Goal: Task Accomplishment & Management: Manage account settings

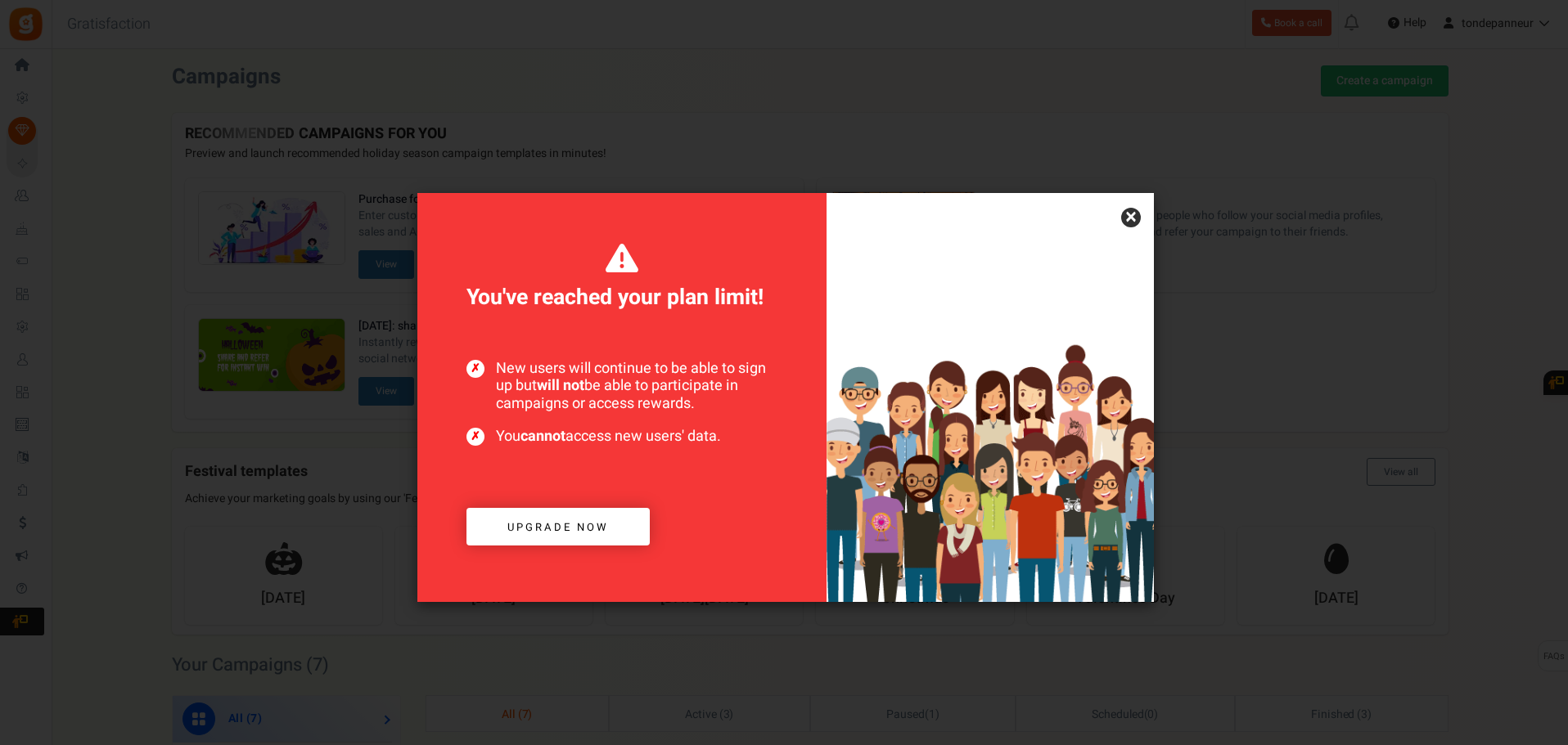
click at [1130, 220] on link "×" at bounding box center [1130, 217] width 19 height 19
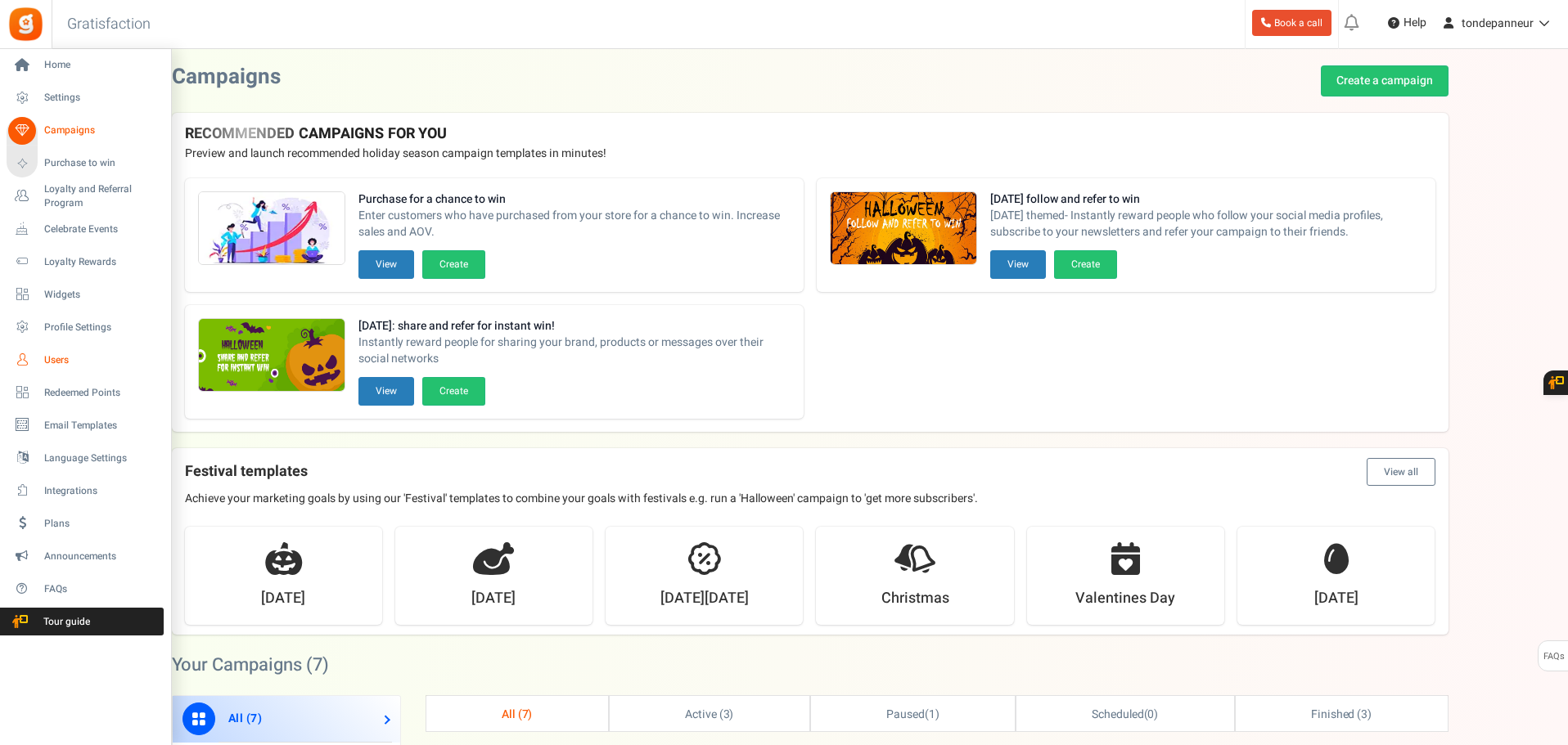
click at [75, 352] on link "Users" at bounding box center [85, 360] width 157 height 28
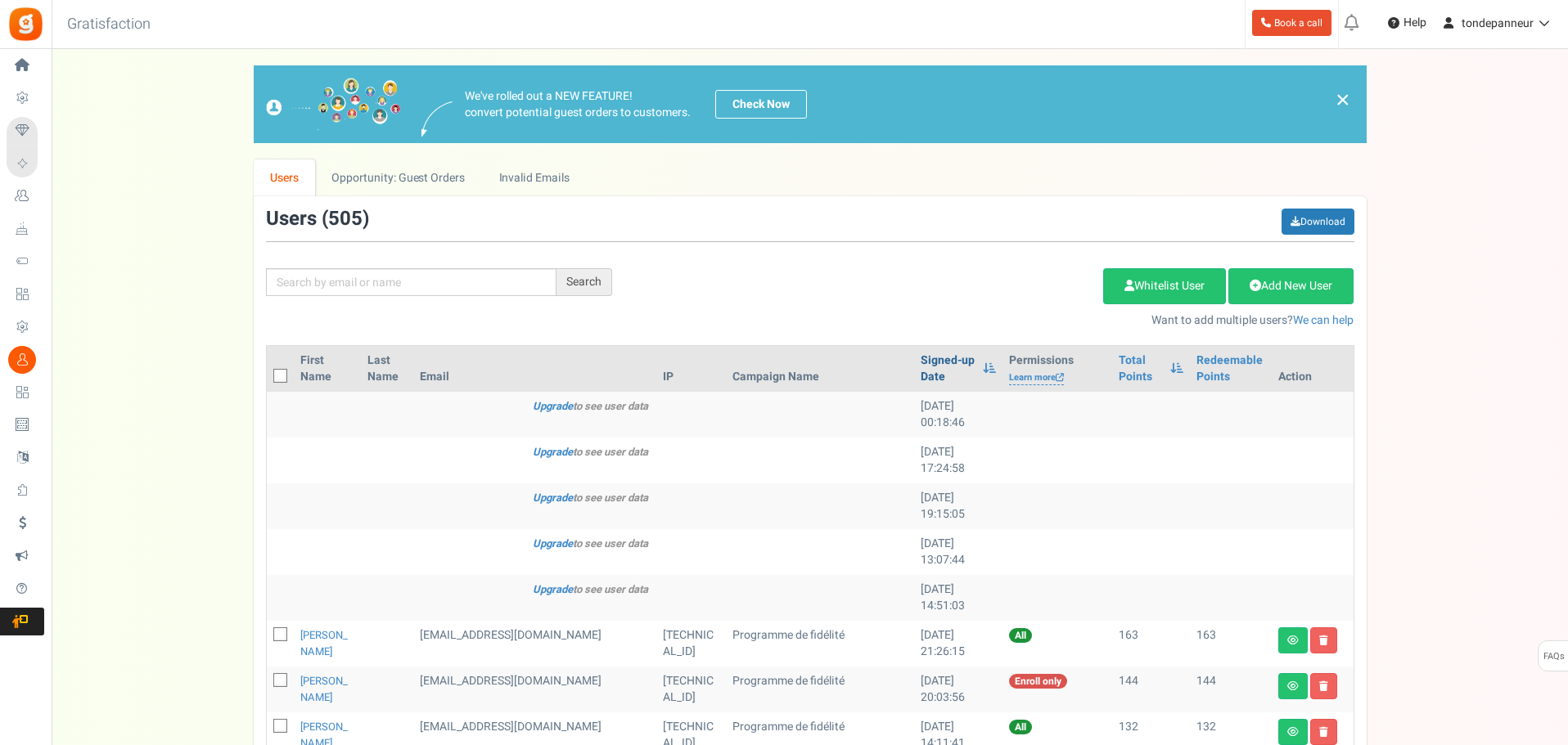
click at [921, 373] on link "Signed-up Date" at bounding box center [948, 369] width 54 height 32
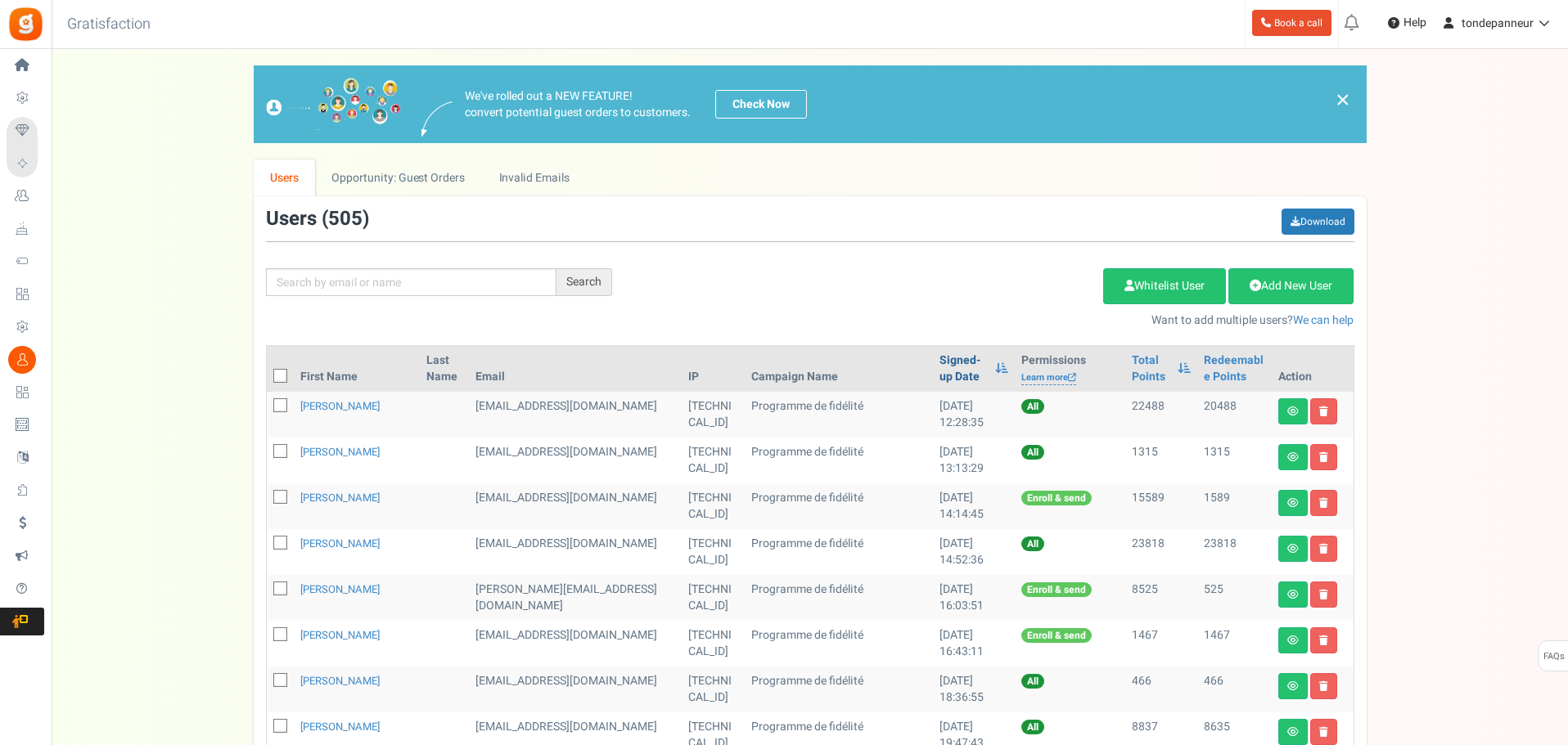
click at [939, 373] on link "Signed-up Date" at bounding box center [963, 369] width 47 height 32
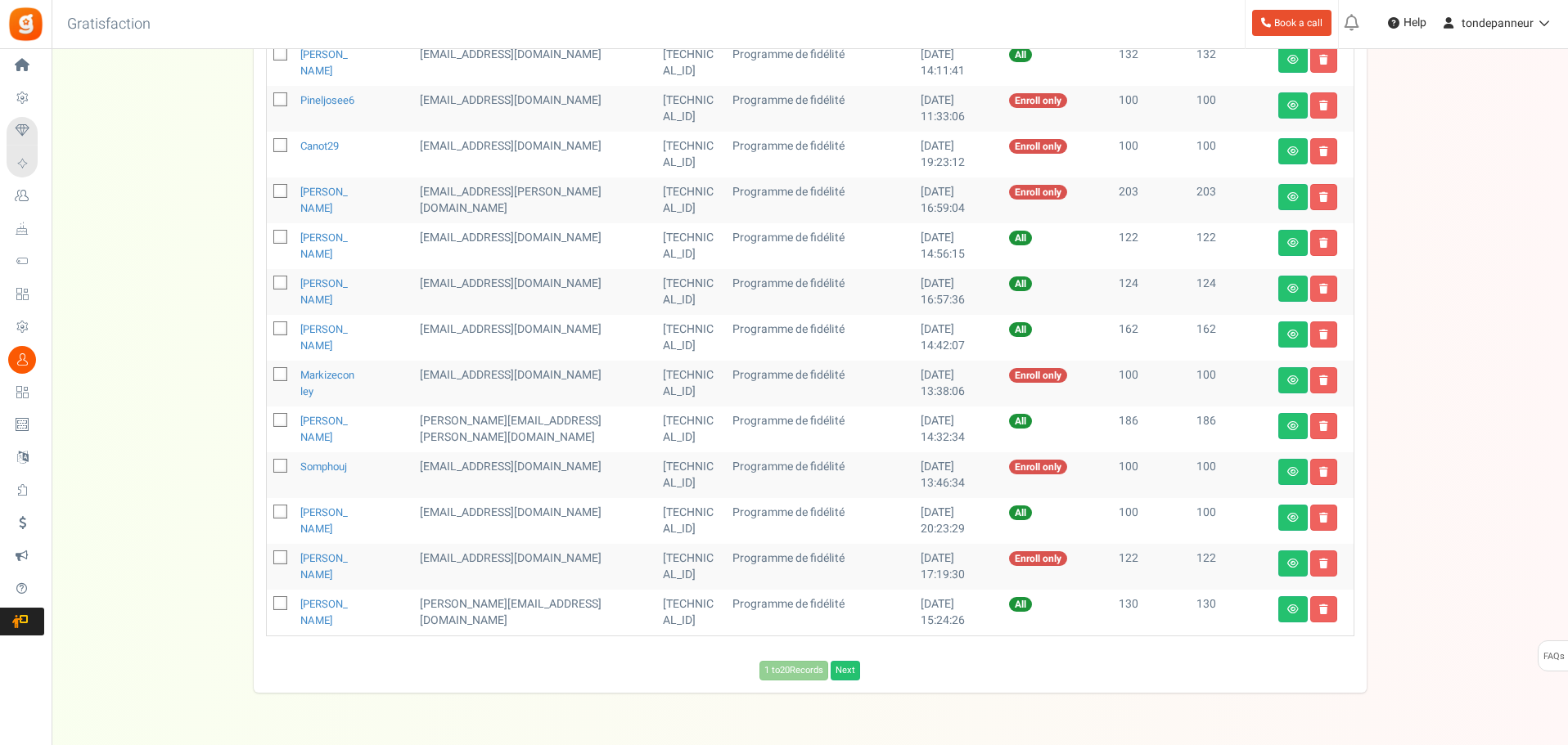
scroll to position [718, 0]
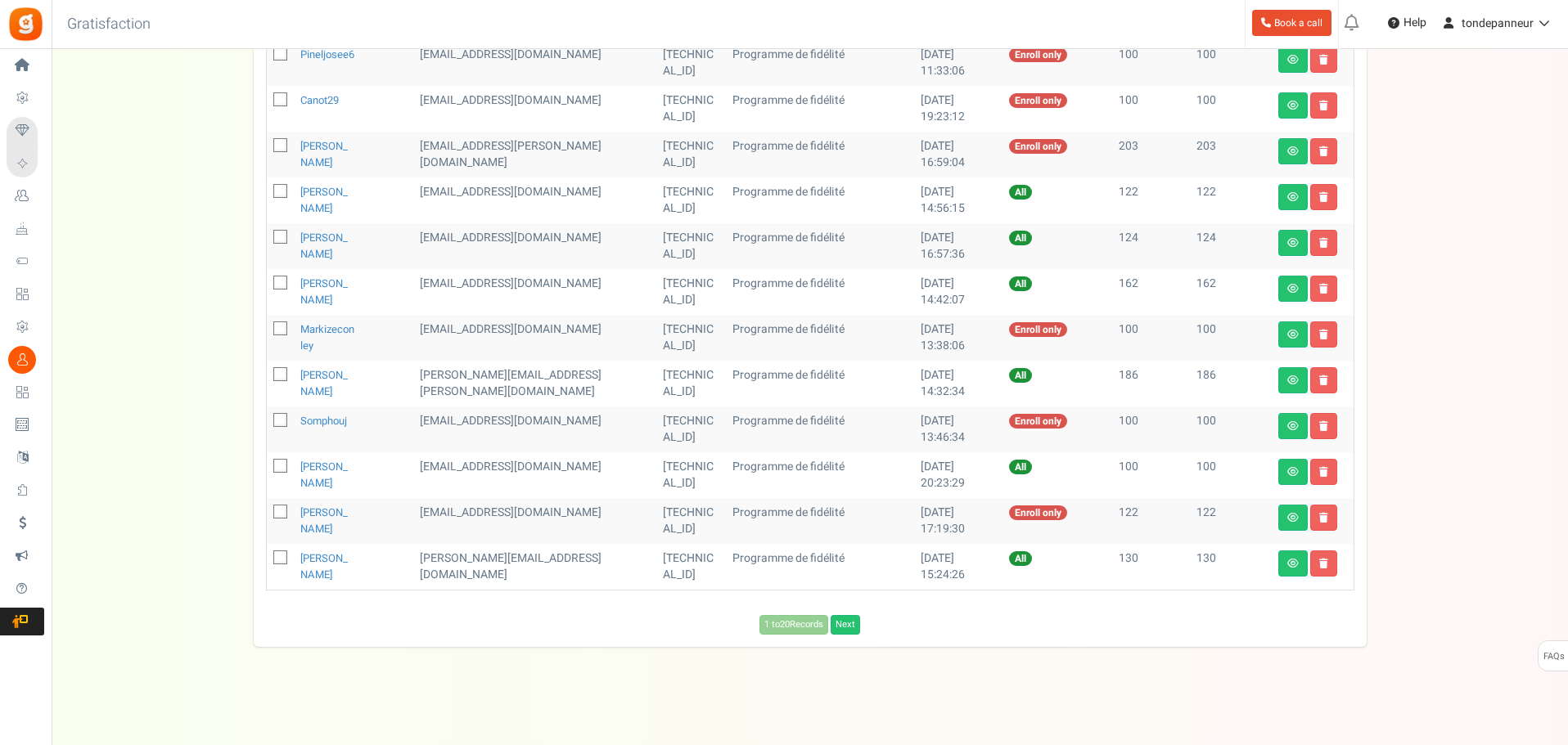
click at [854, 639] on div "Users ( 505 ) Download Search Add Etsy Order Delete Selected Users Import Users…" at bounding box center [810, 62] width 1113 height 1169
click at [846, 625] on link "Next" at bounding box center [846, 624] width 30 height 19
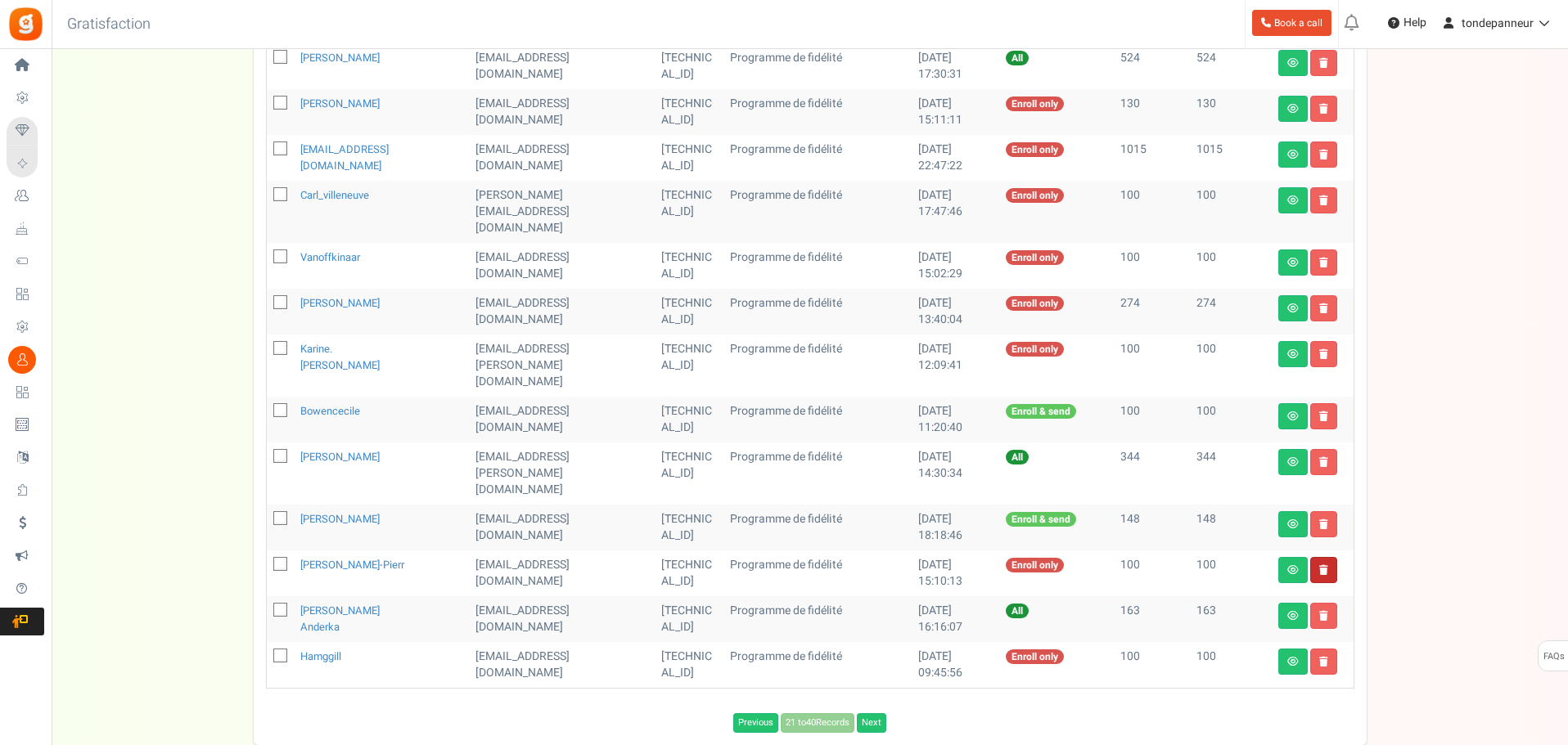
click at [1319, 565] on icon at bounding box center [1323, 569] width 9 height 10
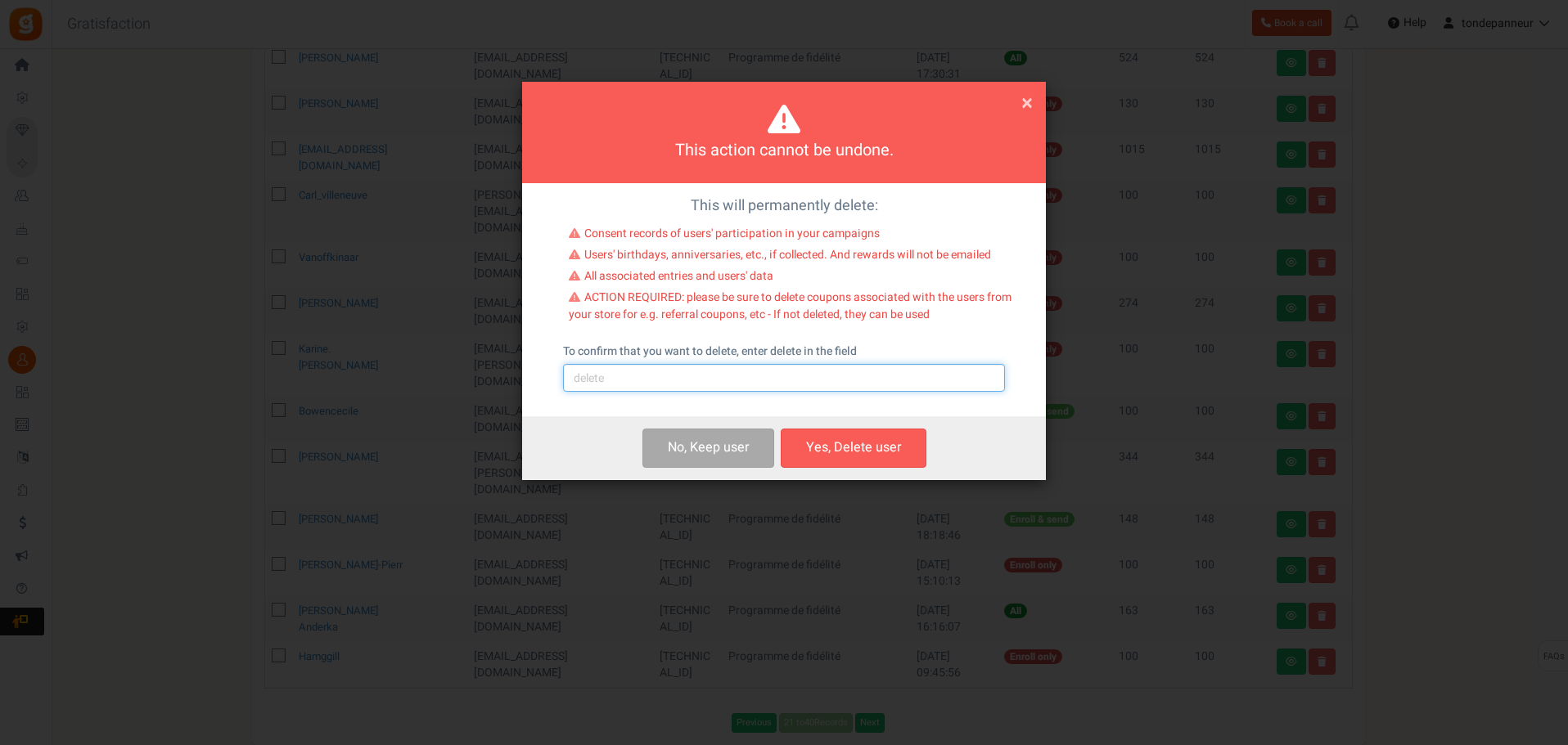
click at [733, 383] on input "text" at bounding box center [784, 378] width 442 height 28
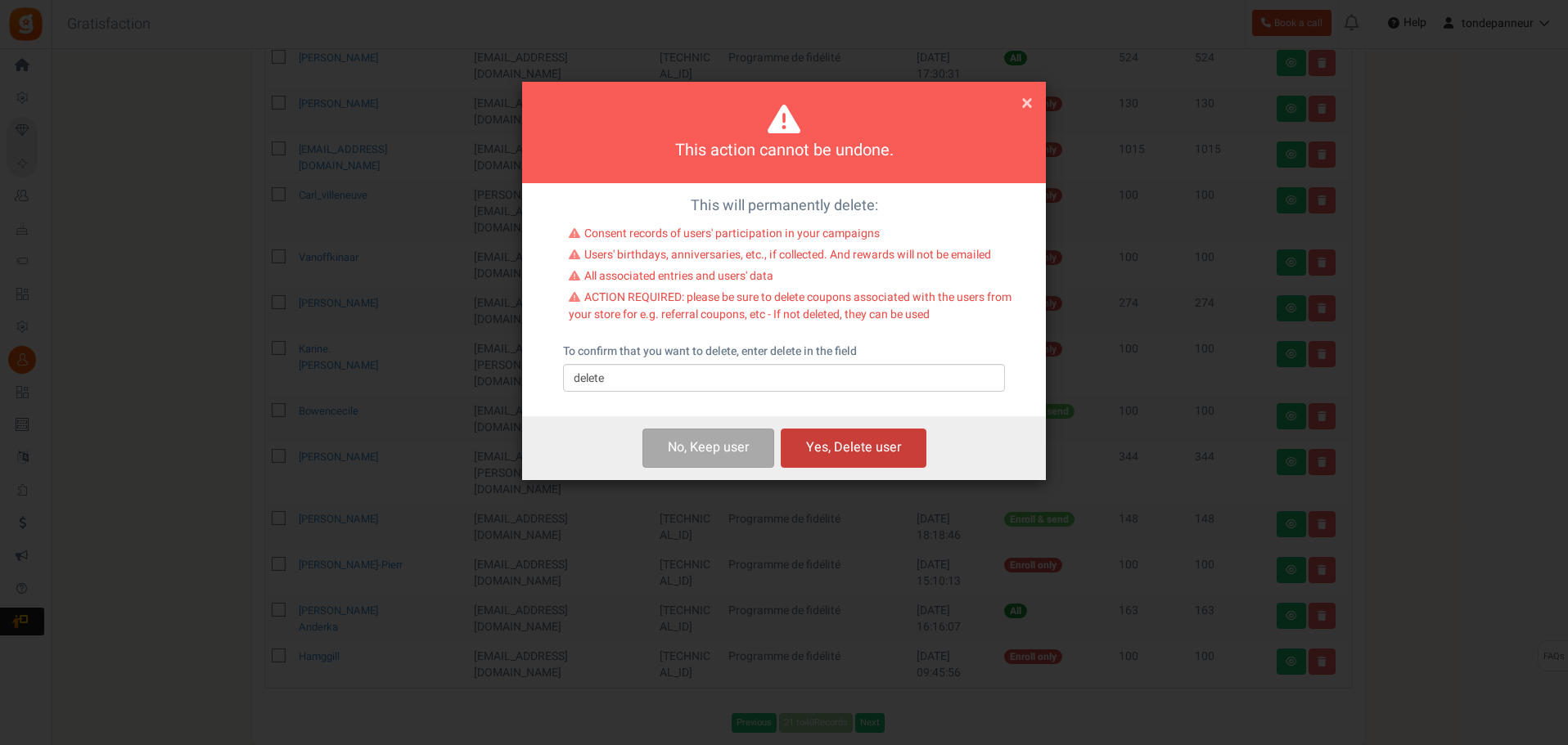
click at [857, 452] on button "Yes, Delete user" at bounding box center [853, 448] width 146 height 38
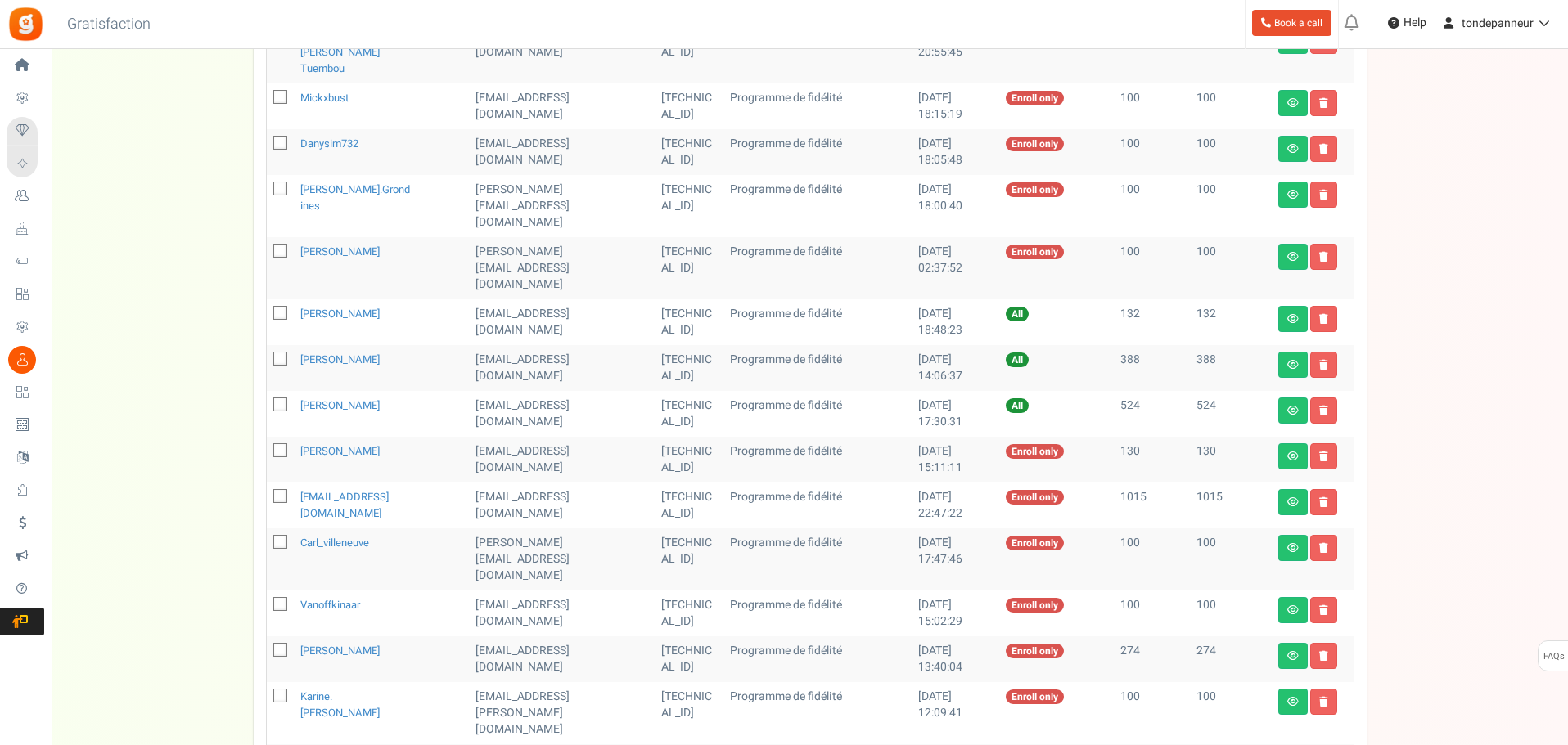
scroll to position [345, 0]
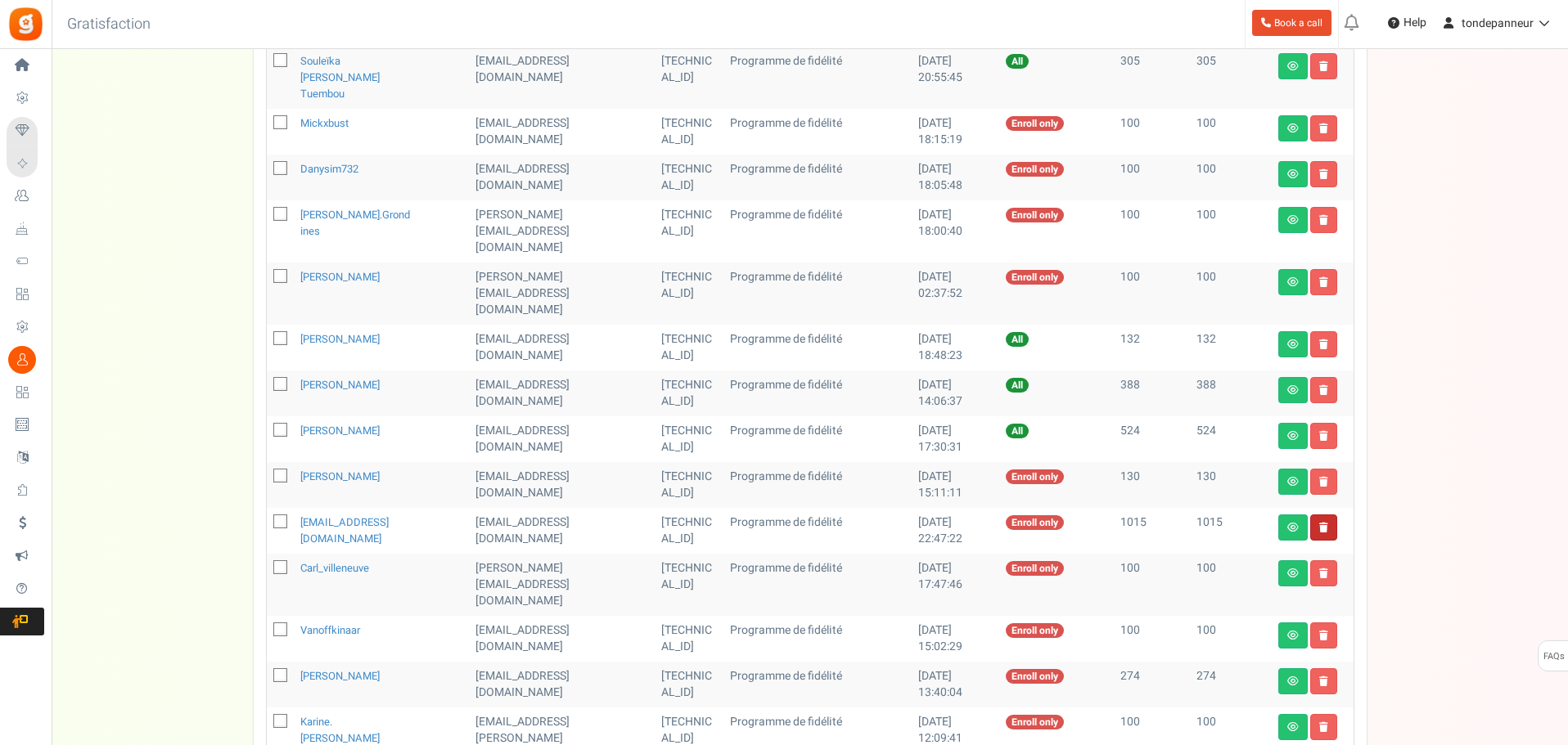
click at [1312, 514] on link at bounding box center [1323, 528] width 27 height 26
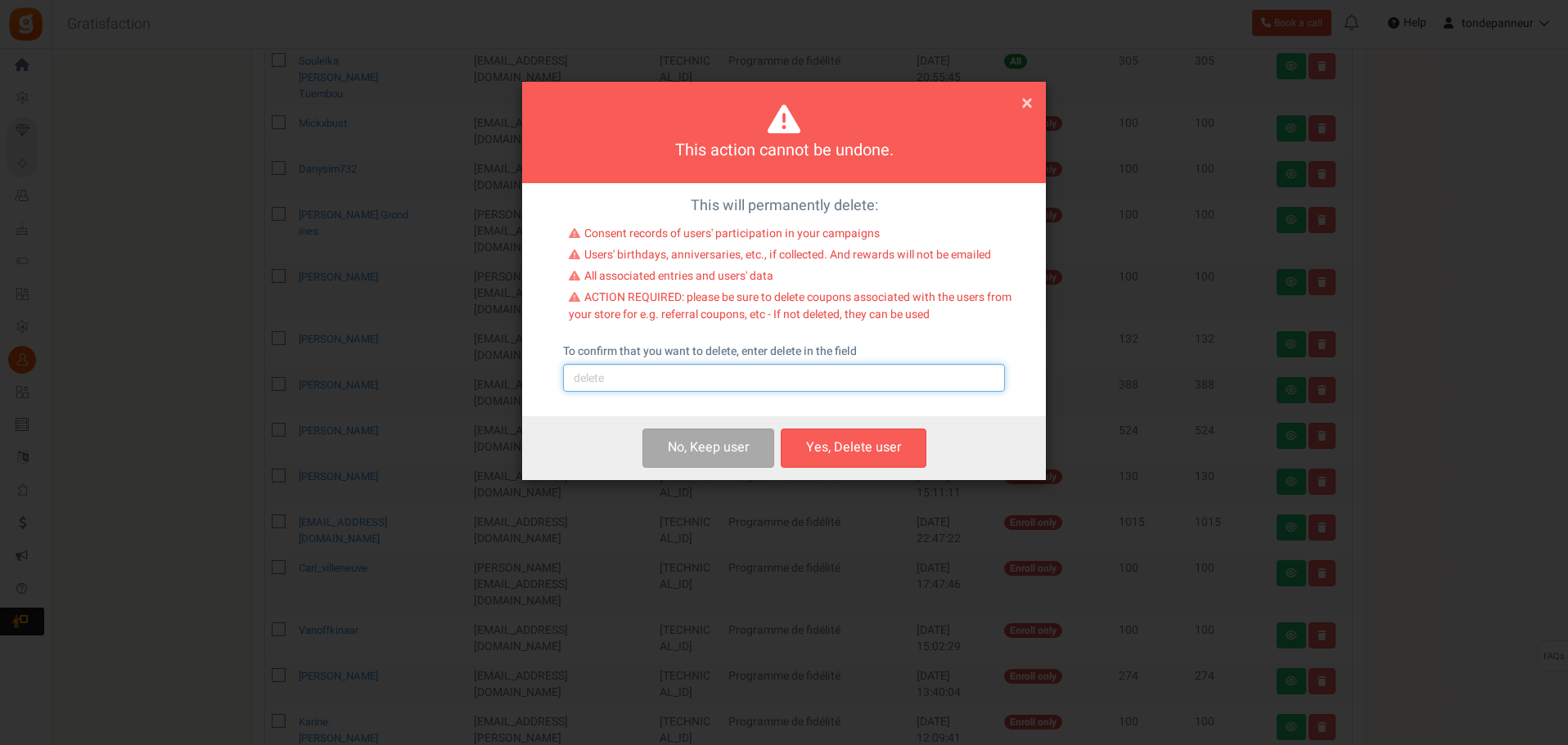
click at [725, 389] on input "text" at bounding box center [784, 378] width 442 height 28
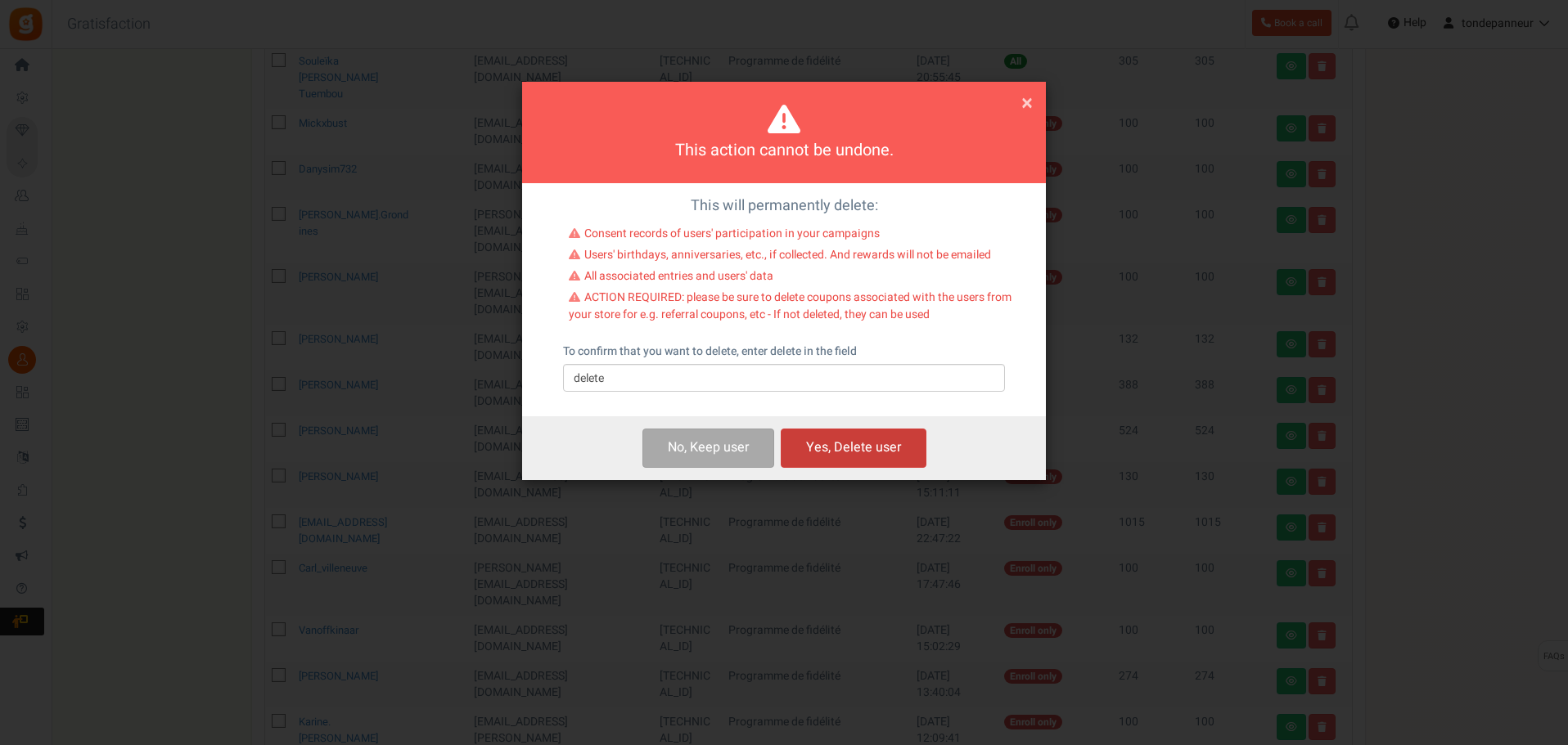
click at [835, 445] on button "Yes, Delete user" at bounding box center [853, 448] width 146 height 38
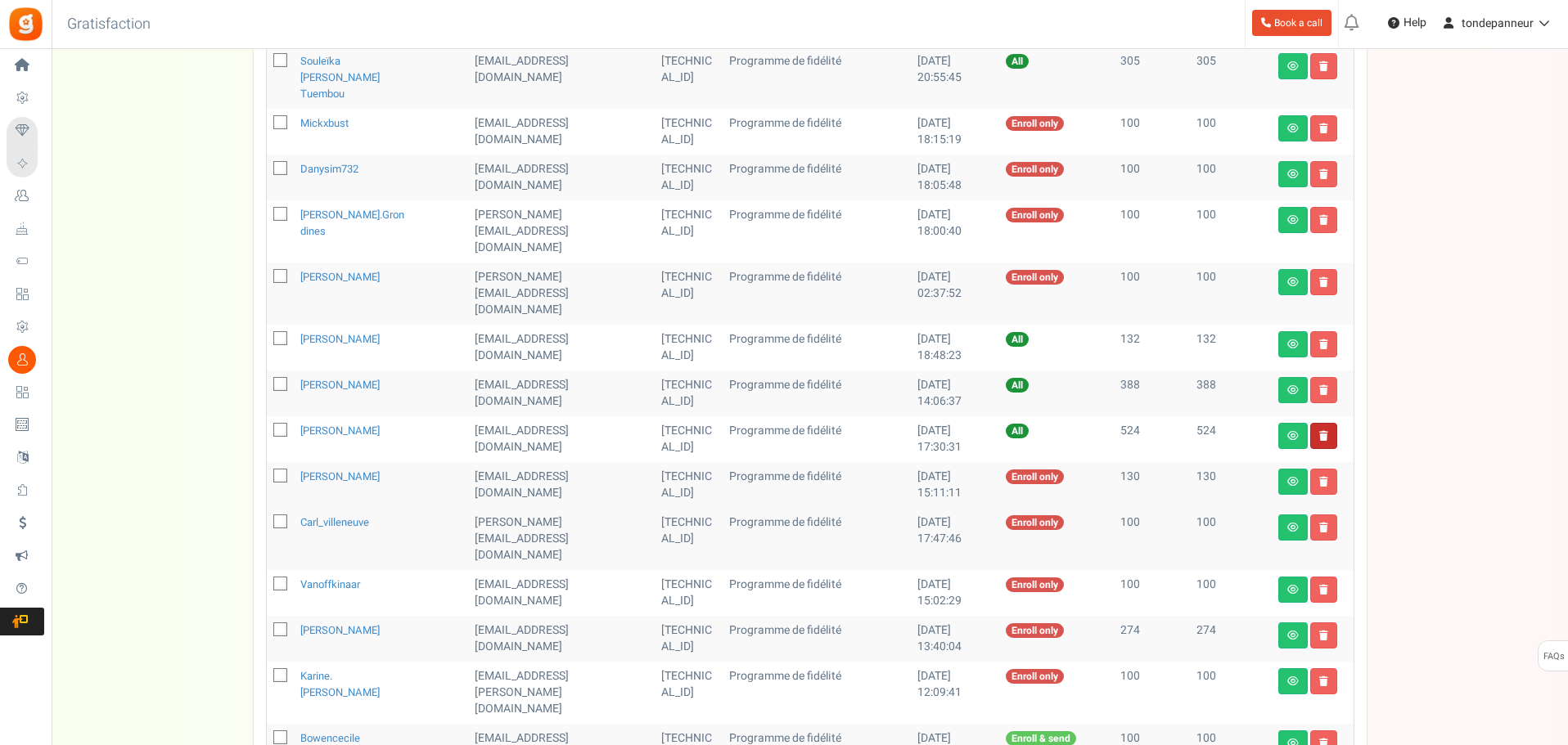
click at [1328, 423] on link at bounding box center [1323, 436] width 27 height 26
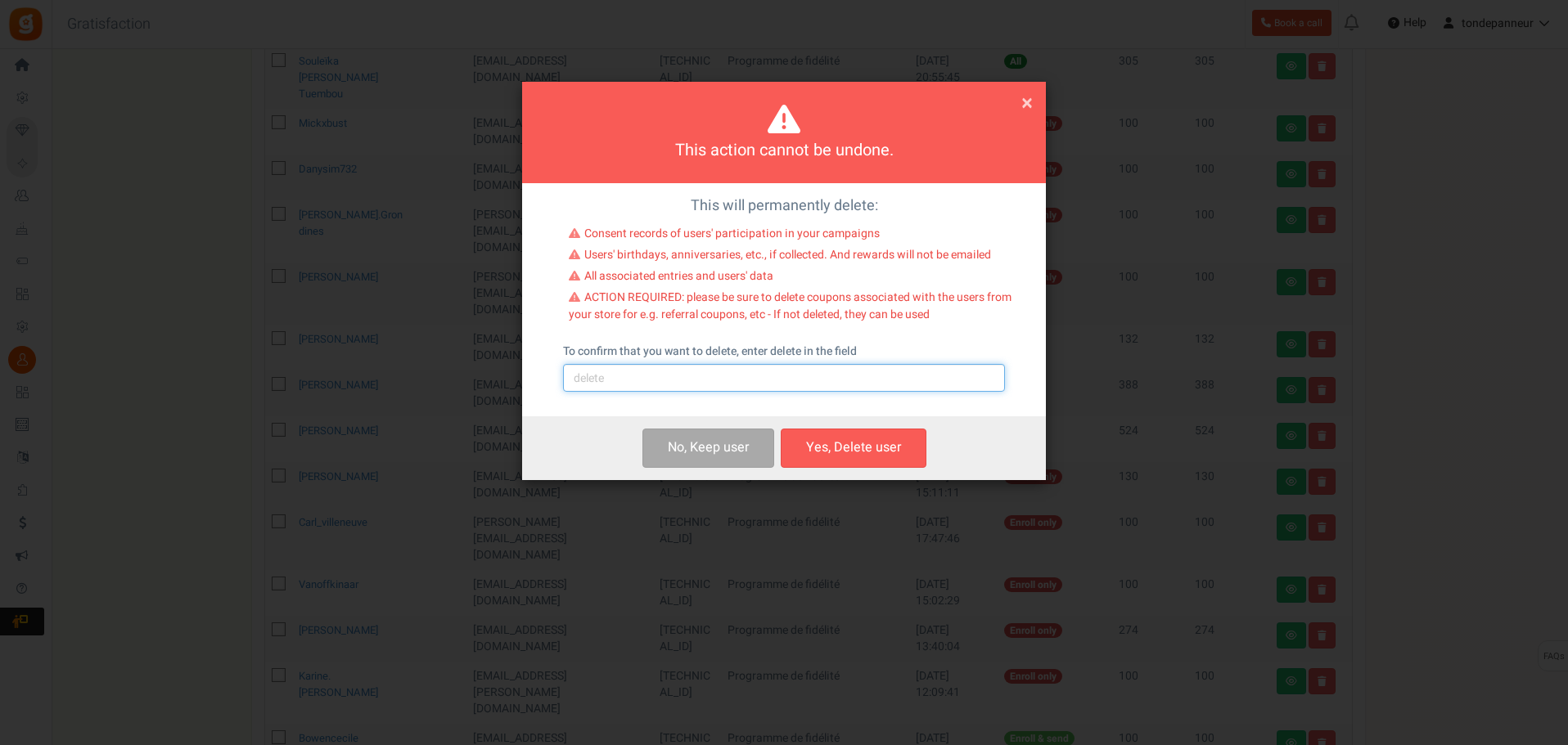
click at [730, 387] on input "text" at bounding box center [784, 378] width 442 height 28
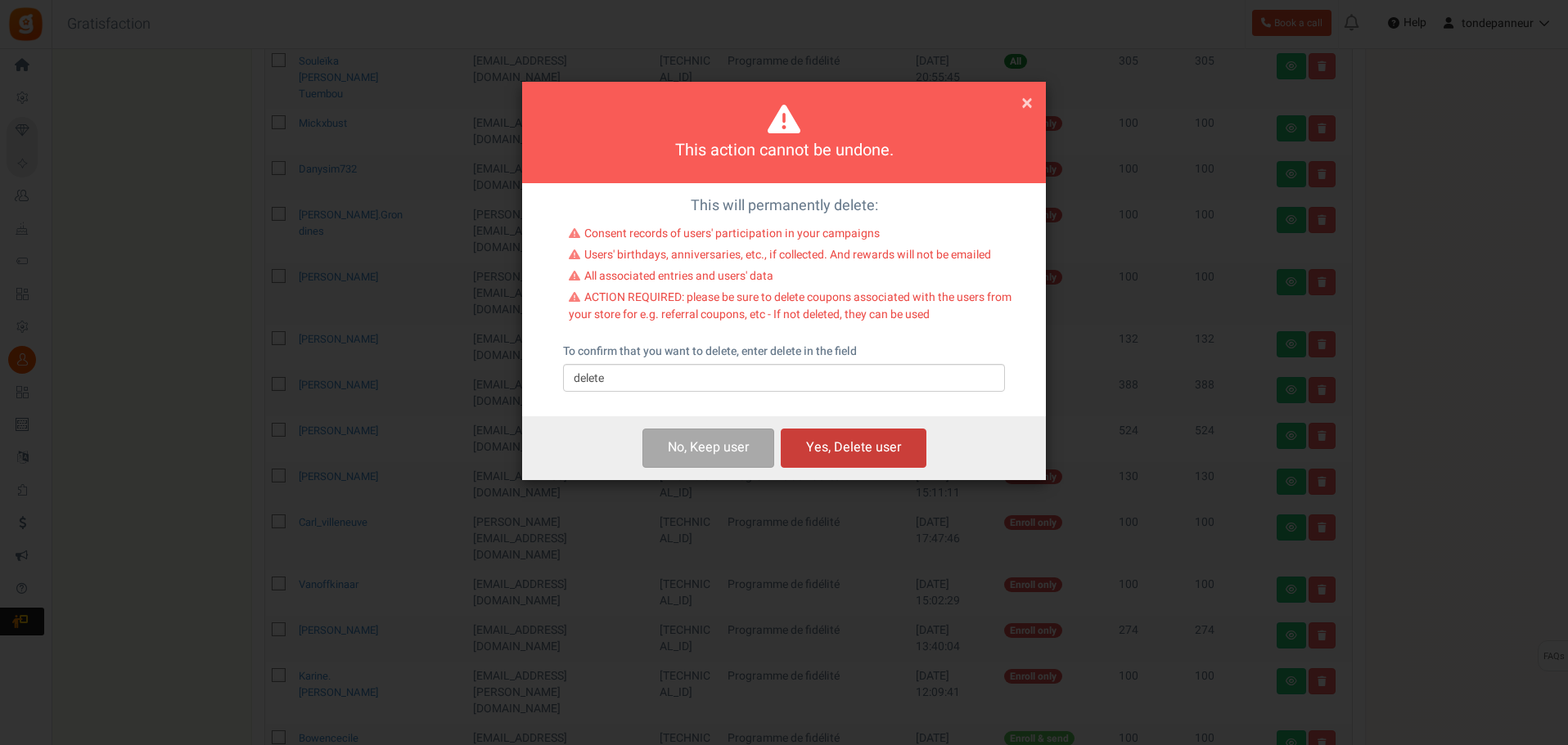
click at [870, 444] on button "Yes, Delete user" at bounding box center [853, 448] width 146 height 38
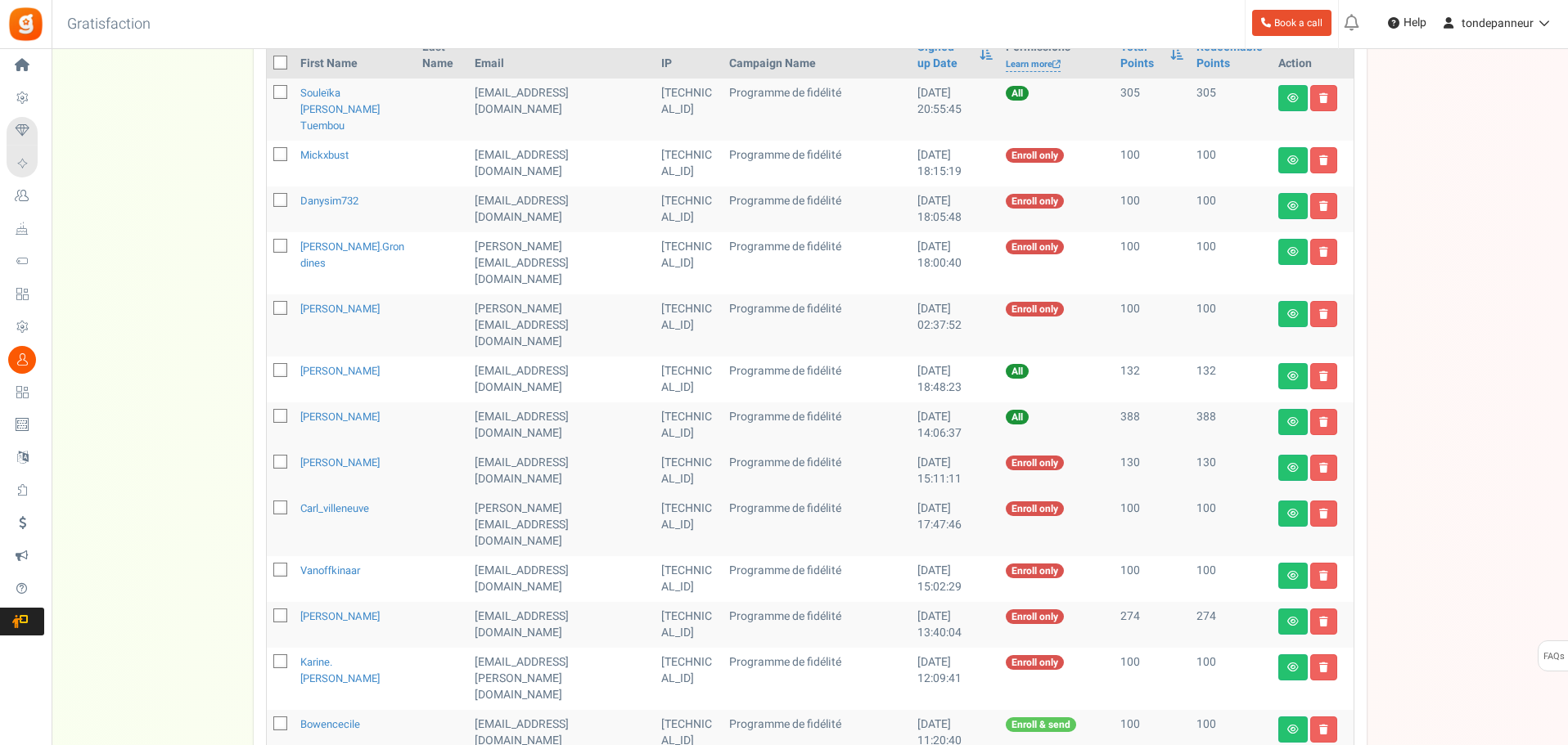
scroll to position [581, 0]
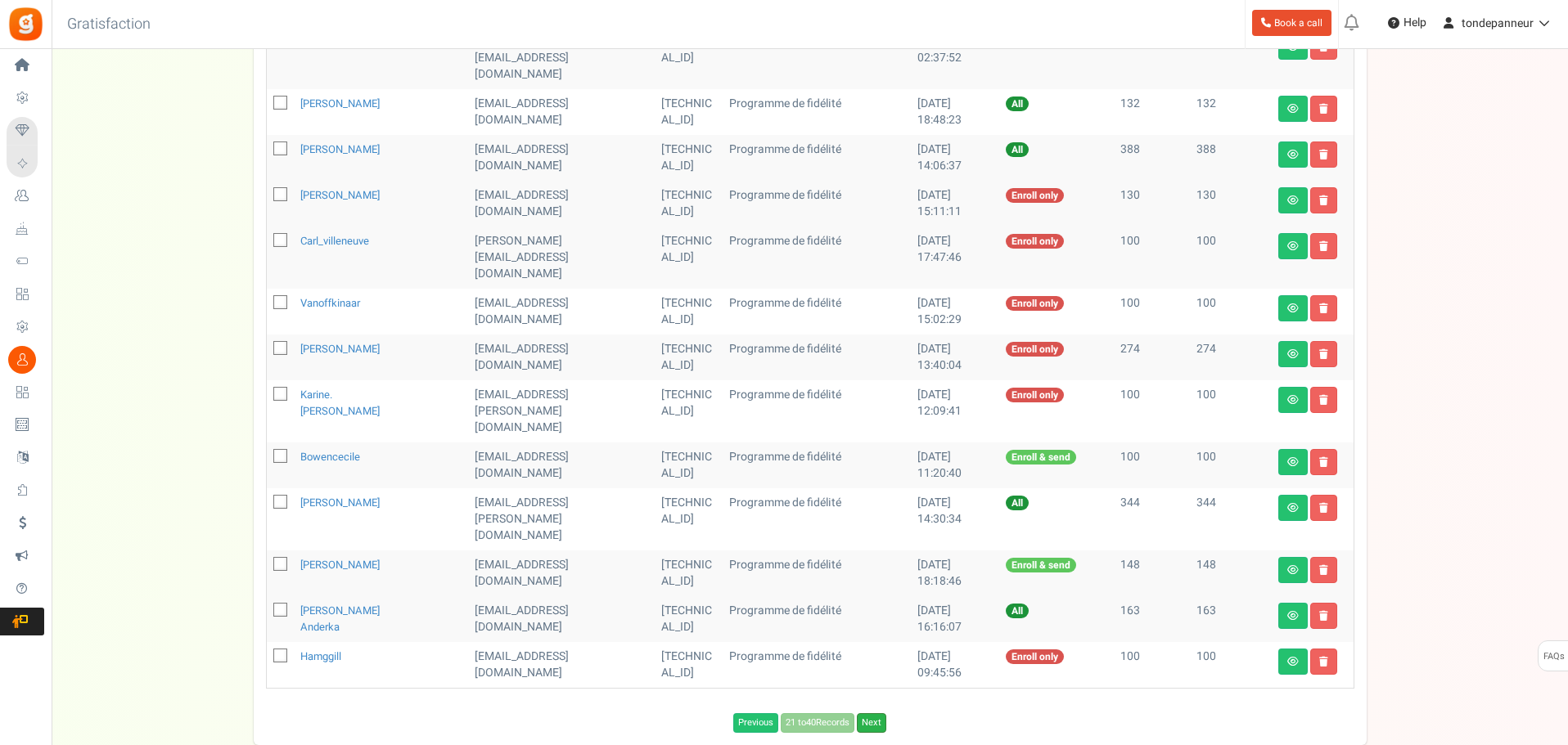
click at [868, 714] on link "Next" at bounding box center [872, 723] width 30 height 19
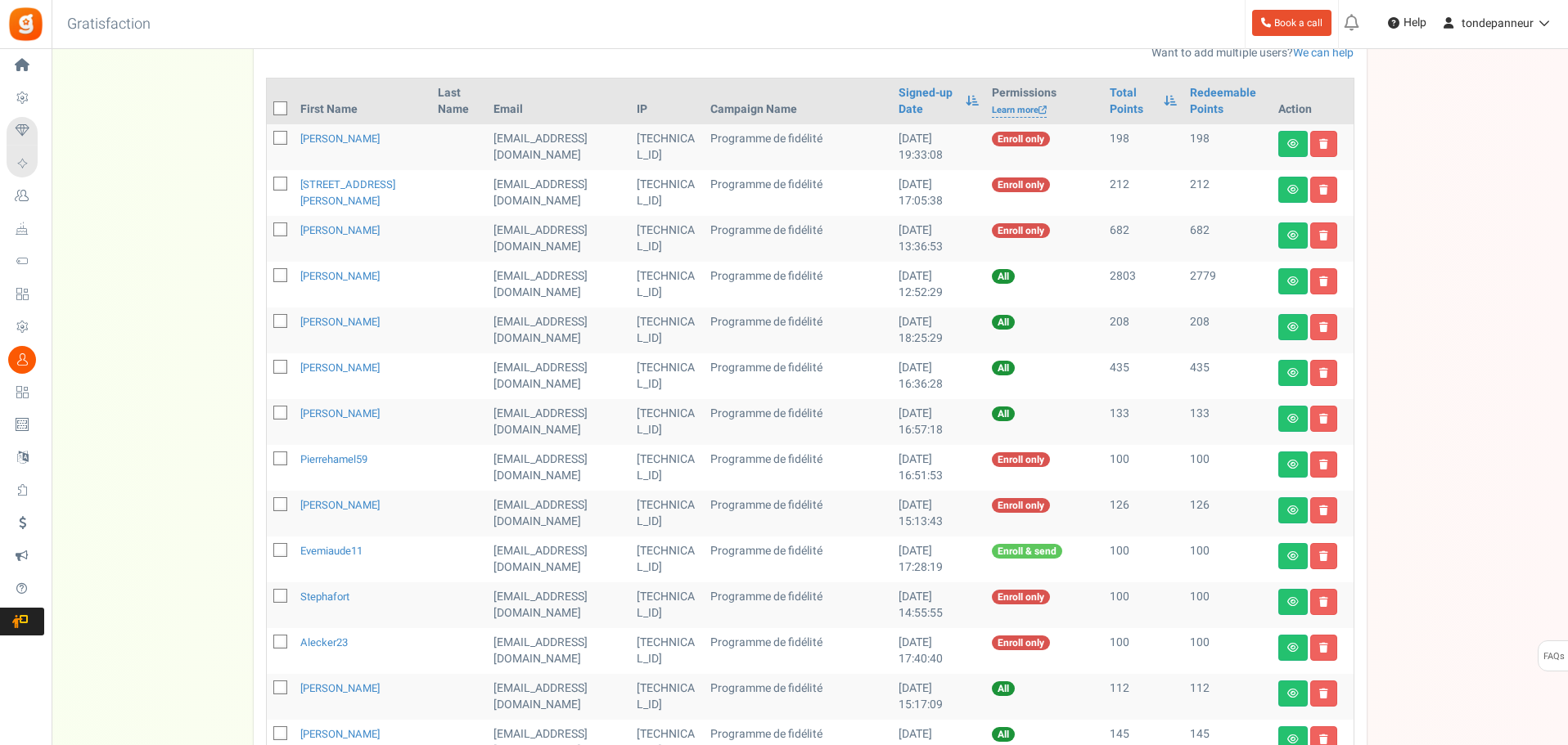
scroll to position [253, 0]
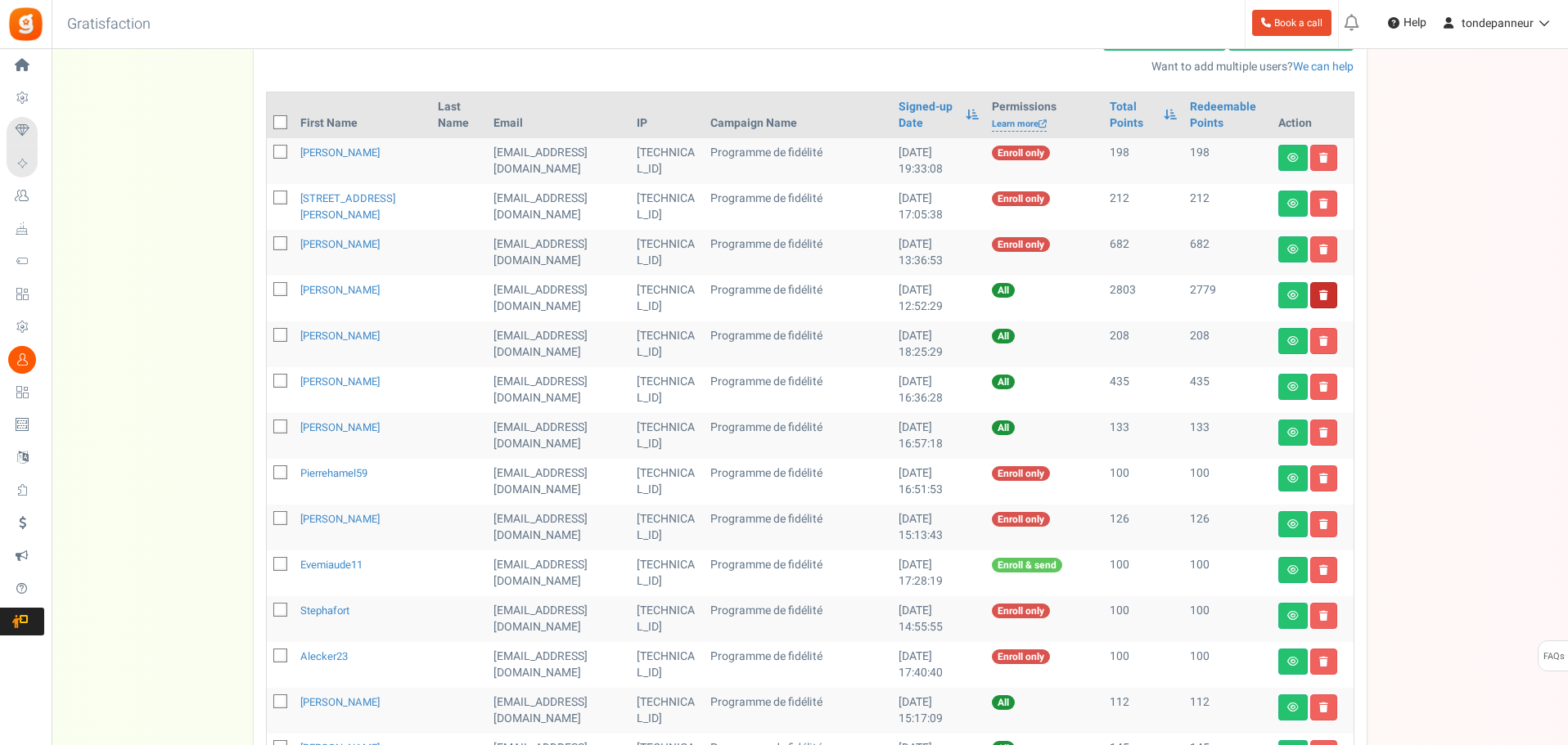
click at [1330, 296] on link at bounding box center [1323, 295] width 27 height 26
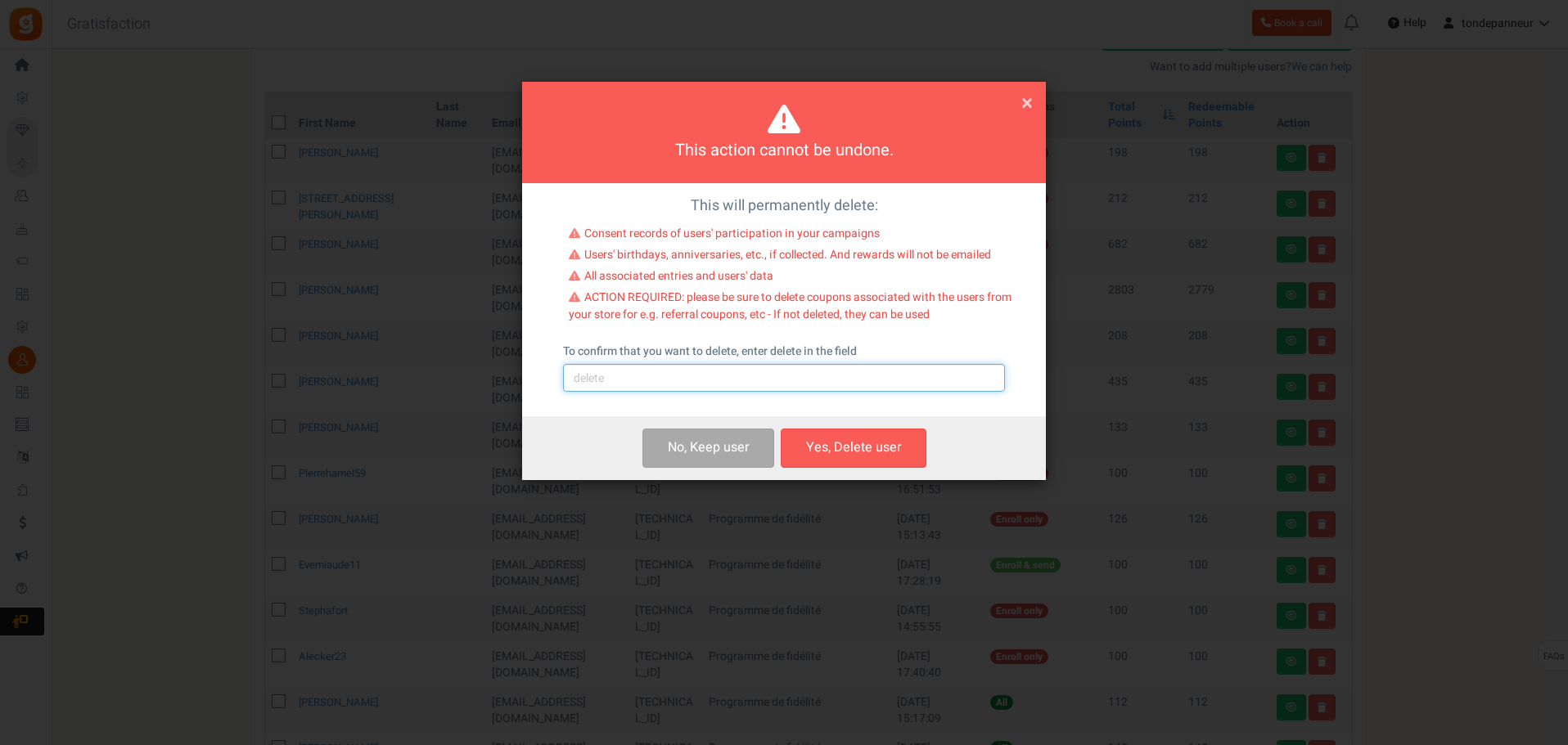
click at [634, 378] on input "text" at bounding box center [784, 378] width 442 height 28
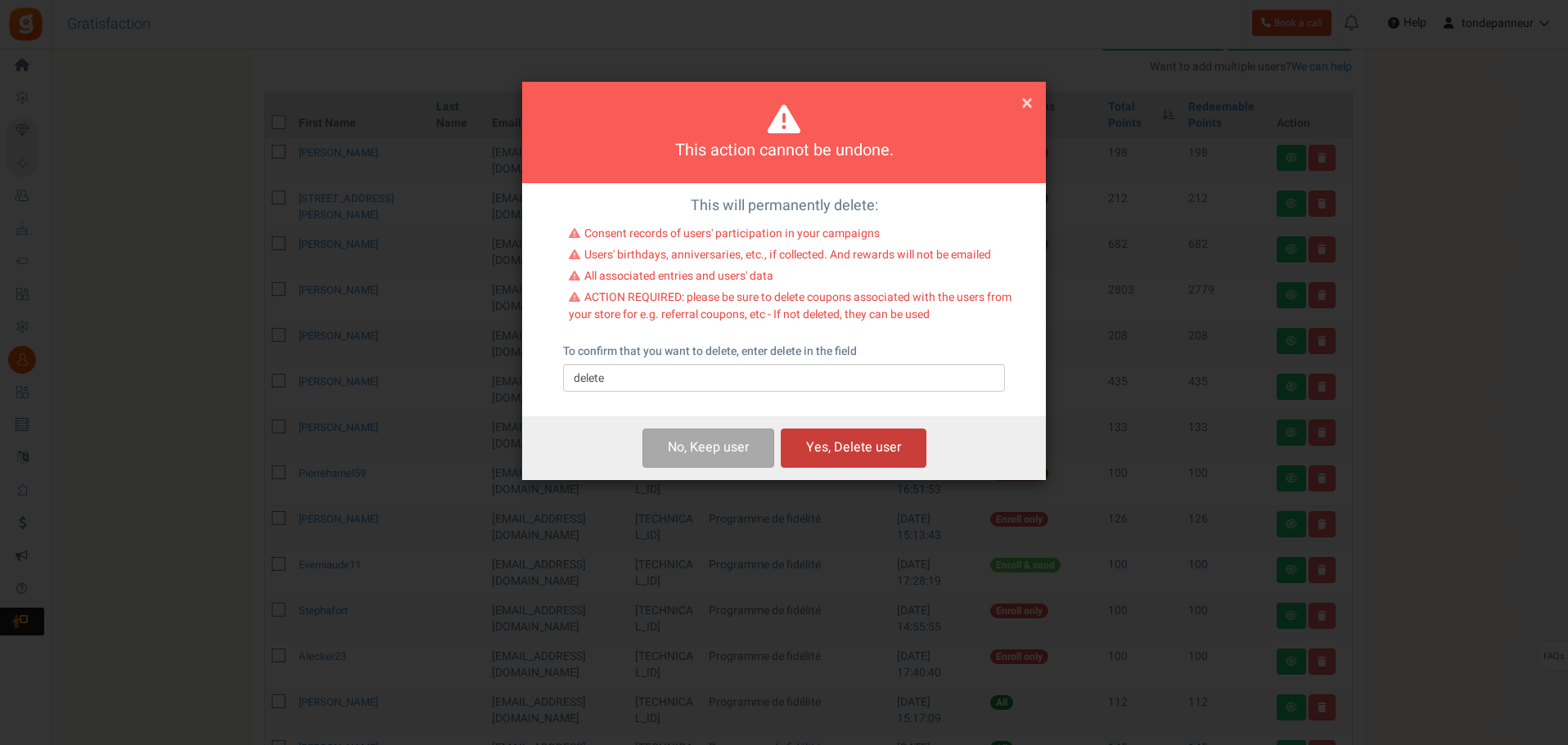
click at [826, 445] on button "Yes, Delete user" at bounding box center [853, 448] width 146 height 38
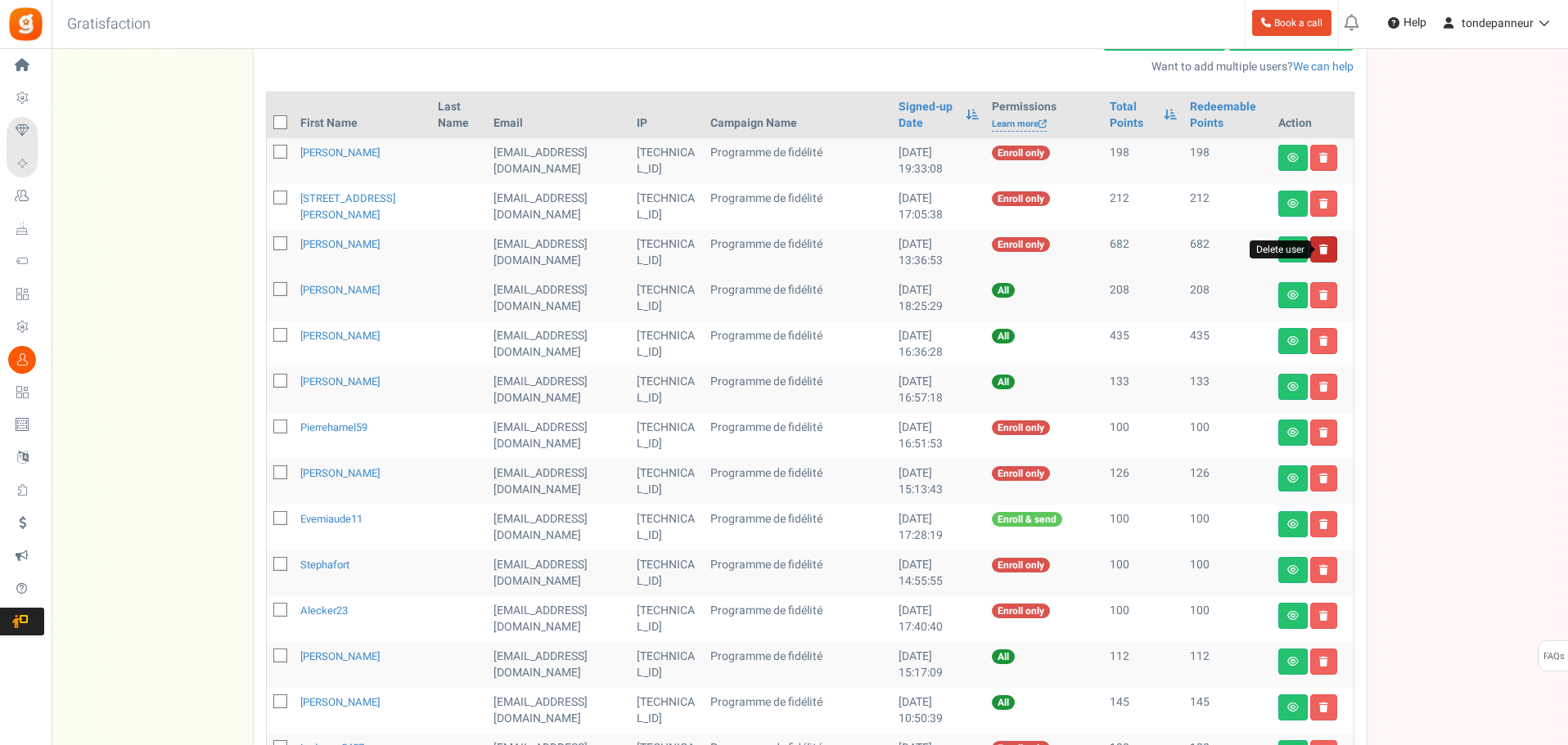
click at [1323, 245] on icon at bounding box center [1323, 249] width 9 height 10
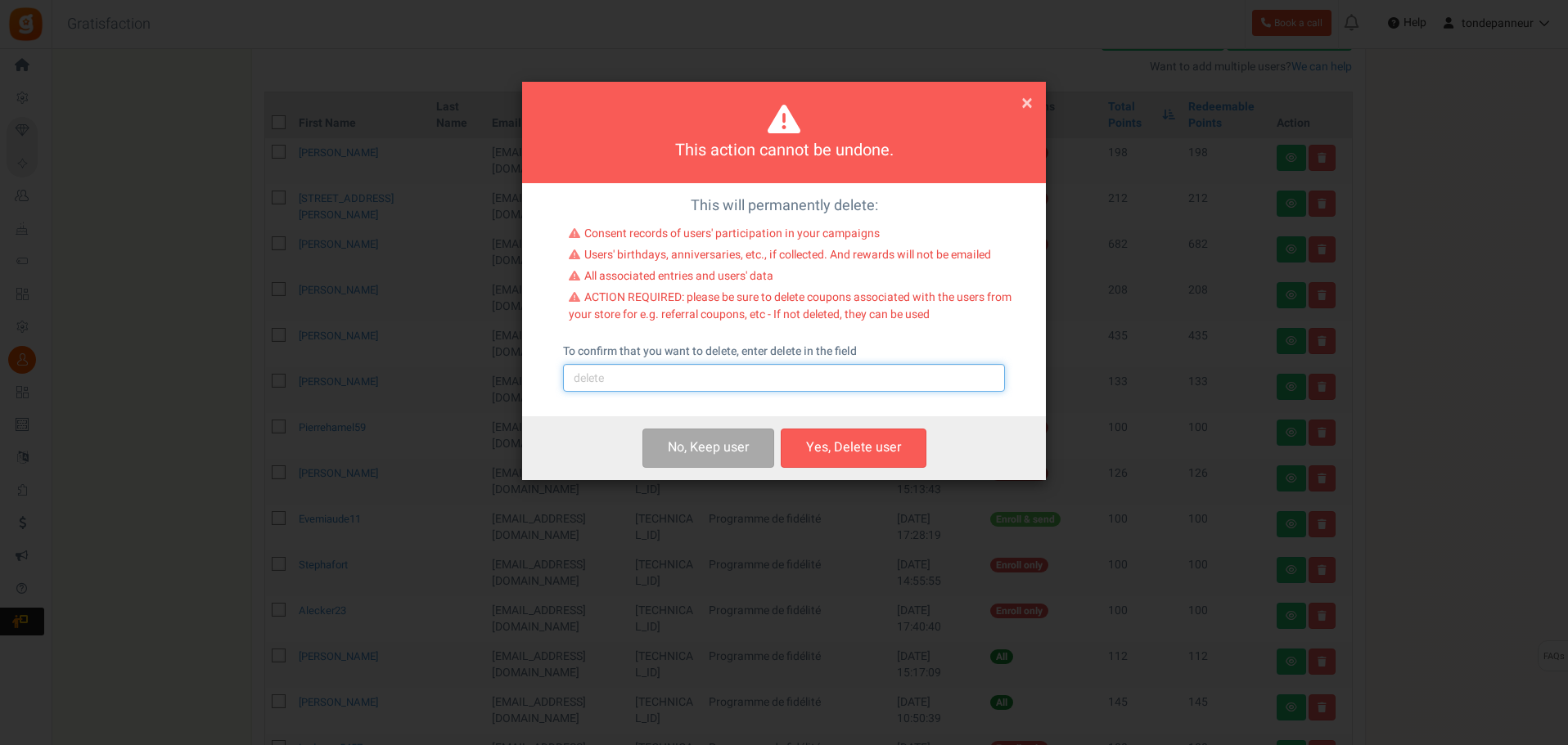
drag, startPoint x: 588, startPoint y: 383, endPoint x: 605, endPoint y: 387, distance: 17.5
click at [588, 383] on input "text" at bounding box center [784, 378] width 442 height 28
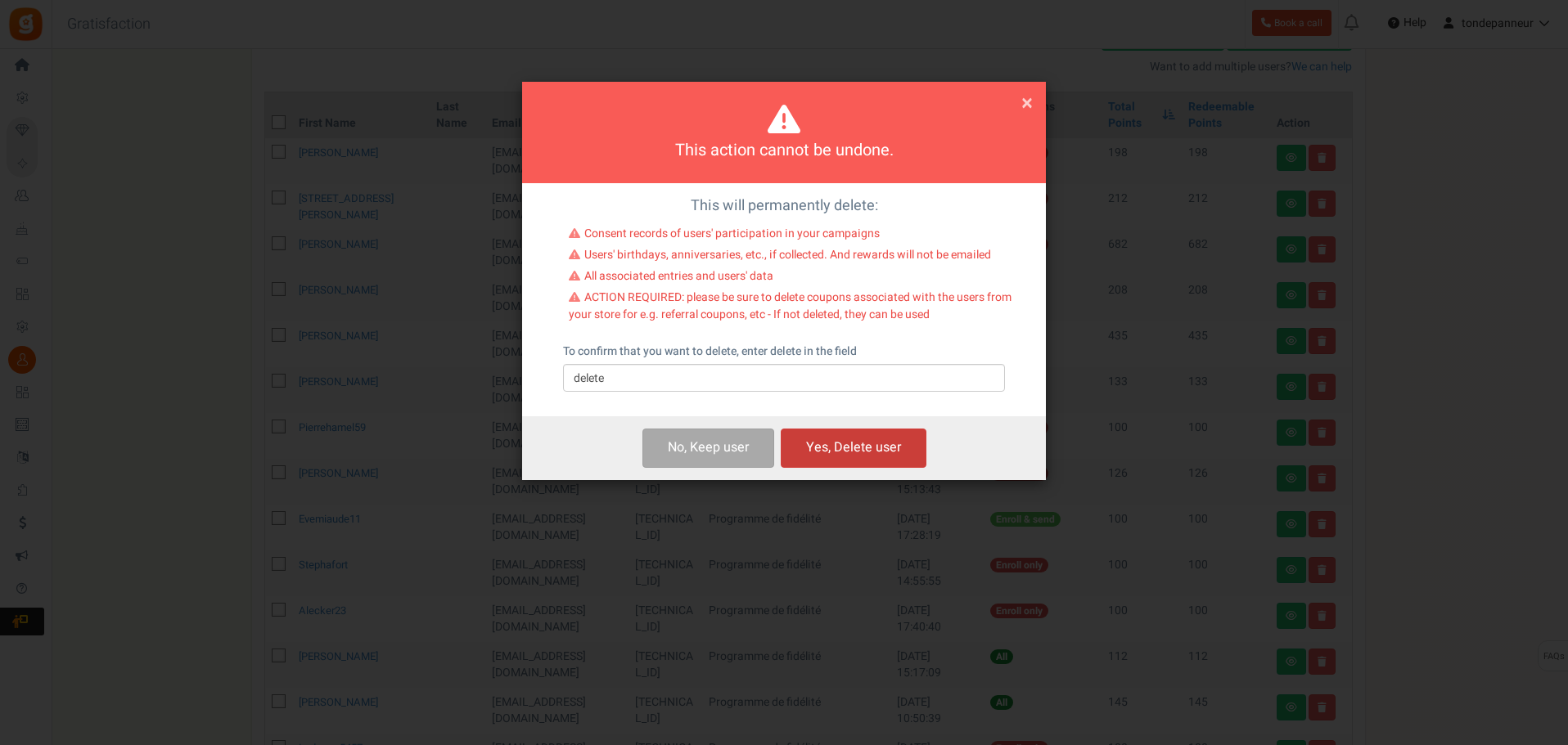
click at [827, 453] on button "Yes, Delete user" at bounding box center [853, 448] width 146 height 38
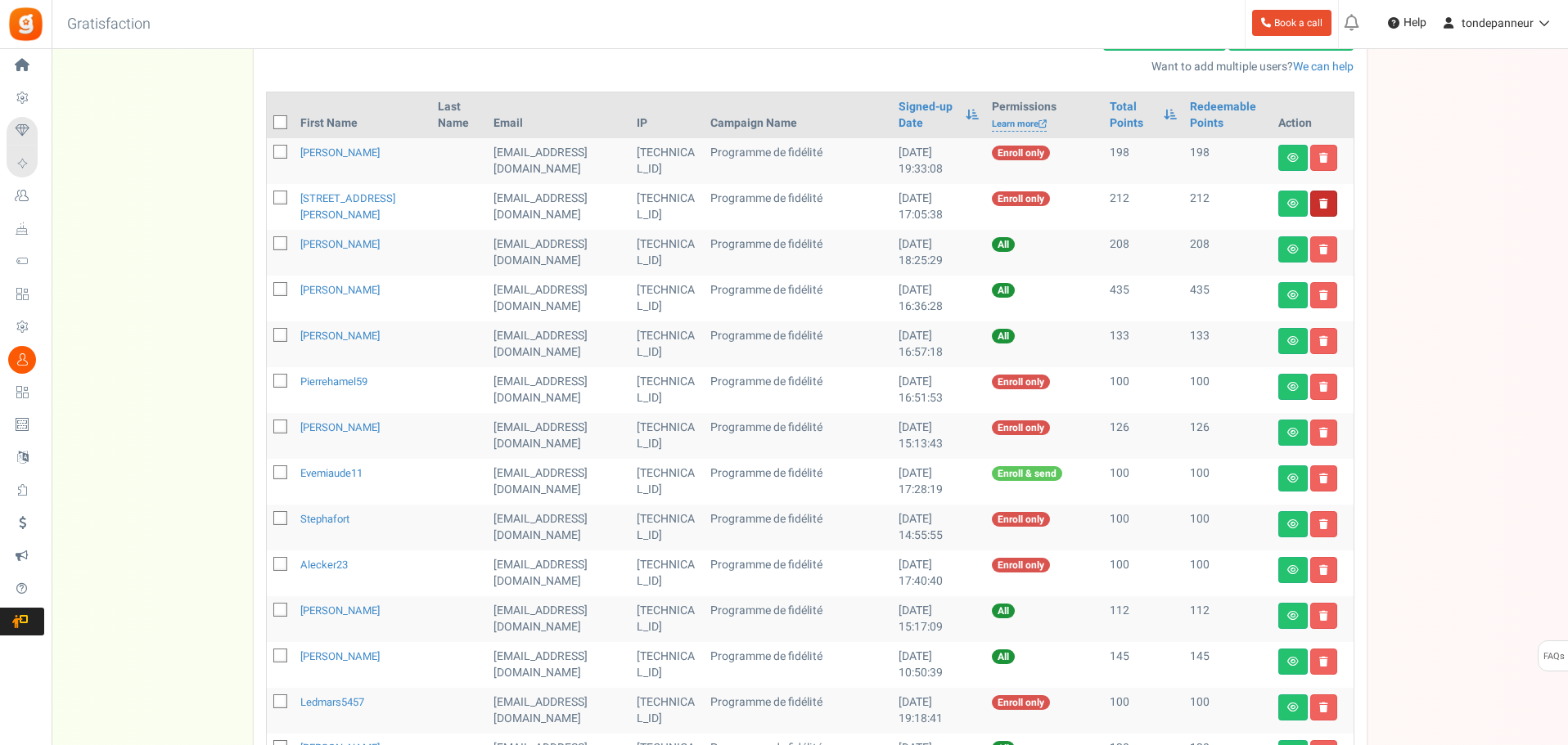
click at [1327, 199] on link at bounding box center [1323, 203] width 27 height 26
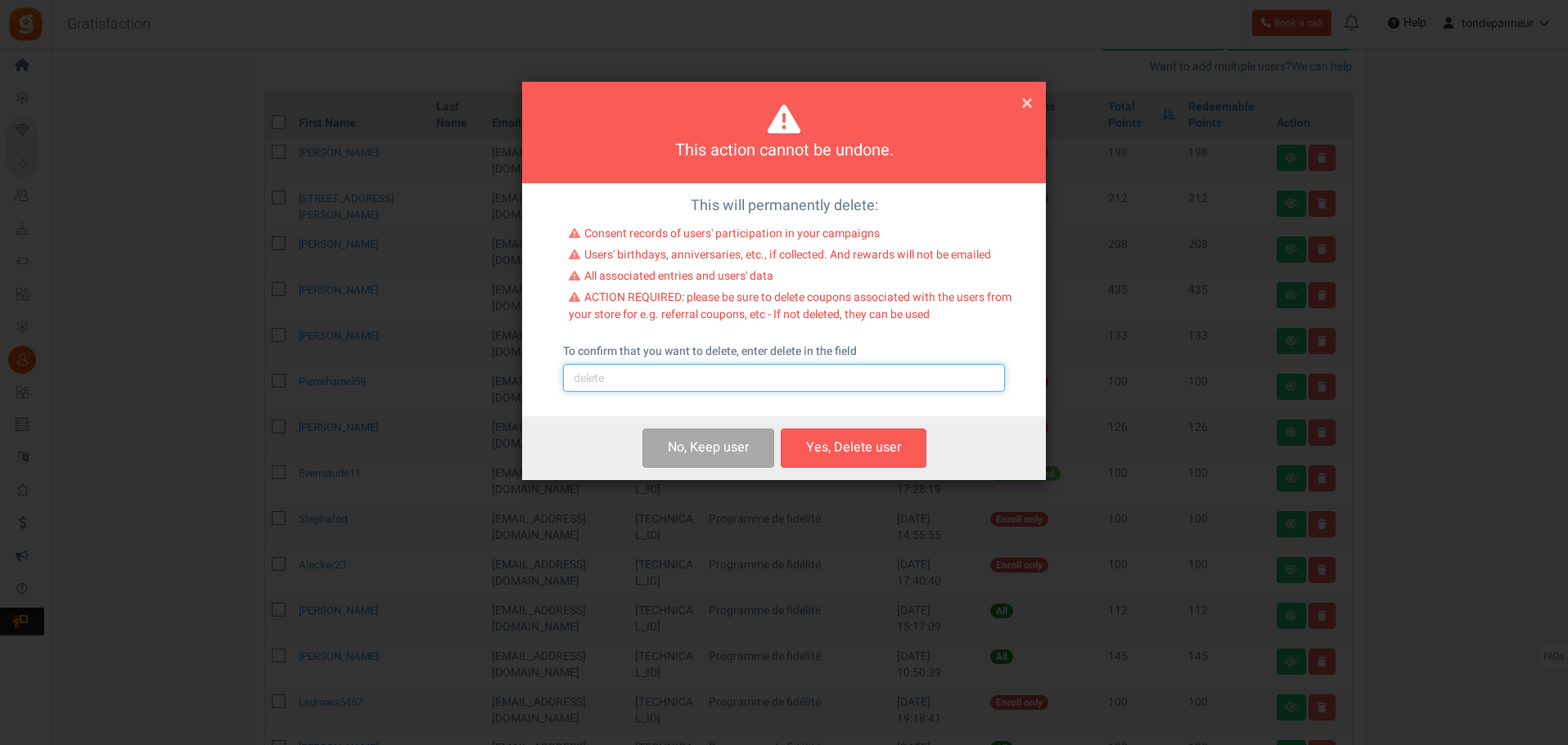
click at [611, 372] on input "text" at bounding box center [784, 378] width 442 height 28
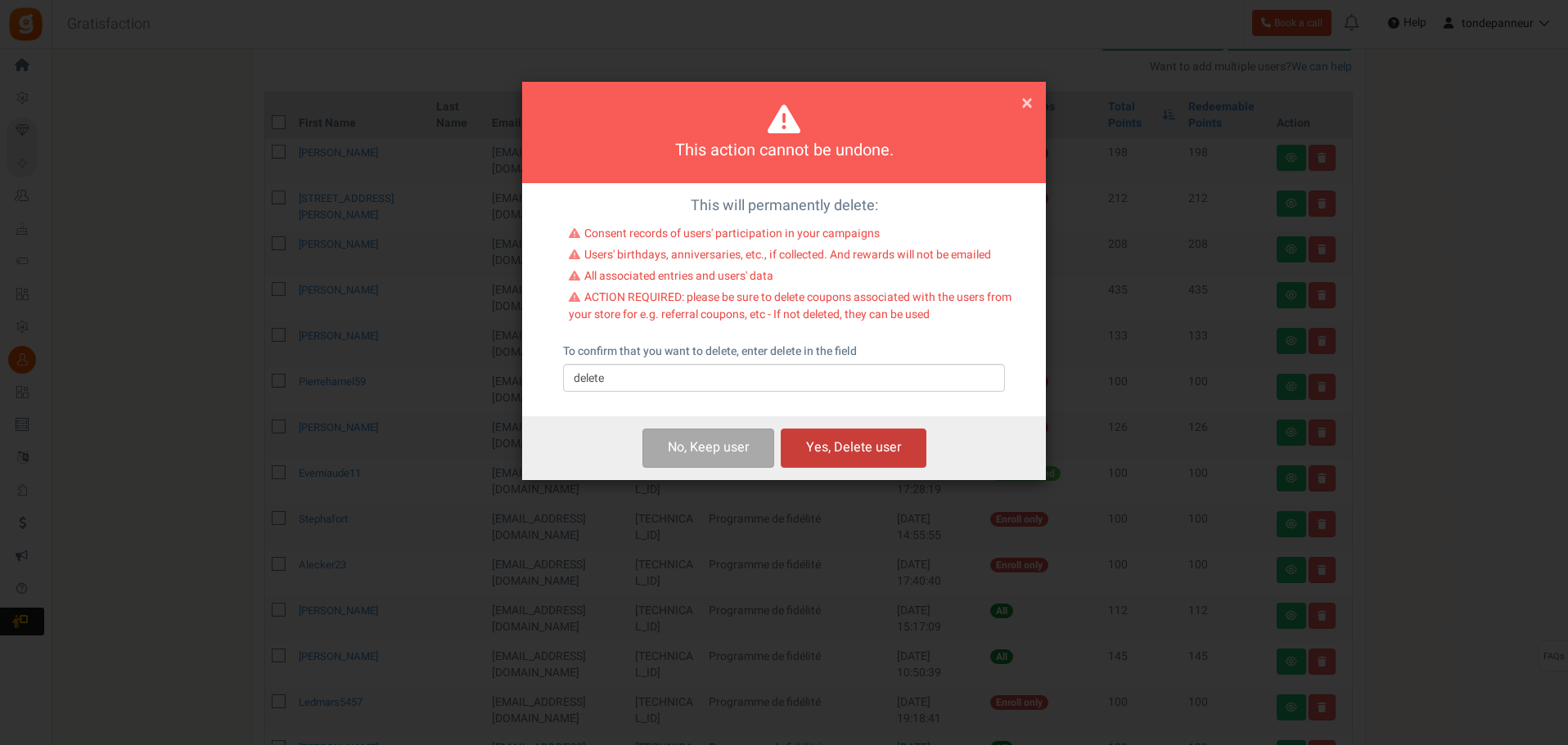
click at [805, 451] on button "Yes, Delete user" at bounding box center [853, 448] width 146 height 38
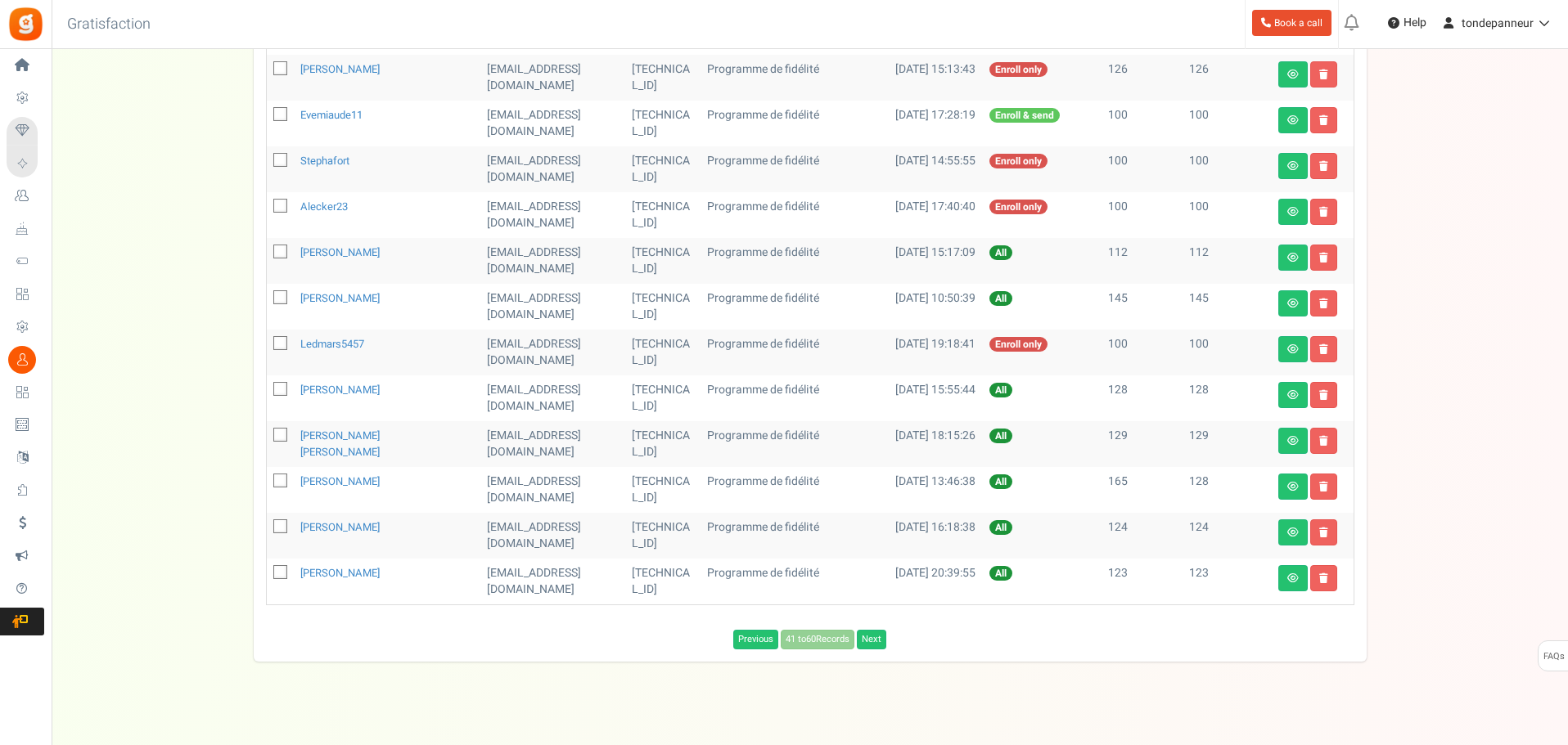
scroll to position [581, 0]
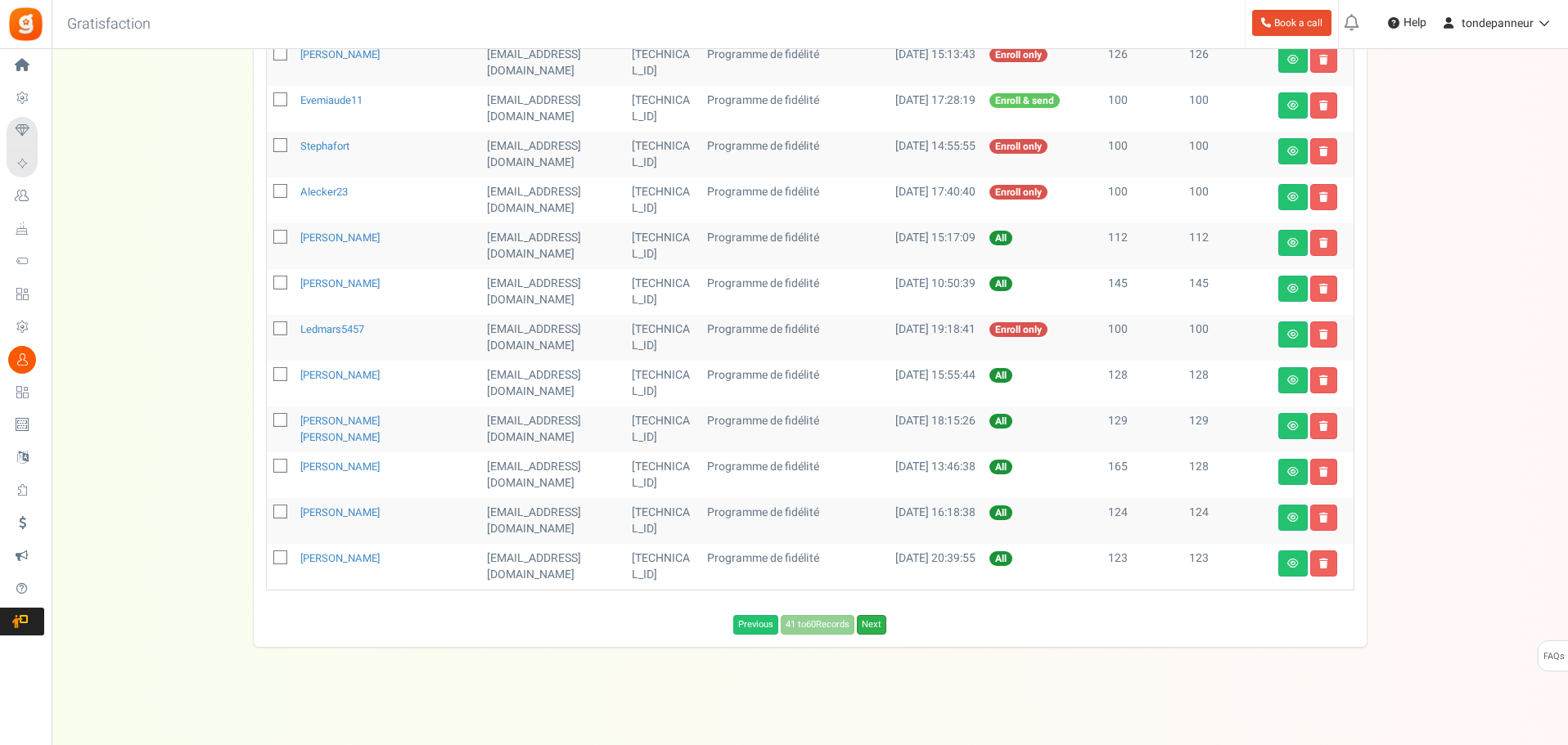
click at [873, 621] on link "Next" at bounding box center [872, 624] width 30 height 19
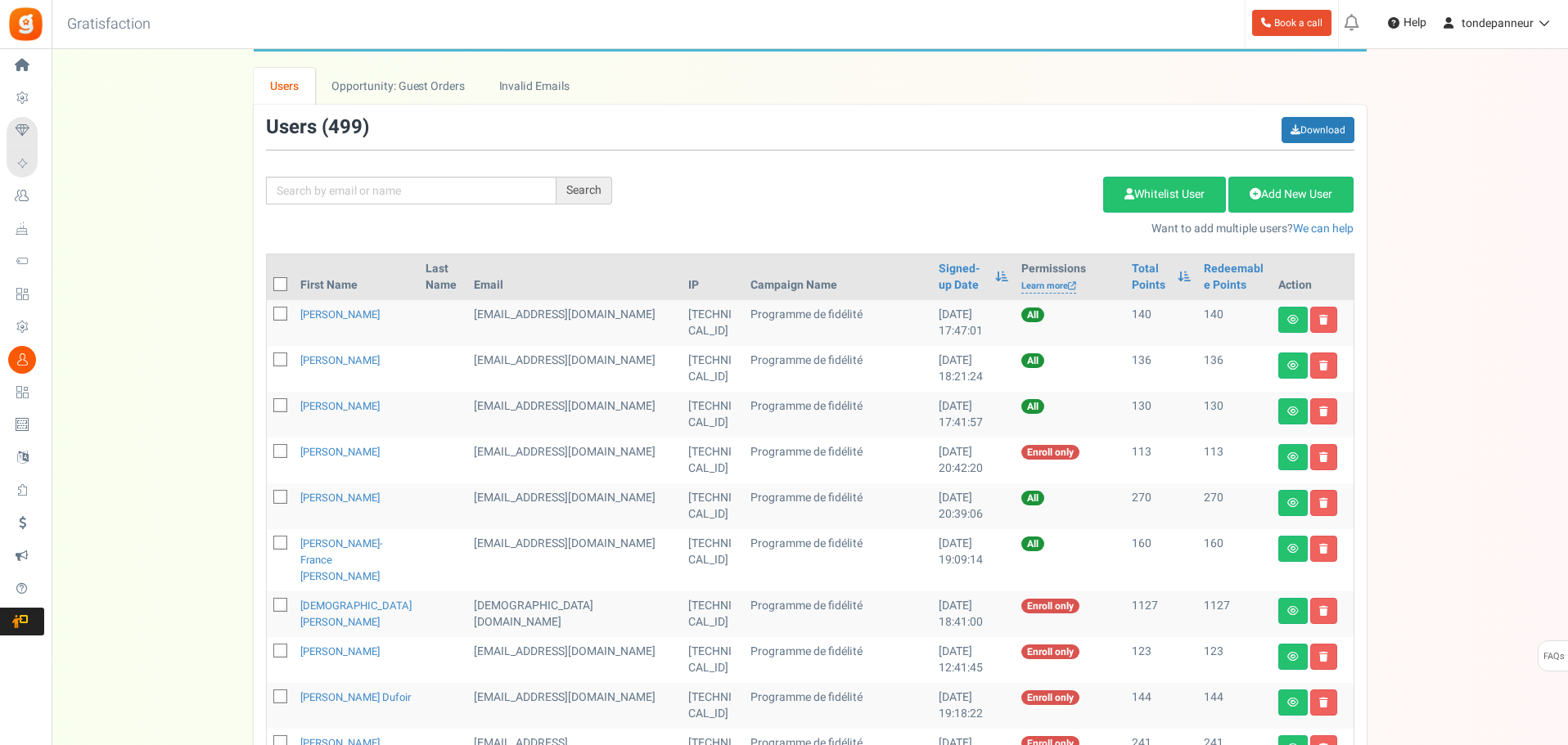
scroll to position [90, 0]
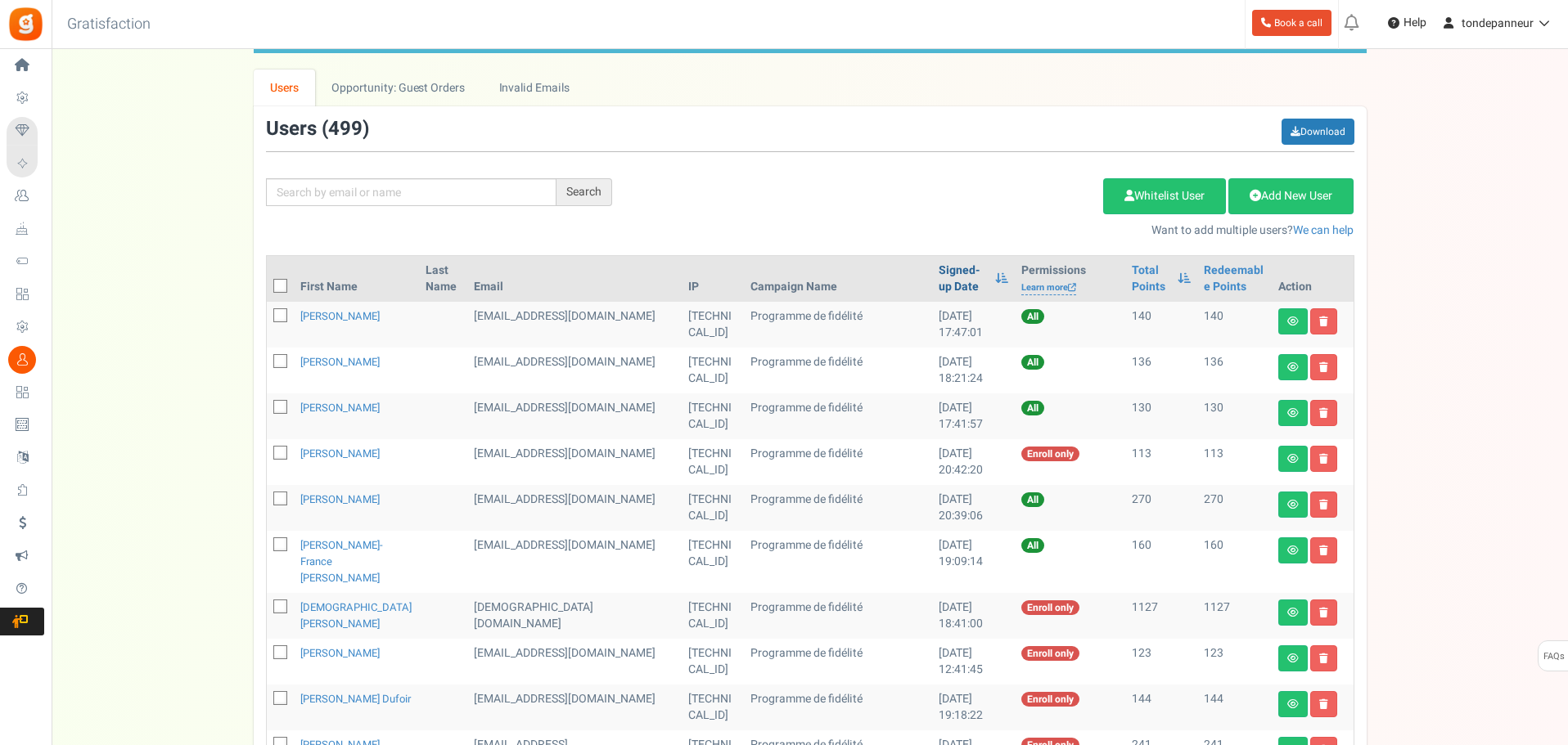
click at [938, 273] on link "Signed-up Date" at bounding box center [962, 279] width 48 height 32
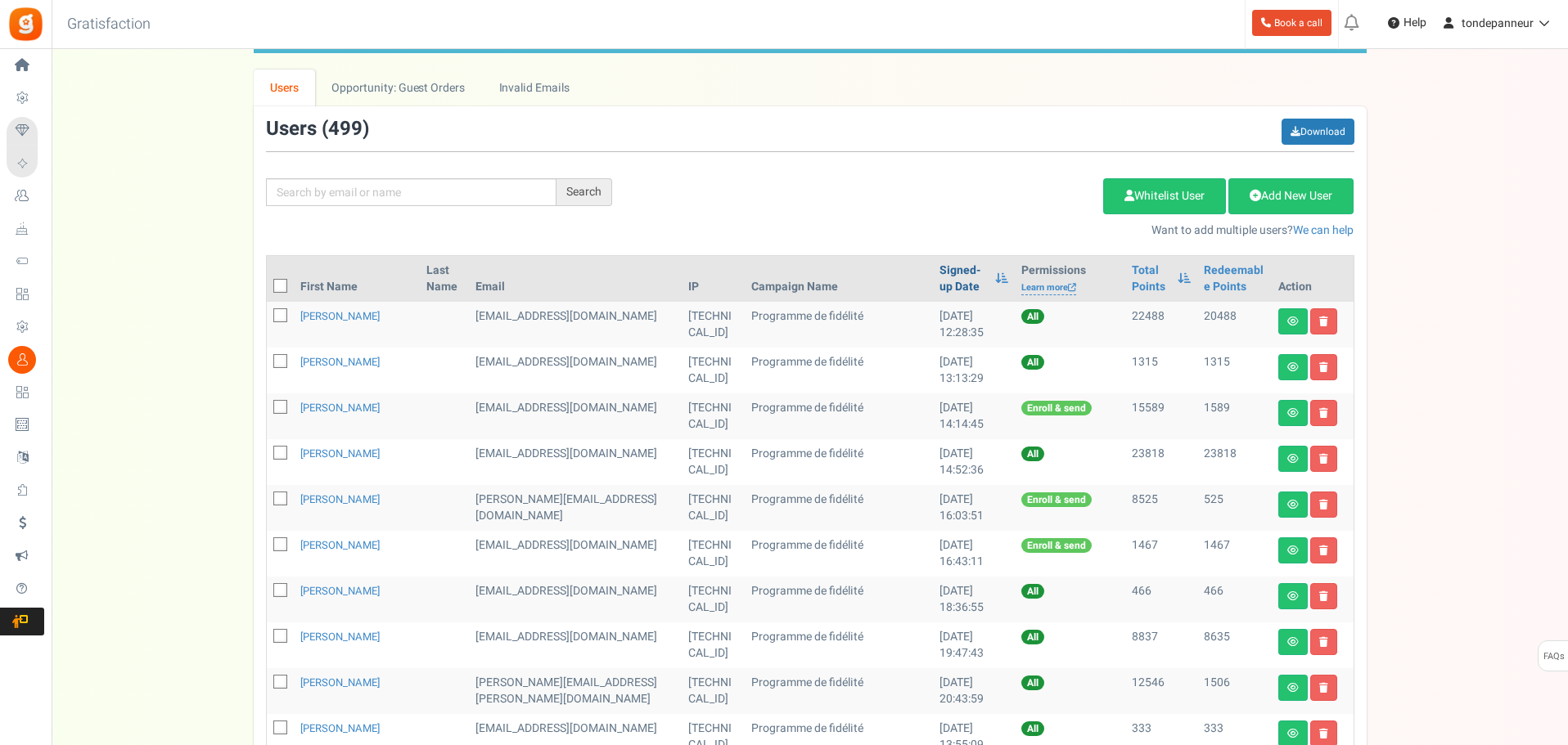
click at [939, 273] on link "Signed-up Date" at bounding box center [963, 279] width 47 height 32
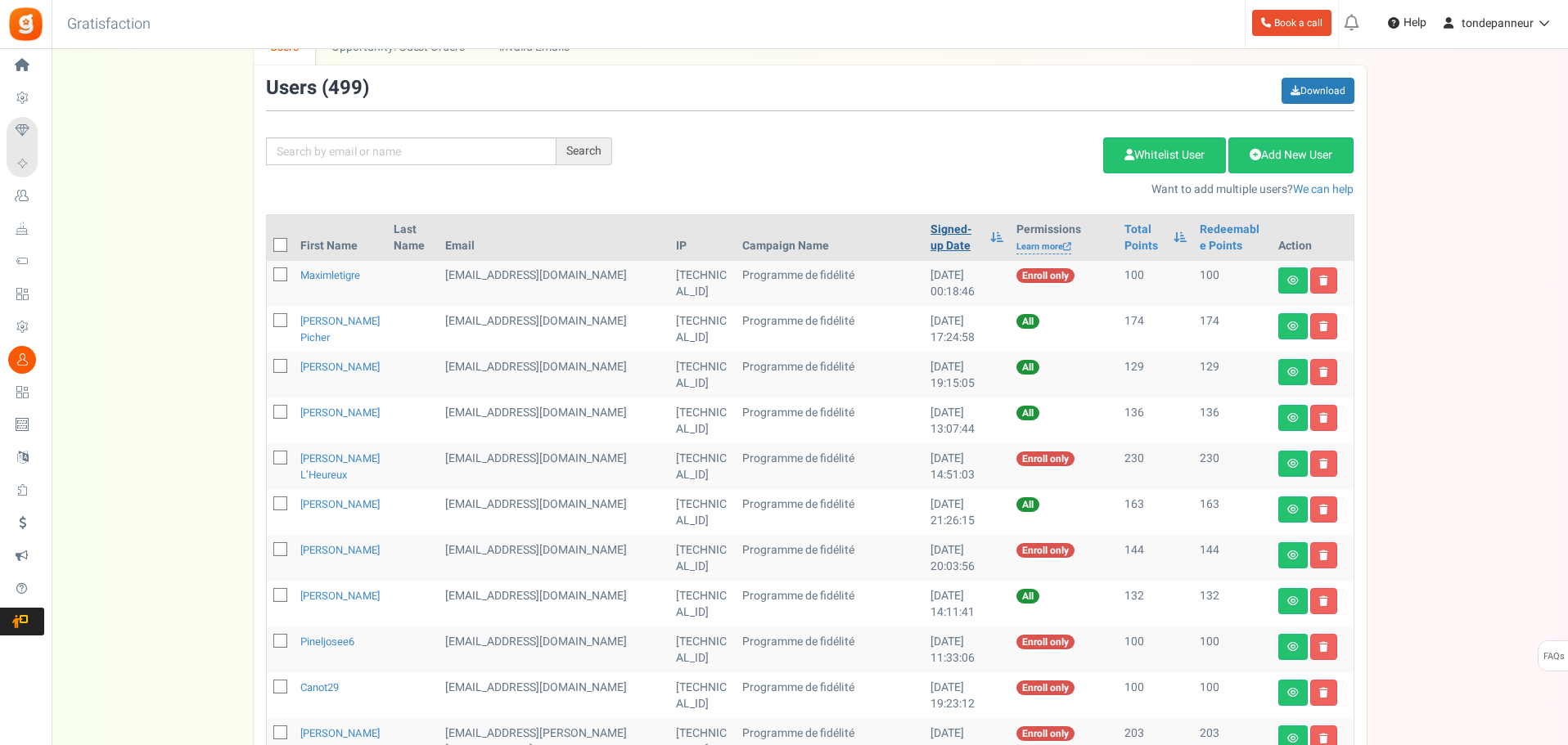
scroll to position [245, 0]
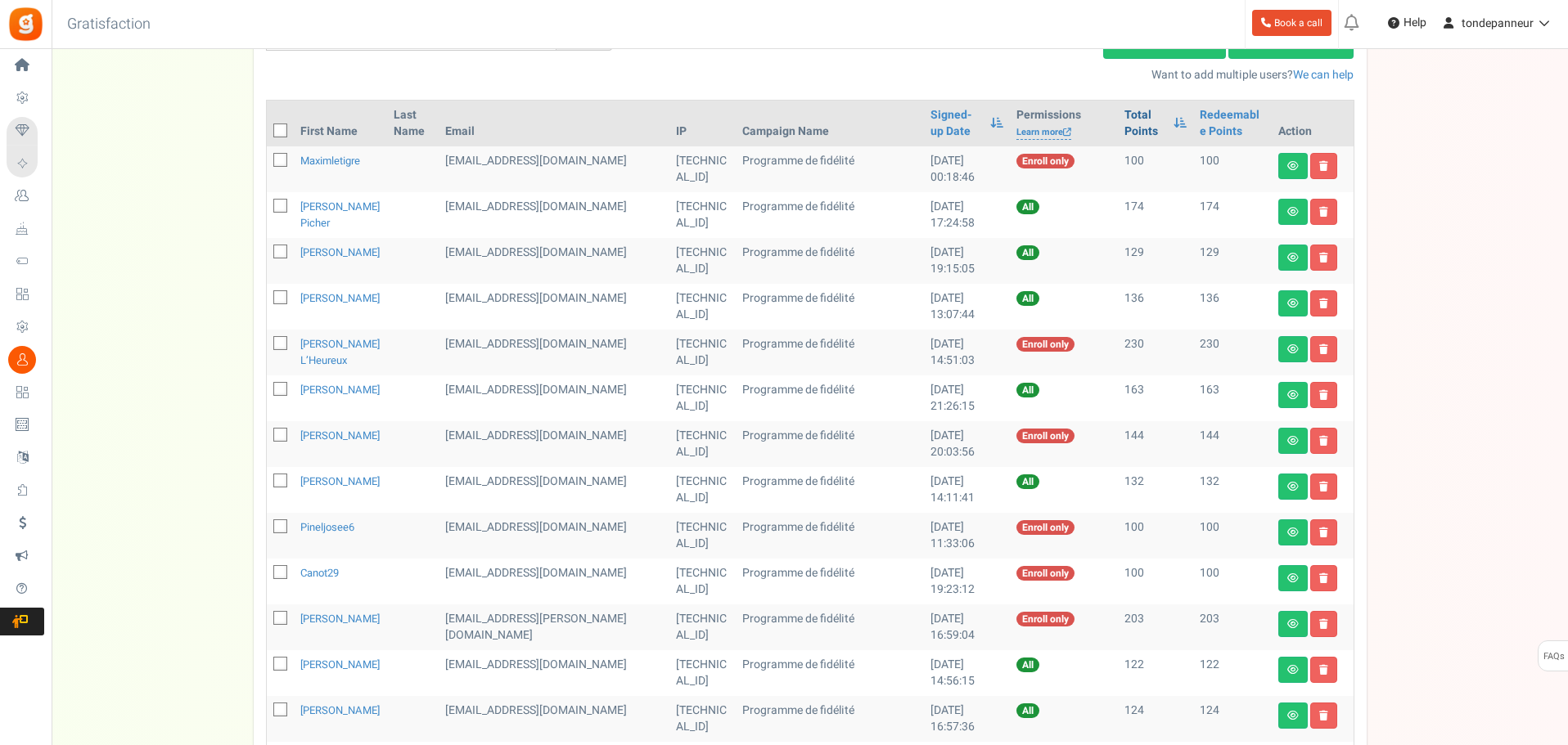
click at [1124, 117] on link "Total Points" at bounding box center [1144, 123] width 41 height 32
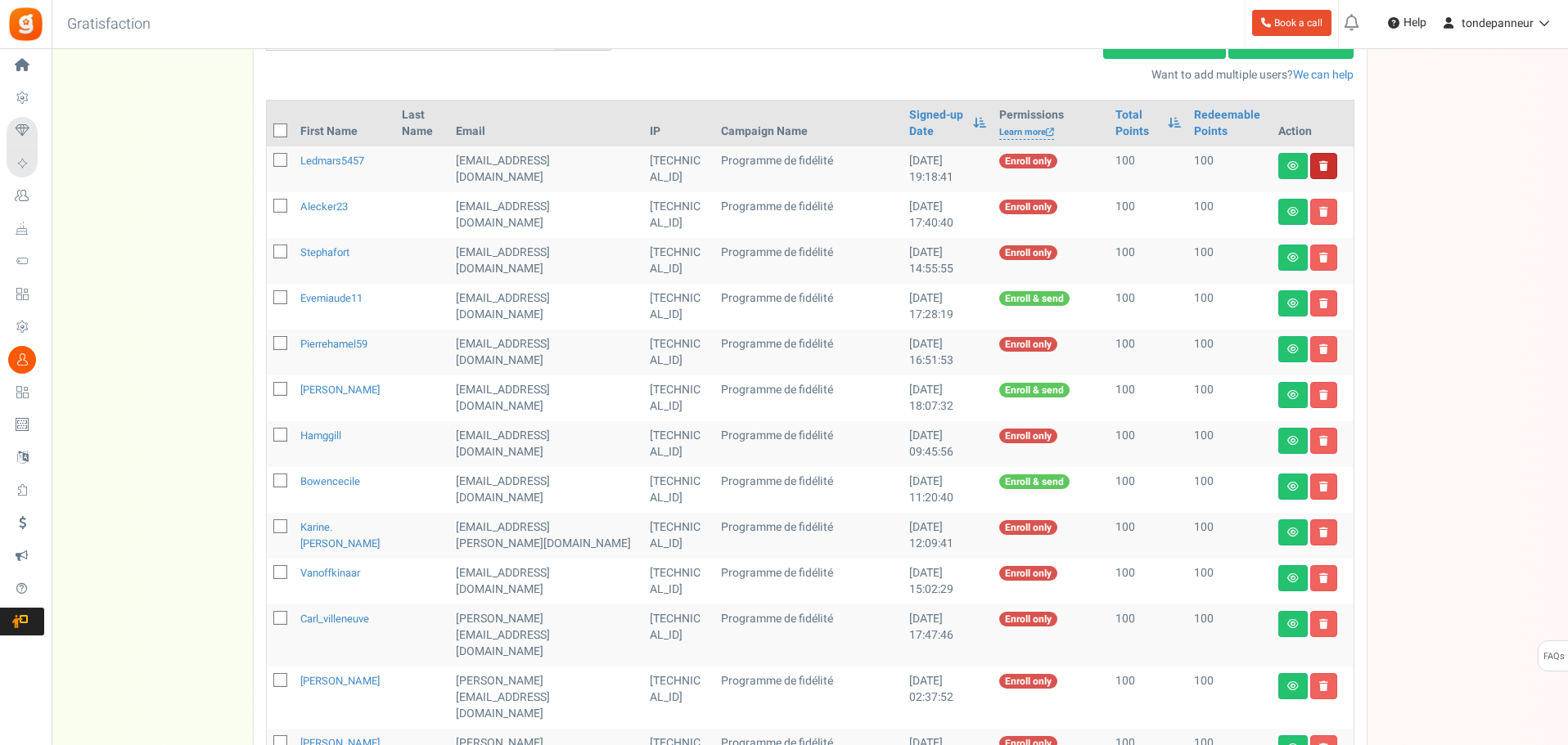
click at [1329, 168] on link at bounding box center [1323, 166] width 27 height 26
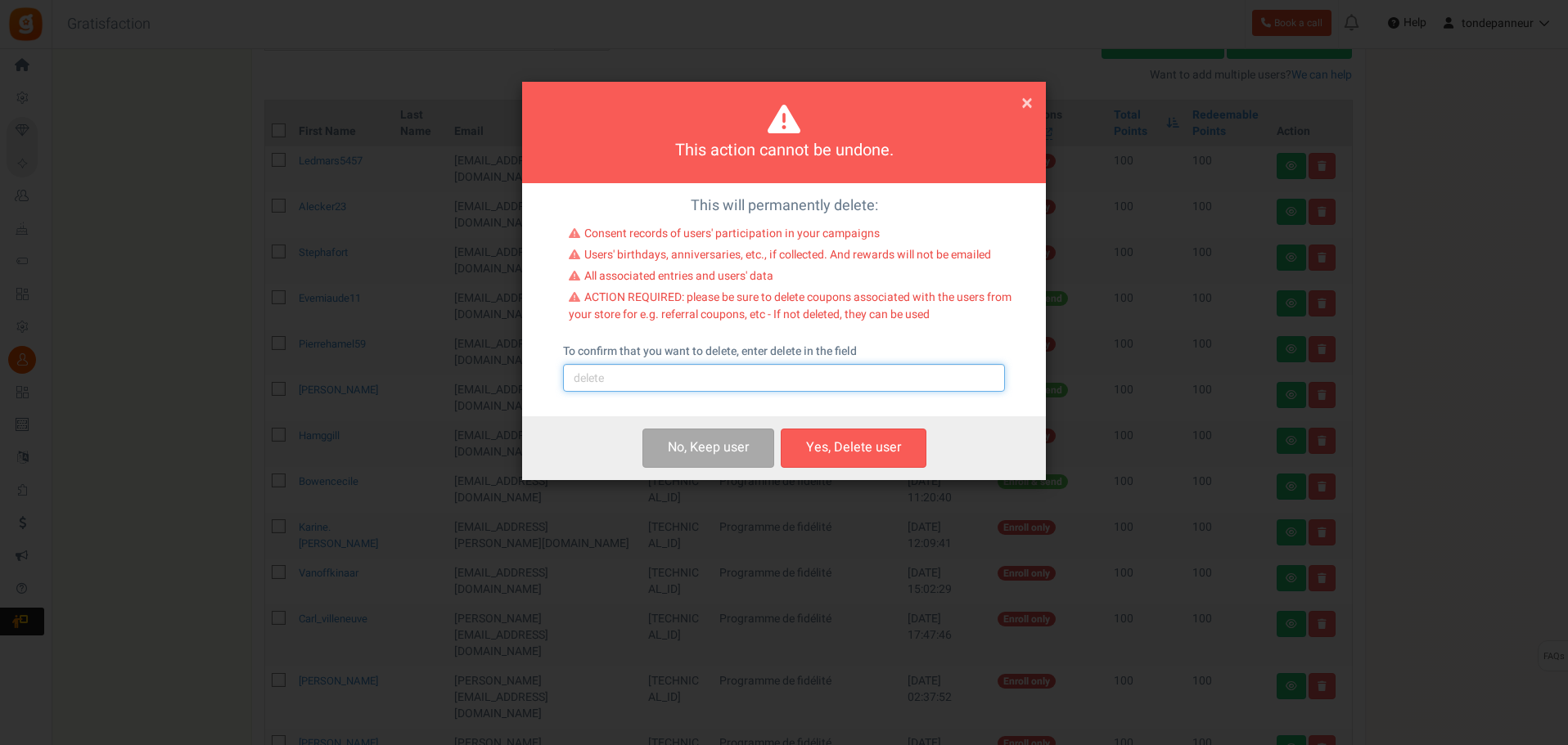
click at [717, 375] on input "text" at bounding box center [784, 378] width 442 height 28
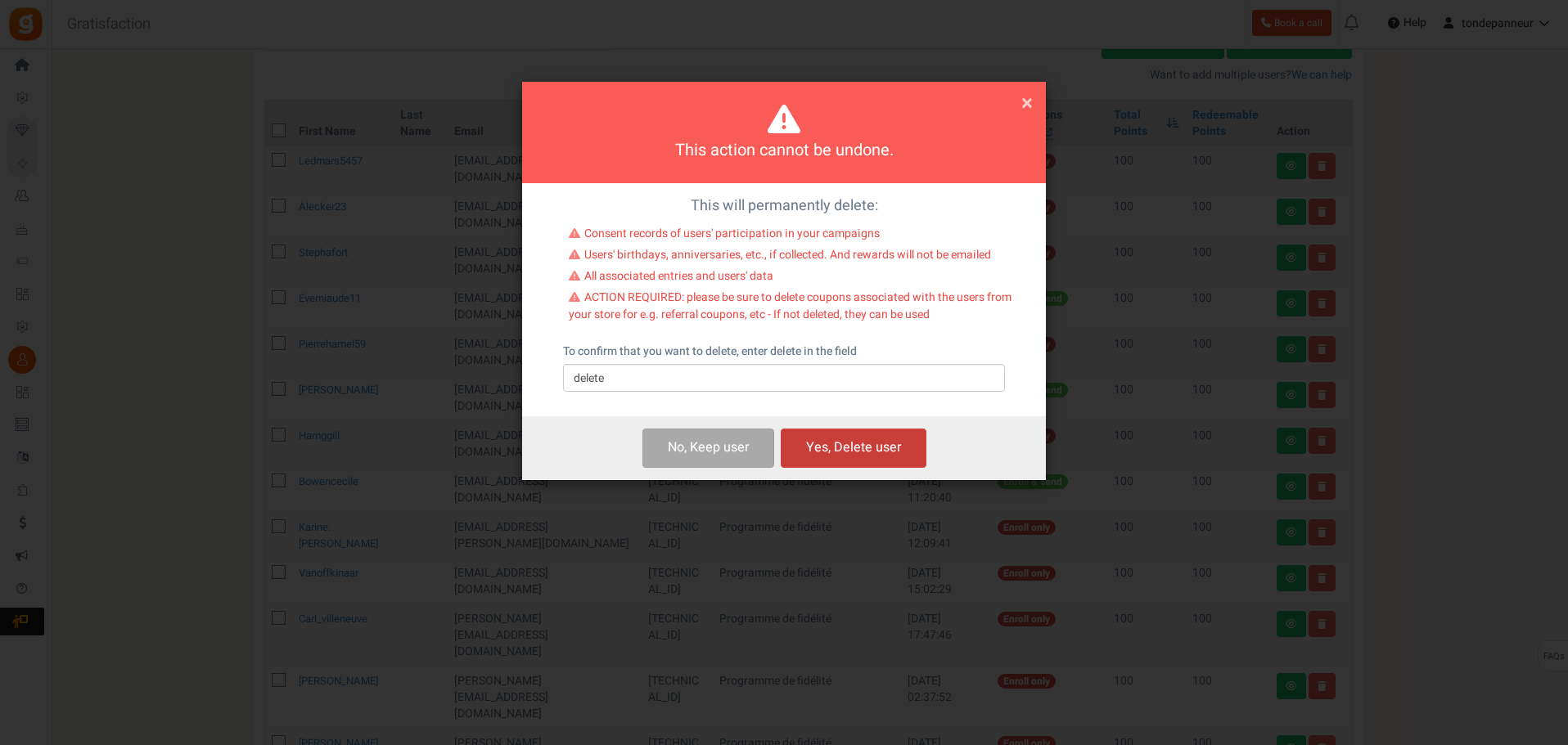
click at [841, 441] on button "Yes, Delete user" at bounding box center [853, 448] width 146 height 38
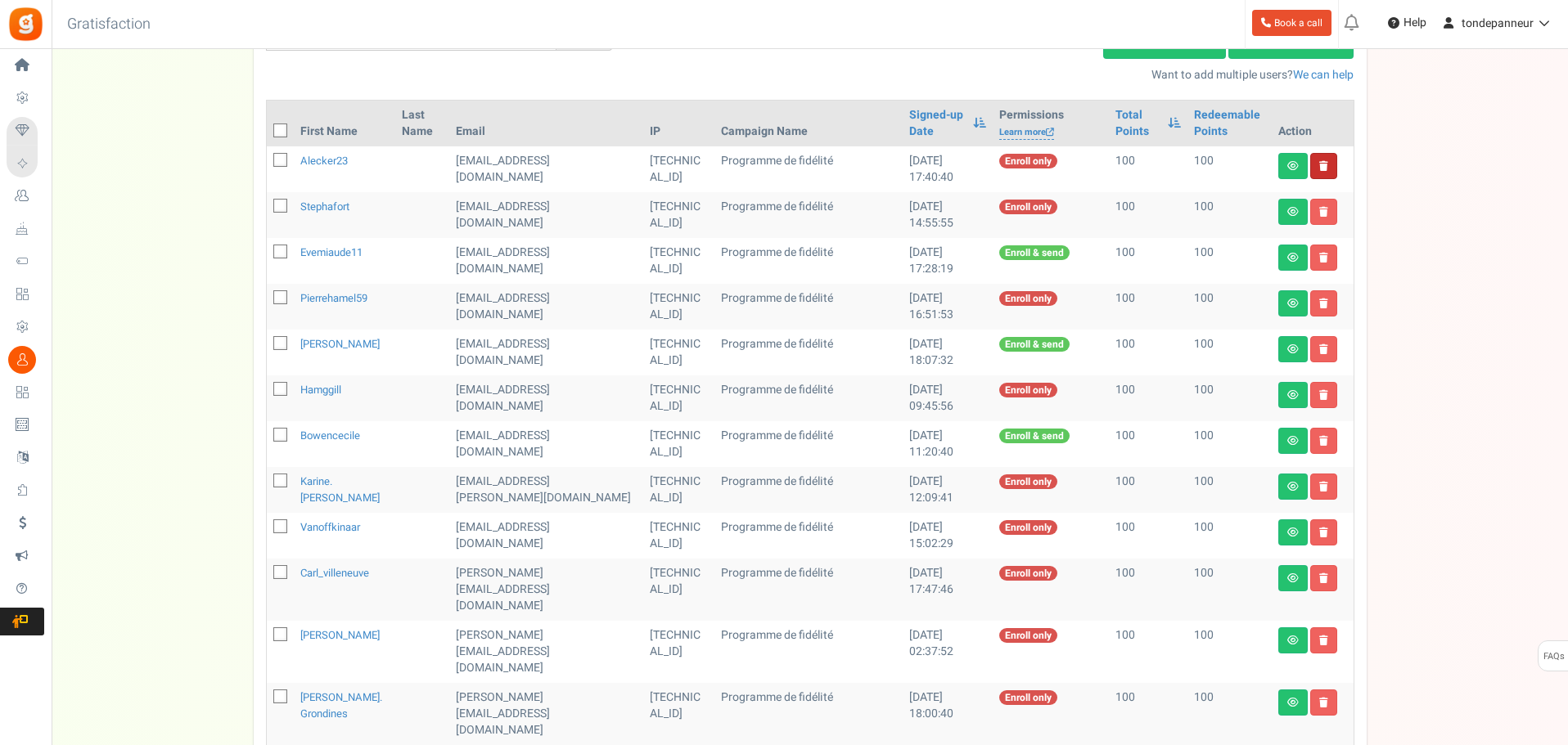
click at [1332, 162] on link at bounding box center [1323, 166] width 27 height 26
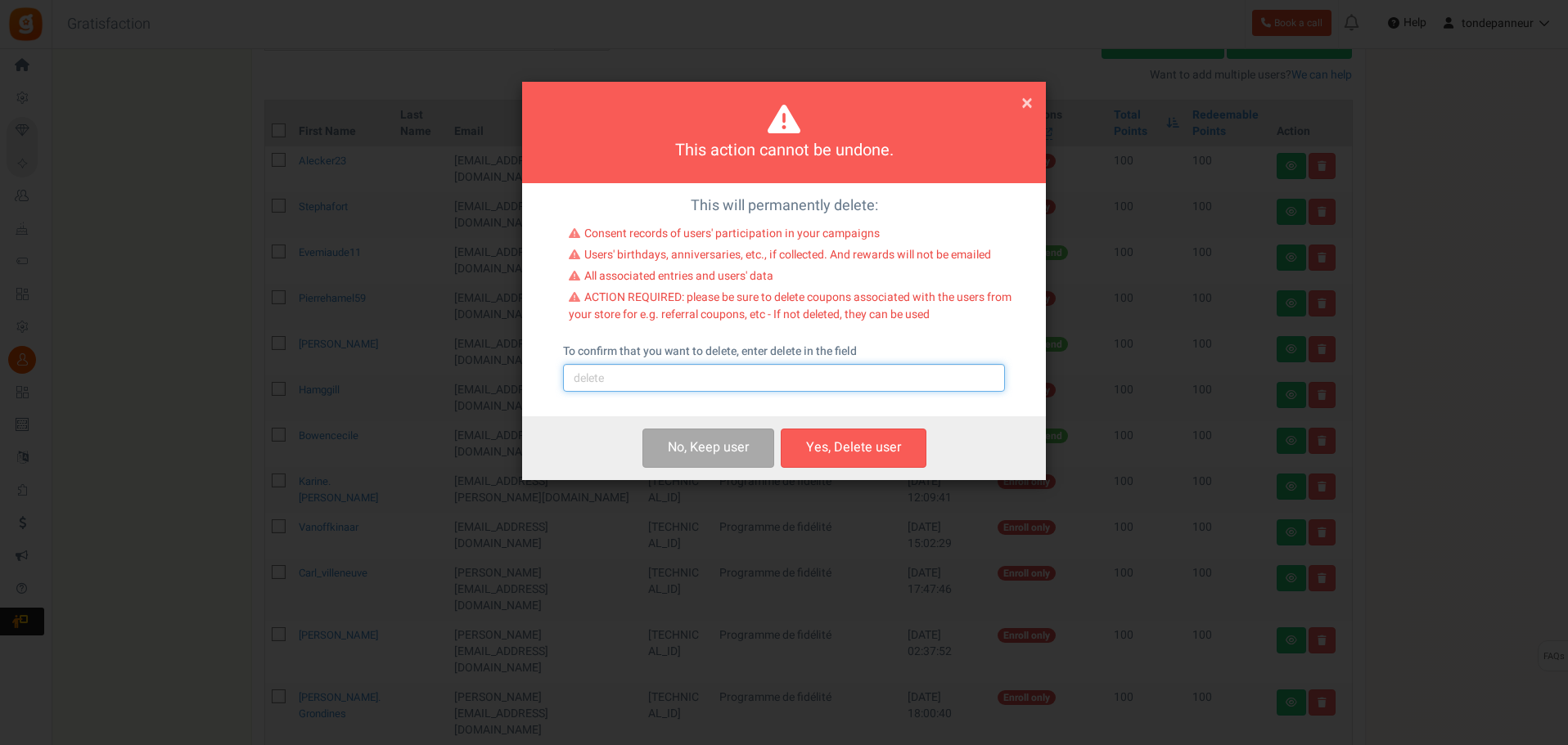
drag, startPoint x: 680, startPoint y: 380, endPoint x: 681, endPoint y: 389, distance: 9.1
click at [680, 380] on input "text" at bounding box center [784, 378] width 442 height 28
type input "delete"
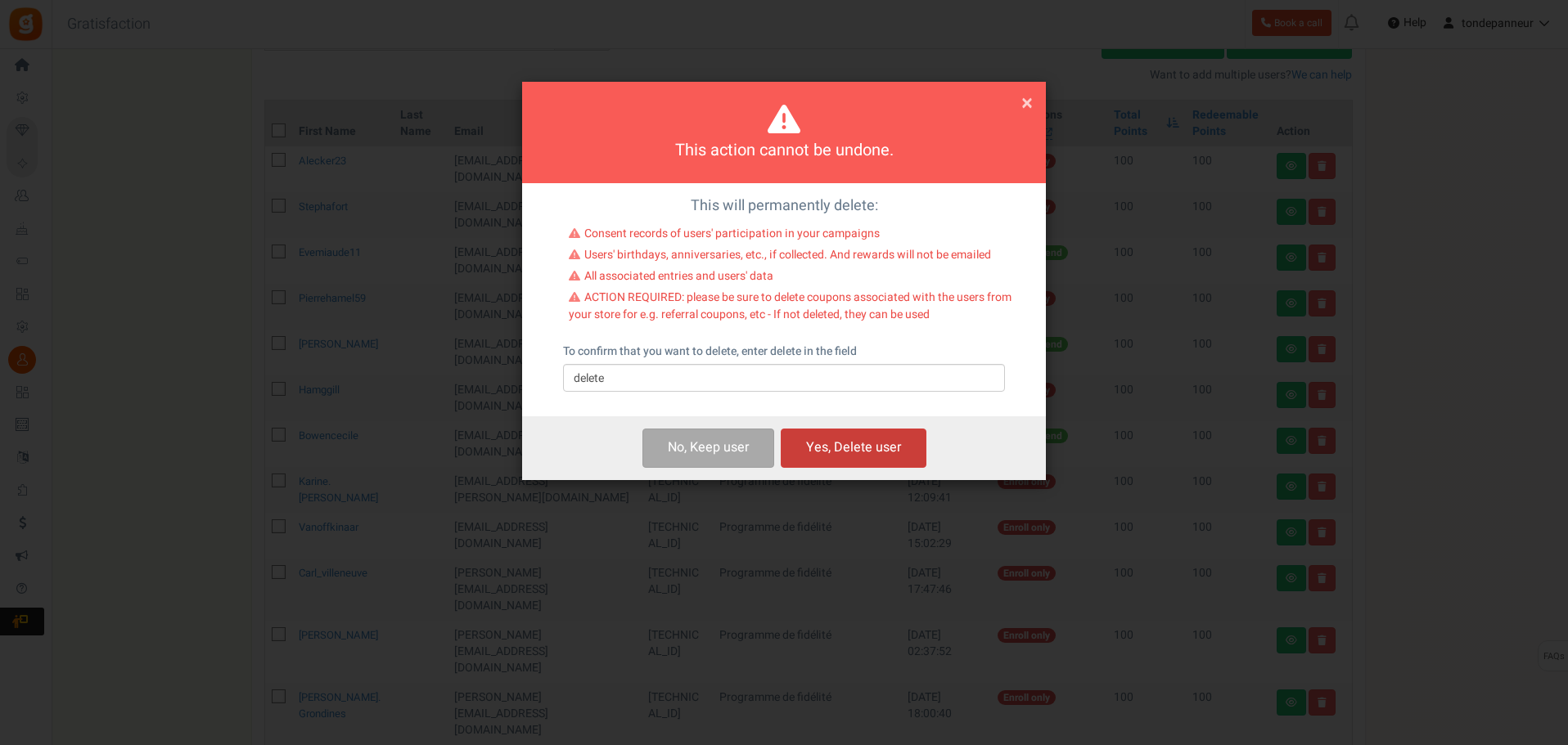
click at [836, 444] on button "Yes, Delete user" at bounding box center [853, 448] width 146 height 38
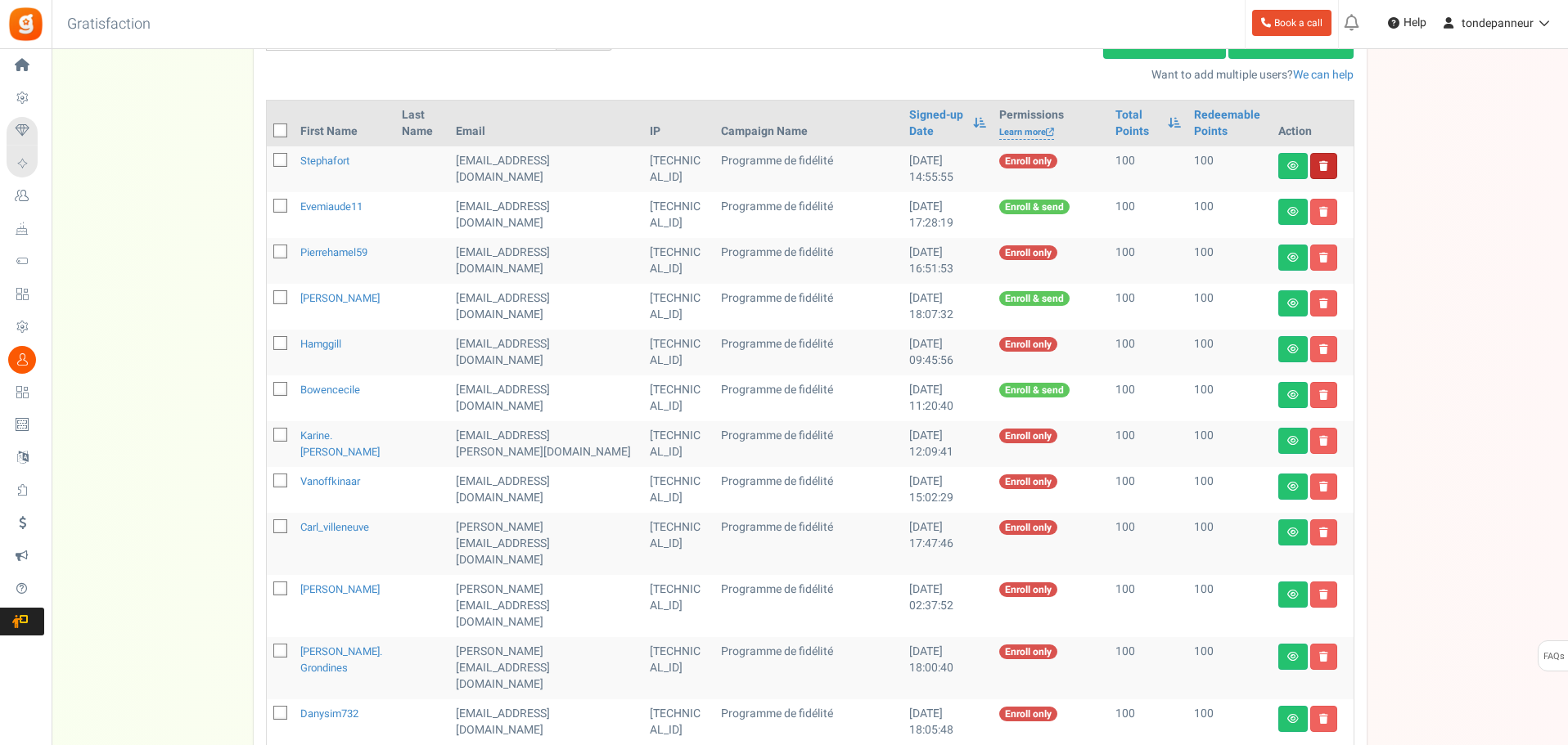
click at [1327, 164] on link at bounding box center [1323, 166] width 27 height 26
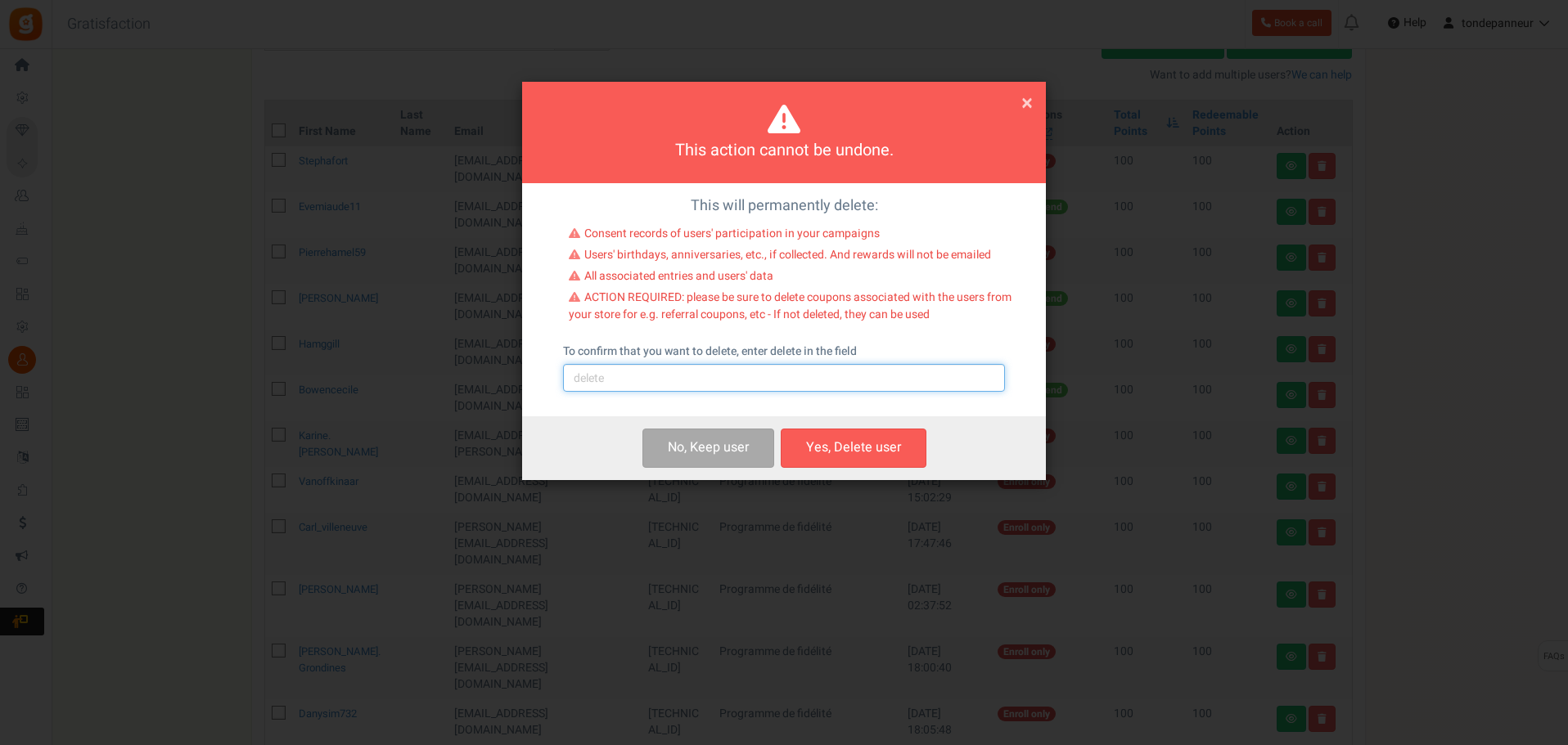
drag, startPoint x: 654, startPoint y: 374, endPoint x: 646, endPoint y: 385, distance: 13.6
click at [654, 374] on input "text" at bounding box center [784, 378] width 442 height 28
type input "delete"
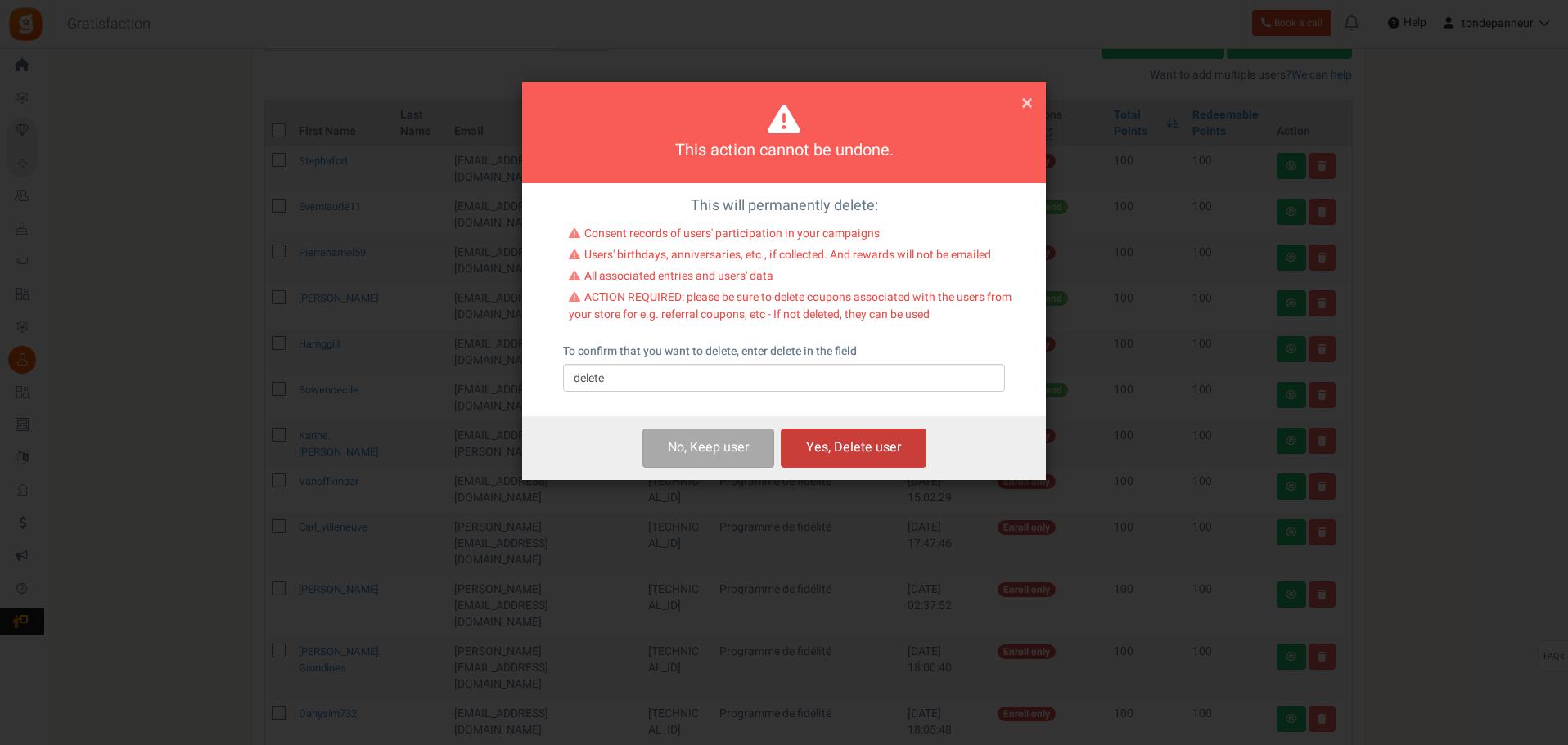
click at [854, 446] on button "Yes, Delete user" at bounding box center [853, 448] width 146 height 38
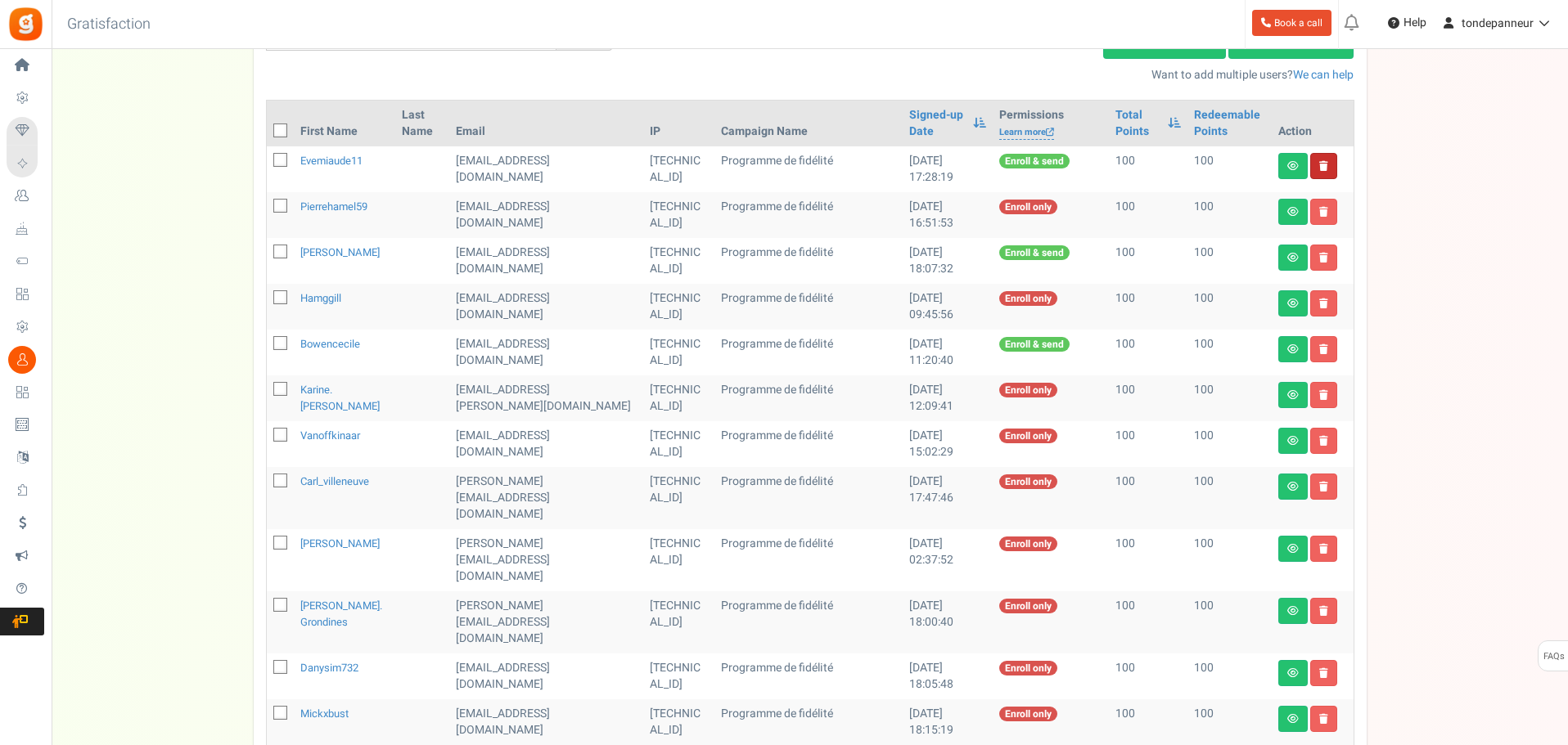
click at [1323, 175] on link at bounding box center [1323, 166] width 27 height 26
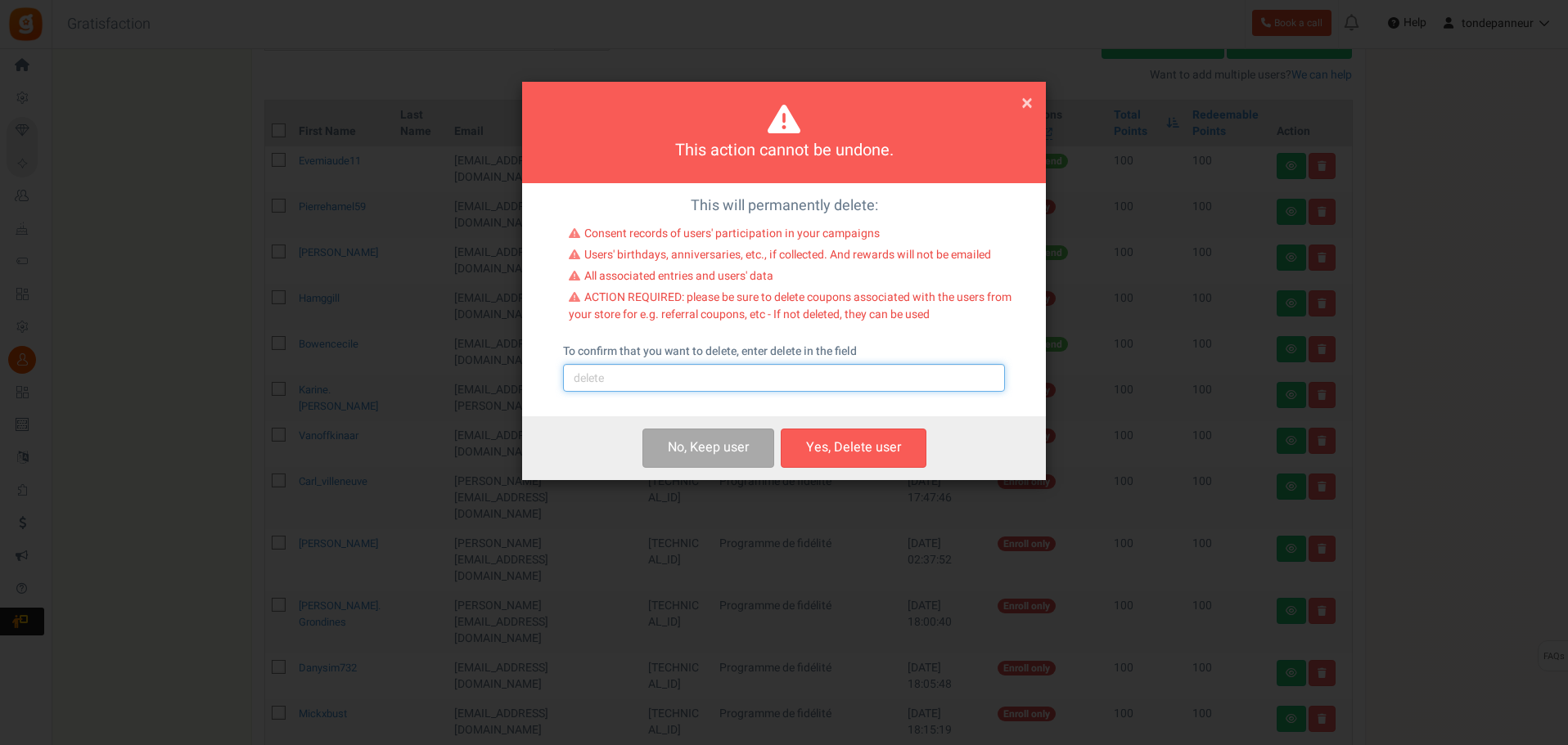
click at [702, 388] on input "text" at bounding box center [784, 378] width 442 height 28
type input "delete"
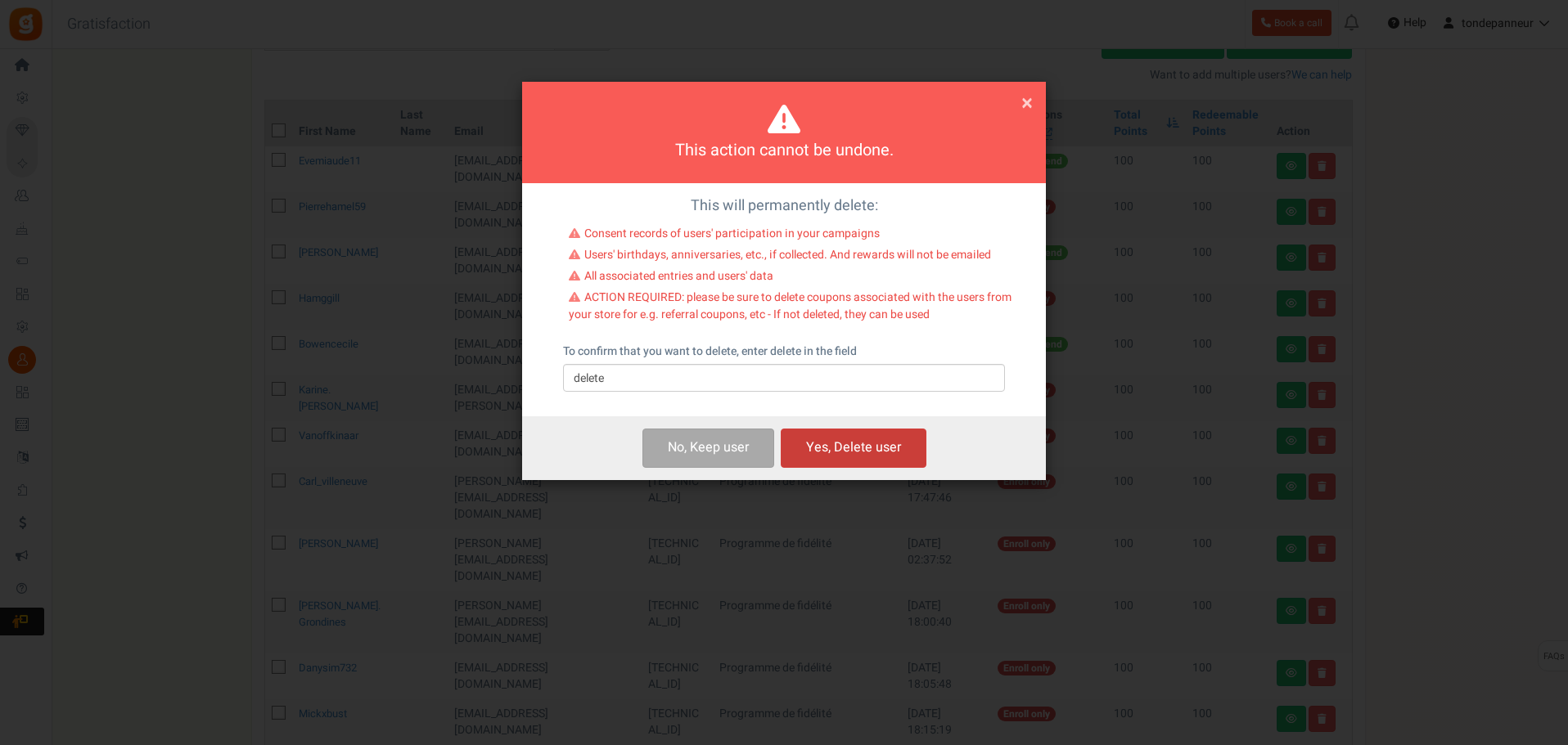
click at [839, 453] on button "Yes, Delete user" at bounding box center [853, 448] width 146 height 38
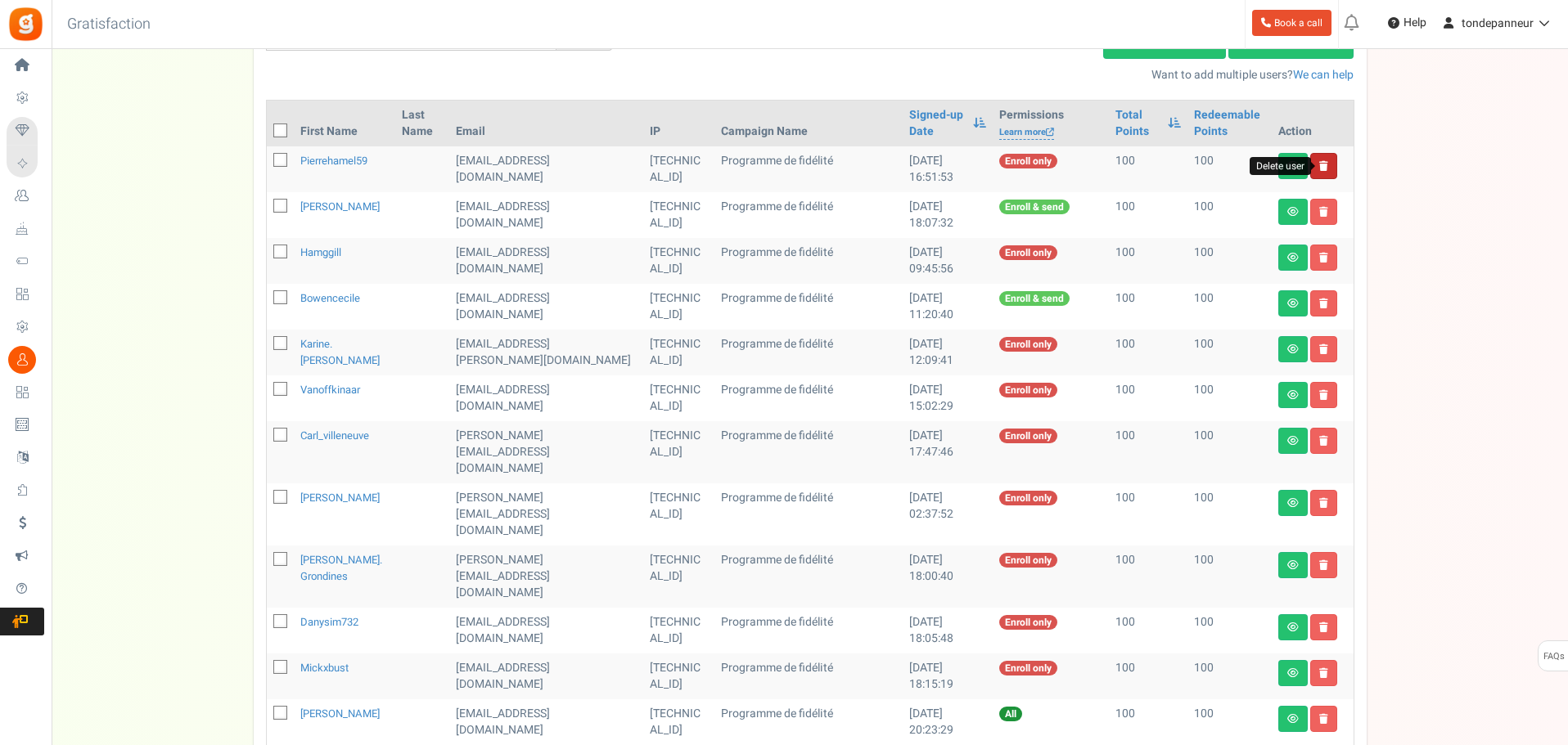
click at [1323, 163] on icon at bounding box center [1323, 166] width 9 height 10
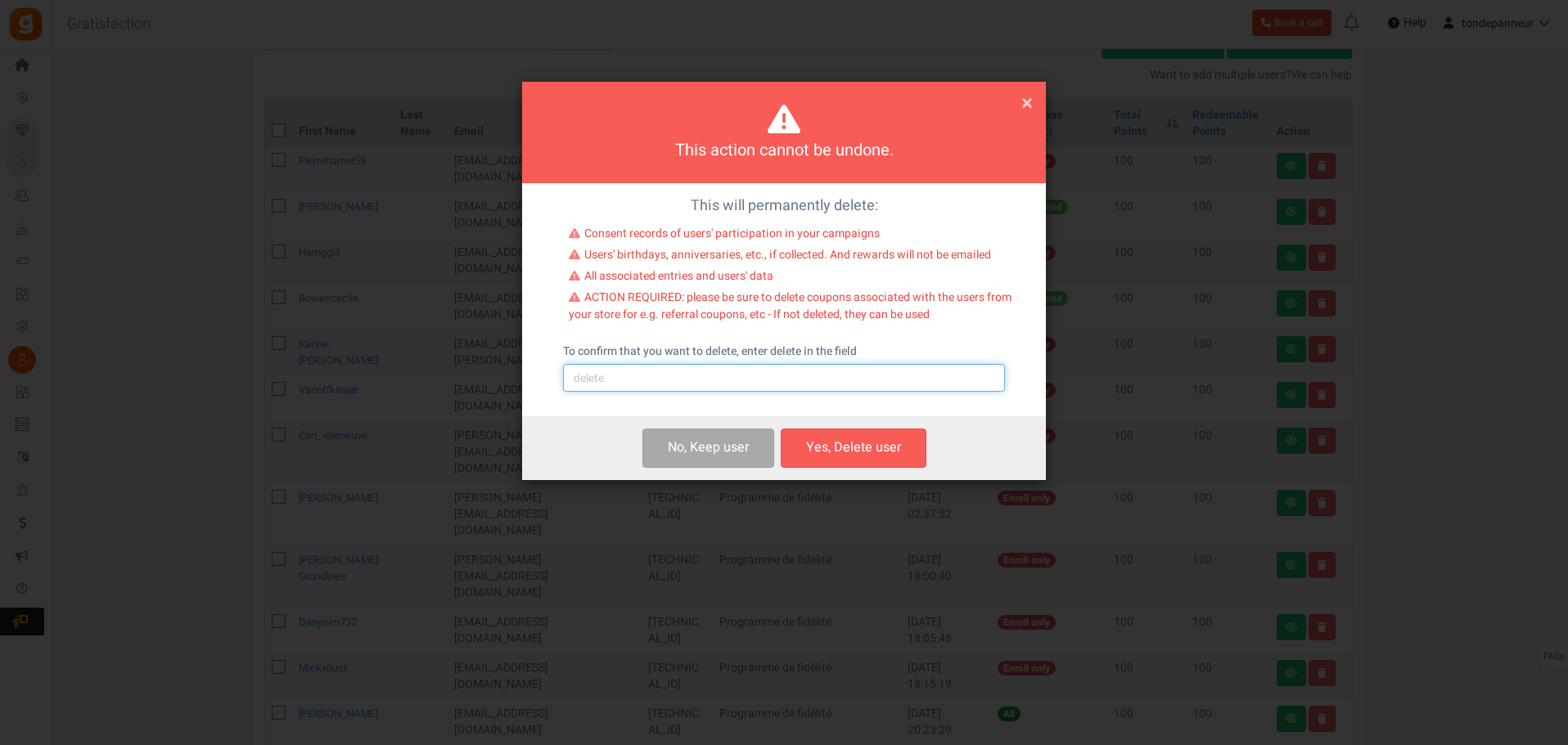
click at [621, 386] on input "text" at bounding box center [784, 378] width 442 height 28
type input "delete"
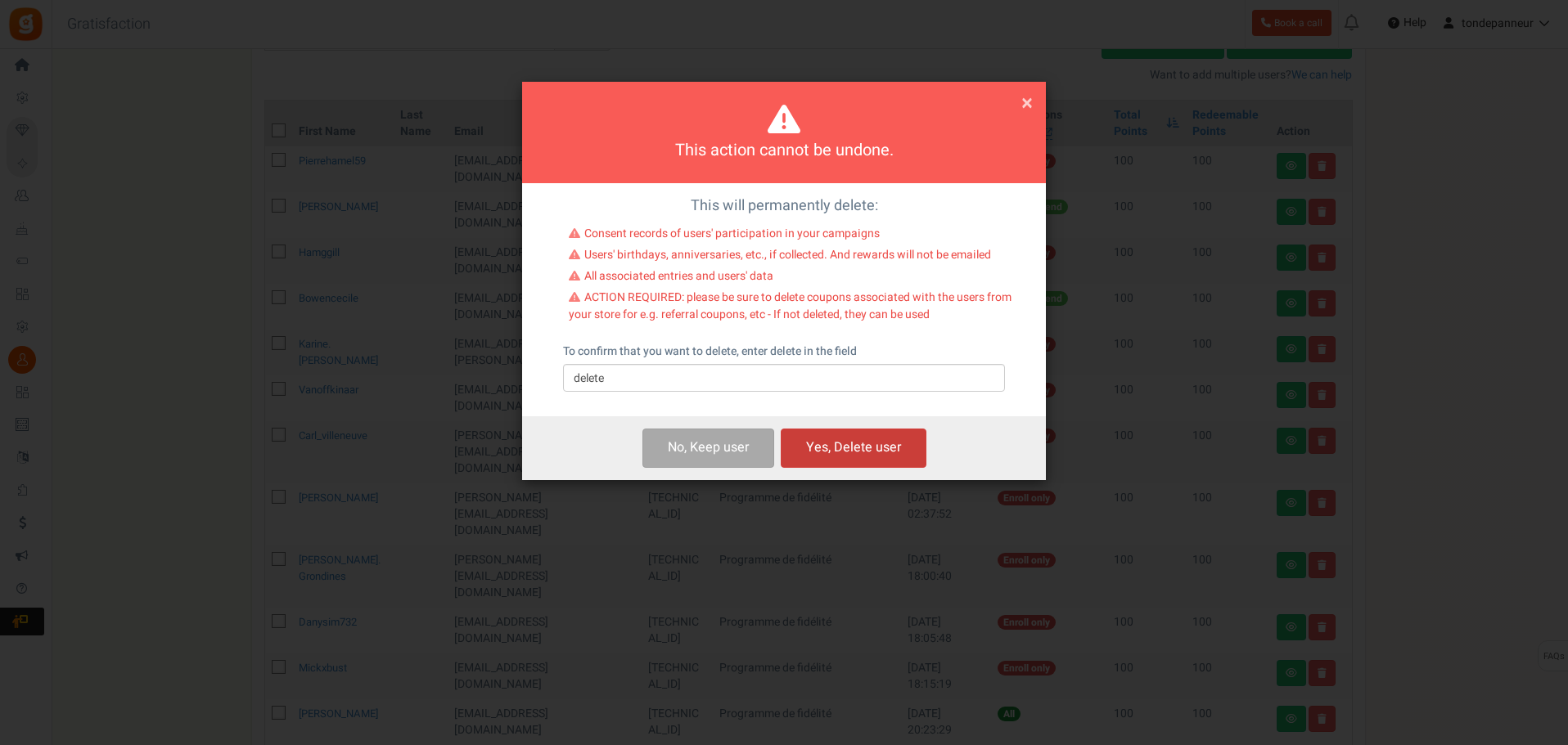
click at [825, 458] on button "Yes, Delete user" at bounding box center [853, 448] width 146 height 38
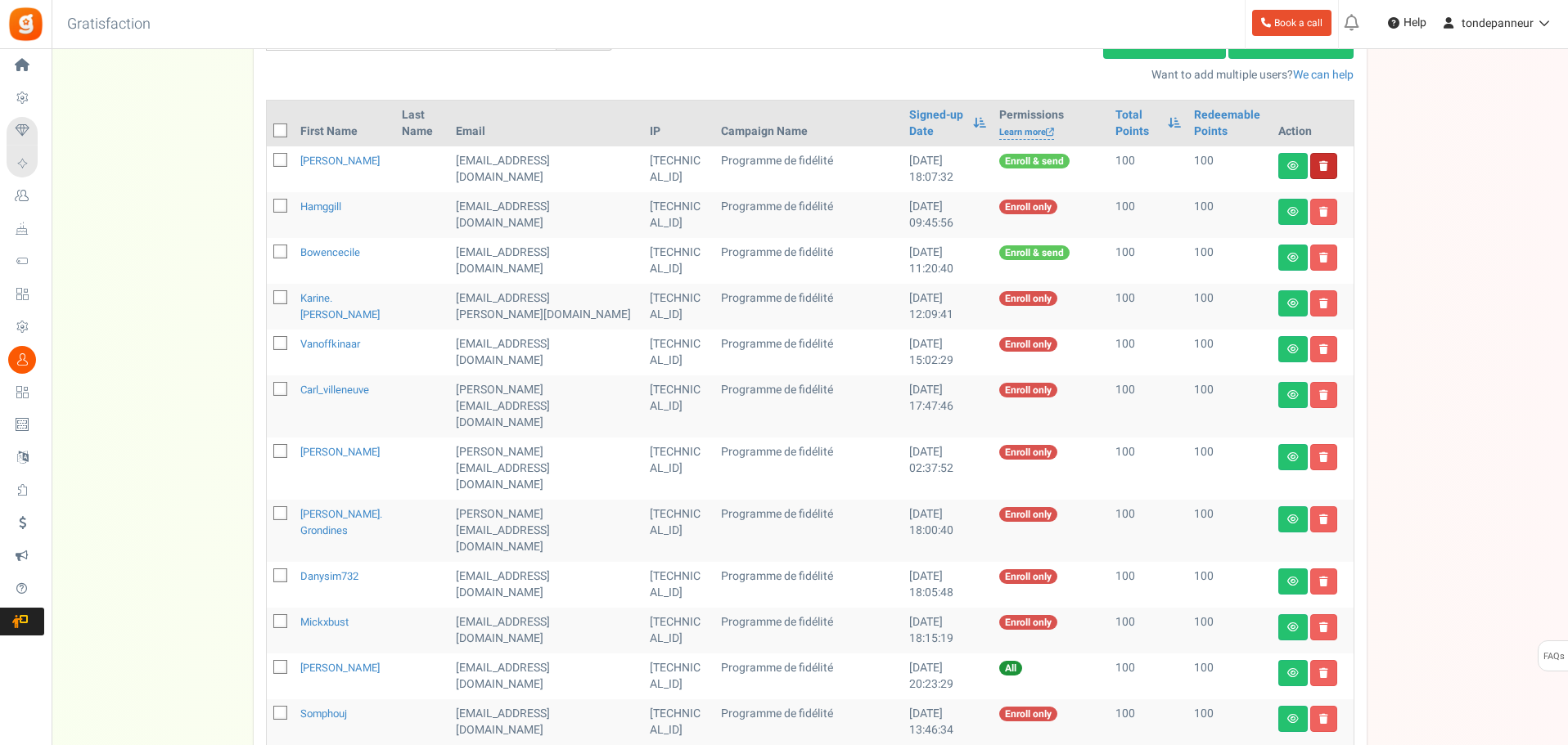
click at [1323, 159] on link at bounding box center [1323, 166] width 27 height 26
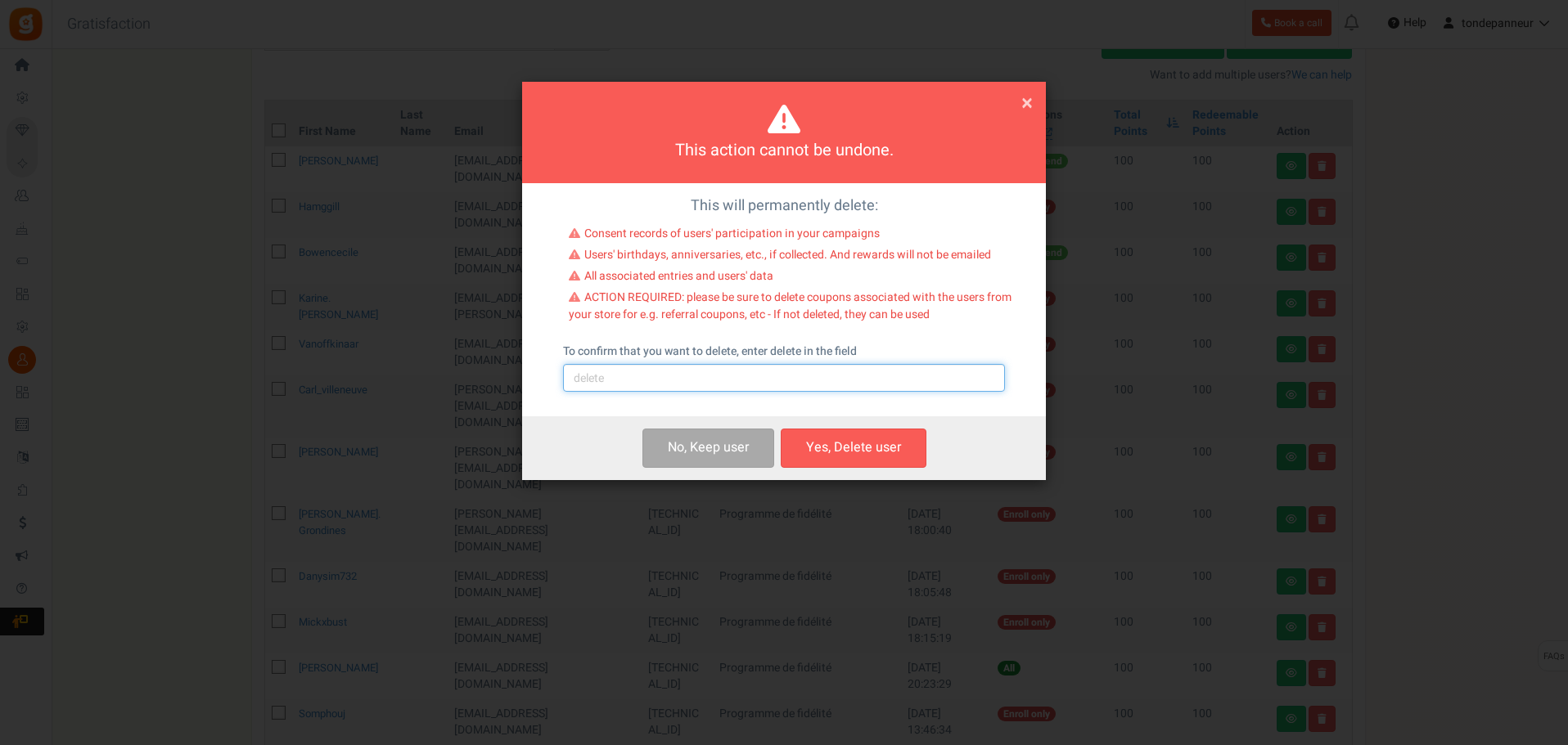
click at [653, 388] on input "text" at bounding box center [784, 378] width 442 height 28
drag, startPoint x: 846, startPoint y: 431, endPoint x: 872, endPoint y: 436, distance: 26.5
click at [846, 431] on button "Yes, Delete user" at bounding box center [853, 448] width 146 height 38
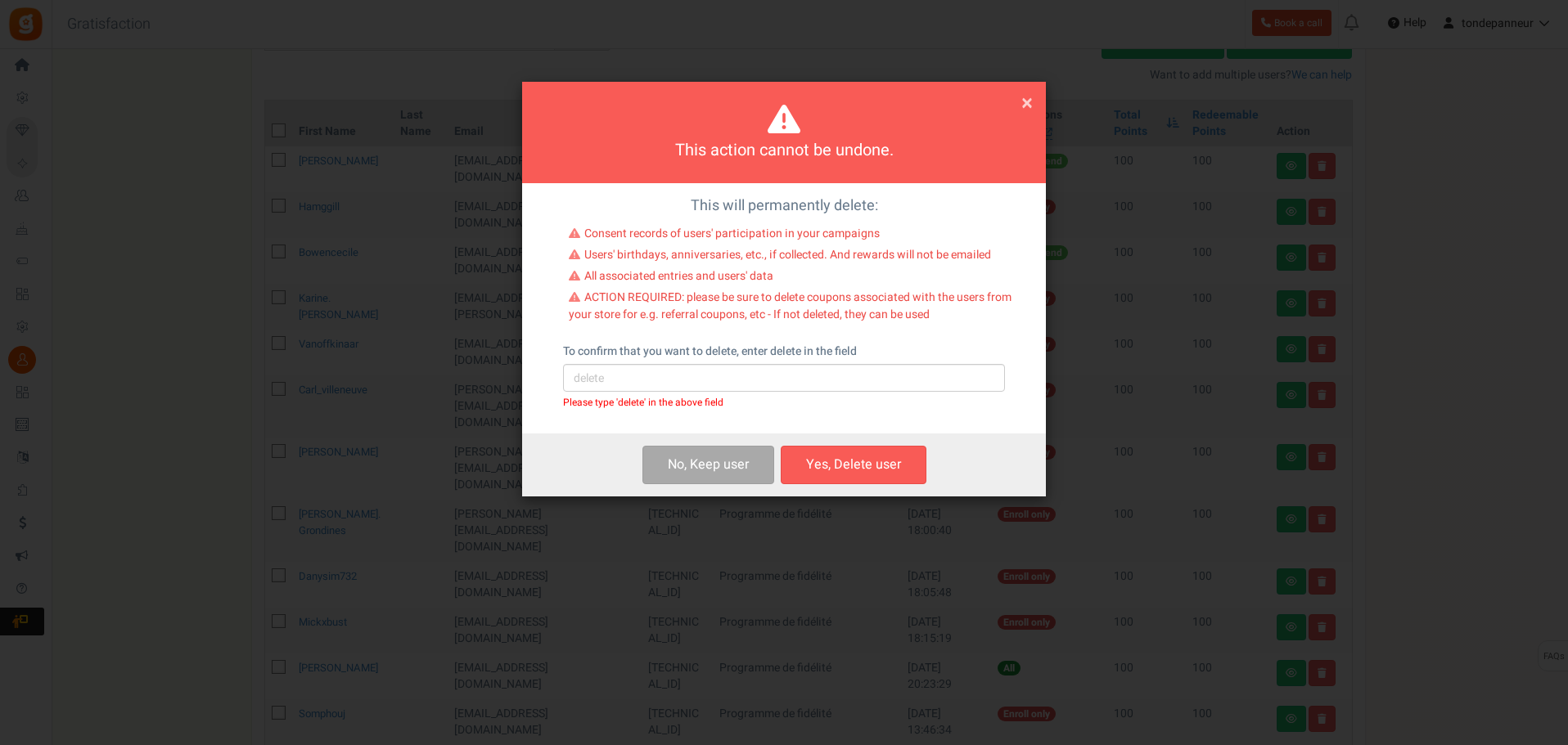
click at [659, 397] on div "Please type 'delete' in the above field" at bounding box center [784, 402] width 442 height 11
click at [658, 389] on input "text" at bounding box center [784, 378] width 442 height 28
type input "delete"
click at [836, 447] on button "Yes, Delete user" at bounding box center [853, 466] width 146 height 38
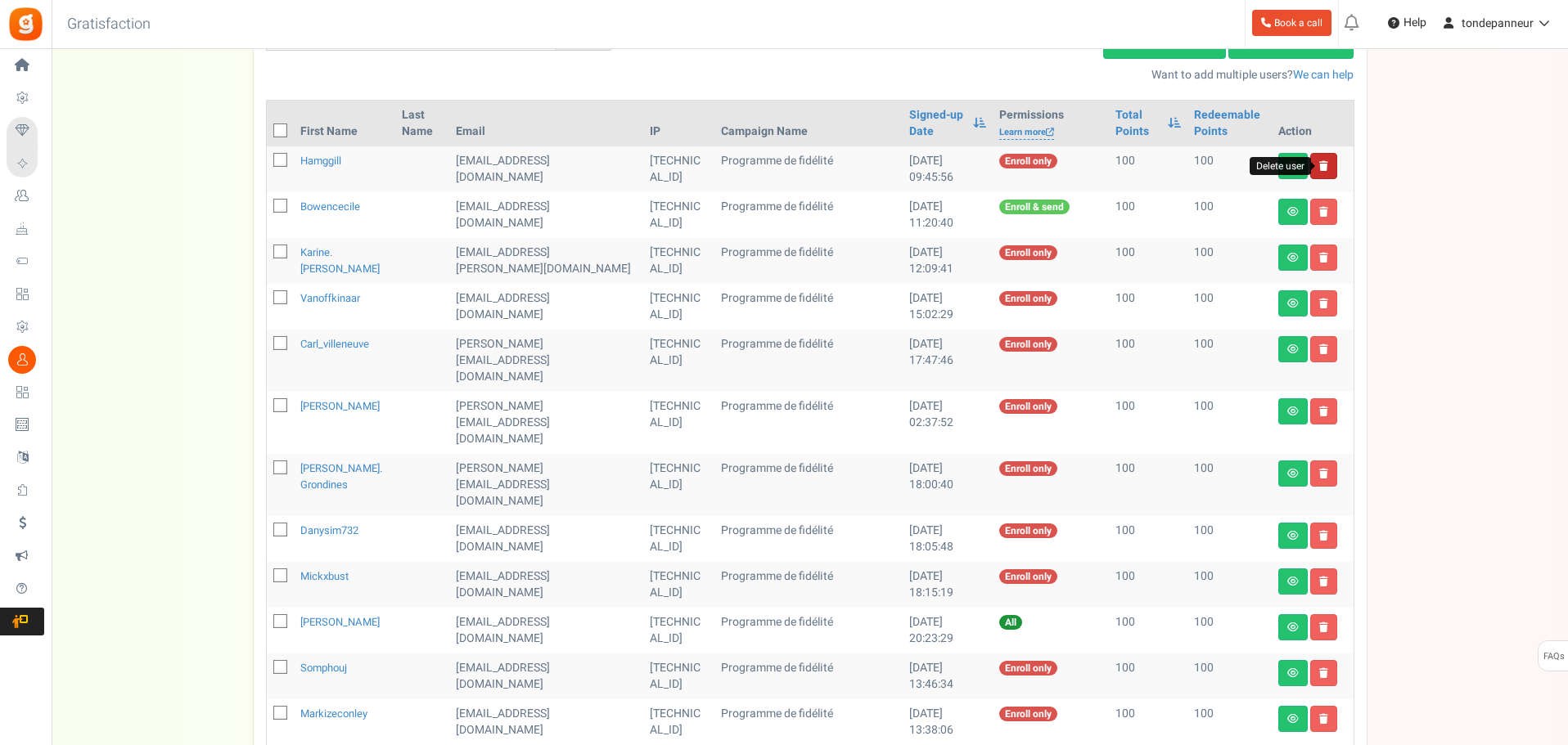
click at [1323, 162] on icon at bounding box center [1323, 166] width 9 height 10
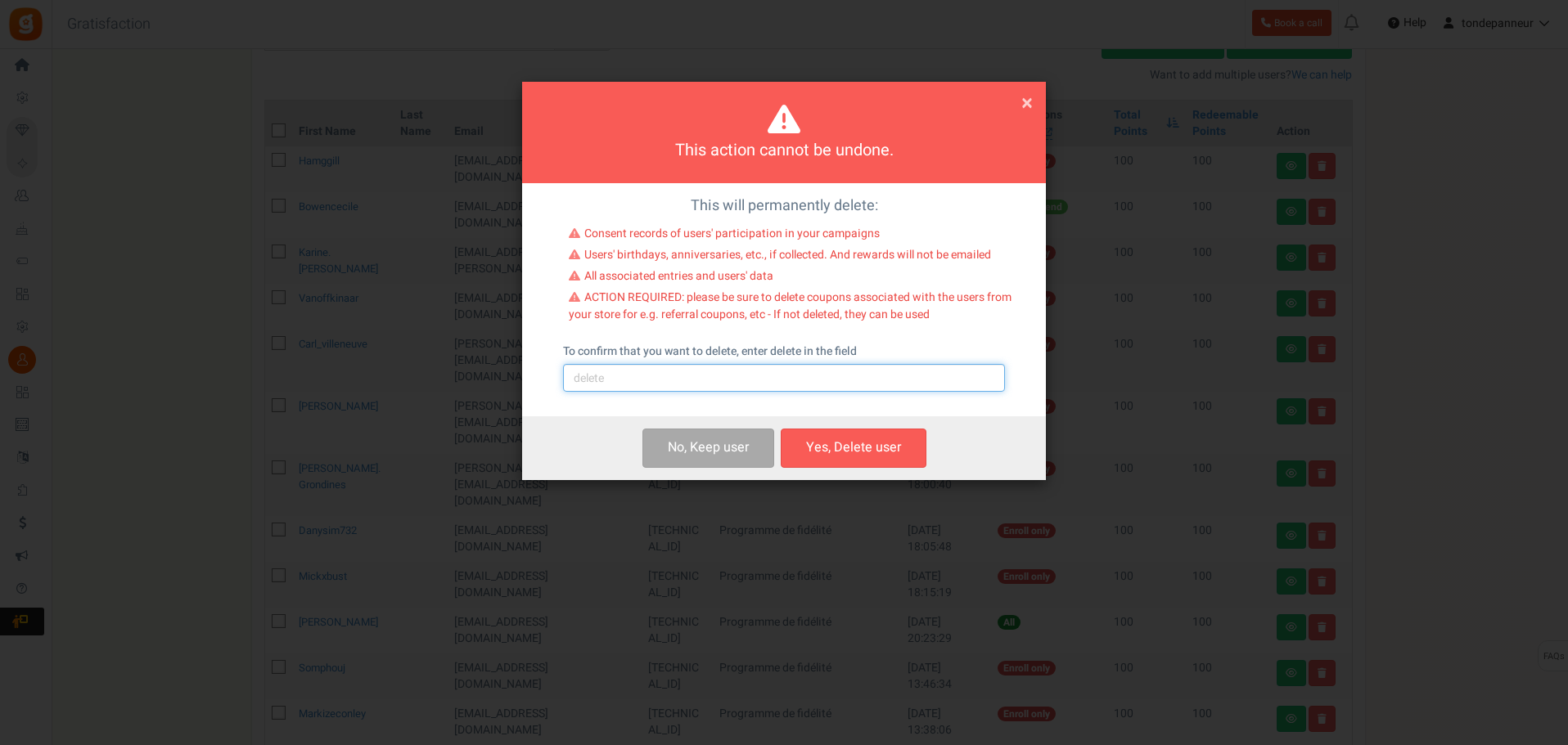
click at [688, 390] on input "text" at bounding box center [784, 378] width 442 height 28
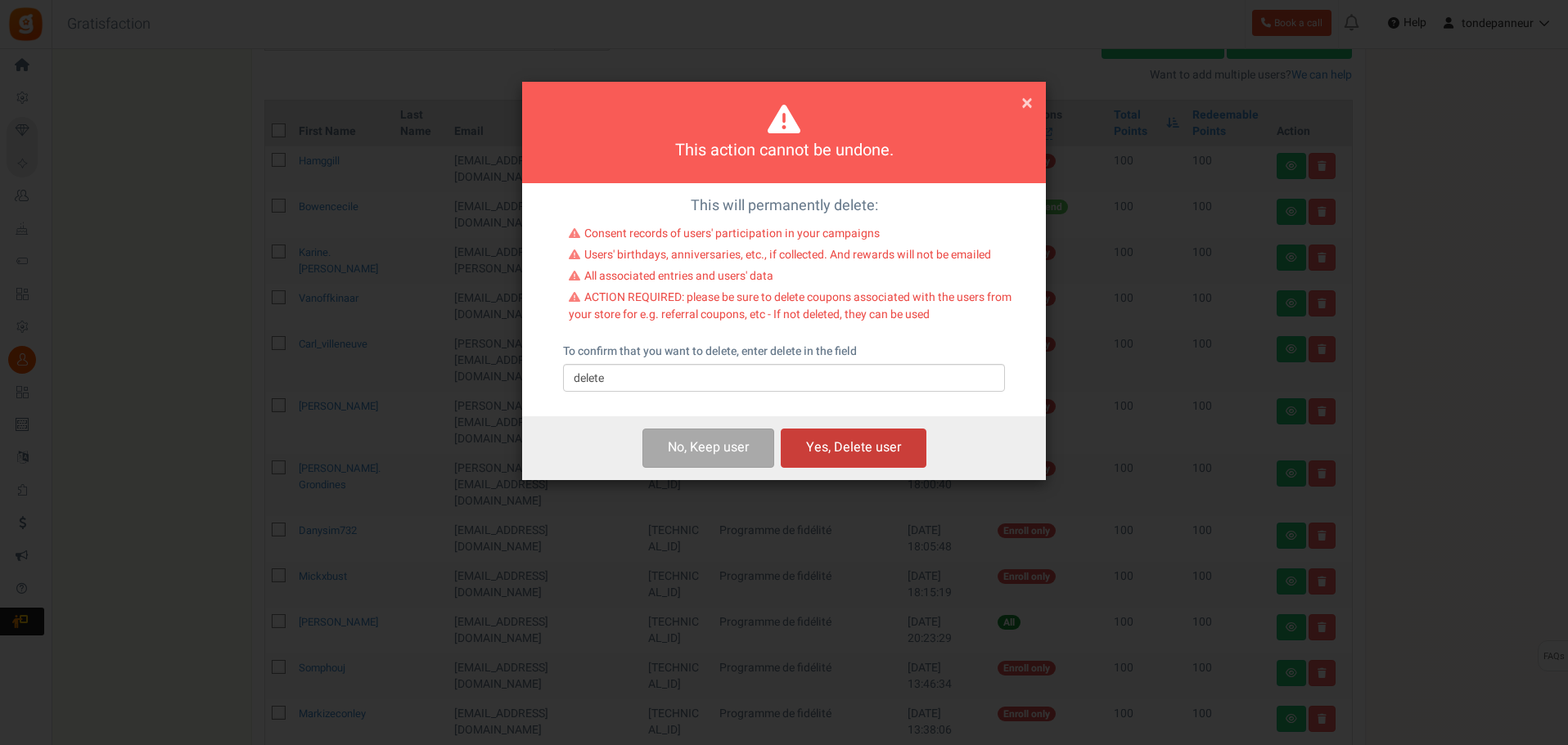
click at [841, 441] on button "Yes, Delete user" at bounding box center [853, 448] width 146 height 38
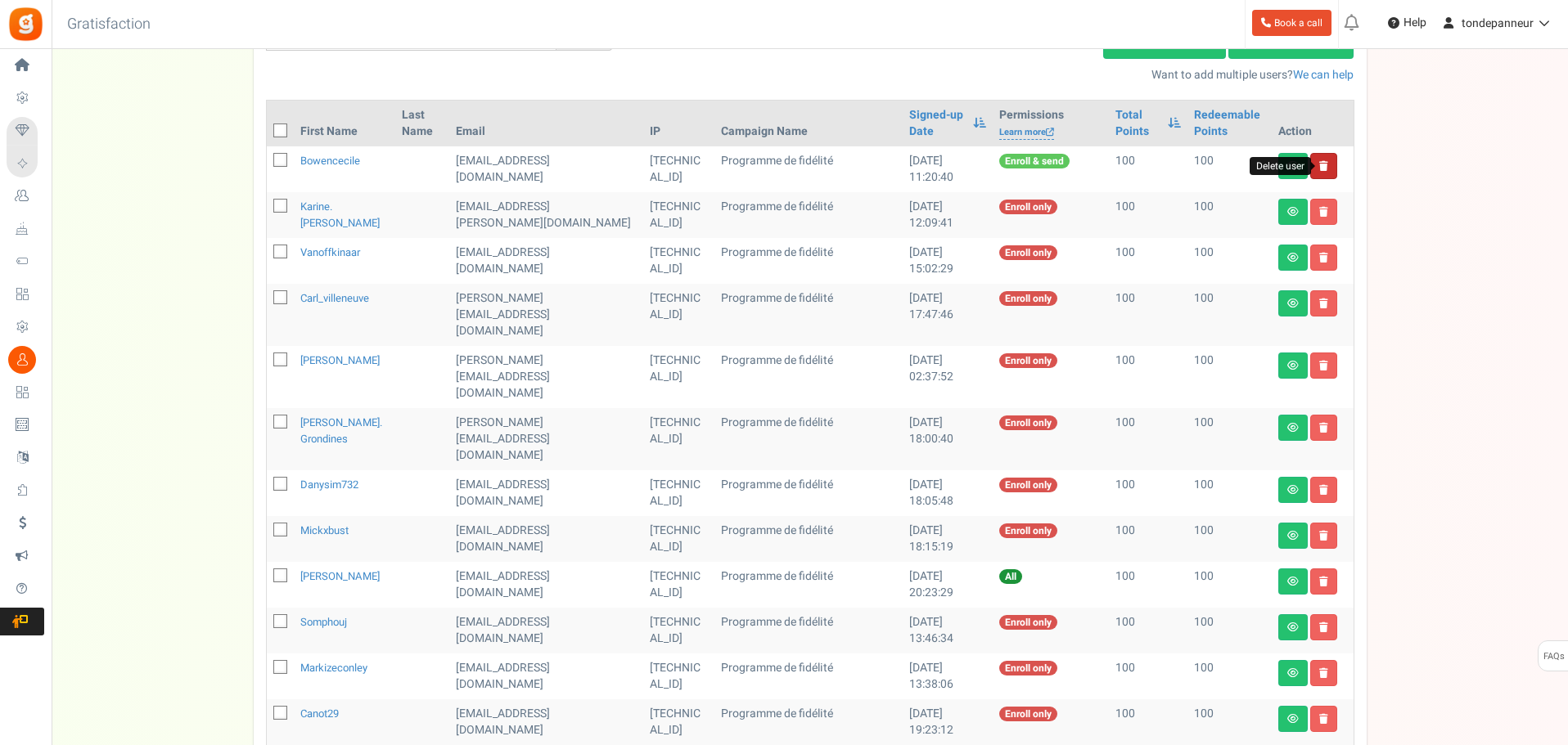
click at [1326, 162] on icon at bounding box center [1323, 166] width 9 height 10
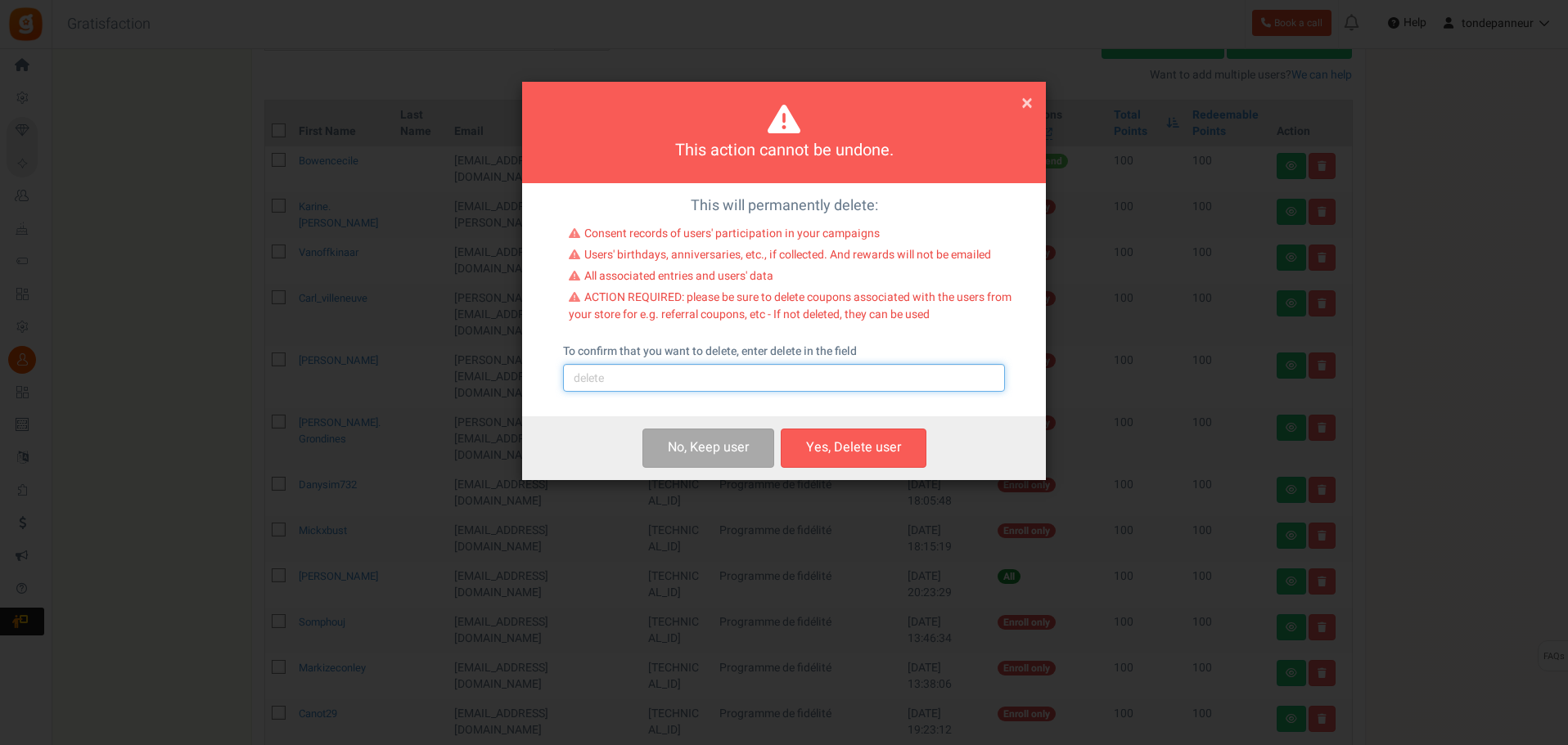
click at [719, 382] on input "text" at bounding box center [784, 378] width 442 height 28
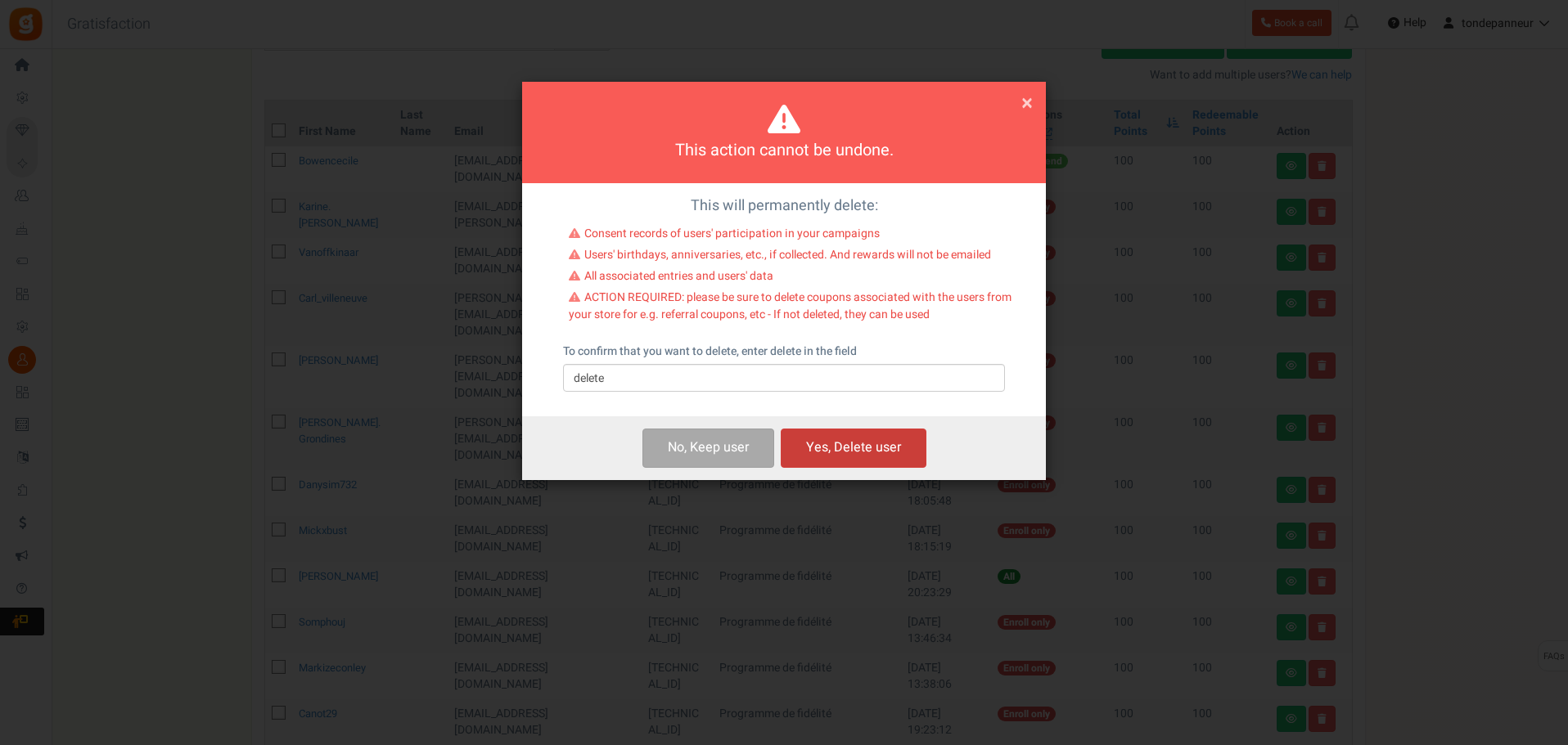
click at [849, 442] on button "Yes, Delete user" at bounding box center [853, 448] width 146 height 38
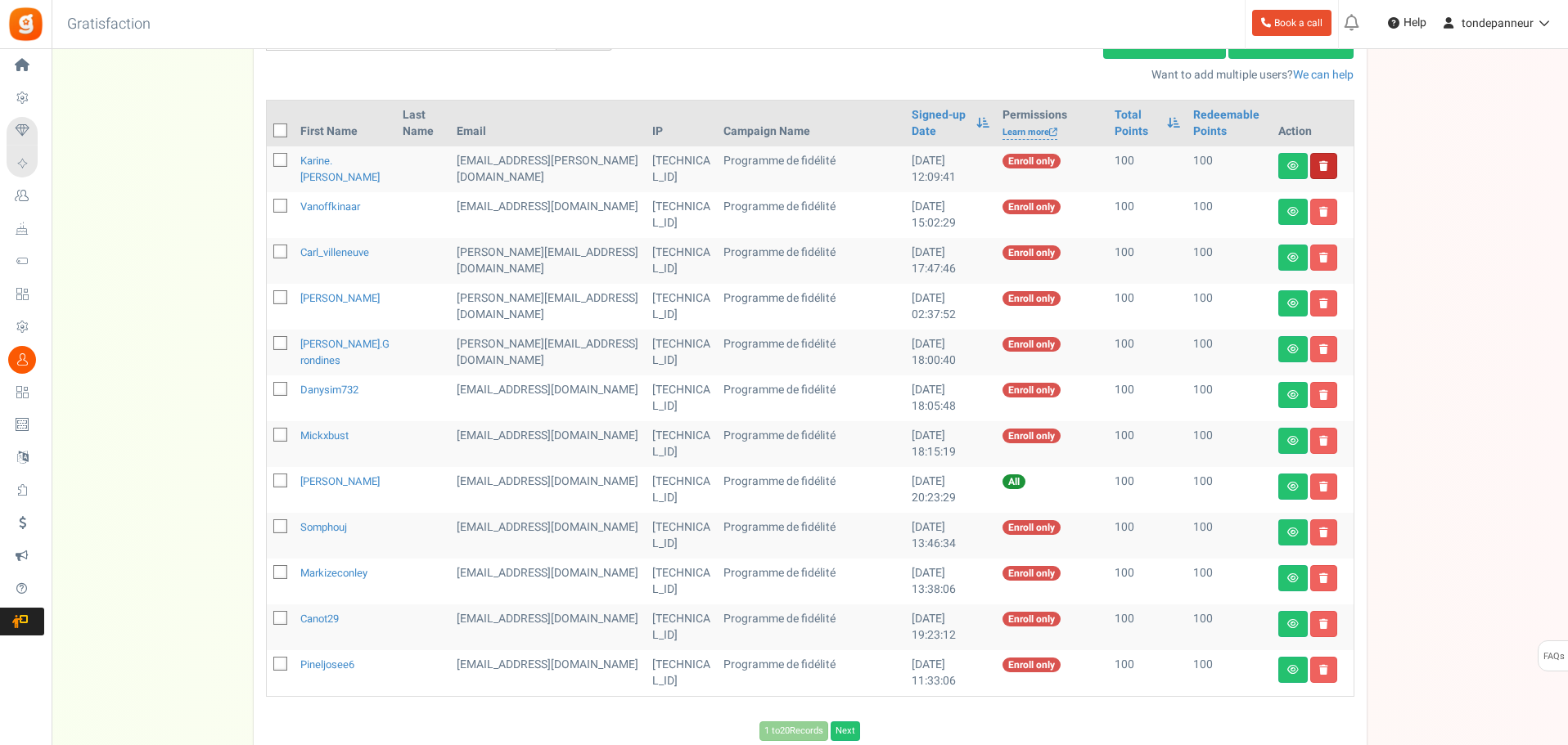
click at [1316, 163] on link at bounding box center [1323, 166] width 27 height 26
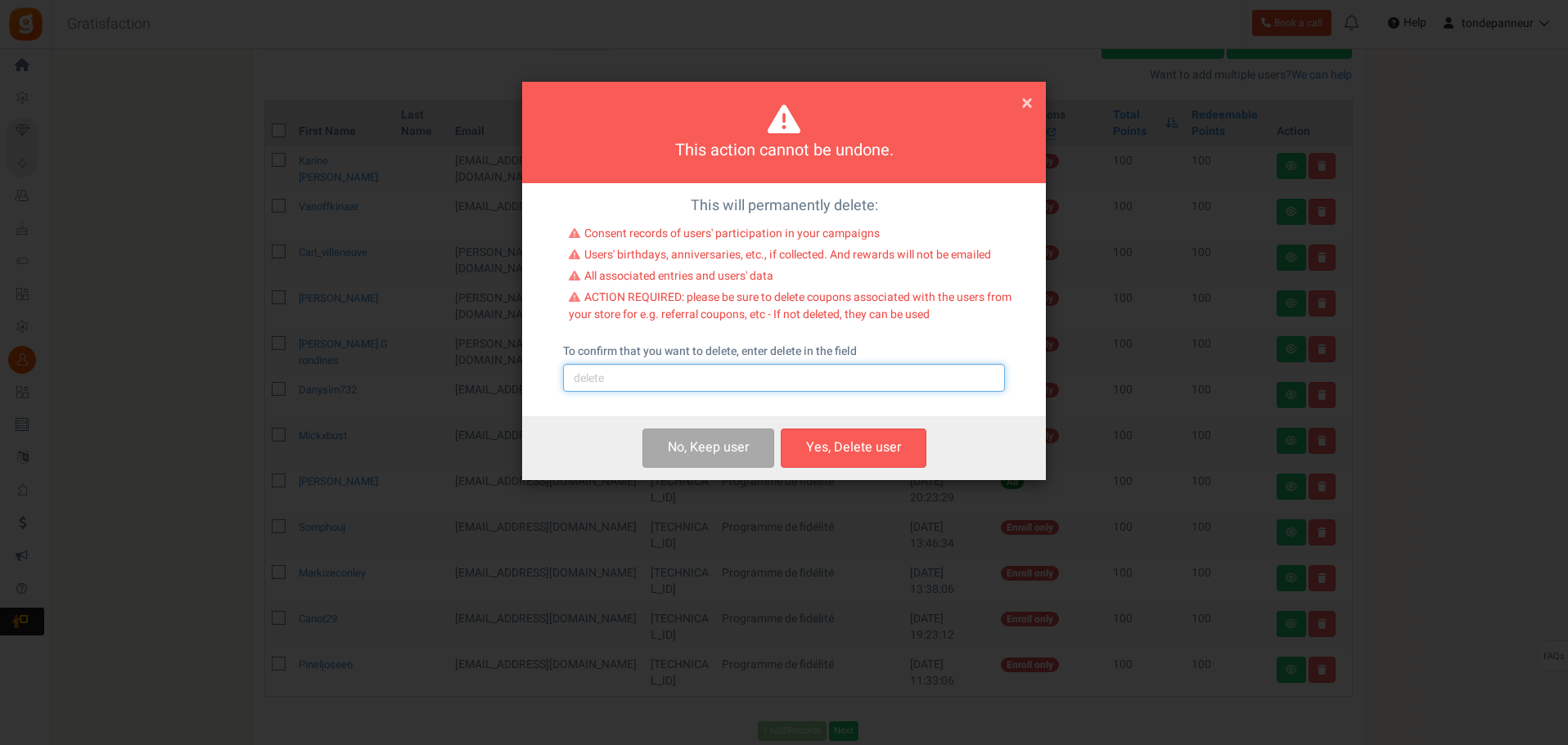
click at [728, 390] on input "text" at bounding box center [784, 378] width 442 height 28
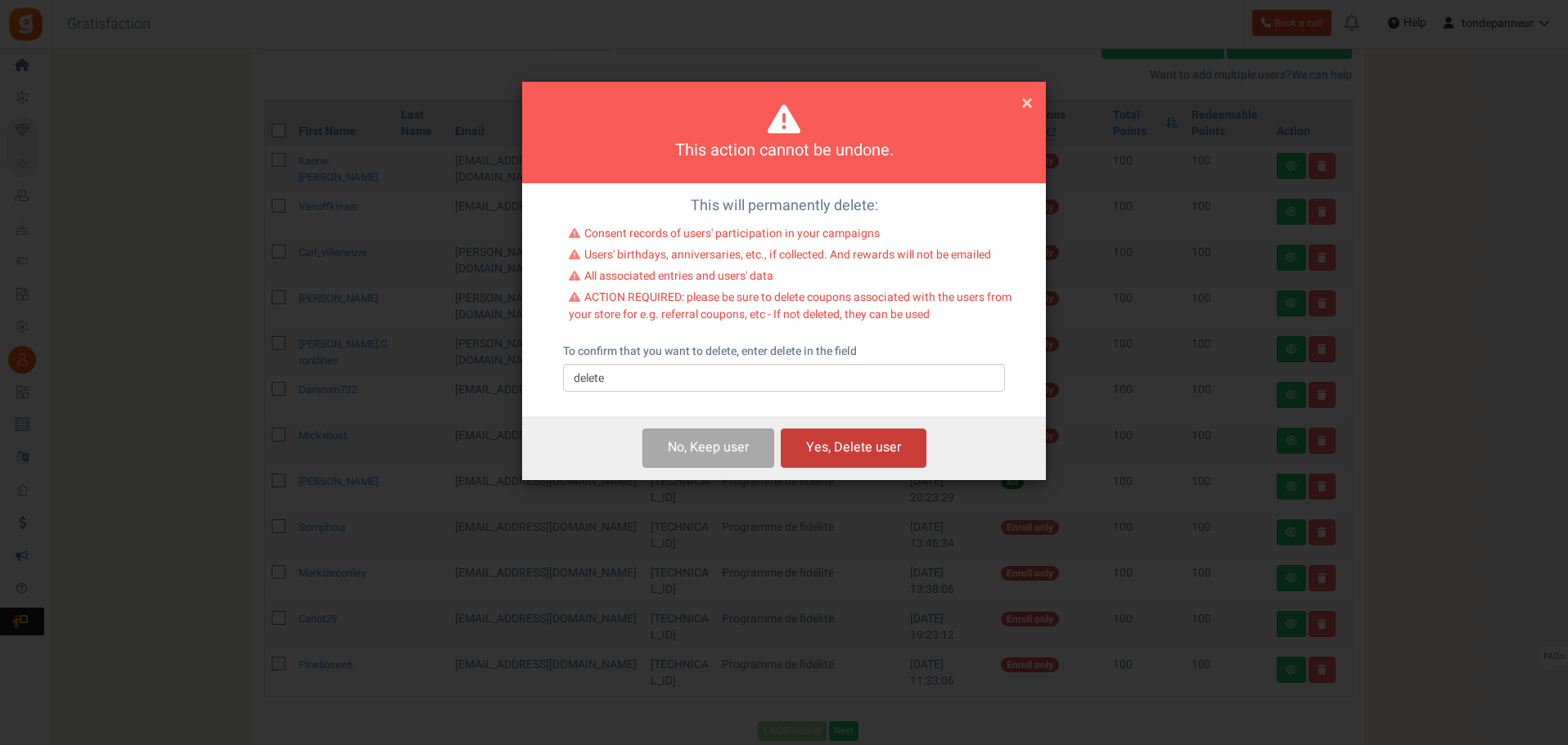
click at [829, 457] on button "Yes, Delete user" at bounding box center [853, 448] width 146 height 38
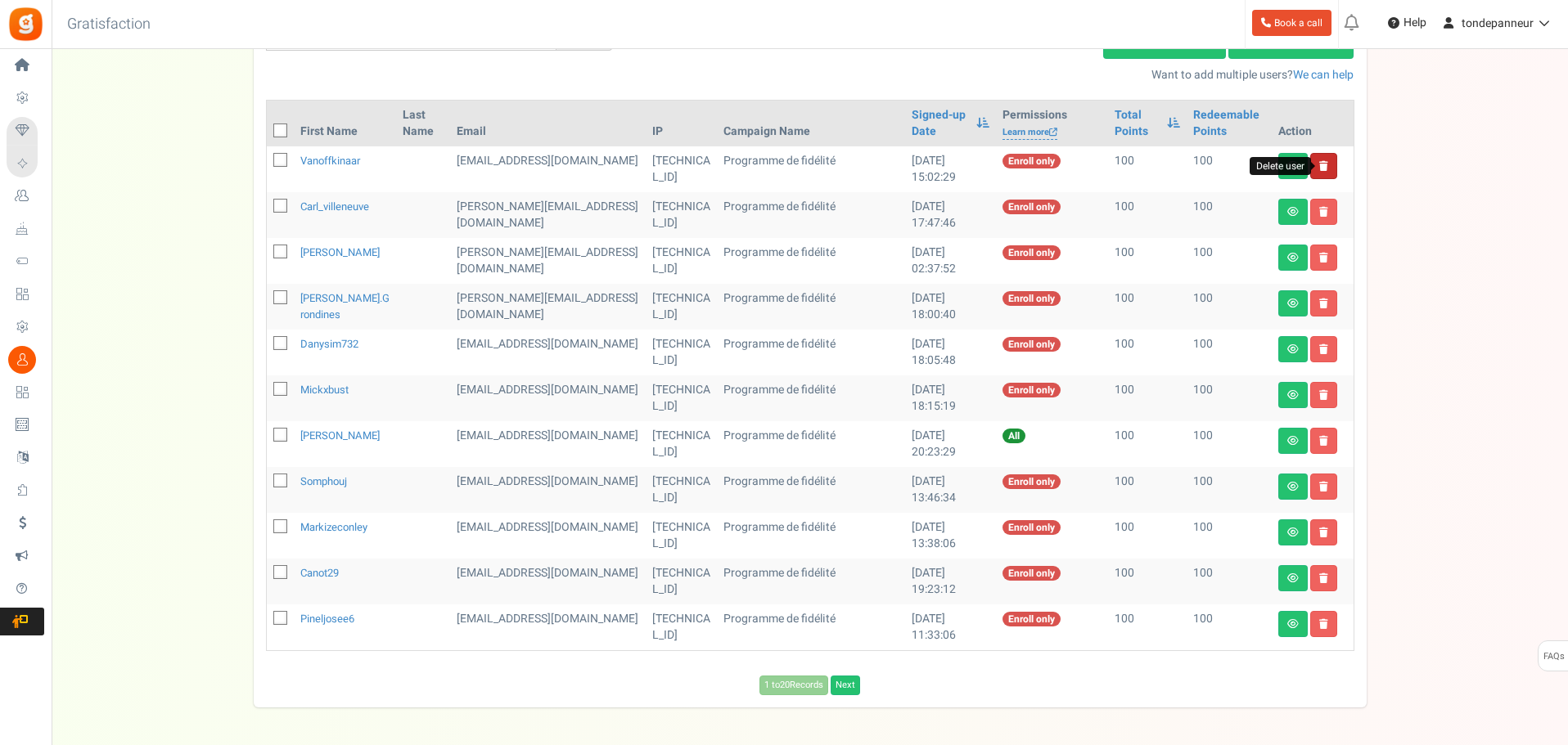
click at [1322, 162] on icon at bounding box center [1323, 166] width 9 height 10
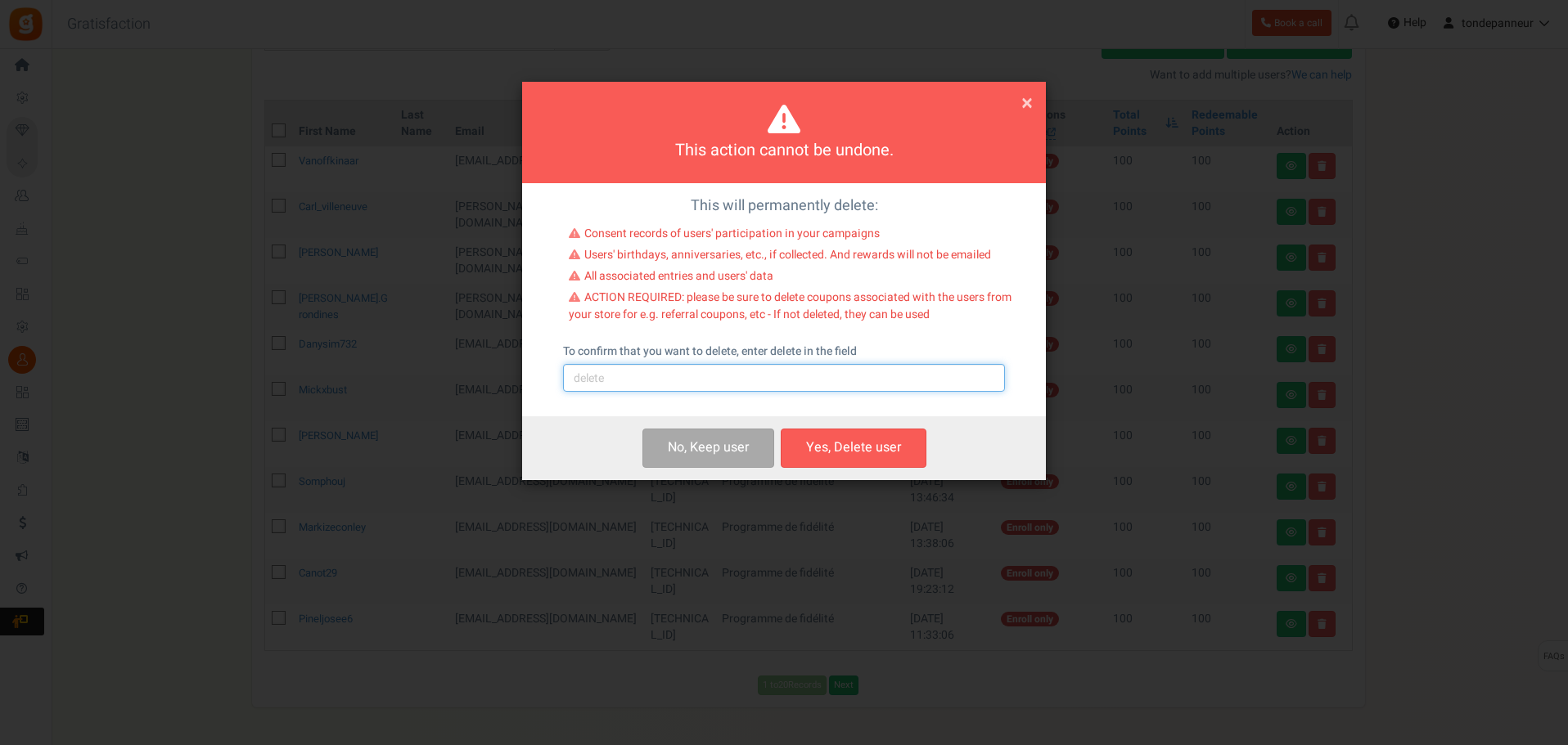
click at [640, 382] on input "text" at bounding box center [784, 378] width 442 height 28
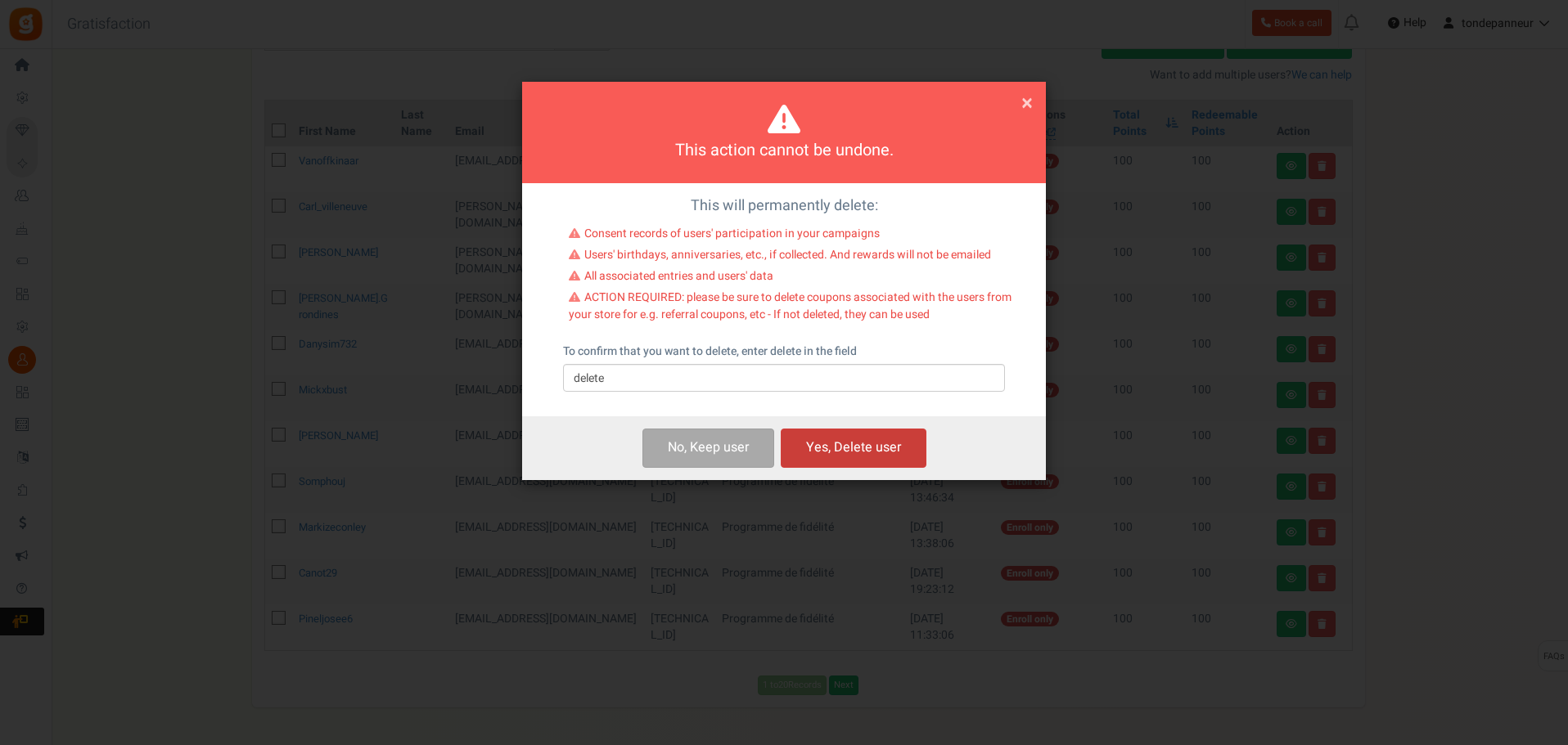
click at [821, 438] on button "Yes, Delete user" at bounding box center [853, 448] width 146 height 38
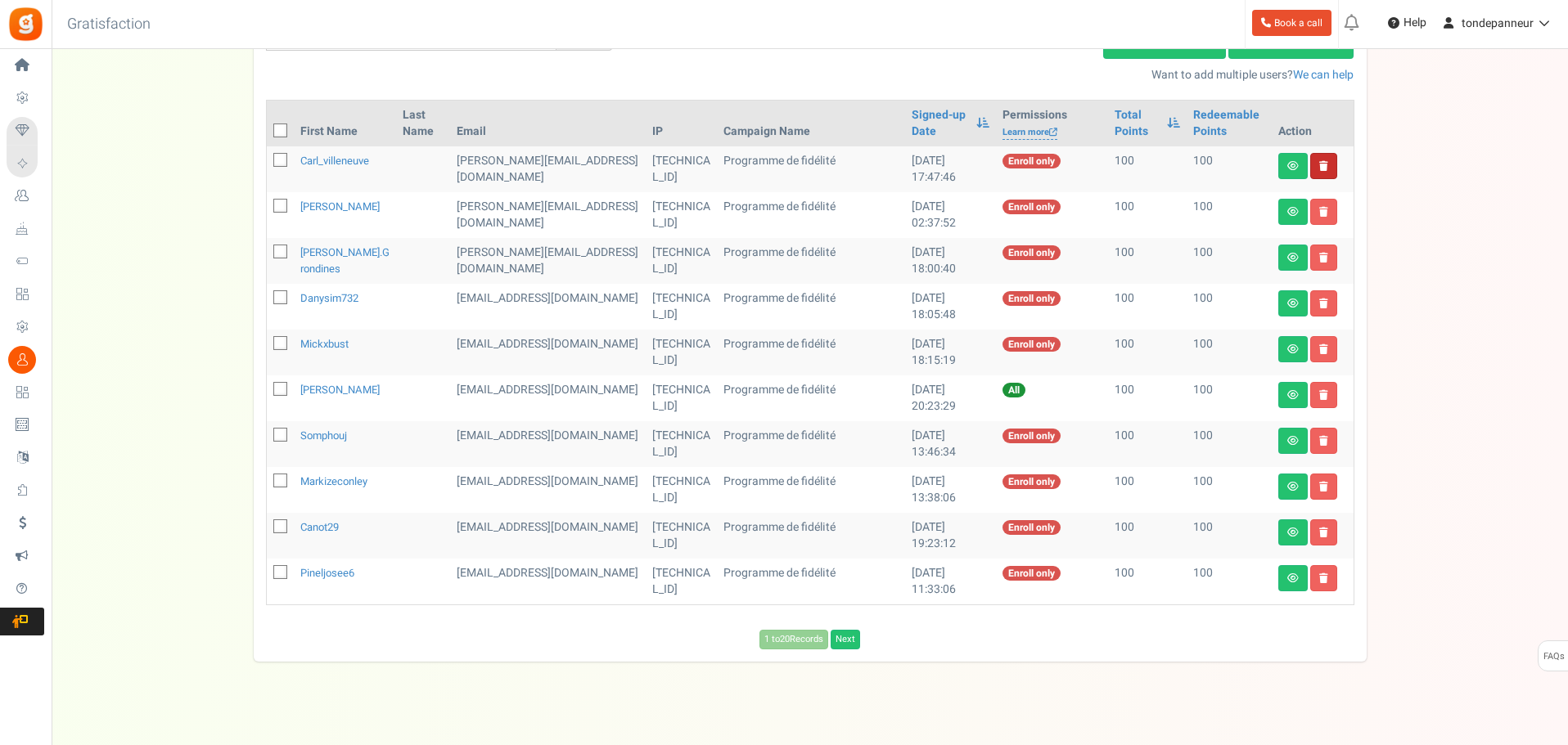
click at [1329, 162] on link at bounding box center [1323, 166] width 27 height 26
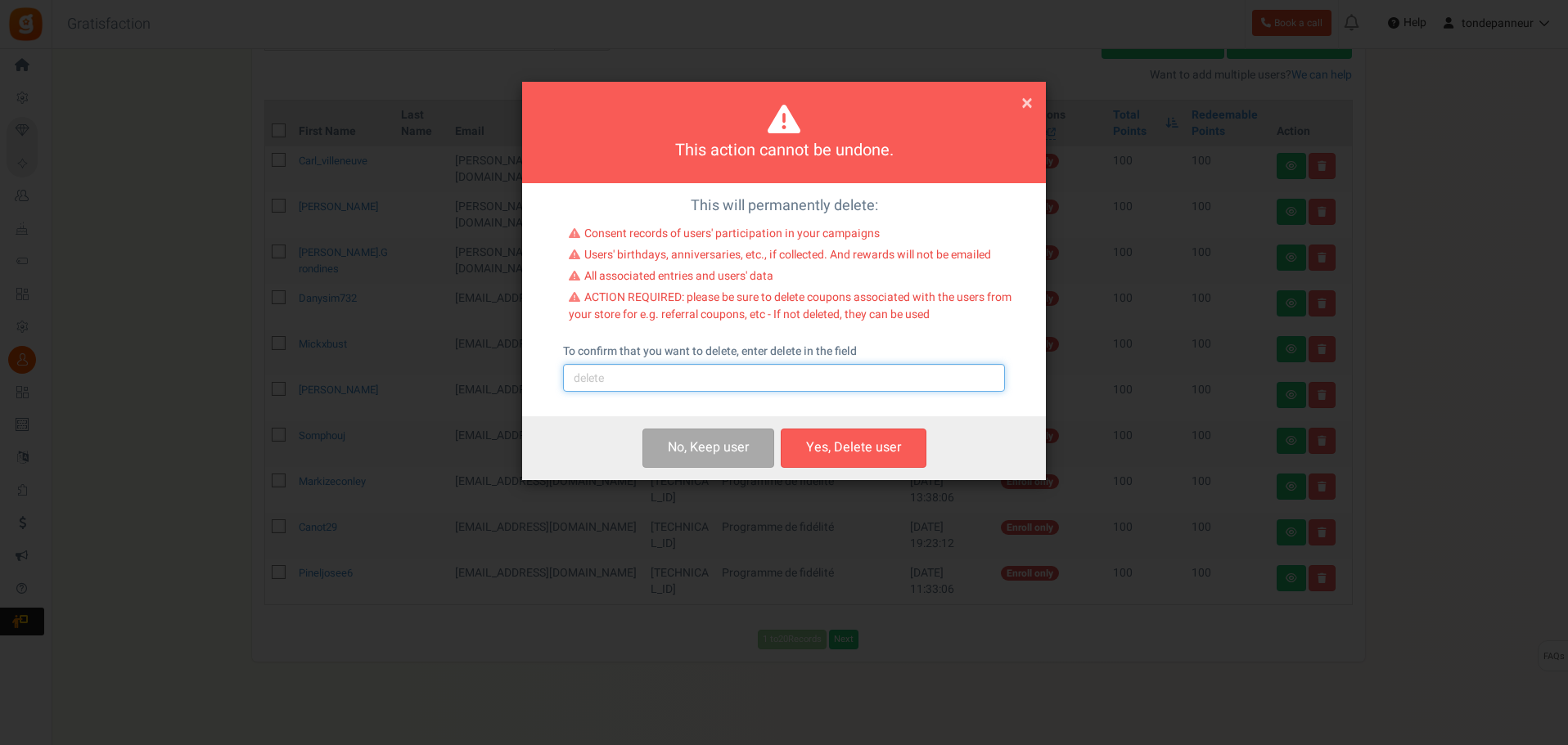
drag, startPoint x: 652, startPoint y: 383, endPoint x: 649, endPoint y: 392, distance: 9.5
click at [652, 383] on input "text" at bounding box center [784, 378] width 442 height 28
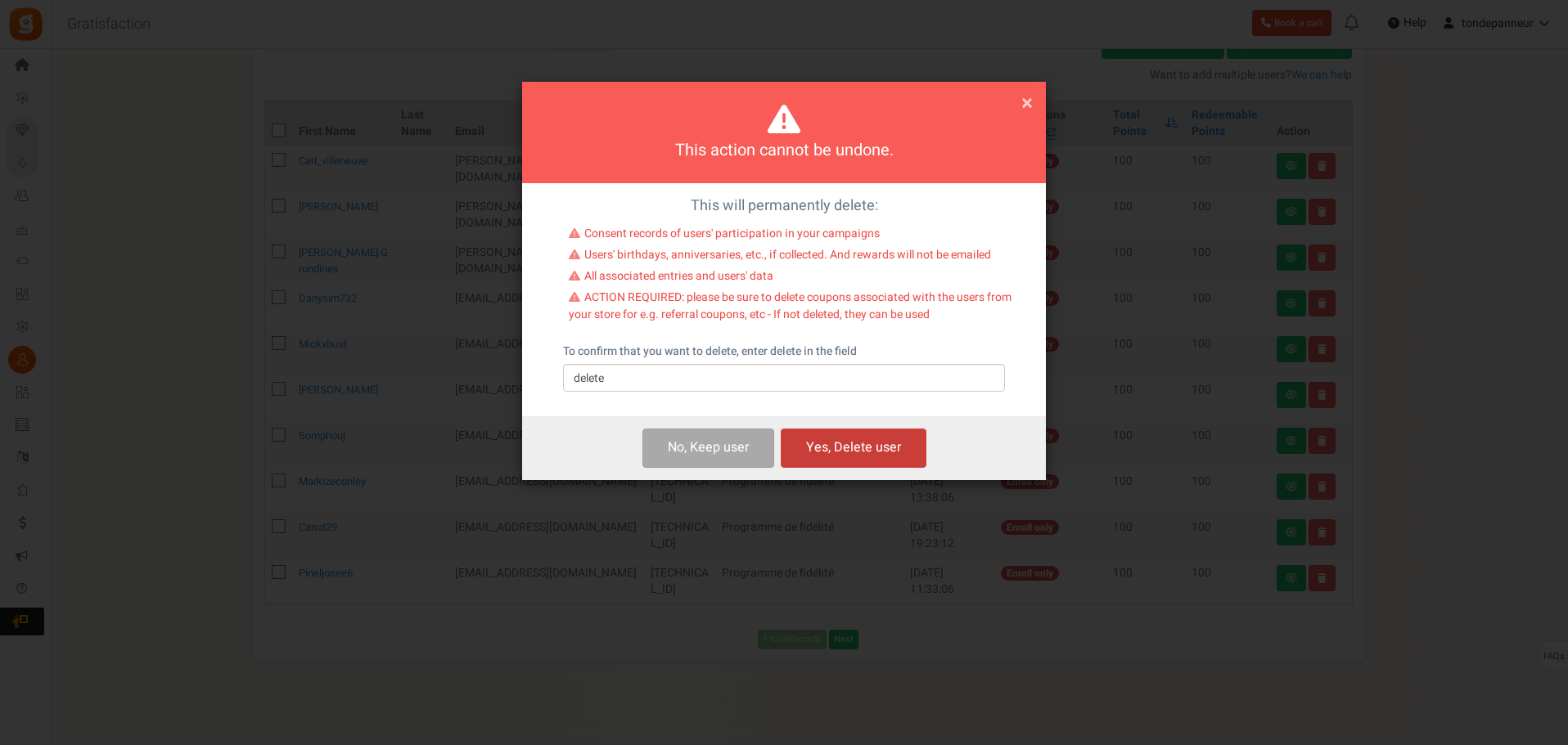
click at [839, 441] on button "Yes, Delete user" at bounding box center [853, 448] width 146 height 38
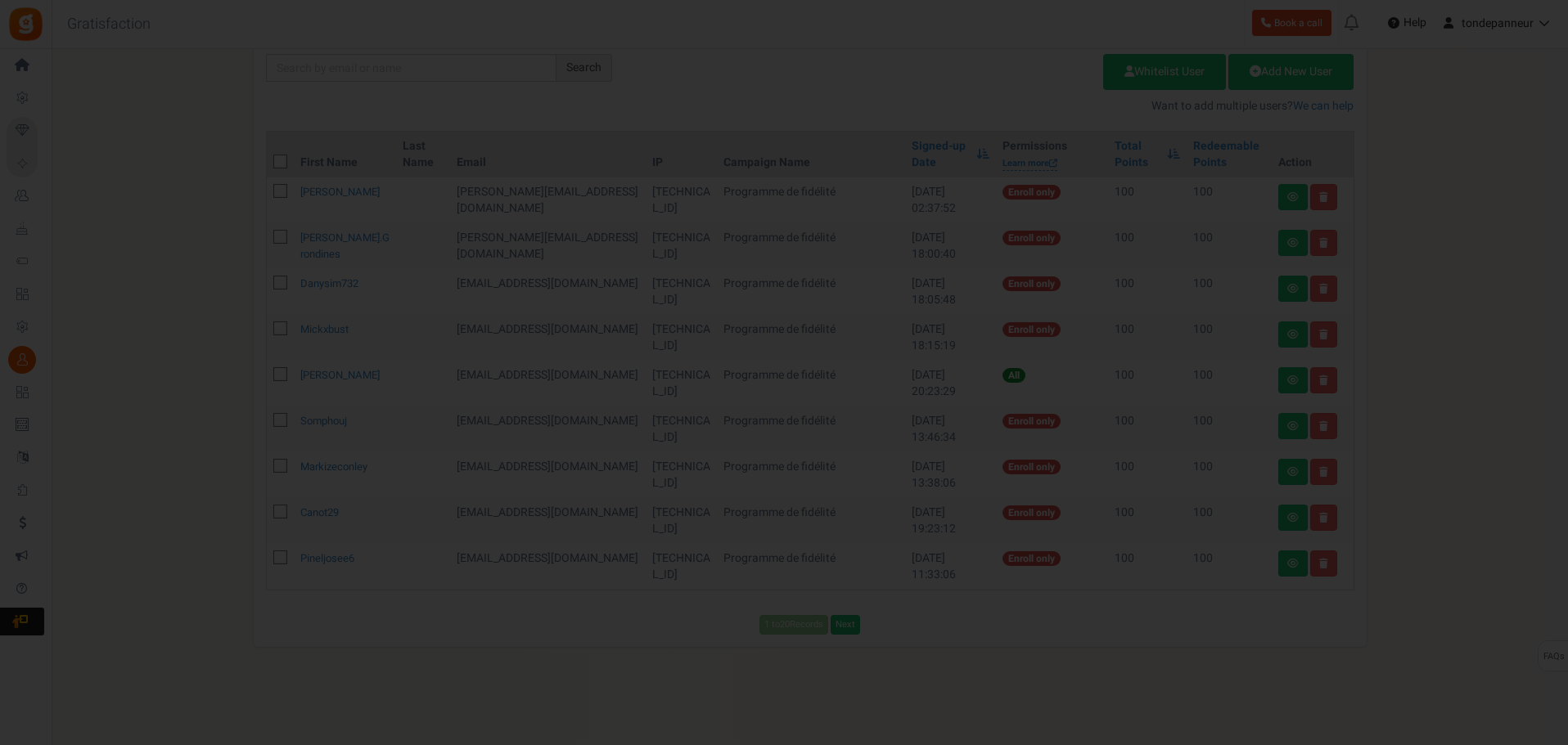
scroll to position [214, 0]
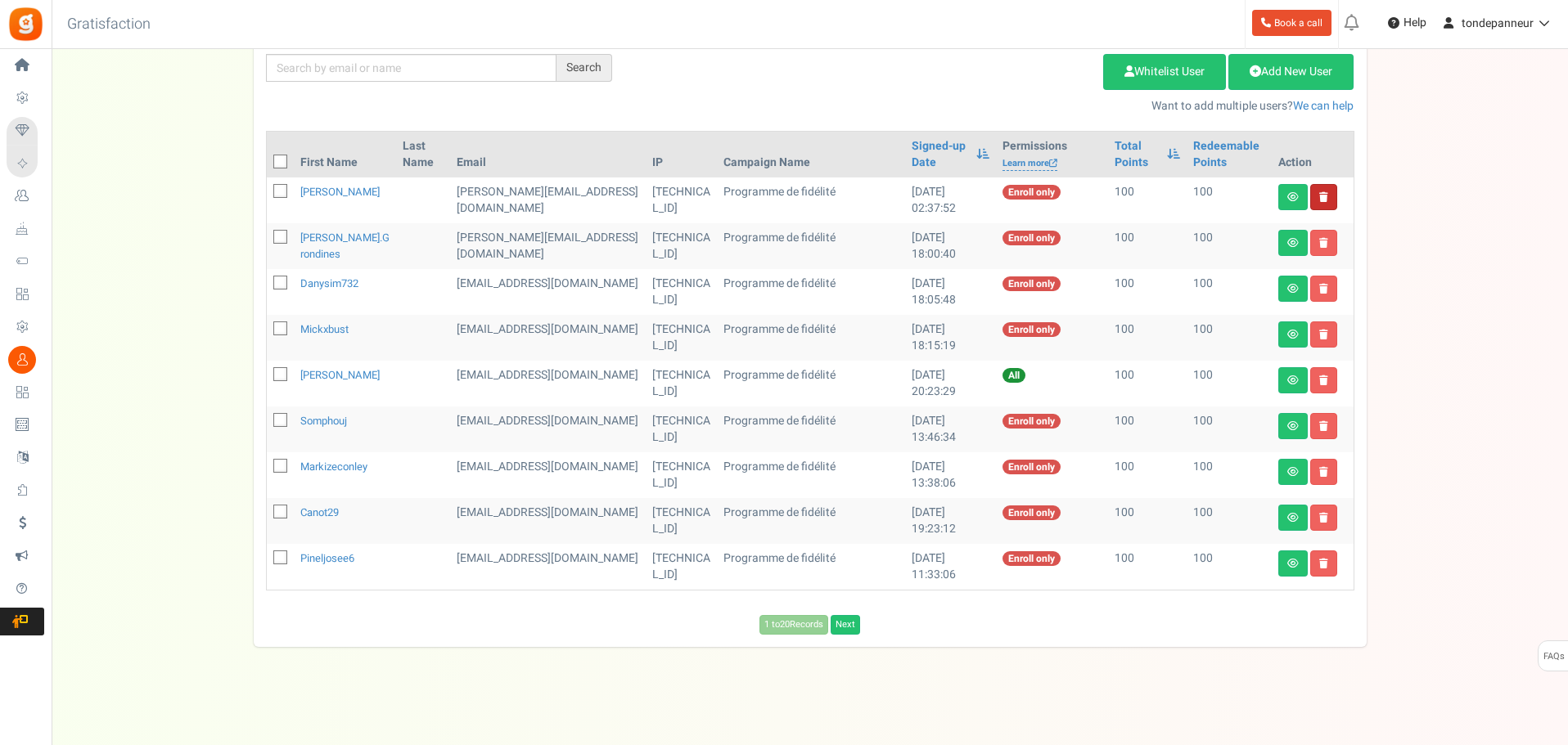
click at [1329, 188] on link at bounding box center [1323, 197] width 27 height 26
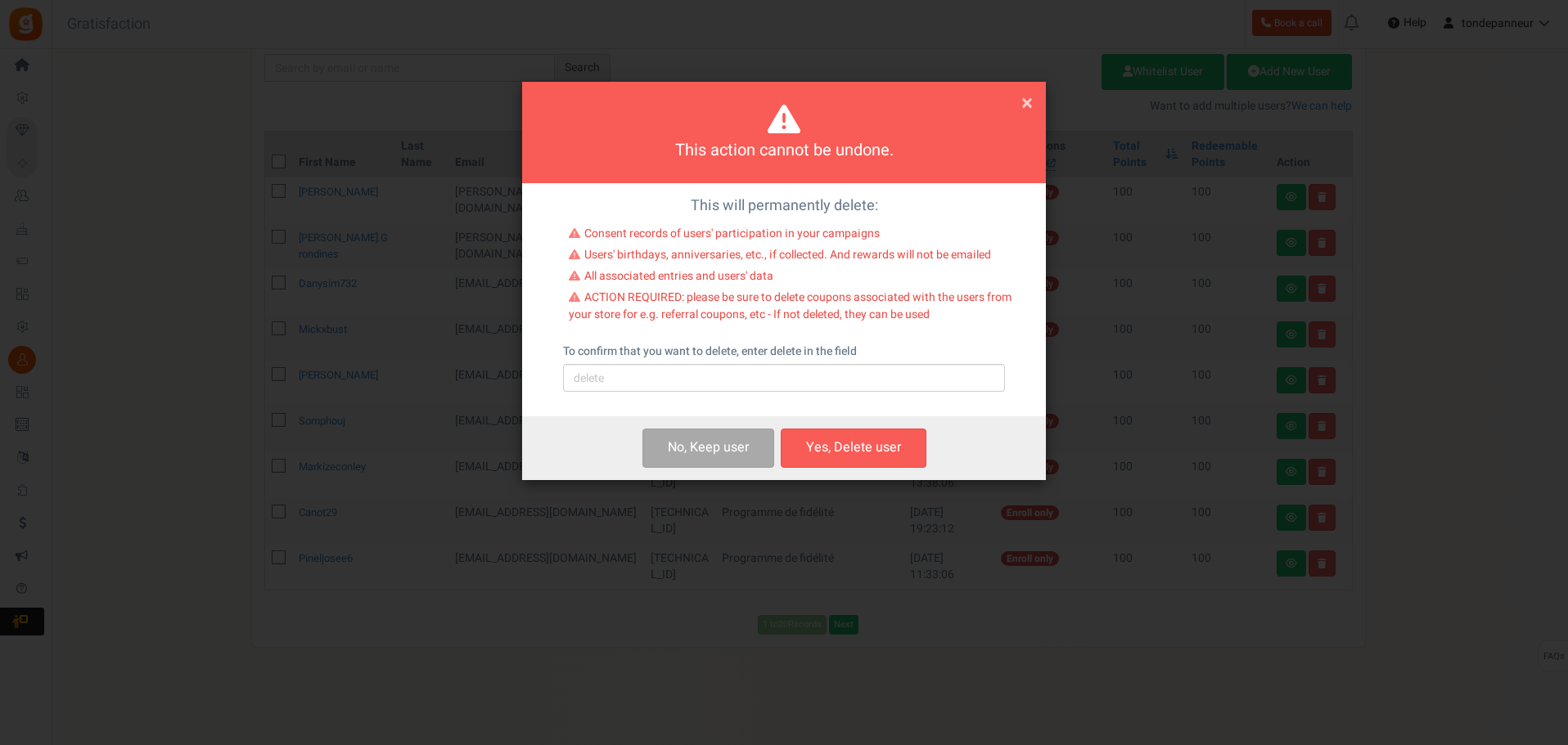
click at [627, 394] on div "This will permanently delete: Consent records of users' participation in your c…" at bounding box center [784, 300] width 523 height 234
click at [630, 385] on input "text" at bounding box center [784, 378] width 442 height 28
type input "delete"
click at [853, 426] on div "No, Keep user s Yes, Delete user Yes, Delete users" at bounding box center [784, 448] width 523 height 63
click at [848, 450] on button "Yes, Delete user" at bounding box center [853, 448] width 146 height 38
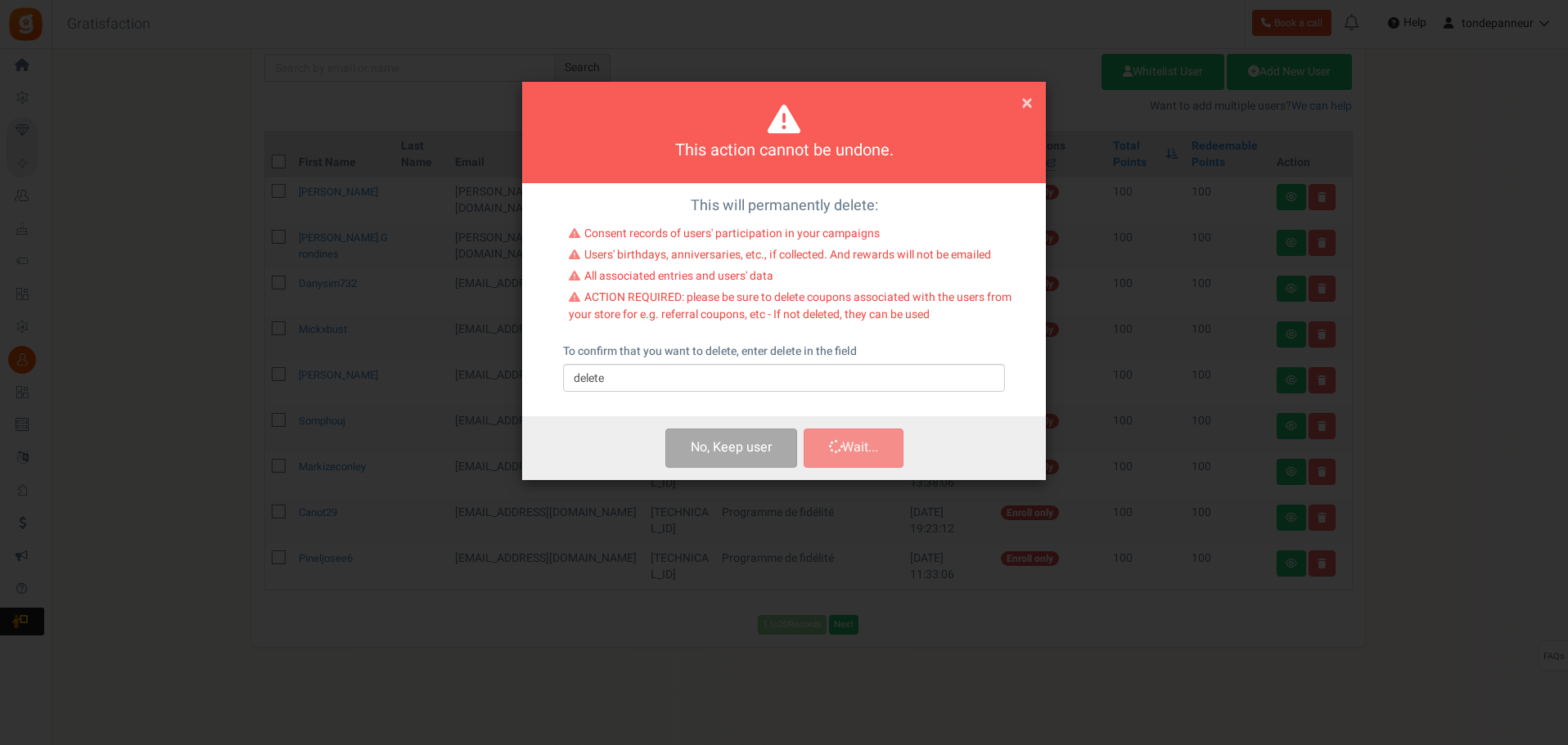
scroll to position [169, 0]
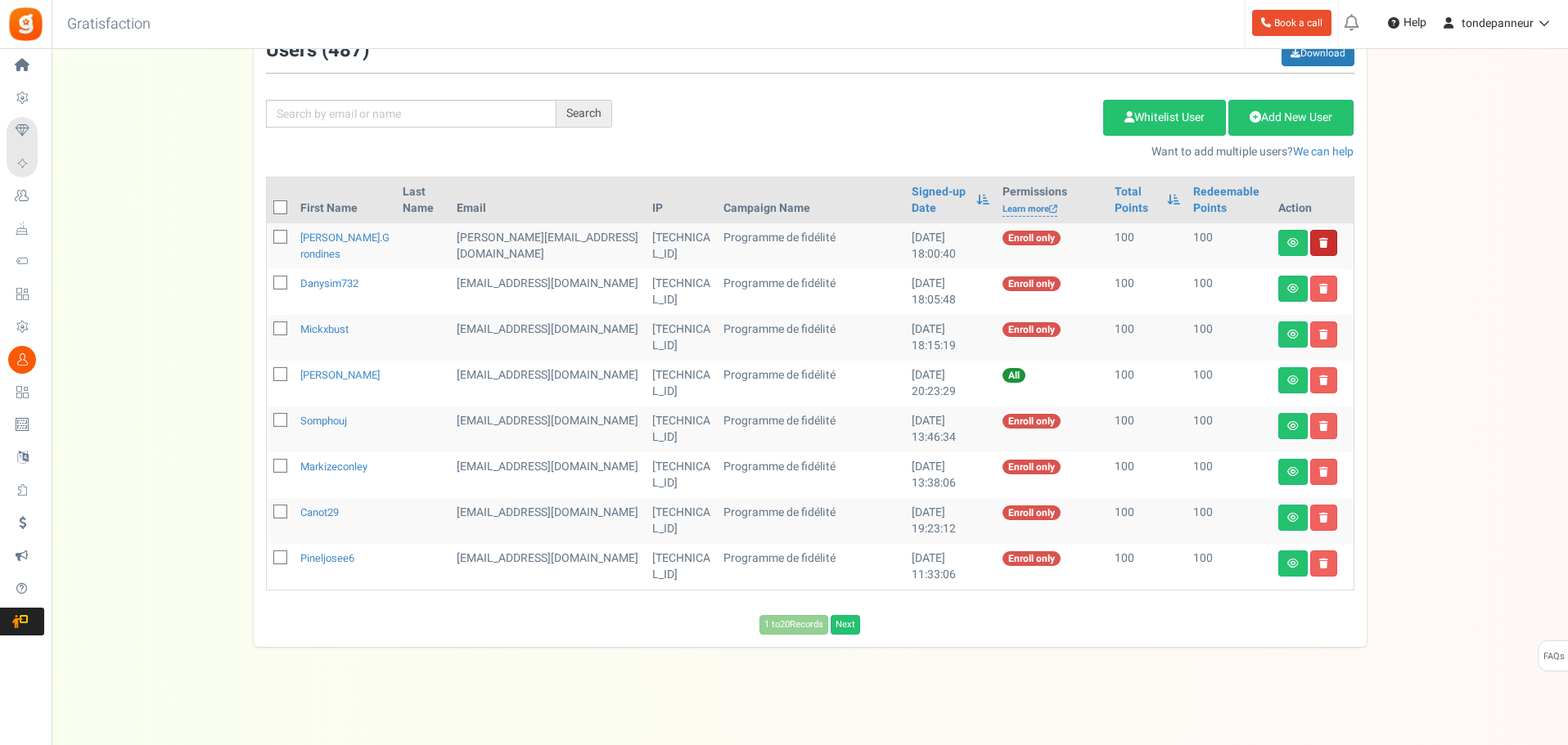
click at [1315, 244] on link at bounding box center [1323, 243] width 27 height 26
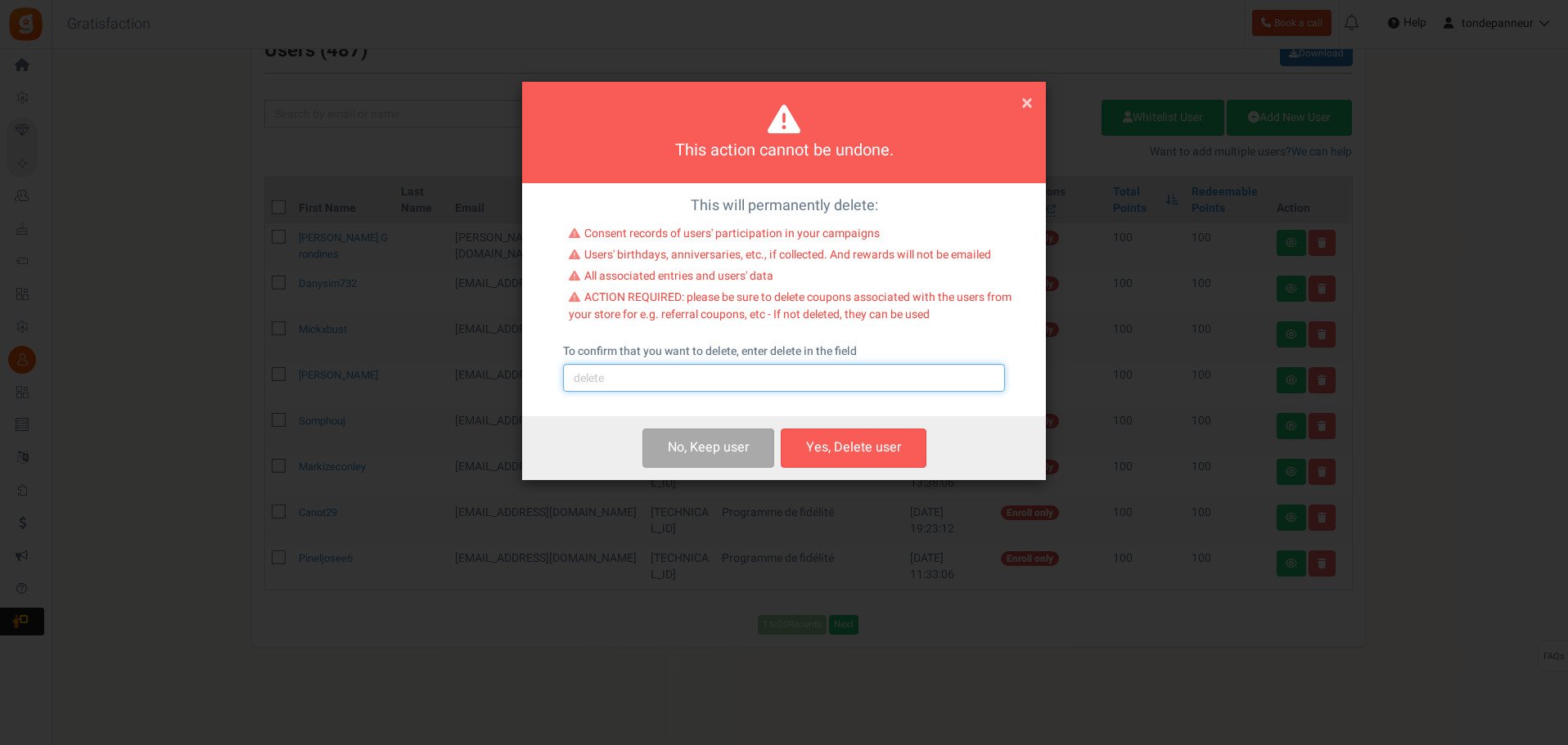
drag, startPoint x: 680, startPoint y: 380, endPoint x: 679, endPoint y: 392, distance: 12.0
click at [680, 380] on input "text" at bounding box center [784, 378] width 442 height 28
type input "delete"
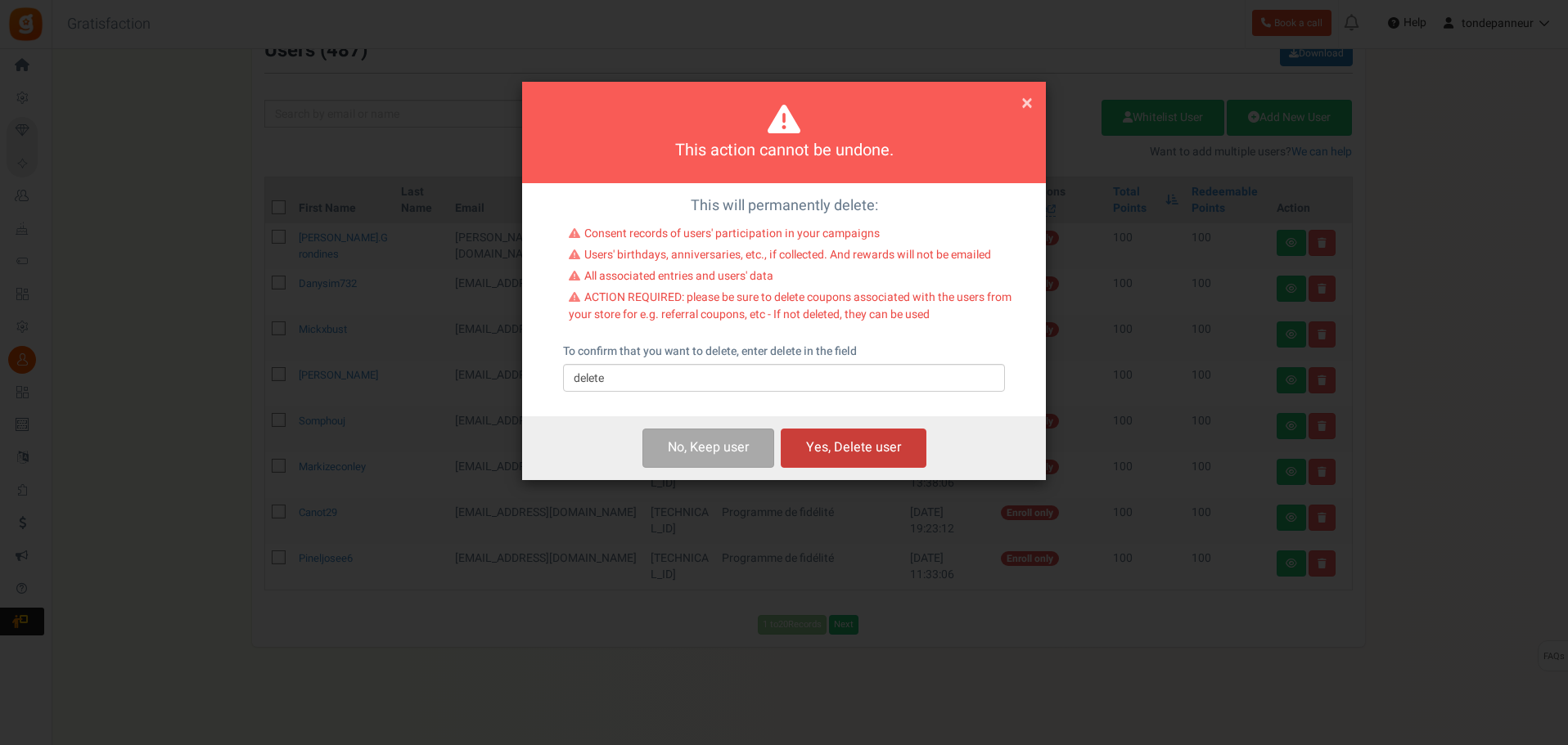
click at [854, 445] on button "Yes, Delete user" at bounding box center [853, 448] width 146 height 38
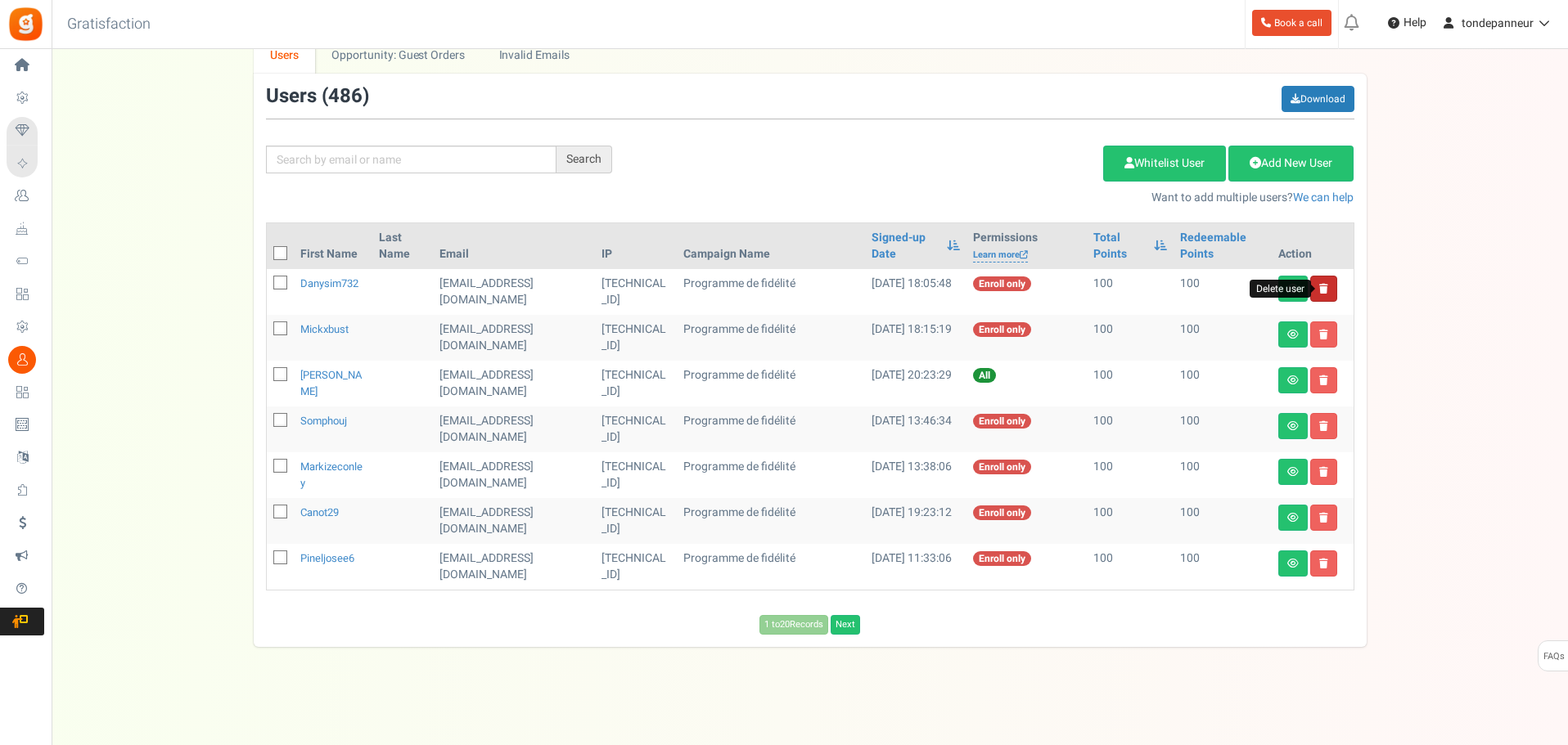
click at [1319, 286] on icon at bounding box center [1323, 288] width 9 height 10
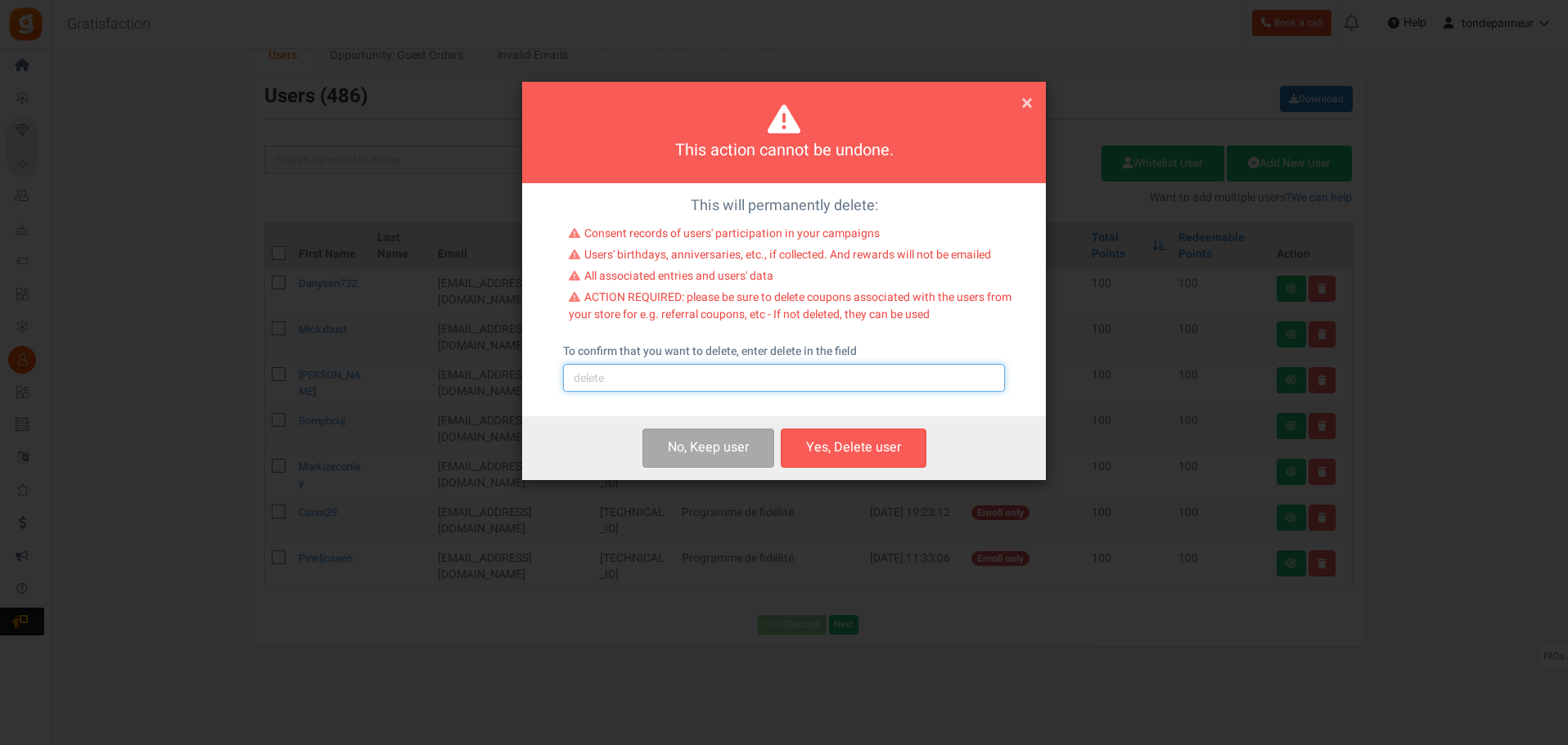
click at [641, 390] on input "text" at bounding box center [784, 378] width 442 height 28
type input "delete"
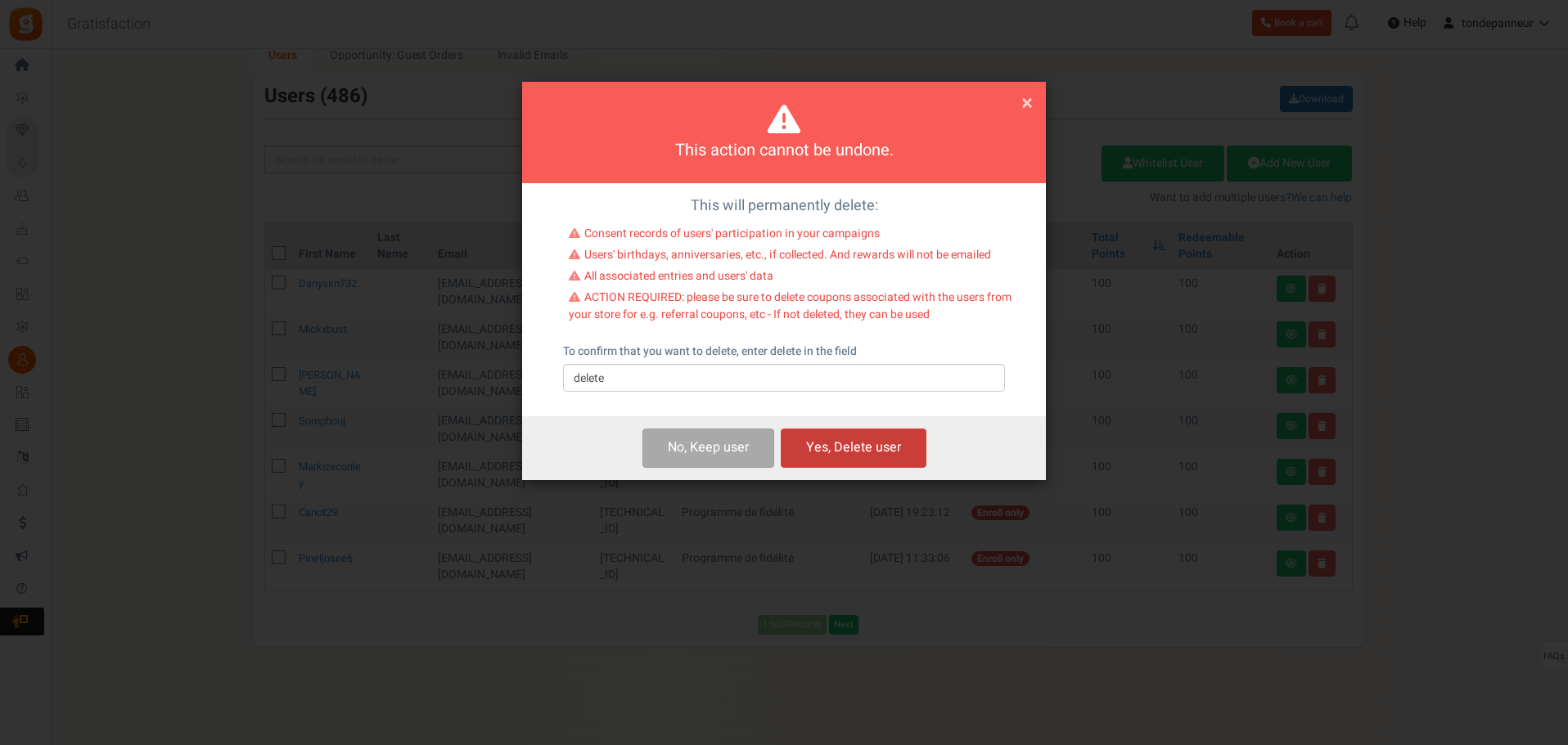
click at [863, 440] on button "Yes, Delete user" at bounding box center [853, 448] width 146 height 38
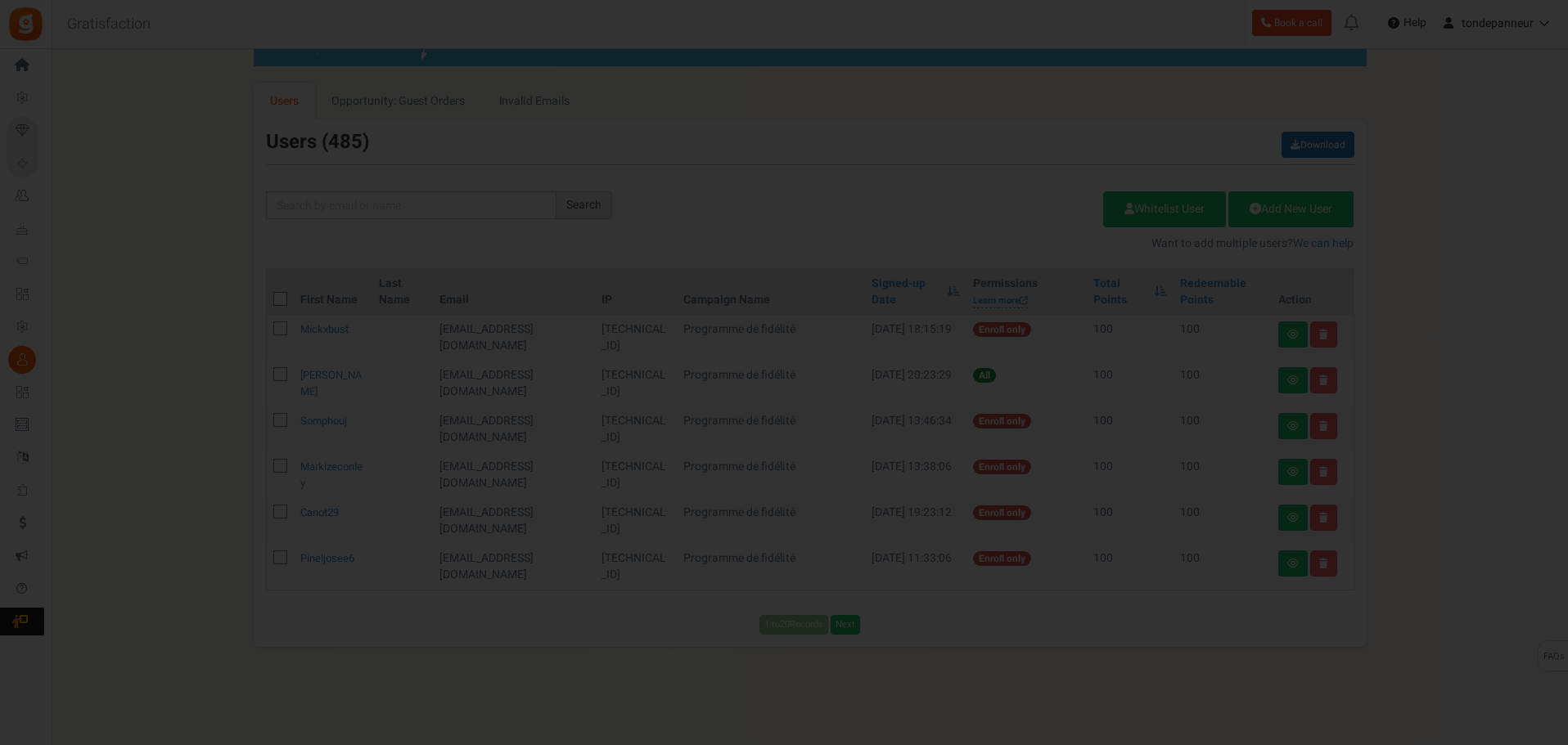
scroll to position [77, 0]
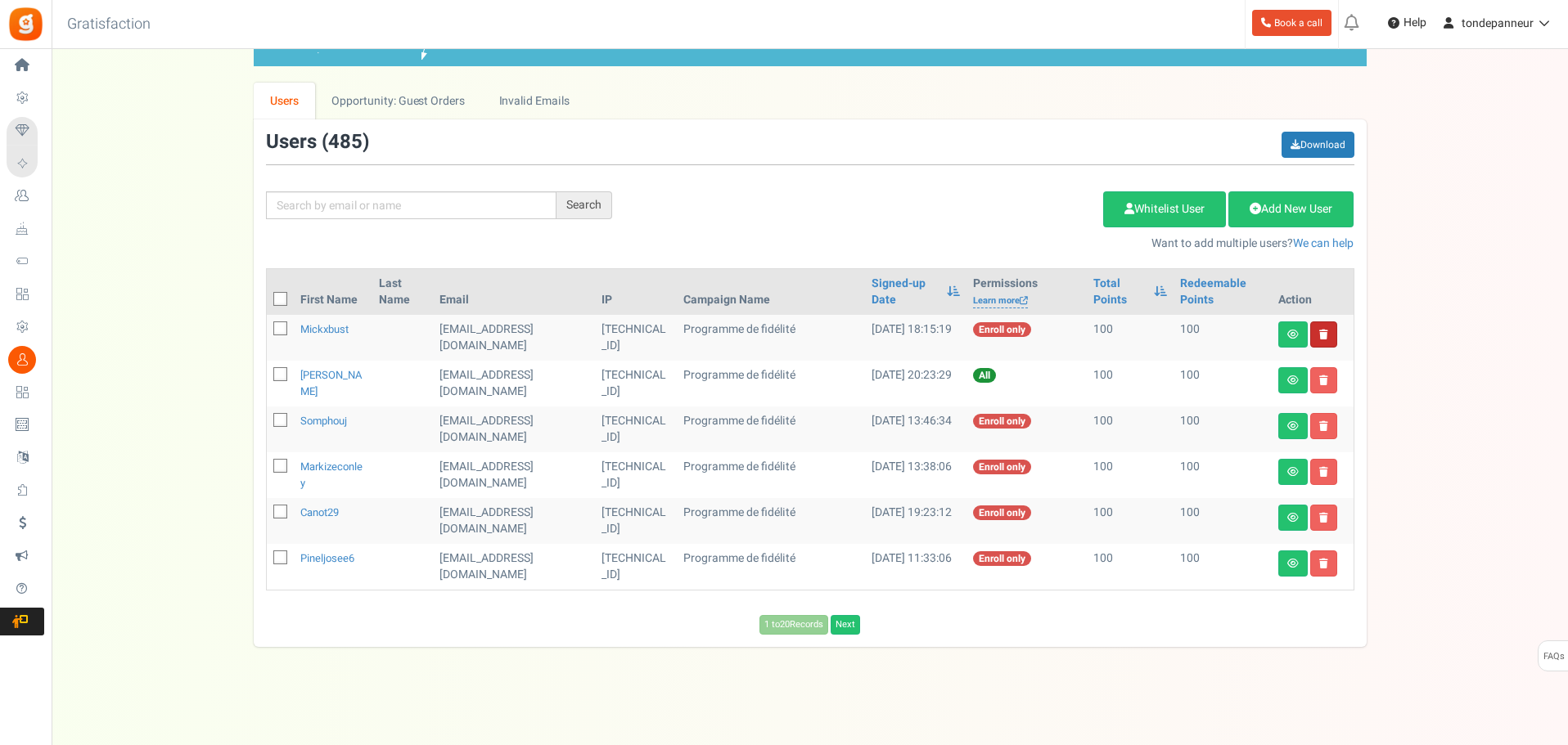
click at [1326, 328] on link at bounding box center [1323, 335] width 27 height 26
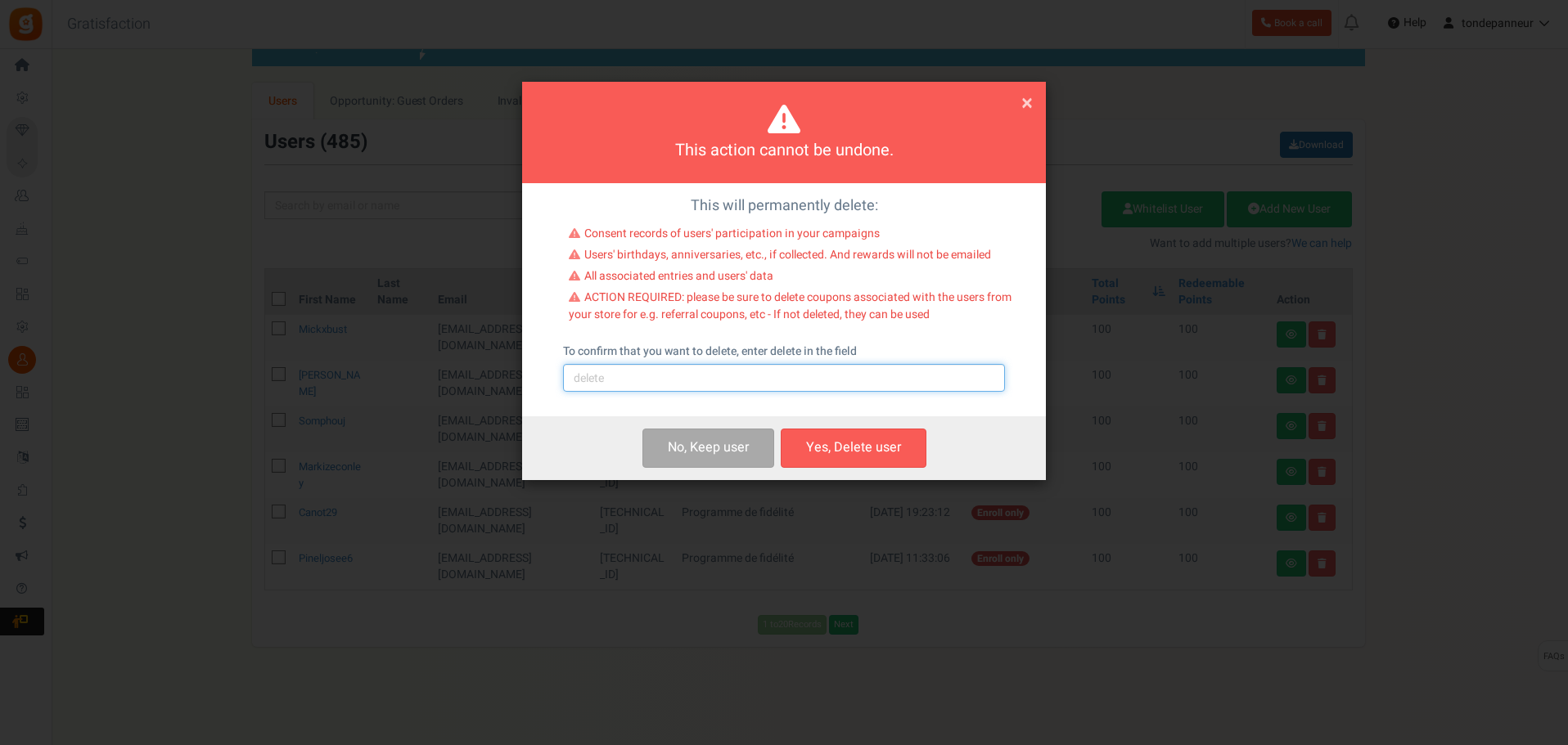
click at [690, 386] on input "text" at bounding box center [784, 378] width 442 height 28
type input "delete"
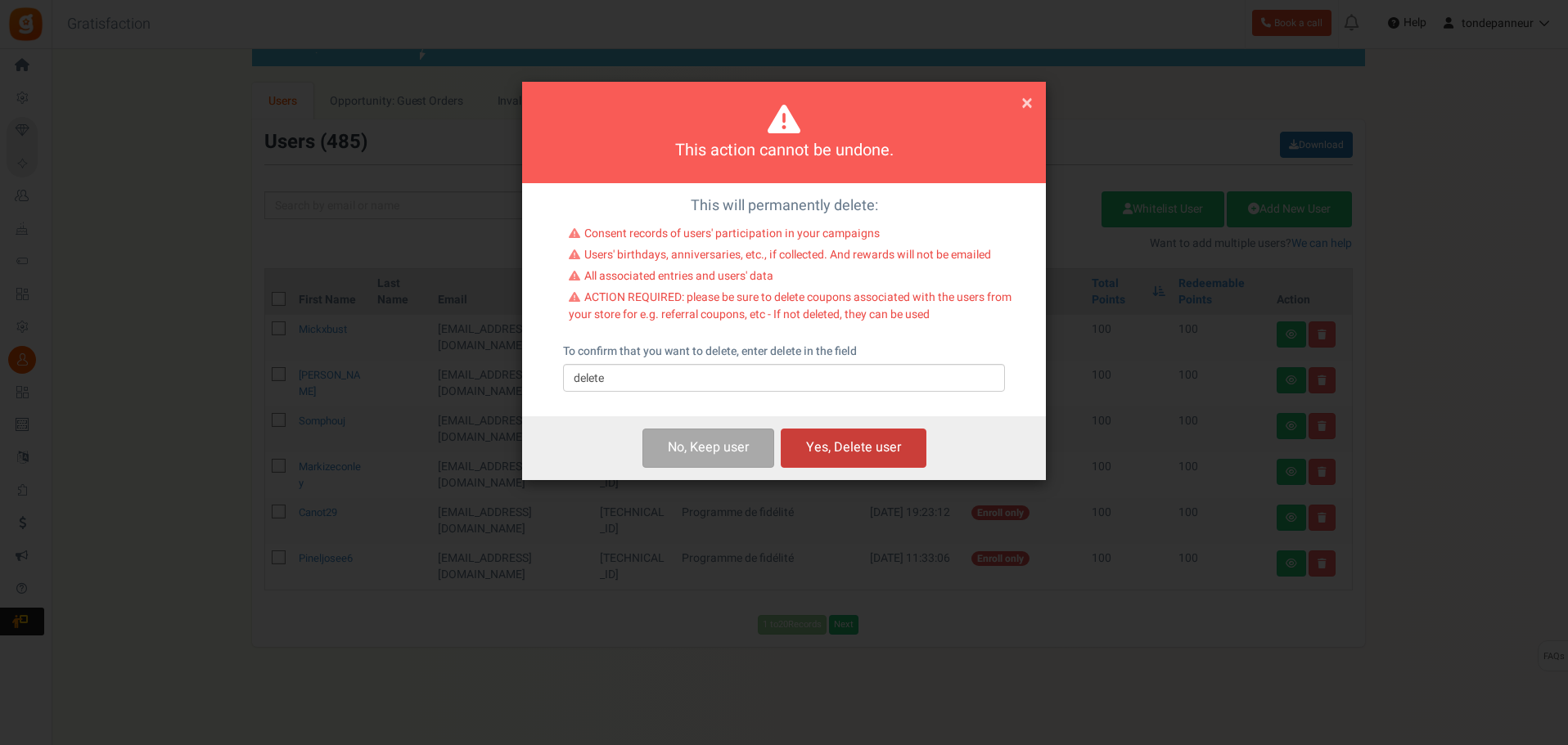
click at [814, 445] on button "Yes, Delete user" at bounding box center [853, 448] width 146 height 38
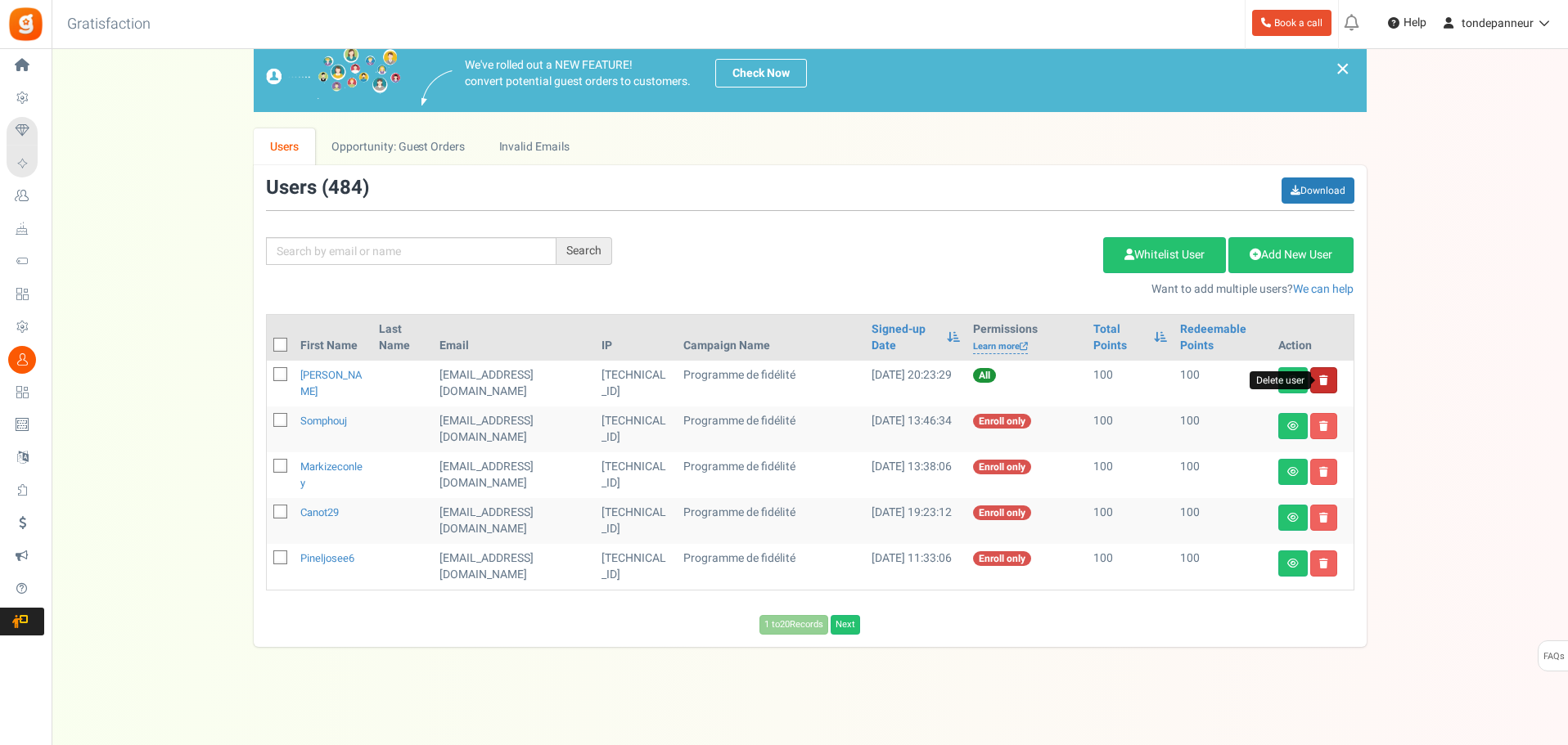
click at [1320, 377] on icon at bounding box center [1323, 380] width 9 height 10
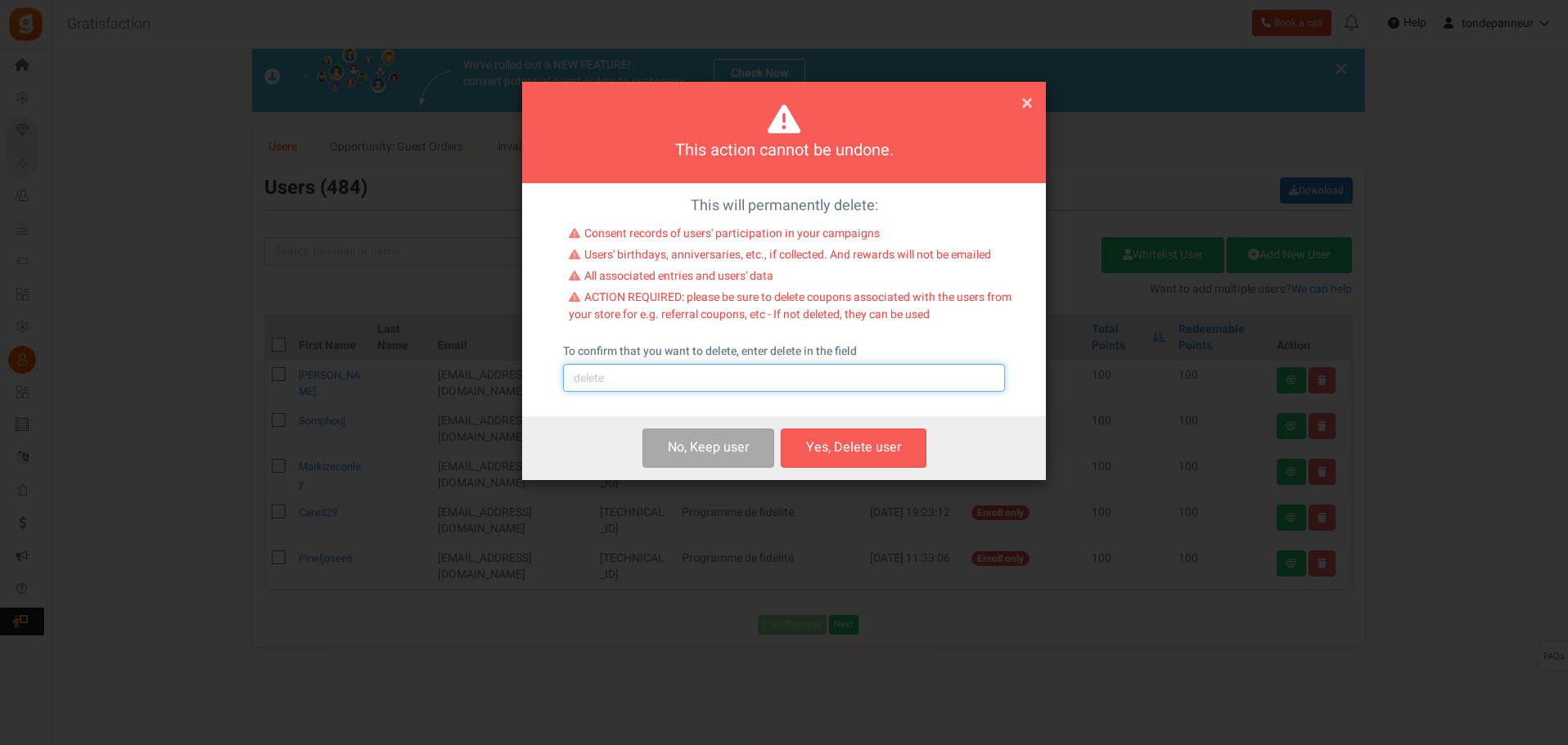
click at [707, 382] on input "text" at bounding box center [784, 378] width 442 height 28
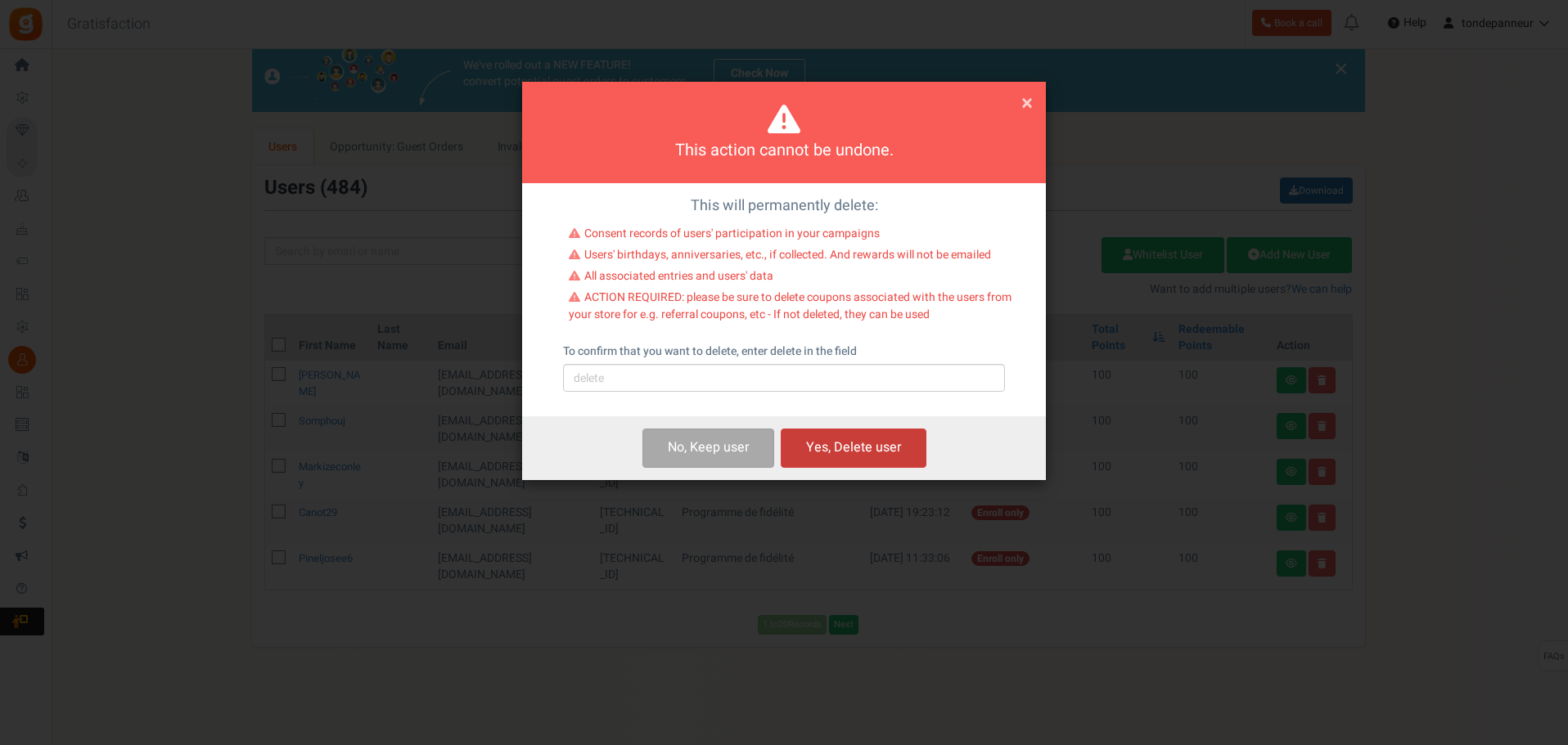
click at [839, 452] on button "Yes, Delete user" at bounding box center [853, 448] width 146 height 38
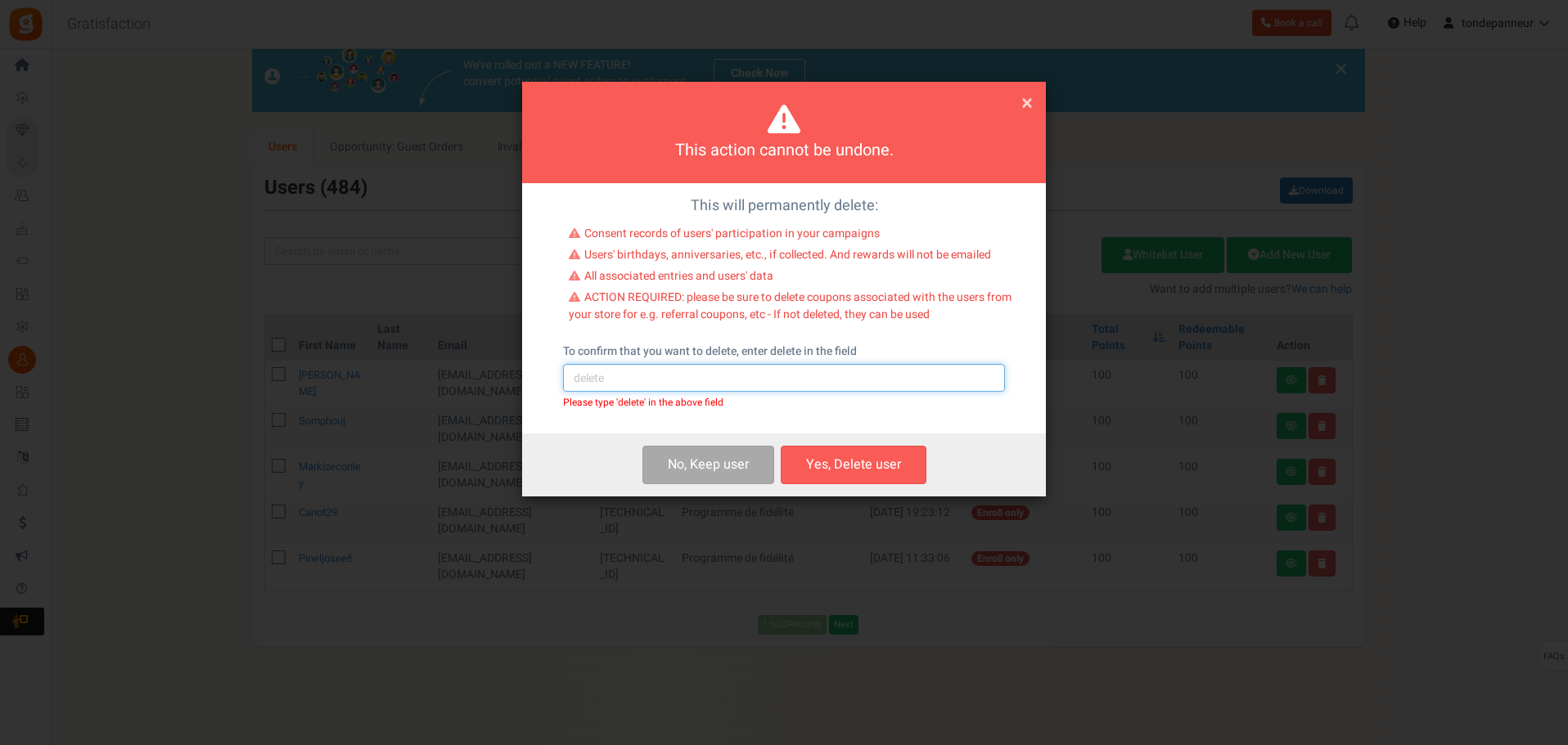
click at [637, 383] on input "text" at bounding box center [784, 378] width 442 height 28
type input "delete"
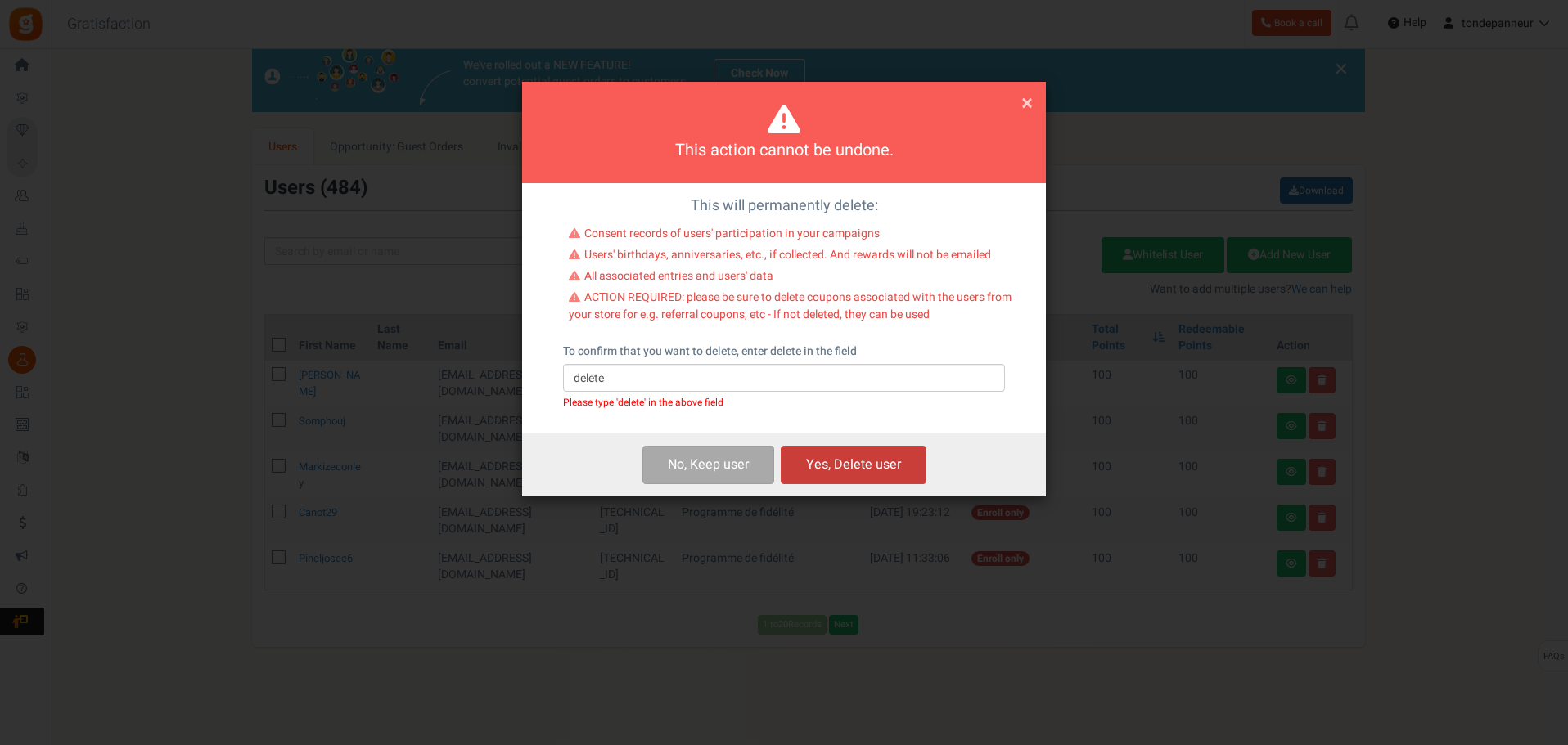
click at [828, 453] on button "Yes, Delete user" at bounding box center [853, 466] width 146 height 38
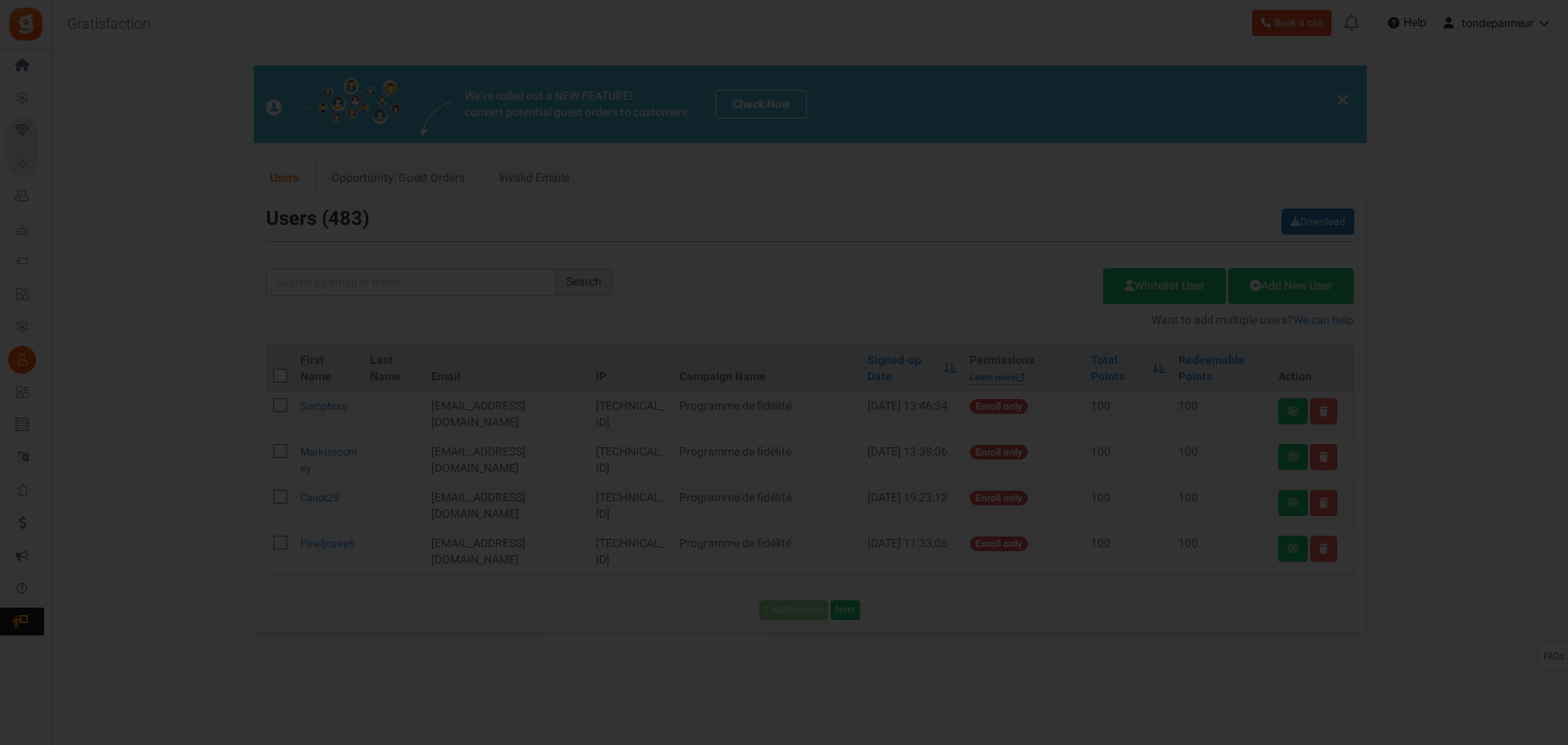
scroll to position [0, 0]
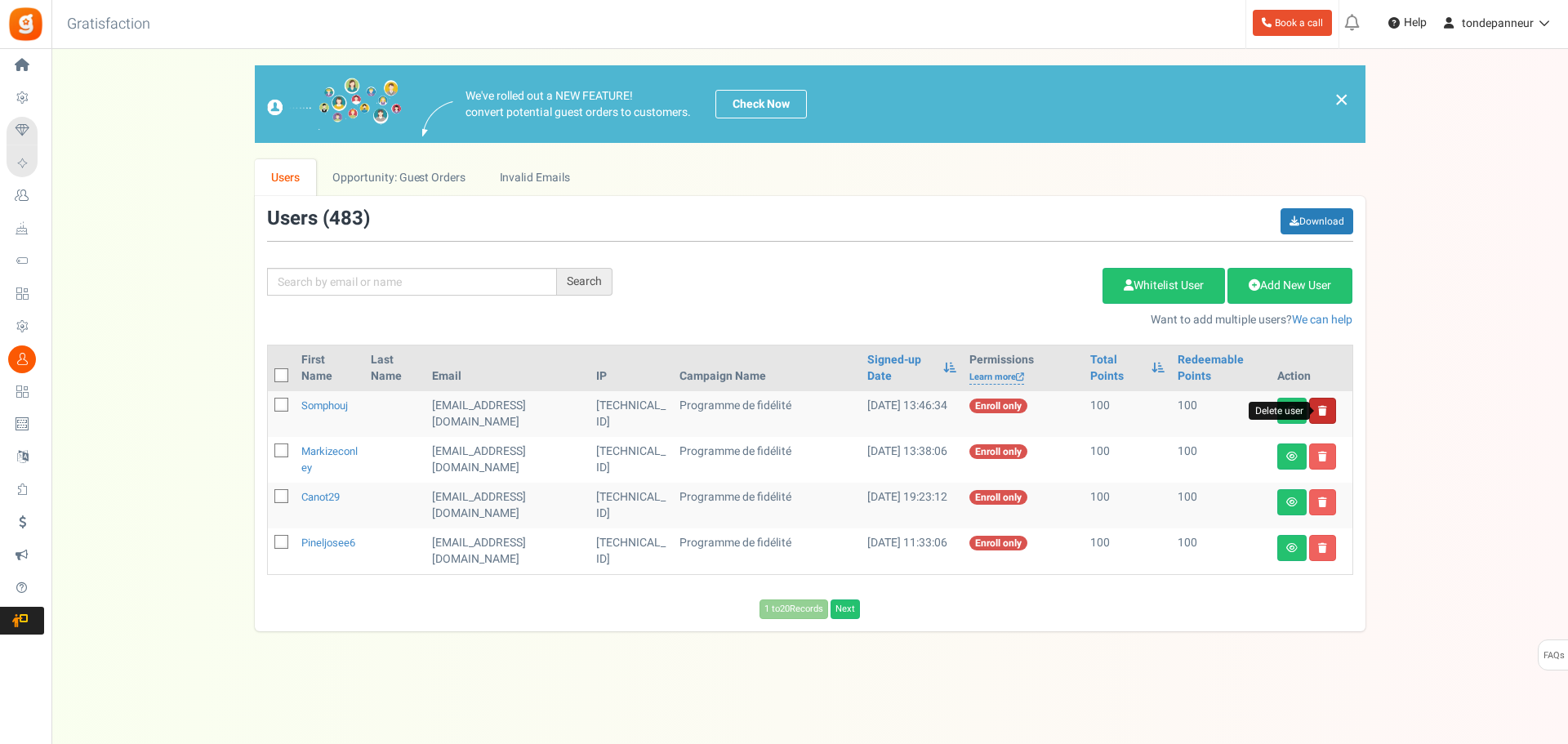
click at [1324, 408] on icon at bounding box center [1323, 411] width 9 height 10
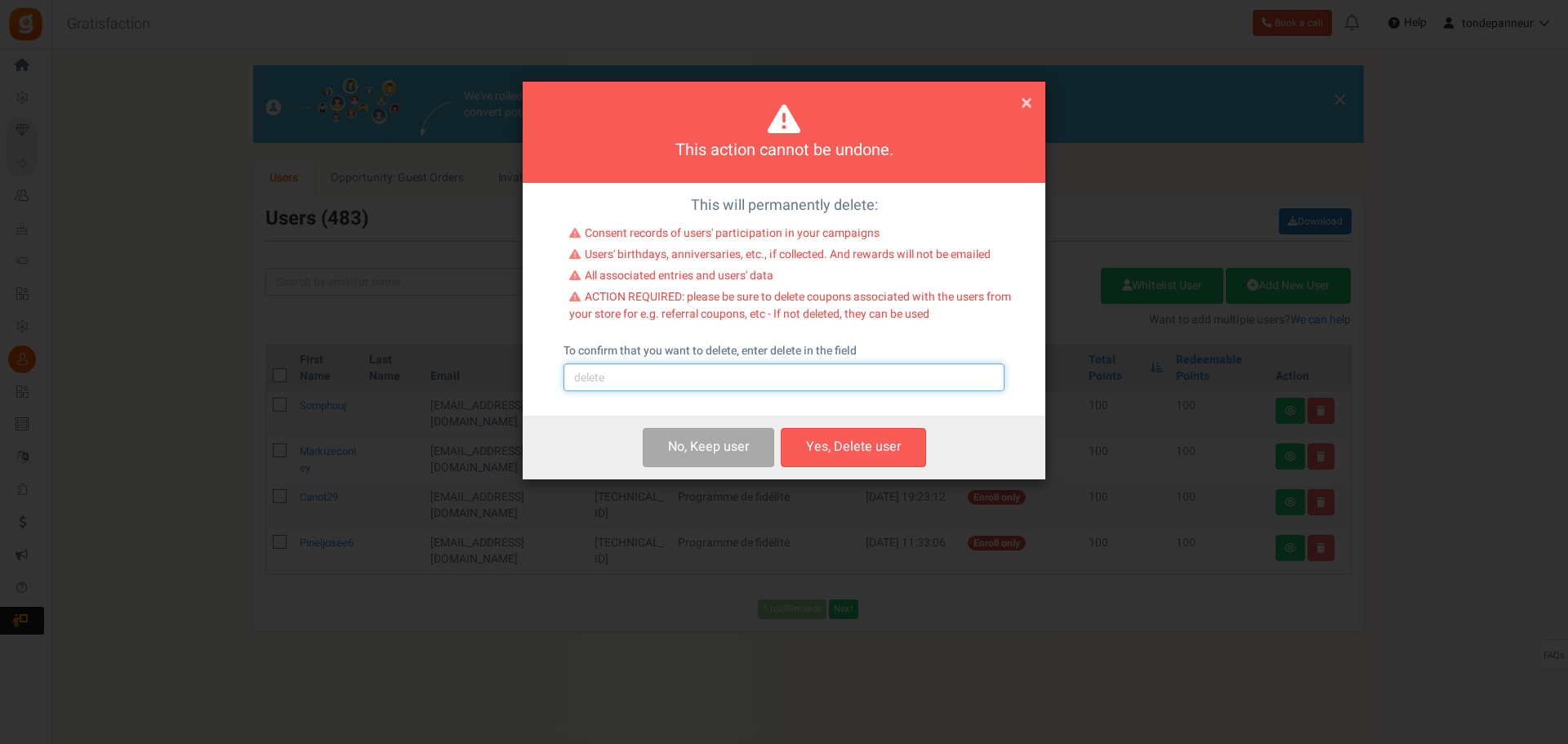
click at [719, 388] on input "text" at bounding box center [784, 378] width 441 height 28
type input "delete"
click at [858, 449] on button "Yes, Delete user" at bounding box center [853, 447] width 146 height 38
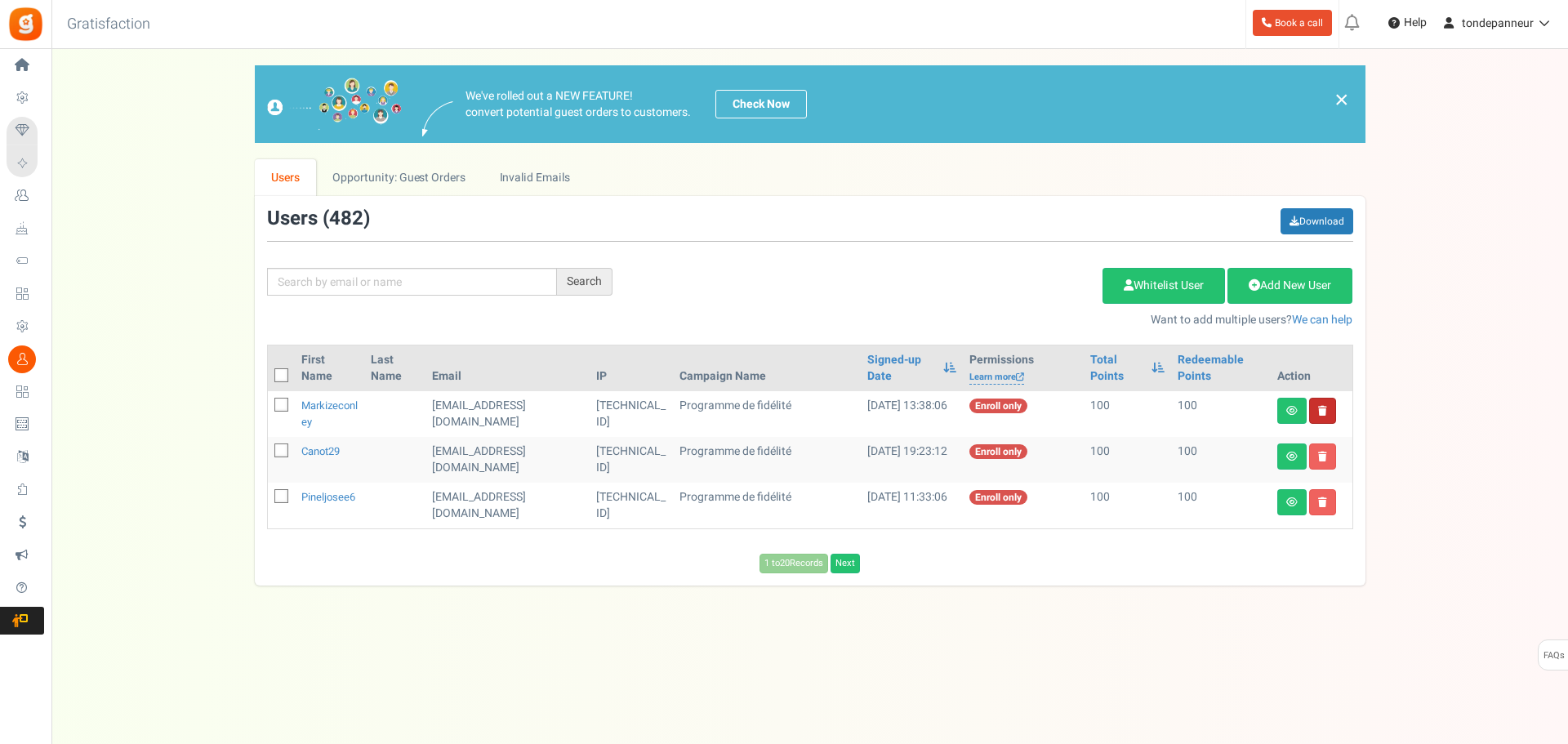
click at [1319, 418] on link at bounding box center [1323, 411] width 27 height 26
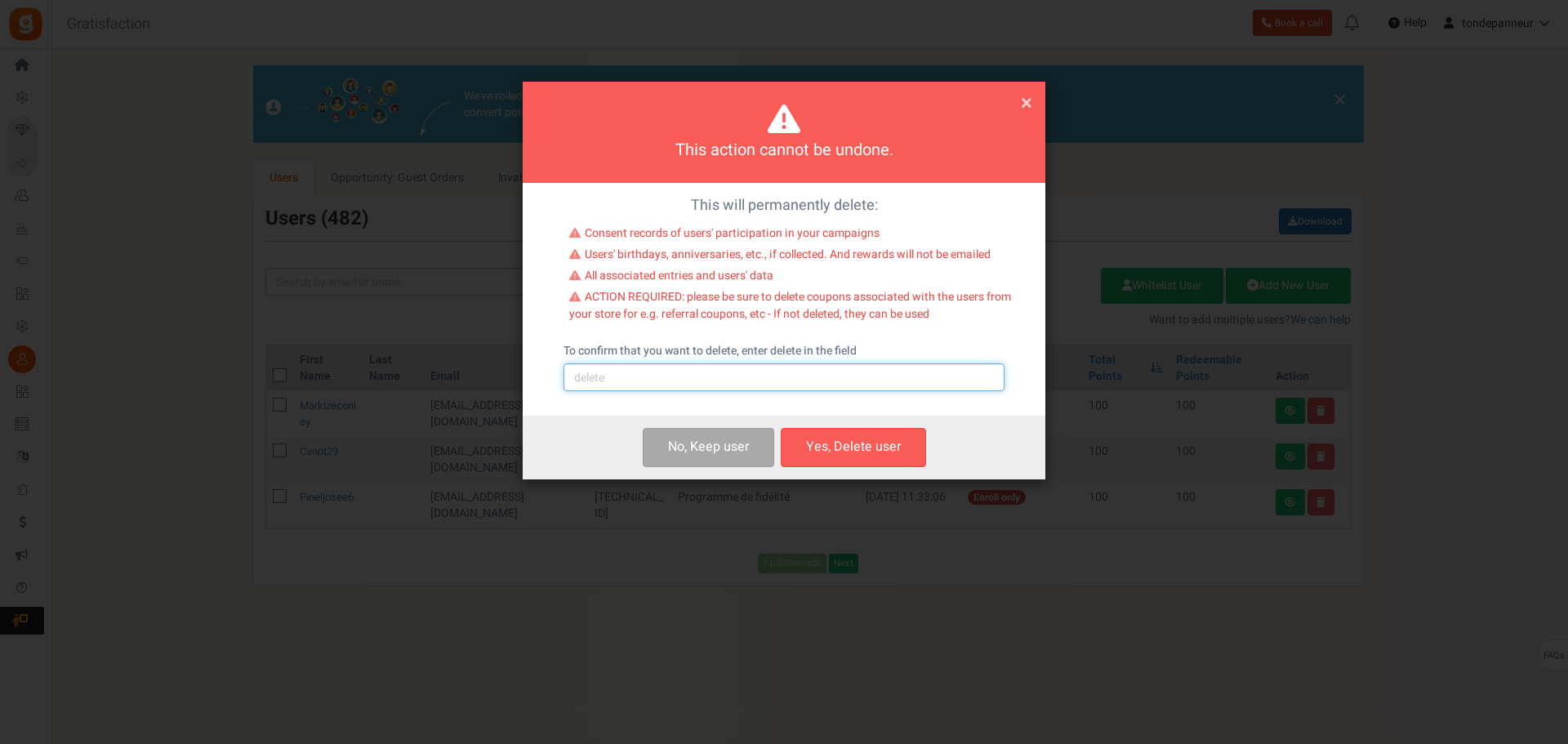
click at [745, 384] on input "text" at bounding box center [784, 378] width 441 height 28
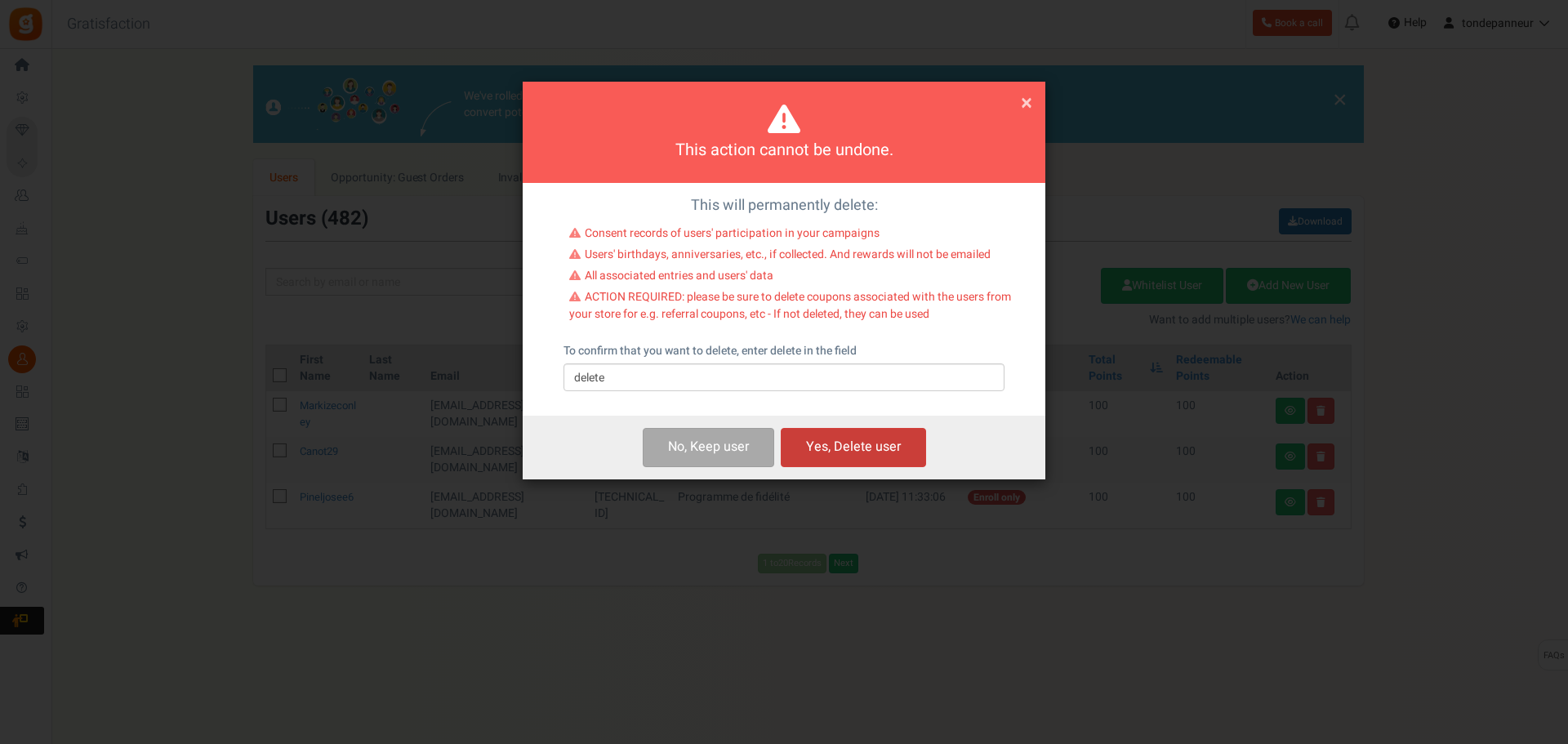
click at [841, 446] on button "Yes, Delete user" at bounding box center [853, 447] width 146 height 38
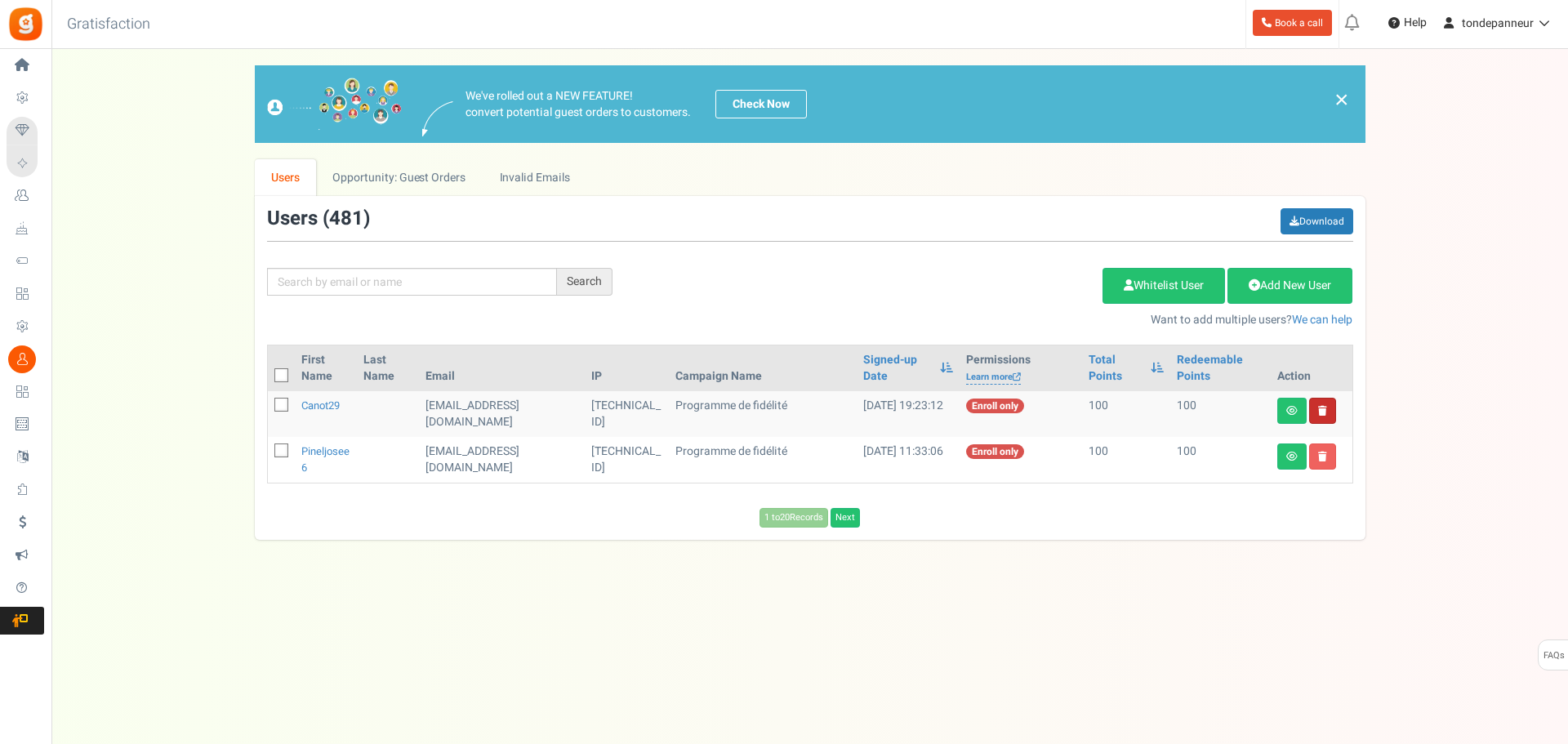
click at [1323, 416] on link at bounding box center [1323, 411] width 27 height 26
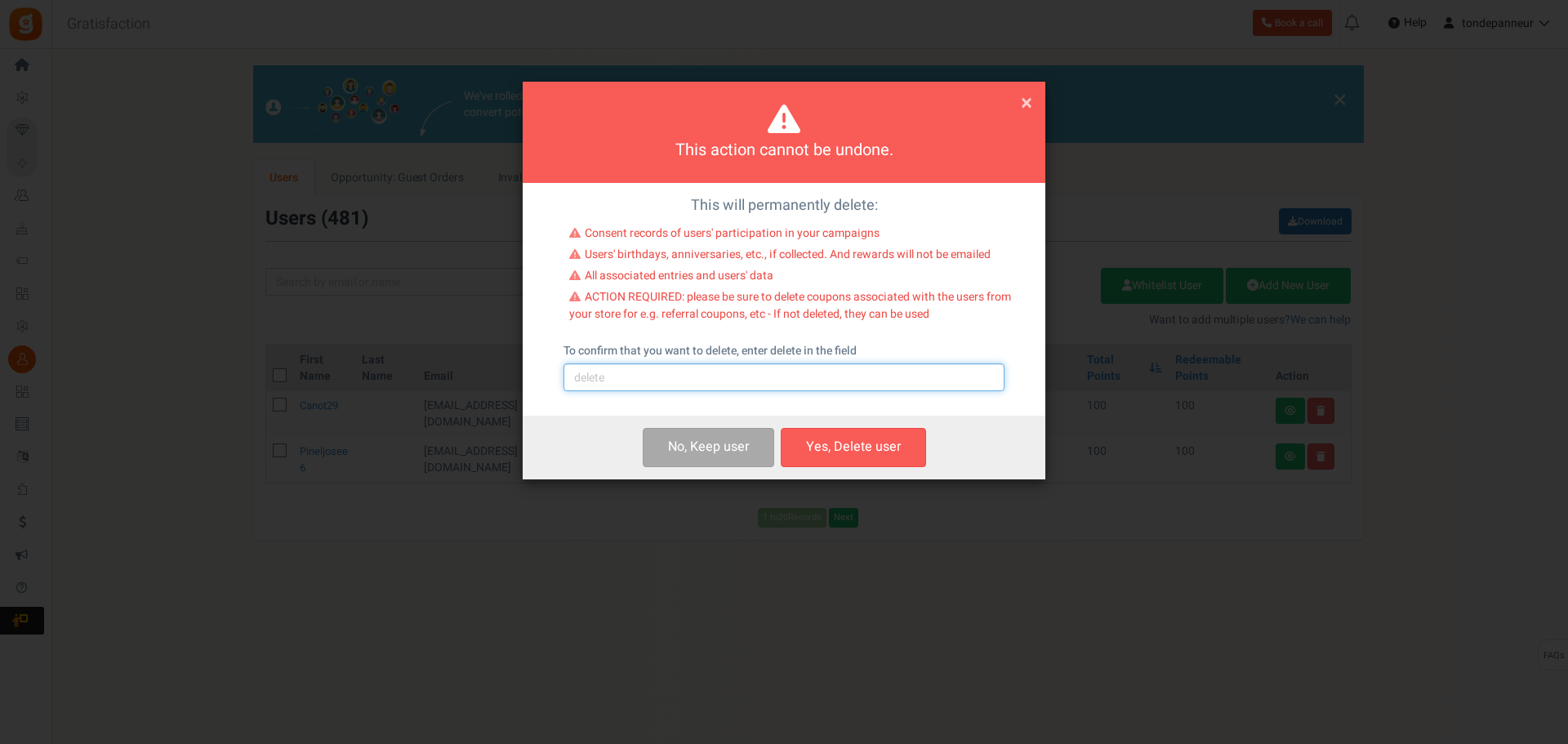
drag, startPoint x: 735, startPoint y: 372, endPoint x: 731, endPoint y: 381, distance: 9.8
click at [735, 372] on input "text" at bounding box center [784, 378] width 441 height 28
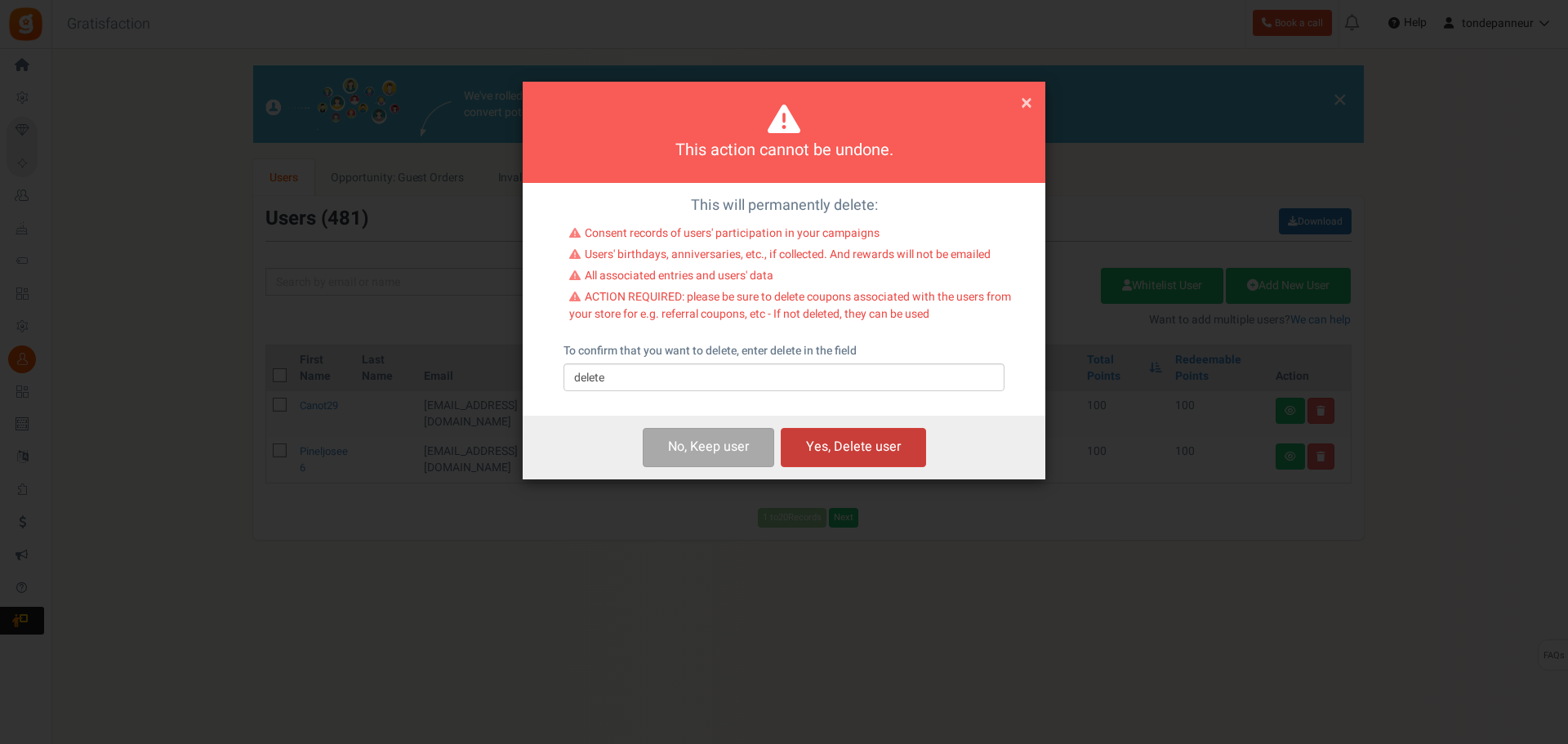
click at [828, 447] on button "Yes, Delete user" at bounding box center [853, 447] width 146 height 38
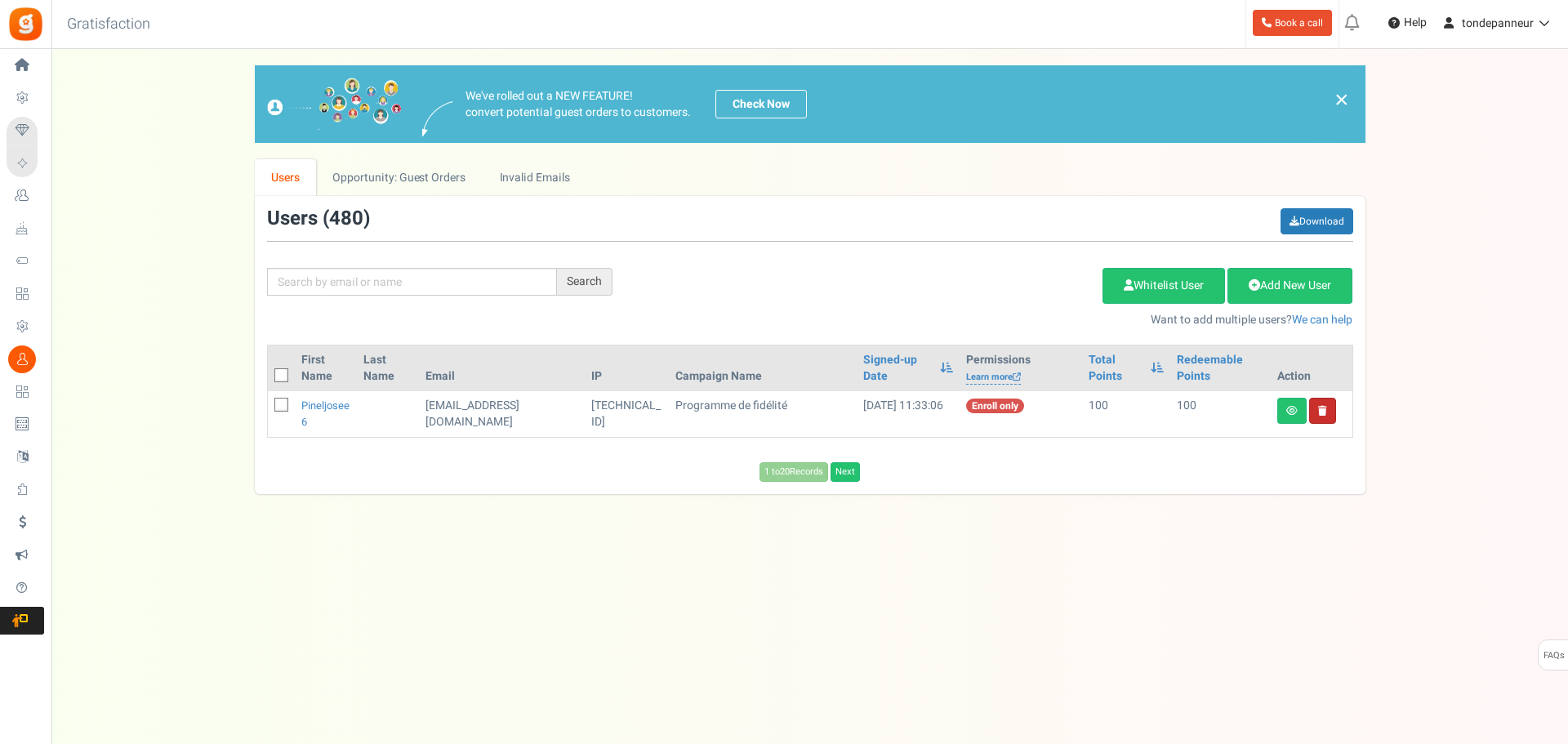
click at [1320, 417] on link at bounding box center [1323, 411] width 27 height 26
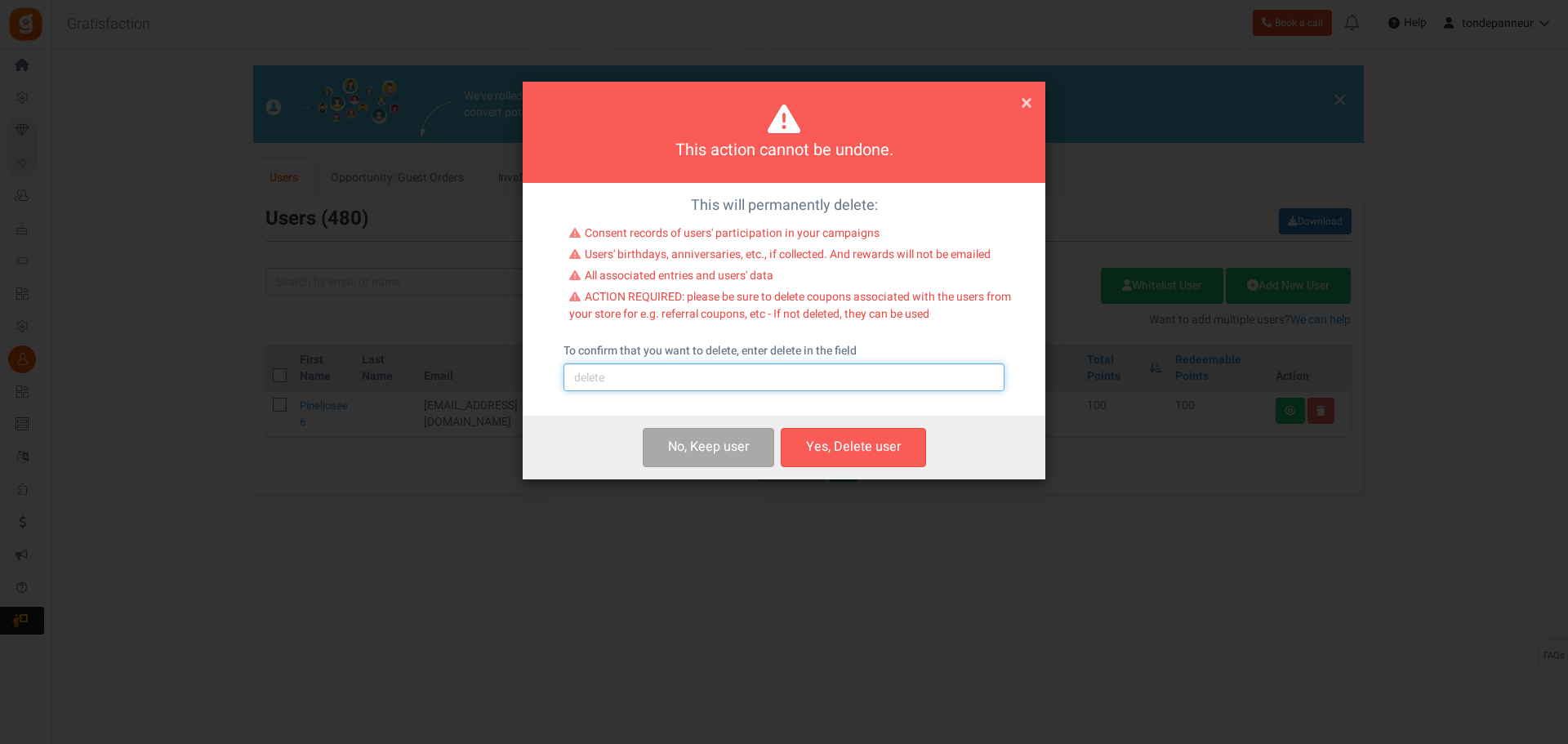
drag, startPoint x: 705, startPoint y: 375, endPoint x: 698, endPoint y: 392, distance: 18.4
click at [705, 375] on input "text" at bounding box center [784, 378] width 441 height 28
type input "delete"
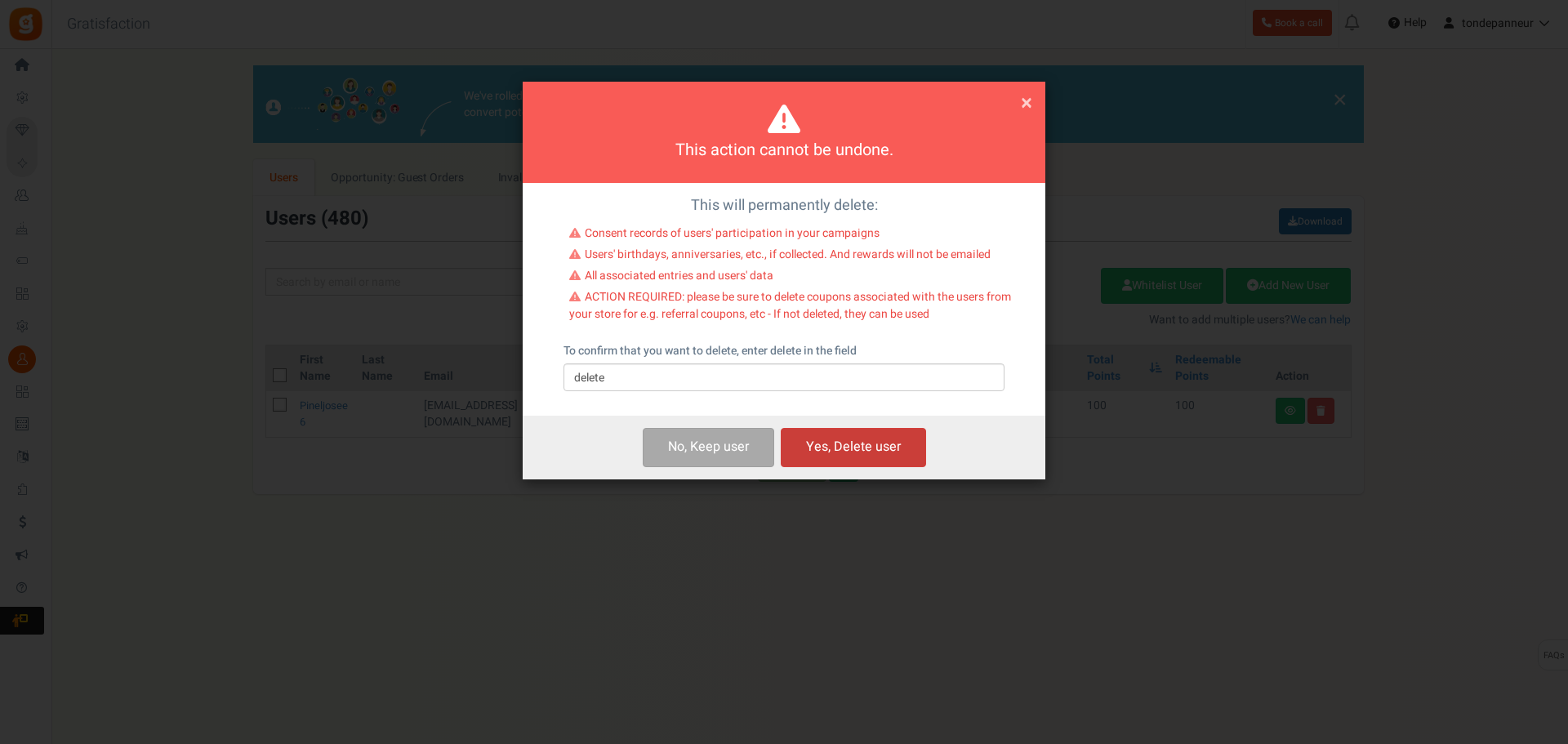
click at [814, 440] on button "Yes, Delete user" at bounding box center [853, 447] width 146 height 38
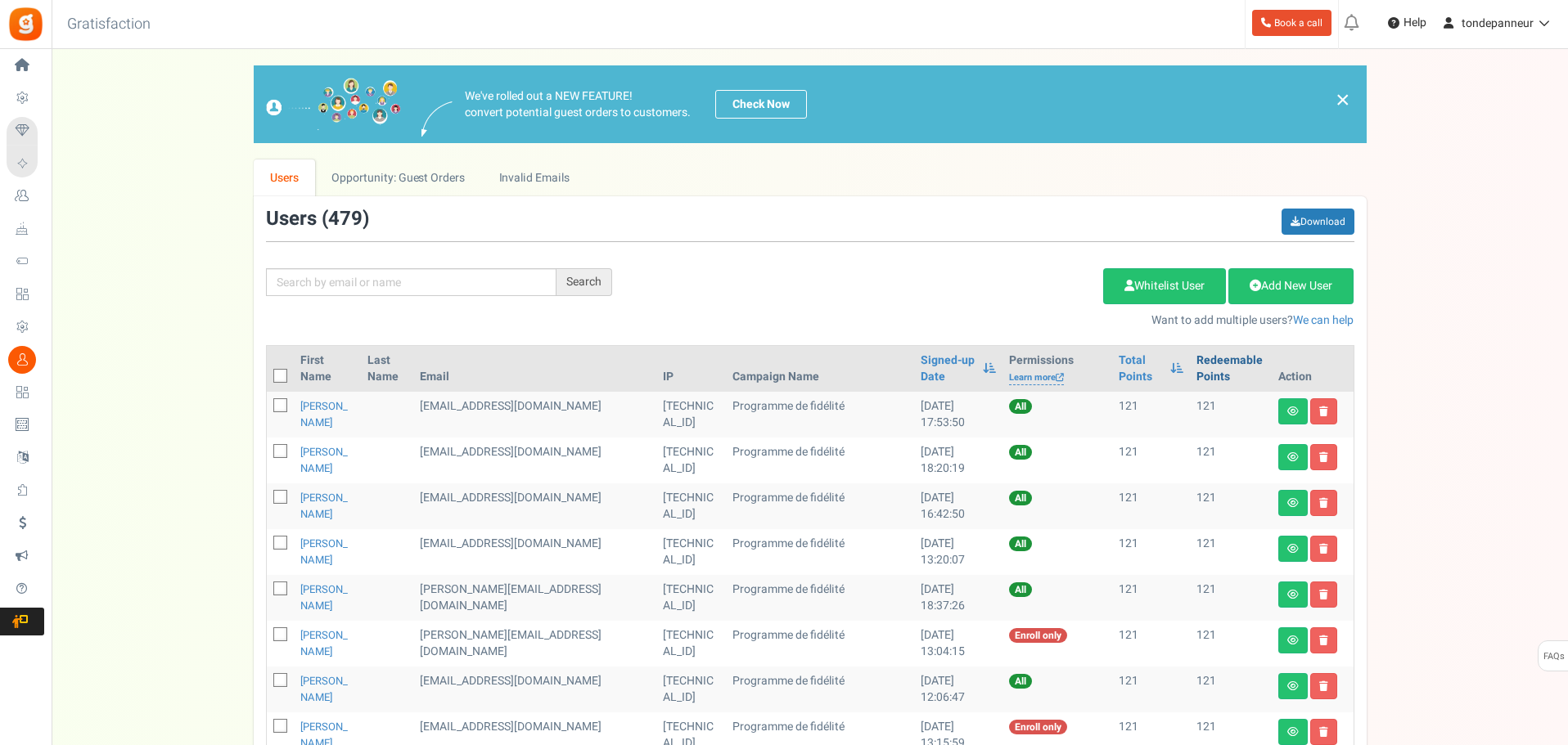
click at [1196, 365] on link "Redeemable Points" at bounding box center [1230, 369] width 69 height 32
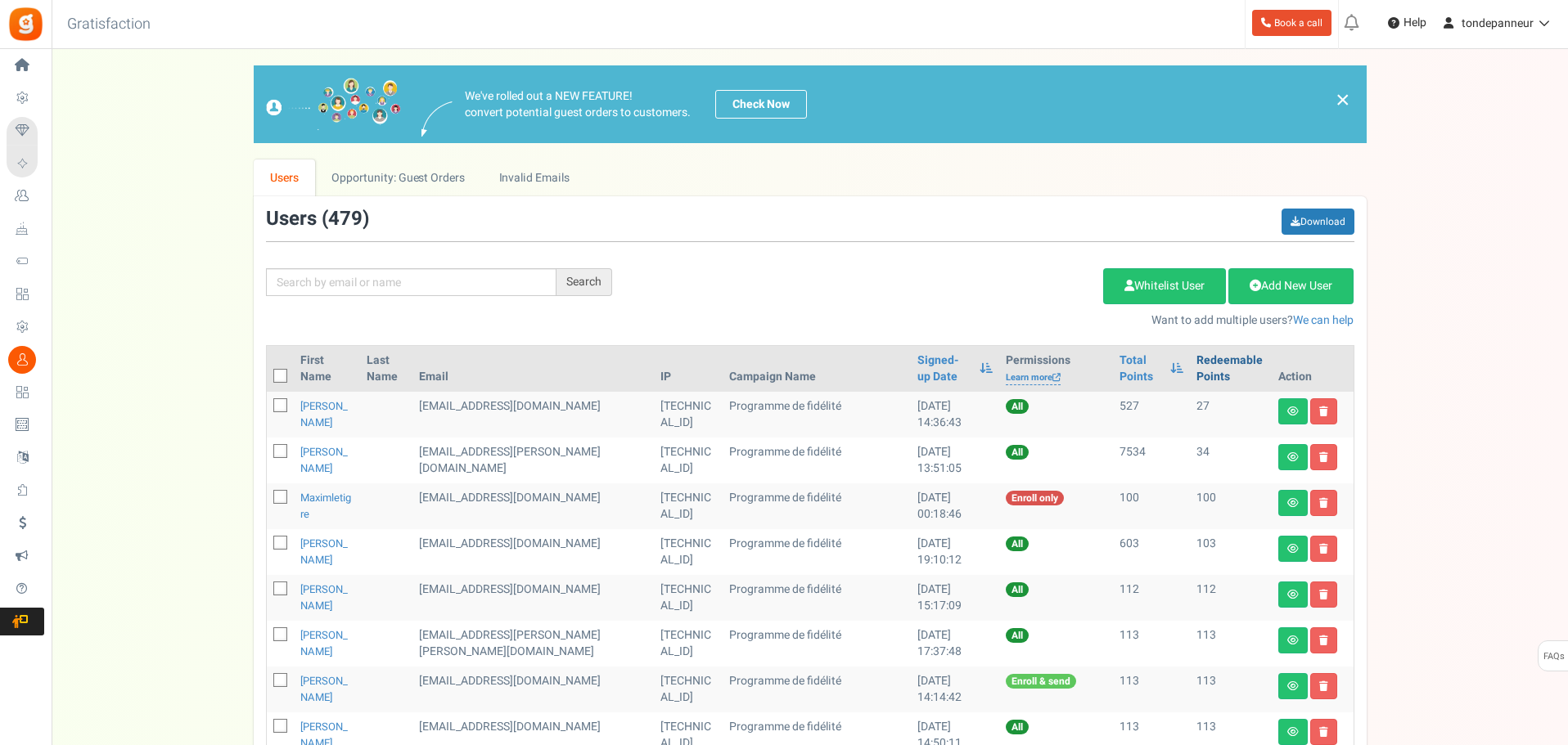
click at [1199, 368] on link "Redeemable Points" at bounding box center [1230, 369] width 68 height 32
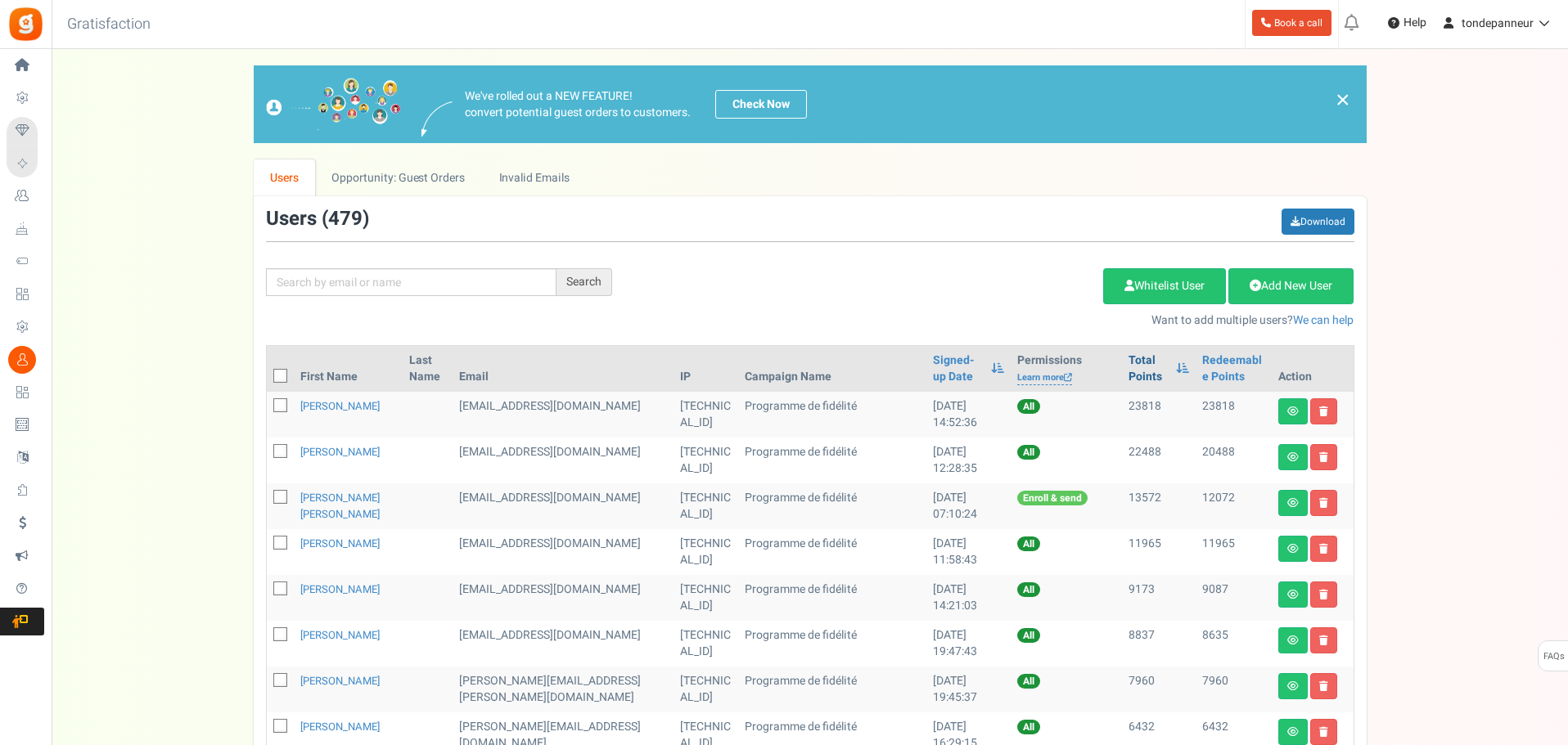
click at [1129, 369] on link "Total Points" at bounding box center [1148, 369] width 39 height 32
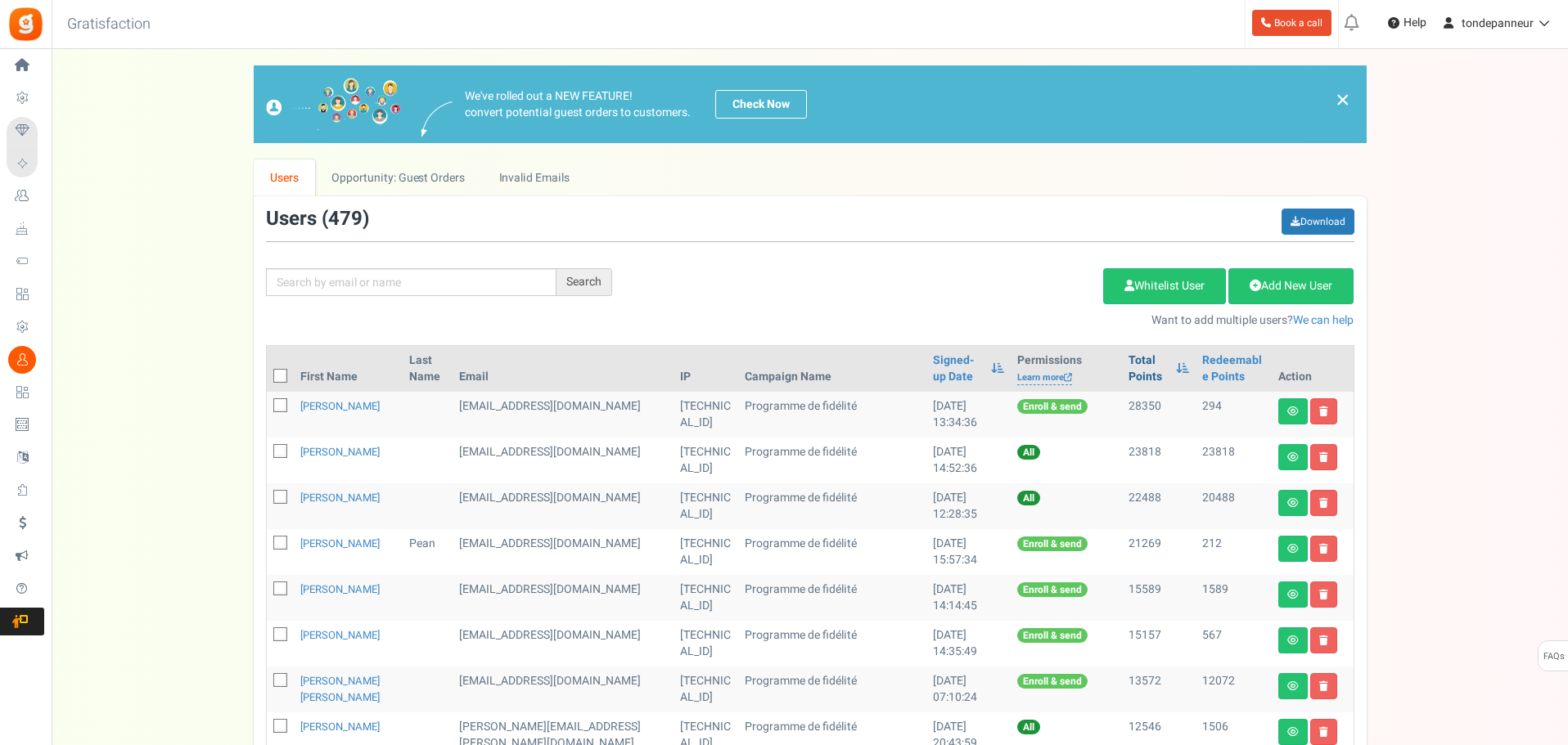
click at [1129, 366] on link "Total Points" at bounding box center [1148, 369] width 39 height 32
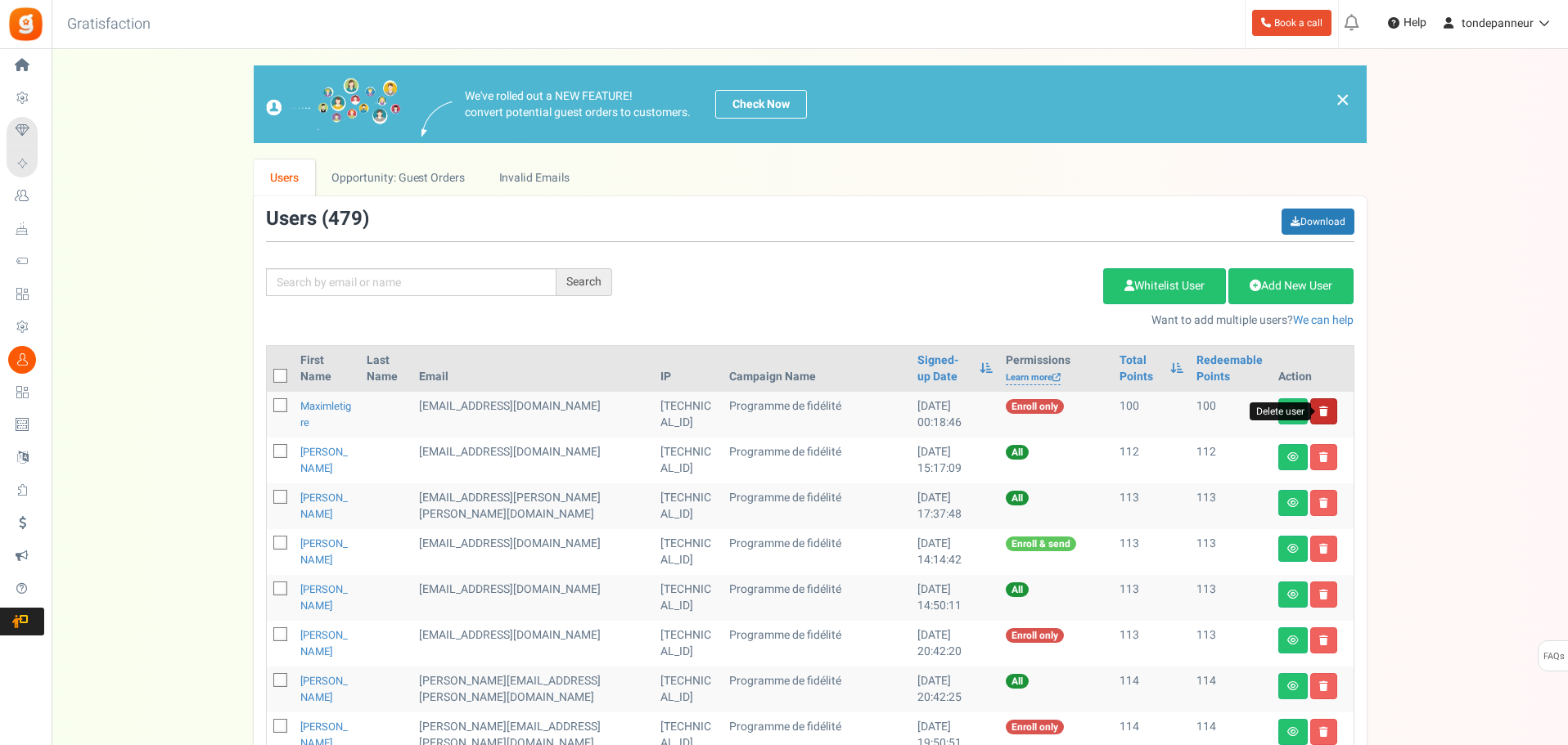
click at [1320, 409] on icon at bounding box center [1323, 411] width 9 height 10
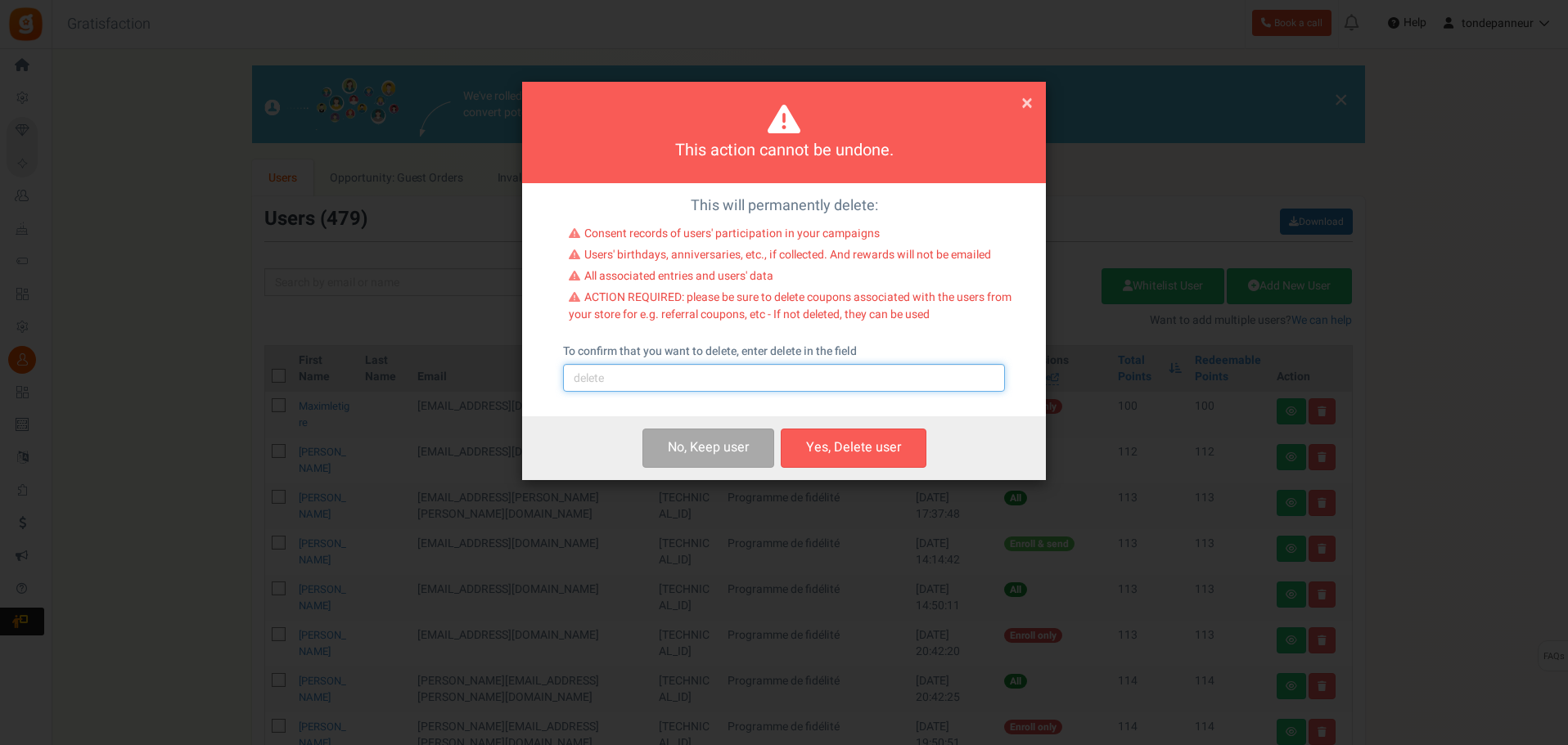
click at [696, 382] on input "text" at bounding box center [784, 378] width 442 height 28
type input "delete"
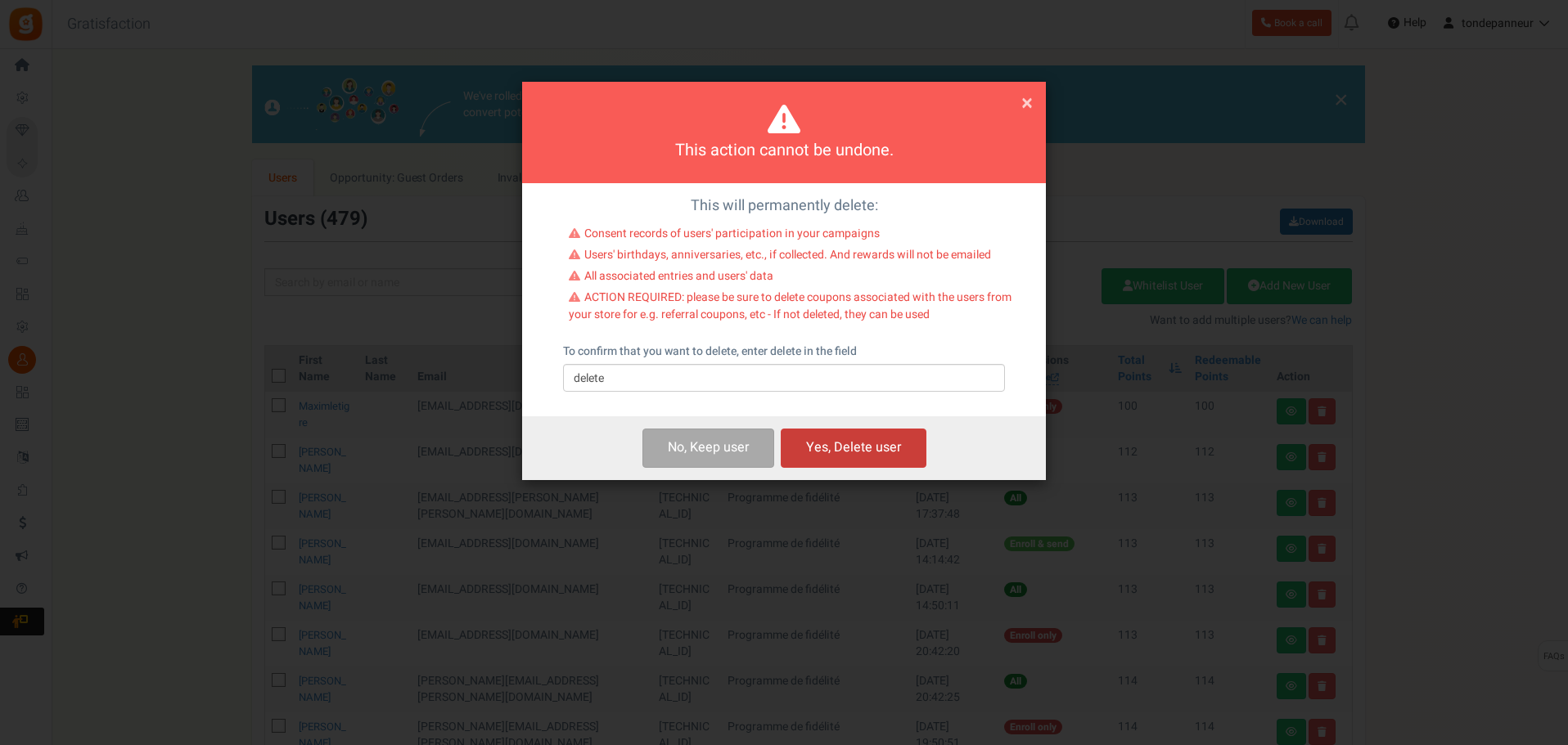
click at [850, 458] on button "Yes, Delete user" at bounding box center [853, 448] width 146 height 38
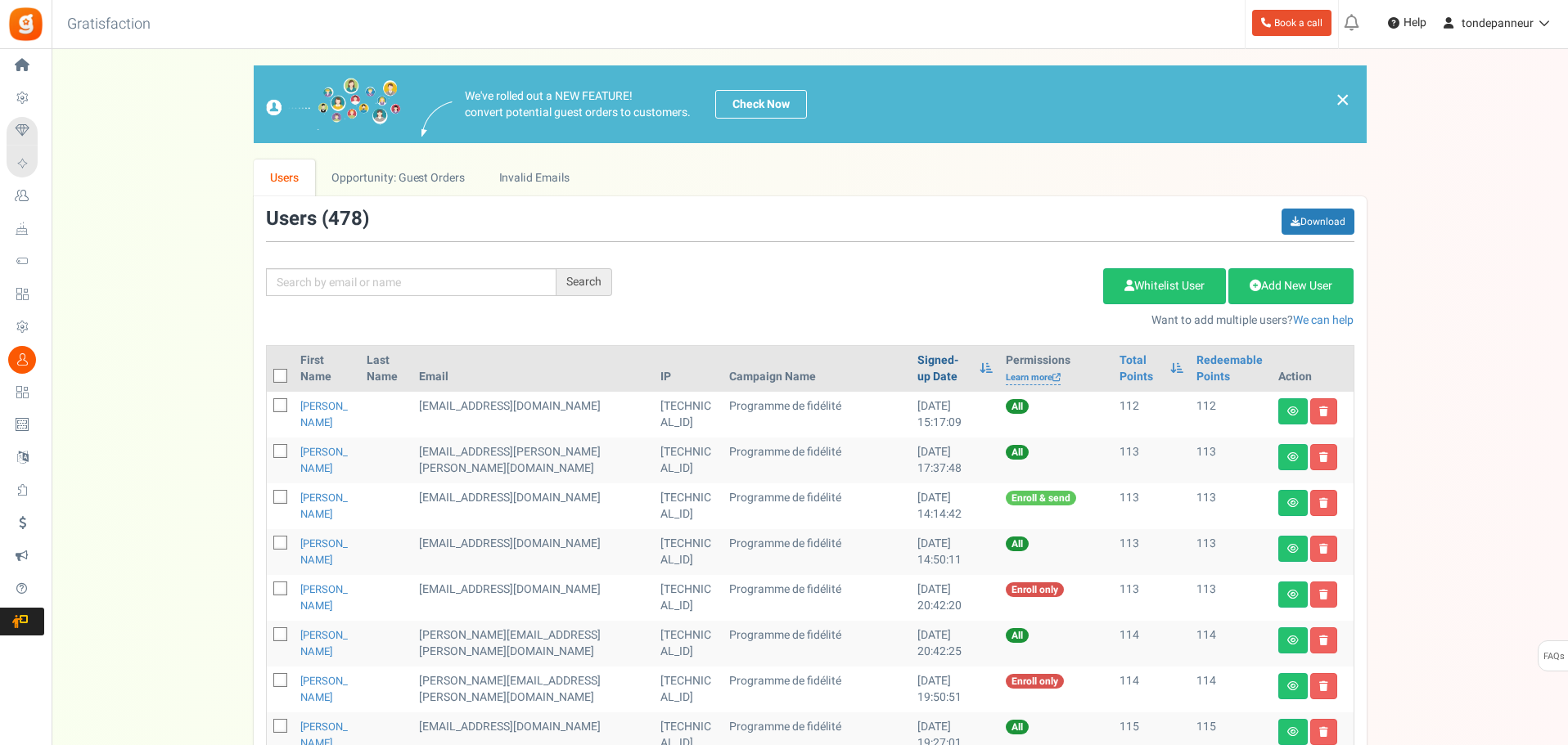
click at [917, 365] on link "Signed-up Date" at bounding box center [944, 369] width 54 height 32
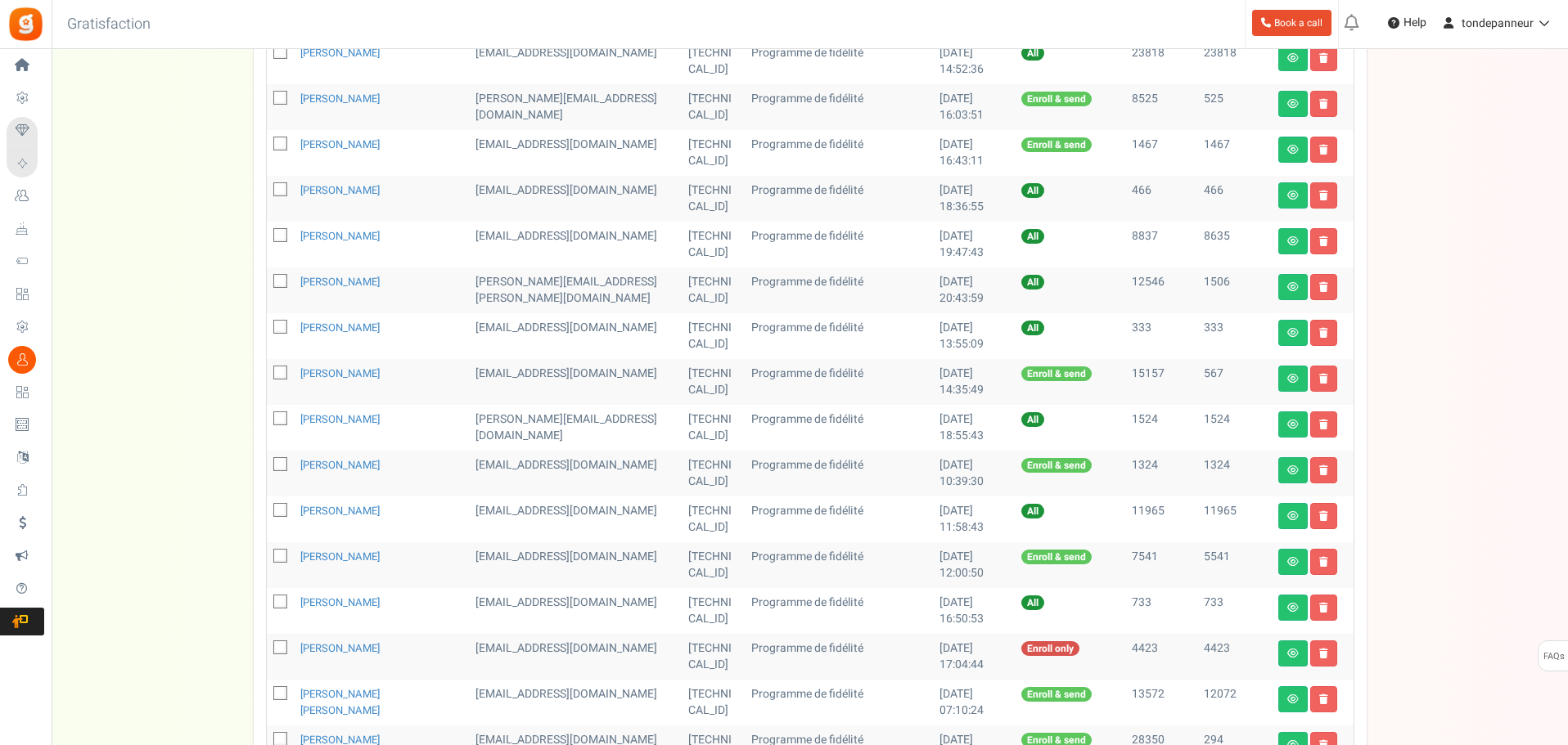
scroll to position [718, 0]
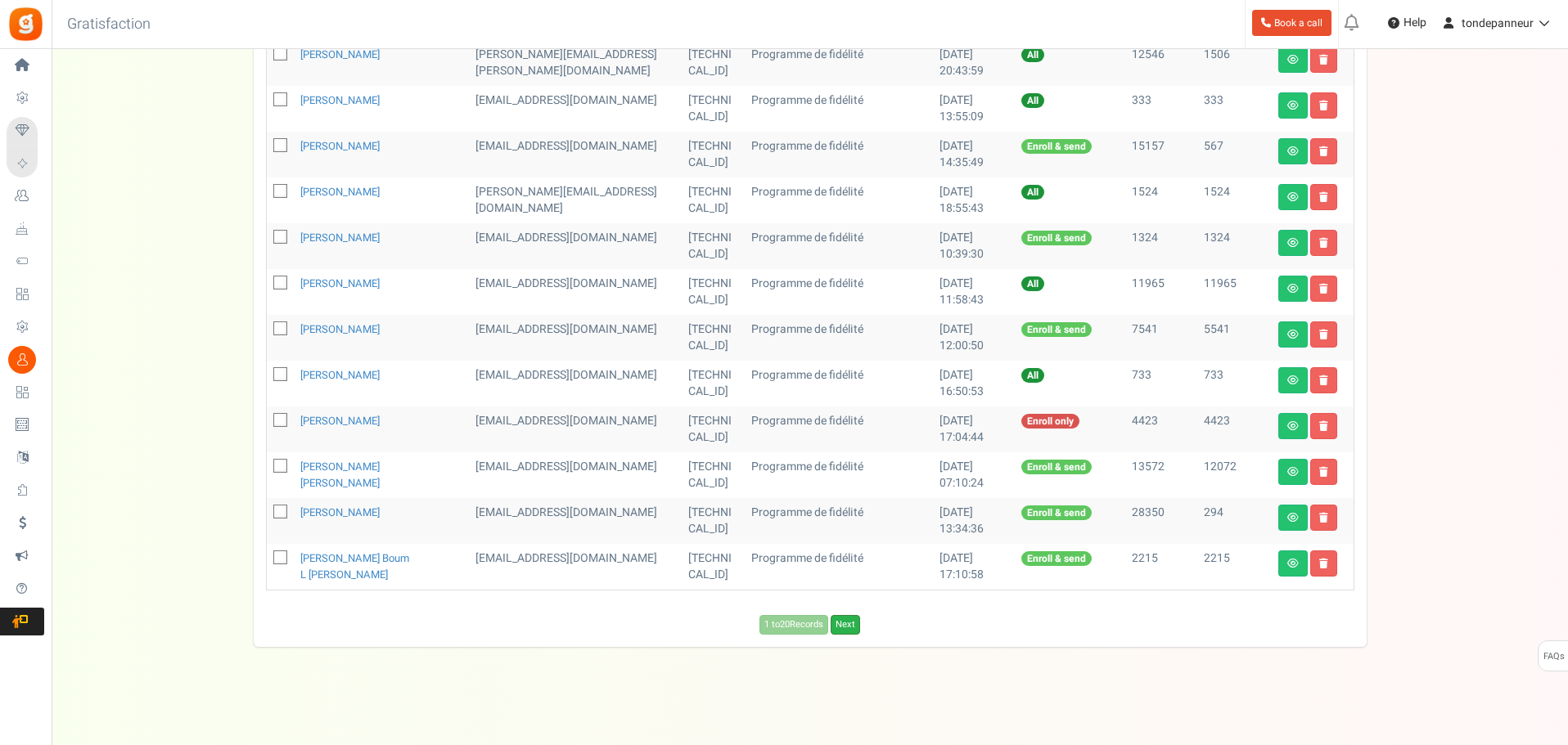
click at [846, 626] on link "Next" at bounding box center [846, 624] width 30 height 19
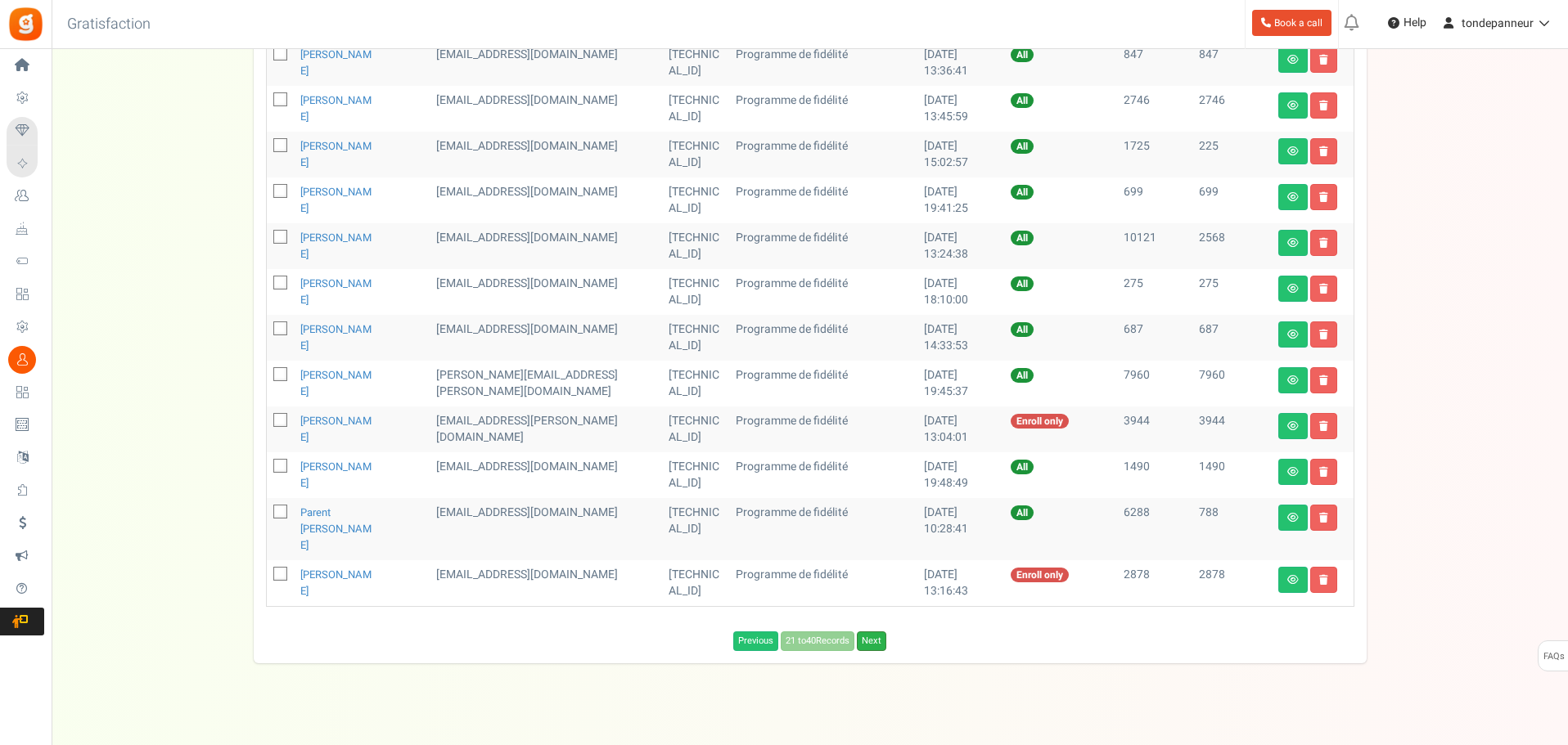
click at [869, 631] on link "Next" at bounding box center [872, 641] width 30 height 19
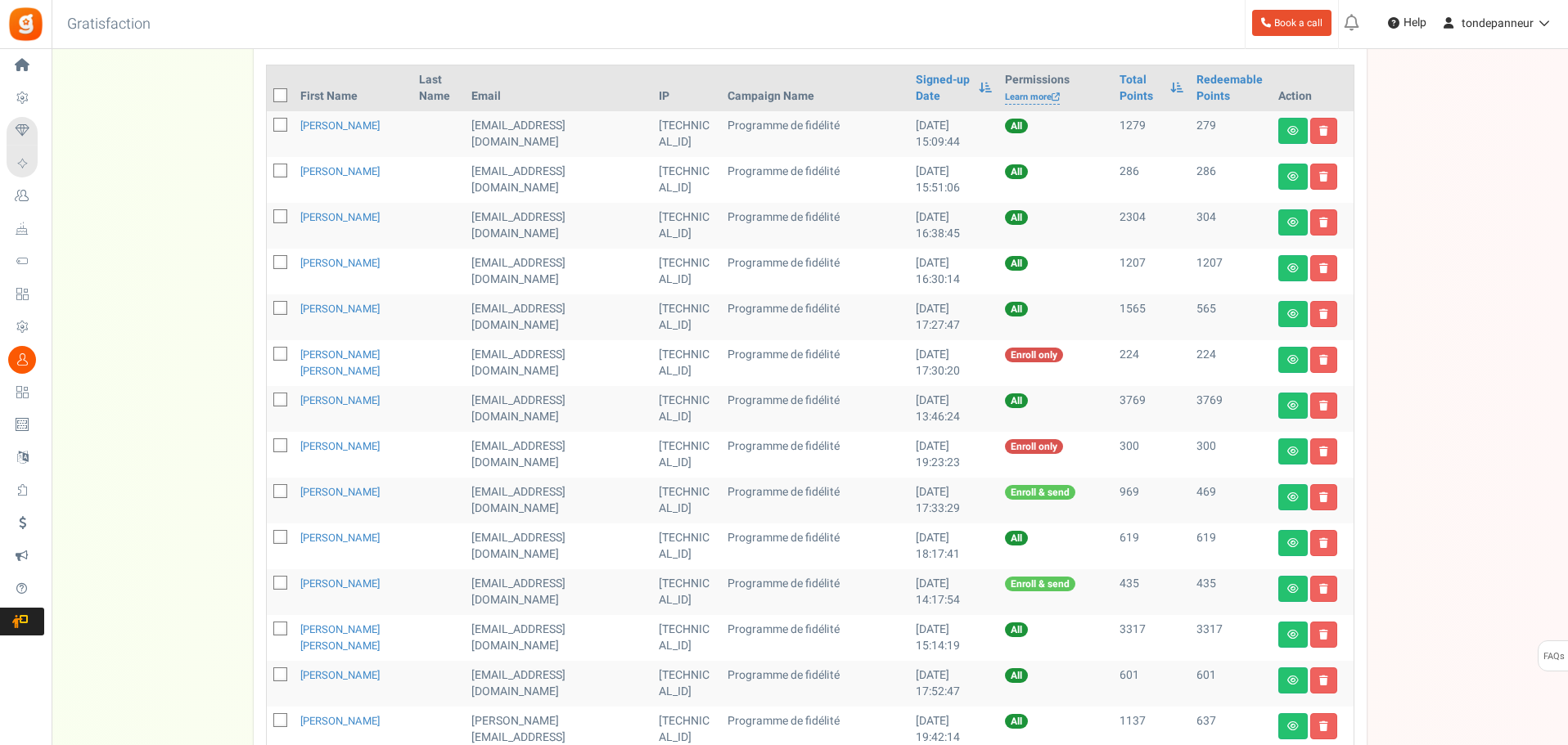
scroll to position [227, 0]
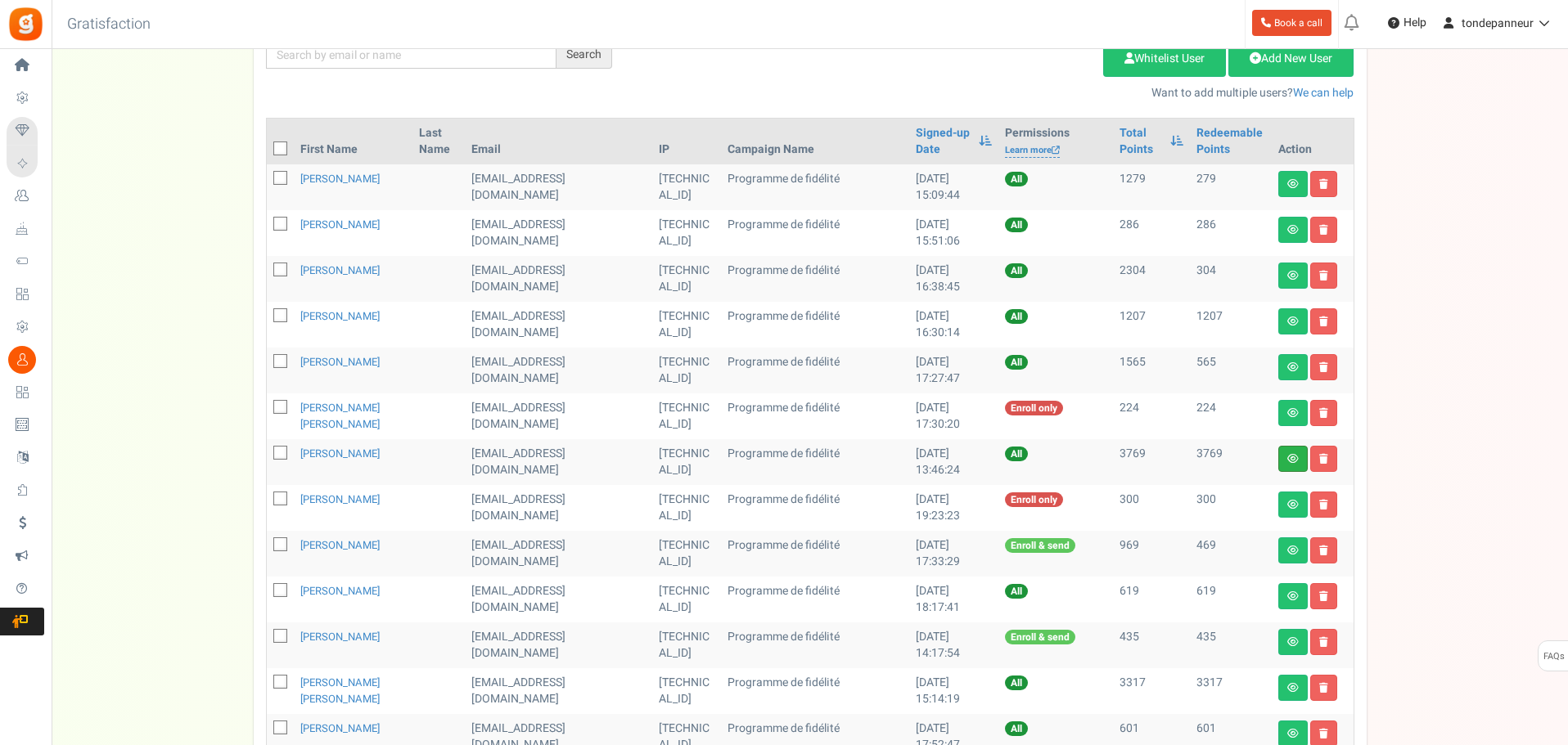
click at [1286, 458] on link at bounding box center [1293, 459] width 30 height 26
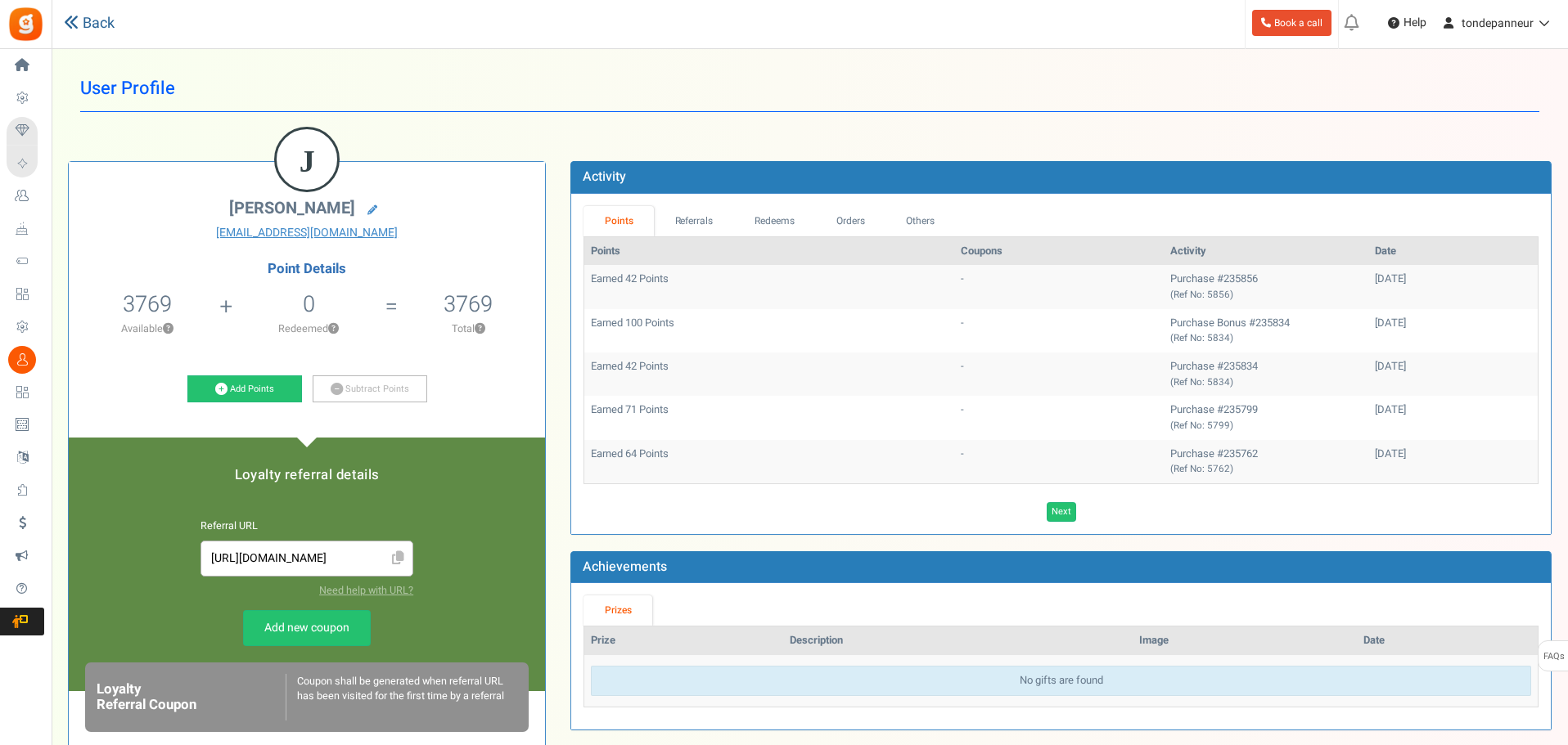
click at [92, 20] on link "Back" at bounding box center [89, 24] width 51 height 21
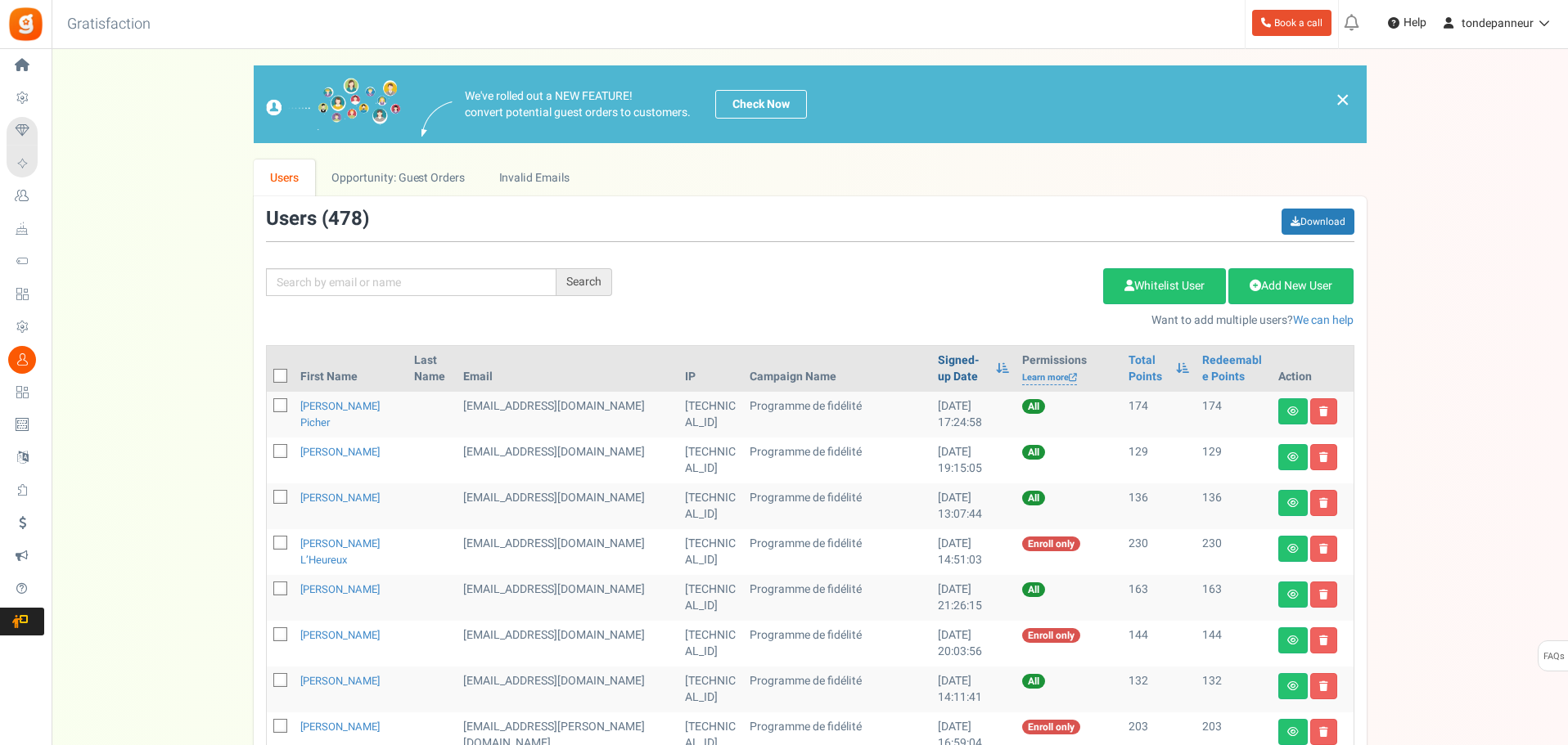
click at [937, 369] on link "Signed-up Date" at bounding box center [962, 369] width 50 height 32
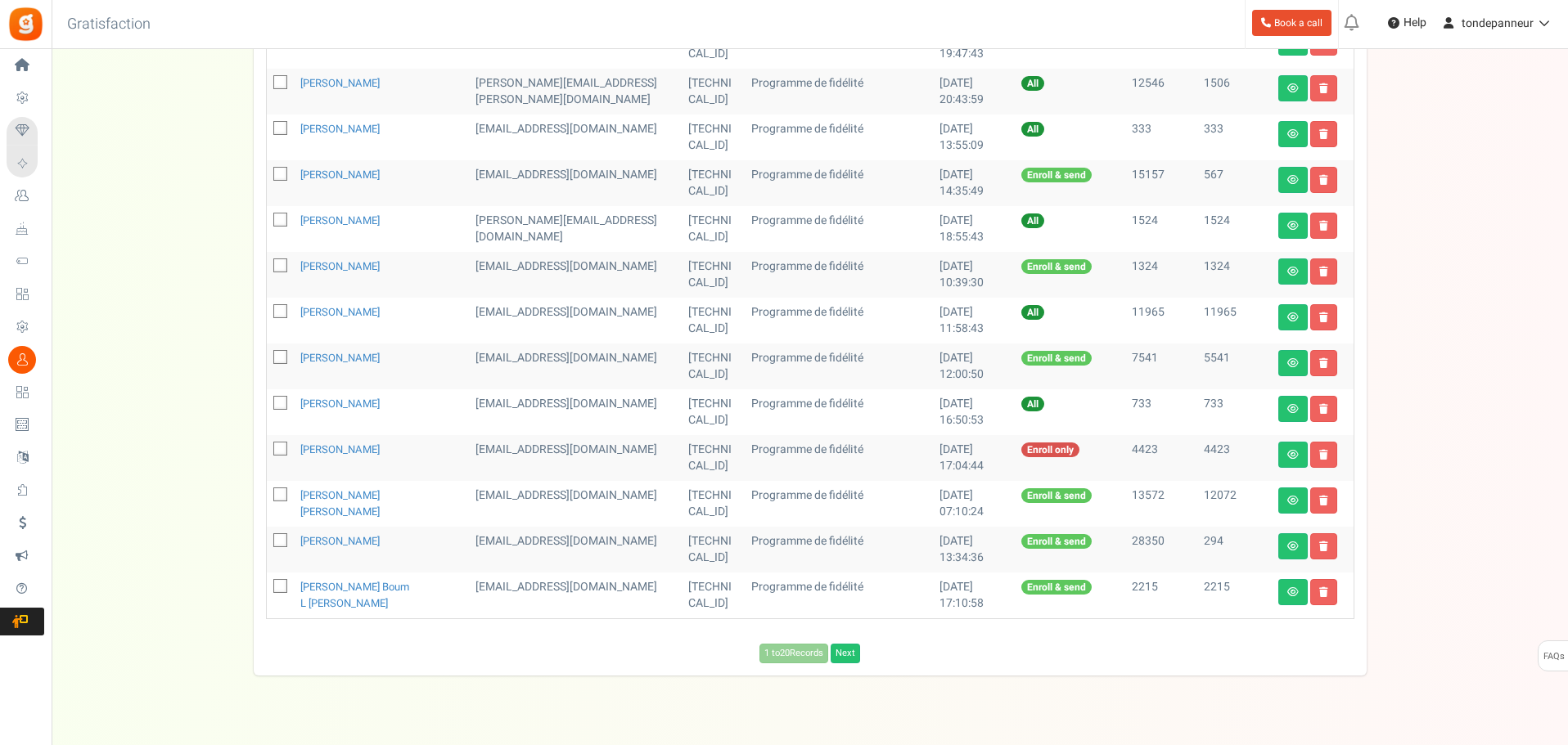
scroll to position [718, 0]
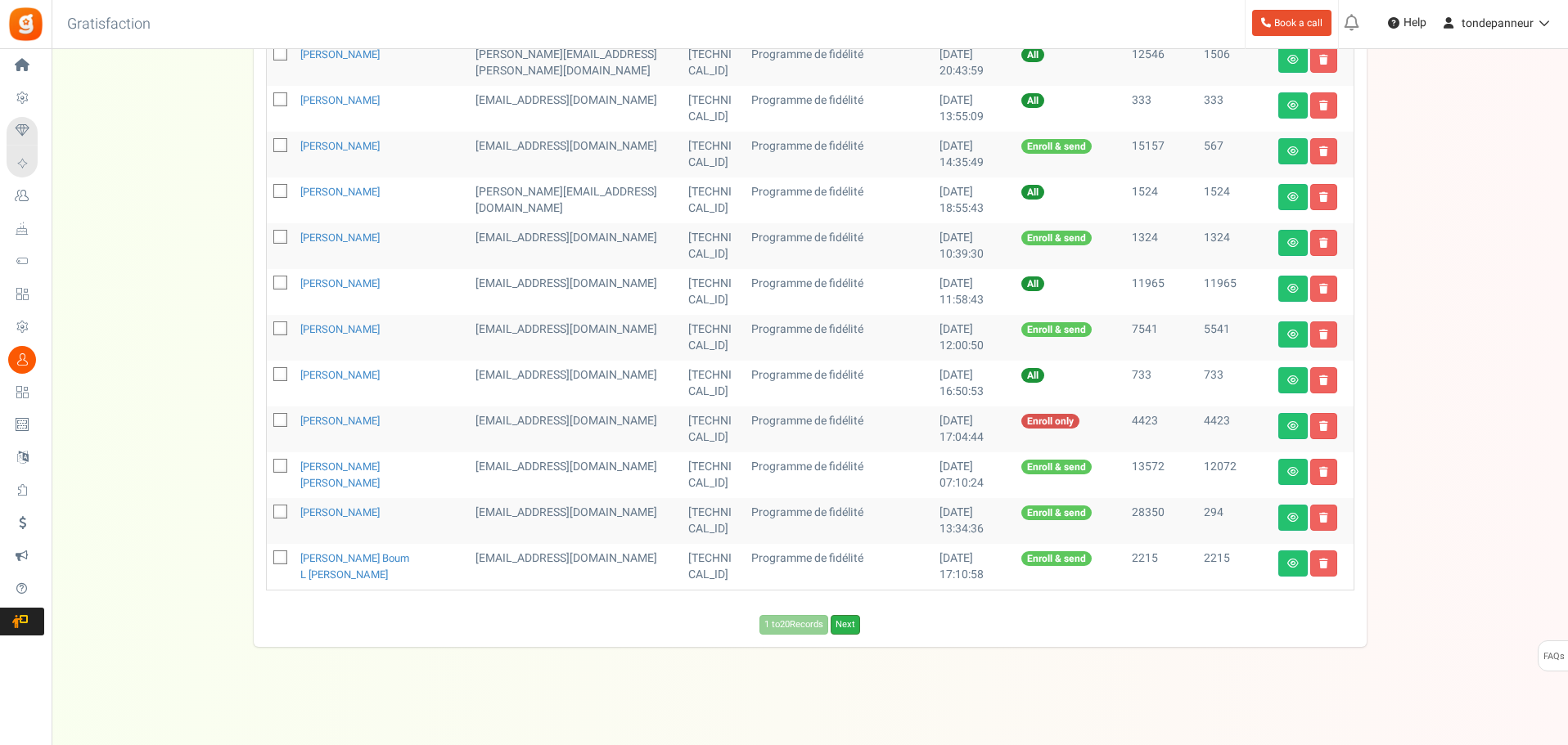
click at [837, 625] on link "Next" at bounding box center [846, 624] width 30 height 19
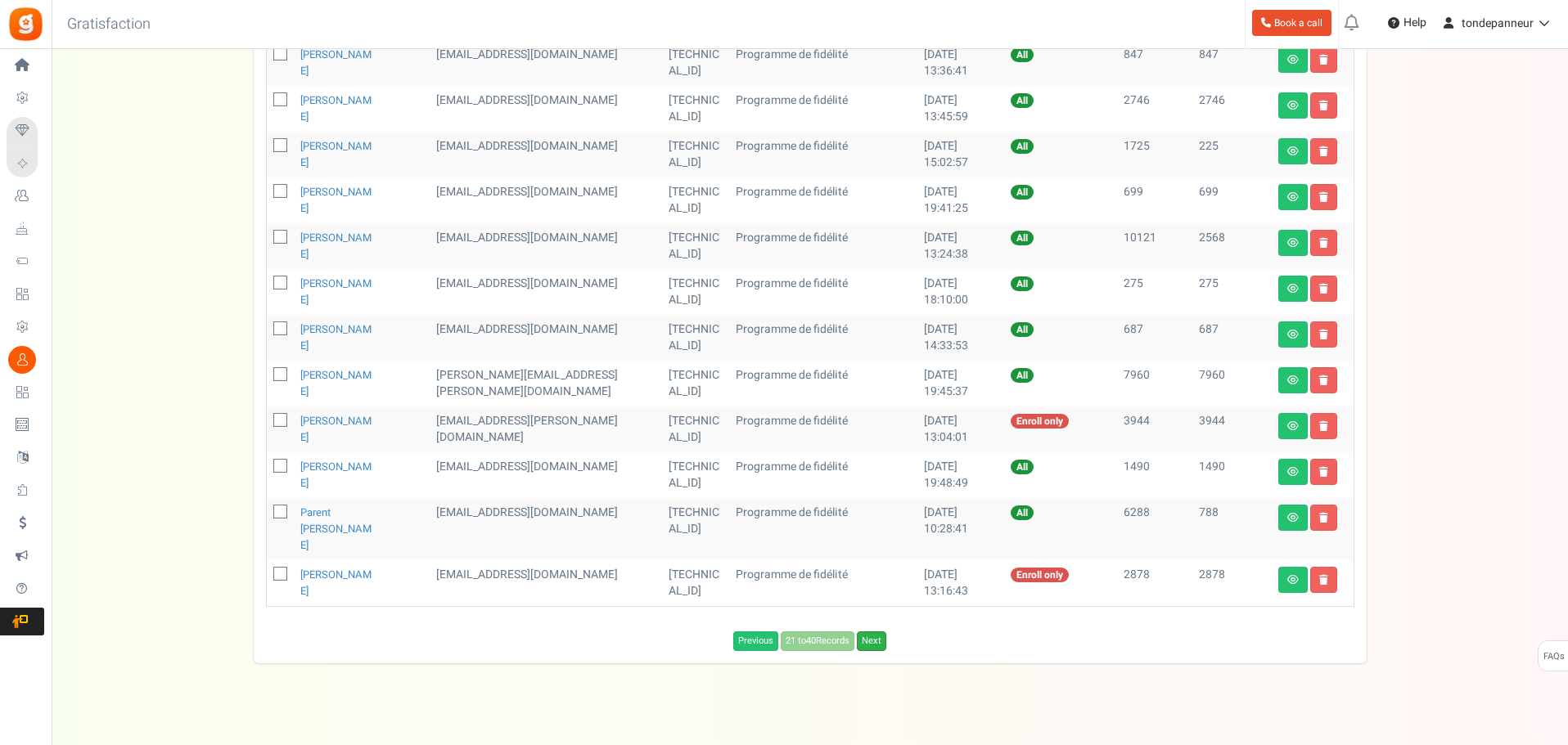
click at [873, 631] on link "Next" at bounding box center [872, 641] width 30 height 19
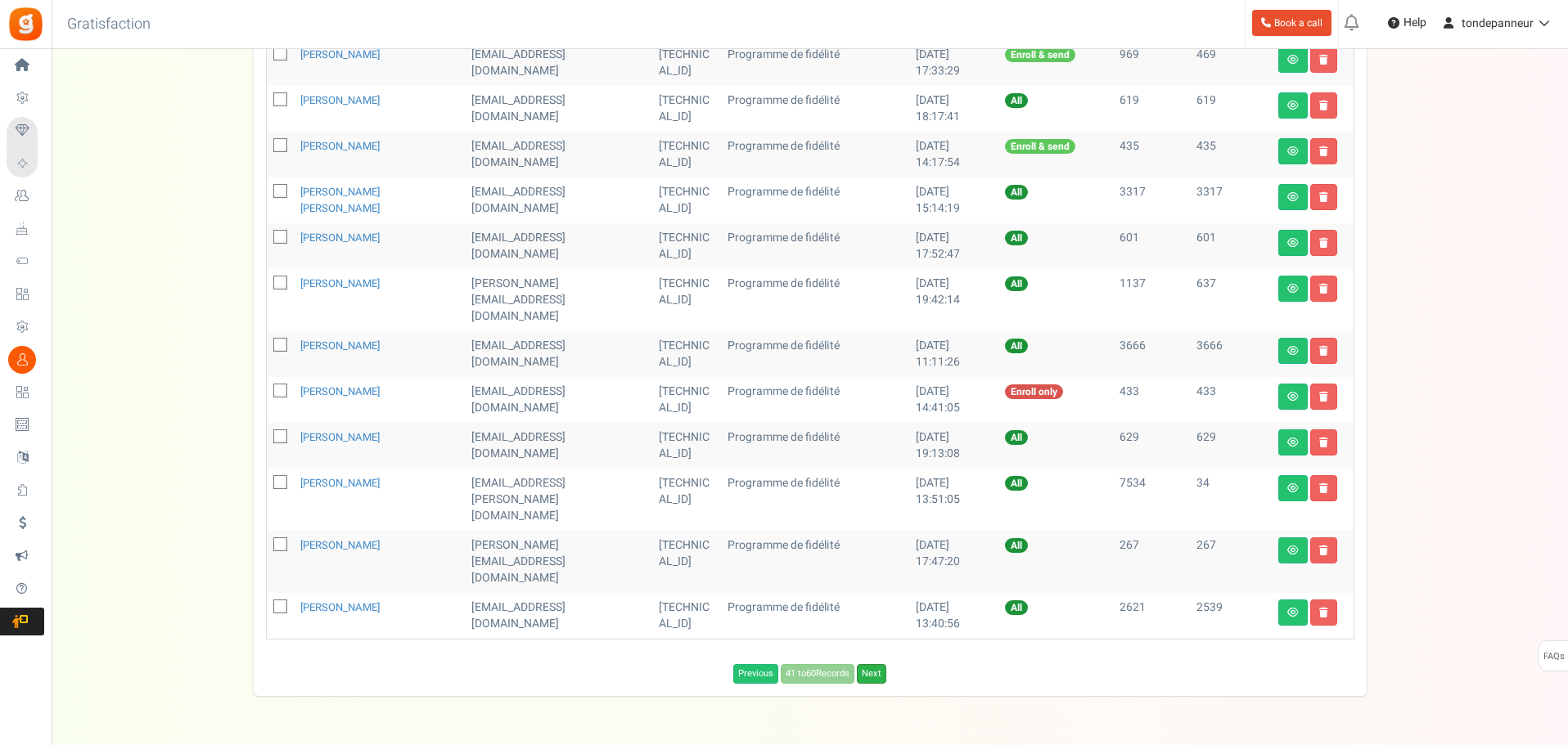
click at [879, 665] on link "Next" at bounding box center [872, 674] width 30 height 19
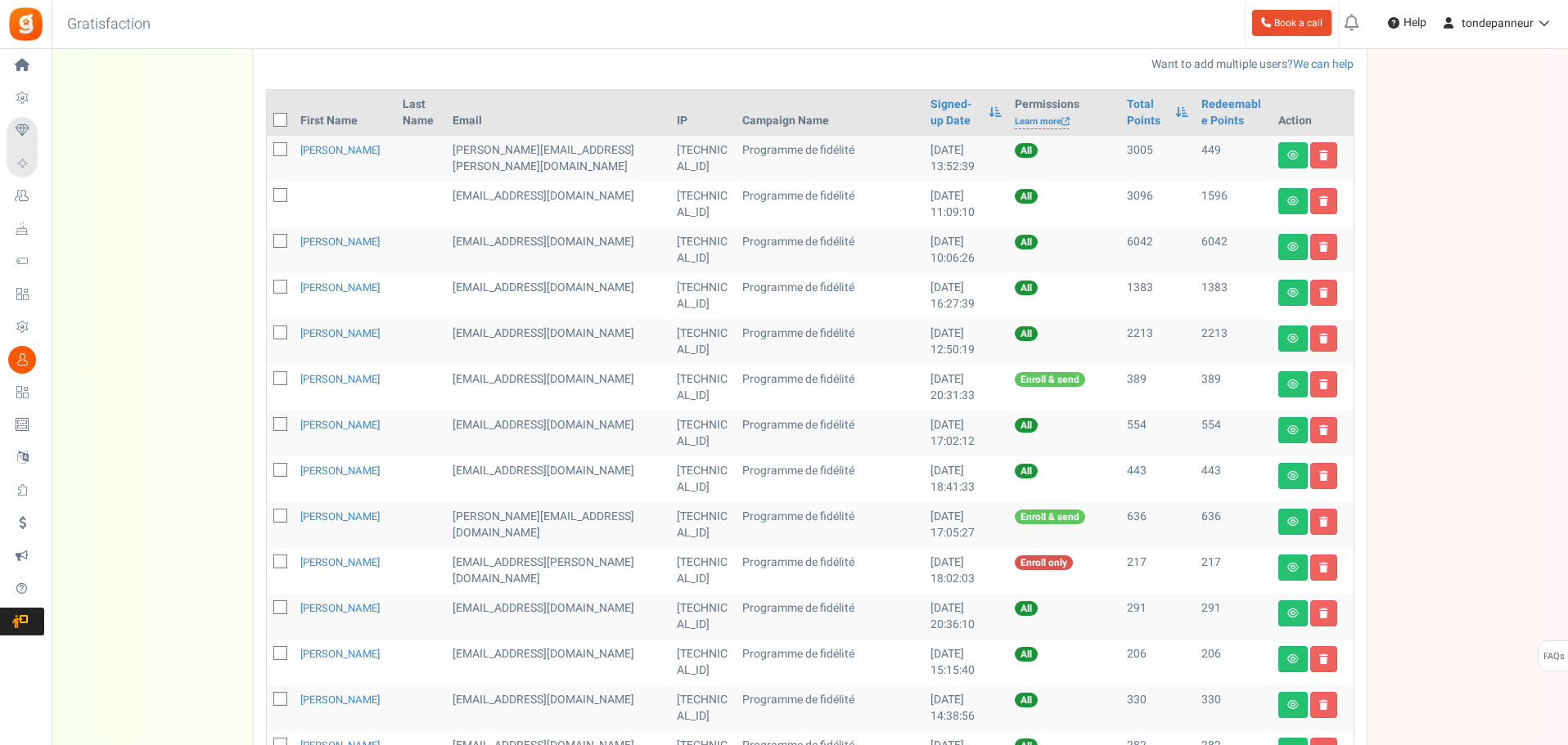
scroll to position [227, 0]
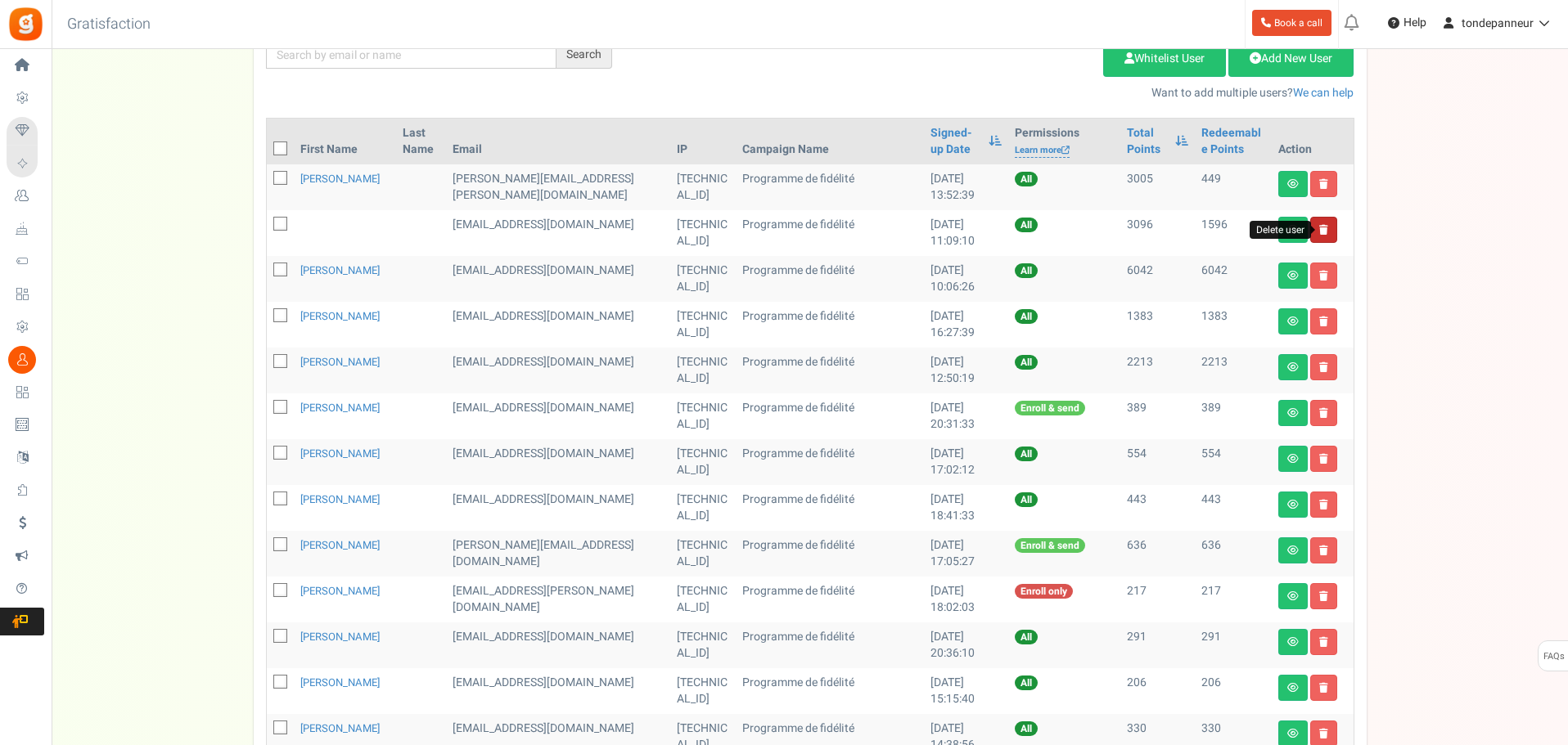
click at [1325, 226] on icon at bounding box center [1323, 230] width 9 height 10
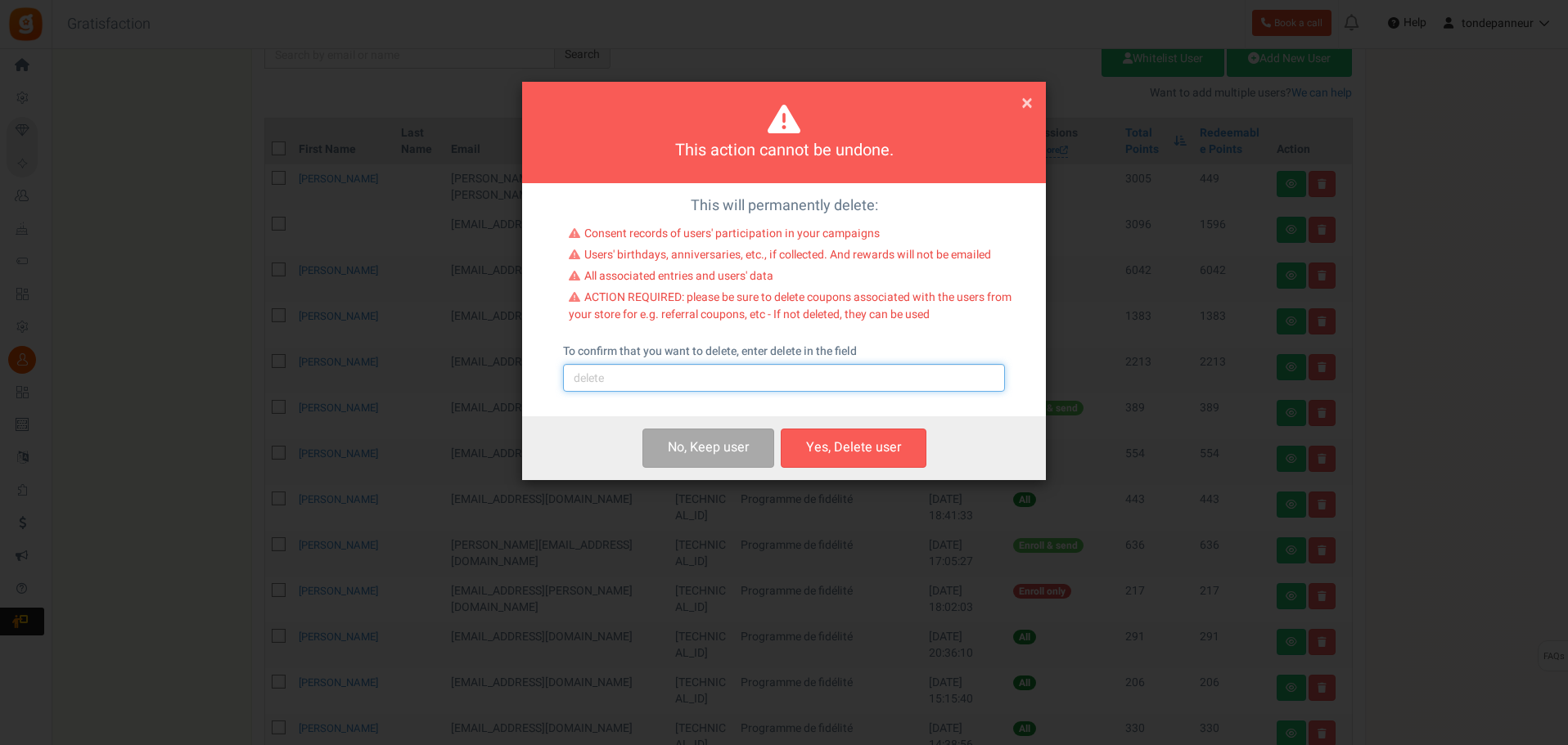
click at [627, 385] on input "text" at bounding box center [784, 378] width 442 height 28
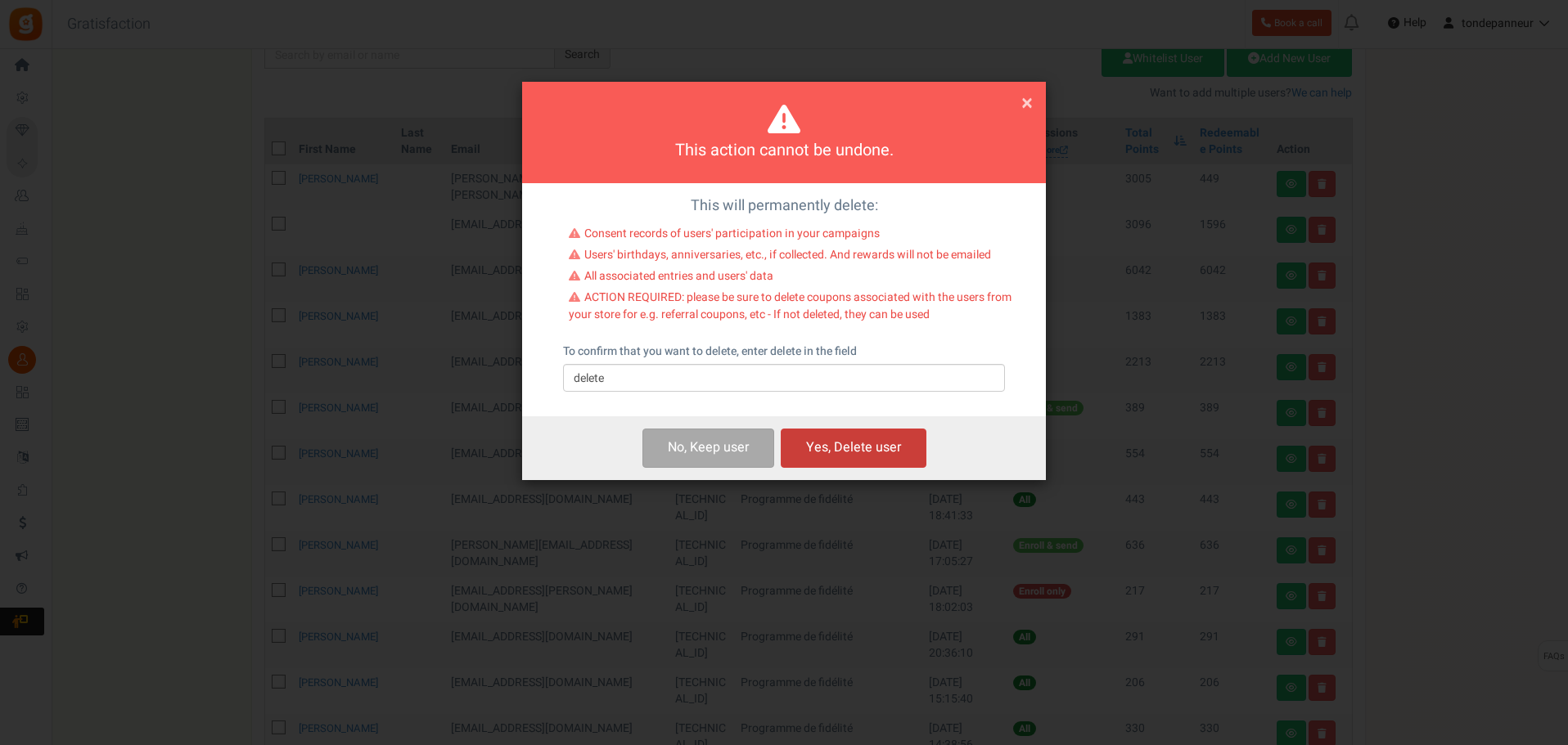
click at [835, 438] on button "Yes, Delete user" at bounding box center [853, 448] width 146 height 38
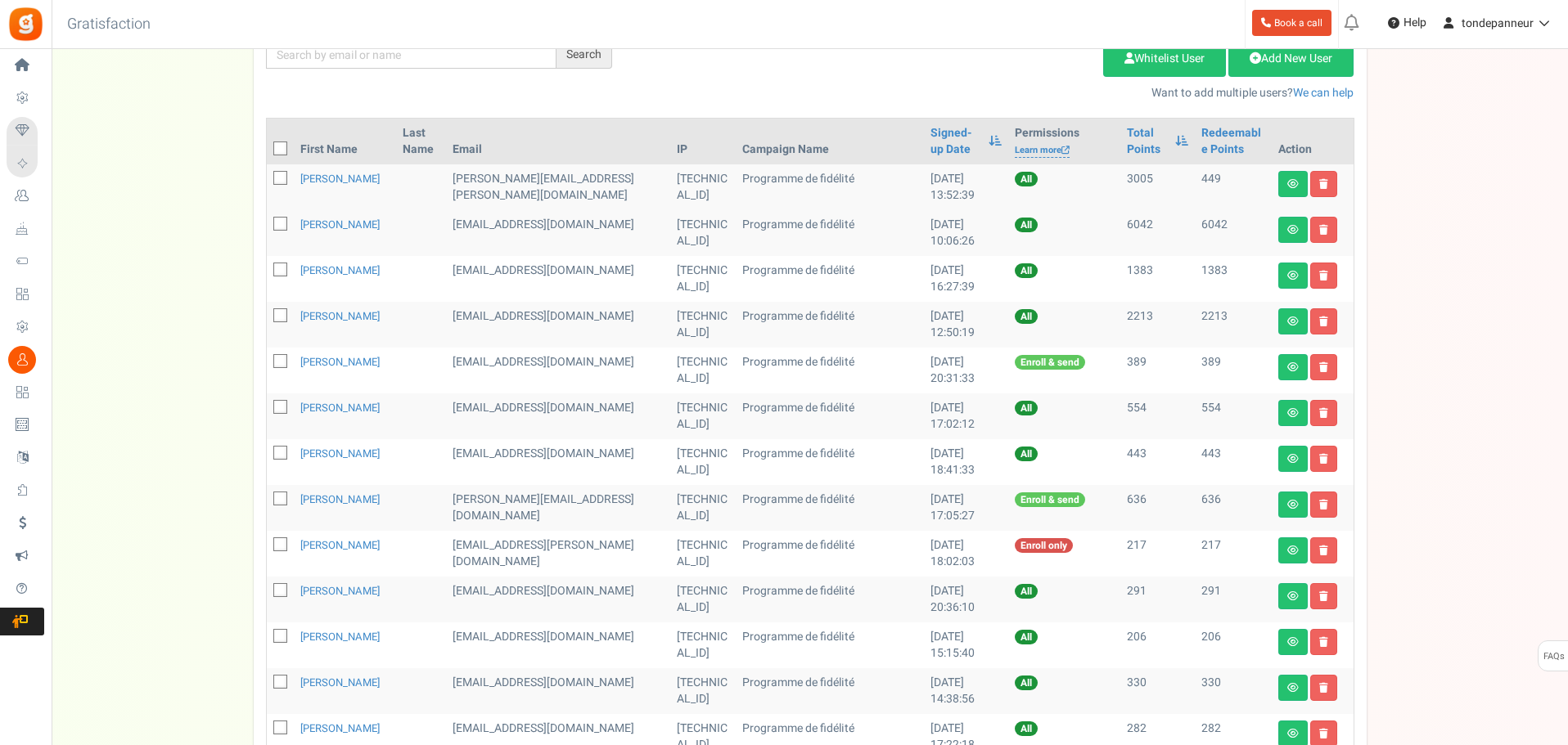
scroll to position [673, 0]
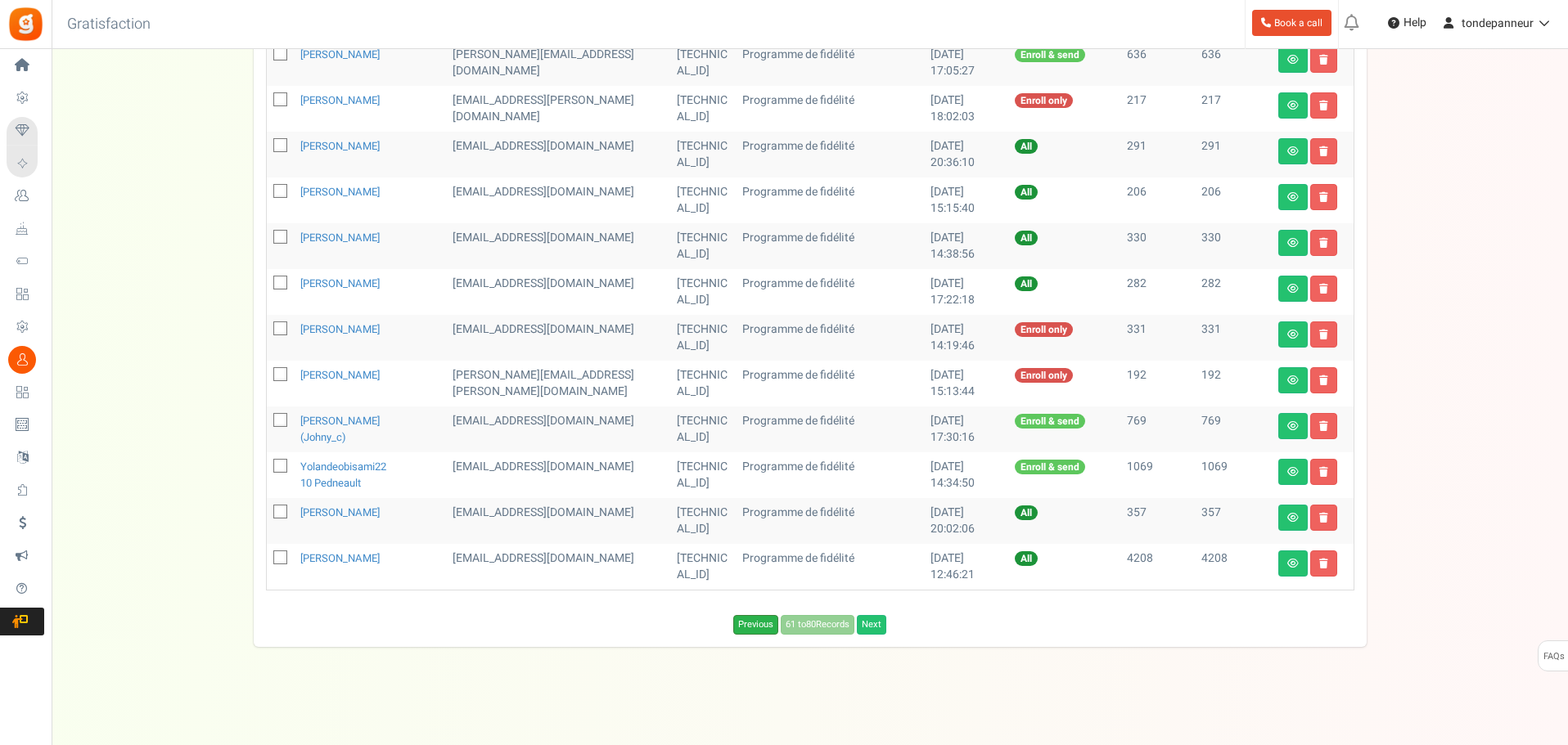
click at [763, 621] on link "Previous" at bounding box center [756, 624] width 45 height 19
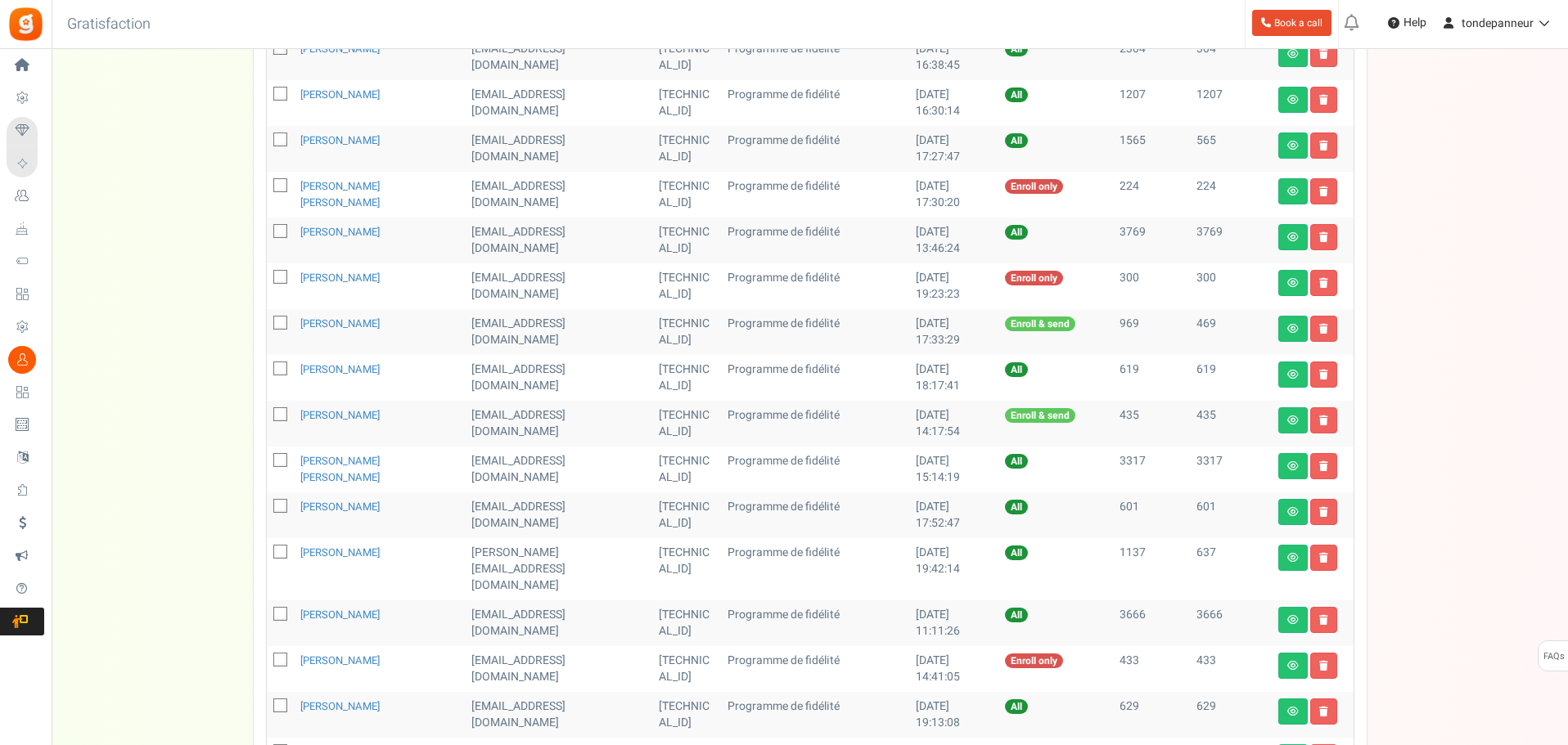
scroll to position [427, 0]
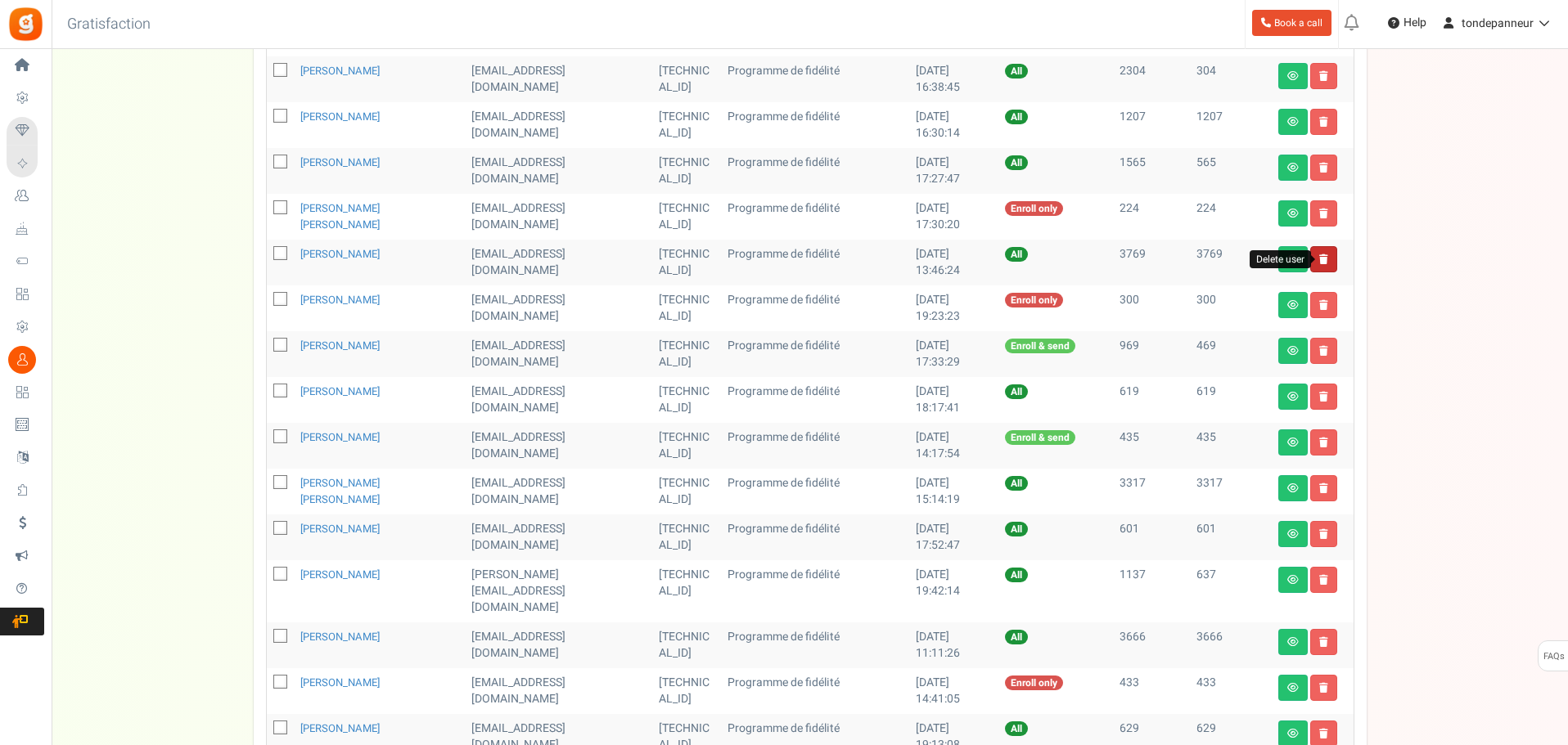
click at [1319, 254] on icon at bounding box center [1323, 259] width 9 height 10
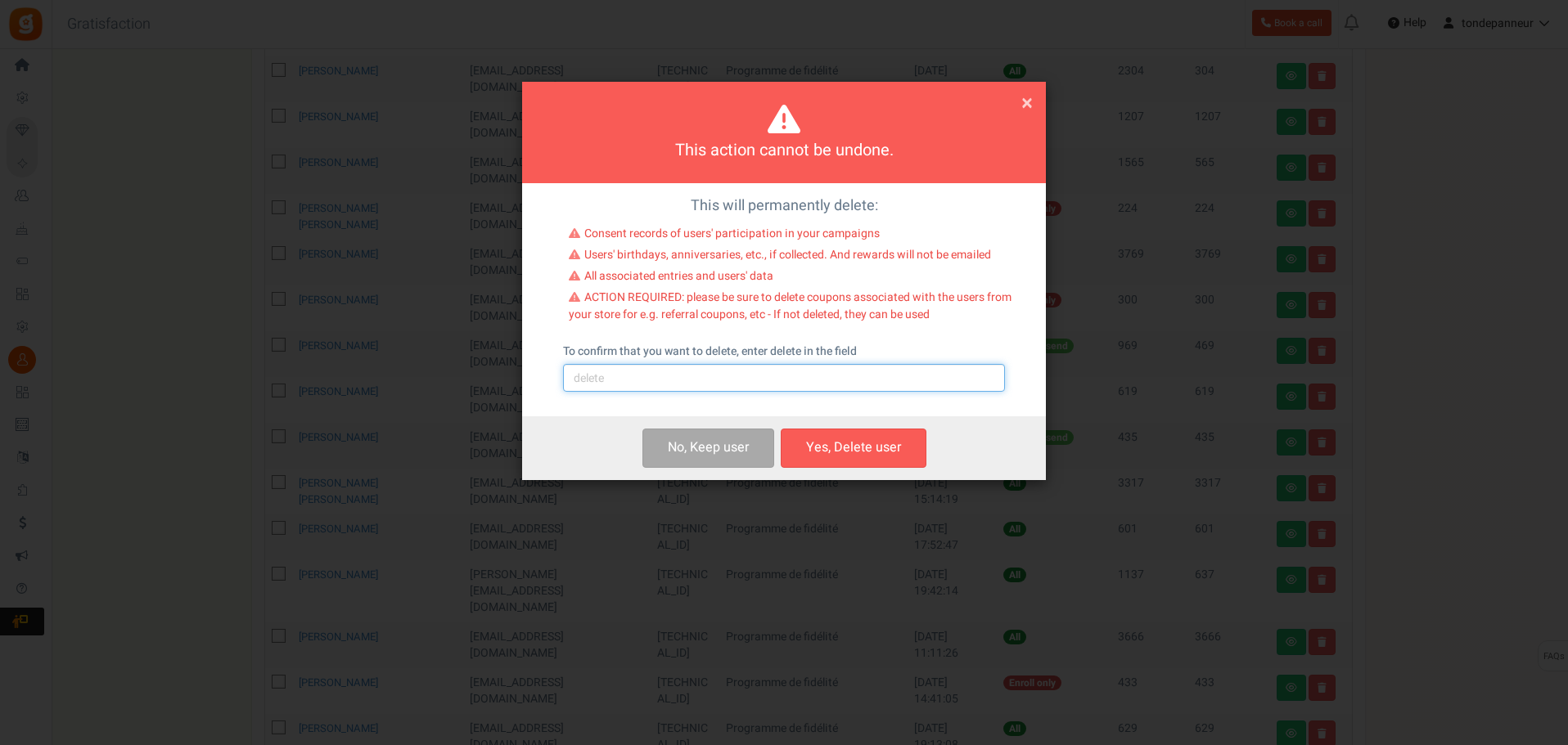
click at [703, 378] on input "text" at bounding box center [784, 378] width 442 height 28
type input "delete"
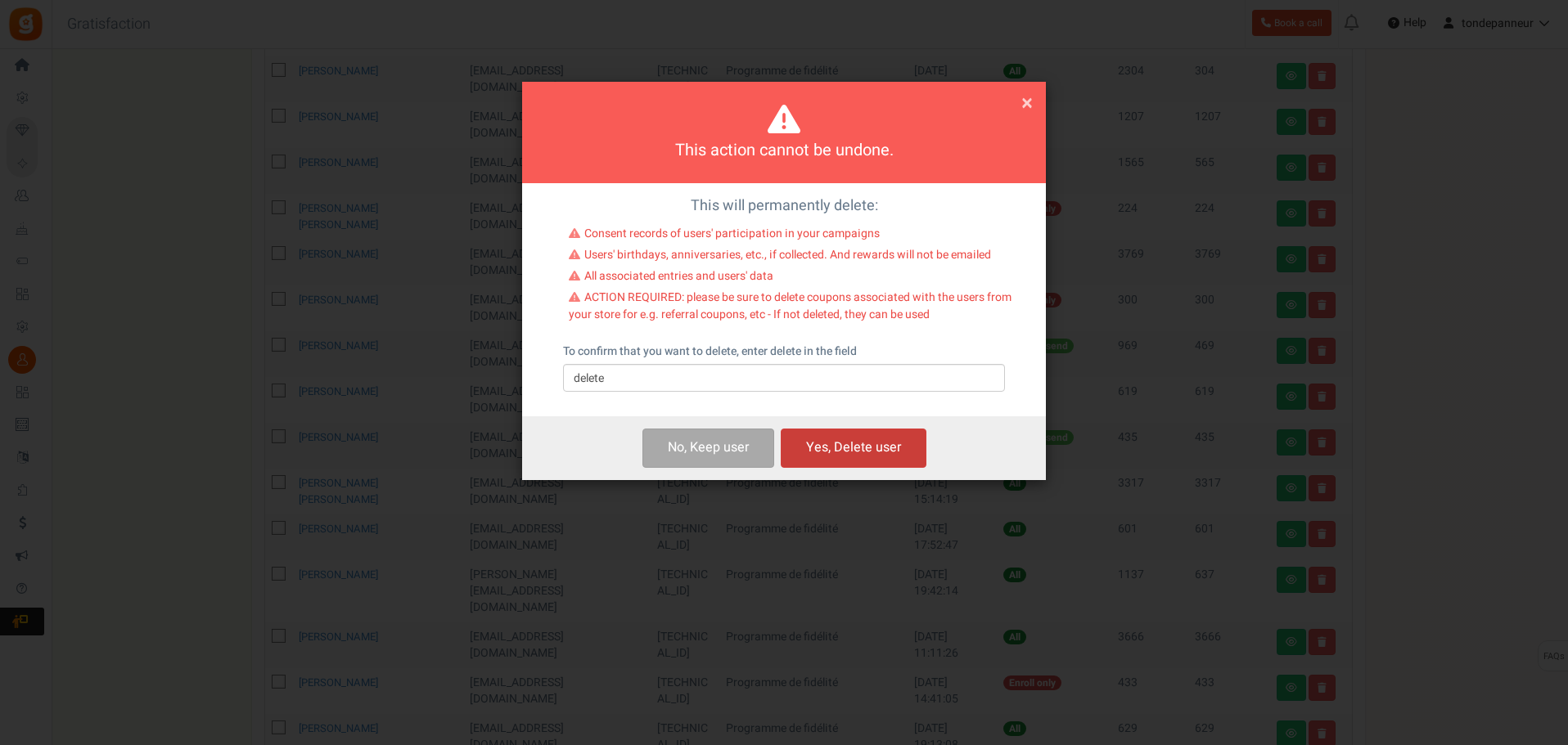
click at [857, 442] on button "Yes, Delete user" at bounding box center [853, 448] width 146 height 38
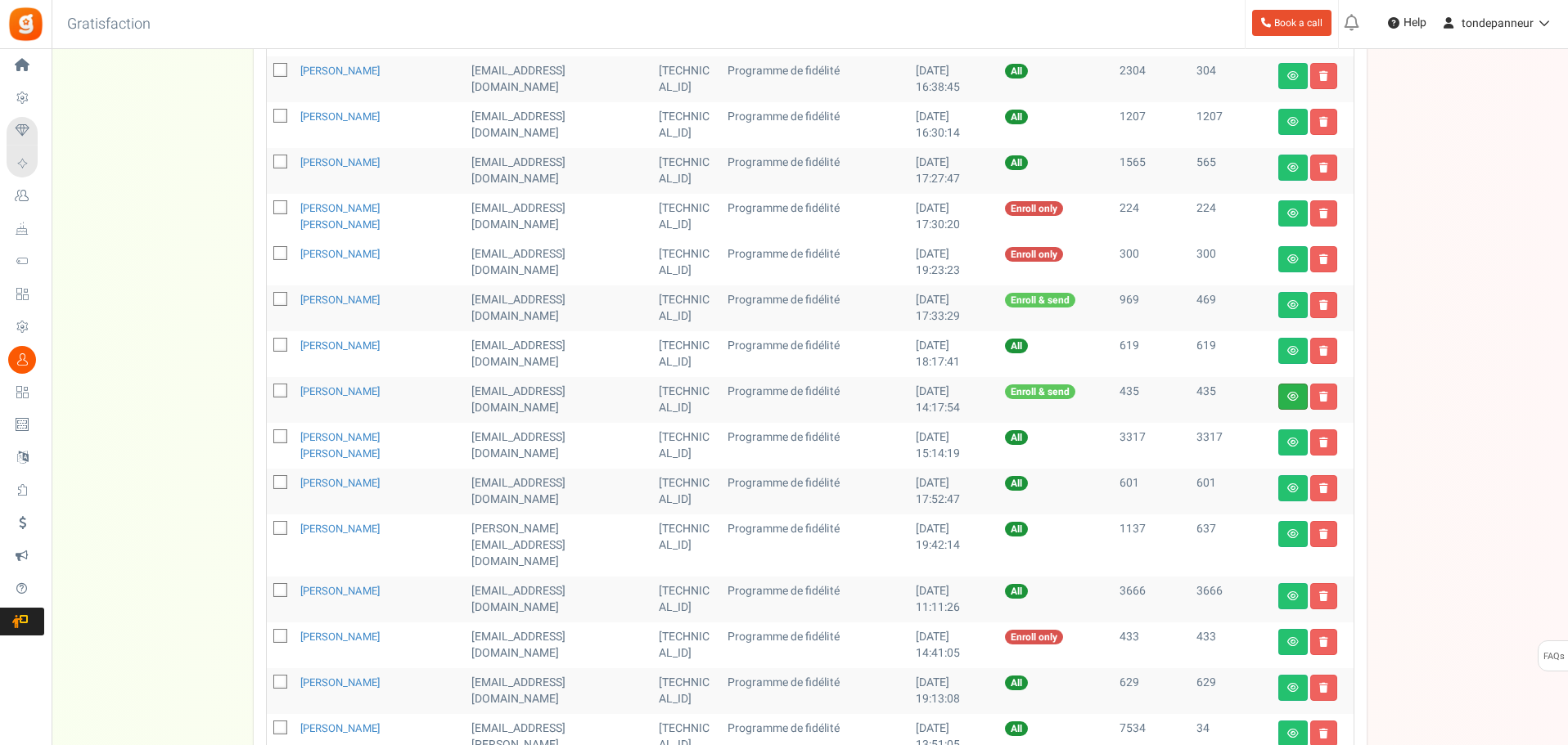
click at [1299, 394] on link at bounding box center [1293, 397] width 30 height 26
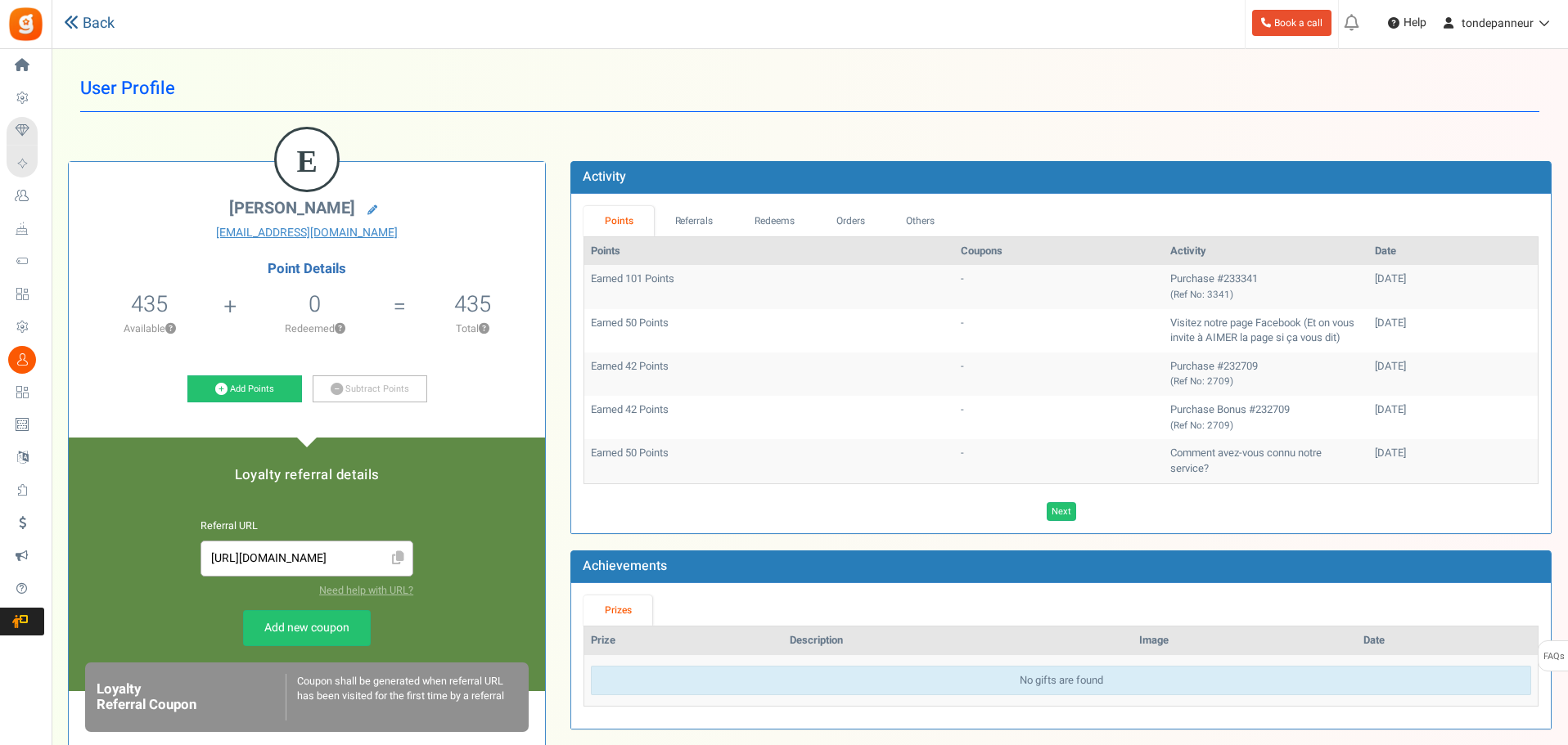
click at [90, 17] on link "Back" at bounding box center [89, 24] width 51 height 21
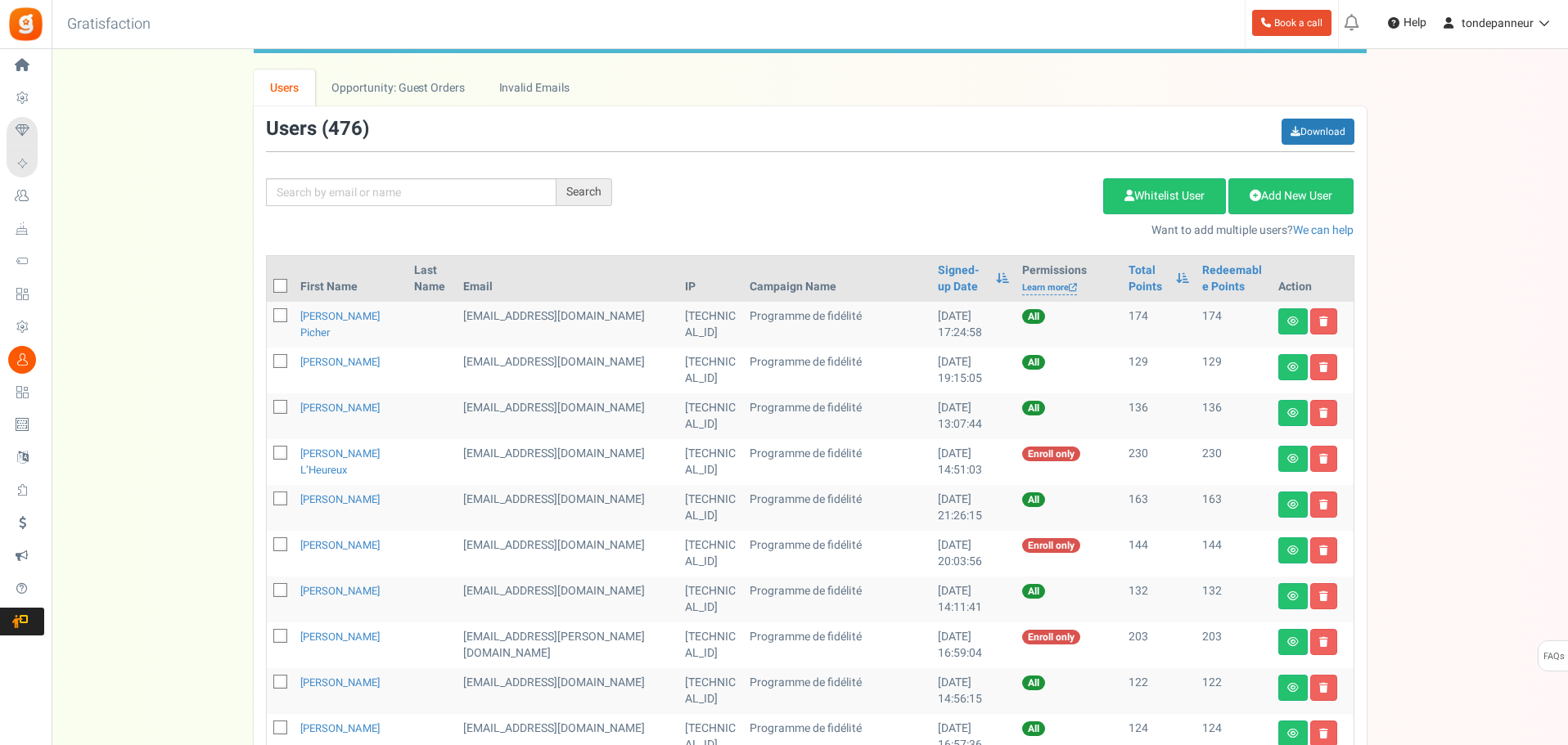
scroll to position [82, 0]
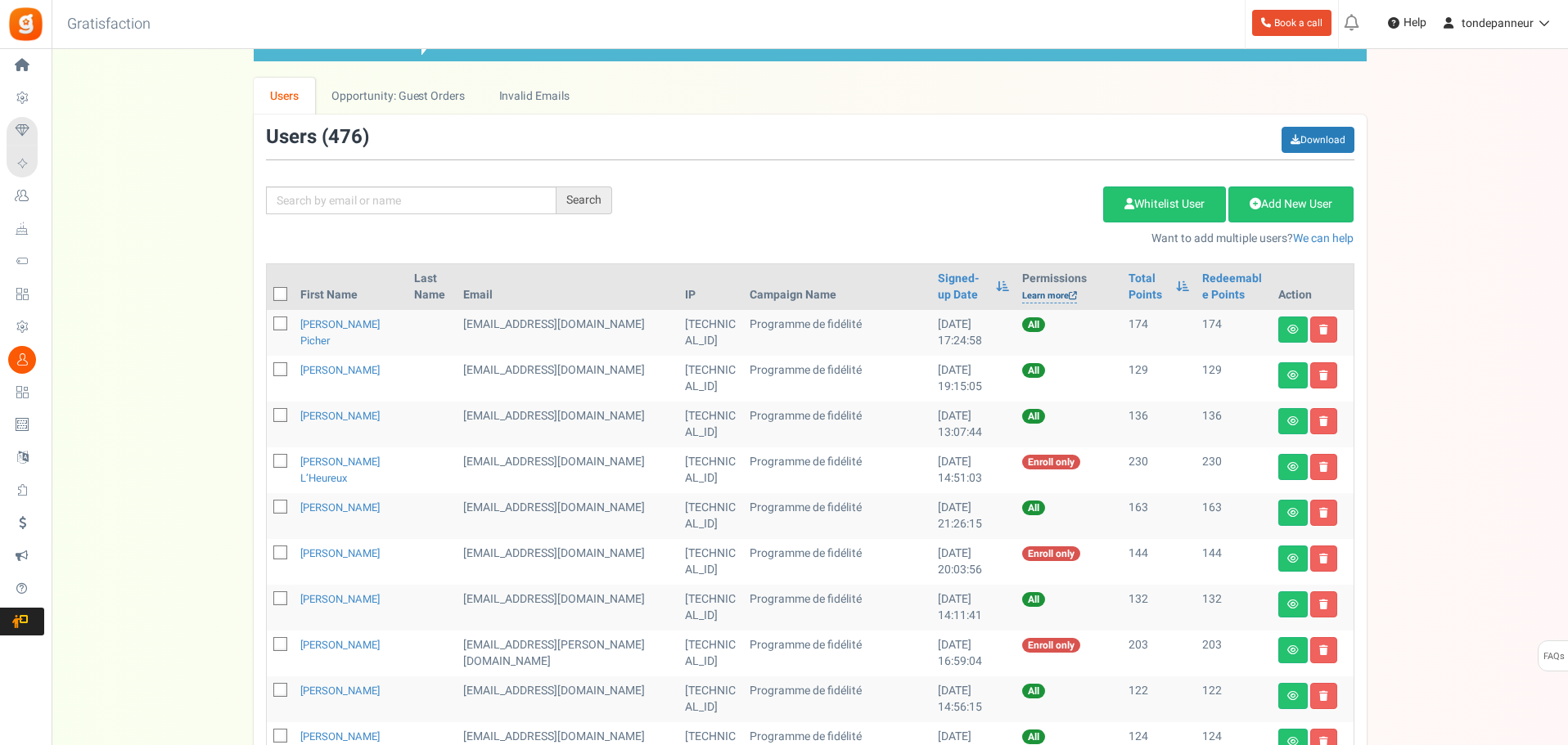
click at [1029, 291] on link "Learn more" at bounding box center [1049, 297] width 55 height 14
click at [937, 291] on link "Signed-up Date" at bounding box center [962, 286] width 50 height 32
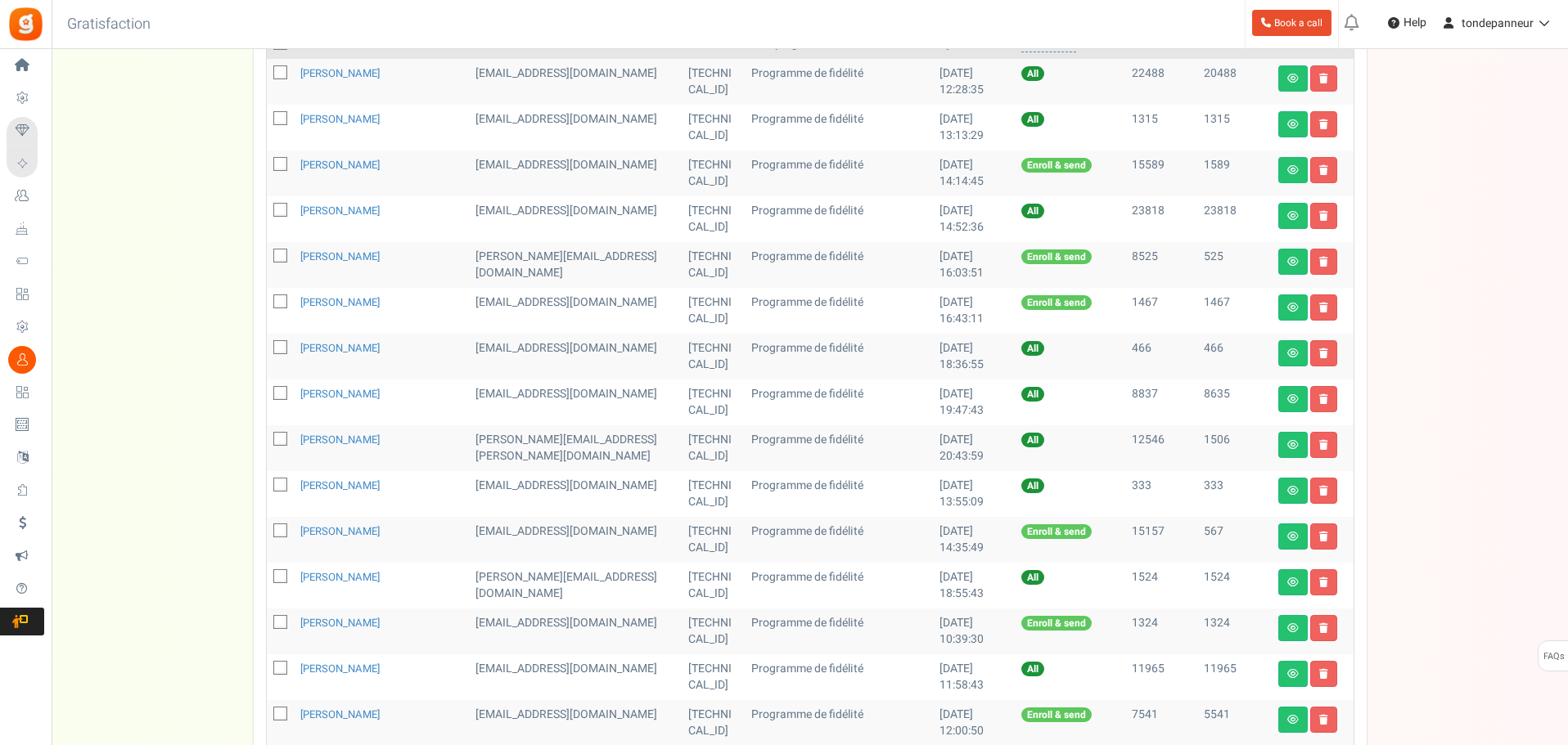
scroll to position [718, 0]
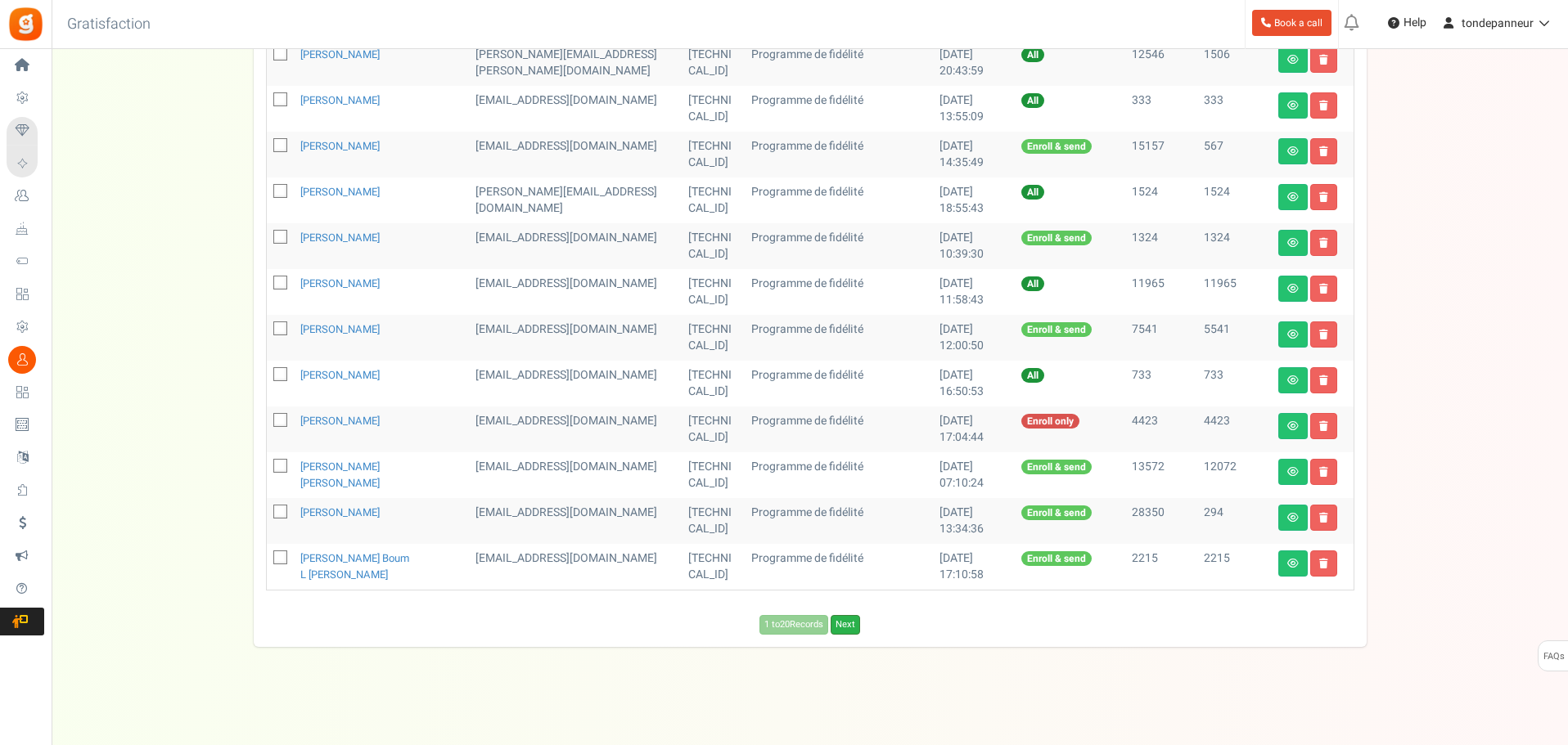
click at [853, 624] on link "Next" at bounding box center [846, 624] width 30 height 19
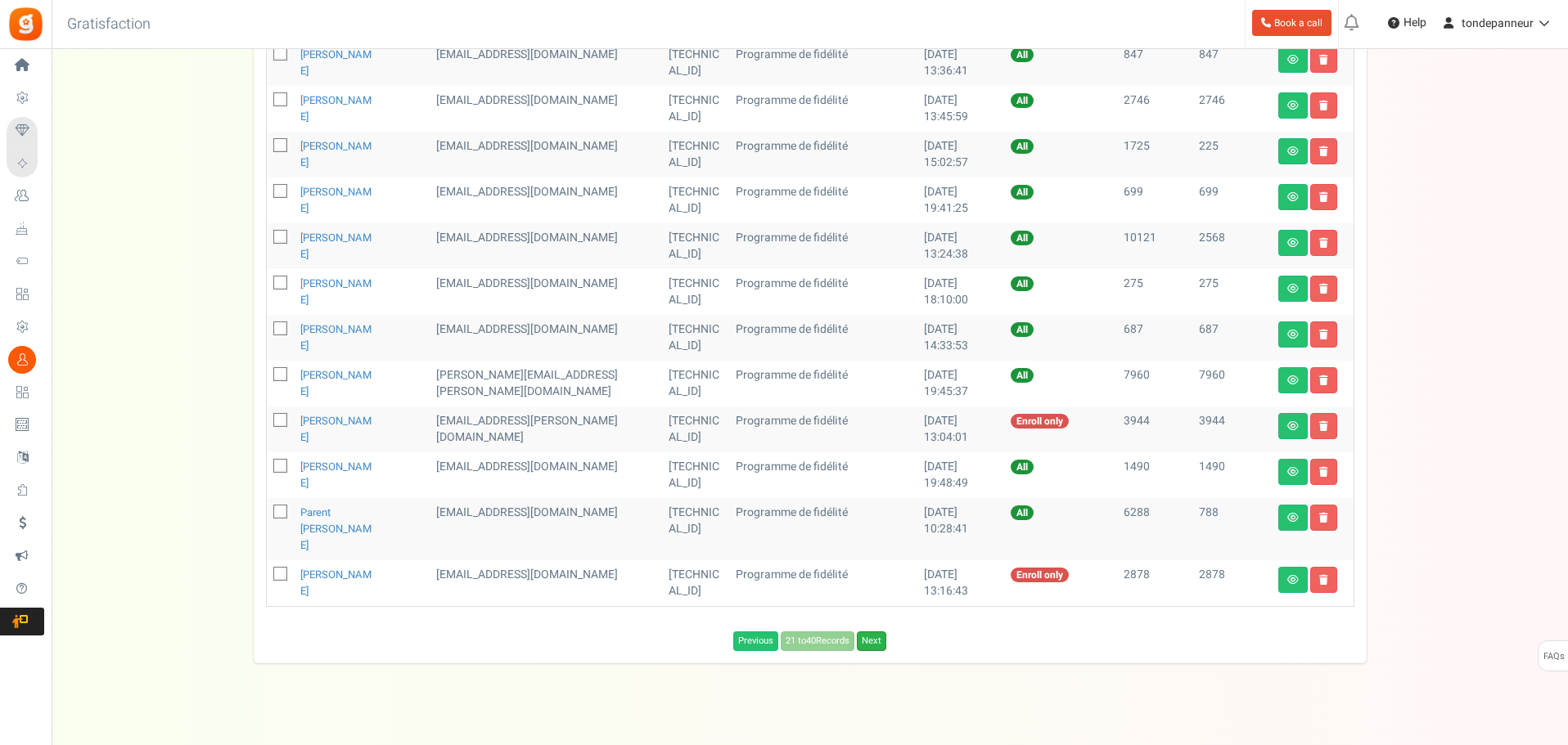
click at [874, 631] on link "Next" at bounding box center [872, 641] width 30 height 19
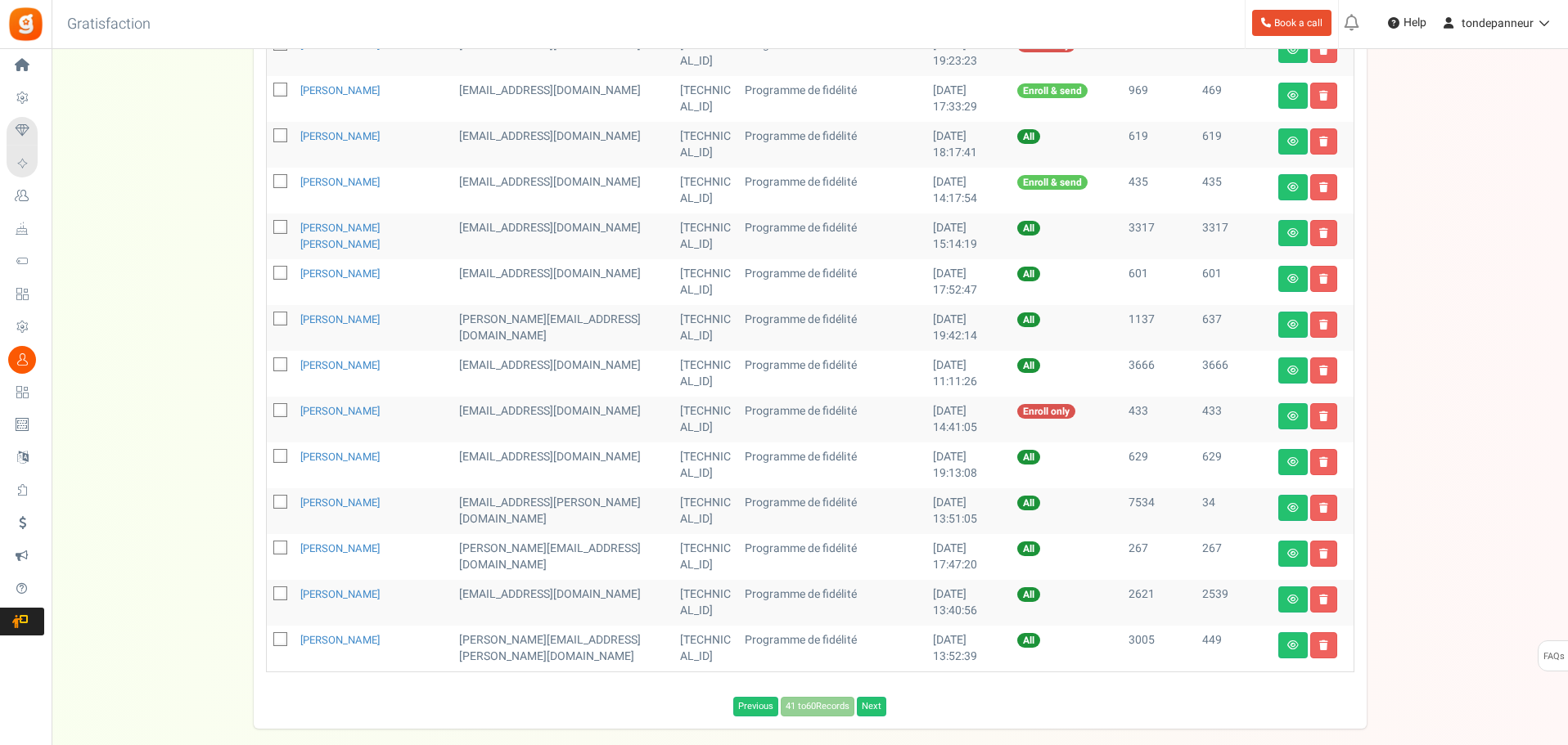
scroll to position [555, 0]
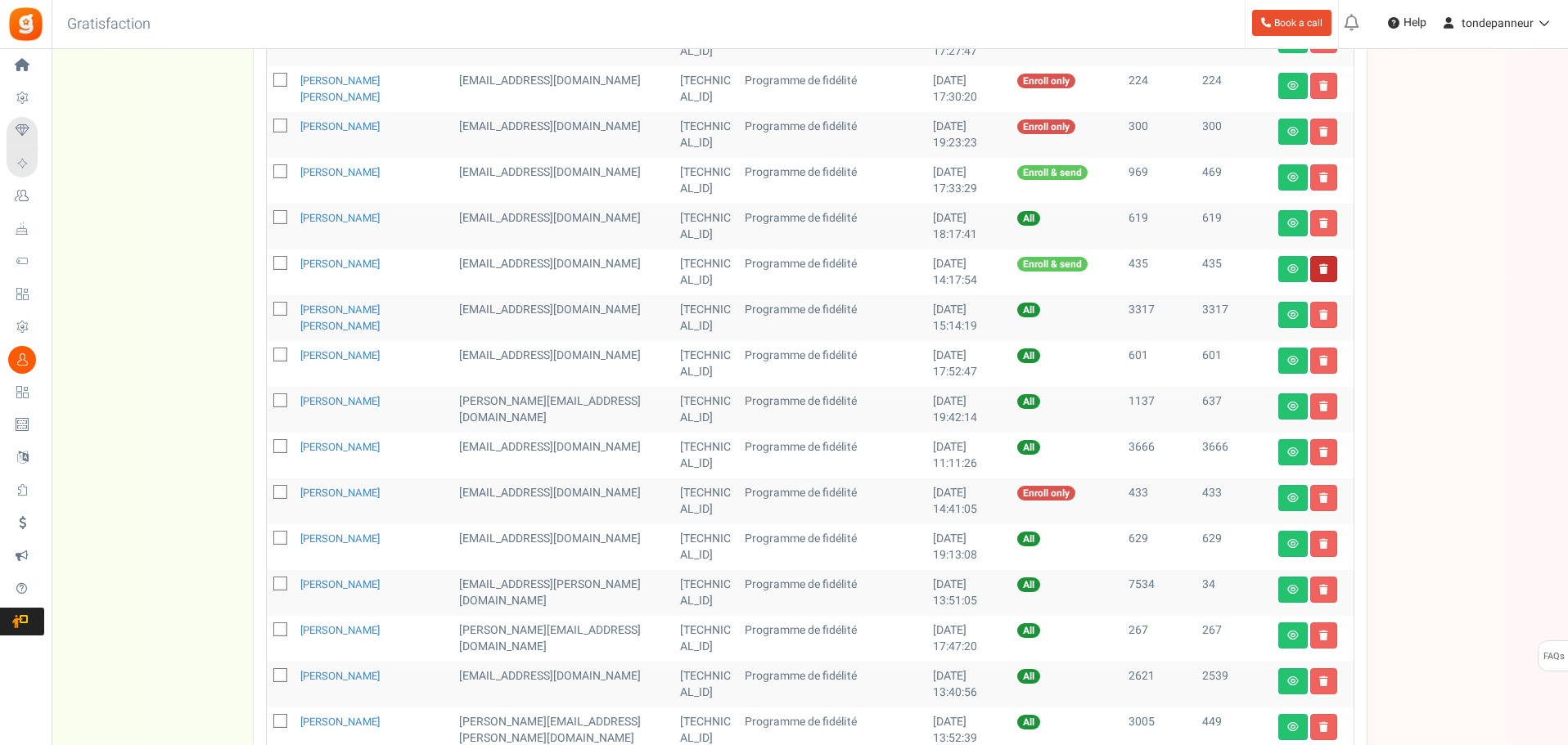
click at [1323, 263] on link at bounding box center [1323, 269] width 27 height 26
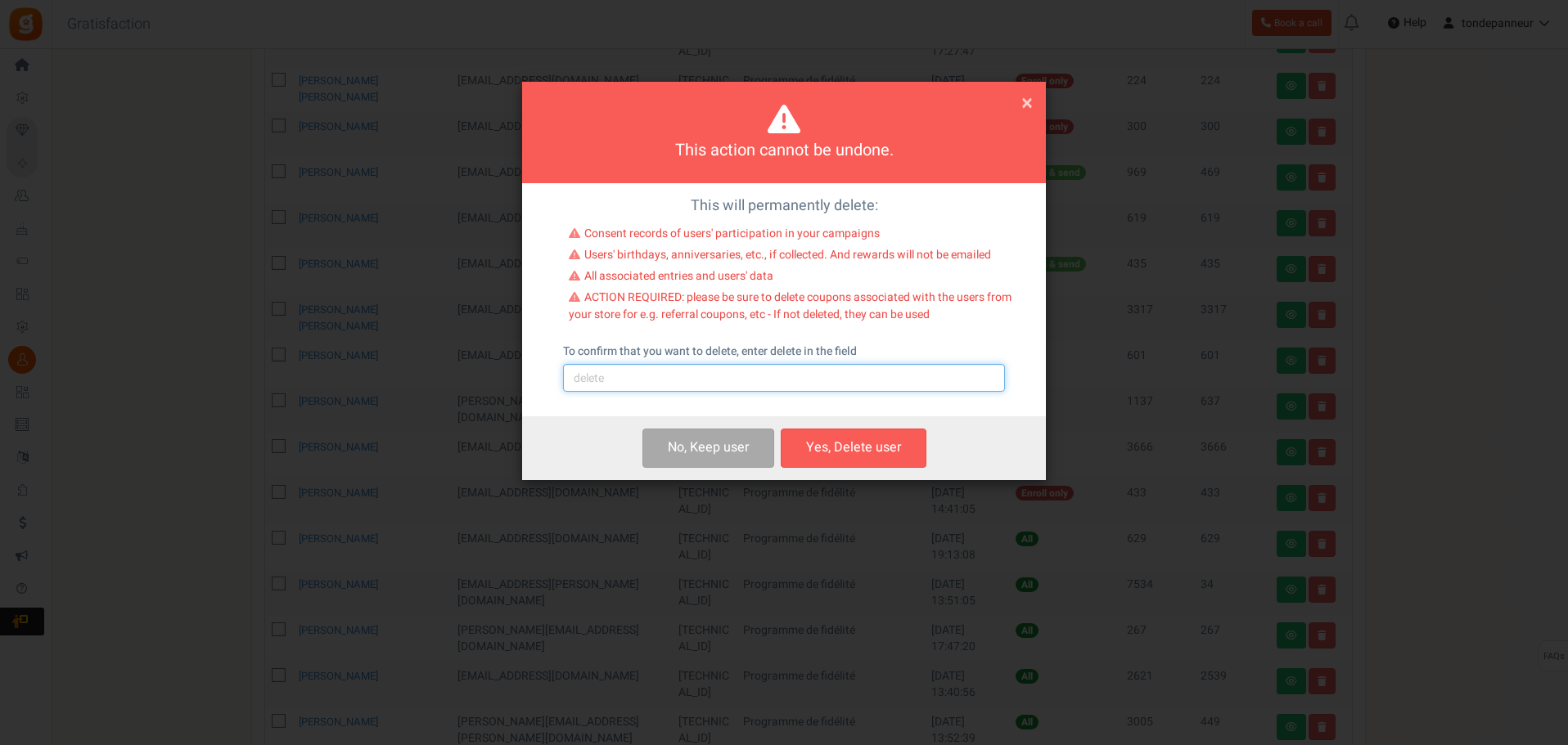
click at [692, 376] on input "text" at bounding box center [784, 378] width 442 height 28
type input "delete"
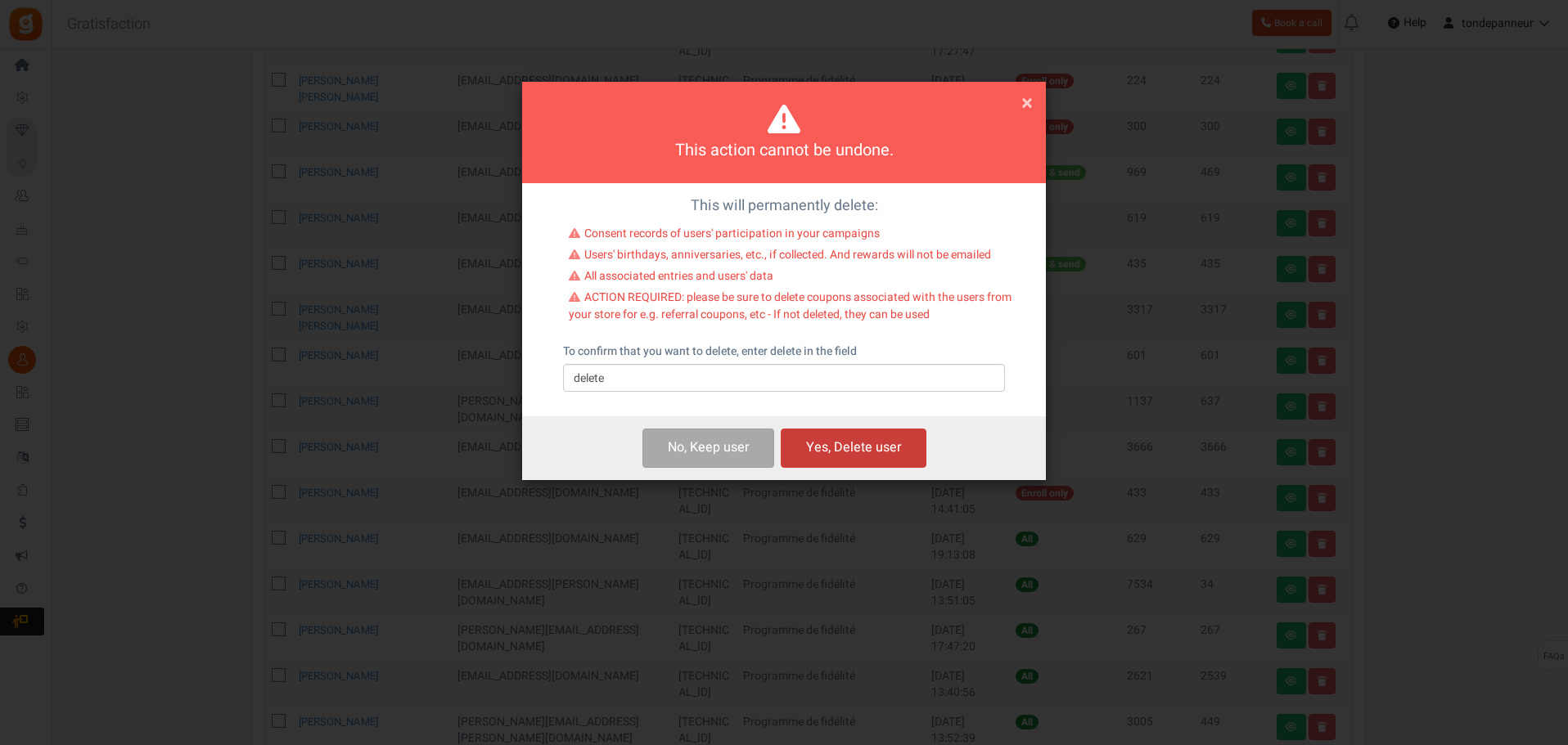
click at [818, 447] on button "Yes, Delete user" at bounding box center [853, 448] width 146 height 38
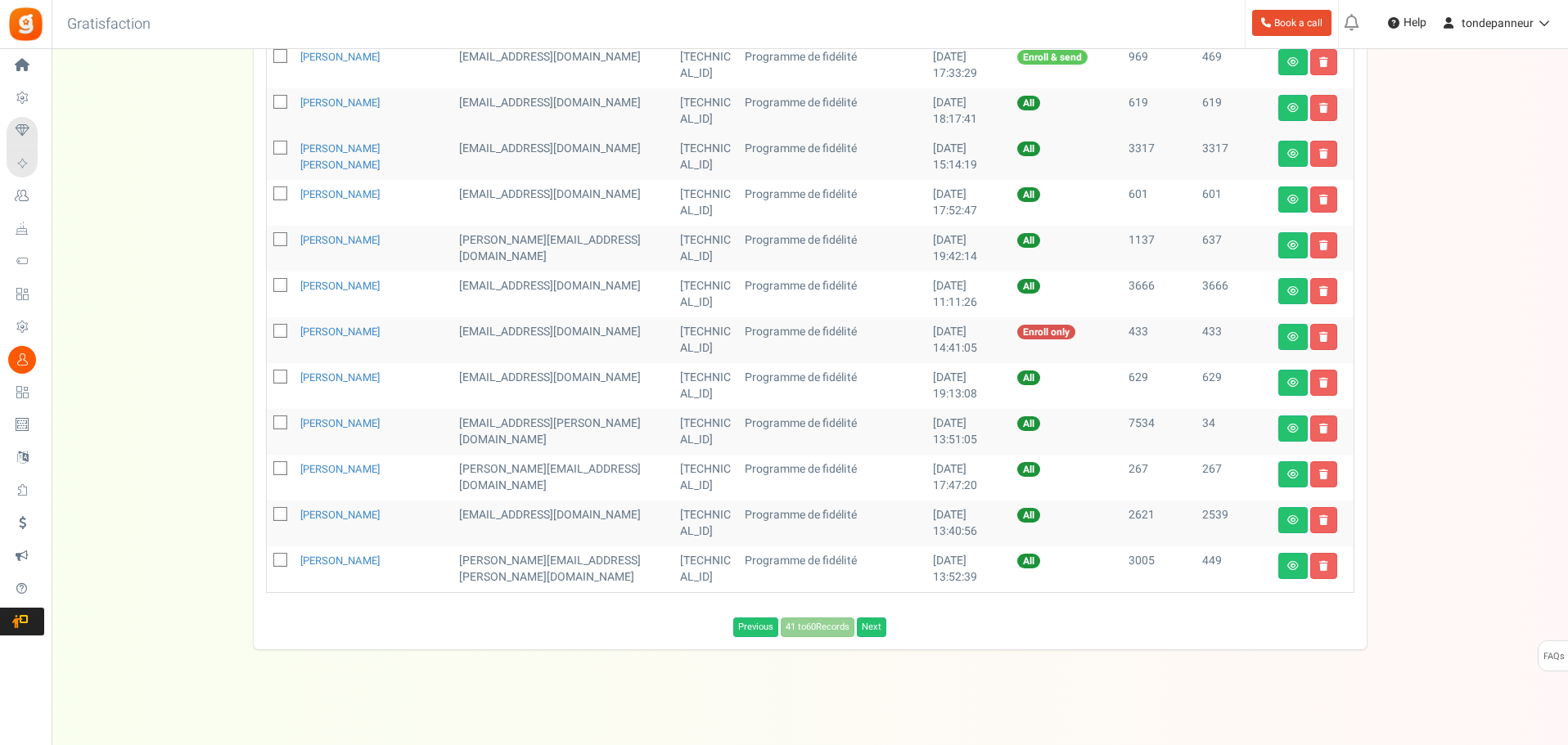
scroll to position [673, 0]
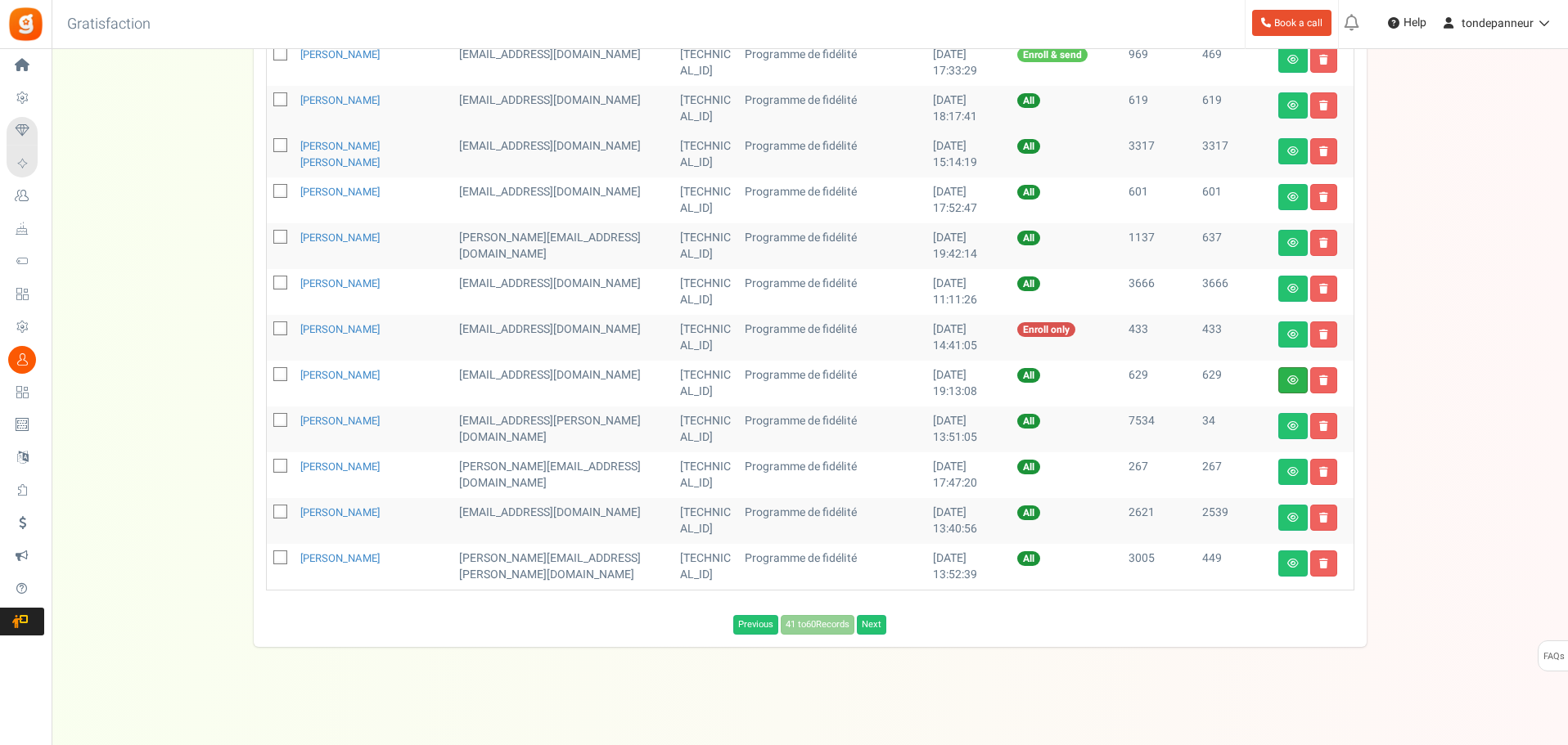
click at [1281, 381] on link at bounding box center [1293, 381] width 30 height 26
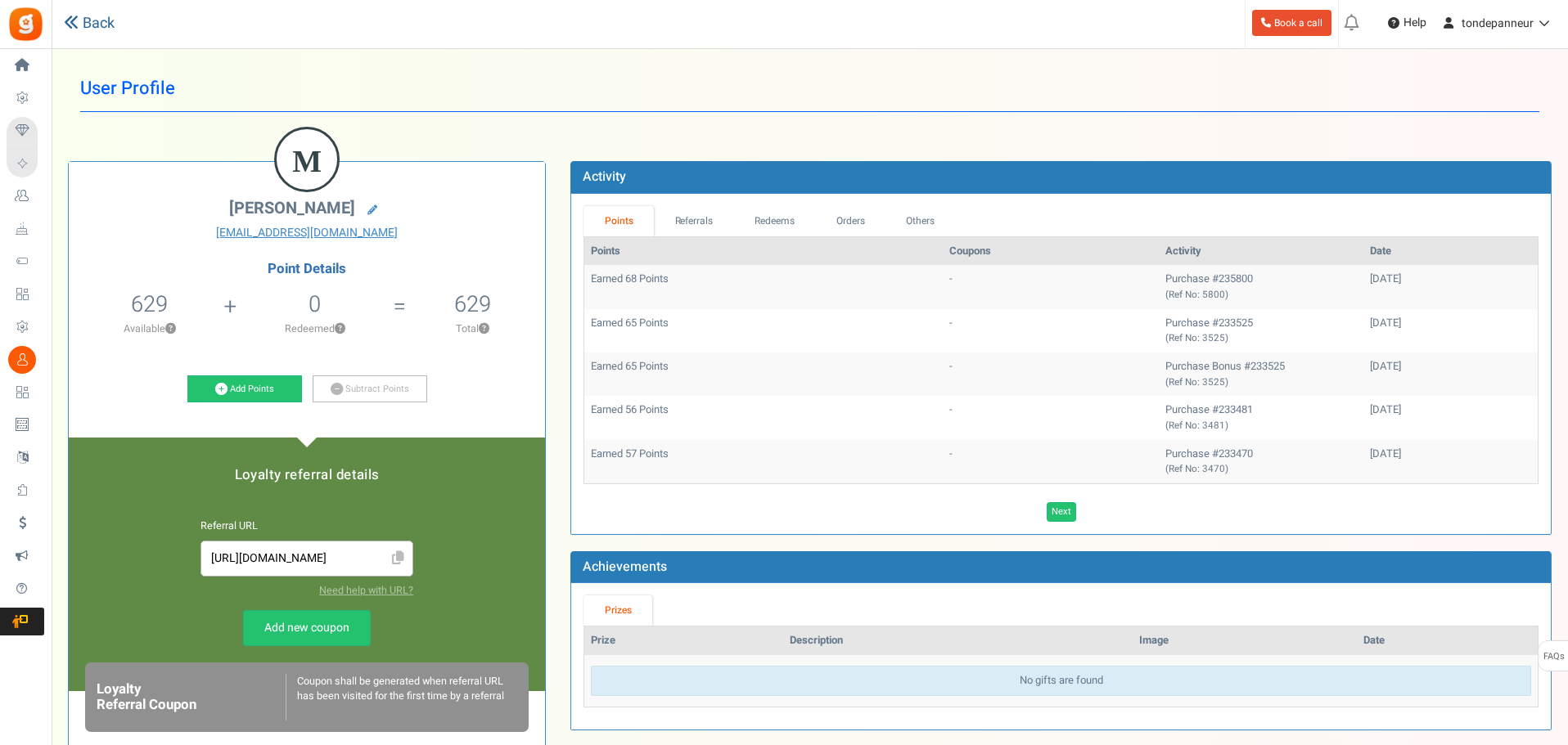
click at [86, 26] on link "Back" at bounding box center [89, 24] width 51 height 21
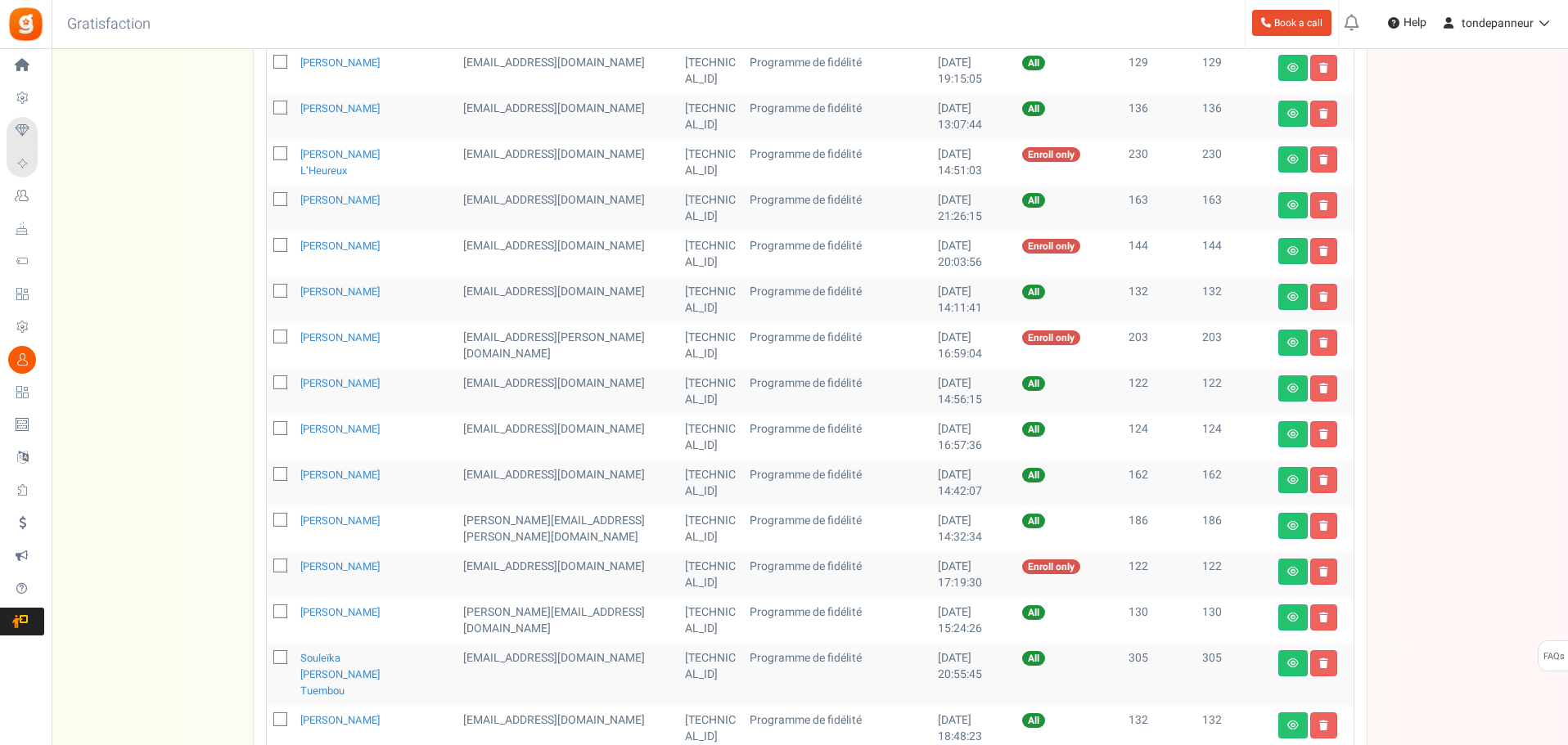
scroll to position [245, 0]
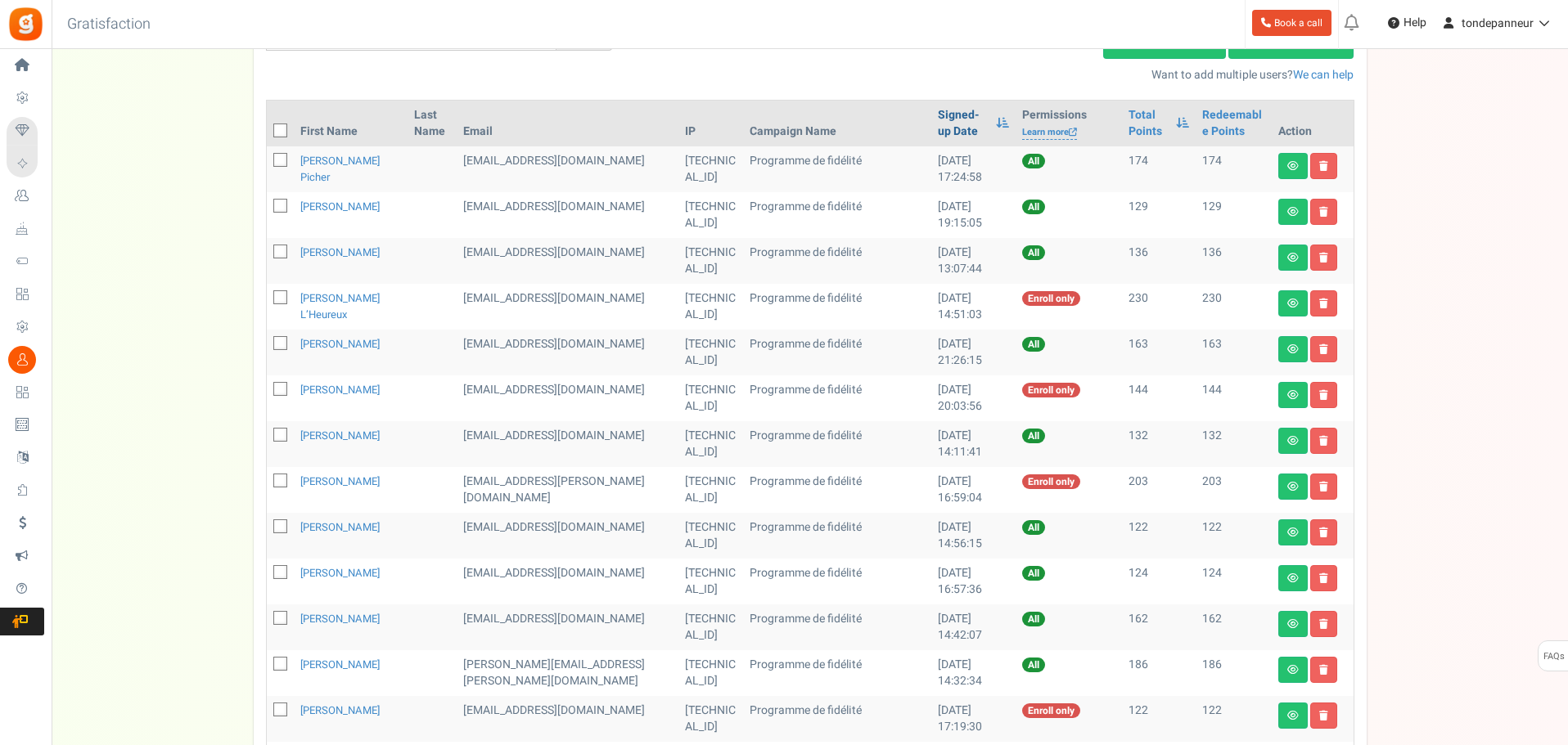
click at [937, 122] on link "Signed-up Date" at bounding box center [962, 123] width 50 height 32
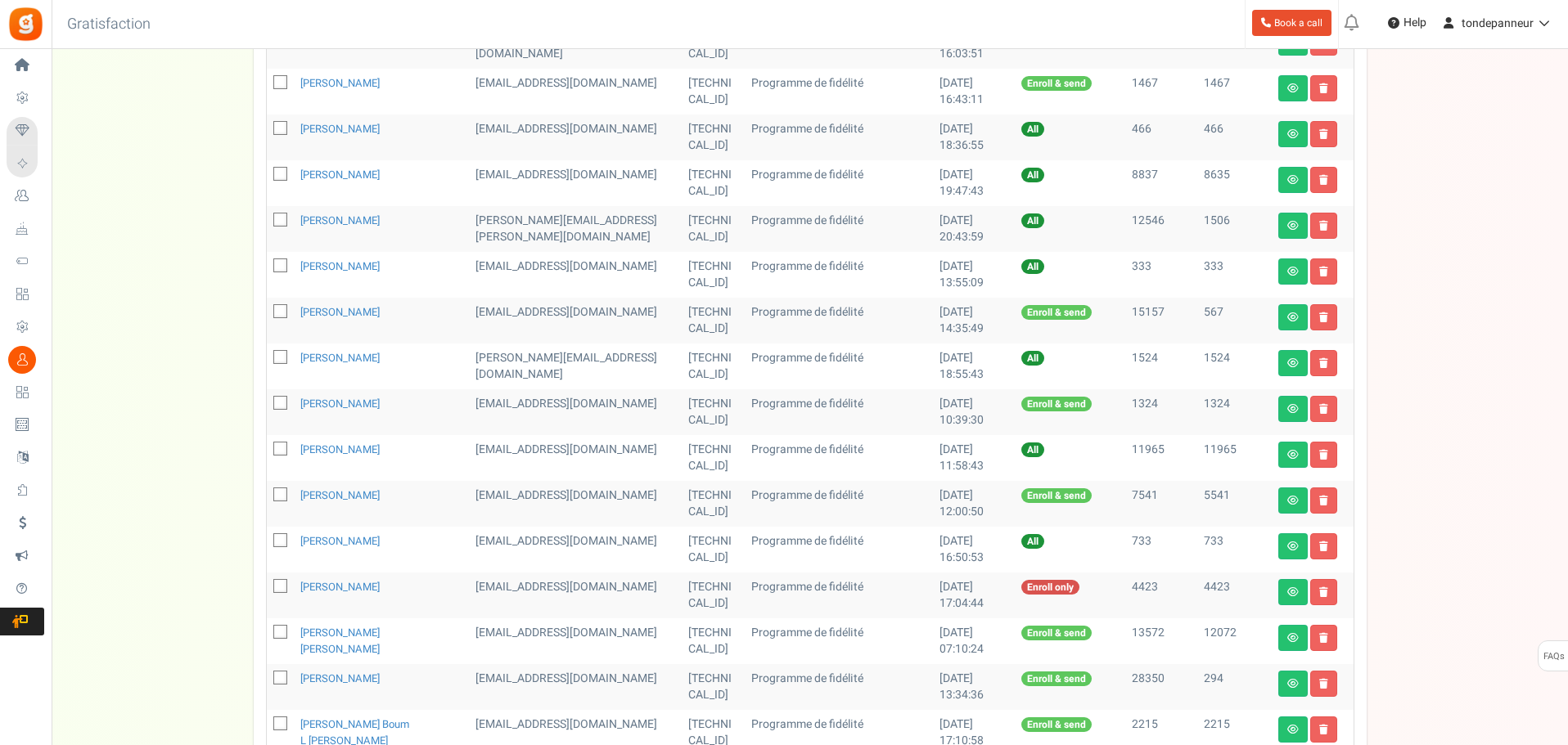
scroll to position [718, 0]
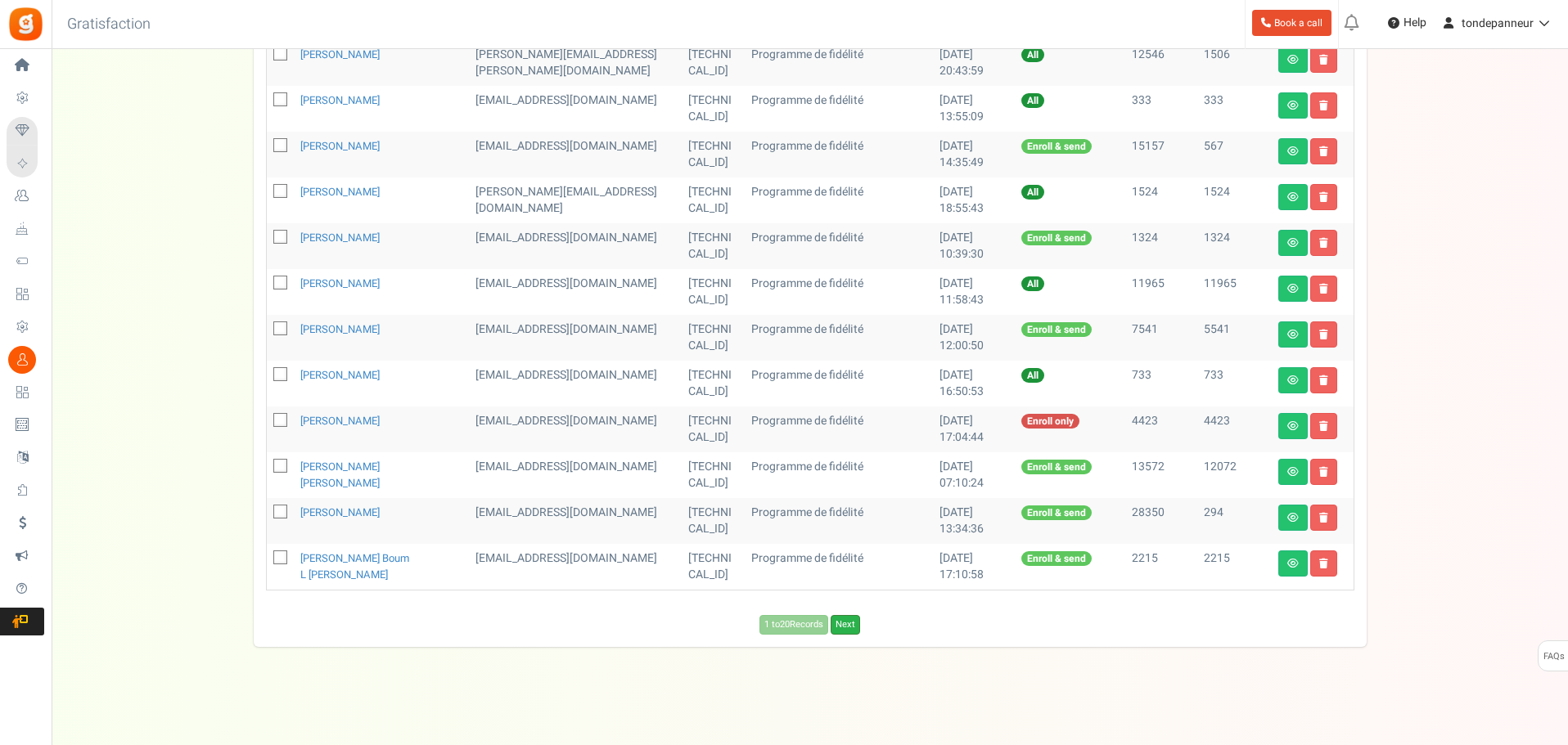
click at [849, 629] on link "Next" at bounding box center [846, 624] width 30 height 19
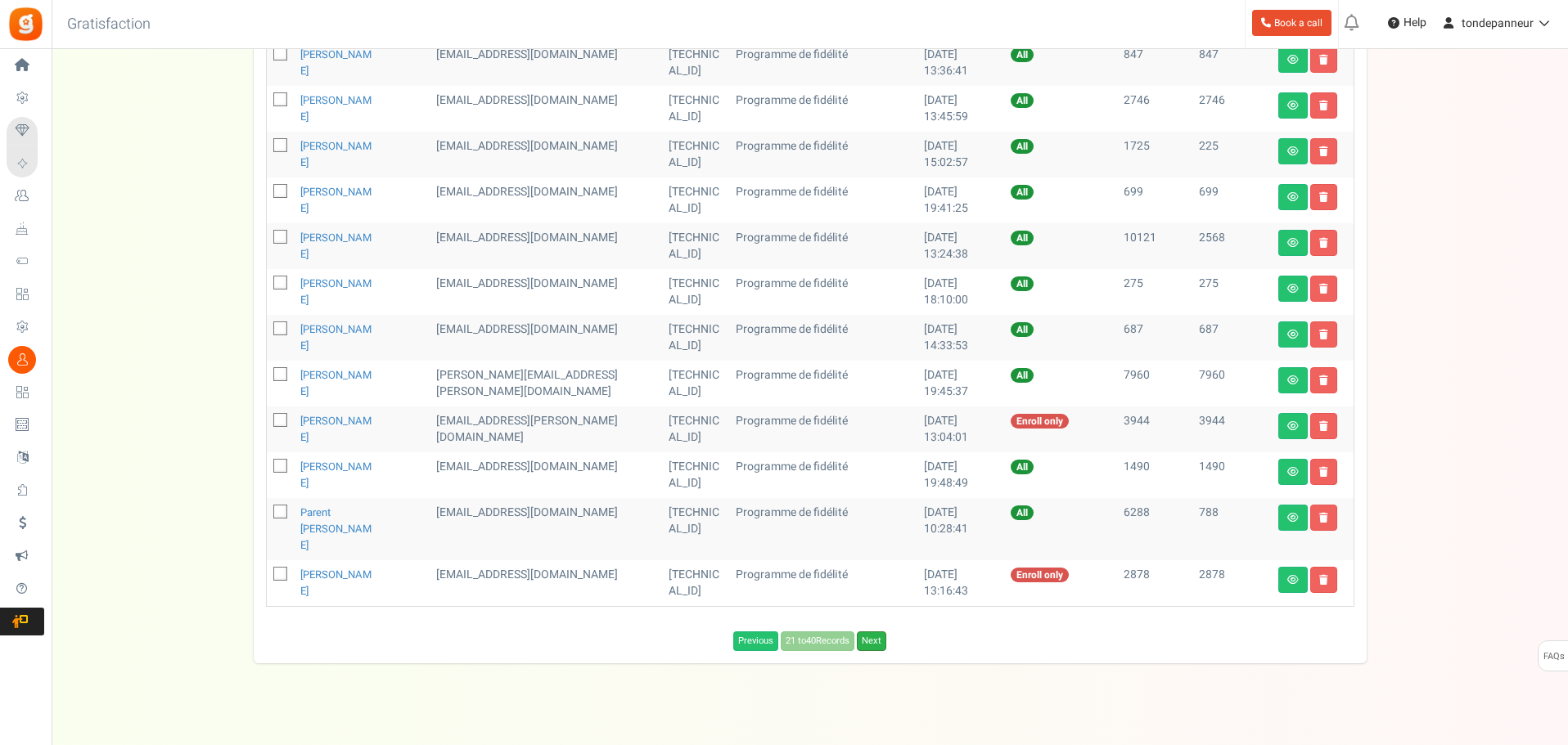
click at [868, 631] on link "Next" at bounding box center [872, 641] width 30 height 19
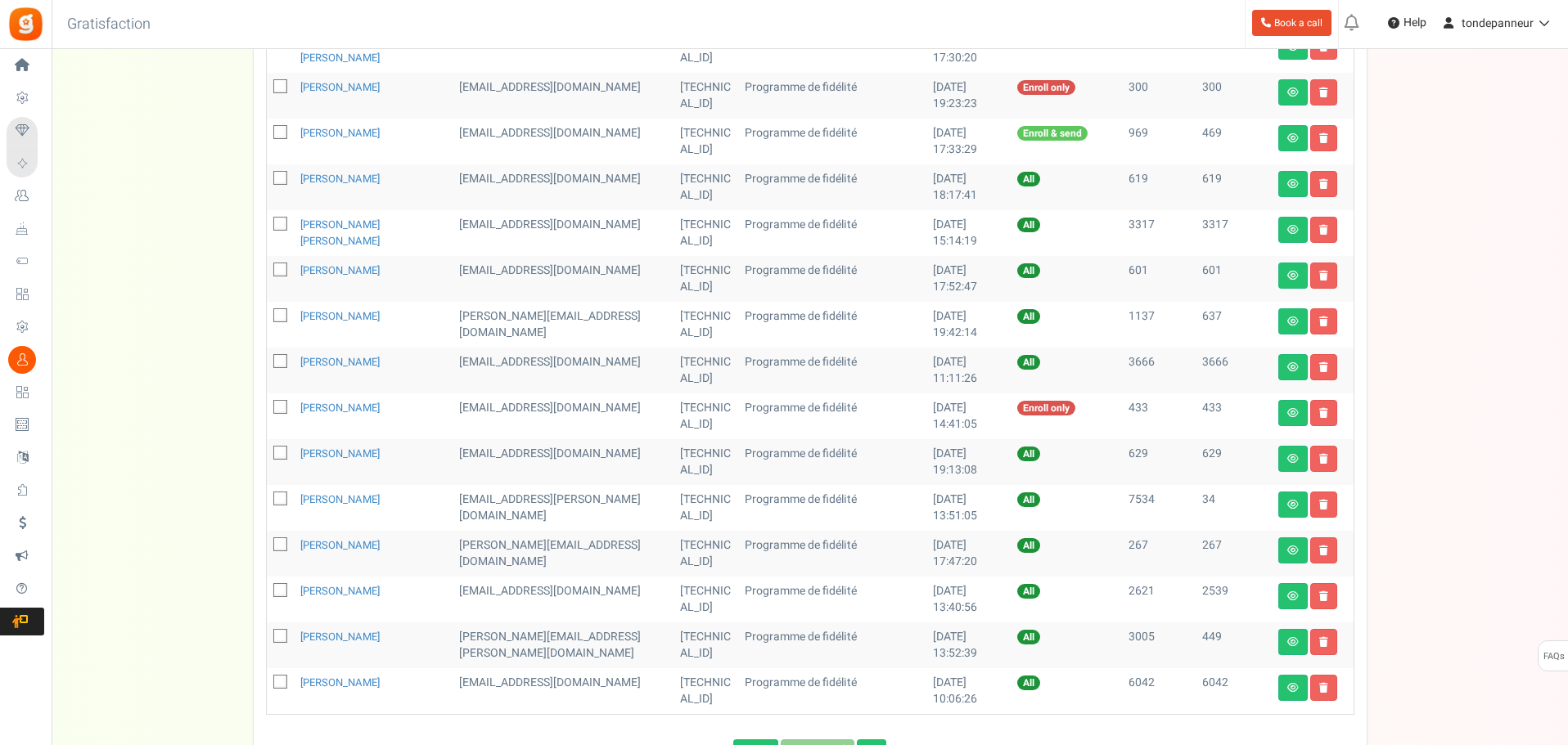
scroll to position [555, 0]
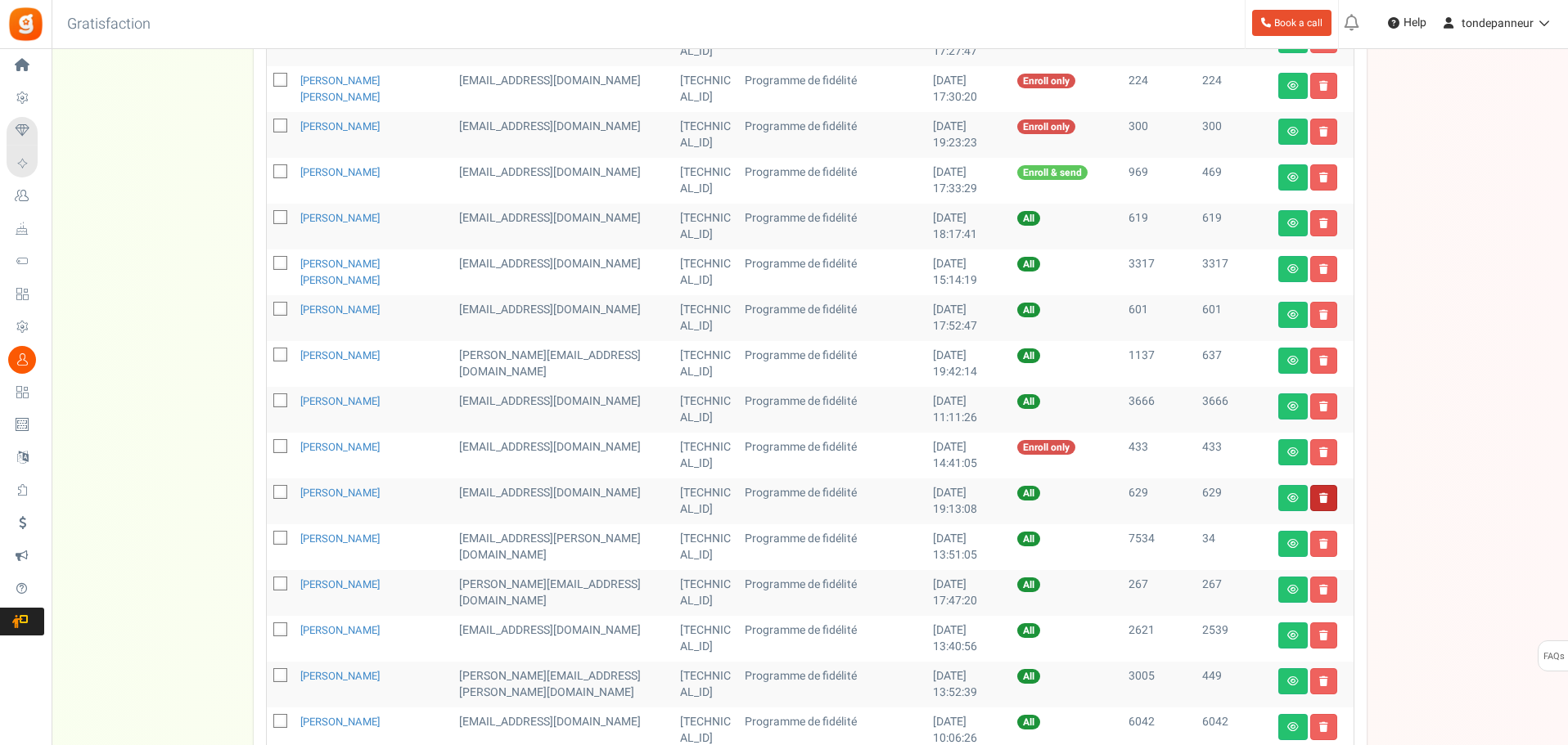
click at [1323, 491] on link at bounding box center [1323, 498] width 27 height 26
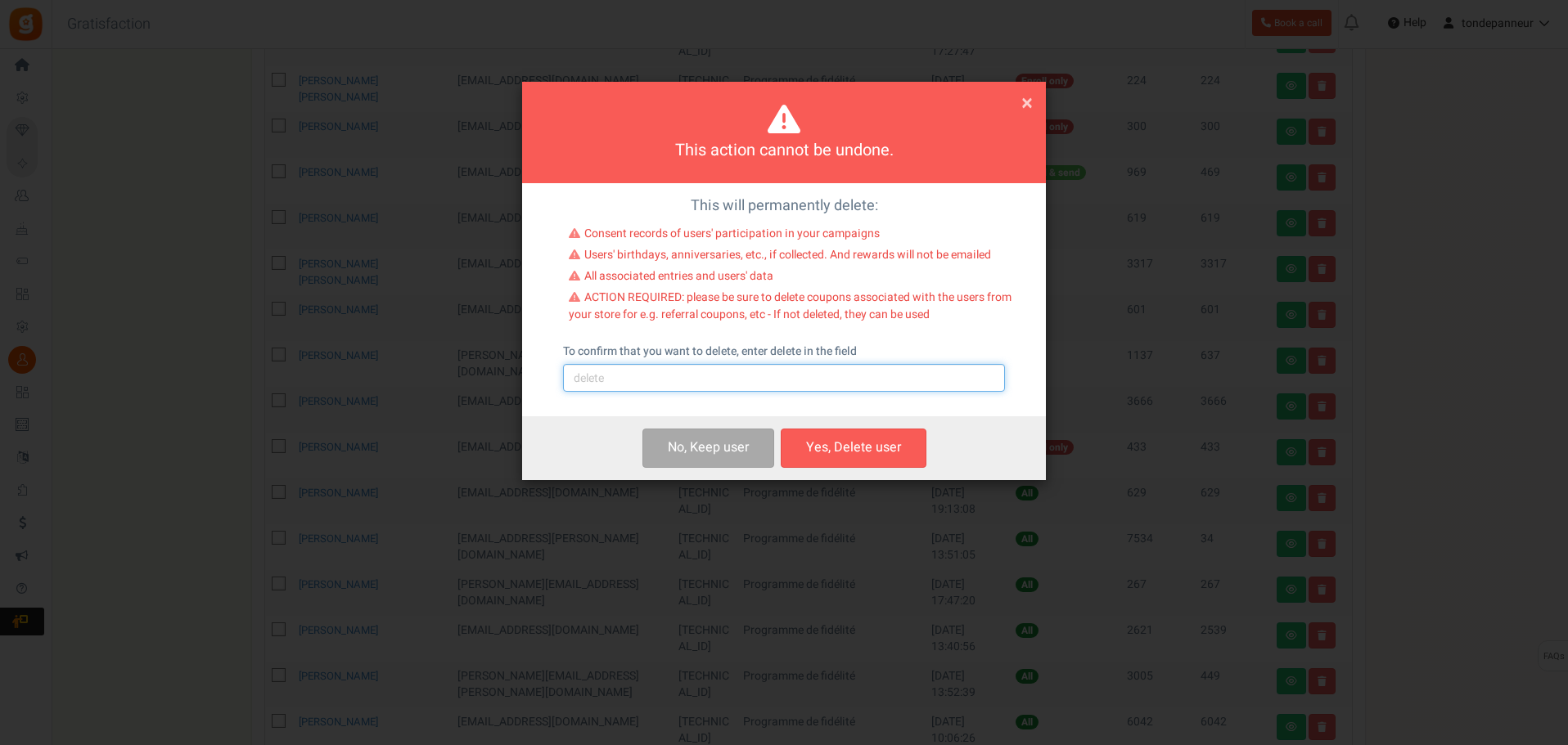
click at [701, 374] on input "text" at bounding box center [784, 378] width 442 height 28
type input "delete"
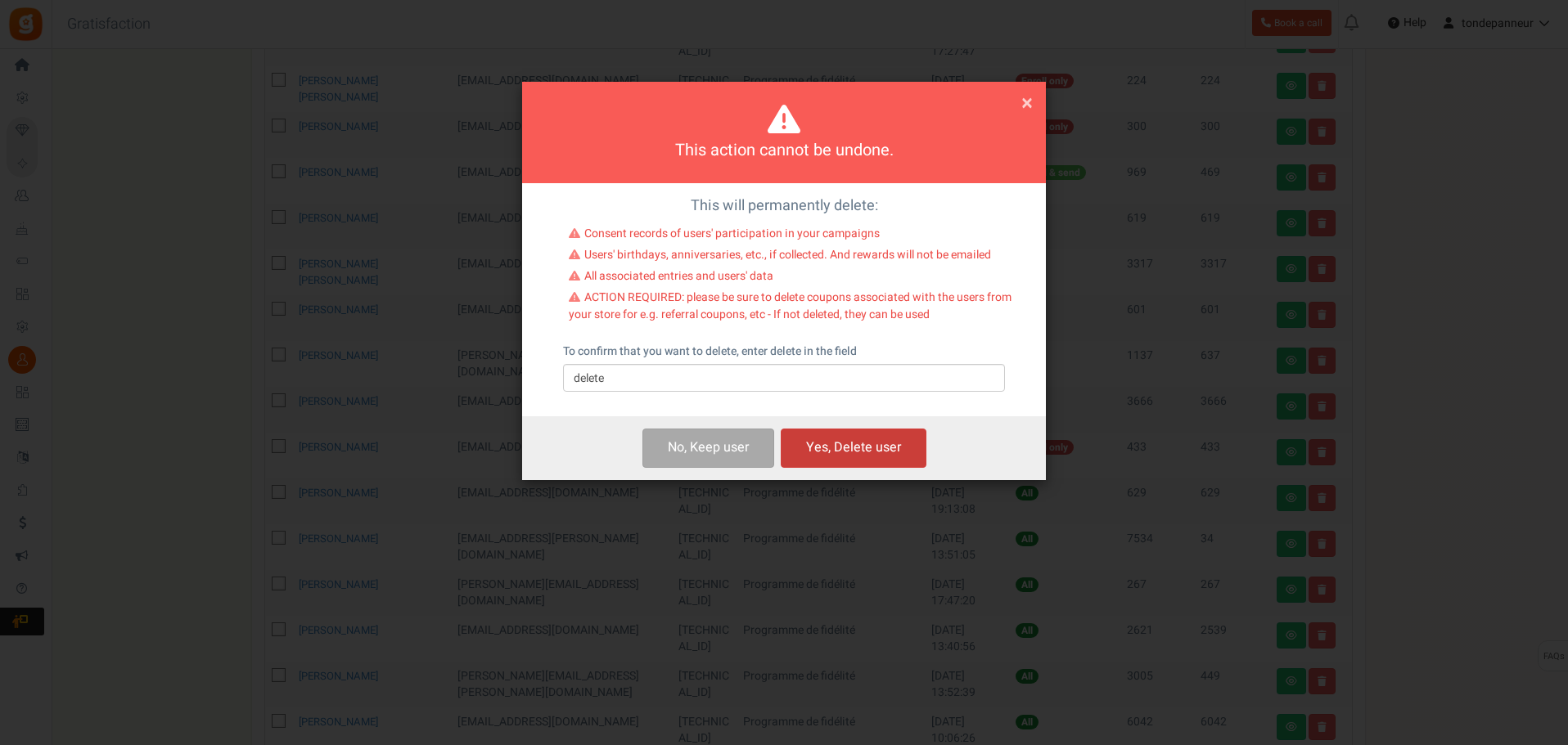
click at [844, 442] on button "Yes, Delete user" at bounding box center [853, 448] width 146 height 38
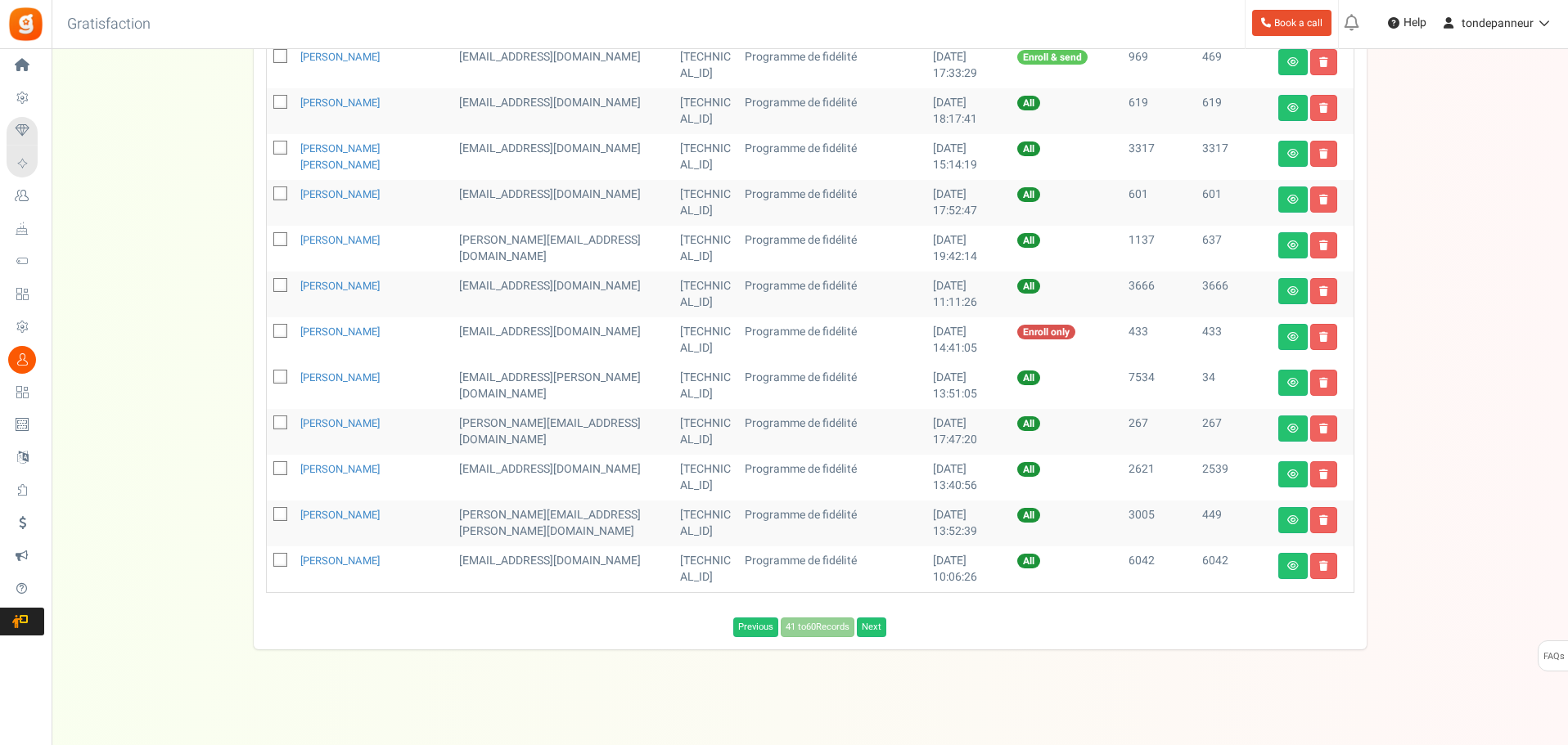
scroll to position [673, 0]
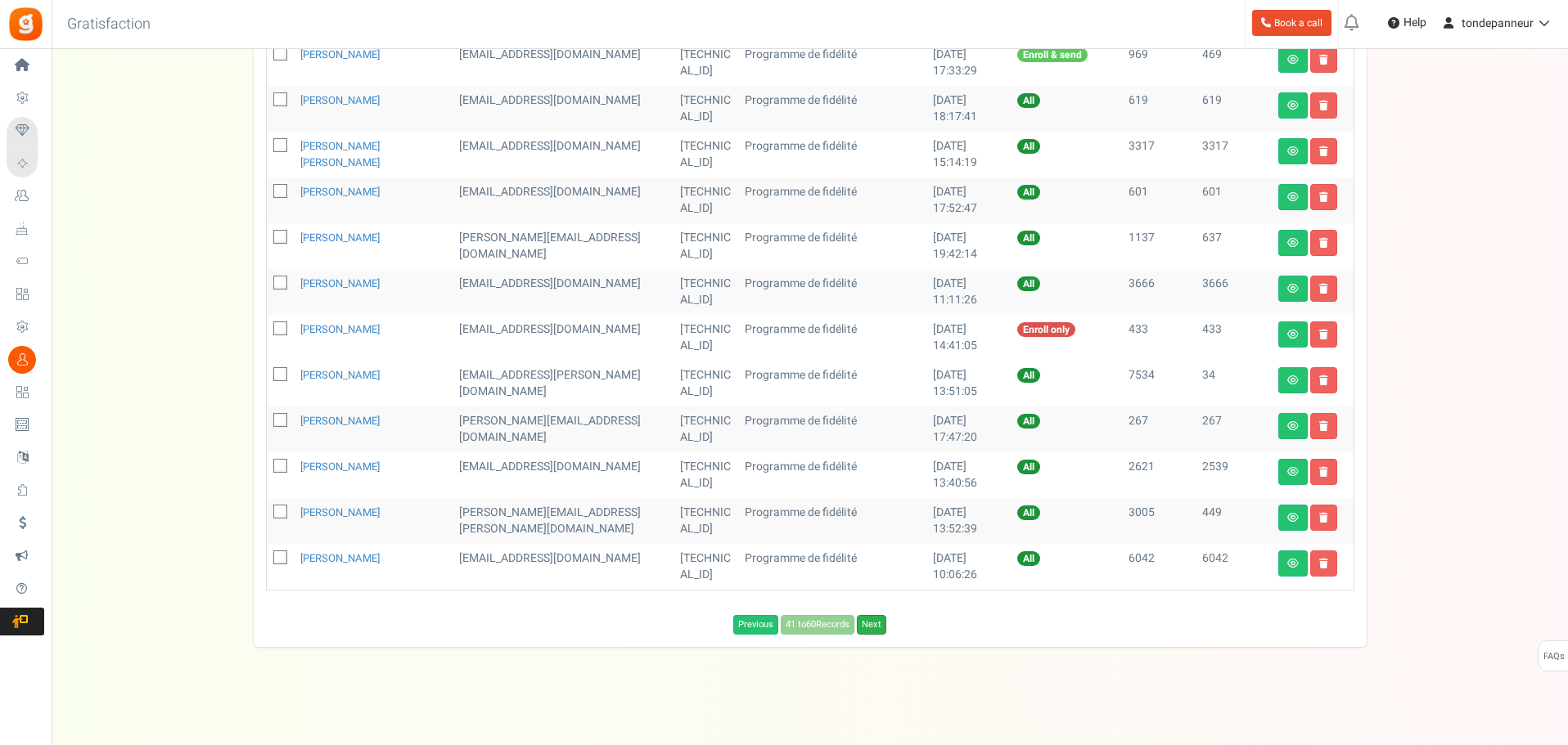
click at [876, 628] on link "Next" at bounding box center [872, 624] width 30 height 19
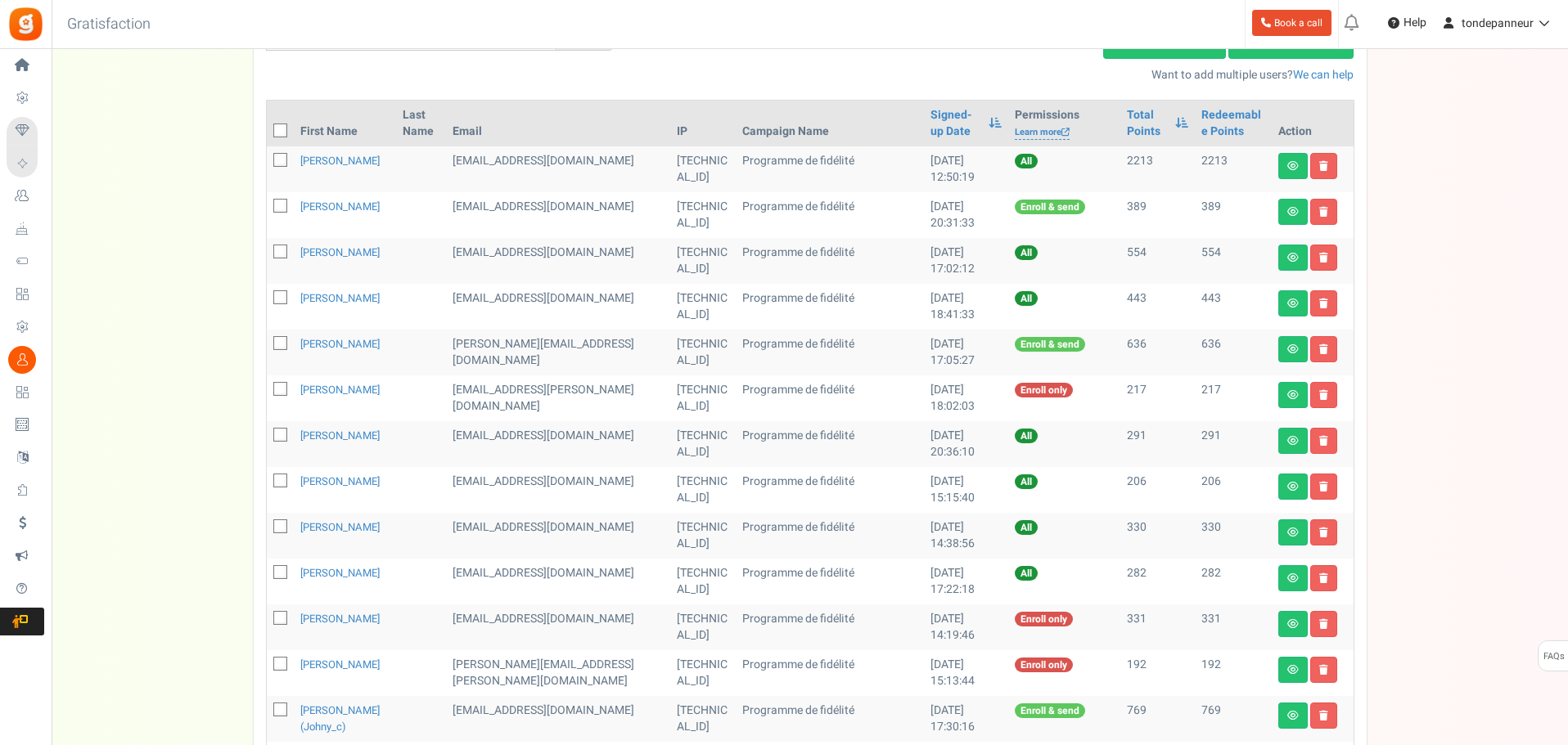
scroll to position [264, 0]
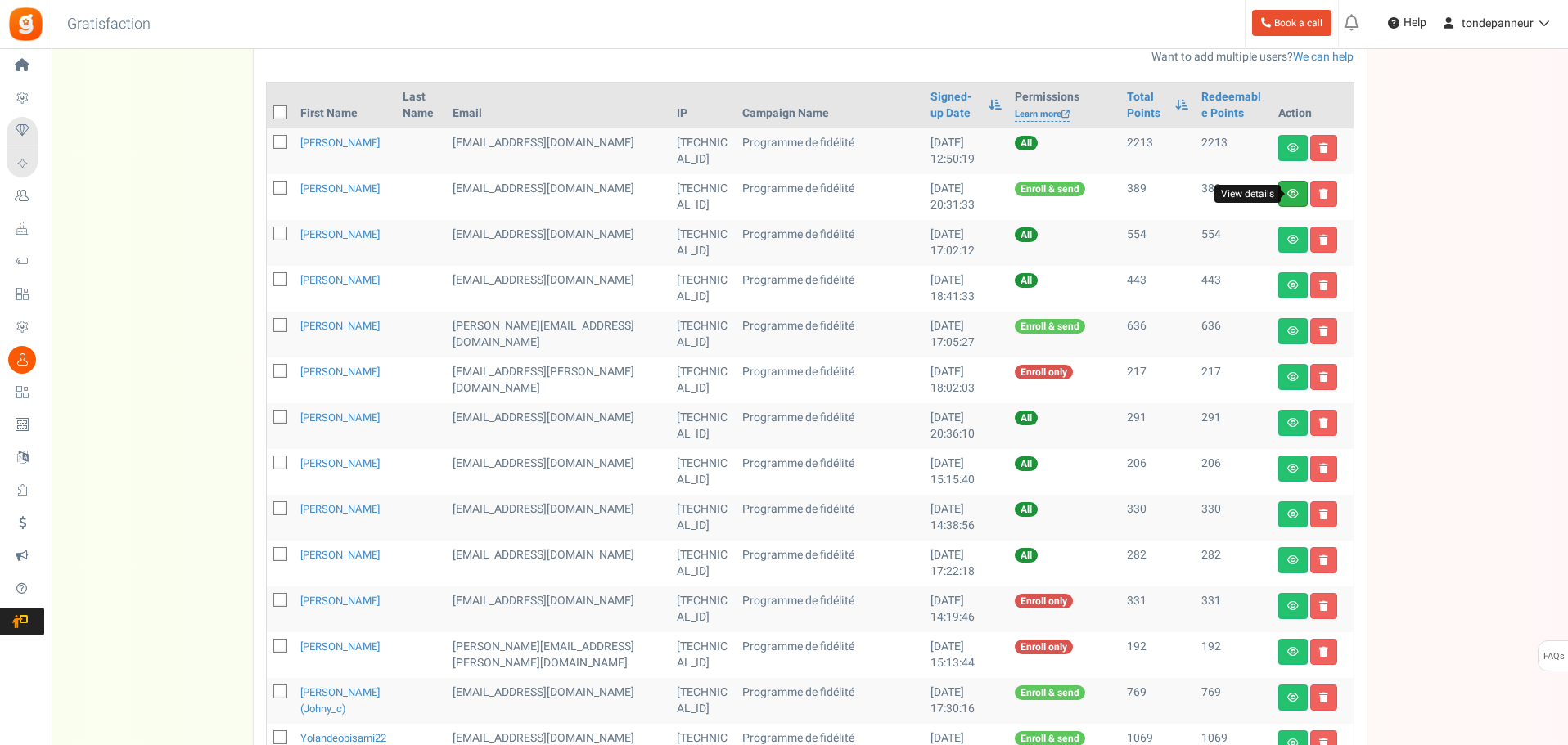
click at [1288, 198] on icon at bounding box center [1292, 193] width 11 height 10
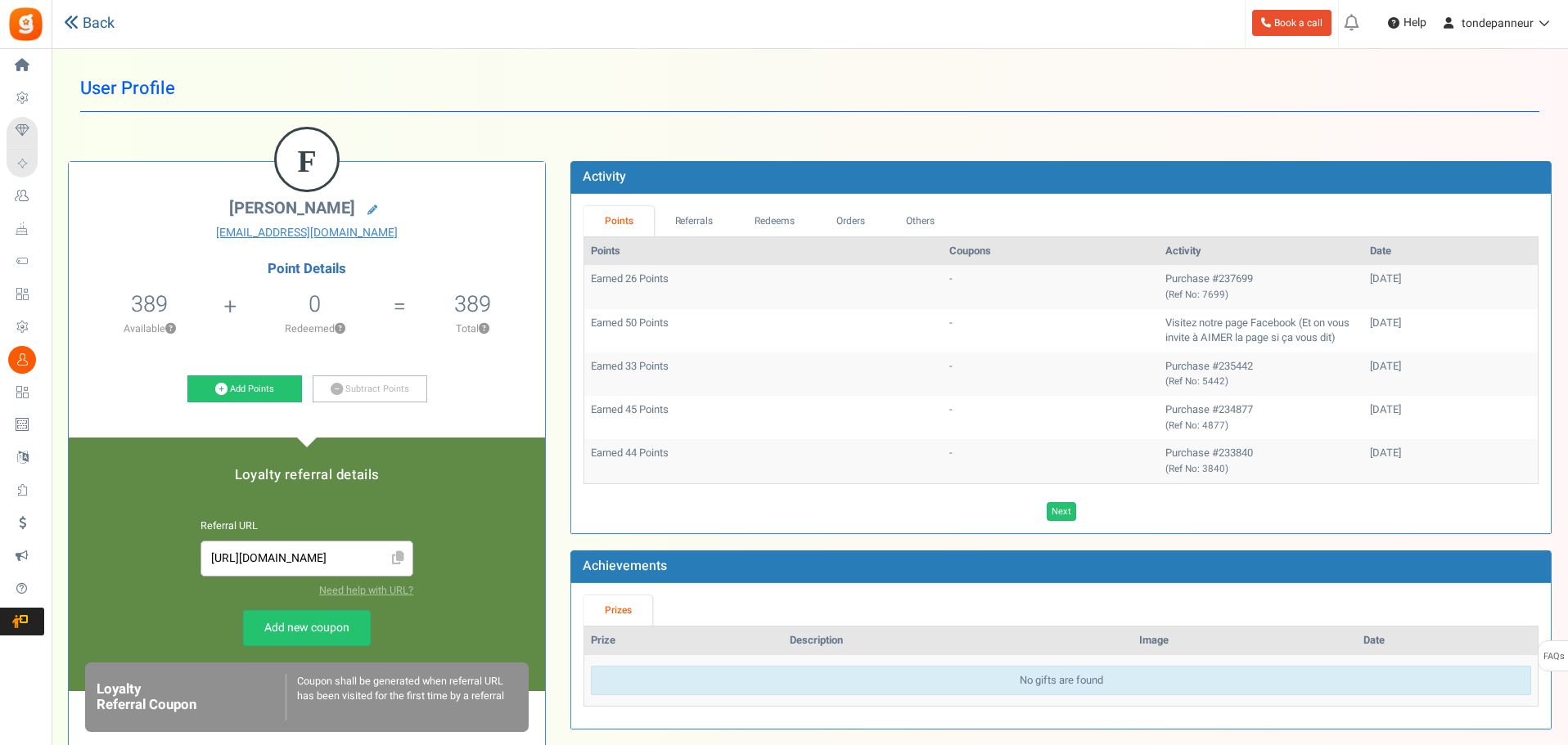
click at [82, 26] on link "Back" at bounding box center [89, 24] width 51 height 21
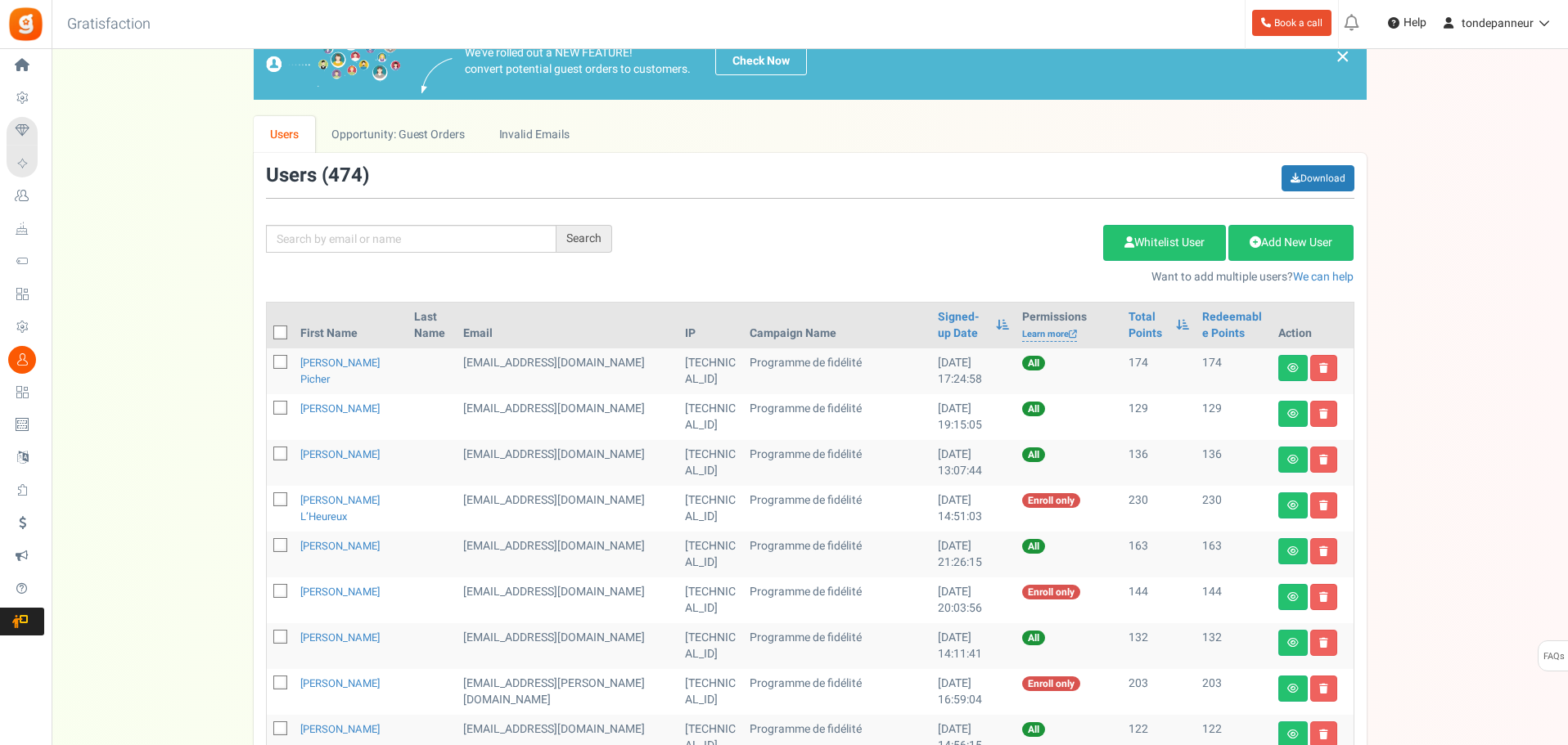
scroll to position [82, 0]
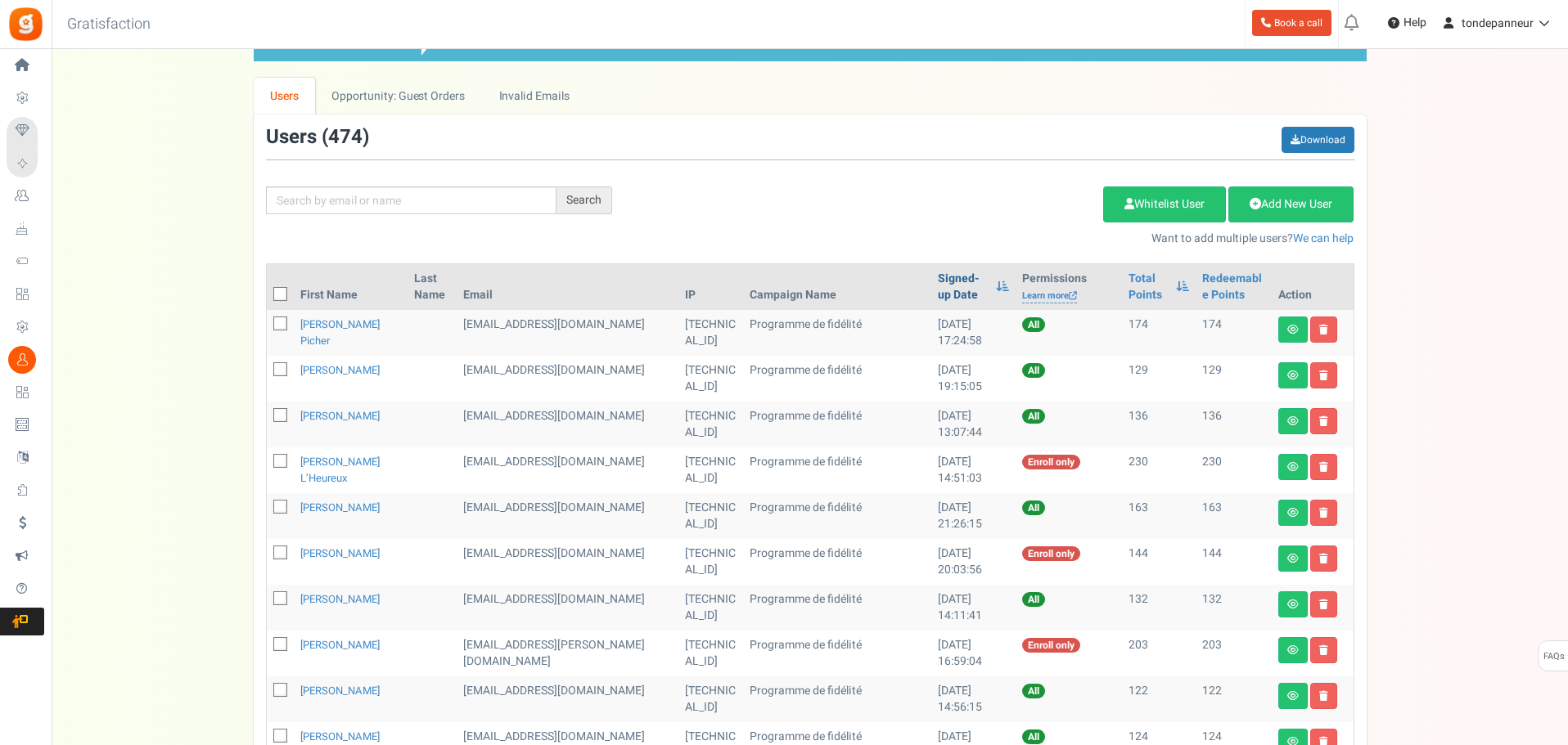
click at [937, 291] on link "Signed-up Date" at bounding box center [962, 286] width 50 height 32
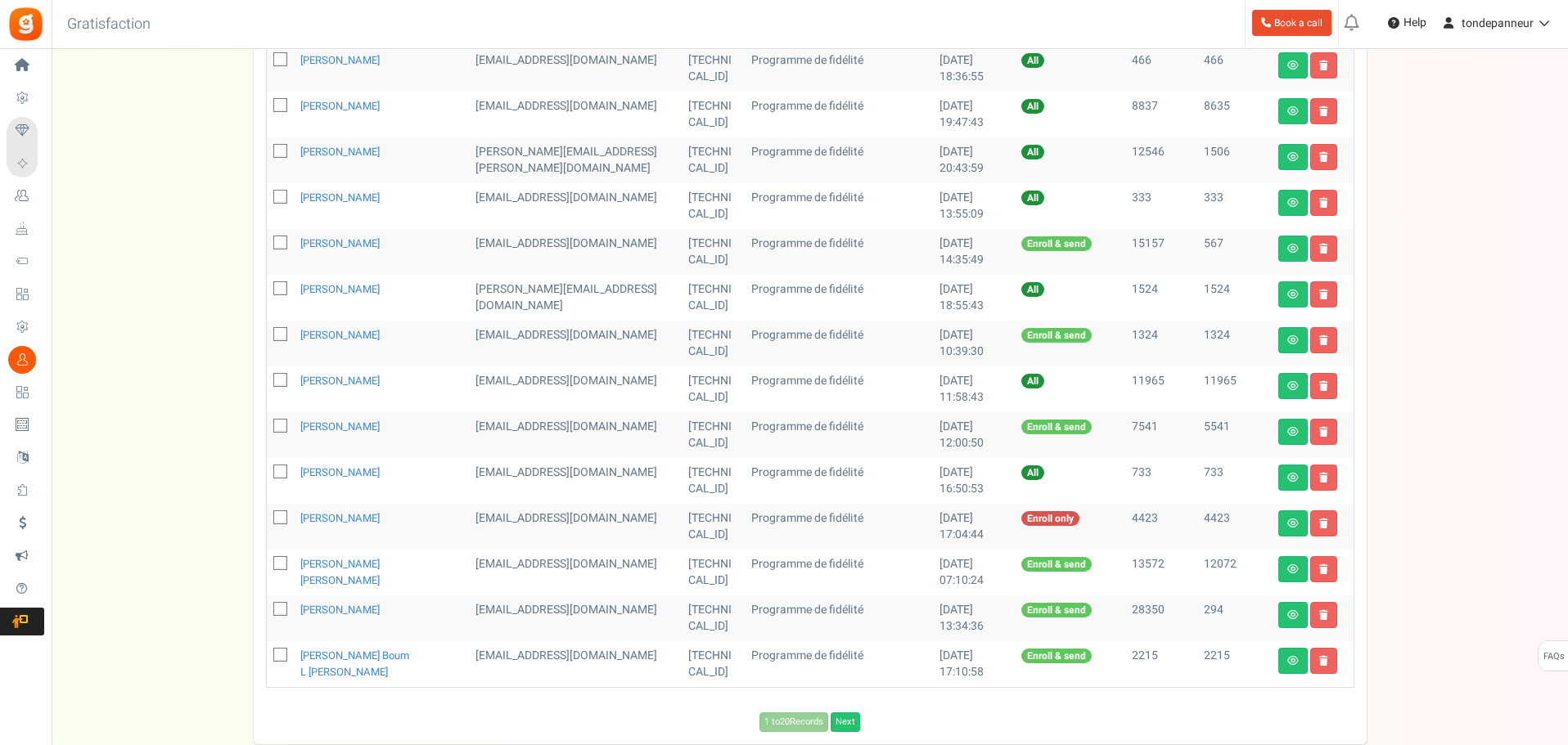
scroll to position [718, 0]
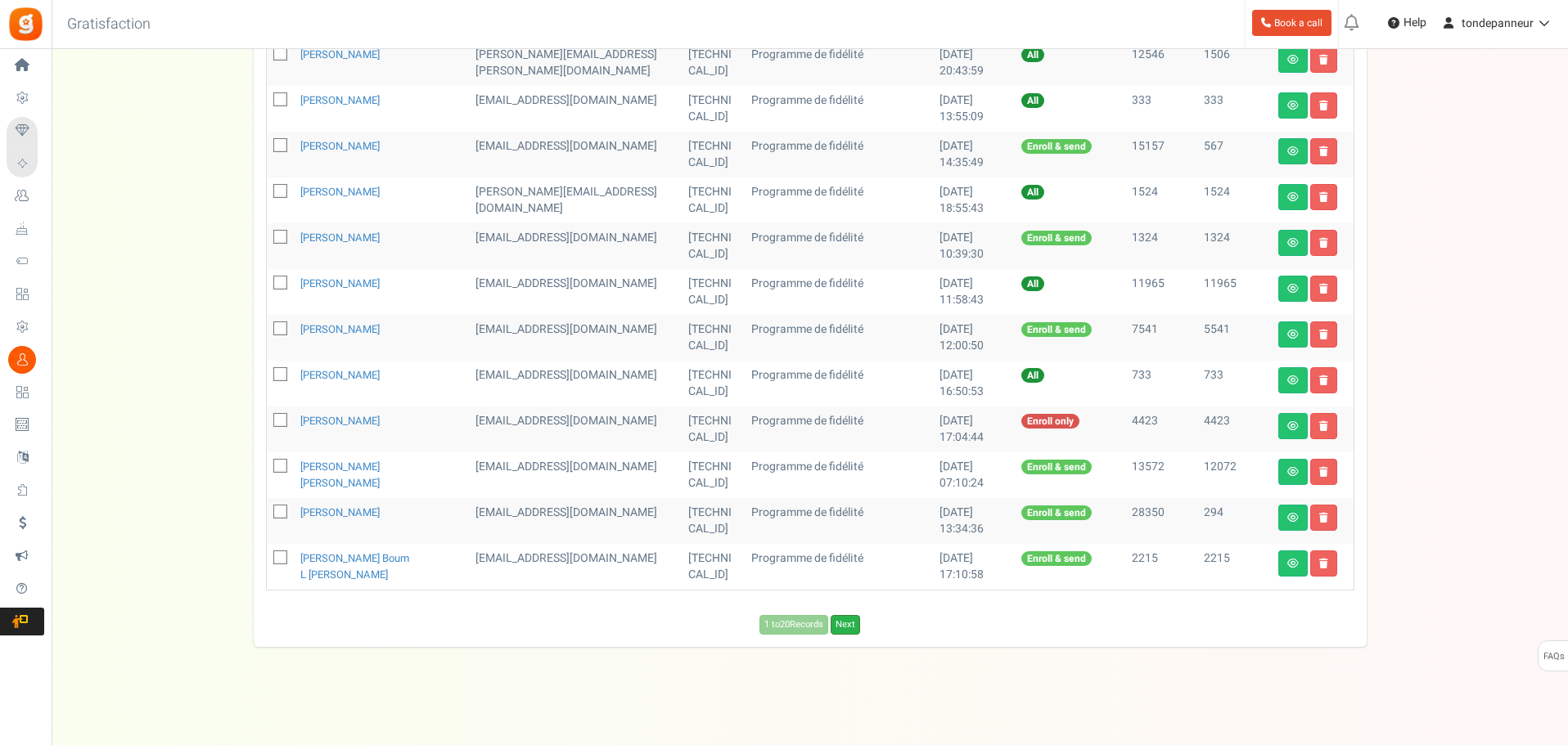
click at [851, 624] on link "Next" at bounding box center [846, 624] width 30 height 19
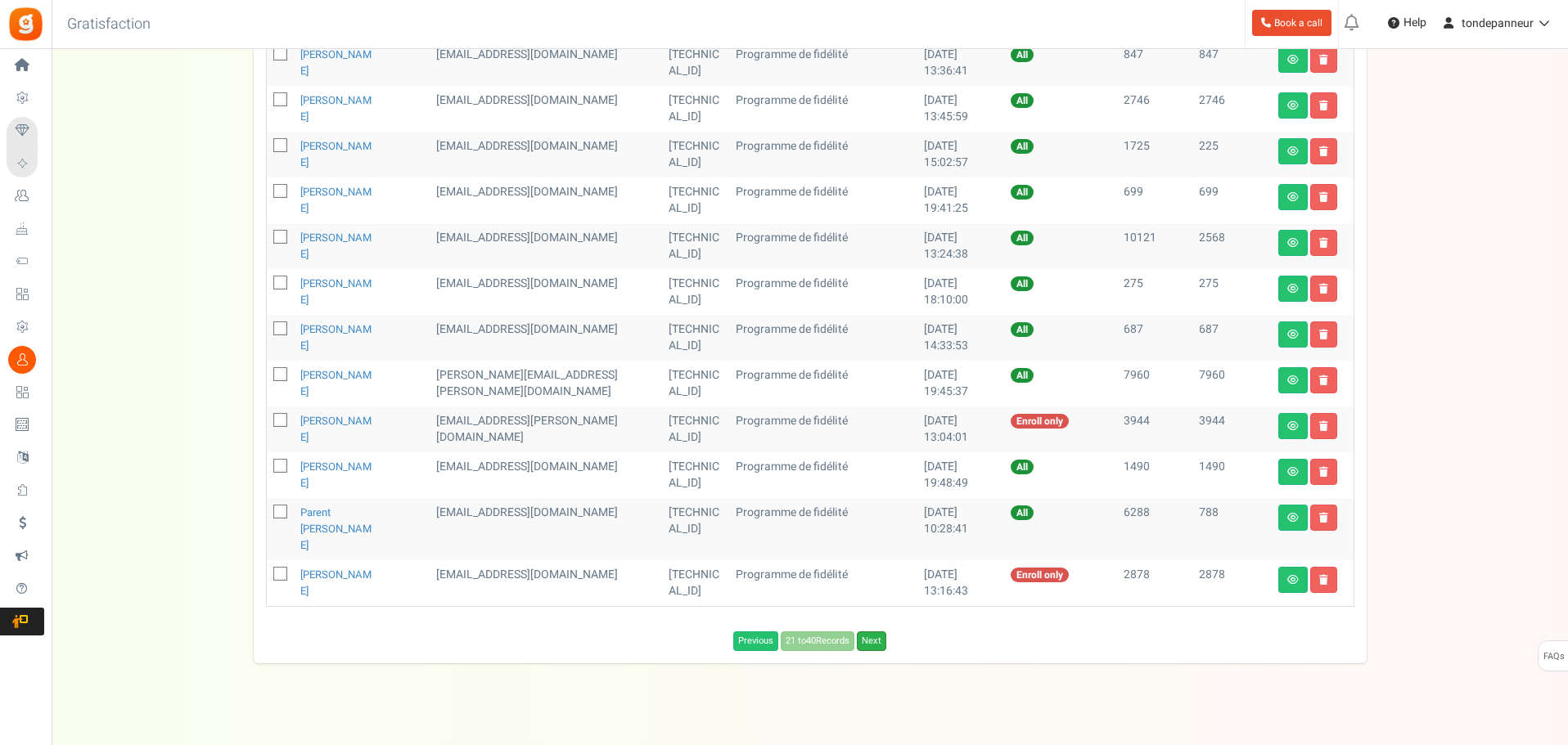
click at [874, 631] on link "Next" at bounding box center [872, 641] width 30 height 19
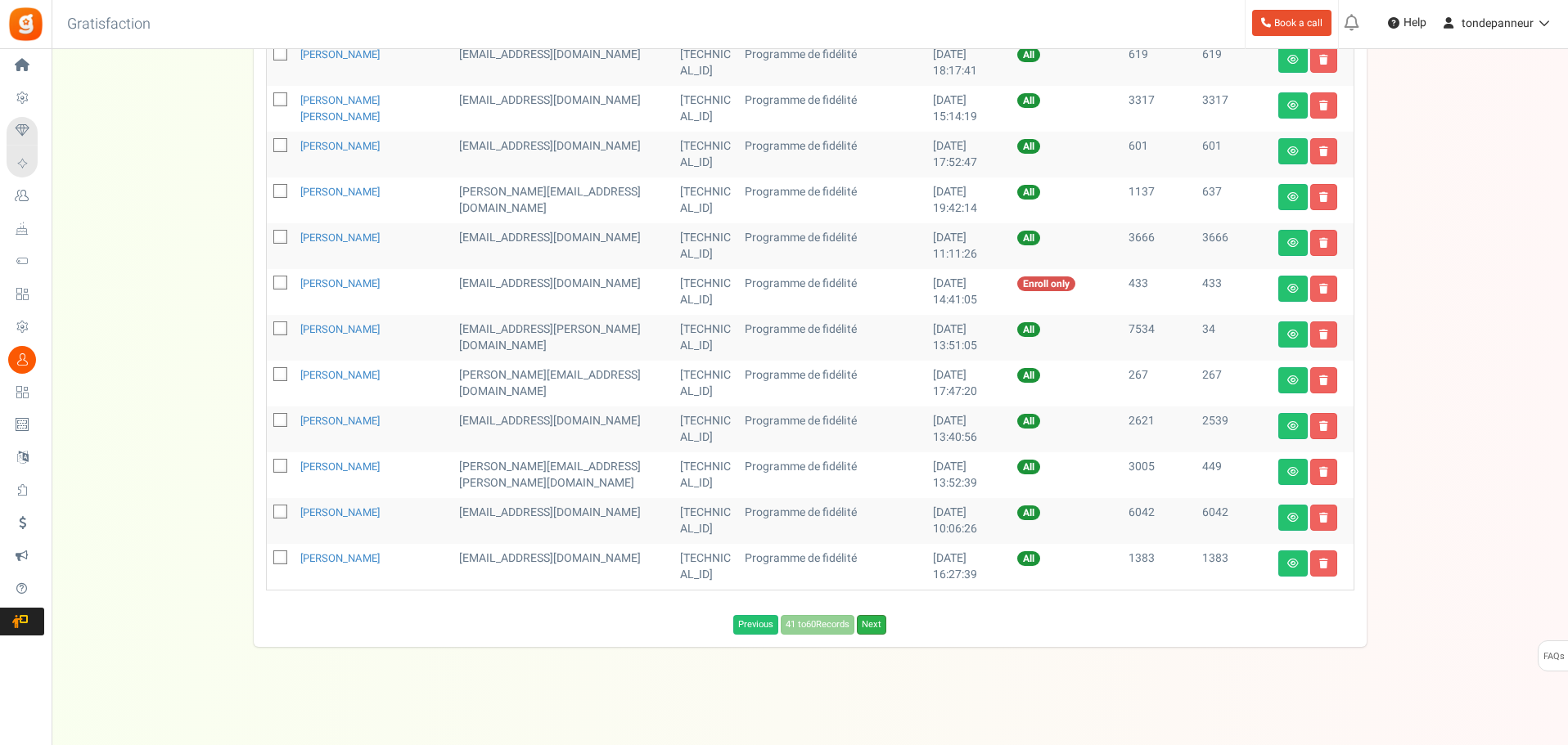
click at [867, 624] on link "Next" at bounding box center [872, 624] width 30 height 19
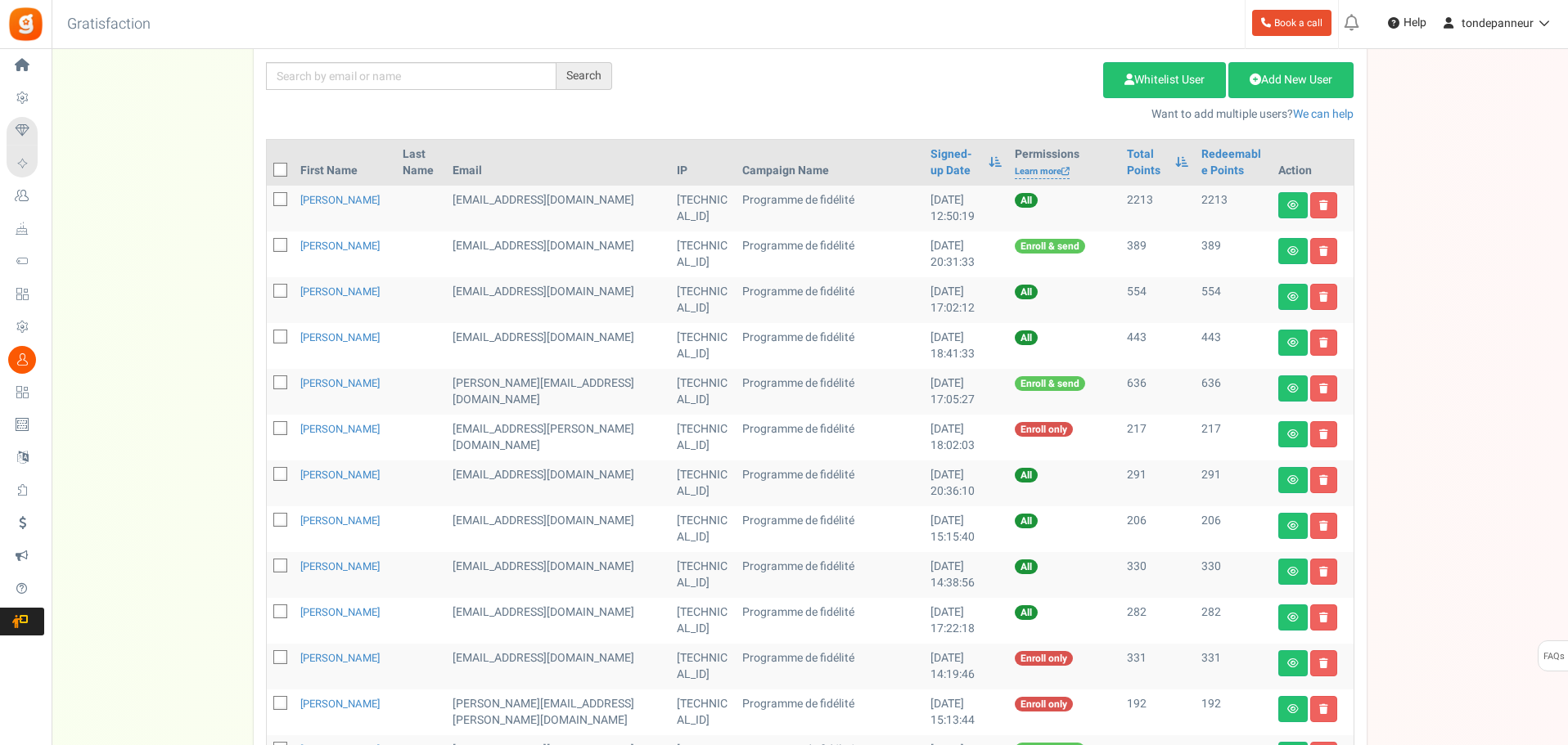
scroll to position [146, 0]
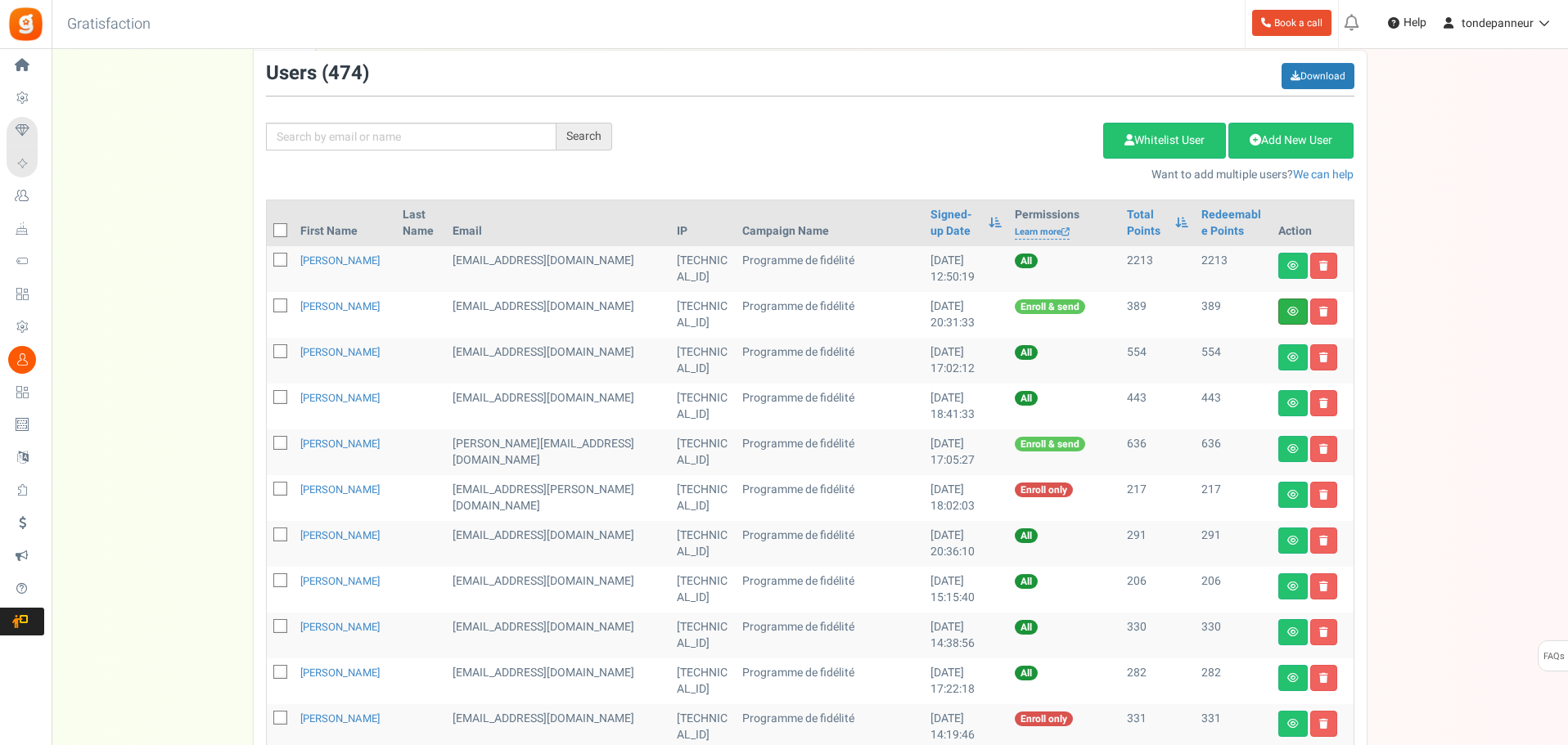
click at [1288, 304] on link at bounding box center [1293, 312] width 30 height 26
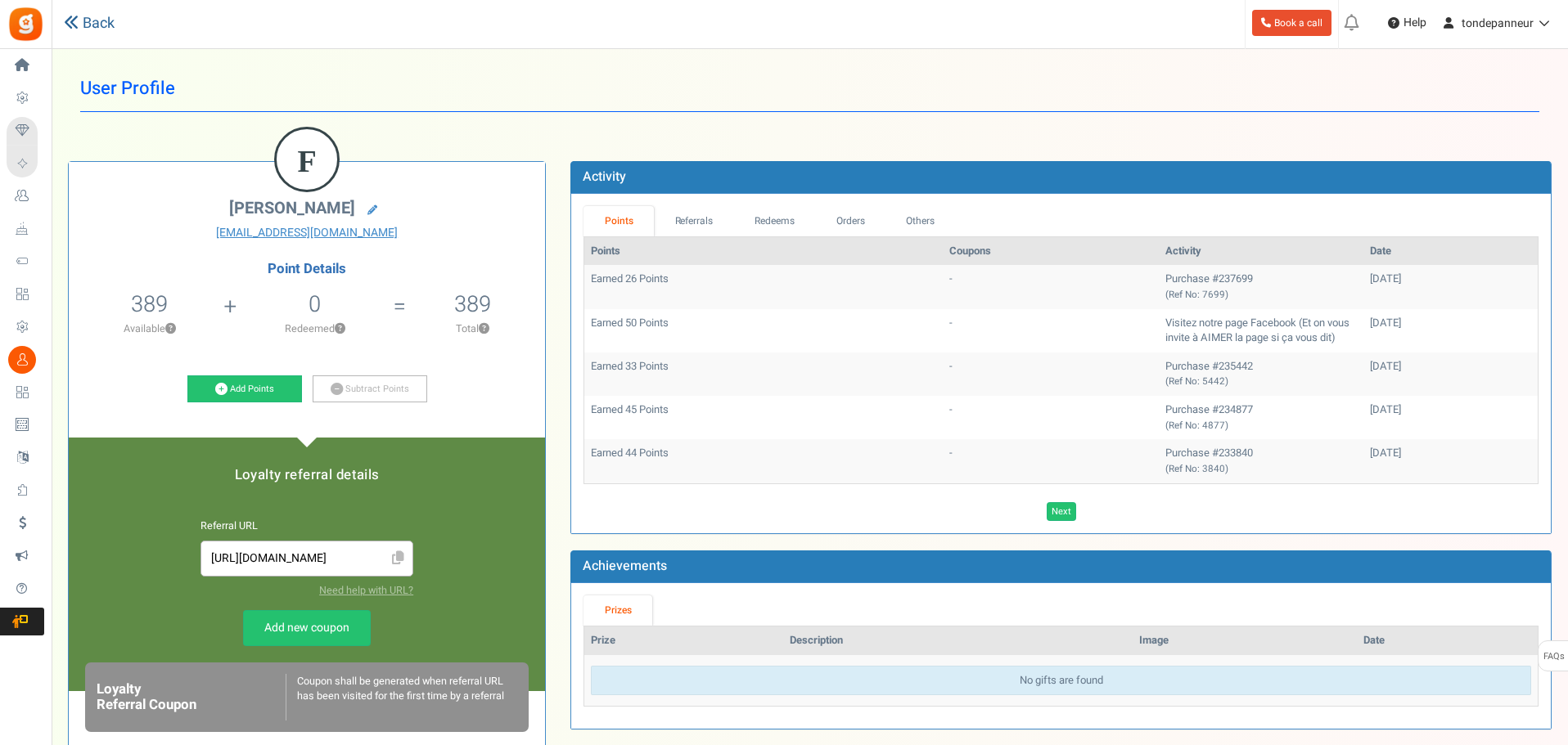
click at [100, 31] on link "Back" at bounding box center [89, 24] width 51 height 21
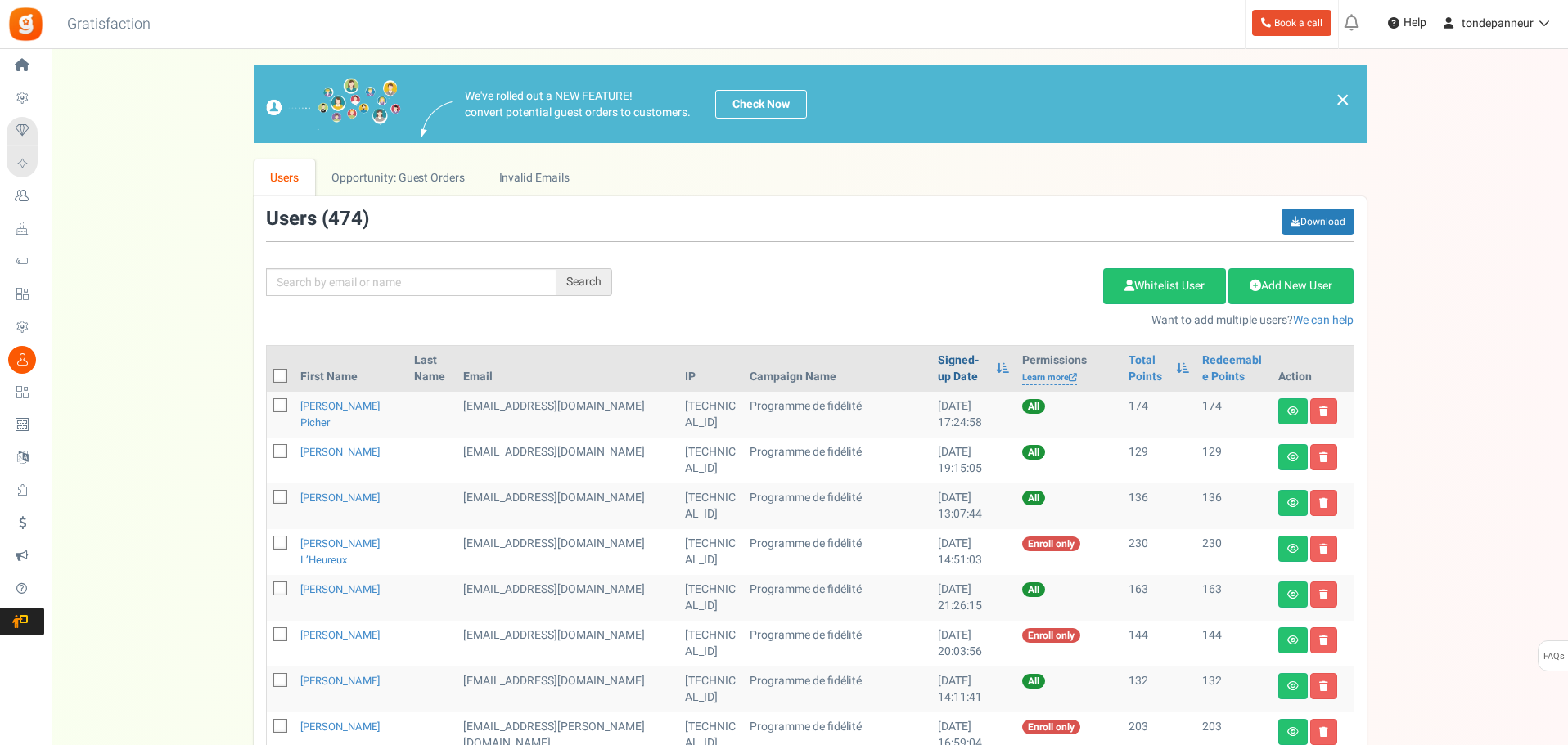
click at [937, 377] on link "Signed-up Date" at bounding box center [962, 369] width 50 height 32
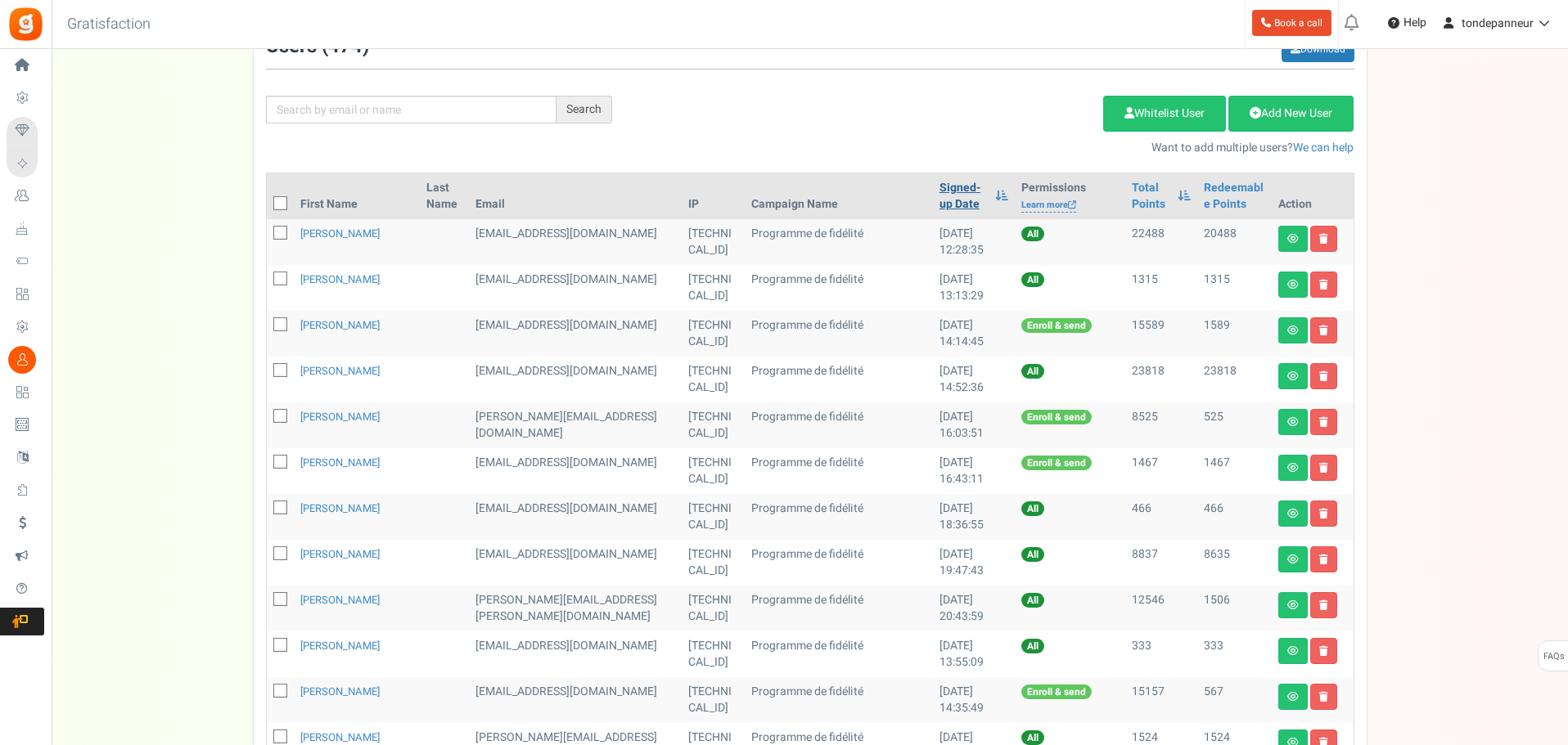
scroll to position [718, 0]
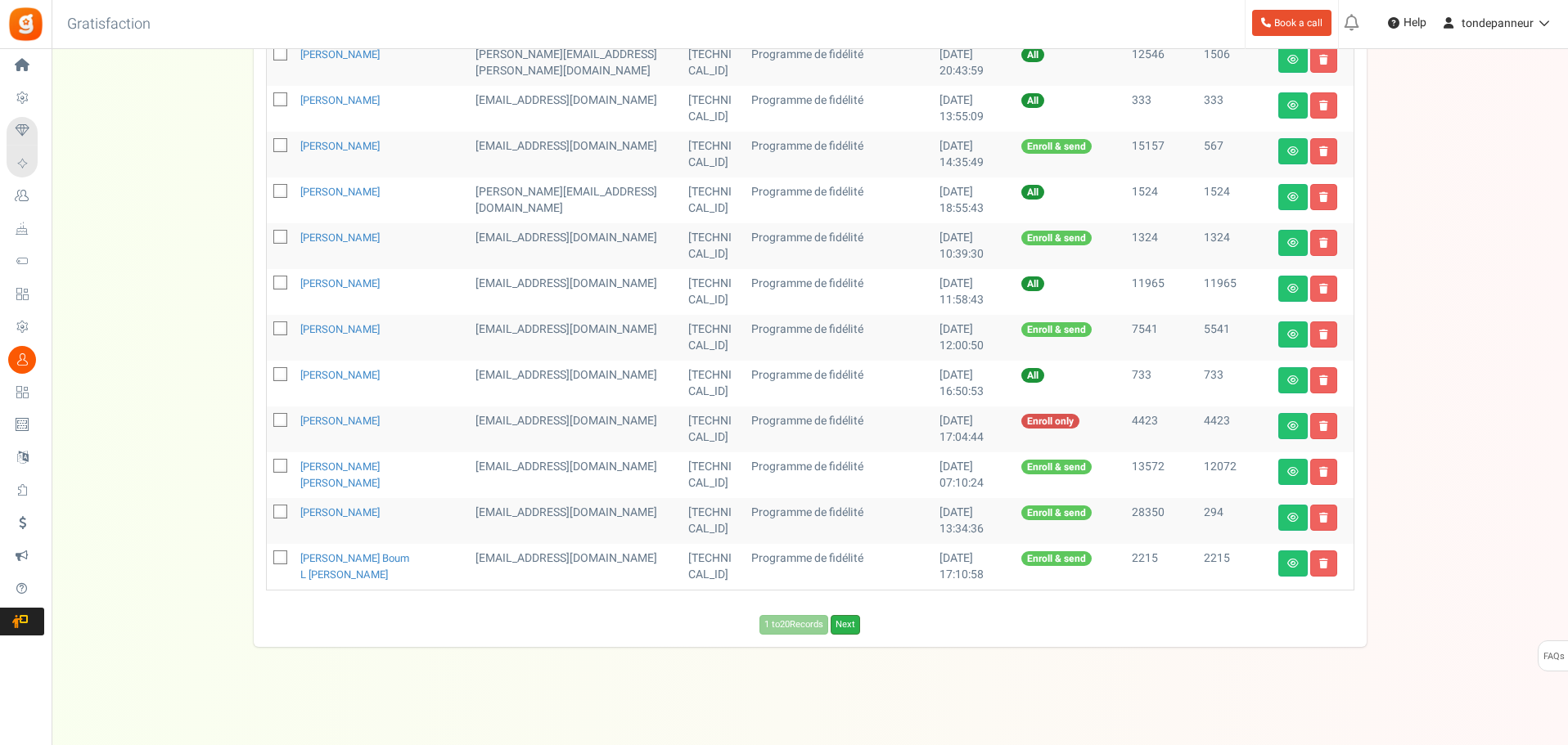
click at [860, 627] on link "Next" at bounding box center [846, 624] width 30 height 19
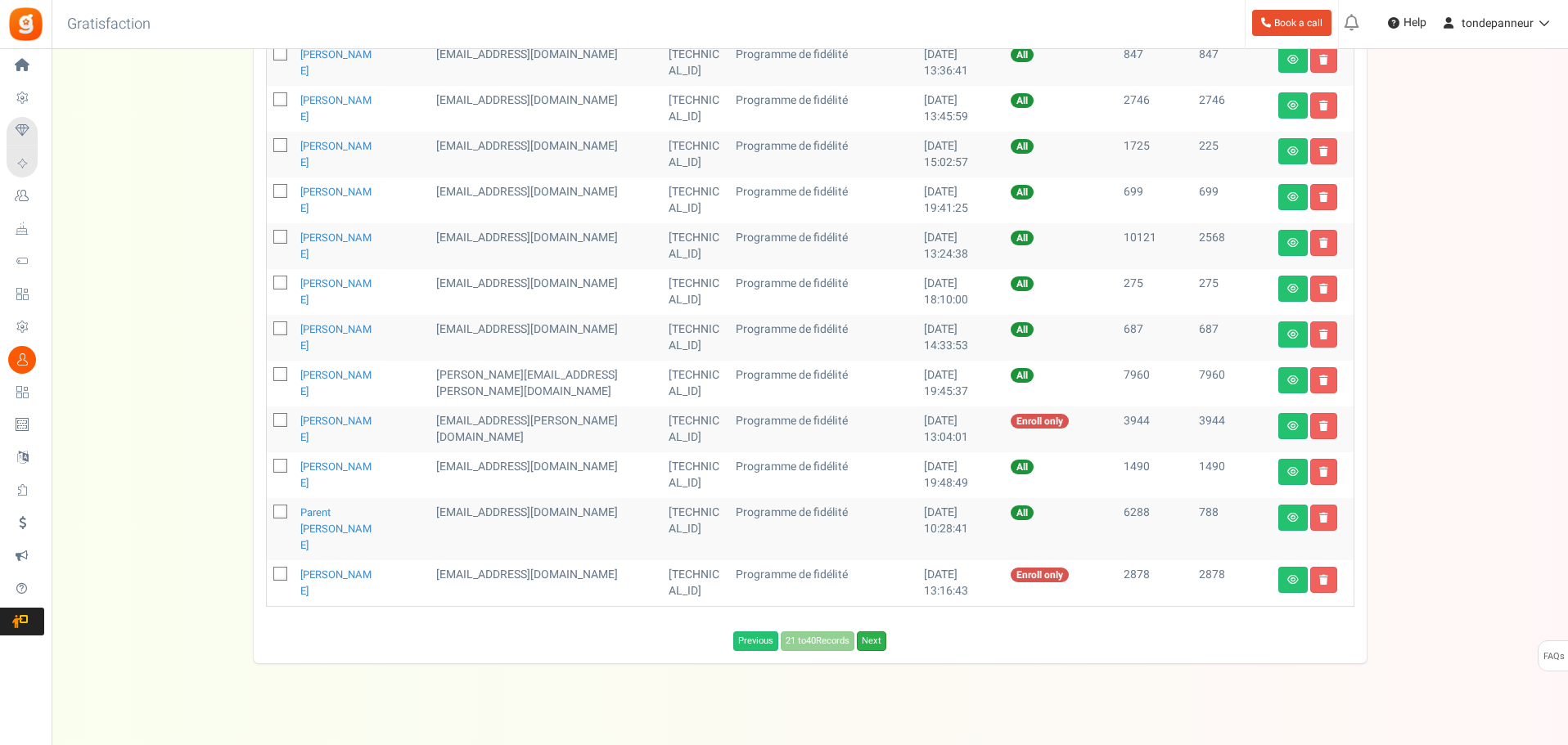
click at [873, 631] on link "Next" at bounding box center [872, 641] width 30 height 19
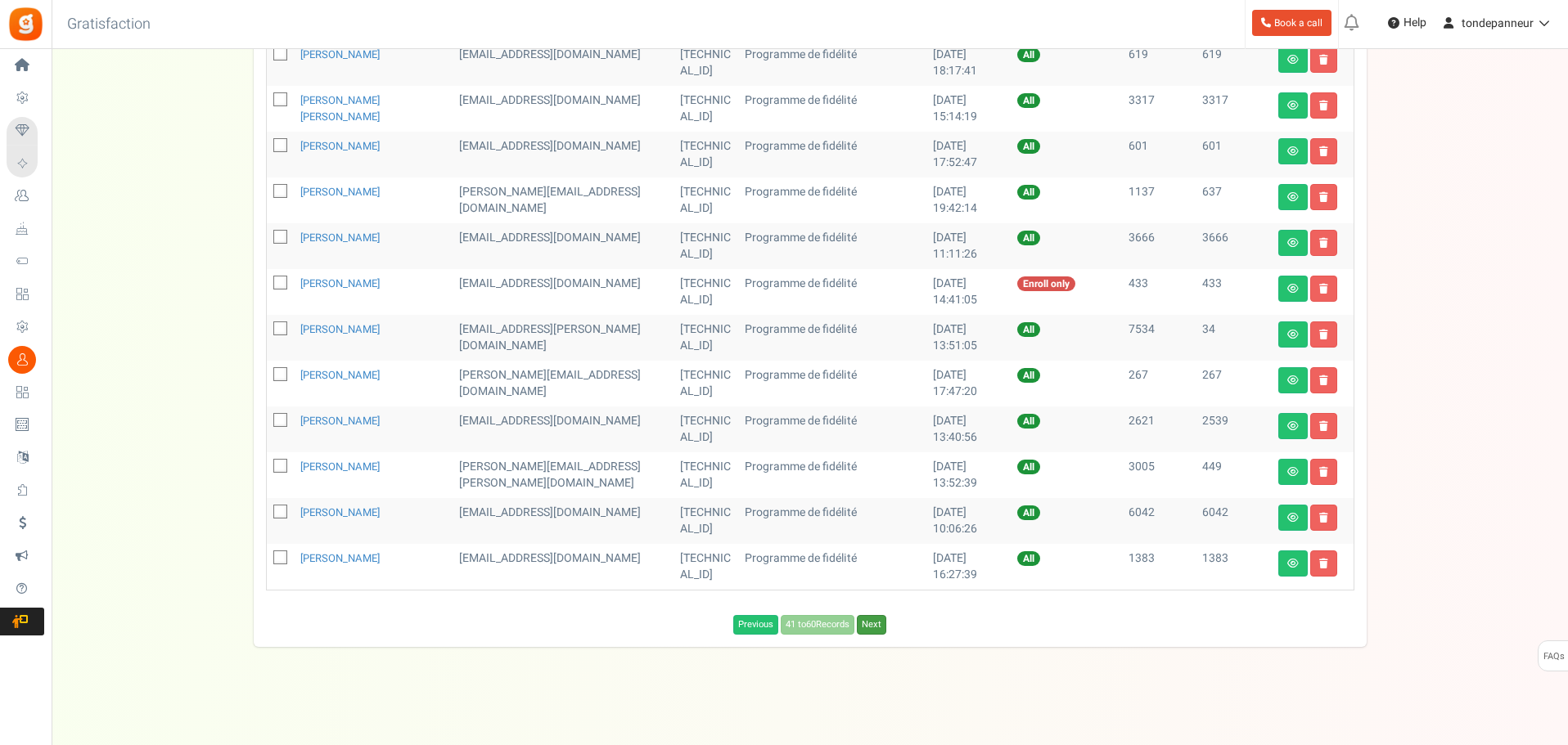
click at [873, 622] on link "Next" at bounding box center [872, 624] width 30 height 19
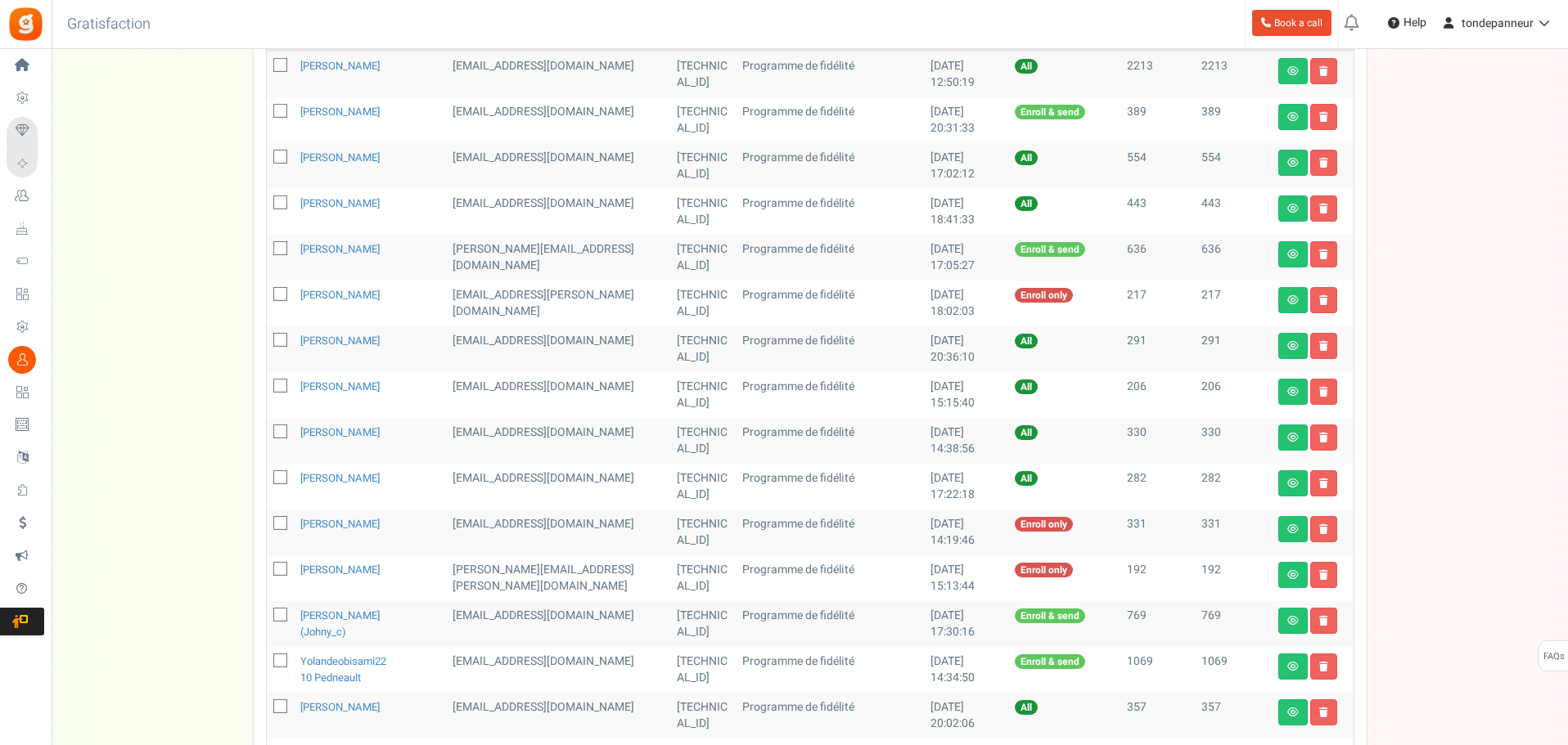
scroll to position [227, 0]
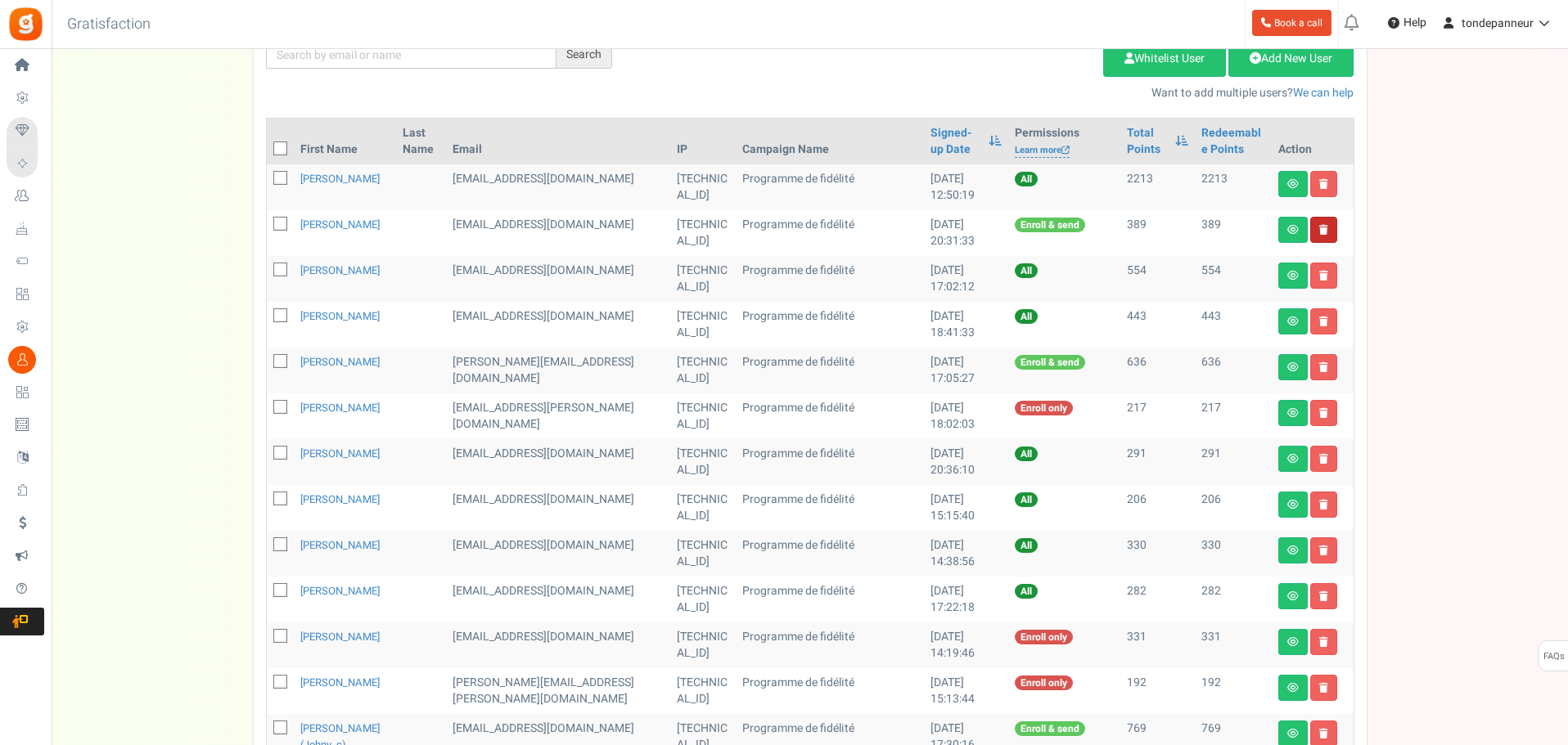
click at [1317, 229] on link at bounding box center [1323, 230] width 27 height 26
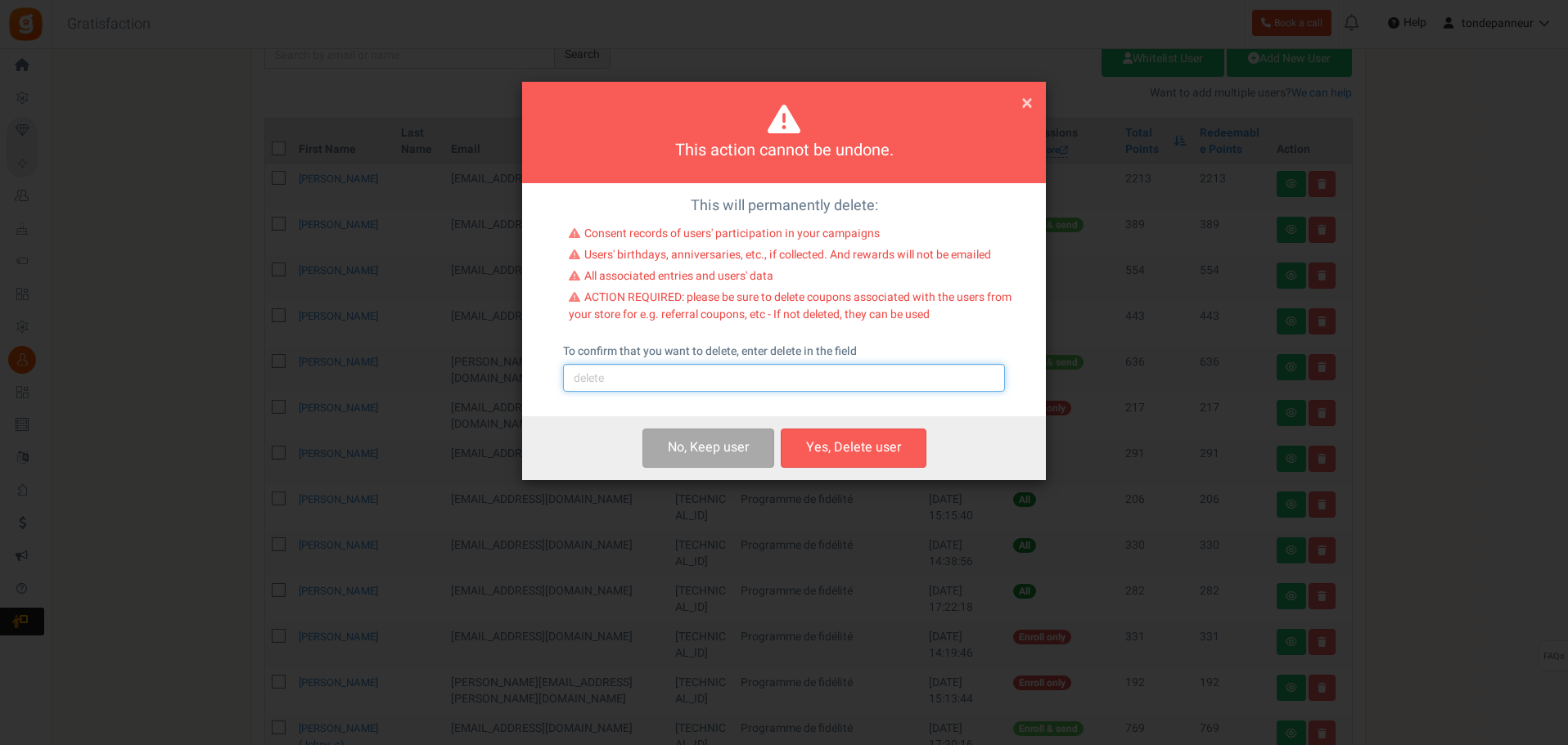
click at [662, 370] on input "text" at bounding box center [784, 378] width 442 height 28
type input "delete"
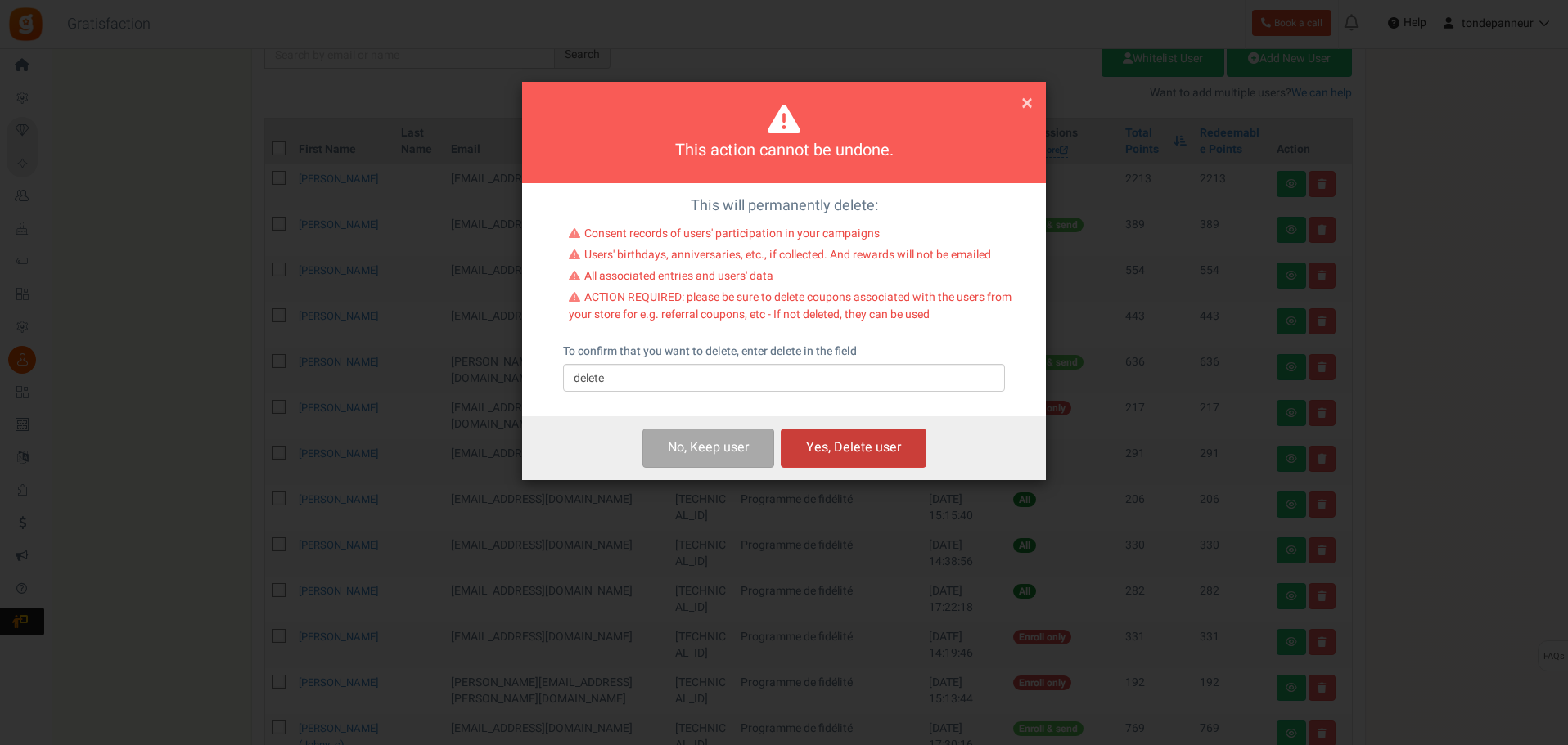
click at [821, 445] on button "Yes, Delete user" at bounding box center [853, 448] width 146 height 38
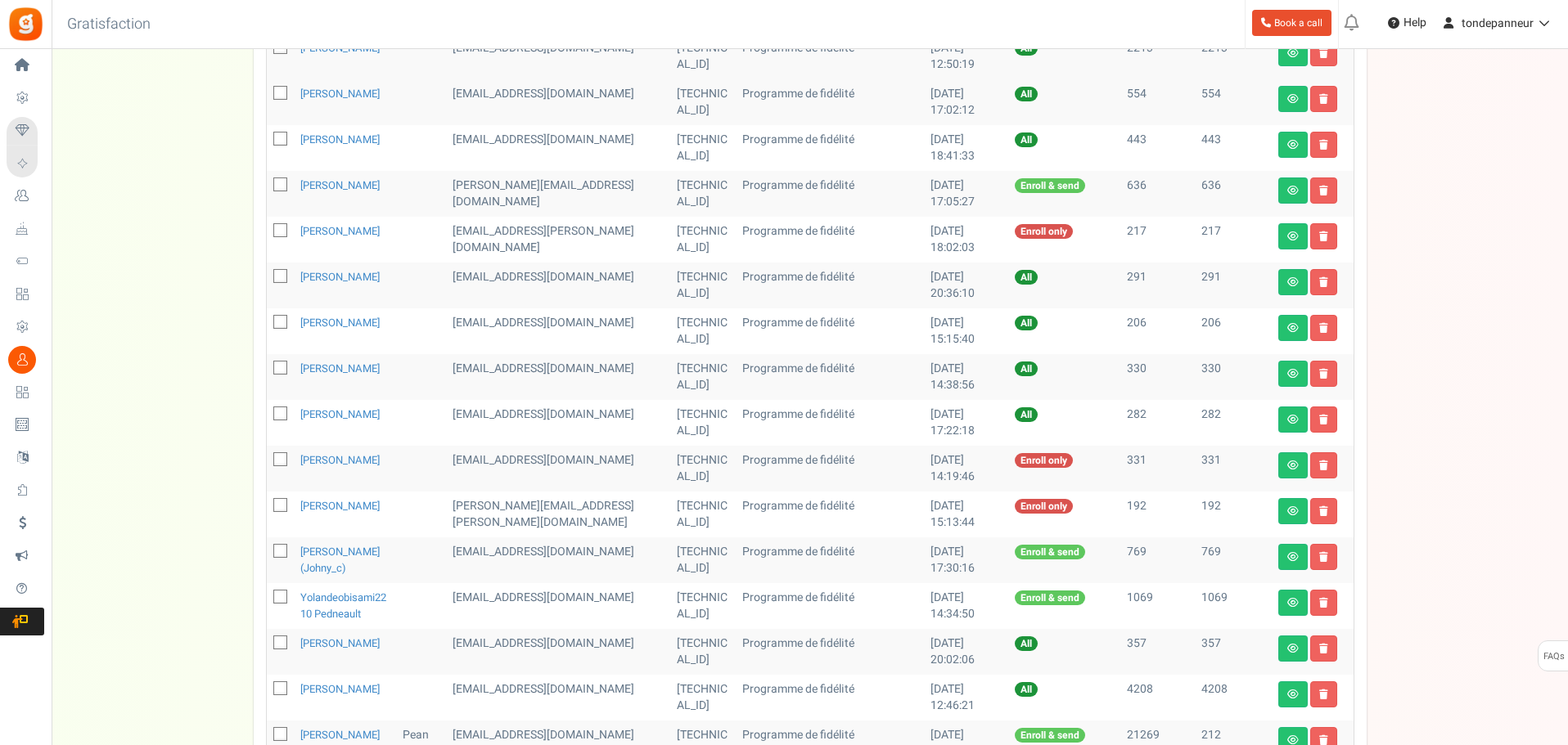
scroll to position [391, 0]
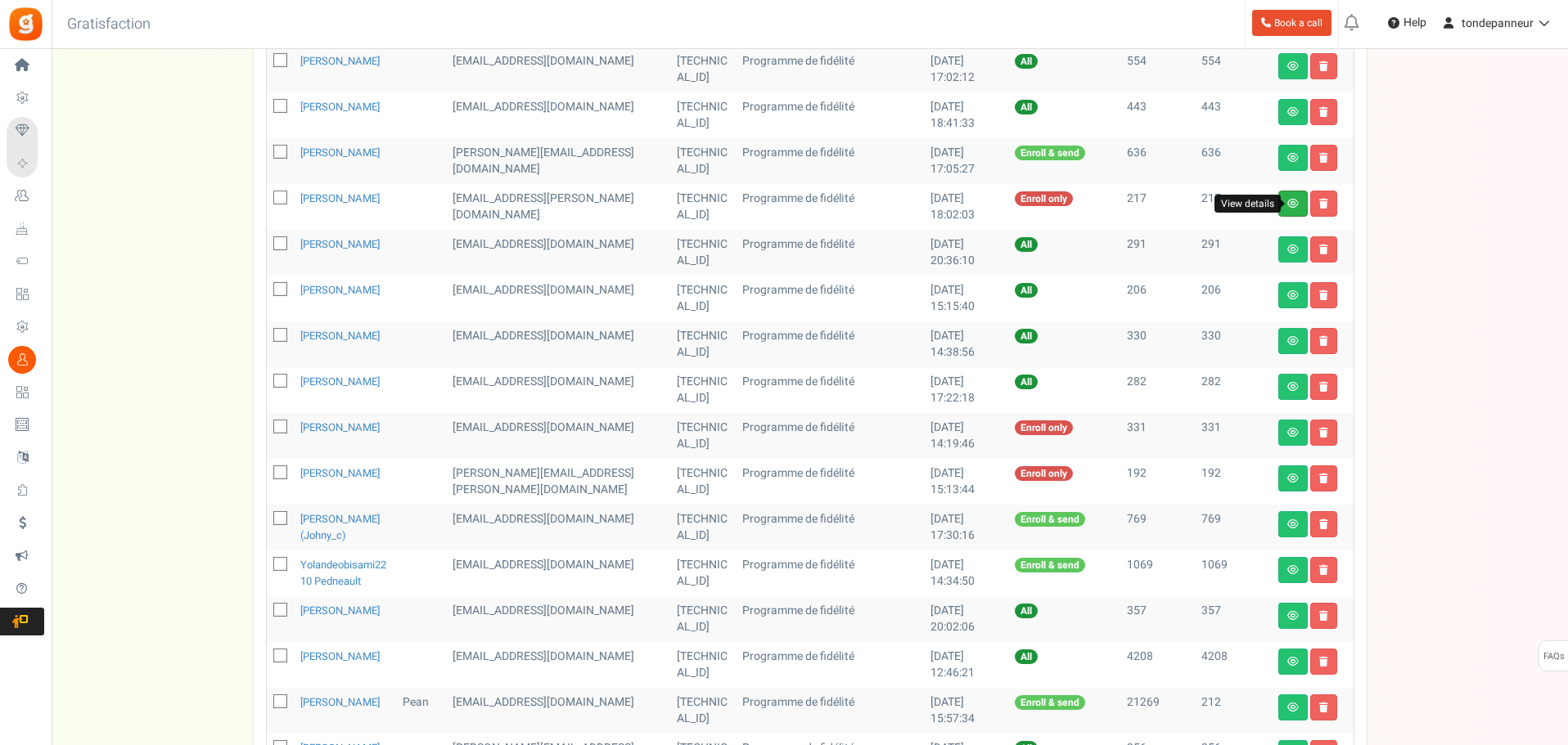
click at [1289, 206] on icon at bounding box center [1292, 203] width 11 height 10
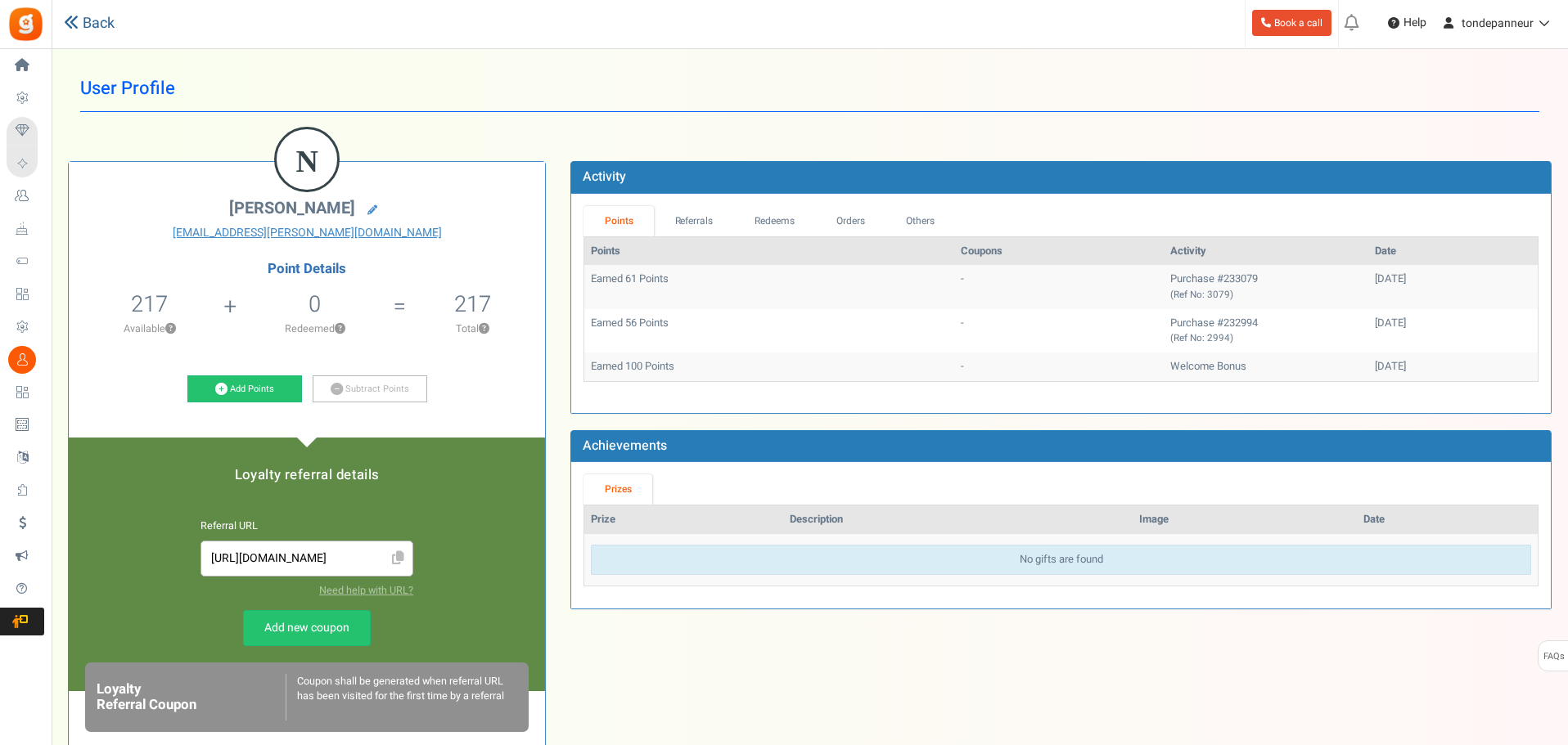
click at [83, 28] on link "Back" at bounding box center [89, 24] width 51 height 21
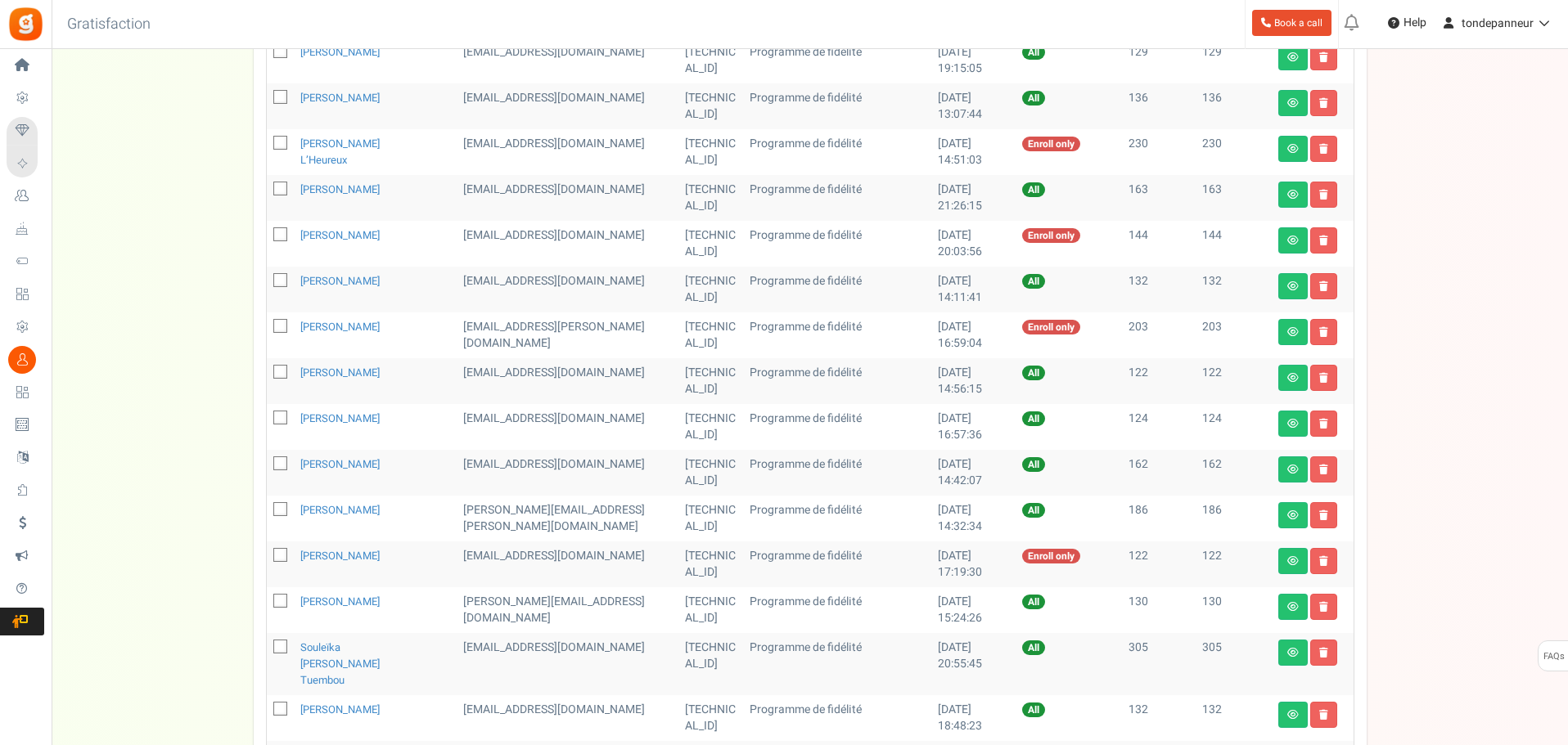
scroll to position [245, 0]
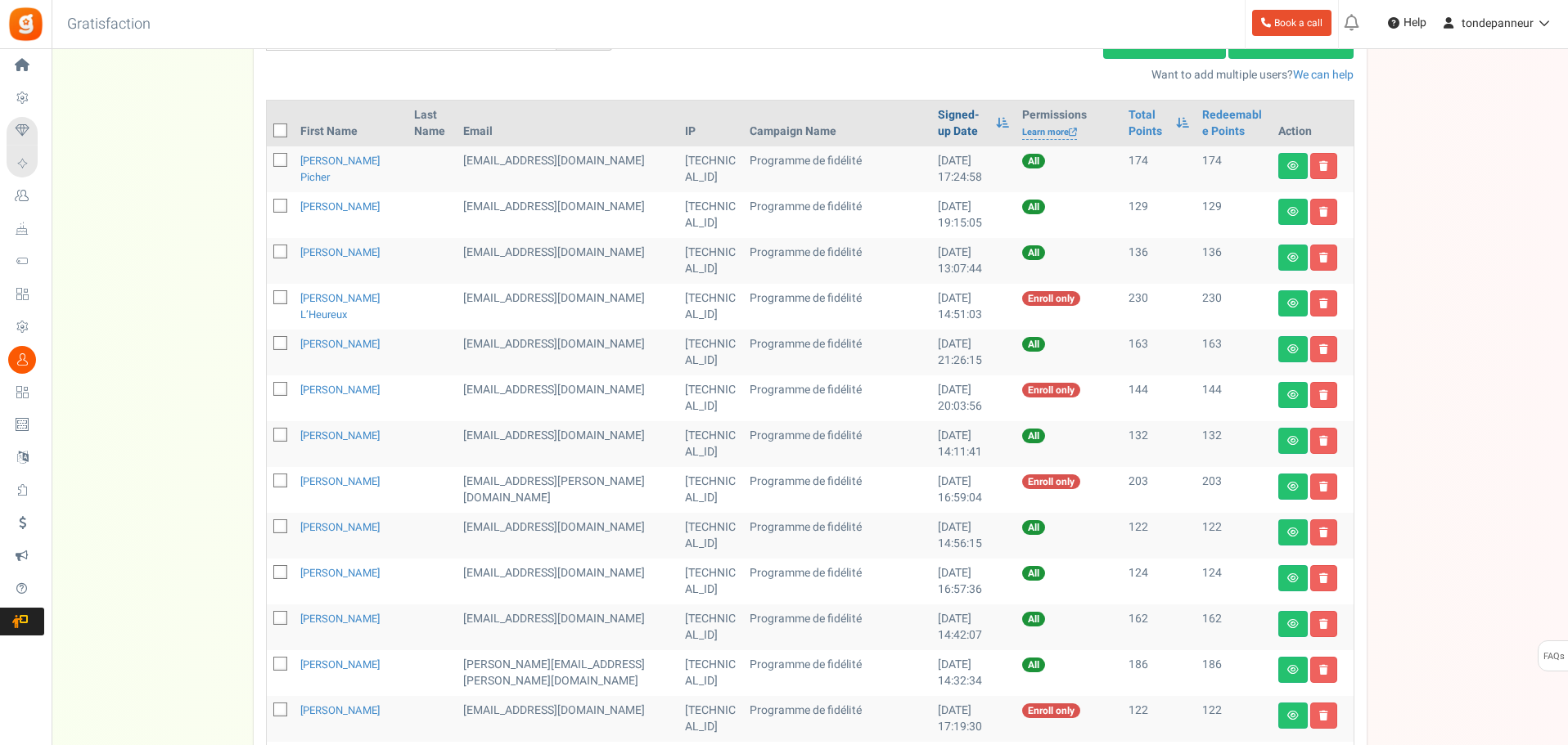
click at [937, 123] on link "Signed-up Date" at bounding box center [962, 123] width 50 height 32
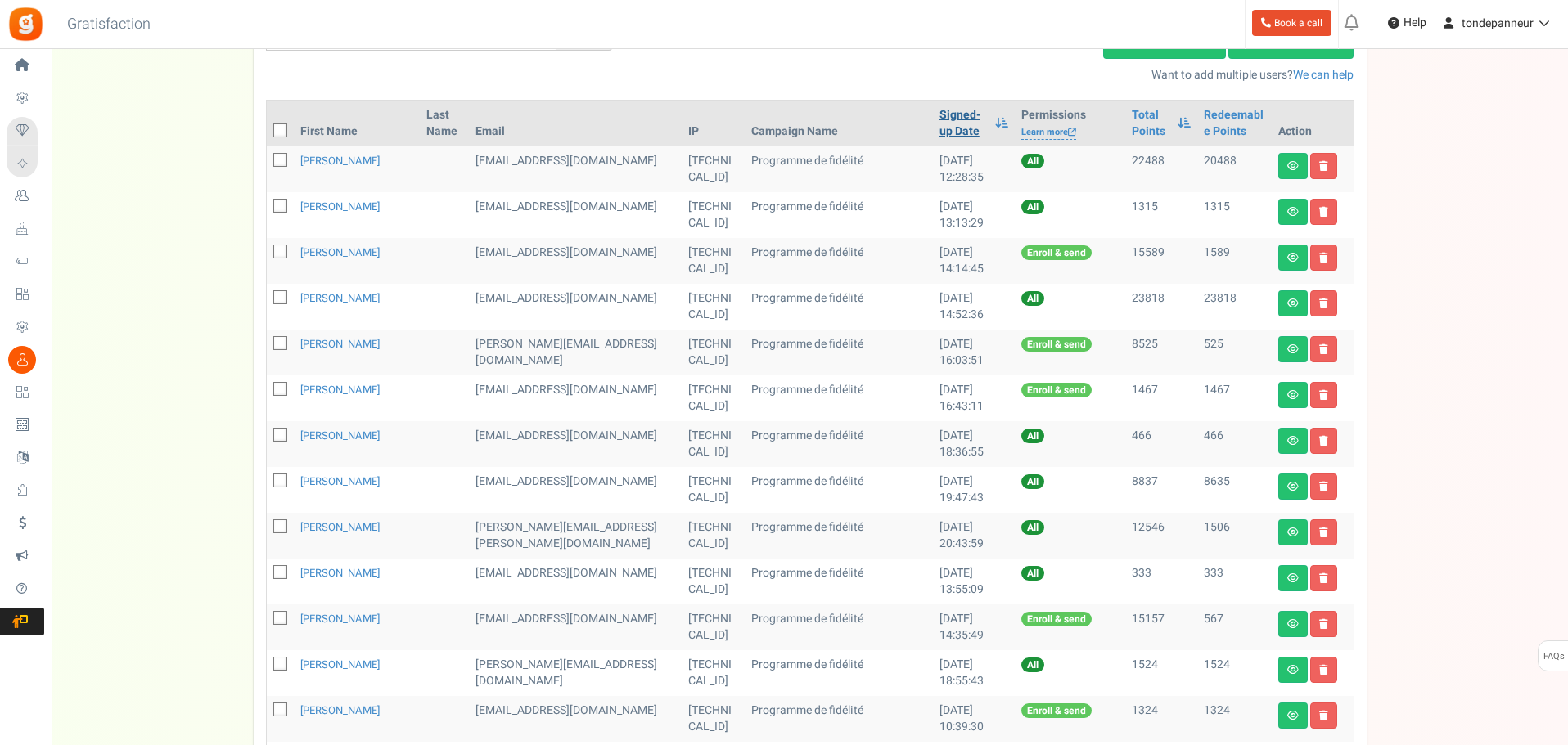
scroll to position [718, 0]
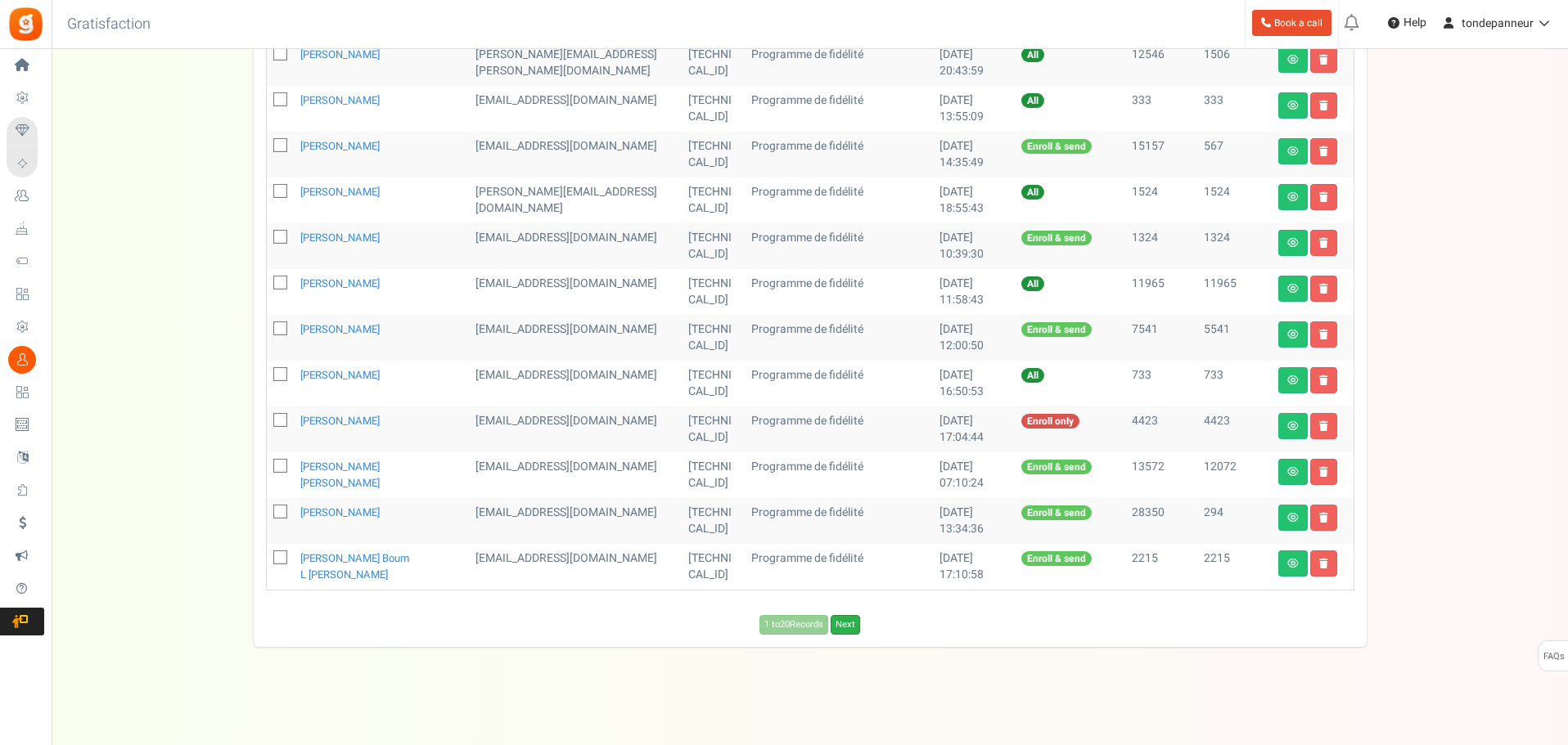
click at [846, 616] on link "Next" at bounding box center [846, 624] width 30 height 19
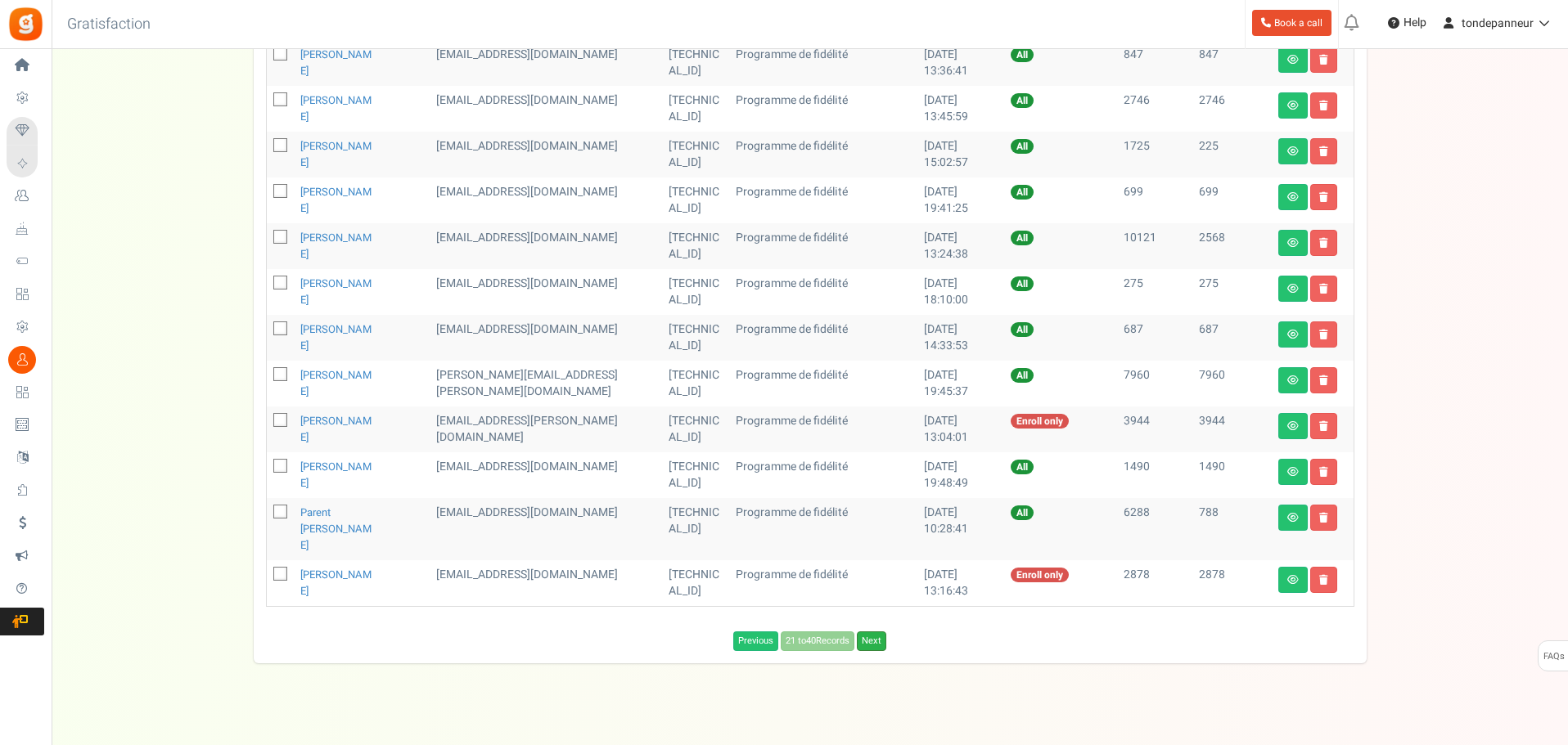
click at [881, 634] on link "Next" at bounding box center [872, 641] width 30 height 19
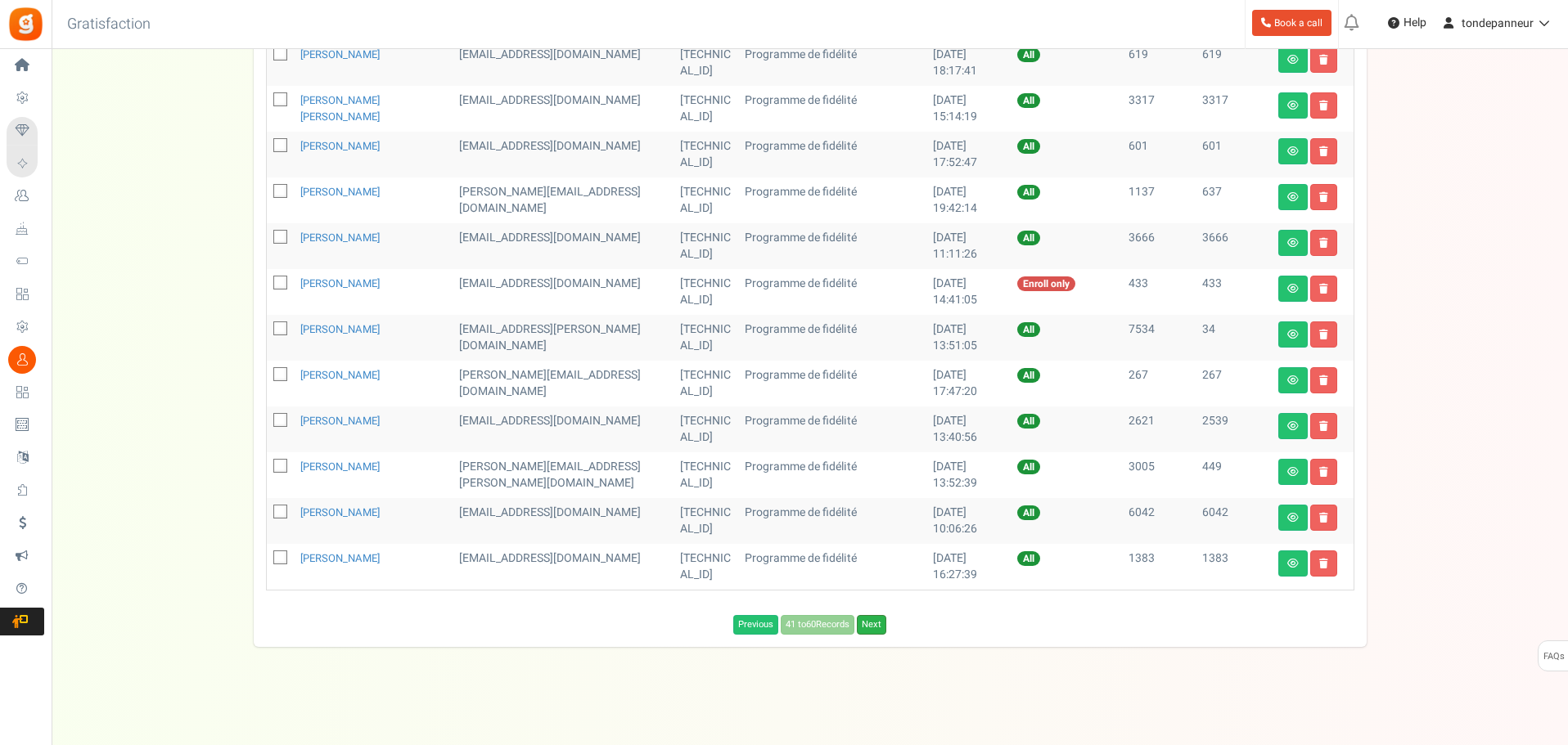
click at [881, 630] on link "Next" at bounding box center [872, 624] width 30 height 19
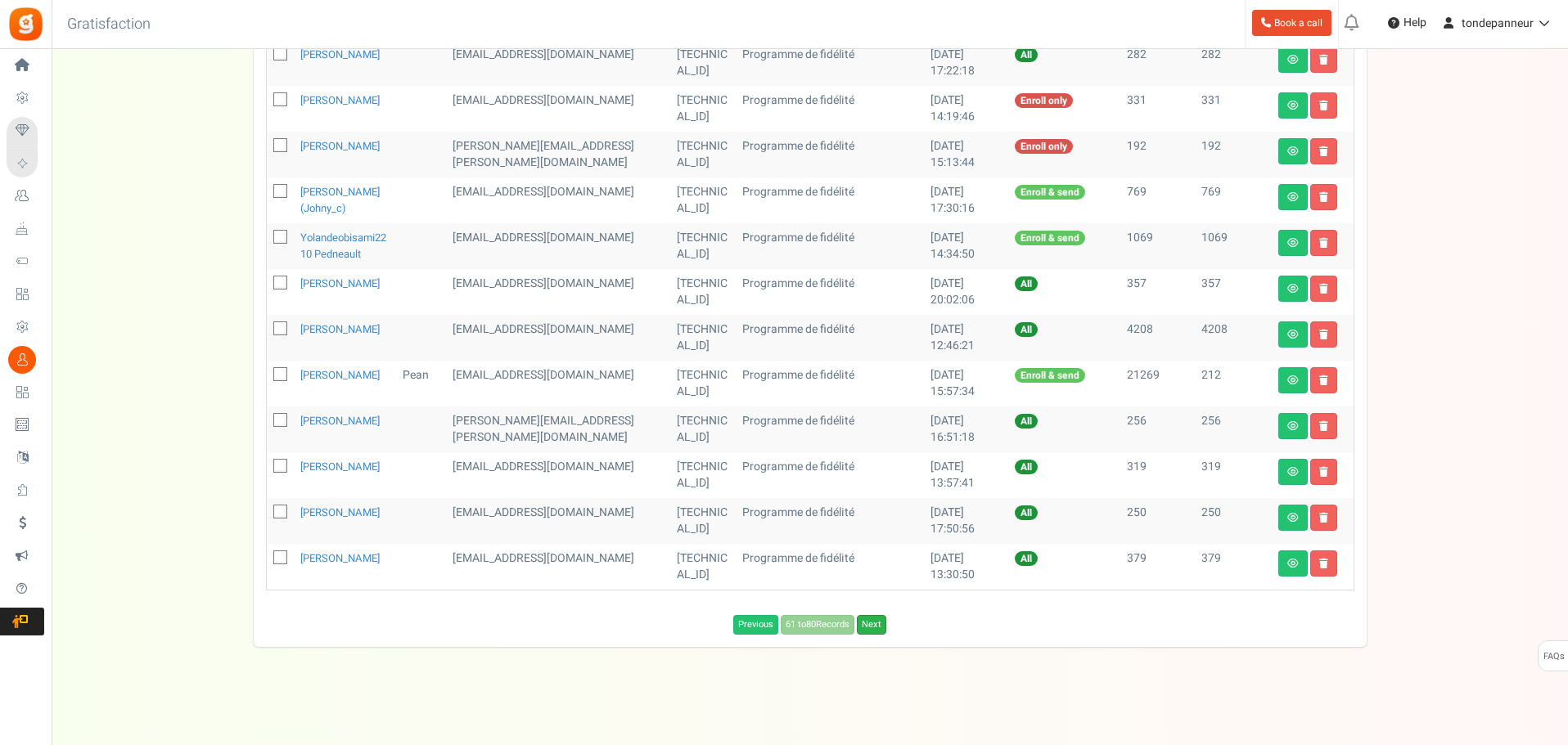
click at [882, 635] on link "Next" at bounding box center [872, 624] width 30 height 19
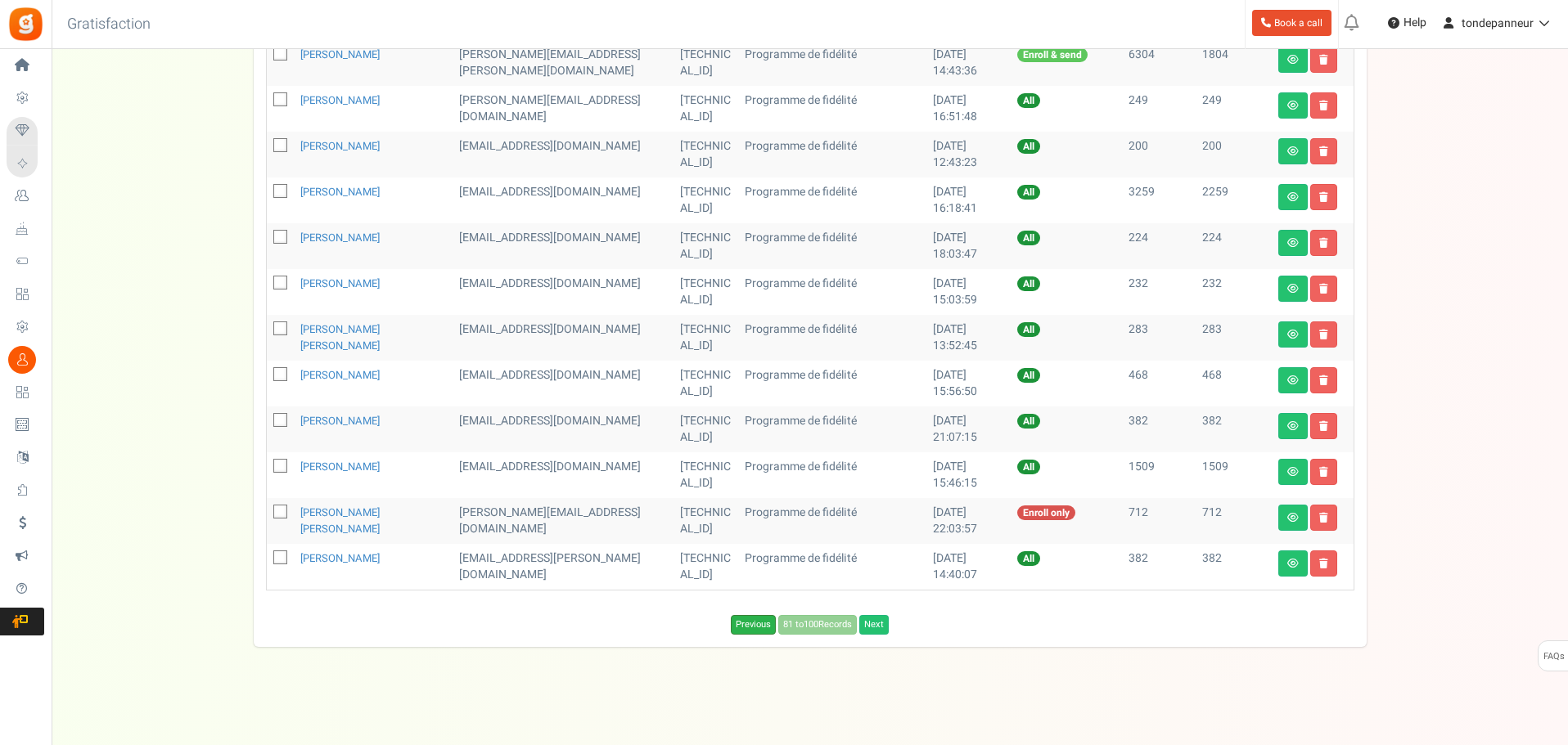
click at [758, 617] on link "Previous" at bounding box center [753, 624] width 45 height 19
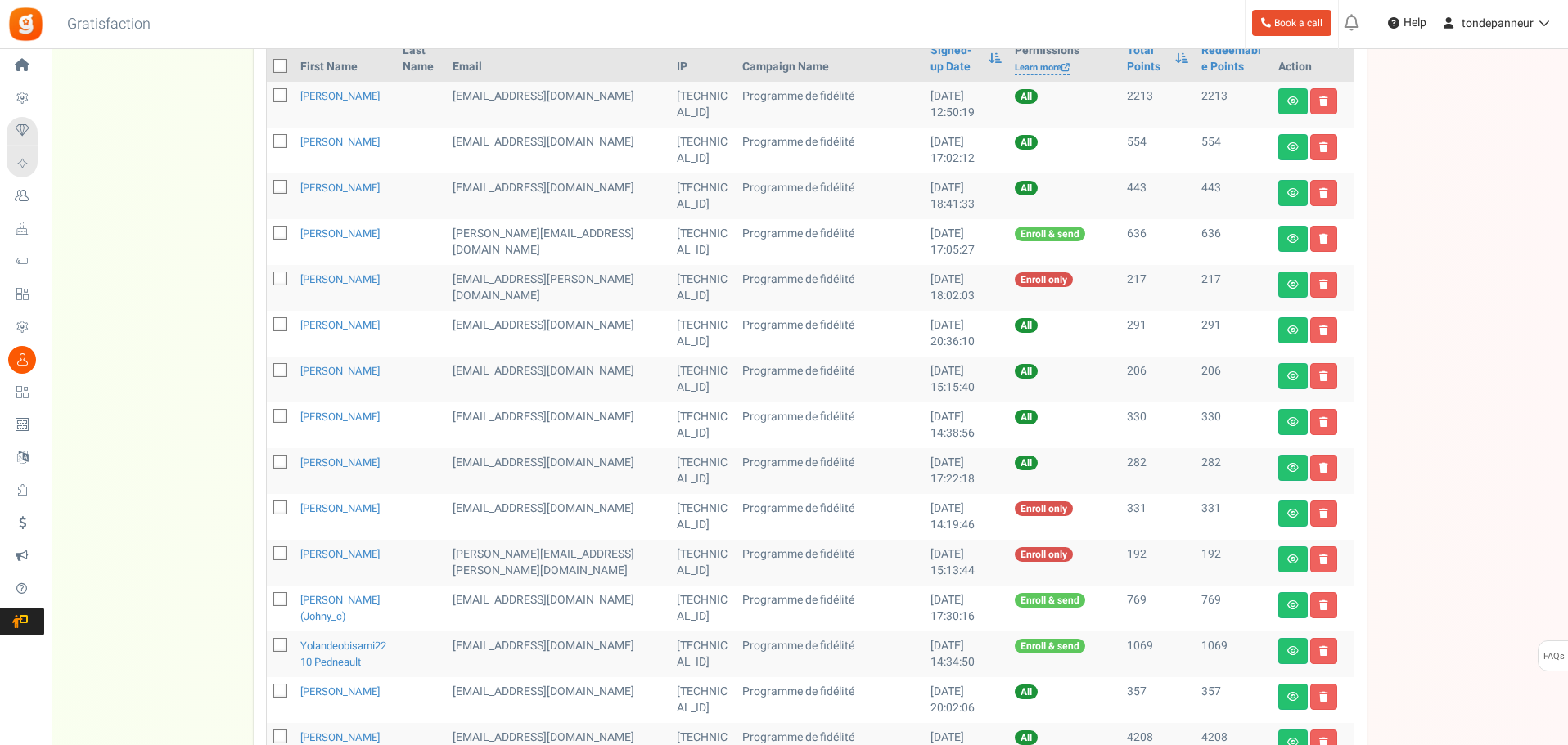
scroll to position [309, 0]
click at [1324, 288] on icon at bounding box center [1323, 285] width 9 height 10
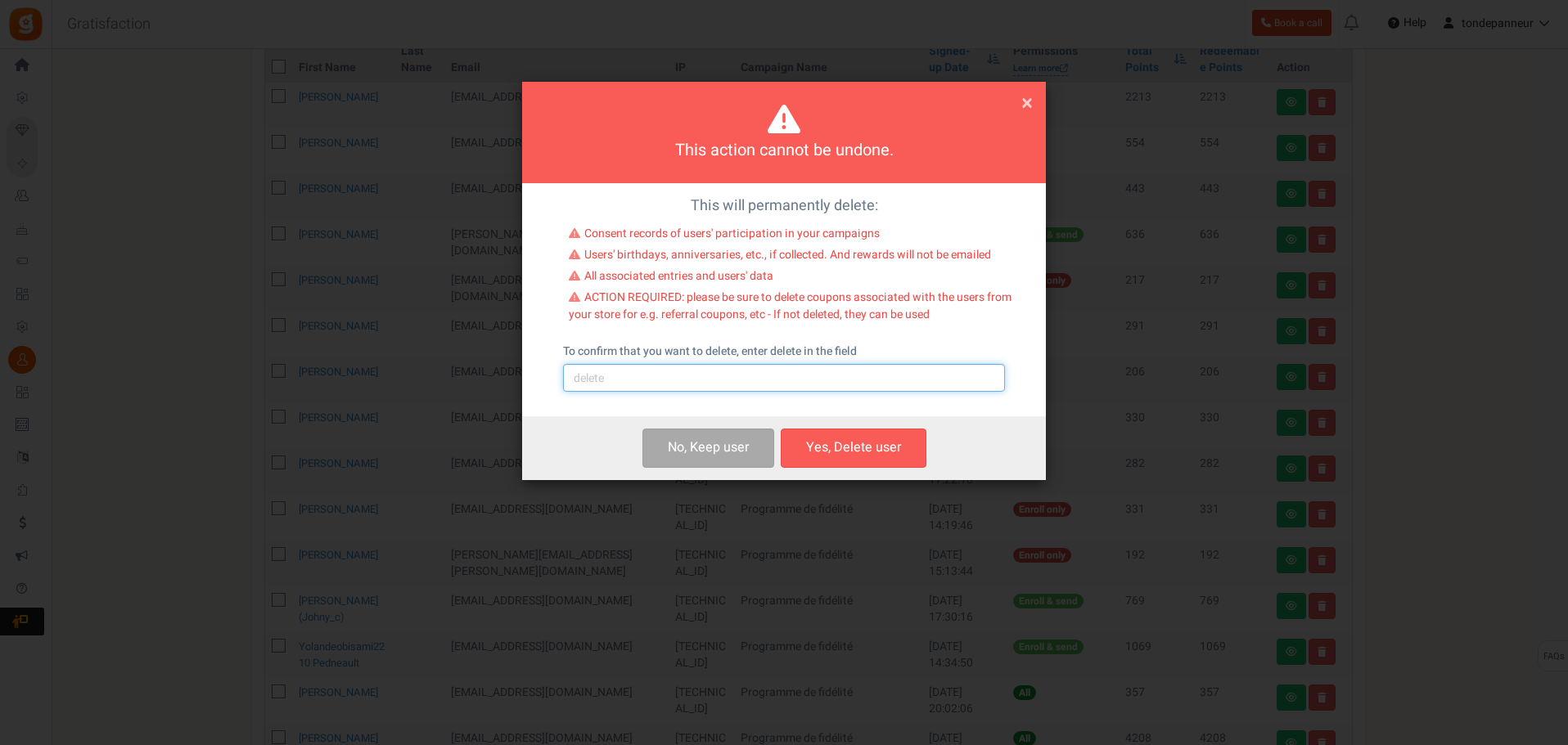
click at [752, 382] on input "text" at bounding box center [784, 378] width 442 height 28
type input "delete"
click at [836, 446] on button "Yes, Delete user" at bounding box center [853, 448] width 146 height 38
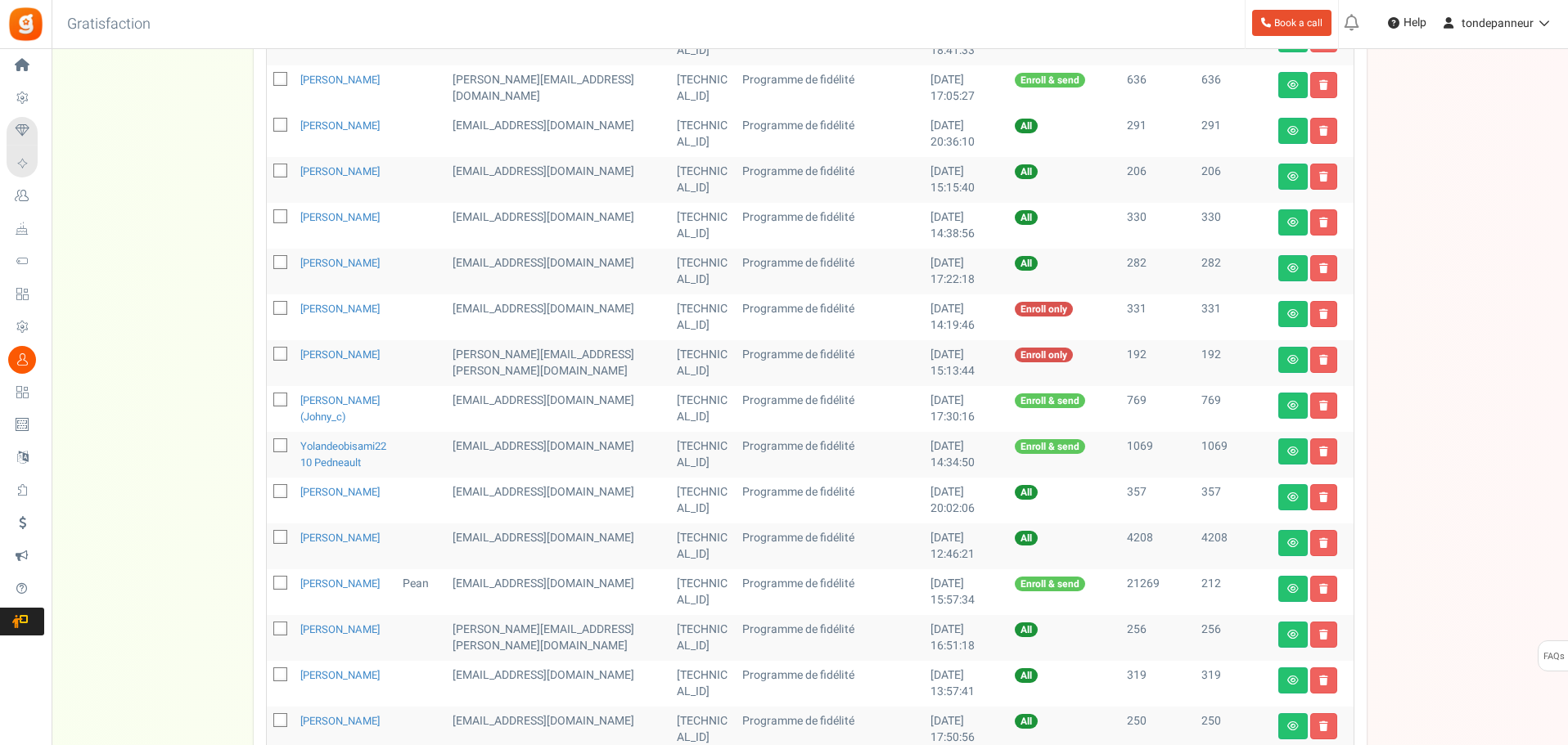
scroll to position [473, 0]
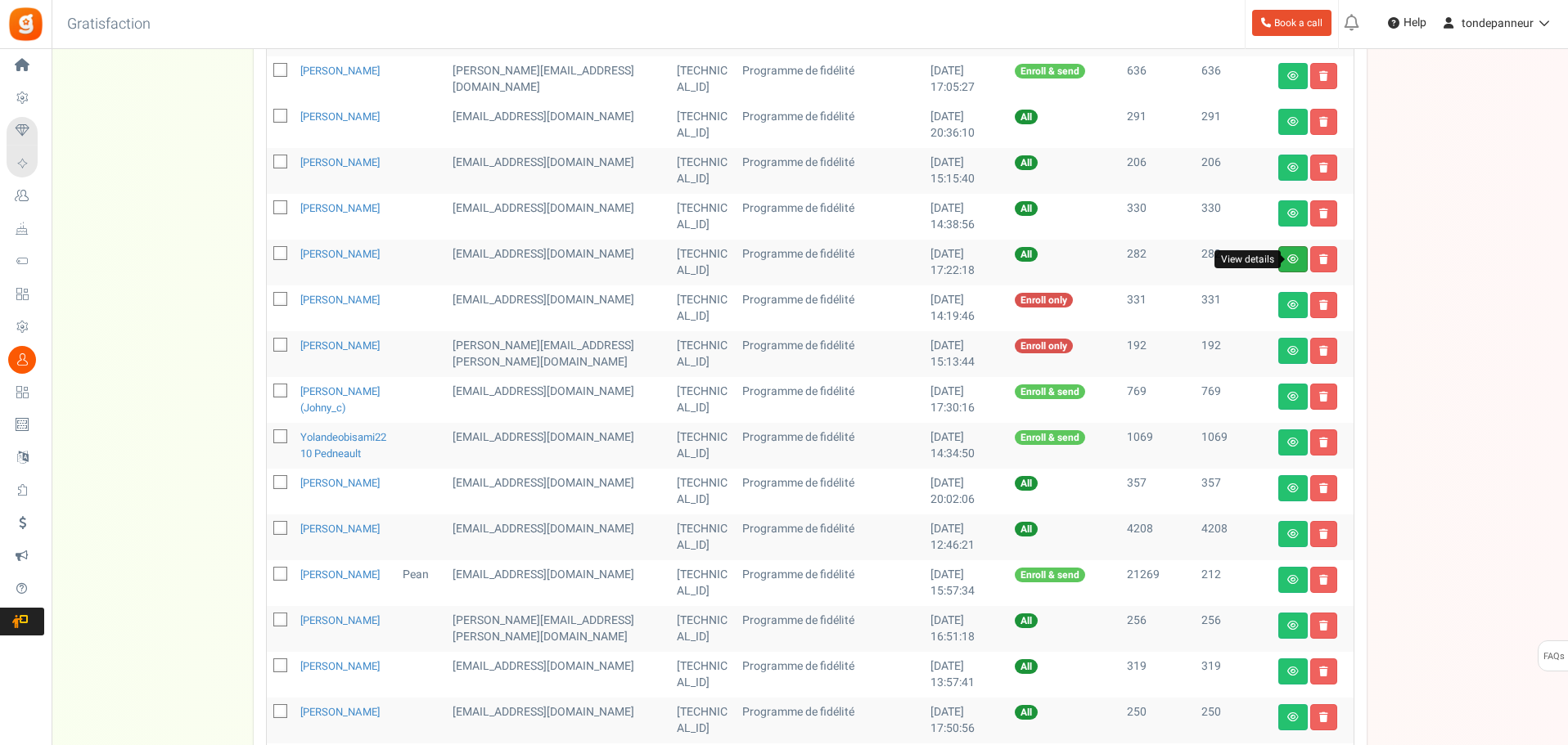
click at [1295, 254] on icon at bounding box center [1292, 259] width 11 height 10
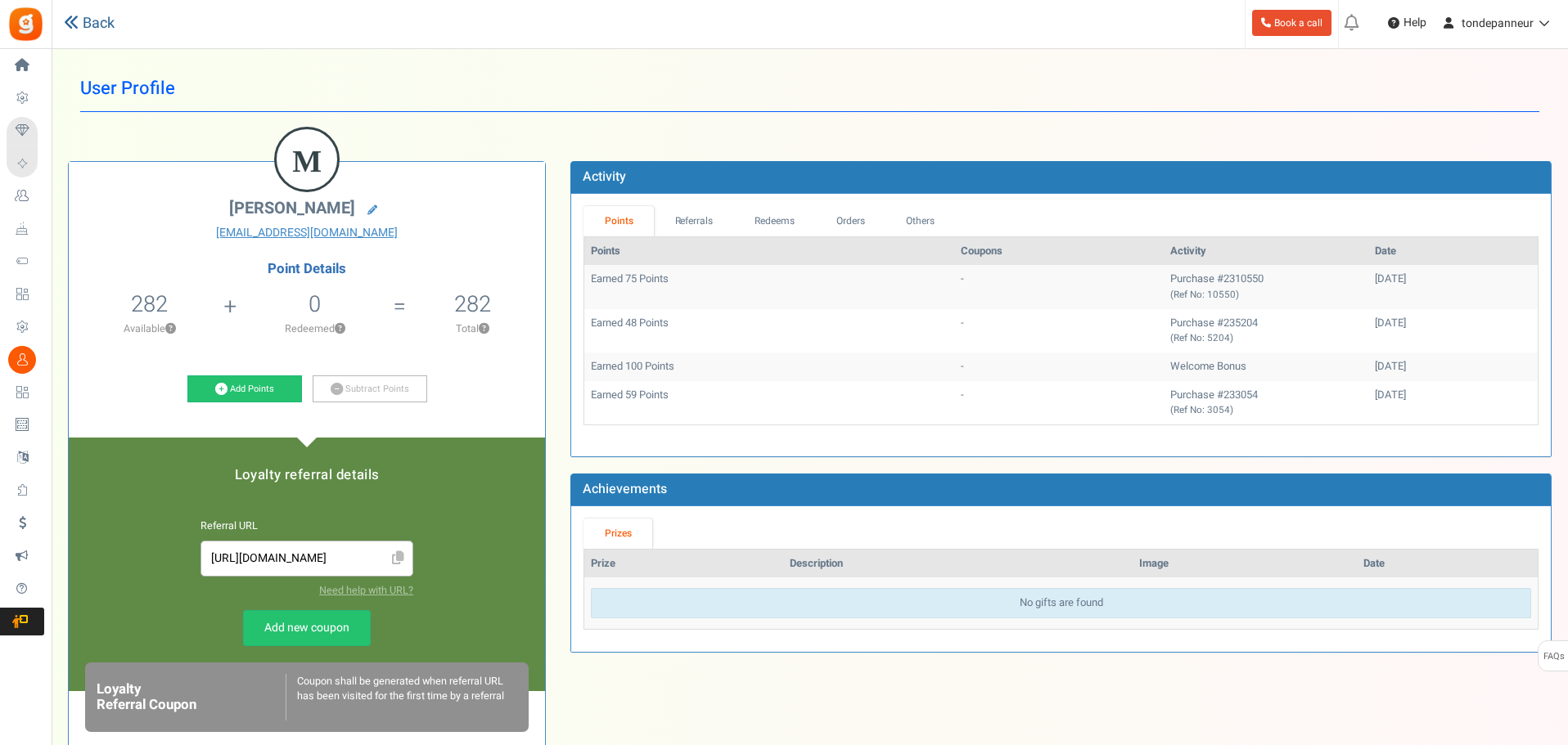
click at [77, 24] on icon at bounding box center [71, 22] width 15 height 15
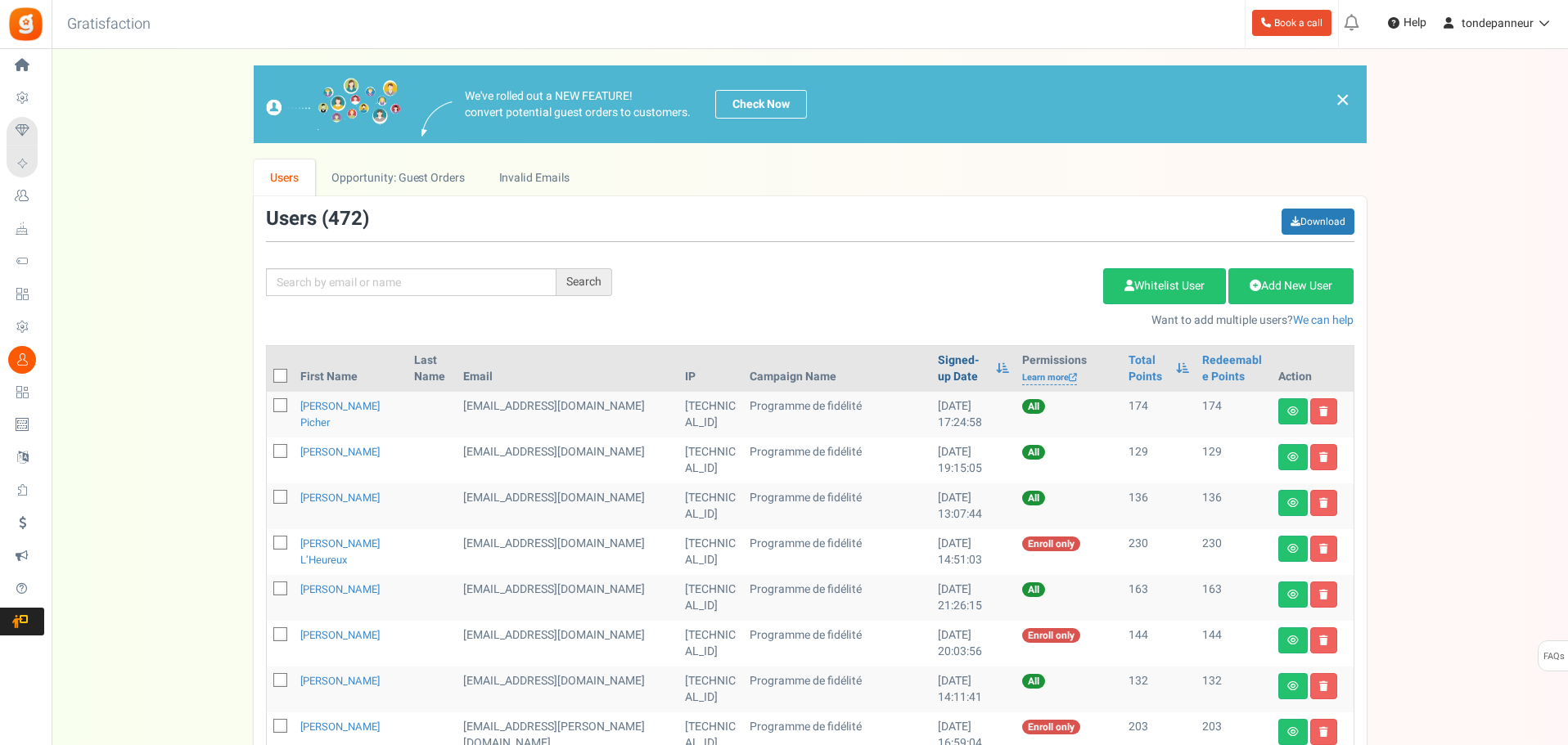
click at [937, 370] on link "Signed-up Date" at bounding box center [962, 369] width 50 height 32
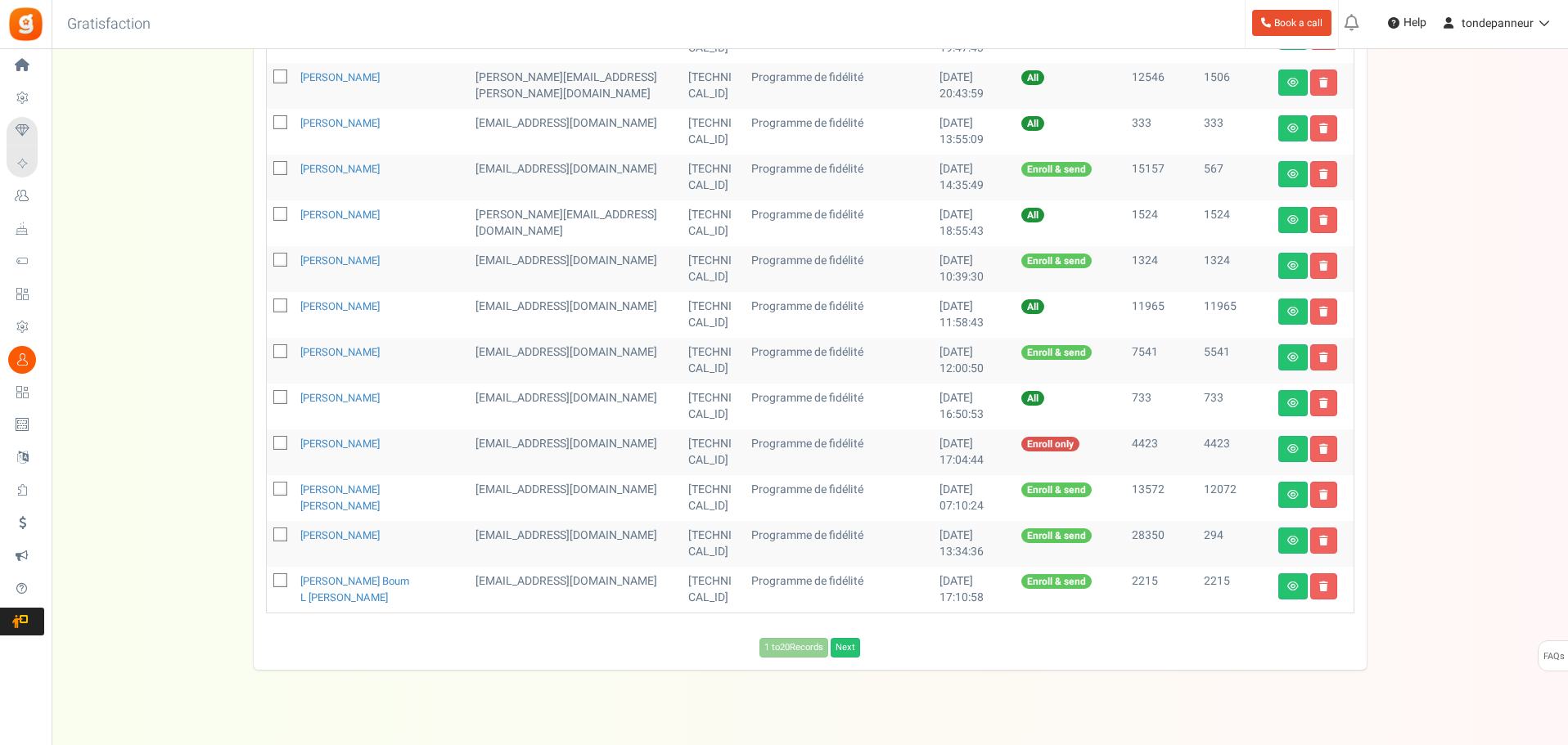
scroll to position [718, 0]
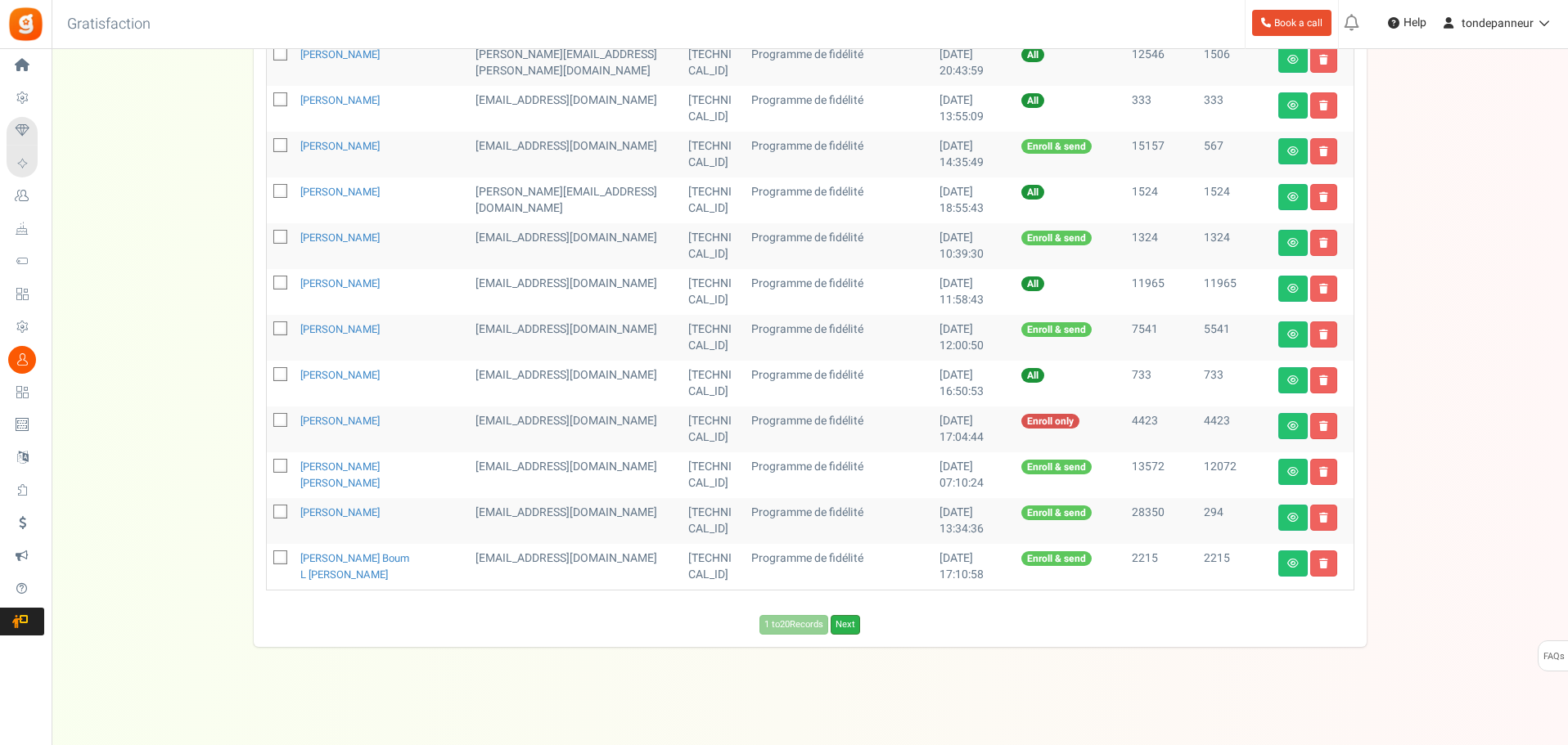
click at [854, 624] on link "Next" at bounding box center [846, 624] width 30 height 19
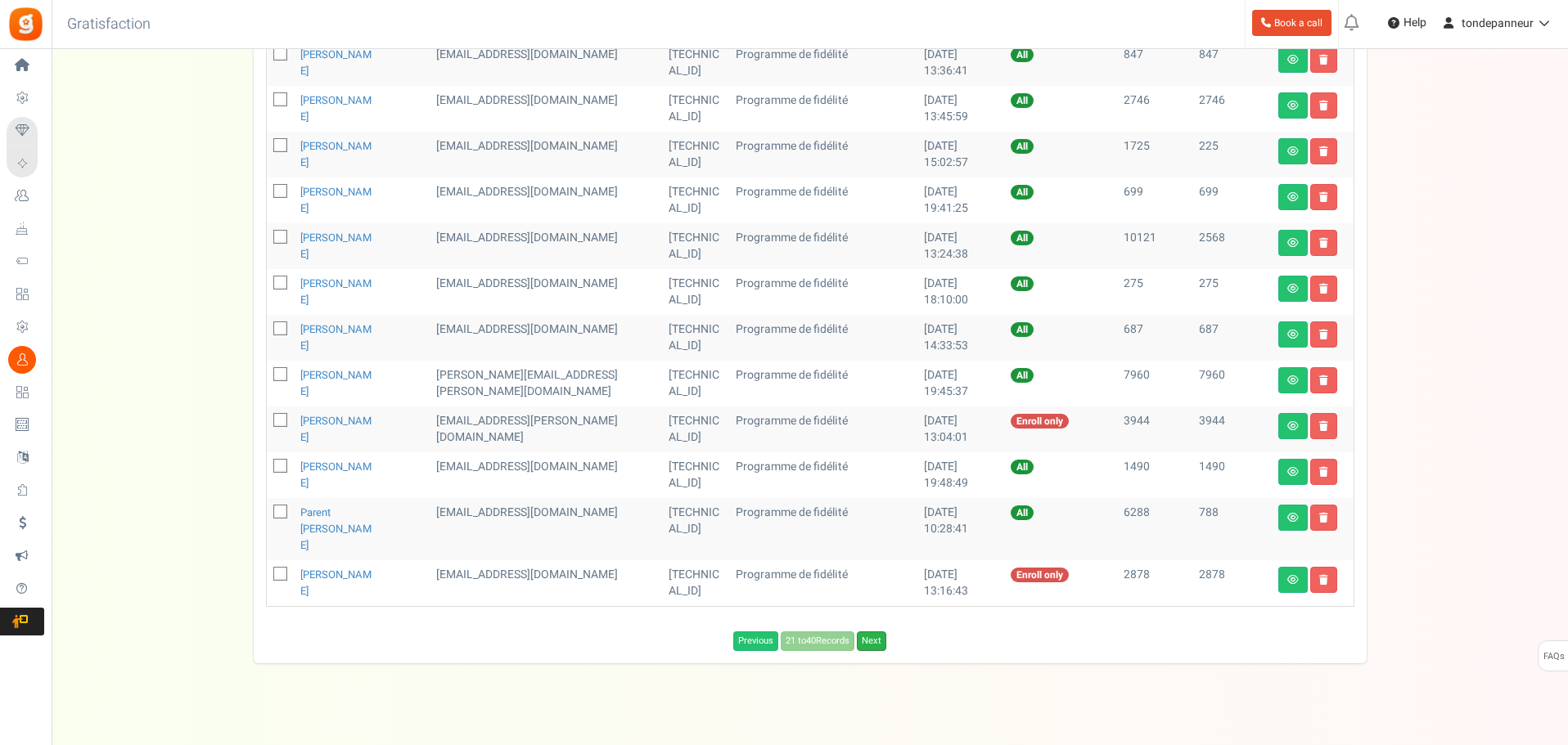
click at [878, 631] on link "Next" at bounding box center [872, 641] width 30 height 19
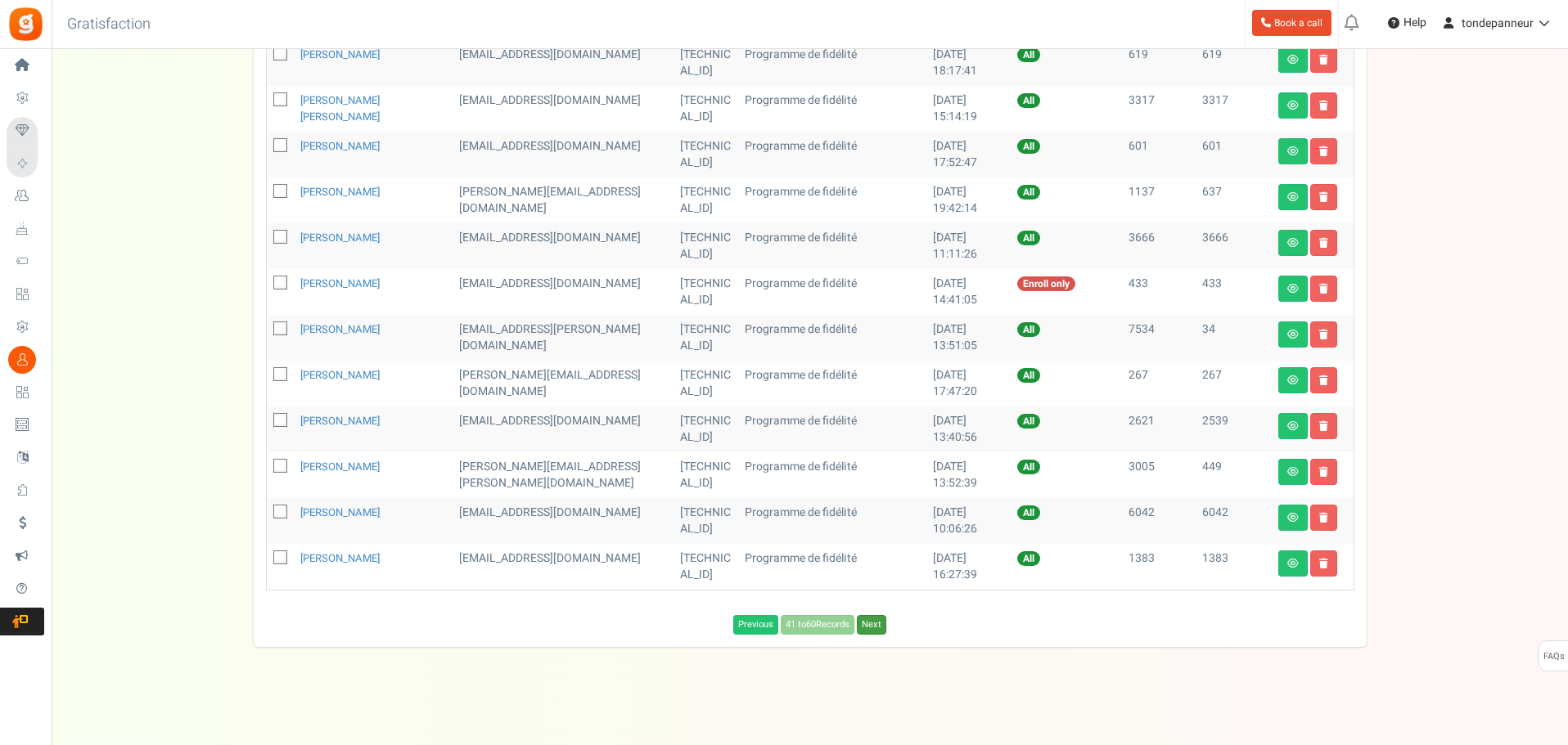
click at [878, 627] on link "Next" at bounding box center [872, 624] width 30 height 19
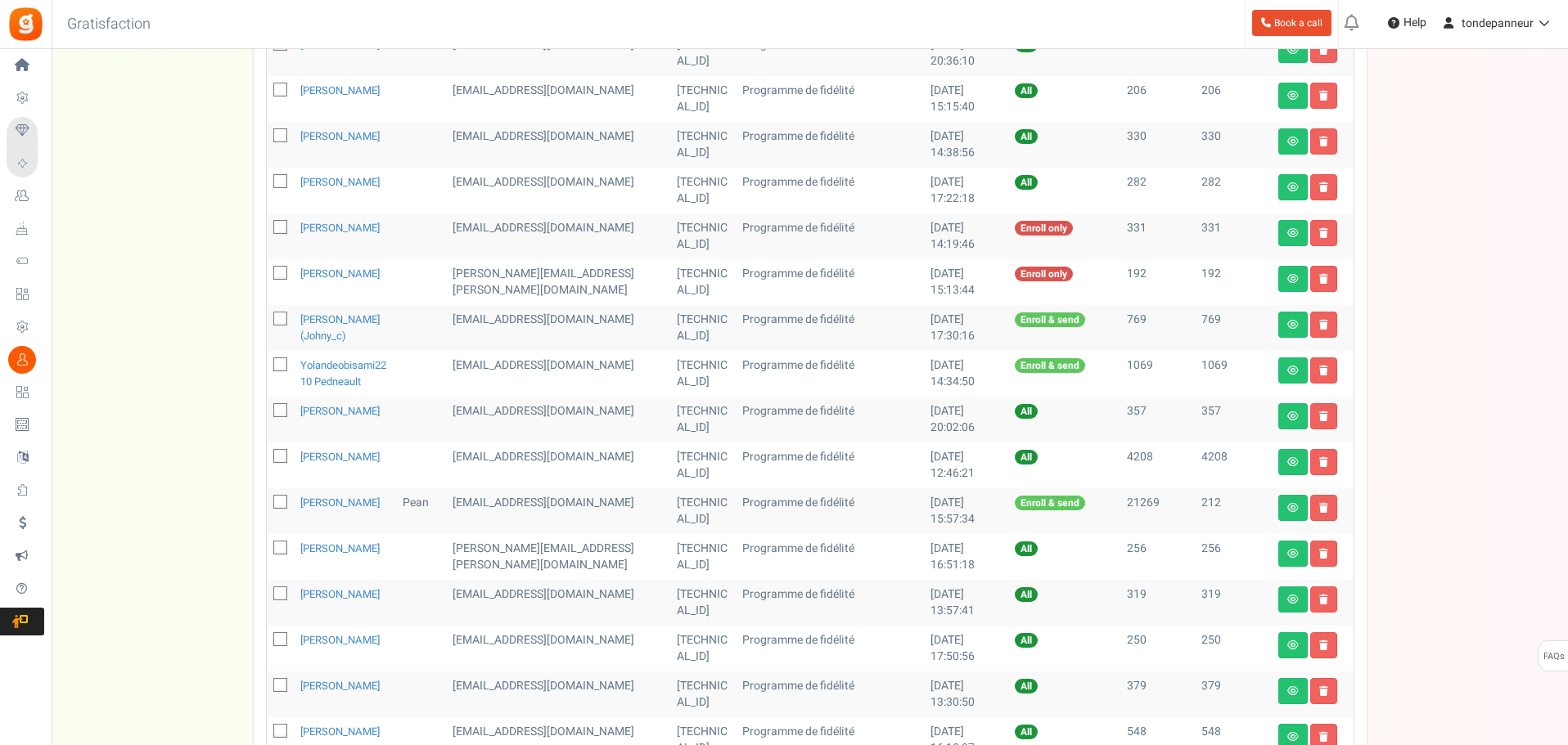
scroll to position [555, 0]
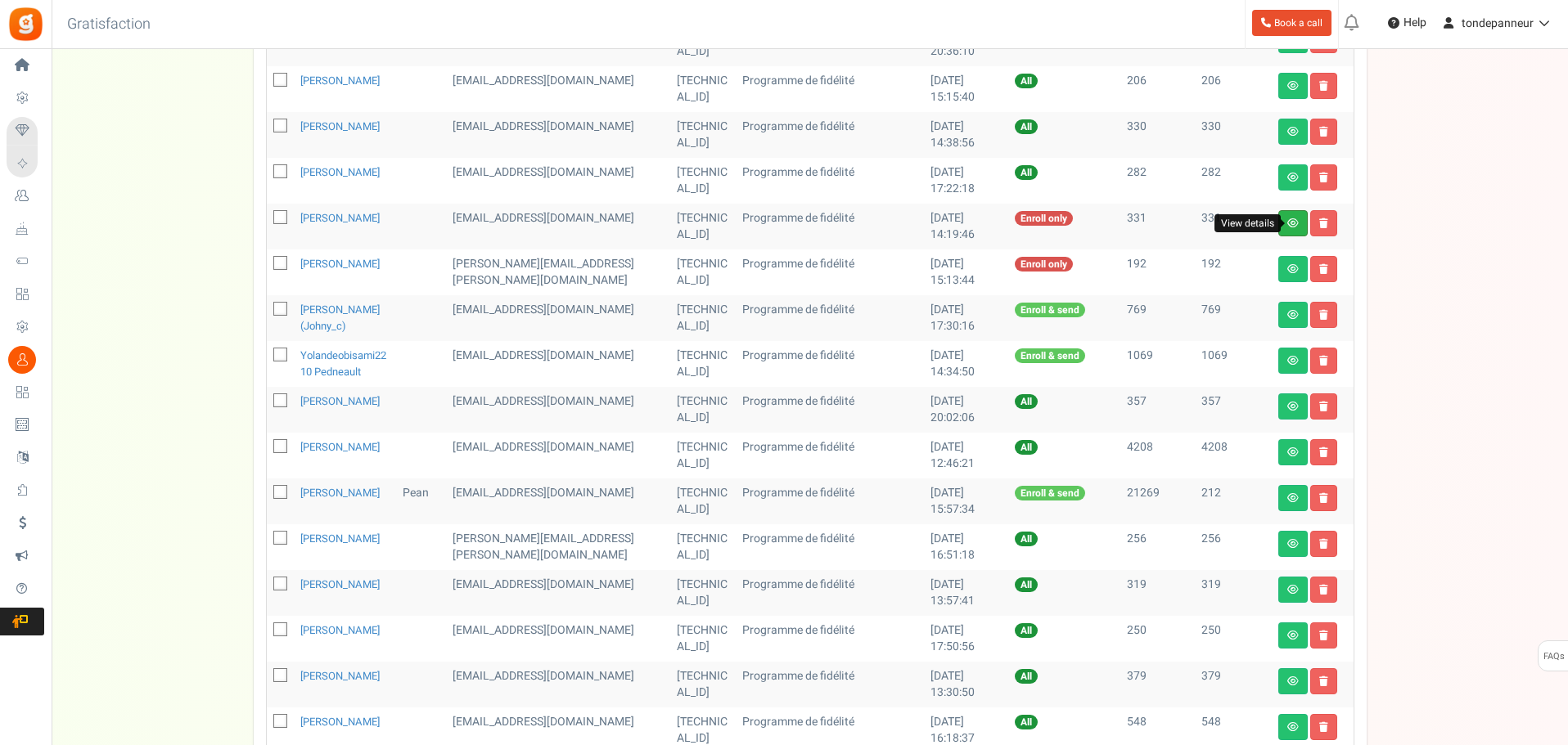
click at [1289, 221] on icon at bounding box center [1292, 223] width 11 height 10
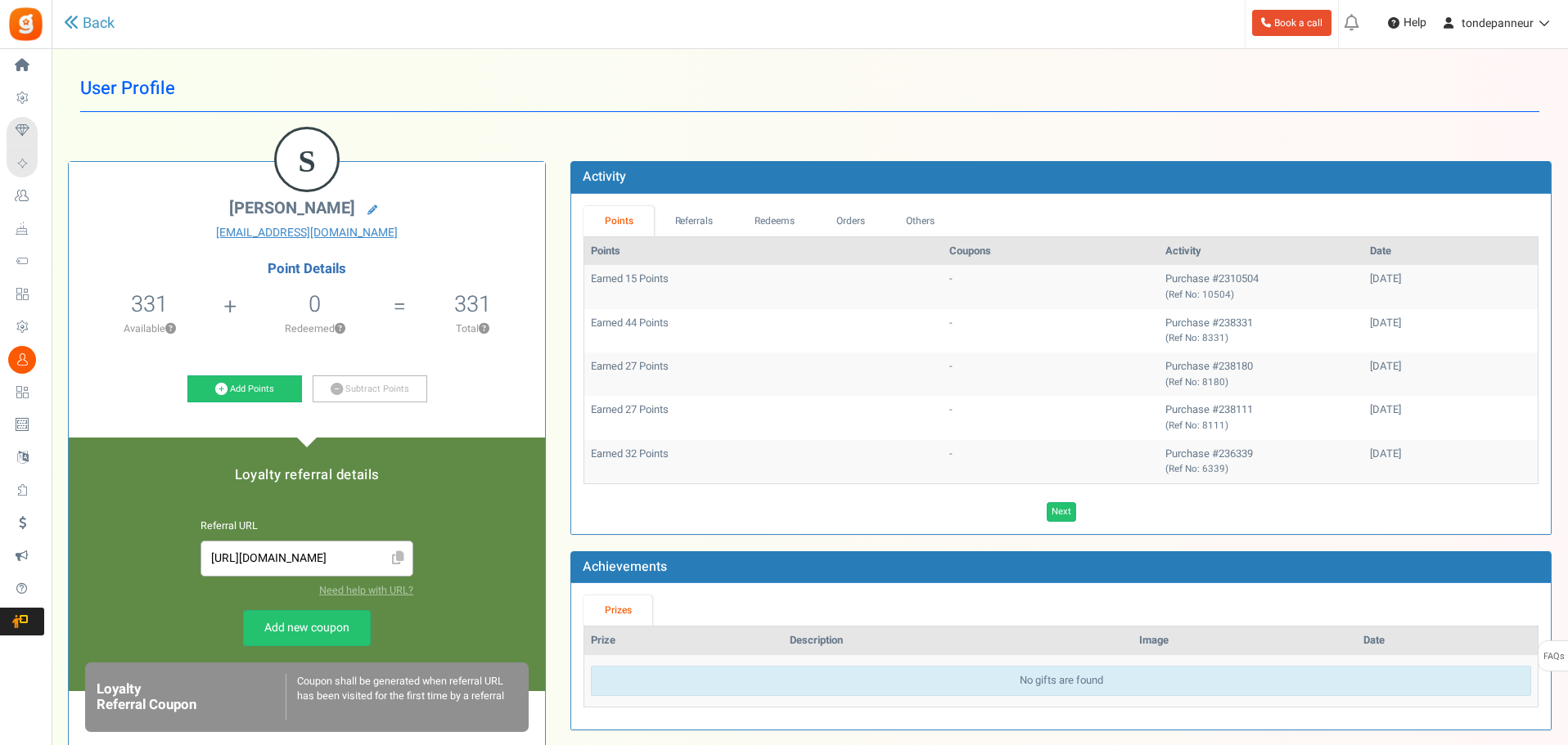
click at [99, 40] on div "Back" at bounding box center [338, 24] width 549 height 47
click at [90, 14] on link "Back" at bounding box center [89, 24] width 51 height 21
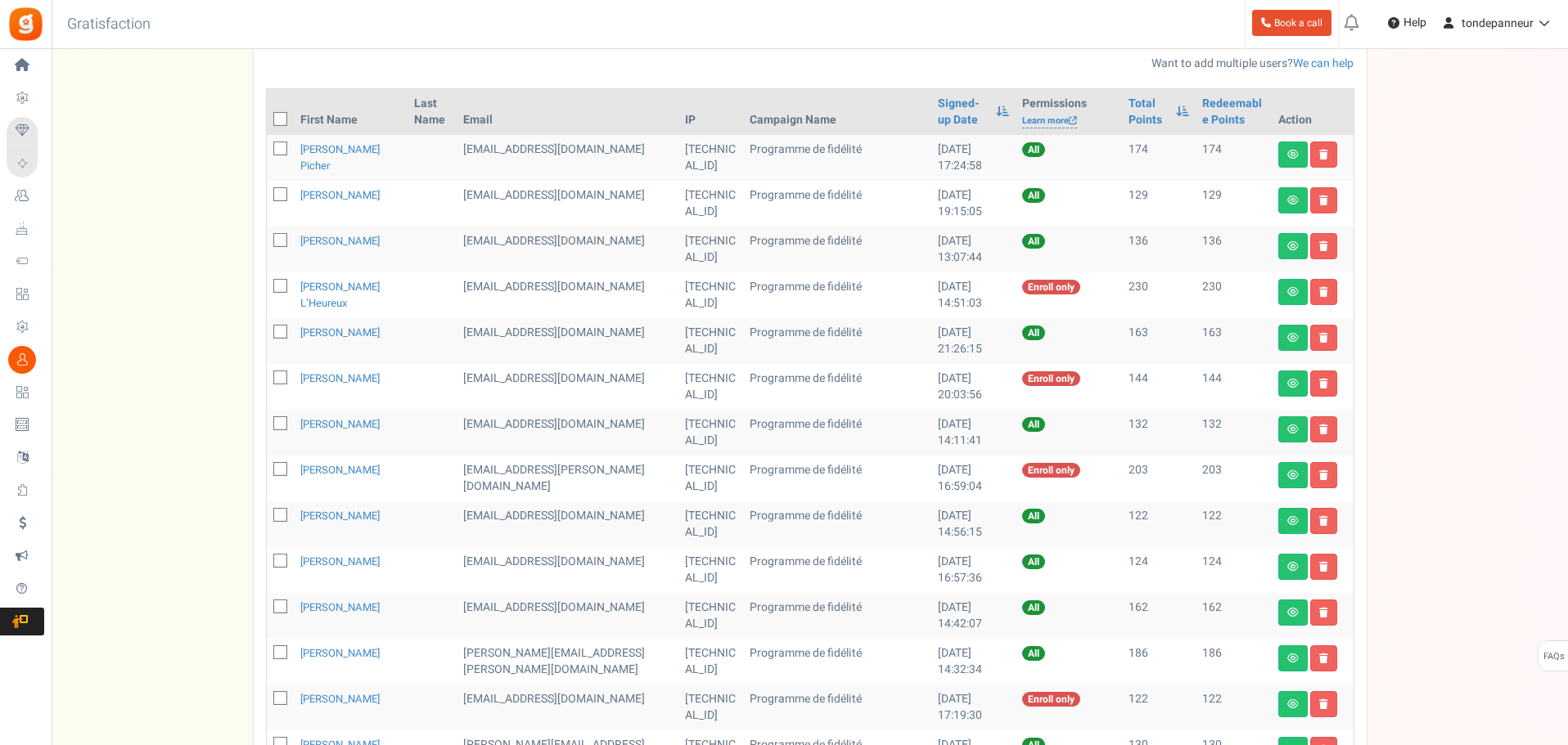
scroll to position [163, 0]
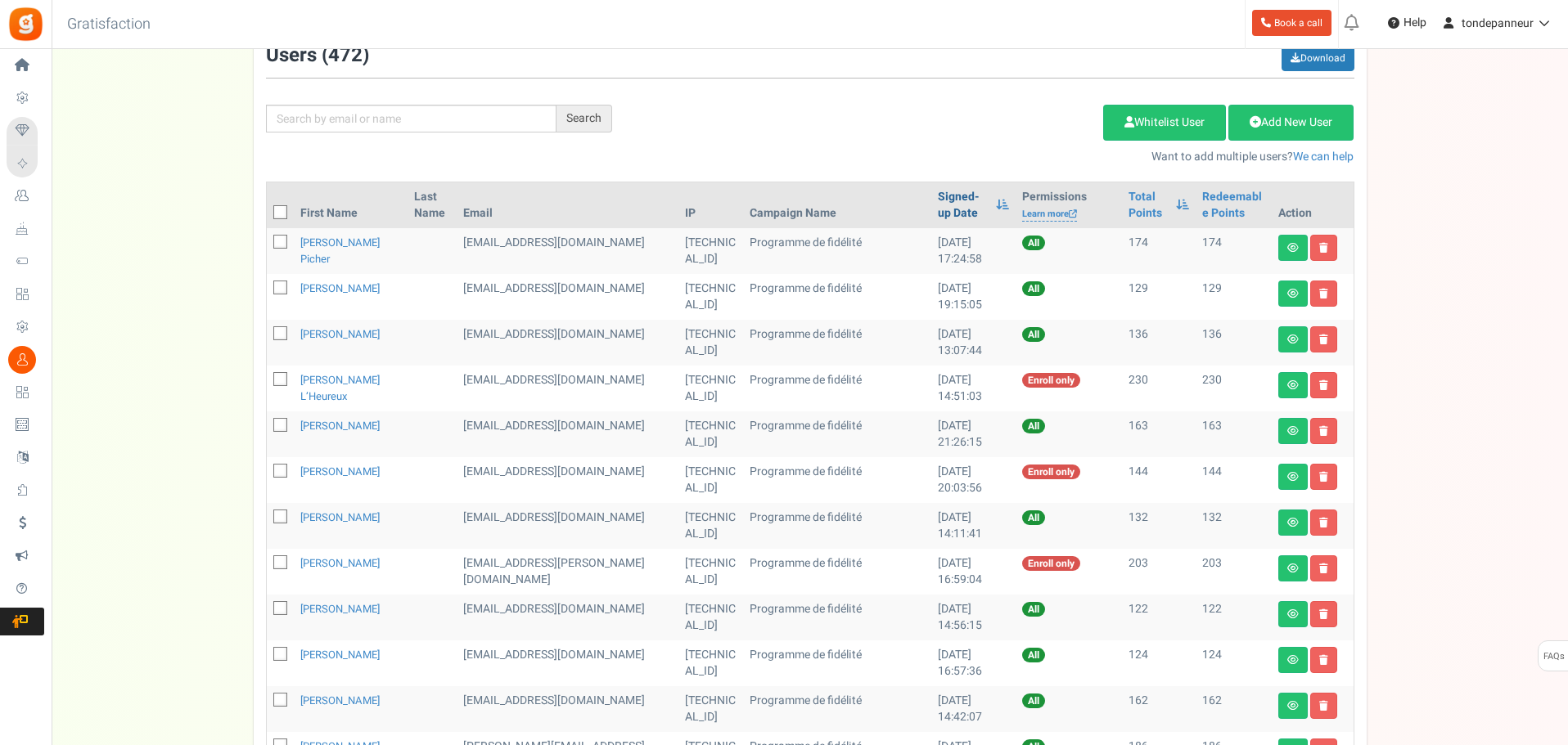
click at [937, 200] on link "Signed-up Date" at bounding box center [962, 204] width 50 height 32
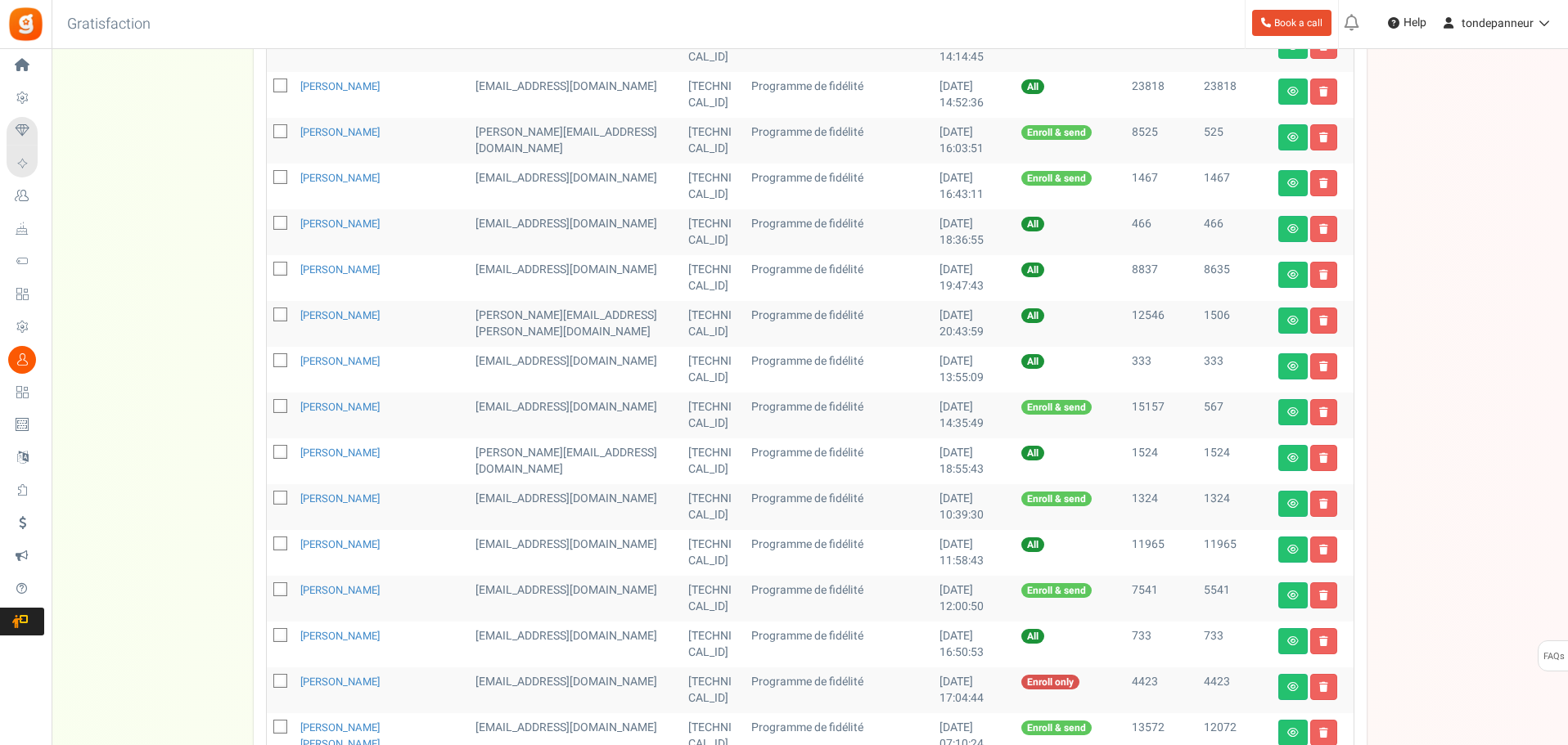
scroll to position [718, 0]
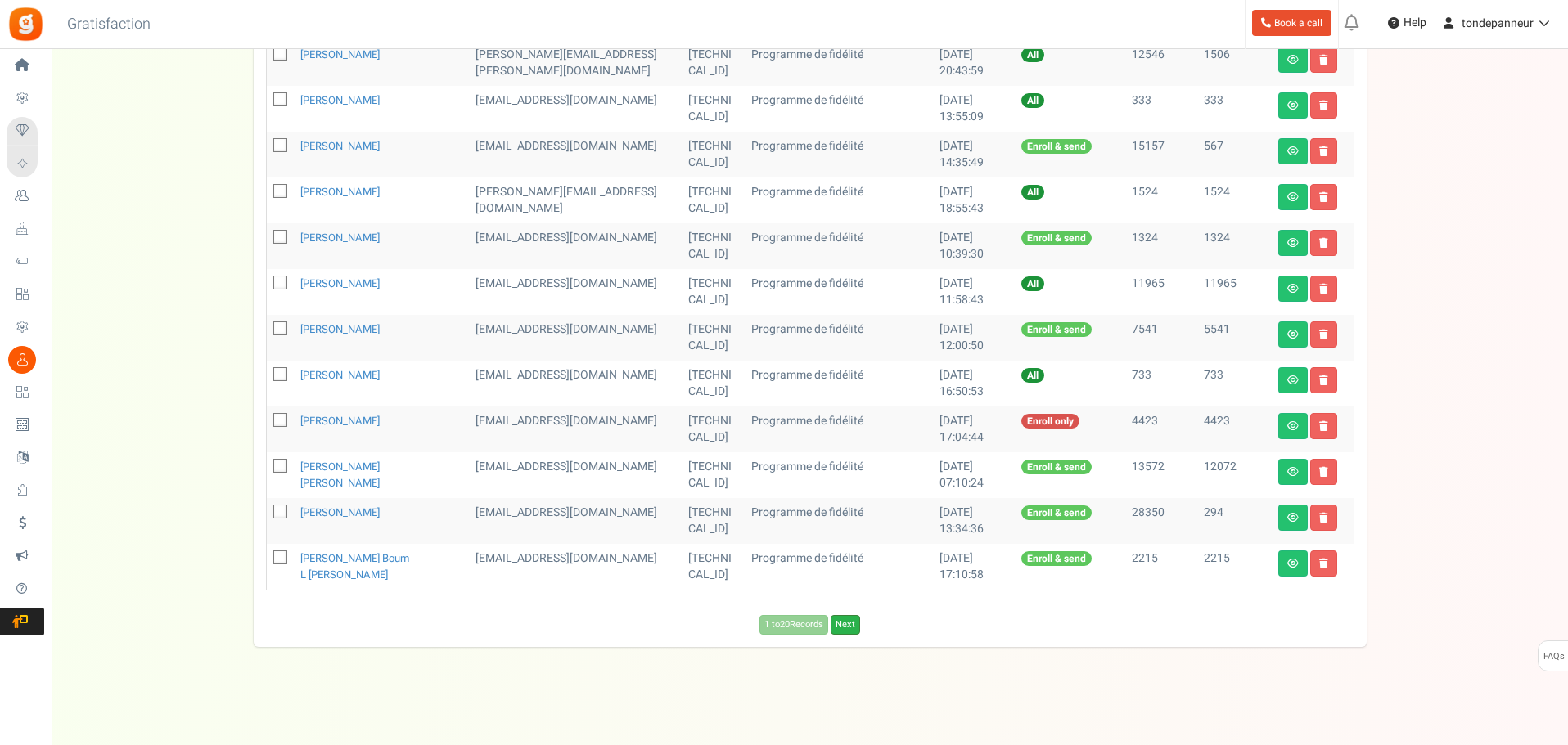
click at [858, 627] on link "Next" at bounding box center [846, 624] width 30 height 19
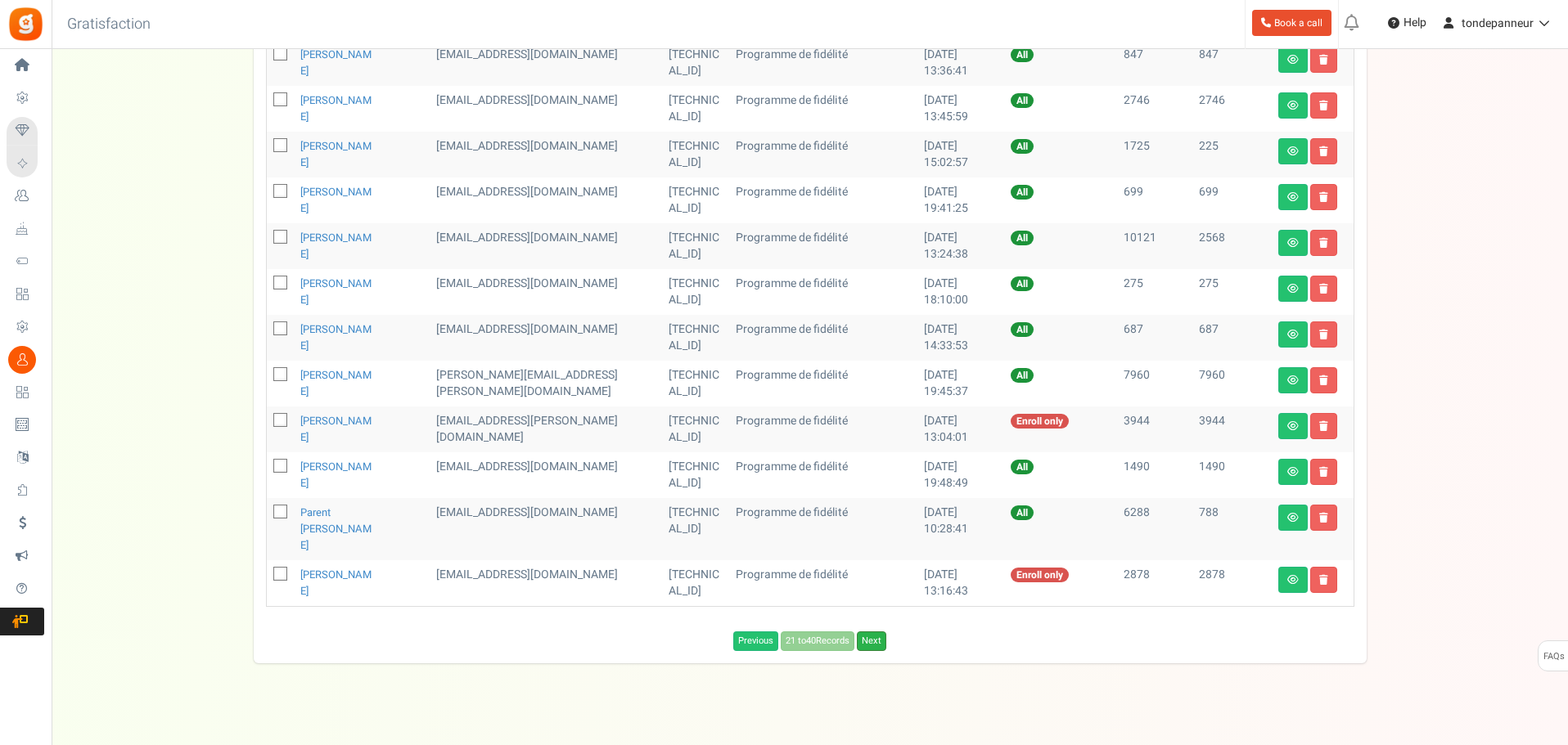
click at [867, 631] on link "Next" at bounding box center [872, 641] width 30 height 19
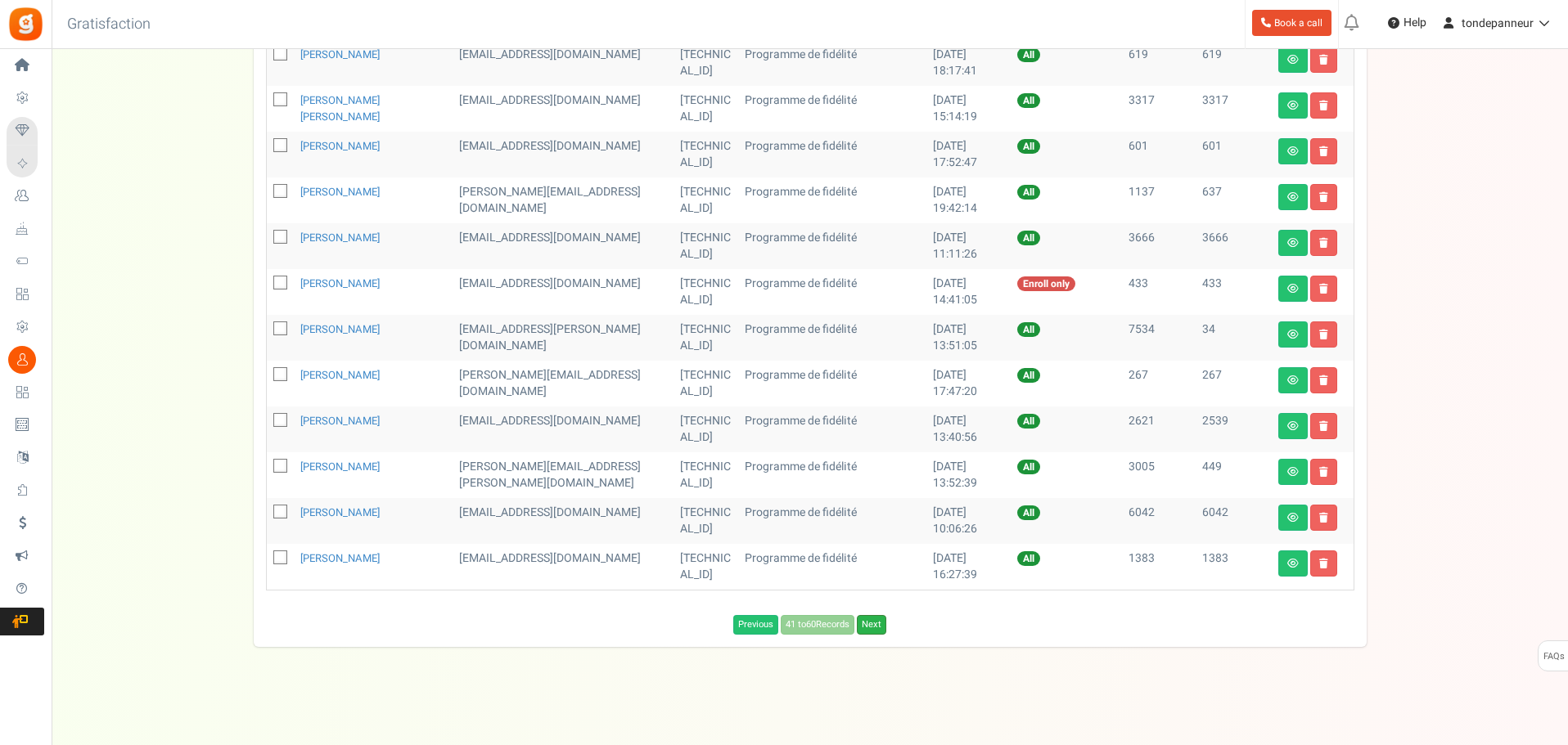
click at [871, 627] on link "Next" at bounding box center [872, 624] width 30 height 19
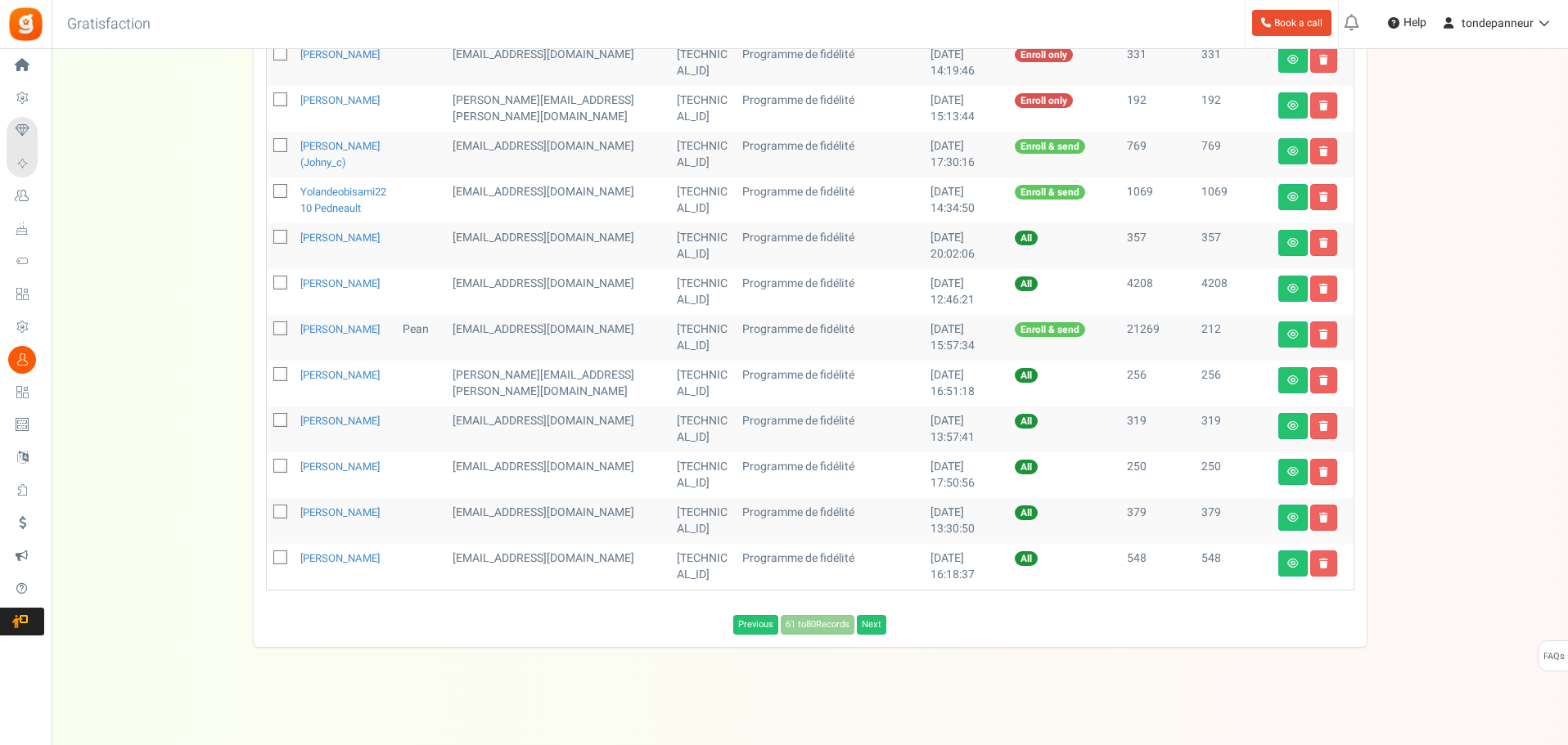
scroll to position [735, 0]
click at [1290, 376] on icon at bounding box center [1292, 380] width 11 height 10
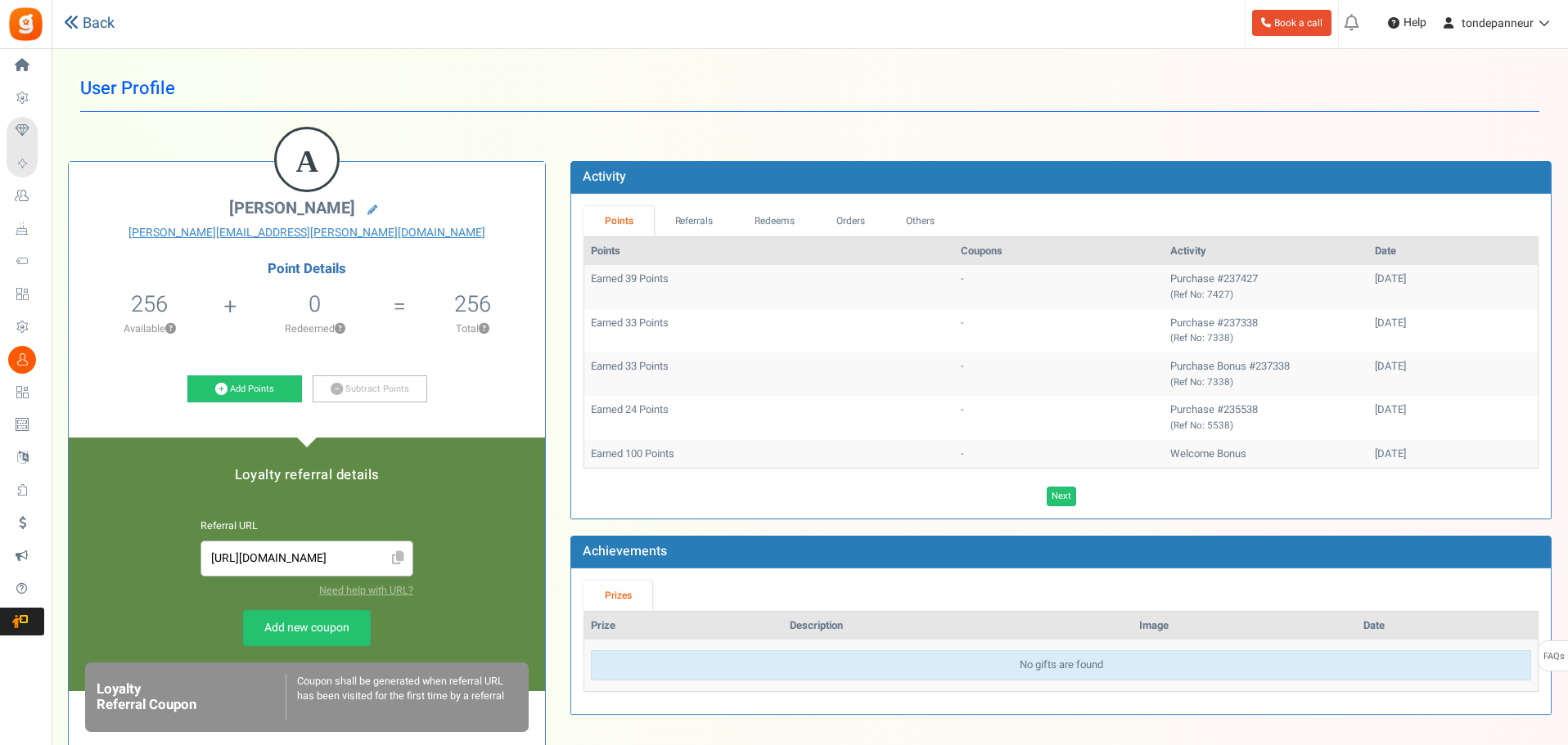
click at [79, 26] on link "Back" at bounding box center [89, 24] width 51 height 21
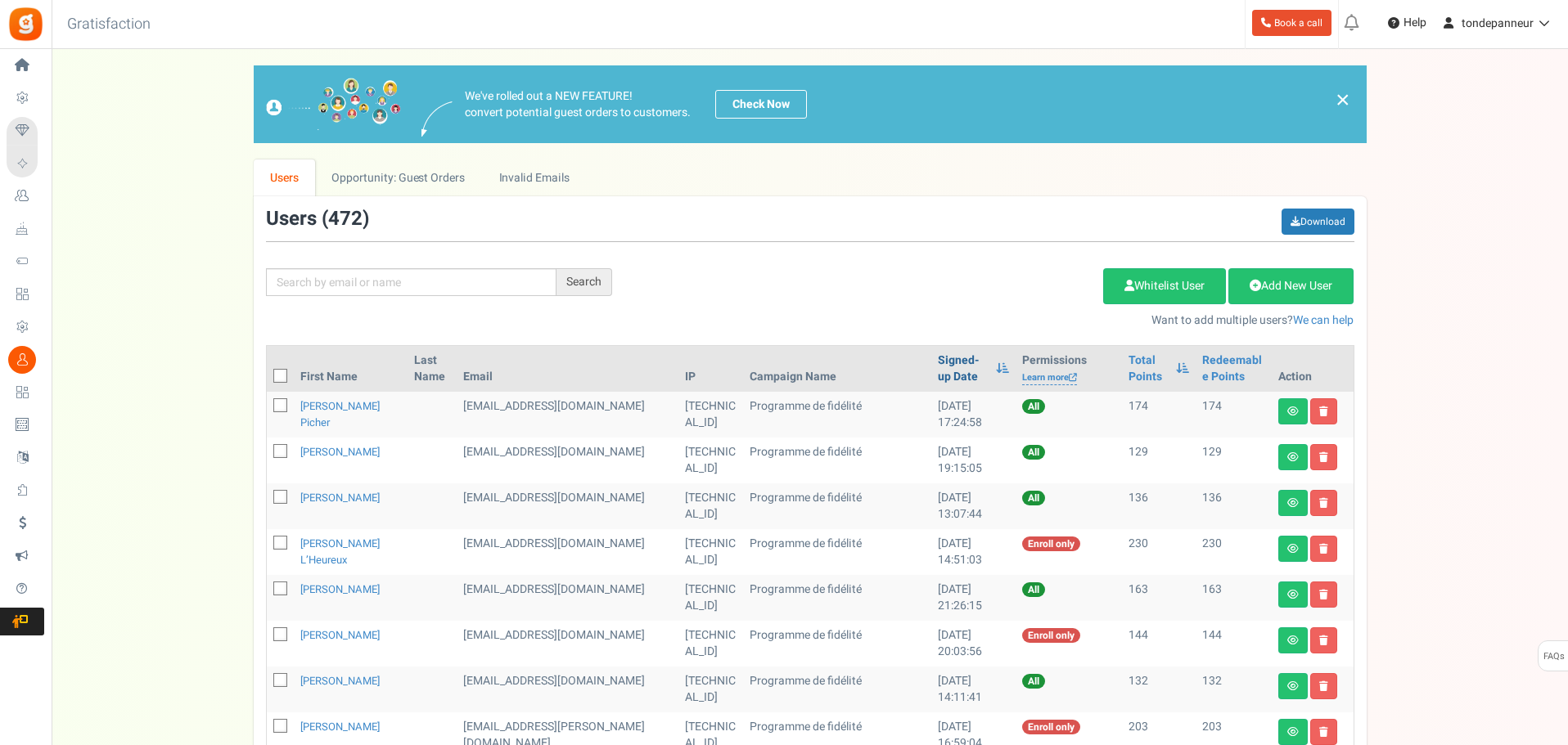
click at [937, 361] on link "Signed-up Date" at bounding box center [962, 369] width 50 height 32
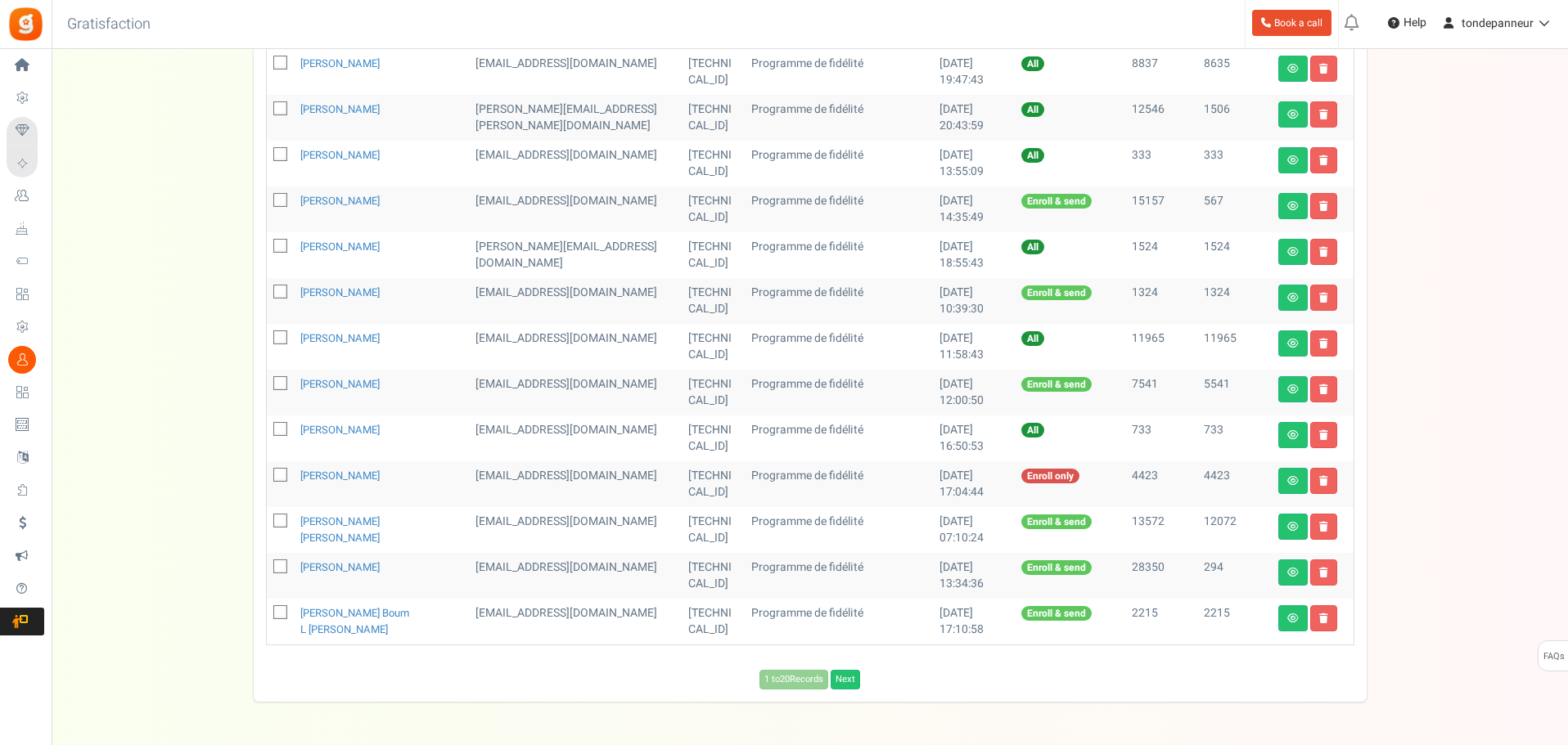
scroll to position [718, 0]
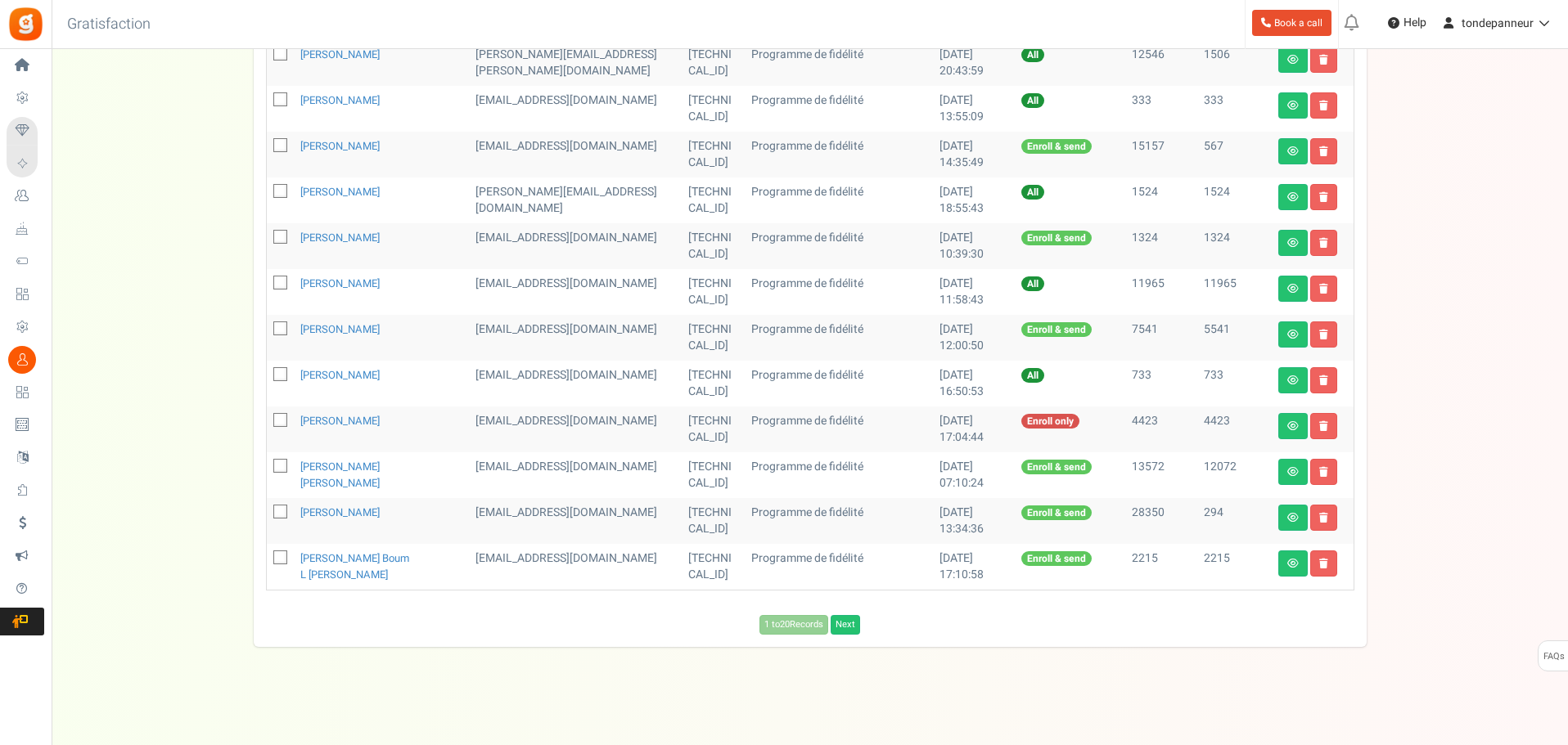
click at [845, 614] on div "1 to 20 Records Next Loading..." at bounding box center [810, 621] width 1113 height 28
click at [846, 627] on link "Next" at bounding box center [846, 624] width 30 height 19
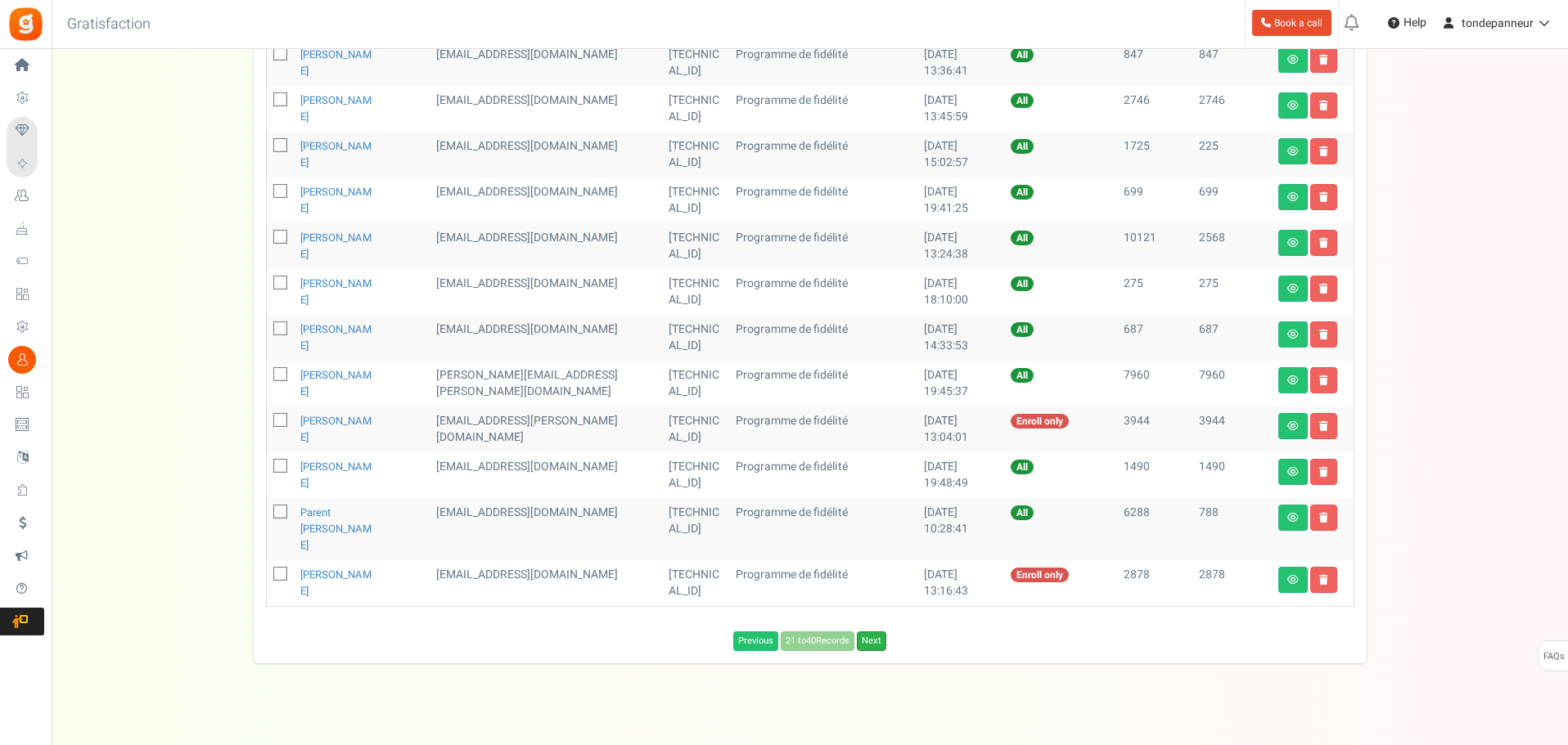
click at [869, 631] on link "Next" at bounding box center [872, 641] width 30 height 19
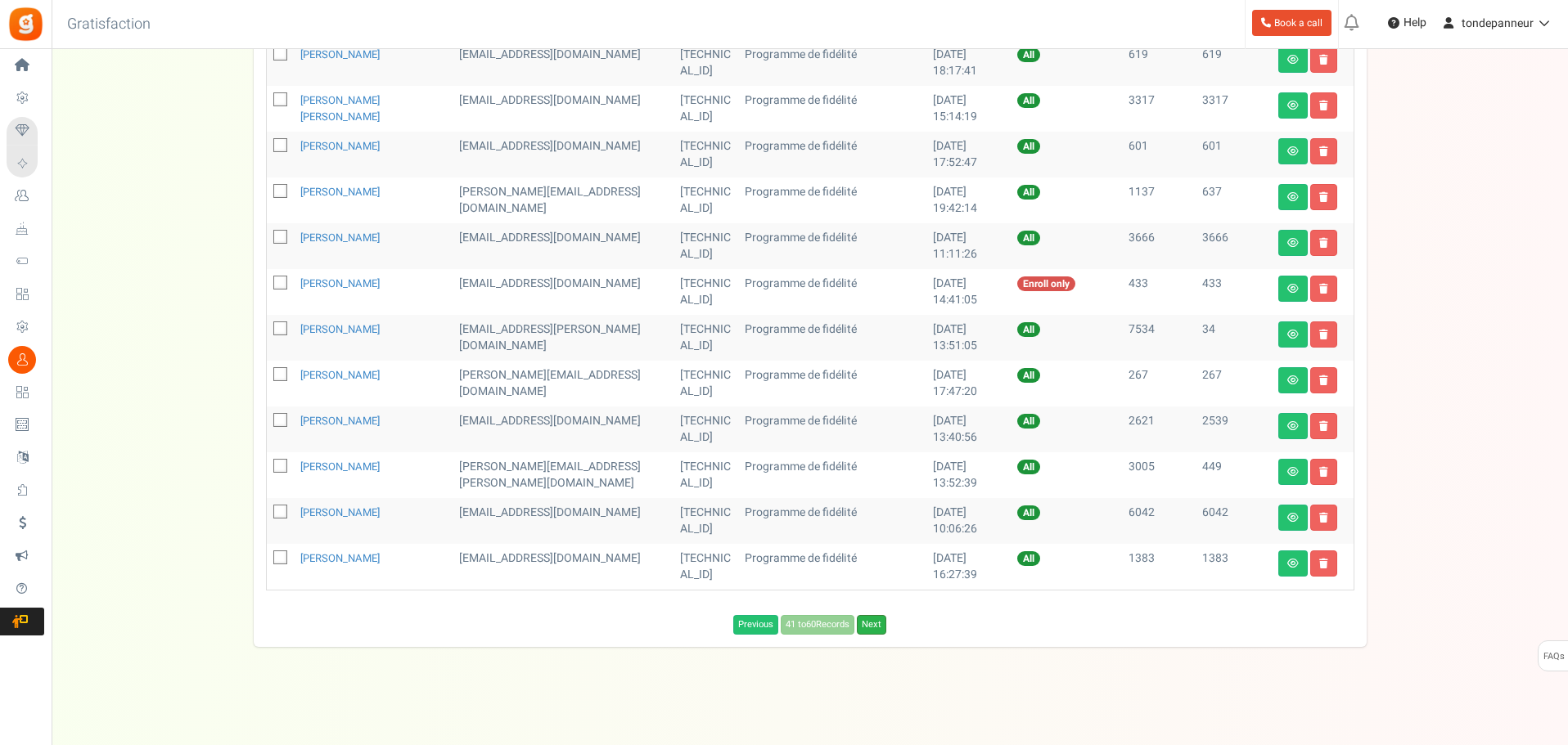
click at [871, 627] on link "Next" at bounding box center [872, 624] width 30 height 19
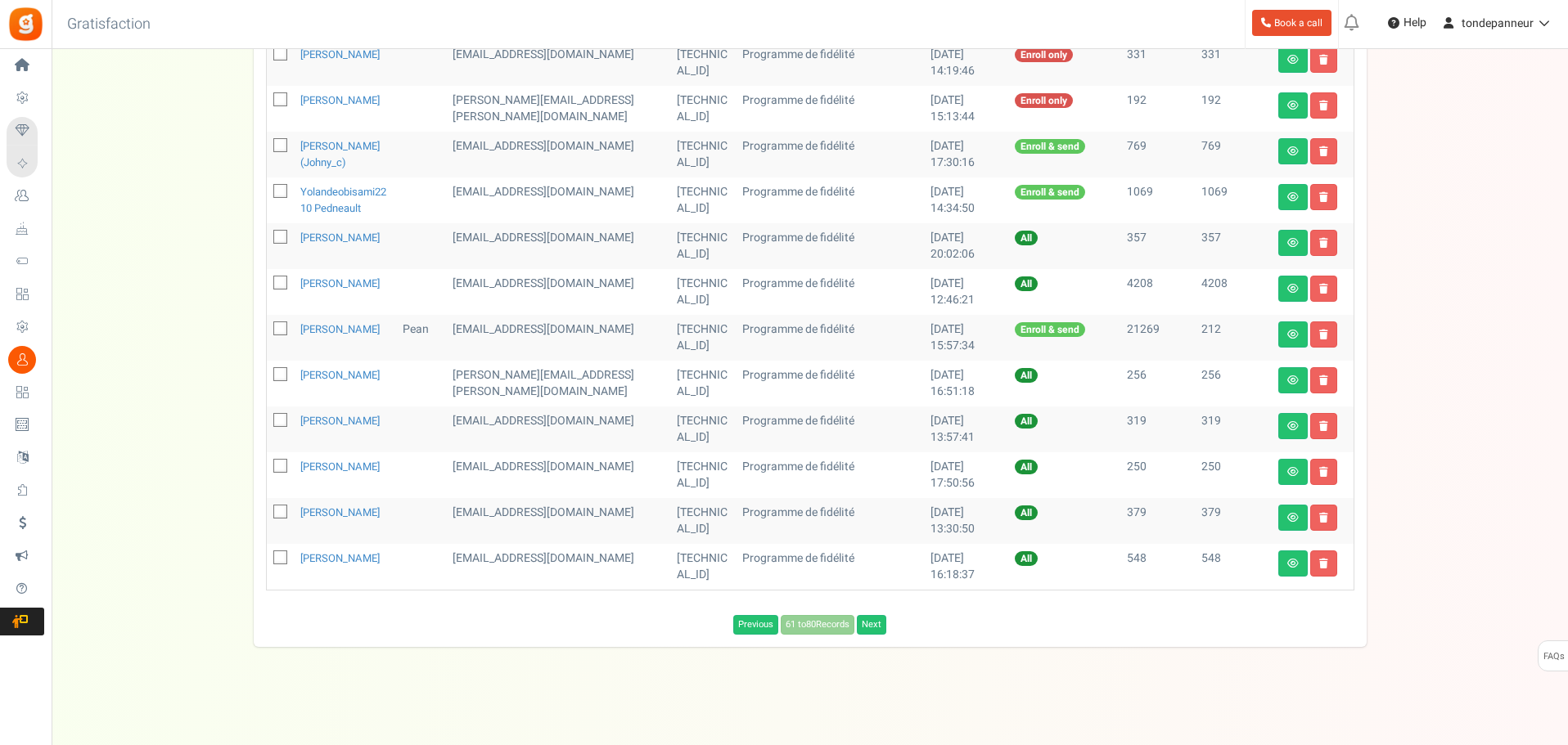
scroll to position [735, 0]
click at [1288, 423] on icon at bounding box center [1292, 425] width 11 height 10
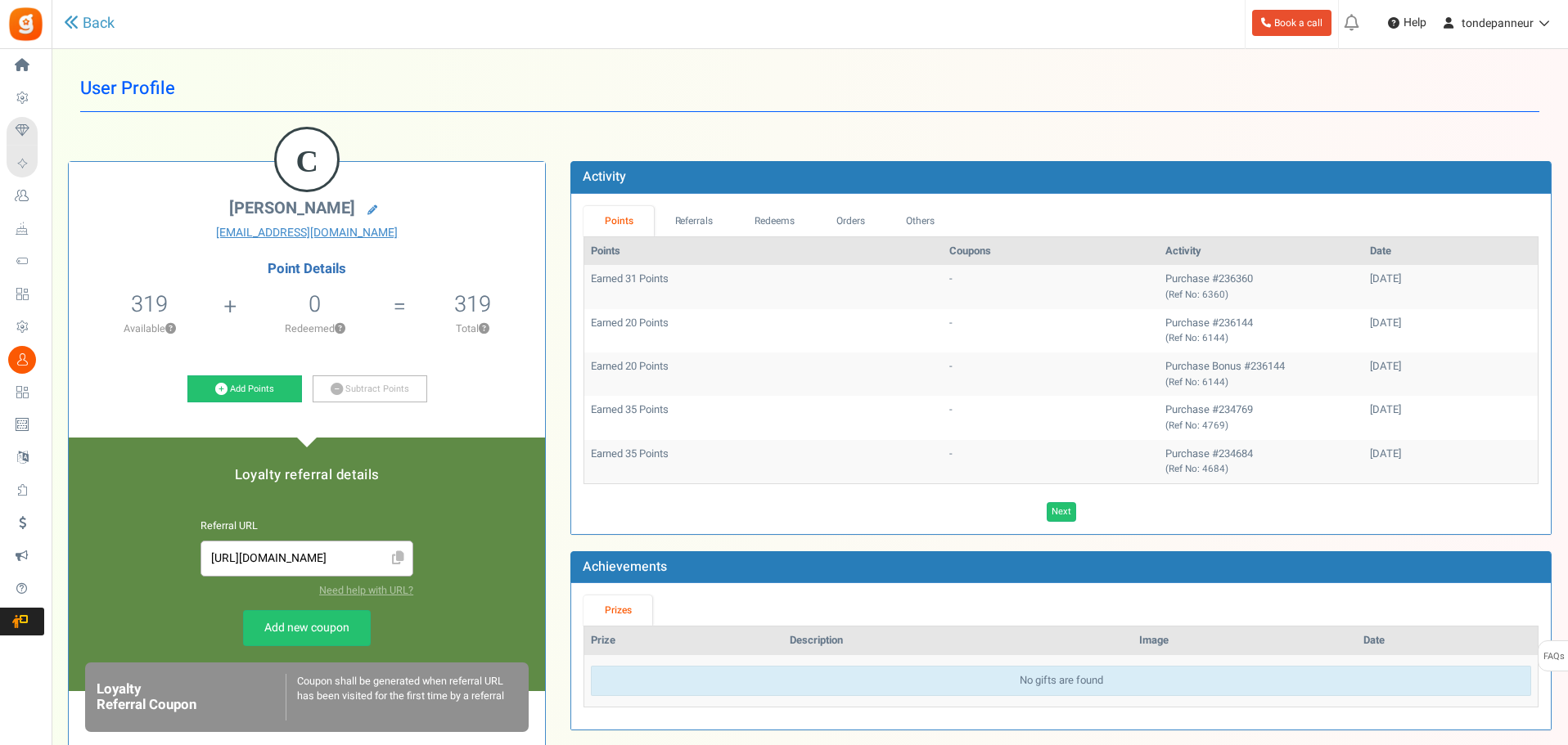
click at [79, 11] on div "Back" at bounding box center [338, 24] width 549 height 47
click at [83, 8] on div "Back" at bounding box center [338, 24] width 549 height 47
click at [84, 18] on link "Back" at bounding box center [89, 24] width 51 height 21
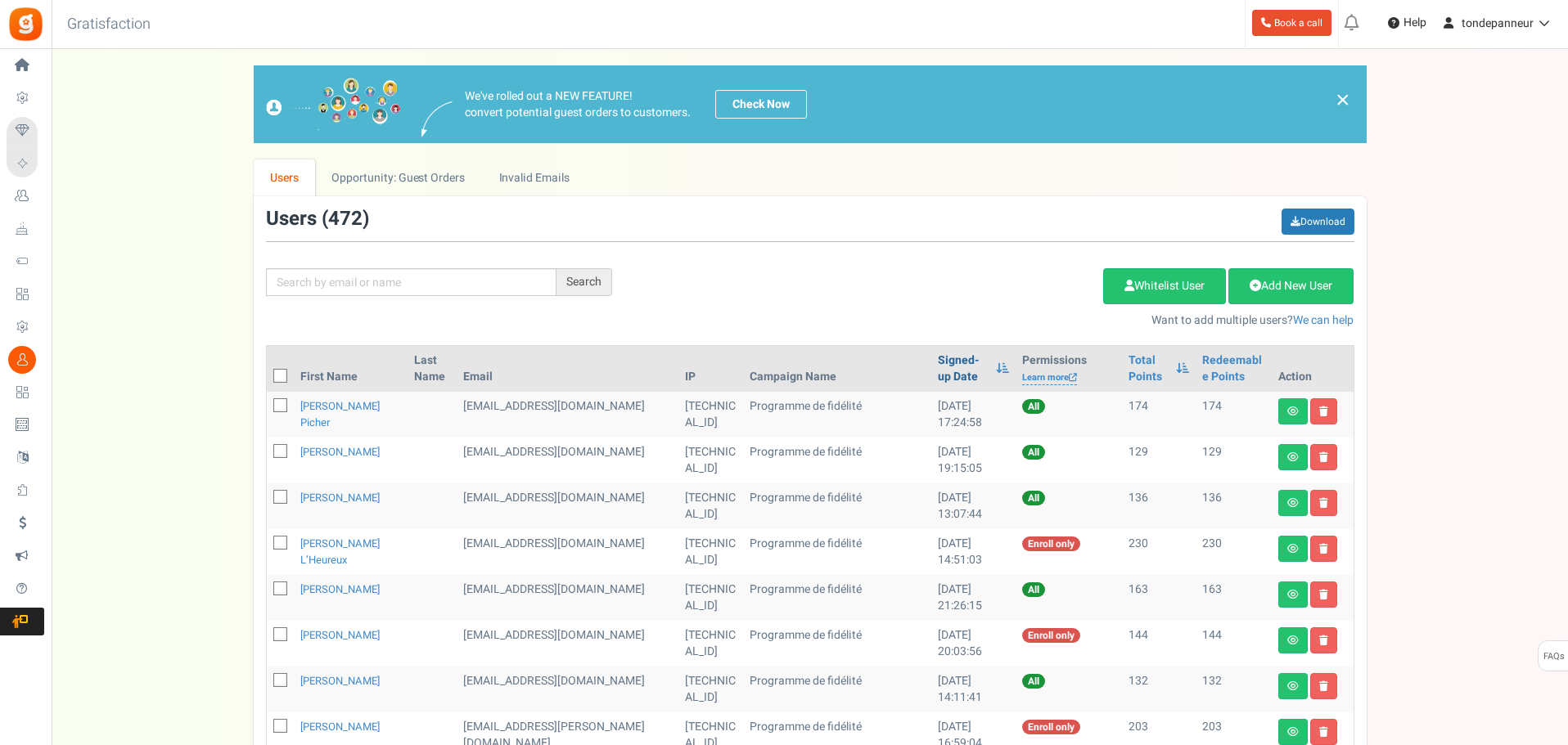
click at [937, 357] on link "Signed-up Date" at bounding box center [962, 369] width 50 height 32
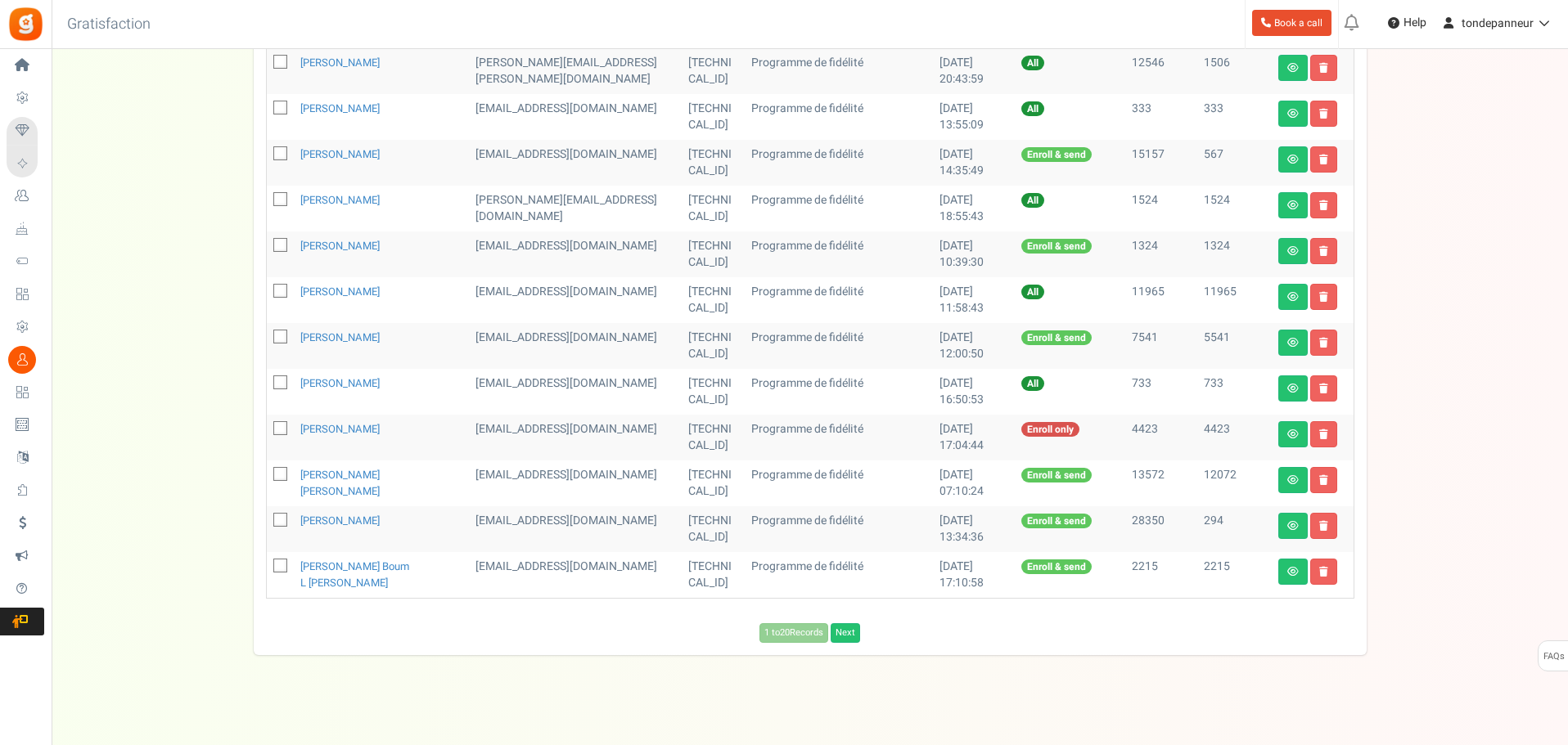
scroll to position [718, 0]
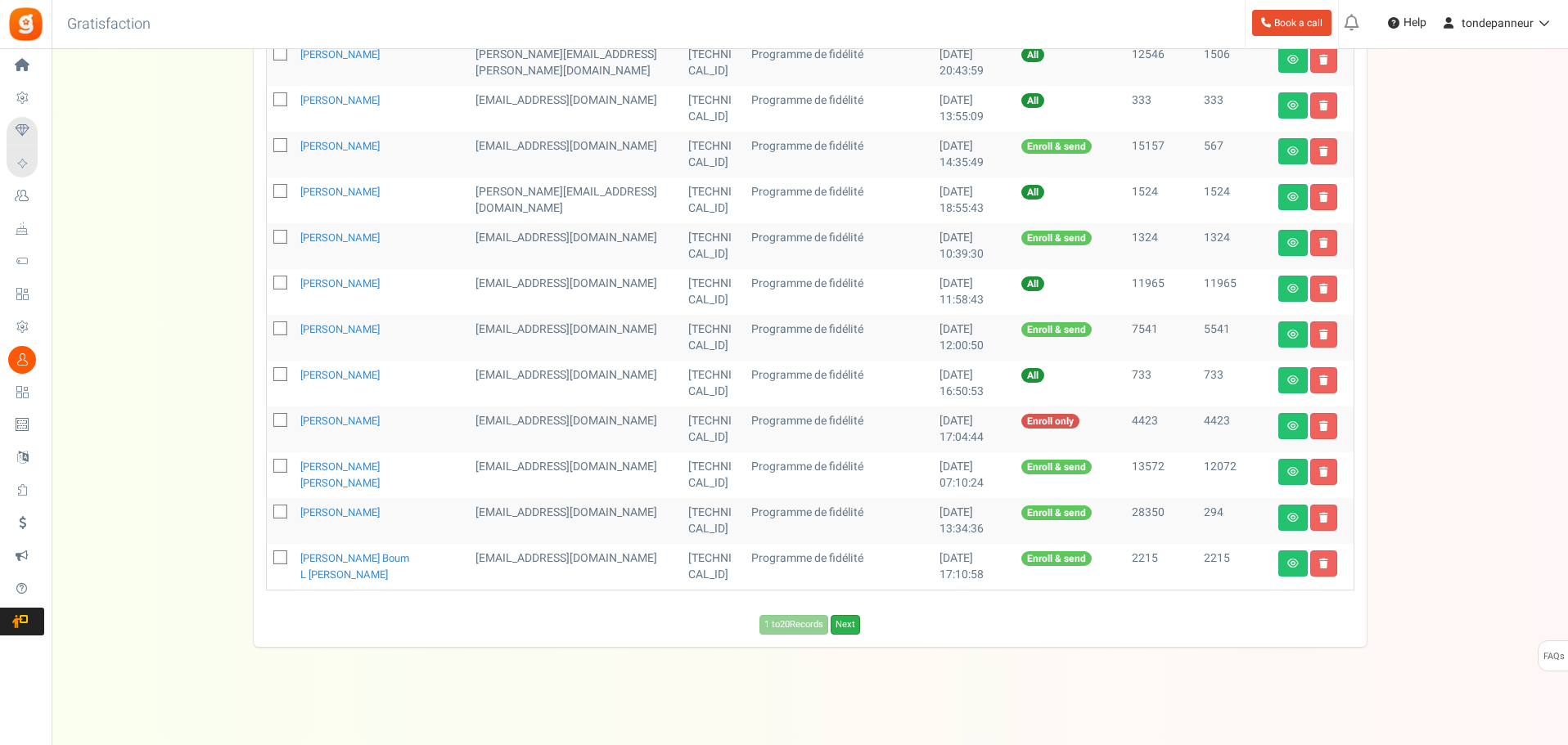
click at [842, 617] on link "Next" at bounding box center [846, 624] width 30 height 19
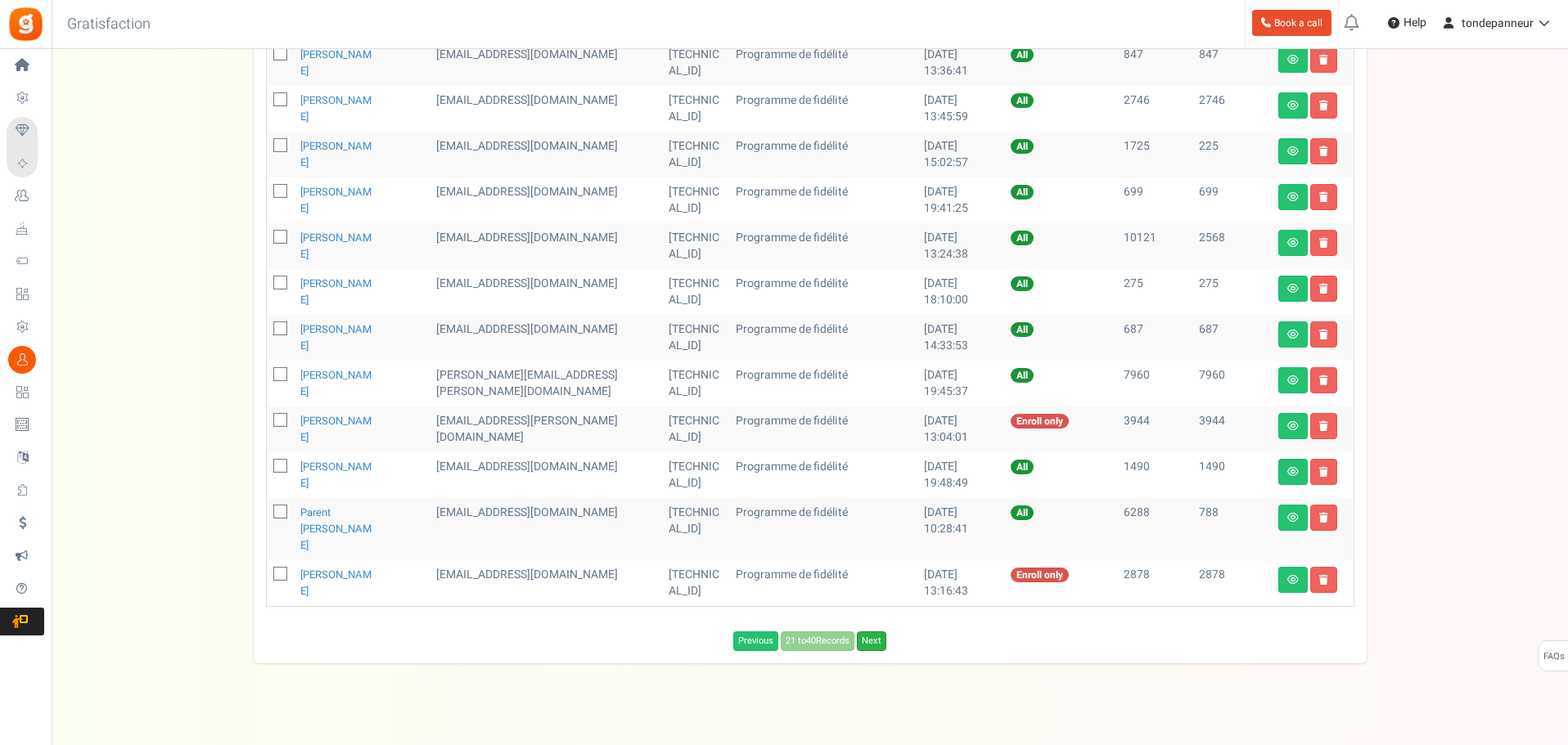
click at [879, 631] on link "Next" at bounding box center [872, 641] width 30 height 19
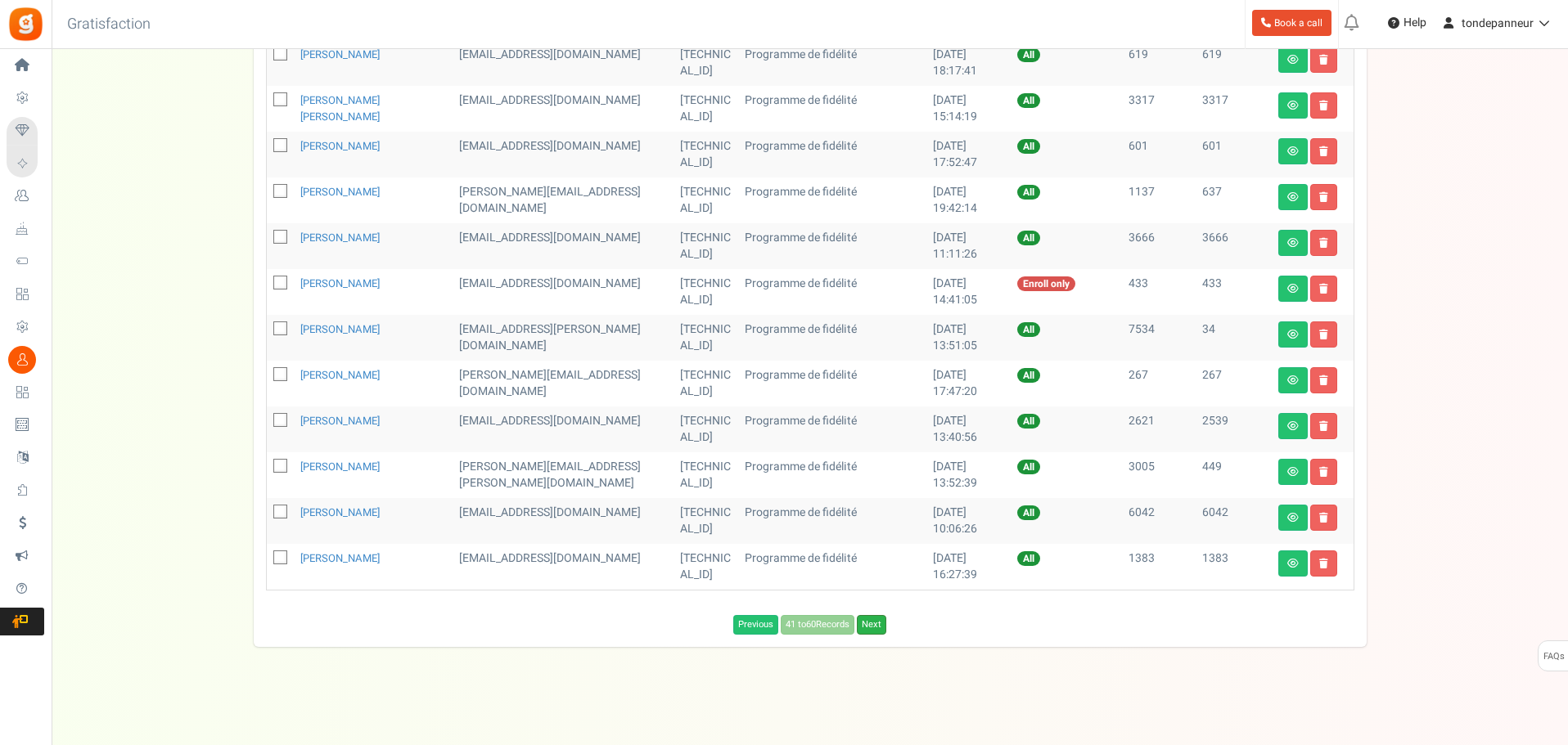
click at [878, 629] on link "Next" at bounding box center [872, 624] width 30 height 19
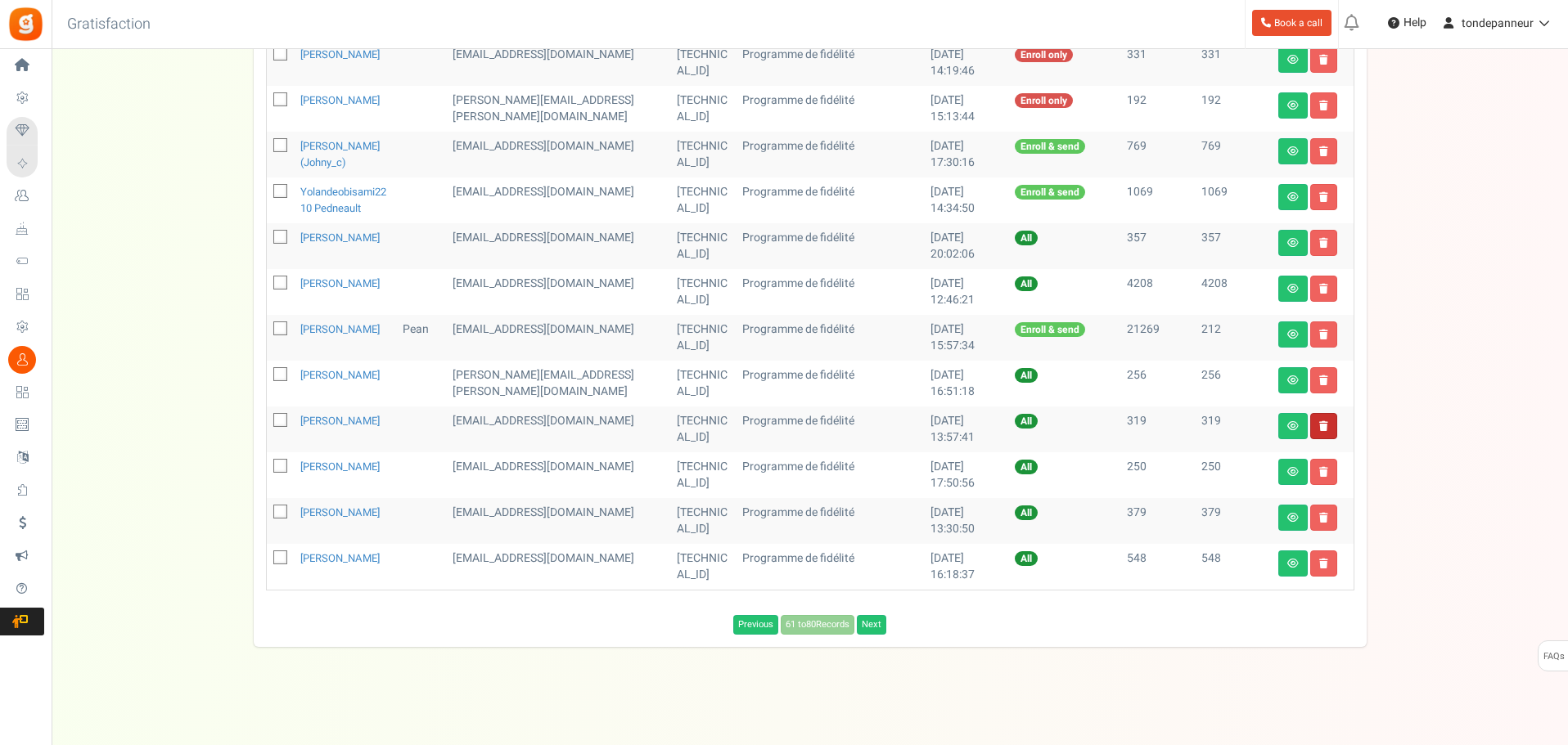
click at [1323, 439] on link at bounding box center [1323, 426] width 27 height 26
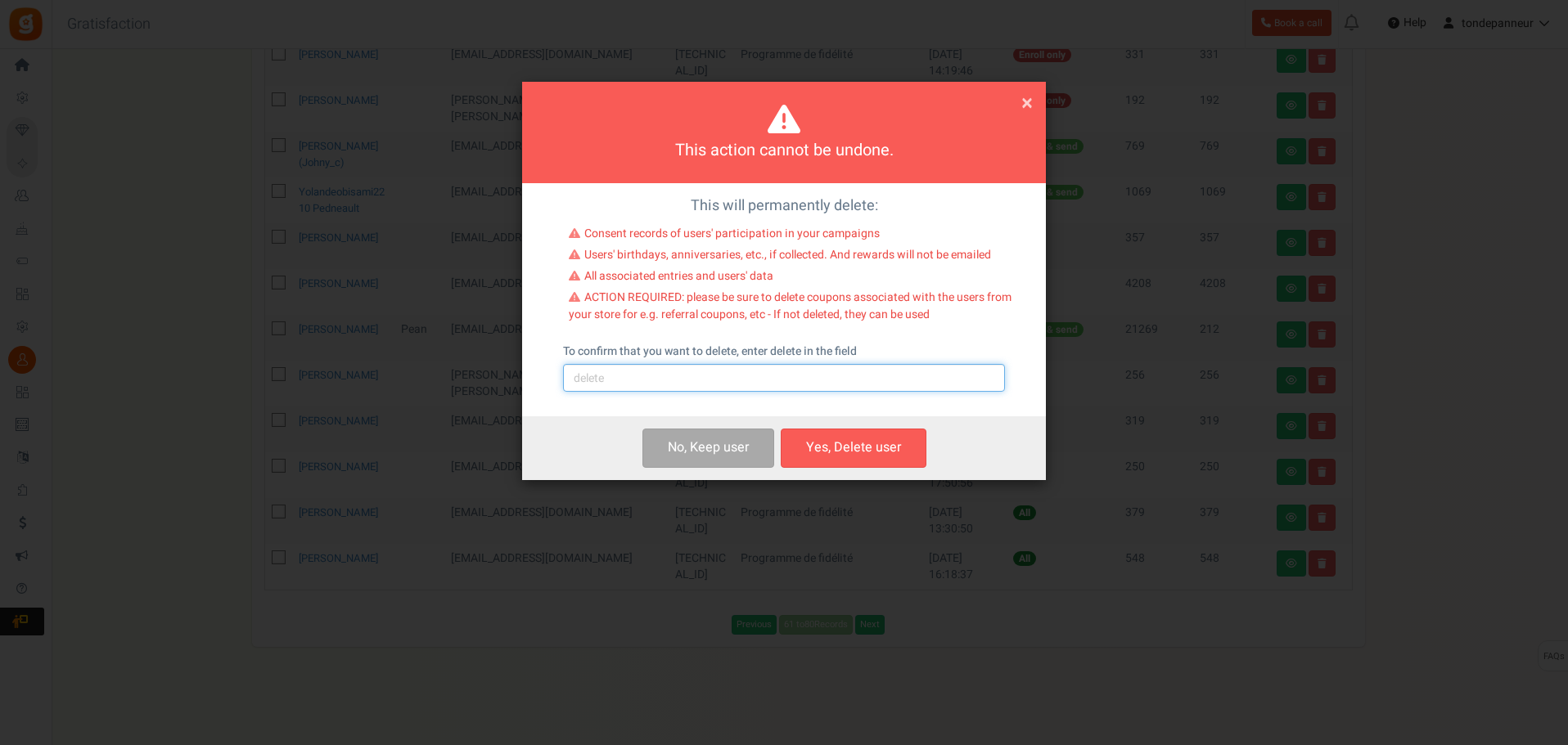
click at [771, 375] on input "text" at bounding box center [784, 378] width 442 height 28
type input "delete"
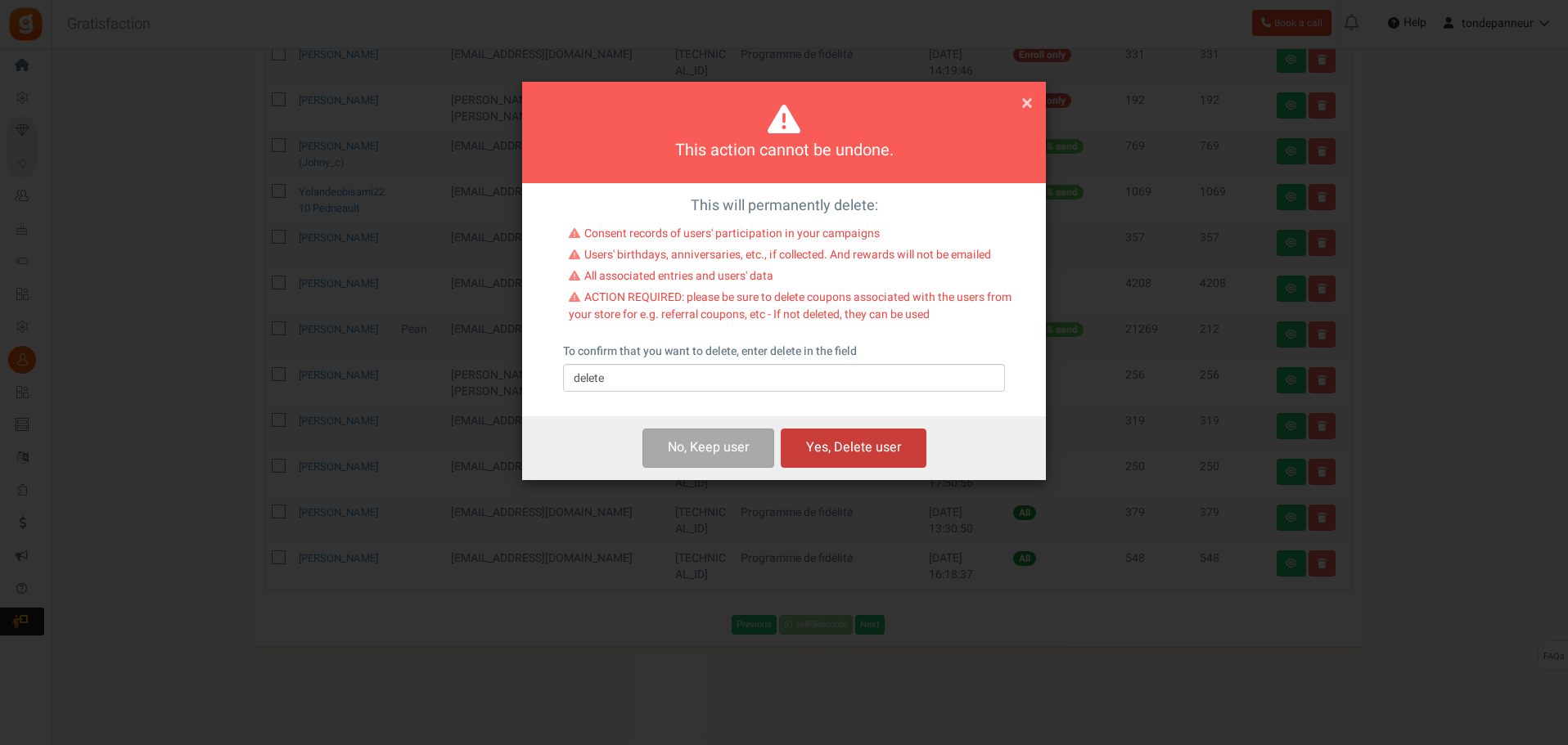
click at [861, 446] on button "Yes, Delete user" at bounding box center [853, 448] width 146 height 38
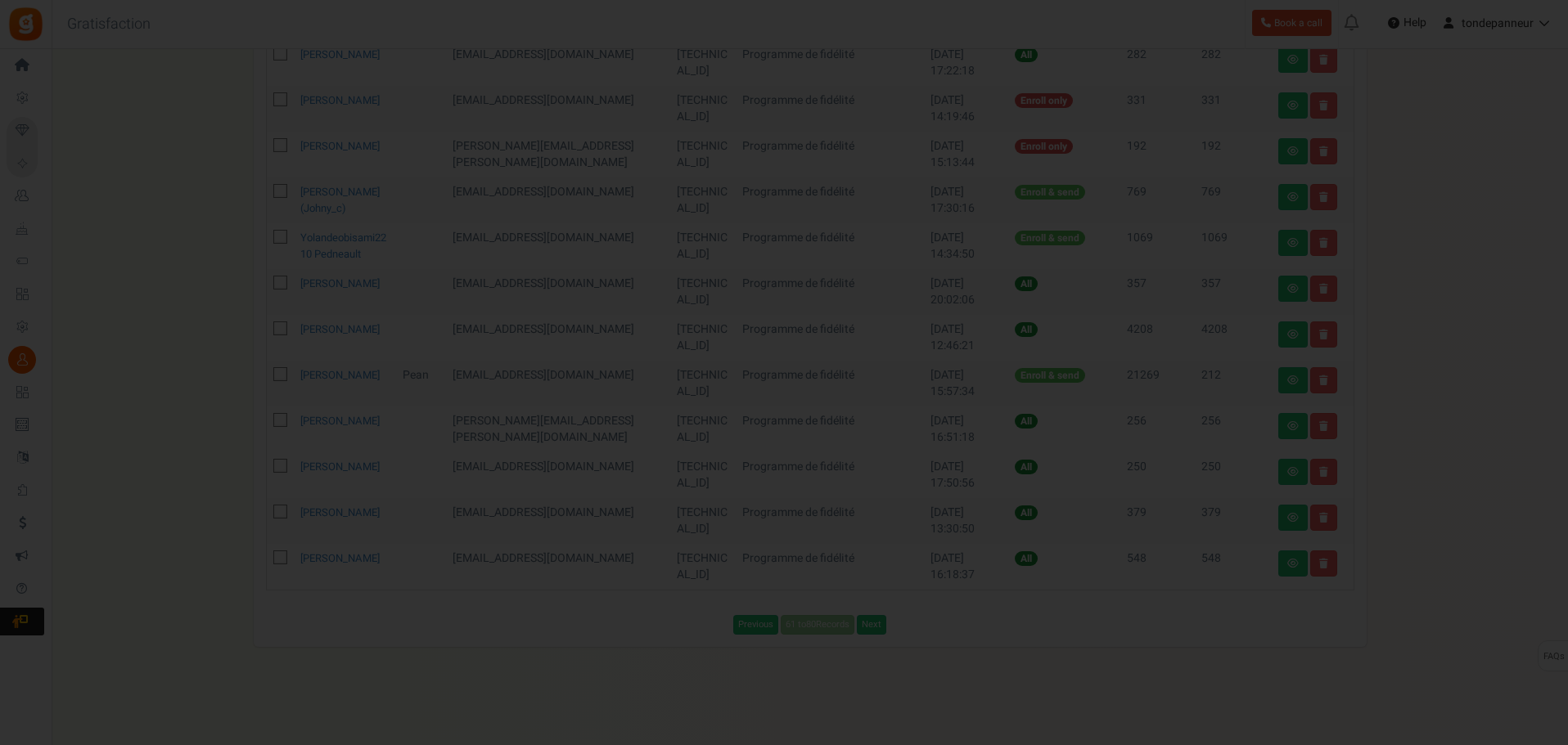
scroll to position [689, 0]
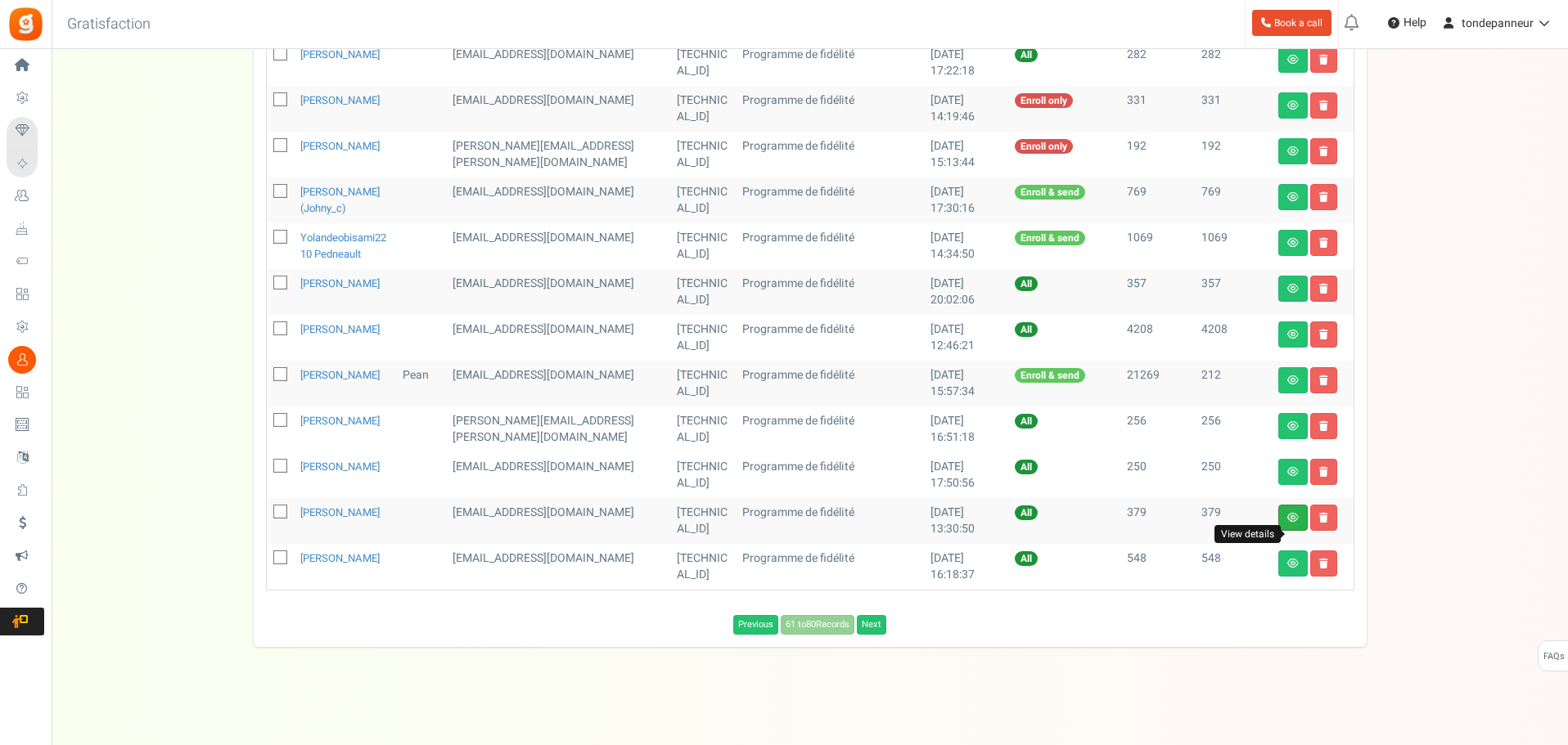
click at [1287, 515] on icon at bounding box center [1292, 517] width 11 height 10
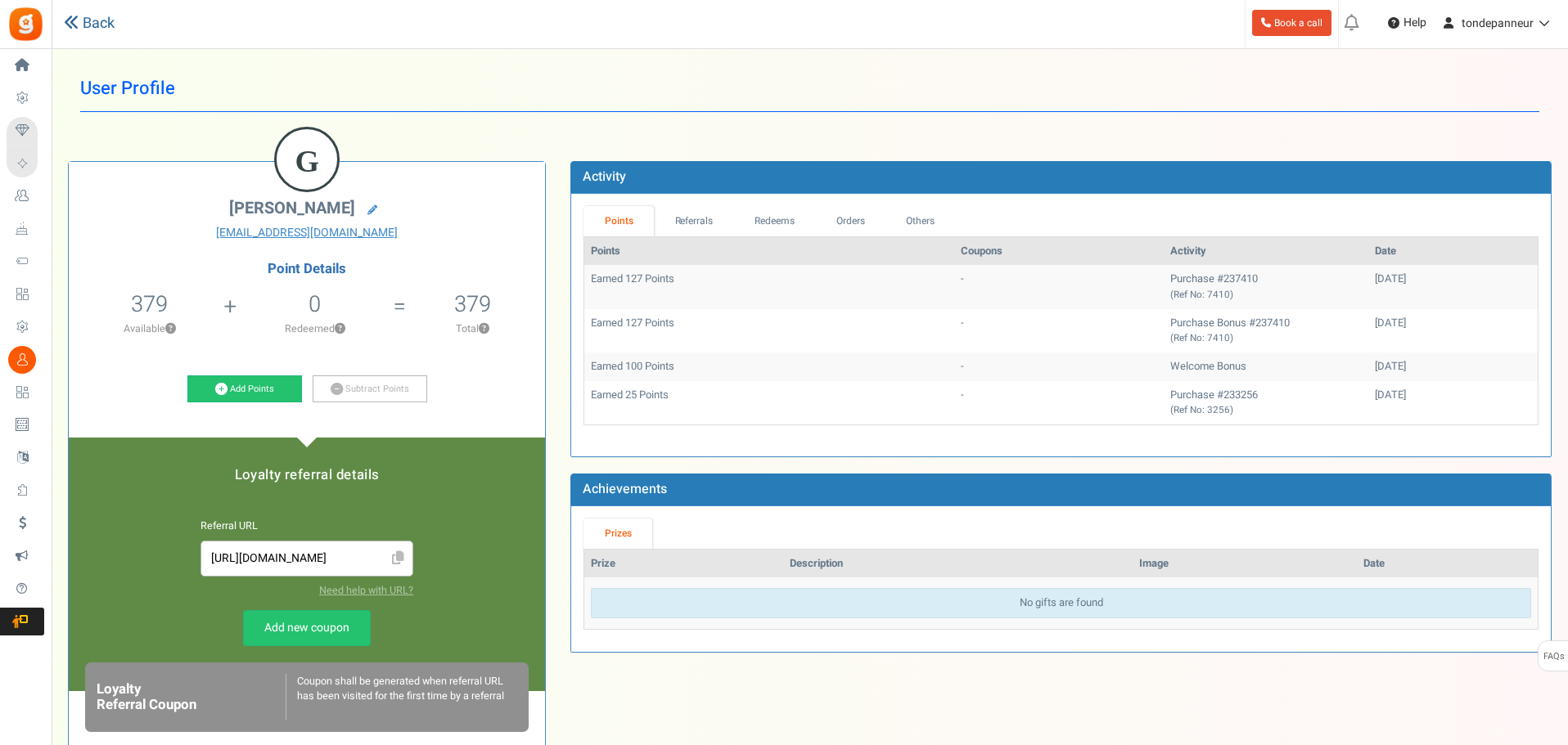
click at [83, 17] on link "Back" at bounding box center [89, 24] width 51 height 21
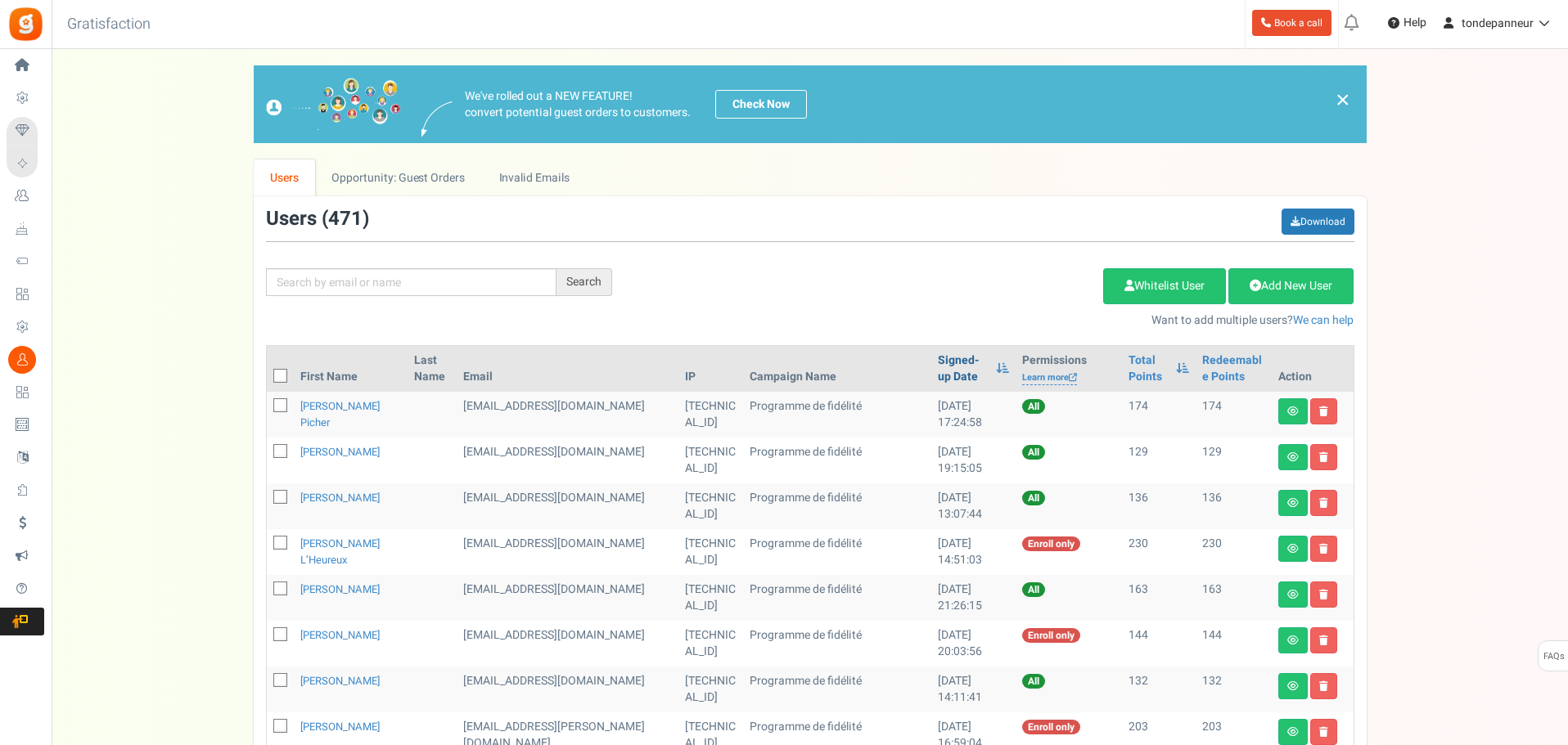
click at [937, 369] on link "Signed-up Date" at bounding box center [962, 369] width 50 height 32
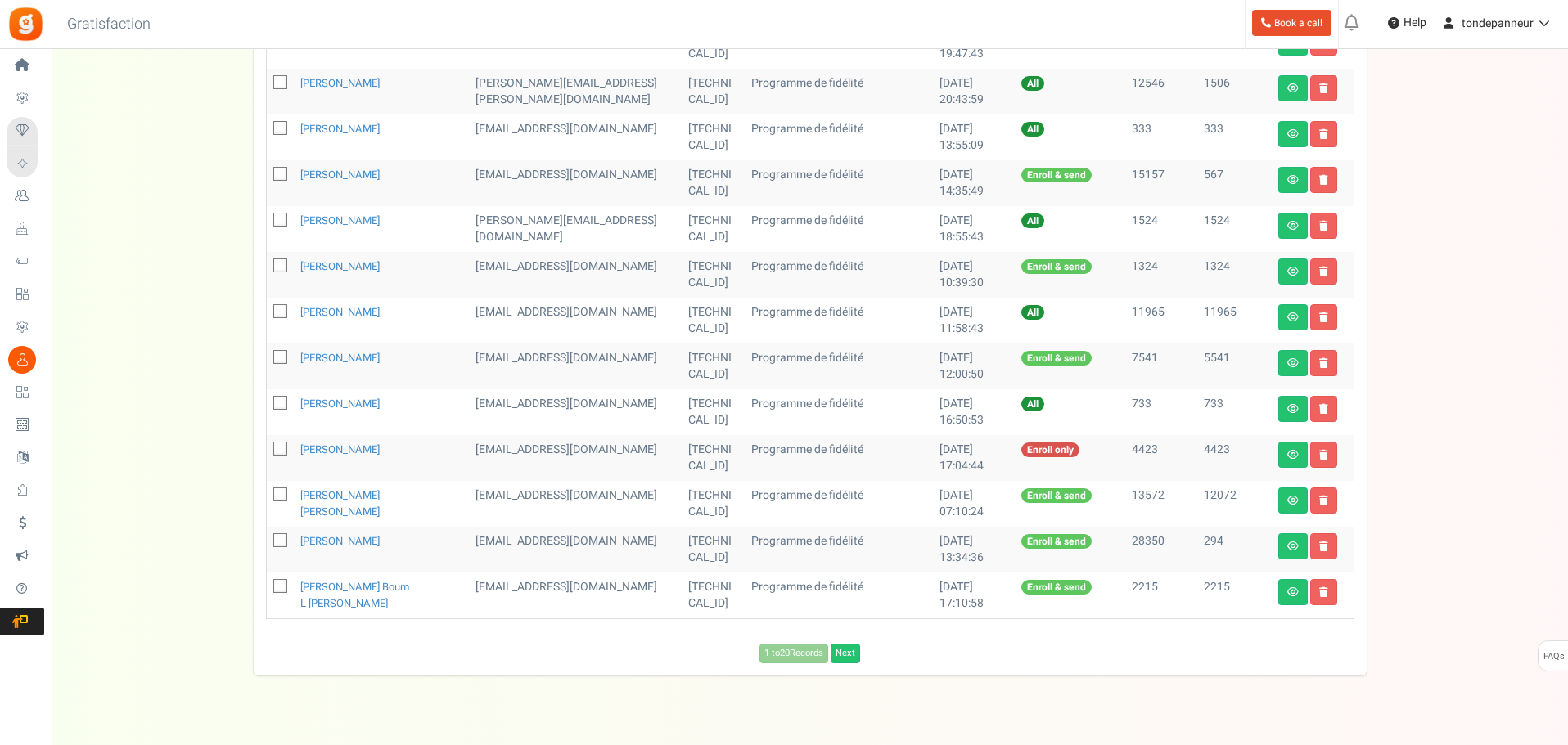
scroll to position [718, 0]
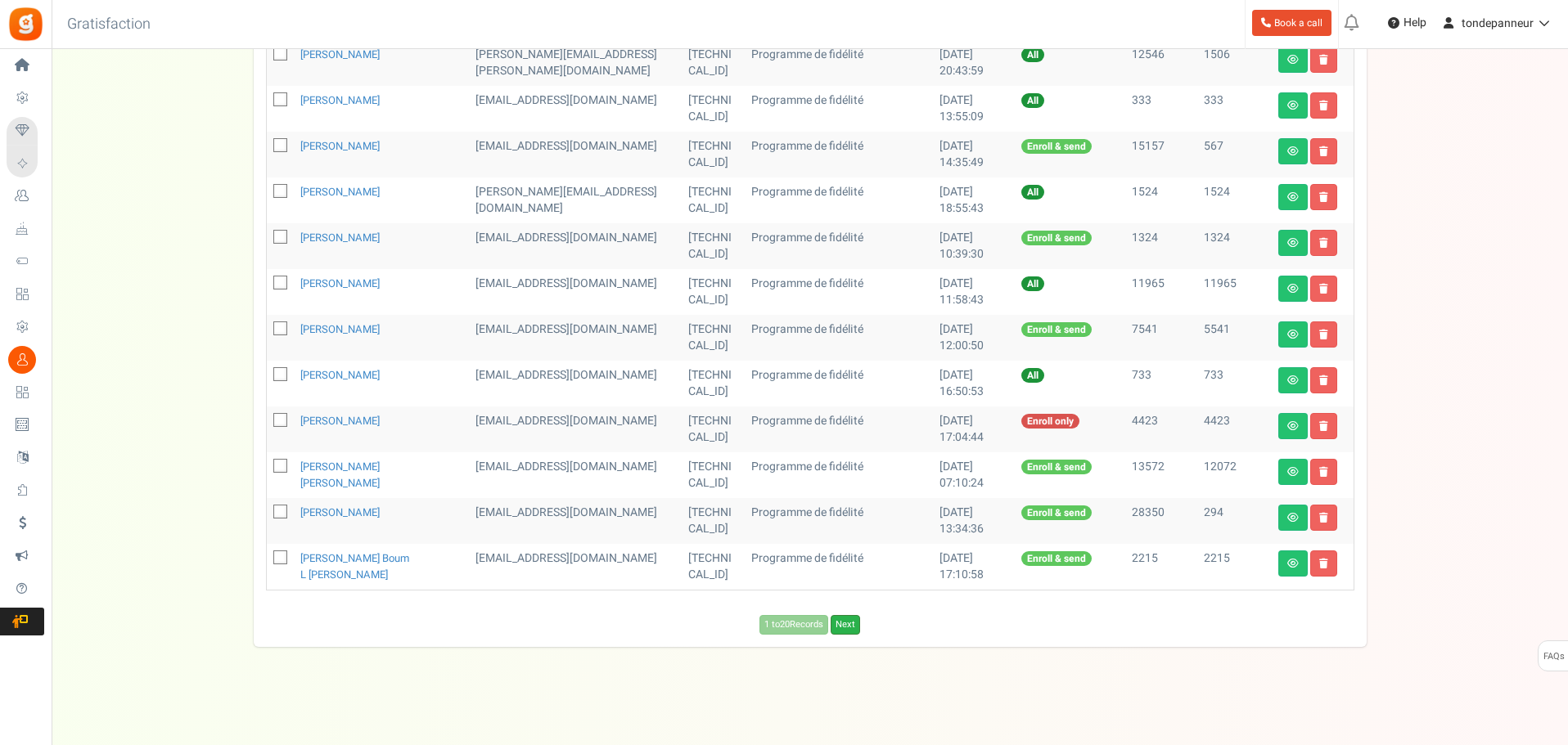
click at [852, 630] on link "Next" at bounding box center [846, 624] width 30 height 19
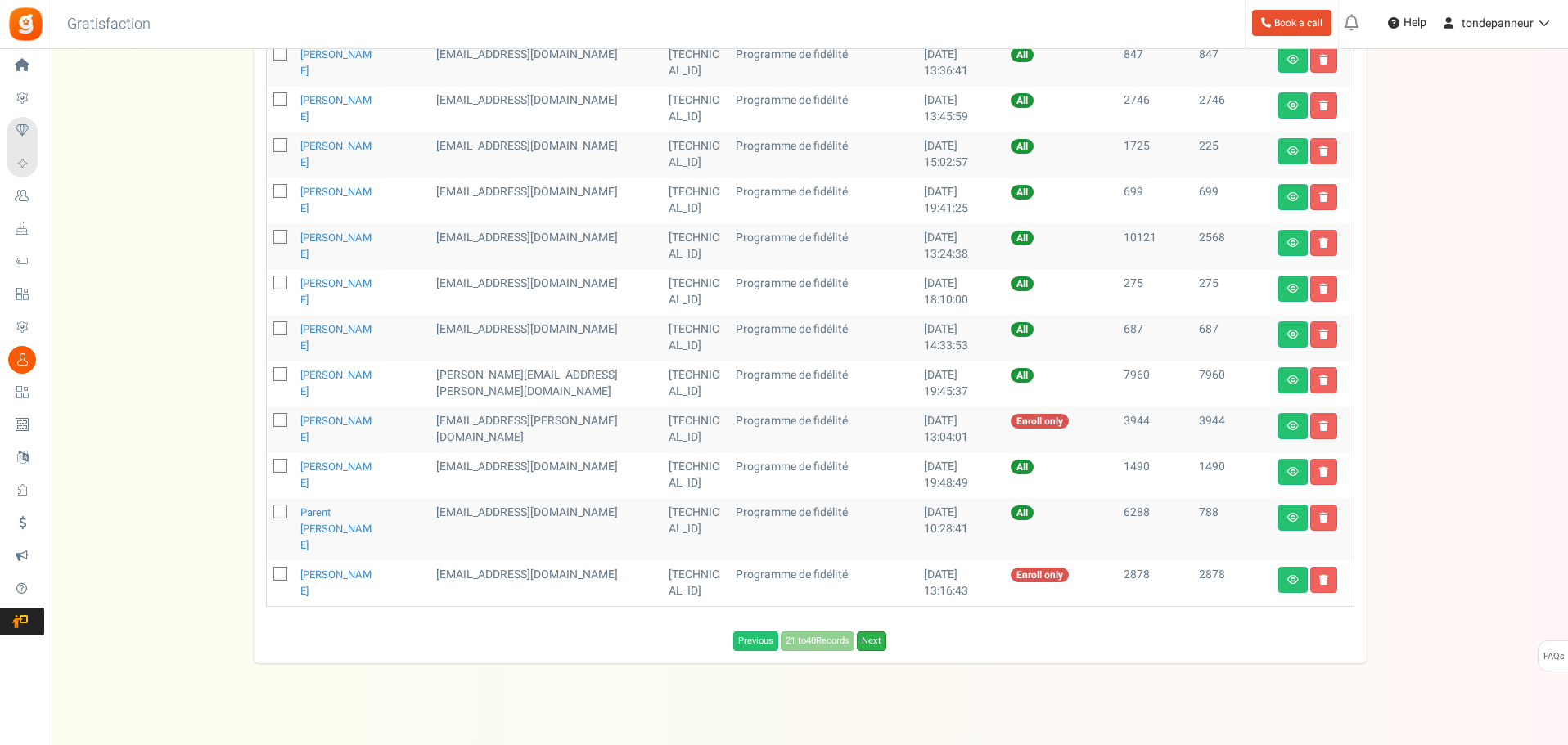
click at [870, 631] on link "Next" at bounding box center [872, 641] width 30 height 19
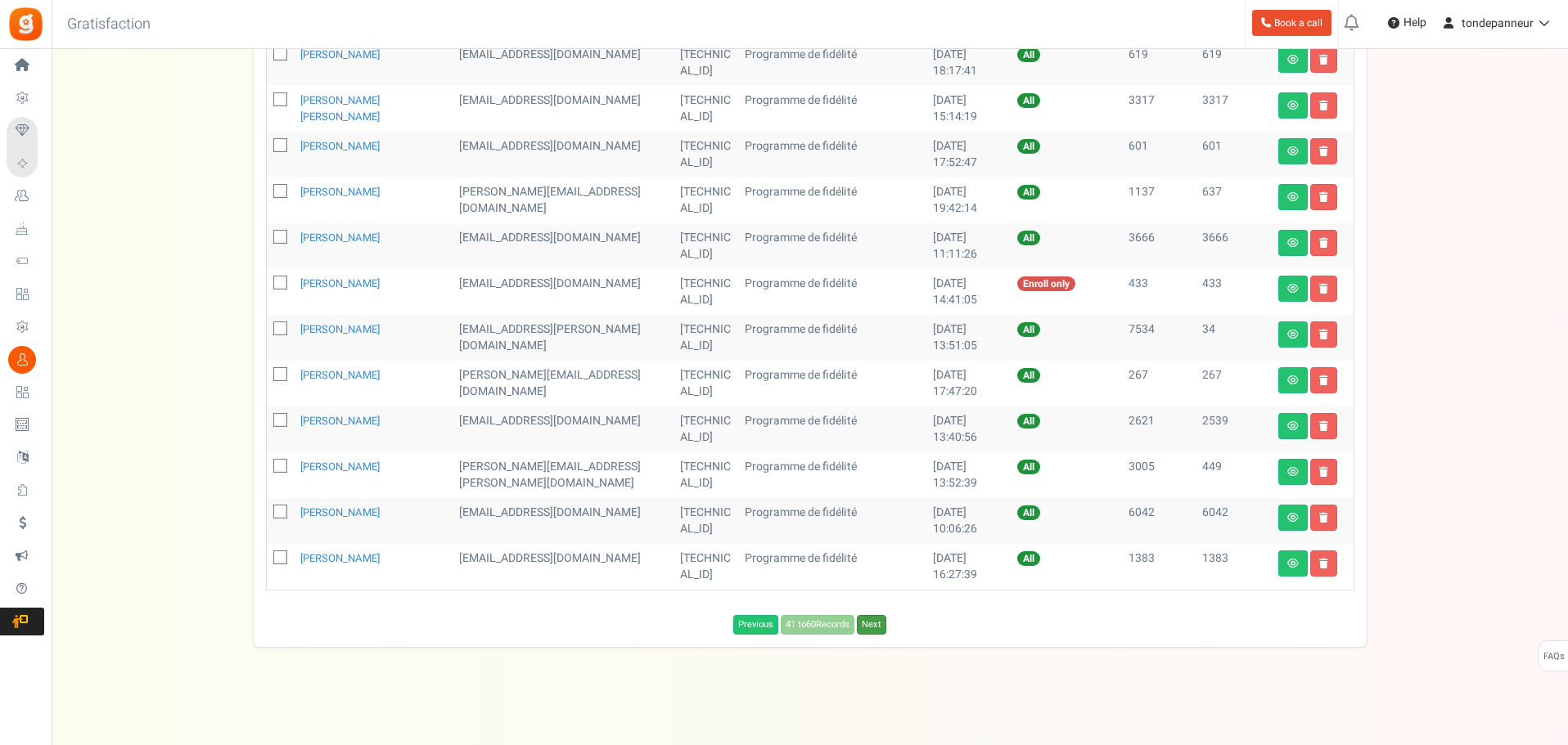
click at [870, 624] on link "Next" at bounding box center [872, 624] width 30 height 19
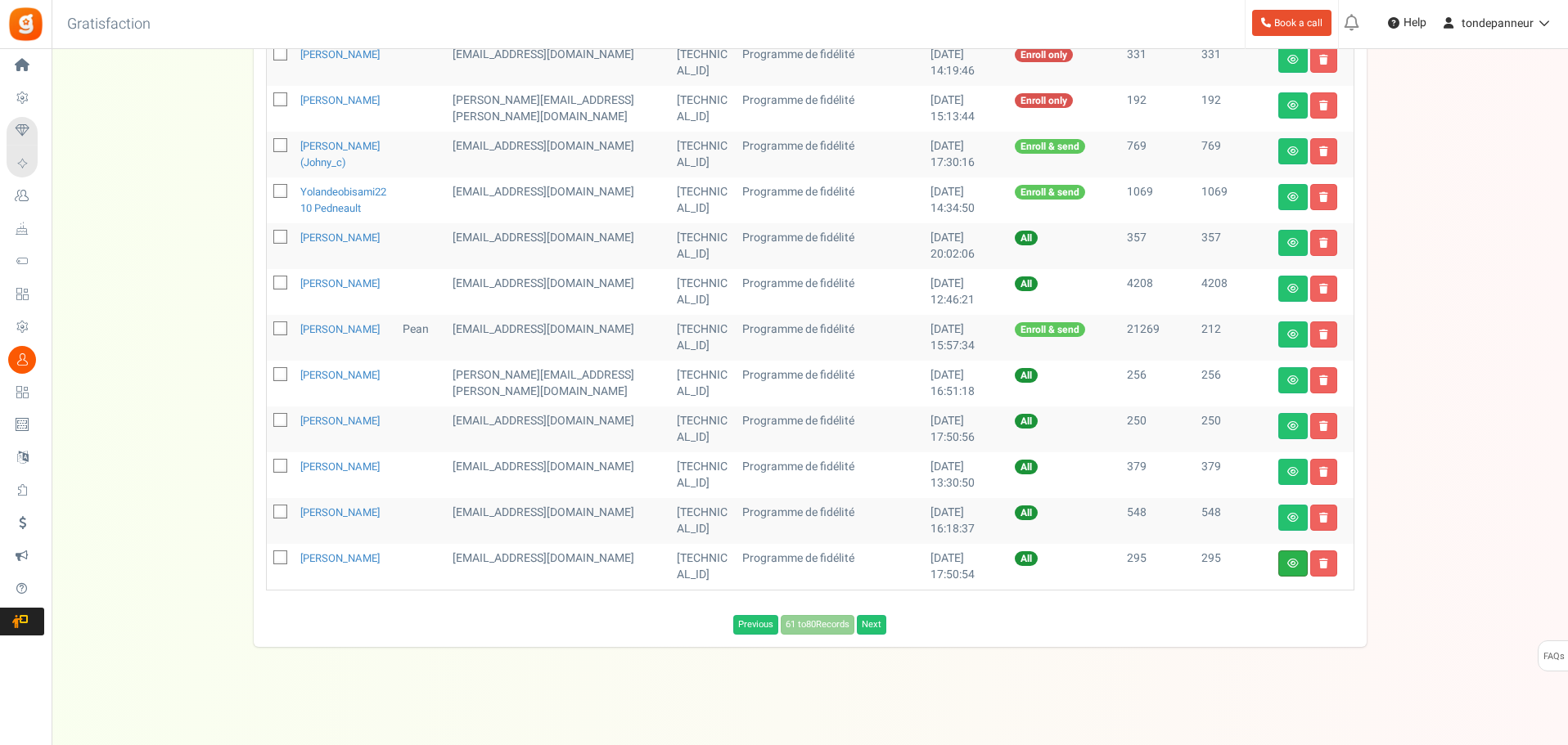
click at [1280, 576] on link at bounding box center [1293, 563] width 30 height 26
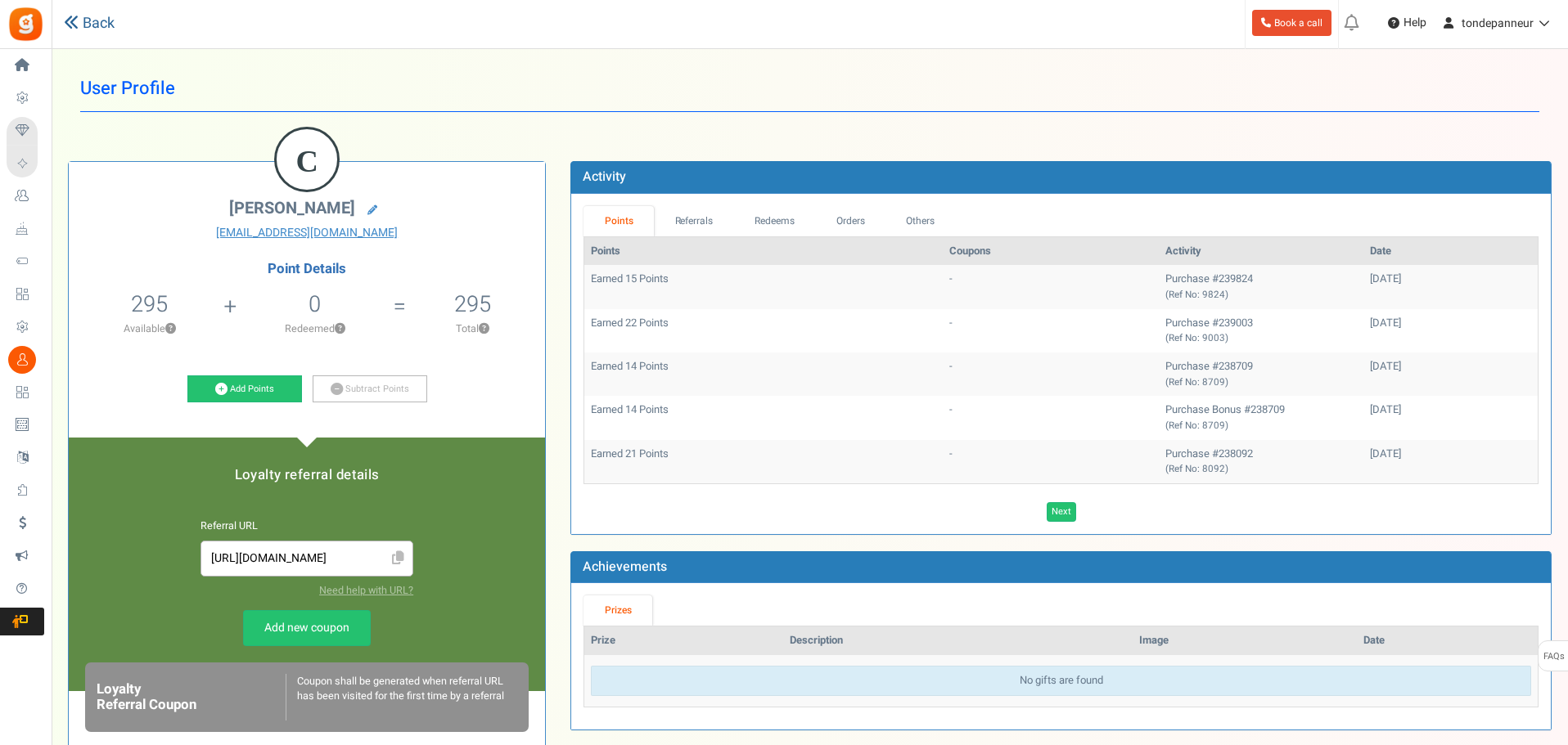
click at [82, 17] on link "Back" at bounding box center [89, 24] width 51 height 21
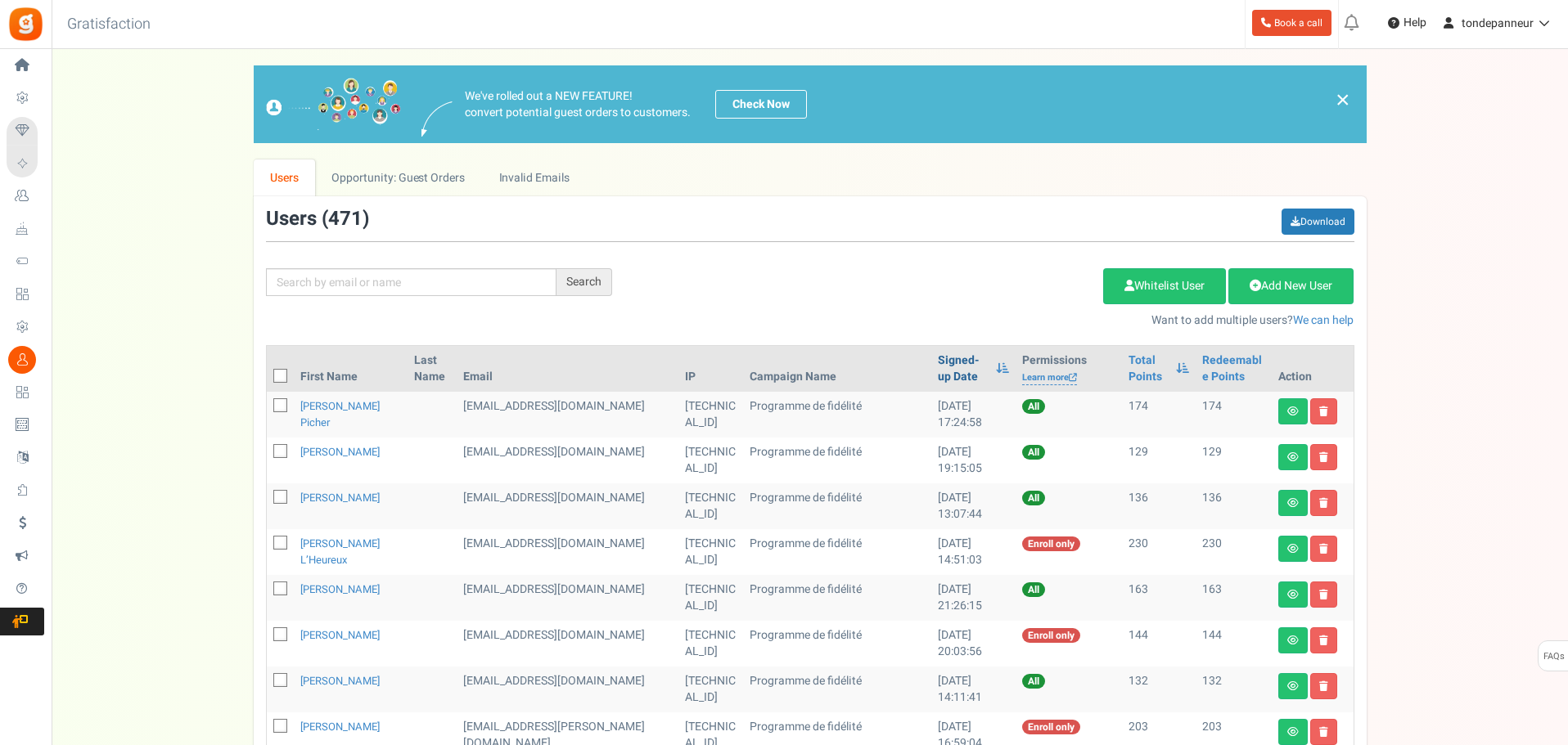
click at [937, 366] on link "Signed-up Date" at bounding box center [962, 369] width 50 height 32
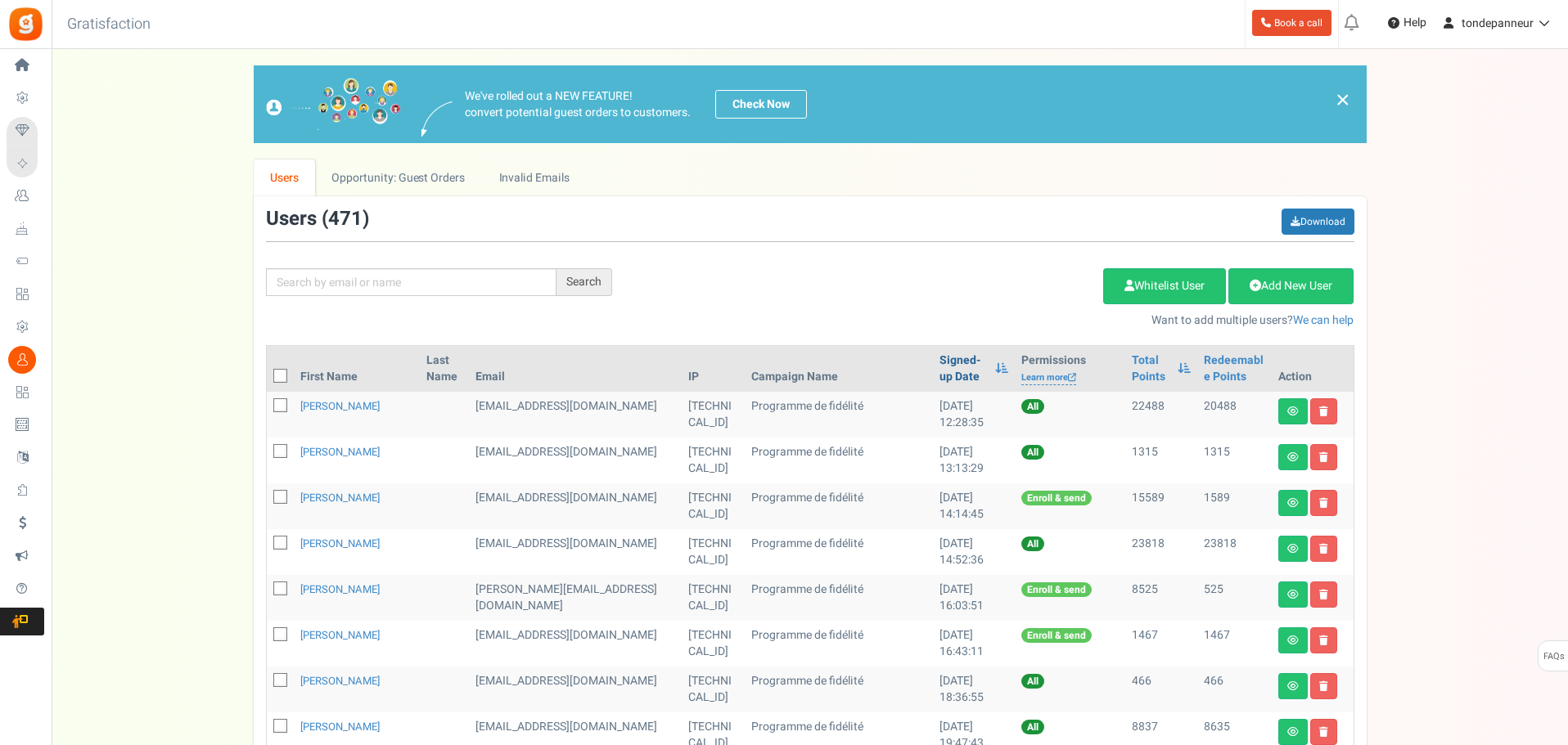
click at [939, 366] on link "Signed-up Date" at bounding box center [963, 369] width 47 height 32
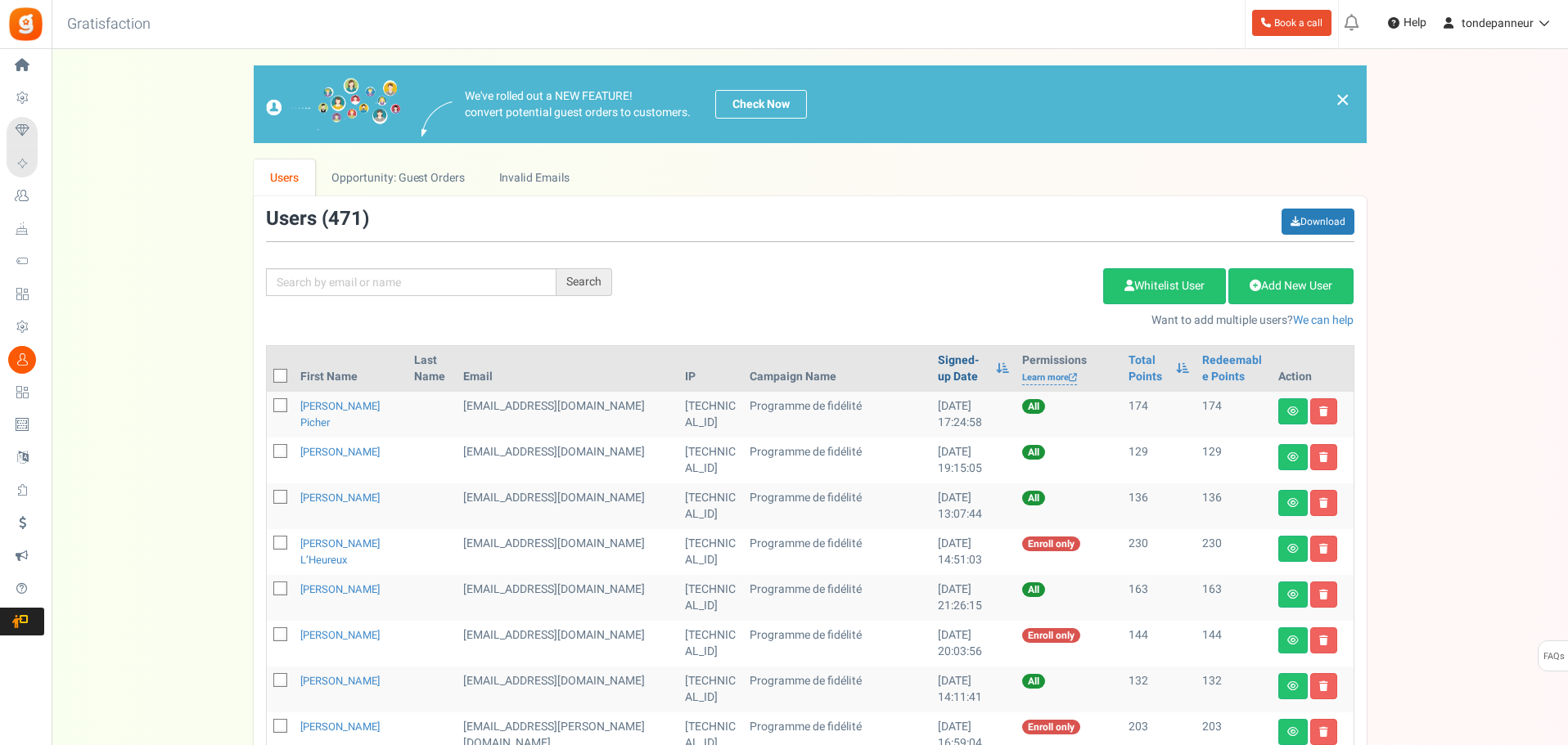
click at [937, 366] on link "Signed-up Date" at bounding box center [962, 369] width 50 height 32
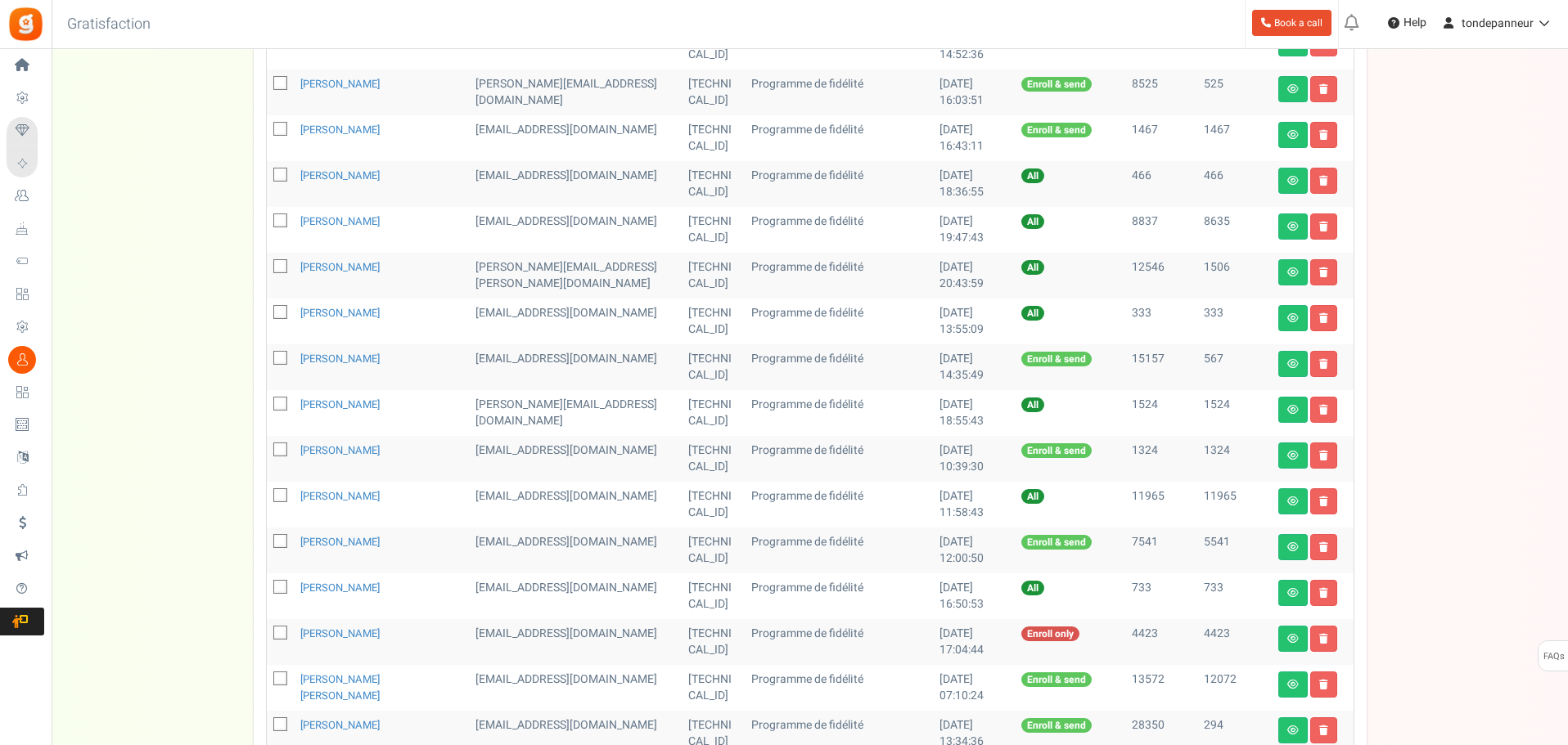
scroll to position [718, 0]
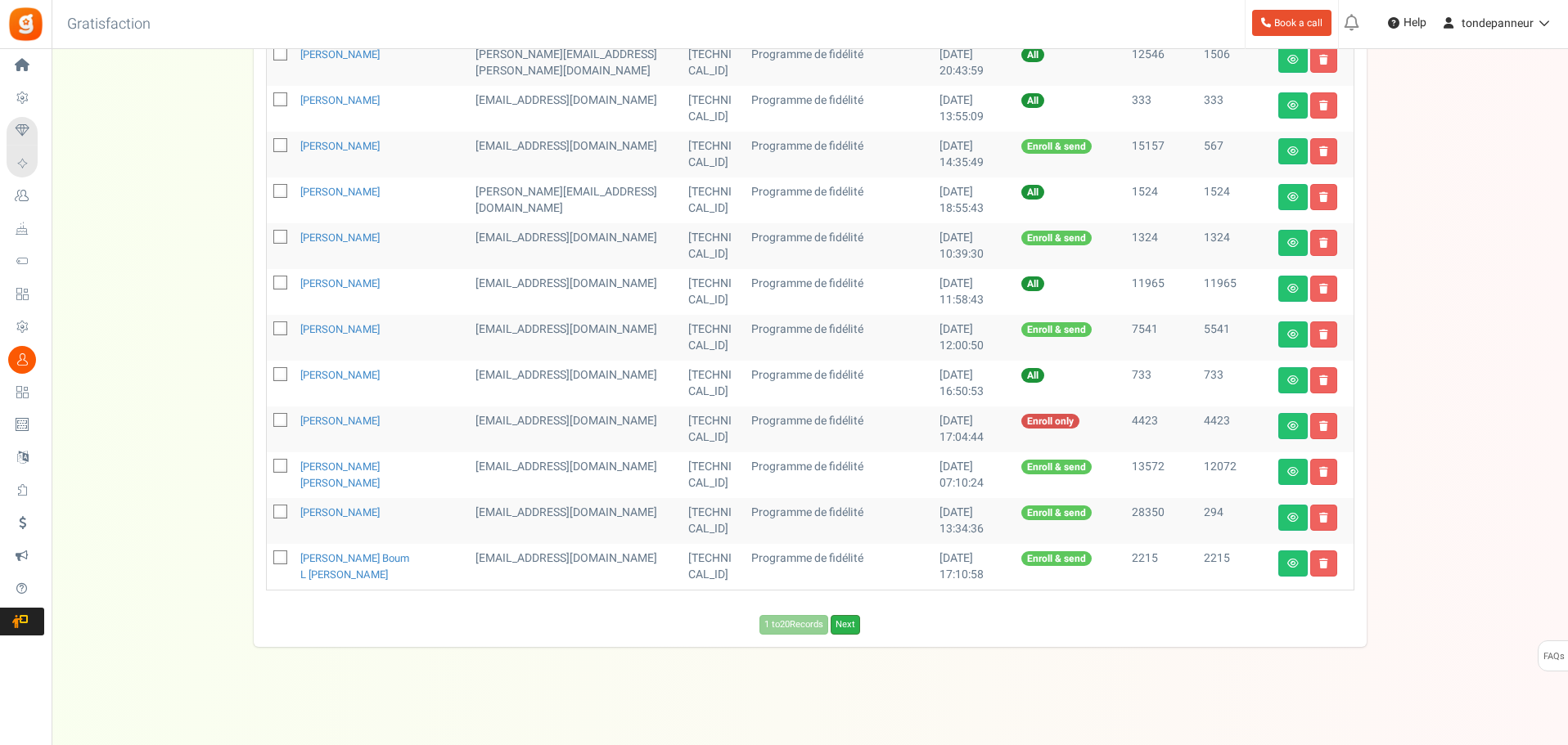
click at [852, 624] on link "Next" at bounding box center [846, 624] width 30 height 19
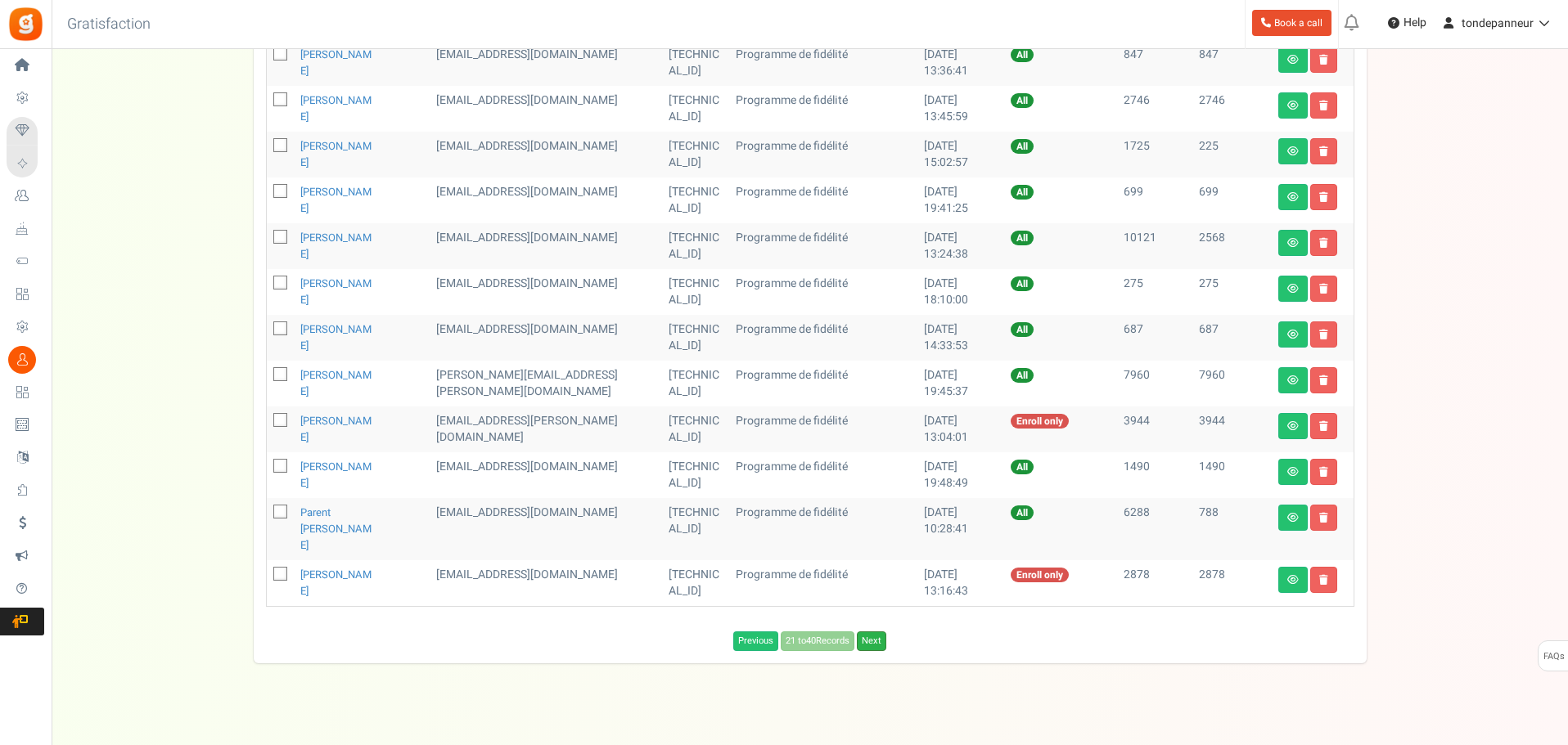
click at [881, 631] on link "Next" at bounding box center [872, 641] width 30 height 19
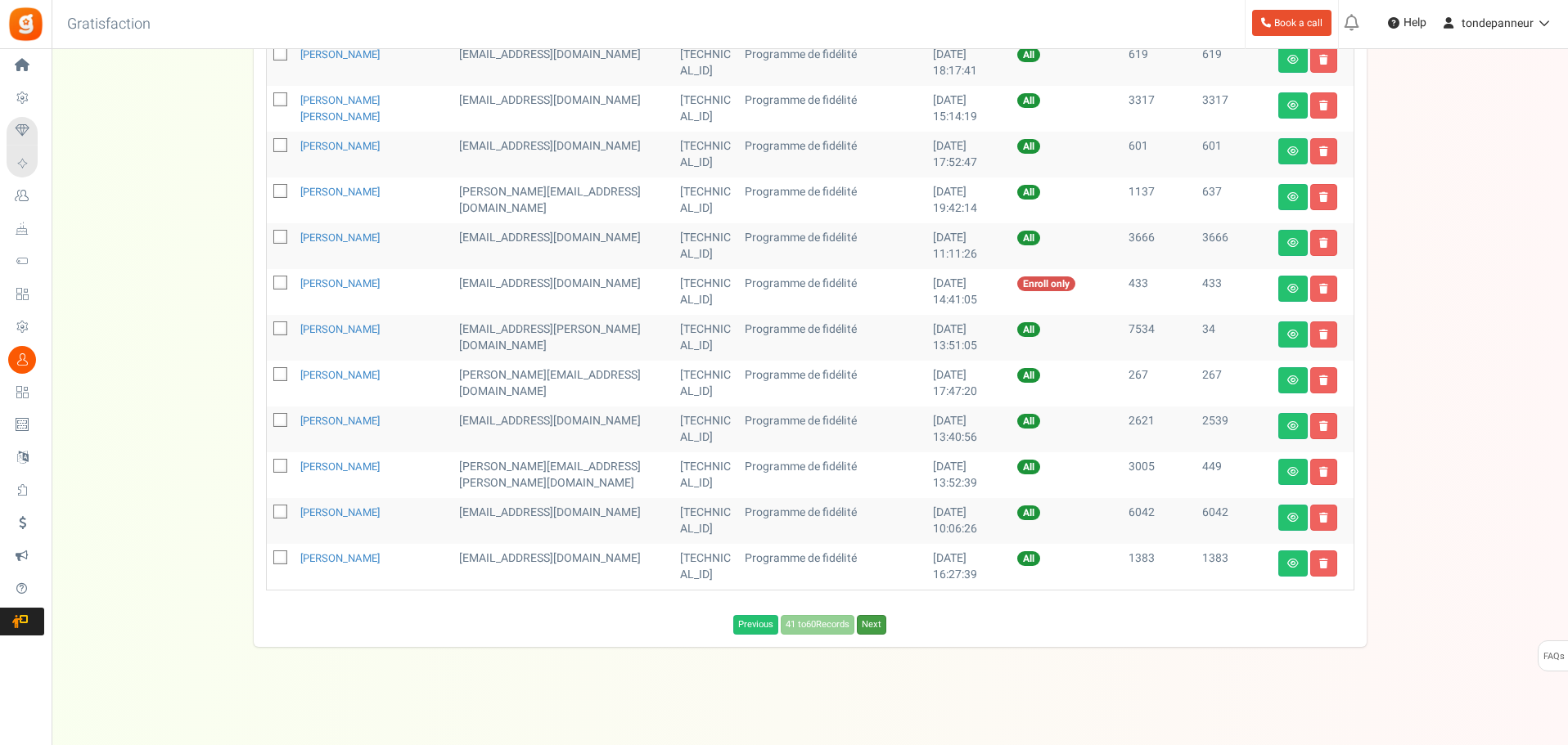
click at [881, 626] on link "Next" at bounding box center [872, 624] width 30 height 19
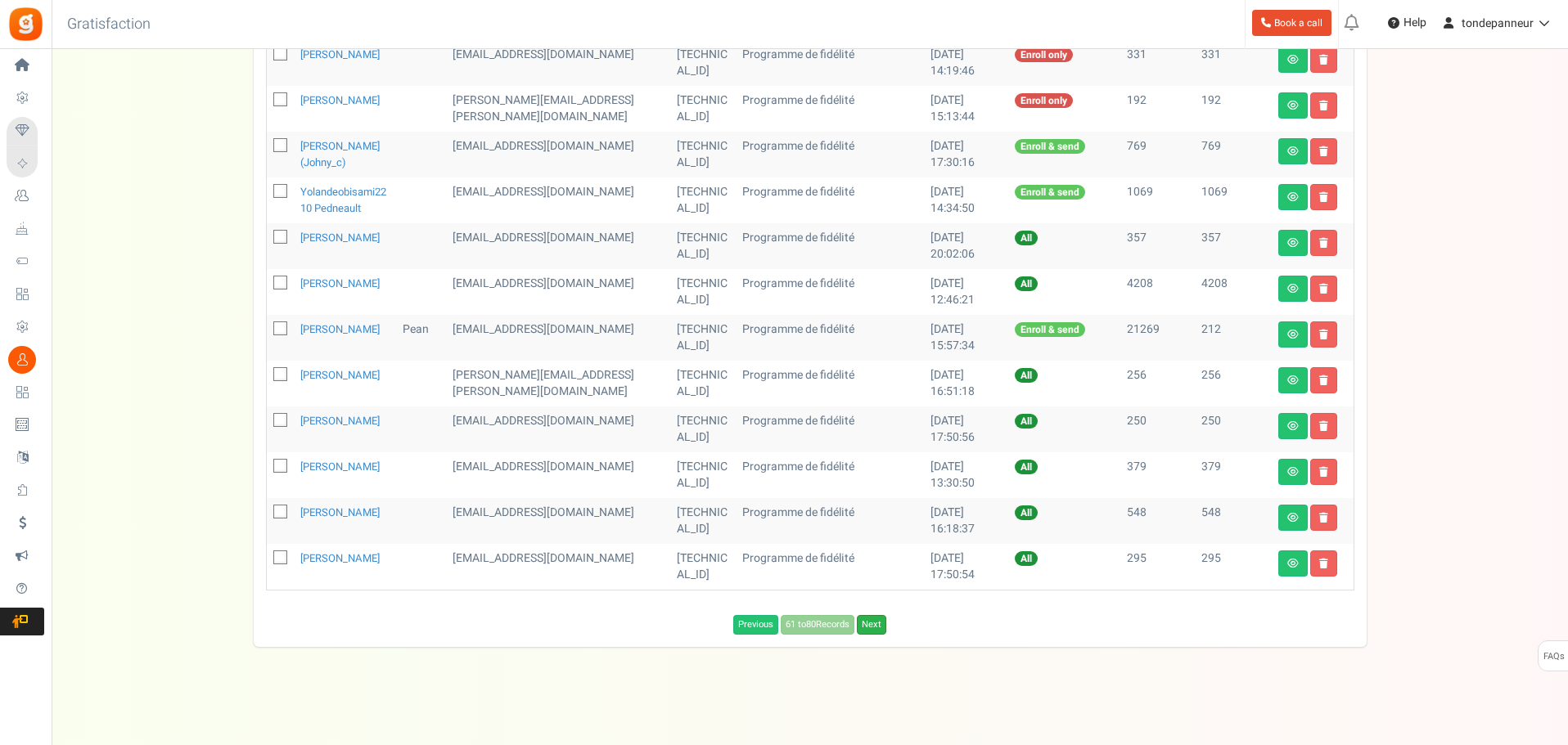
click at [878, 635] on link "Next" at bounding box center [872, 624] width 30 height 19
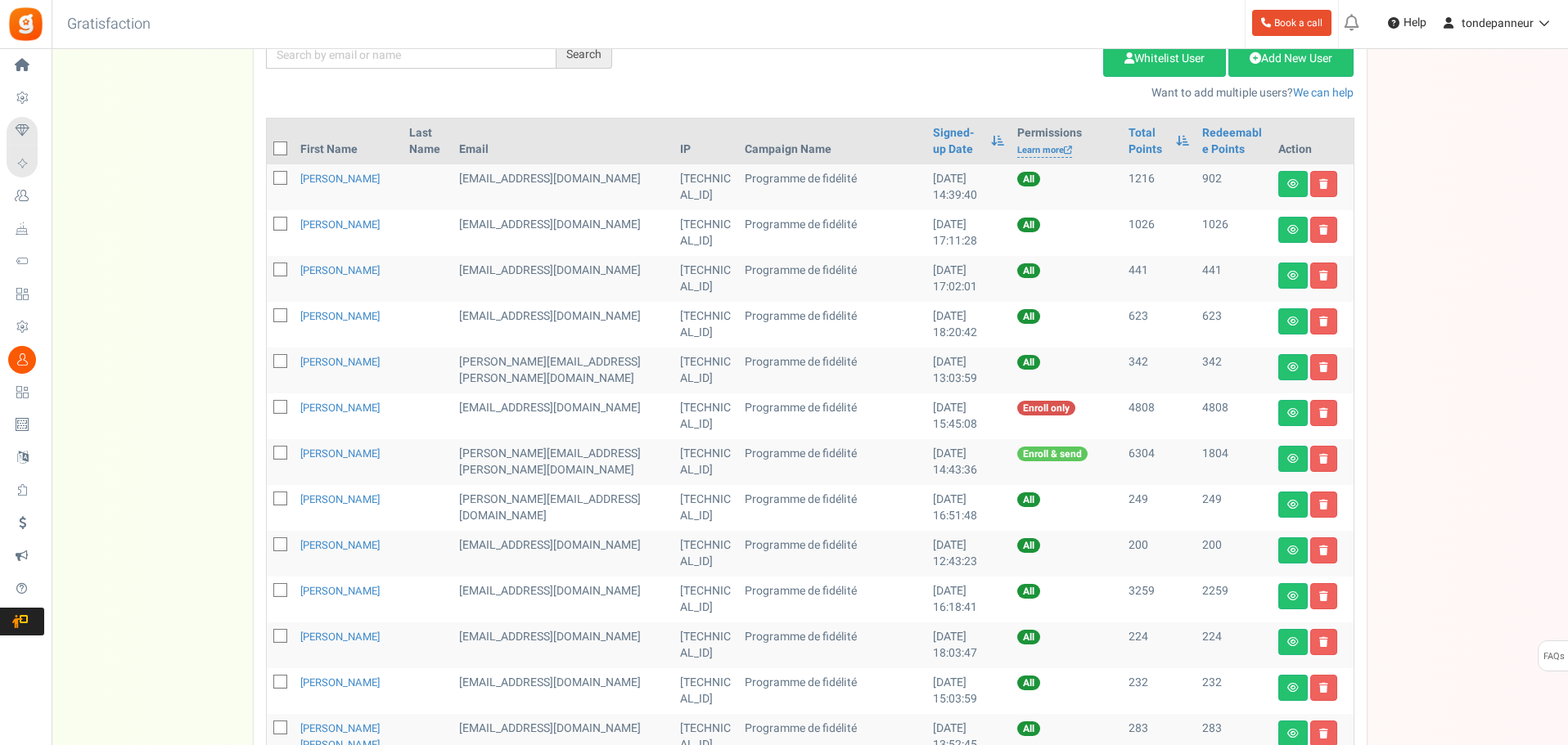
scroll to position [309, 0]
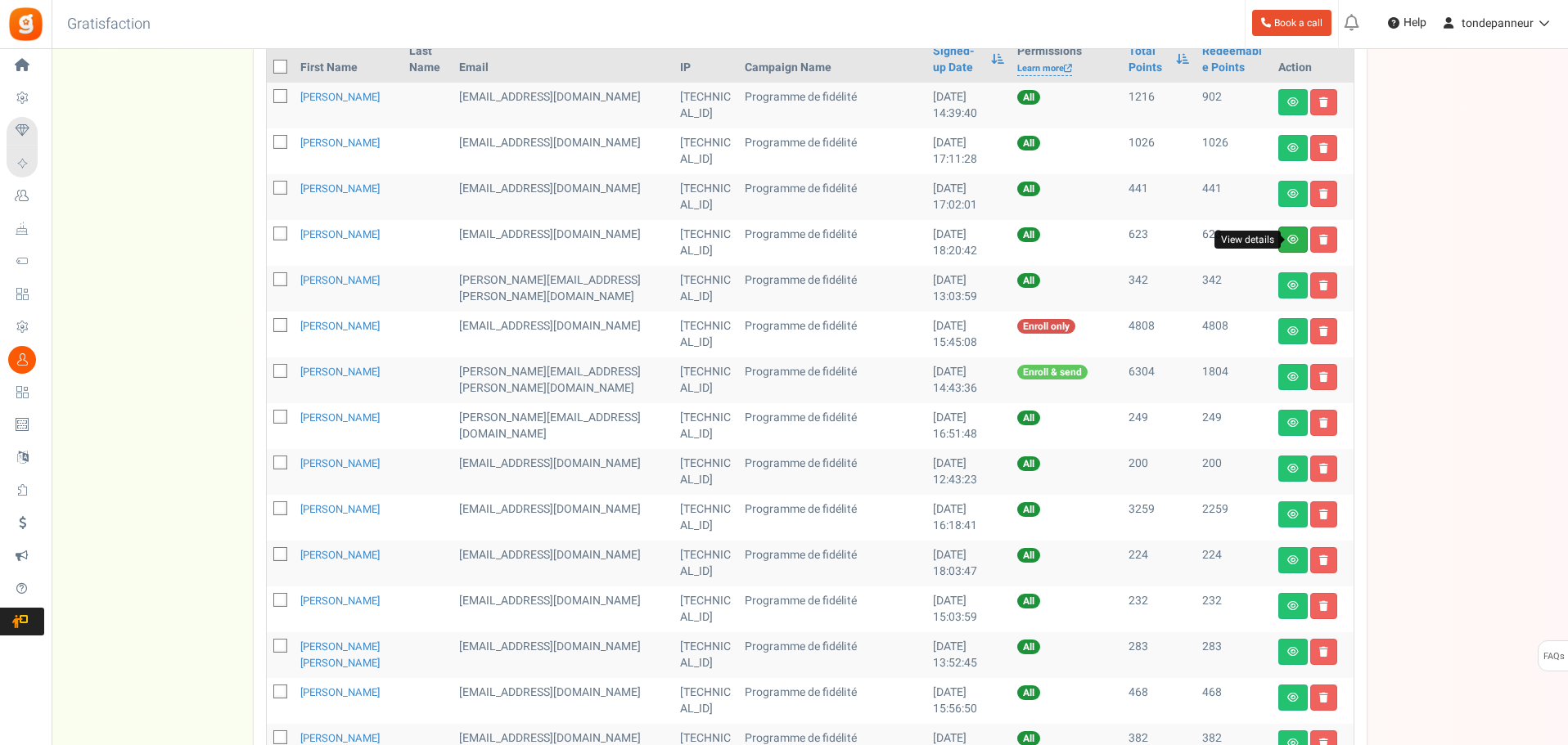
click at [1287, 238] on icon at bounding box center [1292, 239] width 11 height 10
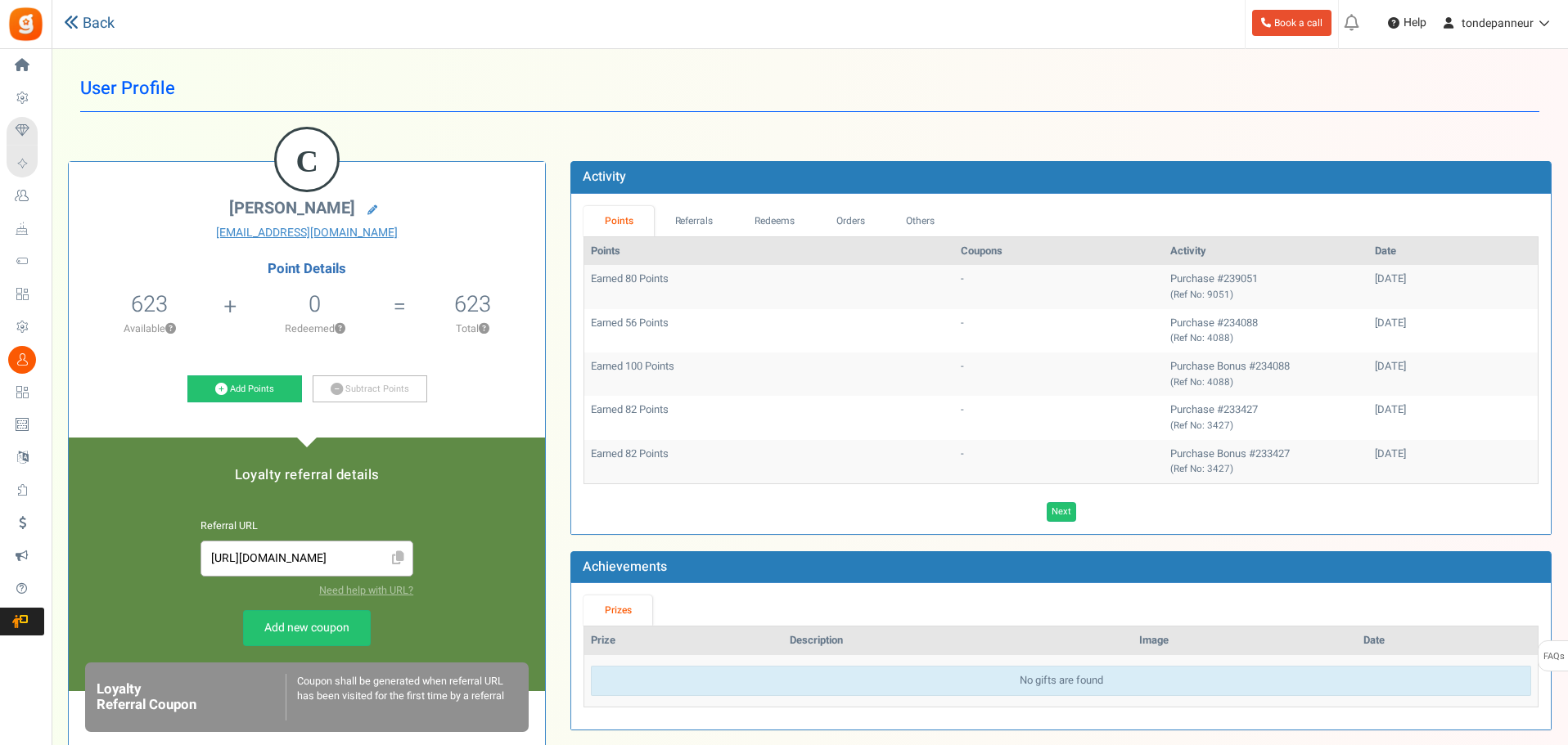
click at [84, 17] on link "Back" at bounding box center [89, 24] width 51 height 21
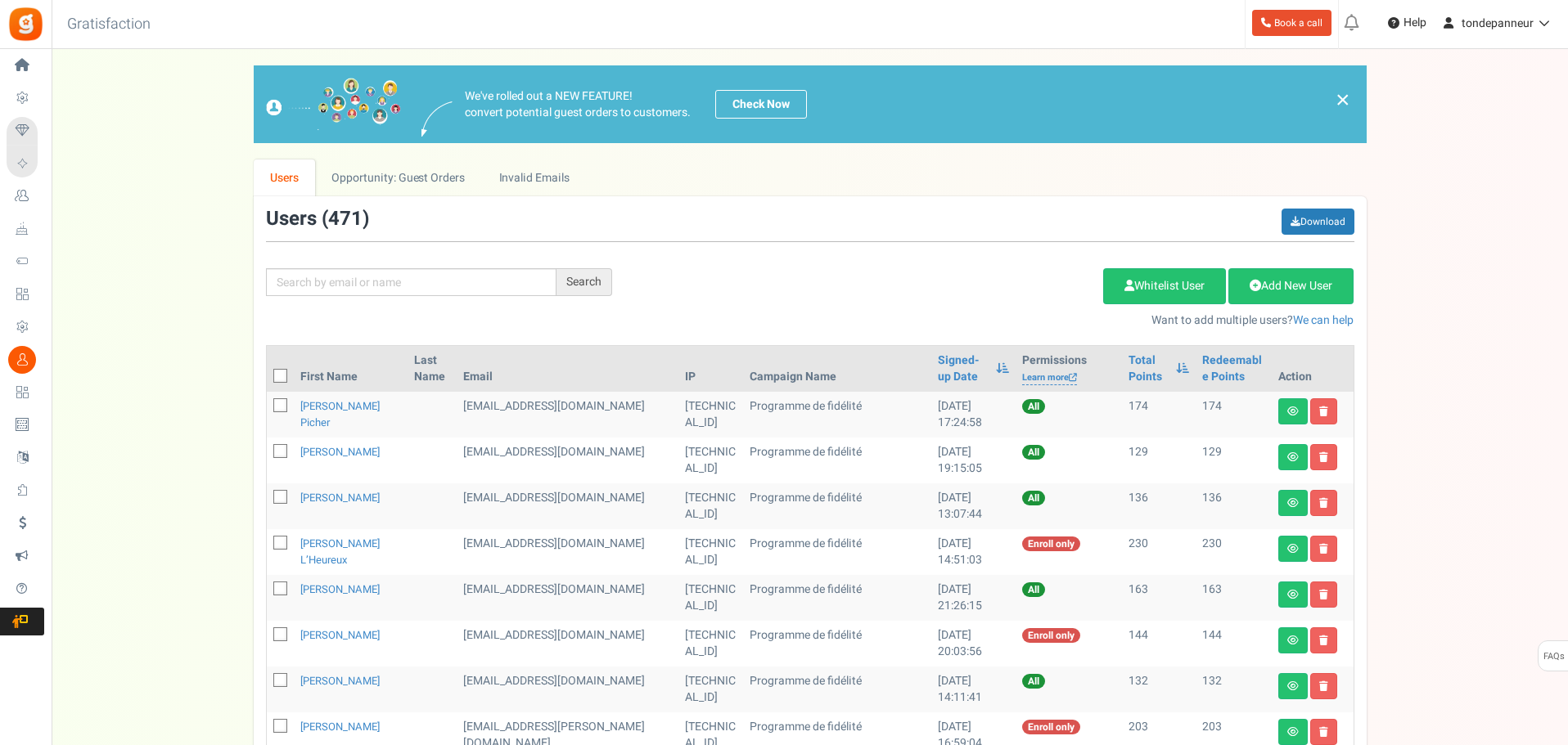
click at [884, 356] on th "Campaign Name" at bounding box center [837, 369] width 188 height 45
click at [937, 357] on link "Signed-up Date" at bounding box center [962, 369] width 50 height 32
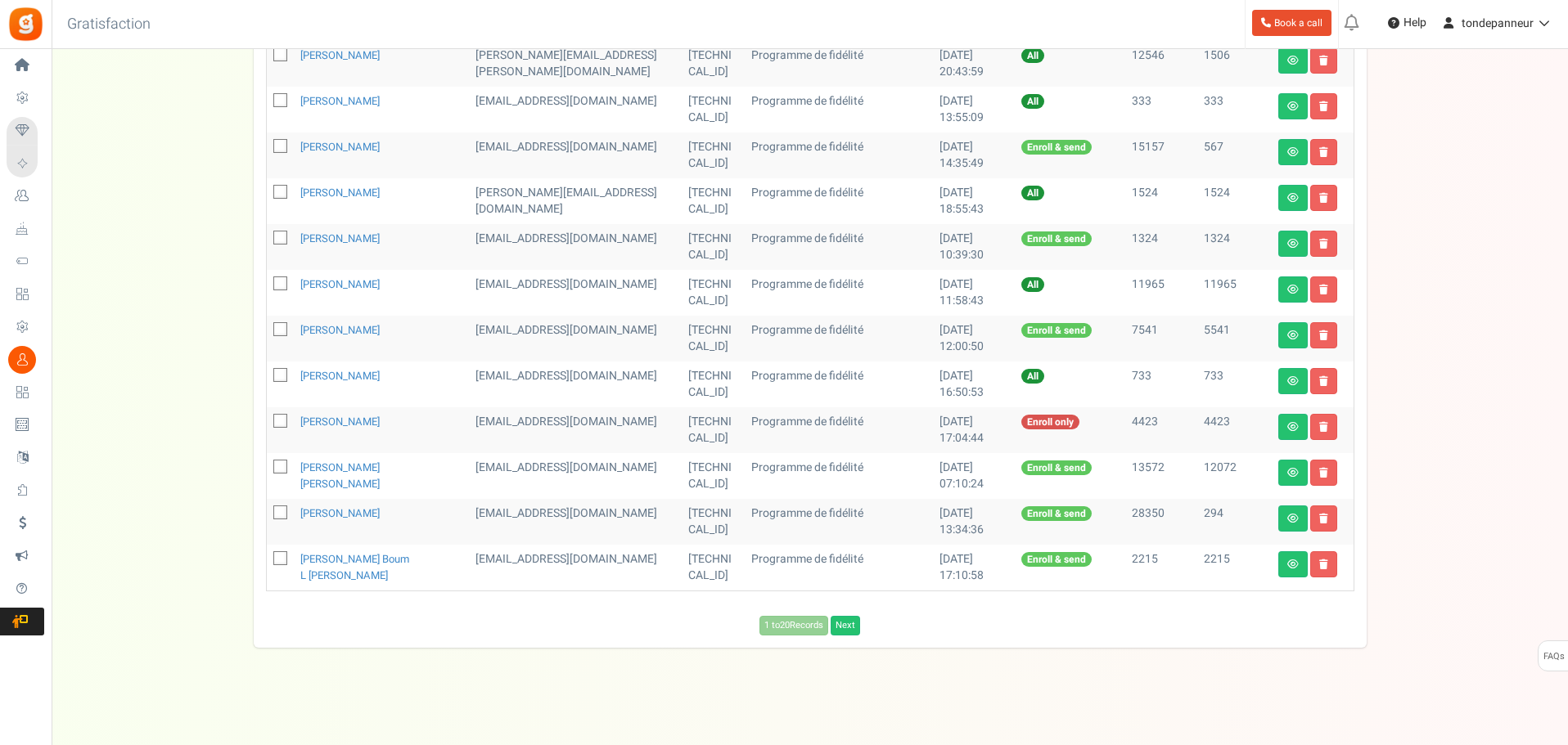
scroll to position [718, 0]
click at [847, 618] on link "Next" at bounding box center [846, 624] width 30 height 19
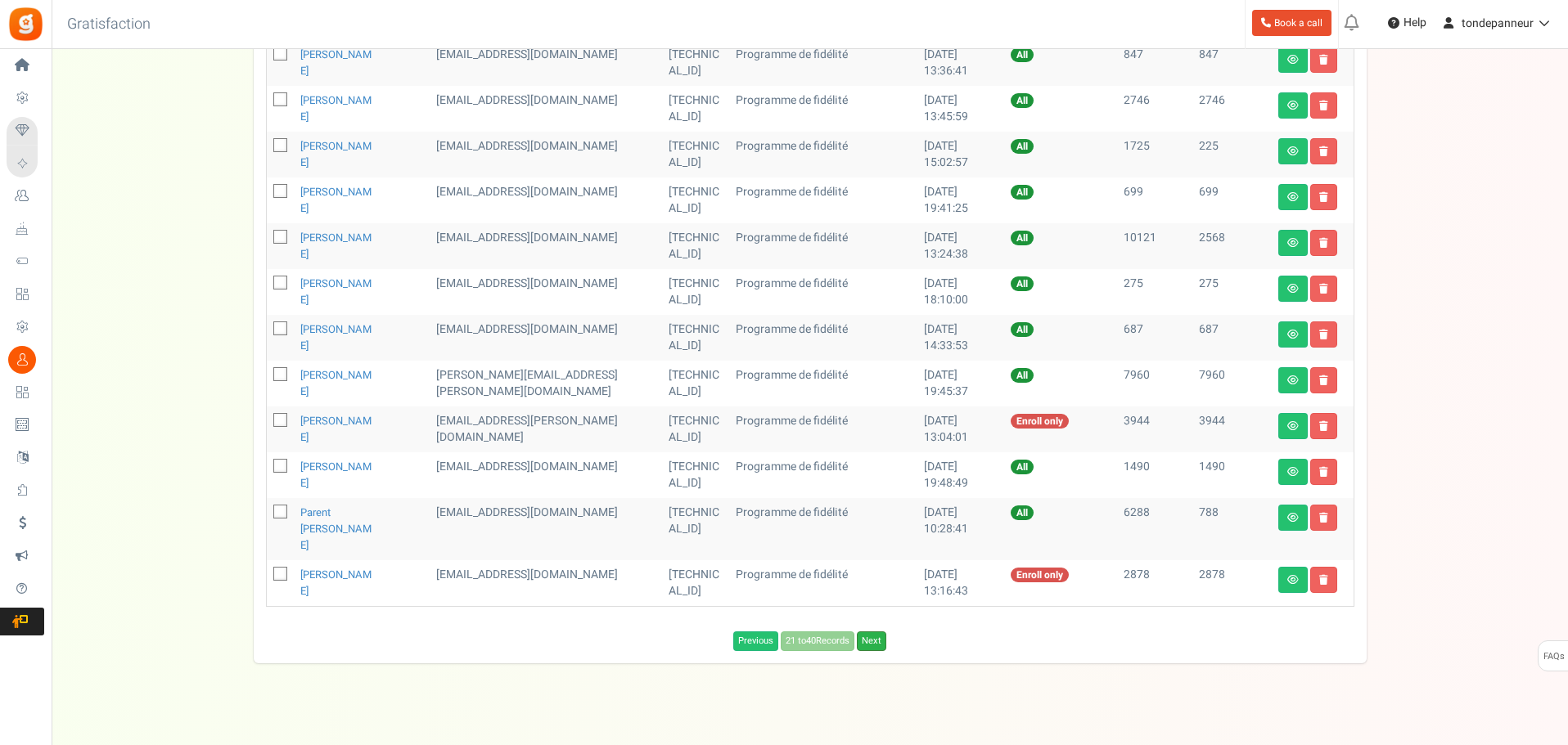
click at [879, 631] on link "Next" at bounding box center [872, 641] width 30 height 19
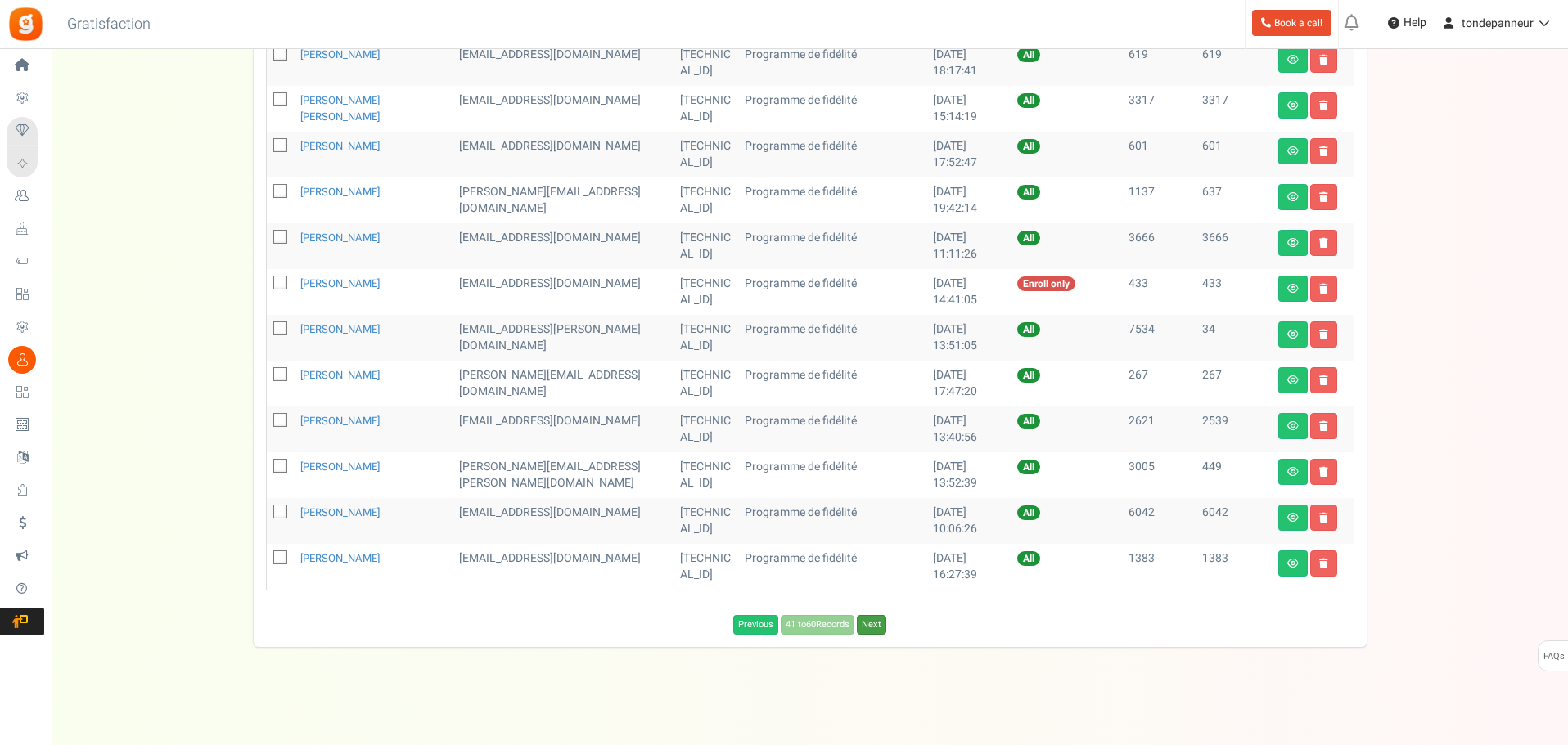
click at [879, 627] on link "Next" at bounding box center [872, 624] width 30 height 19
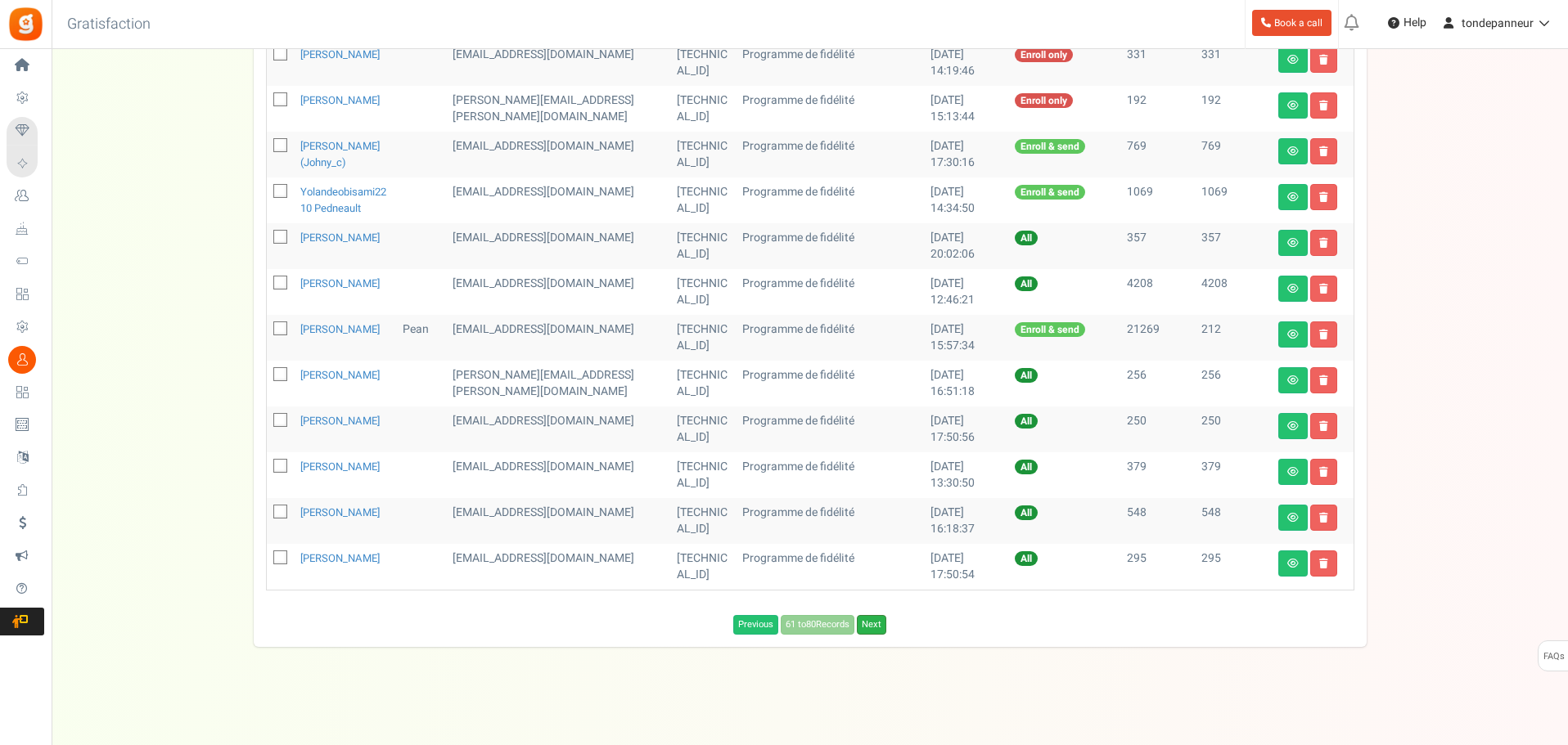
click at [878, 635] on link "Next" at bounding box center [872, 624] width 30 height 19
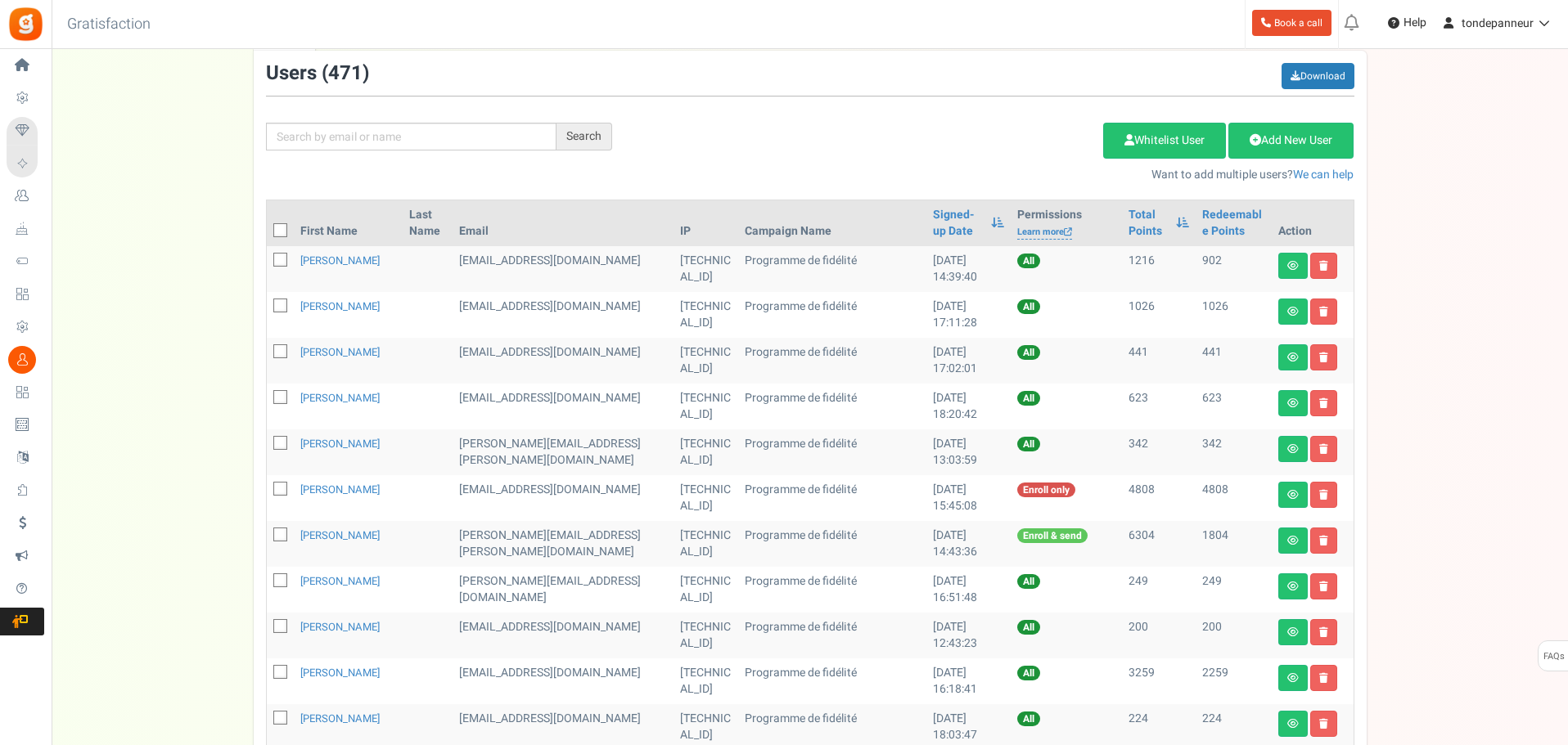
scroll to position [309, 0]
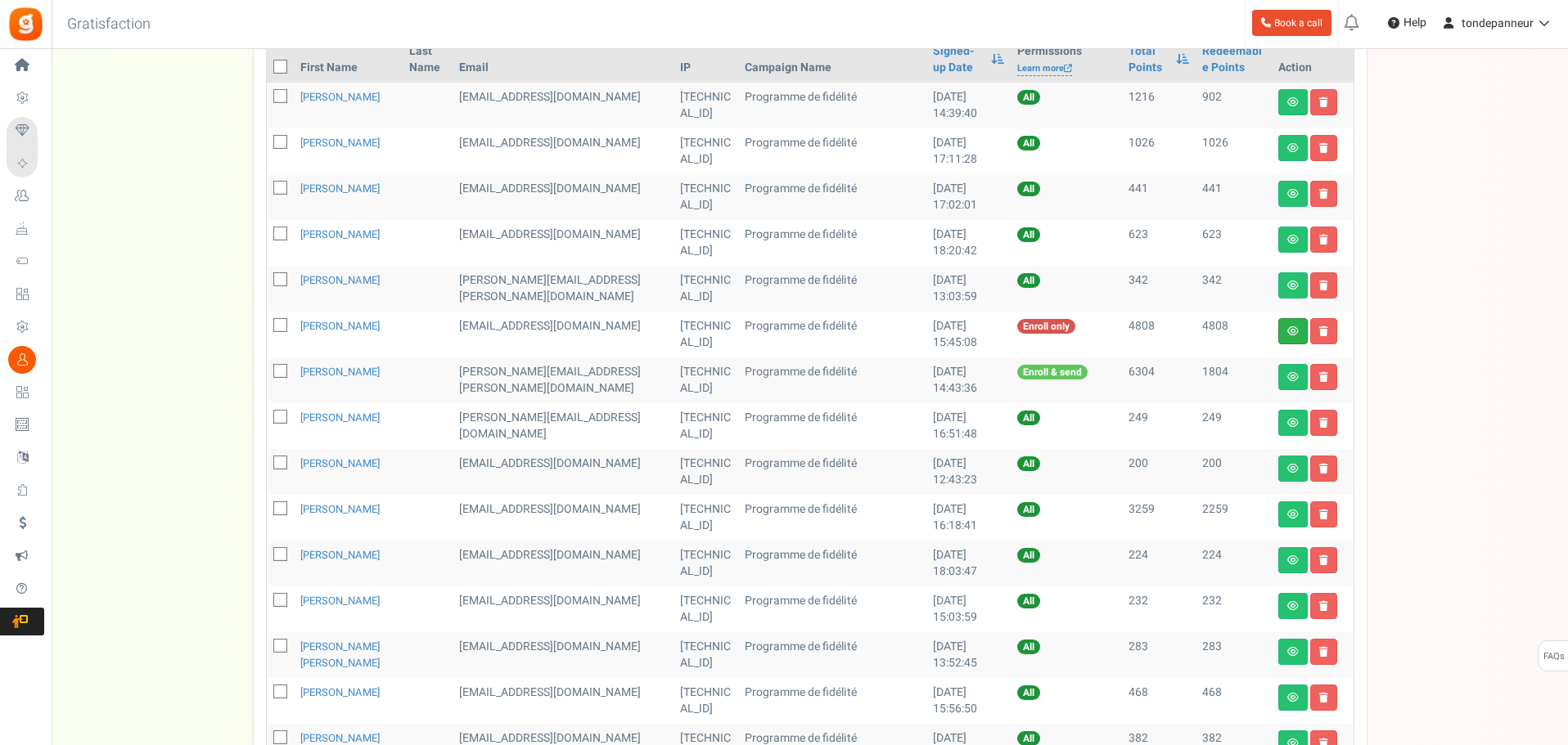
click at [1292, 338] on link at bounding box center [1293, 331] width 30 height 26
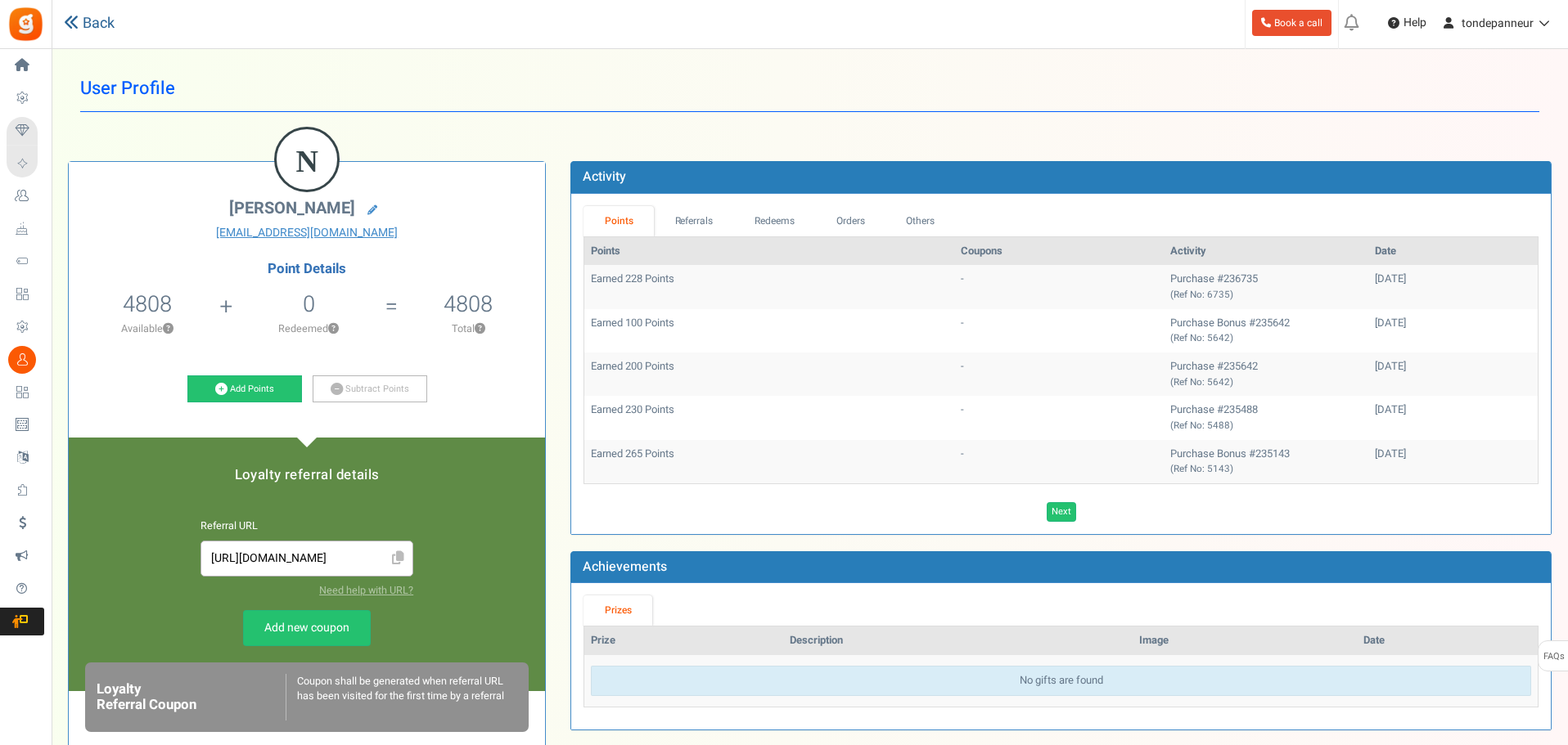
click at [88, 25] on link "Back" at bounding box center [89, 24] width 51 height 21
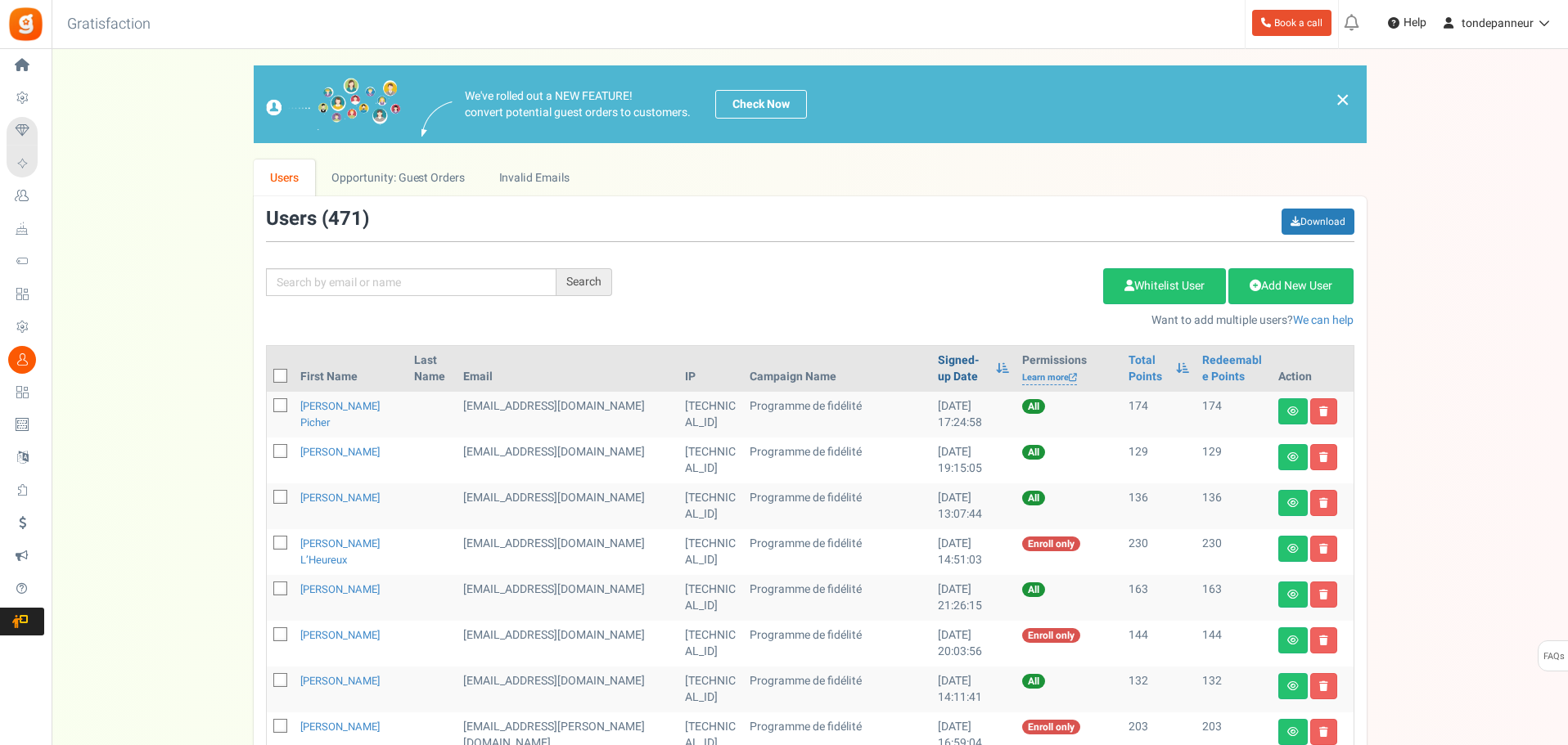
click at [937, 366] on link "Signed-up Date" at bounding box center [962, 369] width 50 height 32
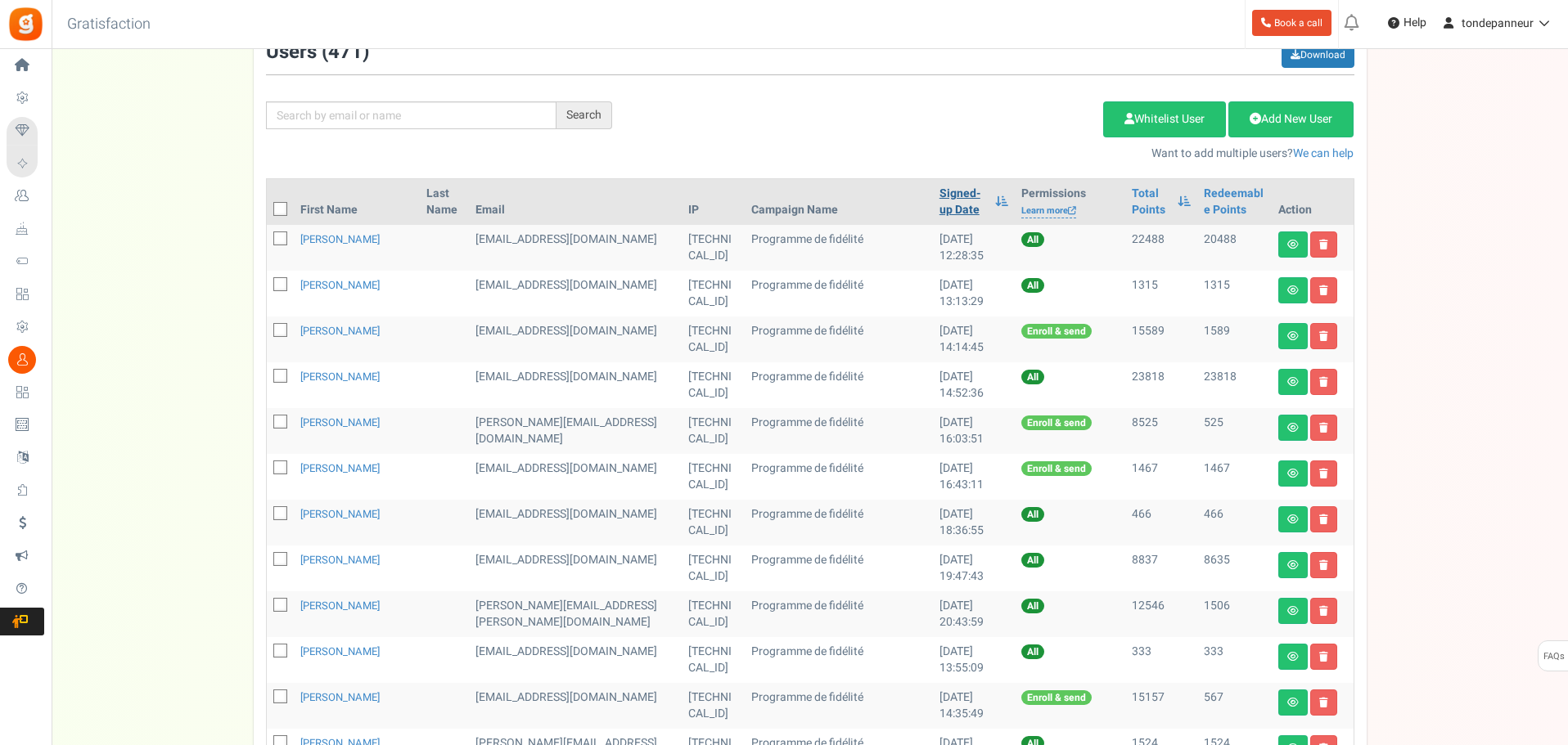
scroll to position [718, 0]
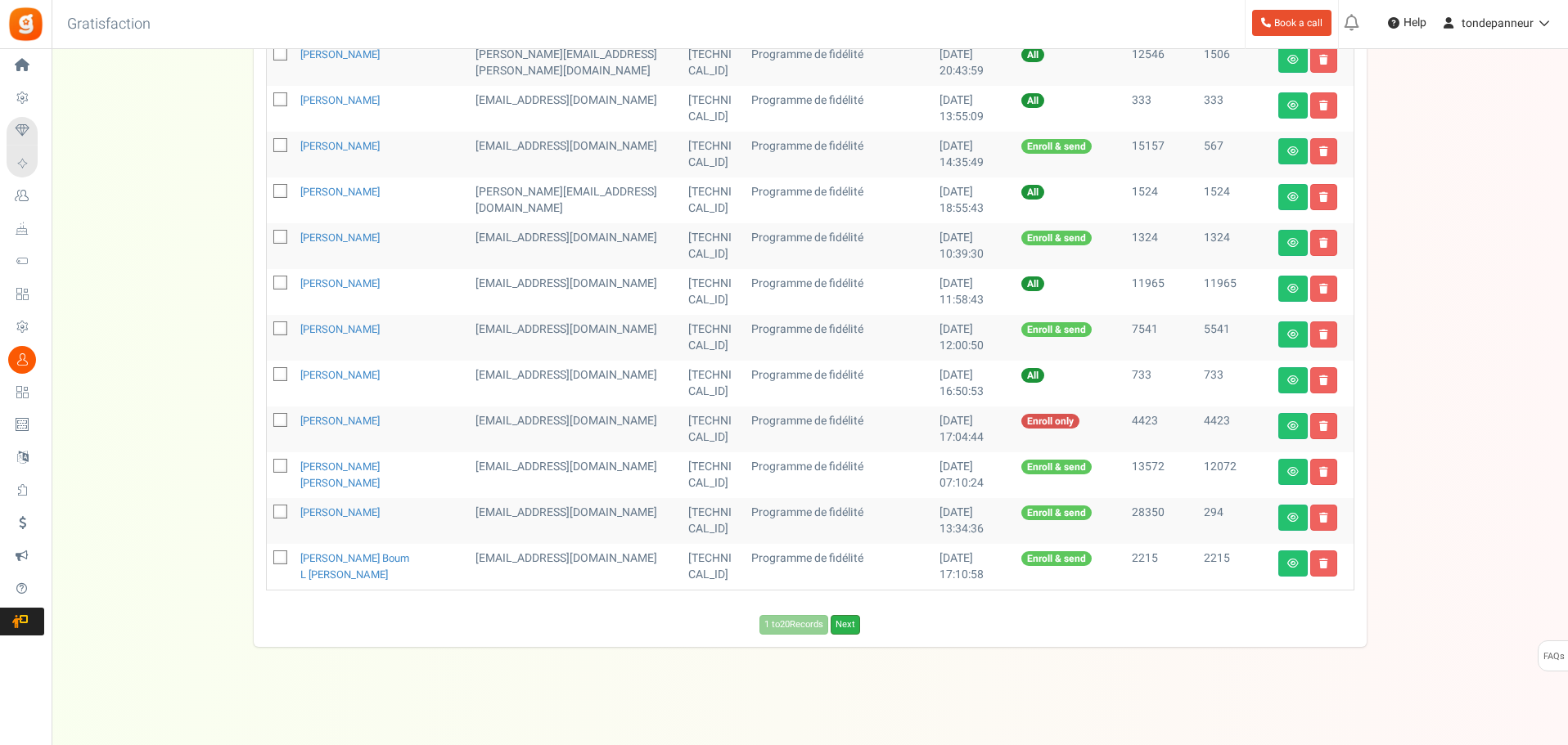
click at [838, 625] on link "Next" at bounding box center [846, 624] width 30 height 19
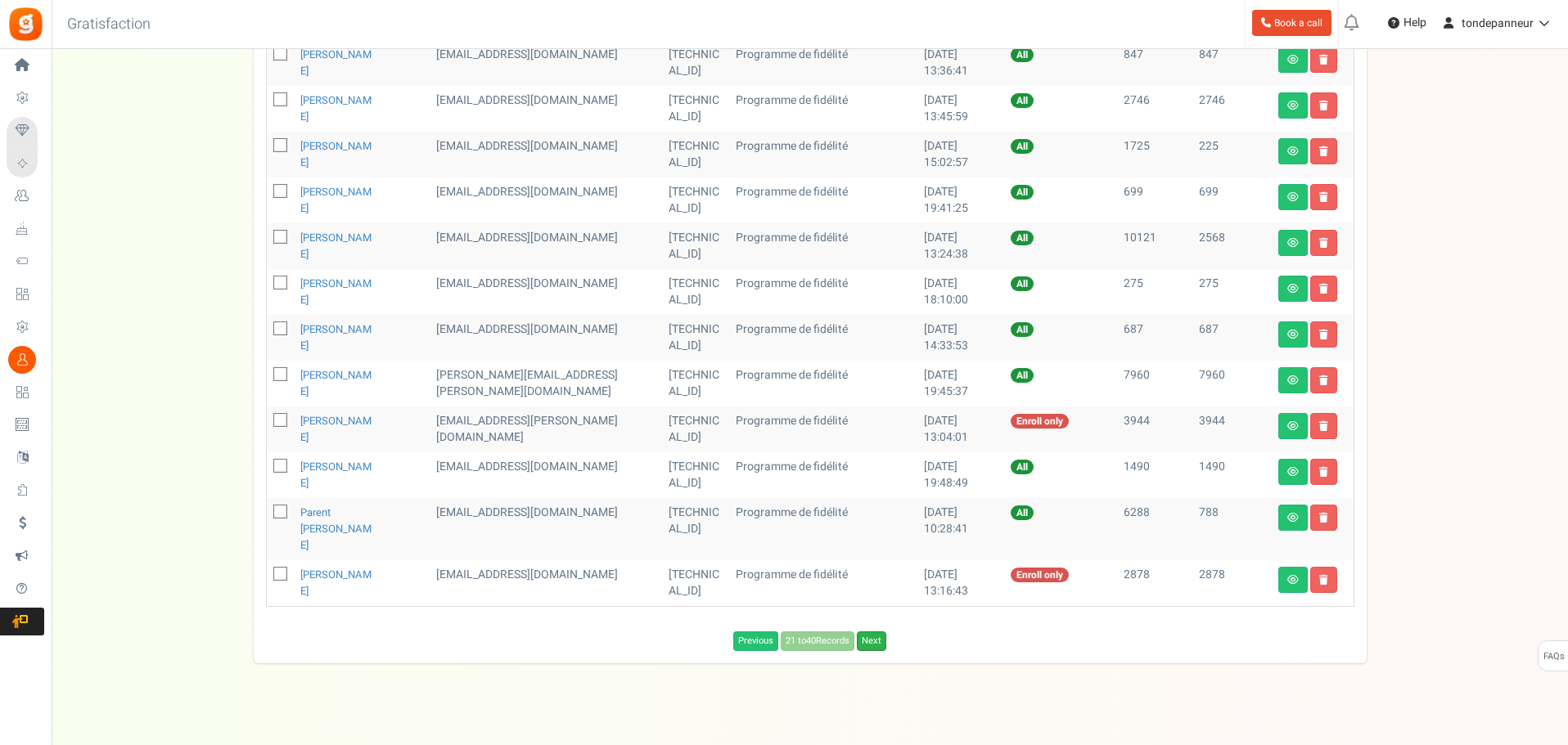
click at [879, 631] on link "Next" at bounding box center [872, 641] width 30 height 19
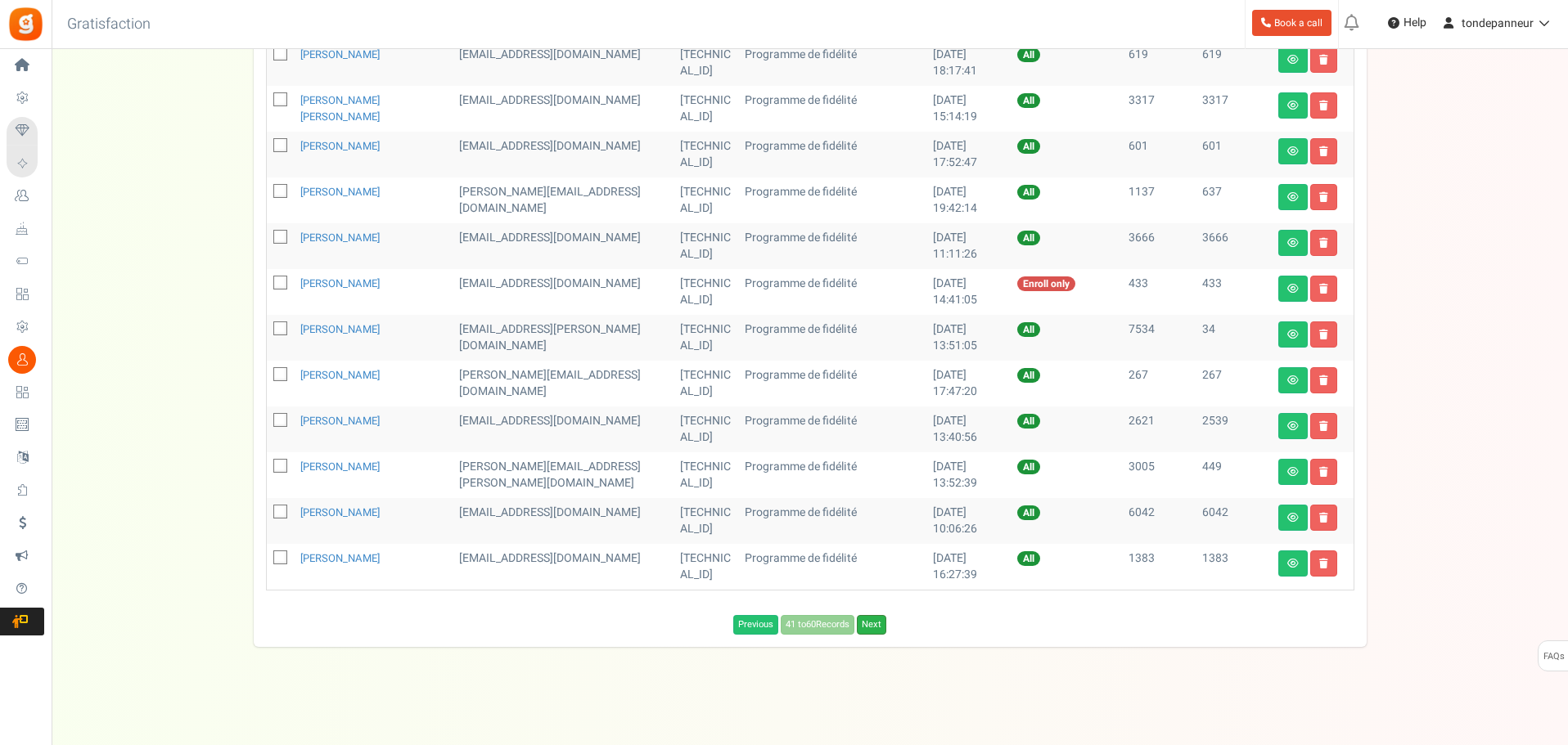
click at [882, 627] on link "Next" at bounding box center [872, 624] width 30 height 19
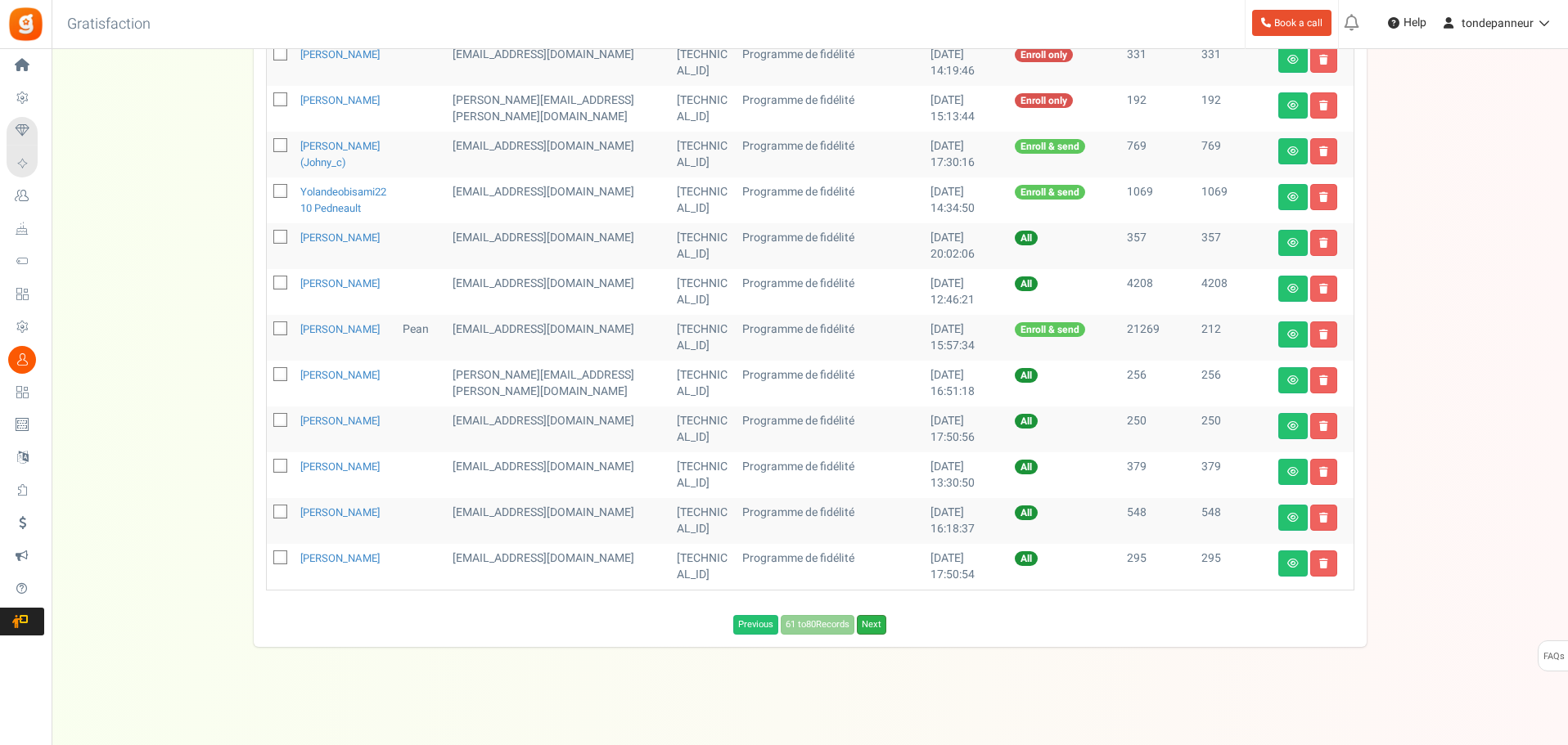
click at [879, 635] on link "Next" at bounding box center [872, 624] width 30 height 19
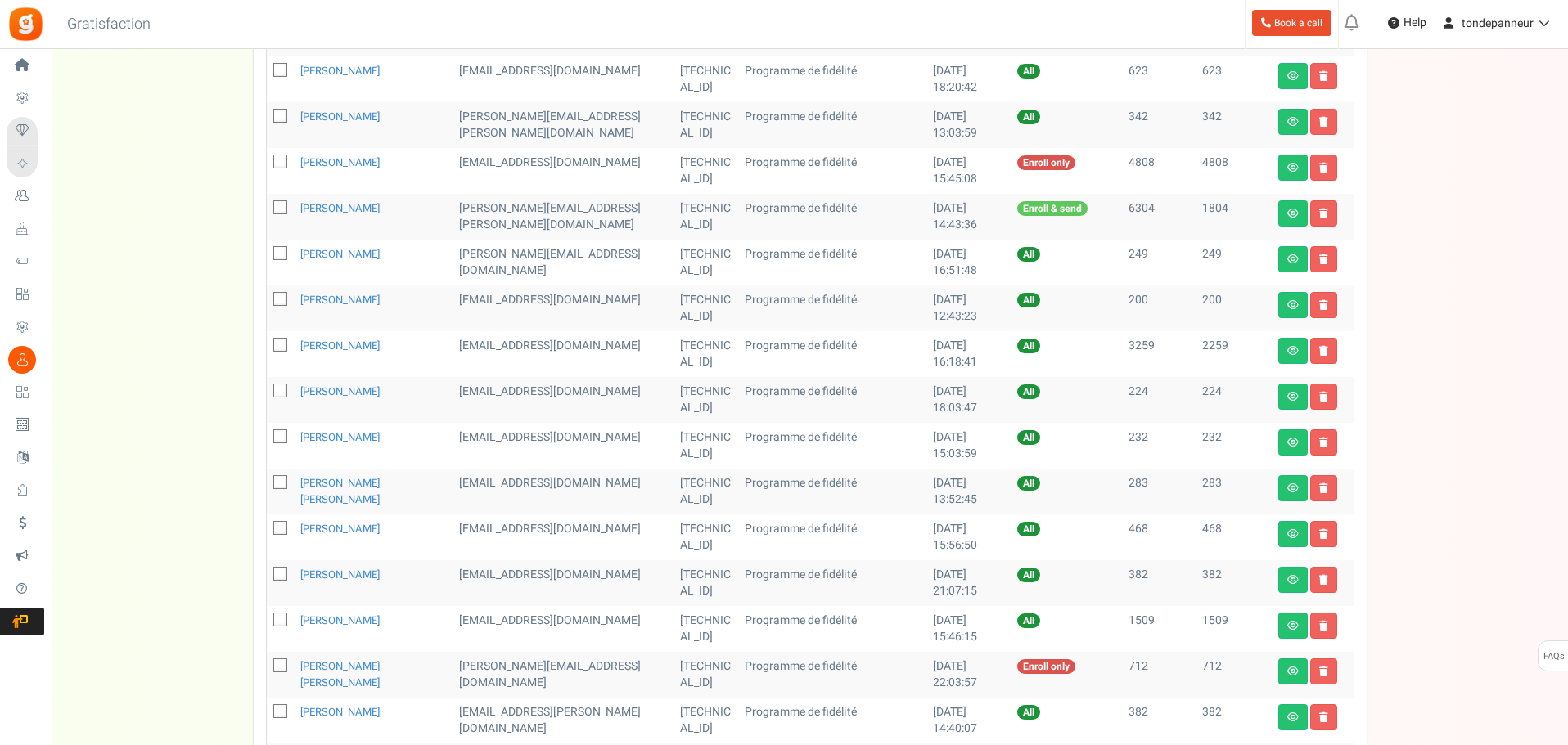
scroll to position [555, 0]
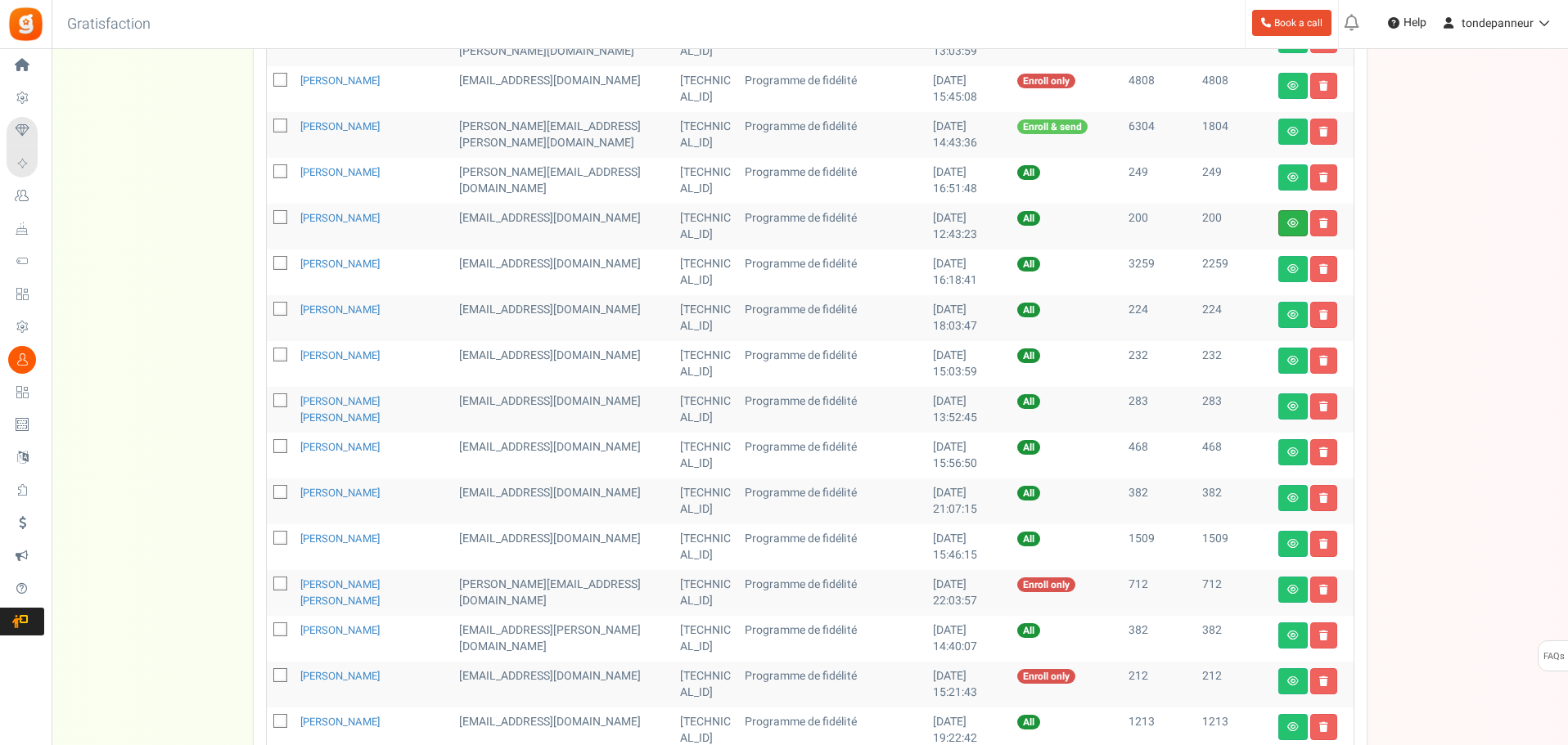
click at [1283, 222] on link at bounding box center [1293, 224] width 30 height 26
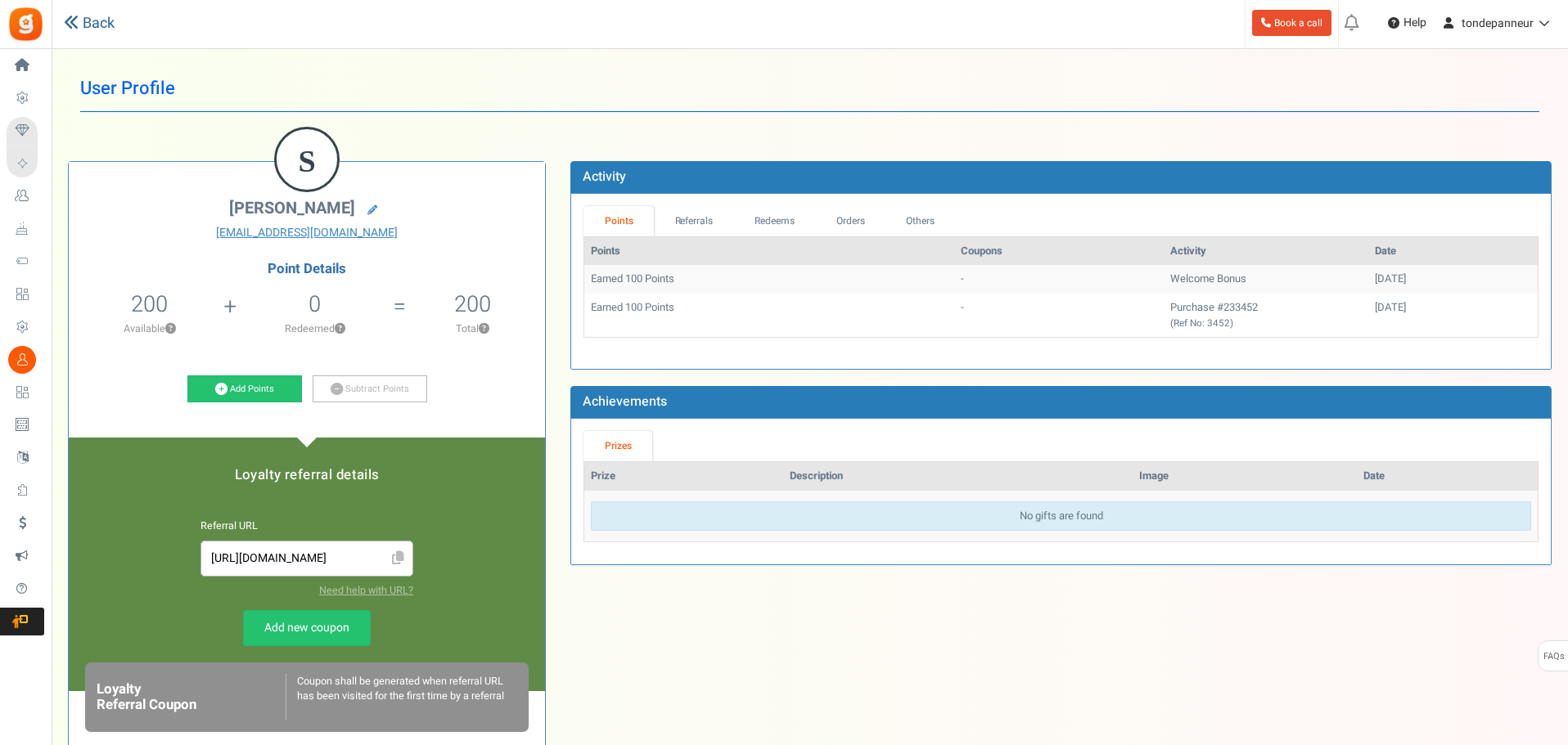
click at [86, 25] on link "Back" at bounding box center [89, 24] width 51 height 21
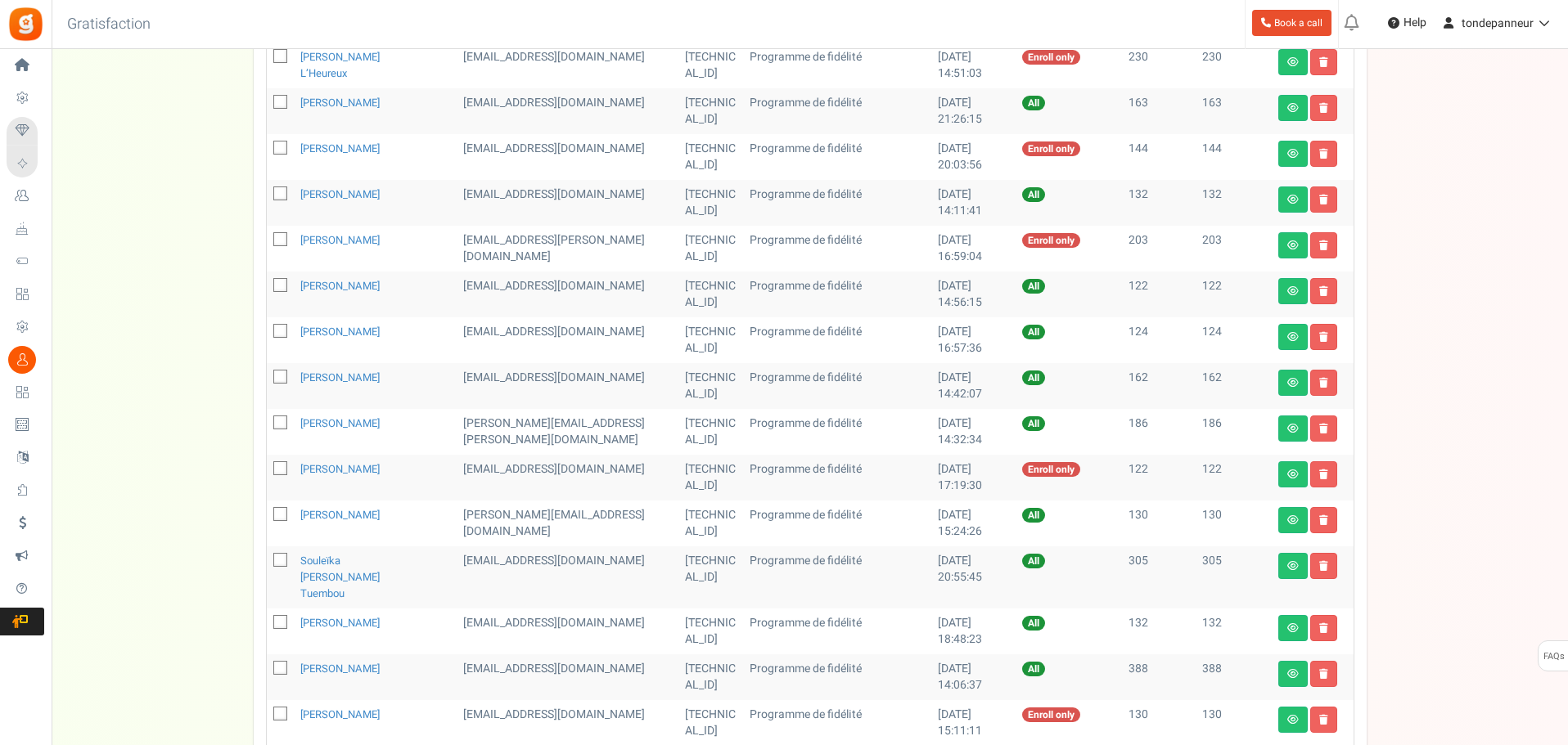
scroll to position [245, 0]
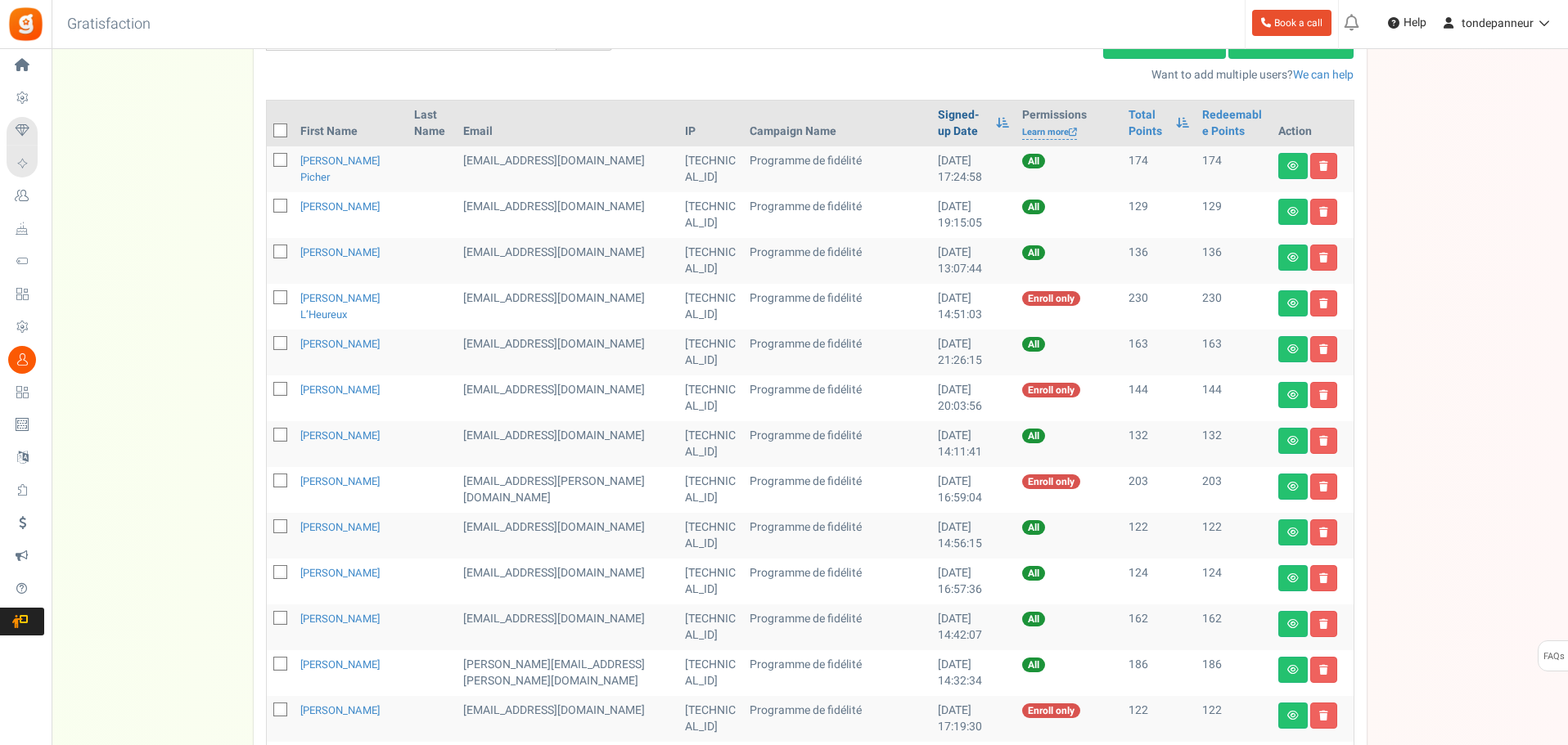
click at [937, 117] on link "Signed-up Date" at bounding box center [962, 123] width 50 height 32
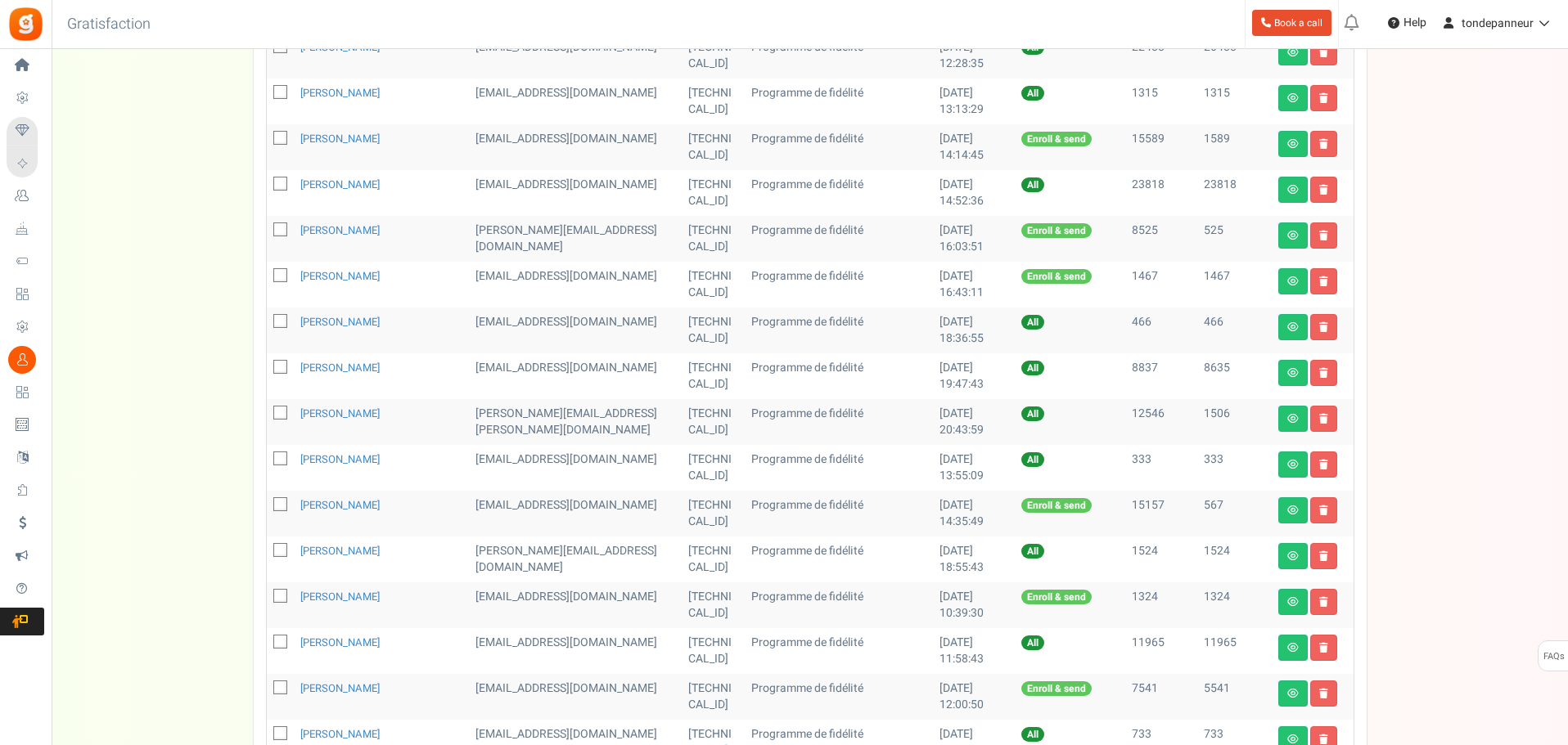
scroll to position [718, 0]
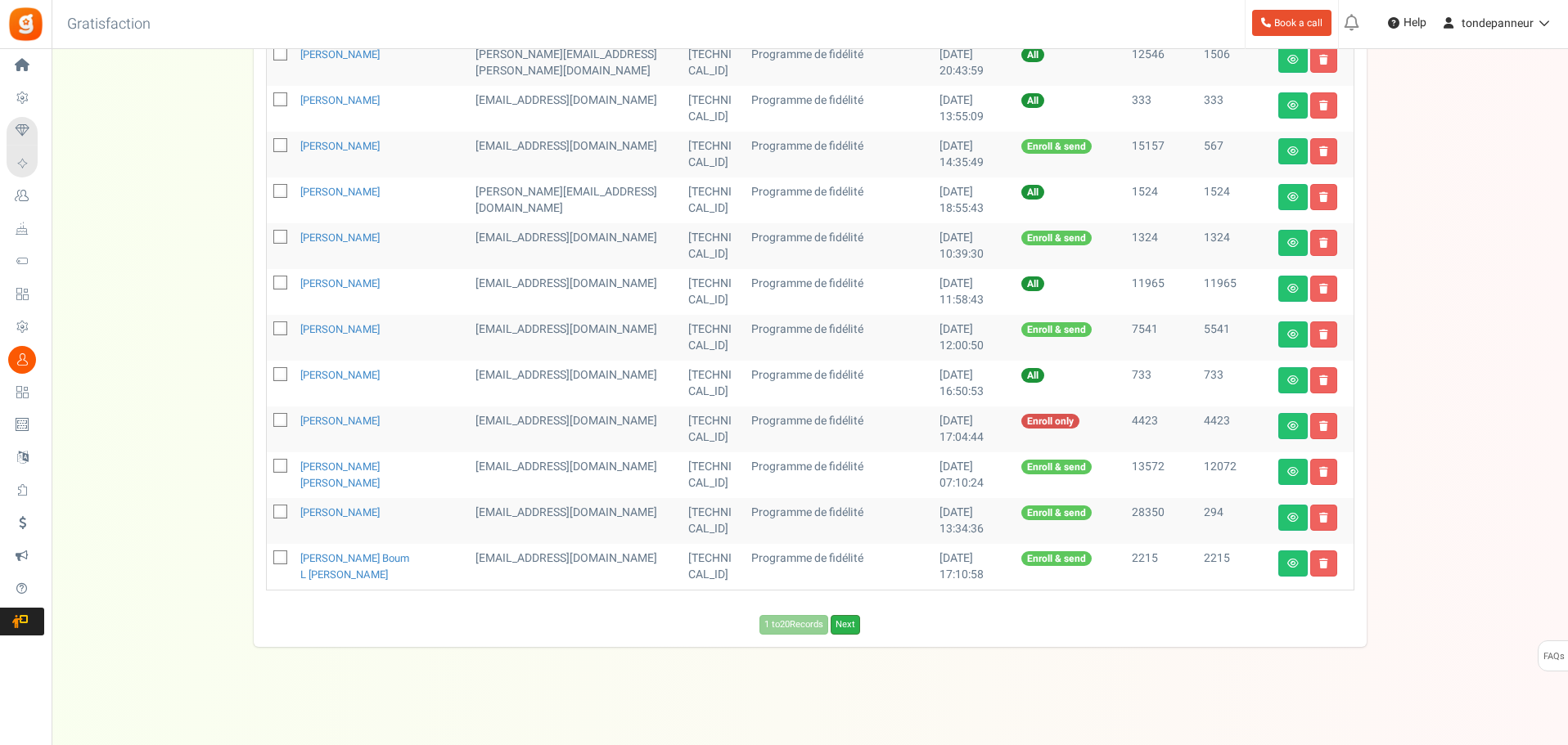
click at [856, 627] on link "Next" at bounding box center [846, 624] width 30 height 19
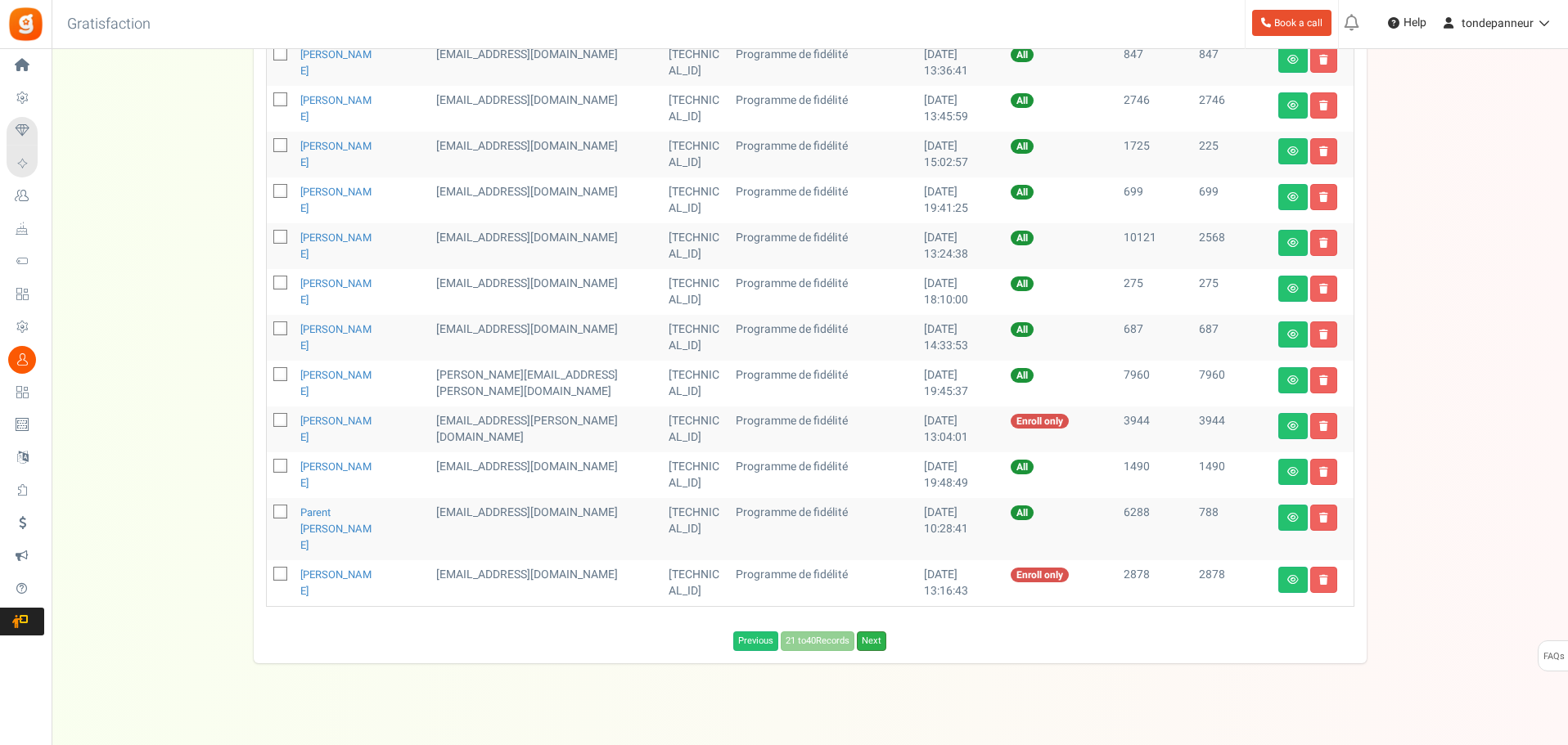
click at [881, 631] on link "Next" at bounding box center [872, 641] width 30 height 19
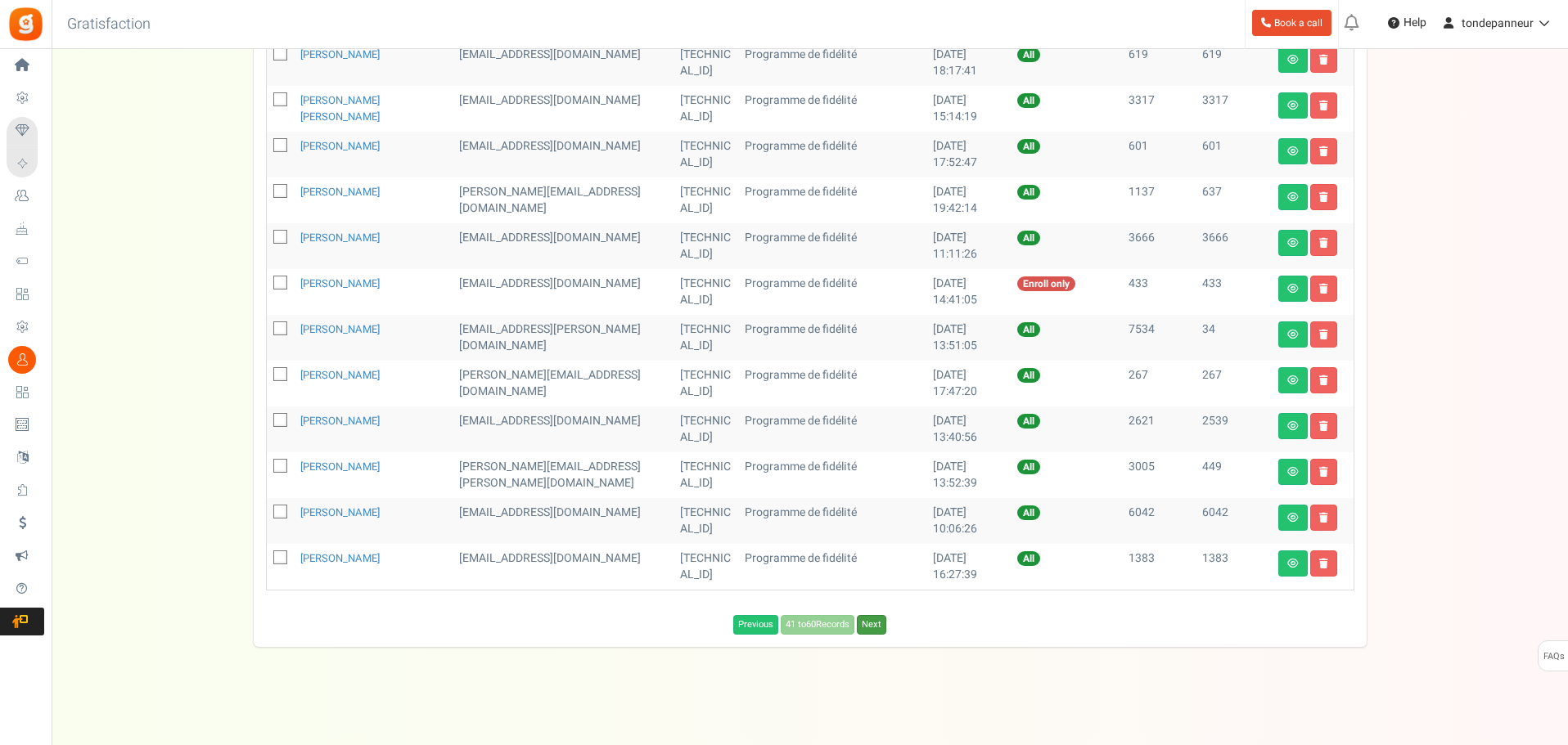
click at [881, 626] on link "Next" at bounding box center [872, 624] width 30 height 19
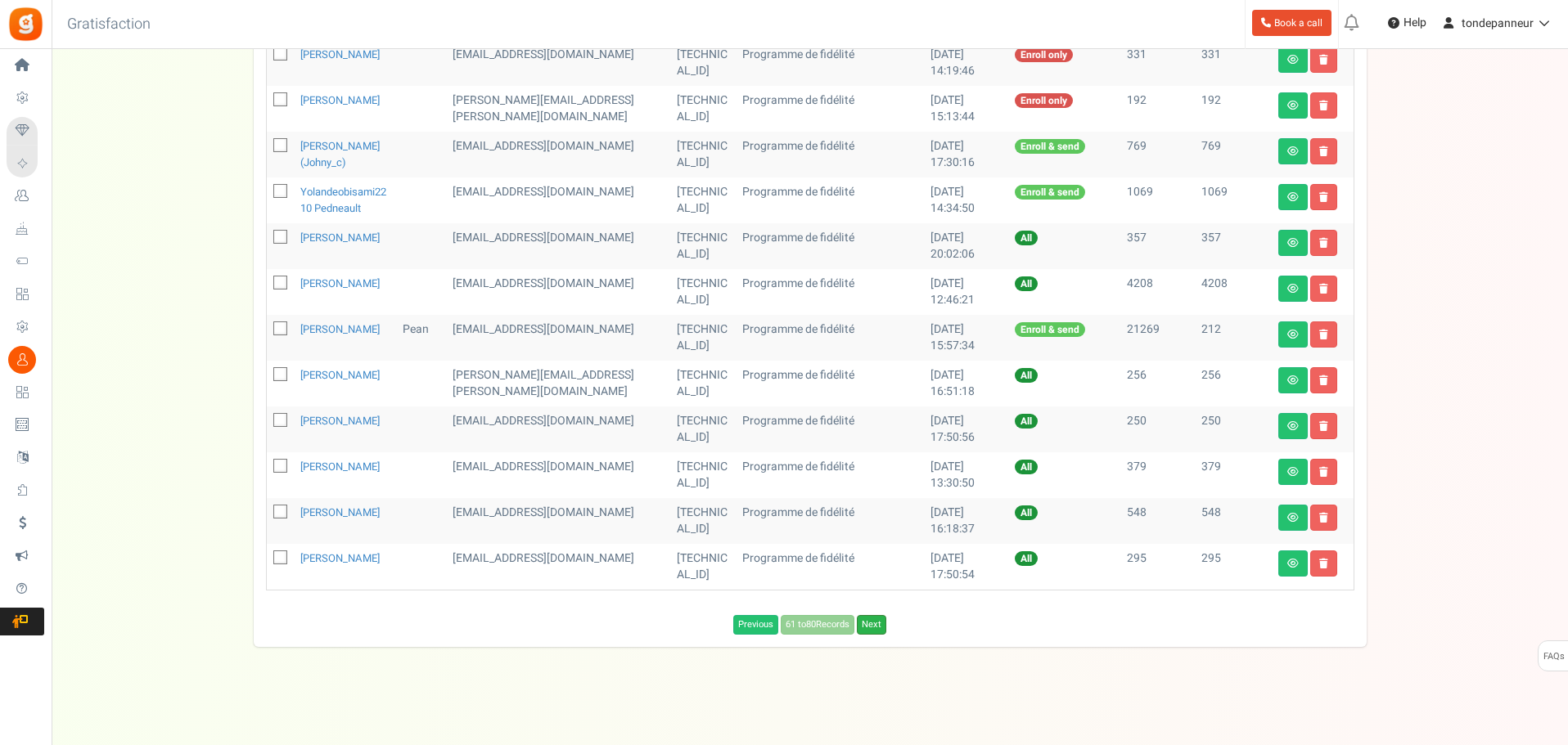
click at [886, 635] on link "Next" at bounding box center [872, 624] width 30 height 19
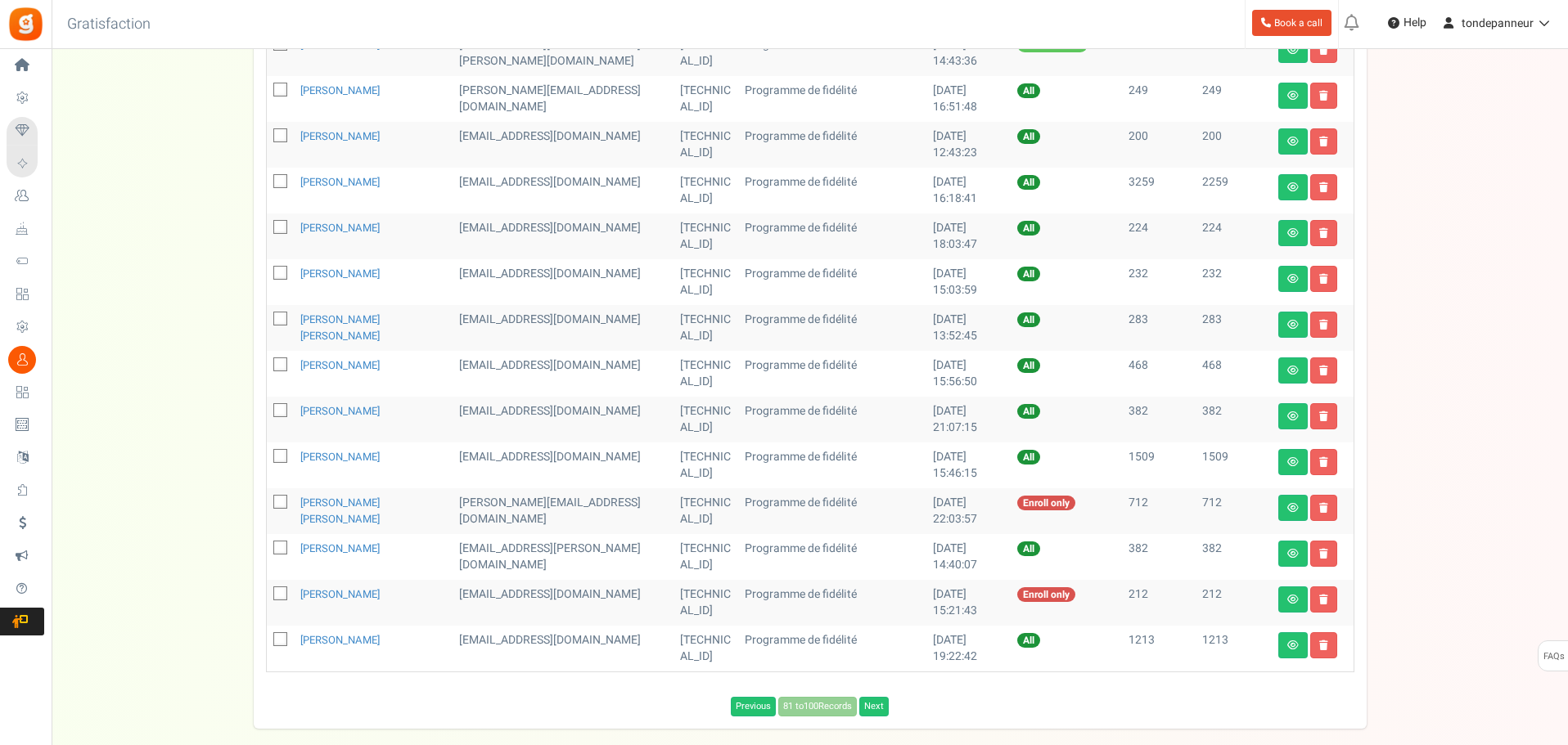
scroll to position [555, 0]
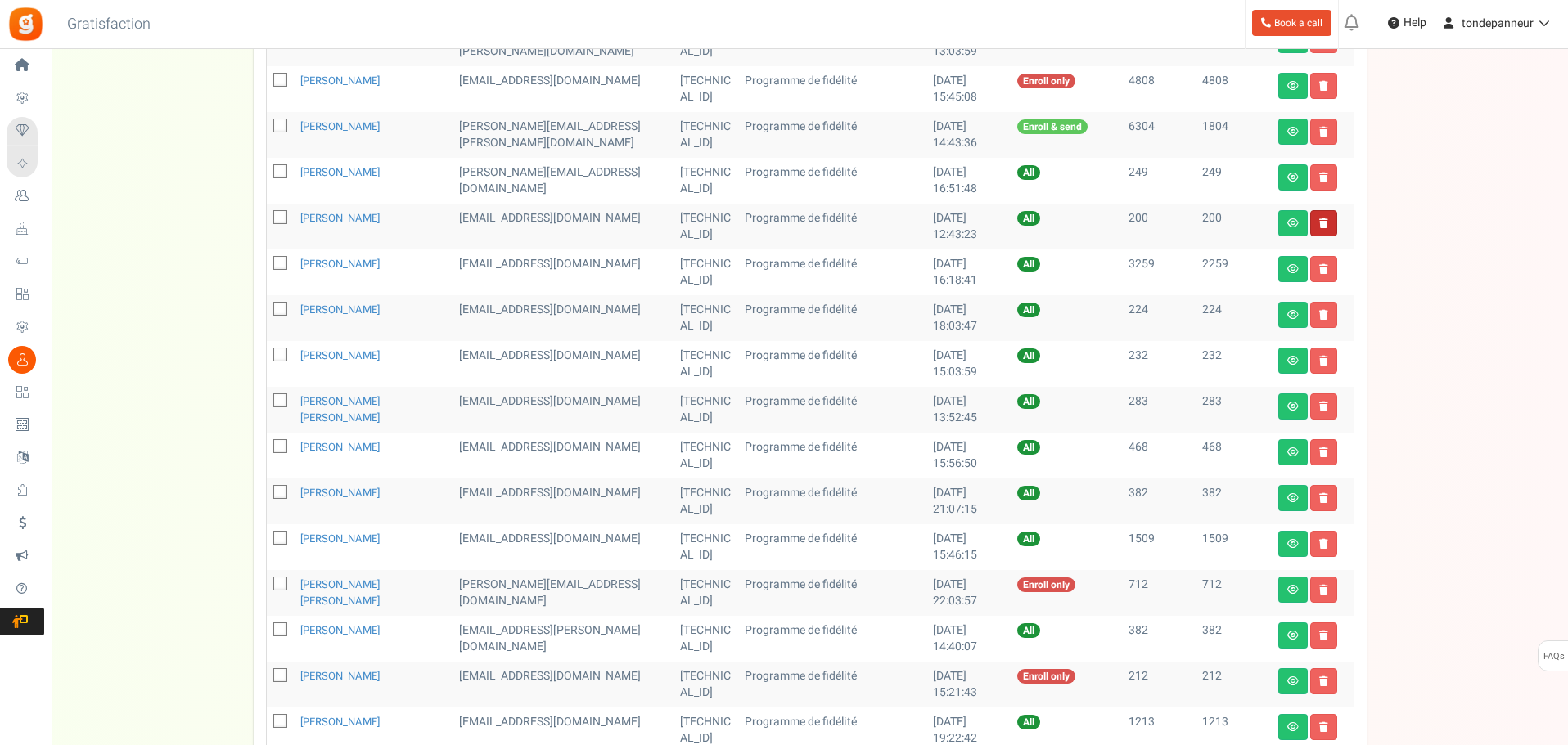
click at [1316, 218] on link at bounding box center [1323, 224] width 27 height 26
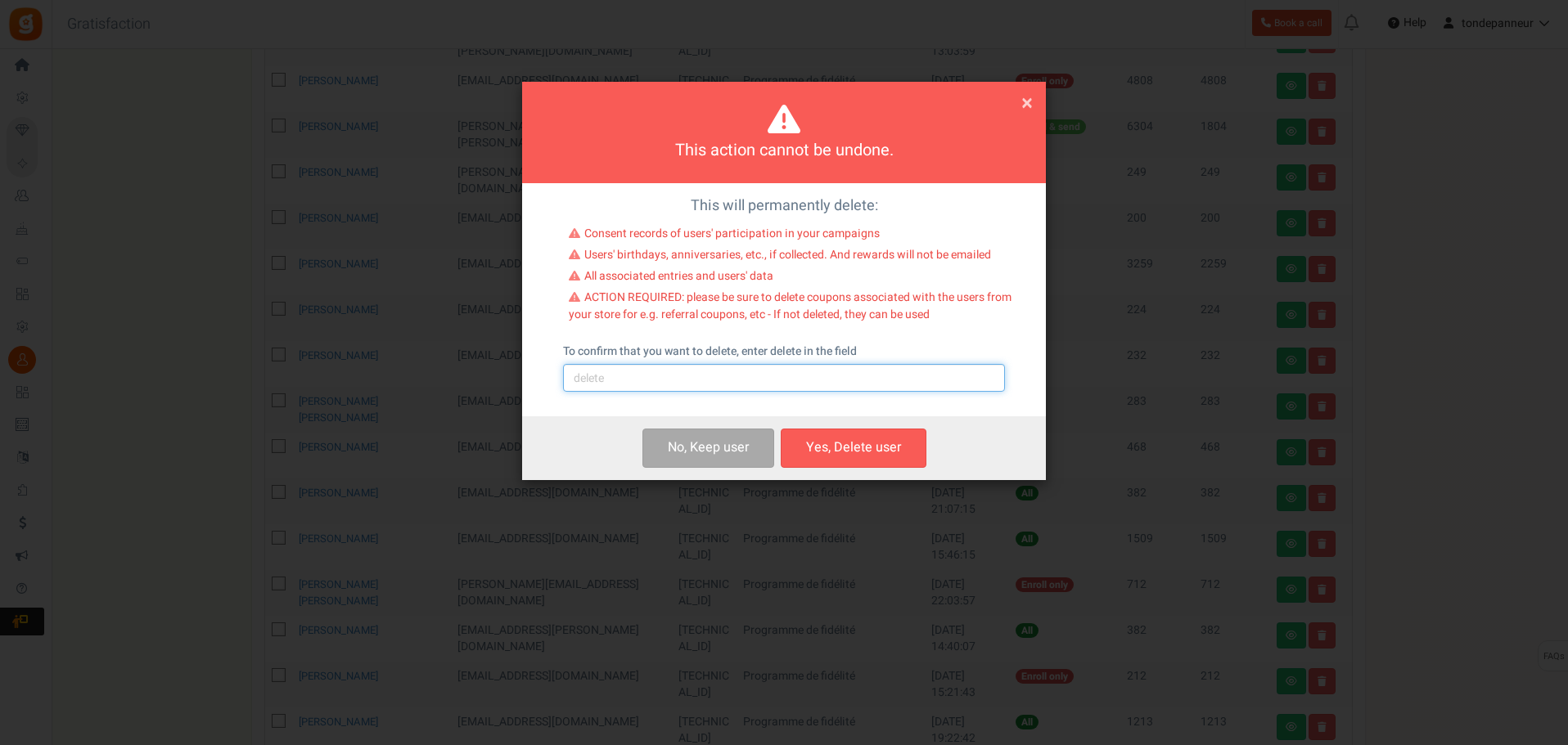
drag, startPoint x: 701, startPoint y: 376, endPoint x: 673, endPoint y: 390, distance: 31.3
click at [701, 376] on input "text" at bounding box center [784, 378] width 442 height 28
type input "delete"
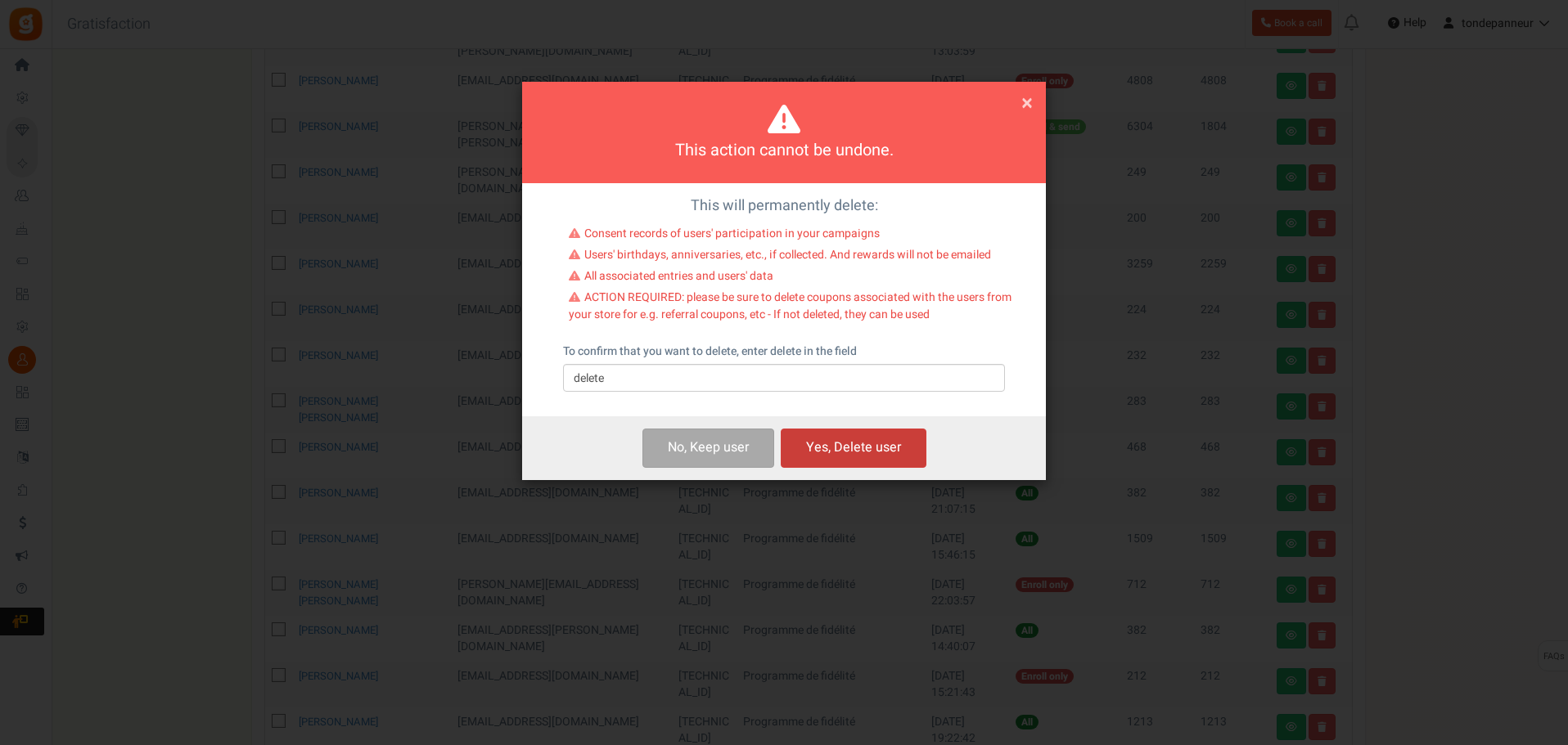
click at [855, 446] on button "Yes, Delete user" at bounding box center [853, 448] width 146 height 38
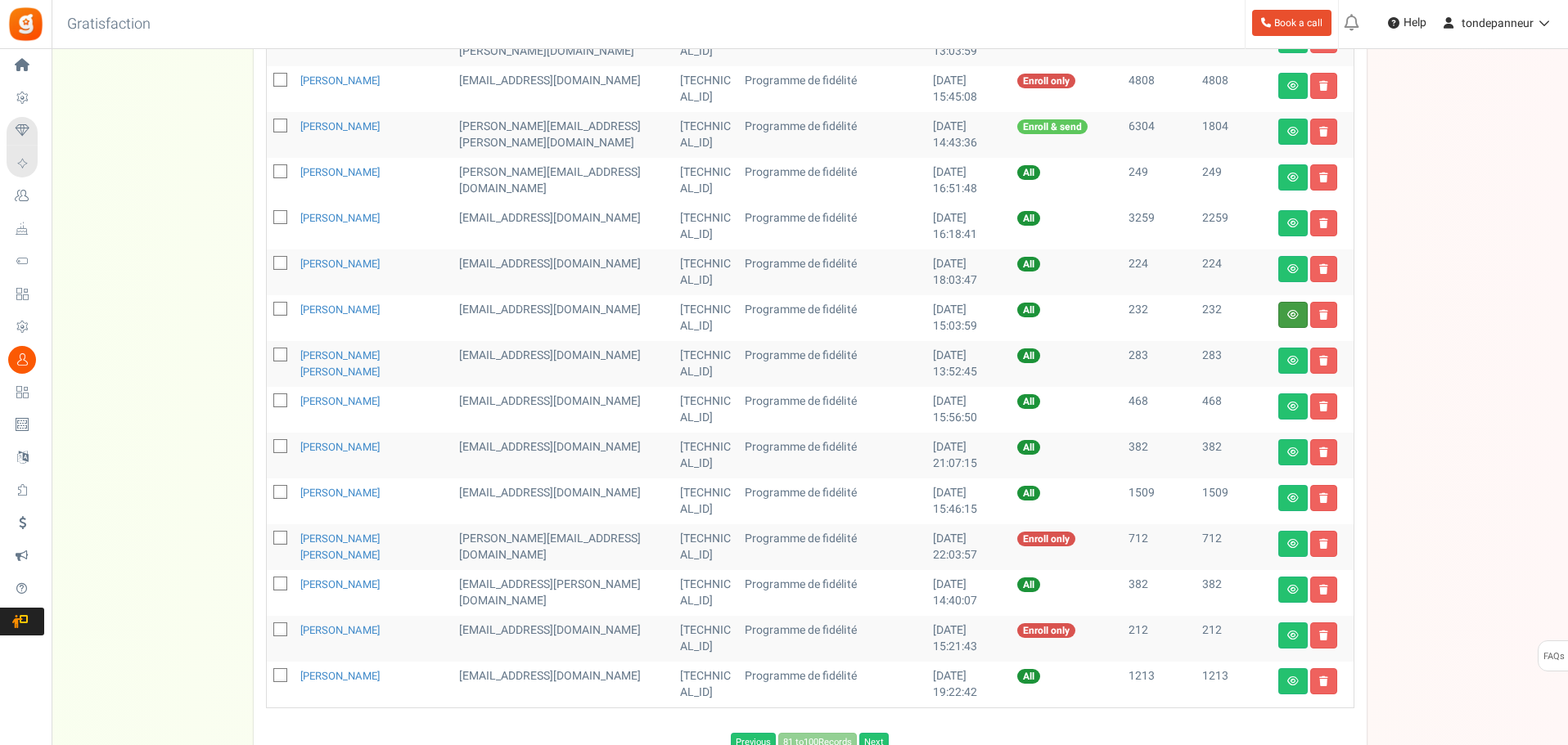
click at [1288, 307] on link at bounding box center [1293, 315] width 30 height 26
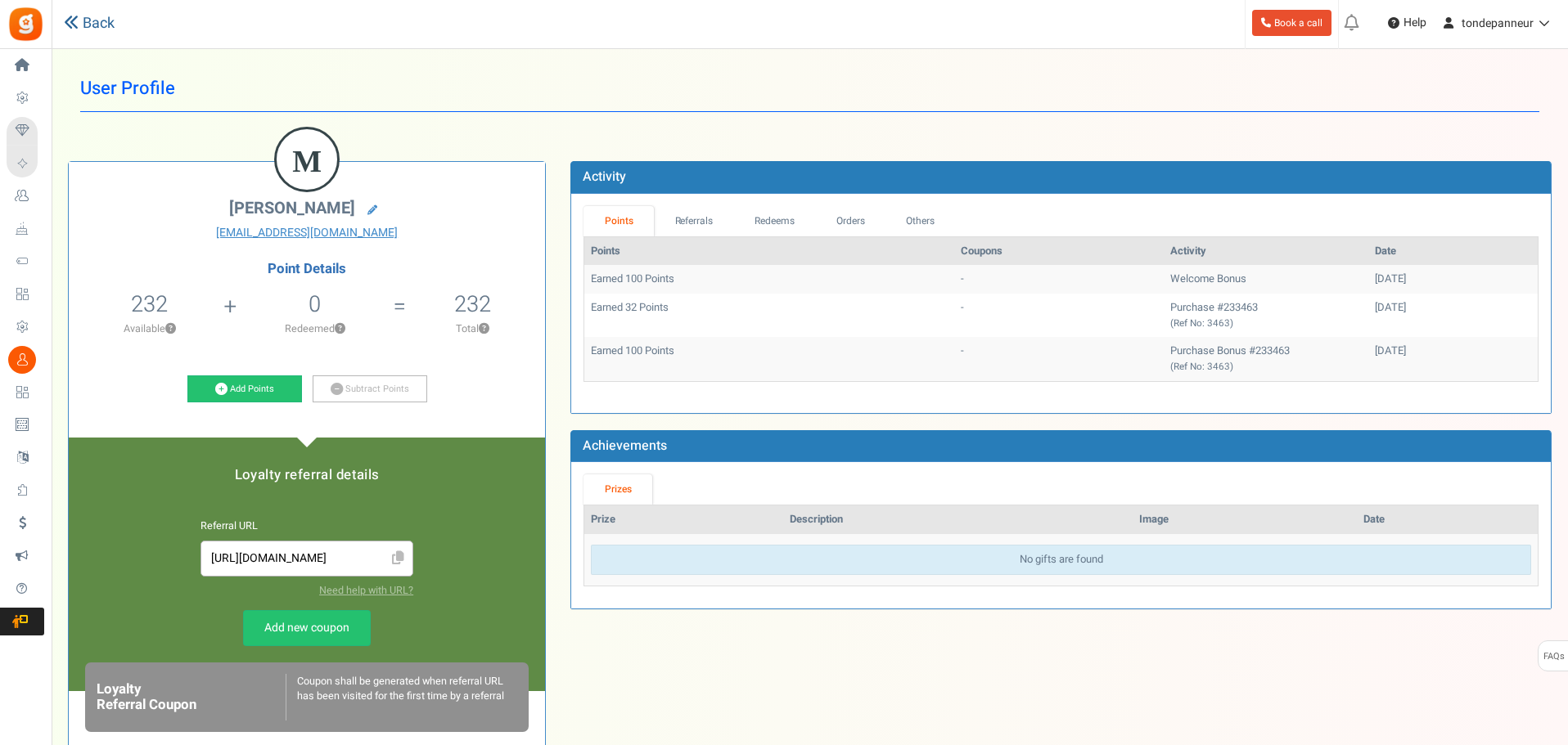
click at [84, 32] on link "Back" at bounding box center [89, 24] width 51 height 21
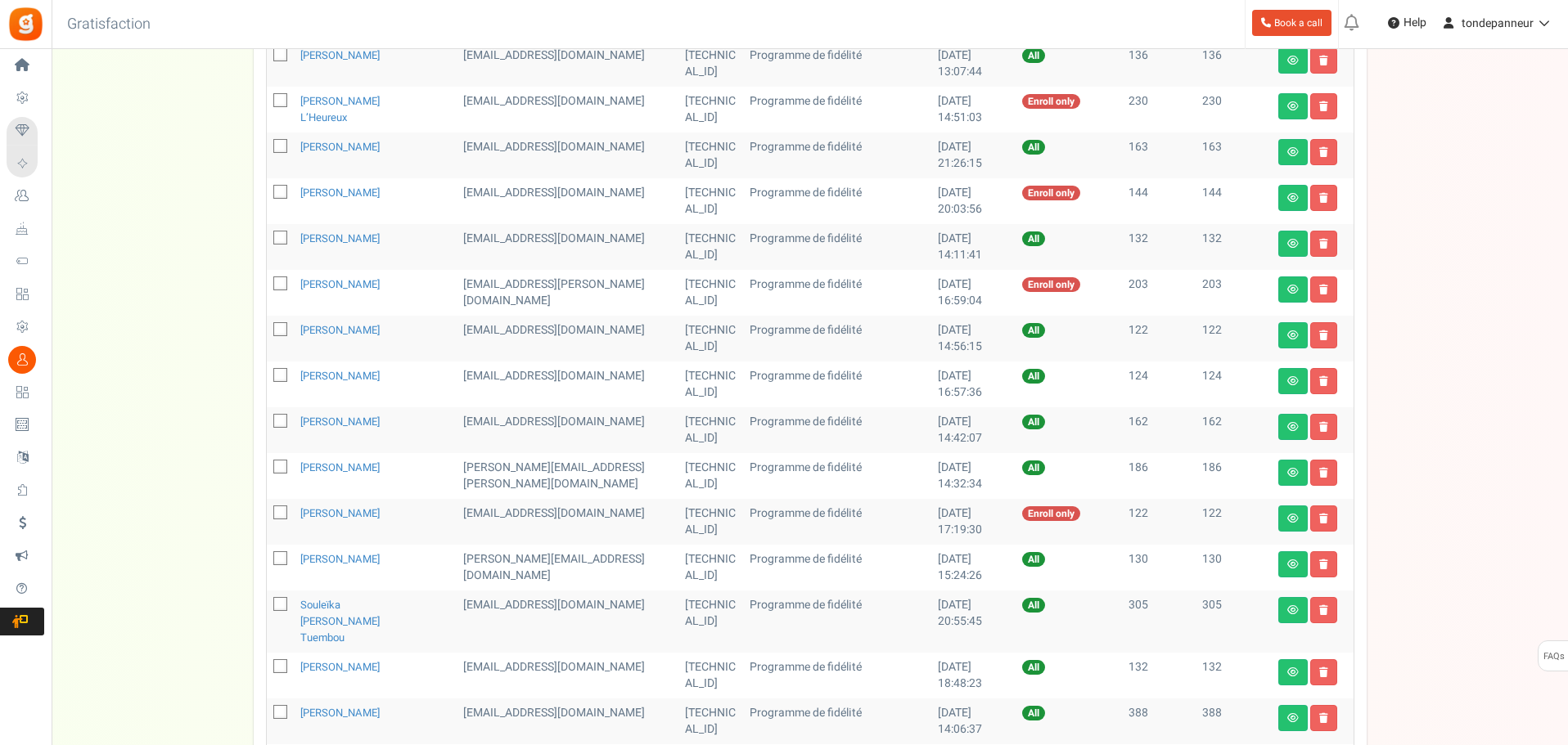
scroll to position [146, 0]
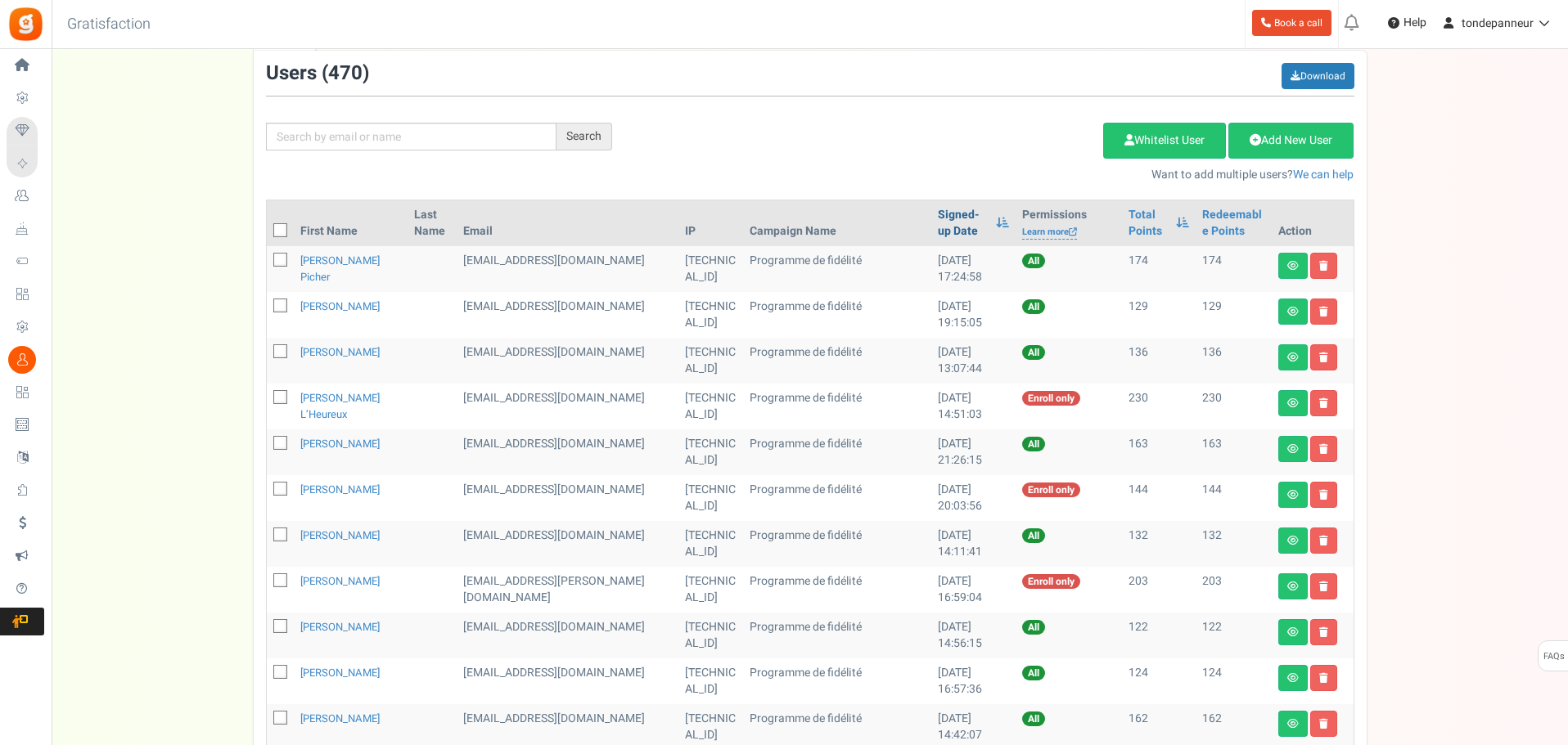
click at [937, 213] on link "Signed-up Date" at bounding box center [962, 223] width 50 height 32
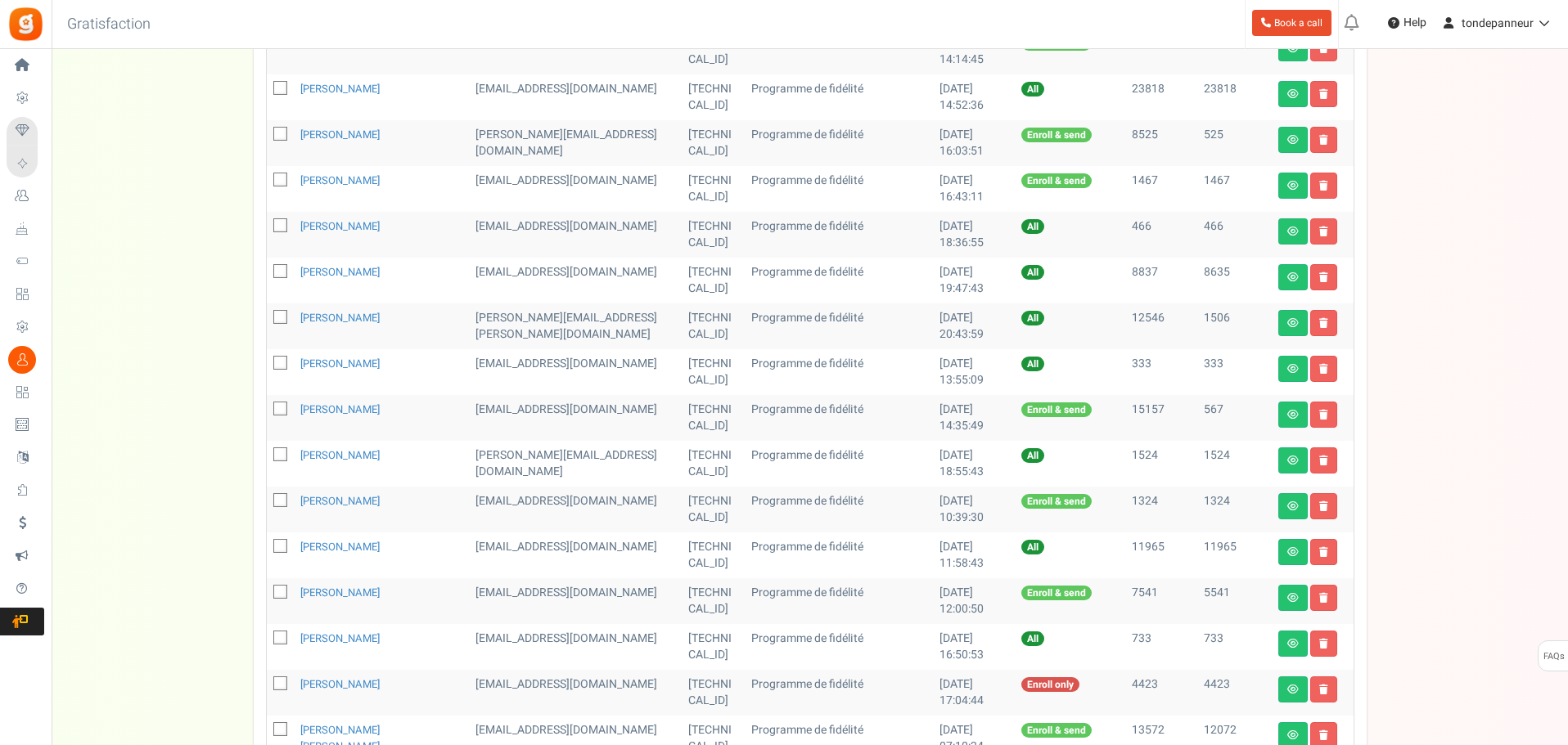
scroll to position [718, 0]
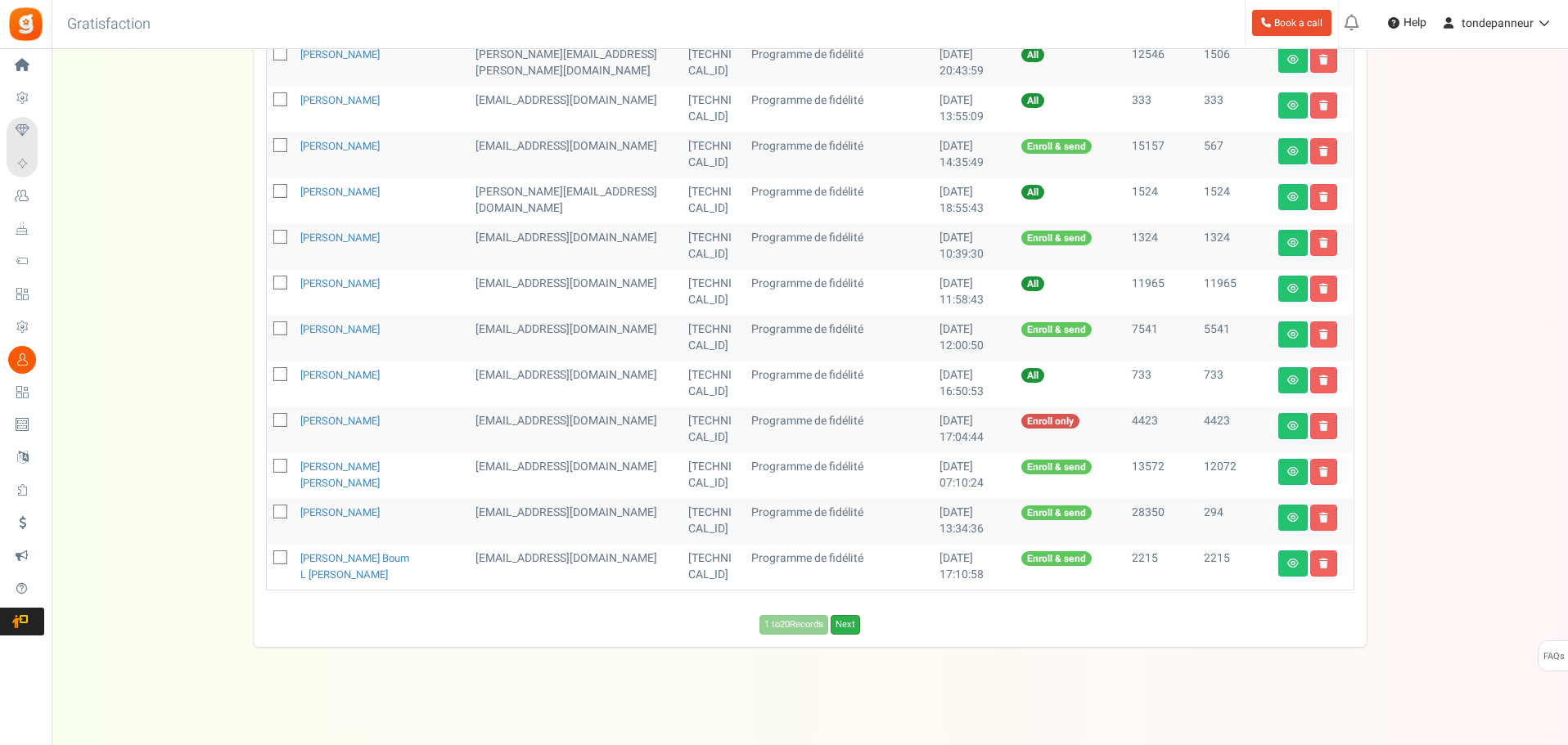
click at [840, 632] on link "Next" at bounding box center [846, 624] width 30 height 19
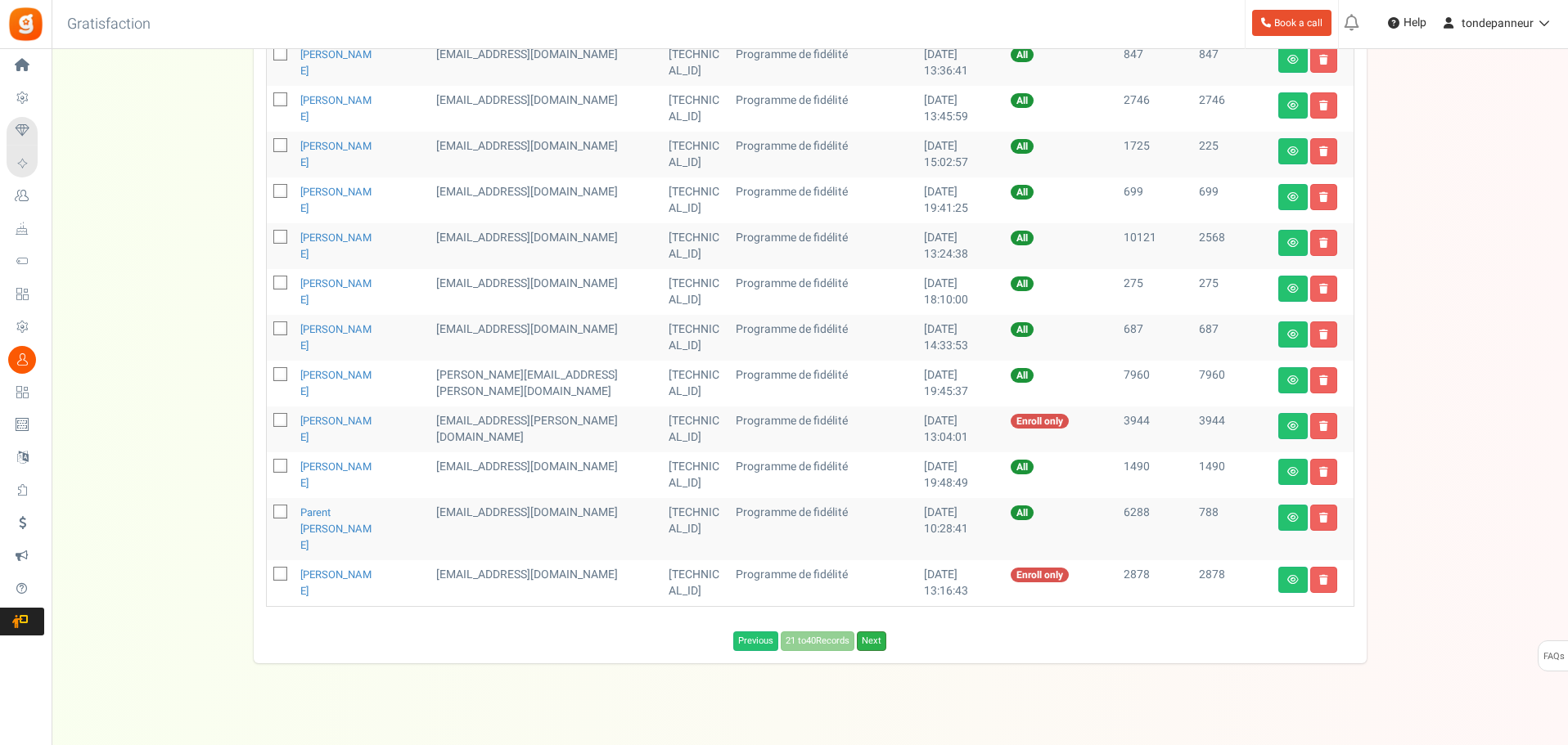
click at [884, 631] on link "Next" at bounding box center [872, 641] width 30 height 19
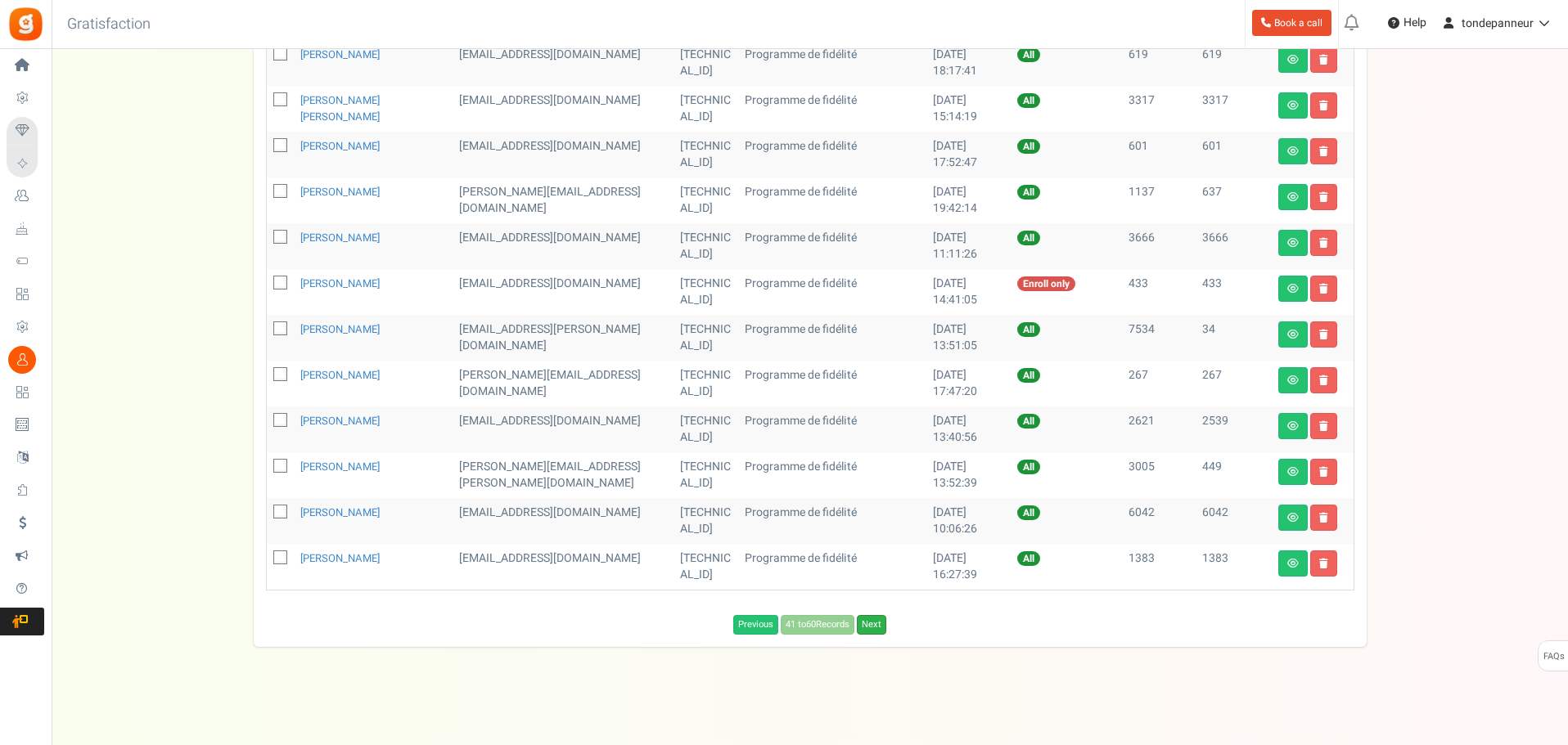
click at [874, 621] on link "Next" at bounding box center [872, 624] width 30 height 19
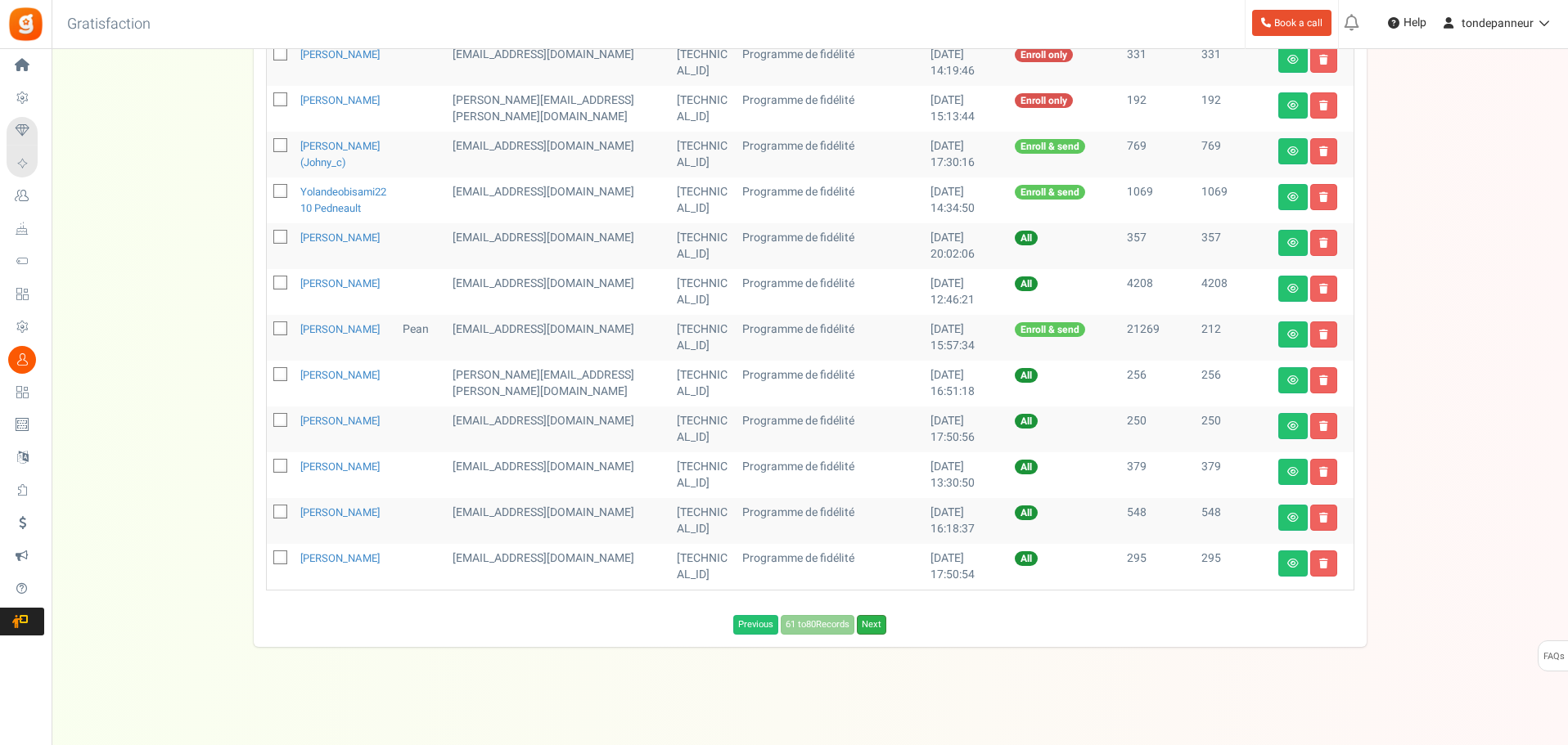
click at [874, 635] on link "Next" at bounding box center [872, 624] width 30 height 19
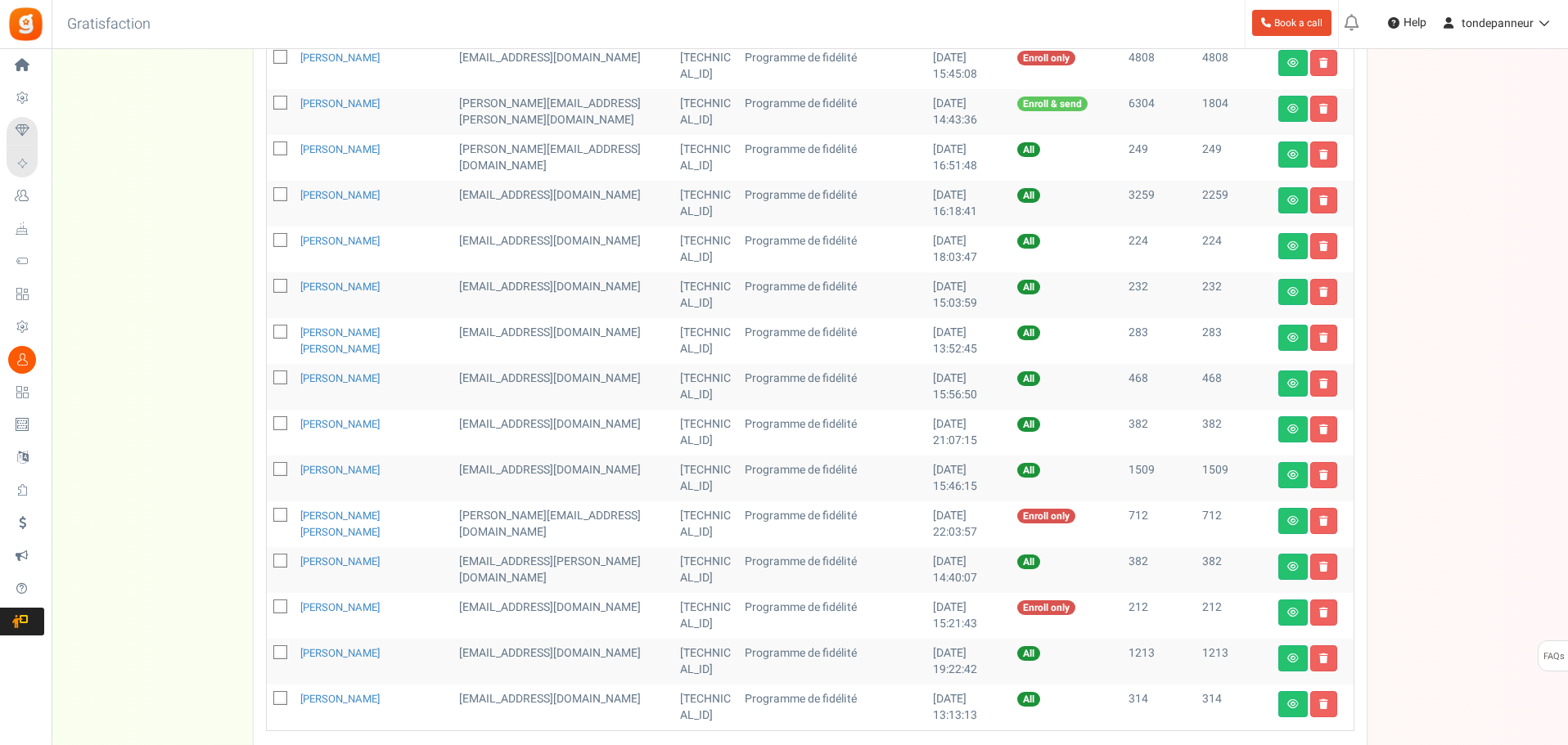
scroll to position [555, 0]
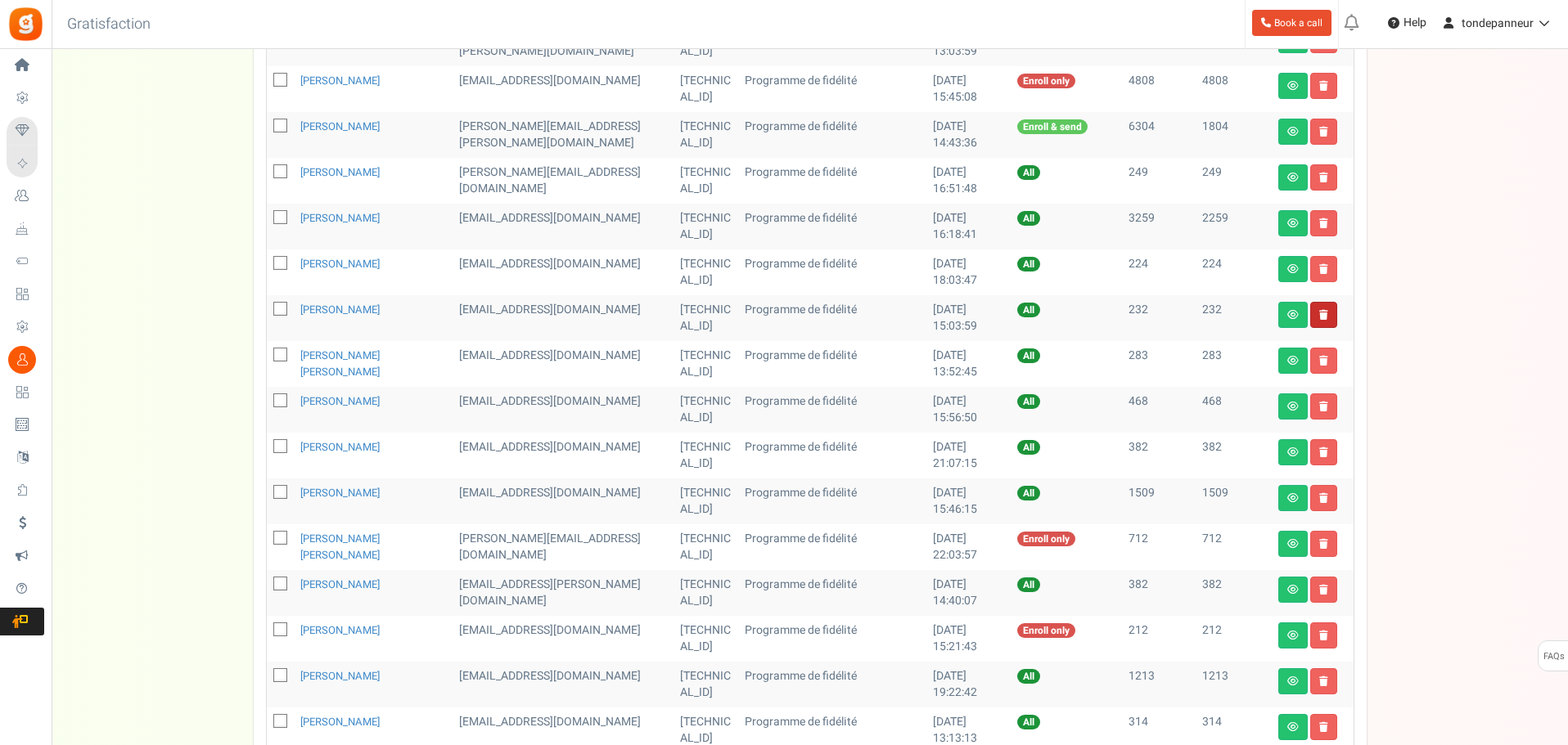
click at [1327, 317] on link "Delete user" at bounding box center [1323, 315] width 27 height 26
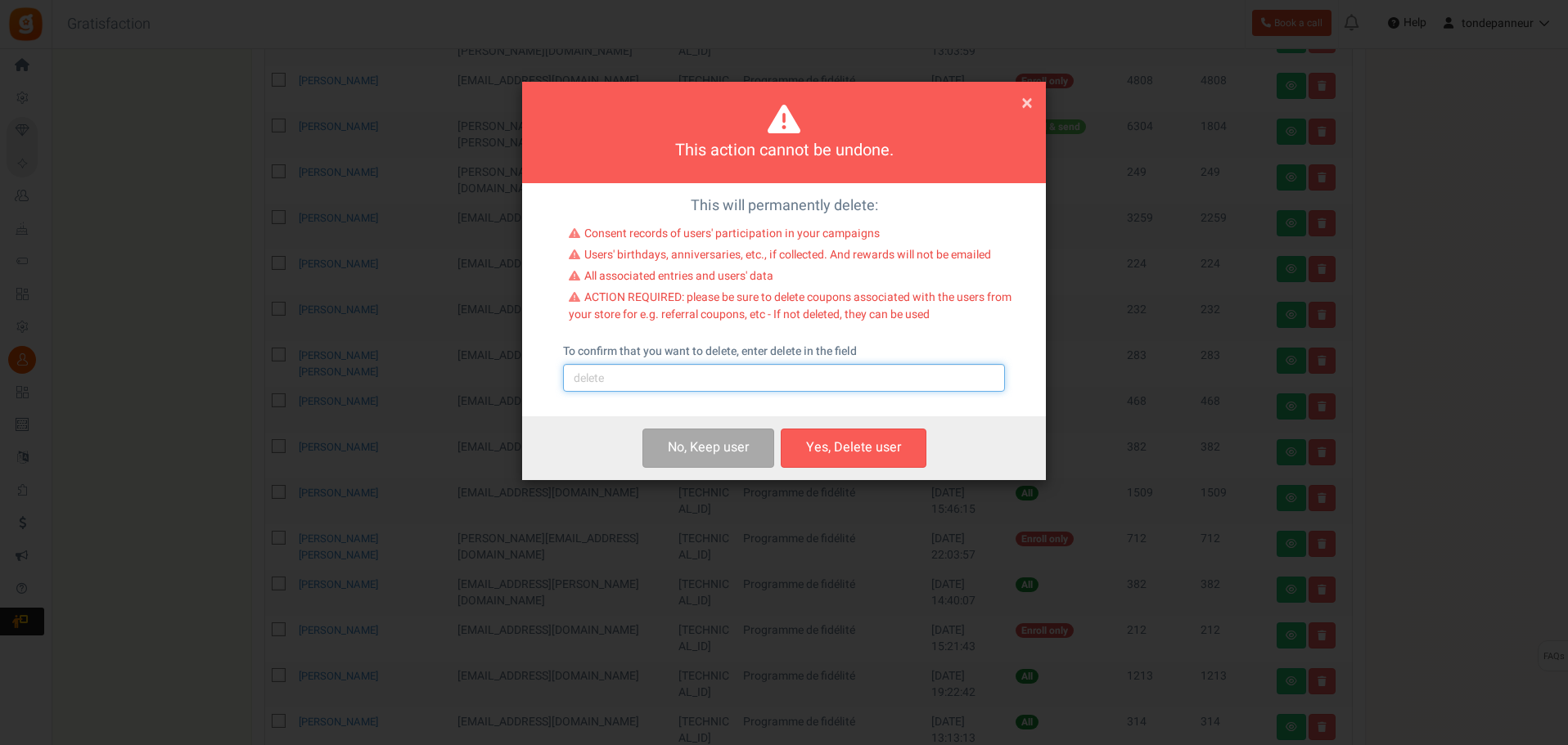
drag, startPoint x: 763, startPoint y: 377, endPoint x: 733, endPoint y: 390, distance: 32.7
click at [763, 377] on input "text" at bounding box center [784, 378] width 442 height 28
type input "delete"
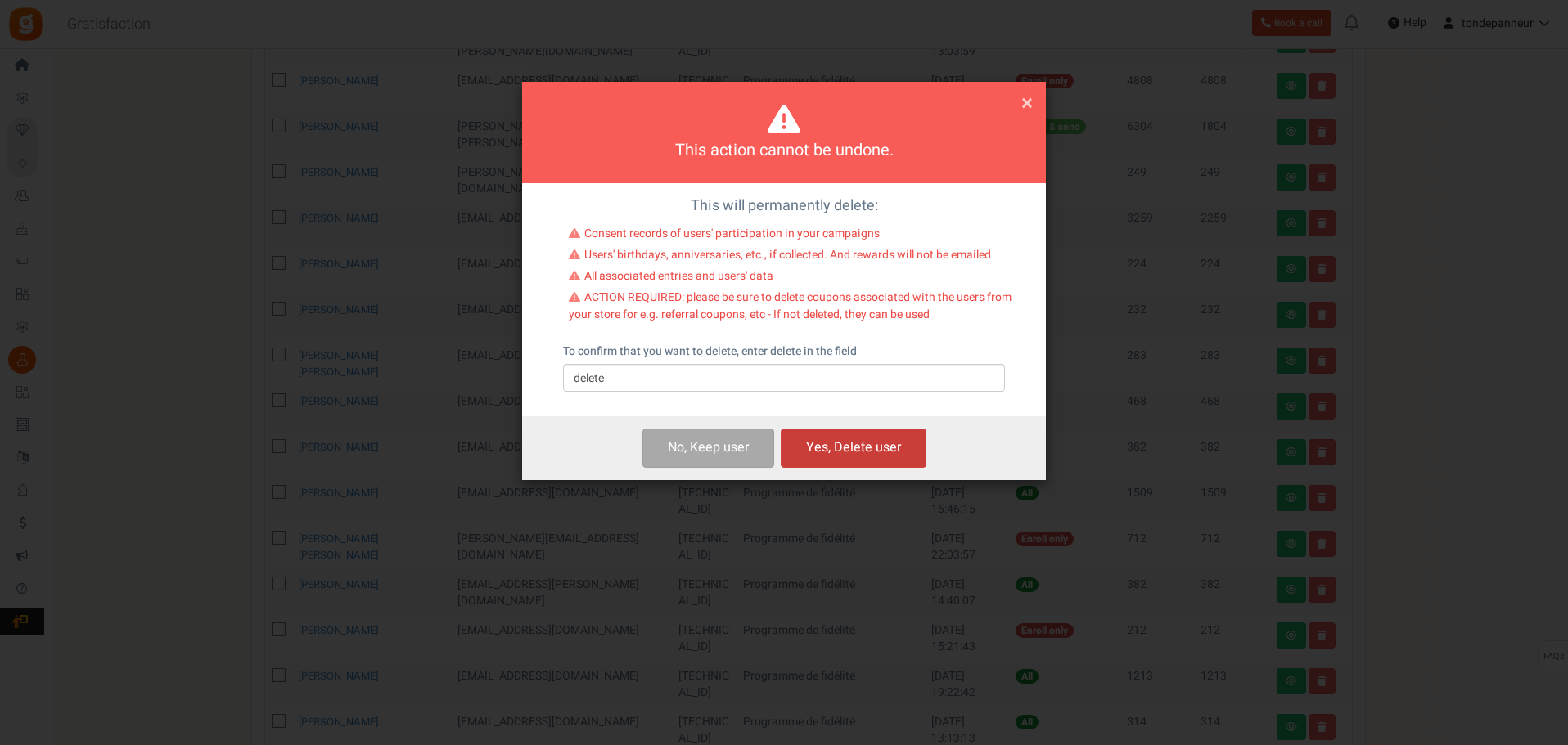
click at [818, 445] on button "Yes, Delete user" at bounding box center [853, 448] width 146 height 38
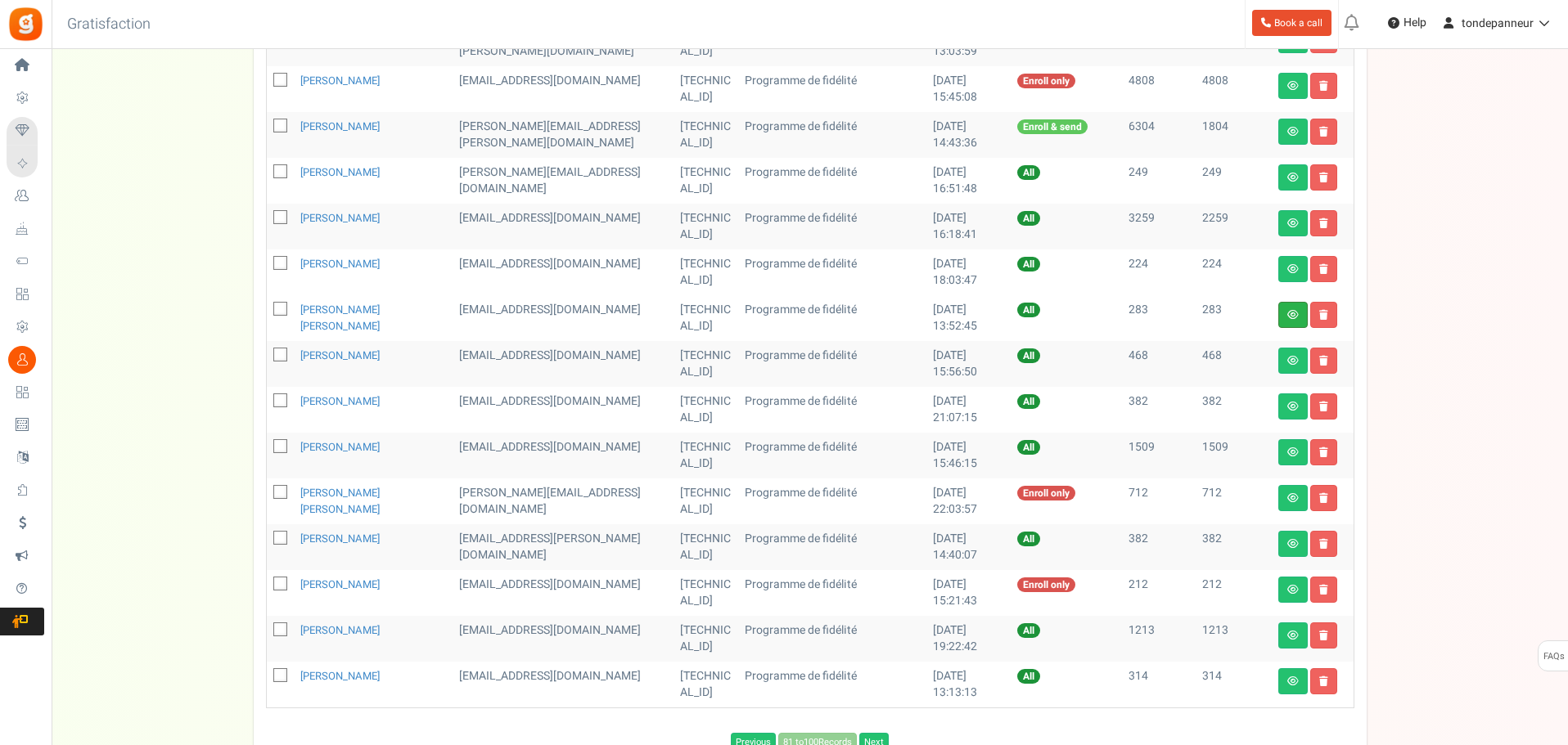
click at [1297, 307] on link at bounding box center [1293, 315] width 30 height 26
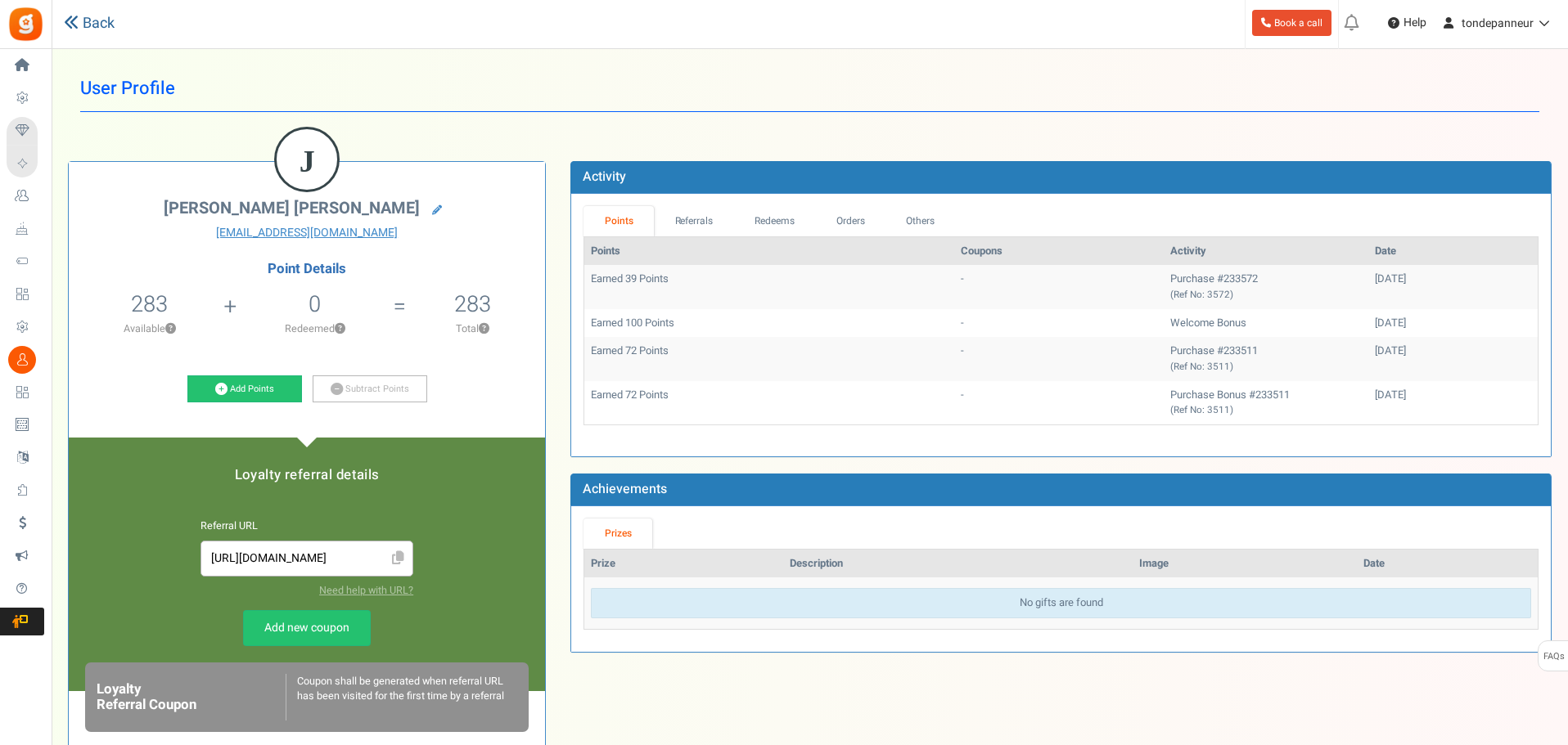
click at [100, 17] on link "Back" at bounding box center [89, 24] width 51 height 21
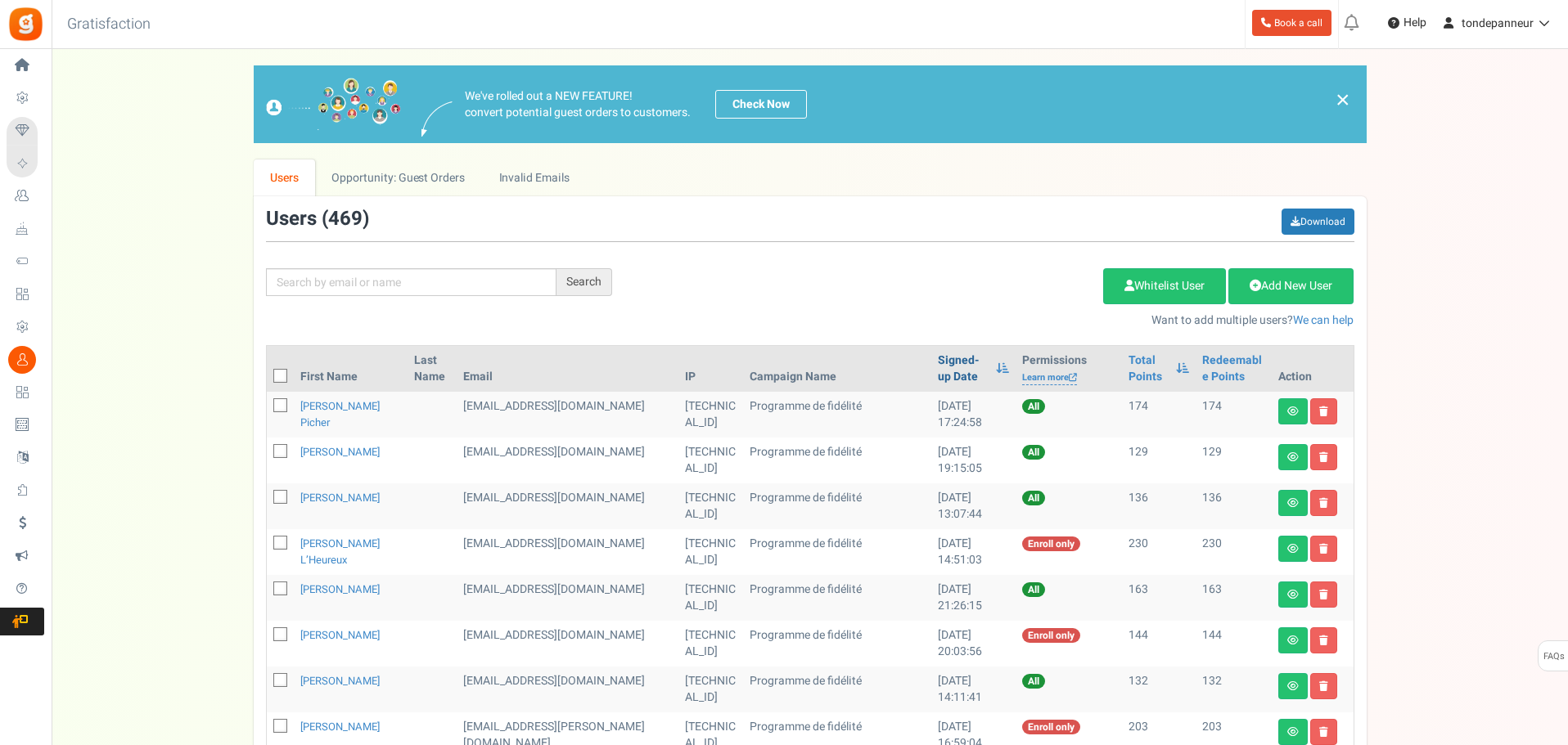
click at [937, 364] on link "Signed-up Date" at bounding box center [962, 369] width 50 height 32
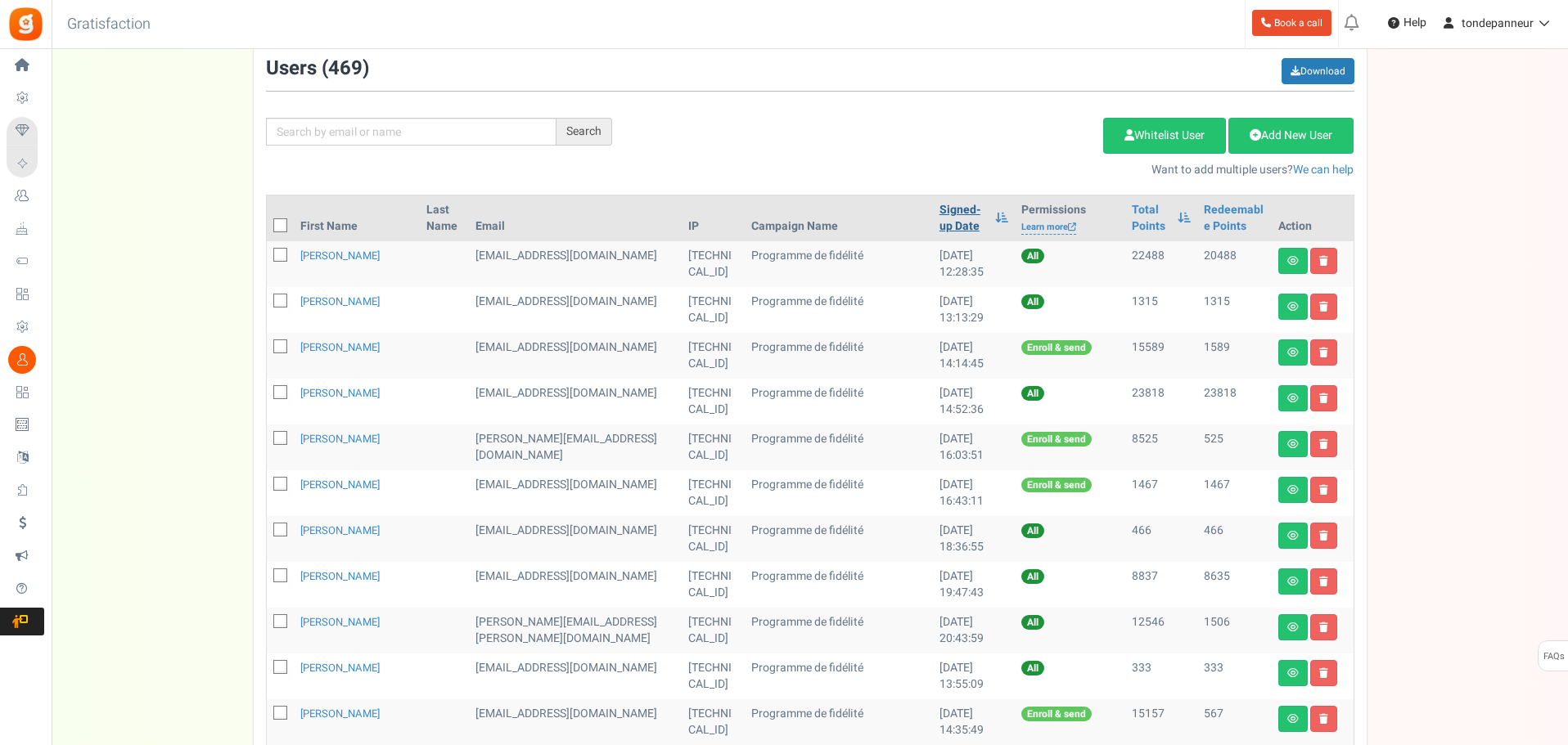
scroll to position [718, 0]
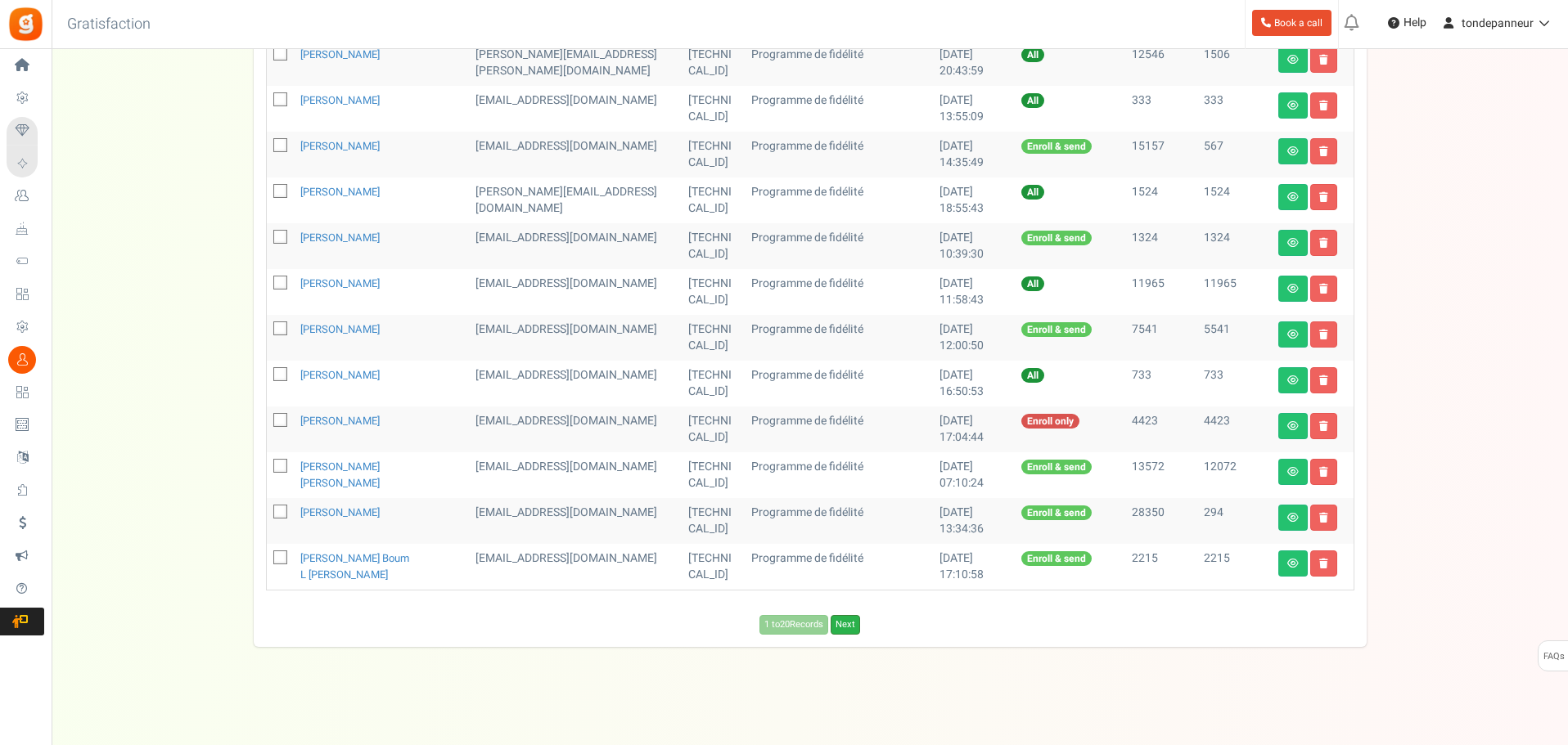
click at [843, 630] on link "Next" at bounding box center [846, 624] width 30 height 19
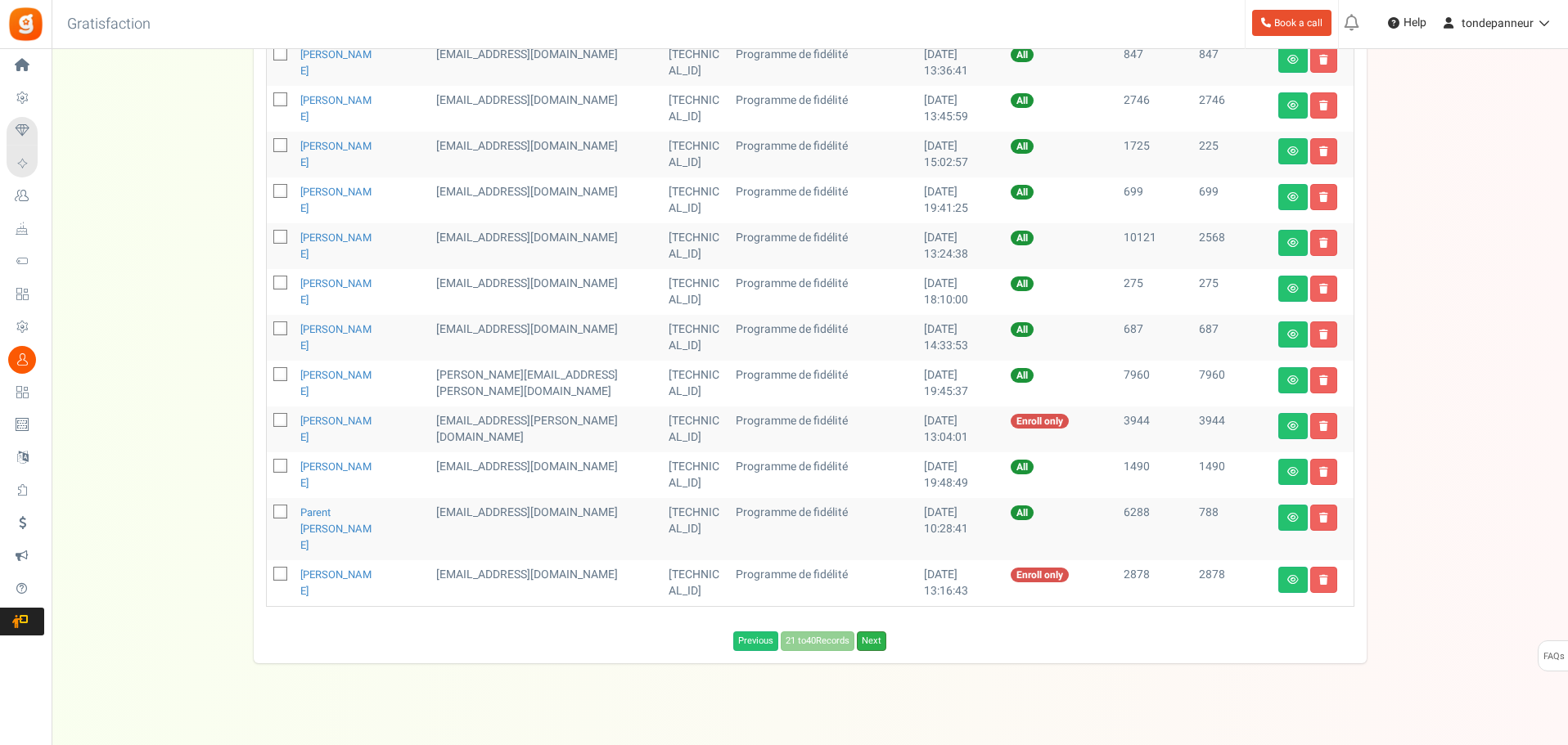
click at [873, 631] on link "Next" at bounding box center [872, 641] width 30 height 19
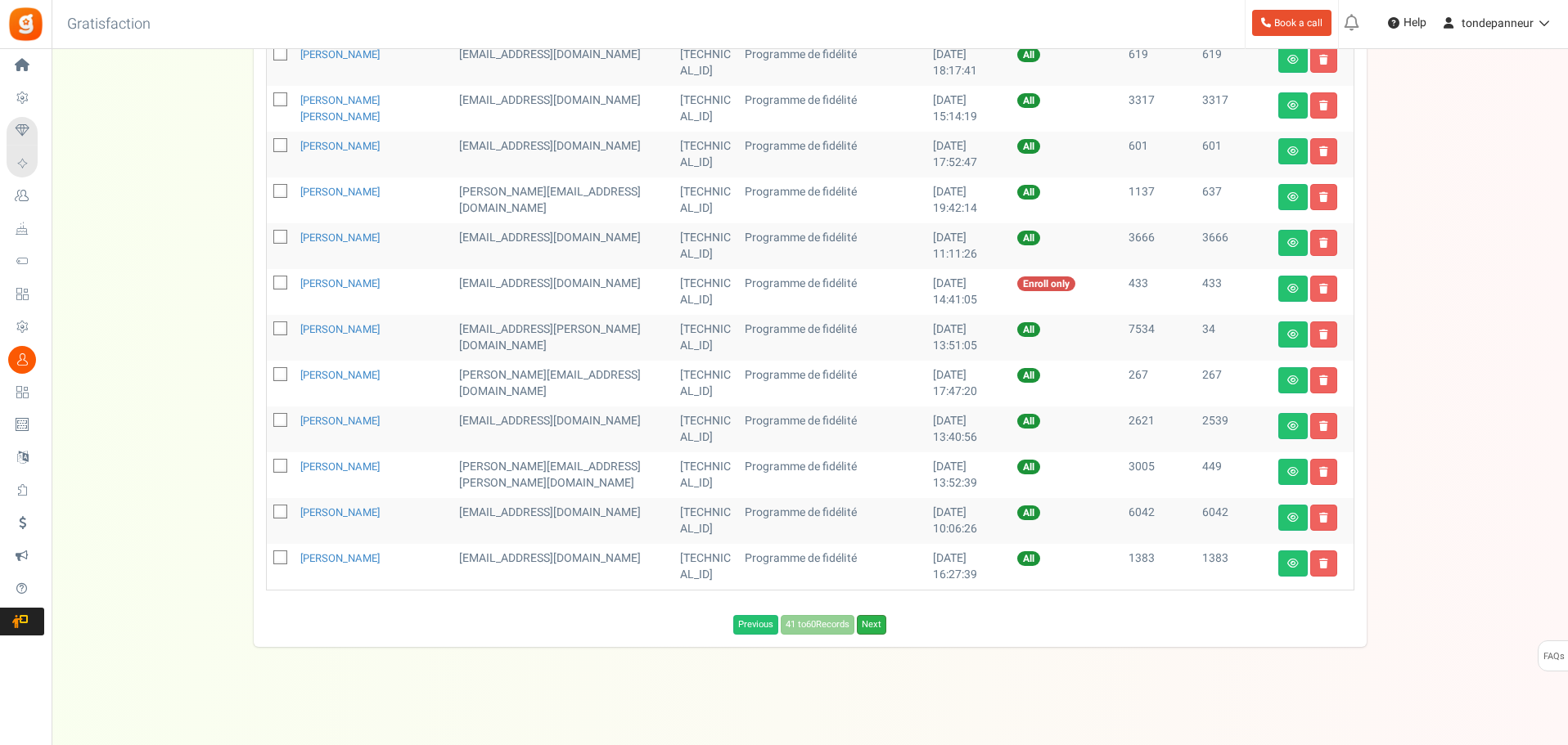
click at [876, 627] on link "Next" at bounding box center [872, 624] width 30 height 19
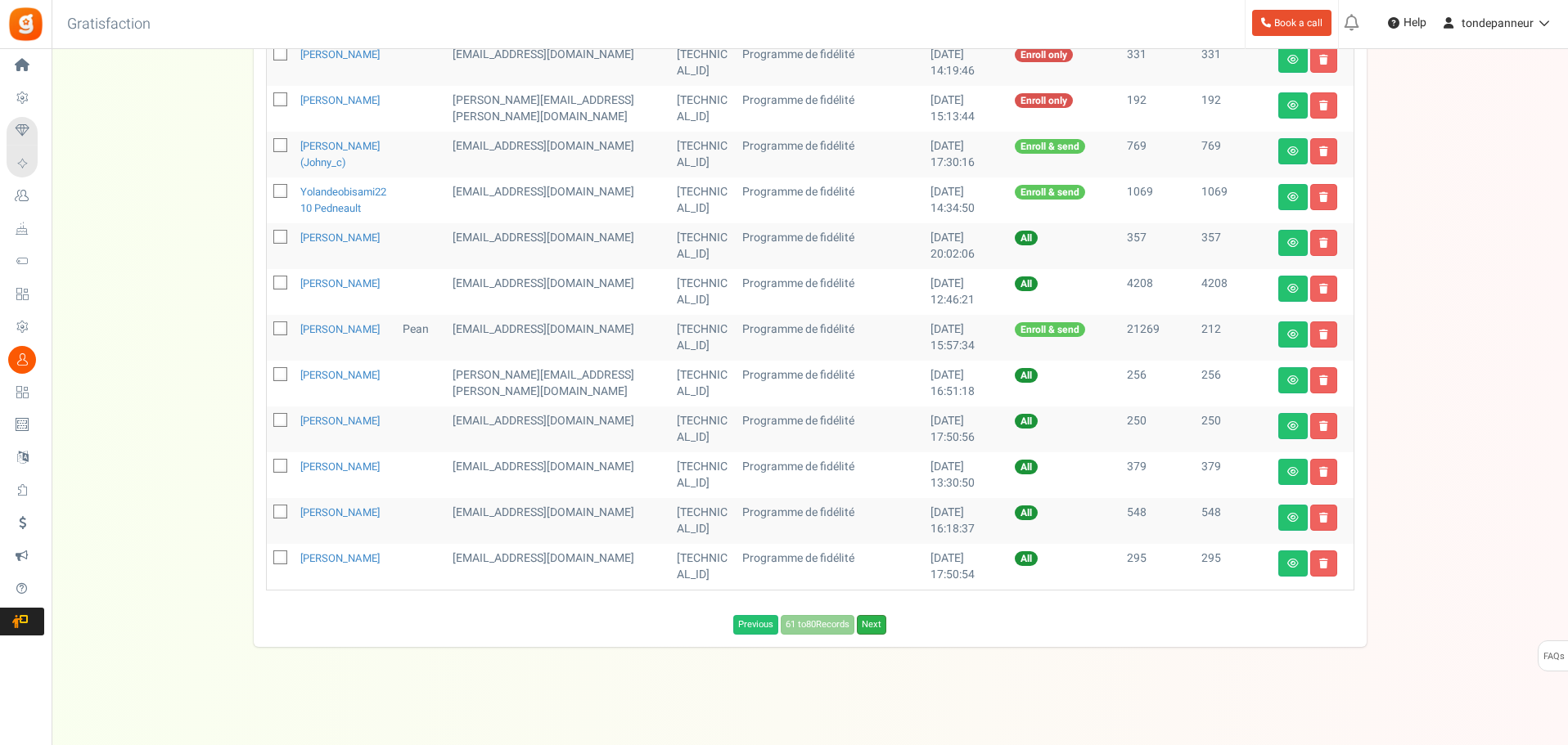
click at [875, 635] on link "Next" at bounding box center [872, 624] width 30 height 19
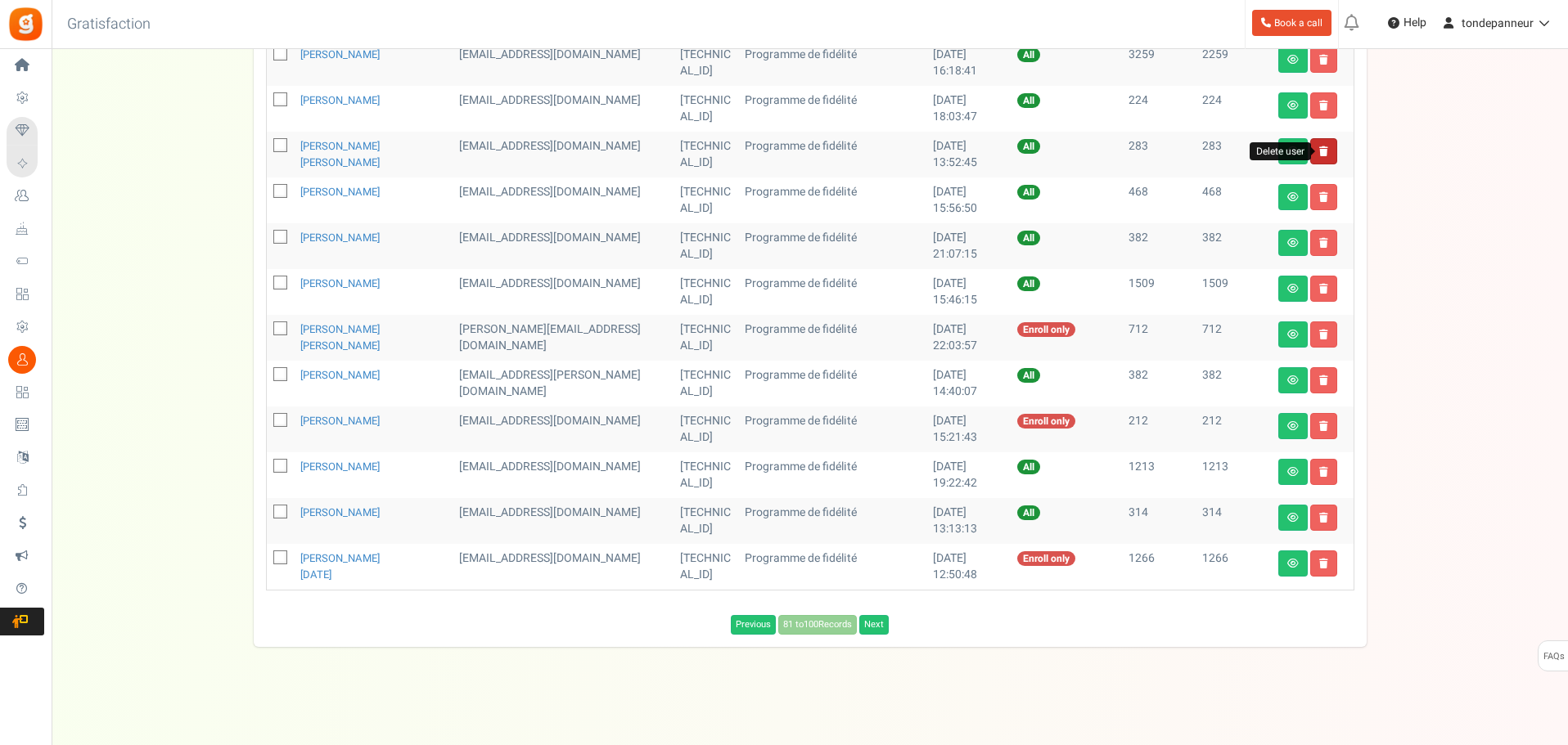
click at [1325, 148] on icon at bounding box center [1323, 151] width 9 height 10
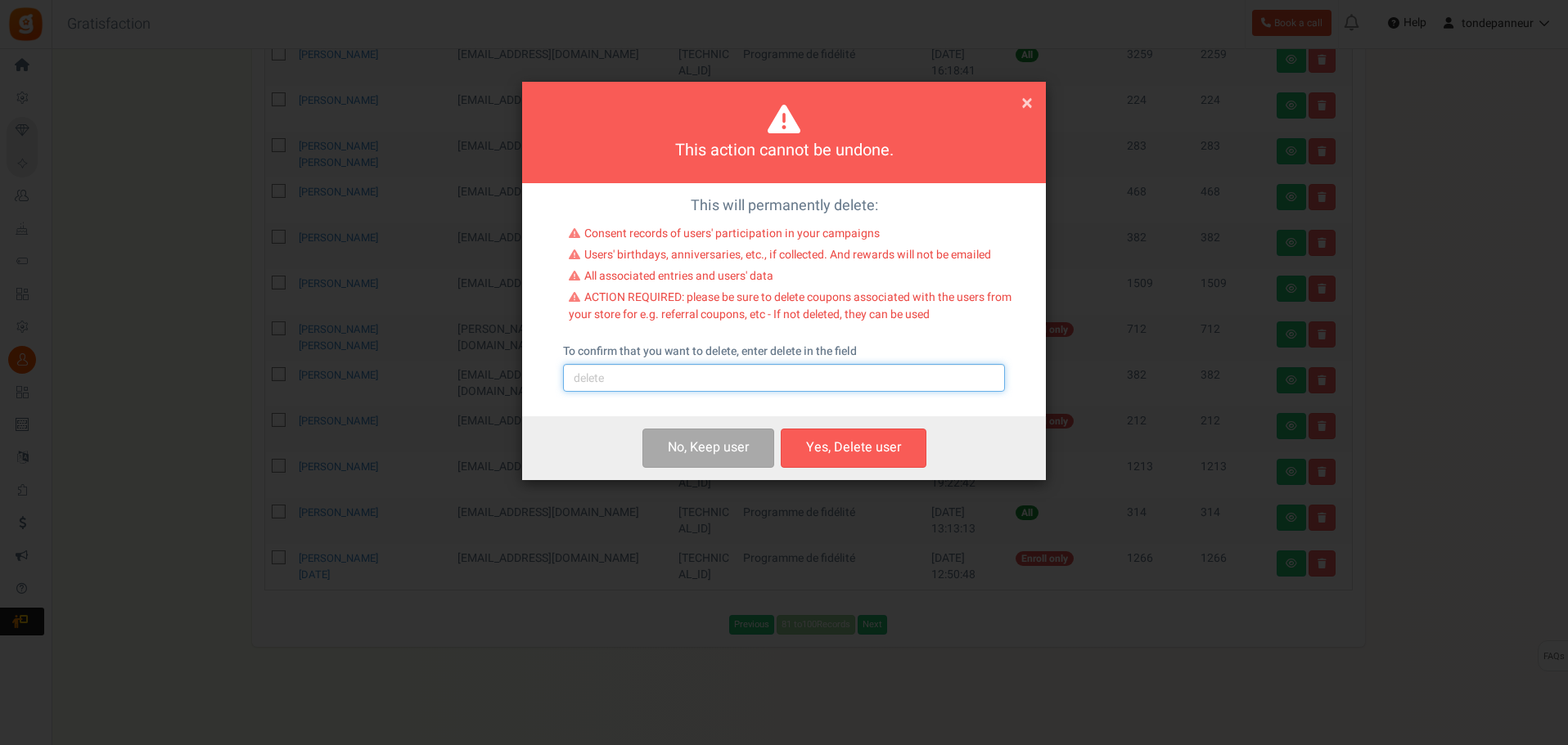
click at [622, 387] on input "text" at bounding box center [784, 378] width 442 height 28
type input "delete"
drag, startPoint x: 815, startPoint y: 441, endPoint x: 850, endPoint y: 446, distance: 35.4
click at [816, 441] on button "Yes, Delete user" at bounding box center [853, 448] width 146 height 38
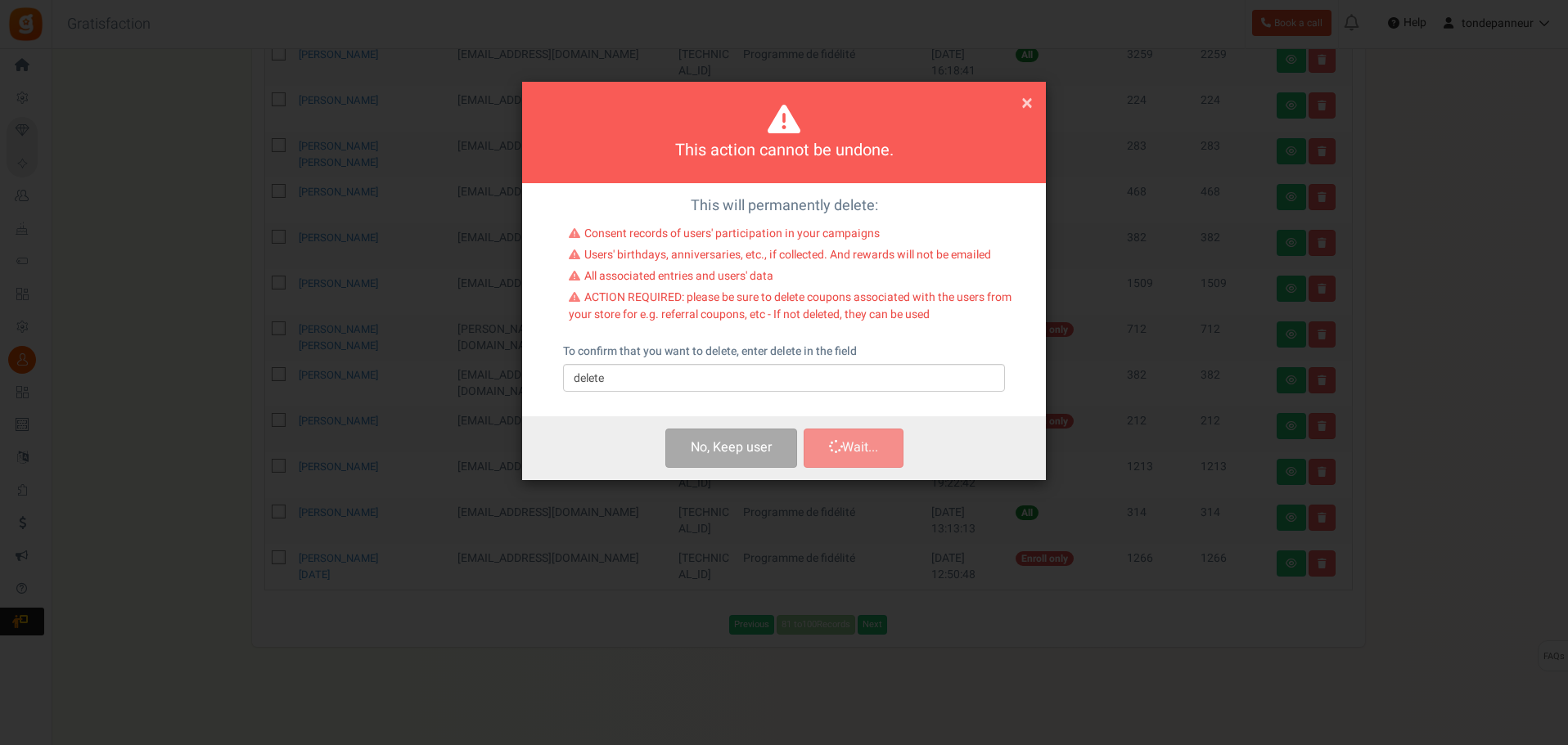
scroll to position [673, 0]
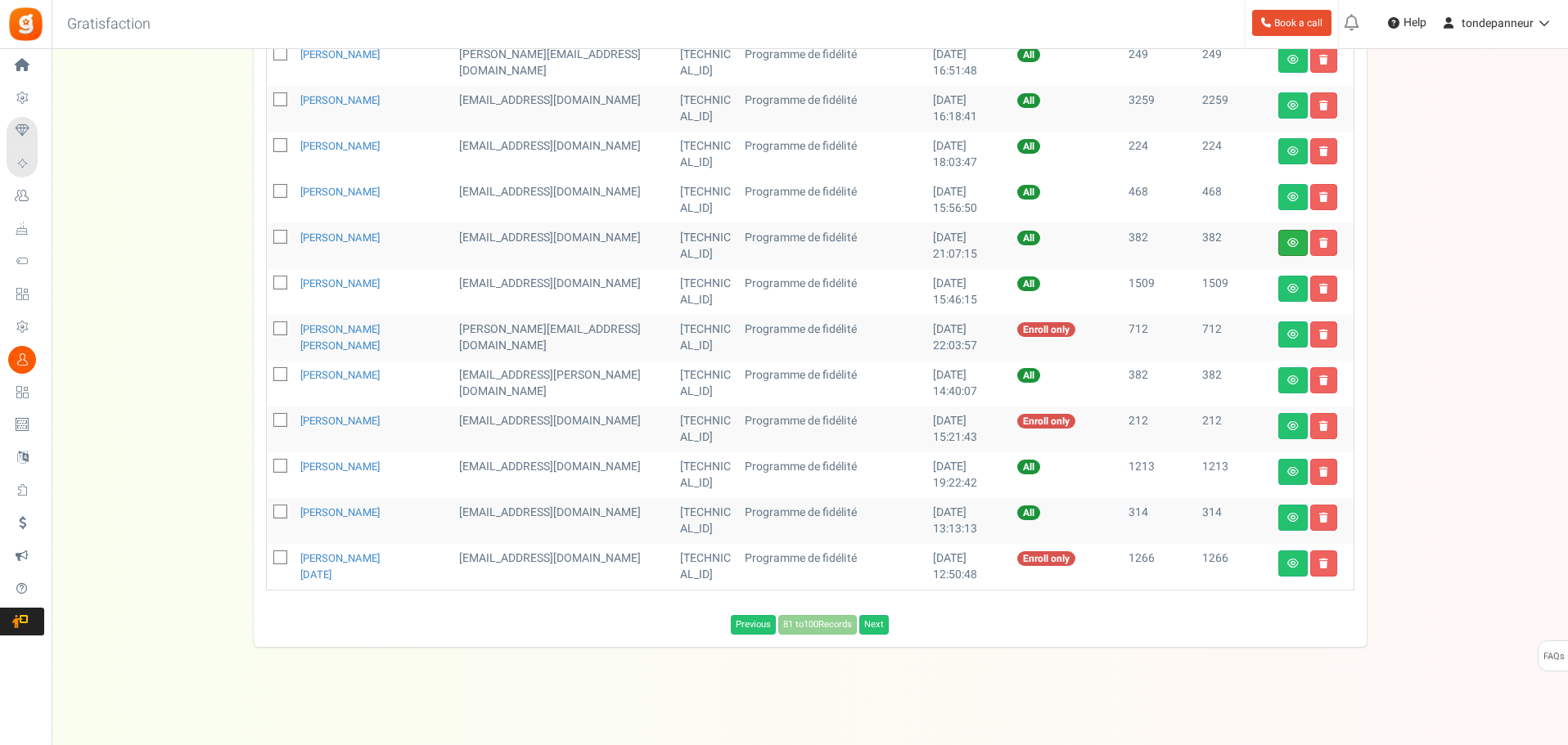
click at [1286, 243] on link at bounding box center [1293, 243] width 30 height 26
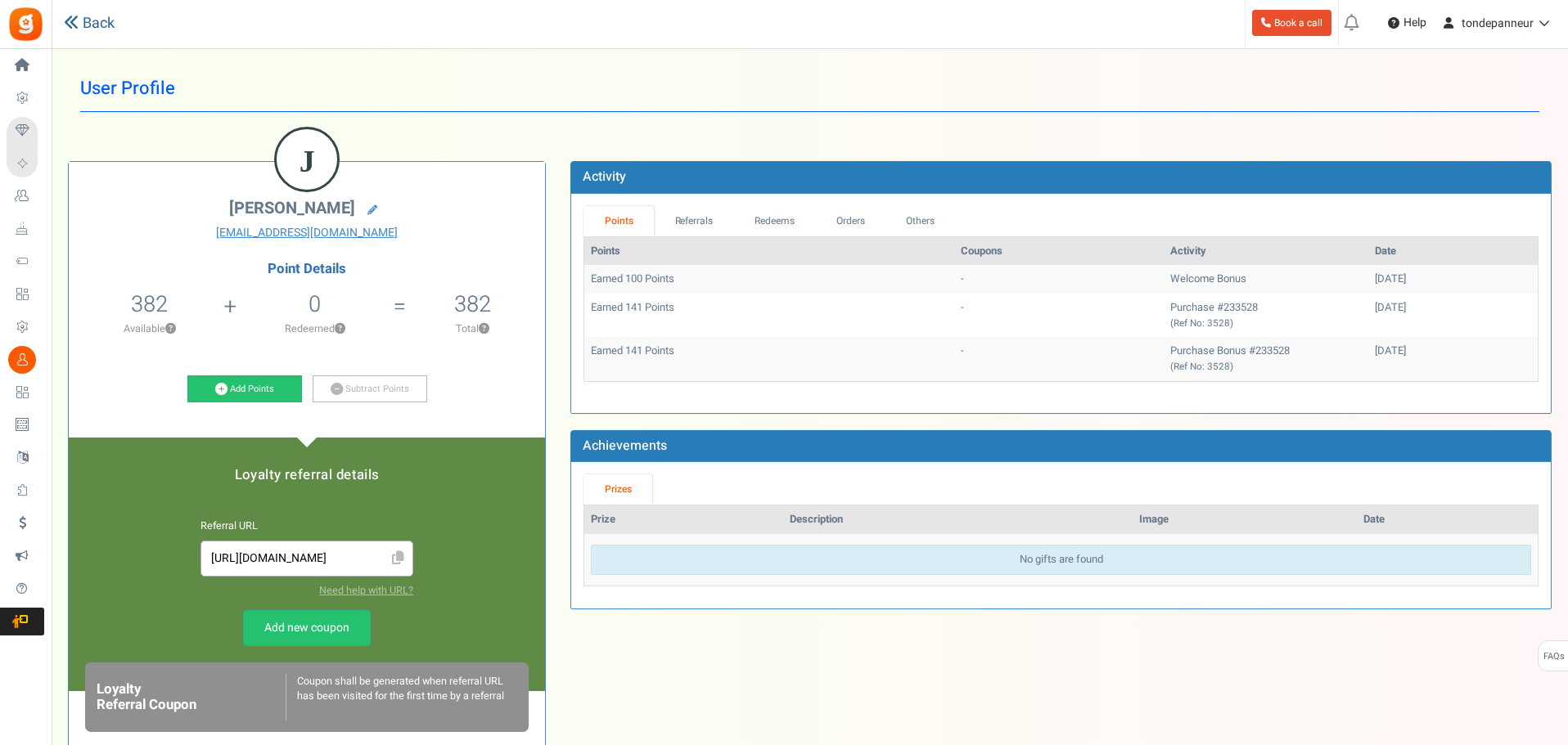
click at [100, 17] on link "Back" at bounding box center [89, 24] width 51 height 21
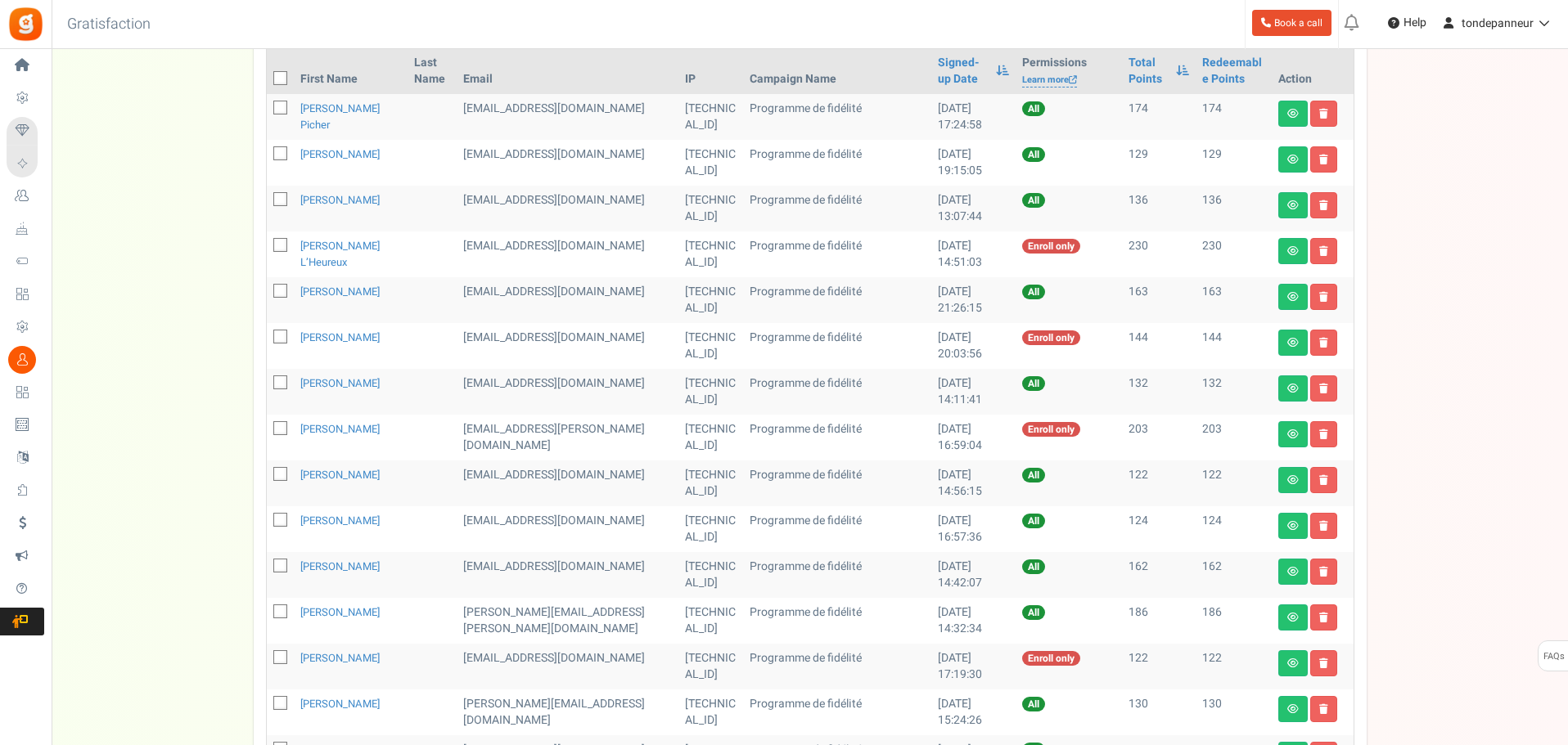
scroll to position [146, 0]
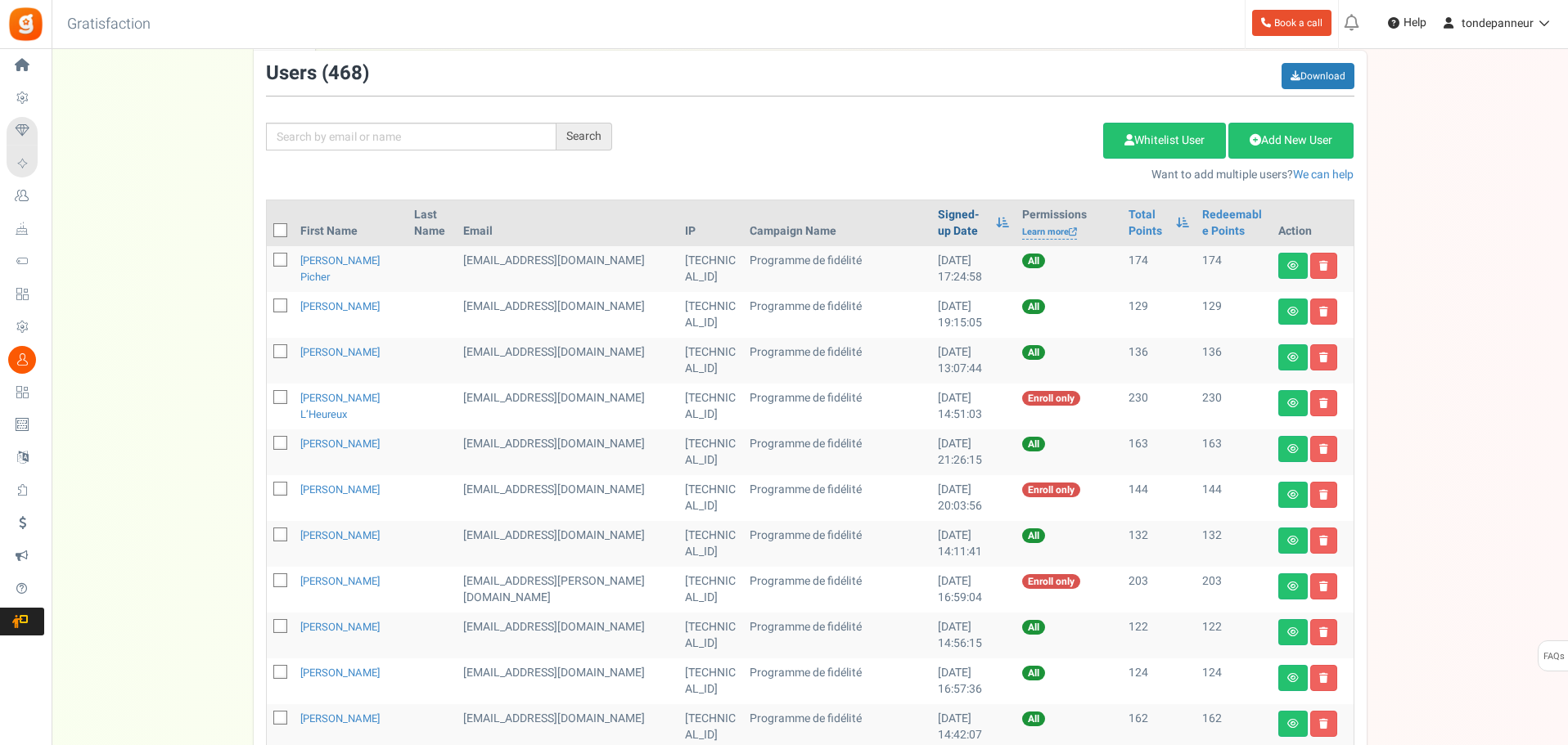
click at [937, 216] on link "Signed-up Date" at bounding box center [962, 223] width 50 height 32
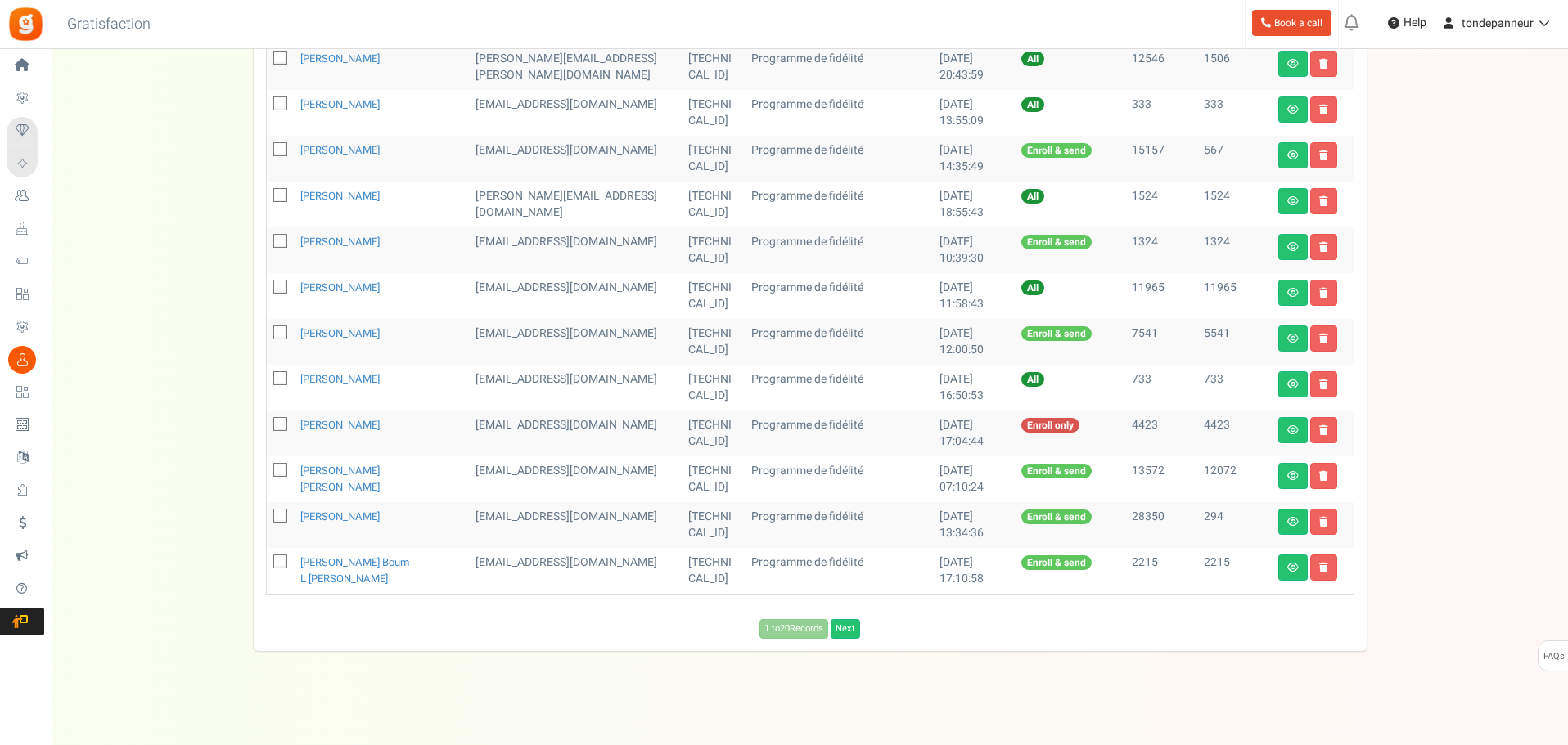
scroll to position [718, 0]
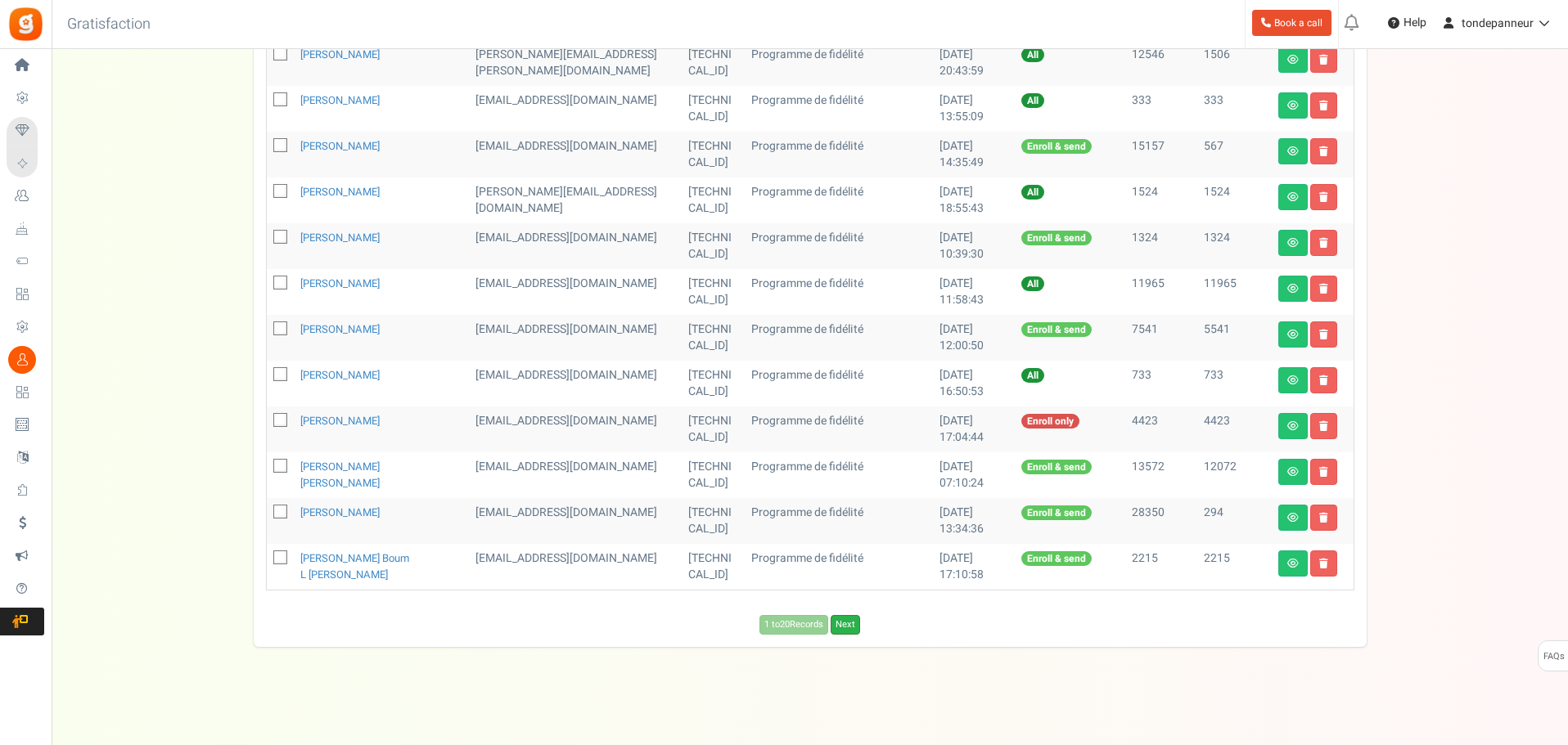
click at [857, 625] on link "Next" at bounding box center [846, 624] width 30 height 19
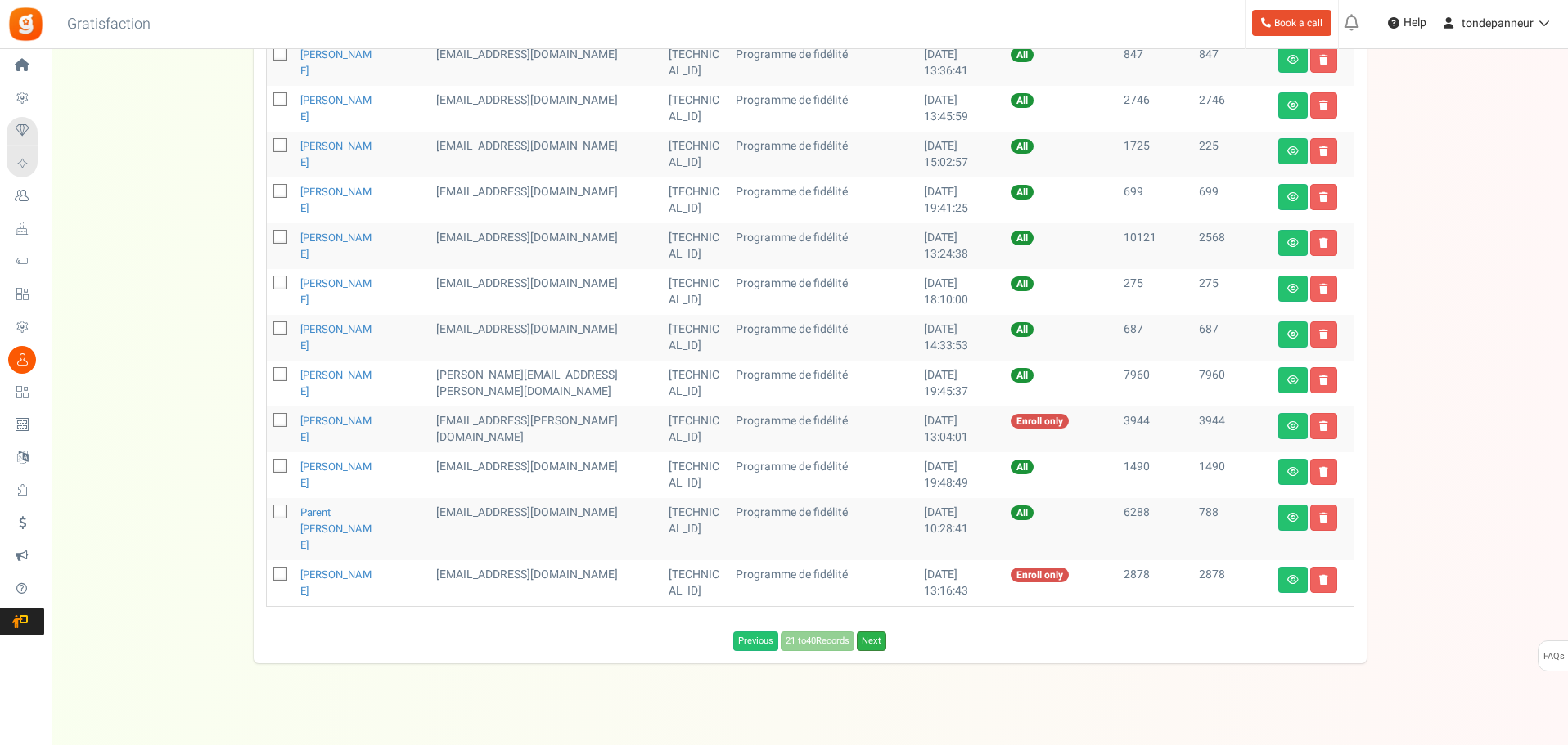
click at [877, 631] on link "Next" at bounding box center [872, 641] width 30 height 19
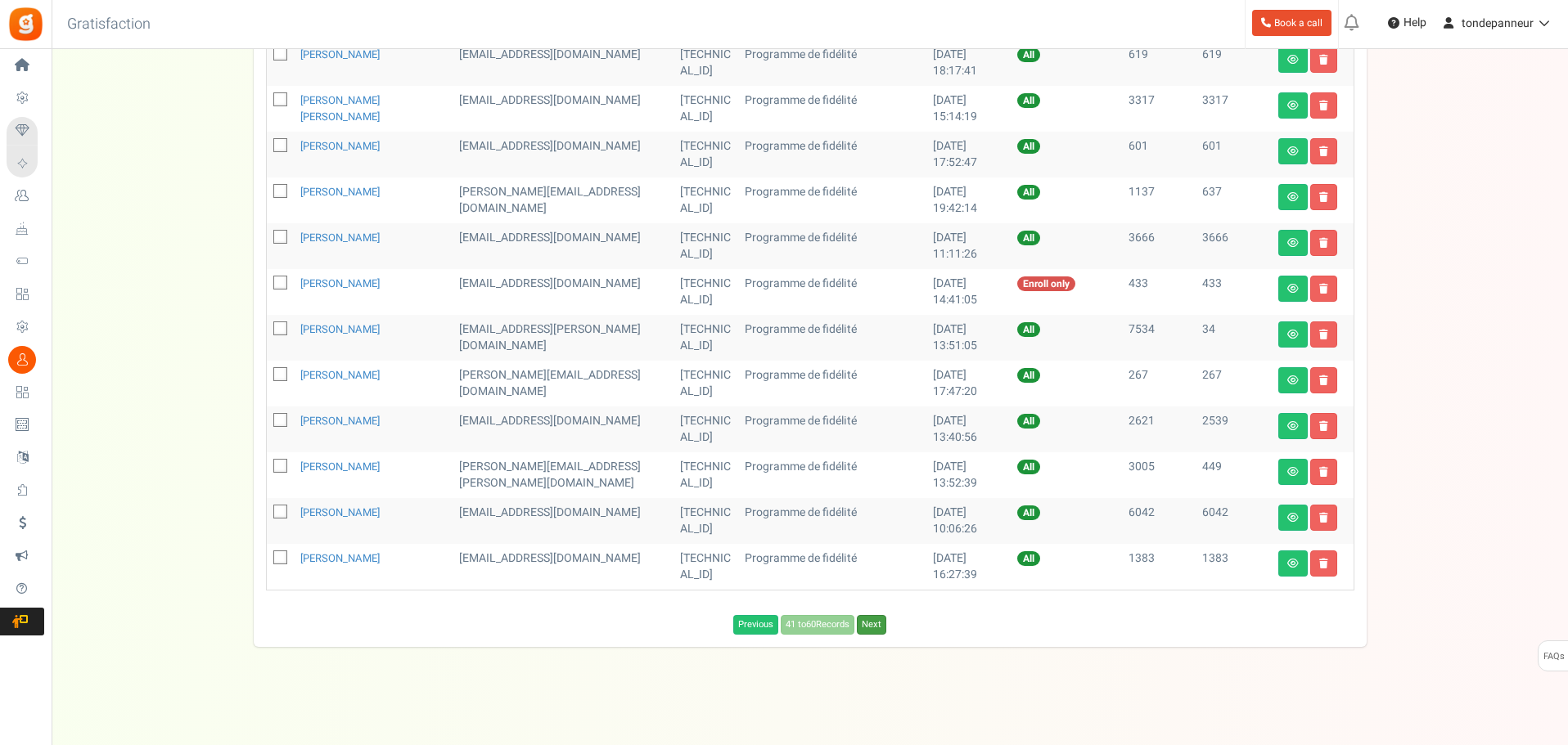
click at [877, 625] on link "Next" at bounding box center [872, 624] width 30 height 19
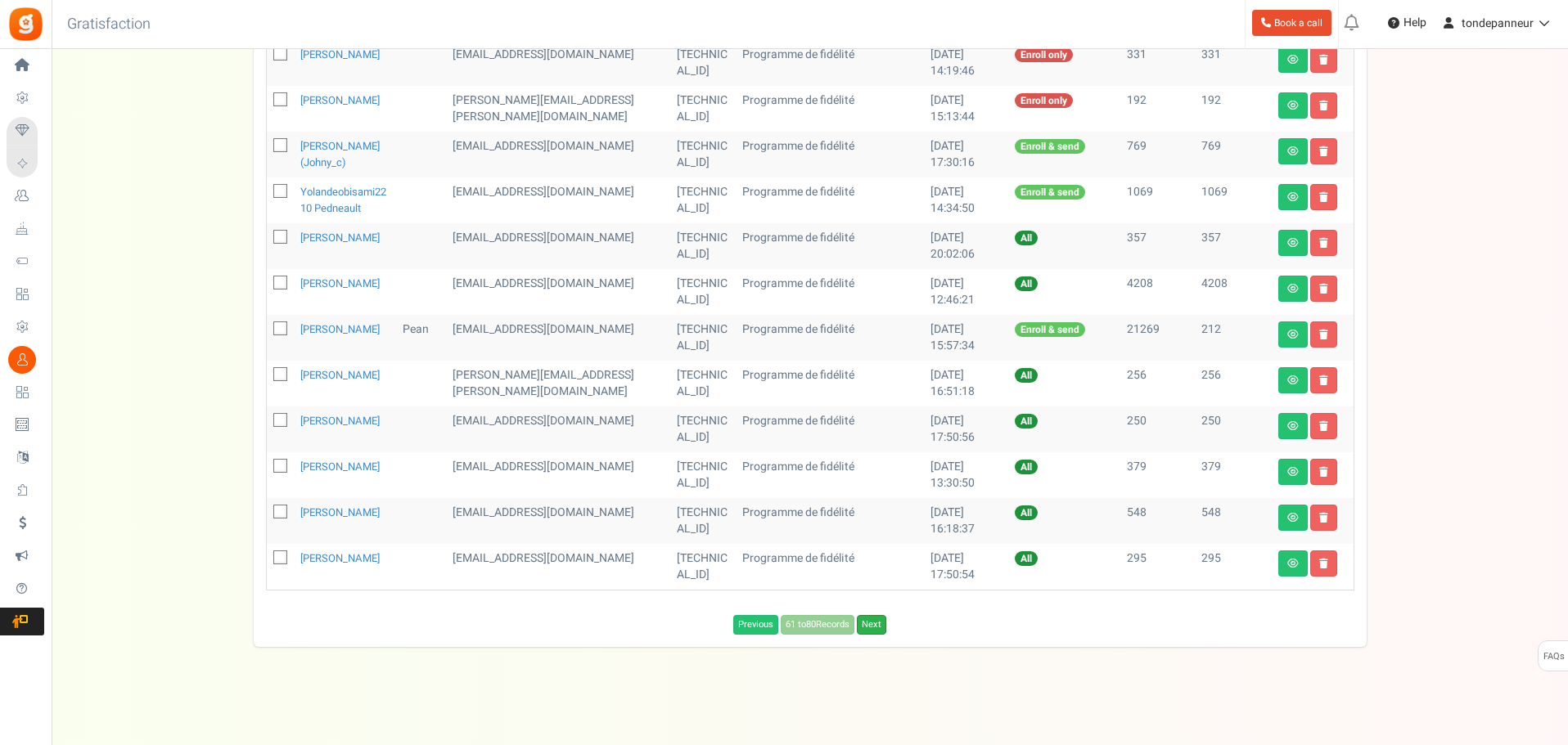
click at [879, 635] on link "Next" at bounding box center [872, 624] width 30 height 19
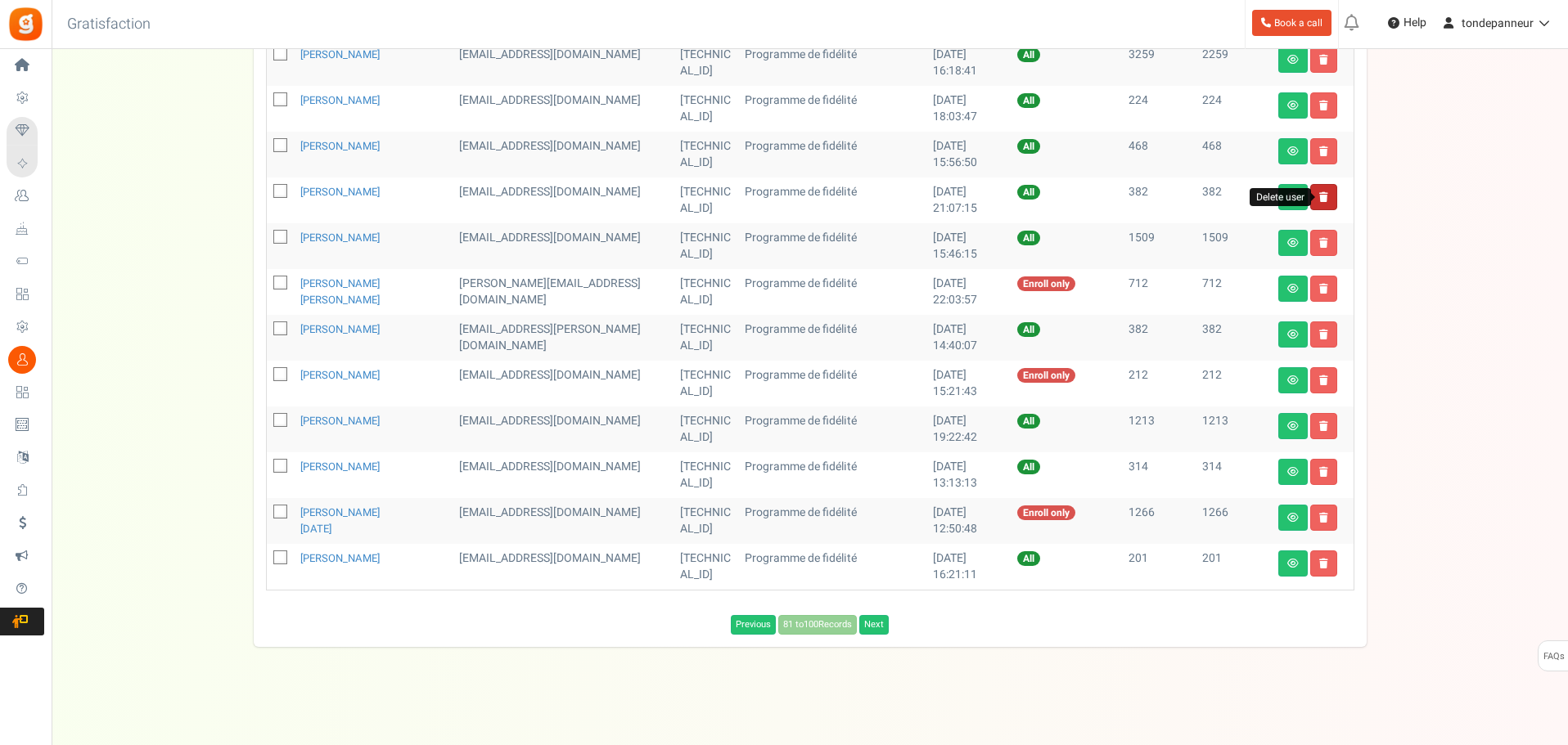
click at [1323, 197] on icon at bounding box center [1323, 197] width 9 height 10
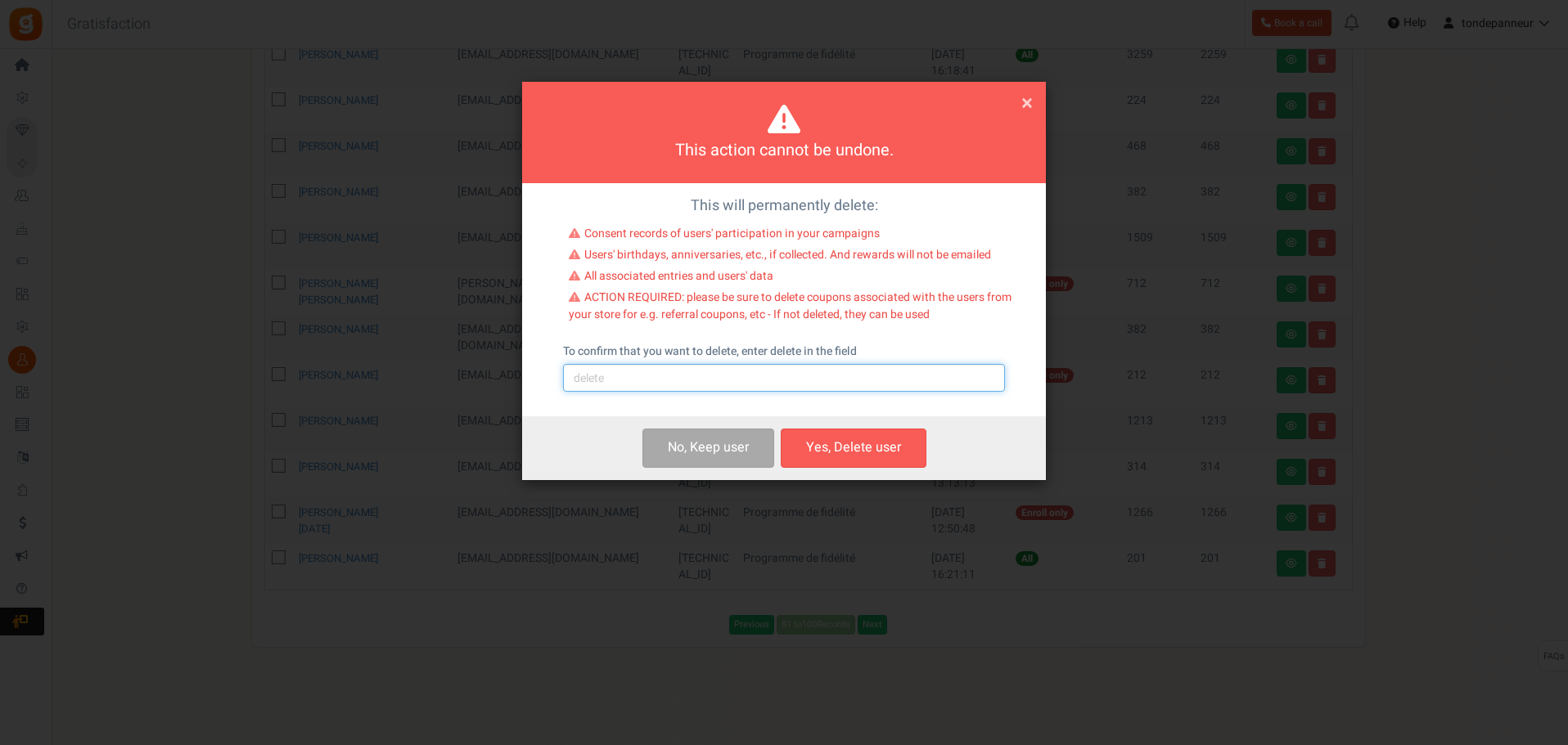
click at [667, 374] on input "text" at bounding box center [784, 378] width 442 height 28
type input "delete"
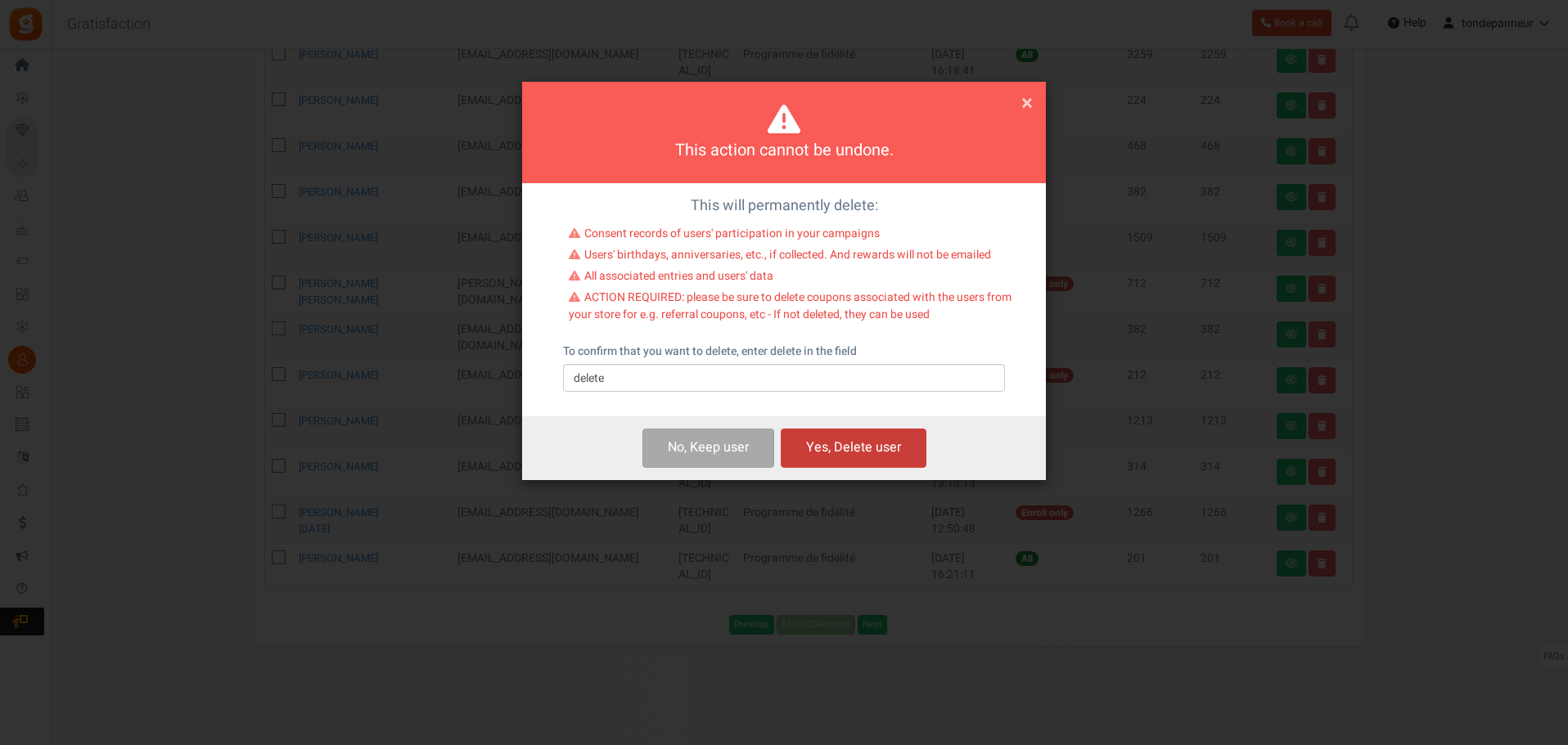
click at [821, 436] on button "Yes, Delete user" at bounding box center [853, 448] width 146 height 38
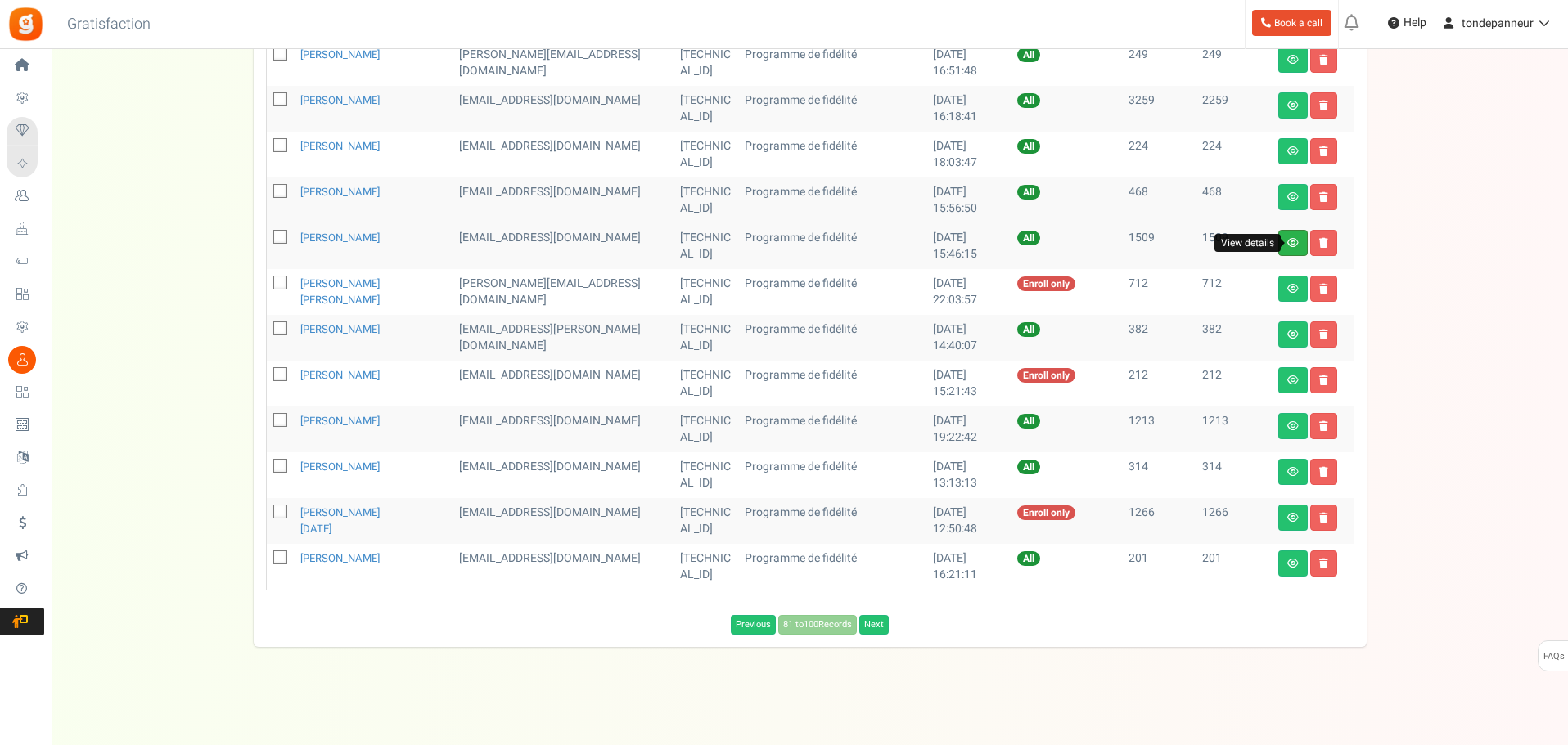
click at [1289, 239] on icon at bounding box center [1292, 243] width 11 height 10
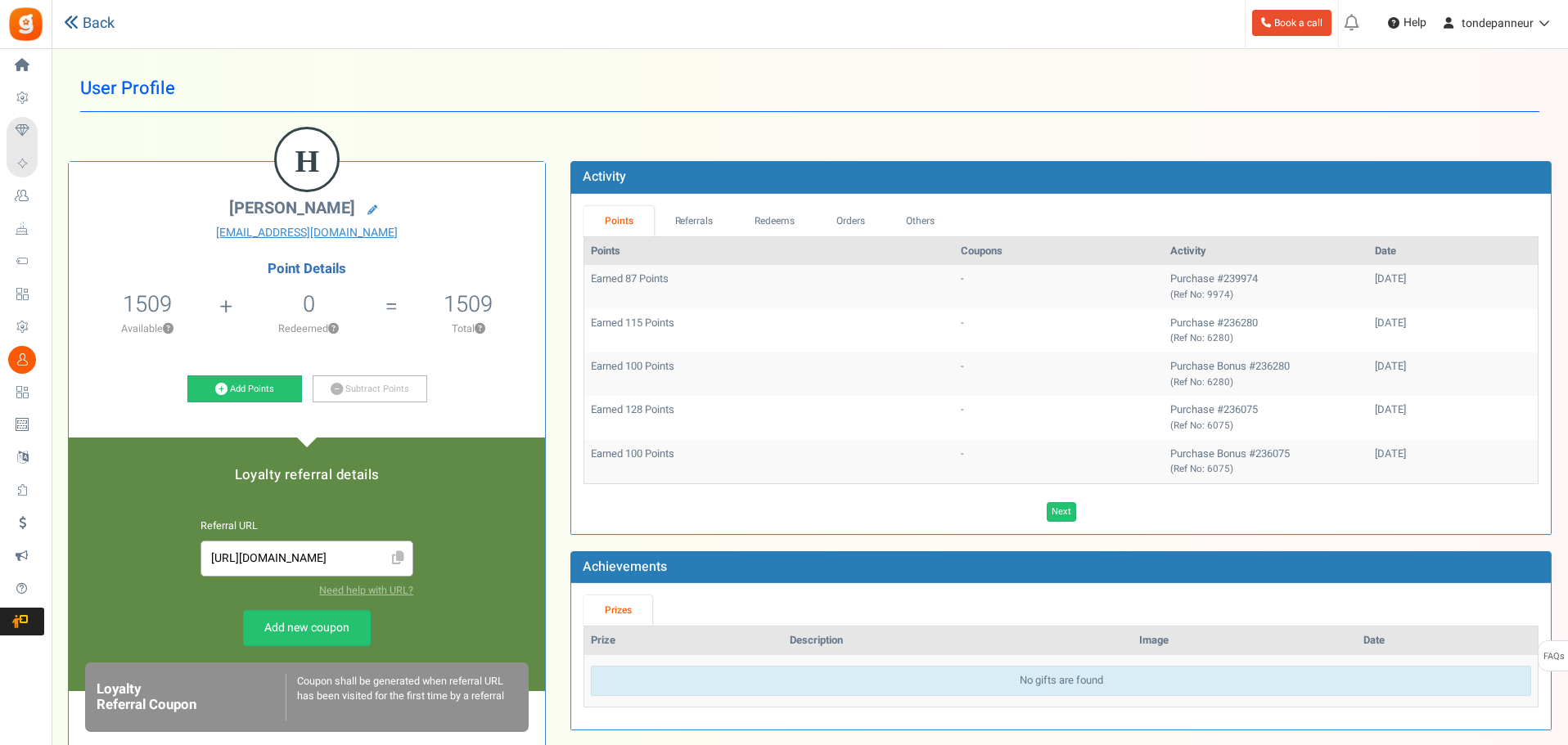
click at [73, 28] on icon at bounding box center [71, 22] width 15 height 15
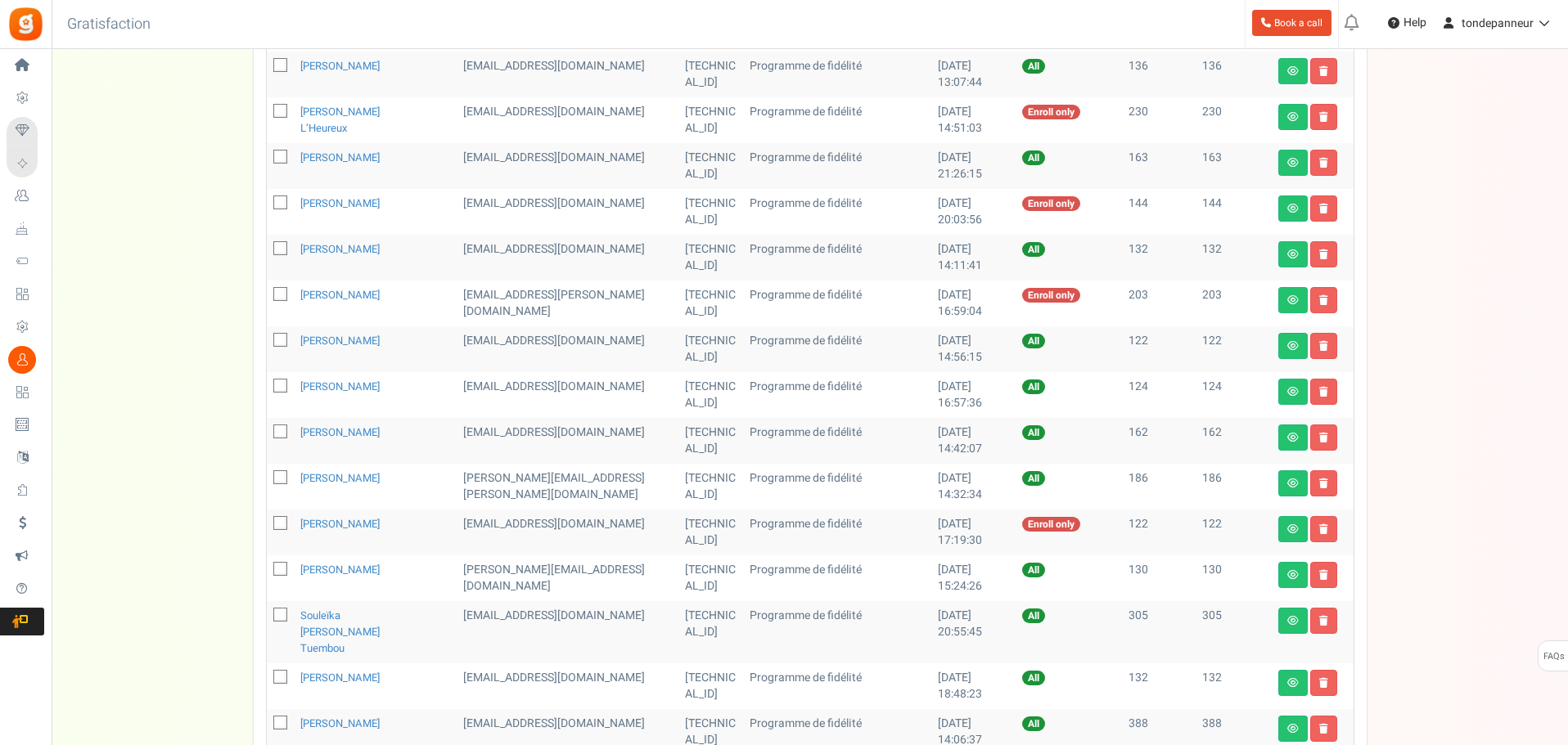
scroll to position [146, 0]
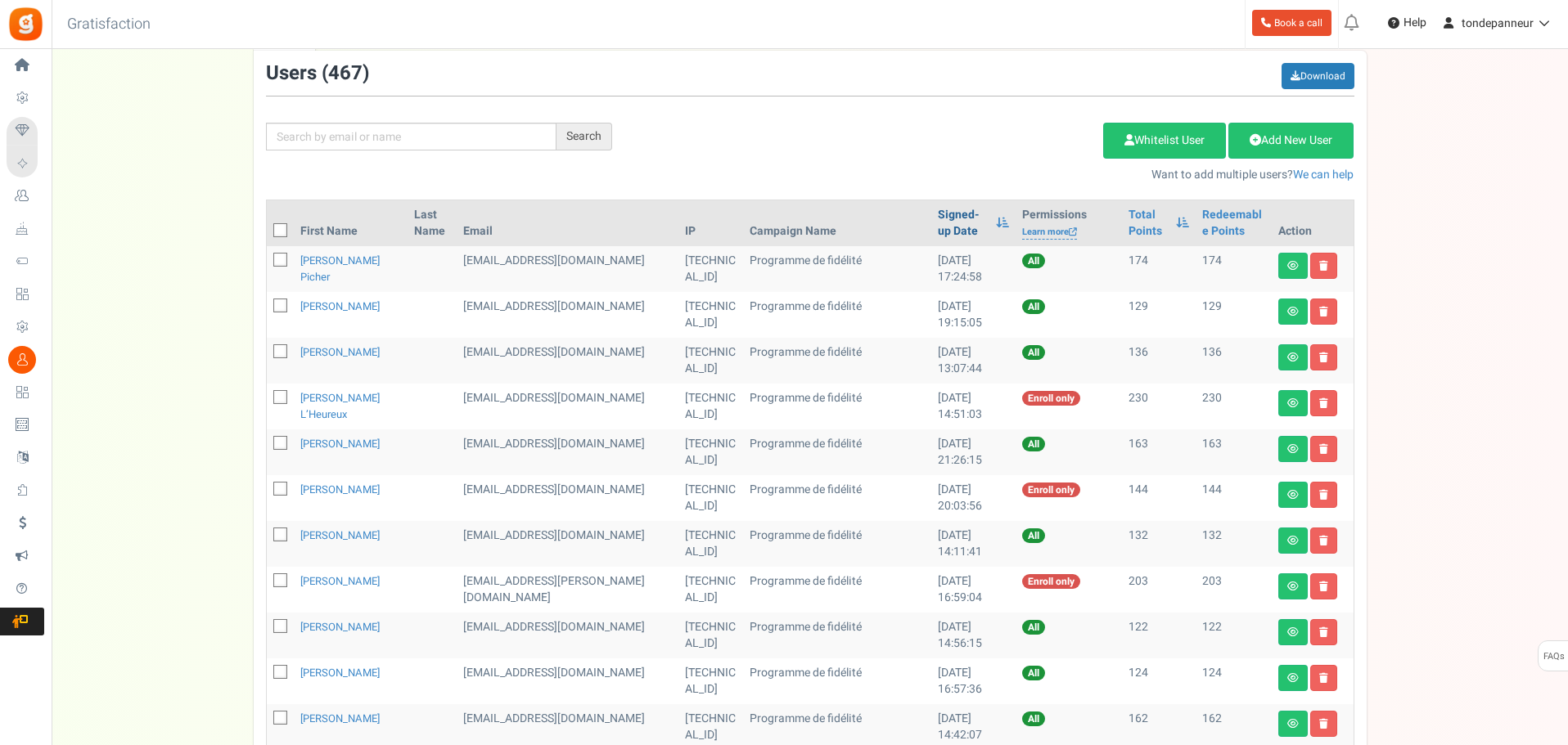
click at [937, 208] on link "Signed-up Date" at bounding box center [962, 223] width 50 height 32
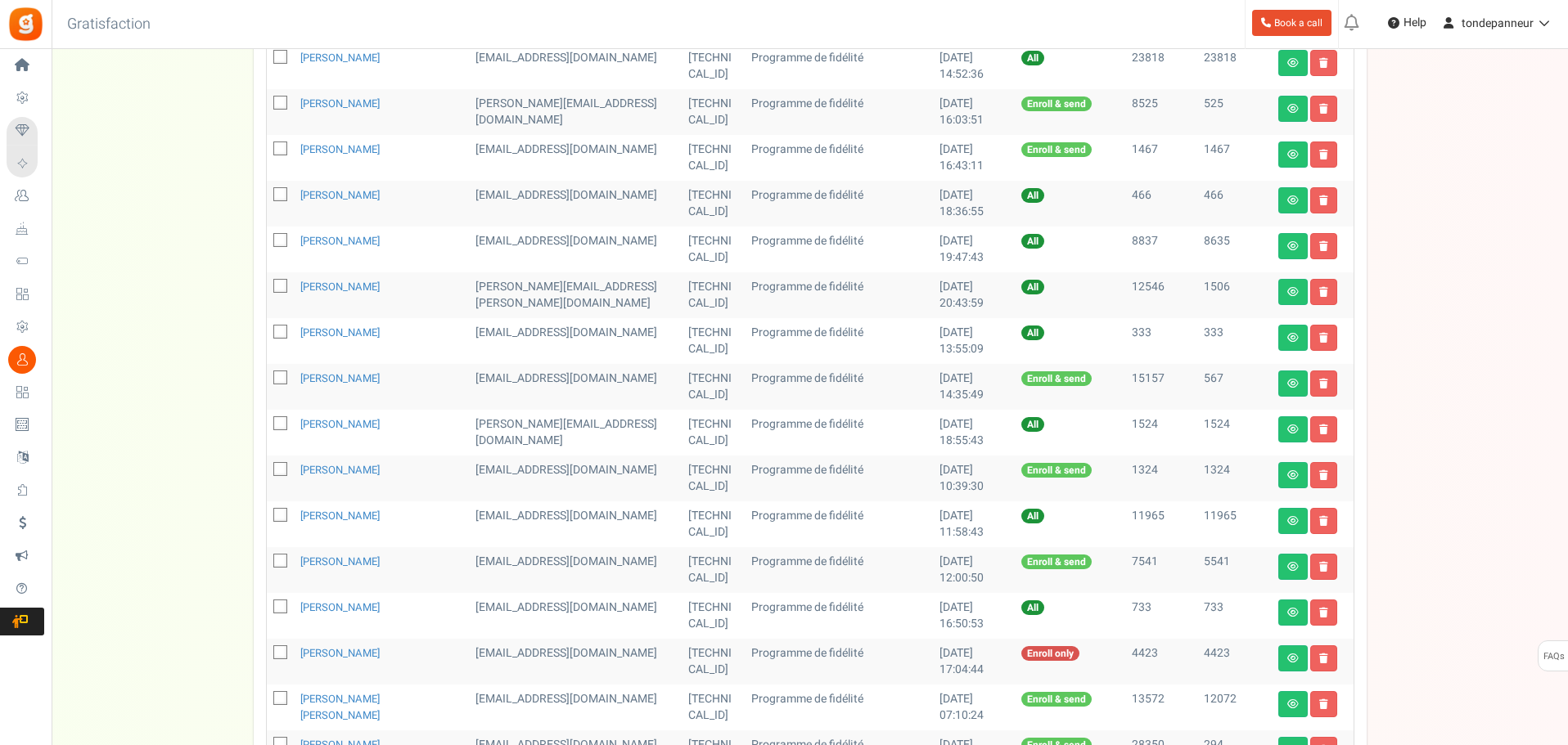
scroll to position [718, 0]
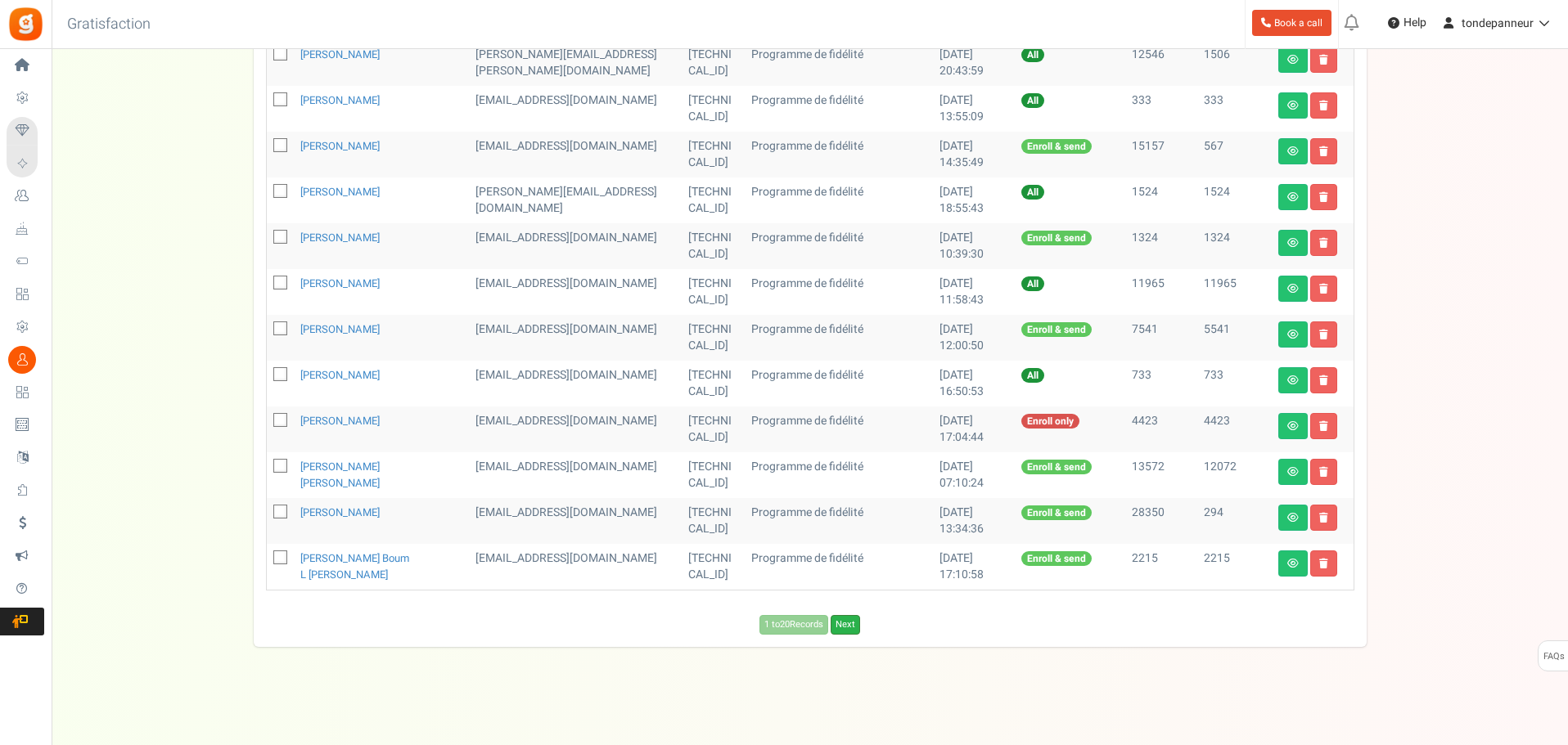
click at [854, 625] on link "Next" at bounding box center [846, 624] width 30 height 19
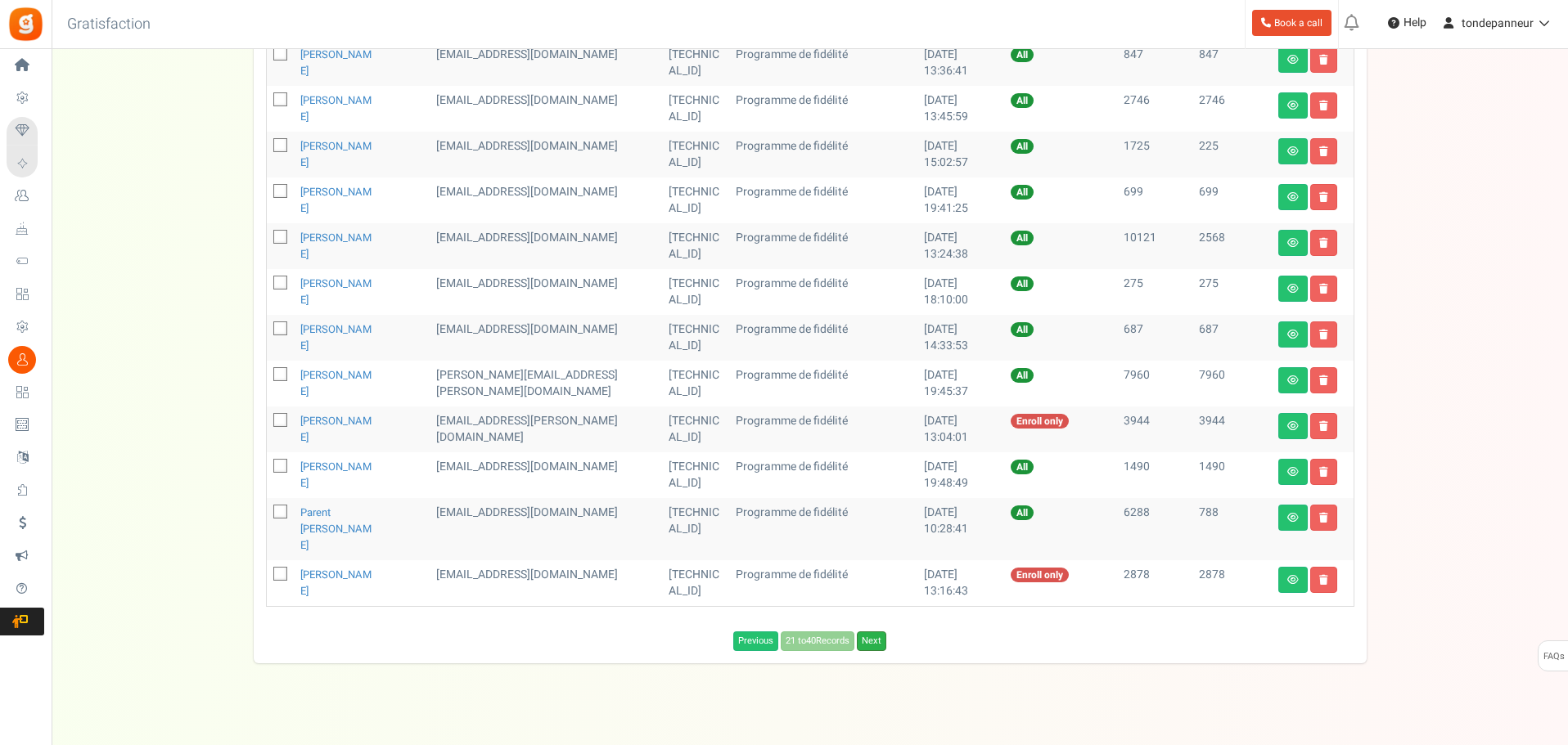
click at [874, 631] on link "Next" at bounding box center [872, 641] width 30 height 19
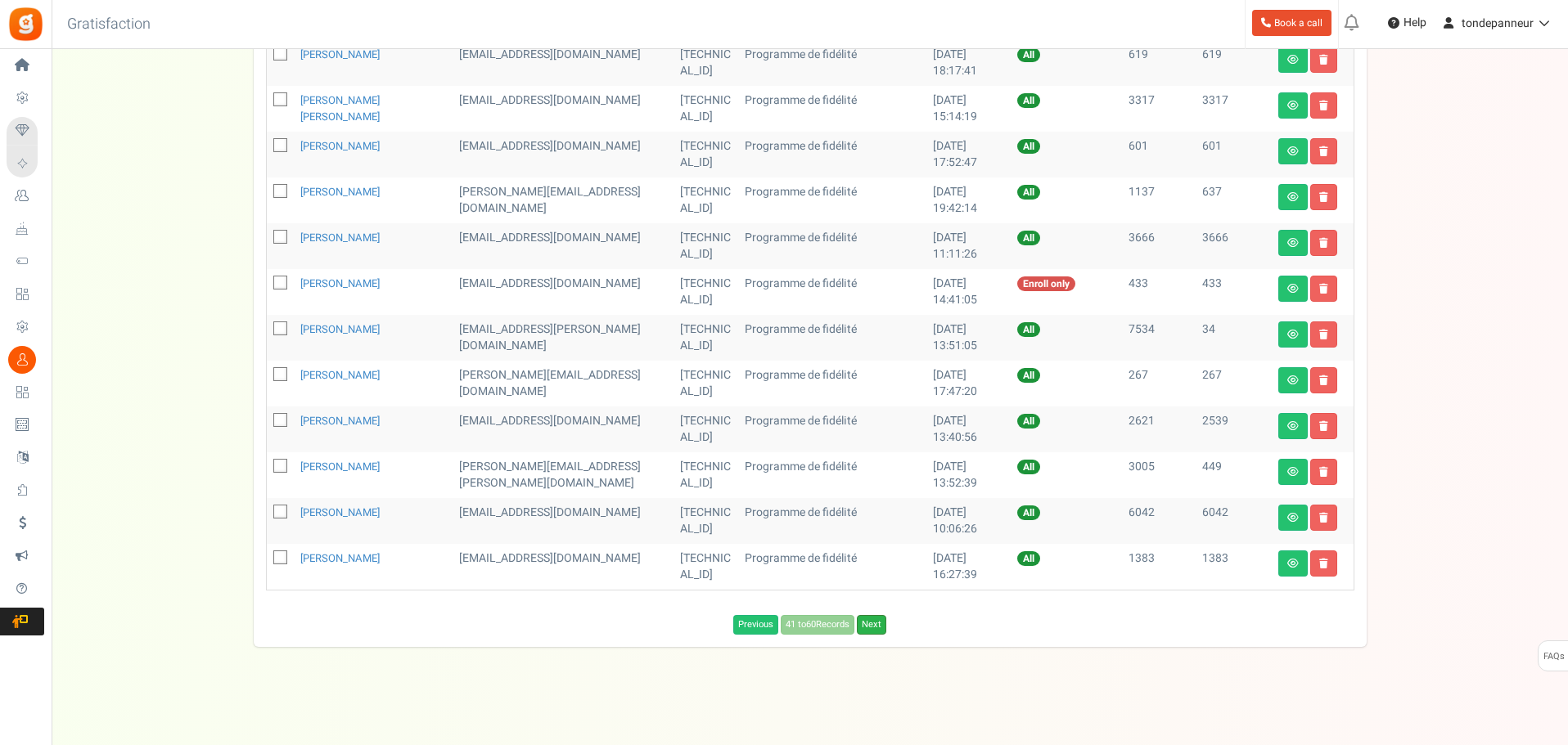
click at [877, 627] on link "Next" at bounding box center [872, 624] width 30 height 19
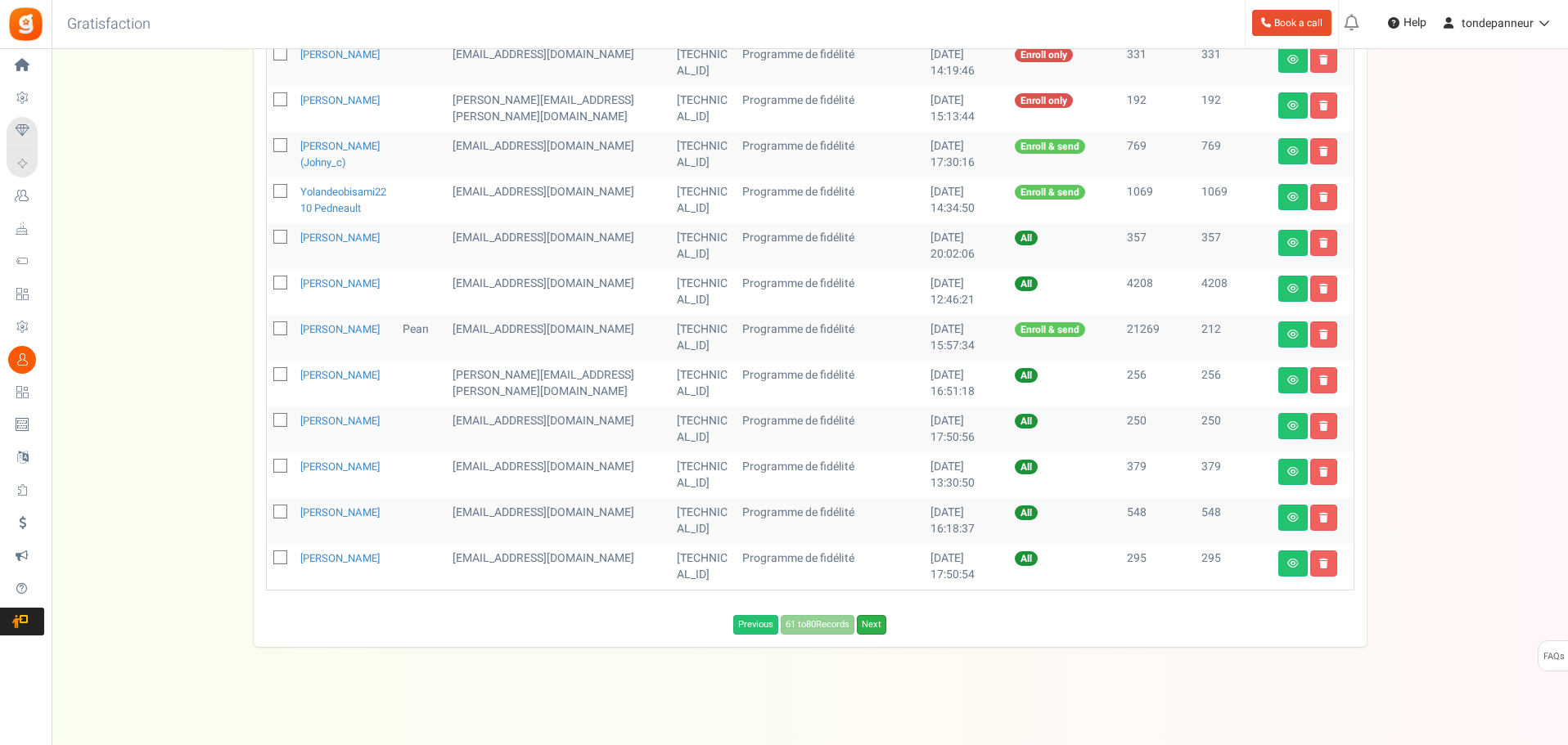
click at [877, 634] on link "Next" at bounding box center [872, 624] width 30 height 19
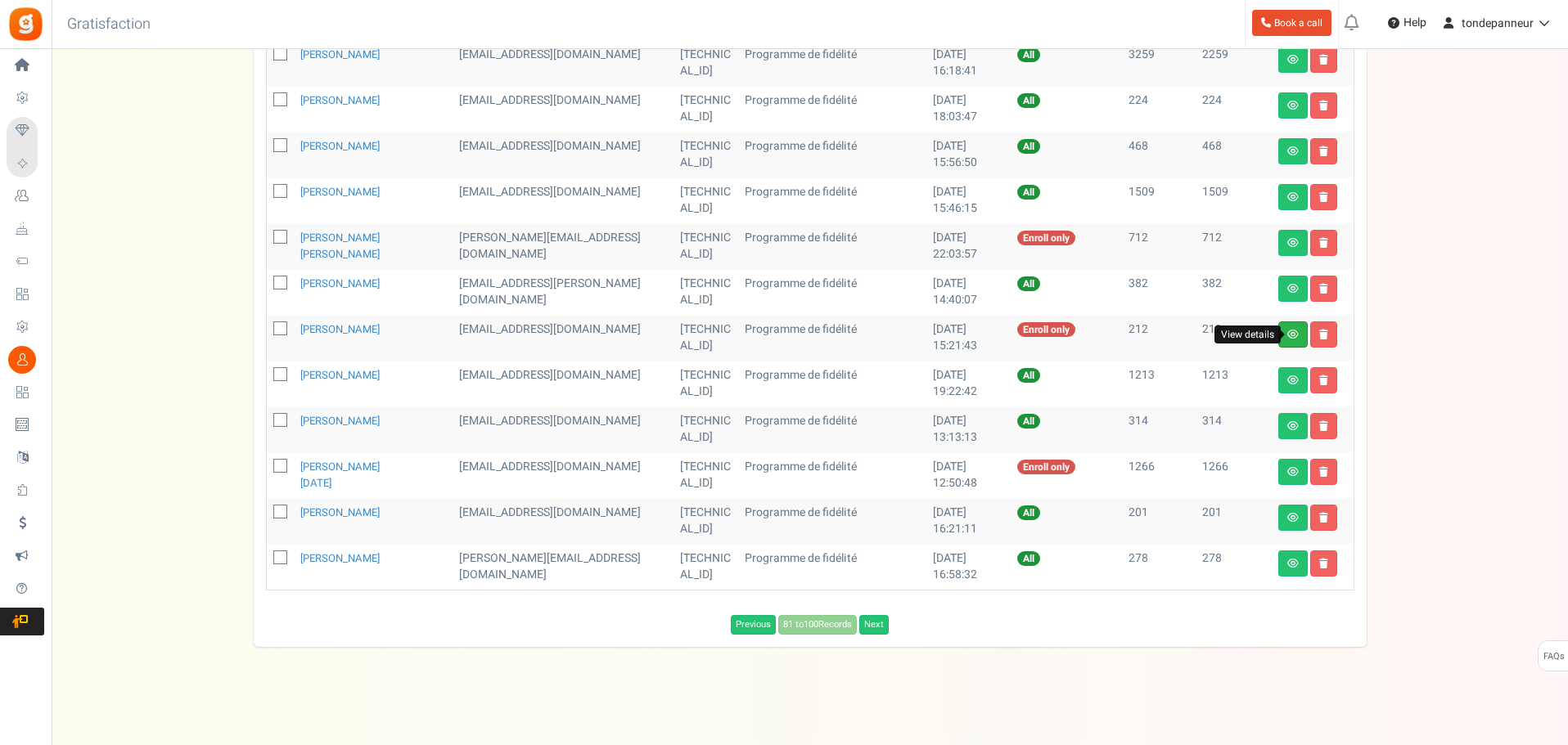
click at [1289, 335] on icon at bounding box center [1292, 334] width 11 height 10
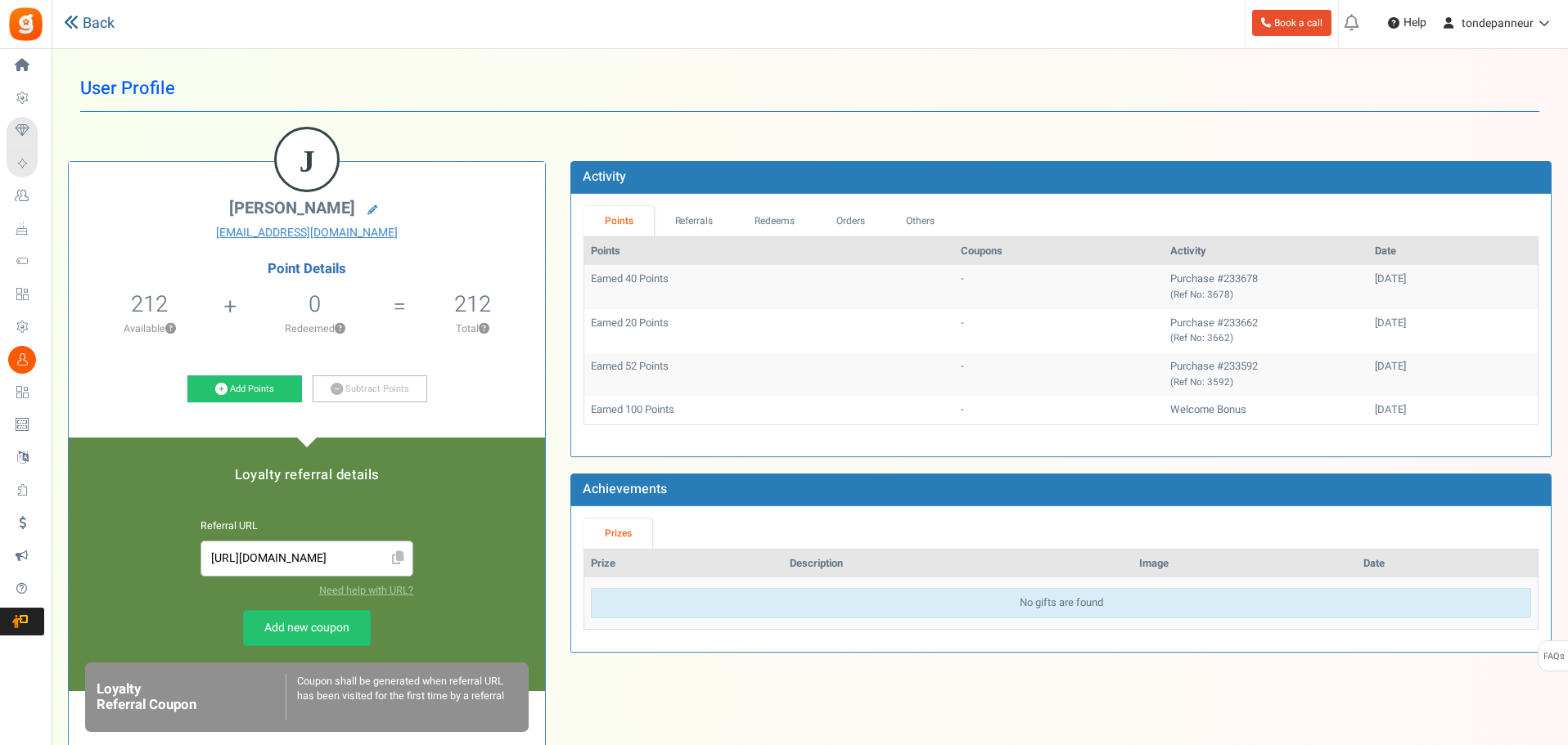
click at [86, 26] on link "Back" at bounding box center [89, 24] width 51 height 21
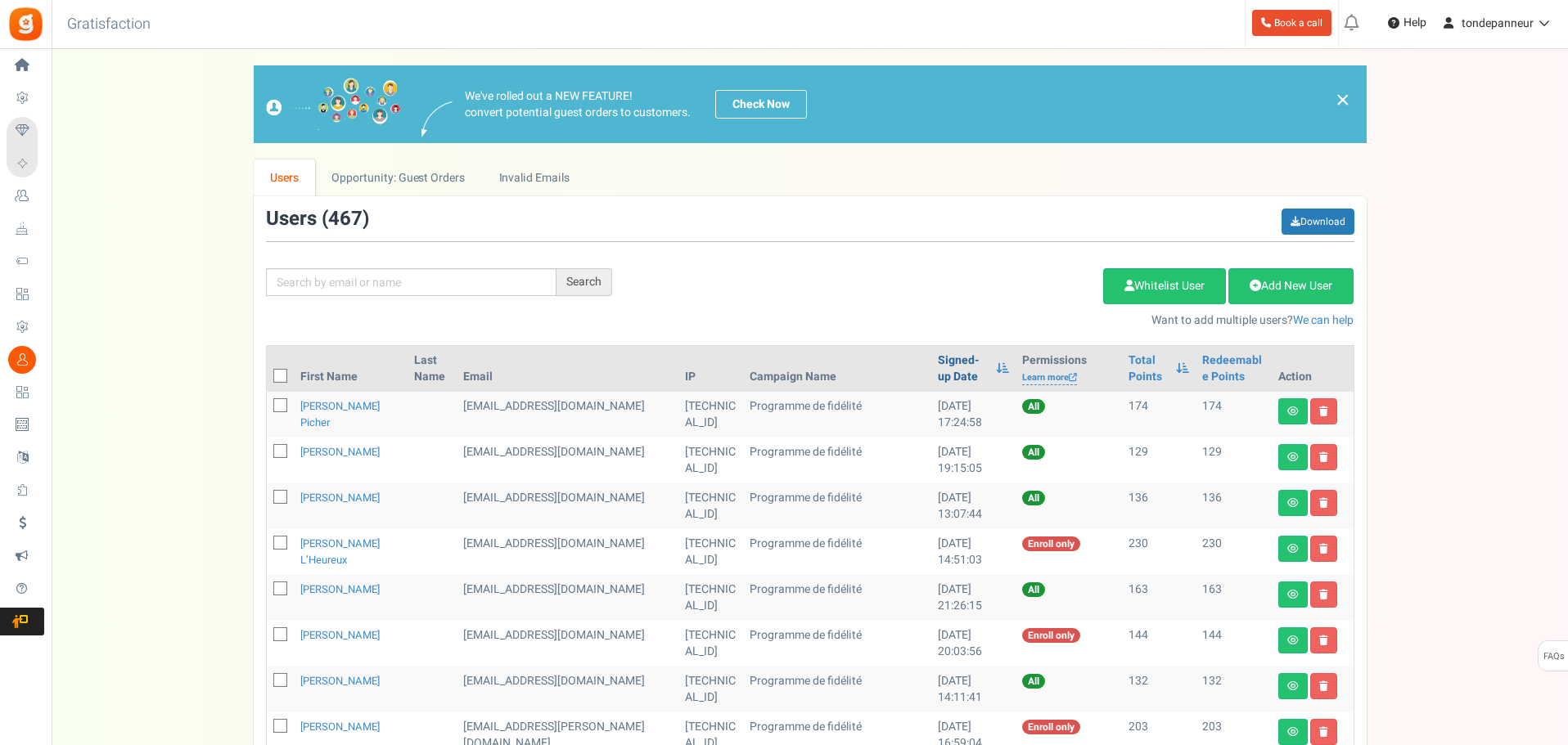
click at [937, 367] on link "Signed-up Date" at bounding box center [962, 369] width 50 height 32
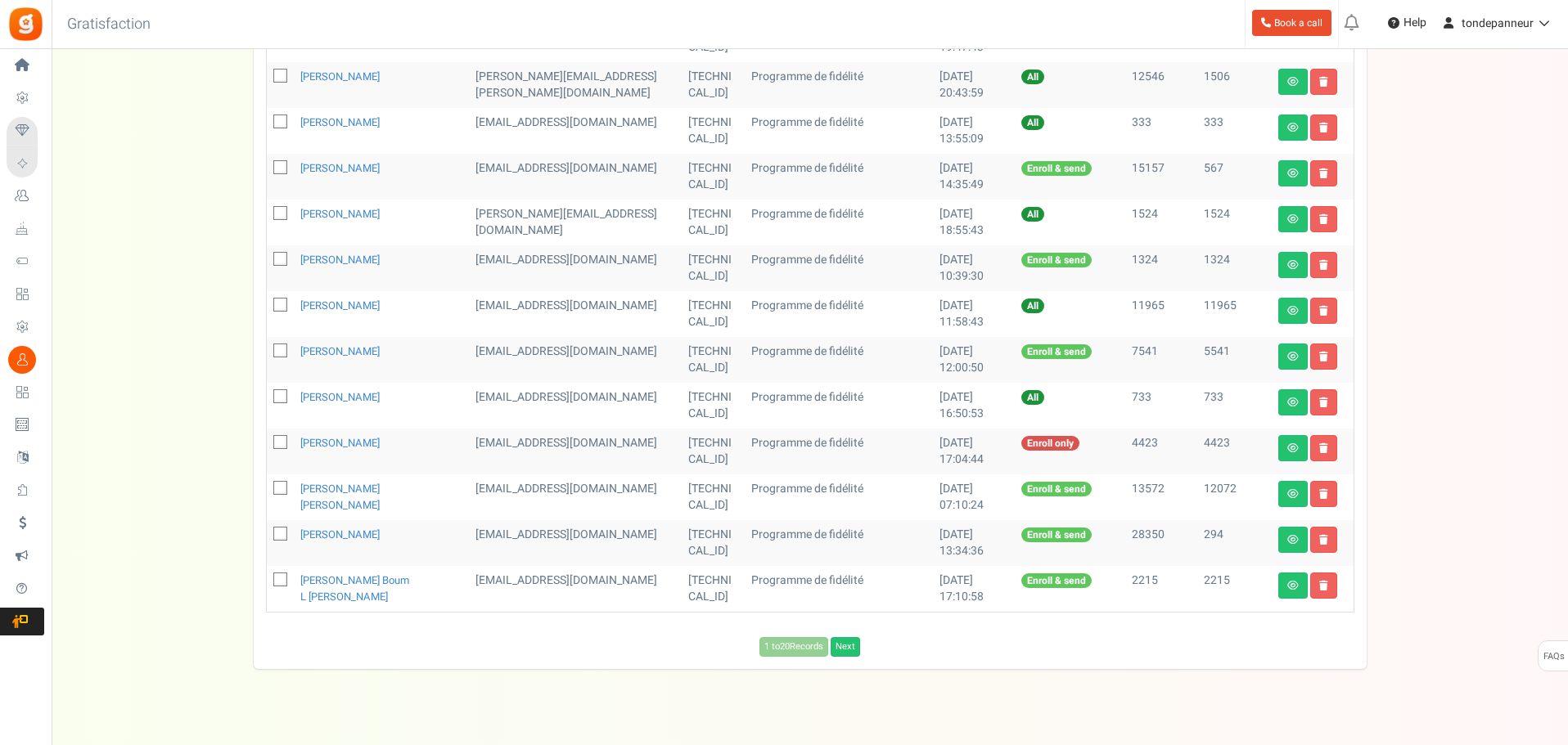
scroll to position [718, 0]
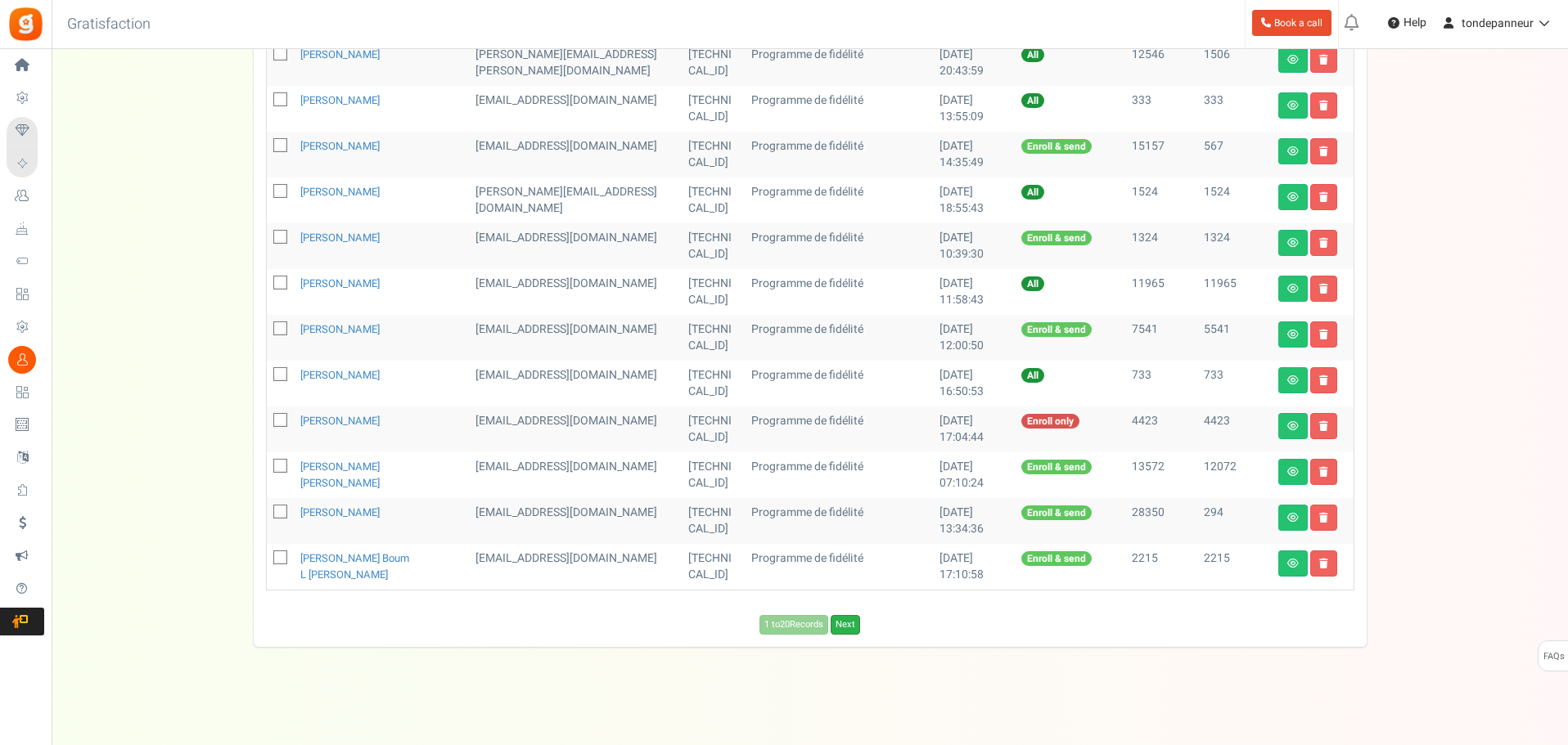
click at [840, 631] on link "Next" at bounding box center [846, 624] width 30 height 19
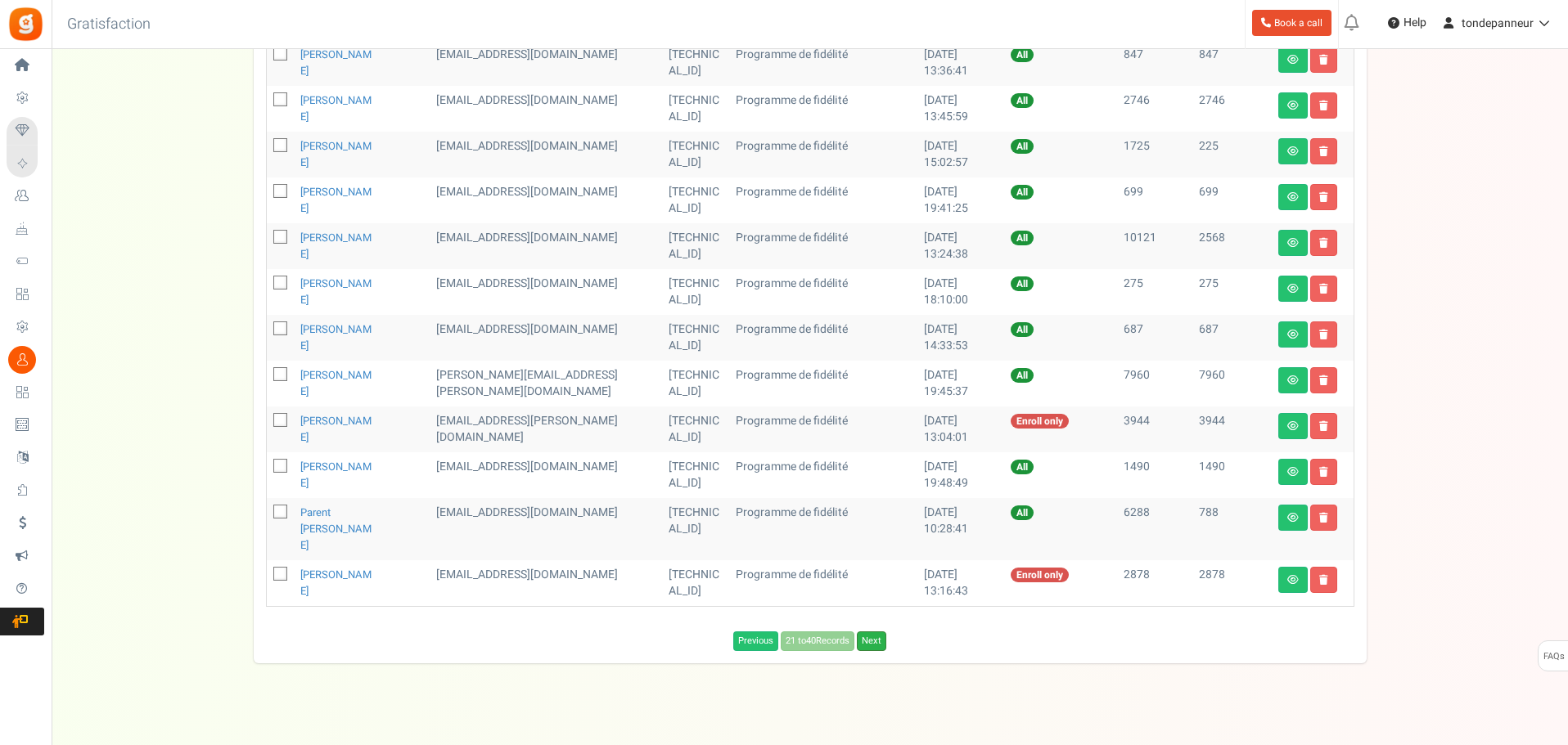
click at [877, 631] on link "Next" at bounding box center [872, 641] width 30 height 19
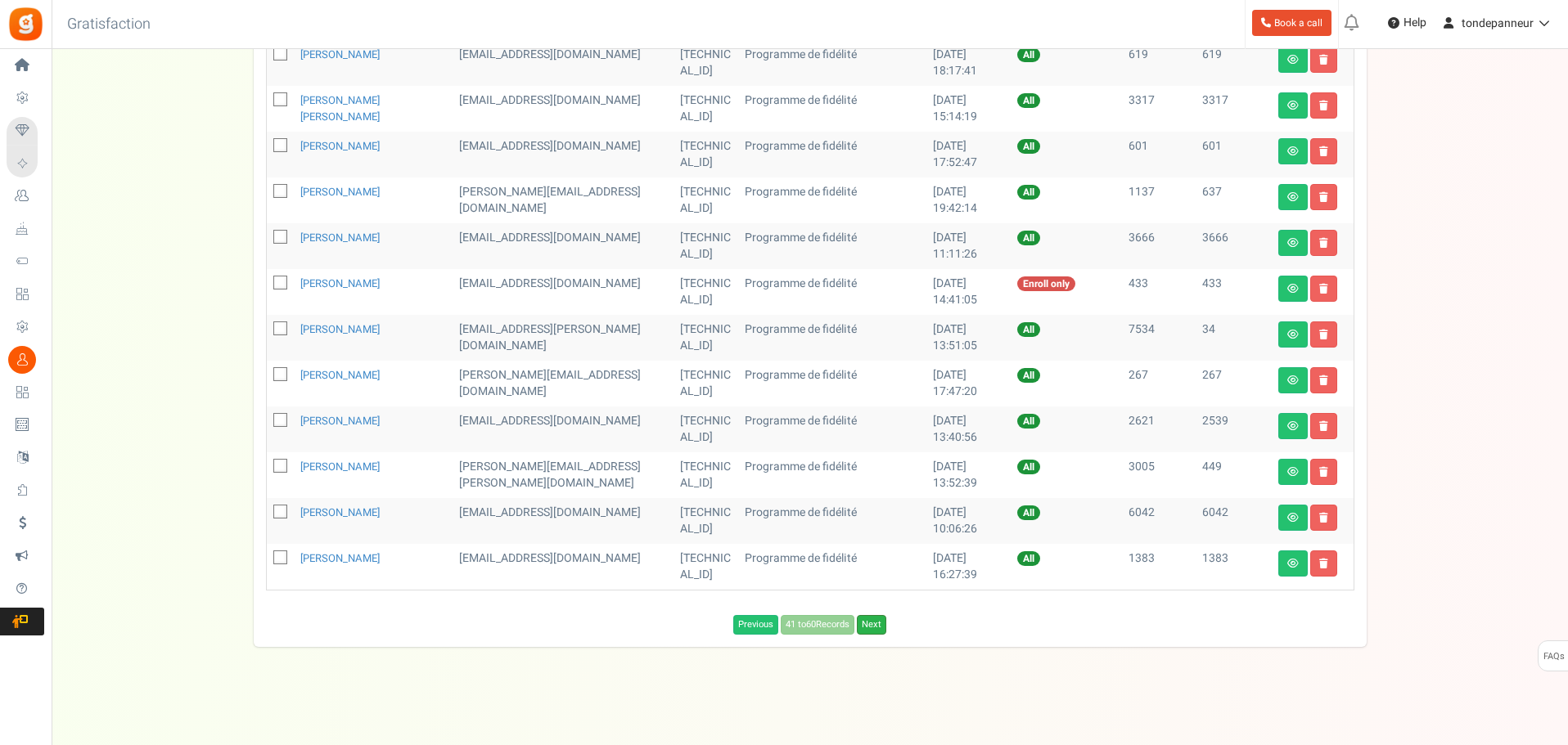
click at [876, 627] on link "Next" at bounding box center [872, 624] width 30 height 19
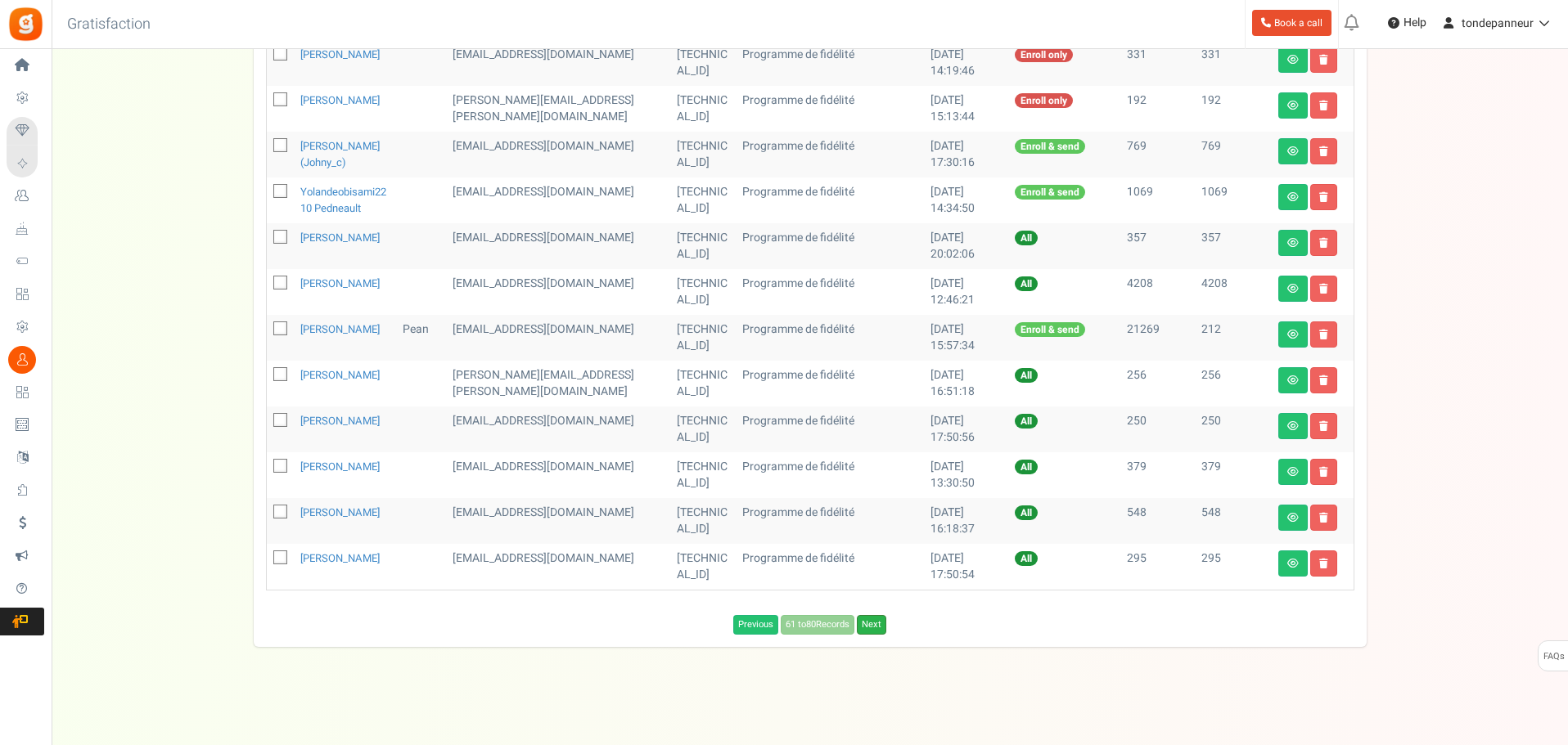
click at [881, 635] on link "Next" at bounding box center [872, 624] width 30 height 19
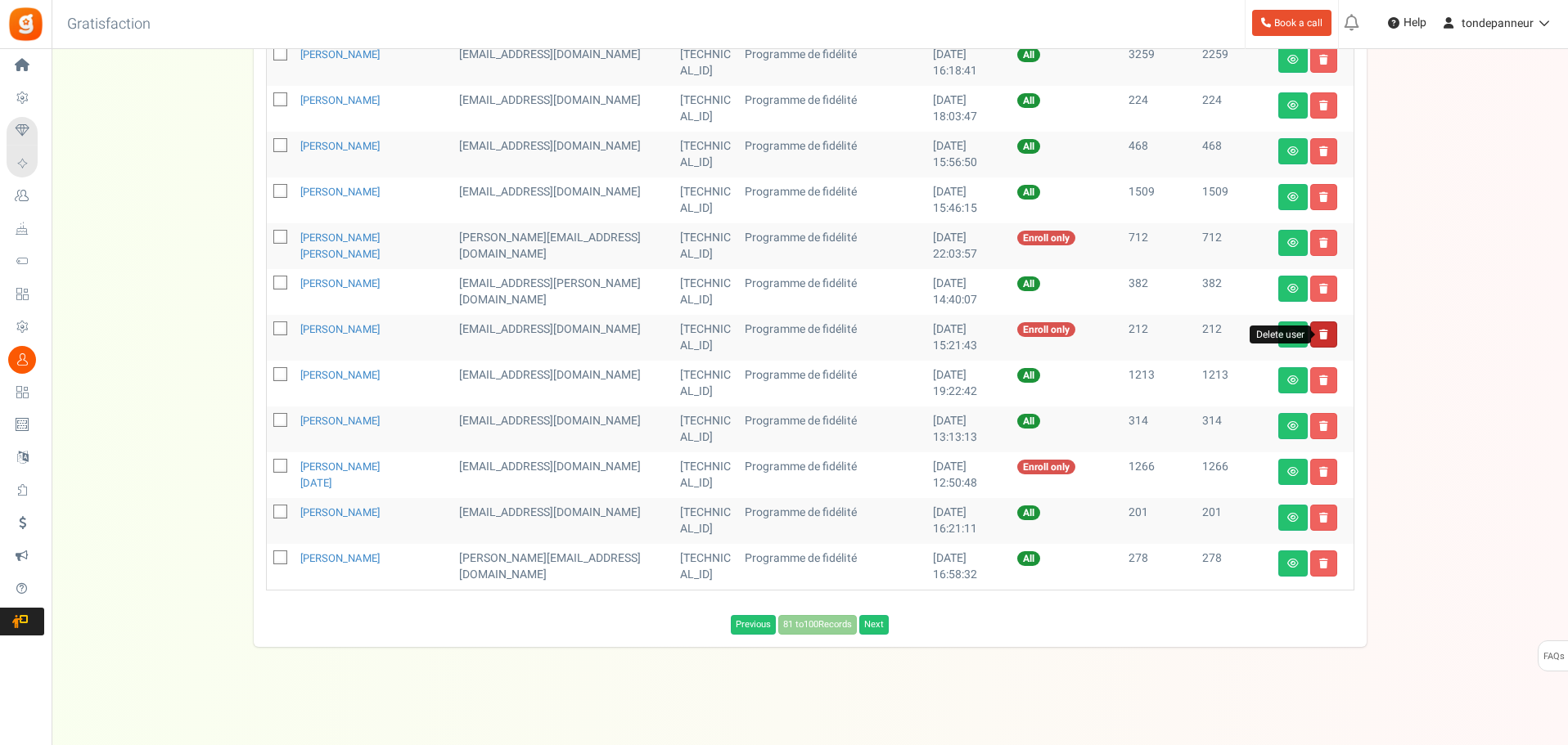
click at [1323, 335] on icon at bounding box center [1323, 334] width 9 height 10
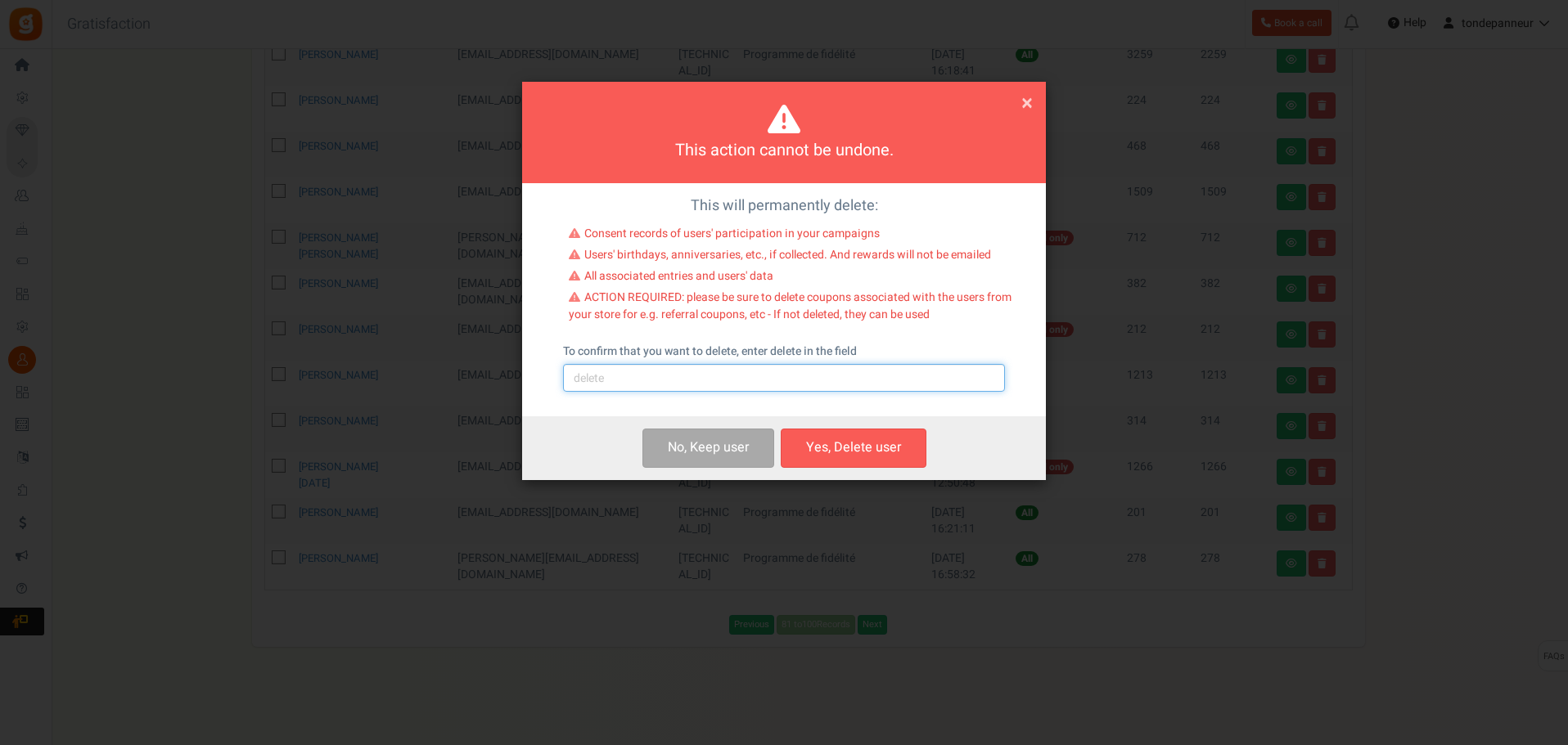
click at [735, 369] on input "text" at bounding box center [784, 378] width 442 height 28
type input "delete"
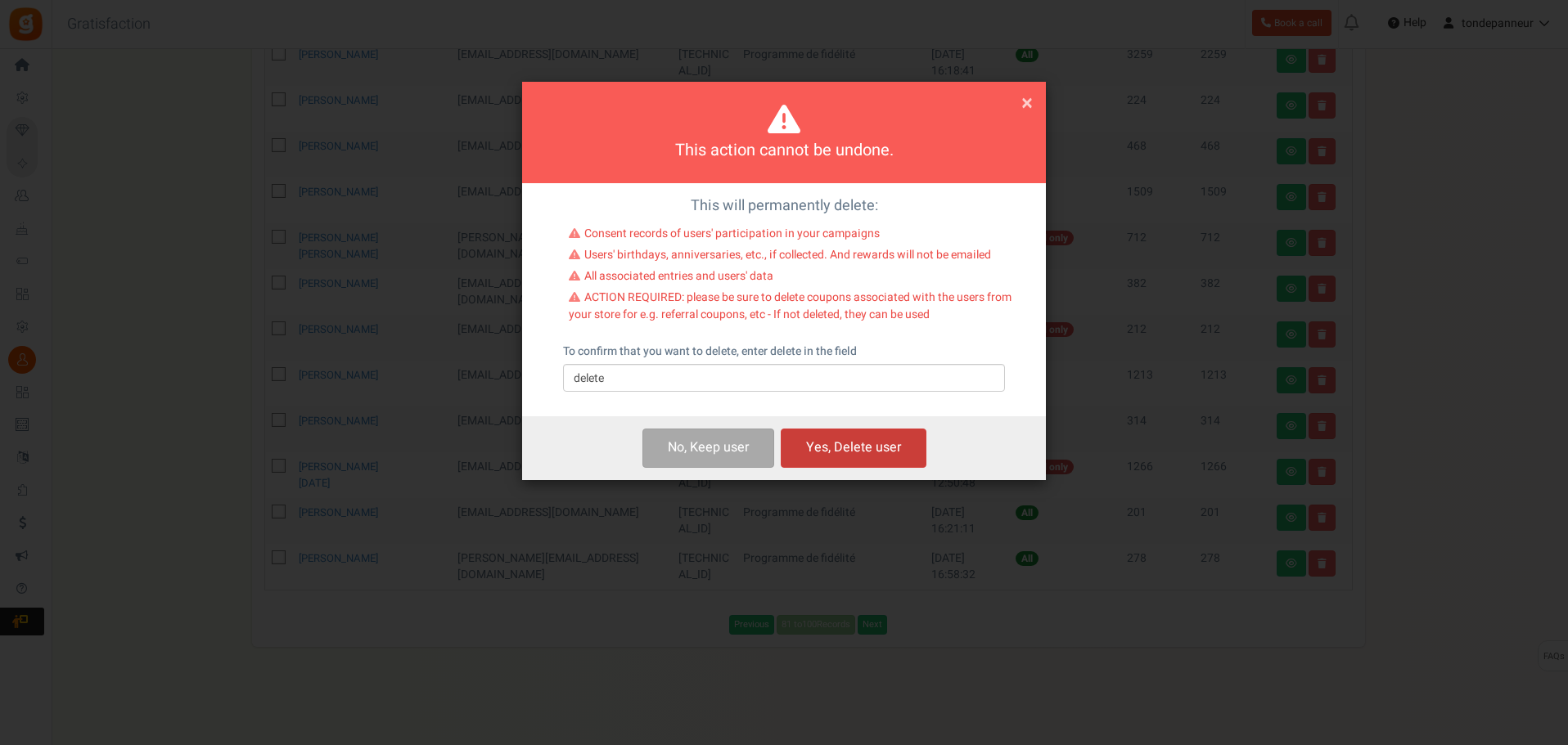
click at [841, 446] on button "Yes, Delete user" at bounding box center [853, 448] width 146 height 38
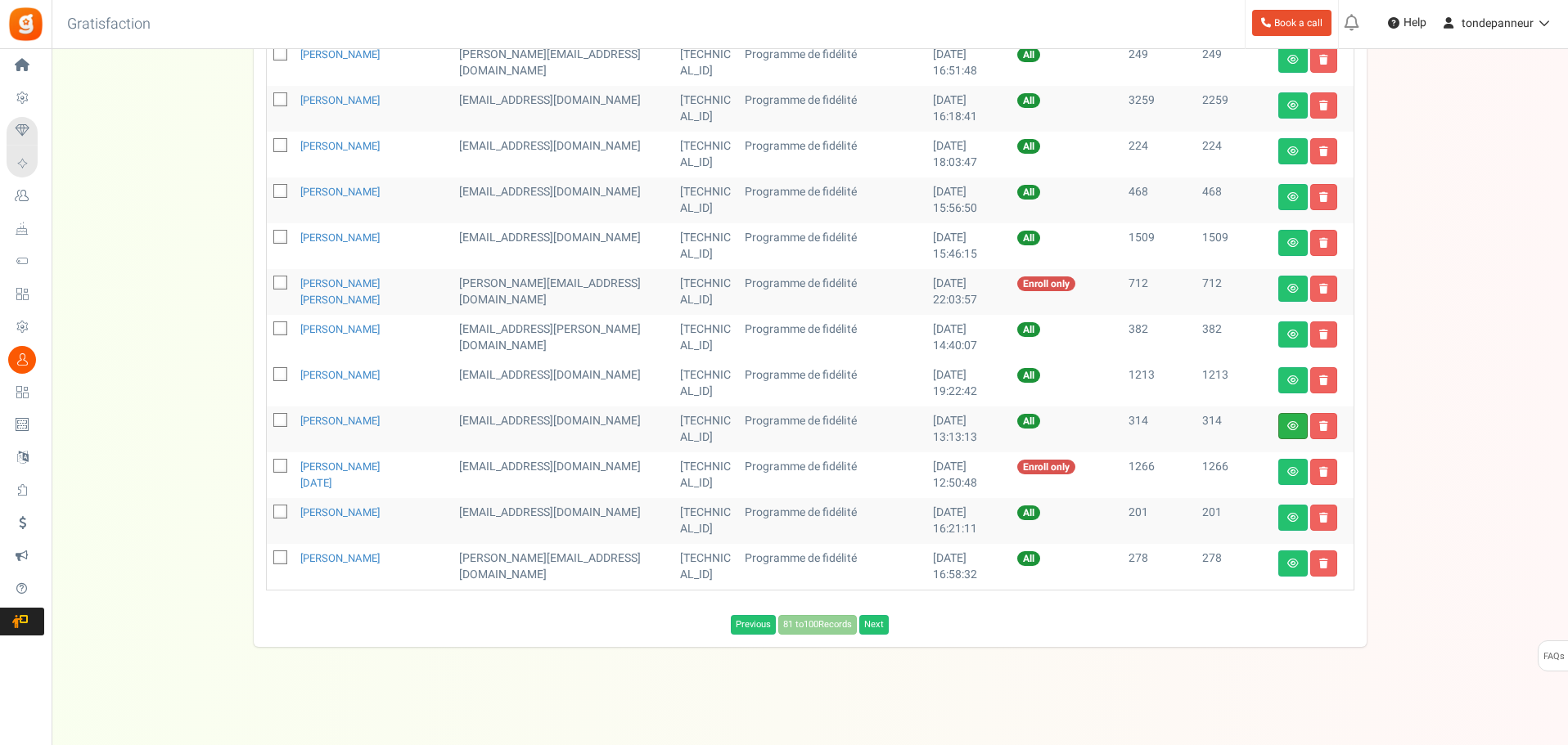
click at [1293, 425] on icon at bounding box center [1292, 425] width 11 height 10
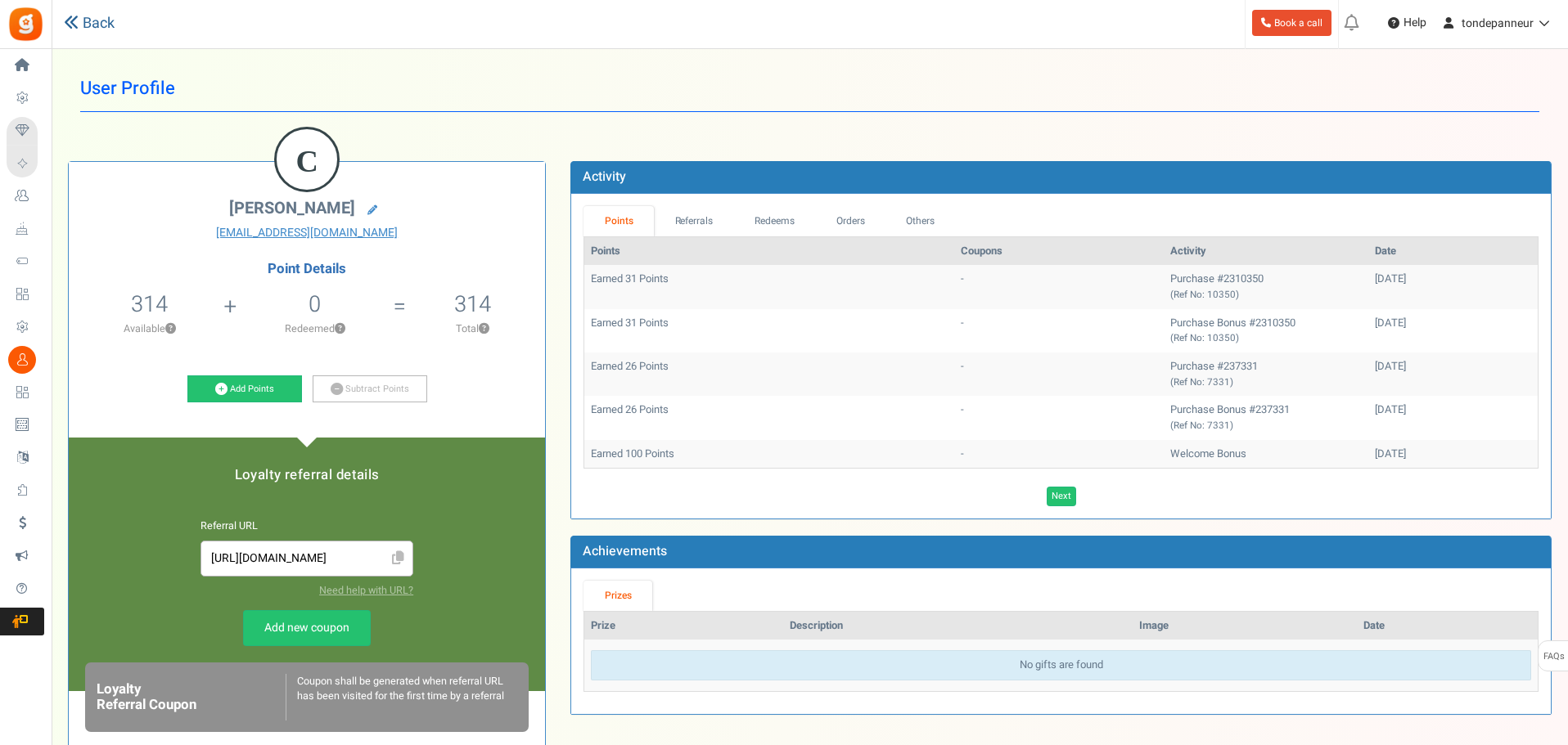
click at [93, 20] on link "Back" at bounding box center [89, 24] width 51 height 21
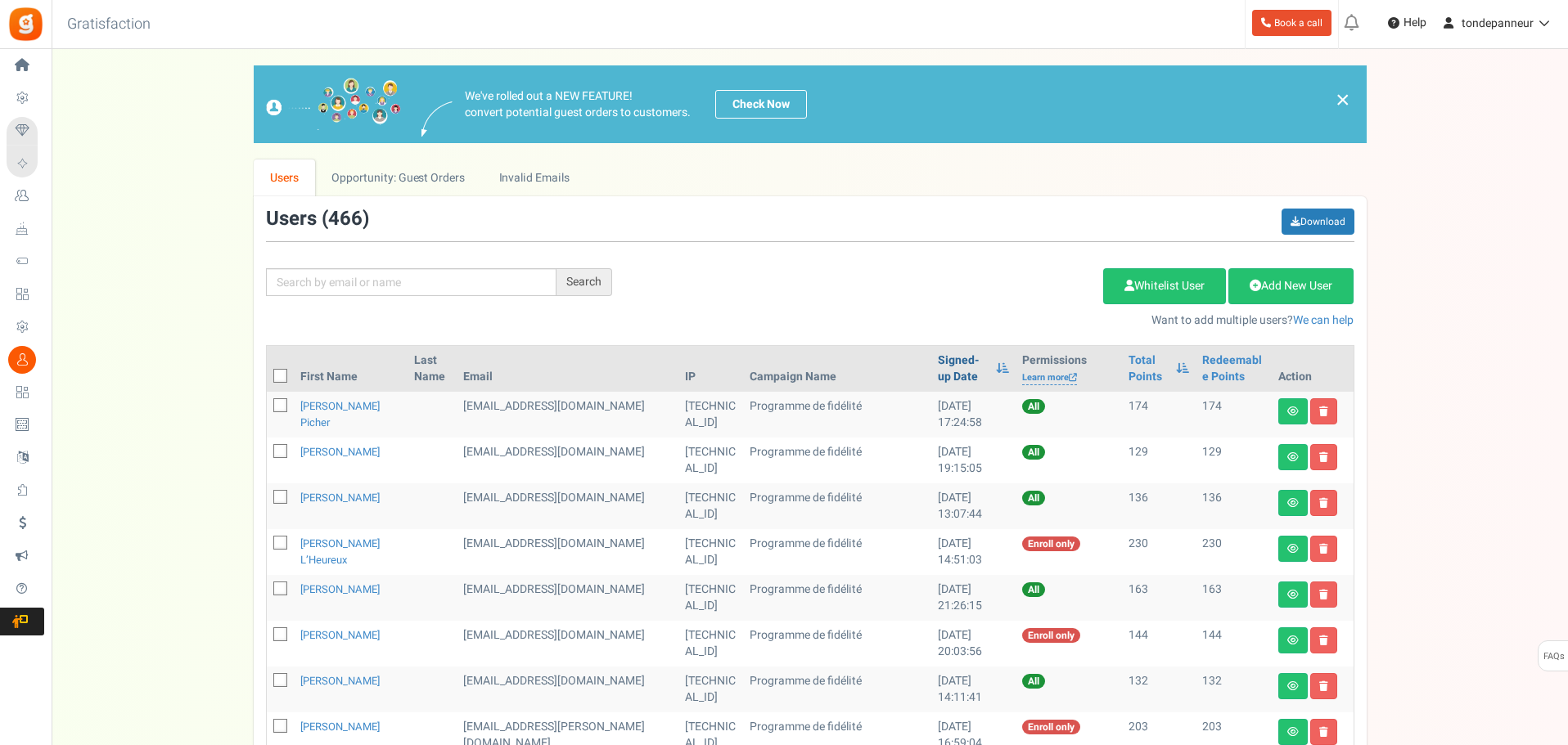
click at [937, 369] on link "Signed-up Date" at bounding box center [962, 369] width 50 height 32
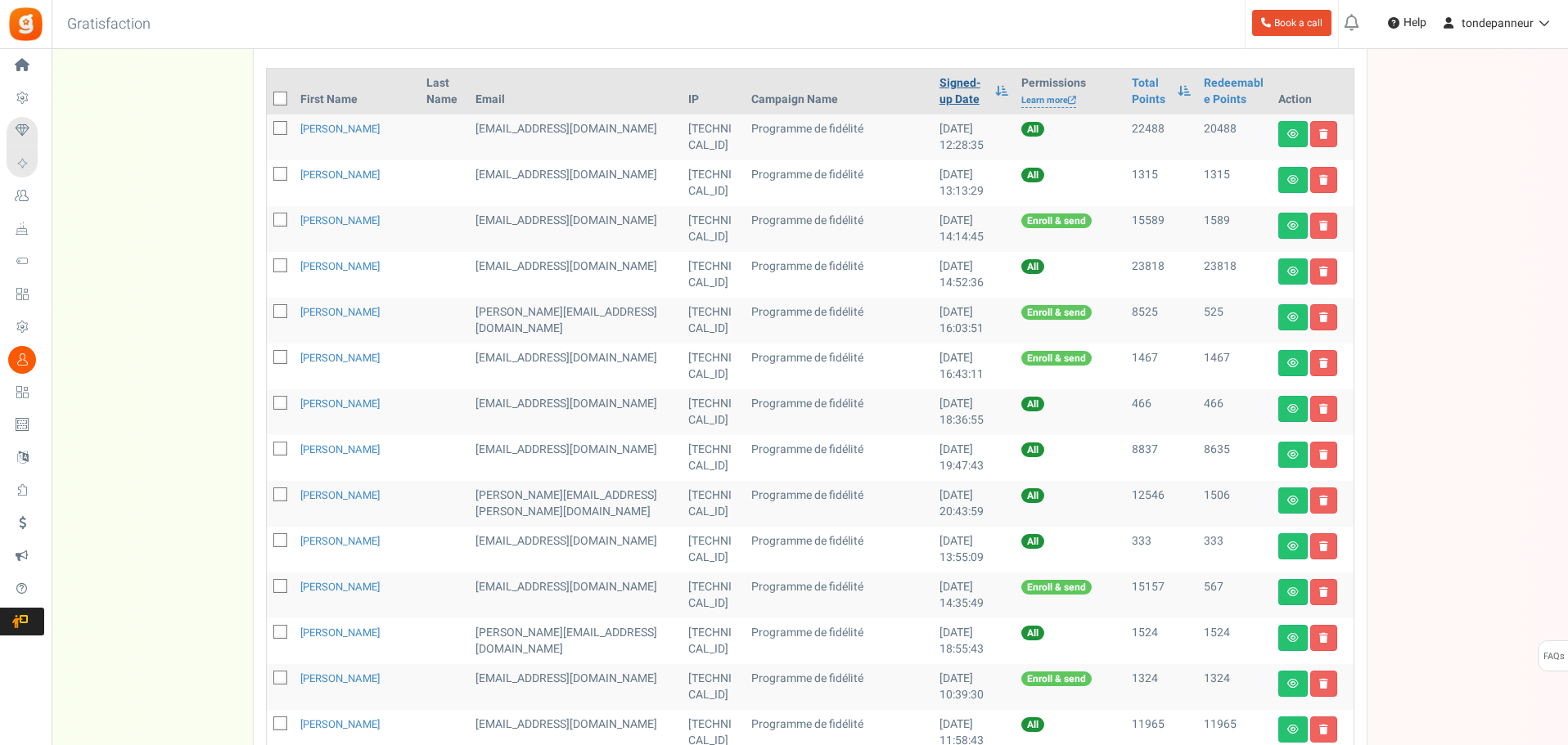
scroll to position [718, 0]
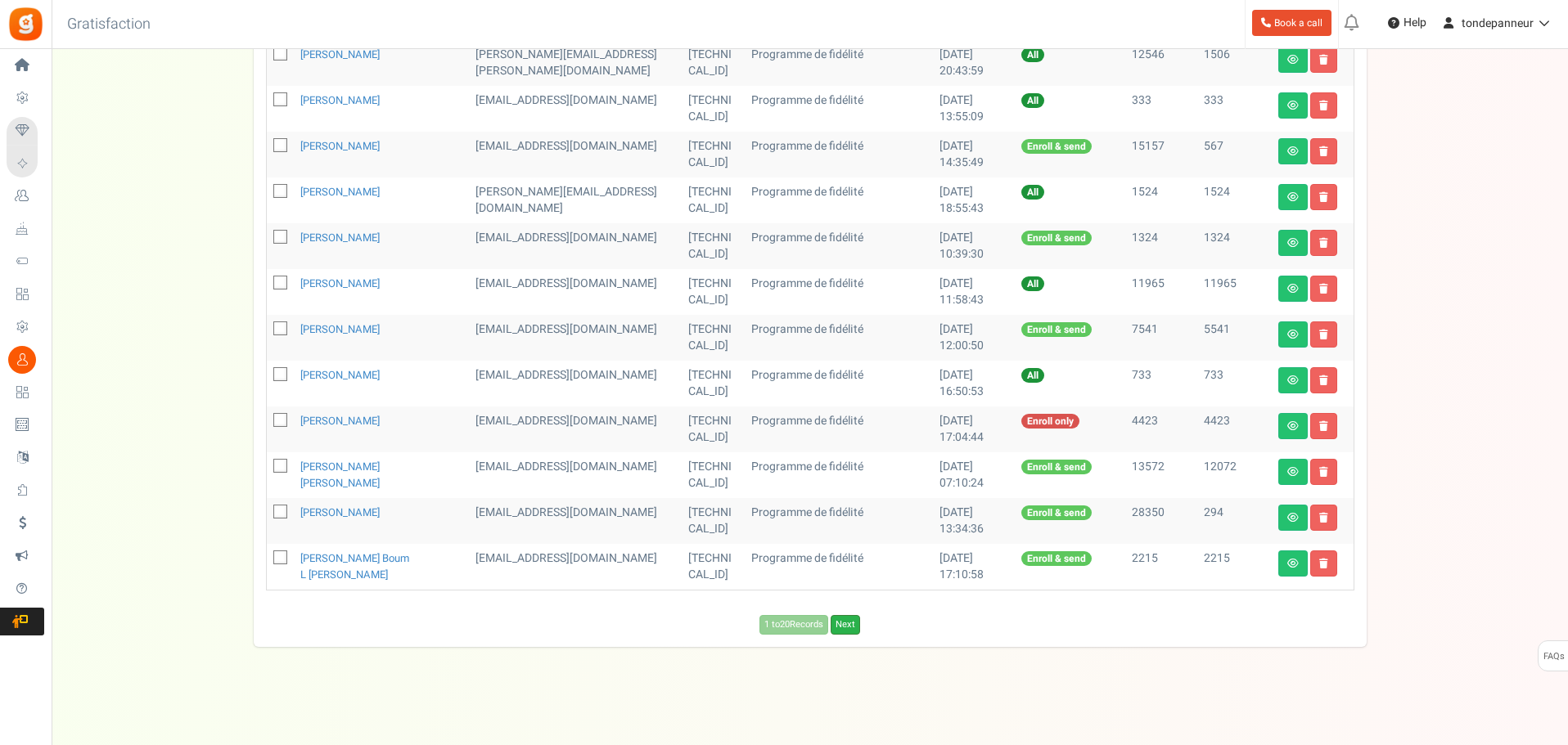
click at [846, 617] on link "Next" at bounding box center [846, 624] width 30 height 19
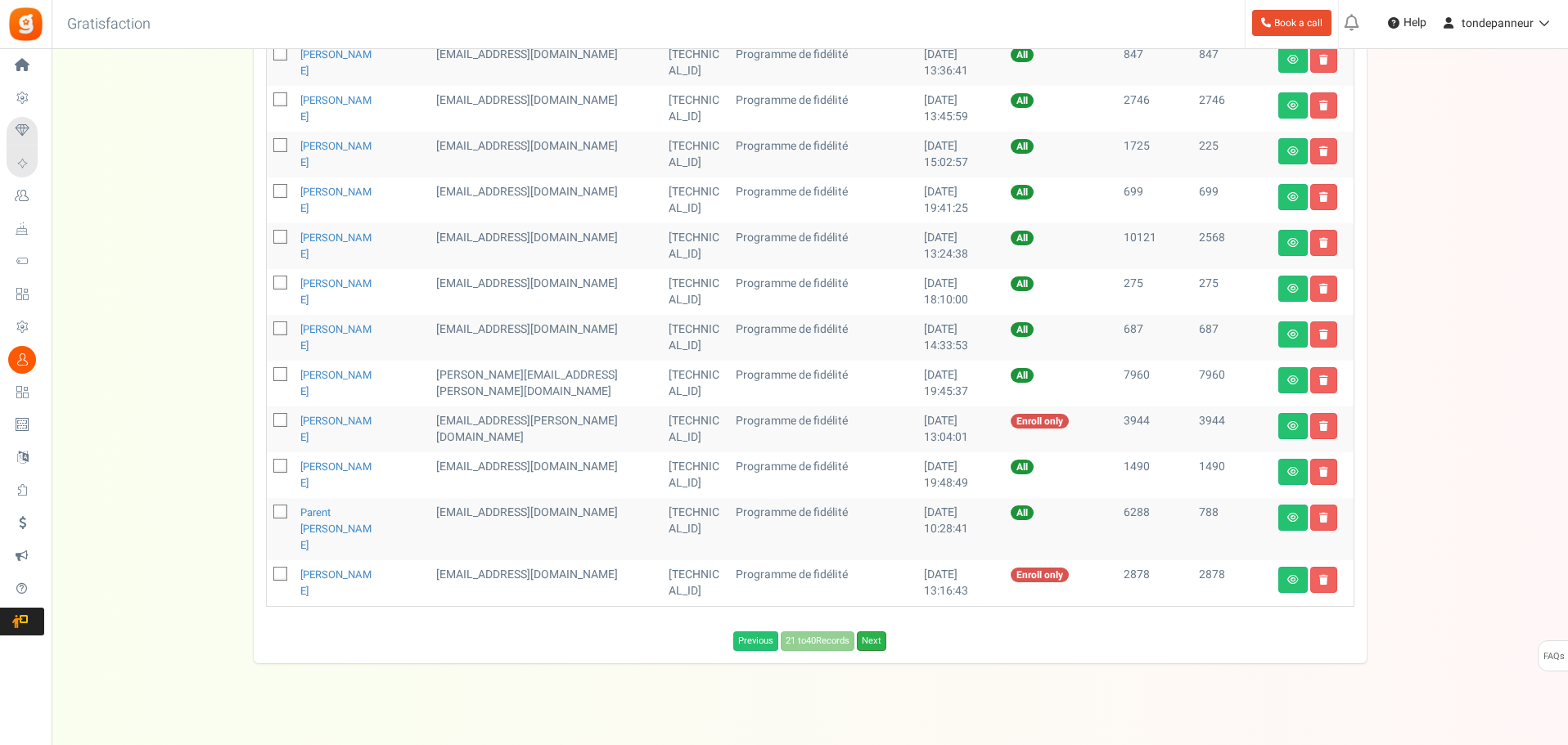
click at [870, 631] on link "Next" at bounding box center [872, 641] width 30 height 19
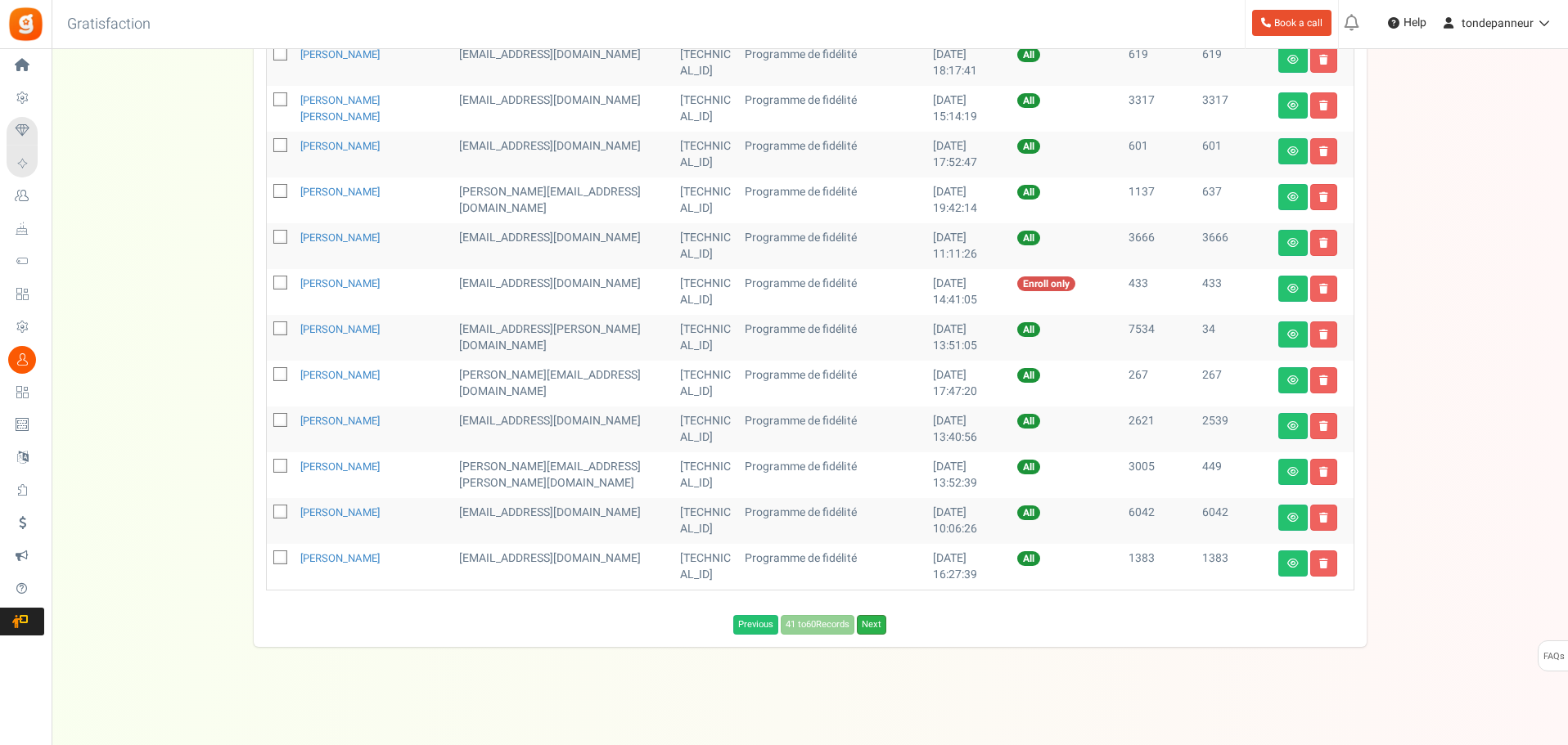
click at [873, 626] on link "Next" at bounding box center [872, 624] width 30 height 19
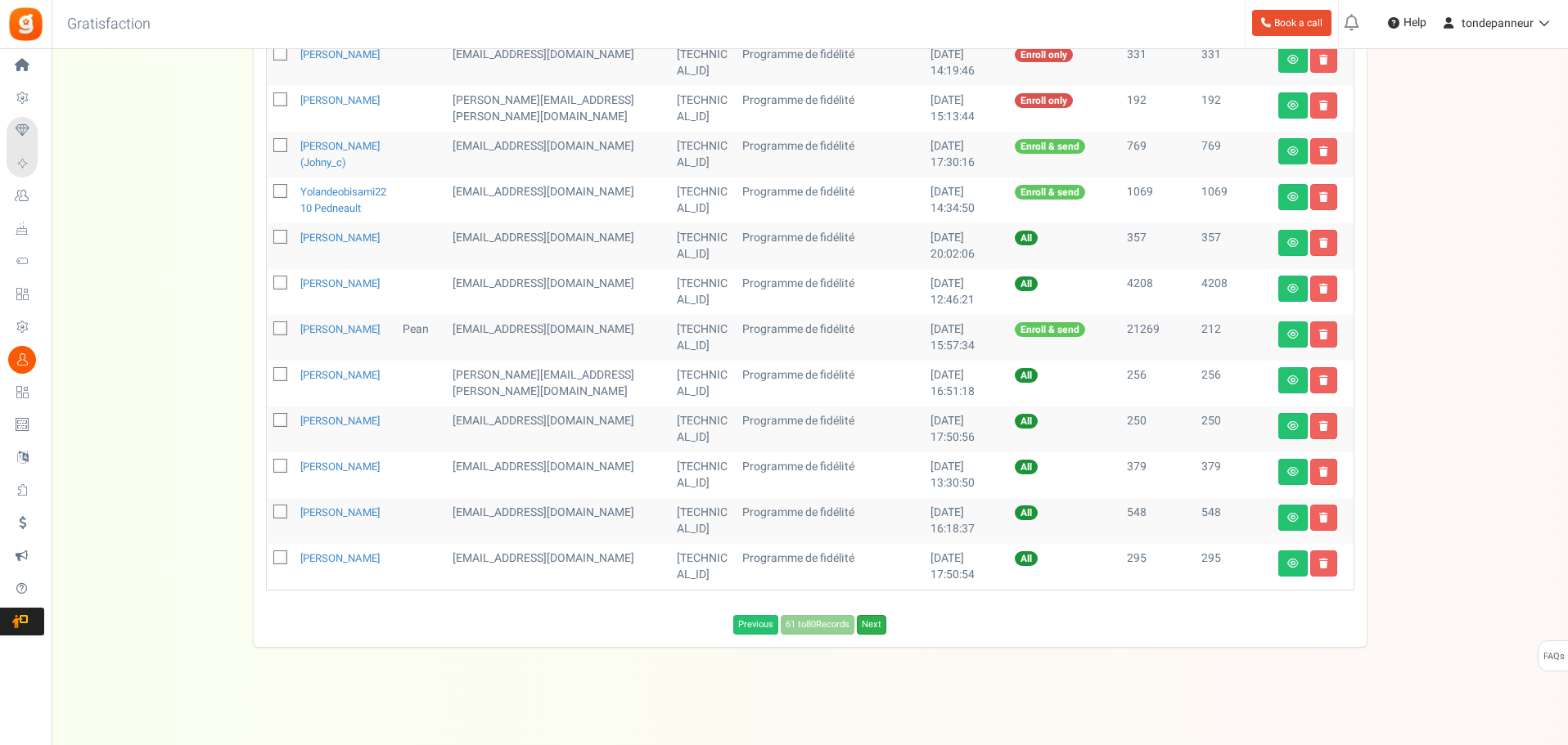
click at [876, 635] on link "Next" at bounding box center [872, 624] width 30 height 19
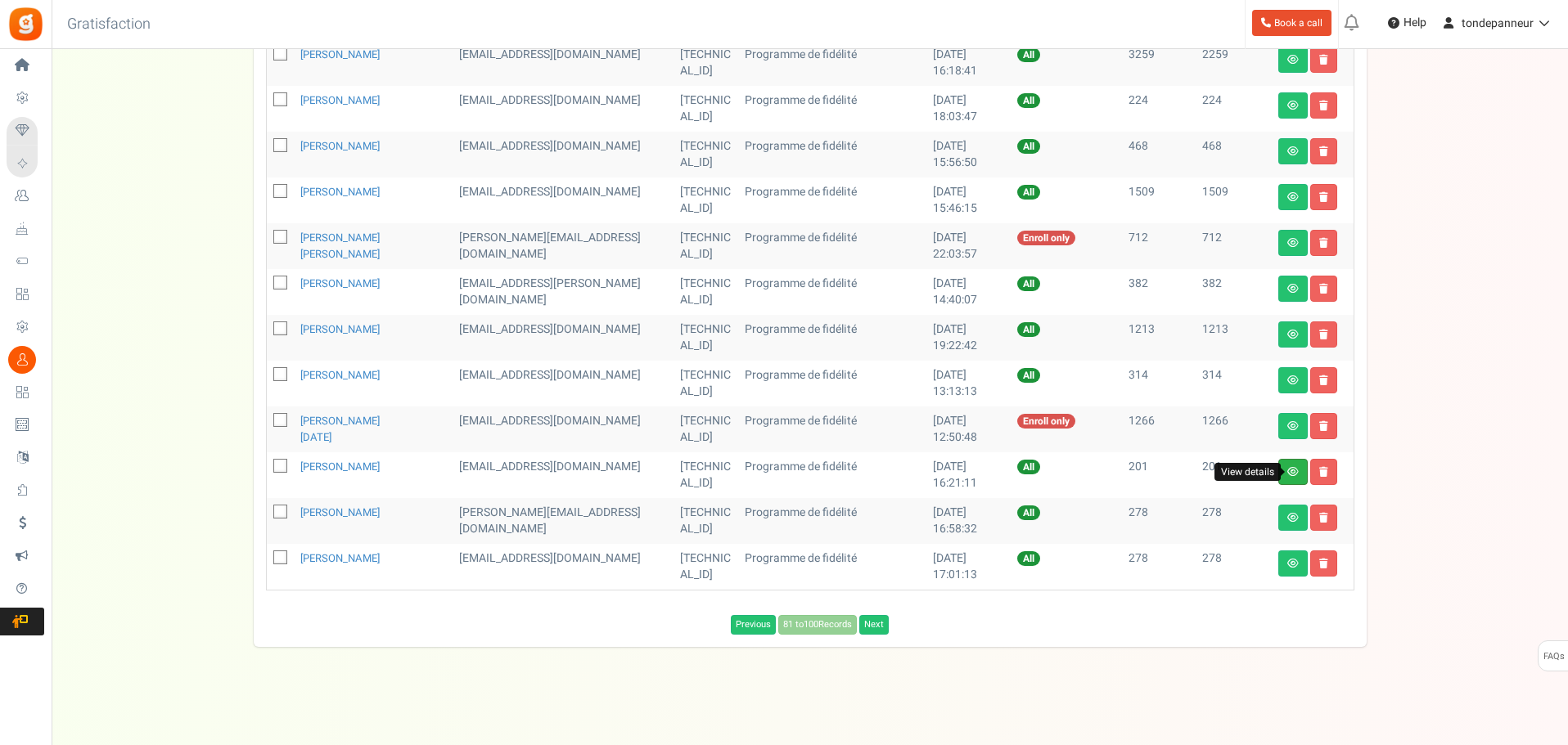
click at [1290, 468] on icon at bounding box center [1292, 472] width 11 height 10
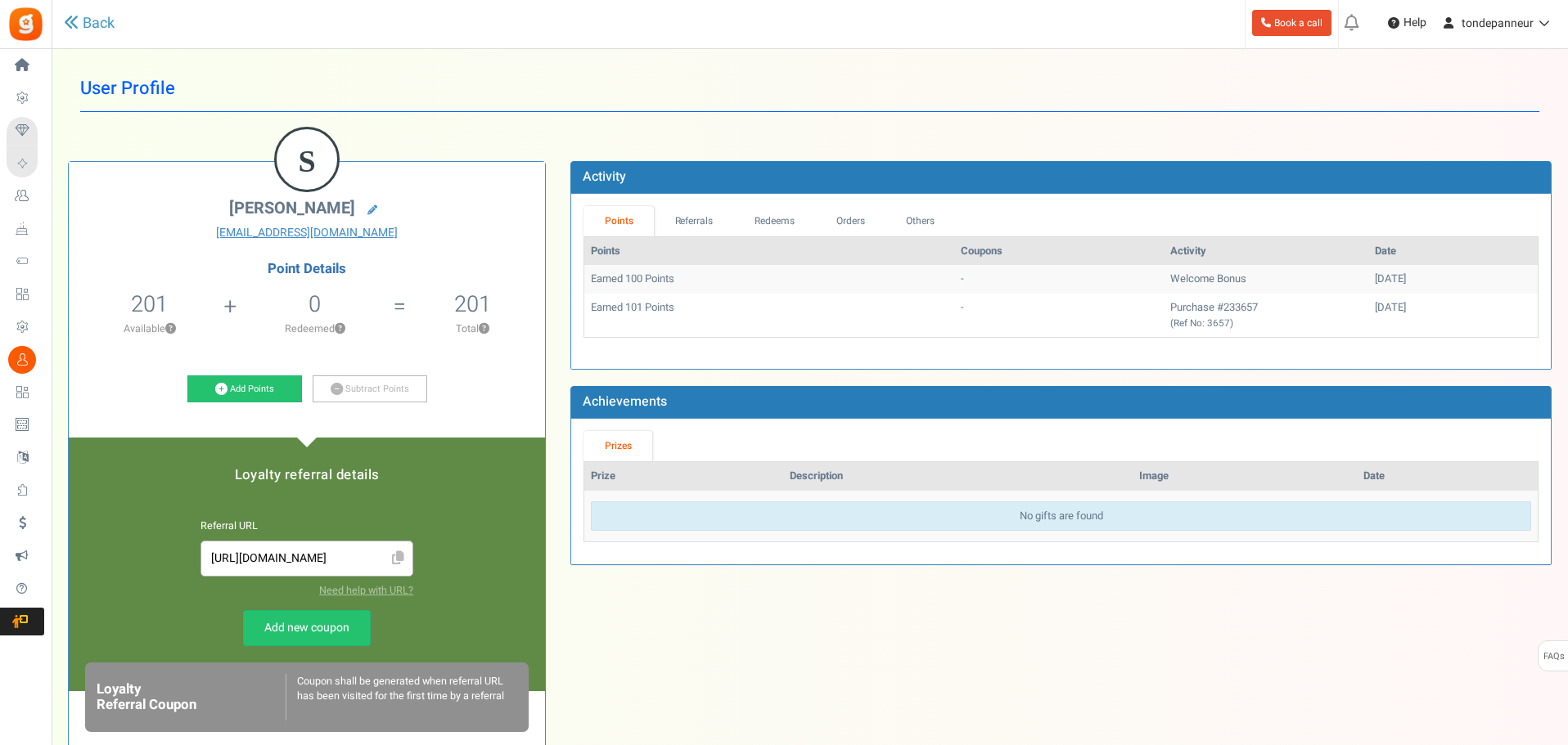
click at [119, 24] on div "Back" at bounding box center [338, 24] width 549 height 47
click at [80, 19] on link "Back" at bounding box center [89, 24] width 51 height 21
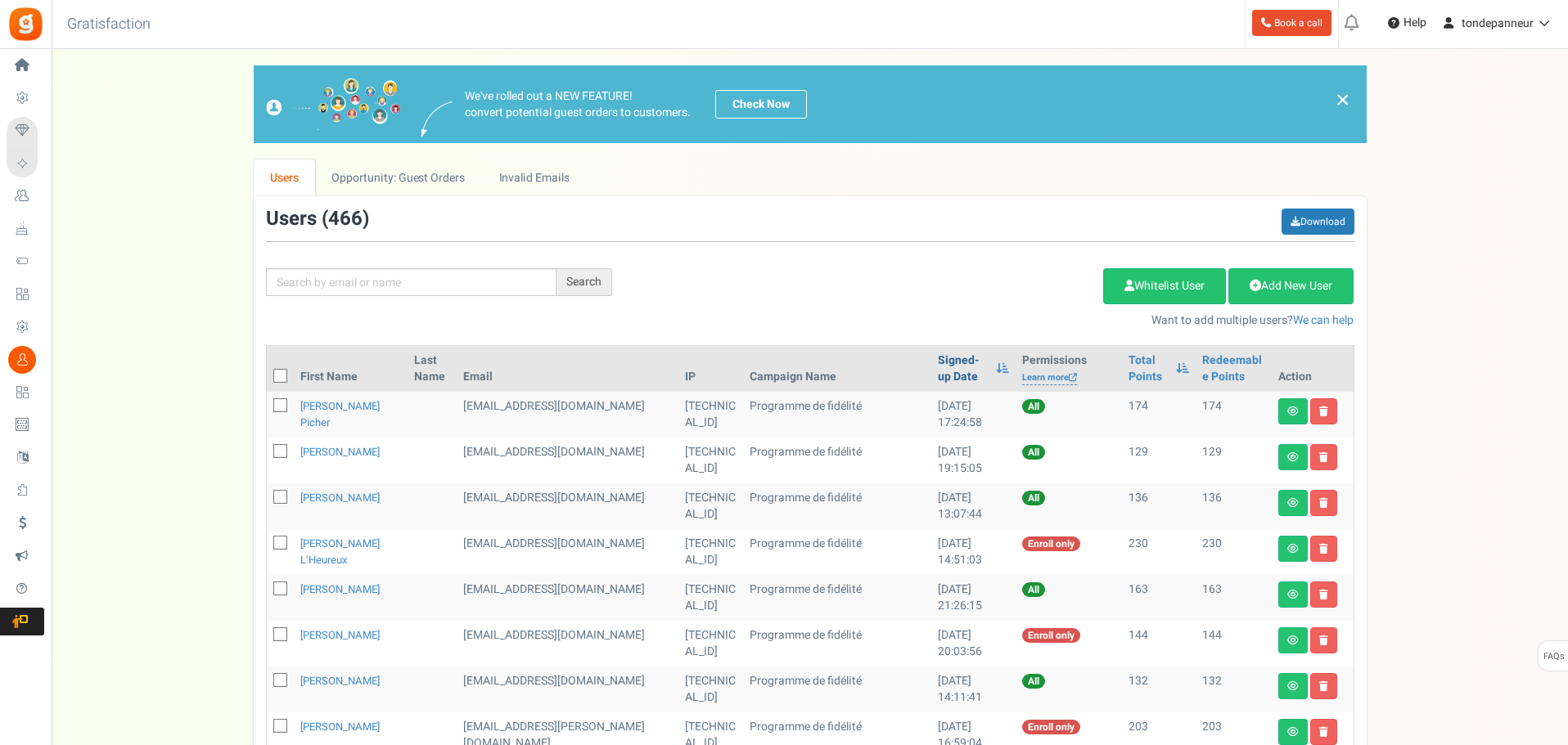
click at [937, 362] on link "Signed-up Date" at bounding box center [962, 369] width 50 height 32
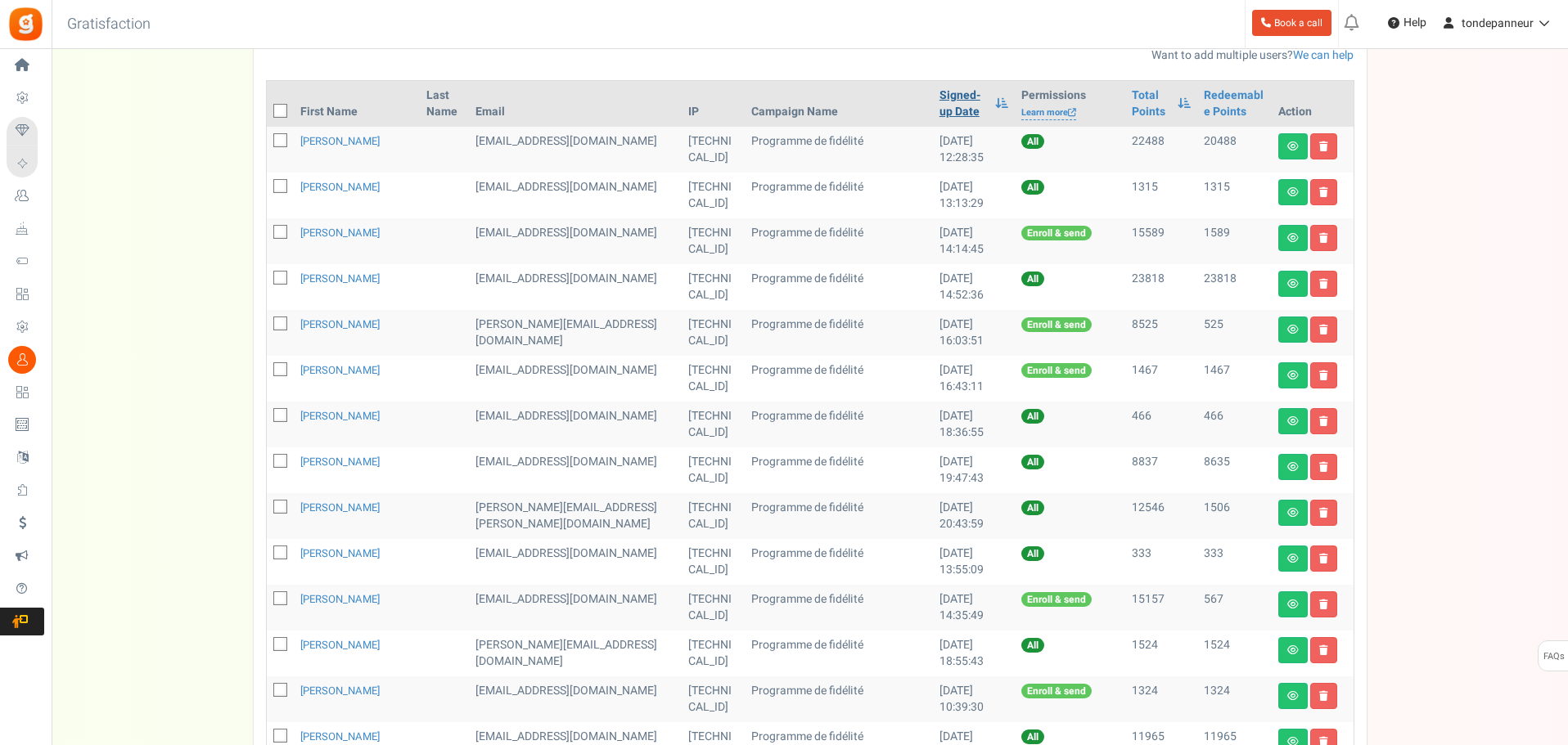
scroll to position [718, 0]
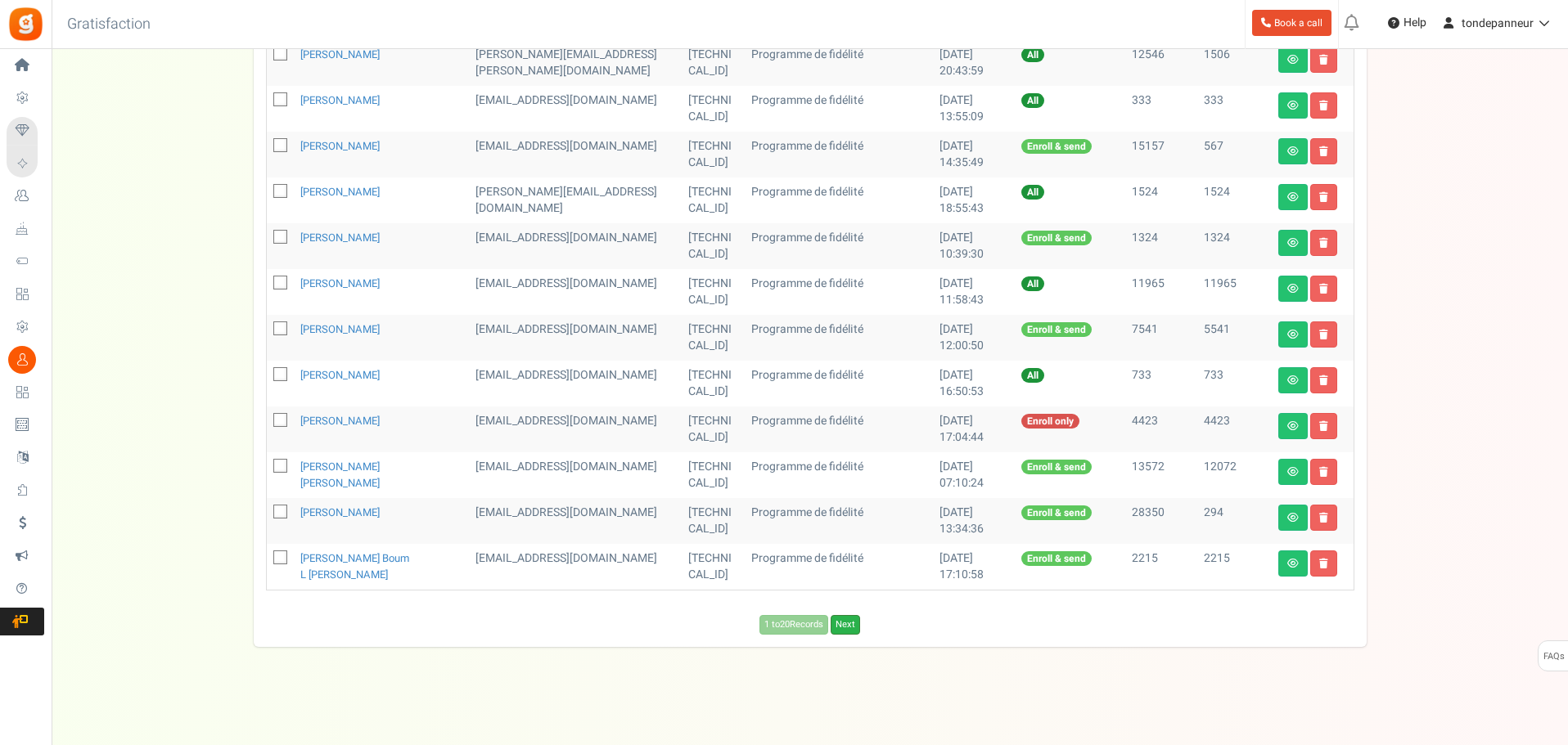
click at [858, 617] on link "Next" at bounding box center [846, 624] width 30 height 19
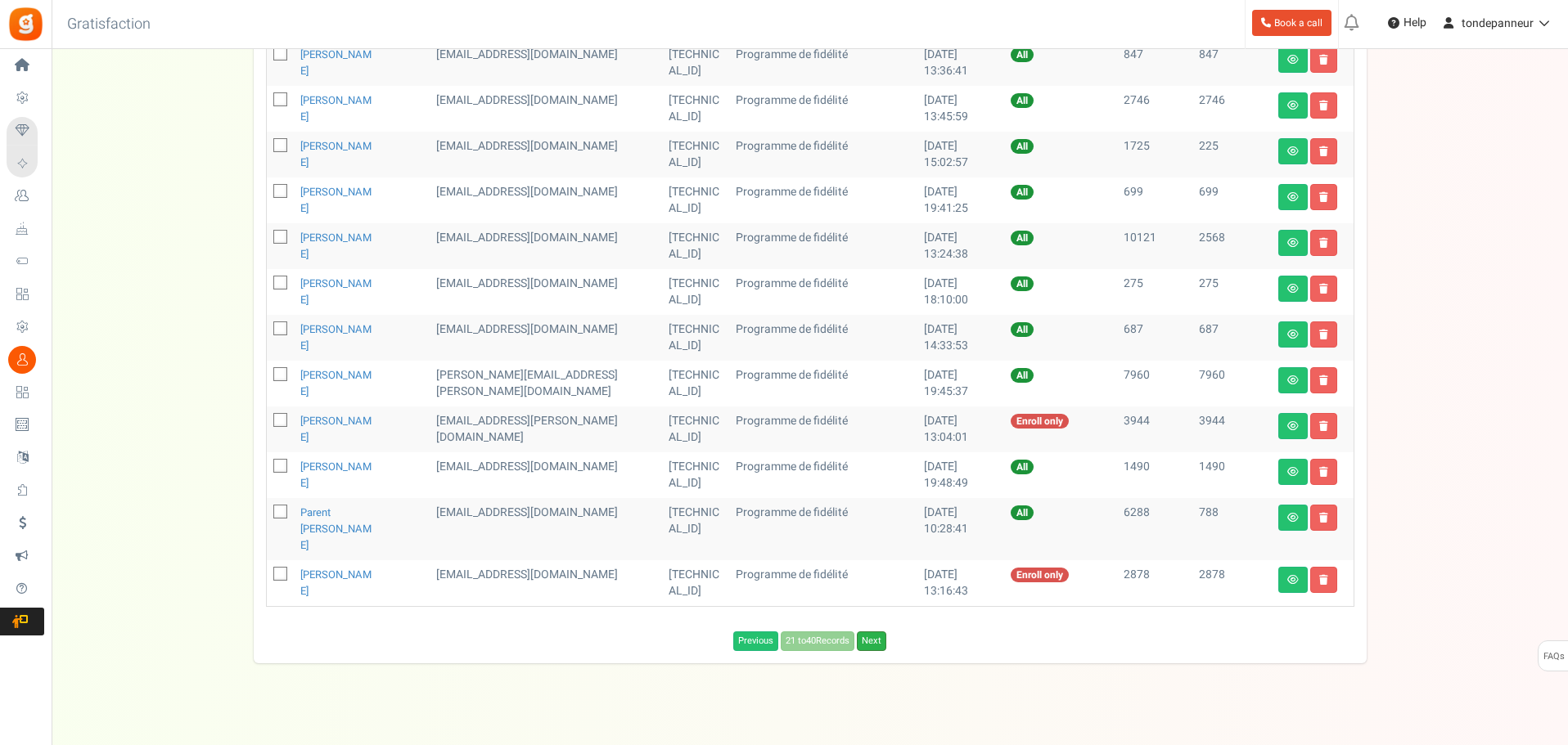
click at [871, 631] on link "Next" at bounding box center [872, 641] width 30 height 19
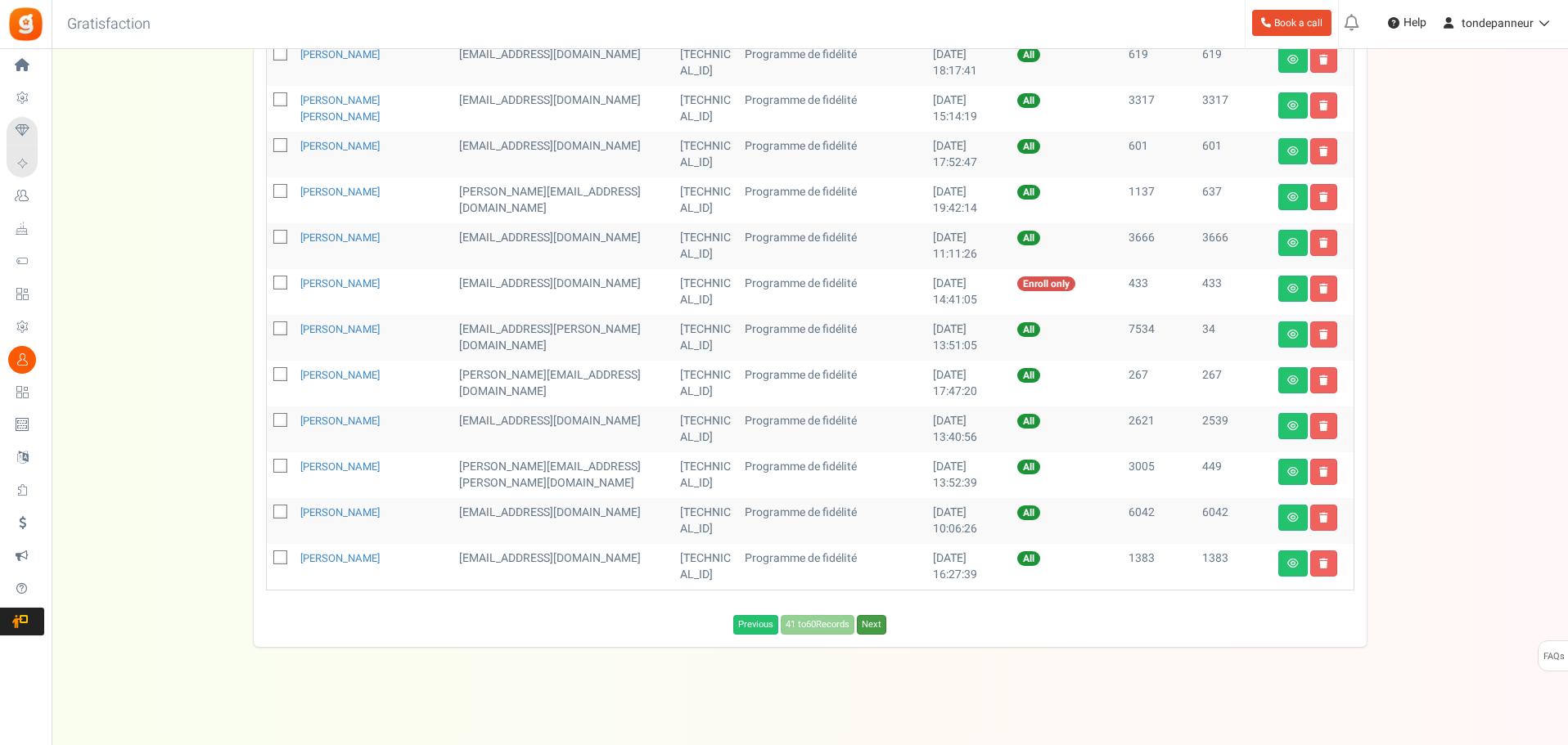
click at [871, 628] on link "Next" at bounding box center [872, 624] width 30 height 19
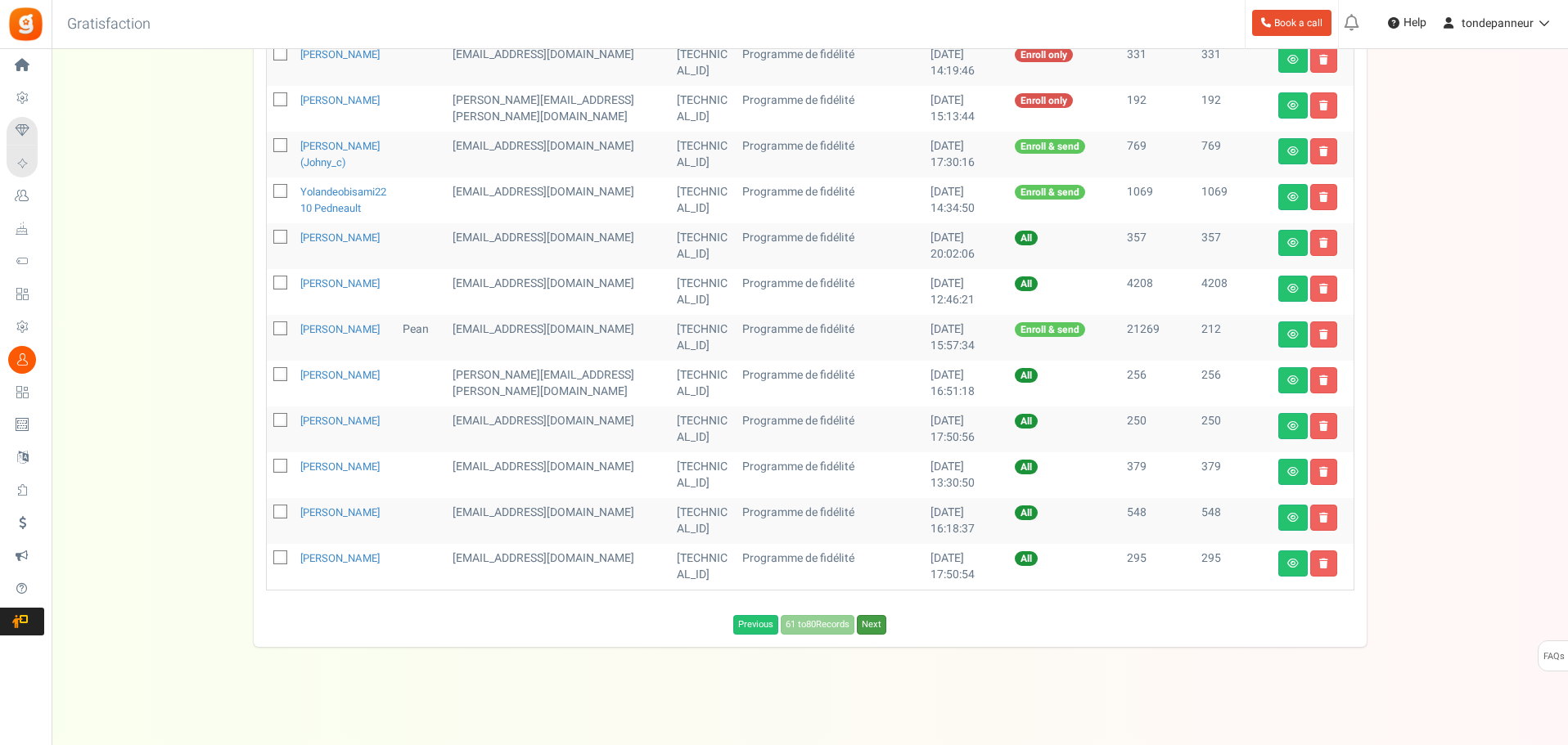
click at [875, 635] on link "Next" at bounding box center [872, 624] width 30 height 19
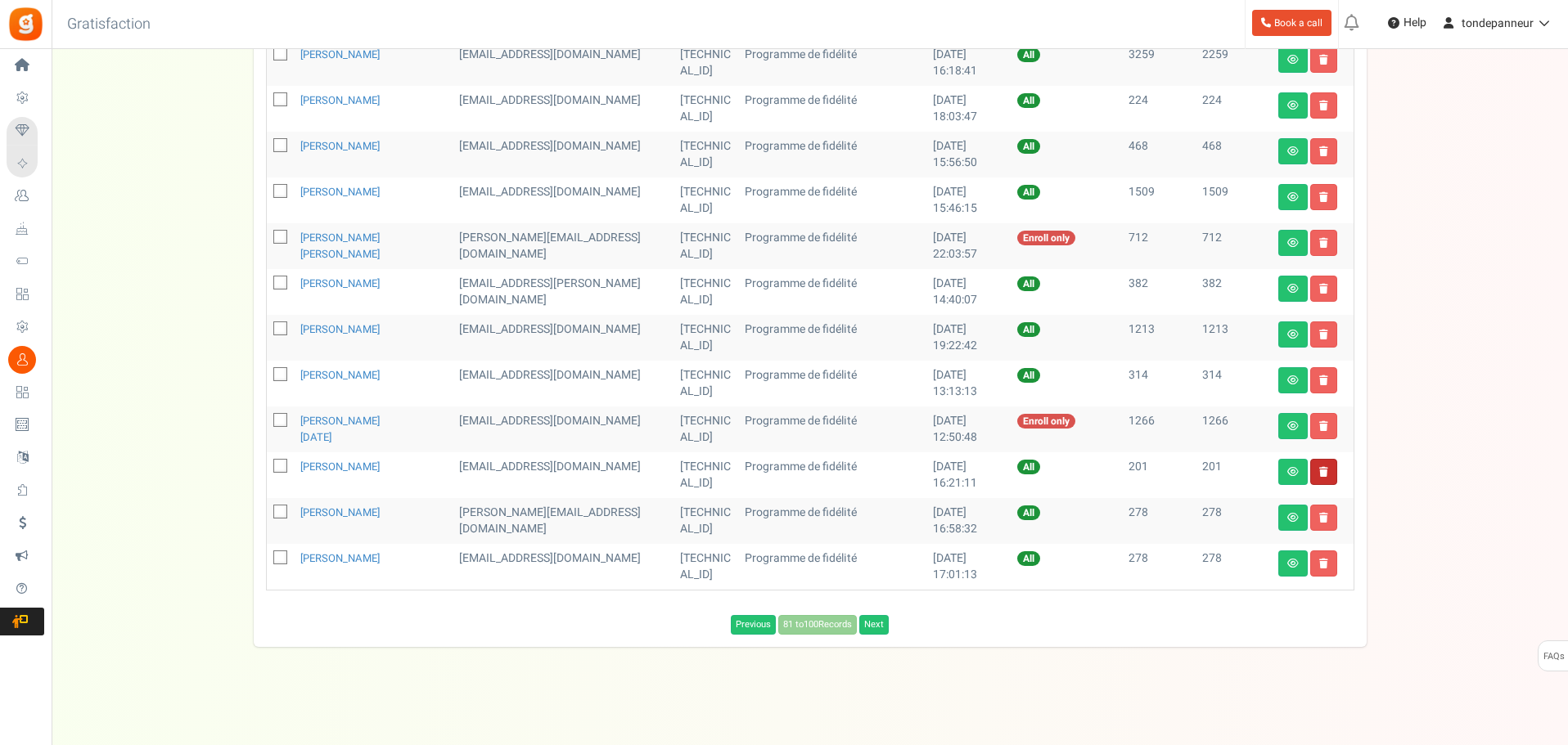
click at [1321, 479] on link at bounding box center [1323, 472] width 27 height 26
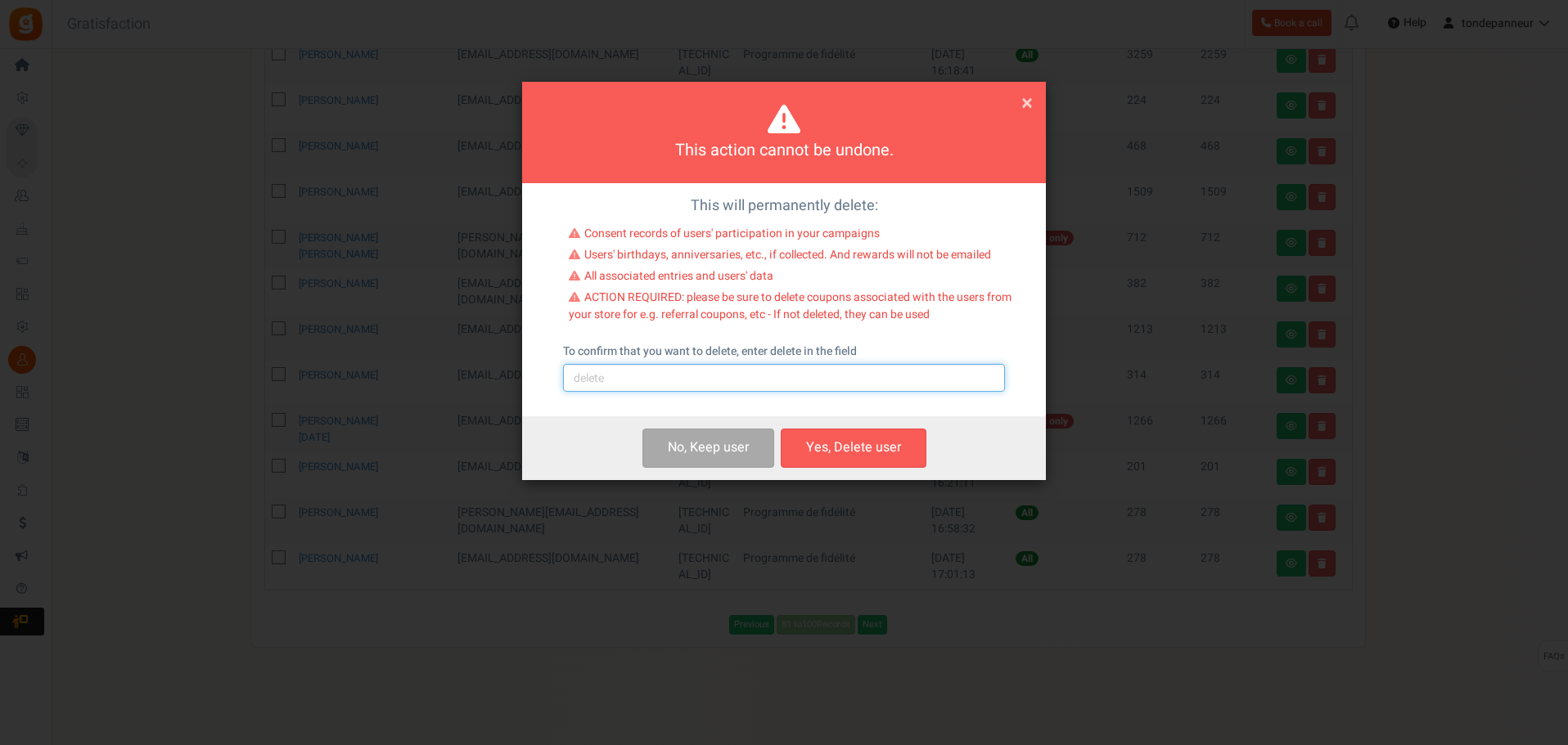
click at [721, 380] on input "text" at bounding box center [784, 378] width 442 height 28
type input "delete"
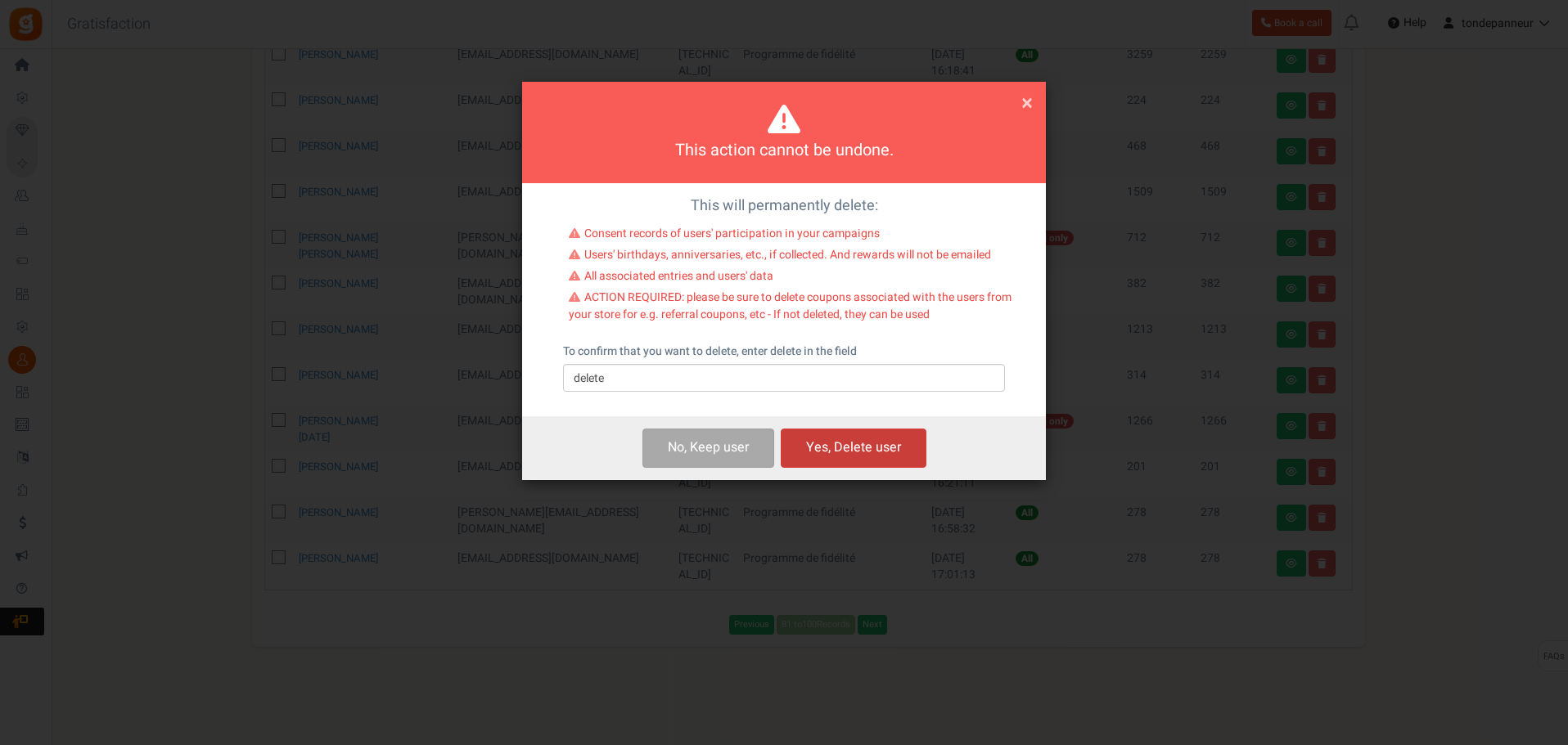
click at [897, 448] on button "Yes, Delete user" at bounding box center [853, 448] width 146 height 38
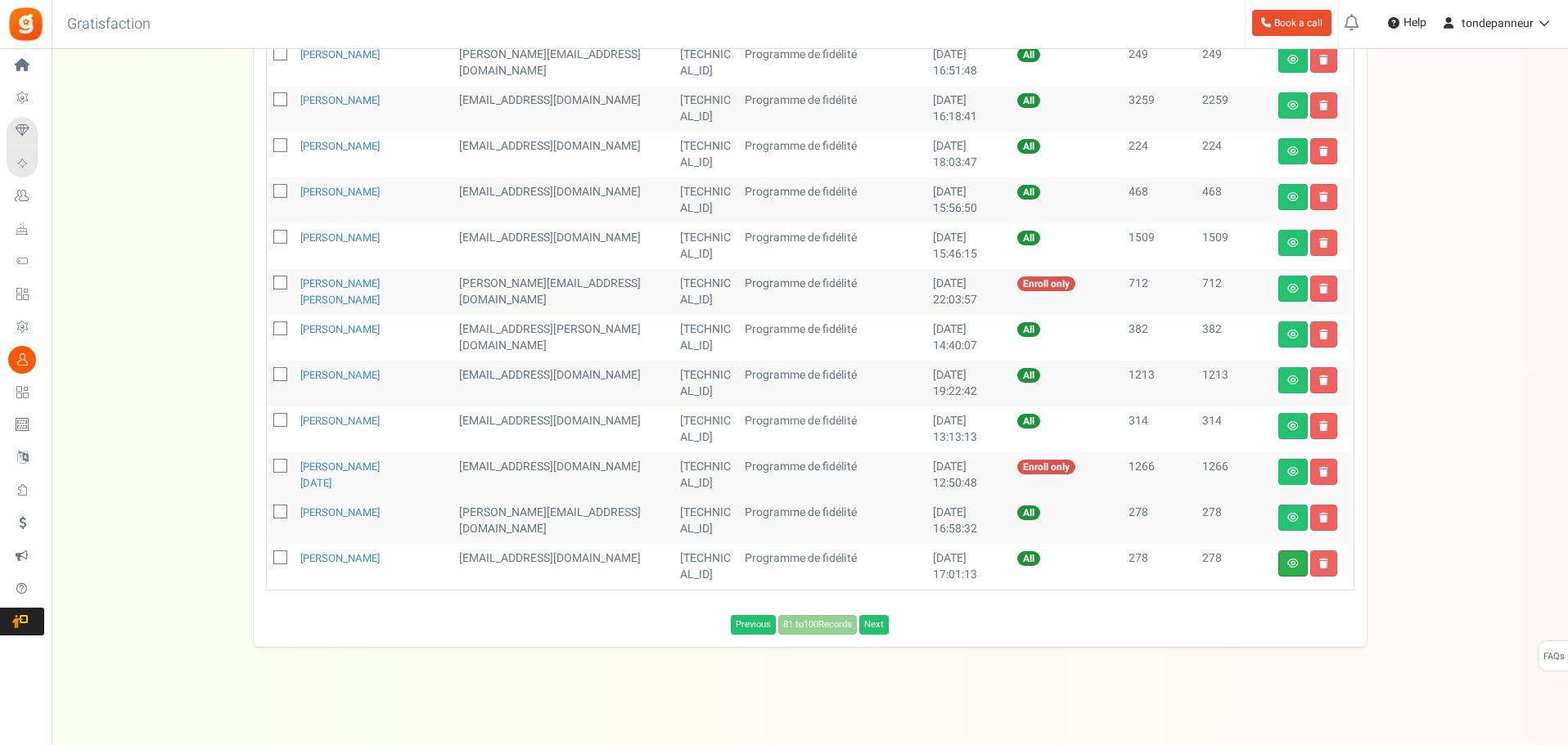
click at [1286, 563] on link at bounding box center [1293, 563] width 30 height 26
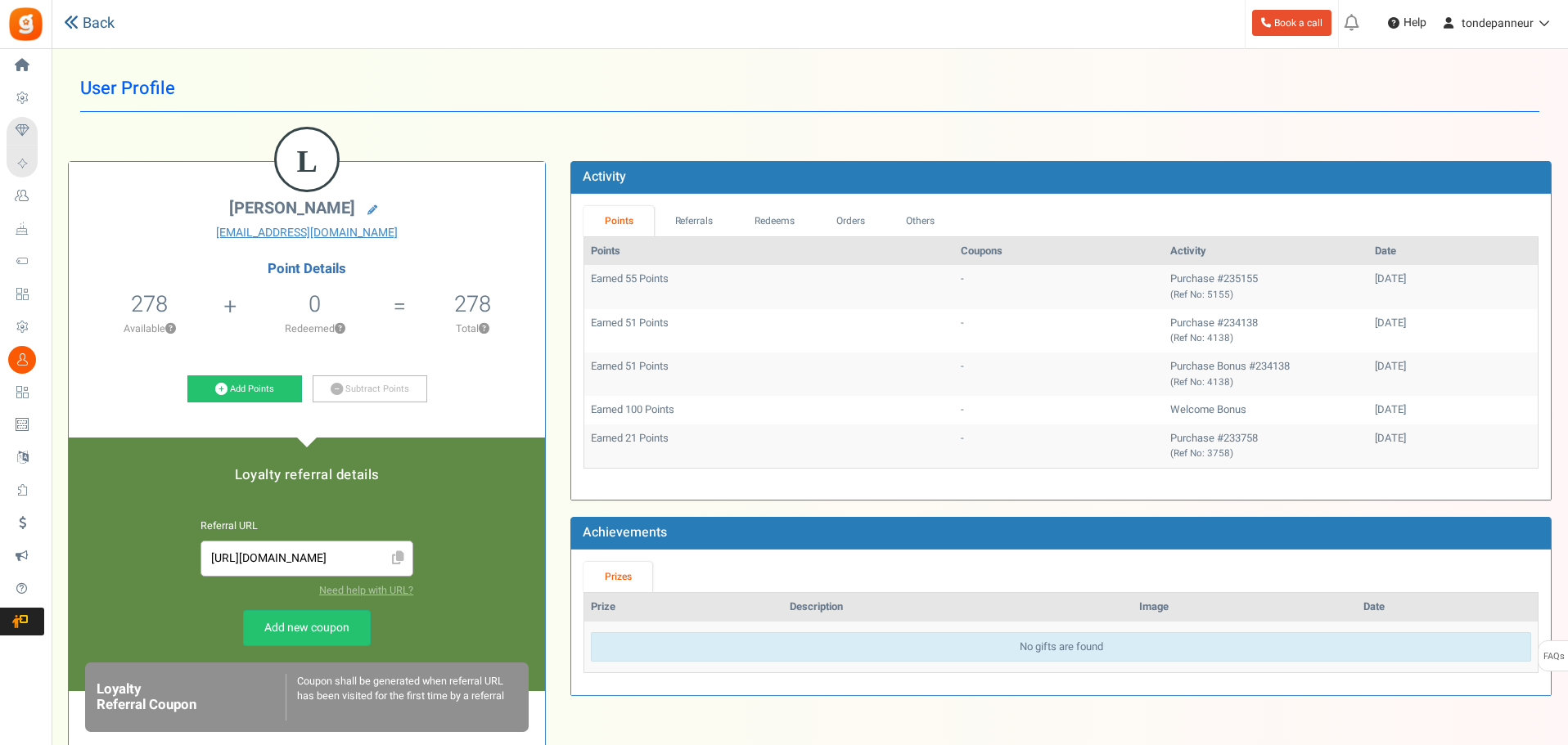
click at [93, 18] on link "Back" at bounding box center [89, 24] width 51 height 21
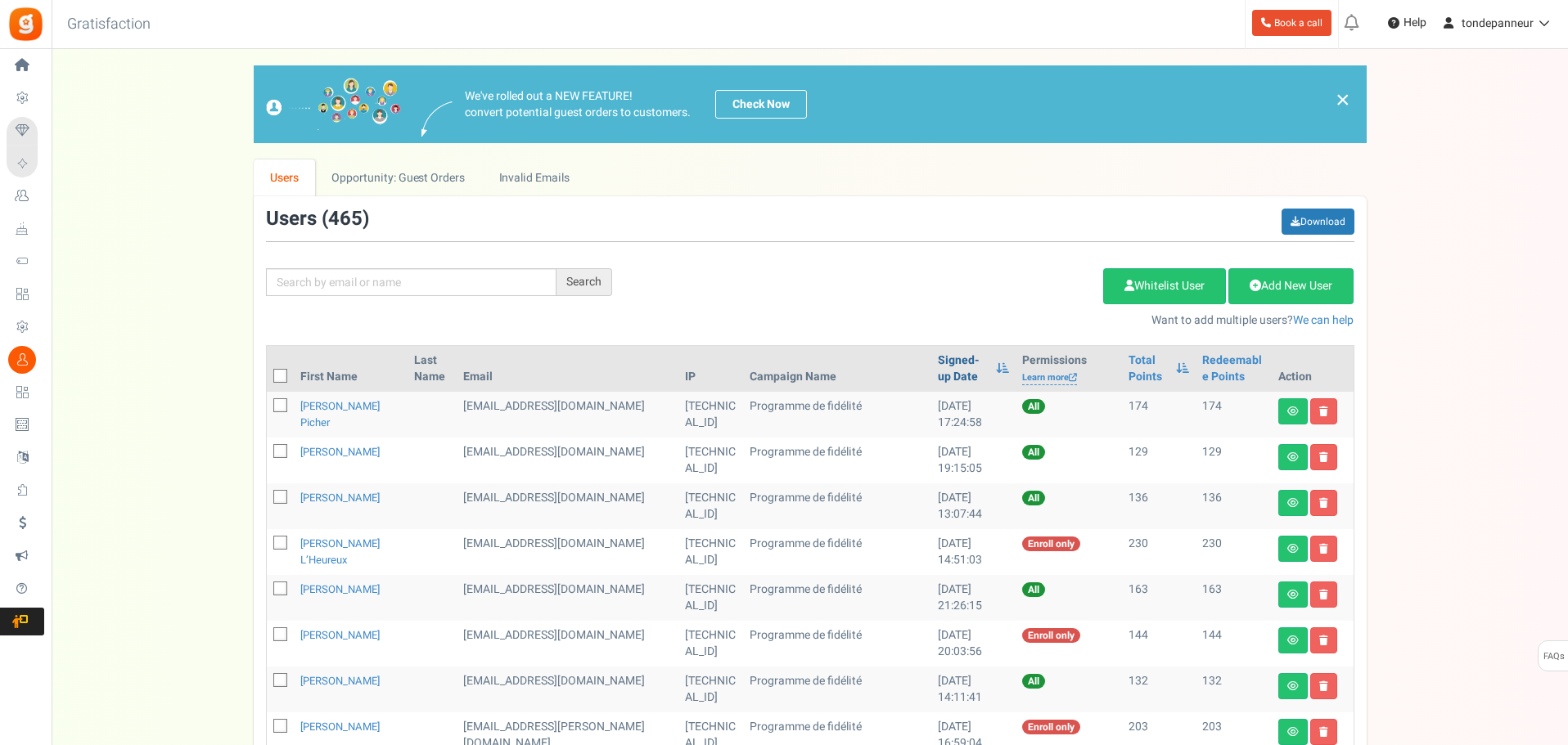
click at [937, 363] on link "Signed-up Date" at bounding box center [962, 369] width 50 height 32
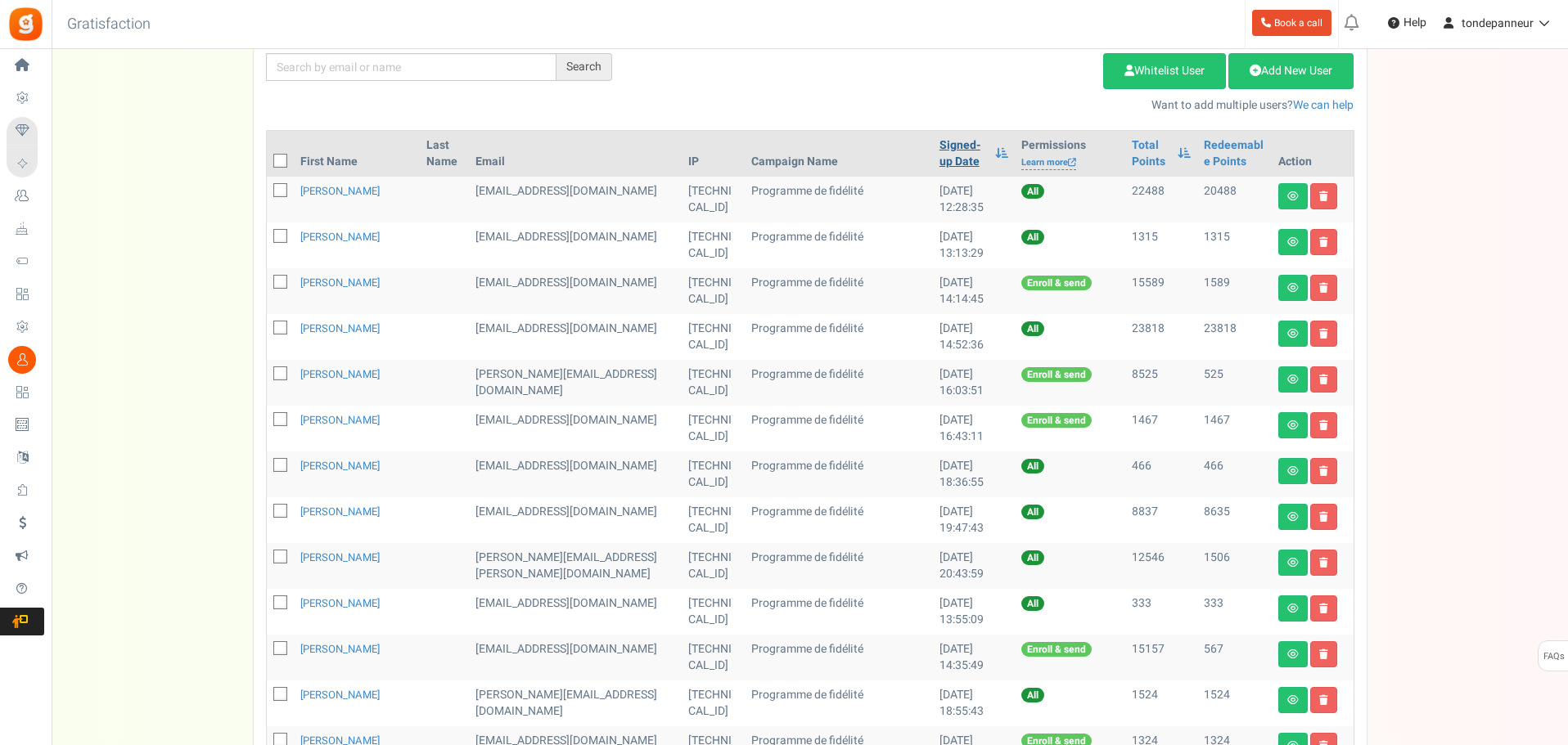
scroll to position [654, 0]
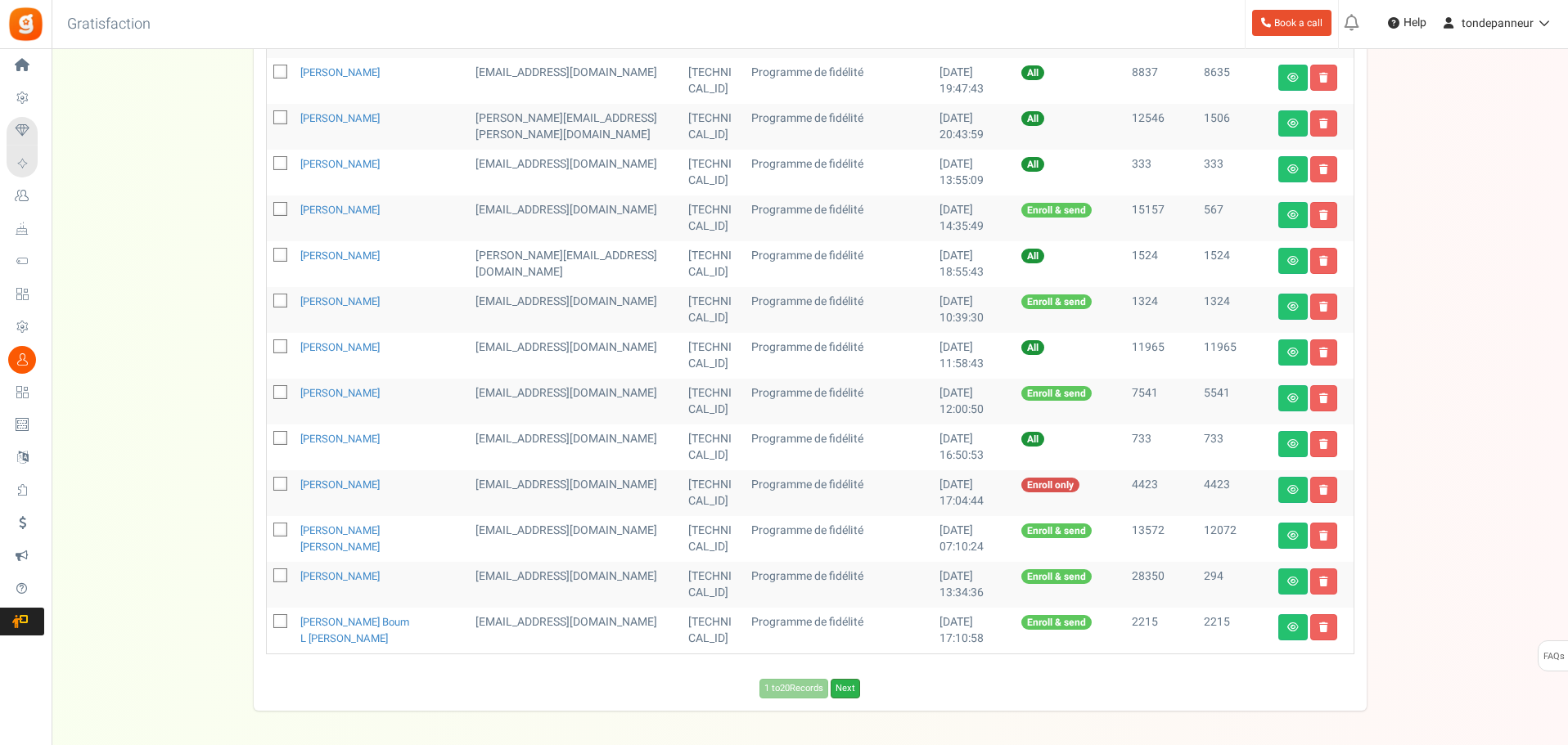
click at [853, 682] on link "Next" at bounding box center [846, 688] width 30 height 19
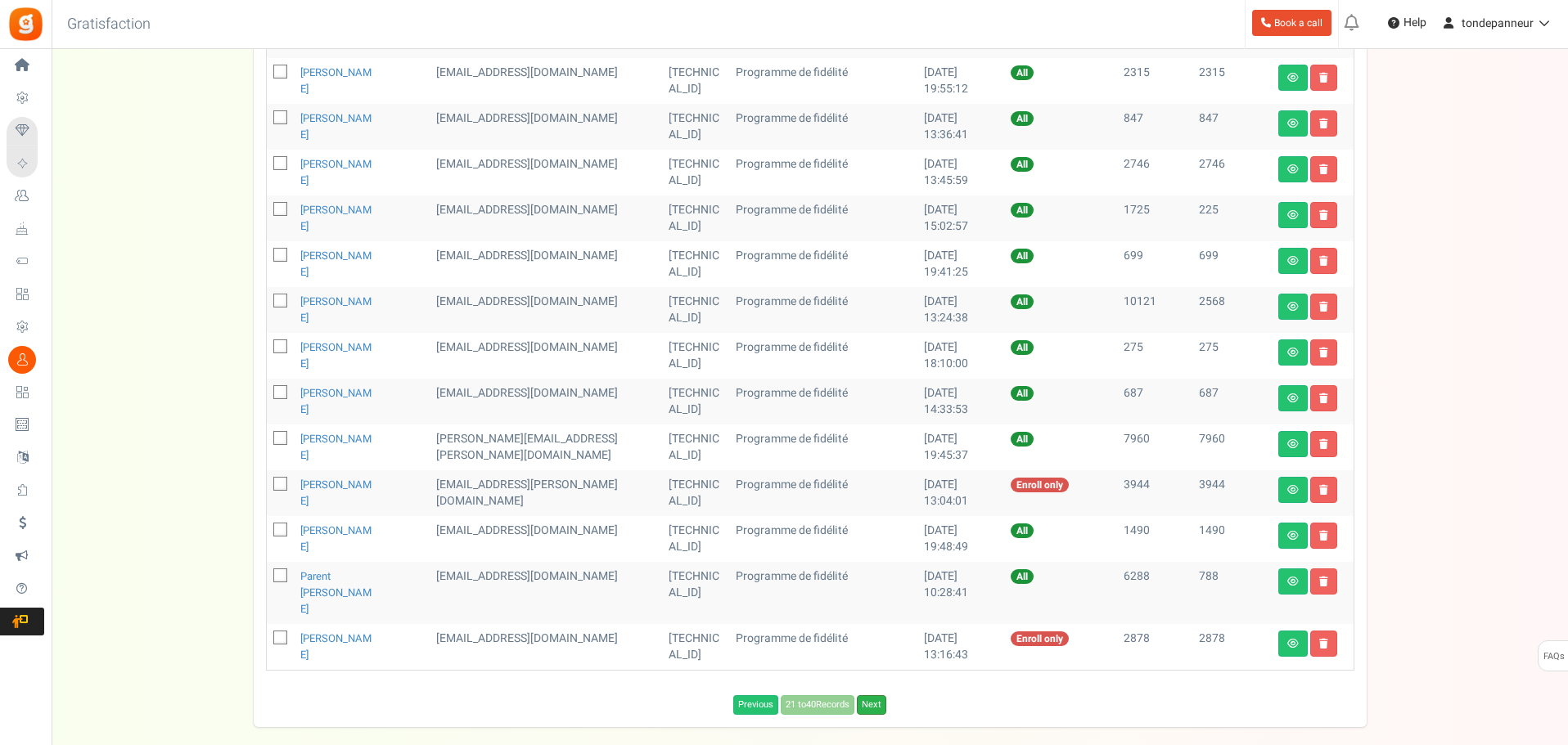
click at [864, 695] on link "Next" at bounding box center [872, 705] width 30 height 19
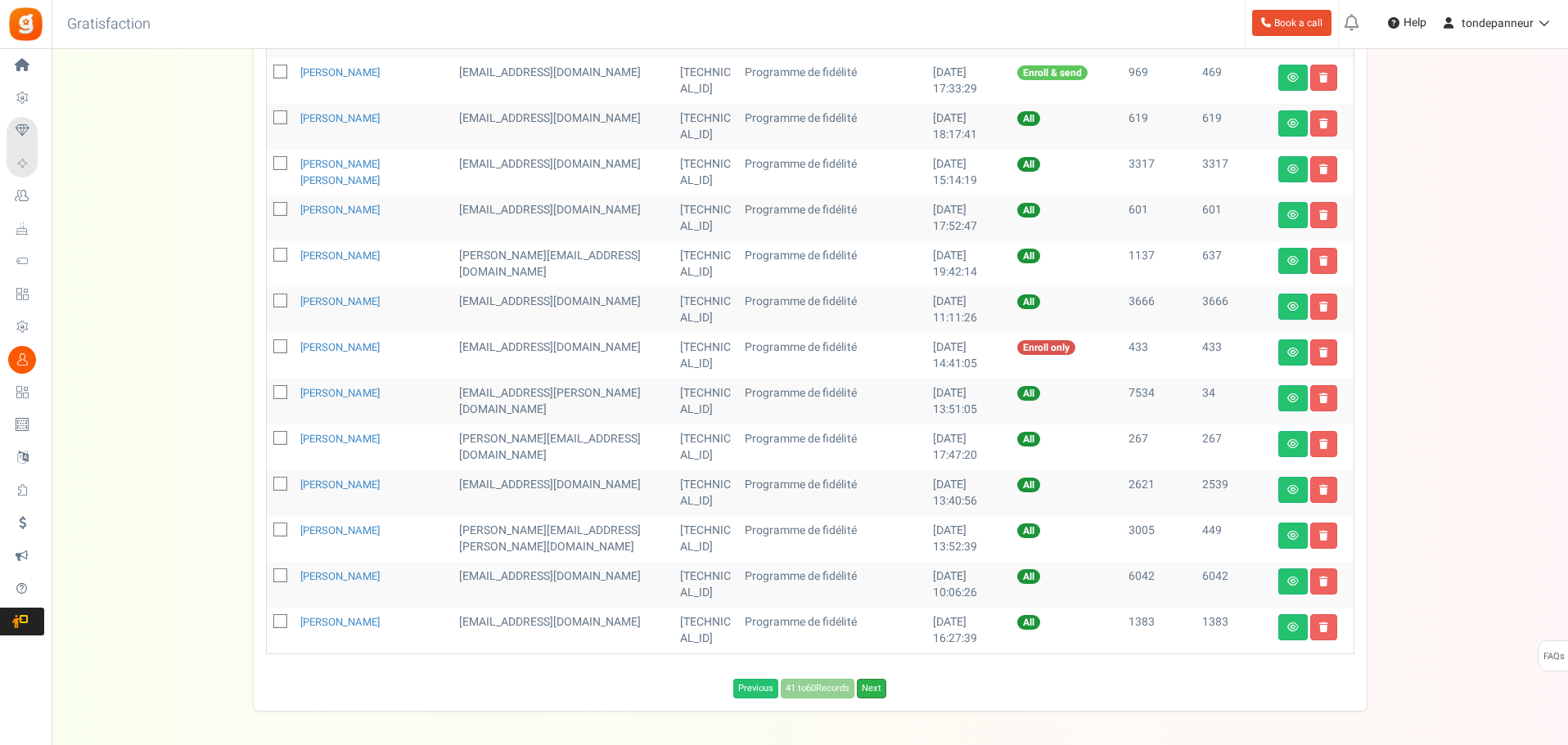
click at [867, 694] on link "Next" at bounding box center [872, 688] width 30 height 19
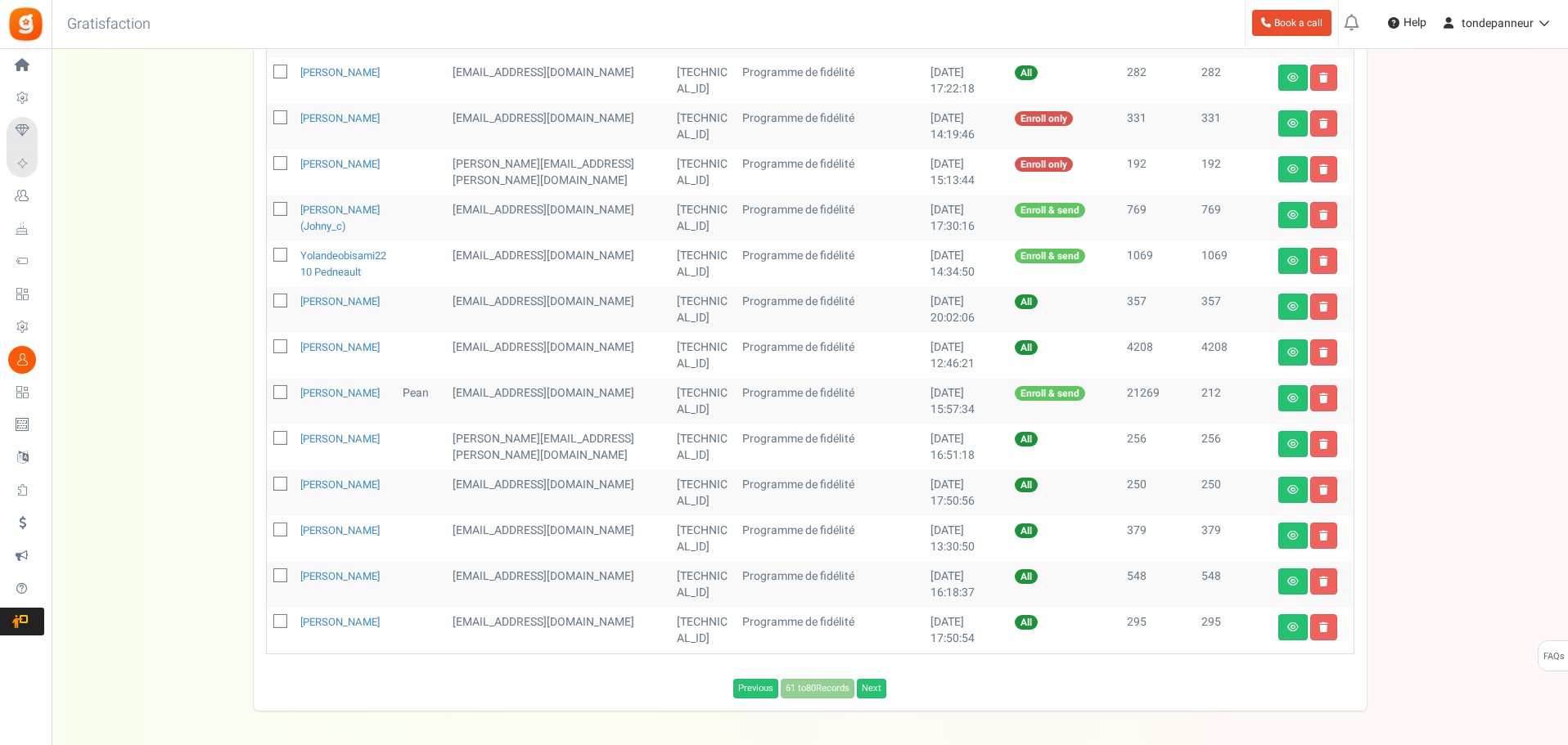
click at [867, 694] on div "Previous 61 to 80 Records Next Loading..." at bounding box center [810, 685] width 1113 height 28
click at [873, 698] on link "Next" at bounding box center [872, 688] width 30 height 19
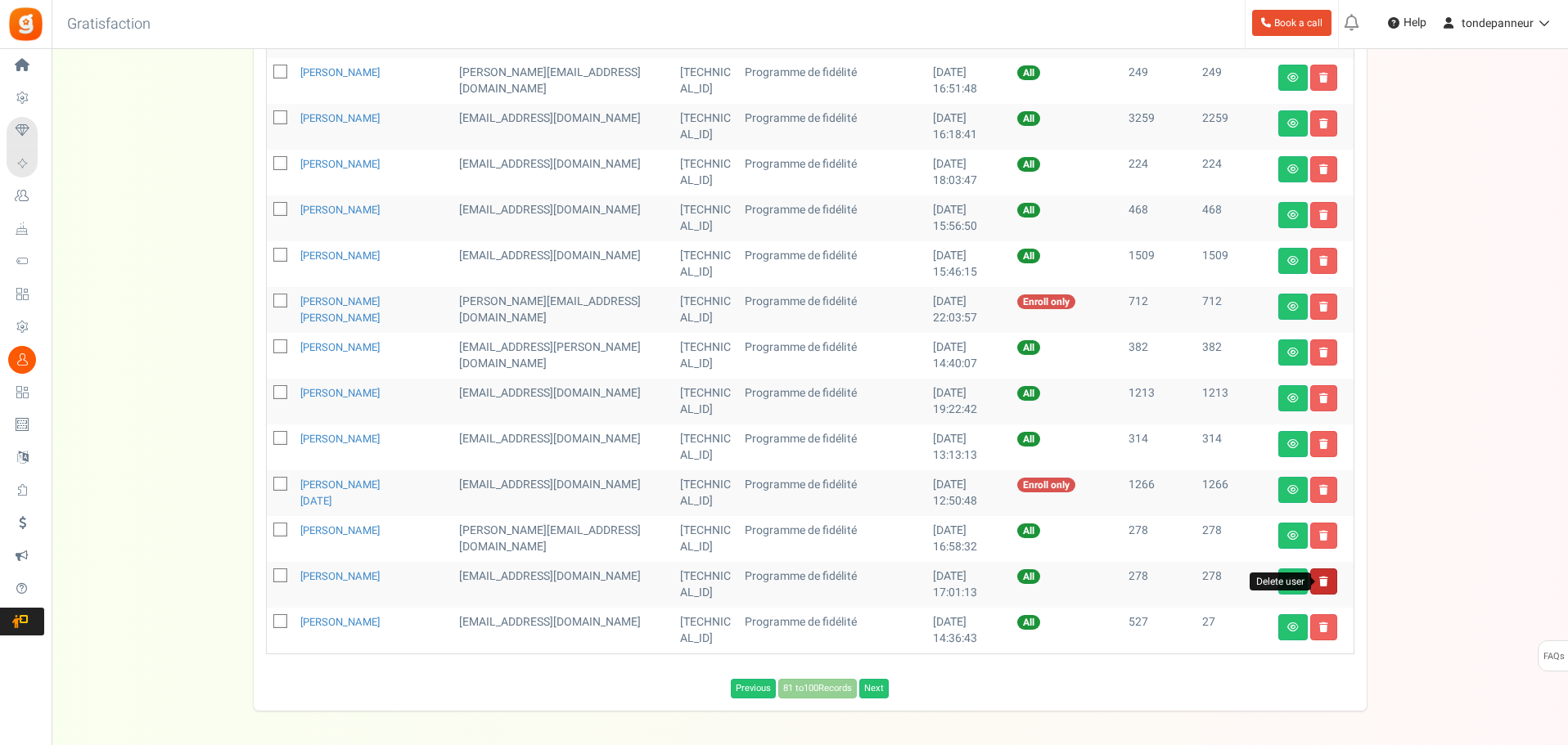
click at [1319, 581] on icon at bounding box center [1323, 581] width 9 height 10
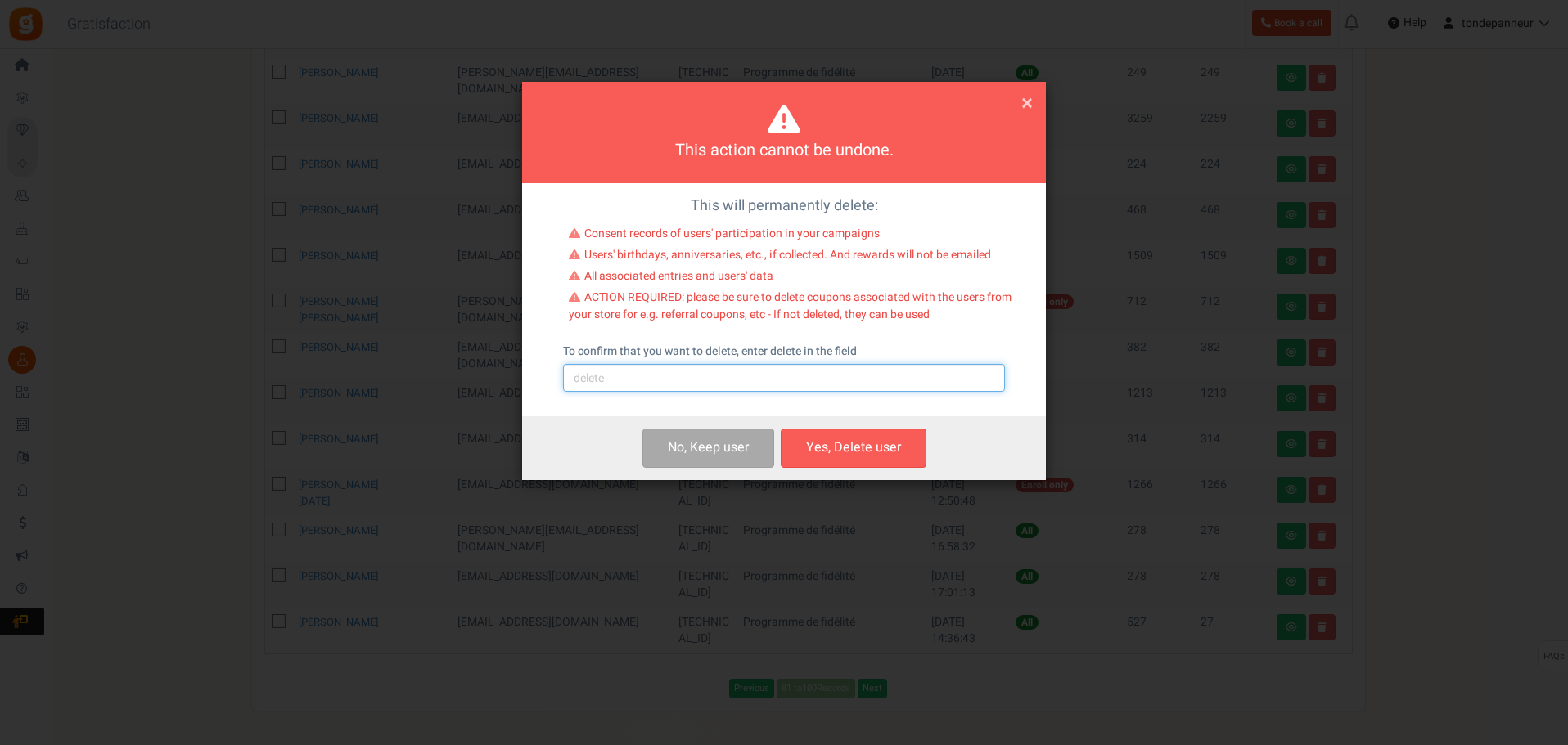
click at [658, 377] on input "text" at bounding box center [784, 378] width 442 height 28
type input "delete"
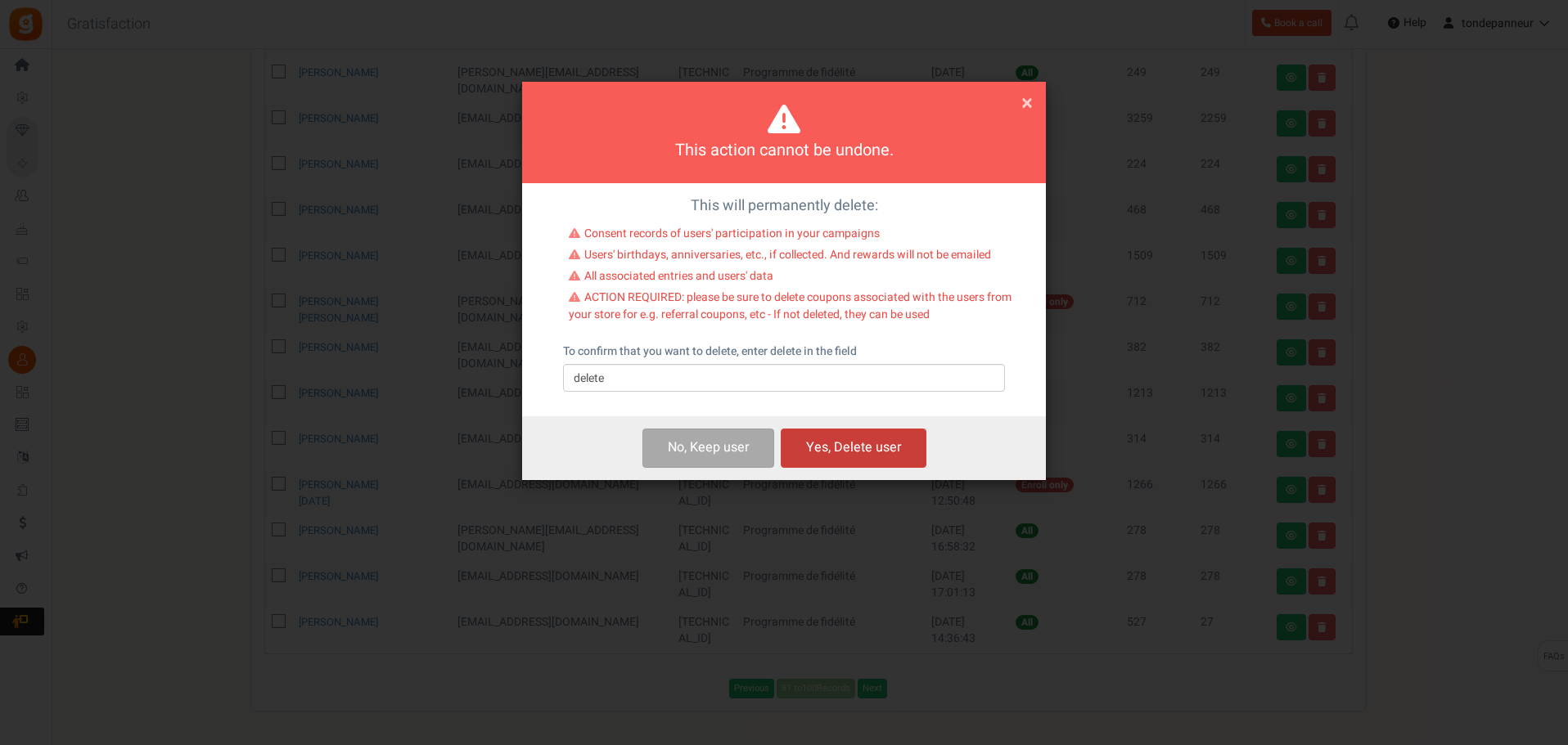
click at [859, 461] on button "Yes, Delete user" at bounding box center [853, 448] width 146 height 38
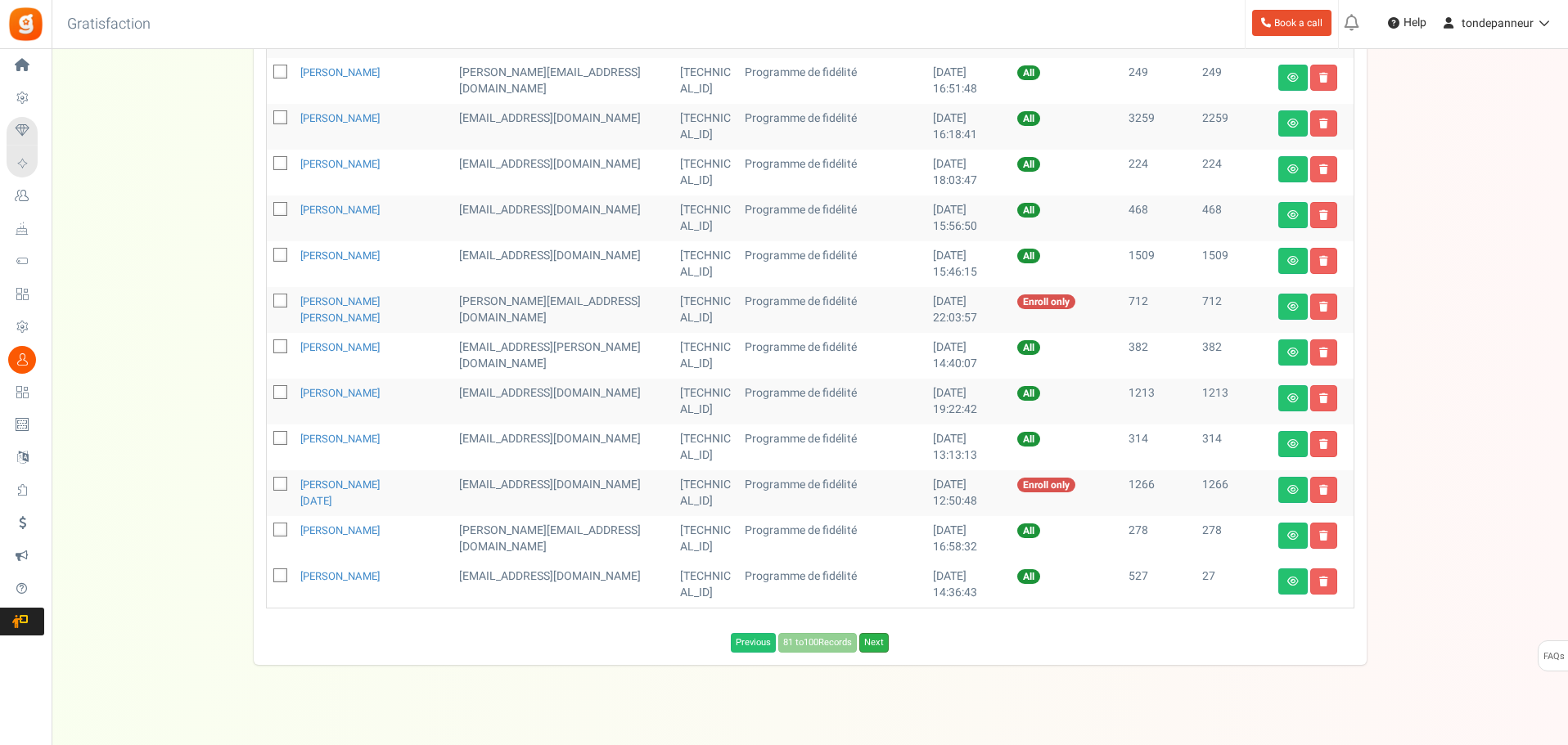
click at [883, 636] on link "Next" at bounding box center [874, 643] width 30 height 19
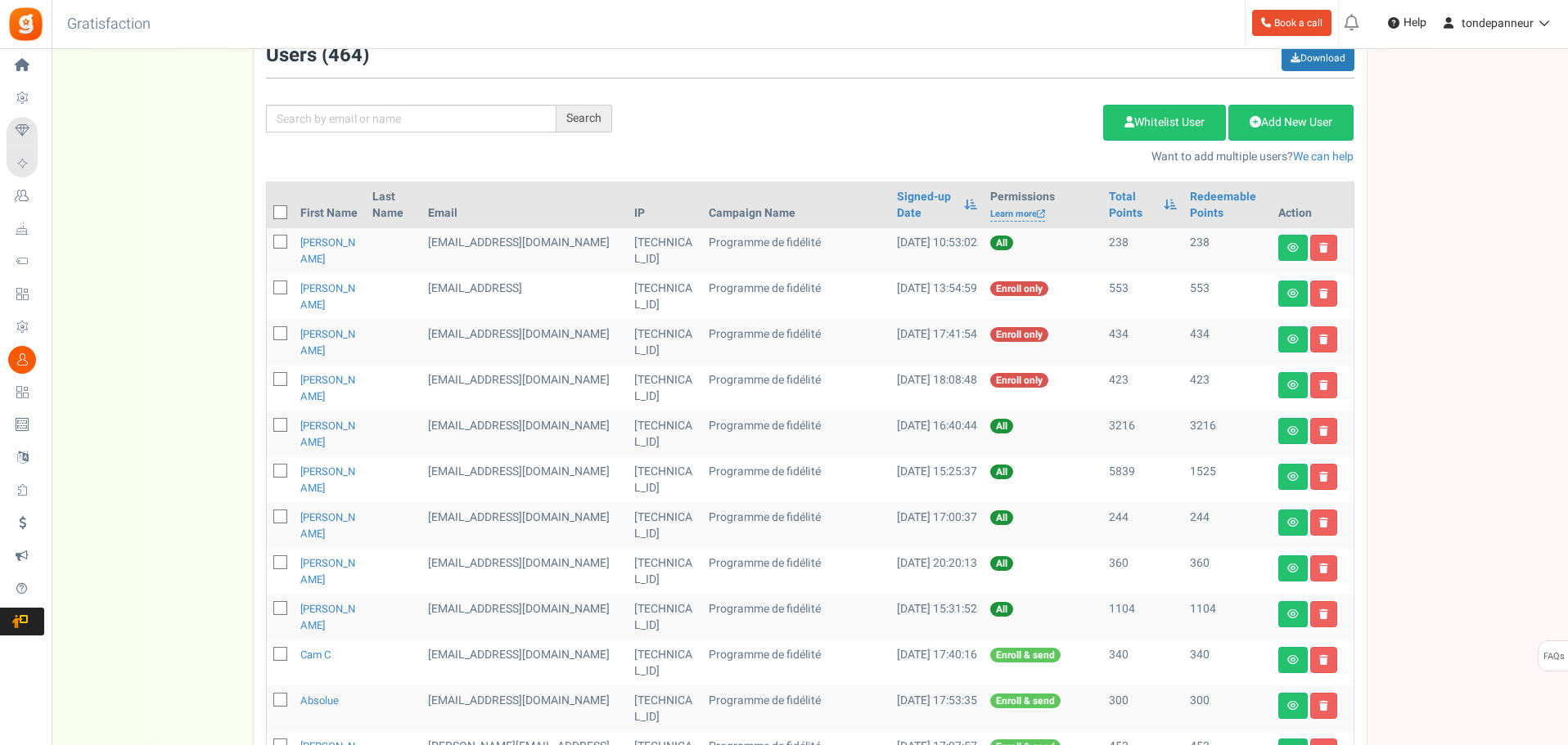
scroll to position [245, 0]
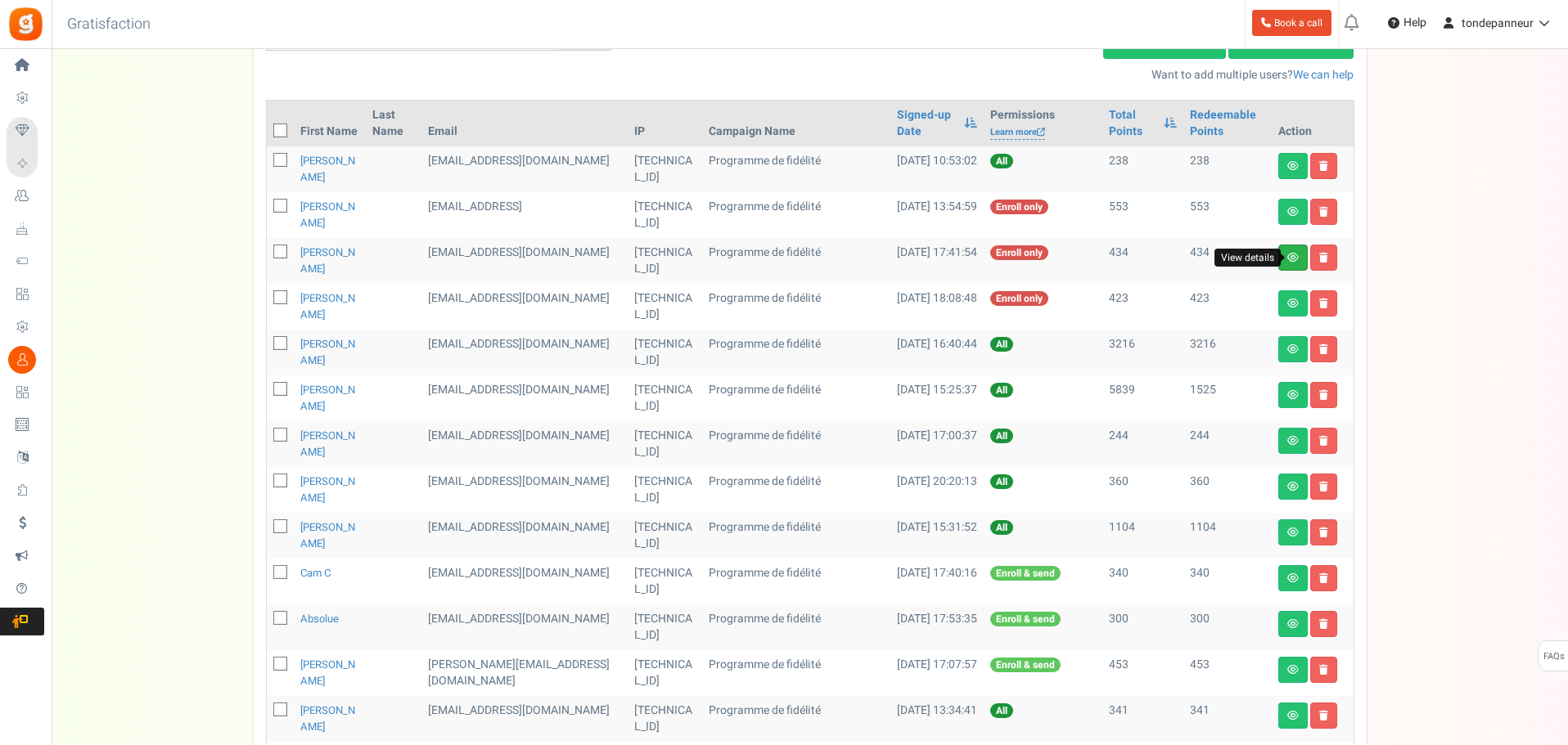
click at [1287, 256] on icon at bounding box center [1292, 257] width 11 height 10
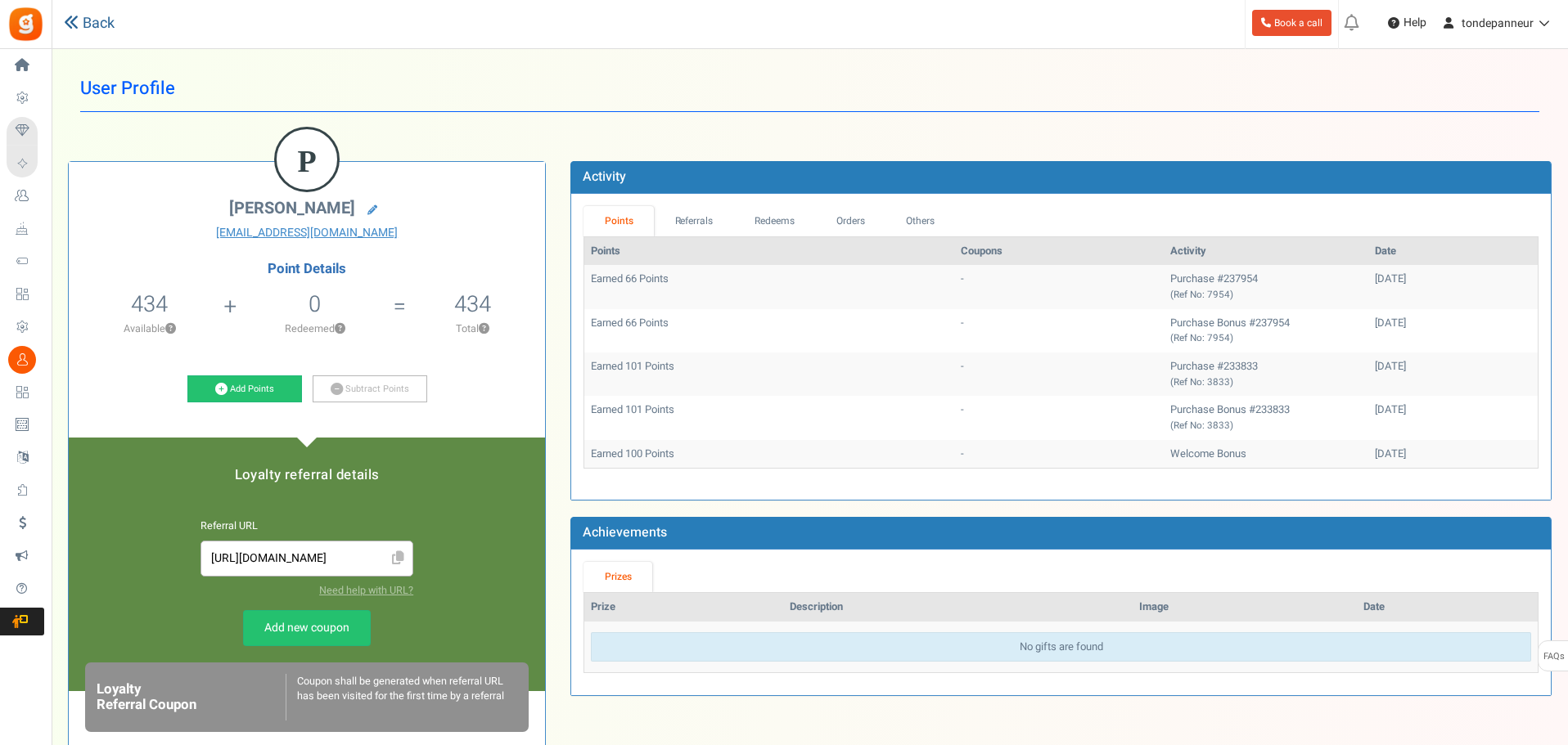
click at [68, 24] on icon at bounding box center [71, 22] width 15 height 15
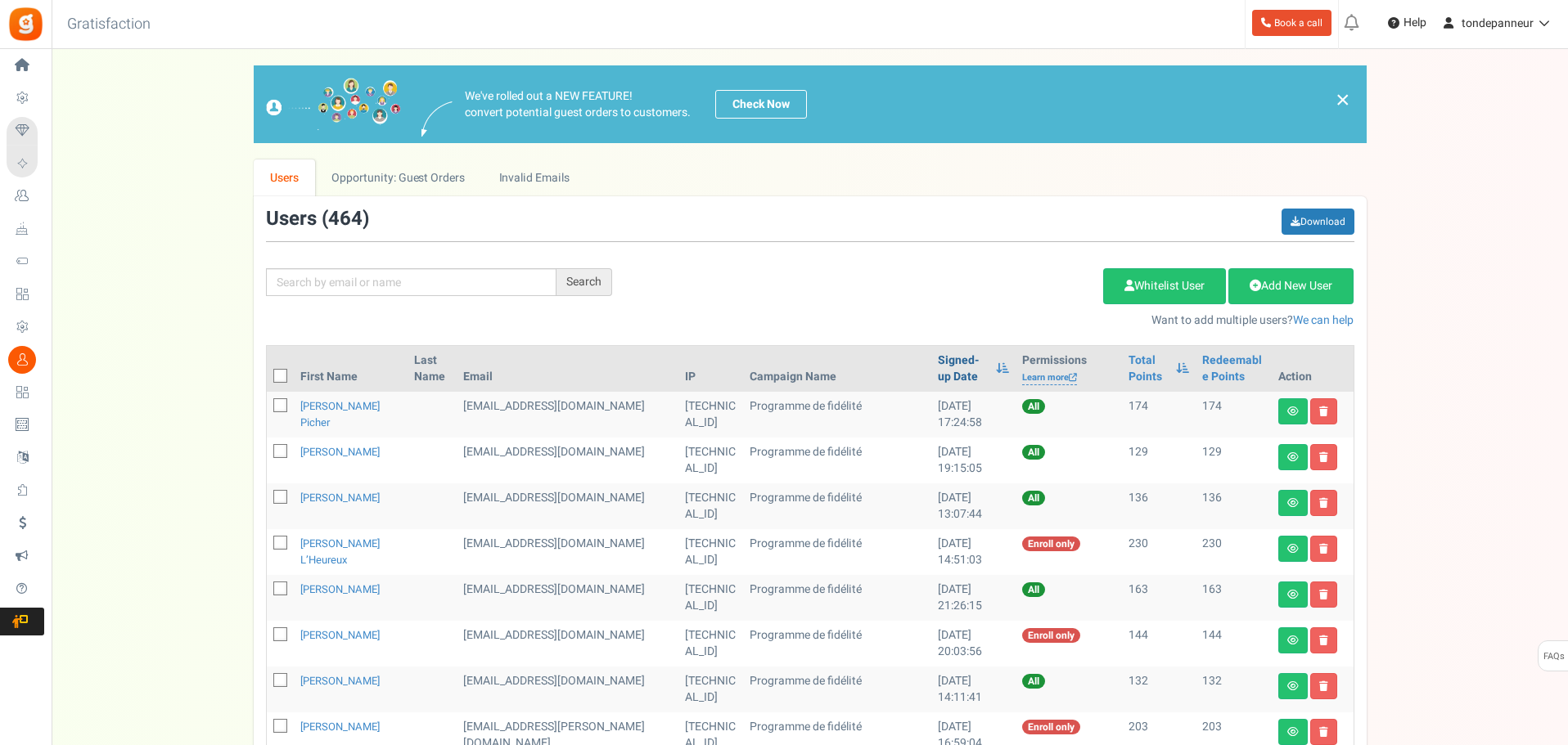
click at [937, 370] on link "Signed-up Date" at bounding box center [962, 369] width 50 height 32
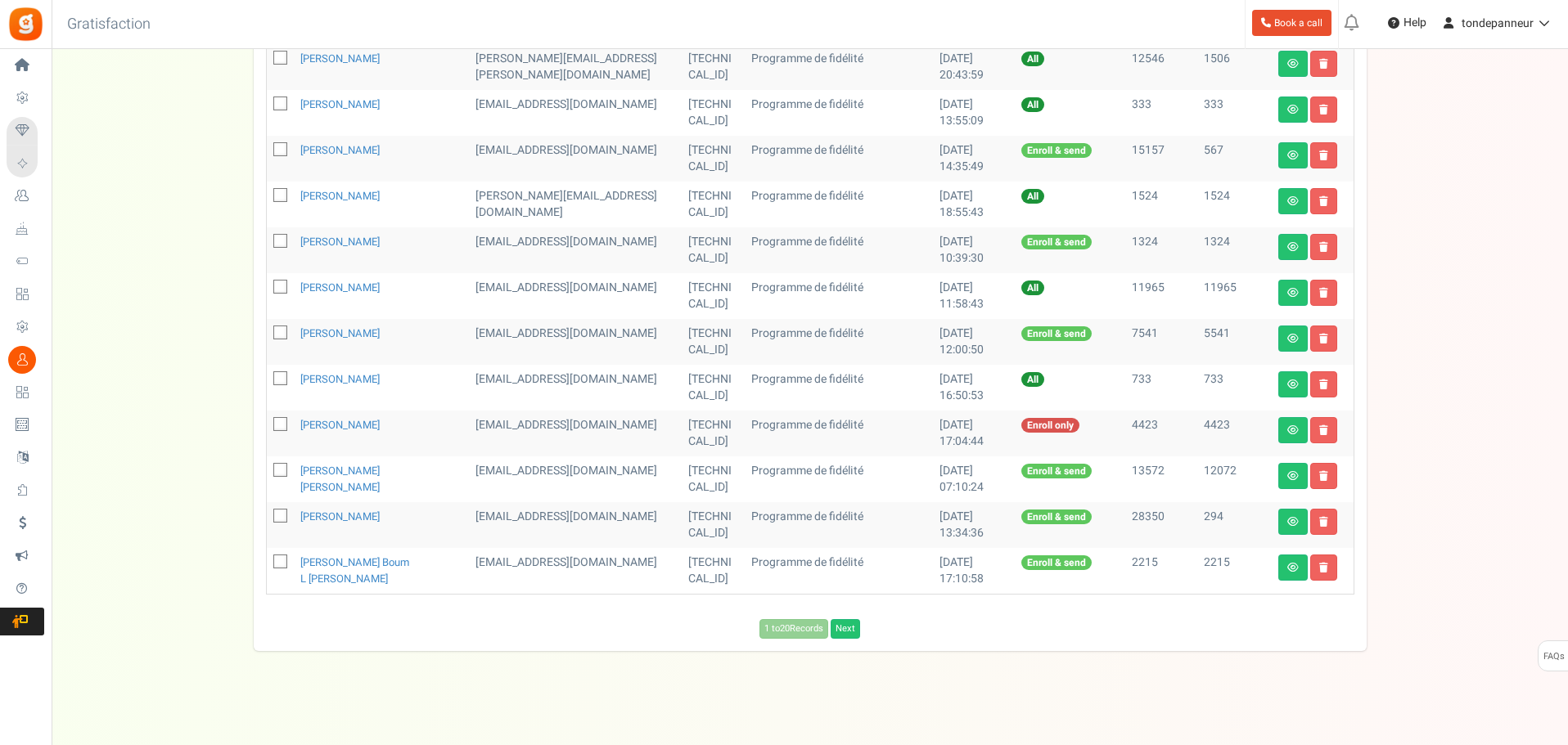
scroll to position [718, 0]
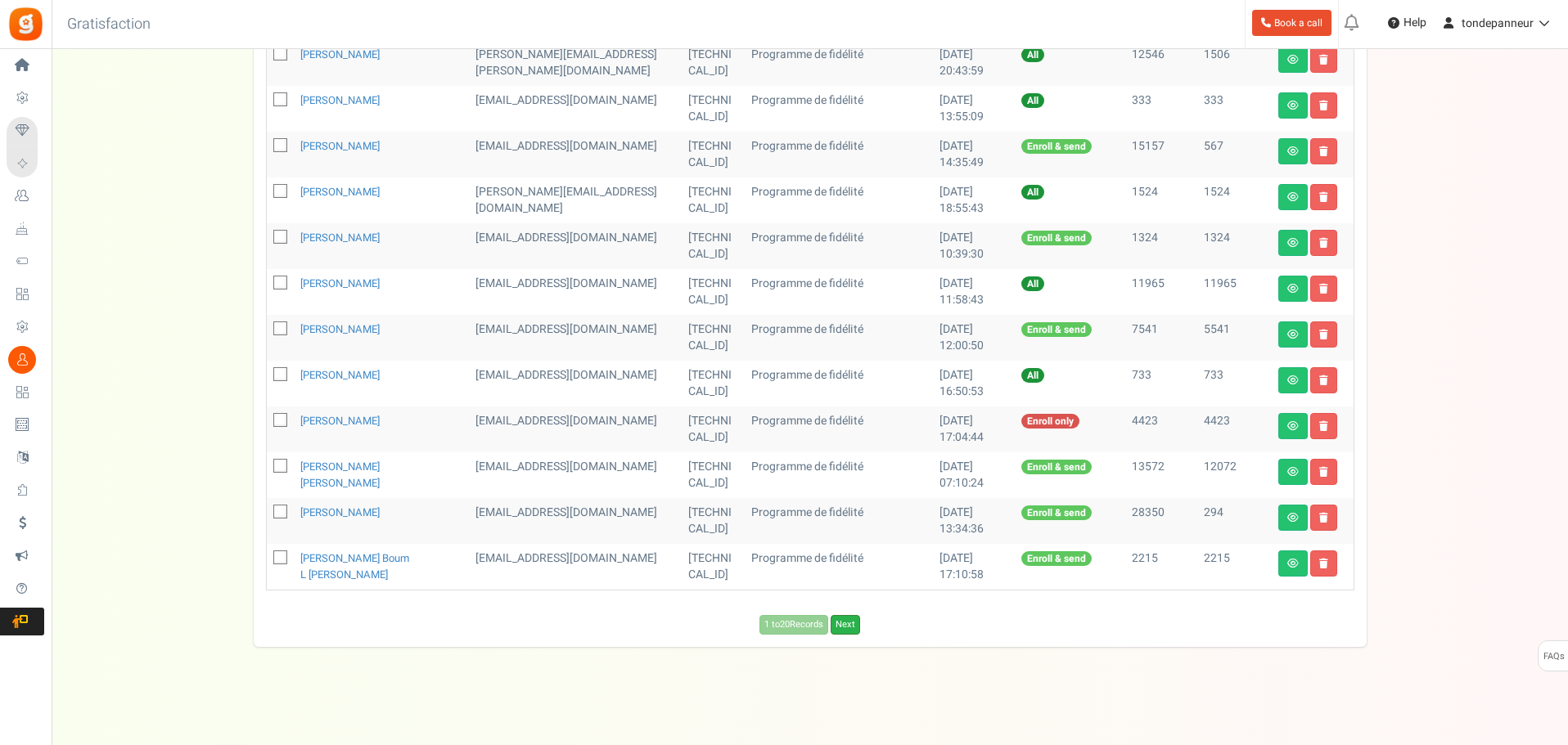
click at [854, 629] on link "Next" at bounding box center [846, 624] width 30 height 19
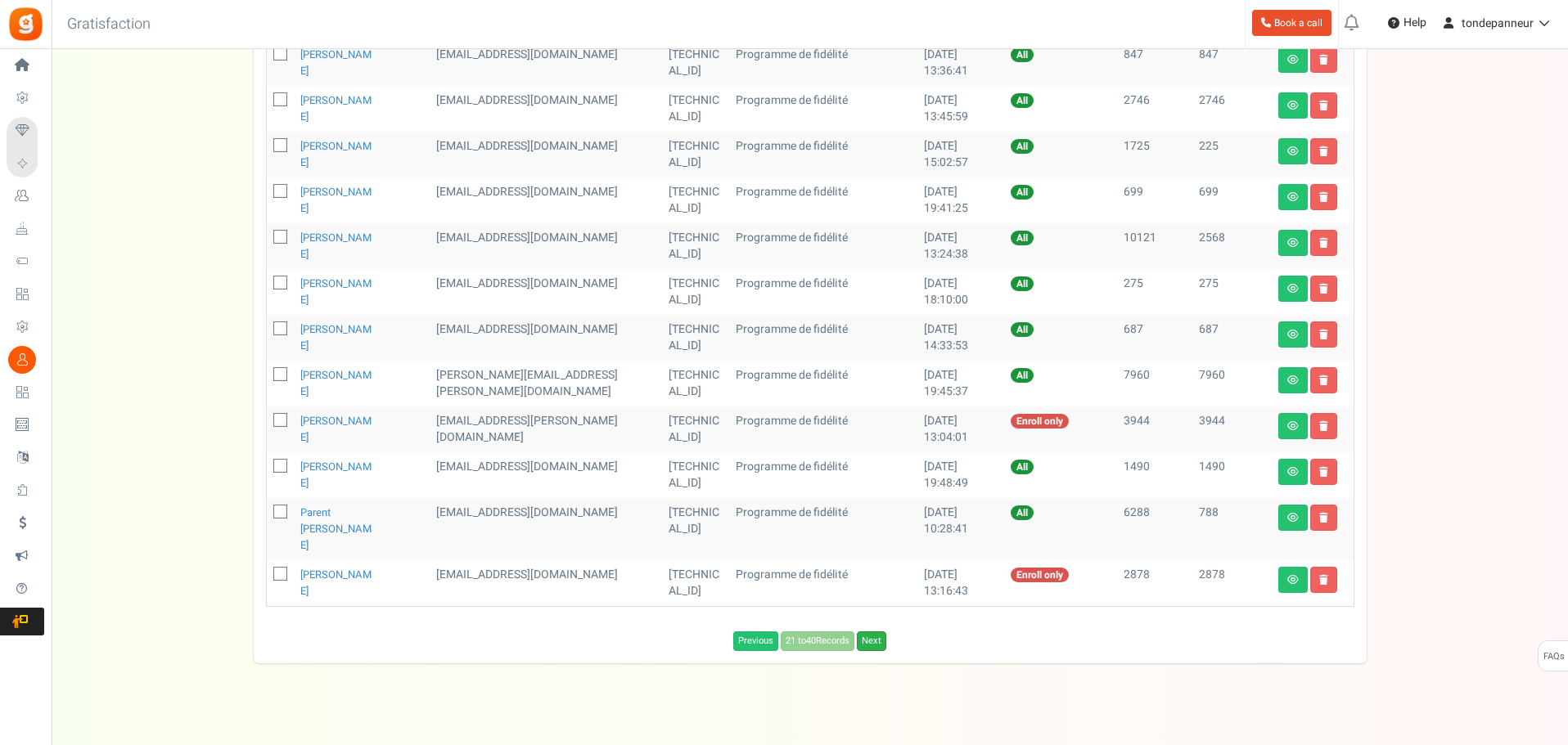
click at [873, 631] on link "Next" at bounding box center [872, 641] width 30 height 19
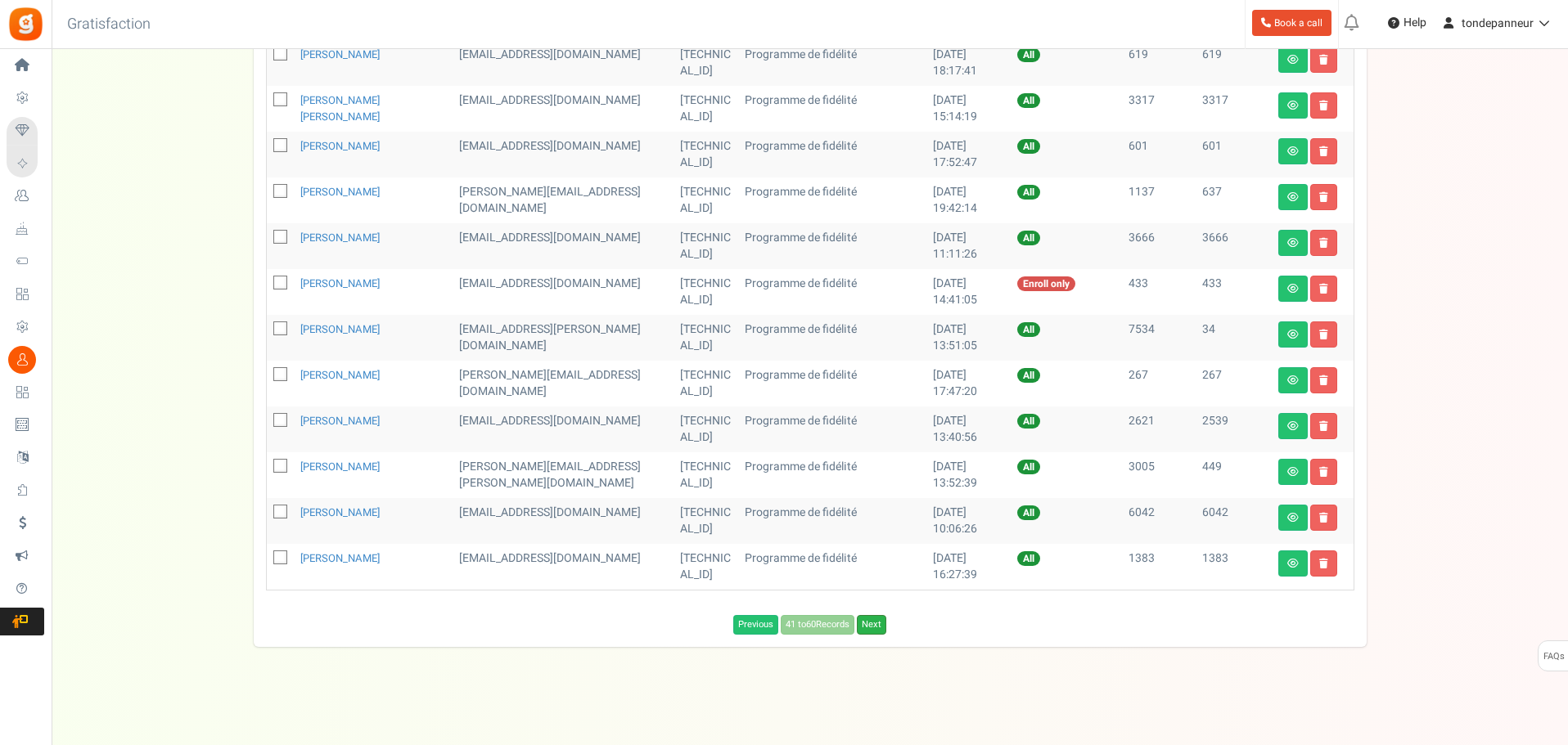
click at [875, 631] on link "Next" at bounding box center [872, 624] width 30 height 19
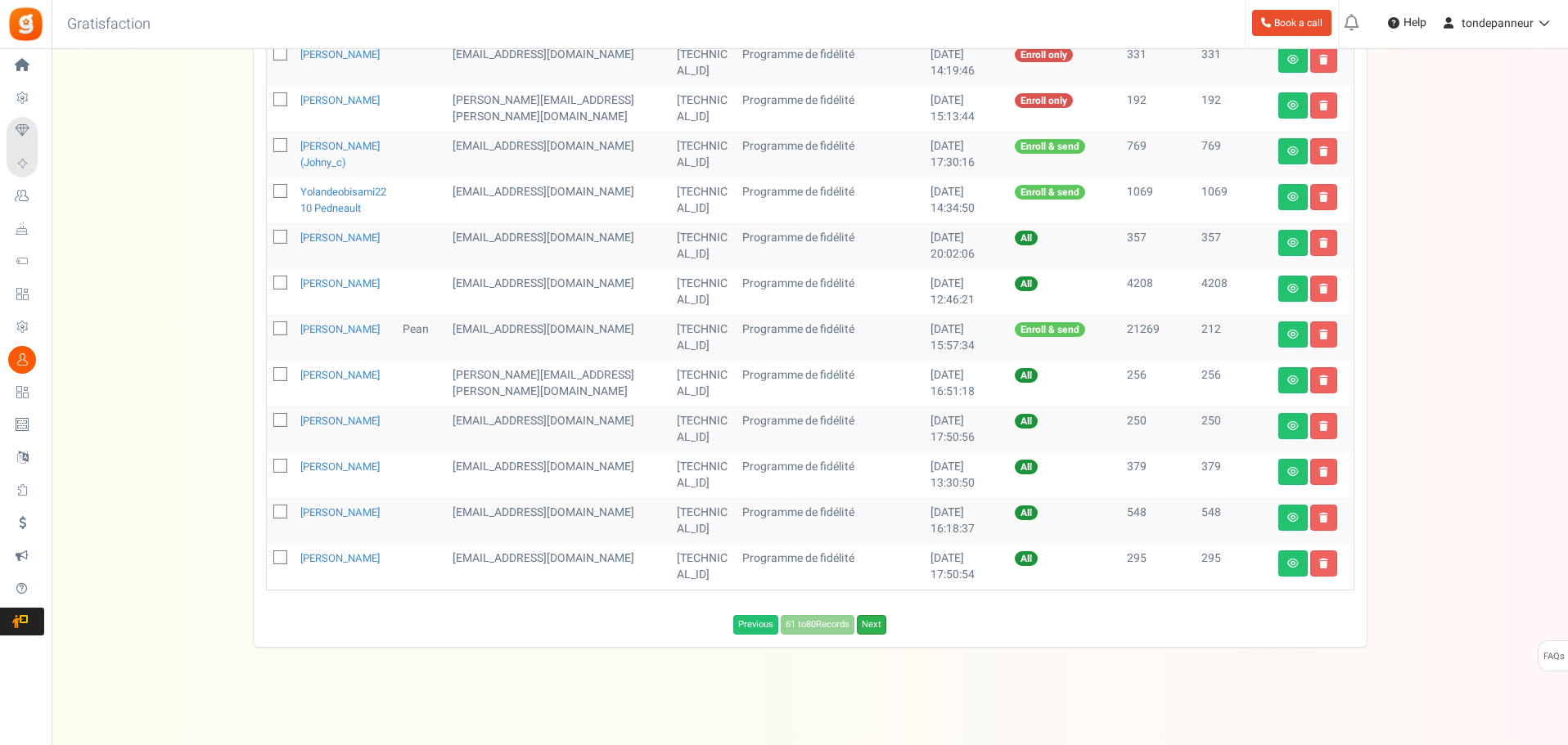
click at [880, 632] on link "Next" at bounding box center [872, 624] width 30 height 19
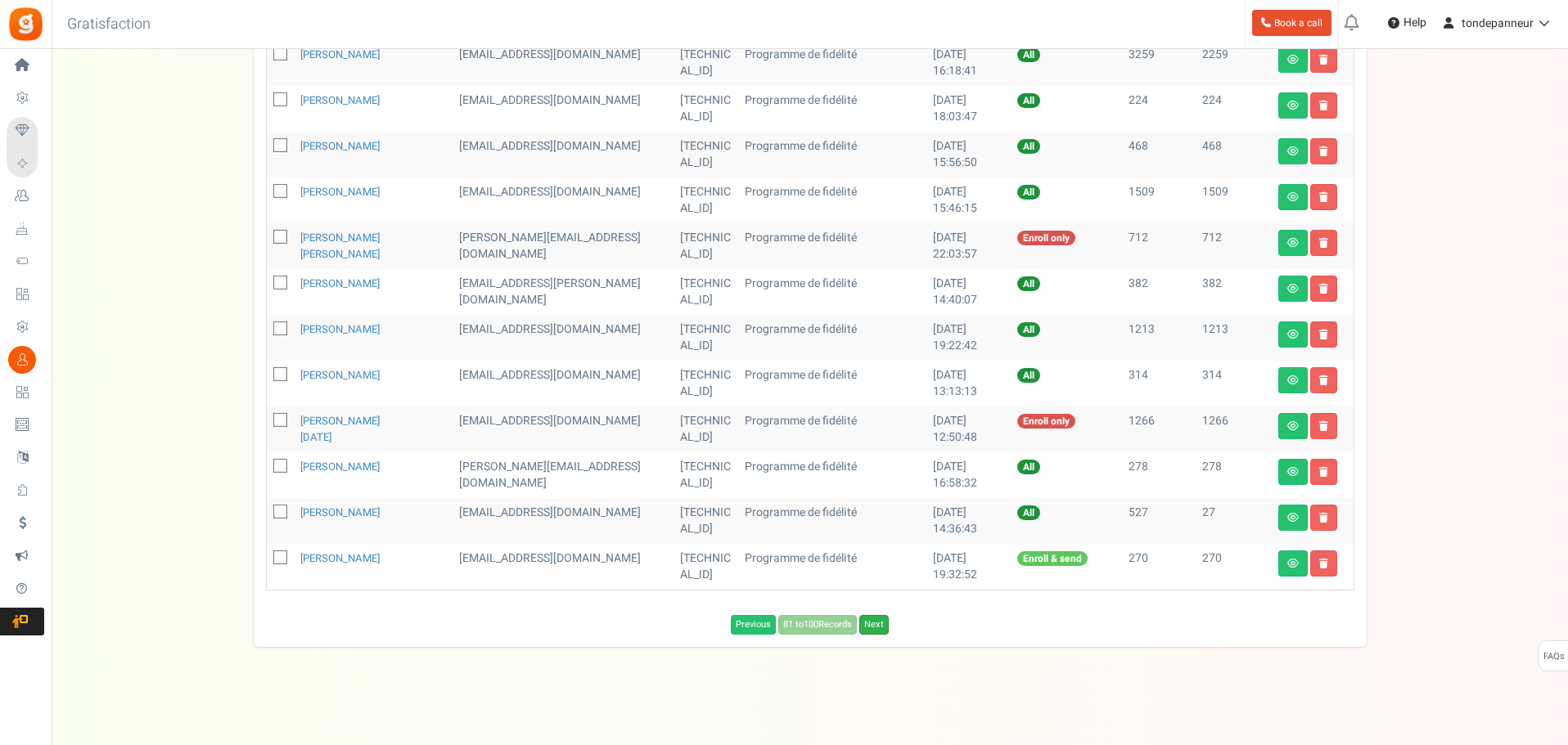
click at [869, 627] on link "Next" at bounding box center [874, 624] width 30 height 19
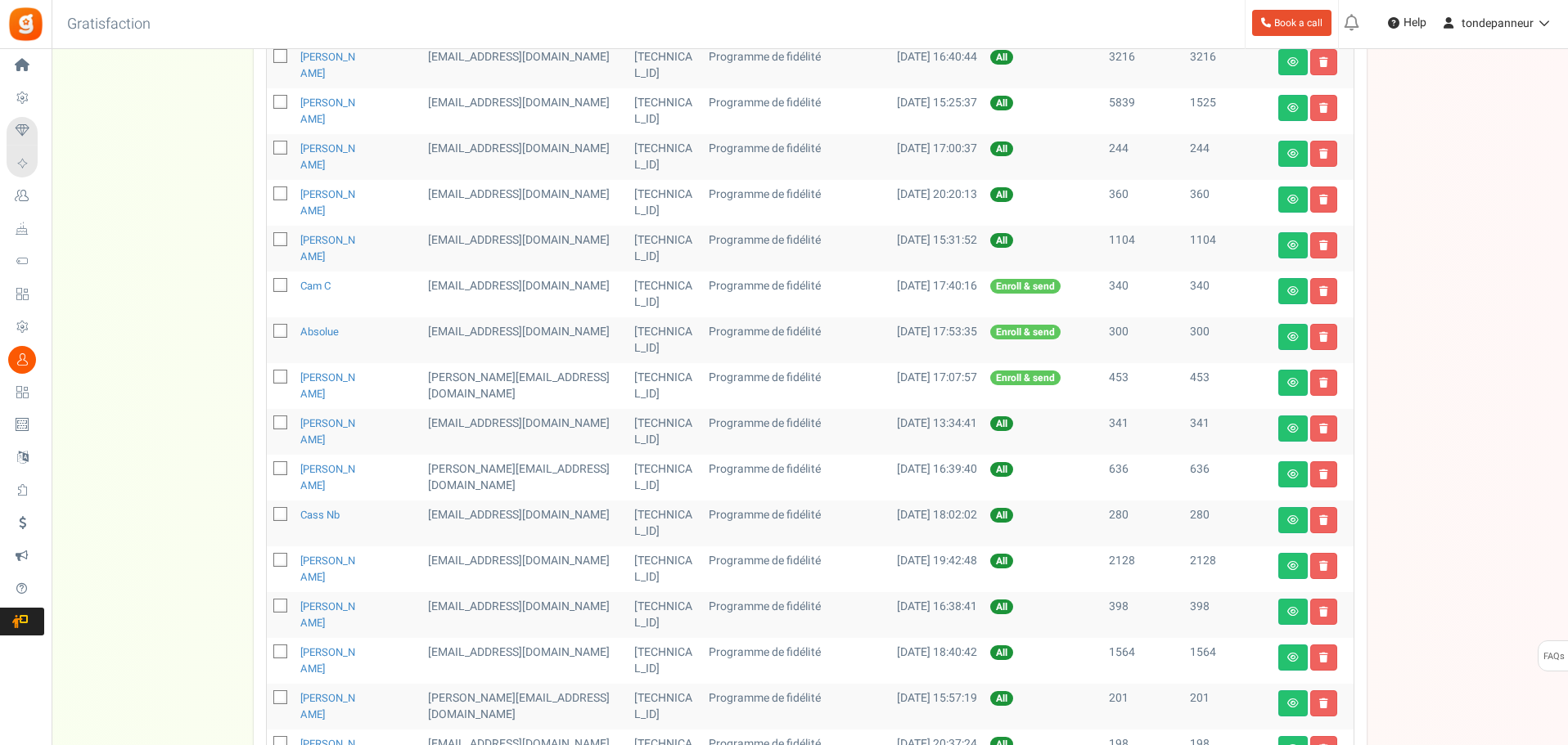
scroll to position [555, 0]
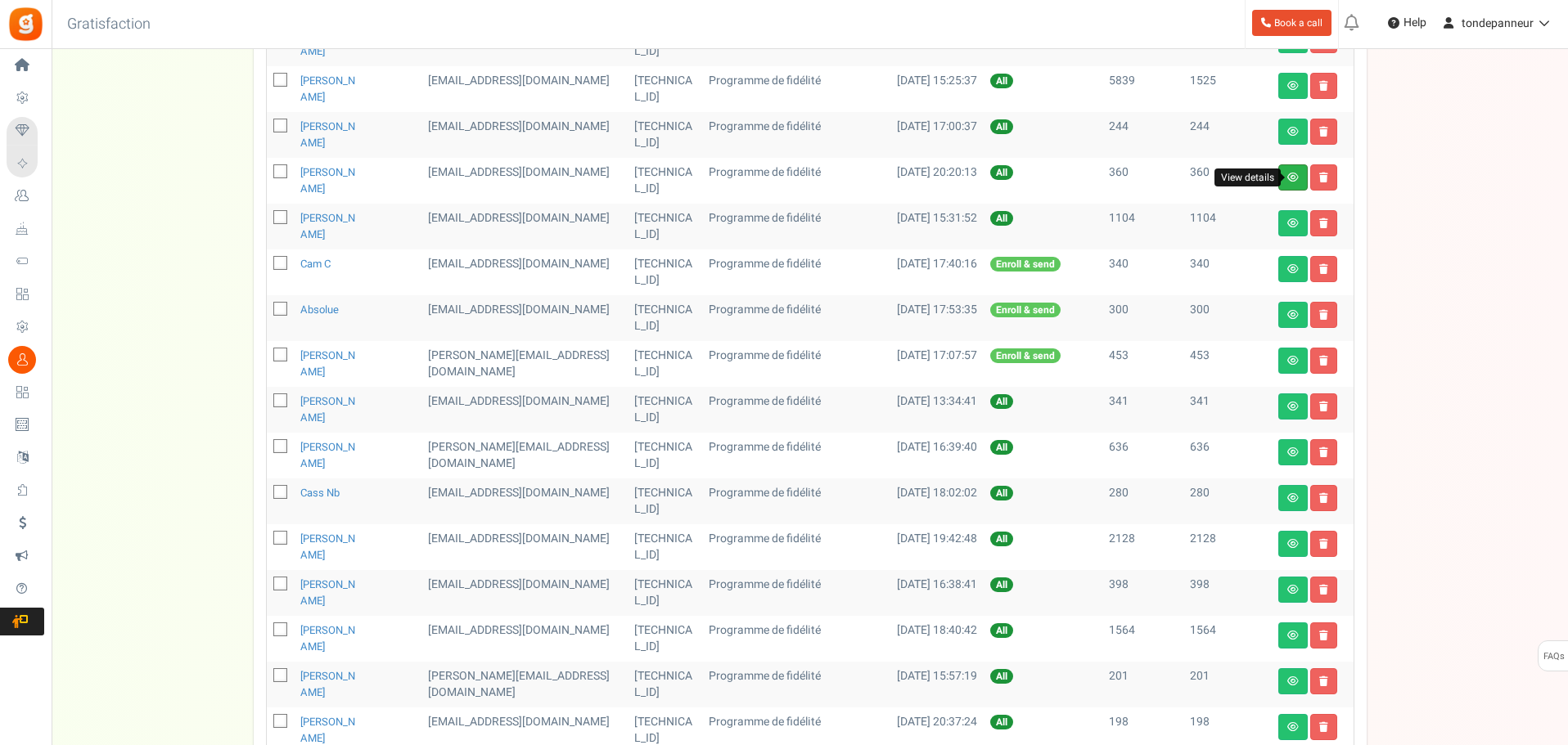
click at [1287, 175] on icon at bounding box center [1292, 177] width 11 height 10
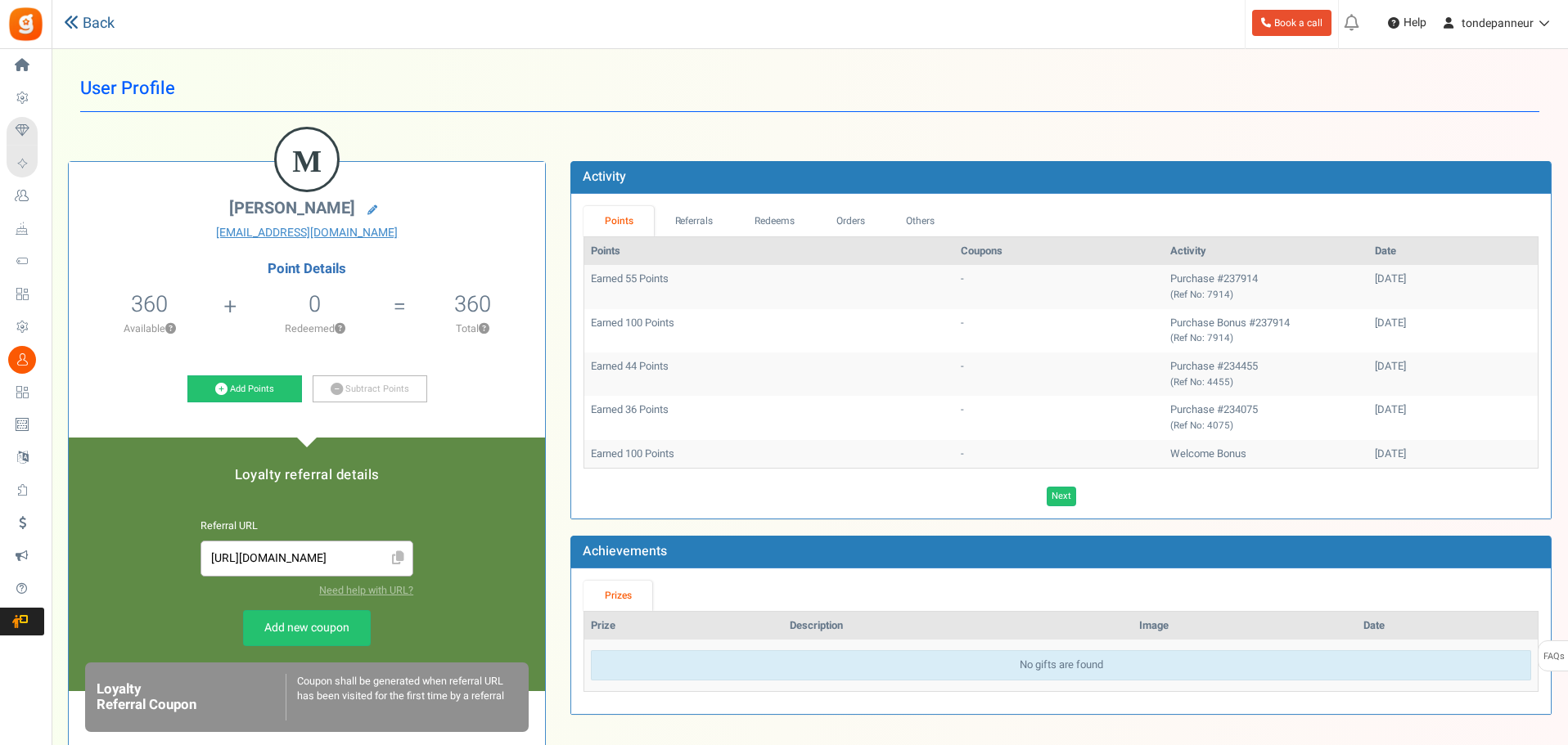
click at [79, 29] on link "Back" at bounding box center [89, 24] width 51 height 21
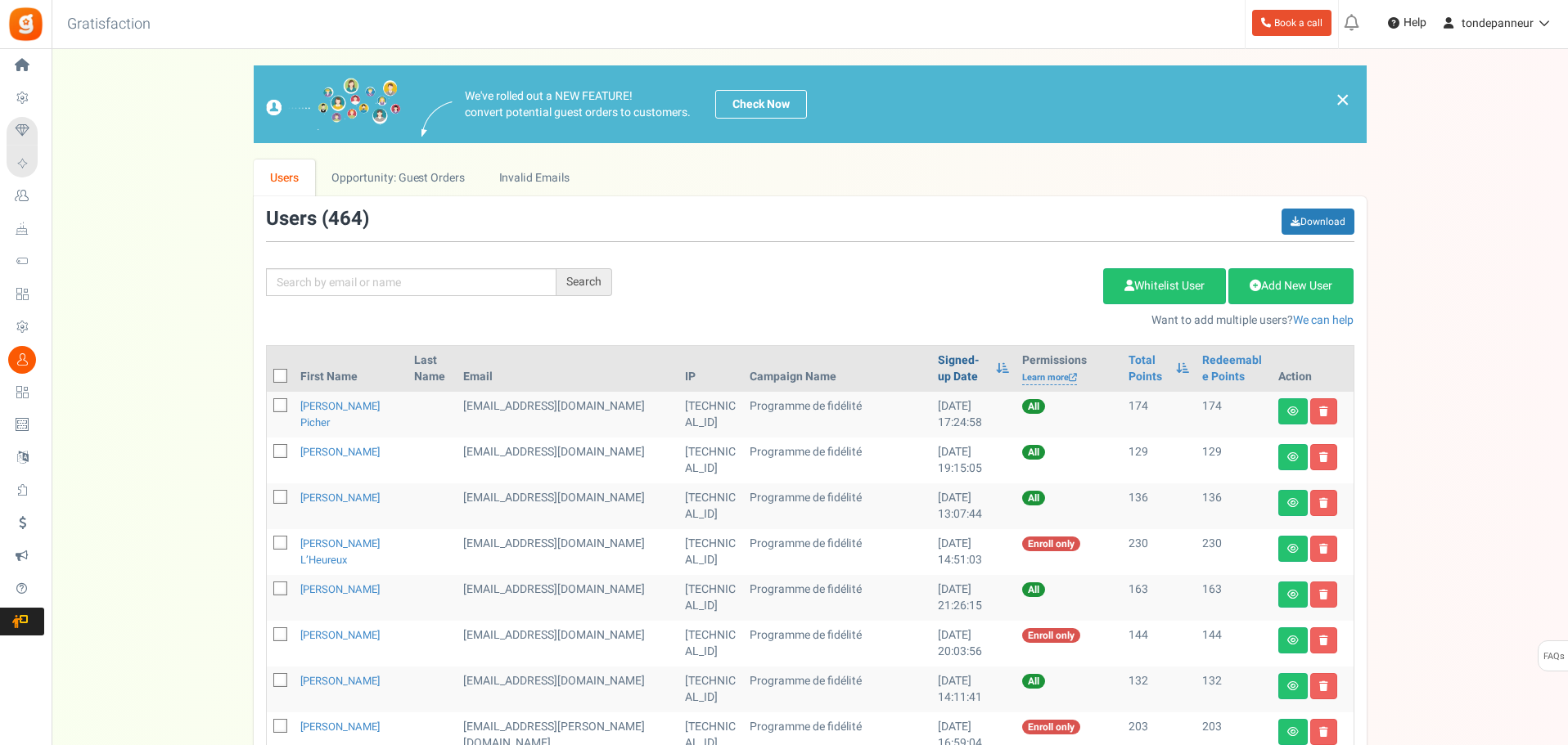
click at [937, 357] on link "Signed-up Date" at bounding box center [962, 369] width 50 height 32
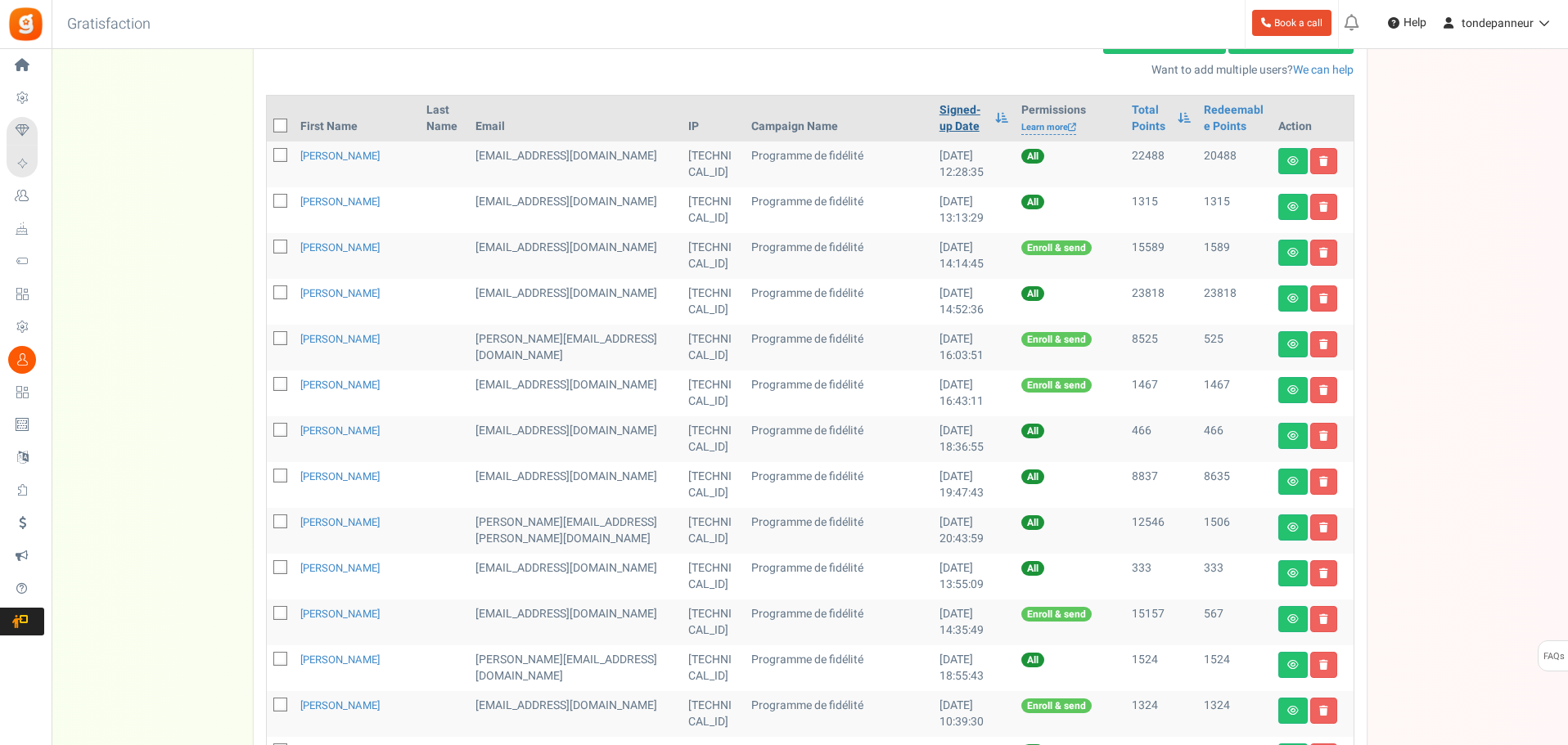
scroll to position [718, 0]
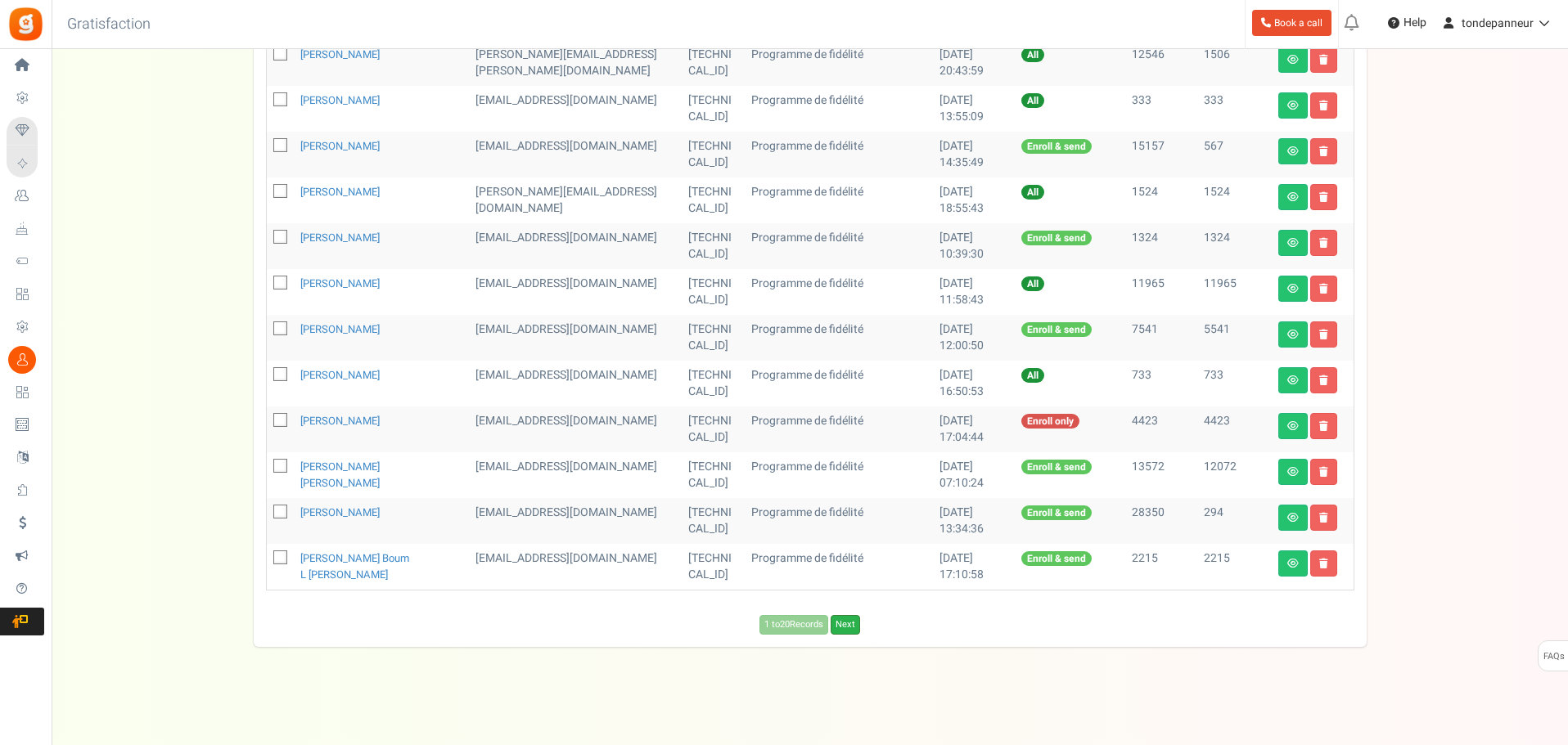
click at [860, 633] on link "Next" at bounding box center [846, 624] width 30 height 19
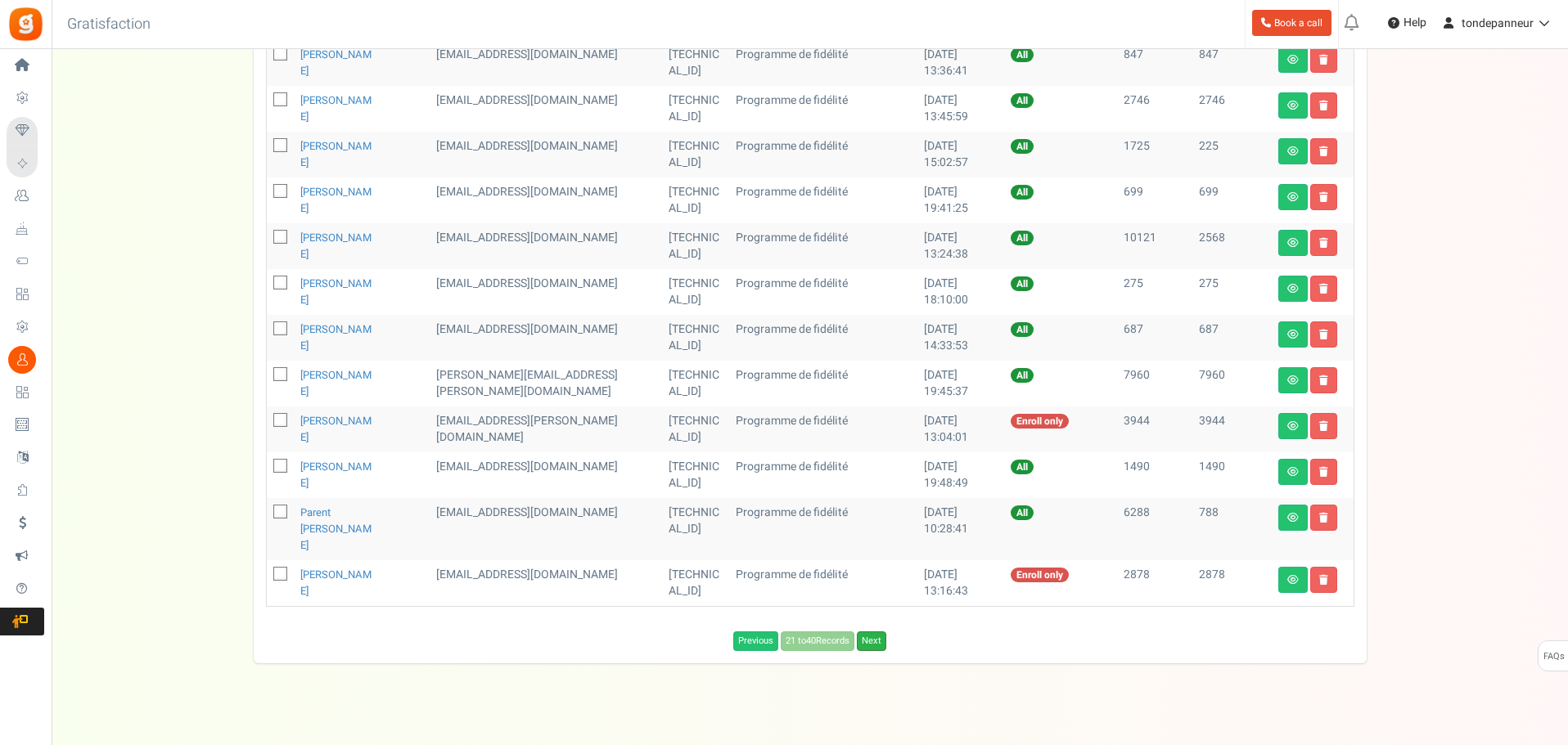
click at [864, 631] on link "Next" at bounding box center [872, 641] width 30 height 19
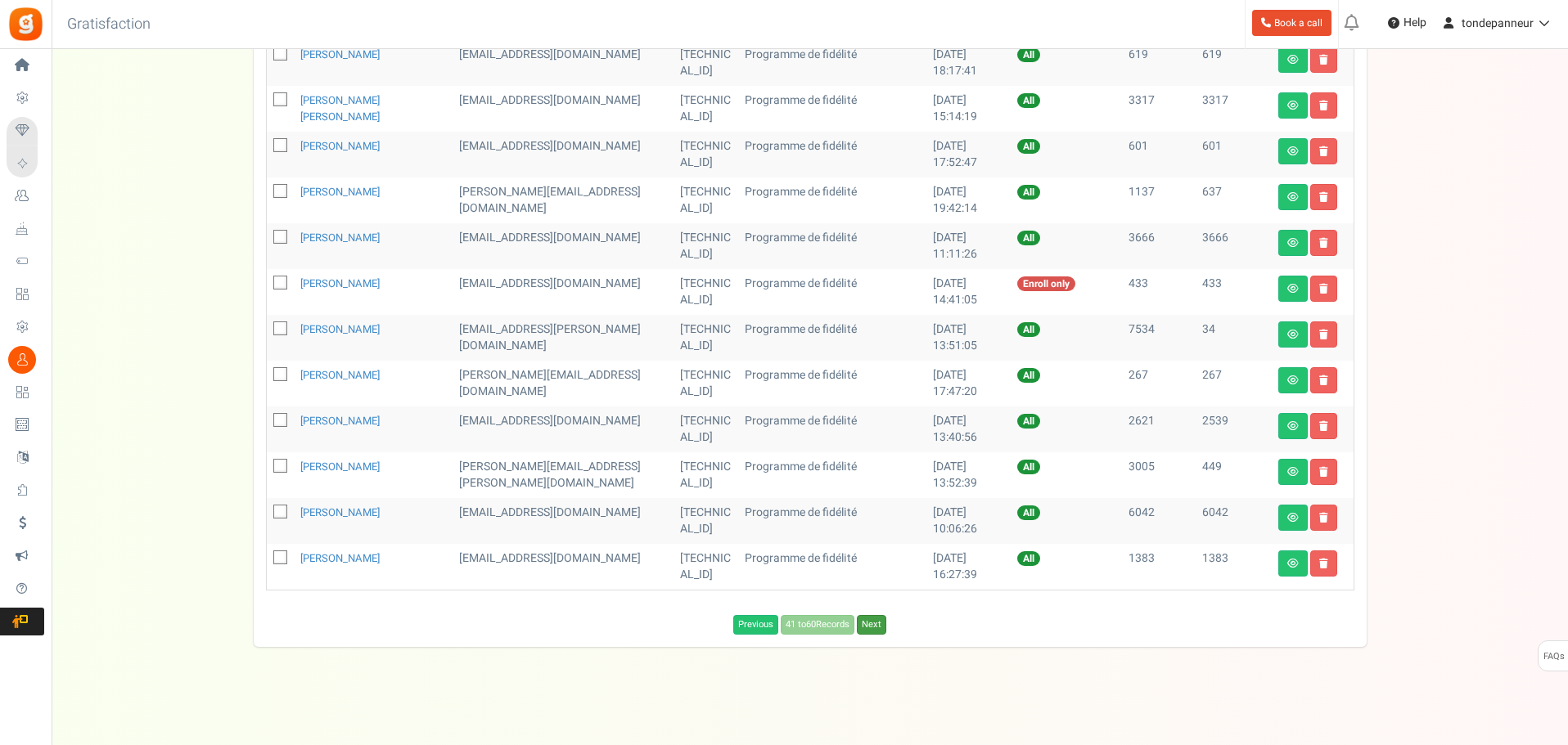
click at [864, 630] on link "Next" at bounding box center [872, 624] width 30 height 19
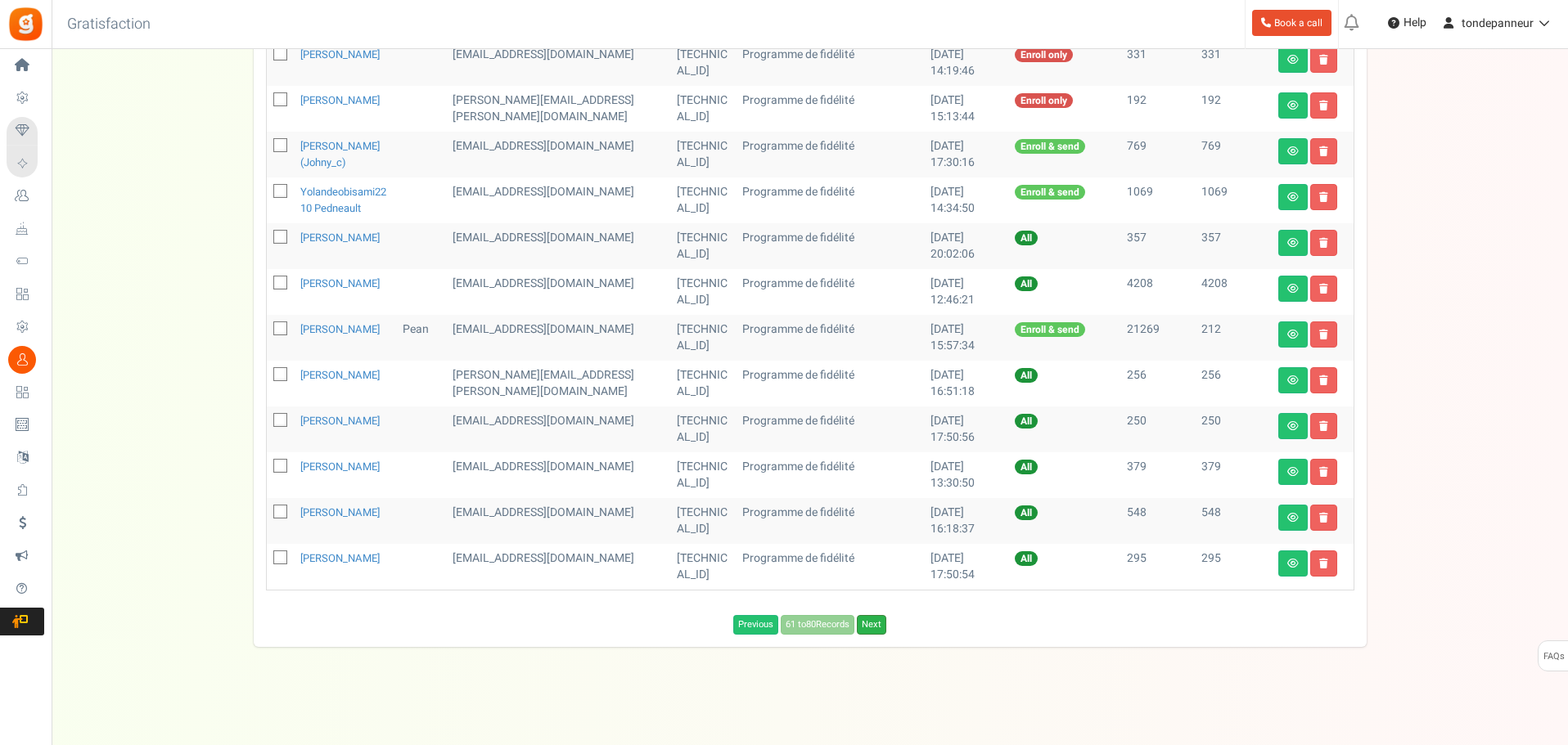
click at [872, 635] on link "Next" at bounding box center [872, 624] width 30 height 19
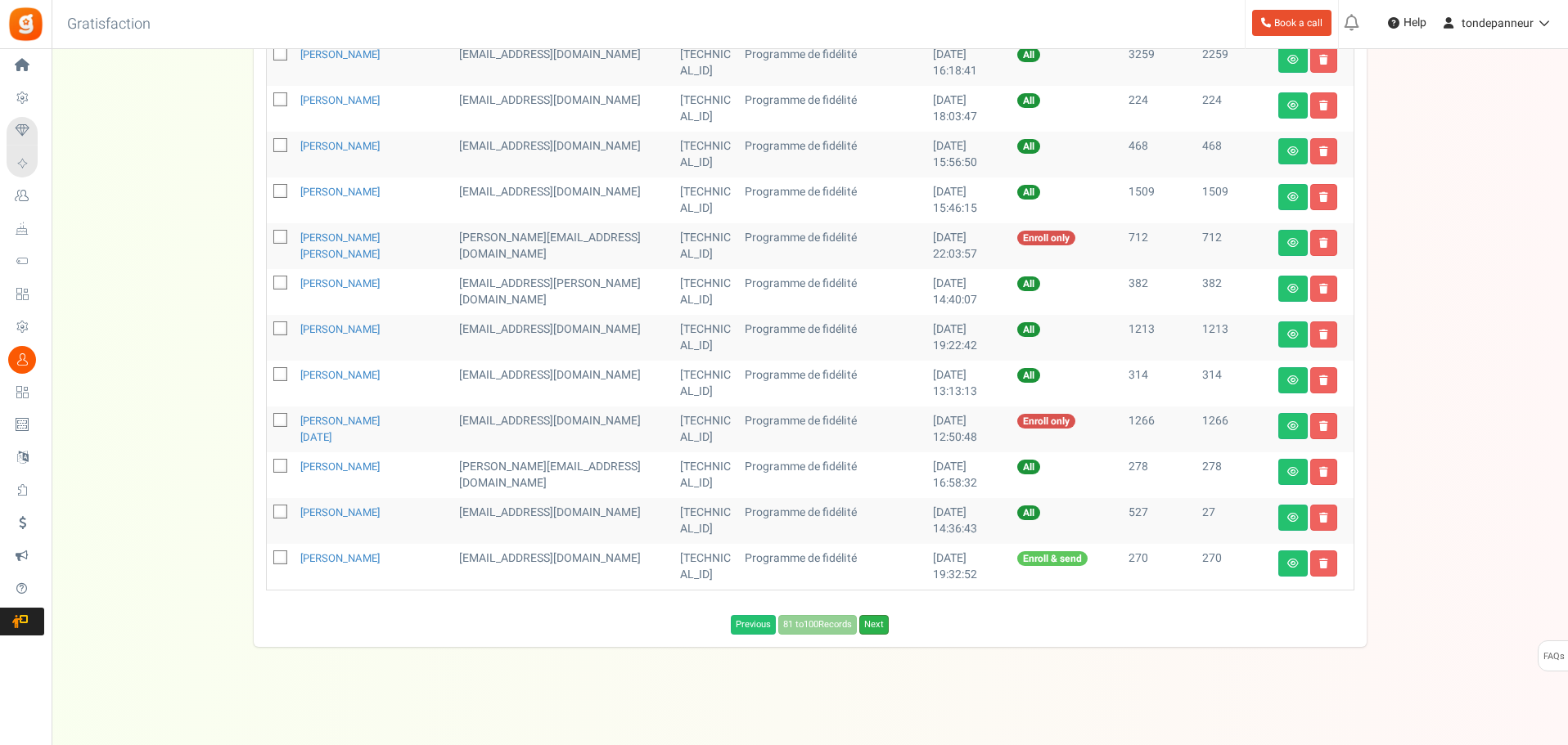
click at [874, 628] on link "Next" at bounding box center [874, 624] width 30 height 19
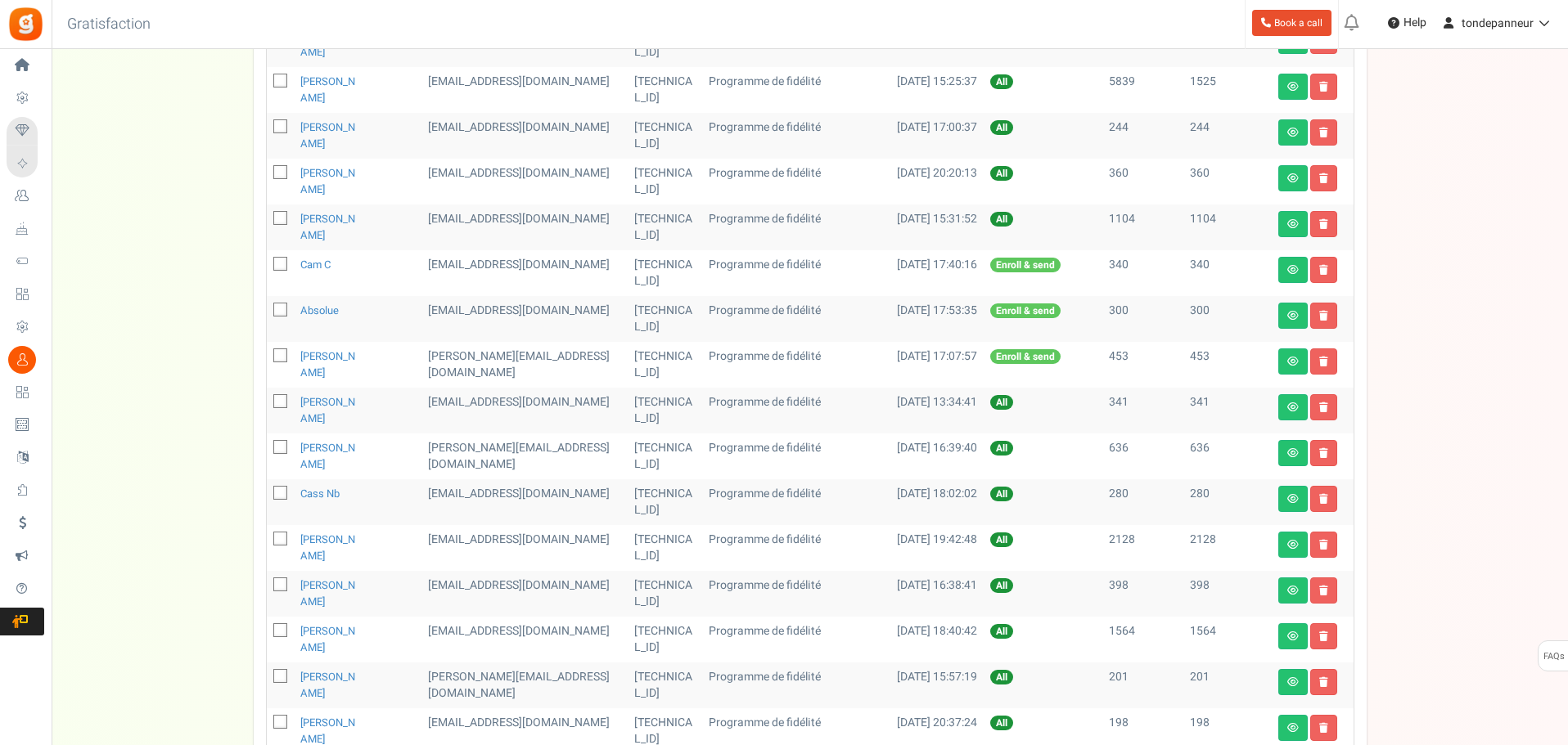
scroll to position [555, 0]
click at [1293, 267] on icon at bounding box center [1292, 269] width 11 height 10
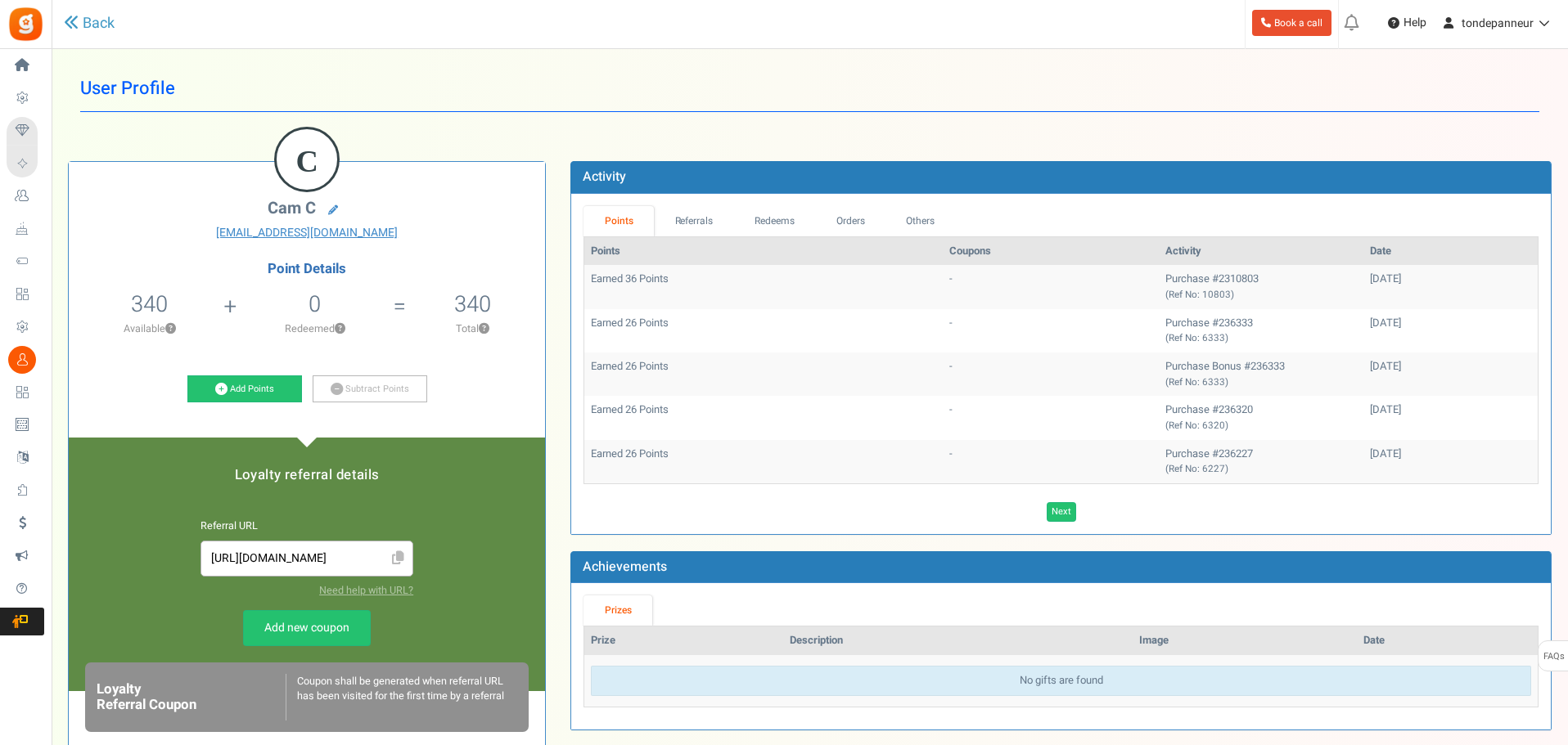
click at [118, 31] on div "Back" at bounding box center [338, 24] width 549 height 47
click at [80, 29] on link "Back" at bounding box center [89, 24] width 51 height 21
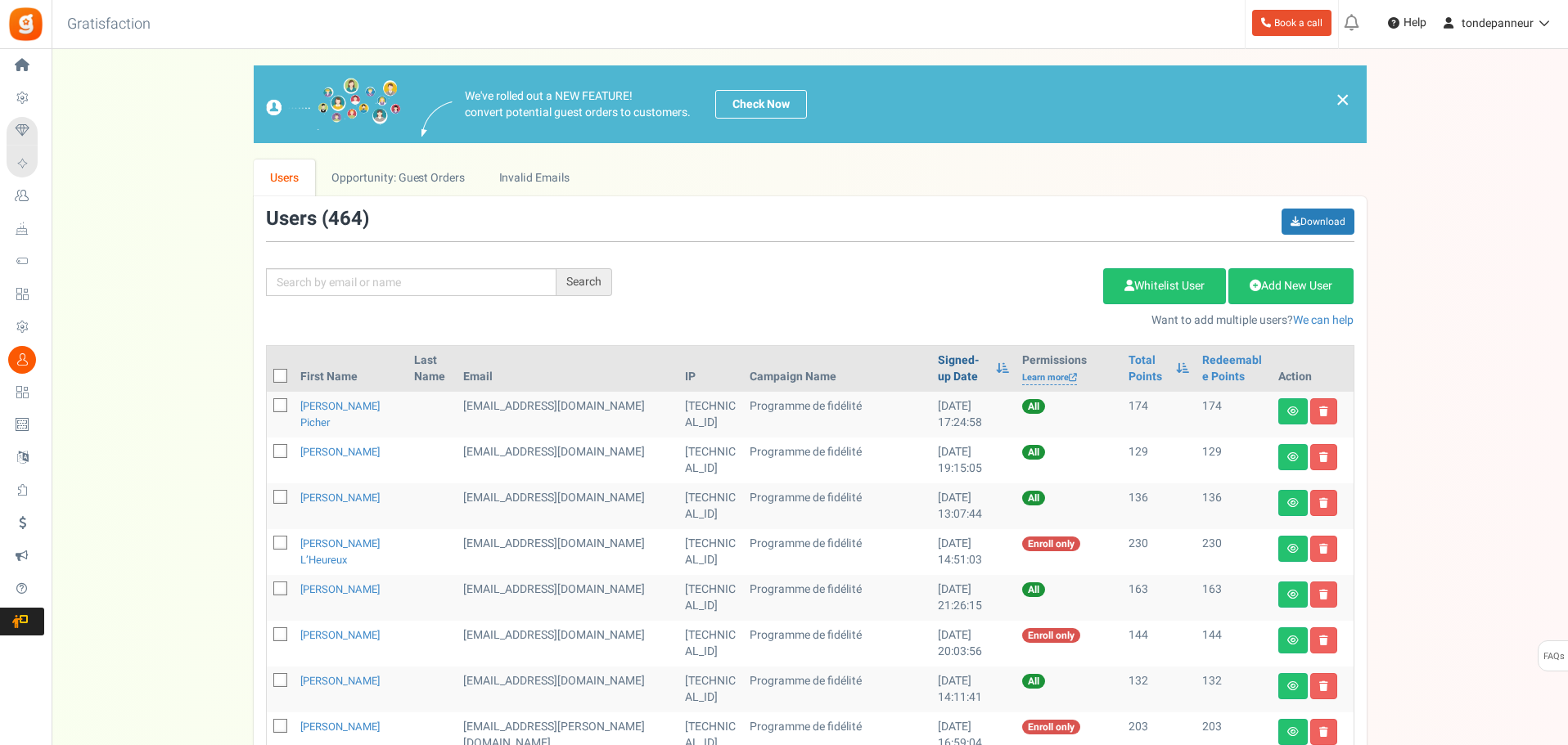
click at [937, 376] on link "Signed-up Date" at bounding box center [962, 369] width 50 height 32
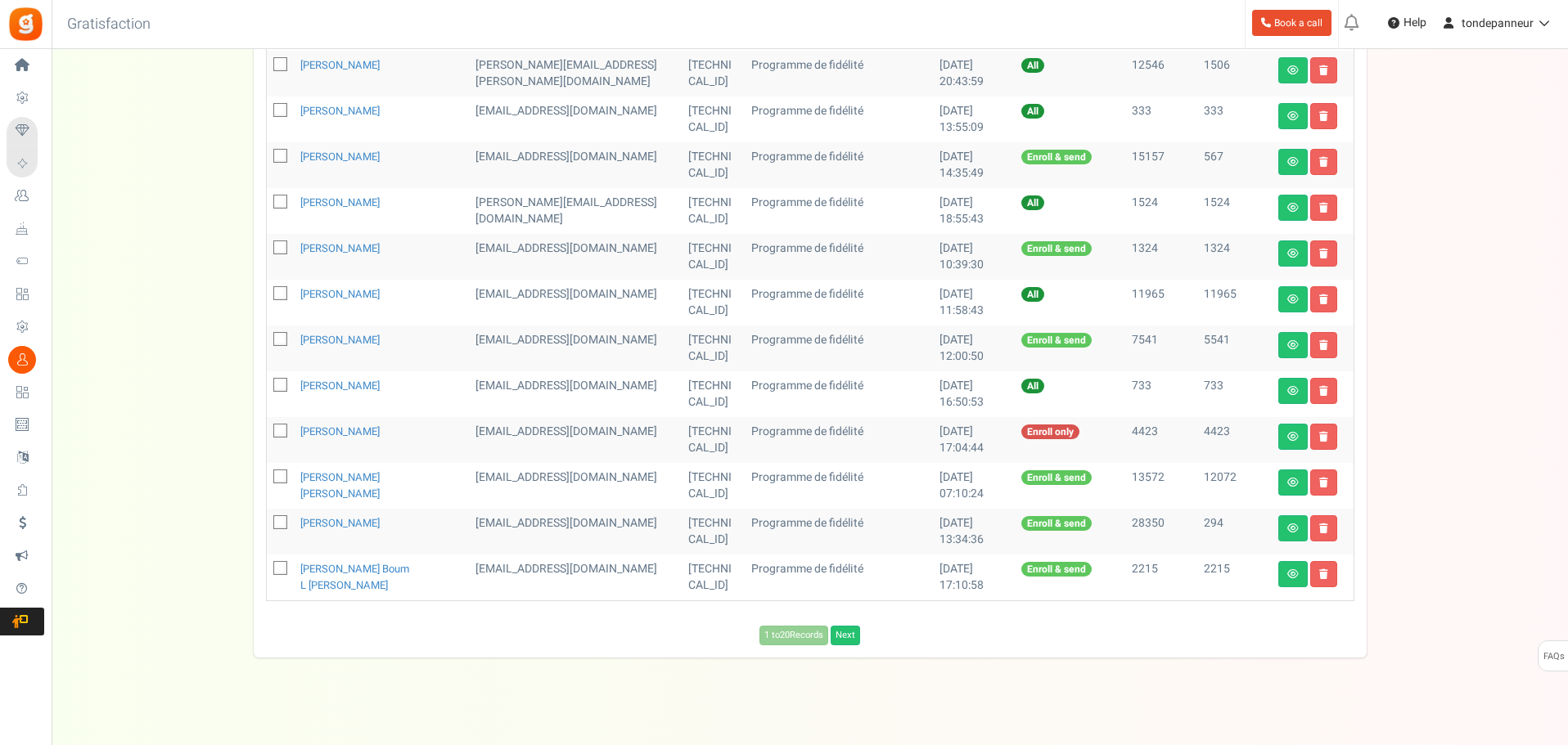
scroll to position [718, 0]
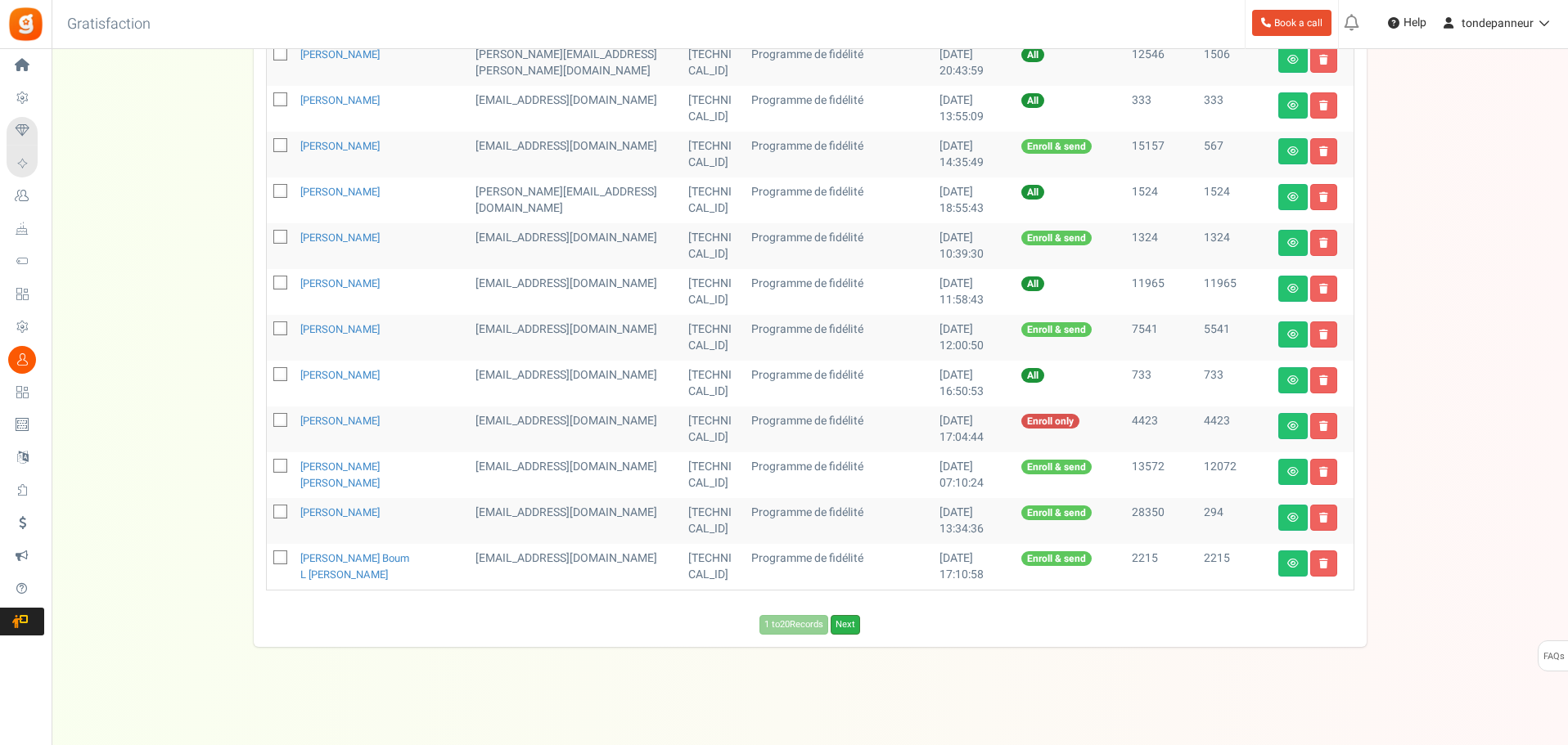
click at [846, 627] on link "Next" at bounding box center [846, 624] width 30 height 19
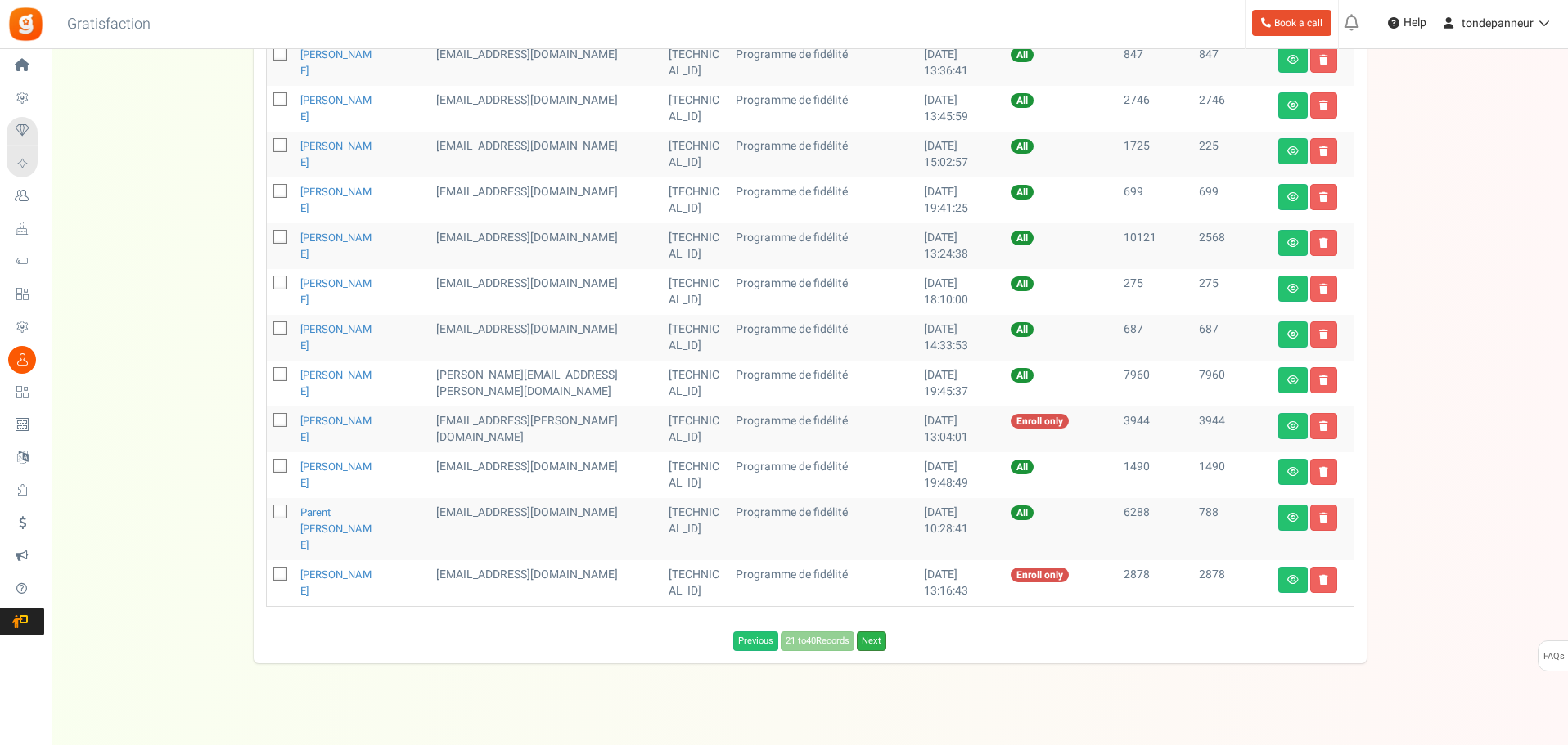
click at [873, 631] on link "Next" at bounding box center [872, 641] width 30 height 19
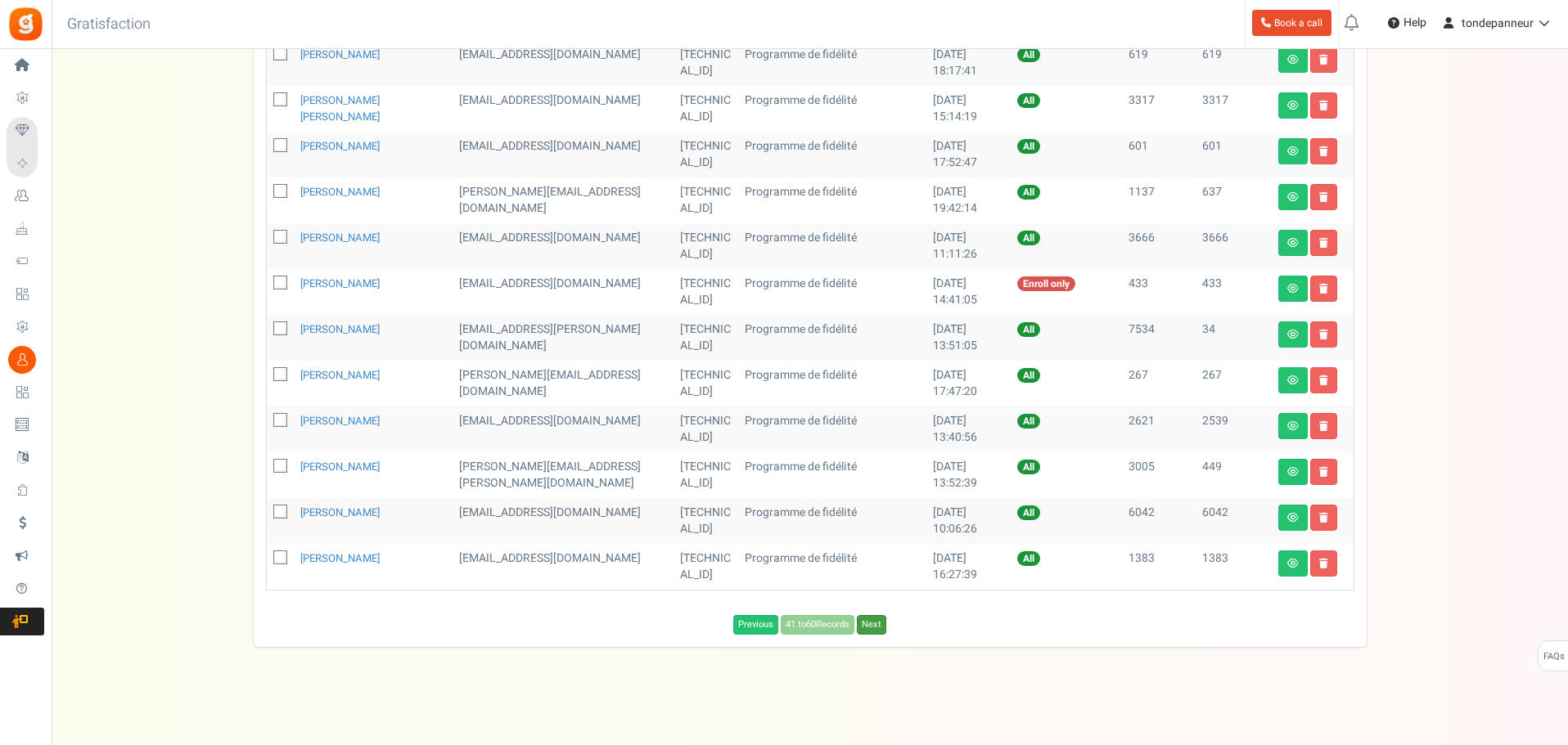
click at [873, 629] on link "Next" at bounding box center [872, 624] width 30 height 19
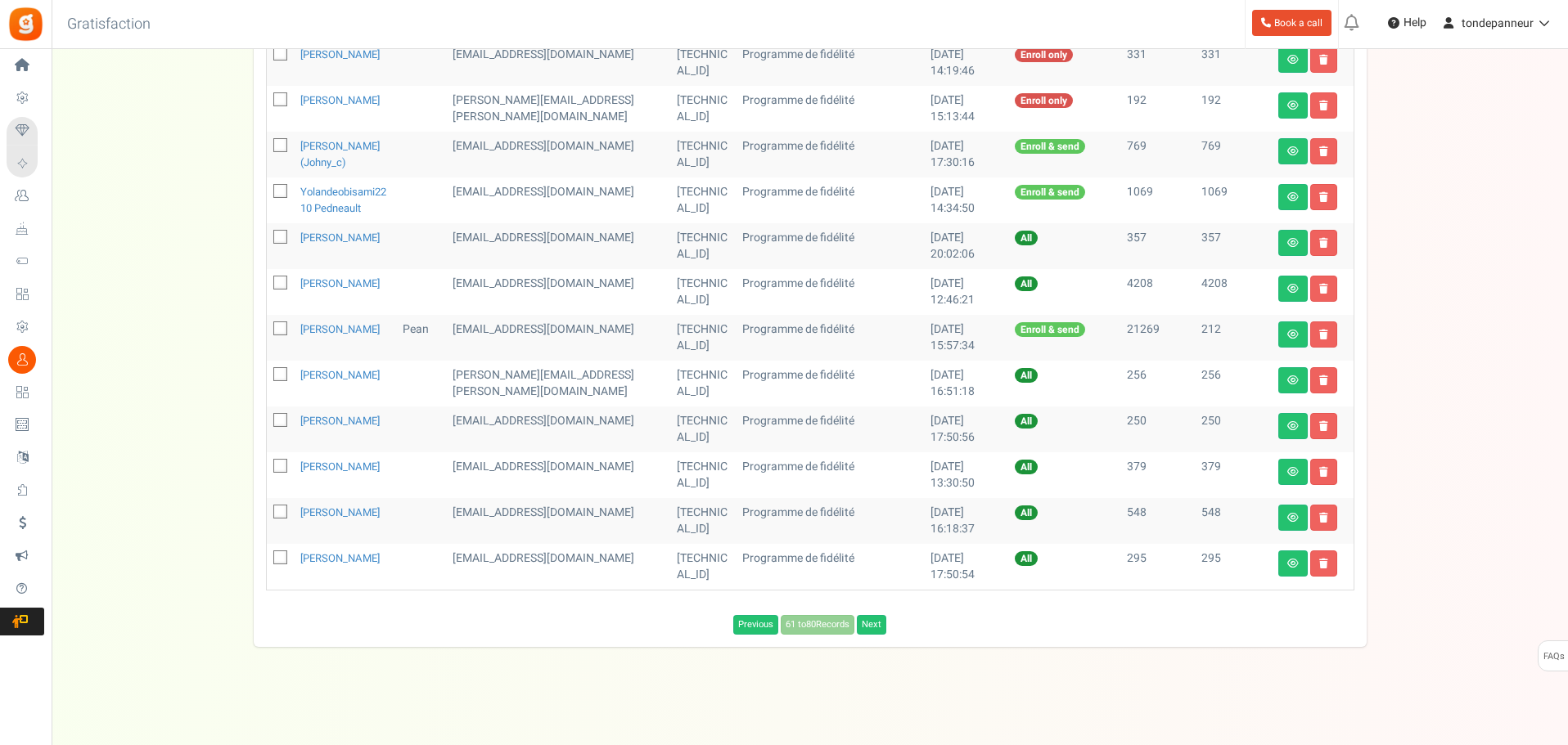
click at [873, 629] on div "Previous 61 to 80 Records Next Loading..." at bounding box center [810, 621] width 1113 height 28
click at [874, 635] on link "Next" at bounding box center [872, 624] width 30 height 19
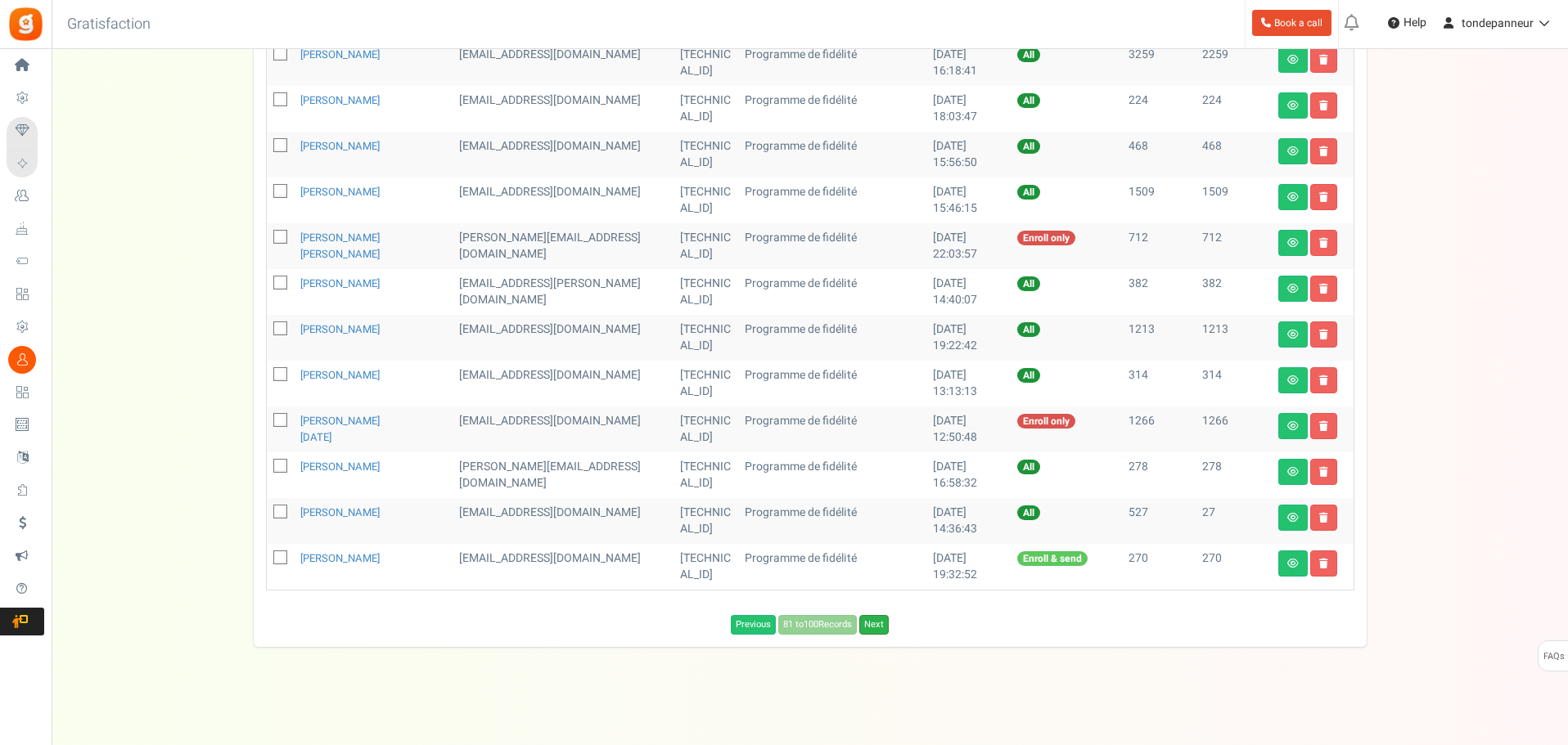
click at [877, 627] on link "Next" at bounding box center [874, 624] width 30 height 19
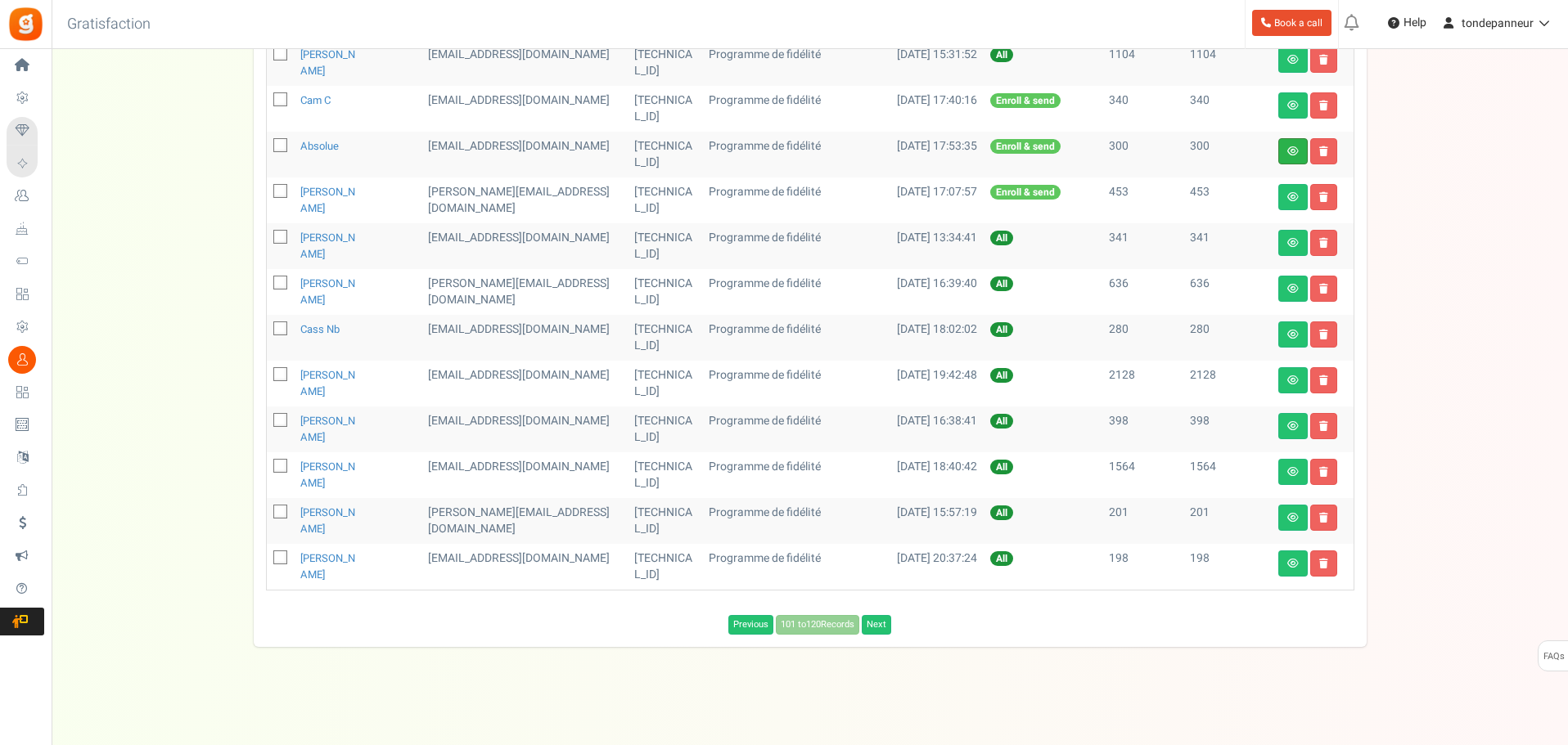
click at [1281, 148] on link at bounding box center [1293, 151] width 30 height 26
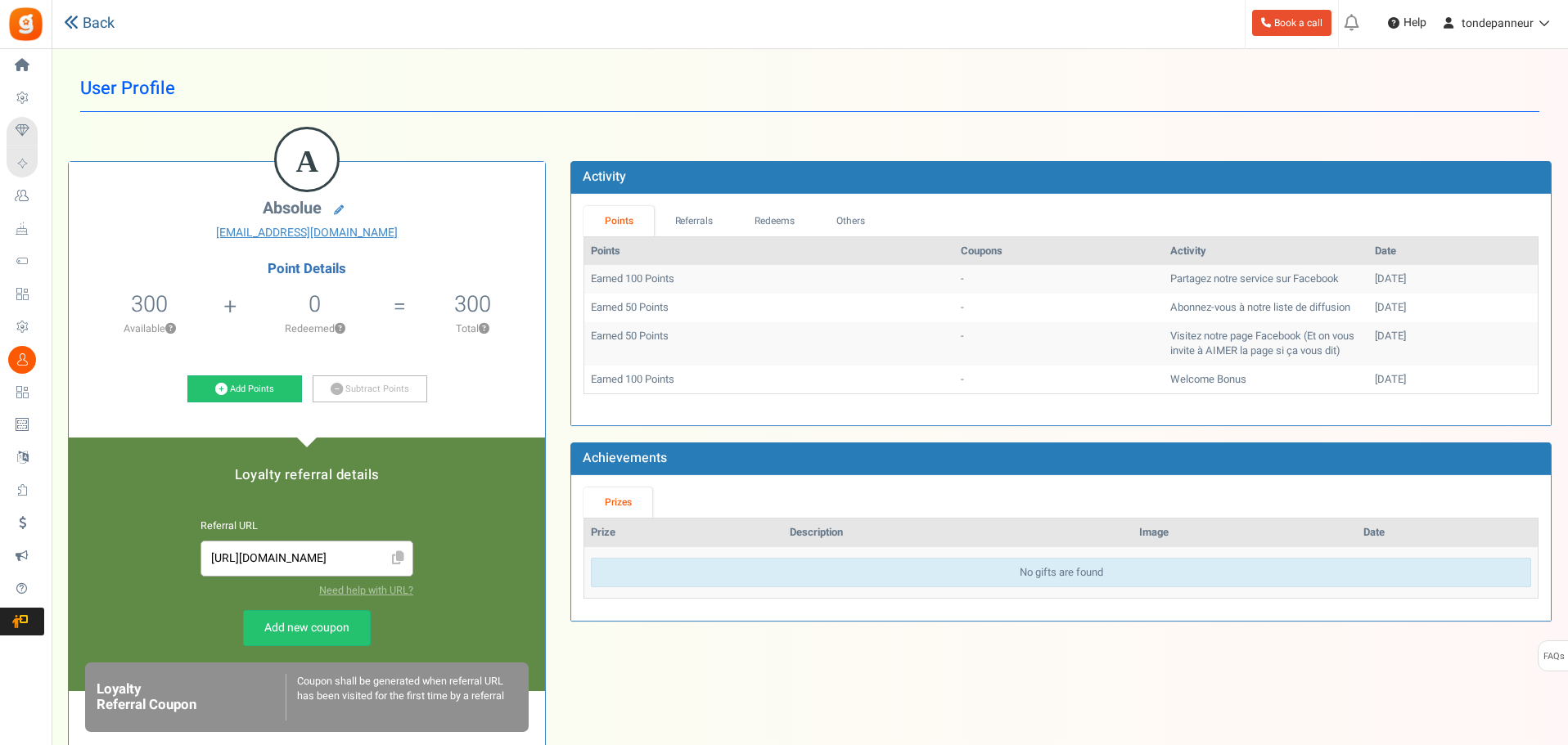
click at [103, 19] on link "Back" at bounding box center [89, 24] width 51 height 21
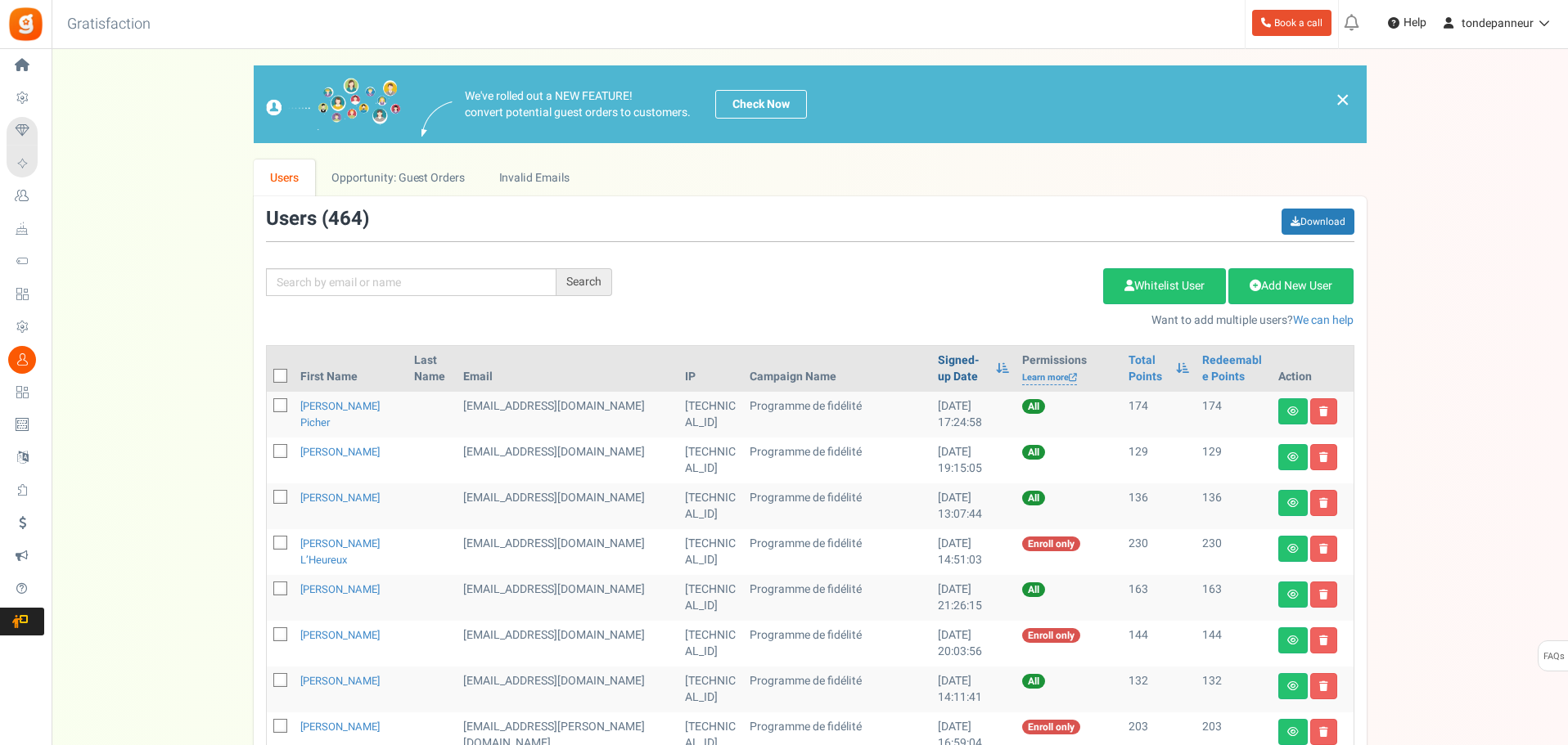
click at [937, 370] on link "Signed-up Date" at bounding box center [962, 369] width 50 height 32
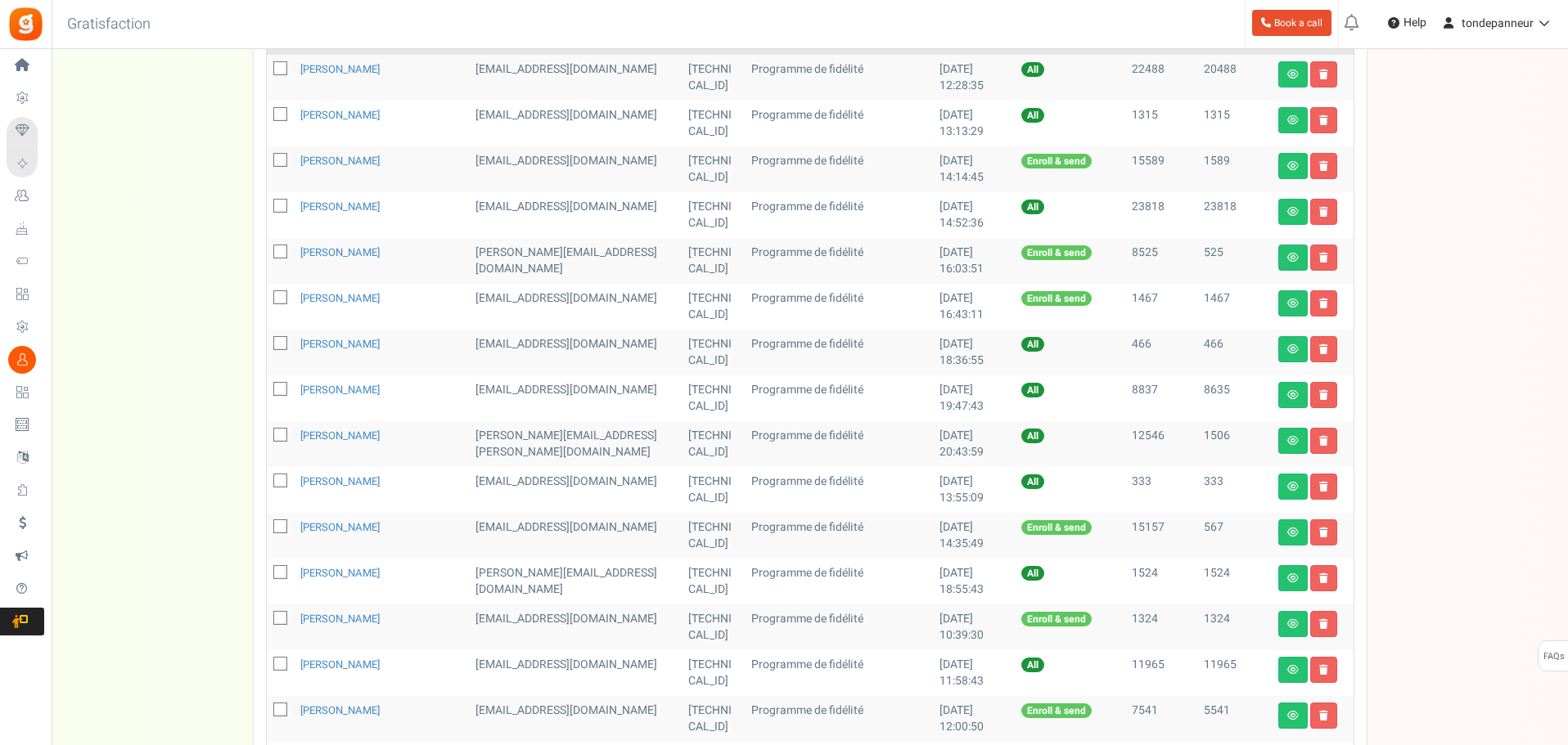
scroll to position [654, 0]
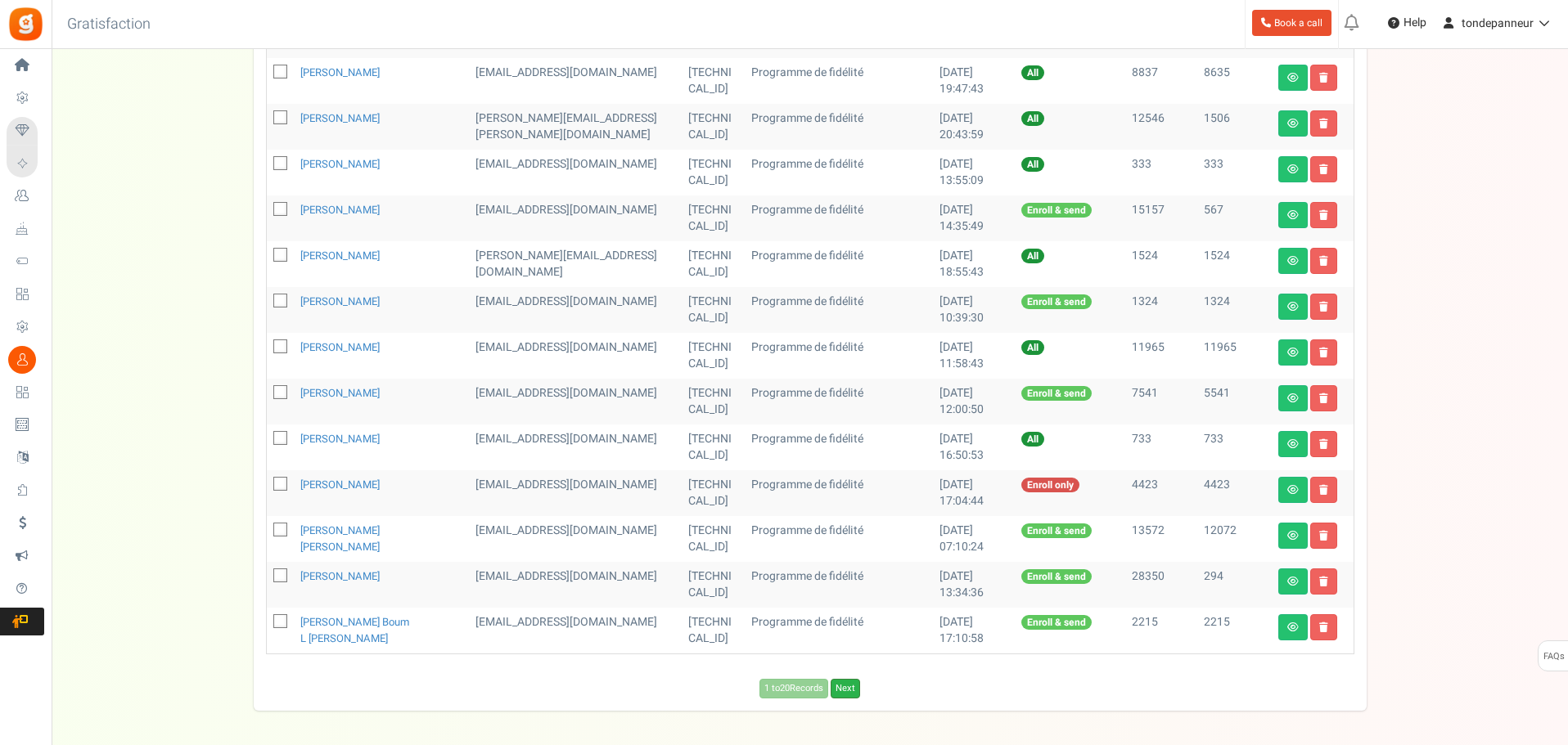
click at [853, 687] on link "Next" at bounding box center [846, 688] width 30 height 19
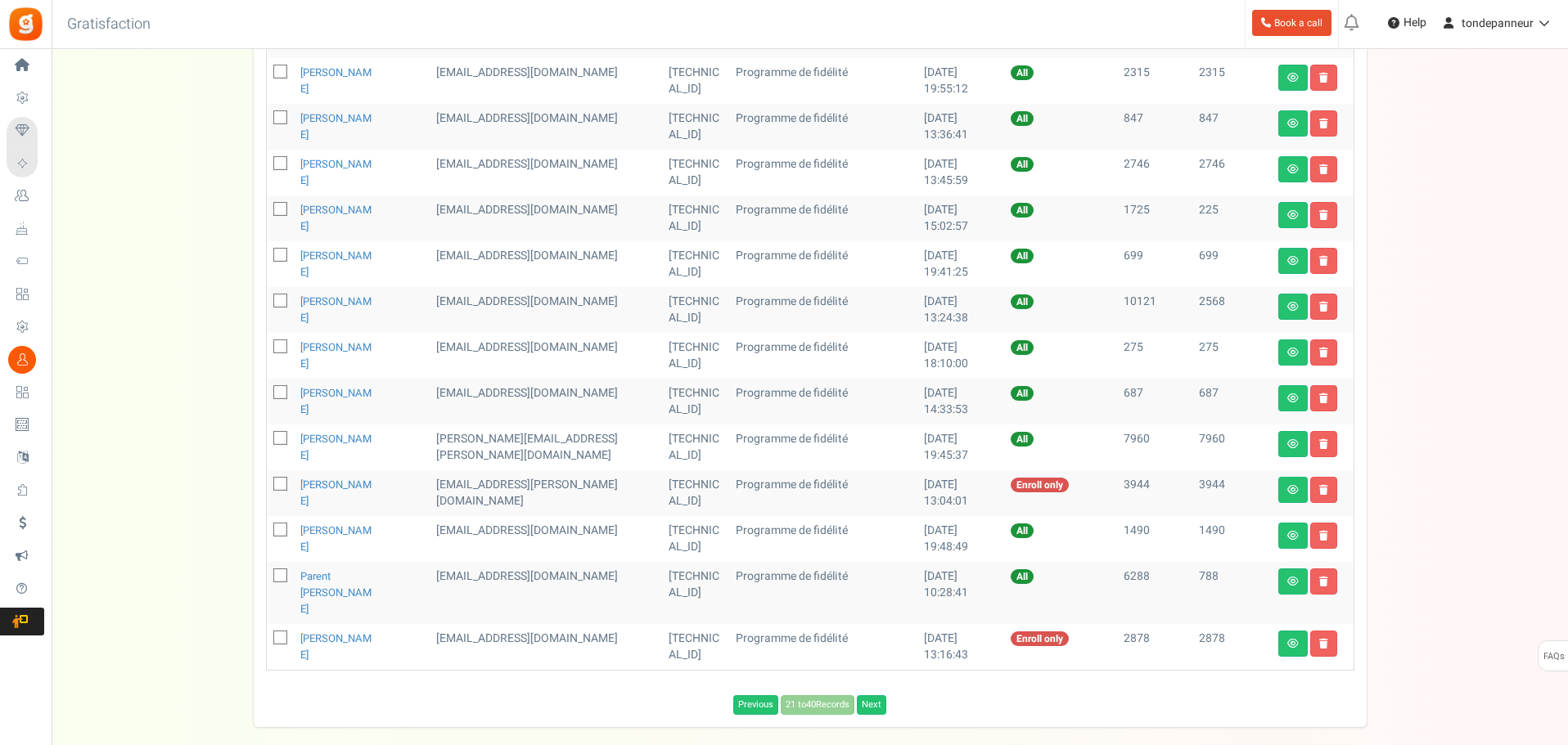
click at [859, 695] on div "Previous 21 to 40 Records Next Loading..." at bounding box center [810, 705] width 1113 height 19
click at [868, 695] on link "Next" at bounding box center [872, 705] width 30 height 19
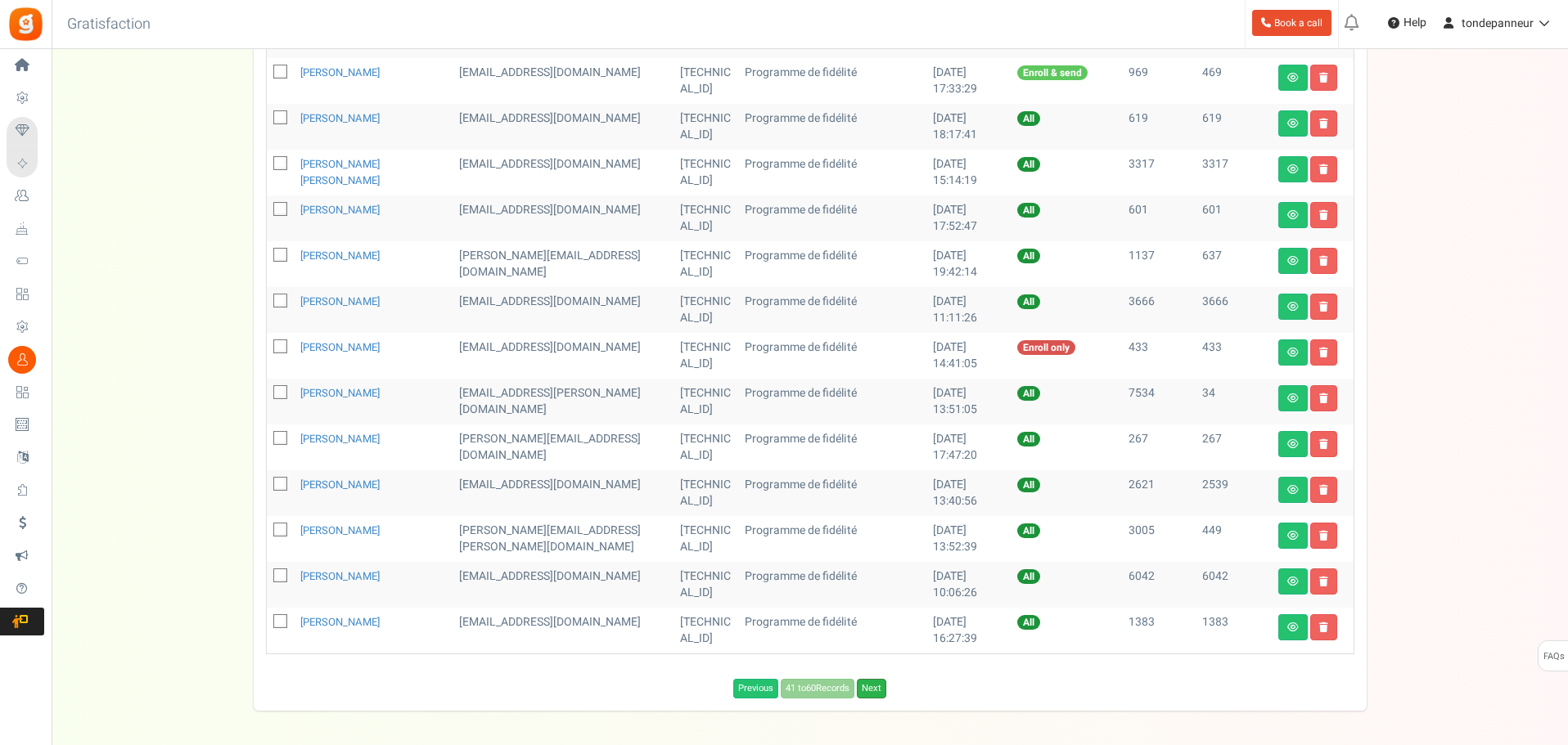
click at [881, 688] on link "Next" at bounding box center [872, 688] width 30 height 19
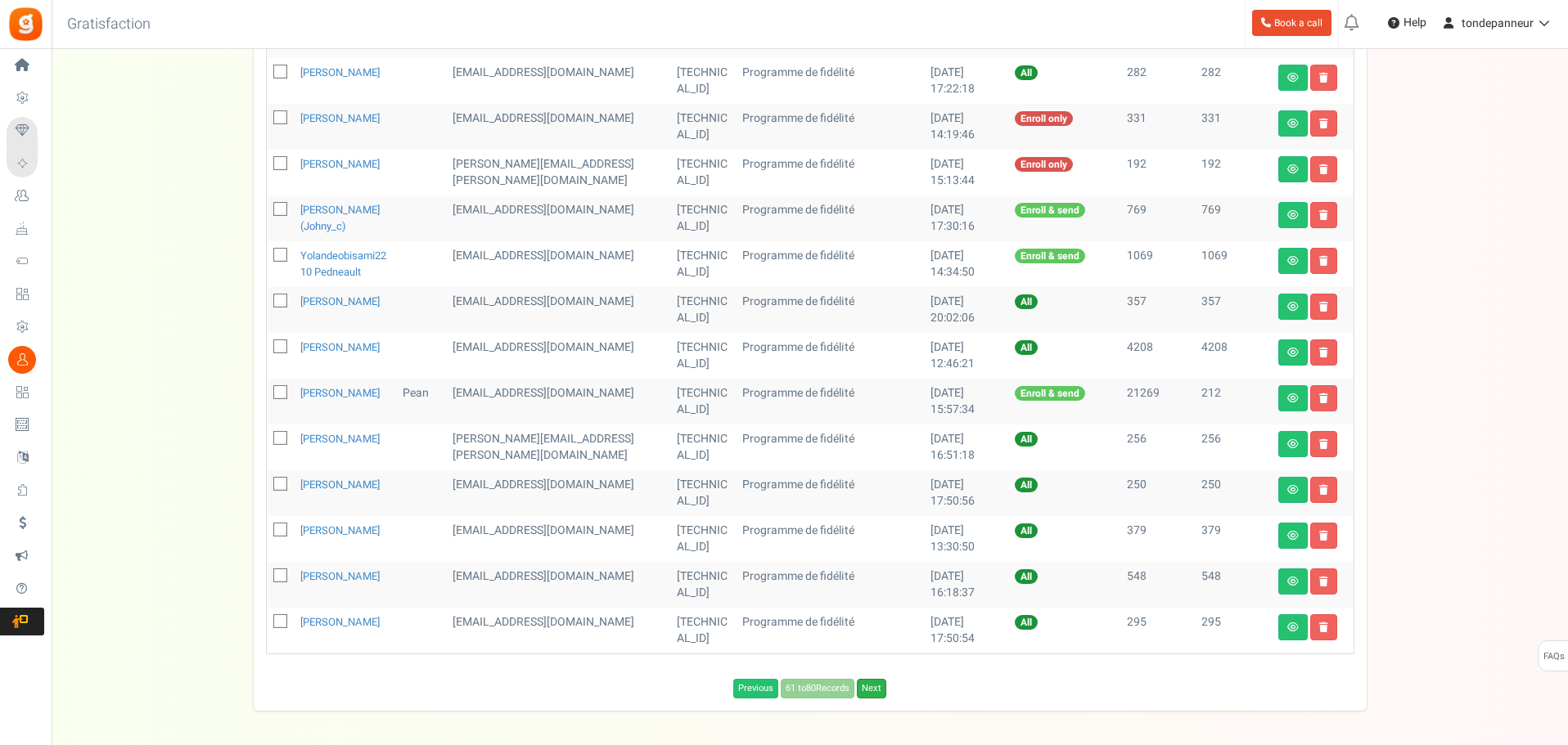
click at [879, 695] on link "Next" at bounding box center [872, 688] width 30 height 19
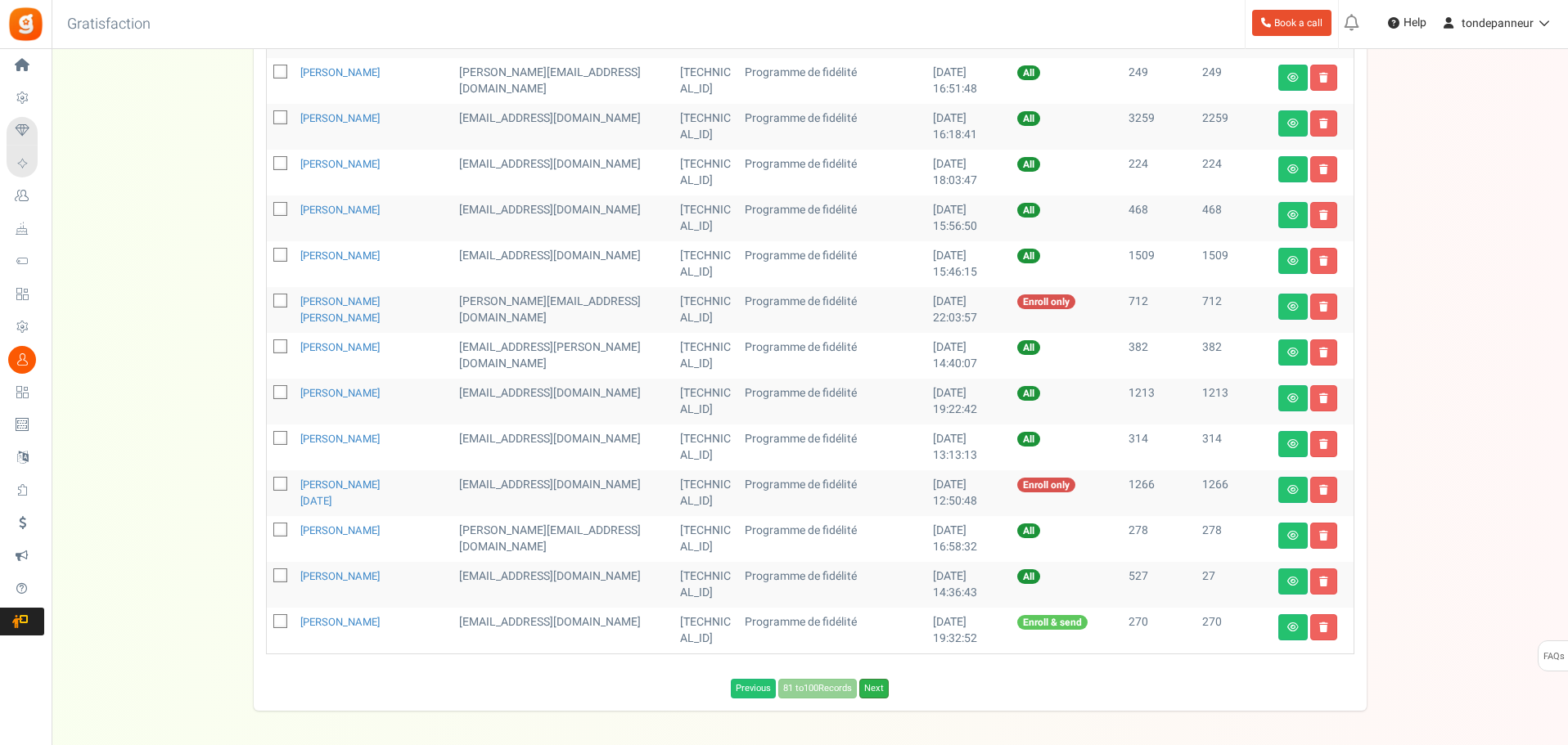
click at [880, 693] on link "Next" at bounding box center [874, 688] width 30 height 19
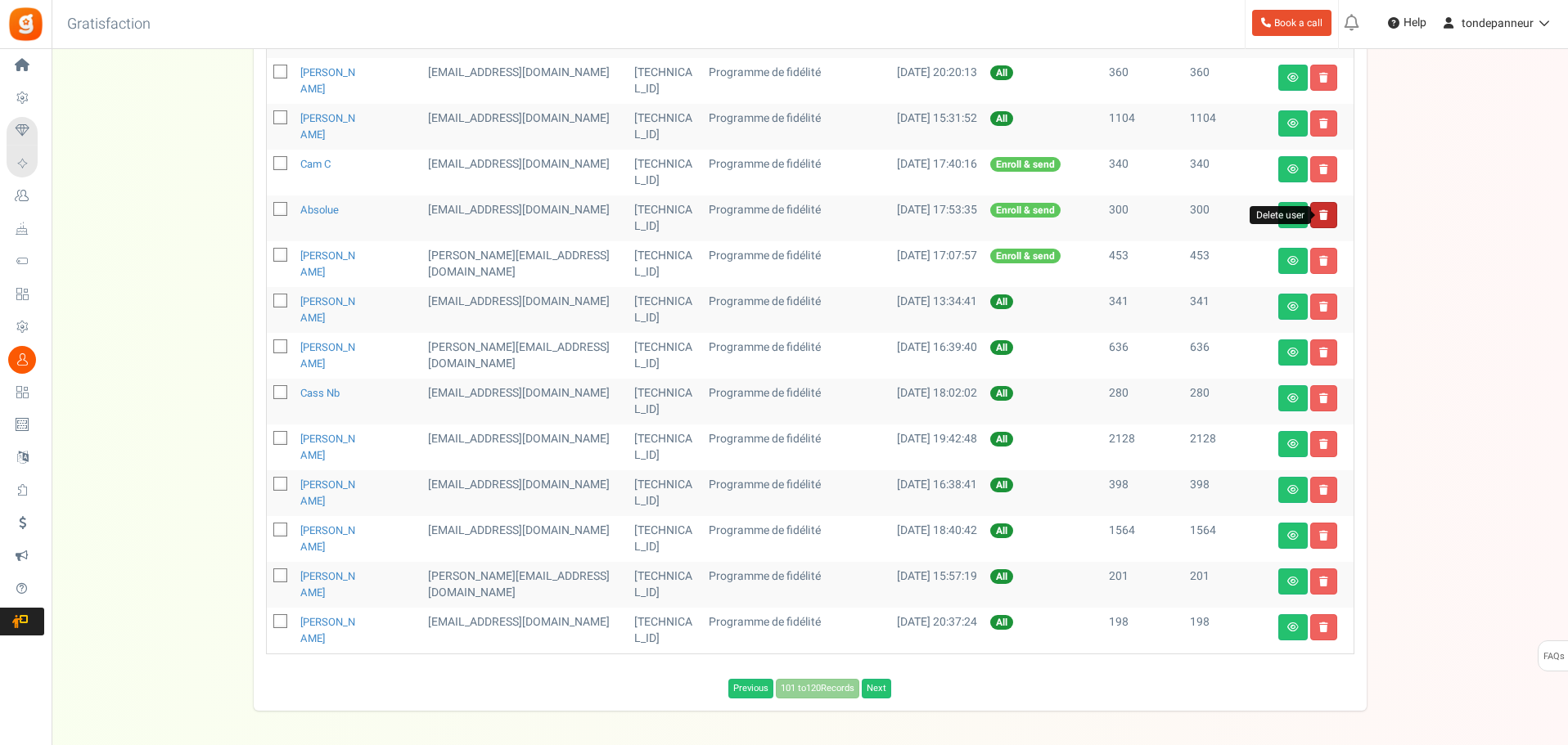
click at [1319, 213] on icon at bounding box center [1323, 215] width 9 height 10
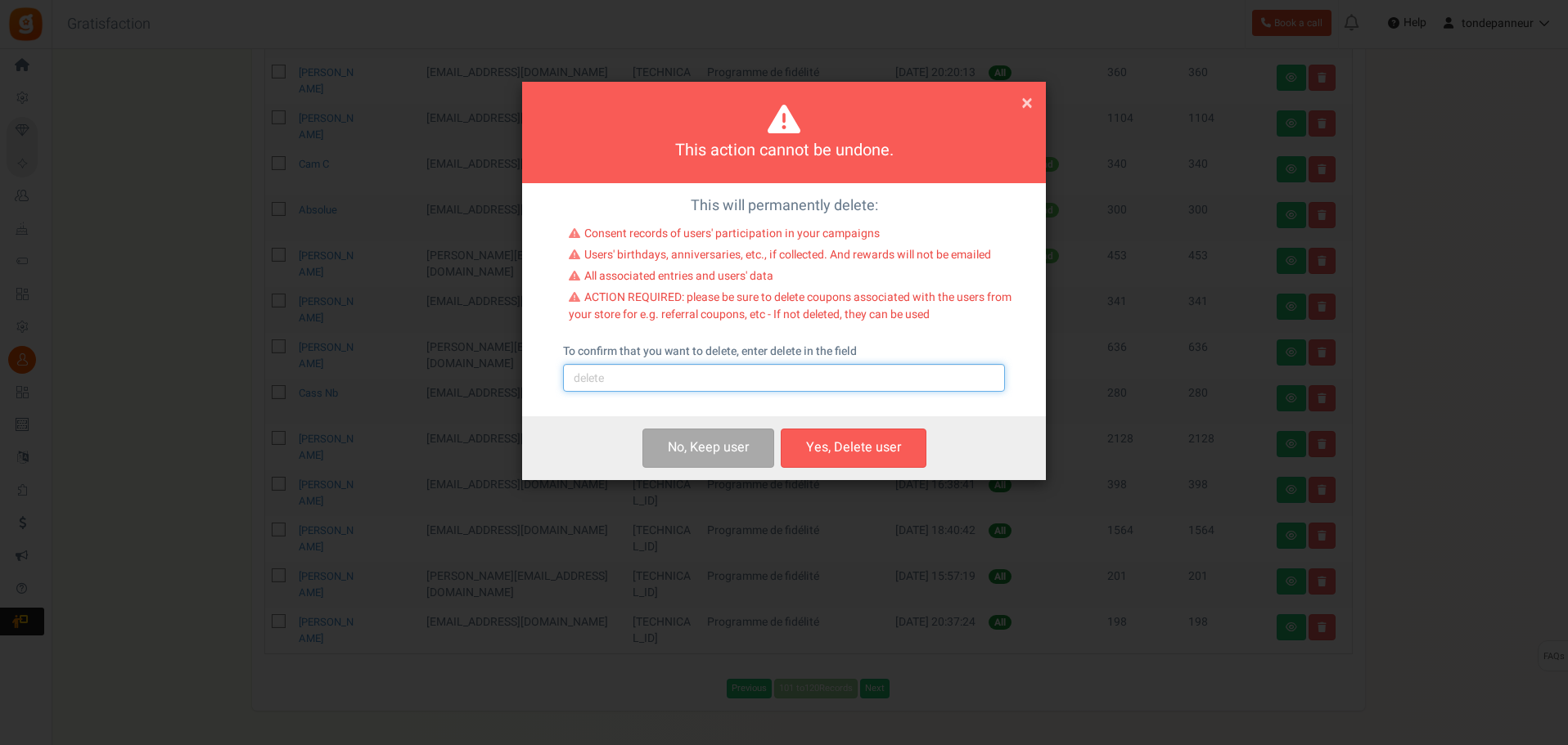
click at [716, 391] on input "text" at bounding box center [784, 378] width 442 height 28
type input "delete"
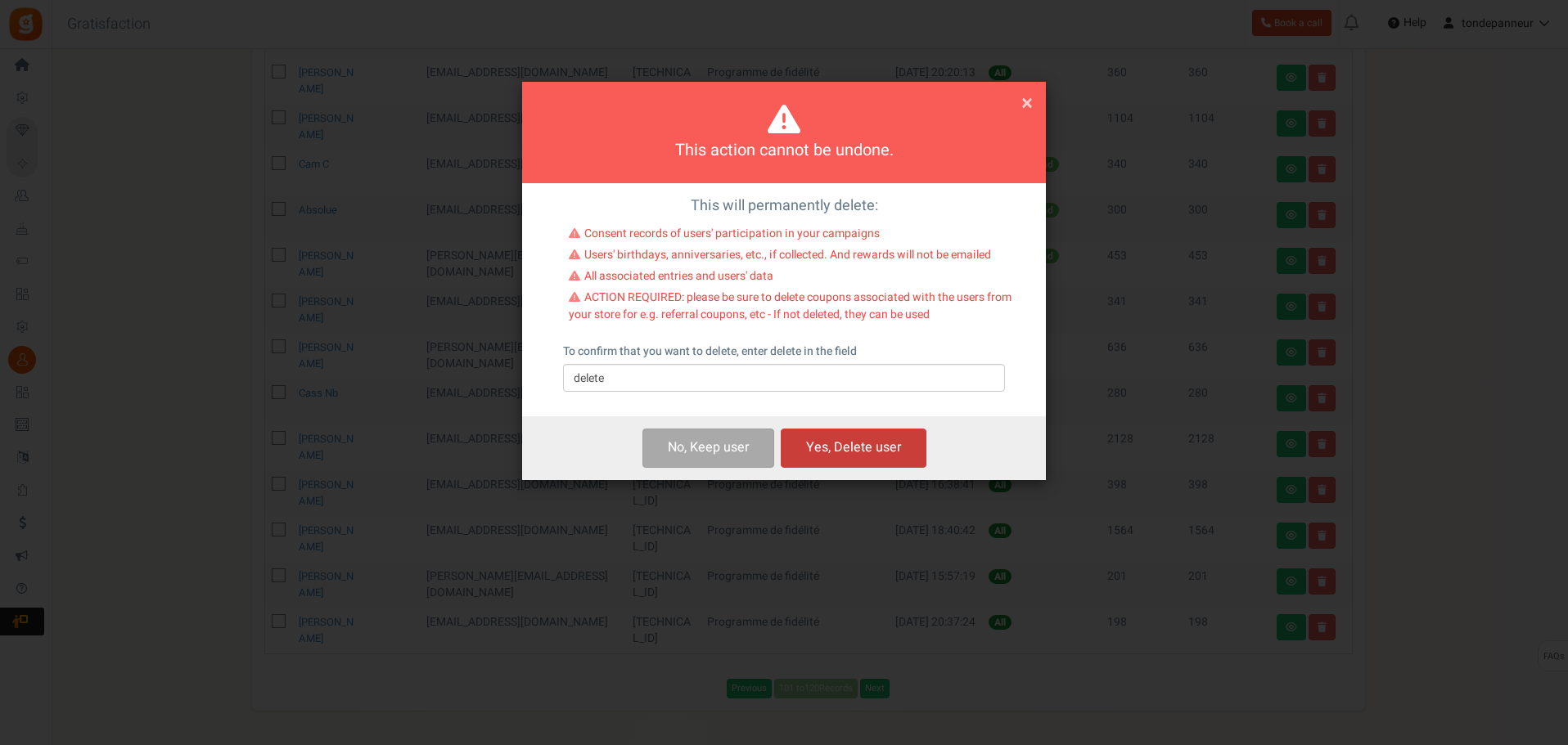
click at [834, 445] on button "Yes, Delete user" at bounding box center [853, 448] width 146 height 38
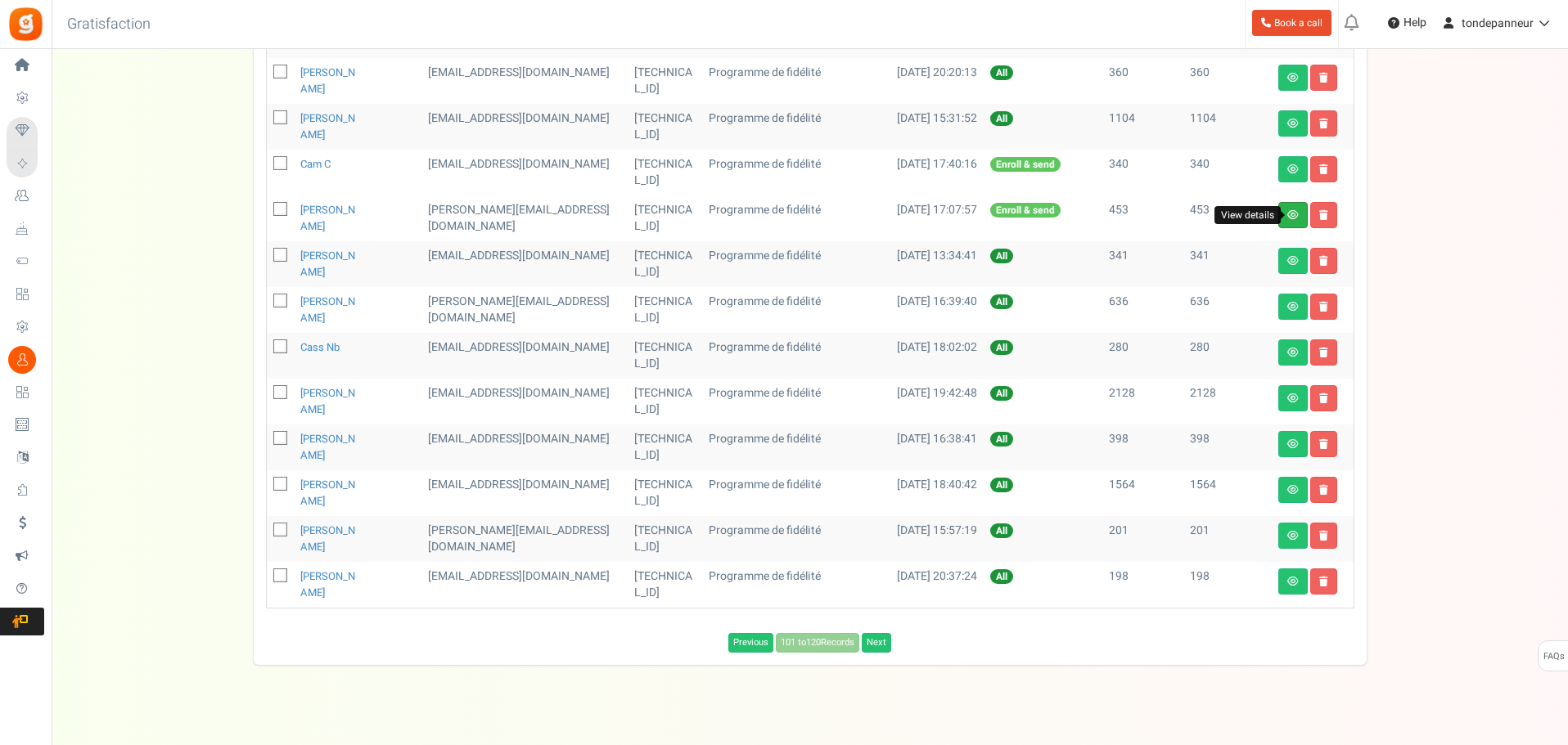
click at [1289, 217] on icon at bounding box center [1292, 215] width 11 height 10
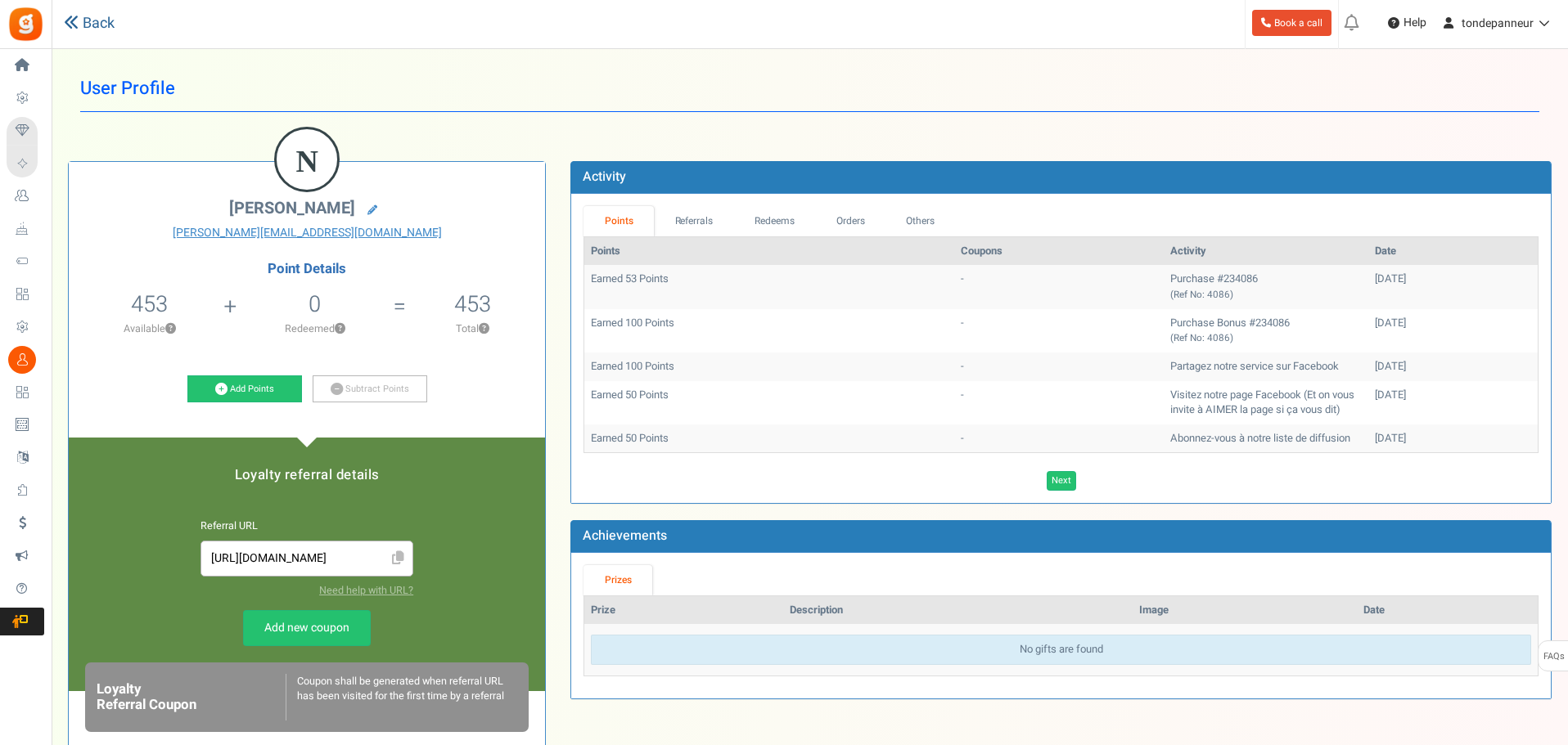
click at [93, 26] on link "Back" at bounding box center [89, 24] width 51 height 21
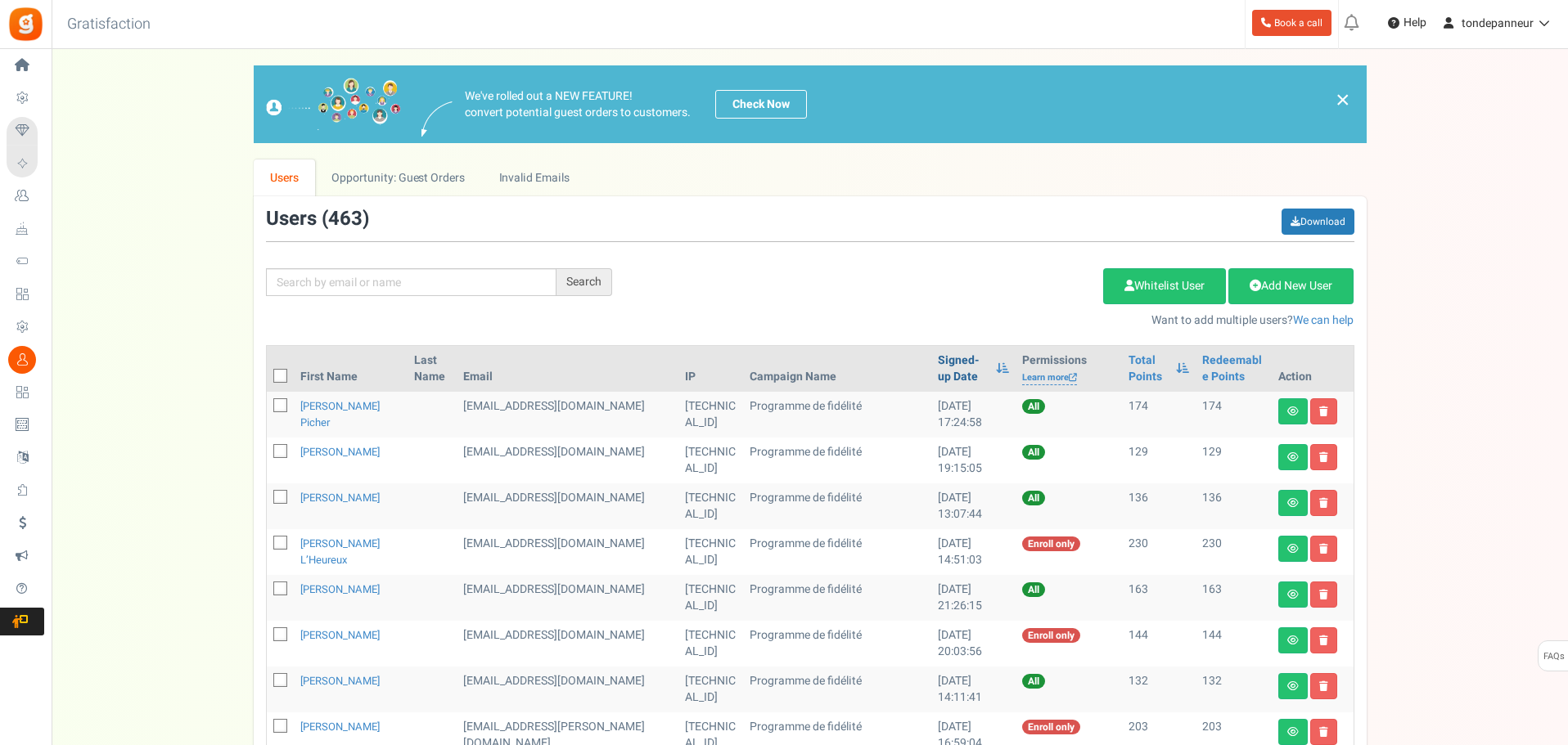
click at [937, 371] on link "Signed-up Date" at bounding box center [962, 369] width 50 height 32
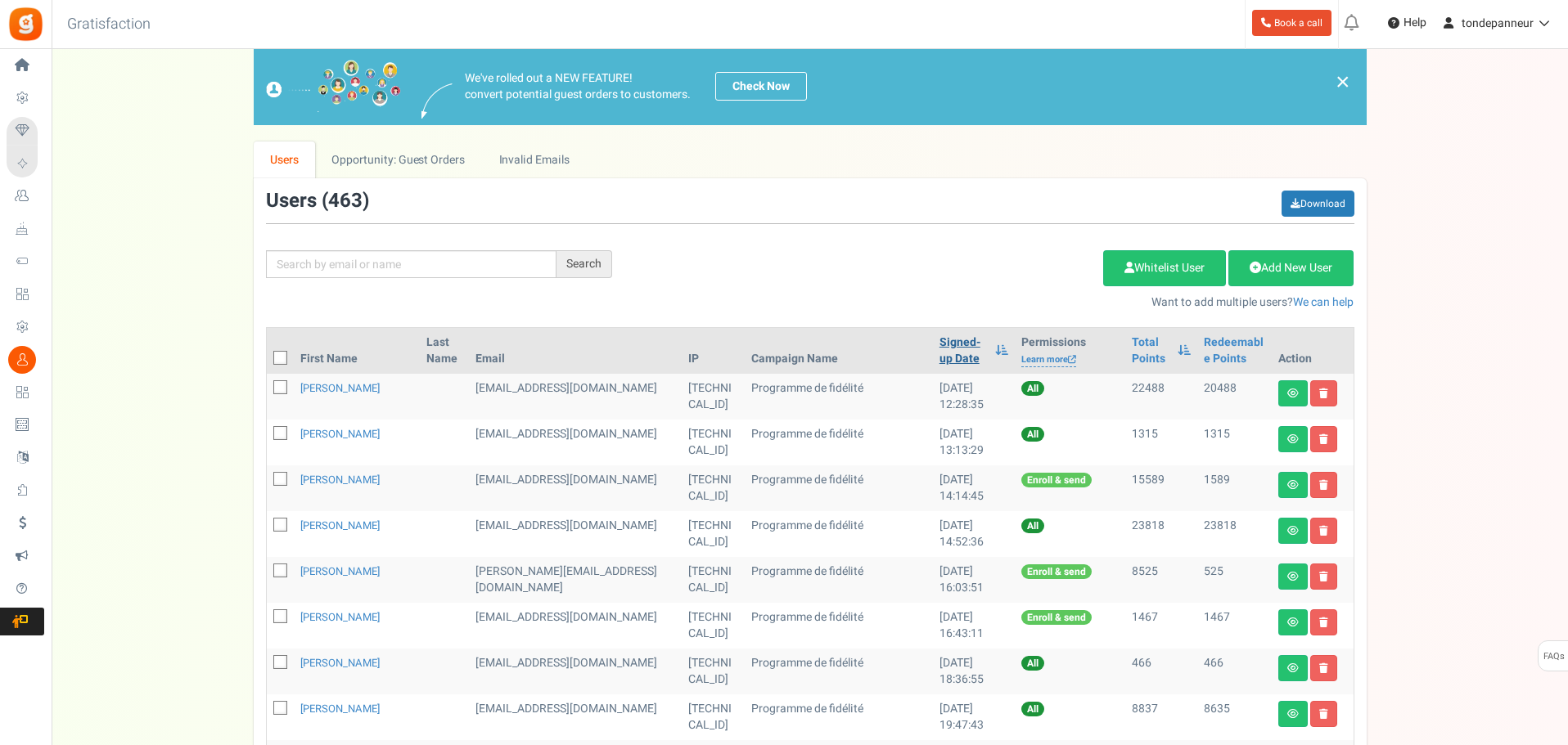
scroll to position [718, 0]
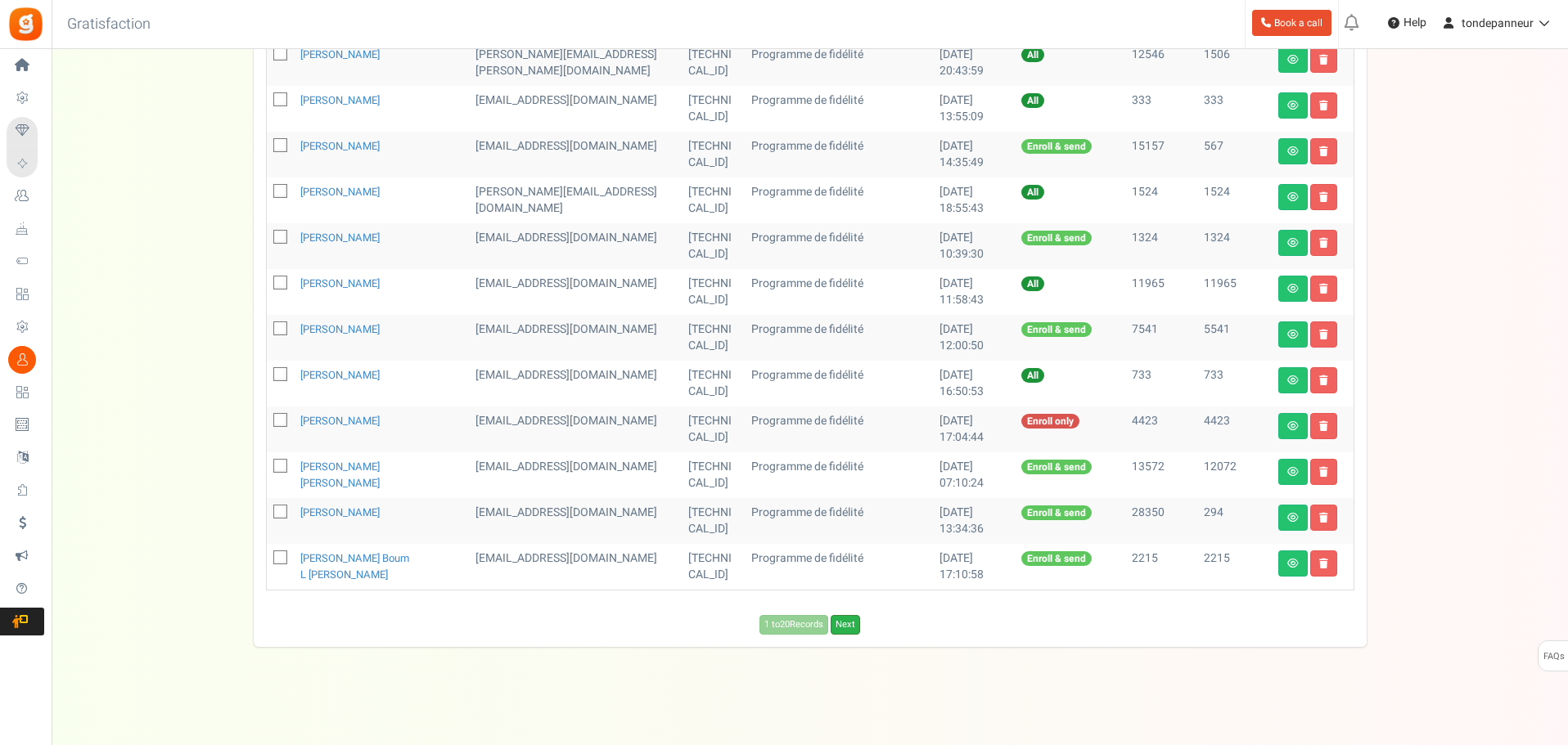
click at [842, 631] on link "Next" at bounding box center [846, 624] width 30 height 19
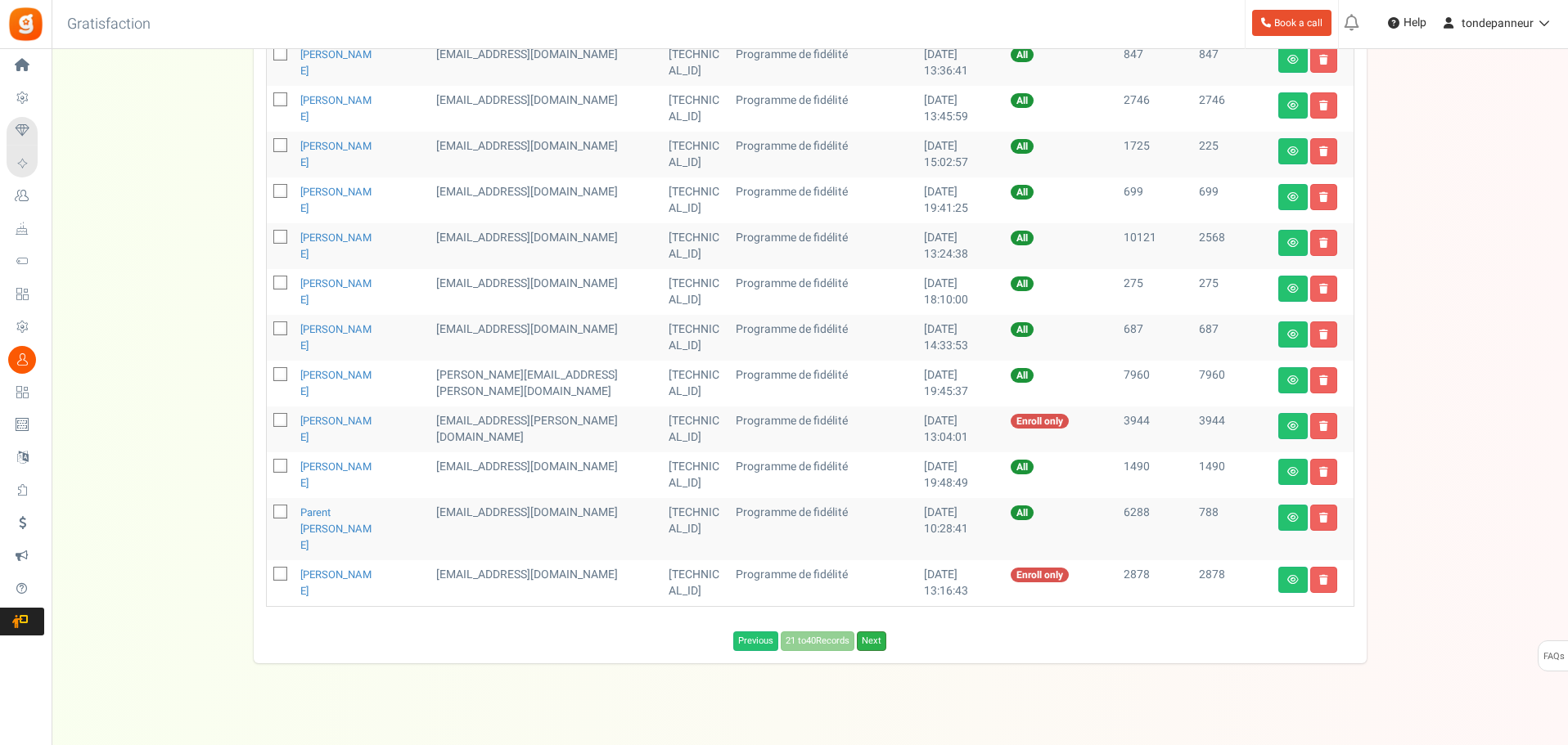
click at [874, 631] on link "Next" at bounding box center [872, 641] width 30 height 19
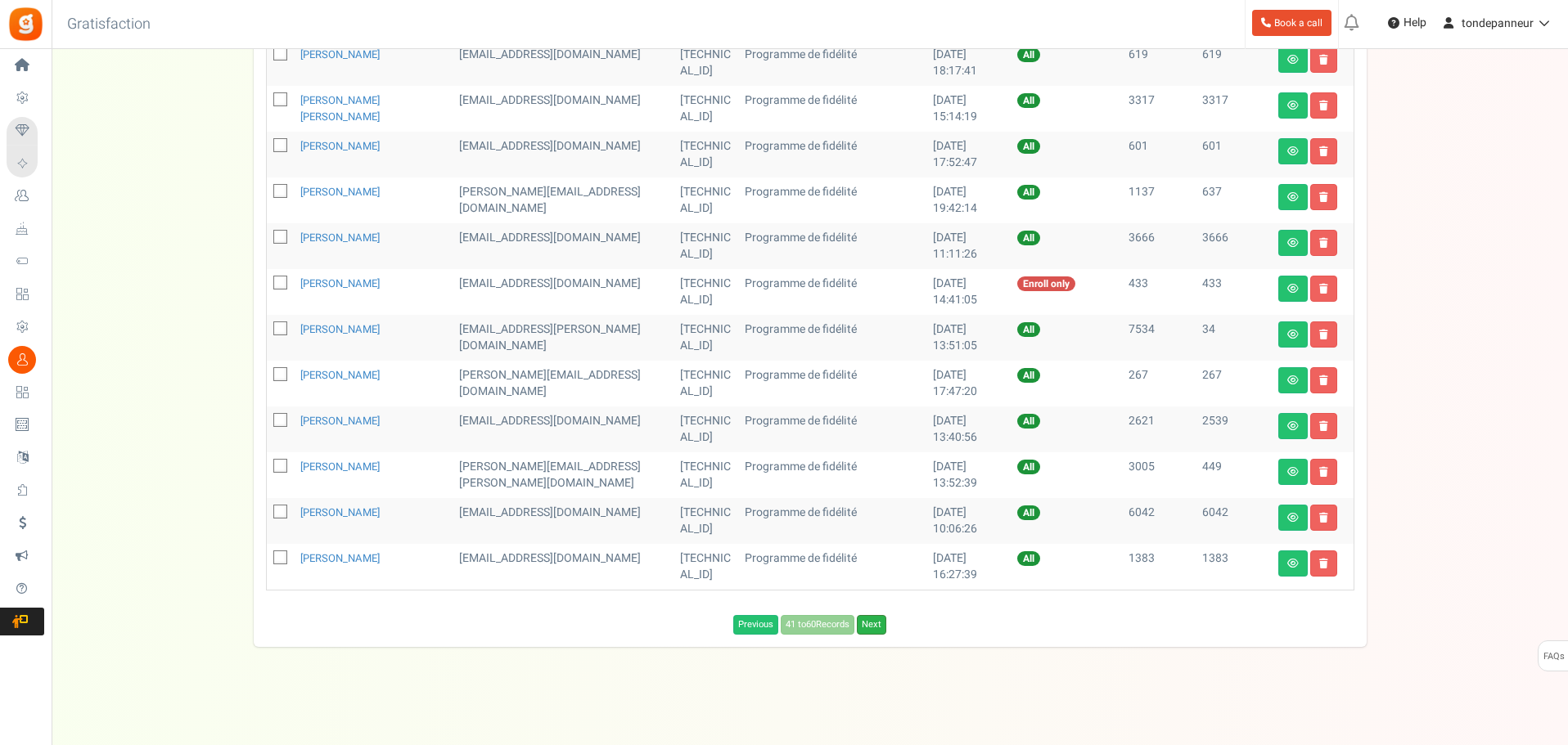
click at [875, 625] on link "Next" at bounding box center [872, 624] width 30 height 19
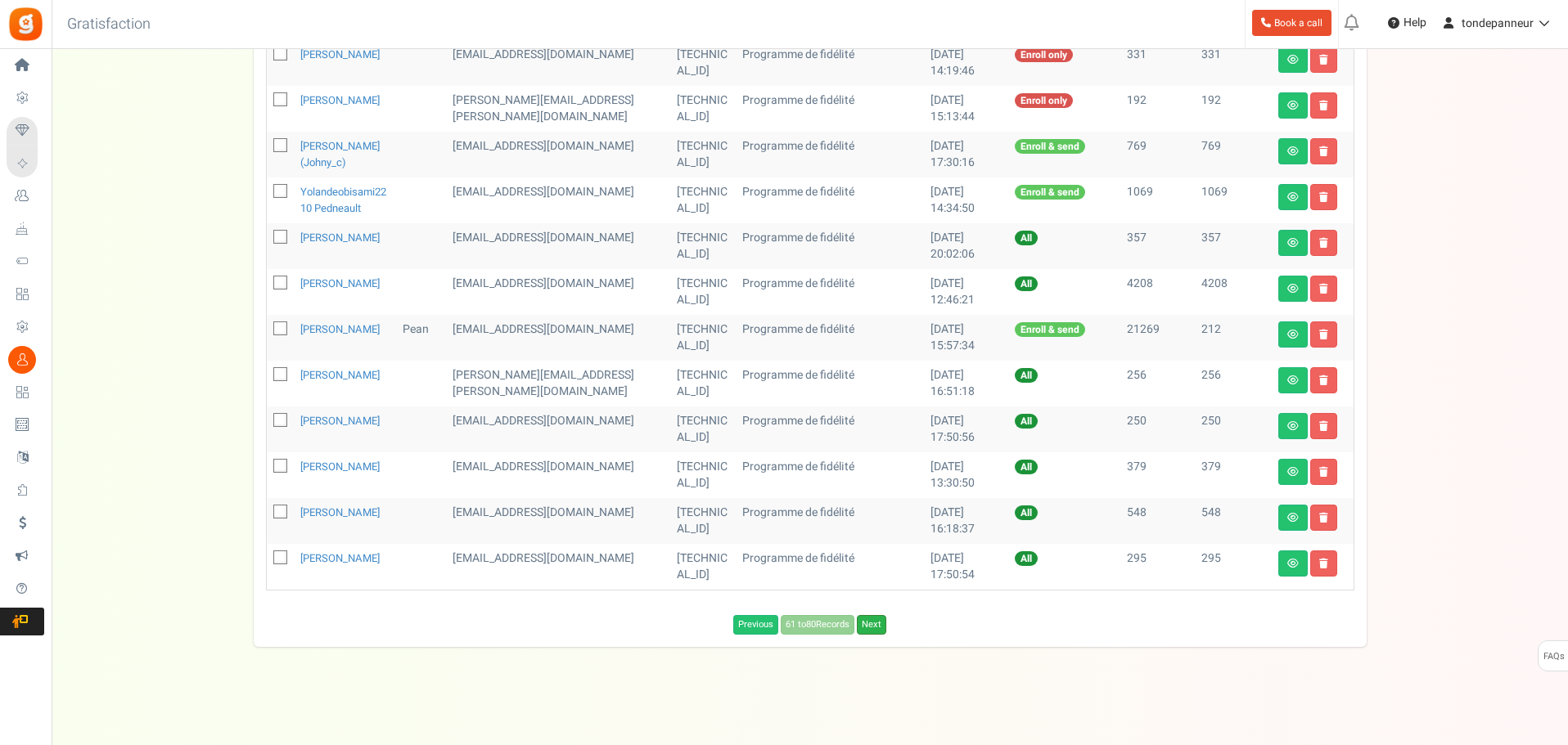
click at [873, 635] on link "Next" at bounding box center [872, 624] width 30 height 19
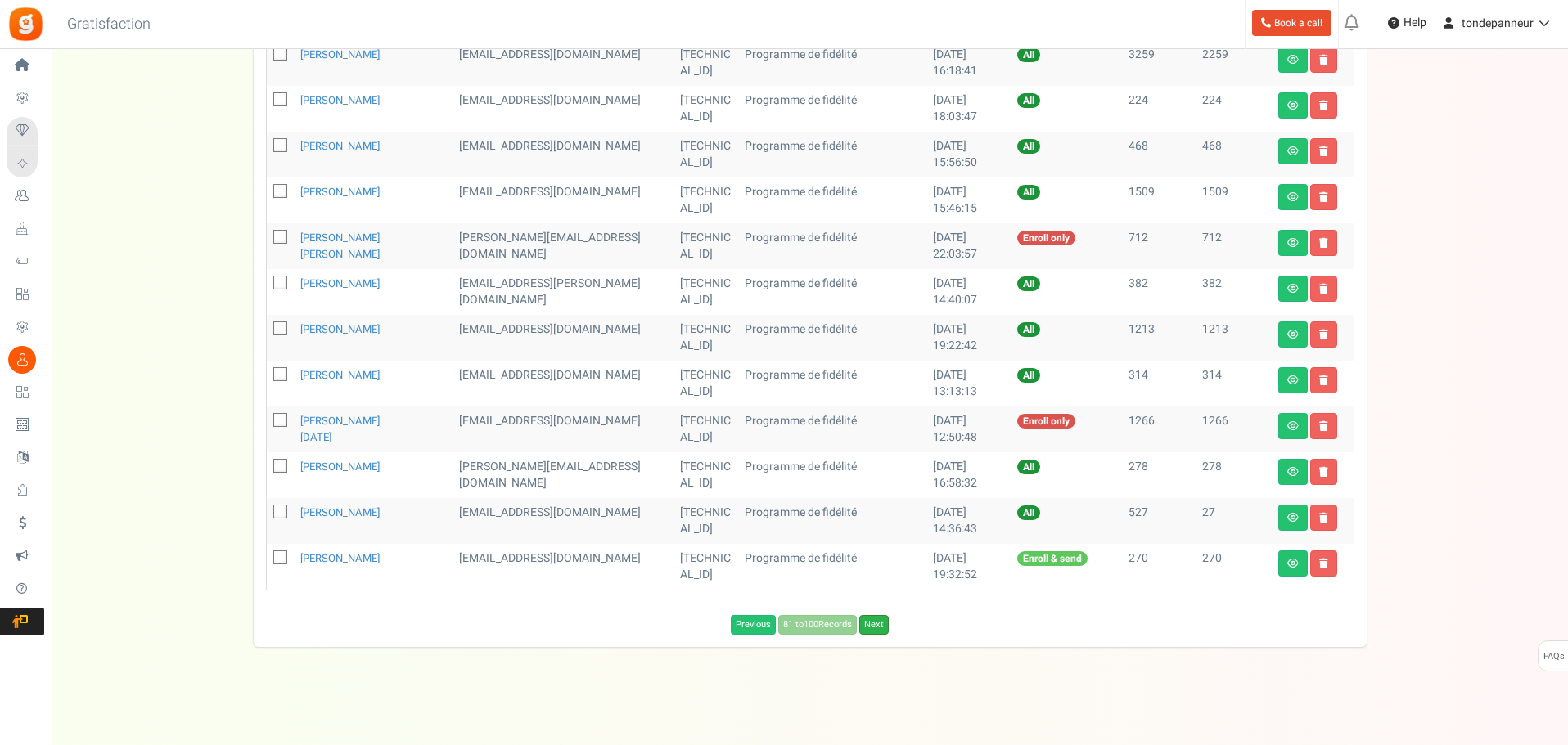
click at [874, 628] on link "Next" at bounding box center [874, 624] width 30 height 19
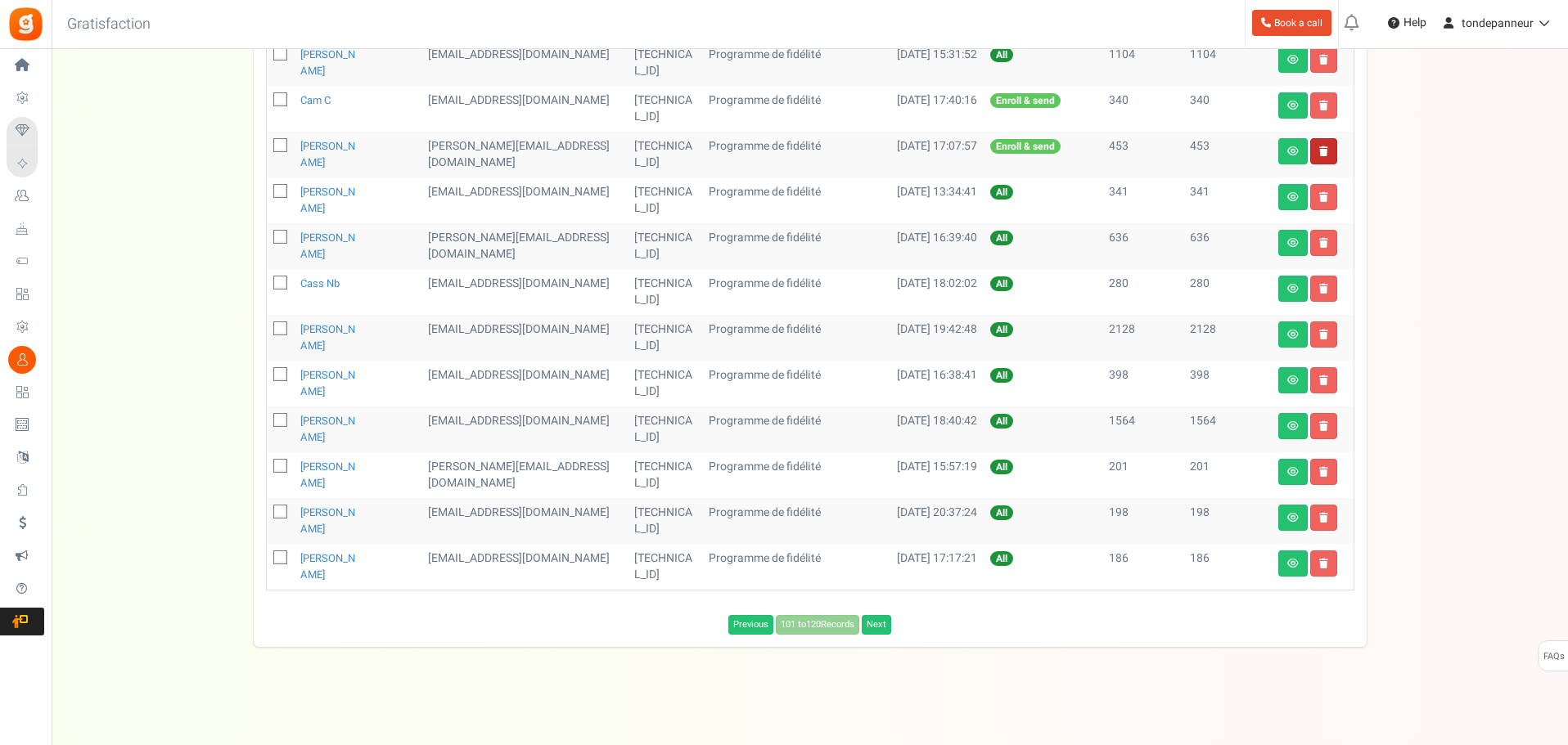
click at [1332, 151] on link at bounding box center [1323, 151] width 27 height 26
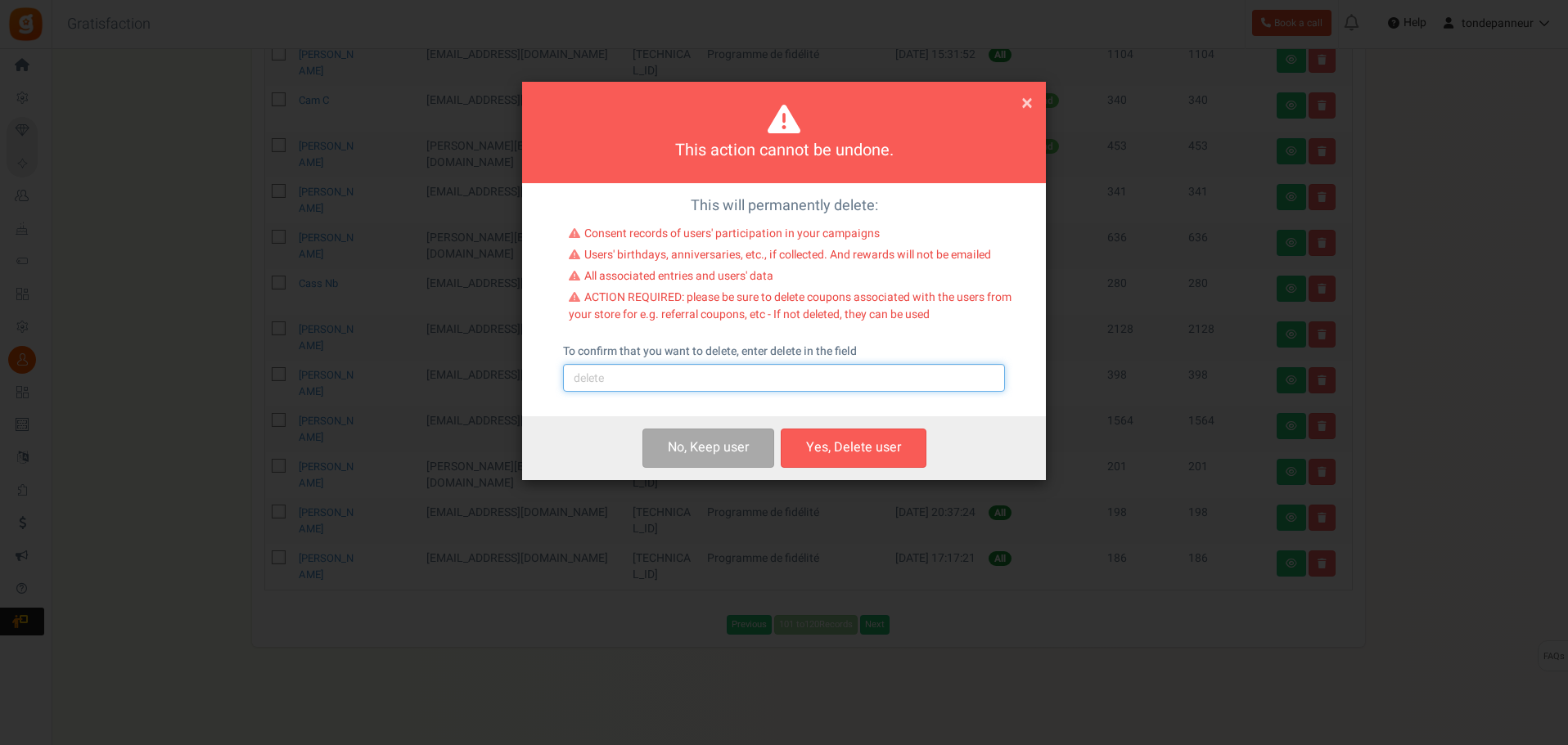
click at [715, 382] on input "text" at bounding box center [784, 378] width 442 height 28
type input "delete"
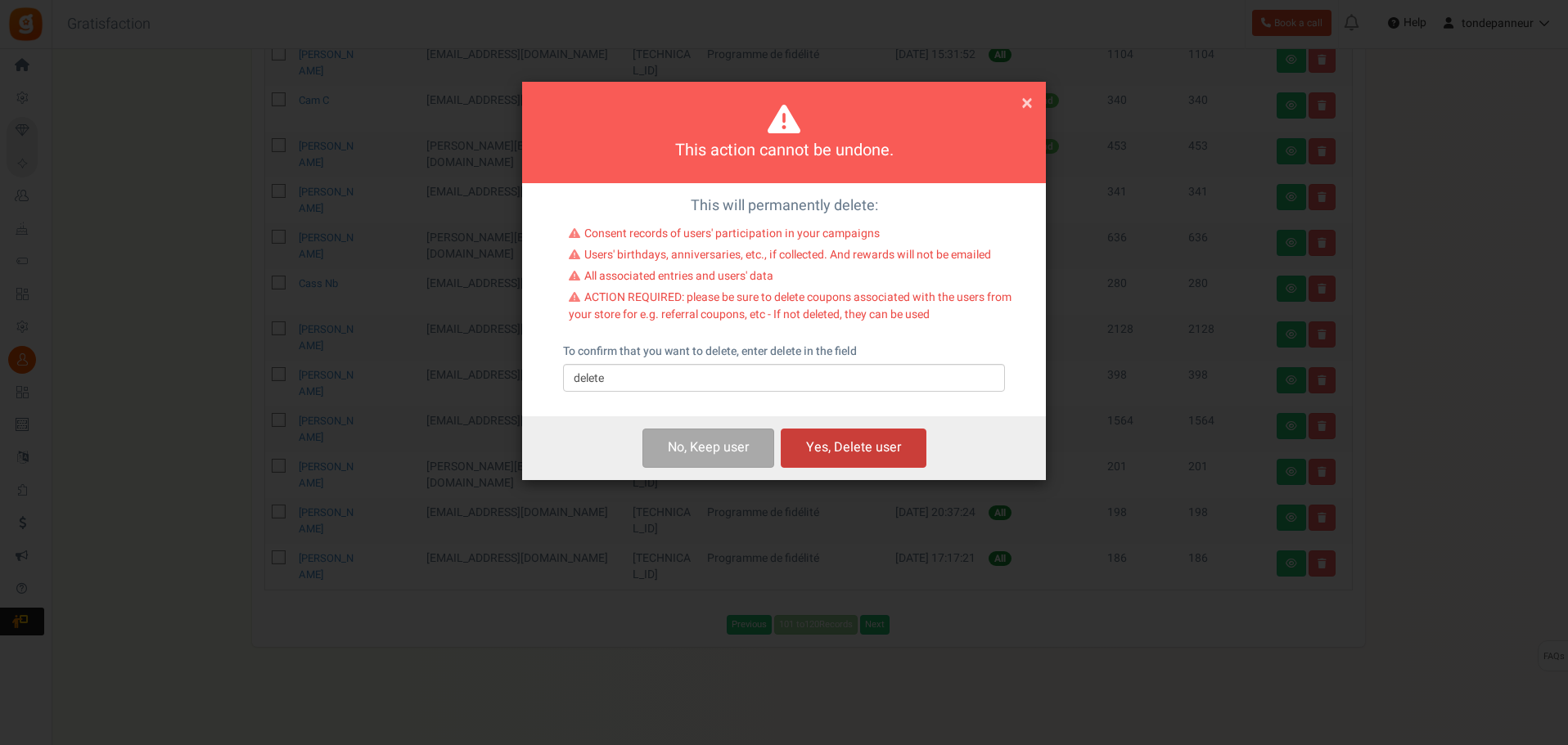
click at [826, 446] on button "Yes, Delete user" at bounding box center [853, 448] width 146 height 38
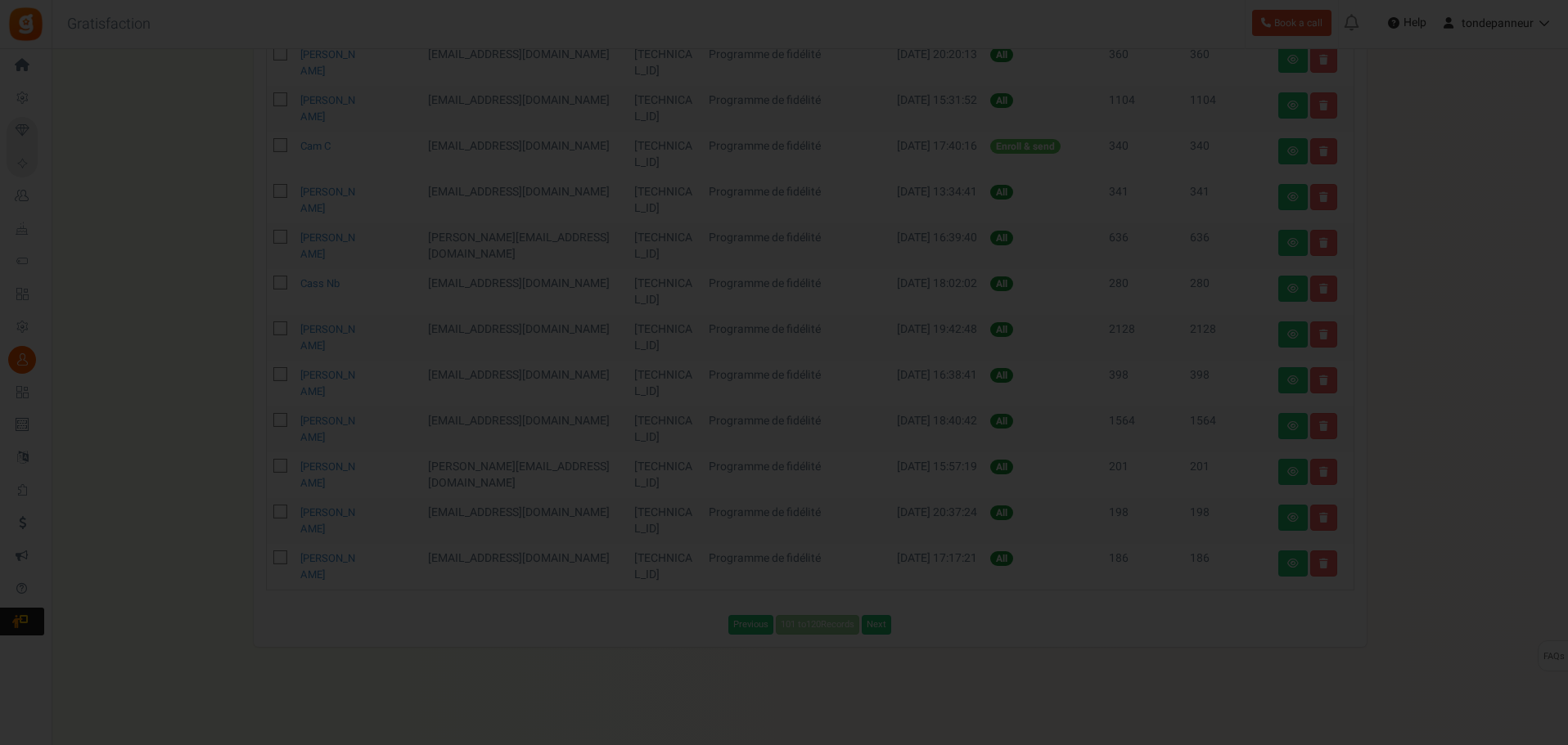
scroll to position [673, 0]
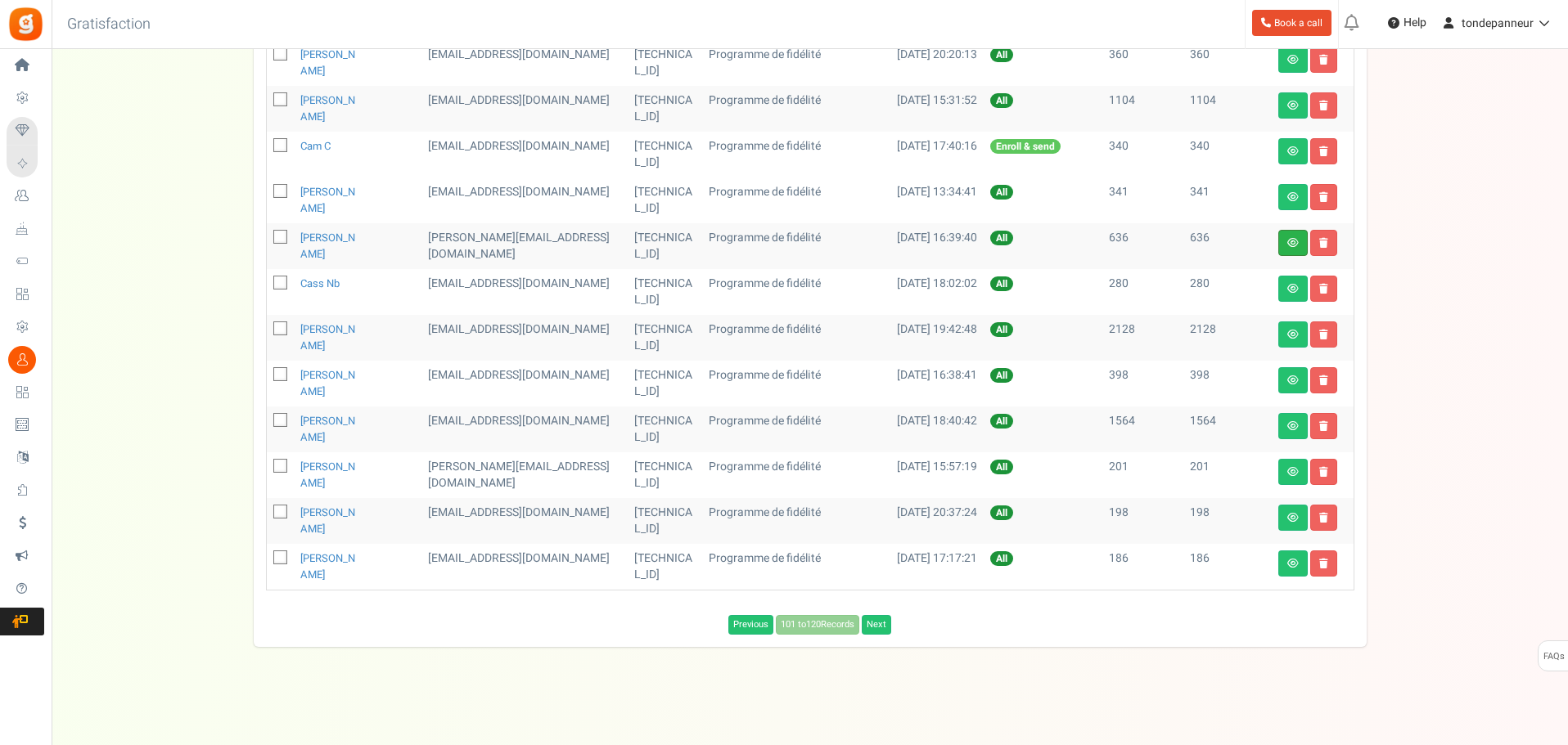
click at [1290, 243] on icon at bounding box center [1292, 243] width 11 height 10
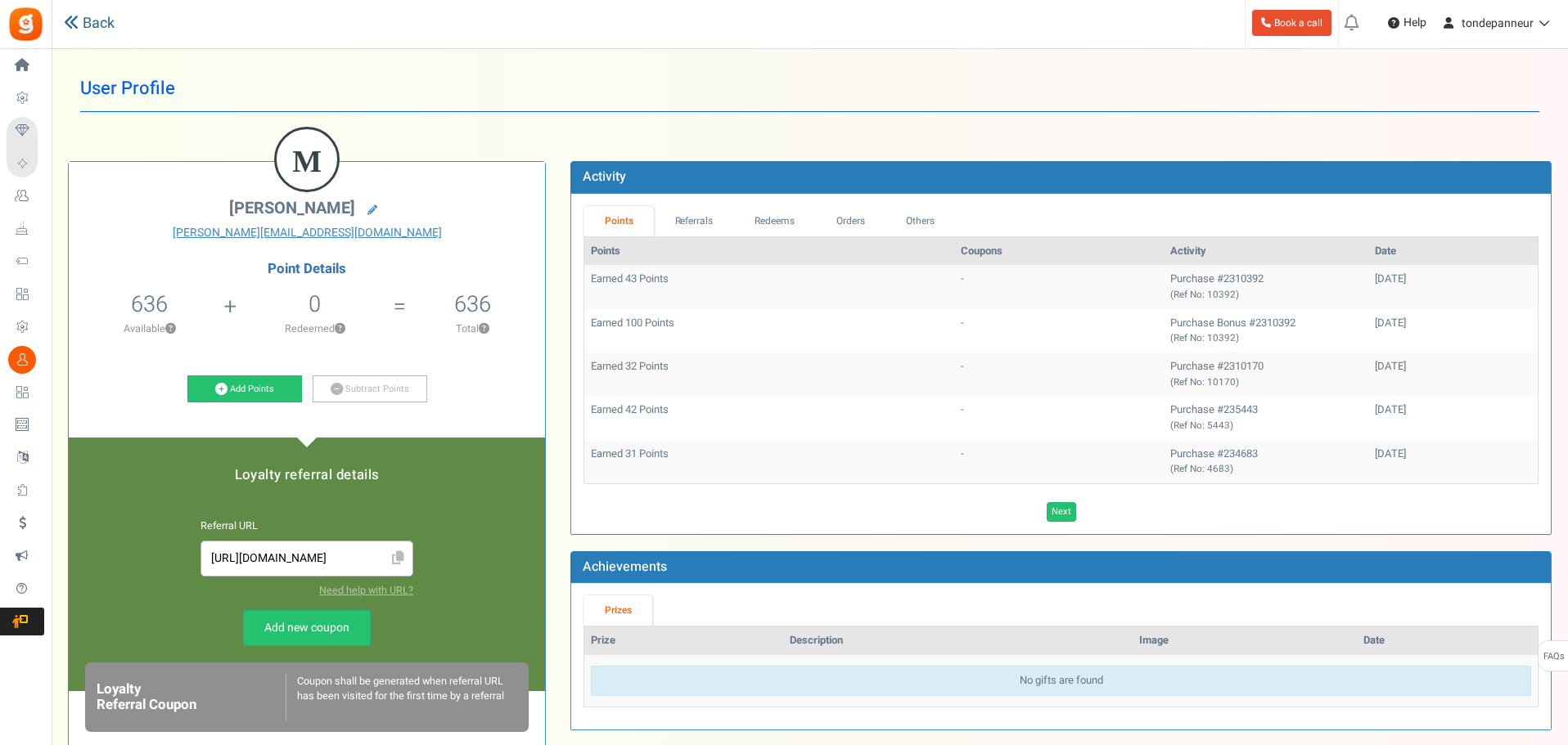
click at [93, 30] on link "Back" at bounding box center [89, 24] width 51 height 21
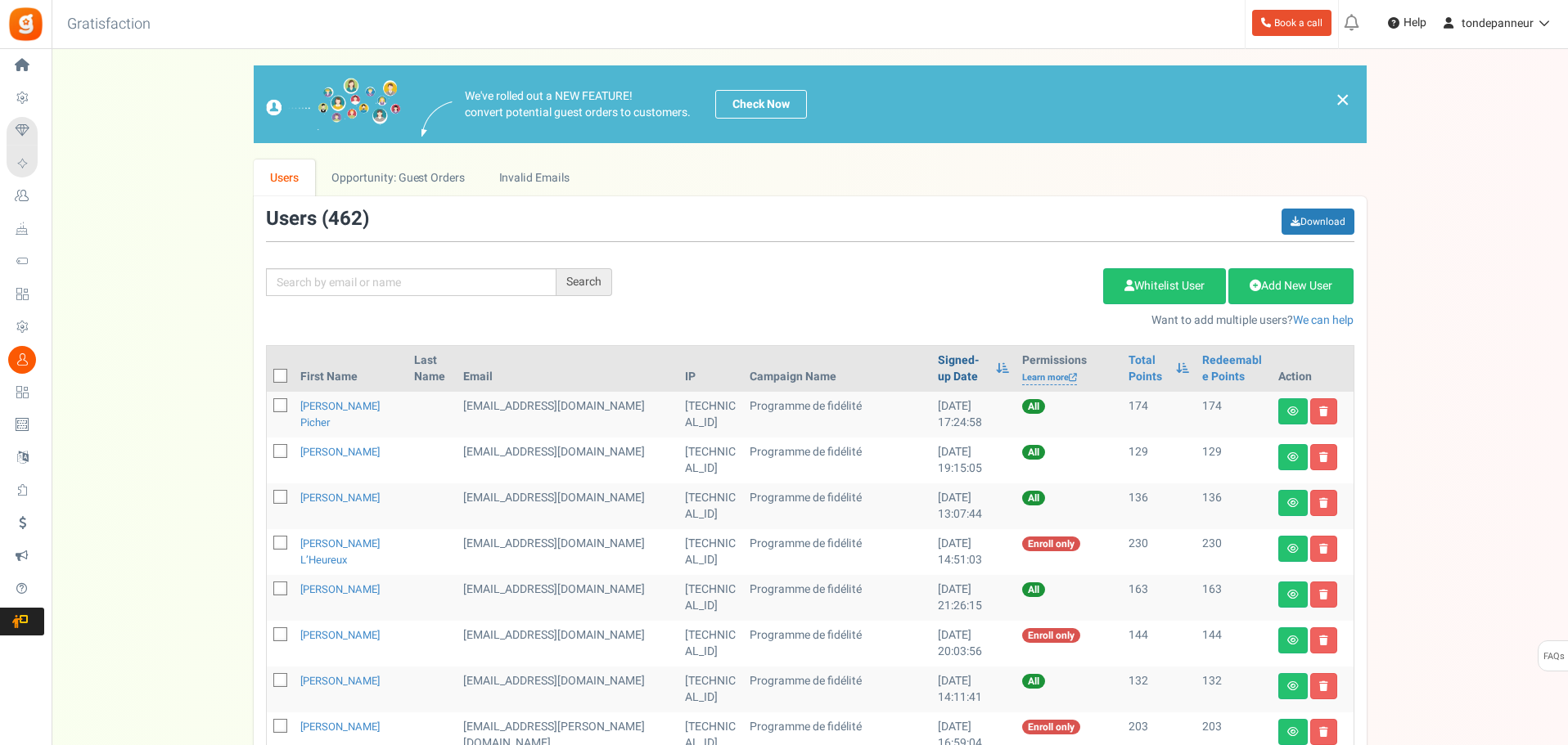
click at [937, 356] on link "Signed-up Date" at bounding box center [962, 369] width 50 height 32
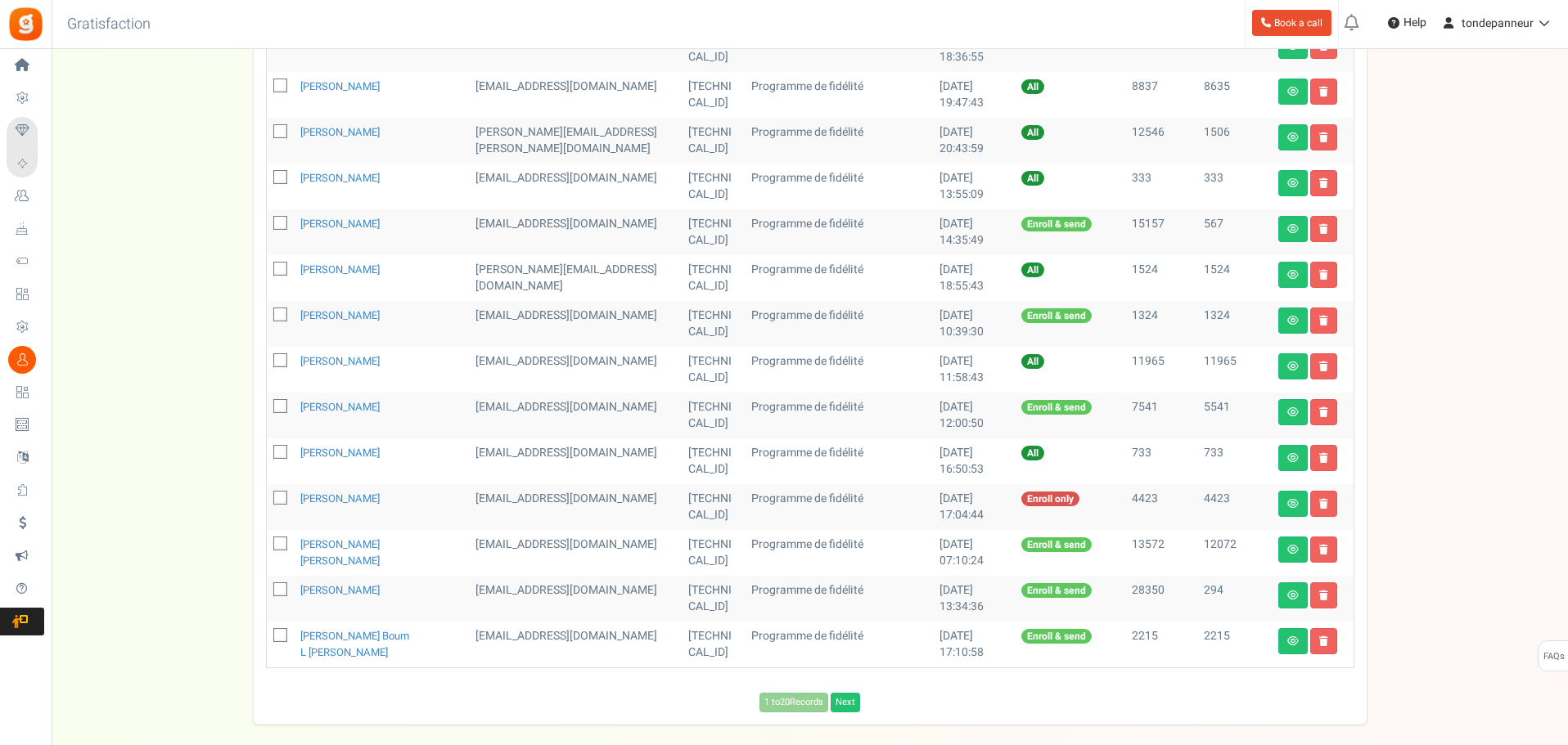
scroll to position [718, 0]
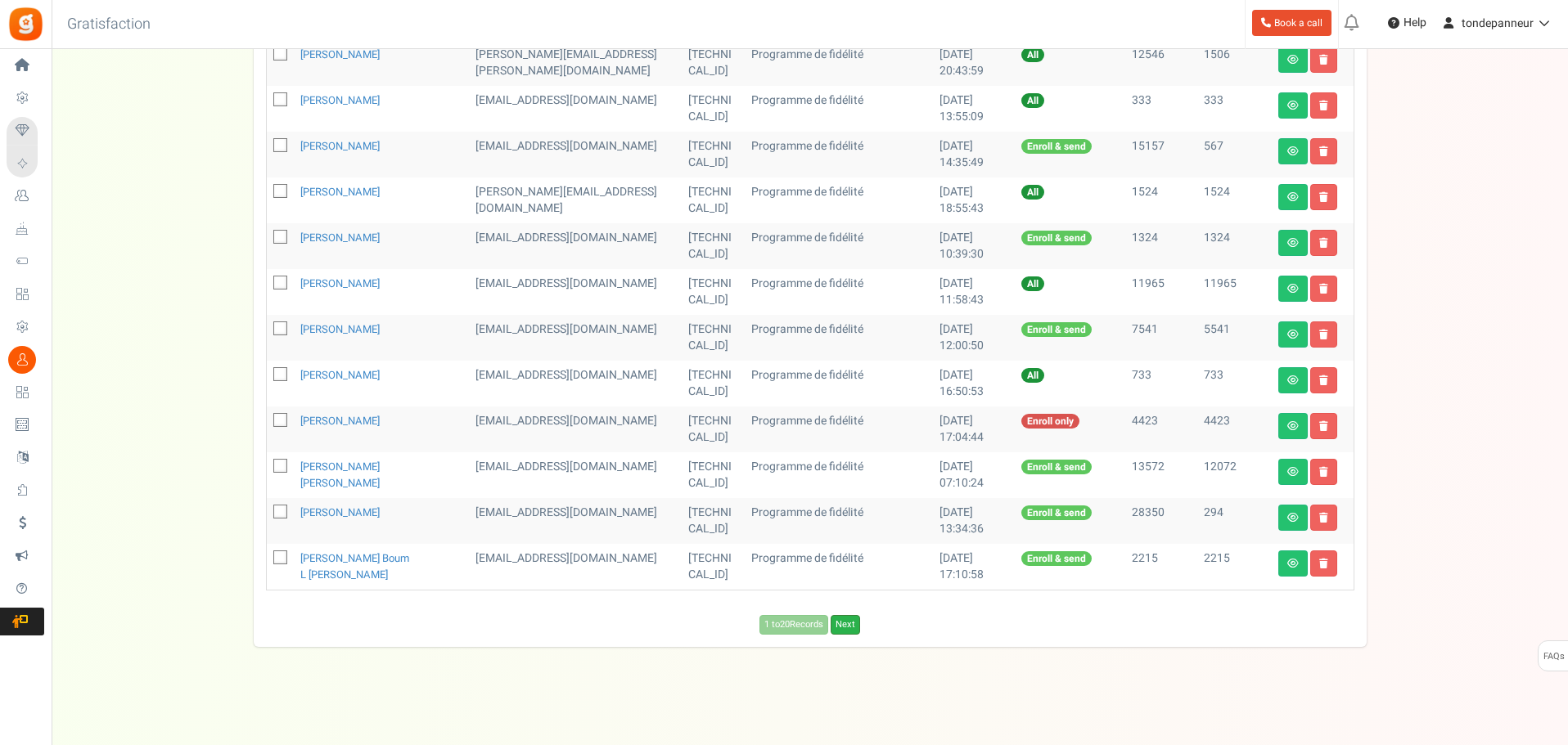
click at [839, 630] on link "Next" at bounding box center [846, 624] width 30 height 19
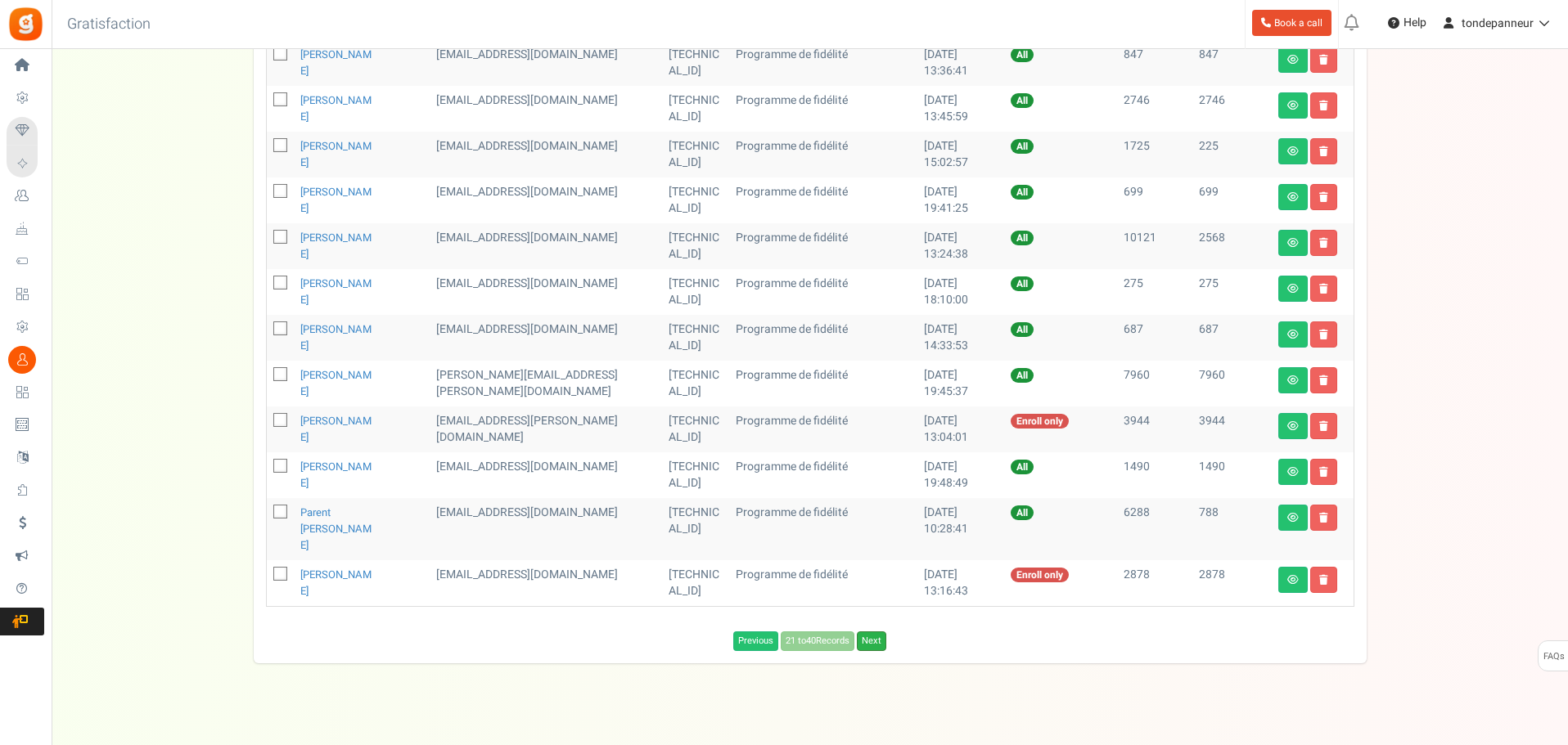
click at [885, 631] on link "Next" at bounding box center [872, 641] width 30 height 19
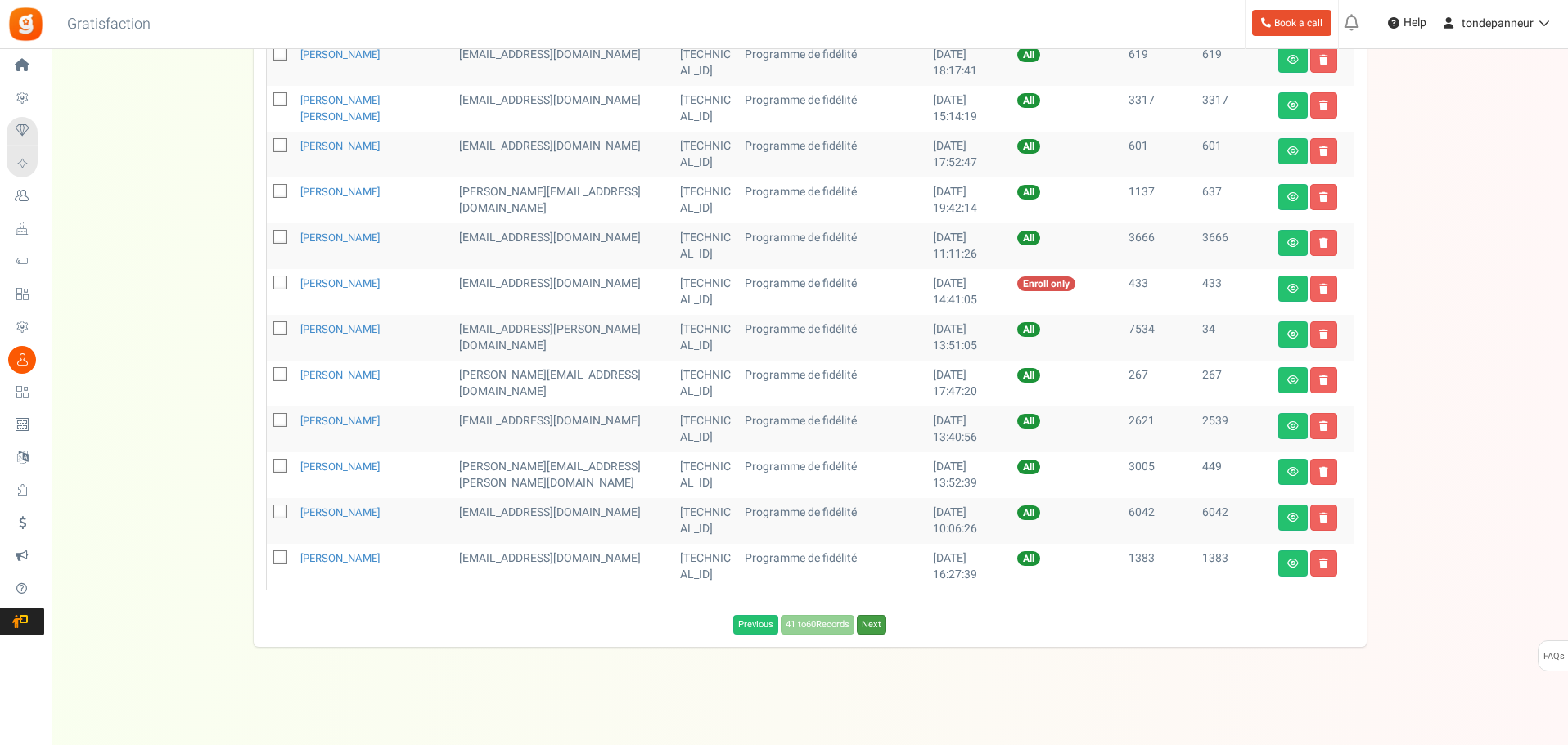
click at [885, 629] on link "Next" at bounding box center [872, 624] width 30 height 19
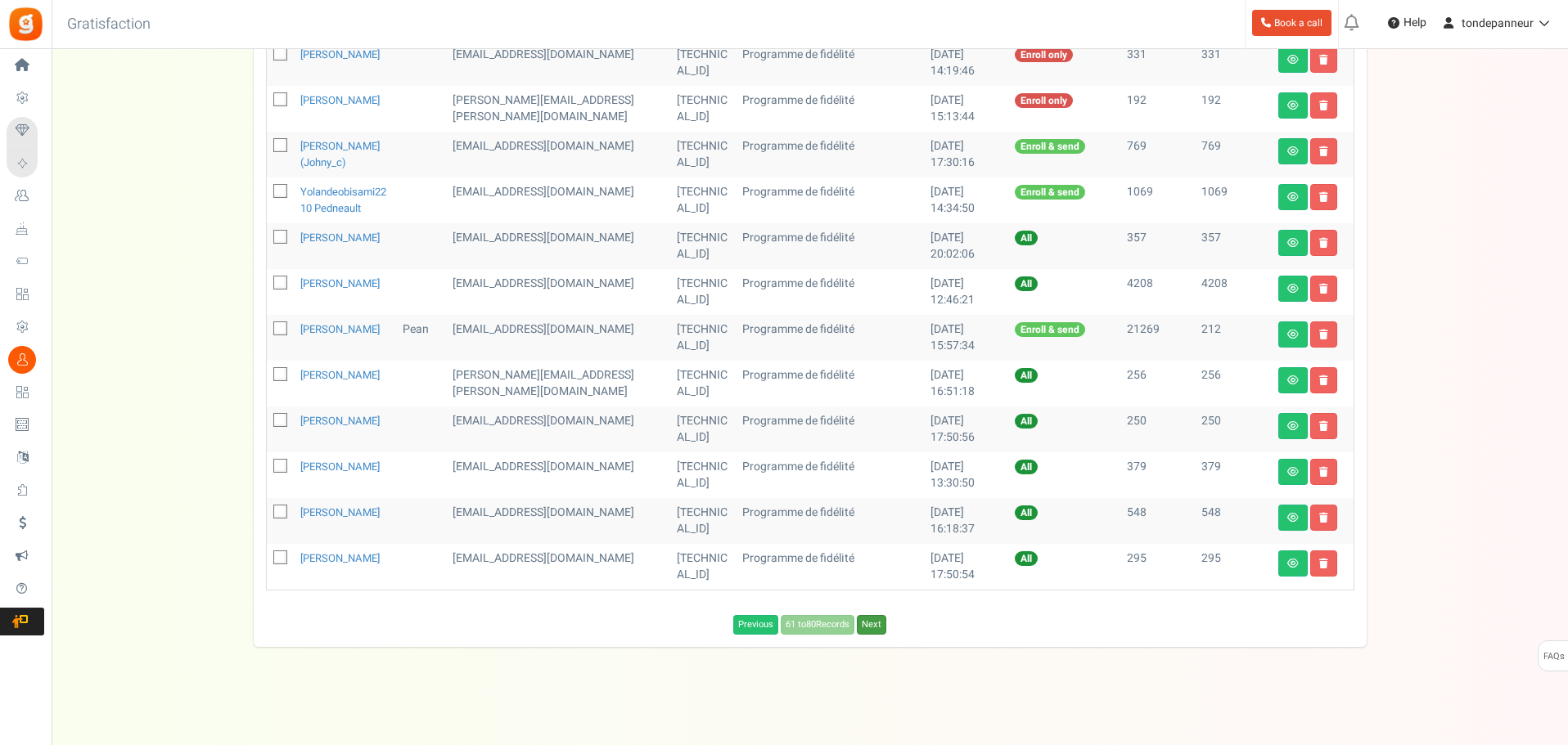
click at [885, 635] on link "Next" at bounding box center [872, 624] width 30 height 19
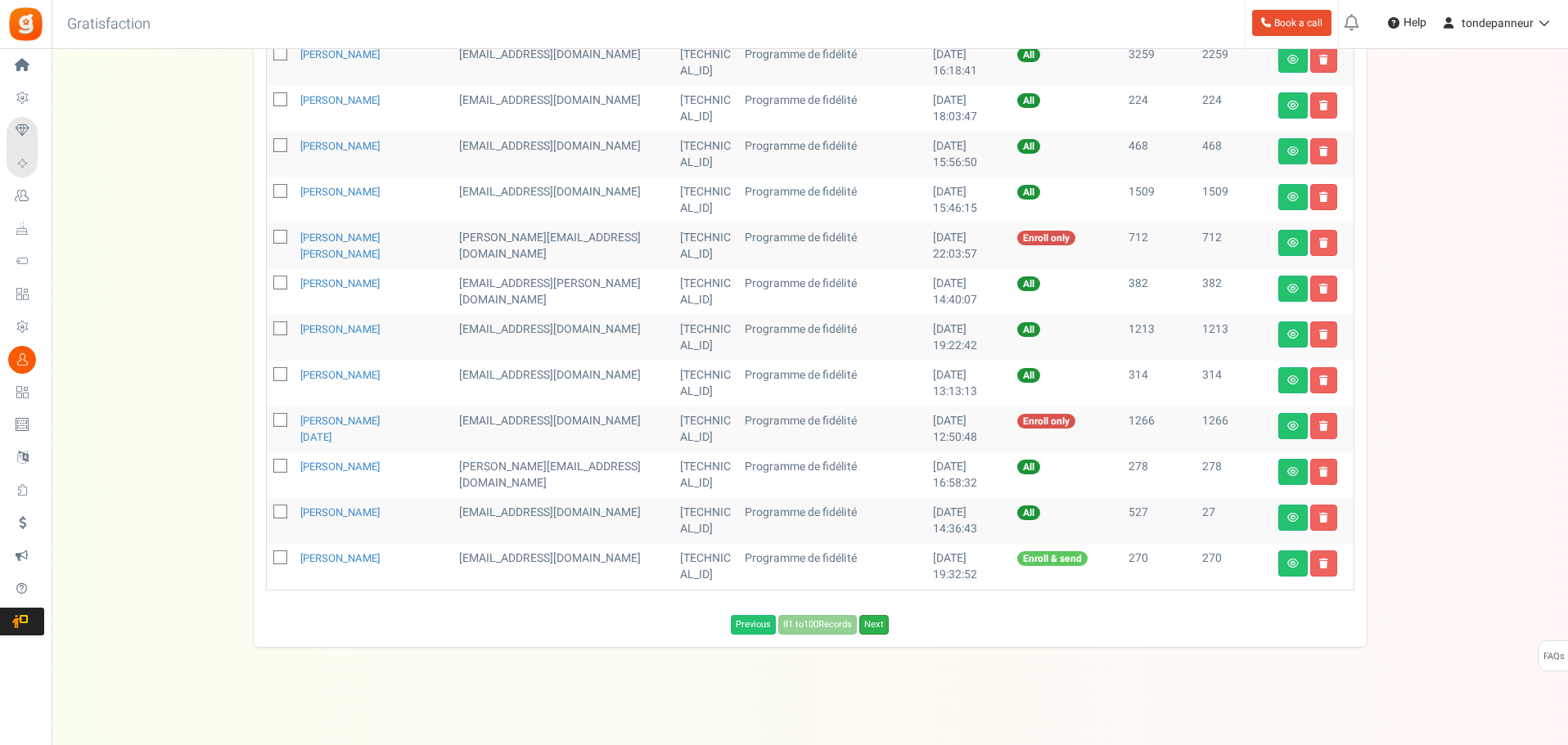
click at [878, 627] on link "Next" at bounding box center [874, 624] width 30 height 19
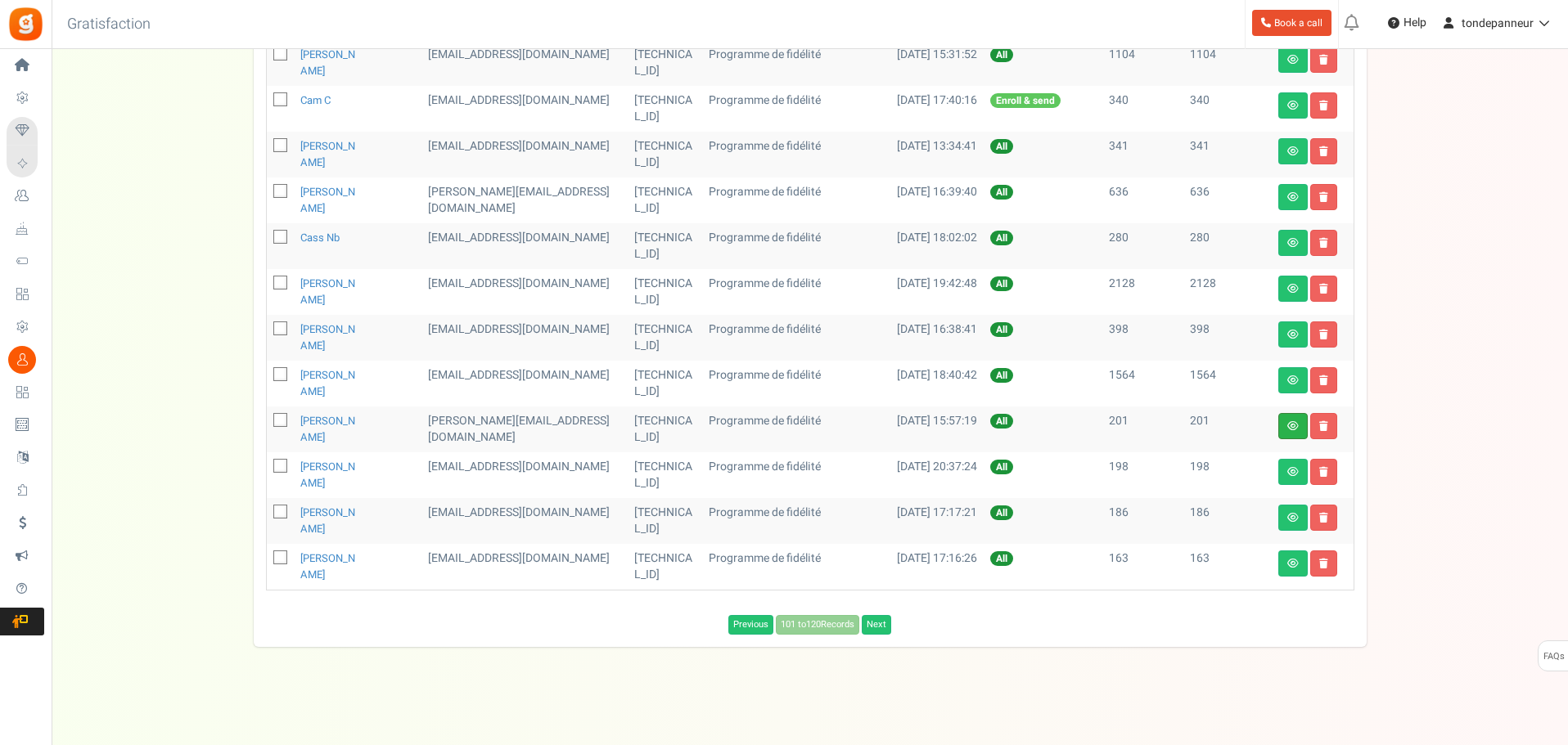
click at [1285, 427] on link at bounding box center [1293, 426] width 30 height 26
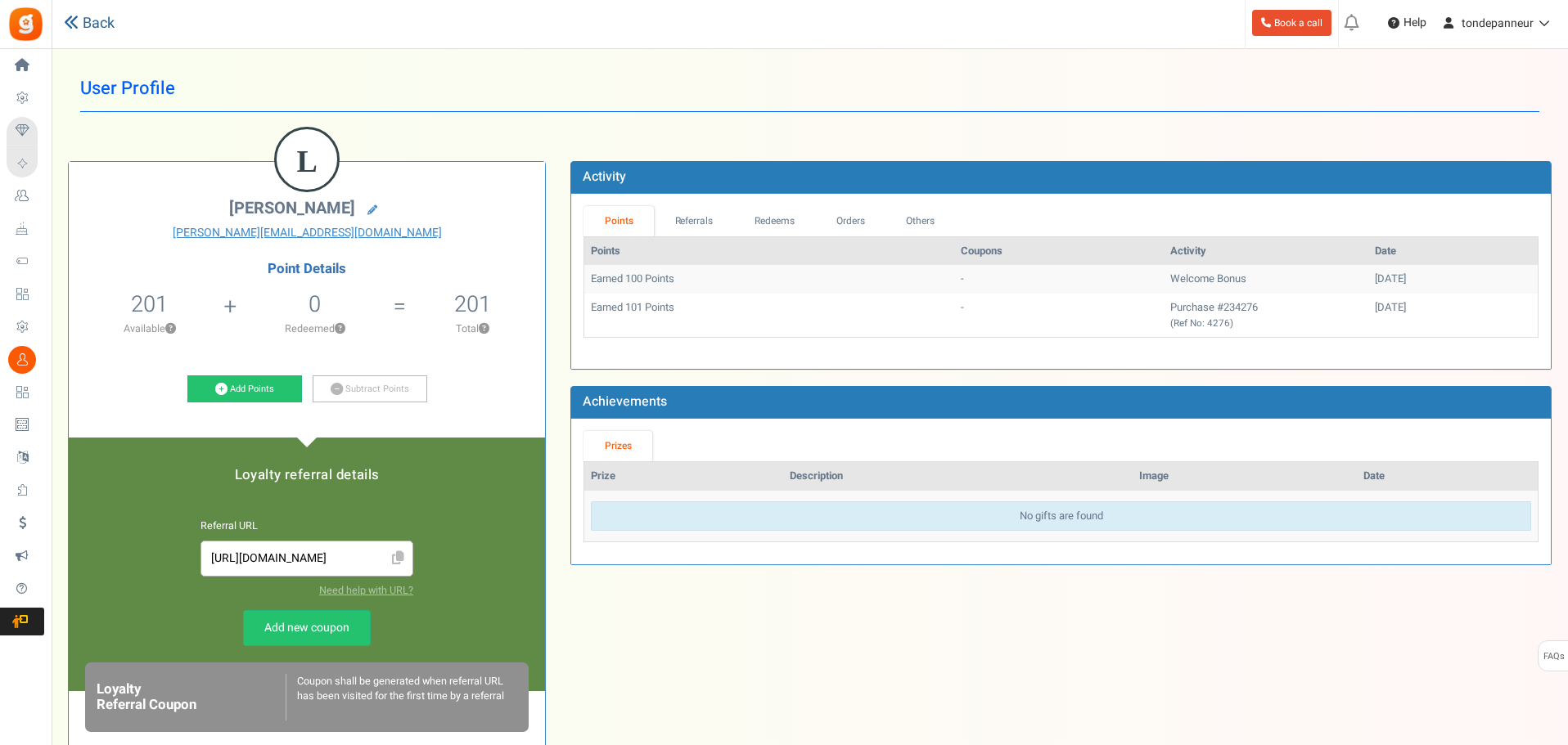
click at [88, 16] on link "Back" at bounding box center [89, 24] width 51 height 21
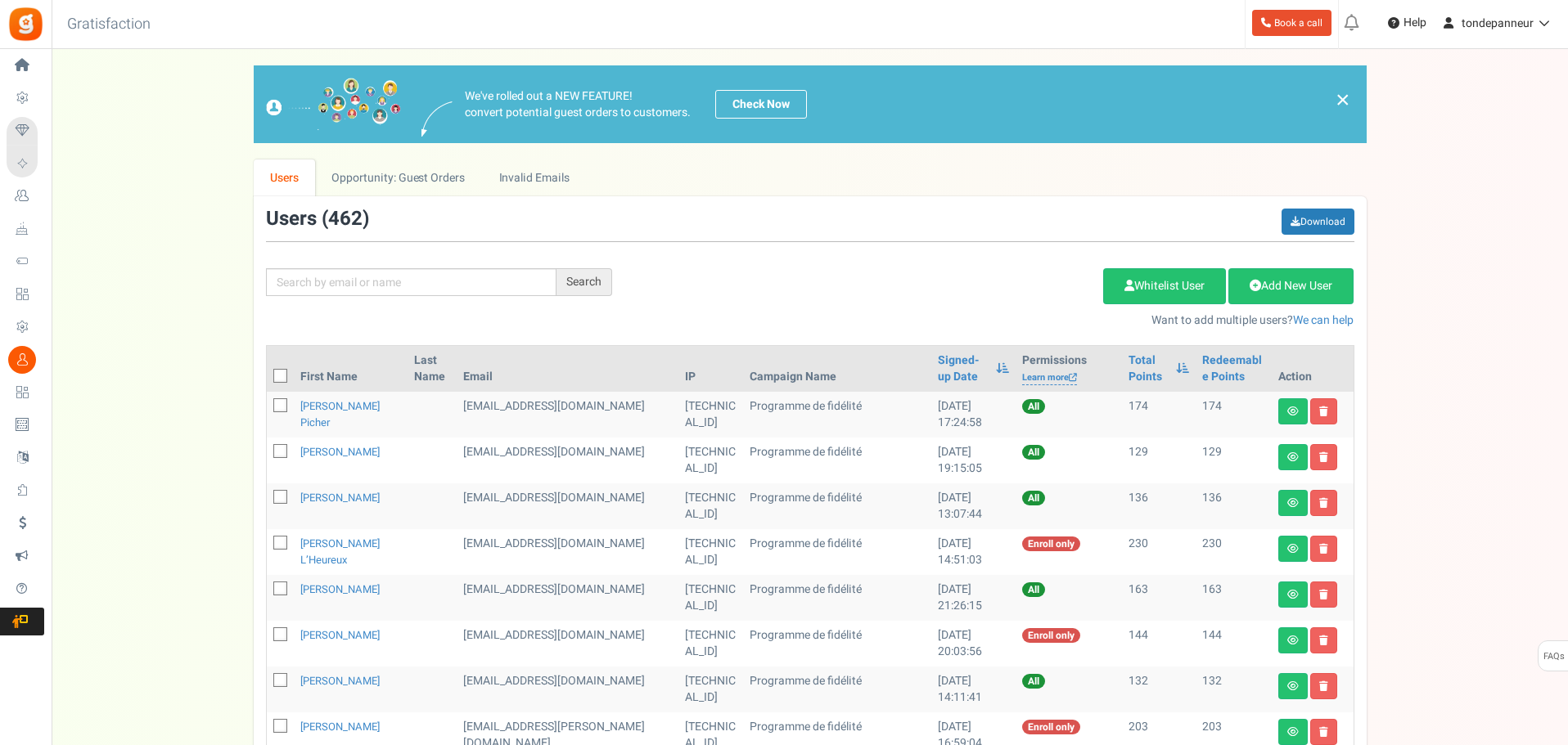
click at [931, 355] on th "Signed-up Date" at bounding box center [973, 369] width 84 height 45
click at [937, 378] on link "Signed-up Date" at bounding box center [962, 369] width 50 height 32
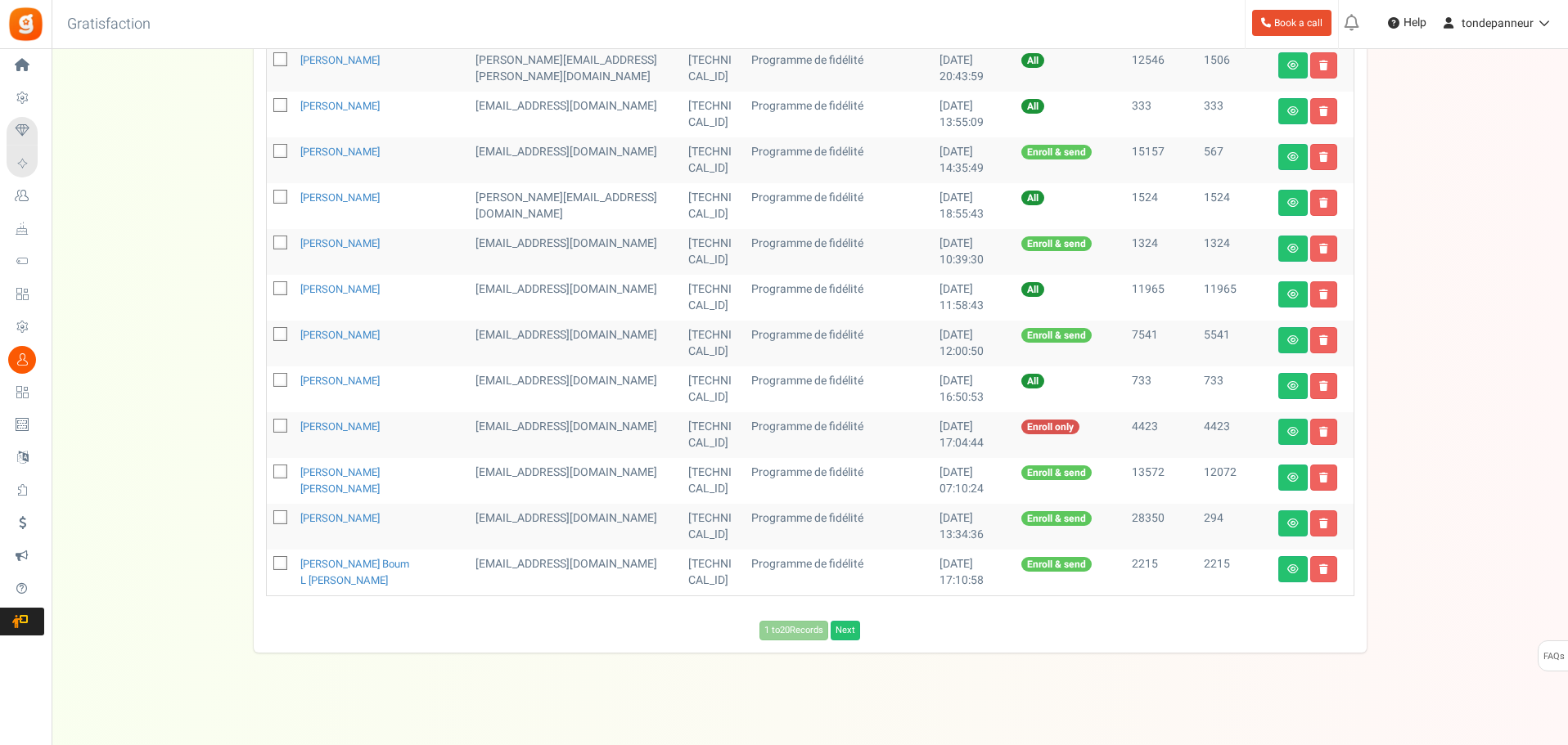
scroll to position [718, 0]
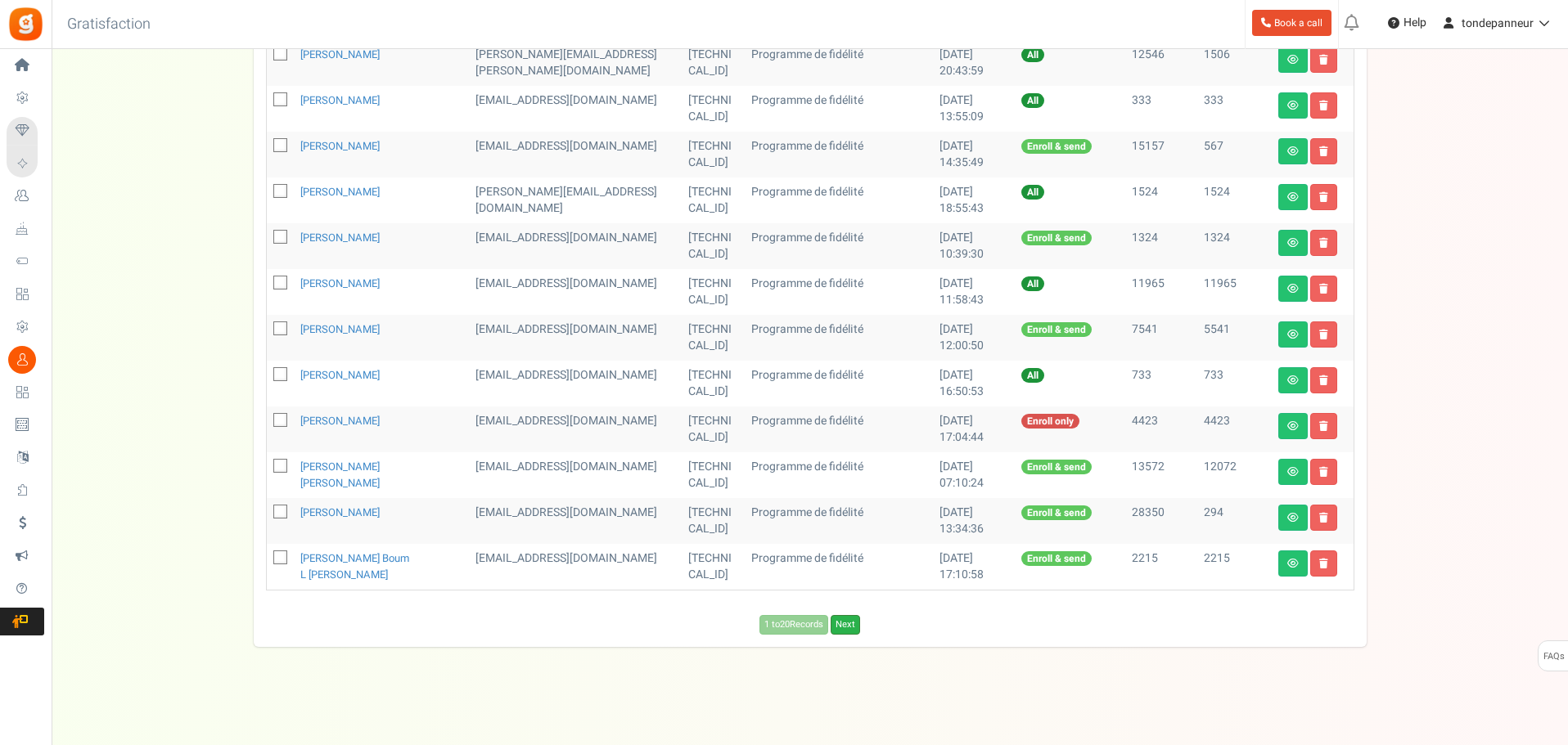
click at [855, 624] on link "Next" at bounding box center [846, 624] width 30 height 19
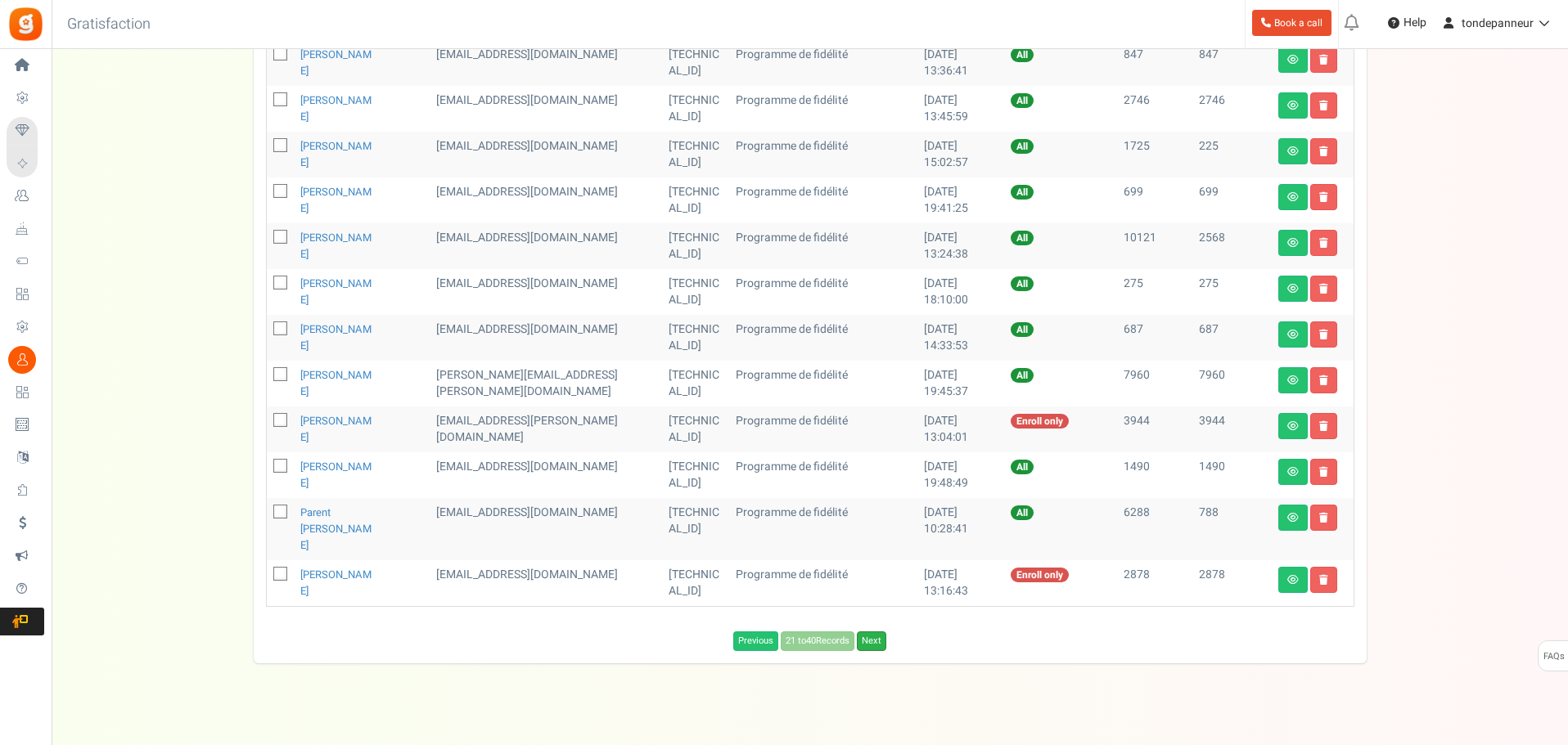
click at [877, 631] on link "Next" at bounding box center [872, 641] width 30 height 19
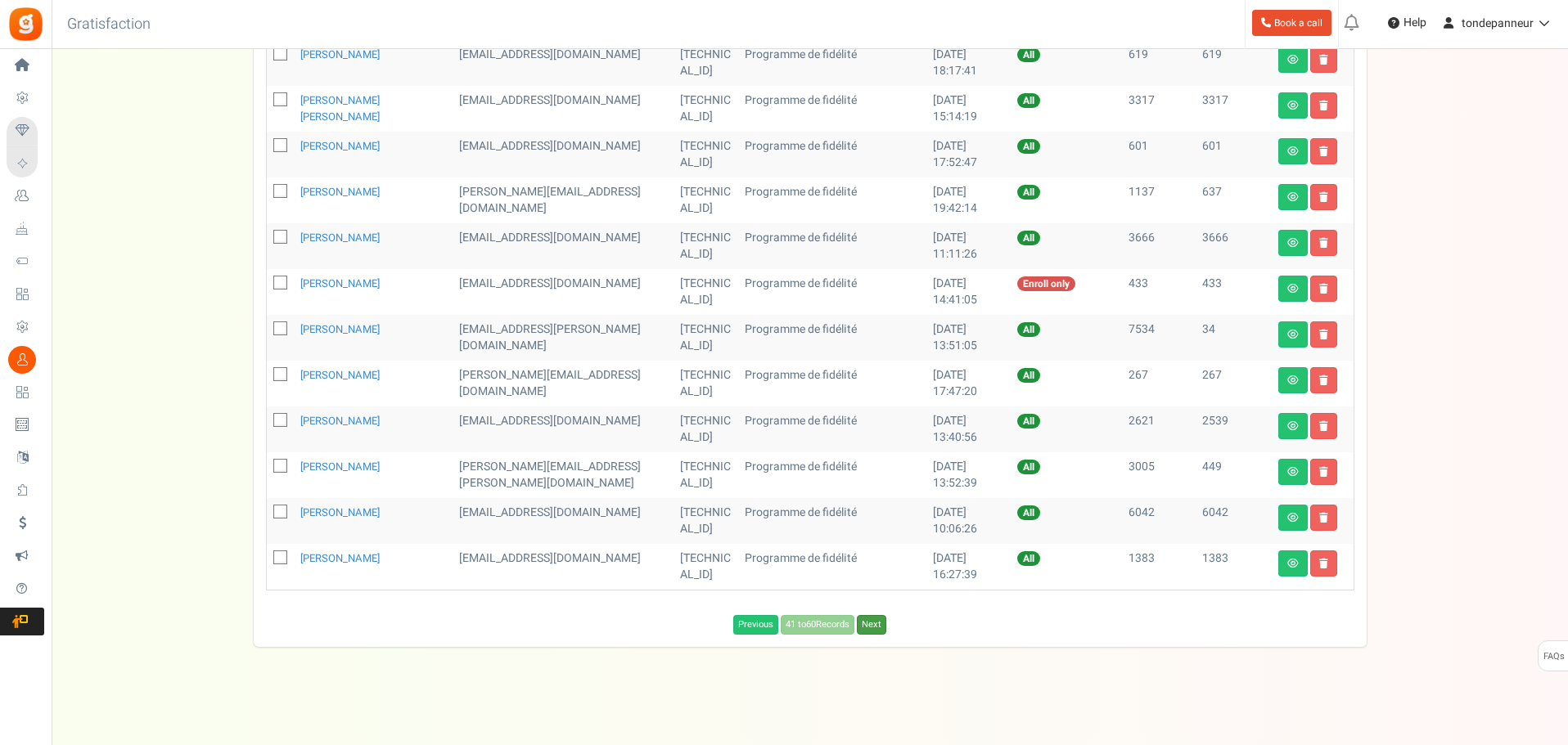
click at [877, 631] on link "Next" at bounding box center [872, 624] width 30 height 19
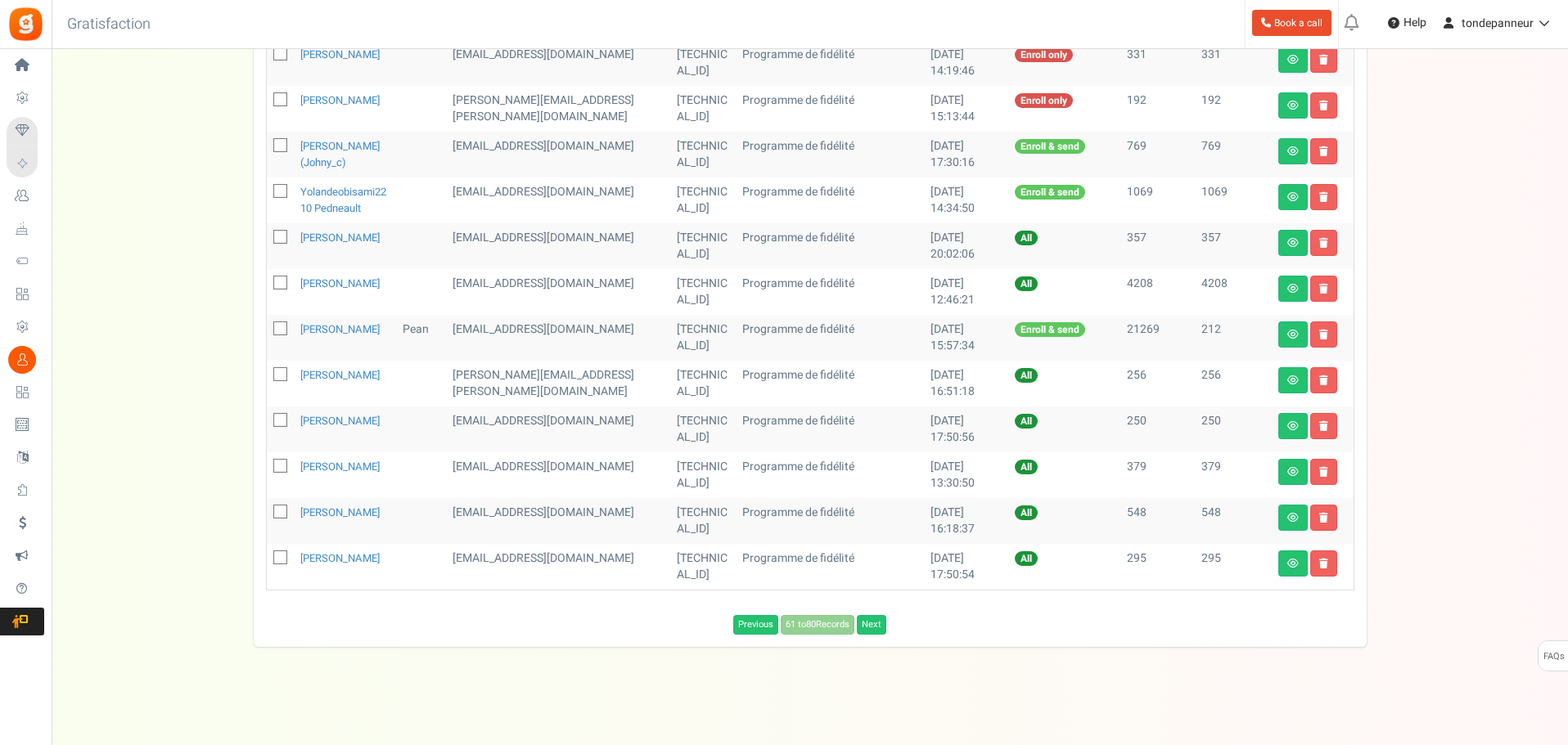
click at [877, 631] on div "Previous 61 to 80 Records Next Loading..." at bounding box center [810, 621] width 1113 height 28
click at [874, 635] on link "Next" at bounding box center [872, 624] width 30 height 19
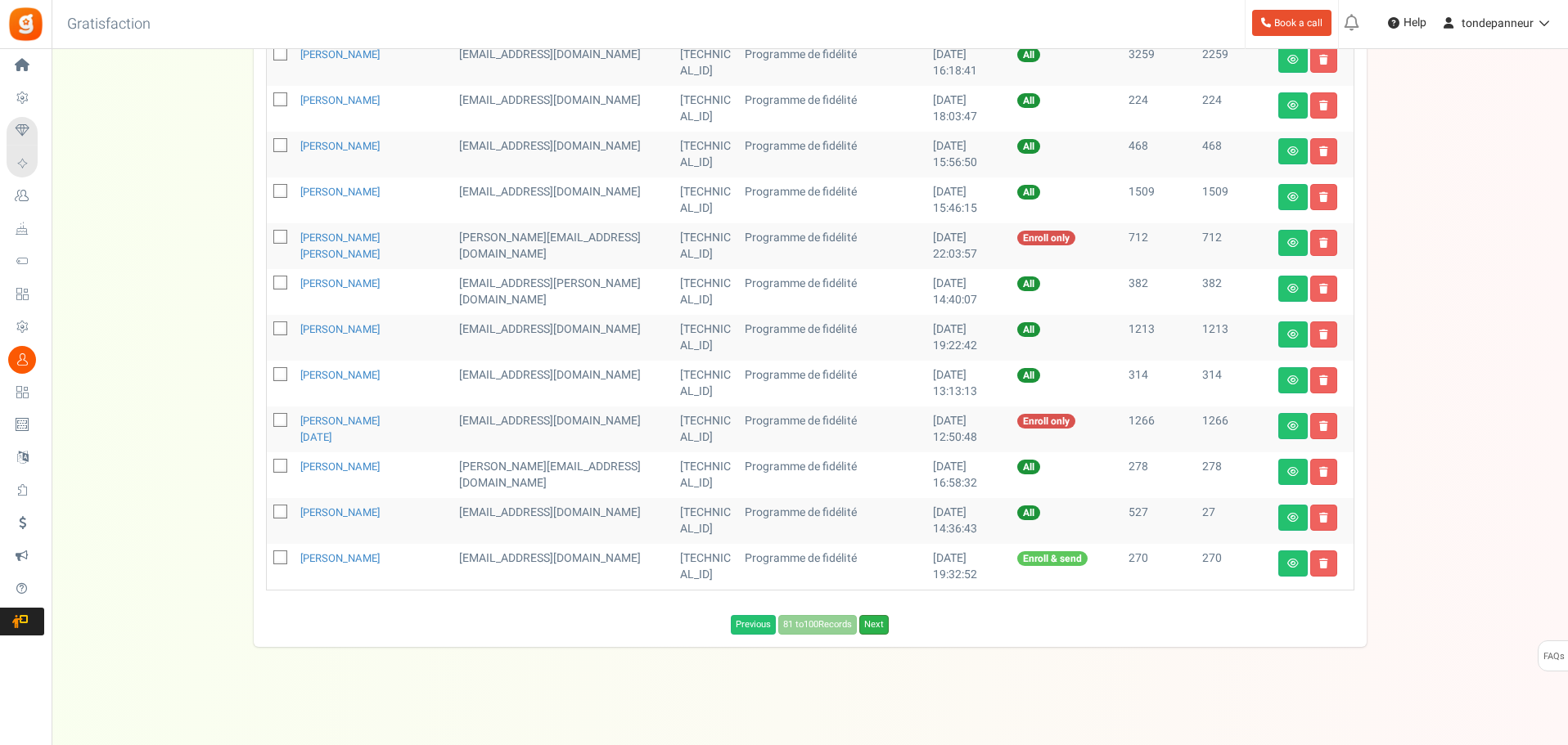
click at [872, 624] on link "Next" at bounding box center [874, 624] width 30 height 19
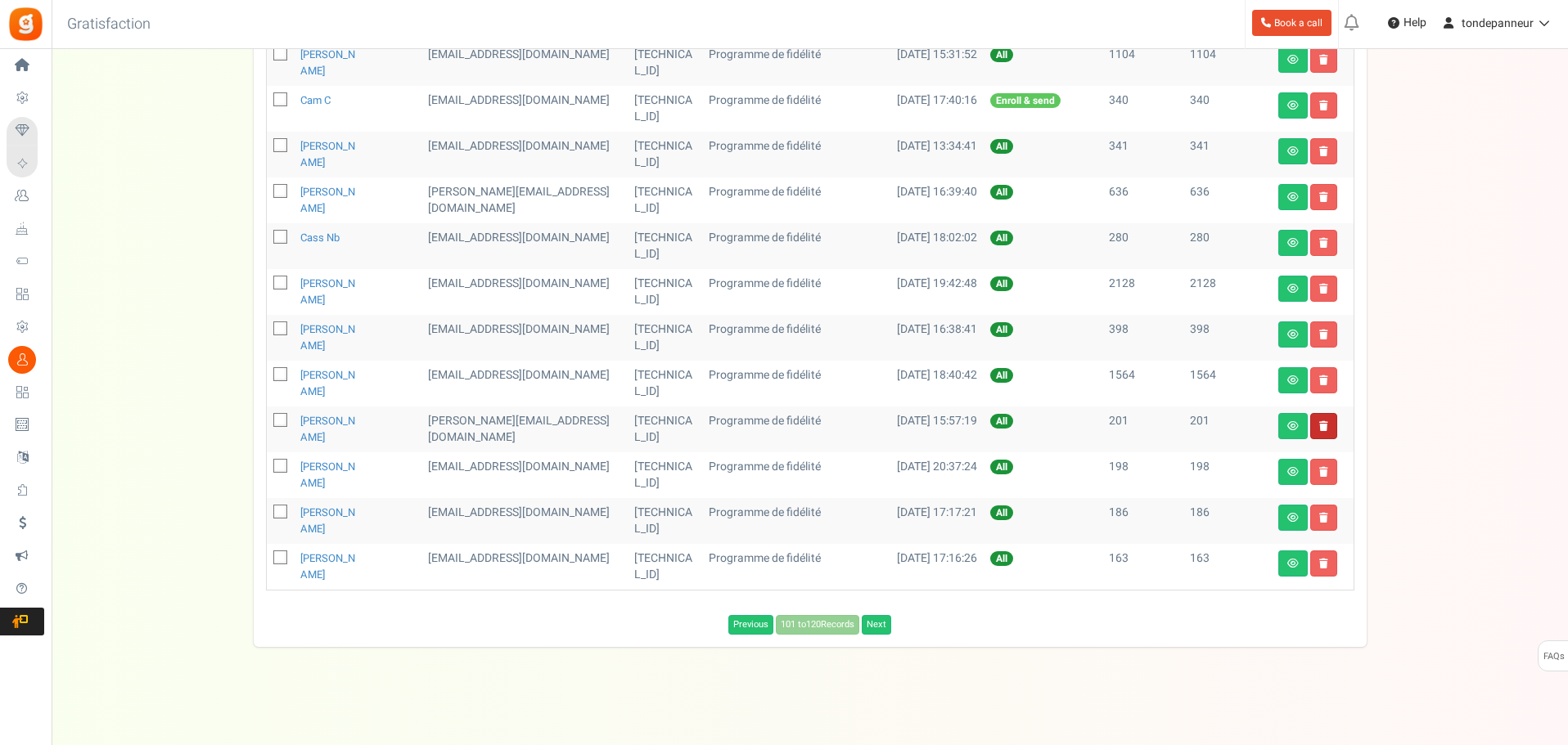
click at [1323, 422] on icon at bounding box center [1323, 425] width 9 height 10
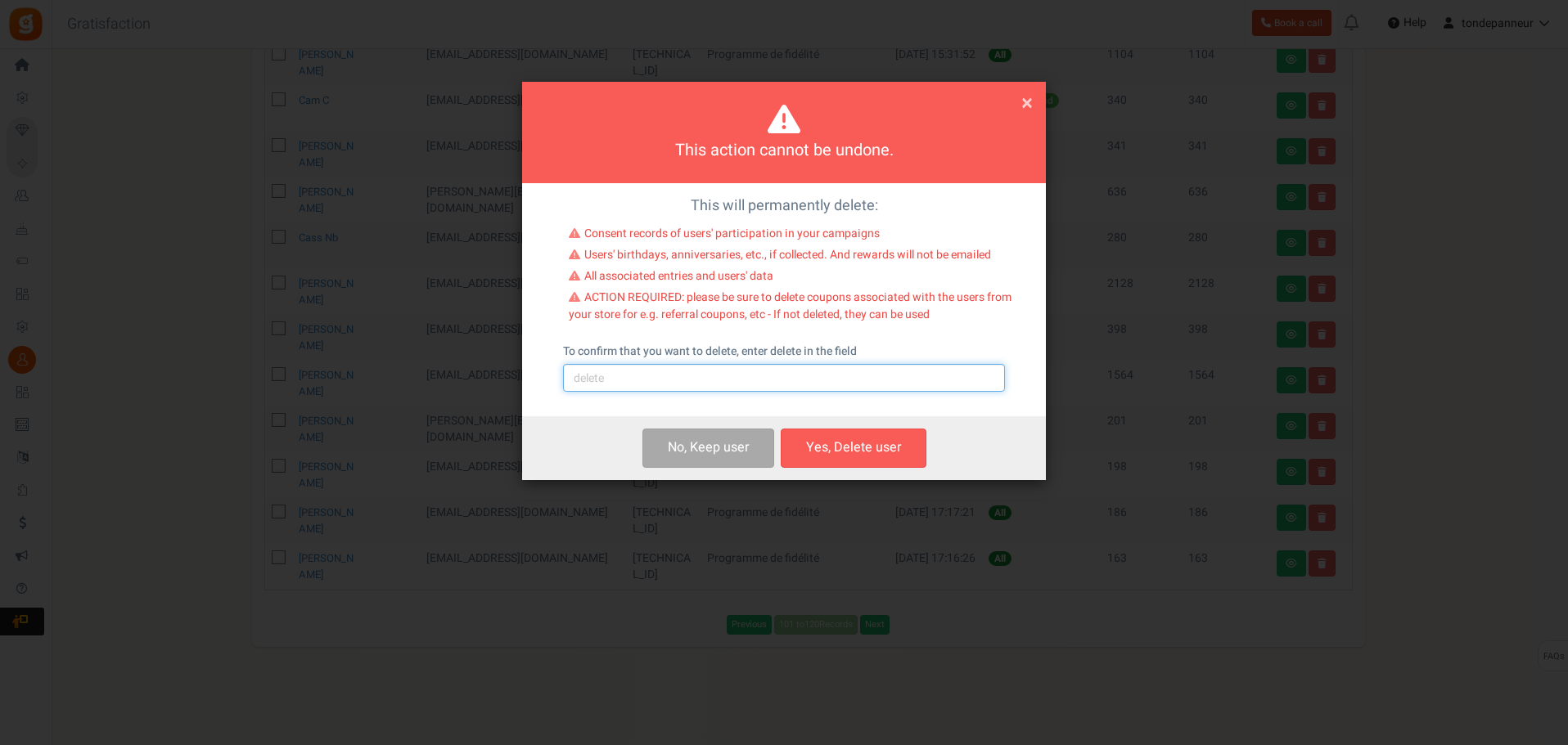
click at [704, 369] on input "text" at bounding box center [784, 378] width 442 height 28
type input "delete"
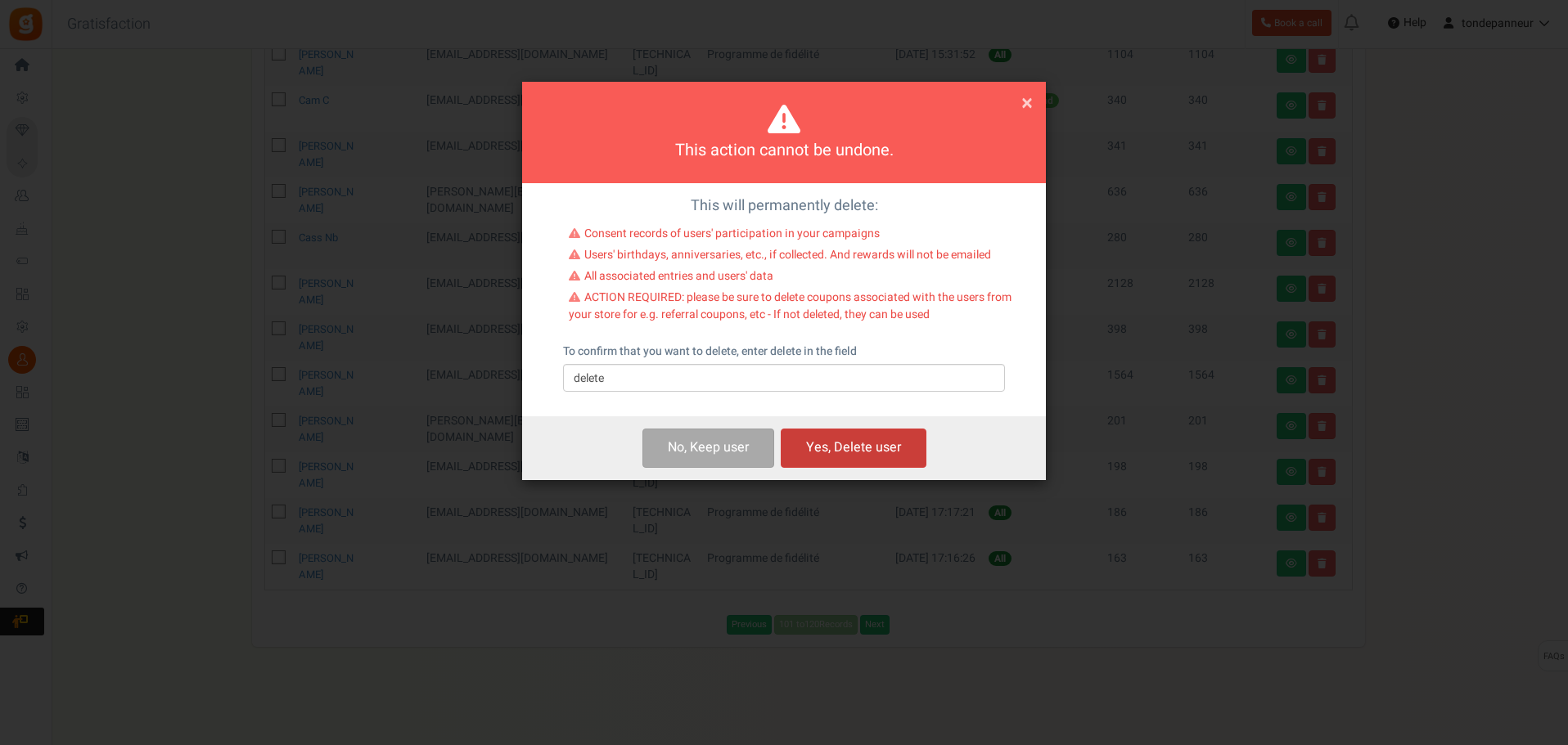
click at [846, 446] on button "Yes, Delete user" at bounding box center [853, 448] width 146 height 38
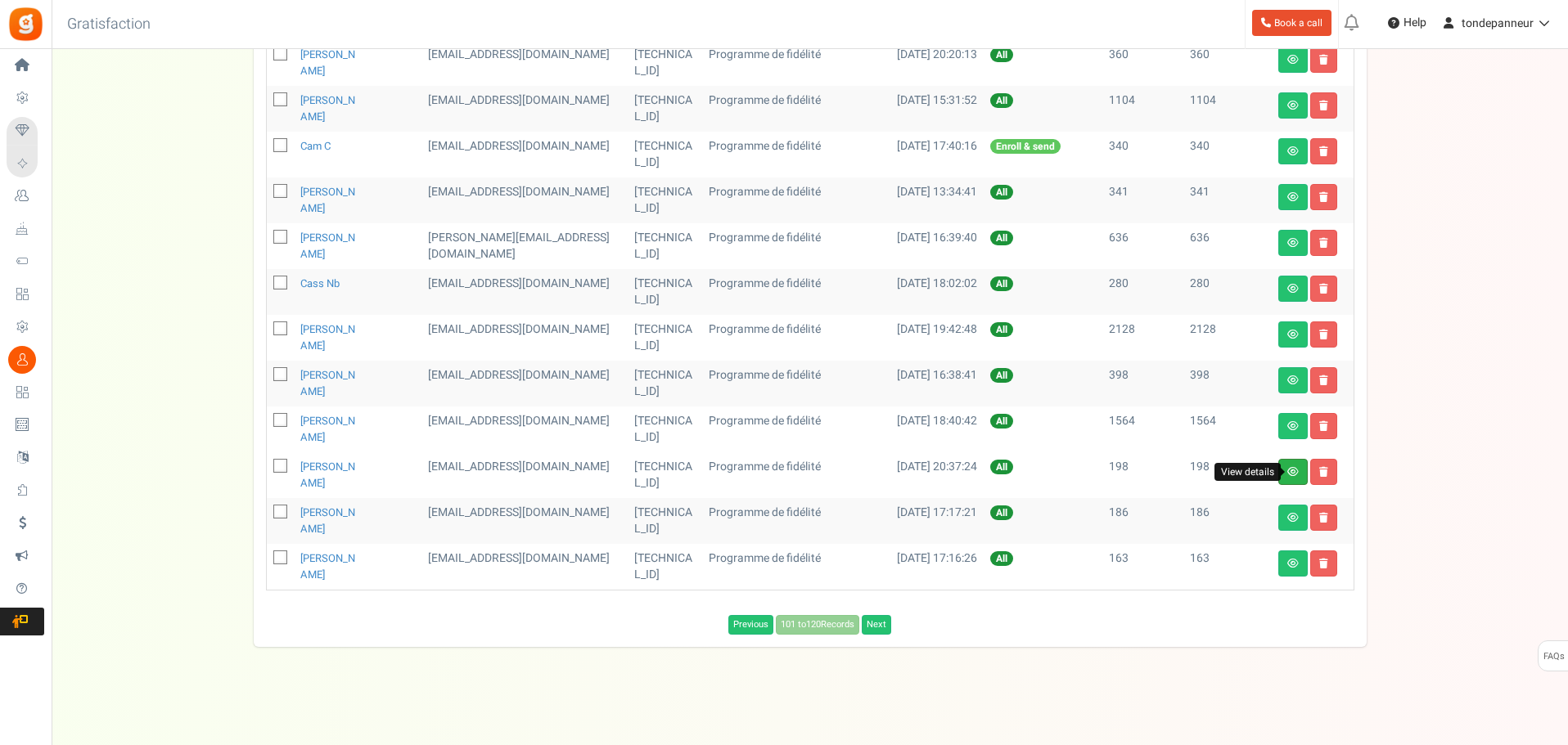
click at [1288, 468] on icon at bounding box center [1292, 472] width 11 height 10
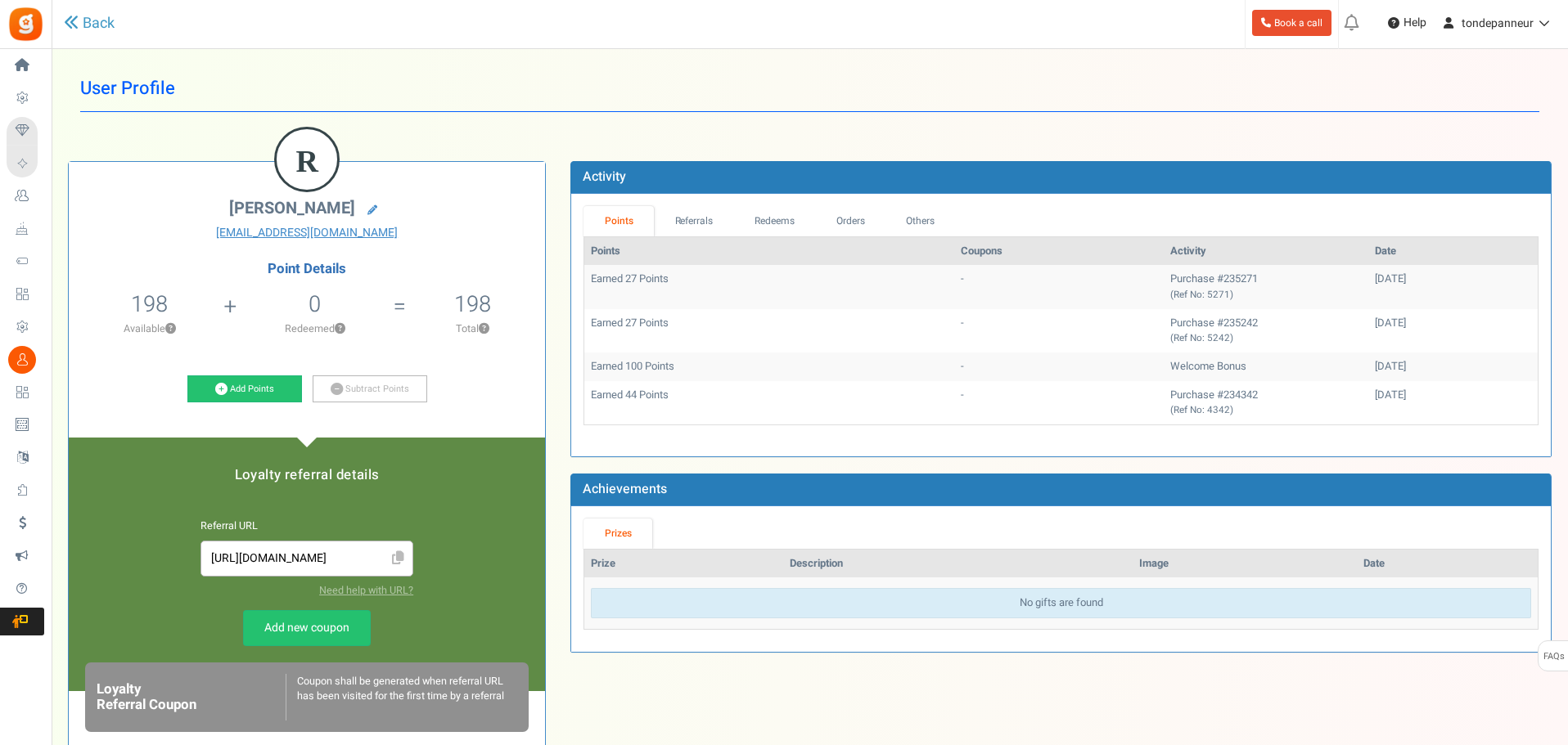
click at [86, 6] on div "Back" at bounding box center [338, 24] width 549 height 47
click at [89, 25] on link "Back" at bounding box center [89, 24] width 51 height 21
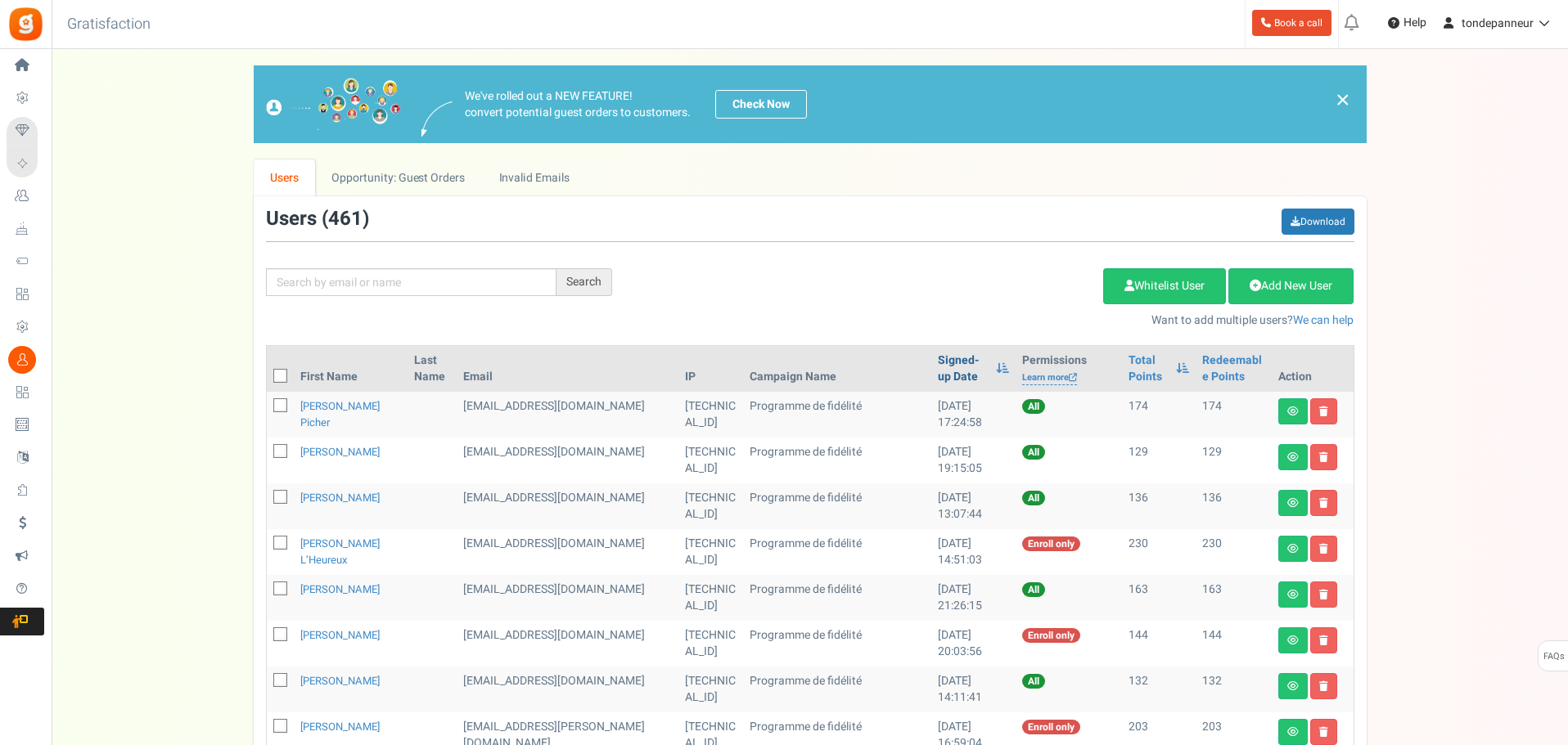
click at [937, 355] on link "Signed-up Date" at bounding box center [962, 369] width 50 height 32
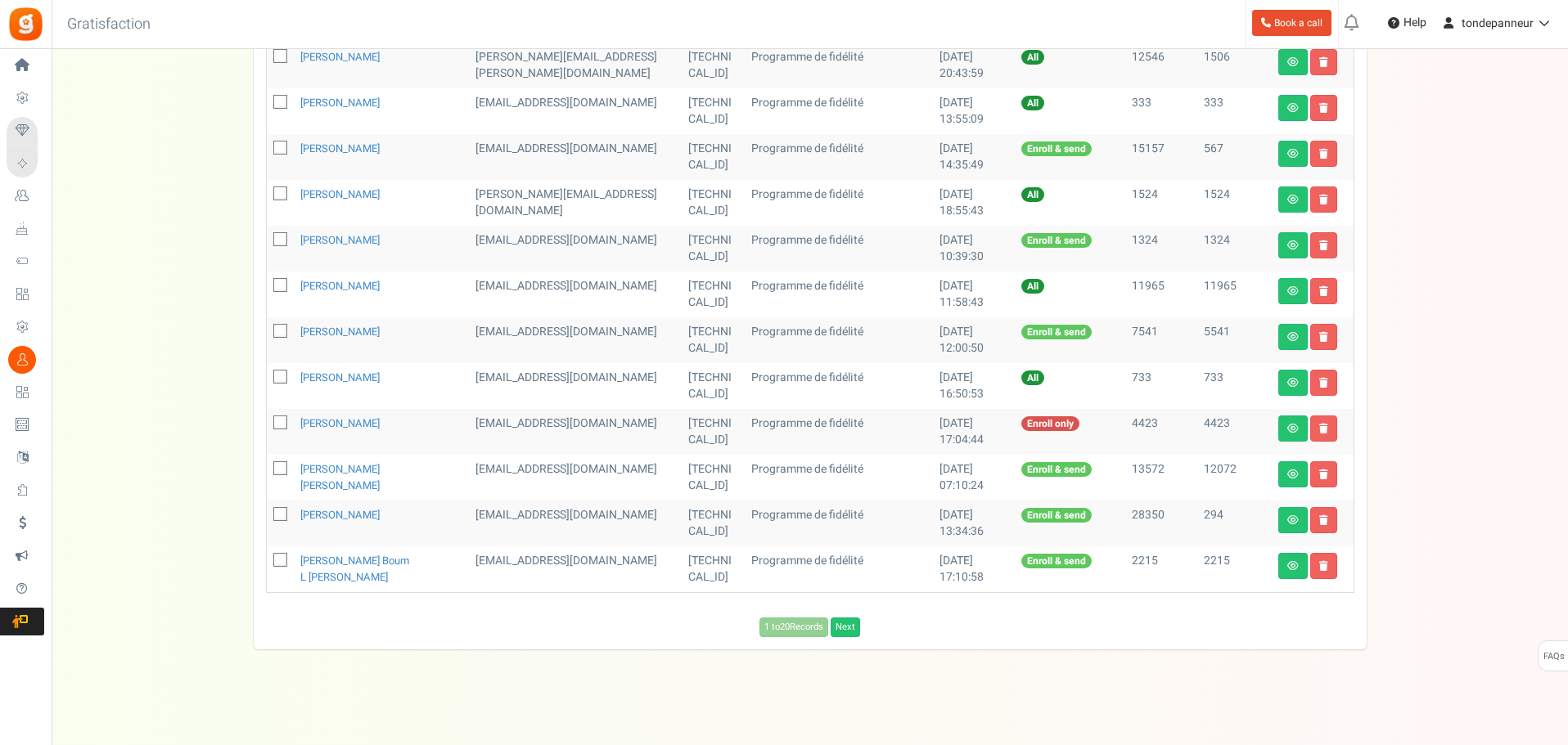
scroll to position [718, 0]
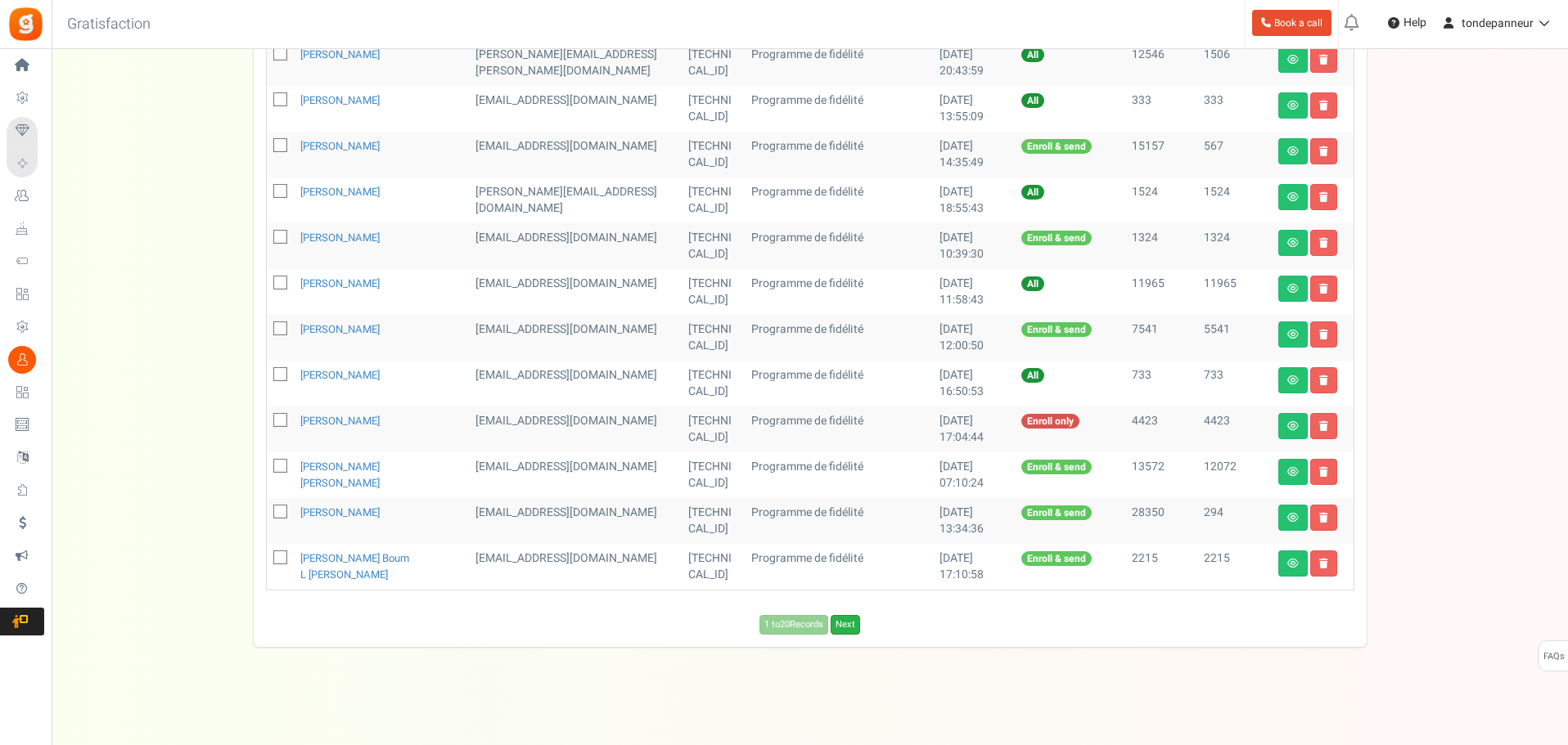
click at [858, 624] on link "Next" at bounding box center [846, 624] width 30 height 19
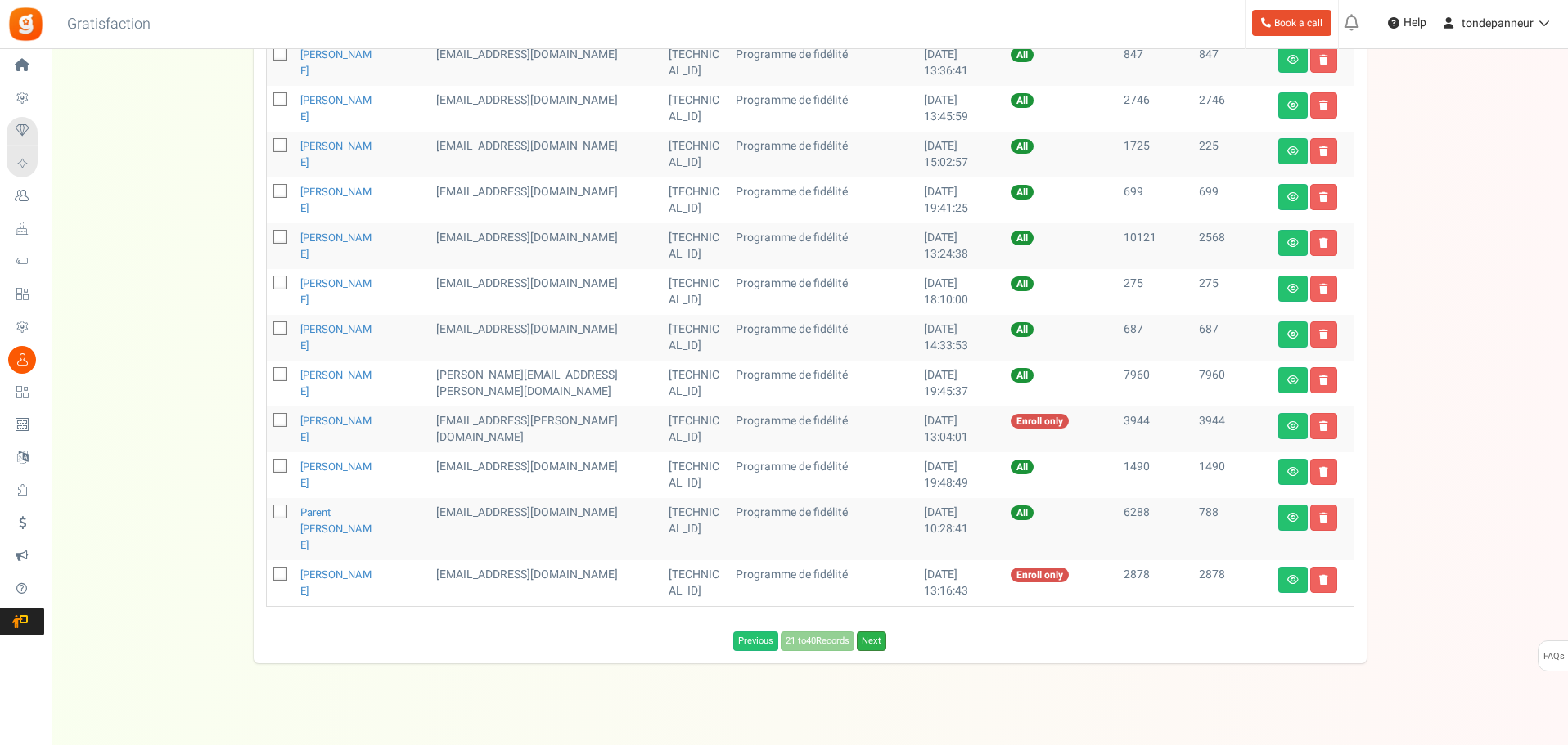
click at [874, 631] on link "Next" at bounding box center [872, 641] width 30 height 19
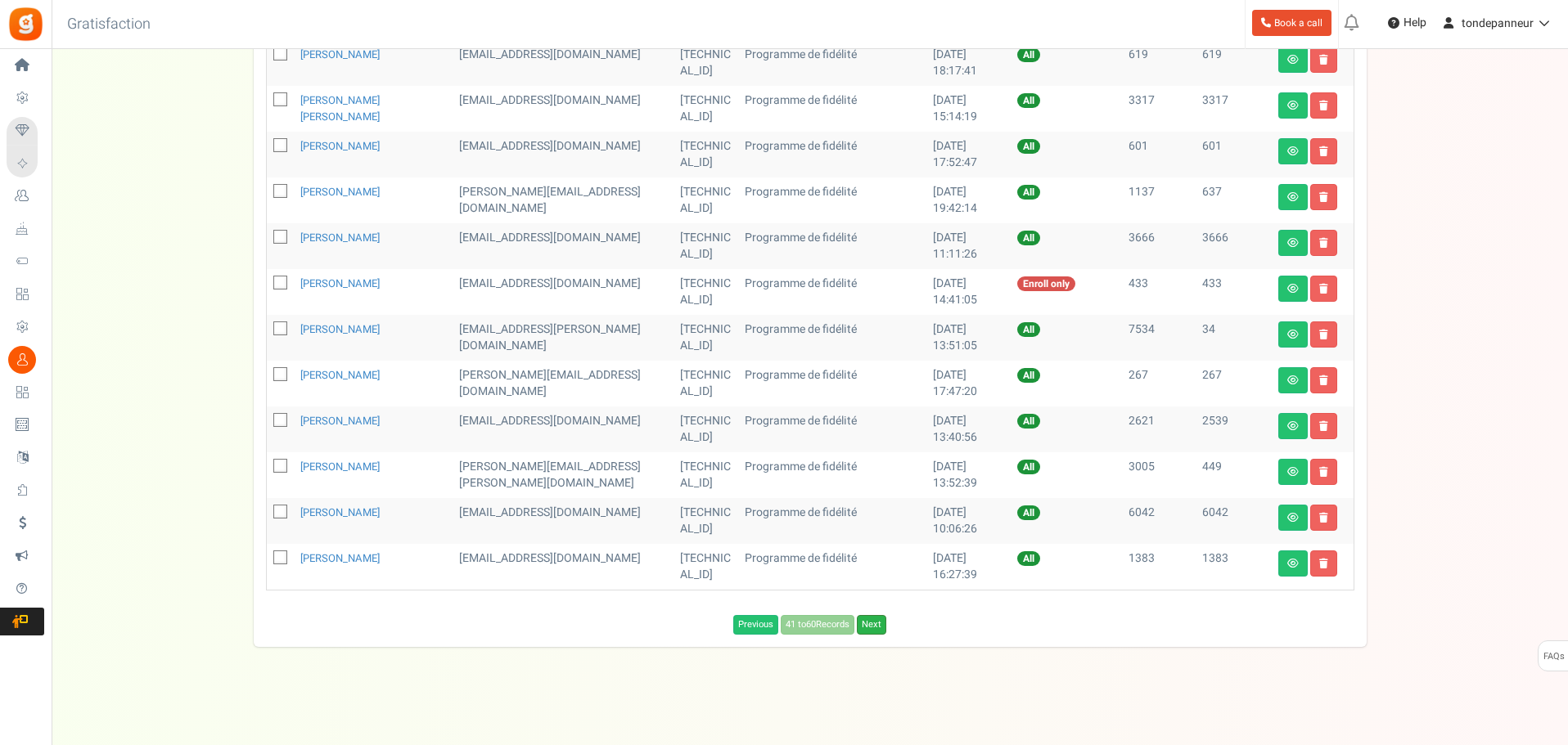
click at [875, 629] on link "Next" at bounding box center [872, 624] width 30 height 19
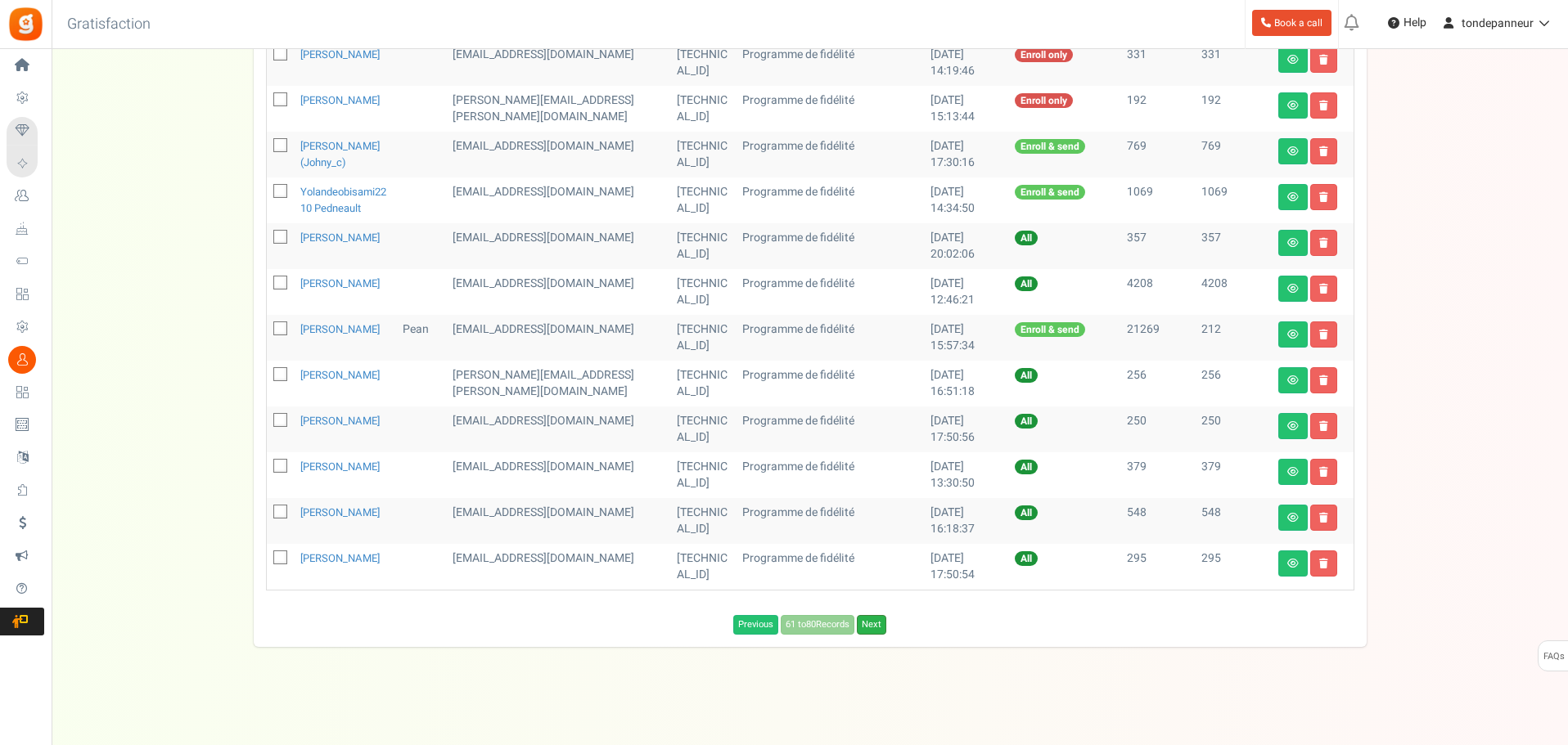
click at [876, 631] on link "Next" at bounding box center [872, 624] width 30 height 19
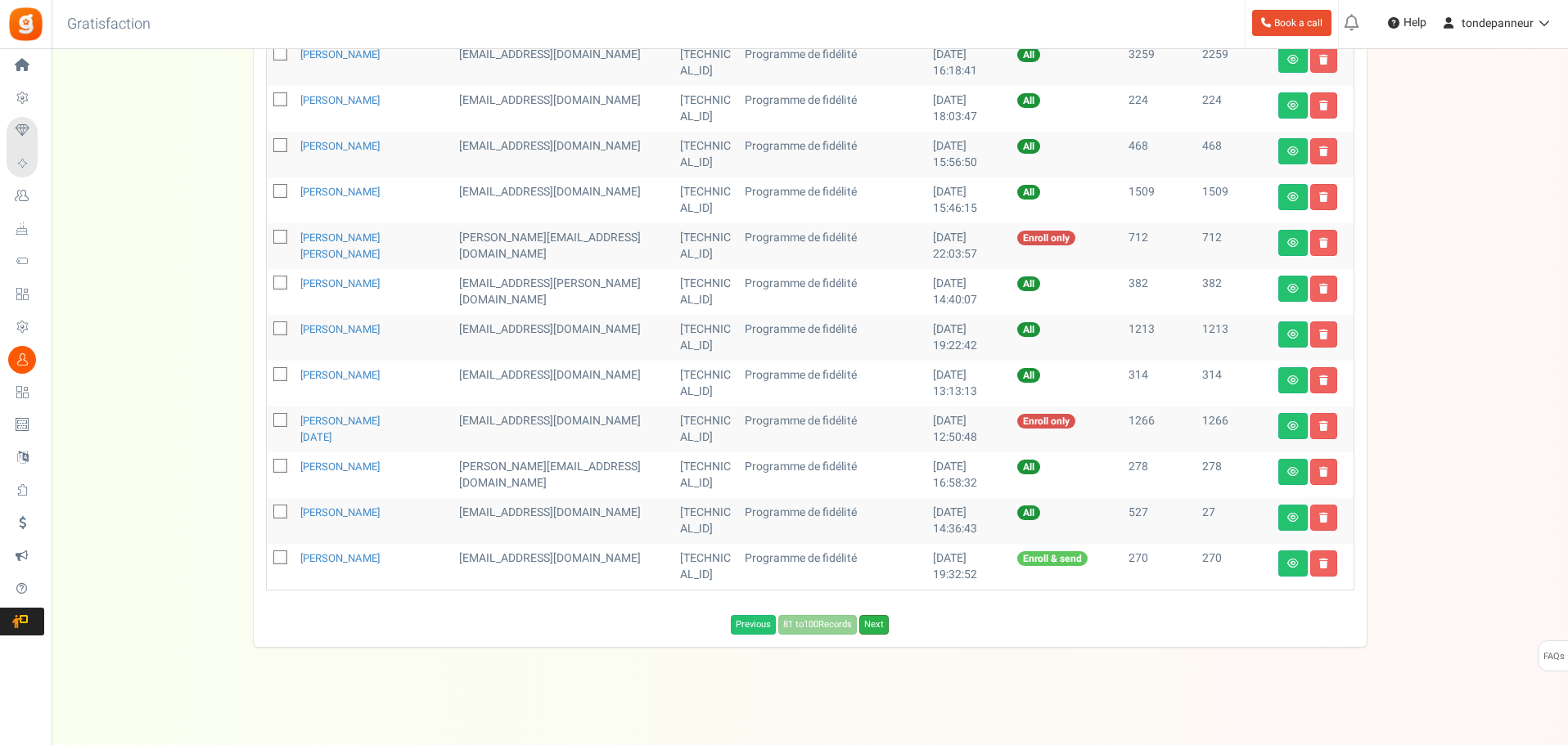
click at [881, 630] on link "Next" at bounding box center [874, 624] width 30 height 19
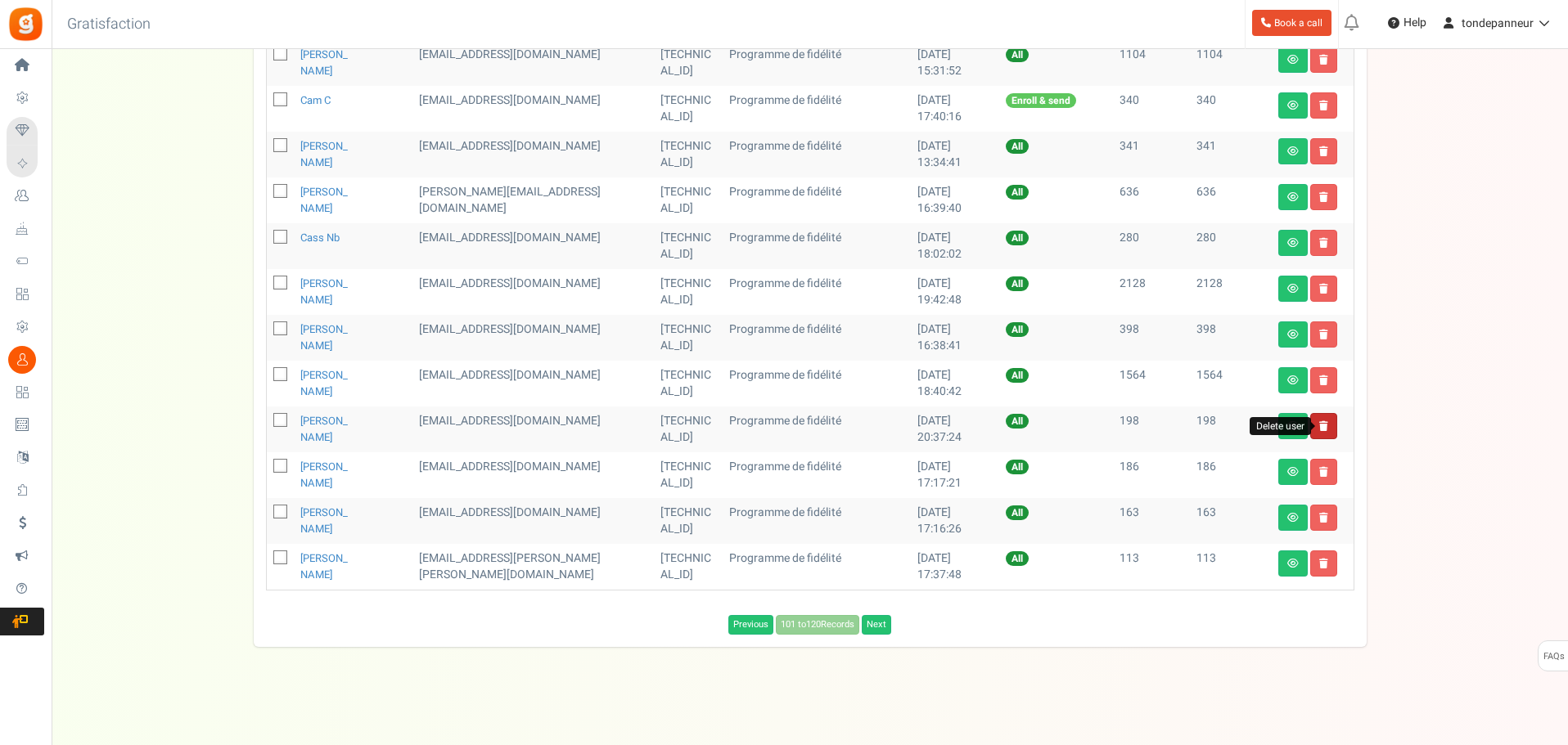
click at [1319, 424] on icon at bounding box center [1323, 425] width 9 height 10
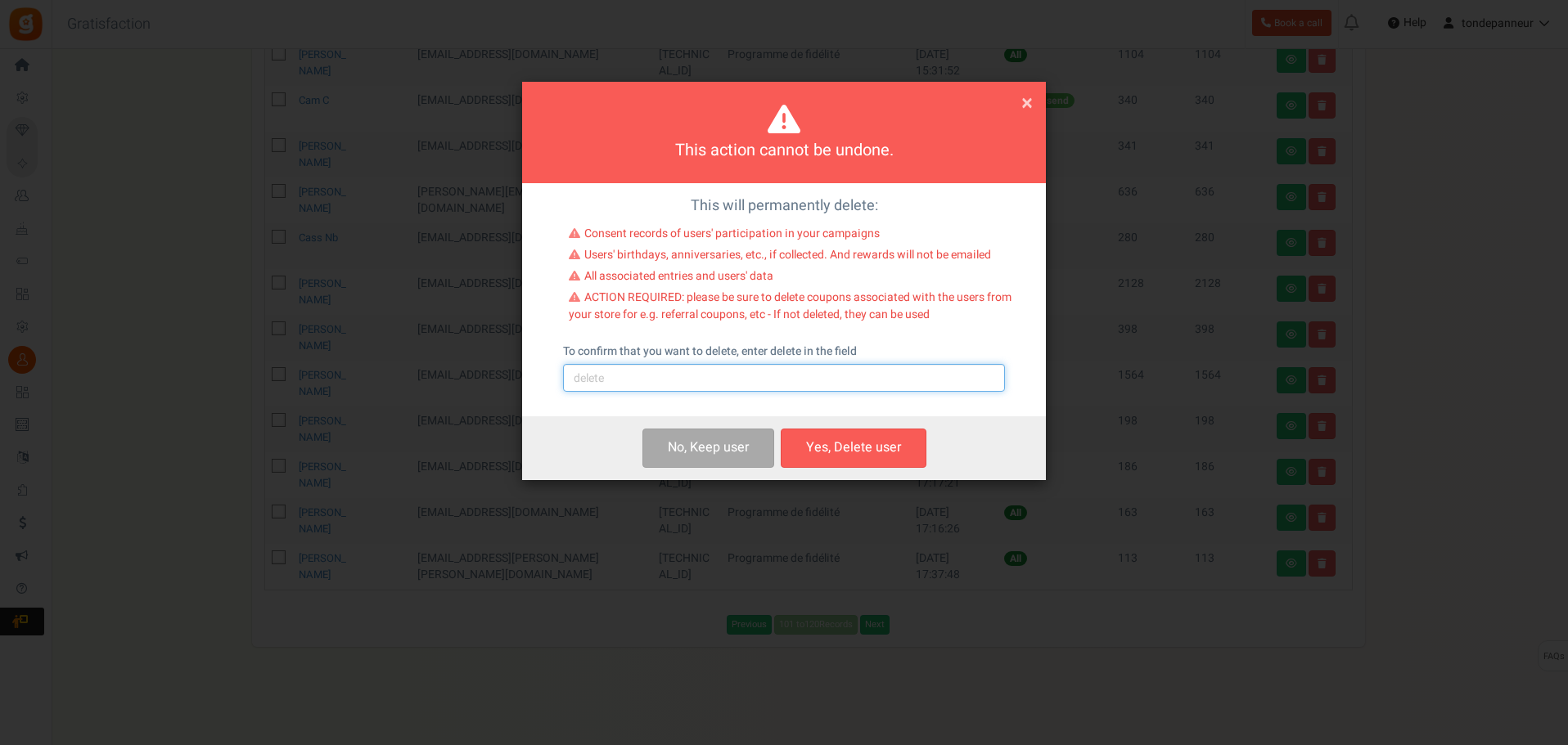
drag, startPoint x: 727, startPoint y: 379, endPoint x: 717, endPoint y: 392, distance: 16.4
click at [727, 379] on input "text" at bounding box center [784, 378] width 442 height 28
type input "delete"
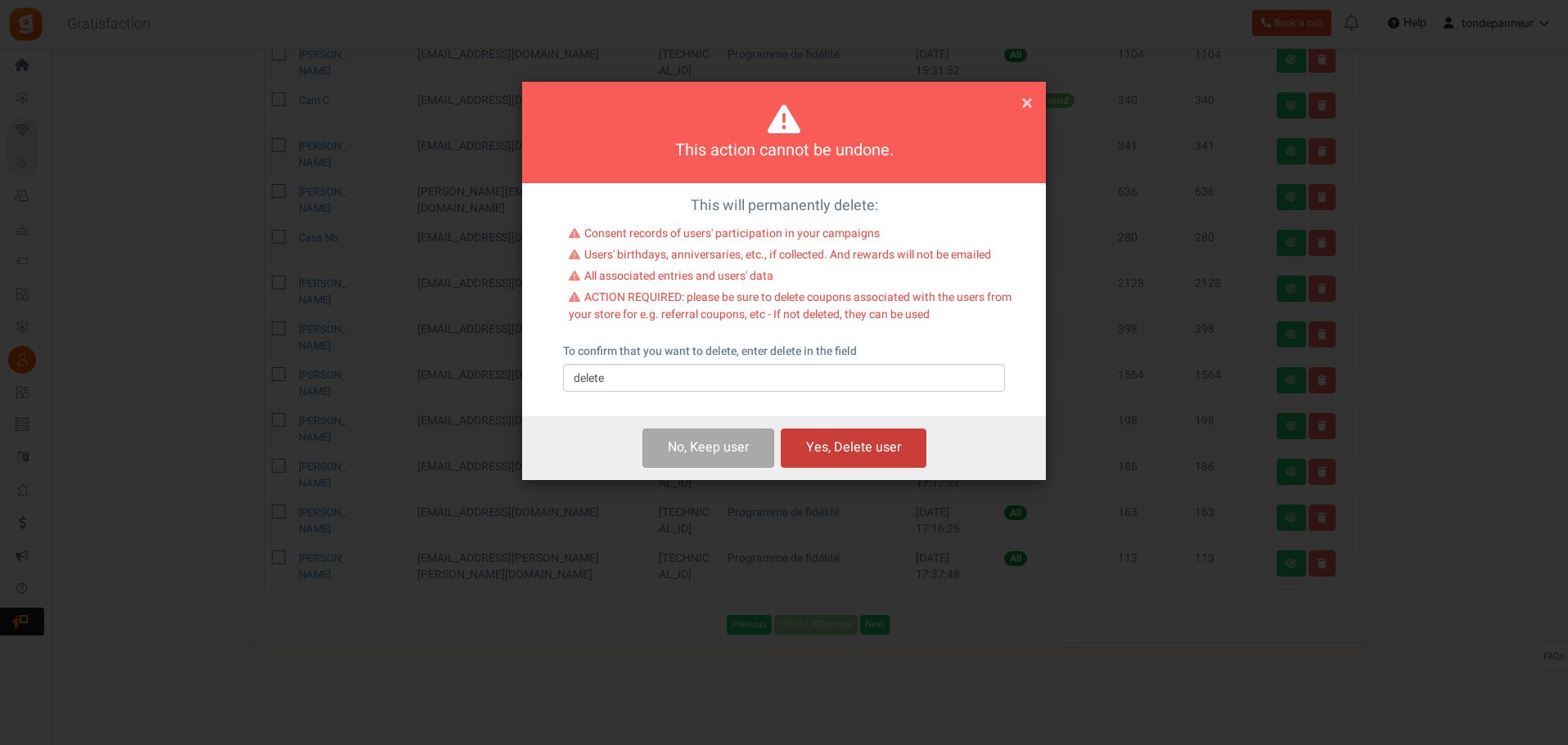
click at [842, 462] on button "Yes, Delete user" at bounding box center [853, 448] width 146 height 38
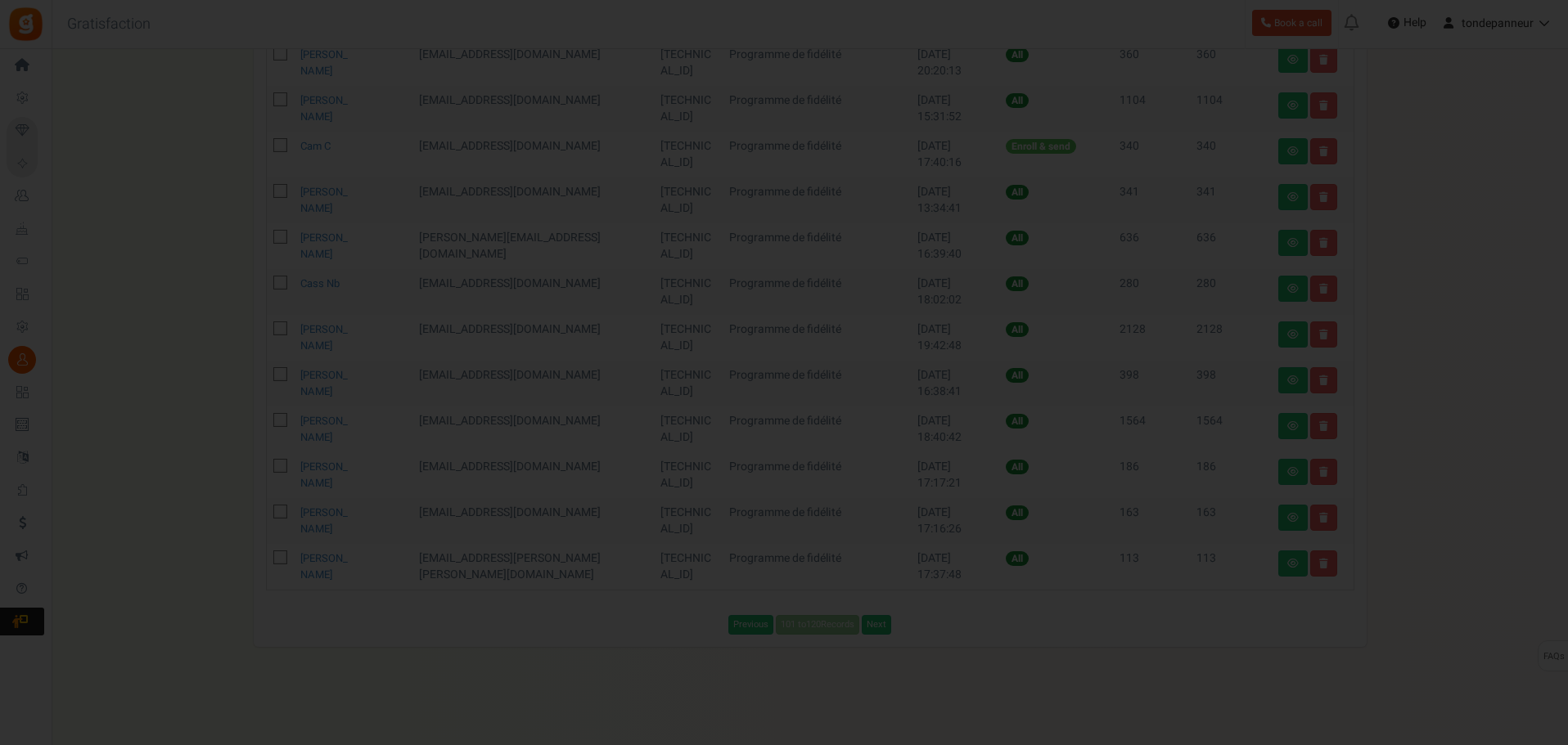
scroll to position [673, 0]
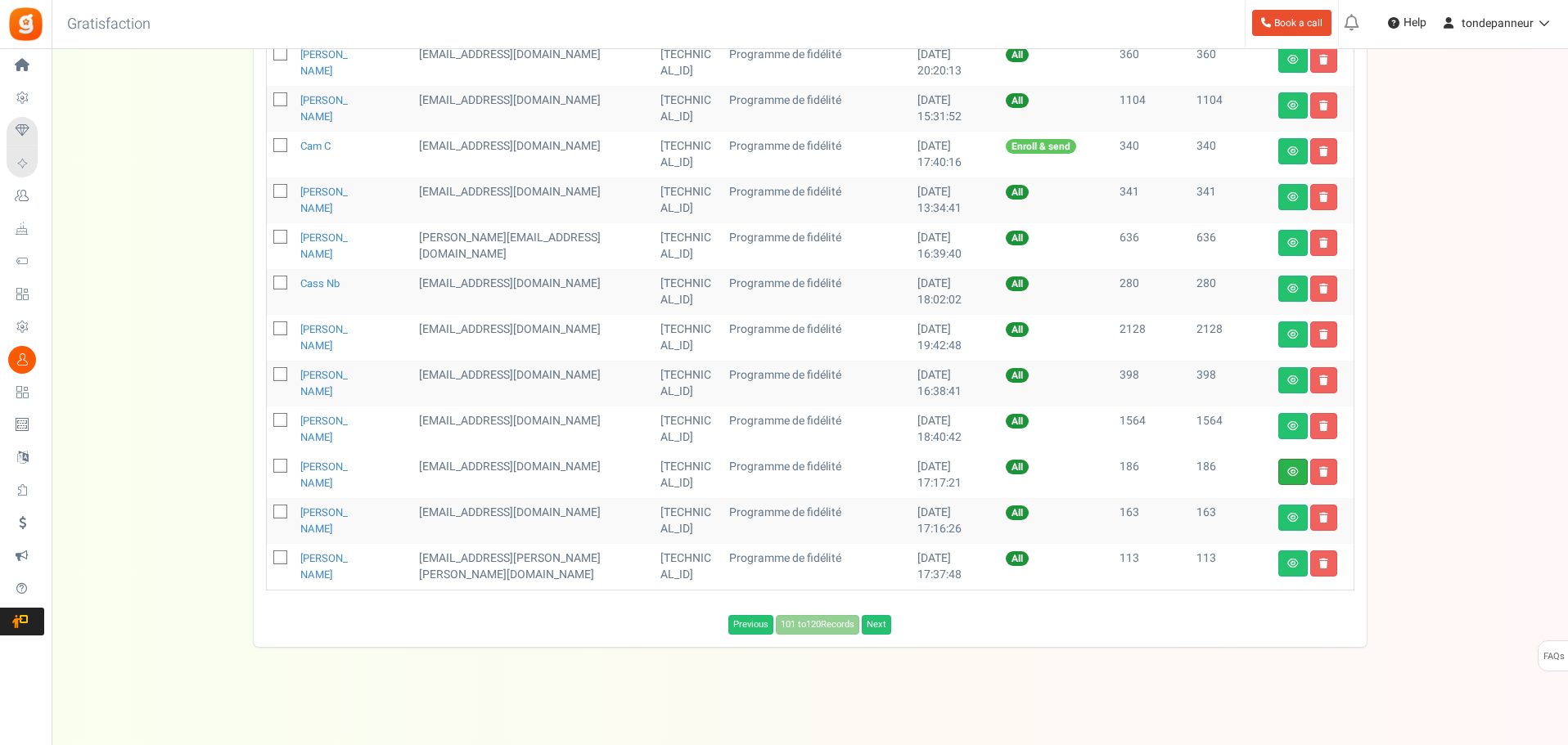
click at [1281, 472] on link at bounding box center [1293, 472] width 30 height 26
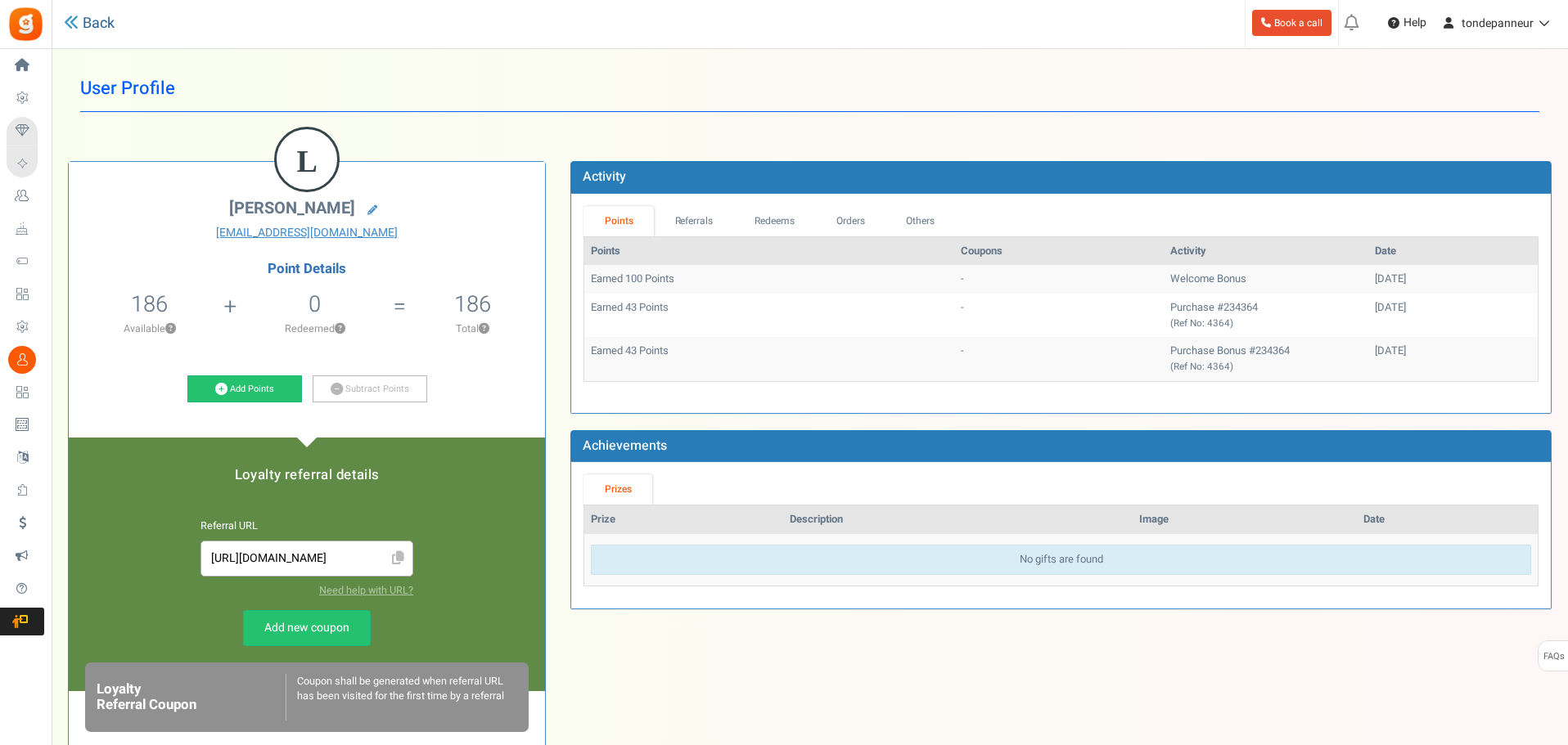
click at [95, 27] on link "Back" at bounding box center [89, 24] width 51 height 21
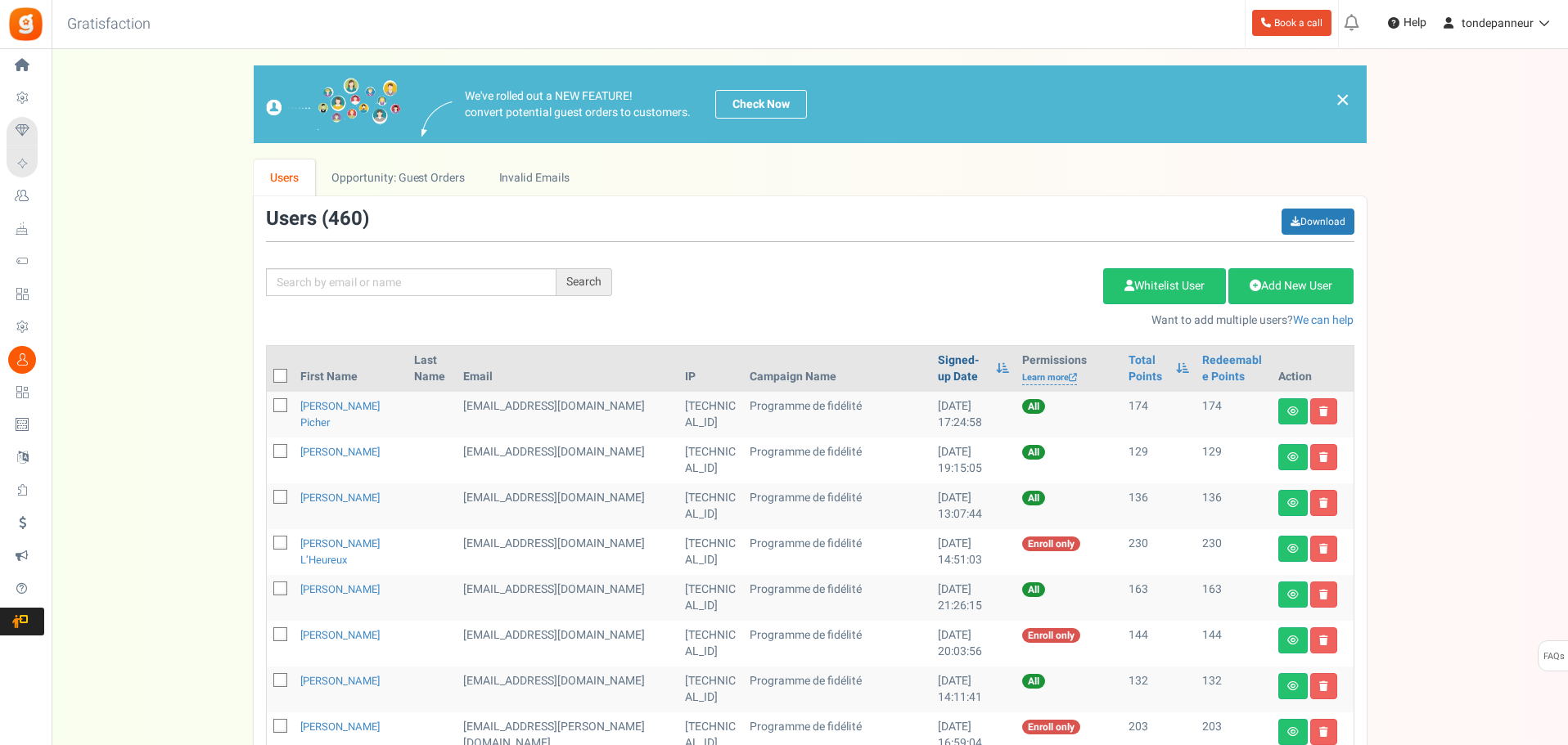
click at [937, 370] on link "Signed-up Date" at bounding box center [962, 369] width 50 height 32
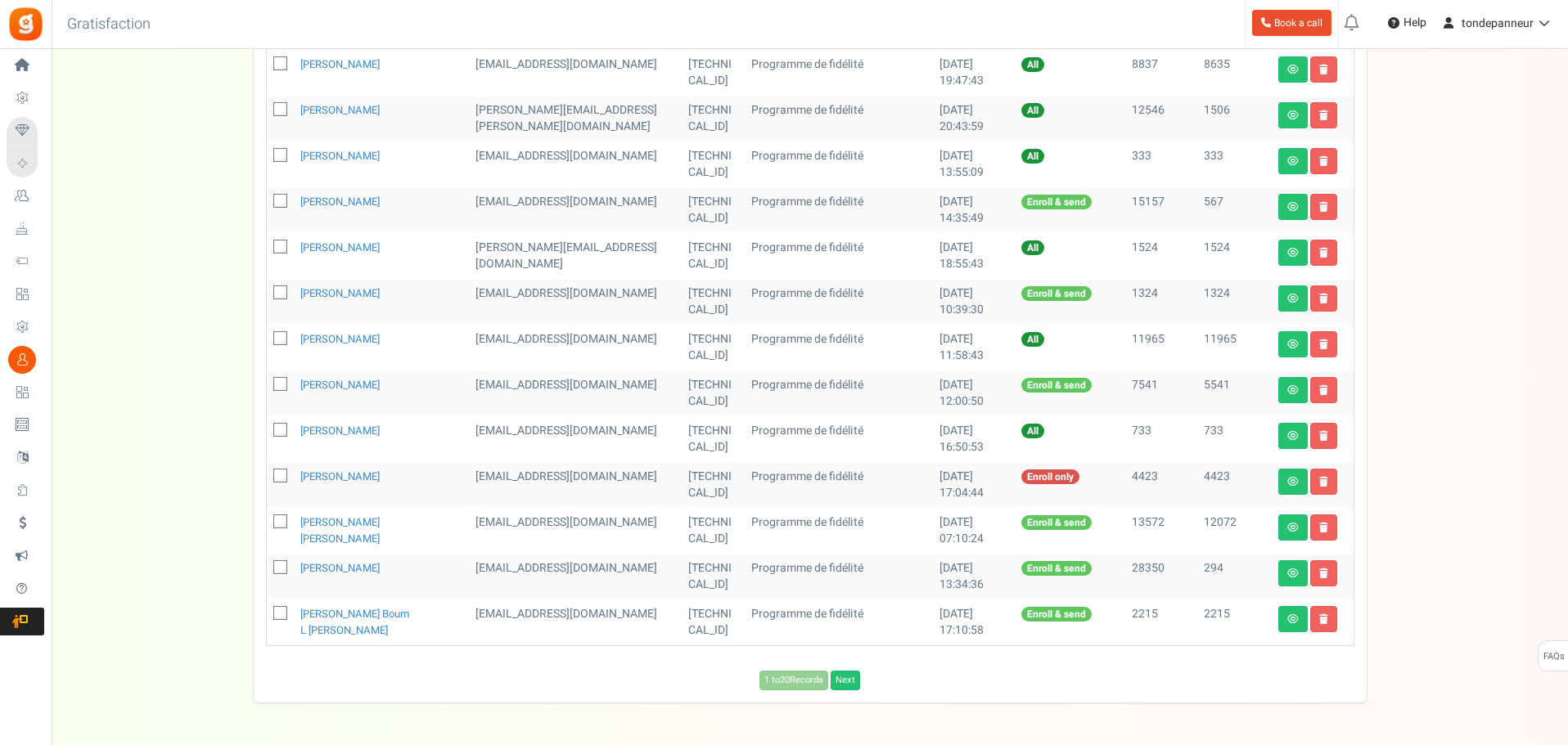
scroll to position [718, 0]
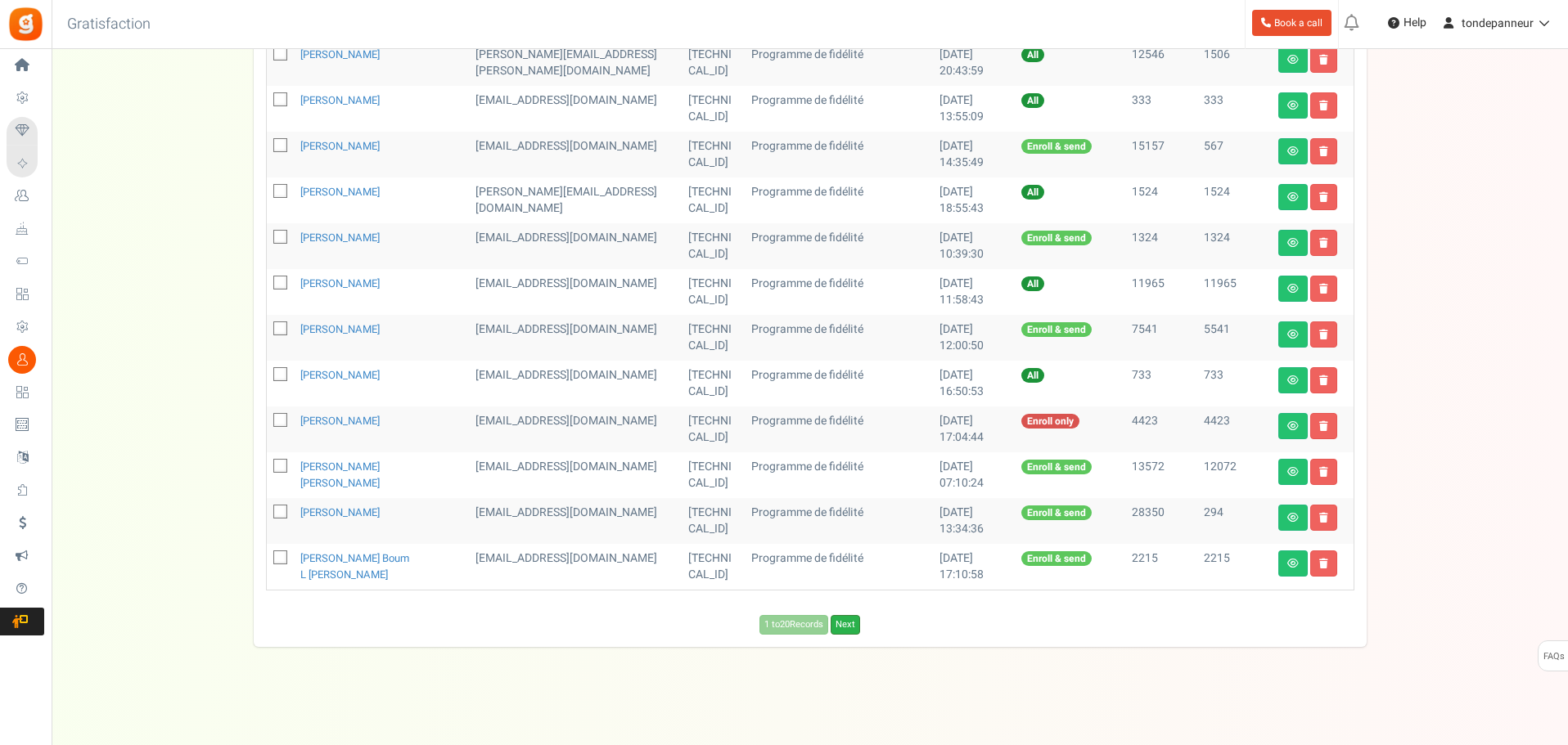
click at [847, 631] on link "Next" at bounding box center [846, 624] width 30 height 19
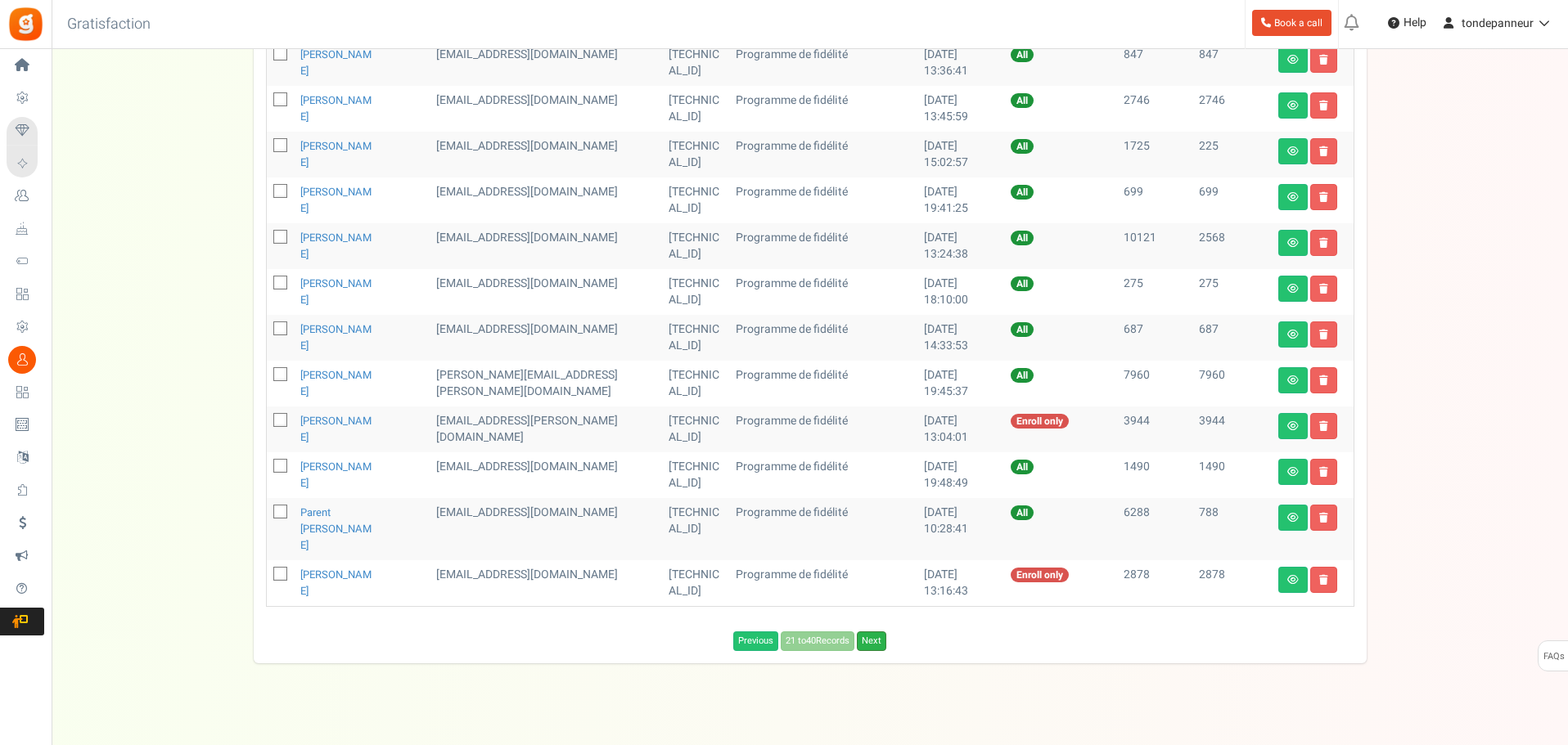
click at [878, 631] on link "Next" at bounding box center [872, 641] width 30 height 19
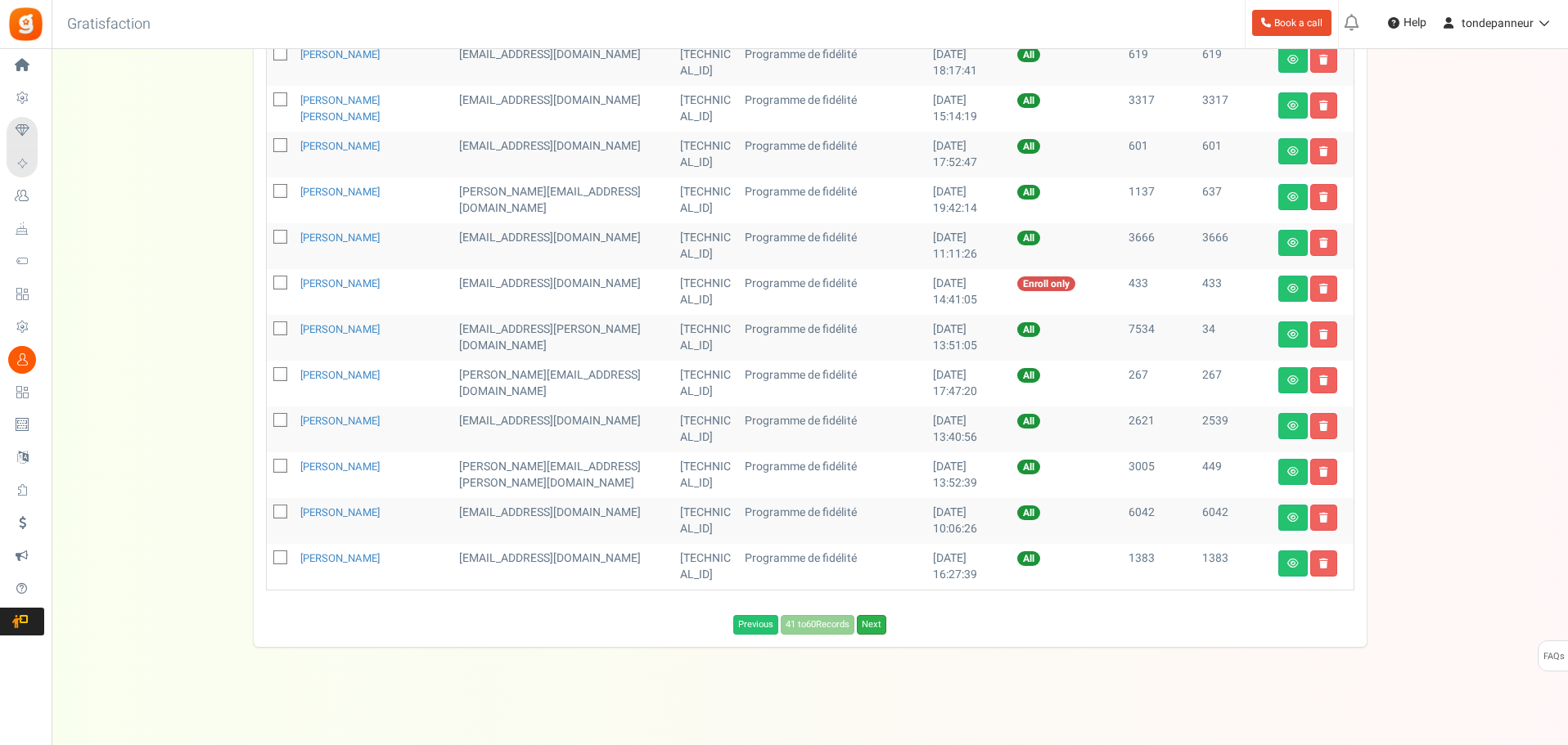
click at [883, 629] on link "Next" at bounding box center [872, 624] width 30 height 19
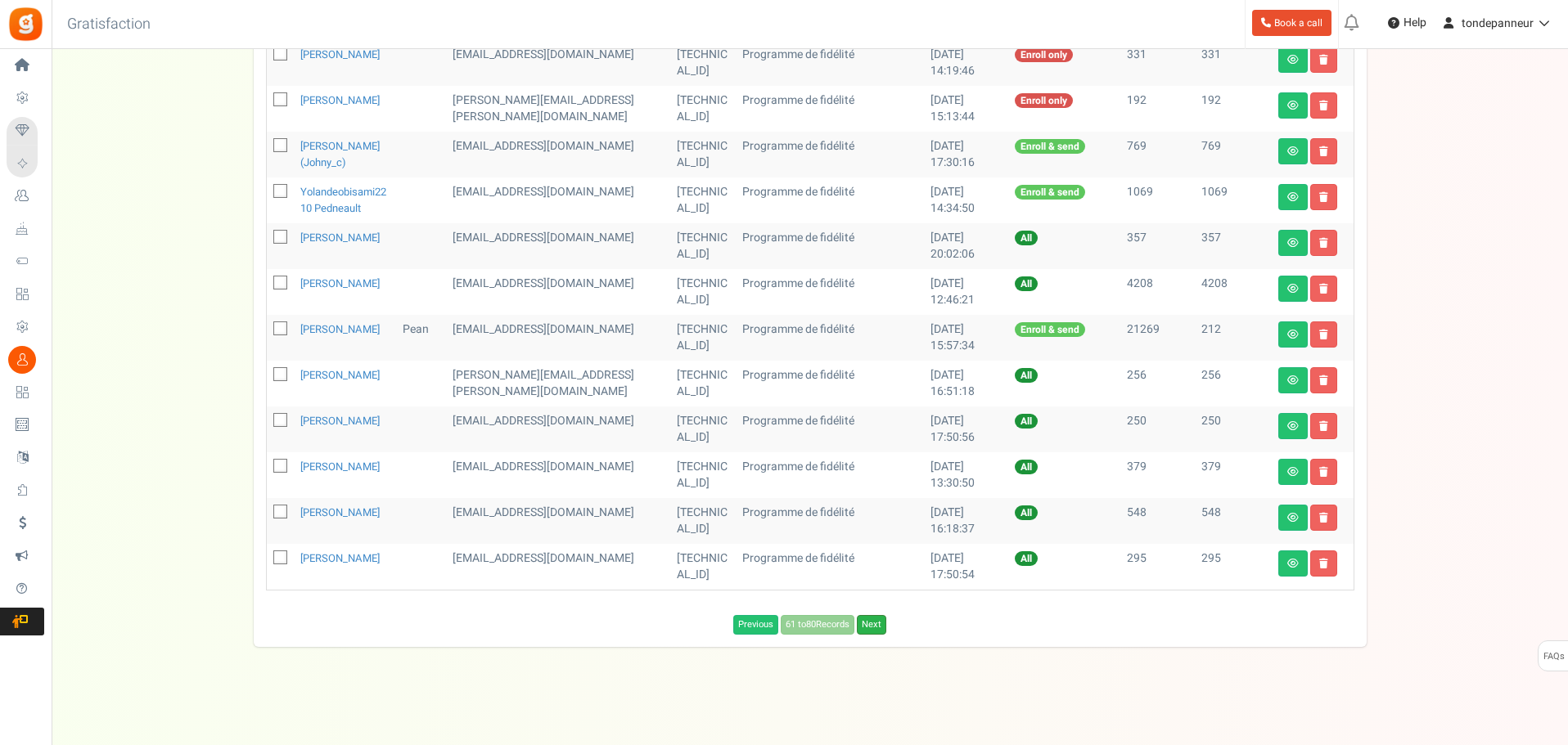
click at [877, 635] on link "Next" at bounding box center [872, 624] width 30 height 19
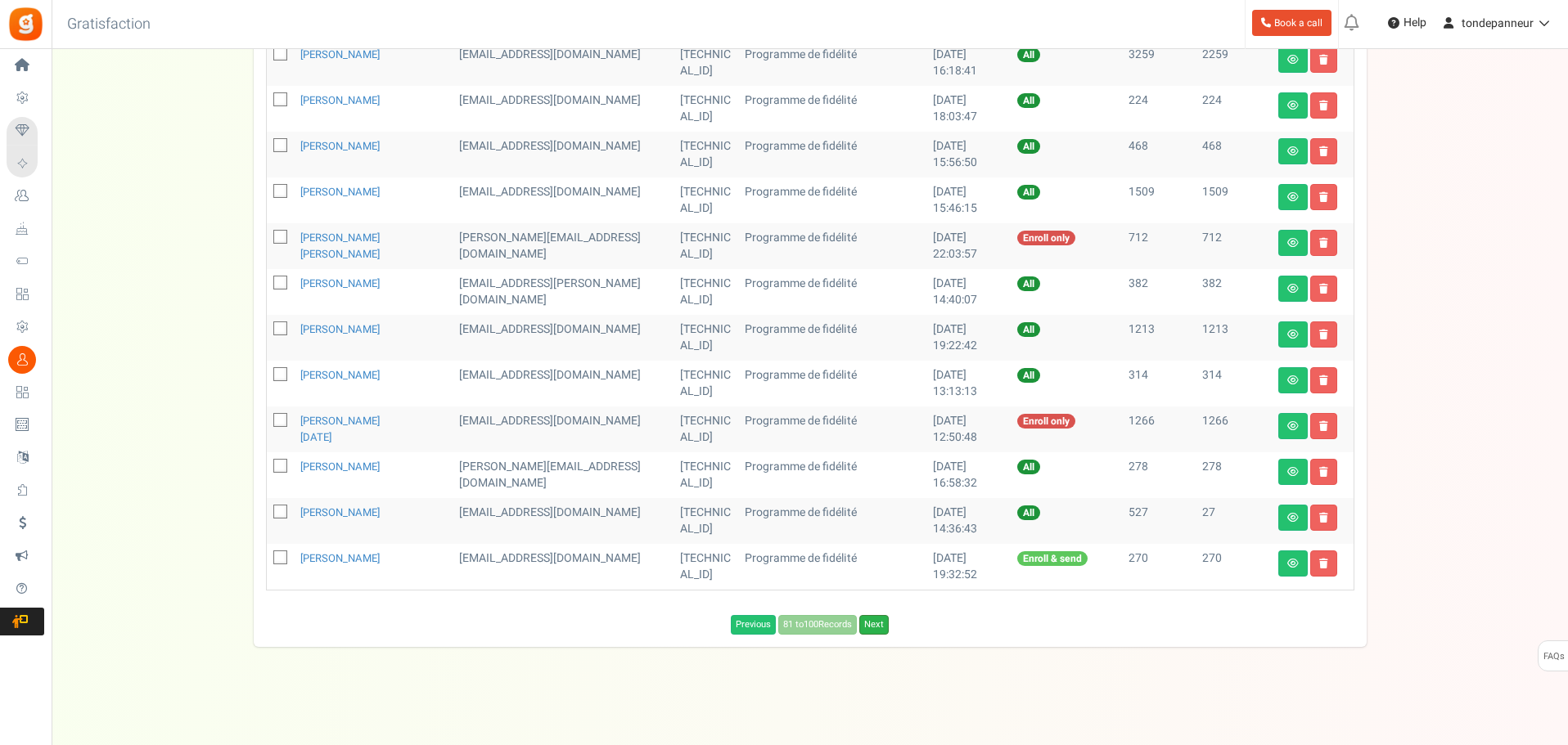
click at [880, 629] on link "Next" at bounding box center [874, 624] width 30 height 19
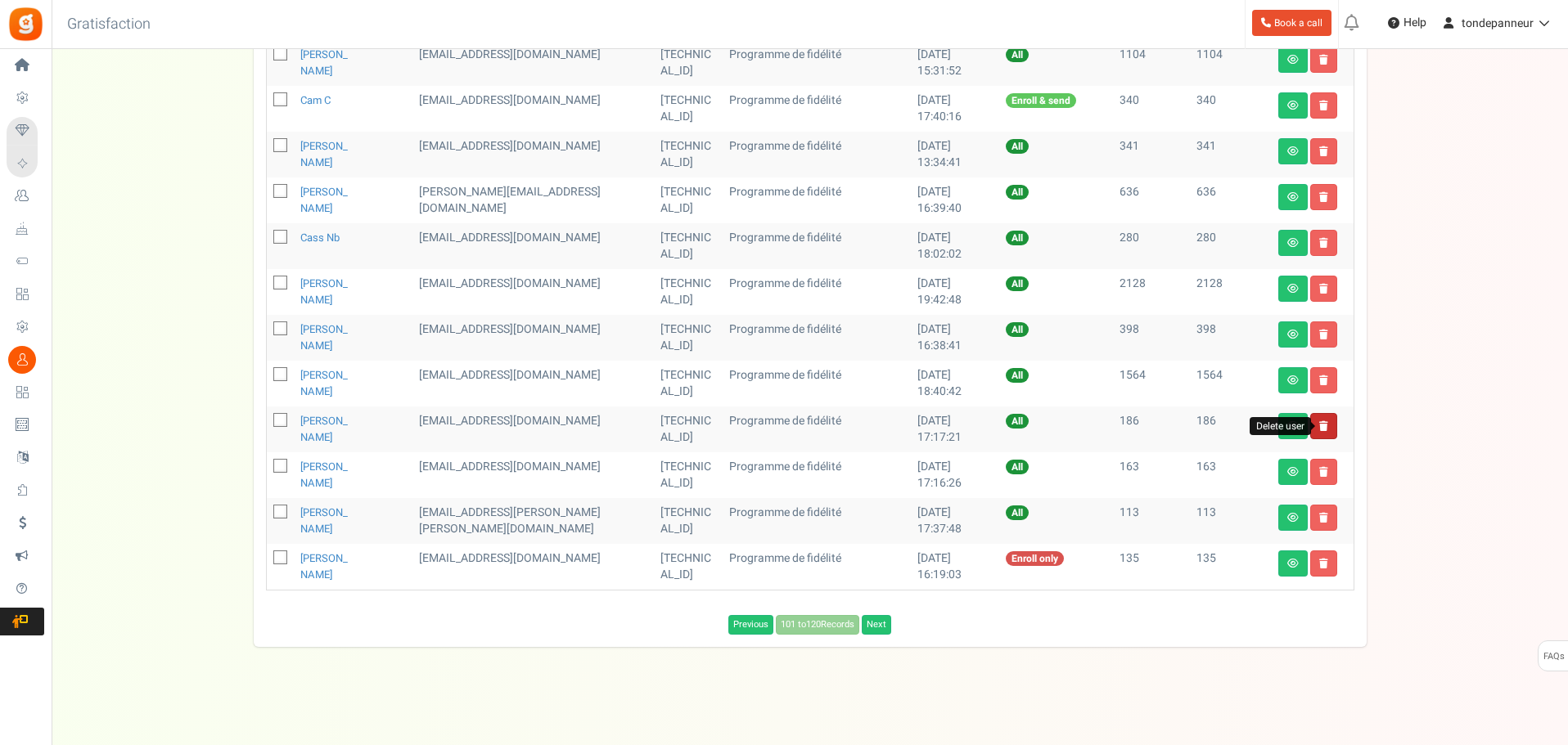
click at [1324, 431] on icon at bounding box center [1323, 425] width 9 height 10
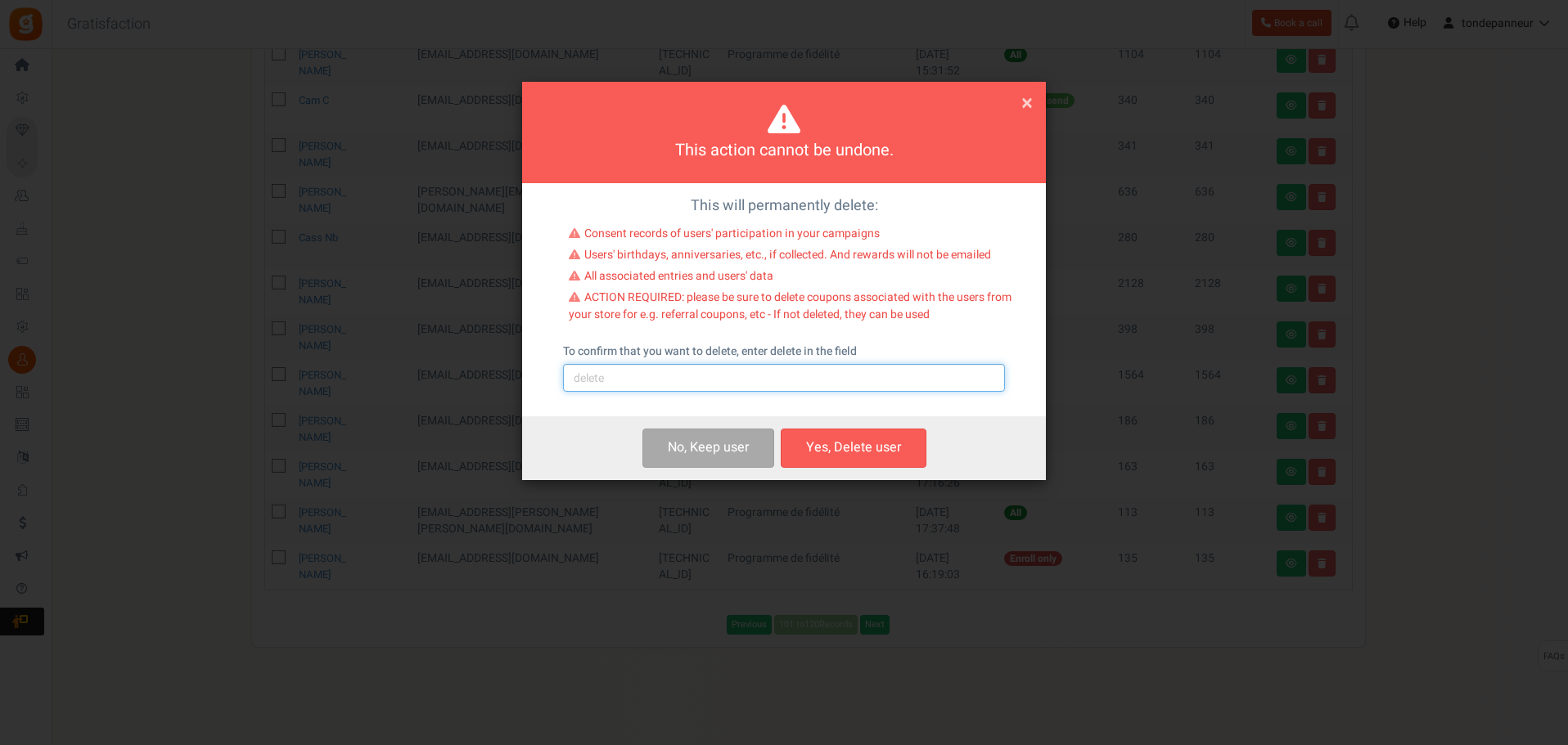
drag, startPoint x: 597, startPoint y: 381, endPoint x: 611, endPoint y: 397, distance: 21.3
click at [597, 381] on input "text" at bounding box center [784, 378] width 442 height 28
type input "delete"
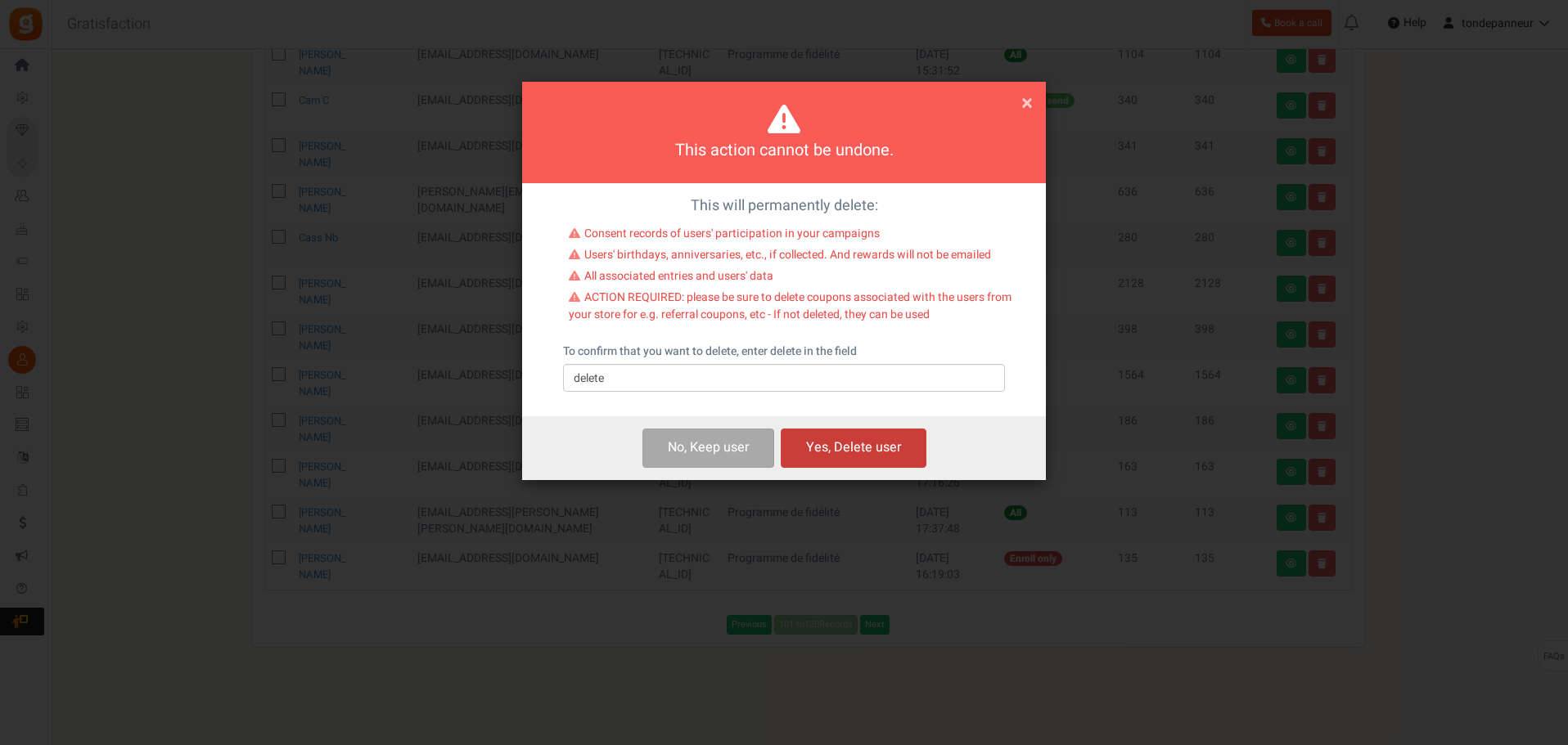
click at [898, 445] on button "Yes, Delete user" at bounding box center [853, 448] width 146 height 38
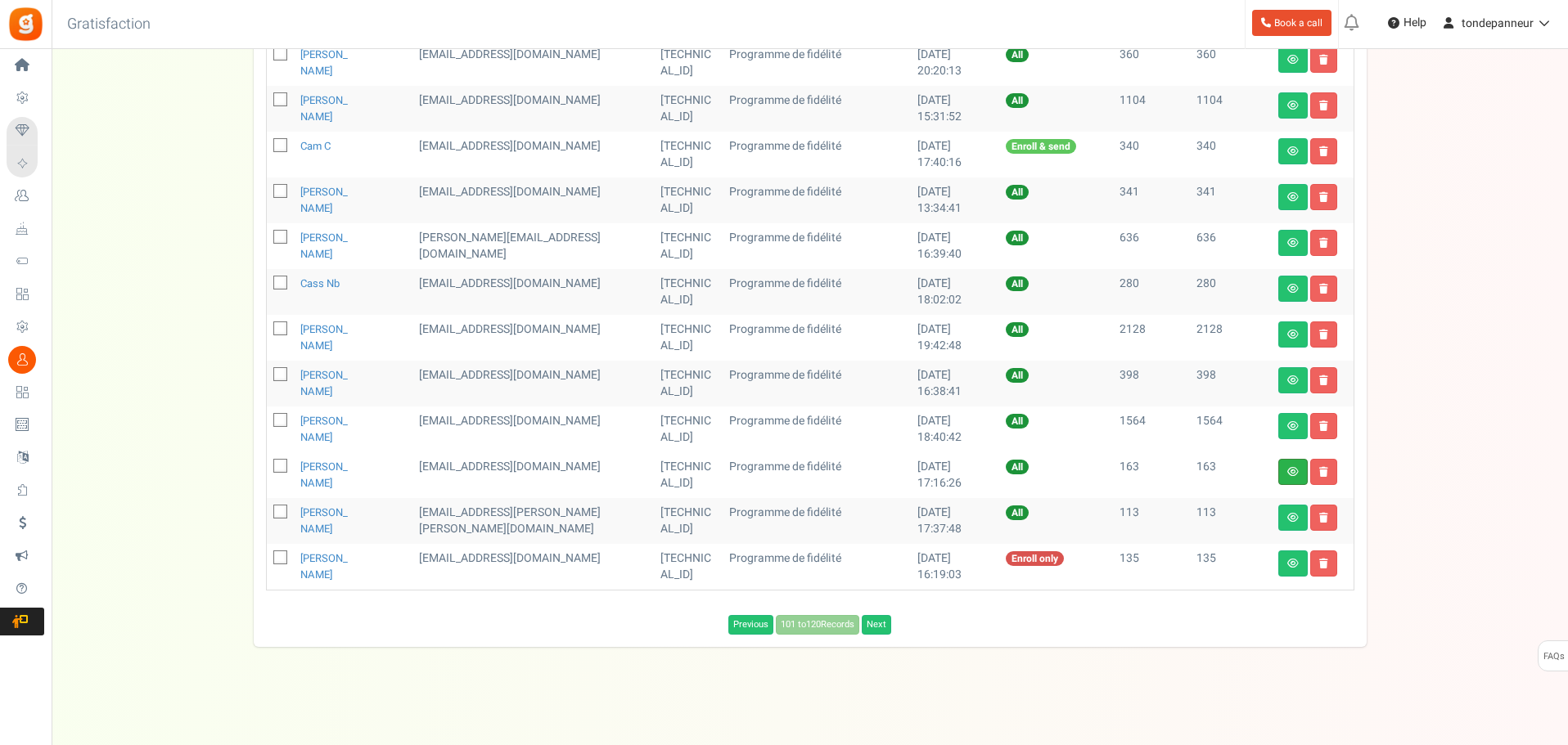
click at [1278, 472] on link at bounding box center [1293, 472] width 30 height 26
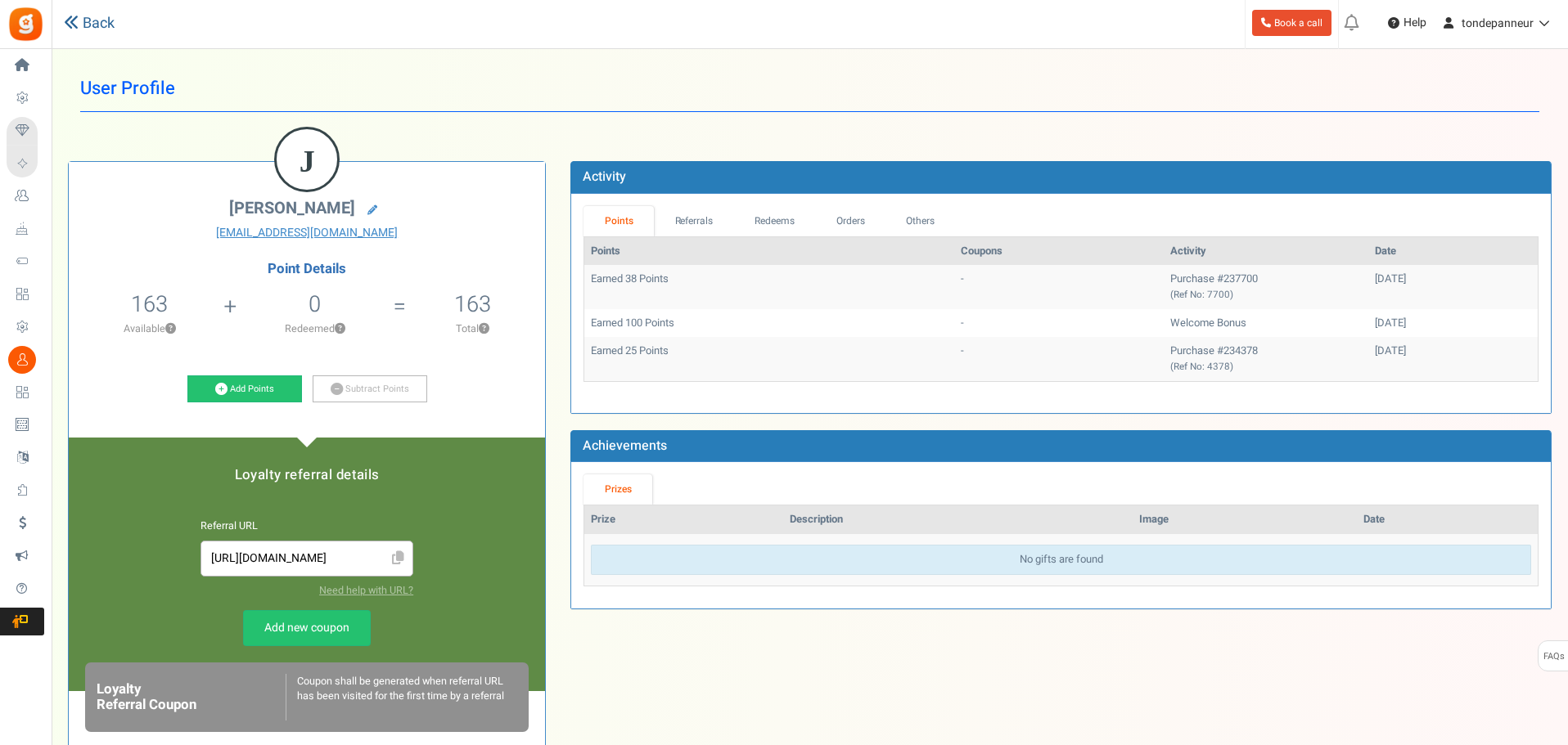
click at [76, 23] on icon at bounding box center [71, 22] width 15 height 15
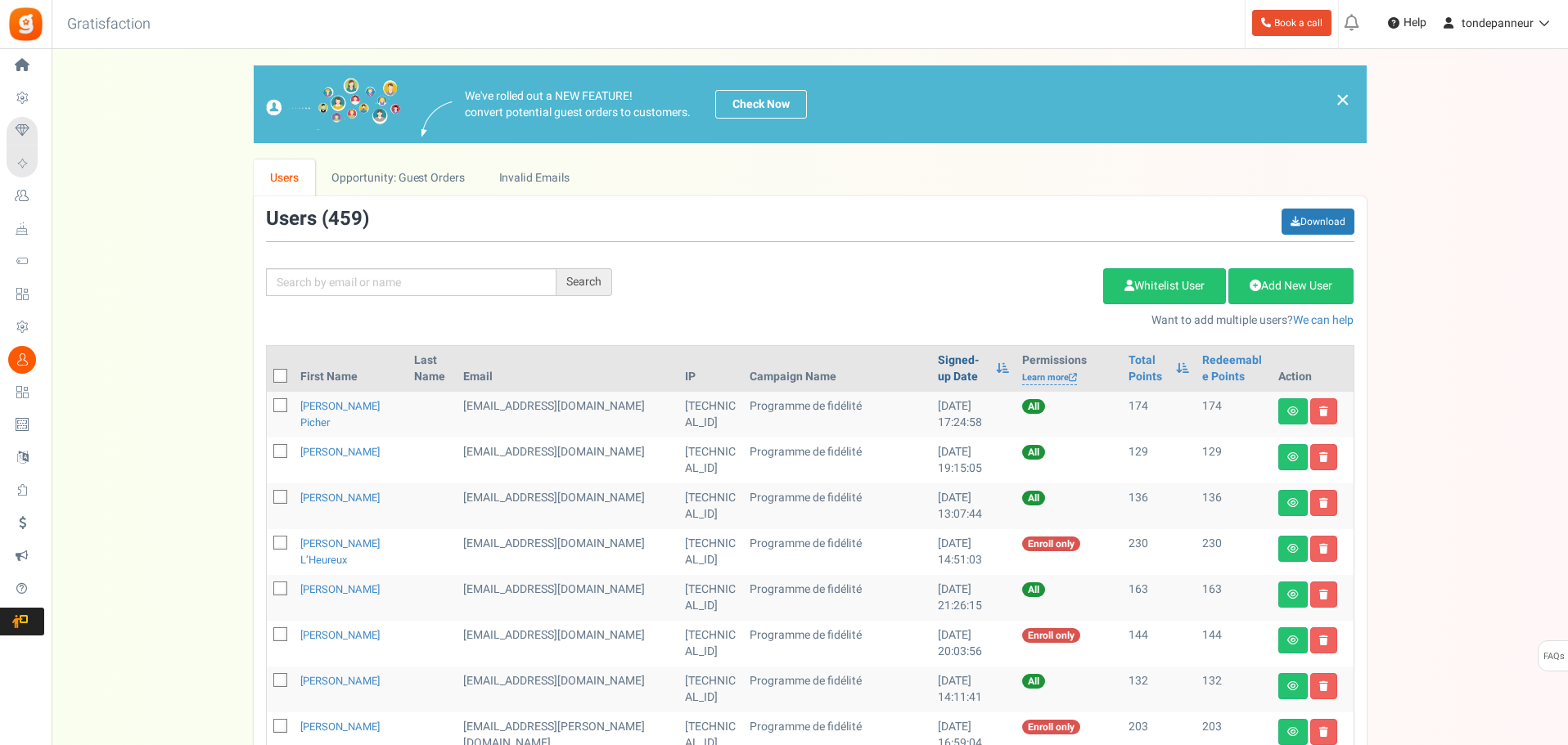
click at [937, 361] on link "Signed-up Date" at bounding box center [962, 369] width 50 height 32
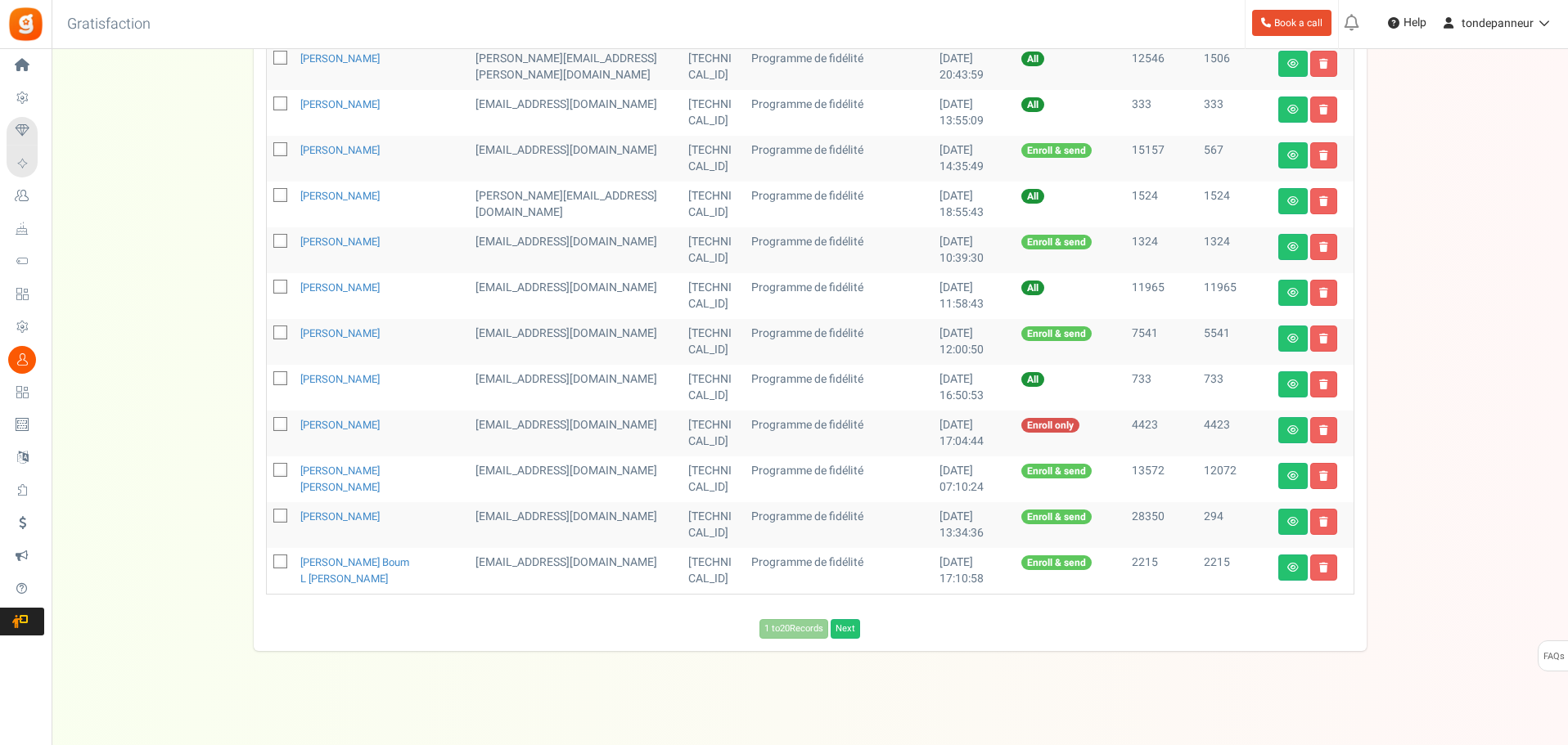
scroll to position [718, 0]
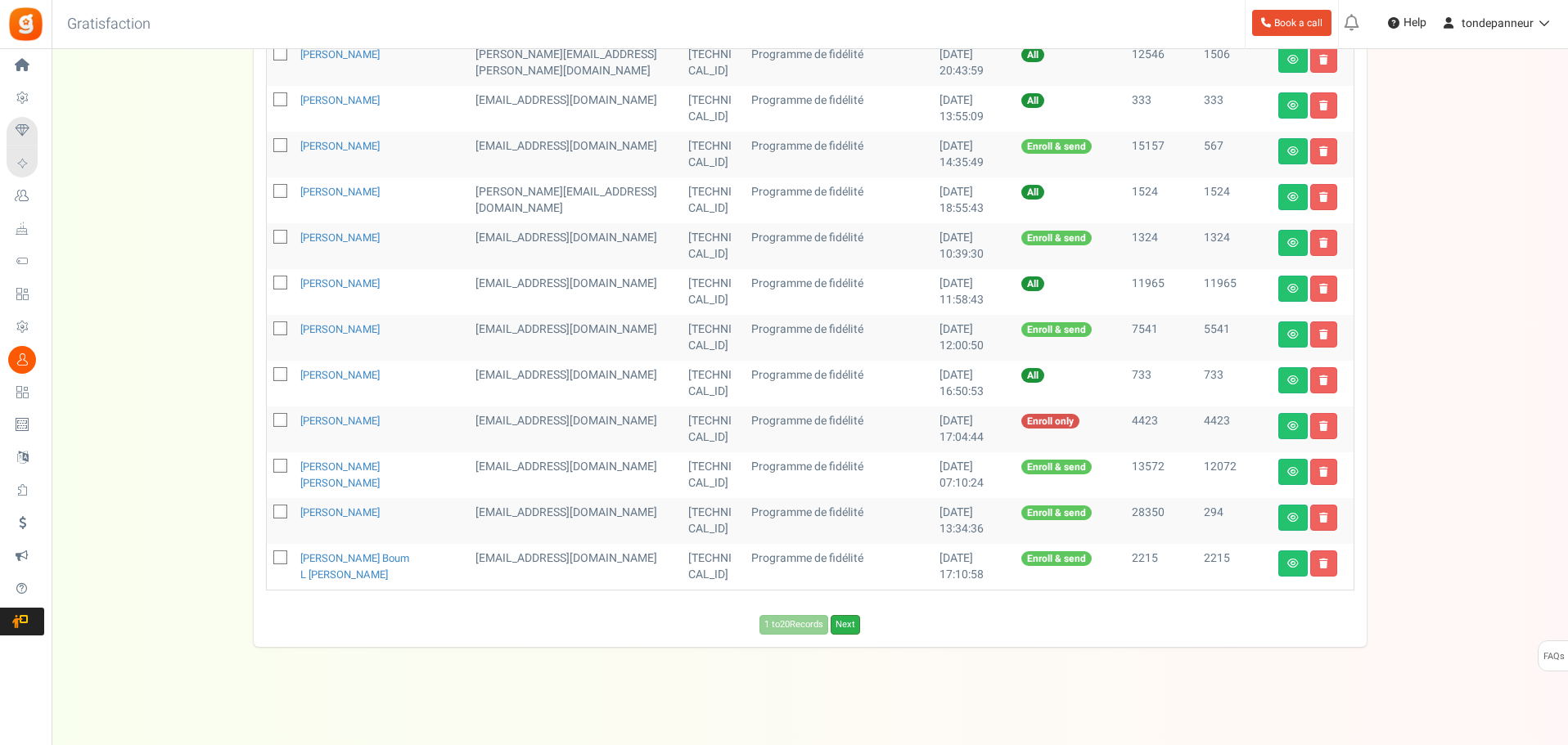
click at [844, 631] on link "Next" at bounding box center [846, 624] width 30 height 19
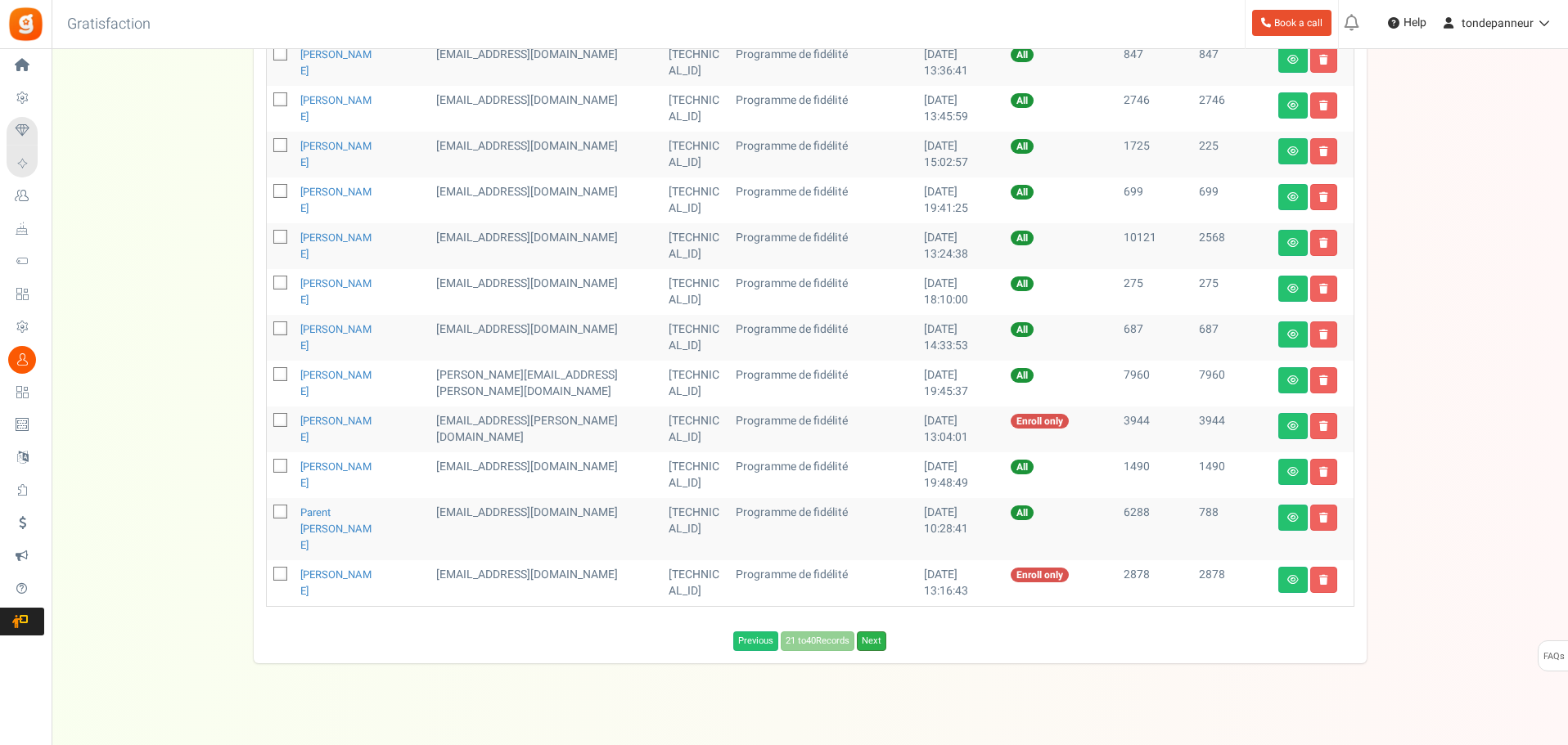
click at [867, 631] on link "Next" at bounding box center [872, 641] width 30 height 19
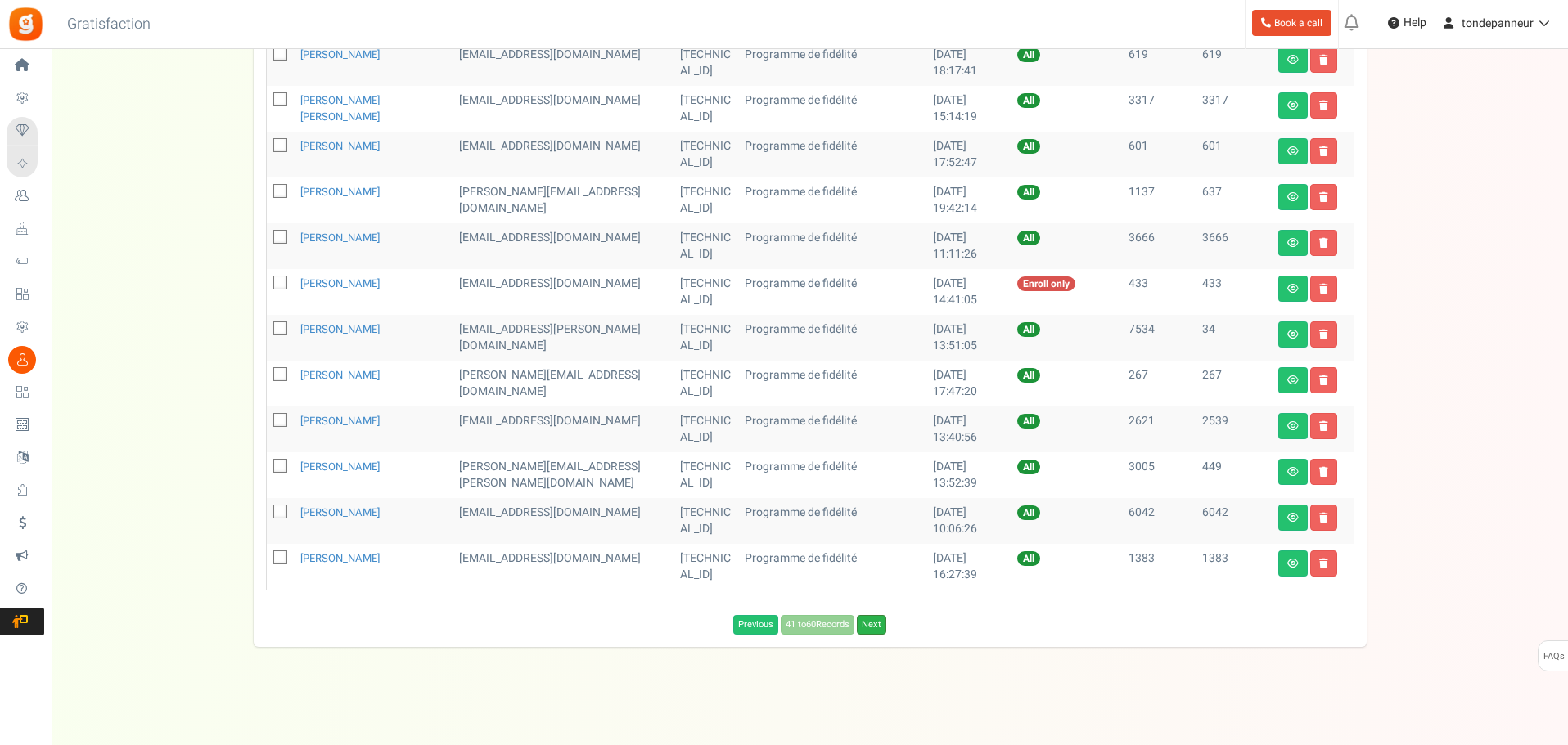
click at [880, 627] on link "Next" at bounding box center [872, 624] width 30 height 19
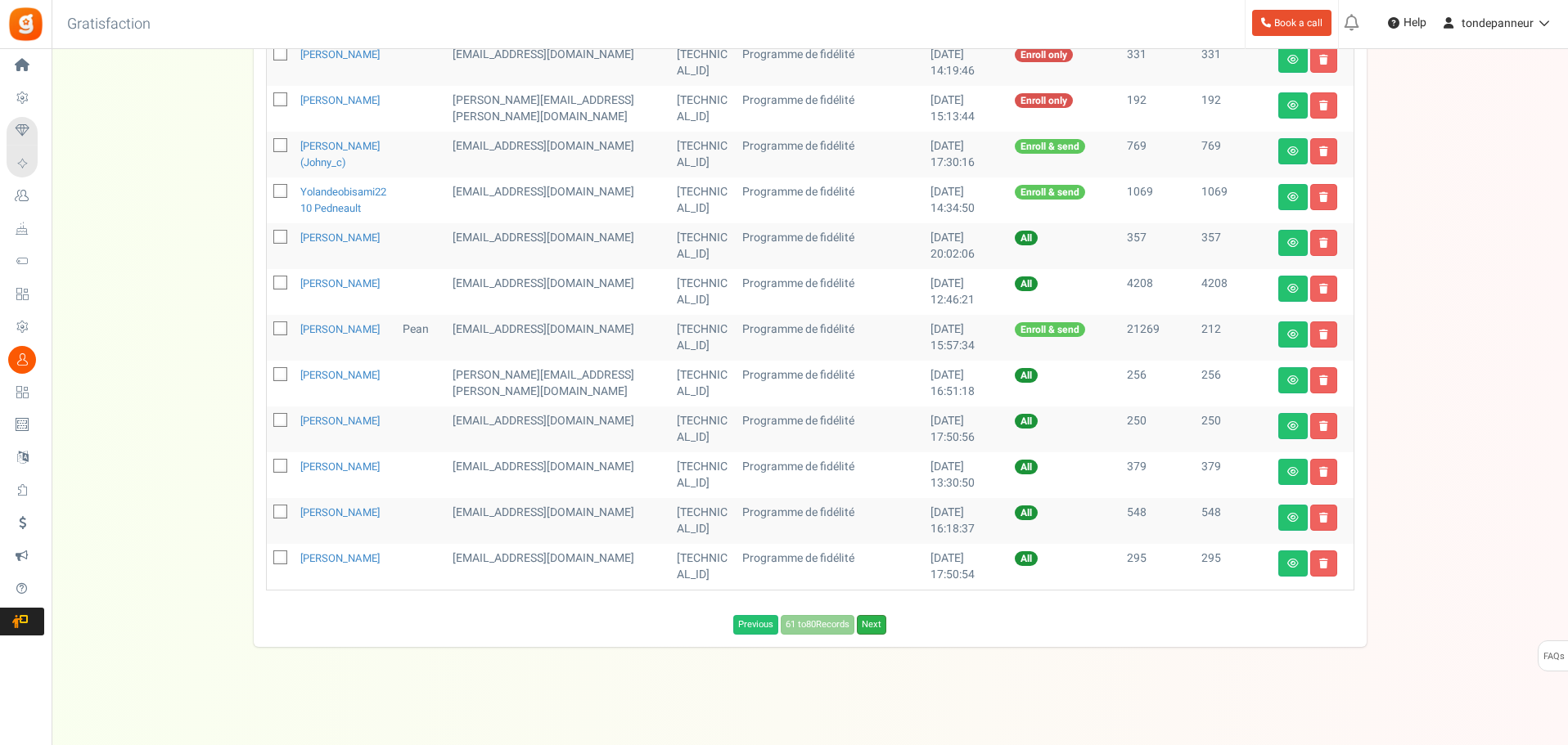
click at [879, 635] on link "Next" at bounding box center [872, 624] width 30 height 19
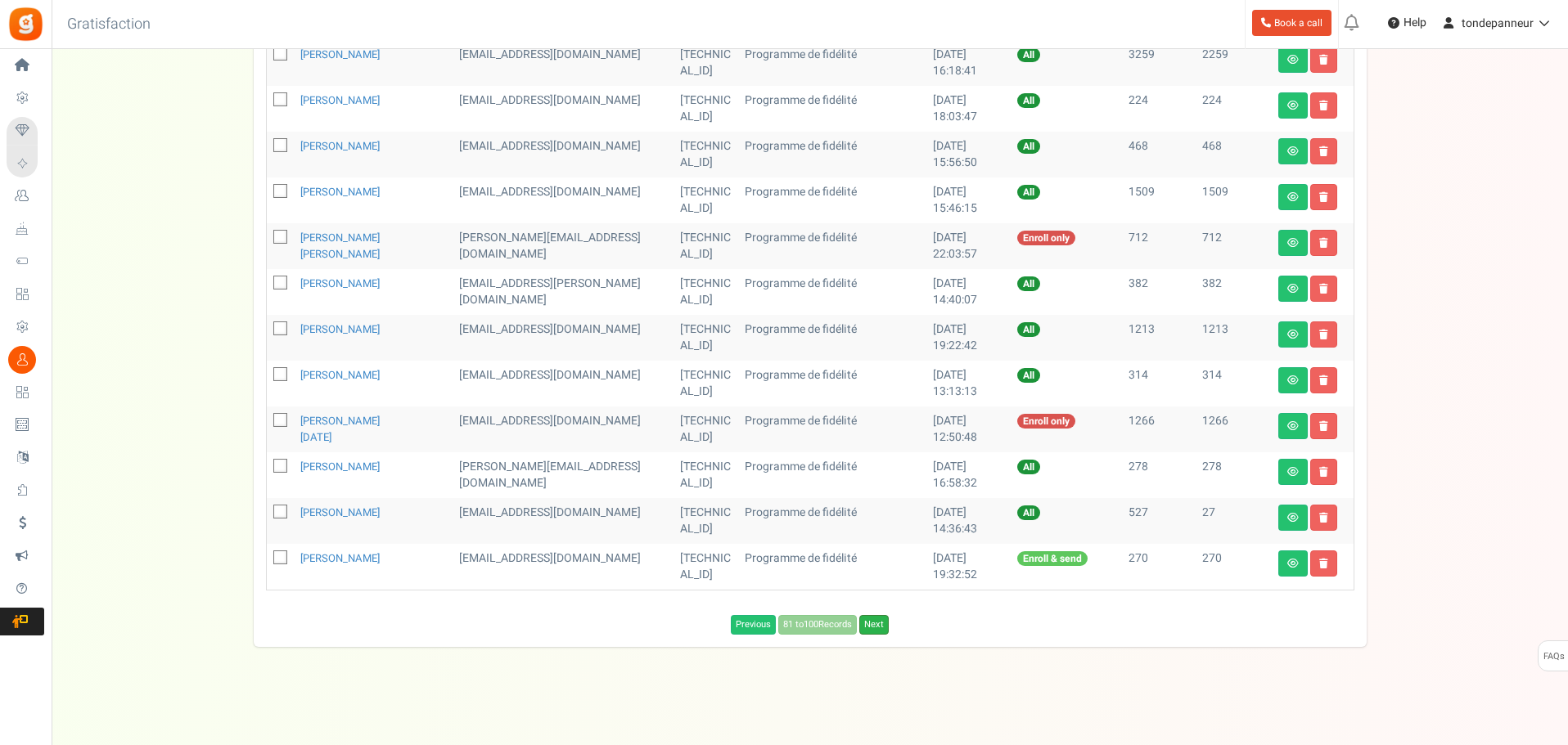
click at [878, 626] on link "Next" at bounding box center [874, 624] width 30 height 19
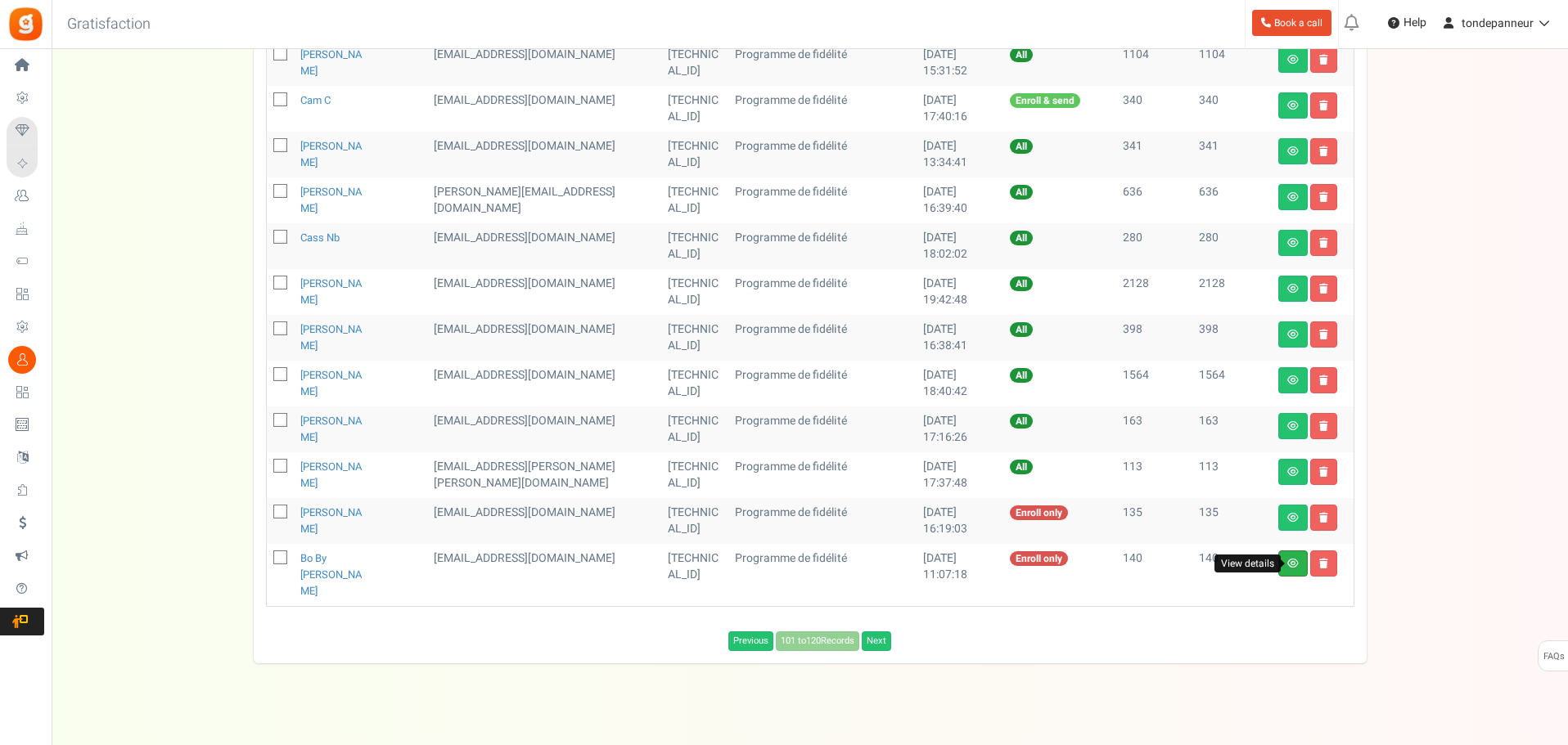
click at [1288, 566] on icon at bounding box center [1292, 563] width 11 height 10
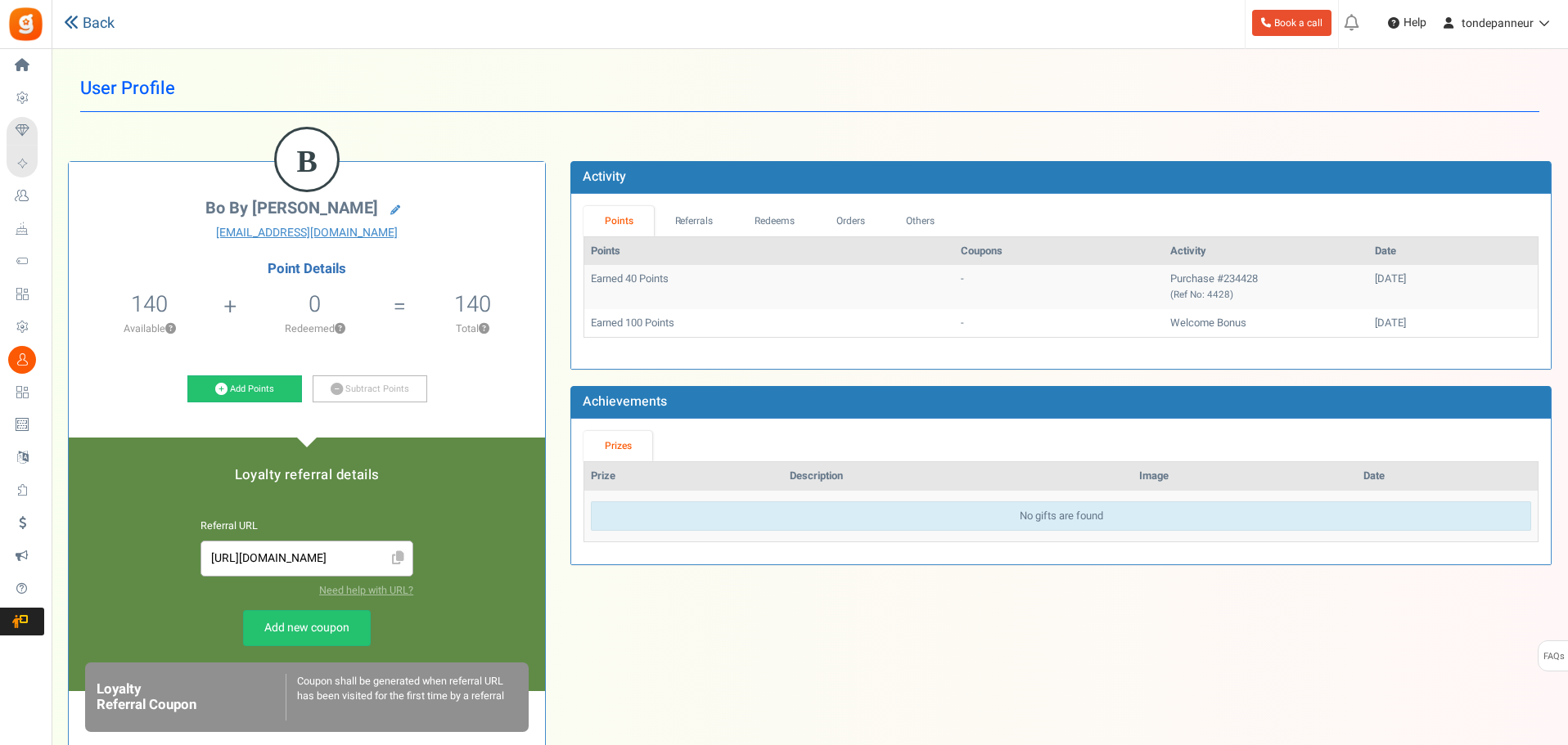
click at [76, 16] on icon at bounding box center [71, 22] width 15 height 15
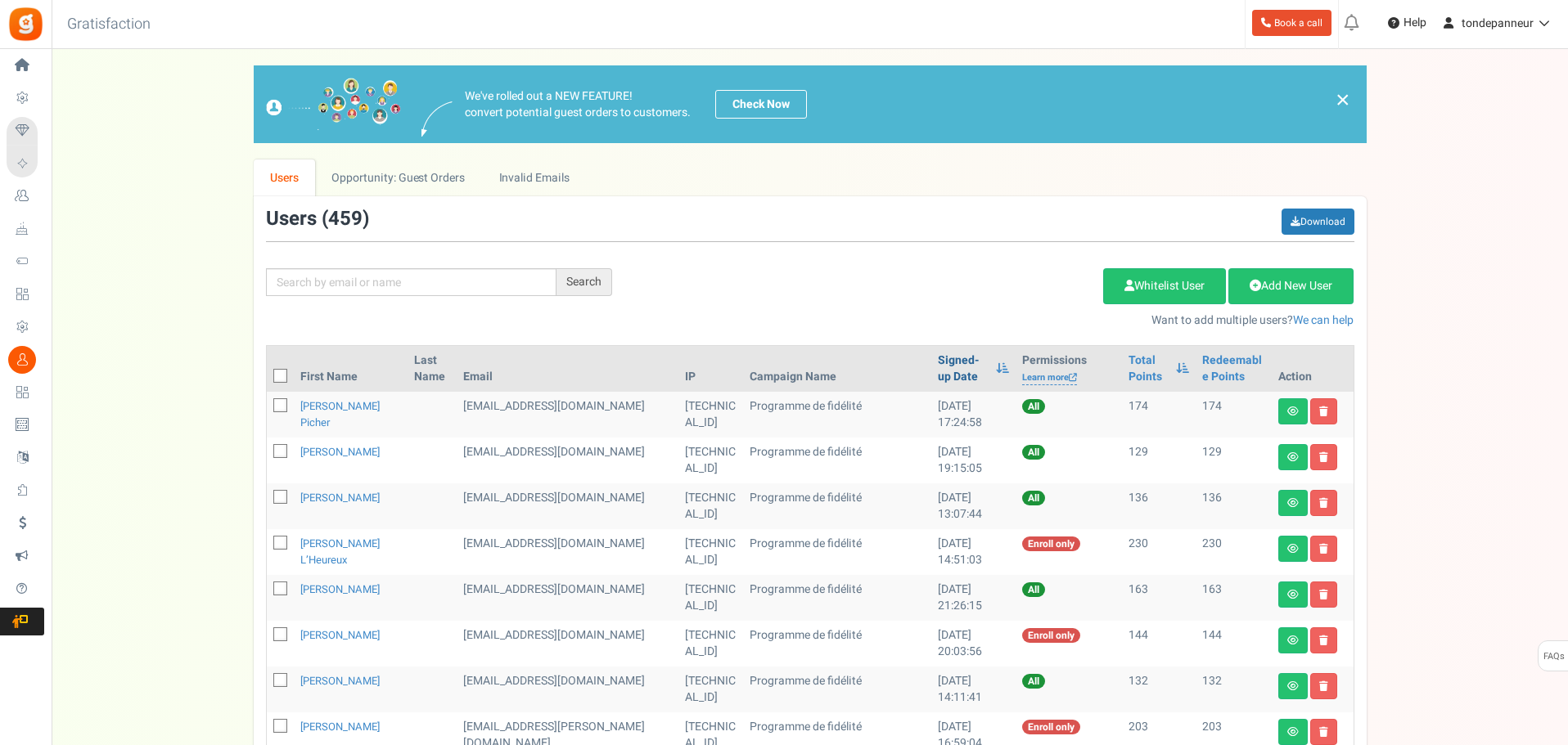
click at [937, 355] on link "Signed-up Date" at bounding box center [962, 369] width 50 height 32
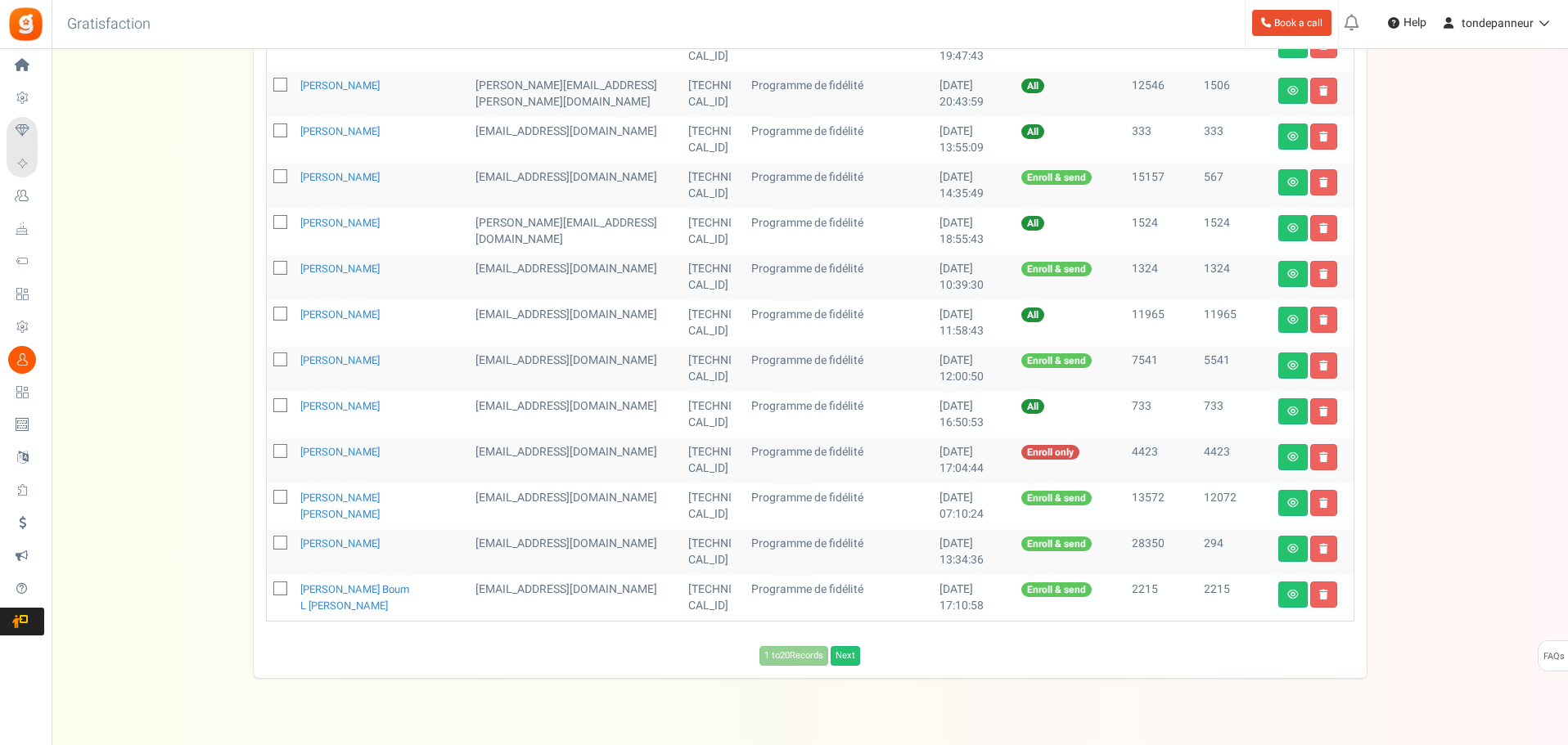
scroll to position [718, 0]
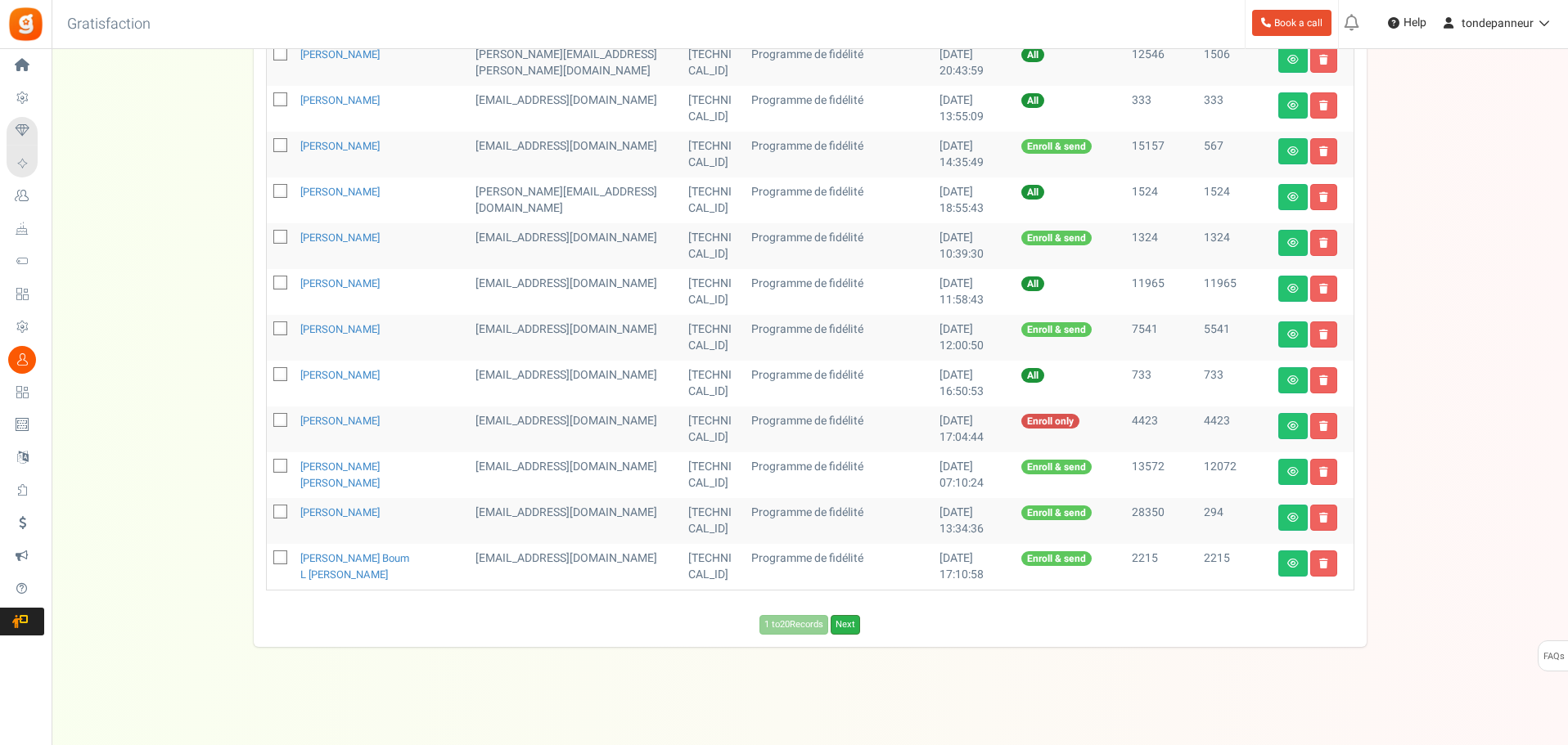
click at [851, 627] on link "Next" at bounding box center [846, 624] width 30 height 19
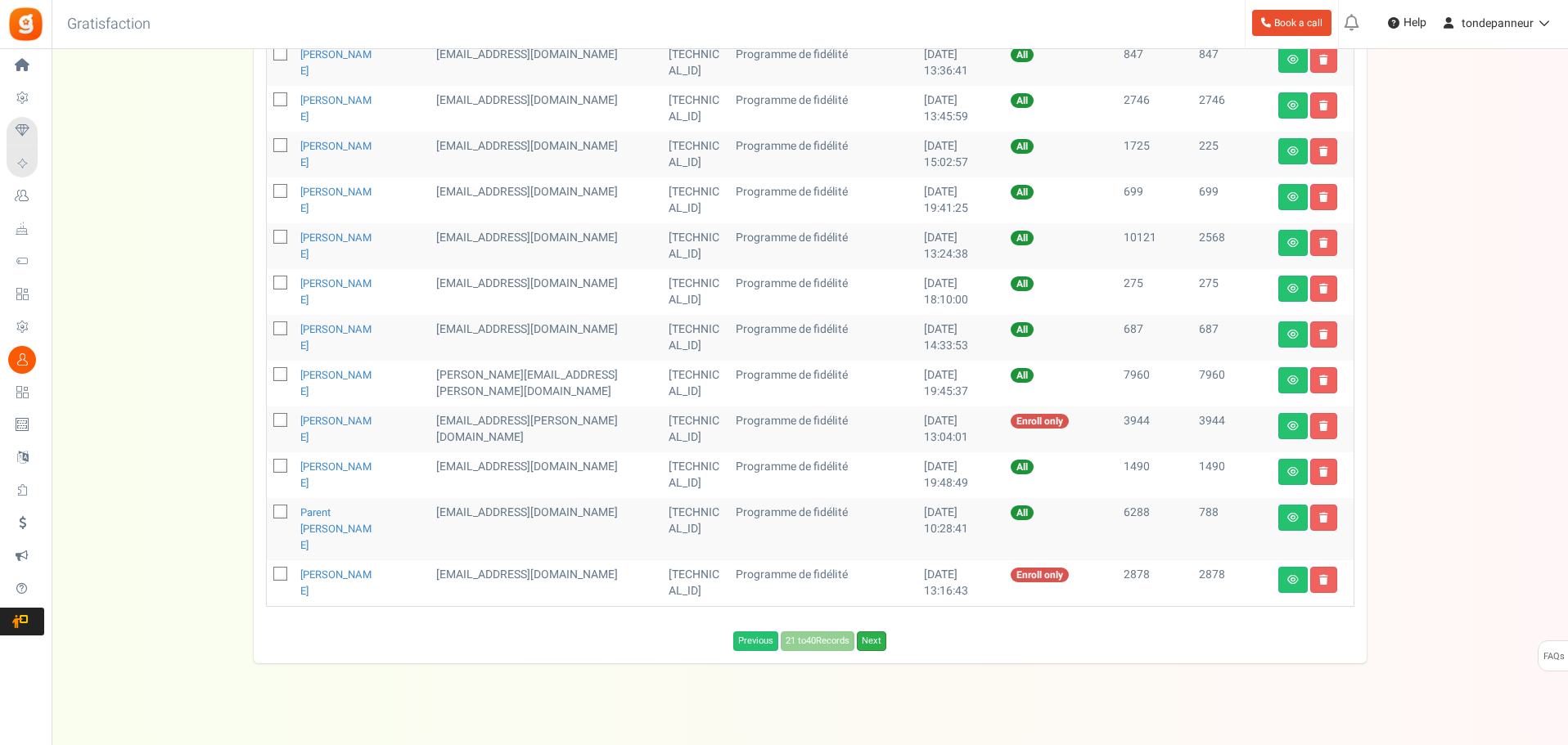
click at [870, 631] on link "Next" at bounding box center [872, 641] width 30 height 19
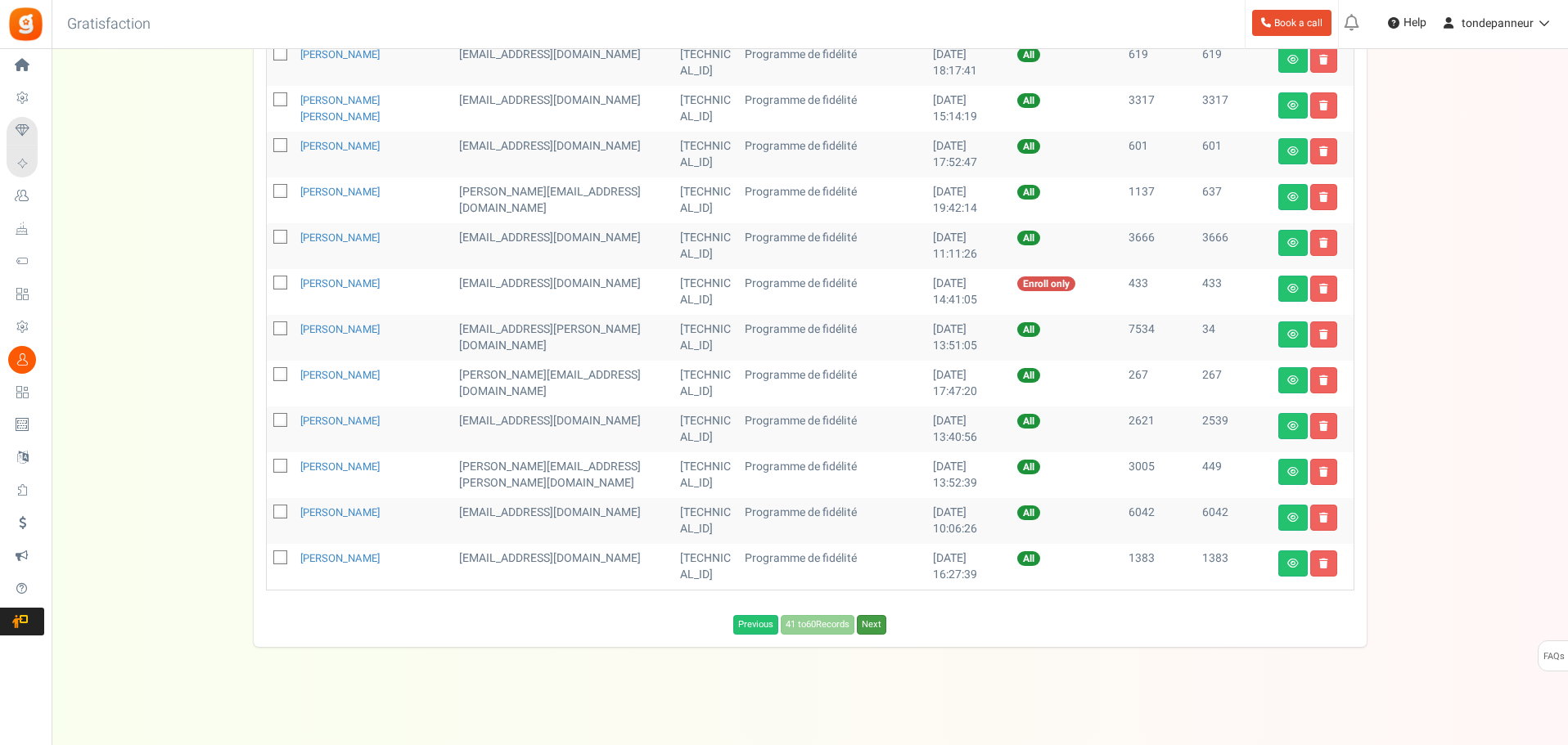
click at [873, 627] on link "Next" at bounding box center [872, 624] width 30 height 19
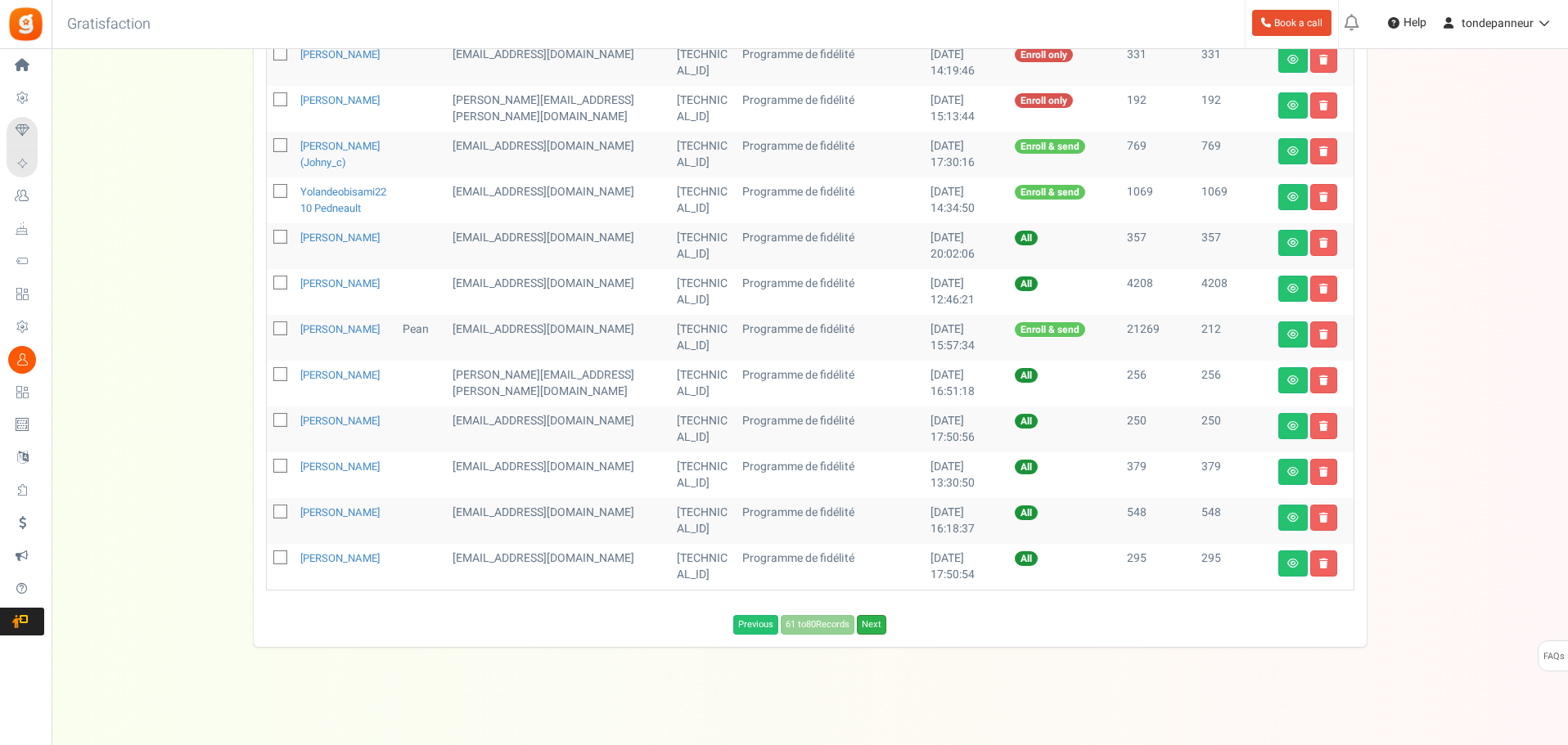
click at [878, 635] on link "Next" at bounding box center [872, 624] width 30 height 19
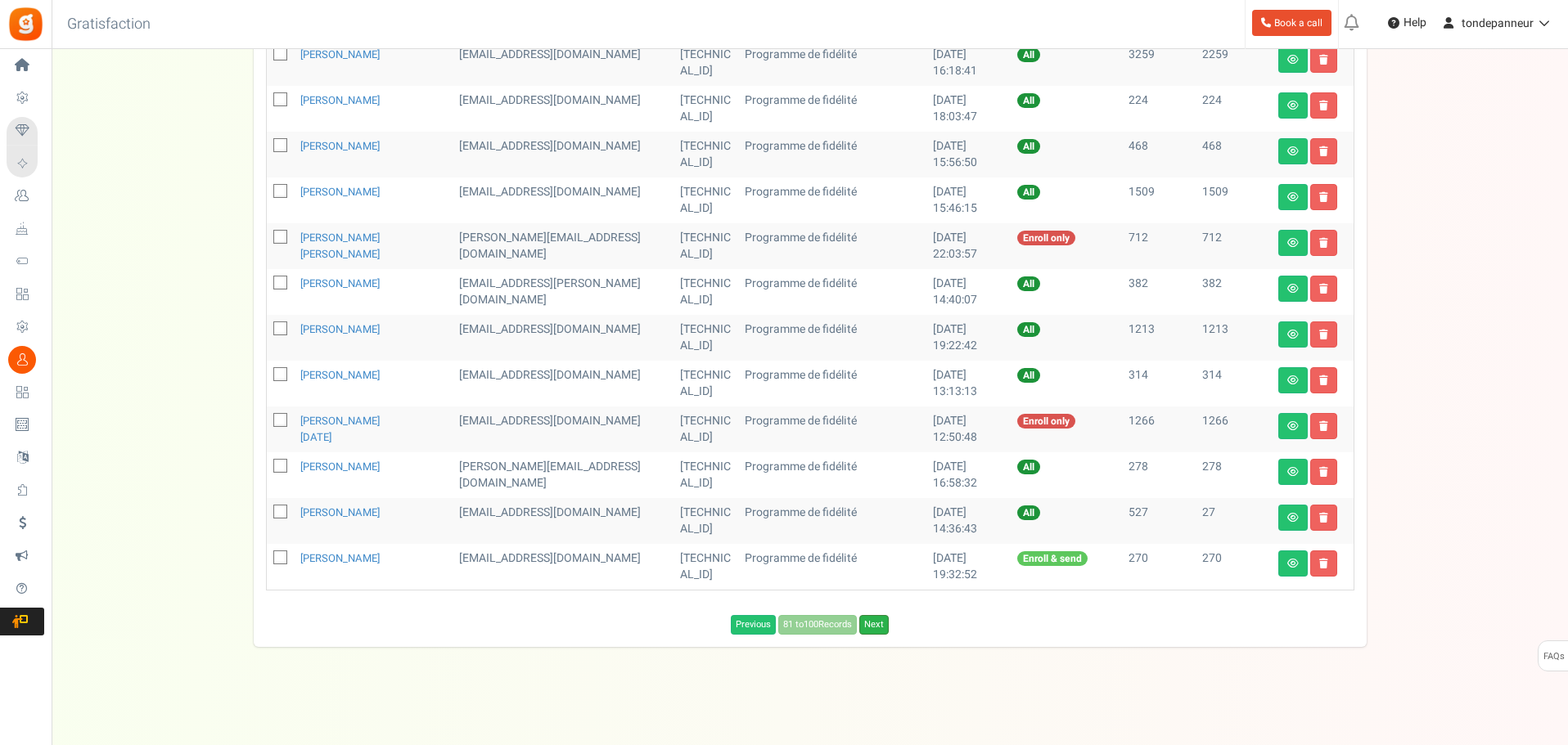
click at [876, 628] on link "Next" at bounding box center [874, 624] width 30 height 19
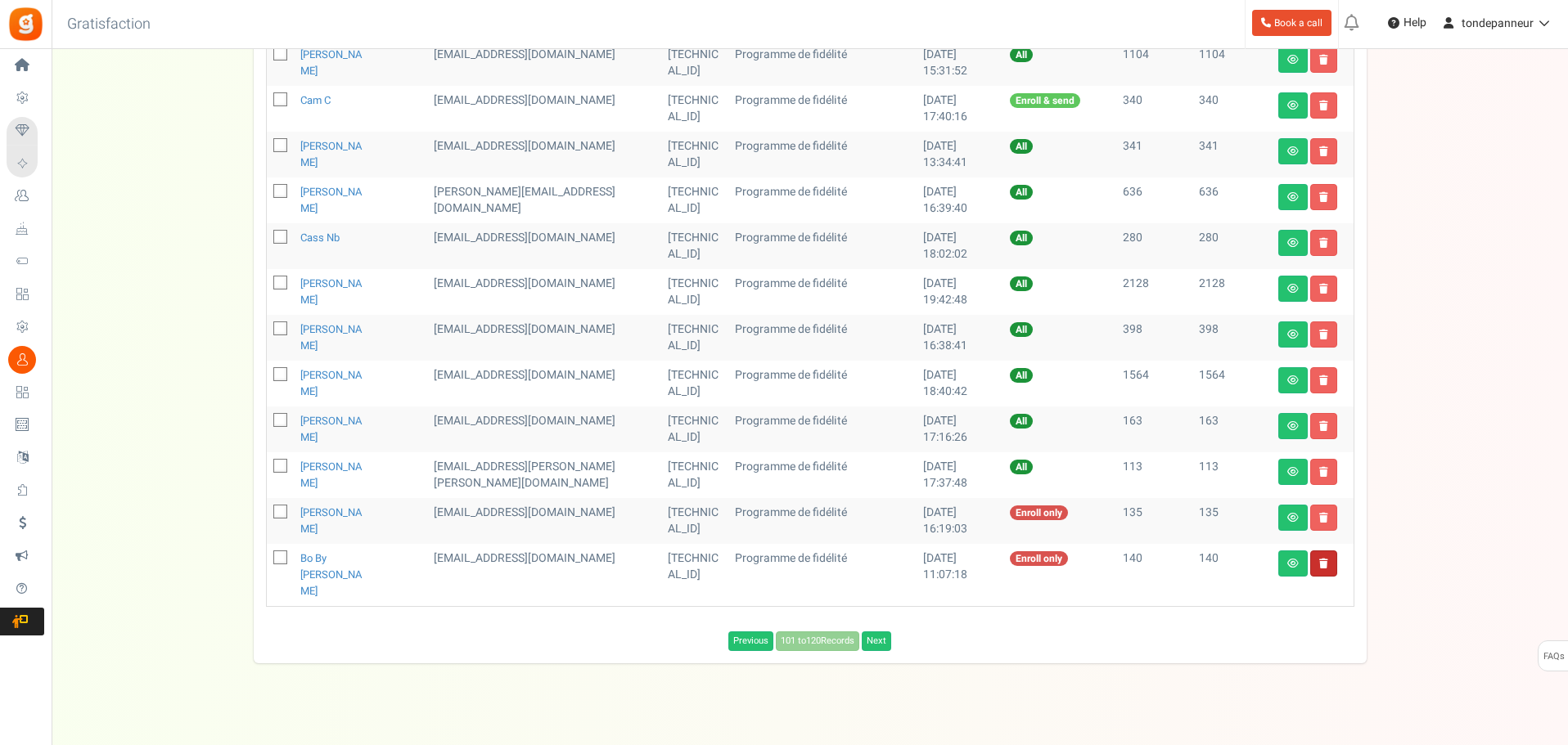
click at [1330, 566] on link at bounding box center [1323, 563] width 27 height 26
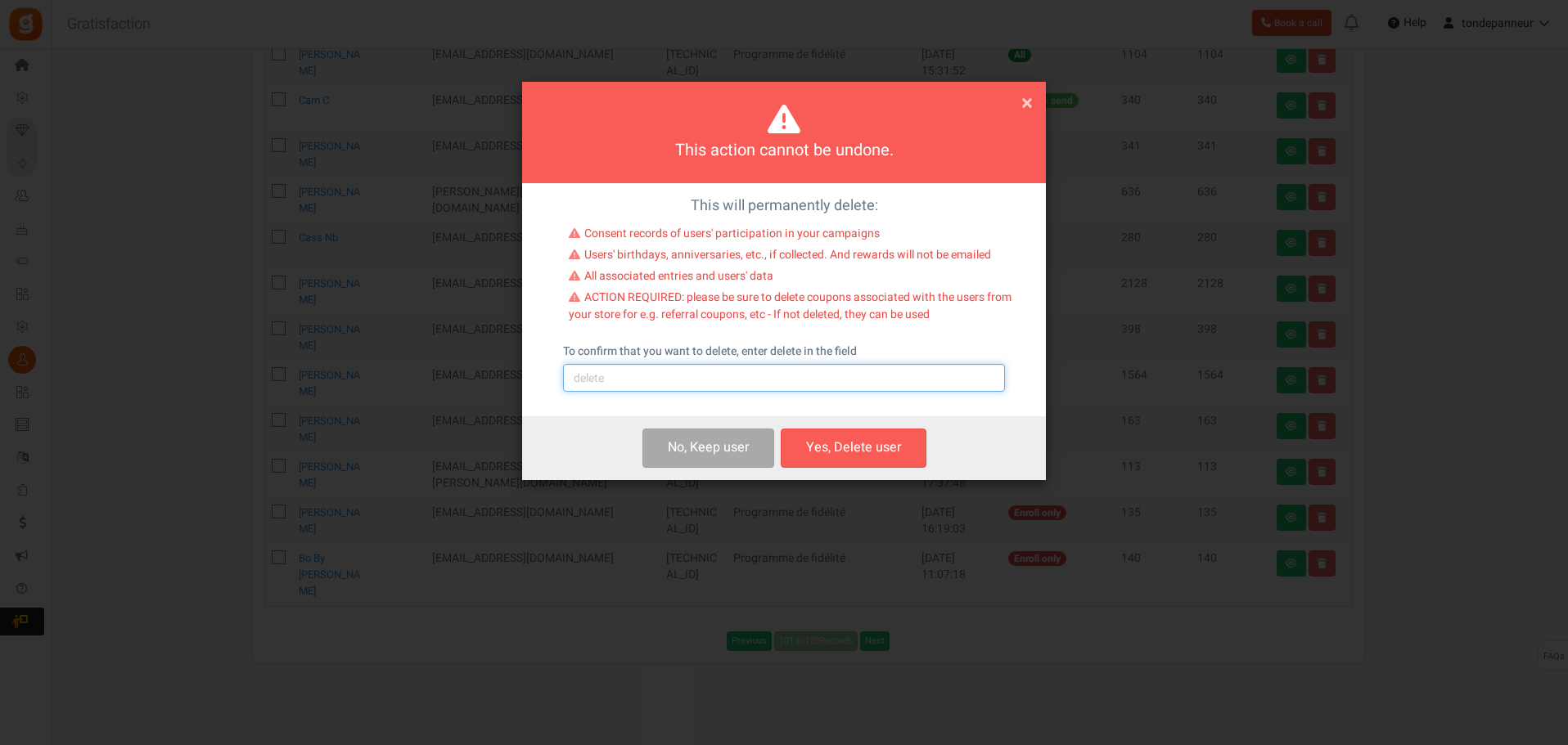
click at [661, 382] on input "text" at bounding box center [784, 378] width 442 height 28
type input "delete"
click at [834, 445] on button "Yes, Delete user" at bounding box center [853, 448] width 146 height 38
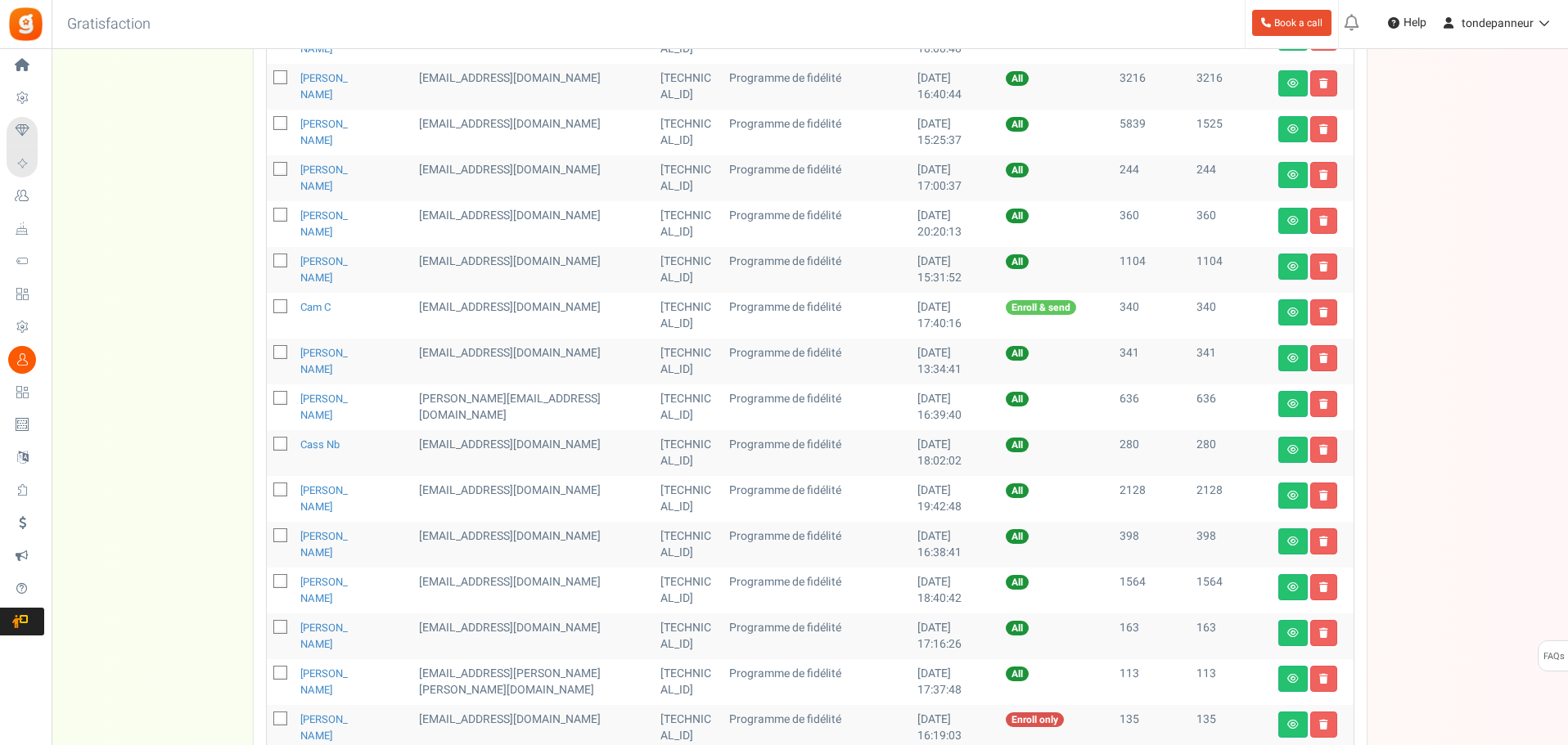
scroll to position [673, 0]
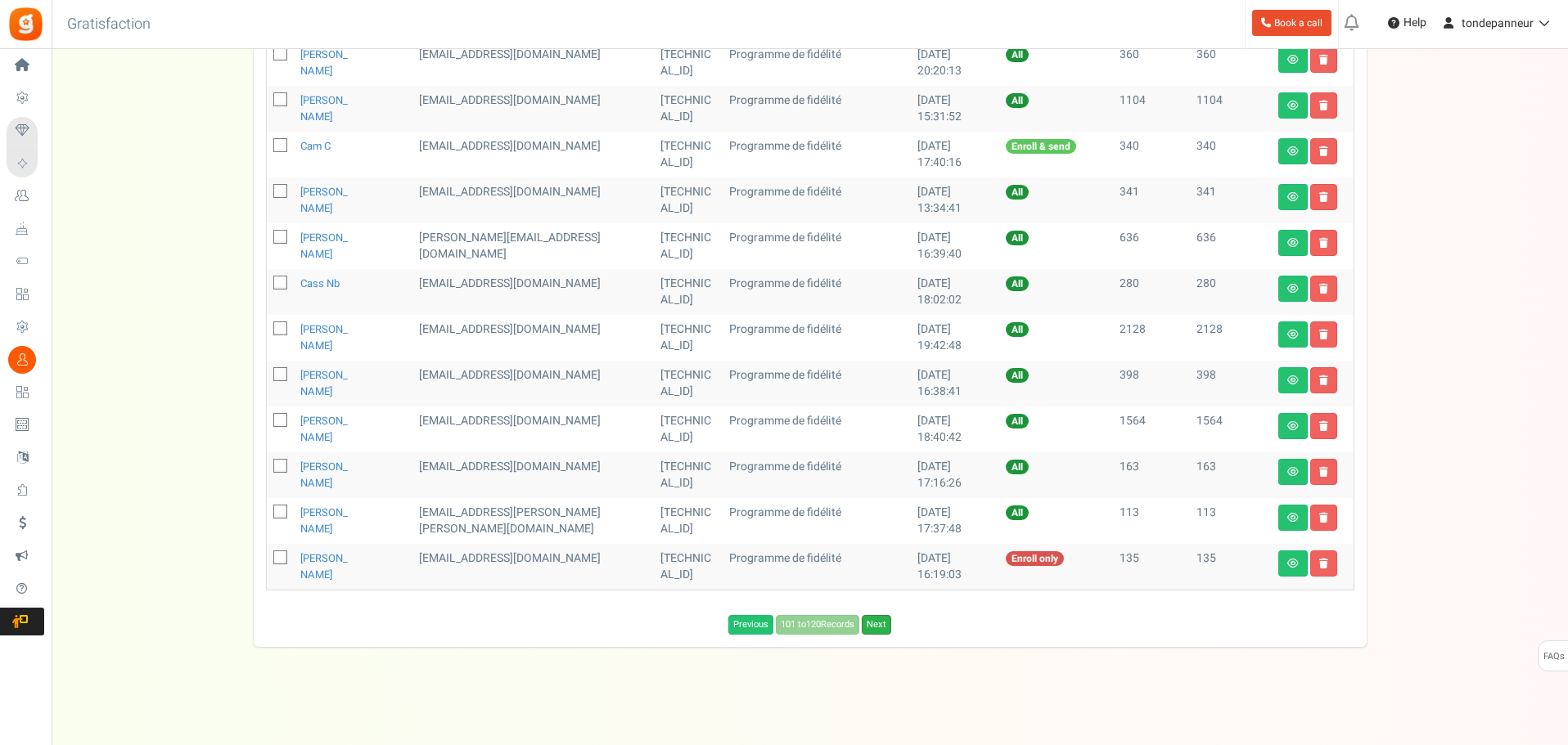
click at [879, 624] on link "Next" at bounding box center [876, 624] width 30 height 19
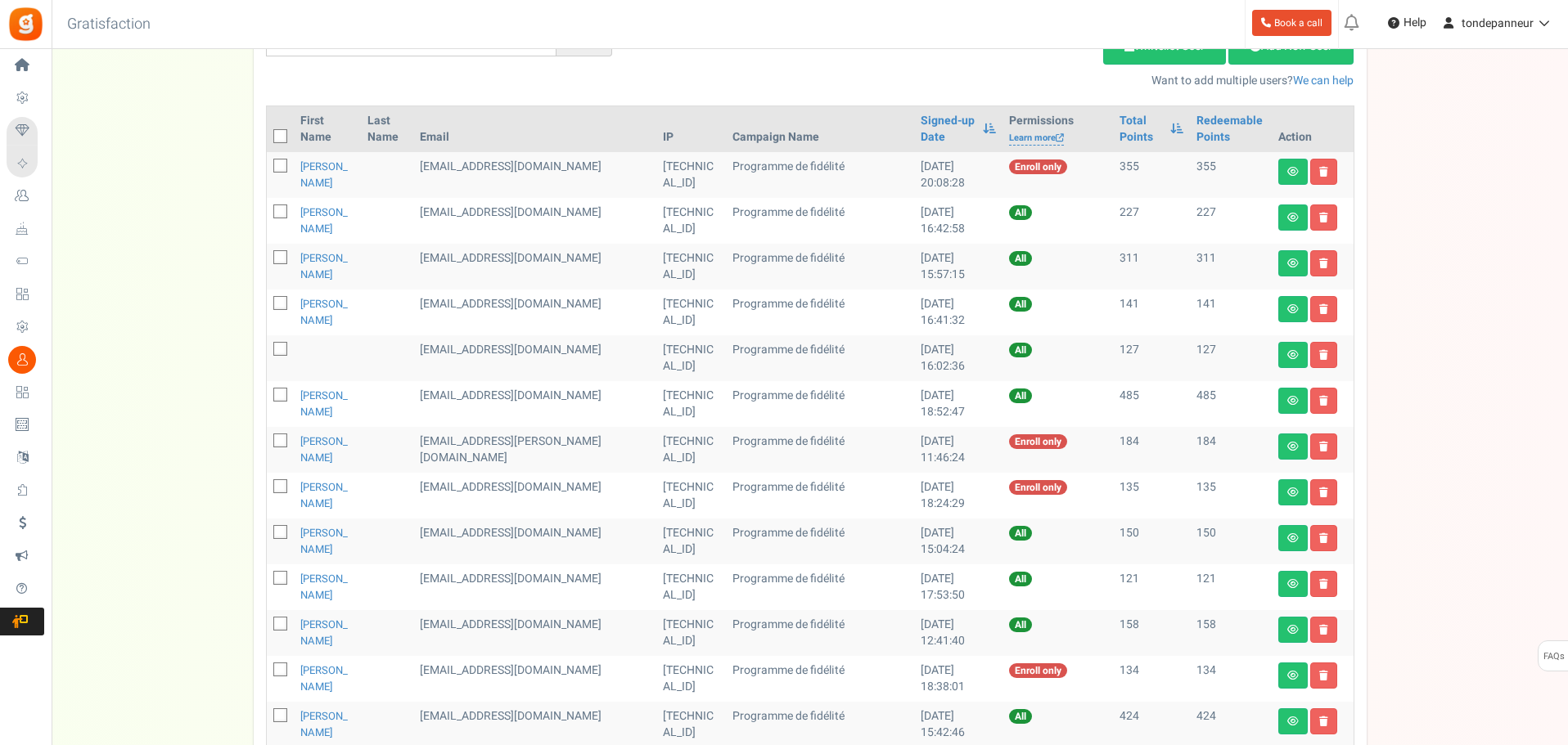
scroll to position [264, 0]
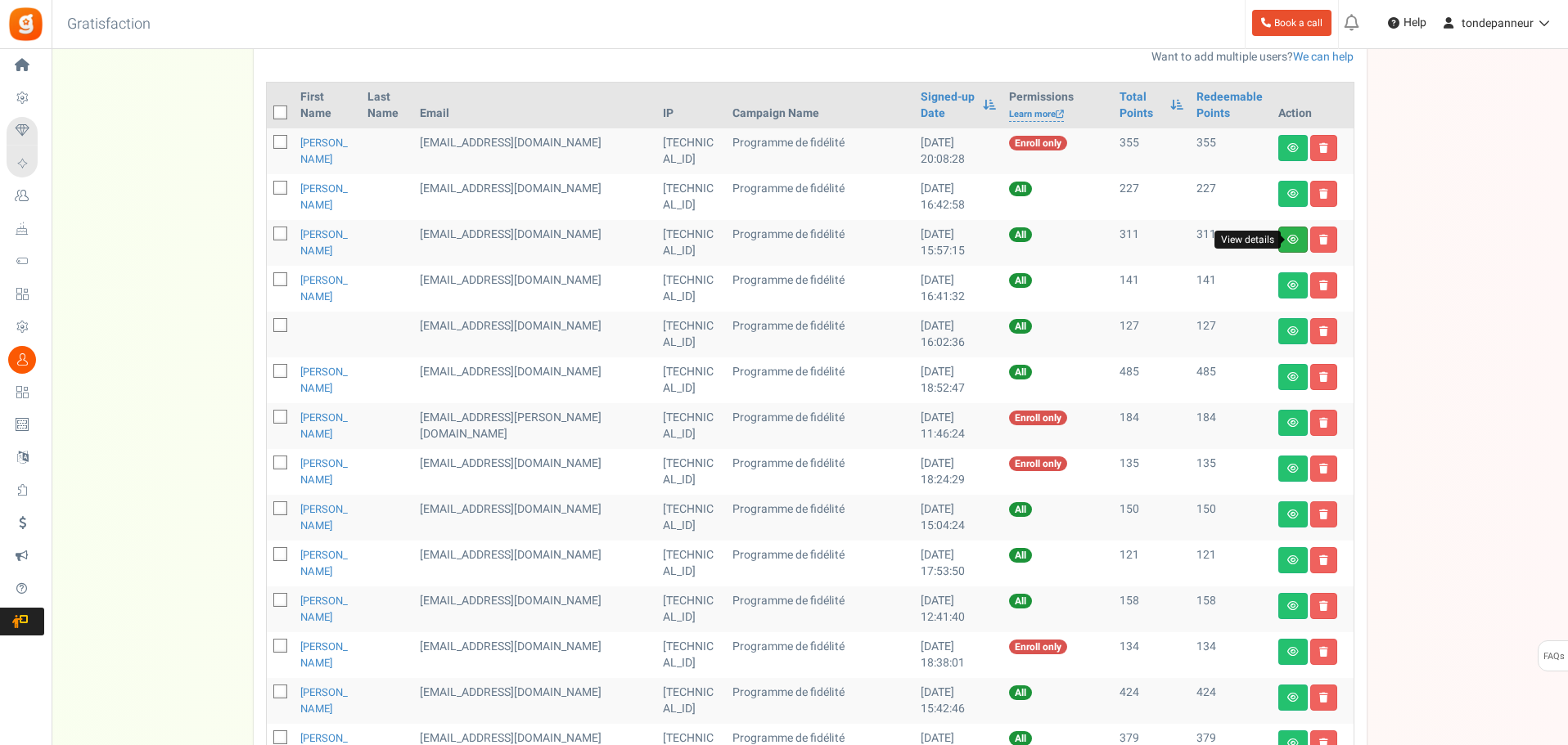
click at [1294, 242] on icon at bounding box center [1292, 239] width 11 height 10
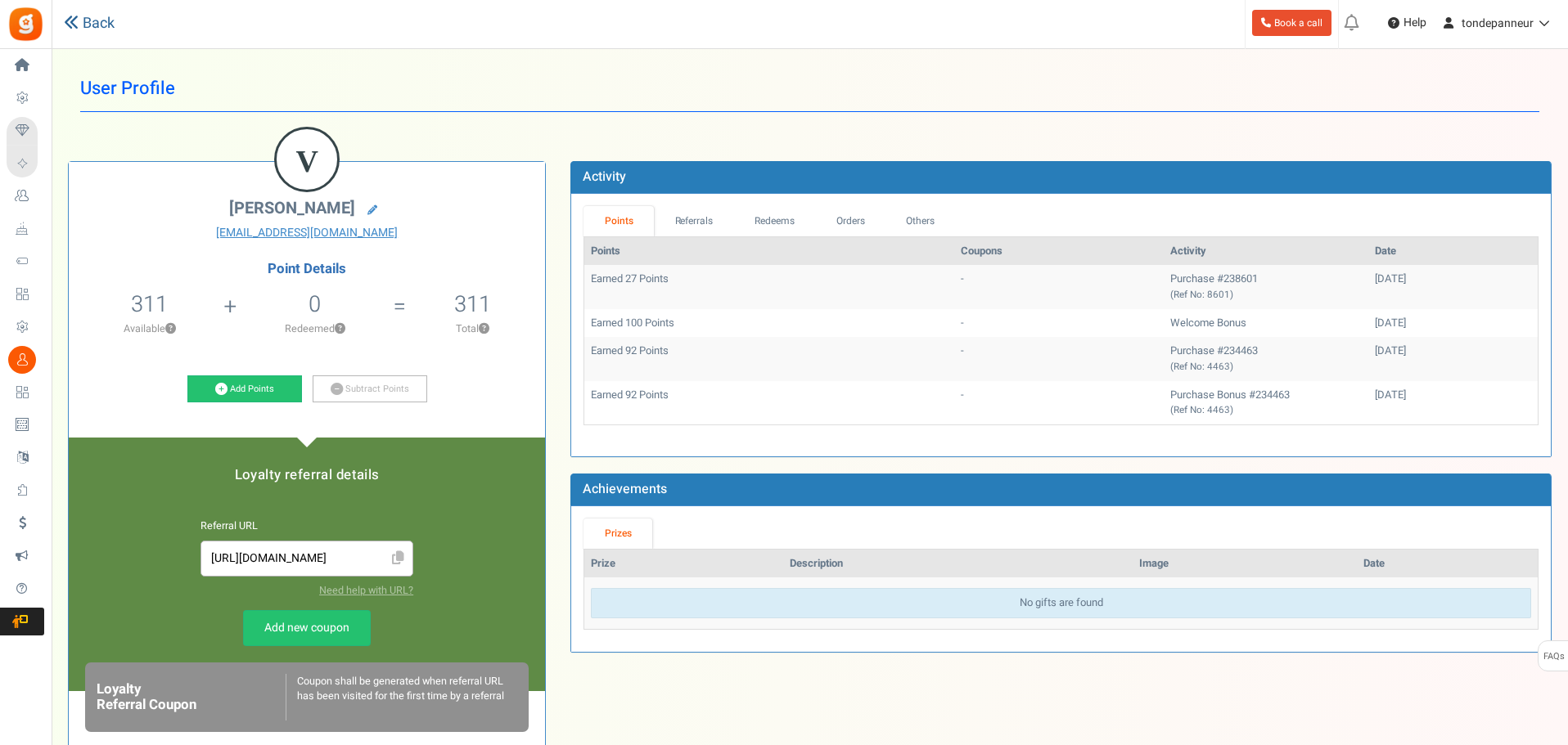
click at [93, 22] on link "Back" at bounding box center [89, 24] width 51 height 21
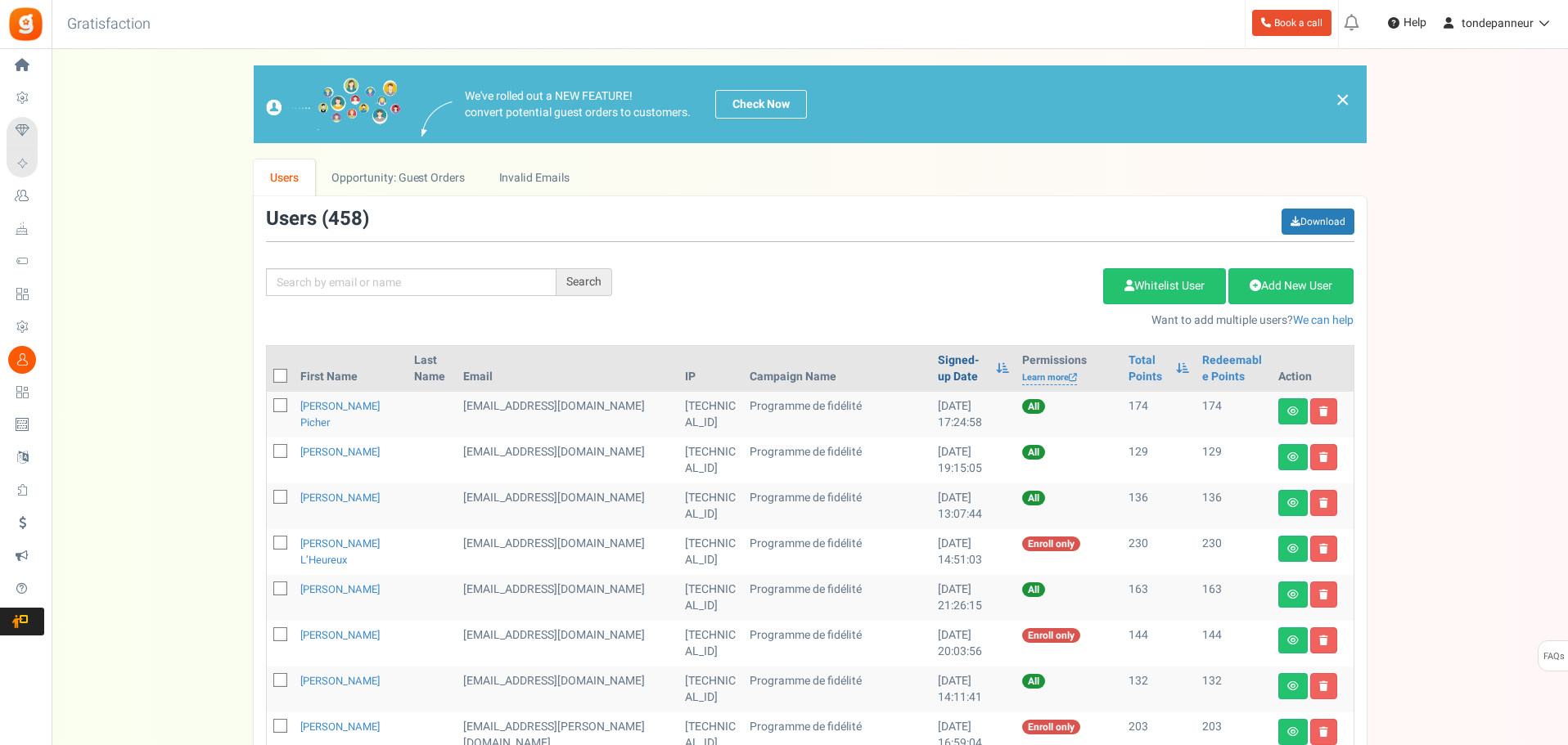
click at [937, 369] on link "Signed-up Date" at bounding box center [962, 369] width 50 height 32
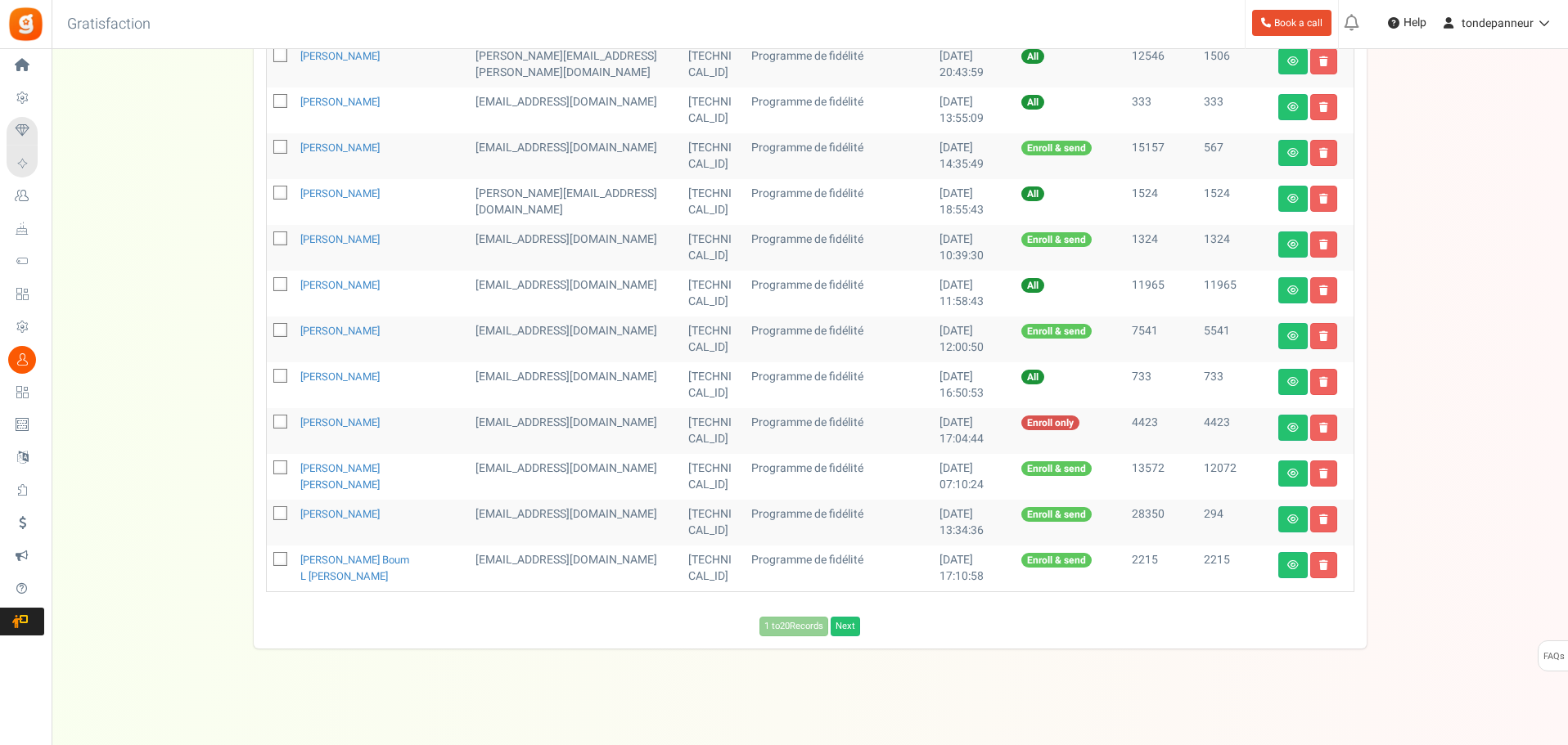
scroll to position [718, 0]
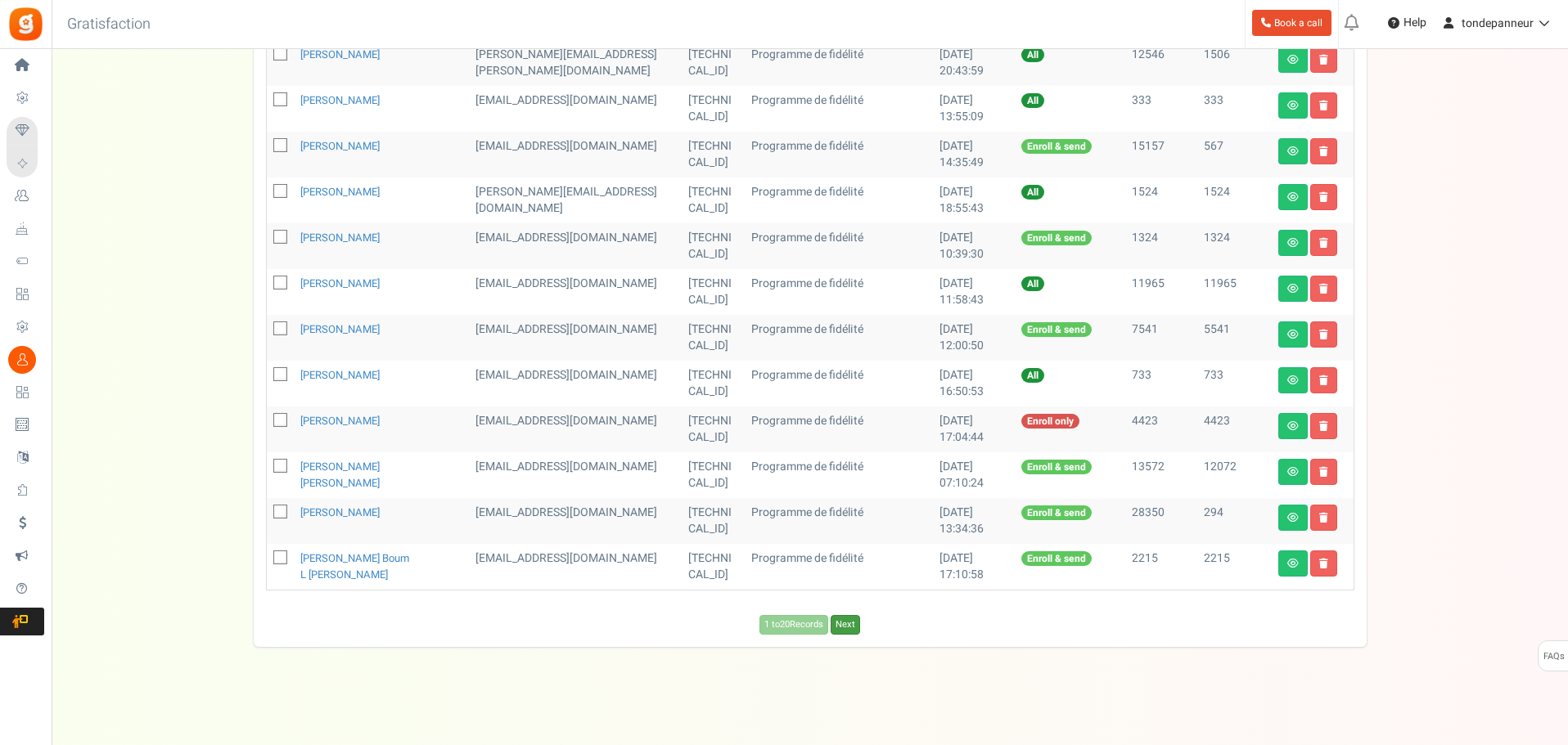
click at [841, 624] on link "Next" at bounding box center [846, 624] width 30 height 19
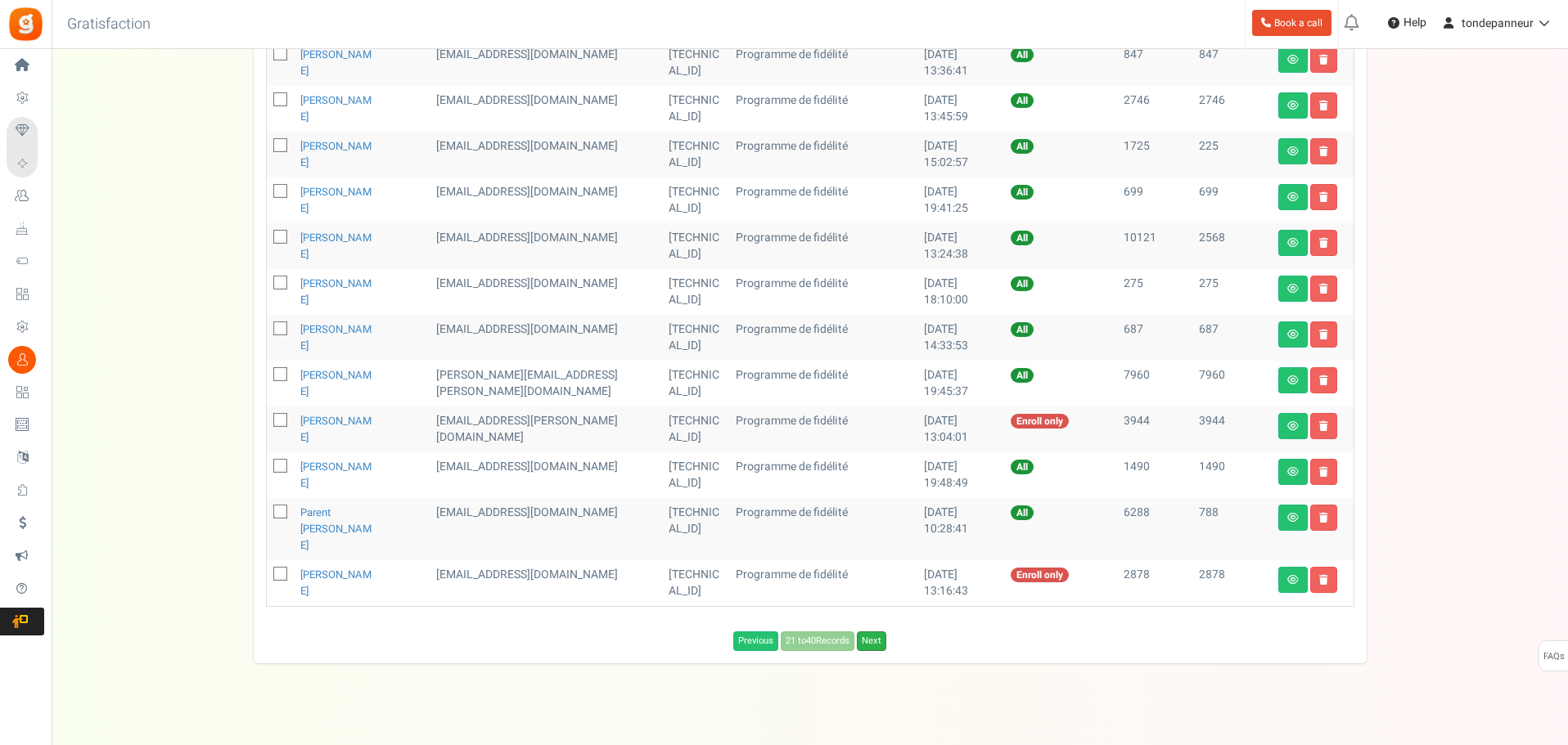
click at [886, 631] on link "Next" at bounding box center [872, 641] width 30 height 19
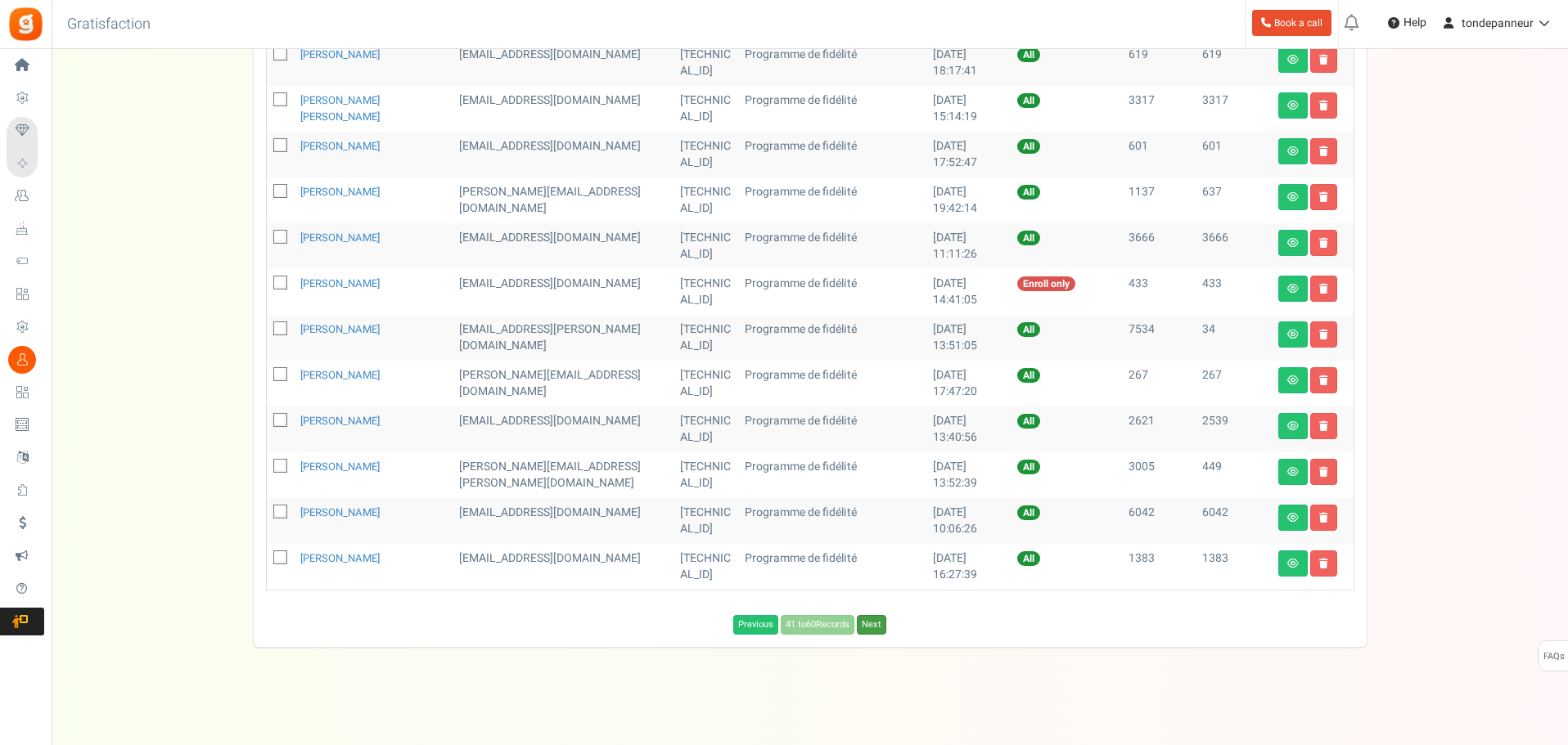
click at [886, 625] on link "Next" at bounding box center [872, 624] width 30 height 19
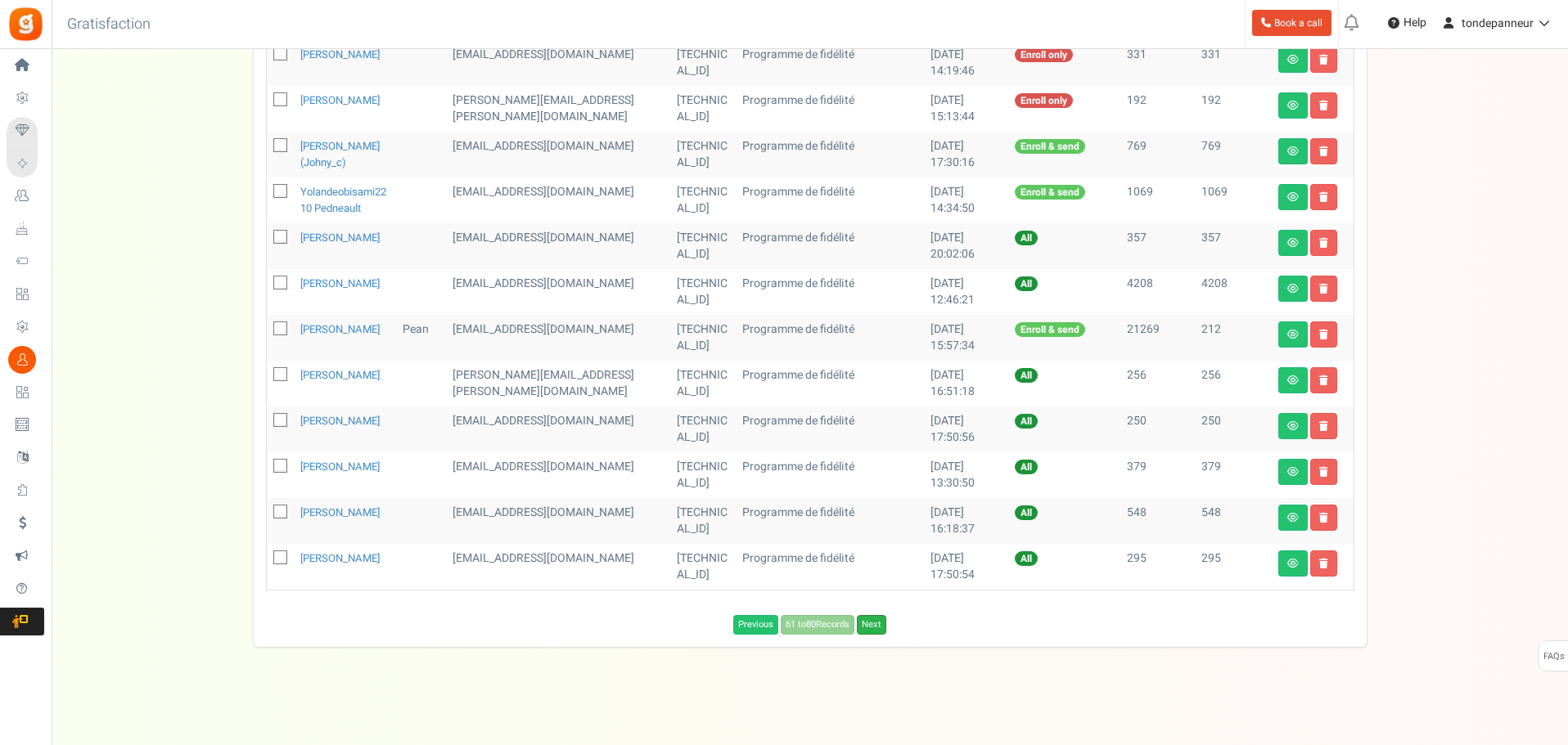
click at [883, 633] on link "Next" at bounding box center [872, 624] width 30 height 19
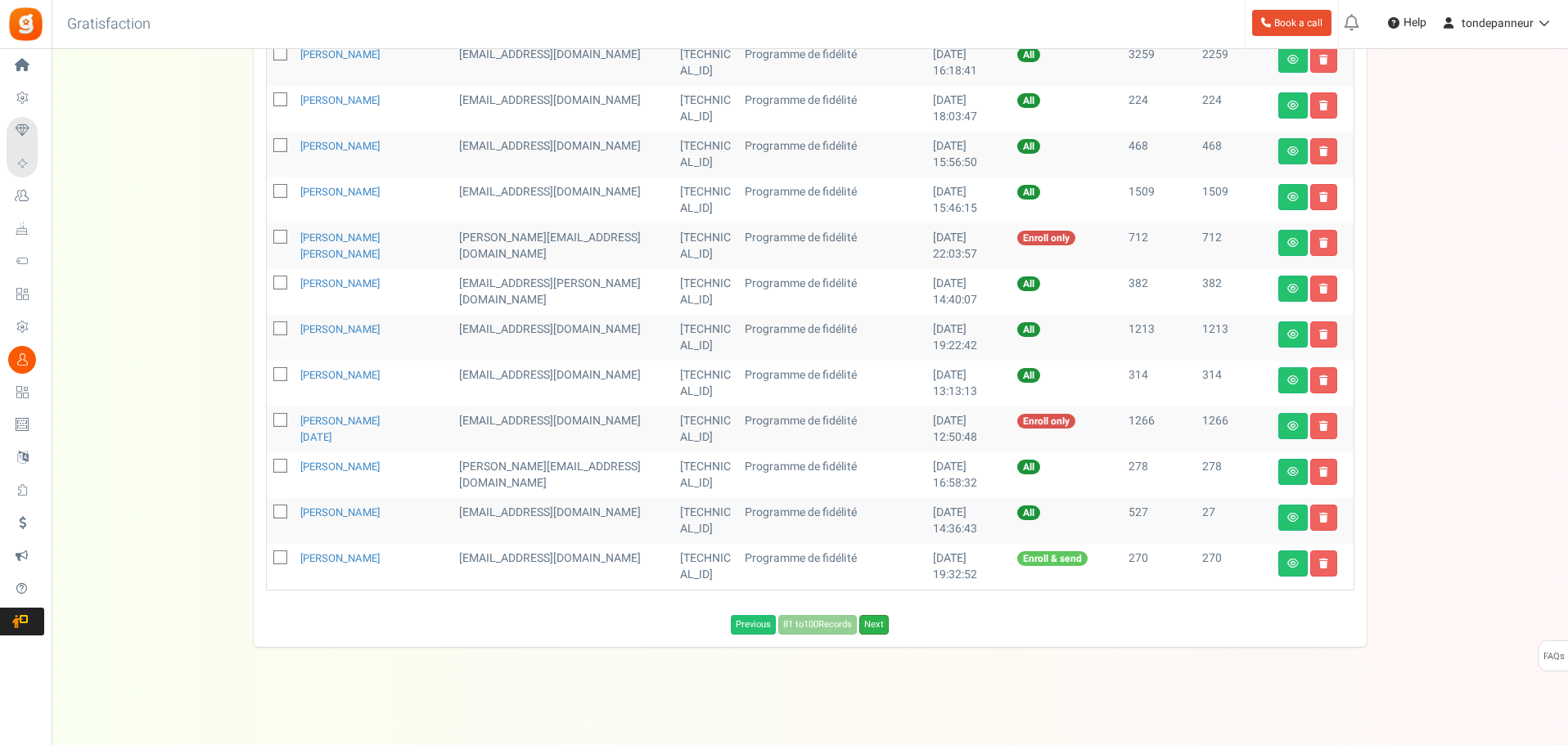
click at [878, 625] on link "Next" at bounding box center [874, 624] width 30 height 19
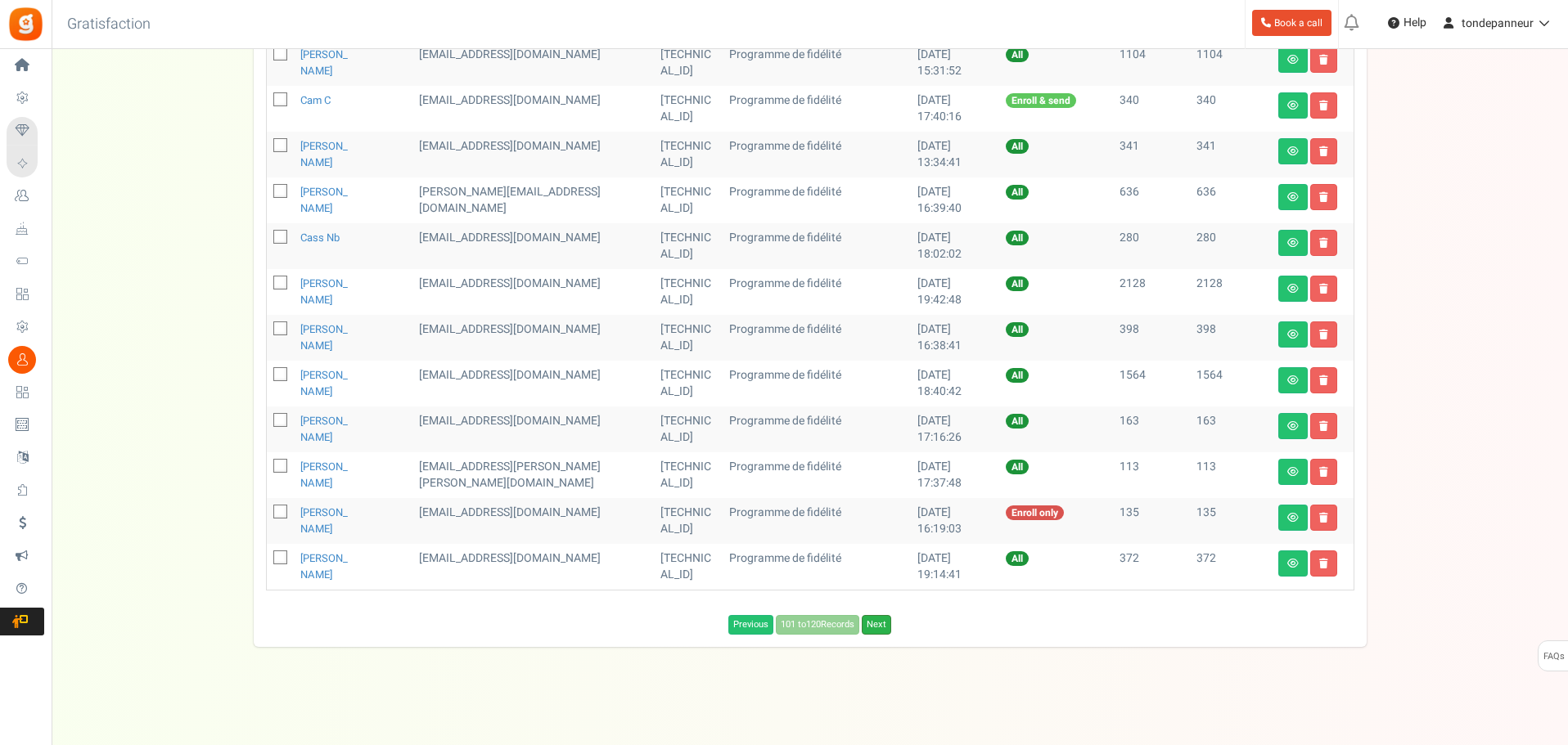
click at [878, 624] on link "Next" at bounding box center [876, 624] width 30 height 19
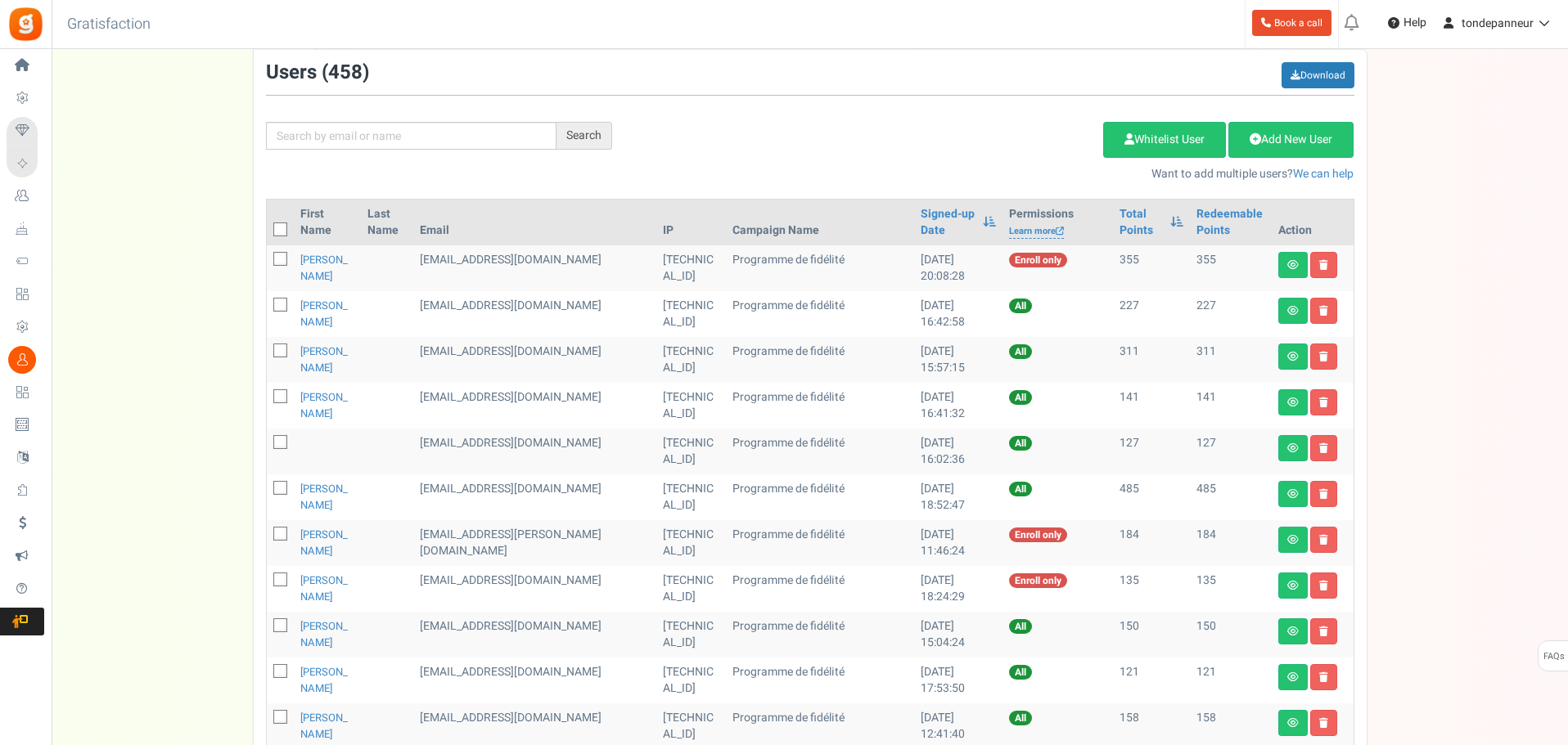
scroll to position [146, 0]
click at [1285, 407] on link at bounding box center [1293, 404] width 30 height 26
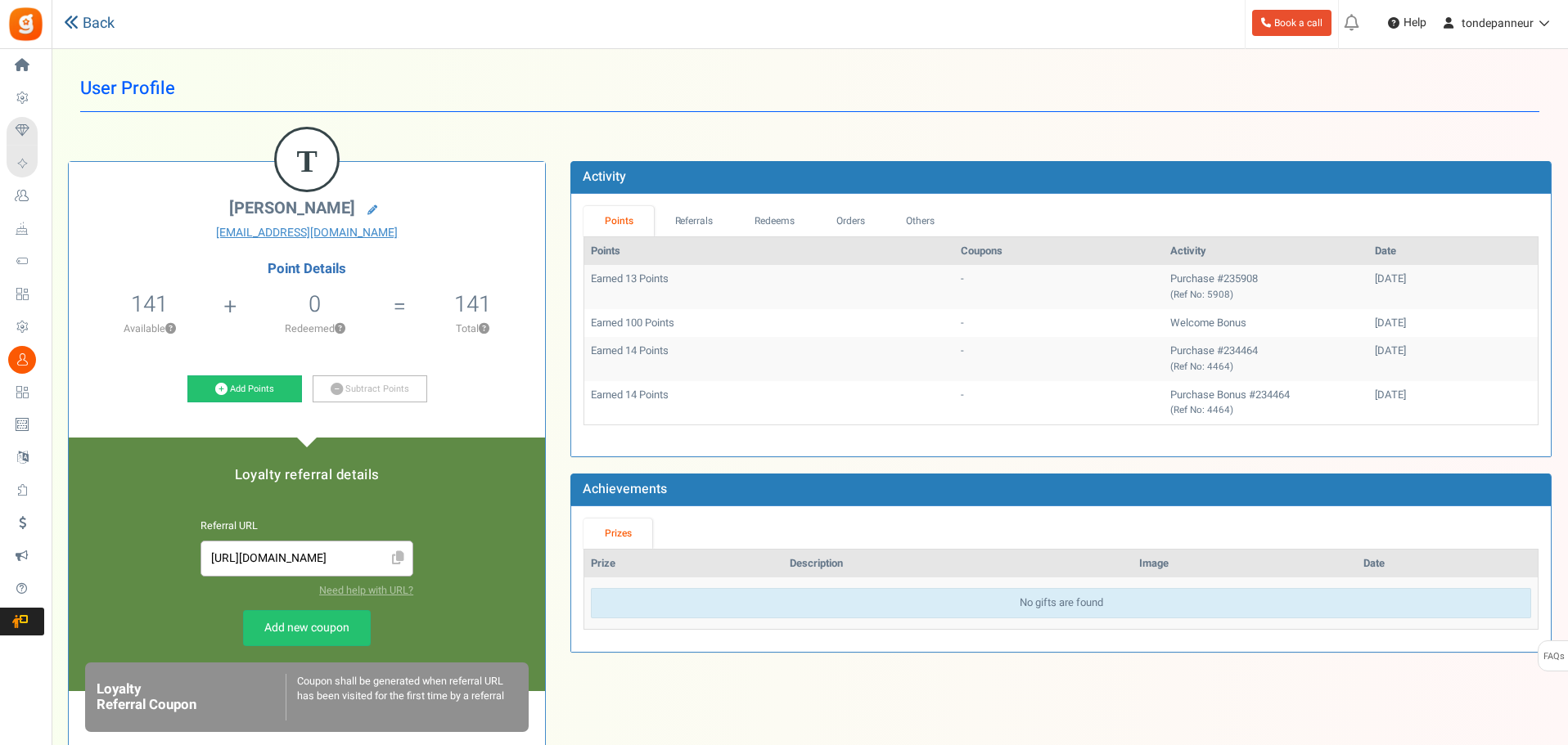
click at [93, 18] on link "Back" at bounding box center [89, 24] width 51 height 21
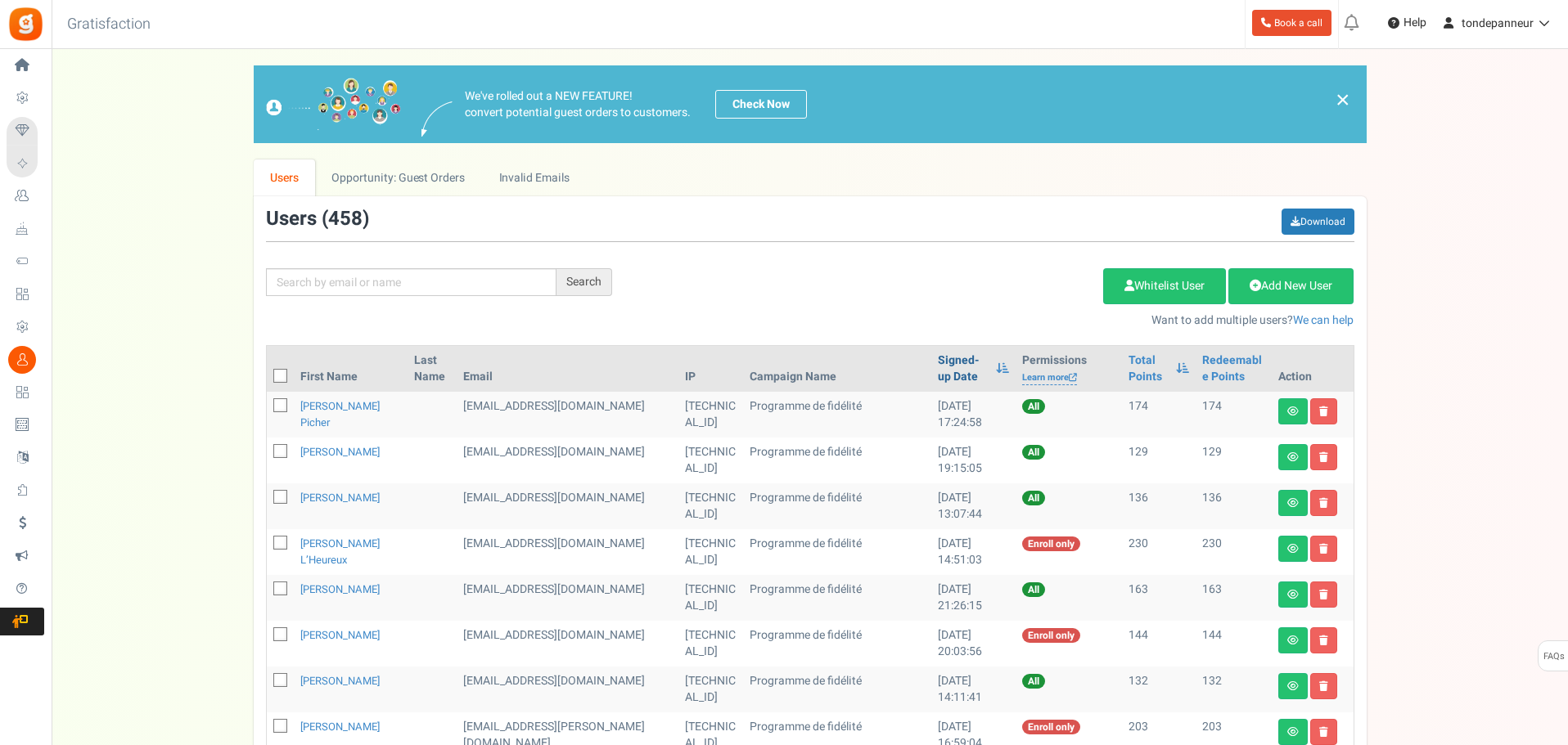
click at [937, 365] on link "Signed-up Date" at bounding box center [962, 369] width 50 height 32
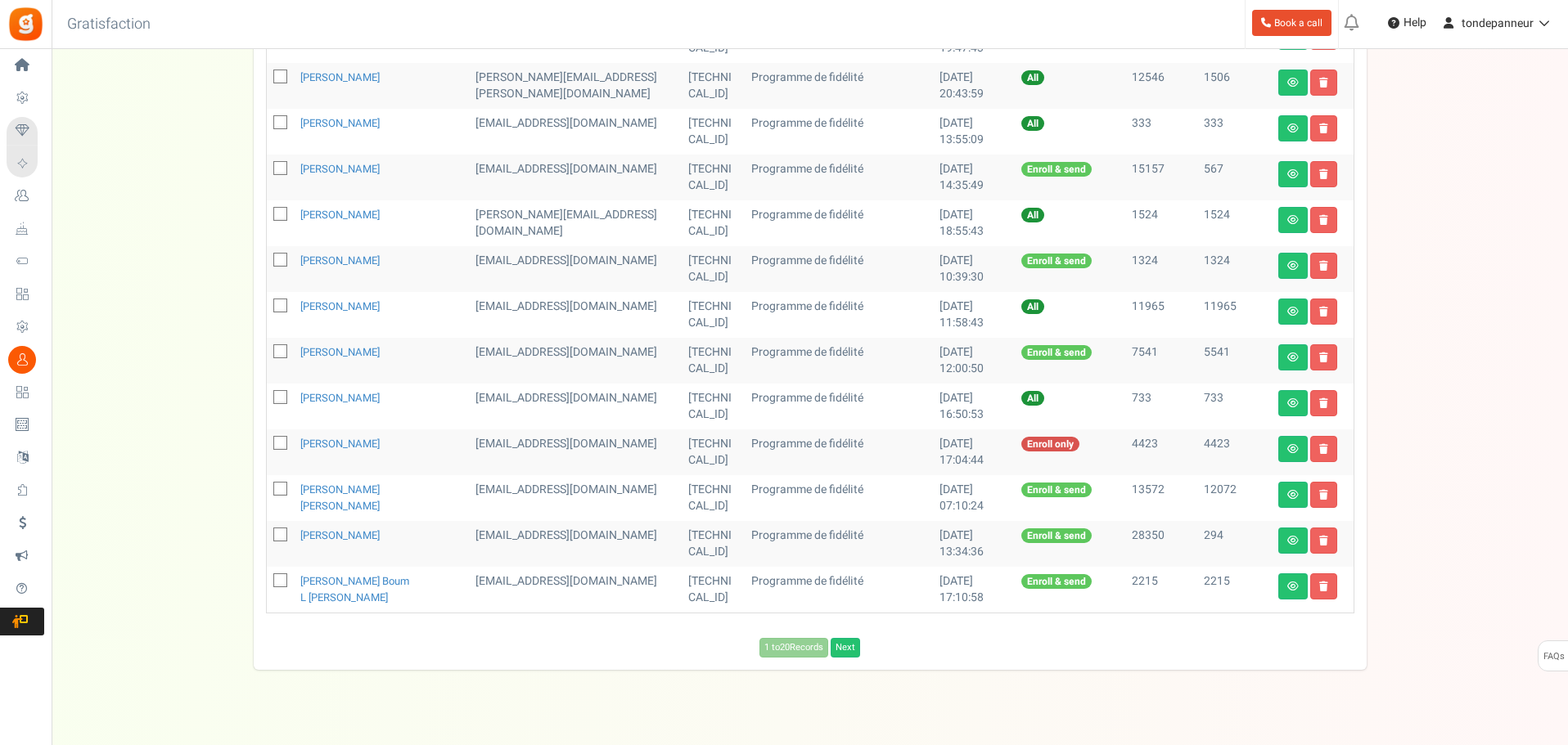
scroll to position [718, 0]
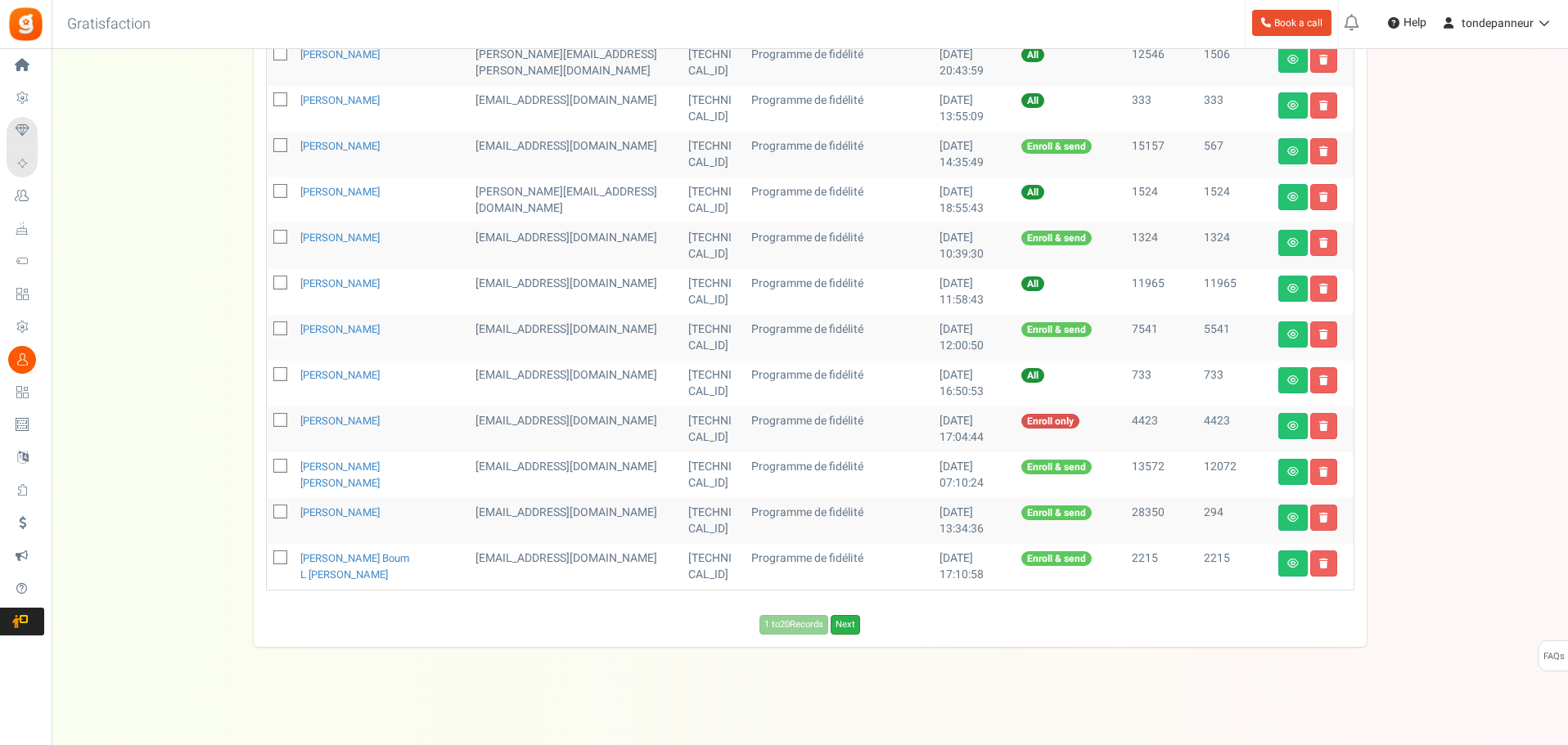
click at [857, 628] on link "Next" at bounding box center [846, 624] width 30 height 19
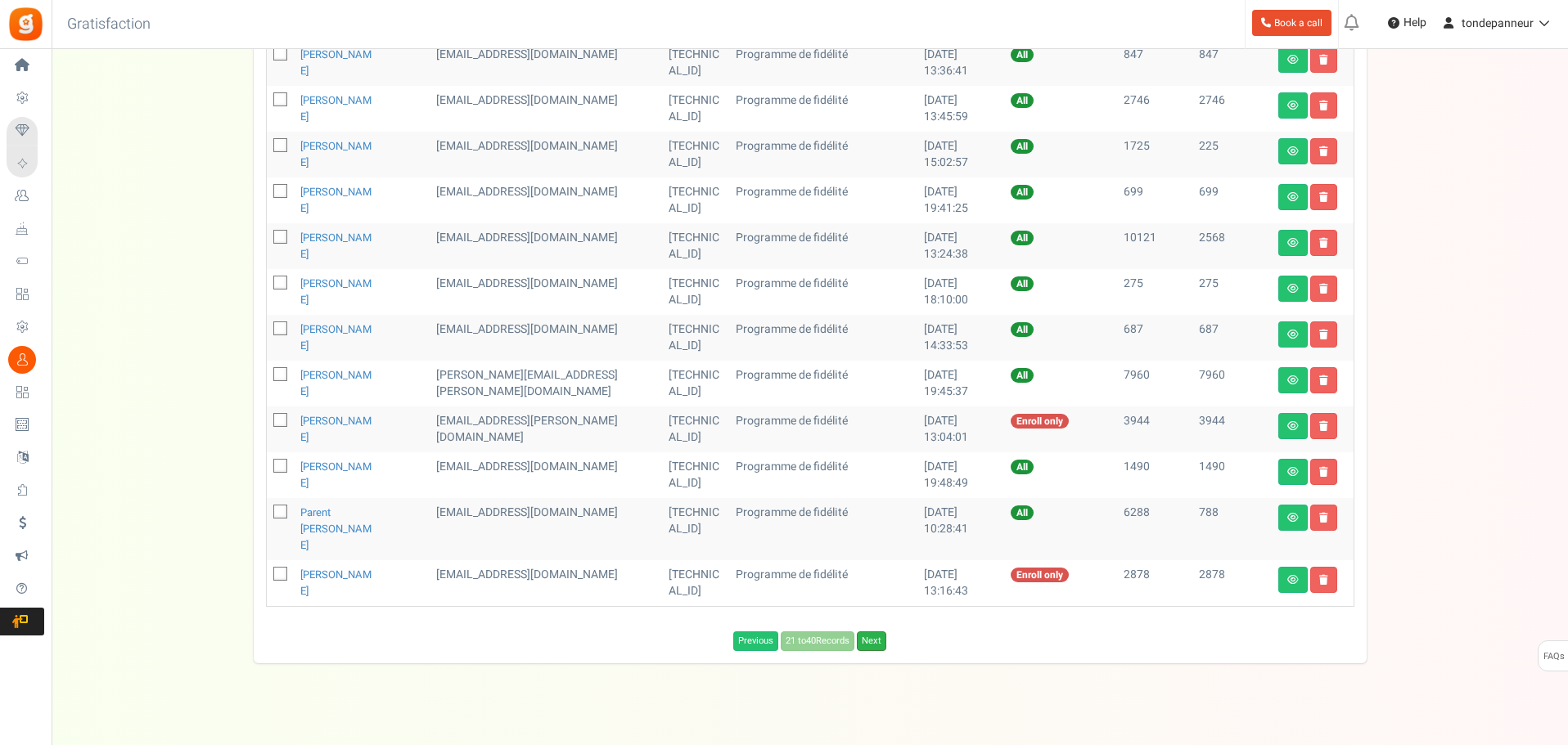
click at [864, 631] on link "Next" at bounding box center [872, 641] width 30 height 19
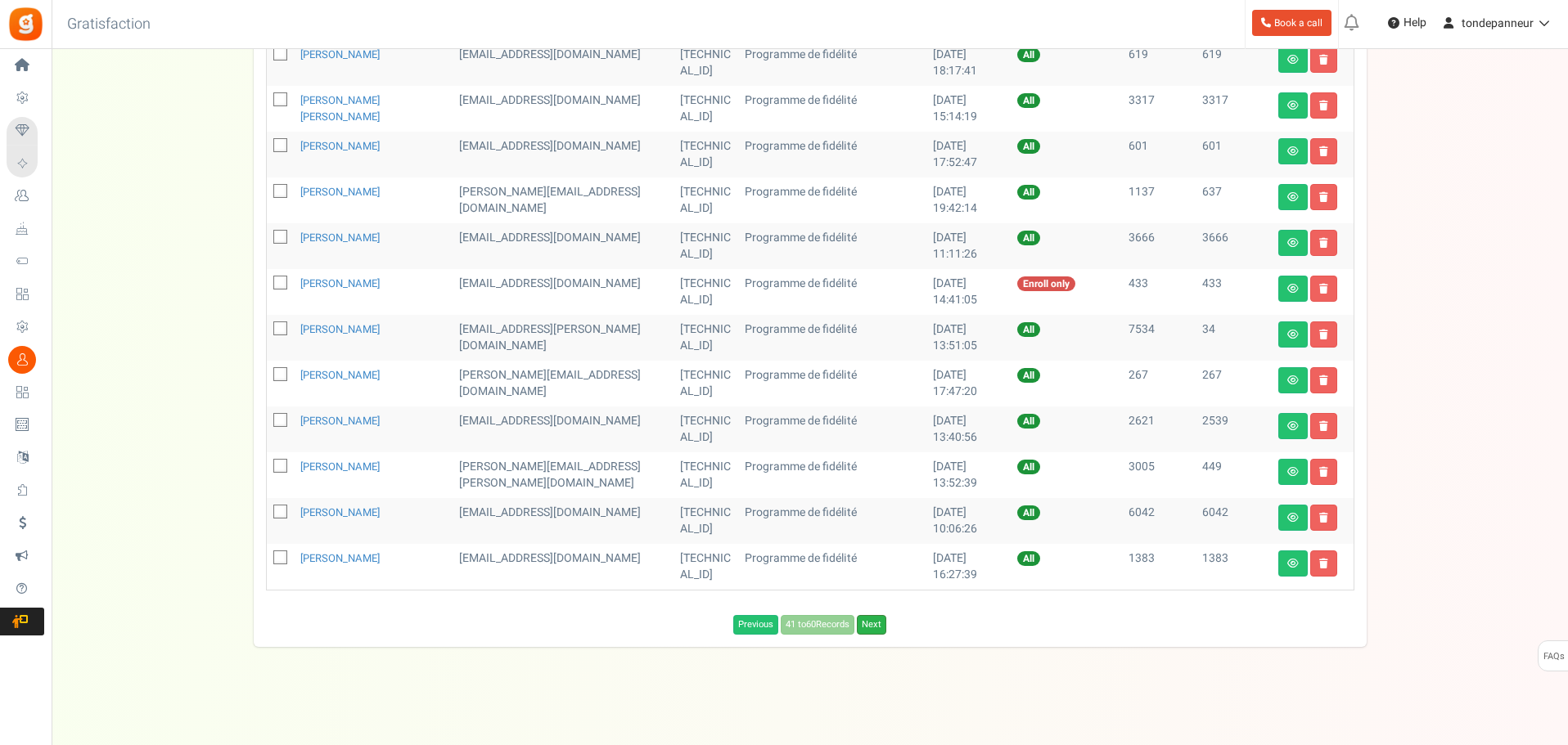
click at [873, 624] on link "Next" at bounding box center [872, 624] width 30 height 19
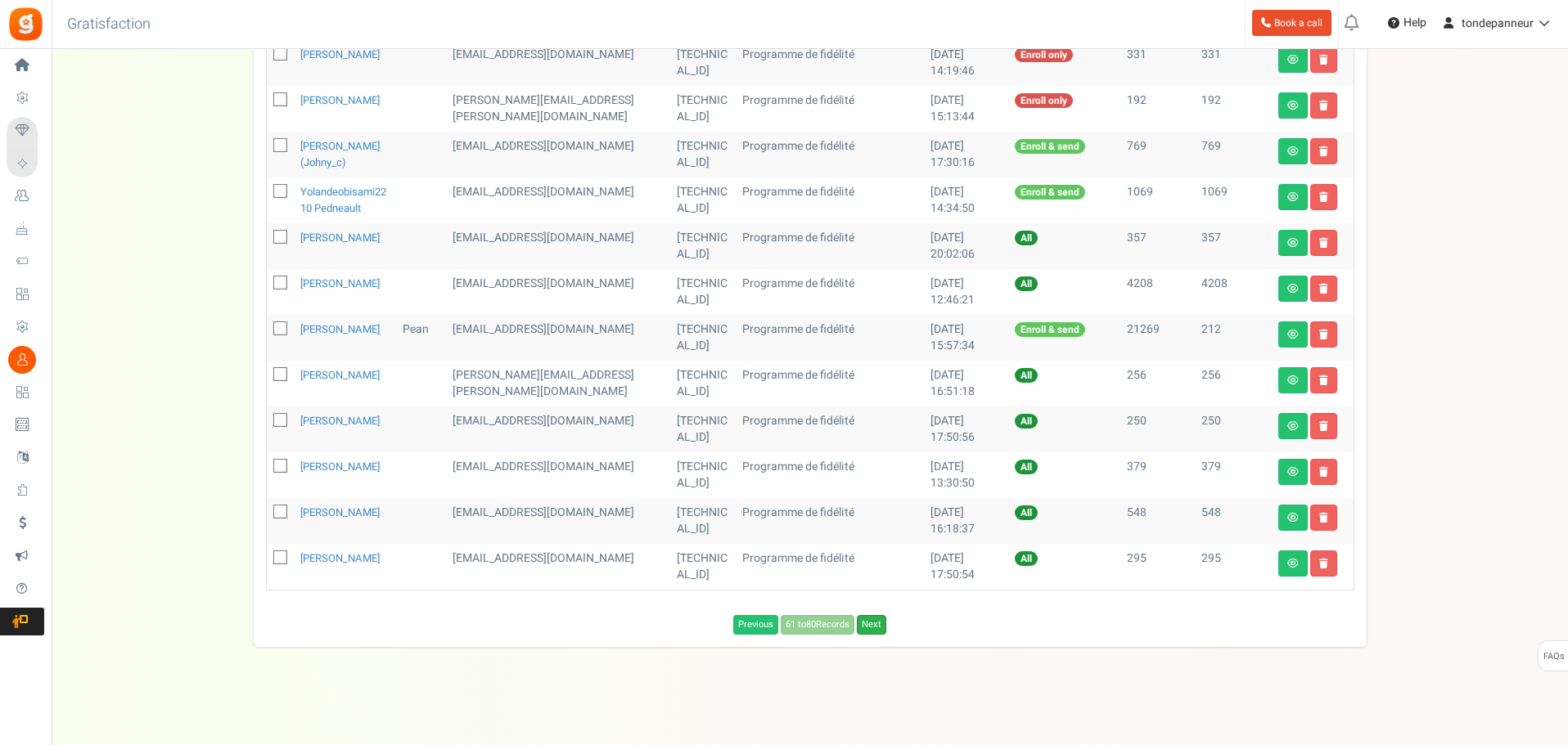
click at [879, 632] on link "Next" at bounding box center [872, 624] width 30 height 19
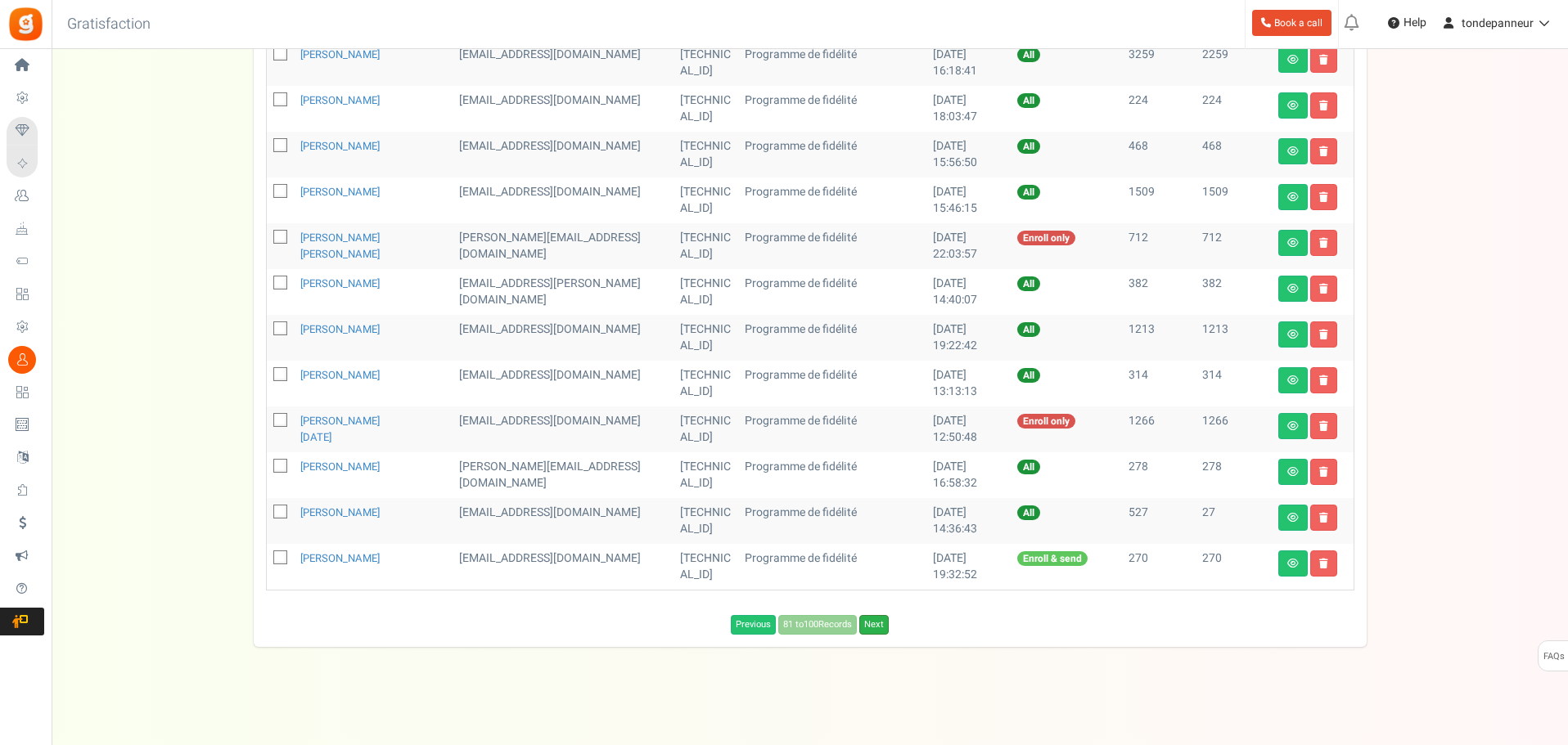
click at [874, 627] on link "Next" at bounding box center [874, 624] width 30 height 19
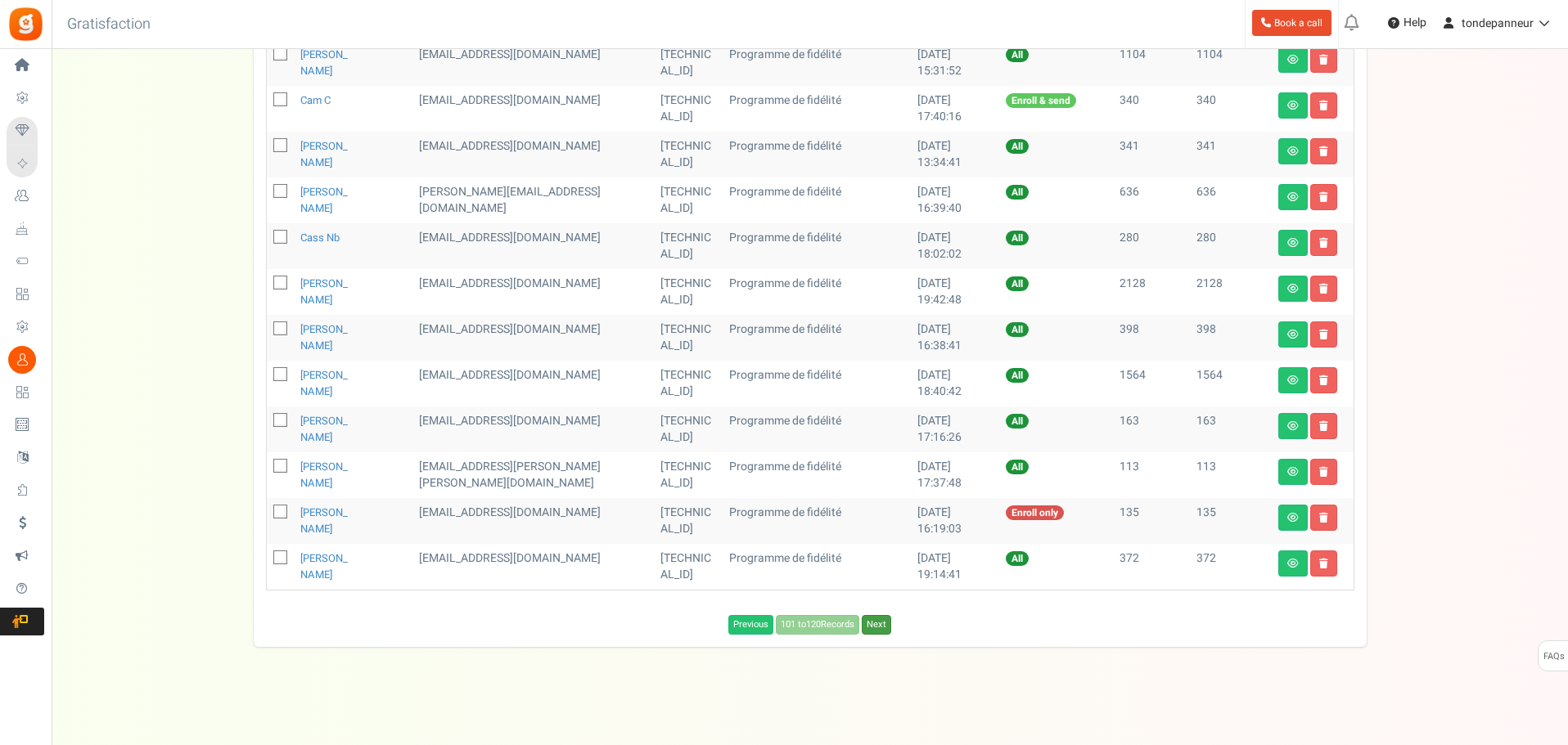
click at [874, 627] on link "Next" at bounding box center [876, 624] width 30 height 19
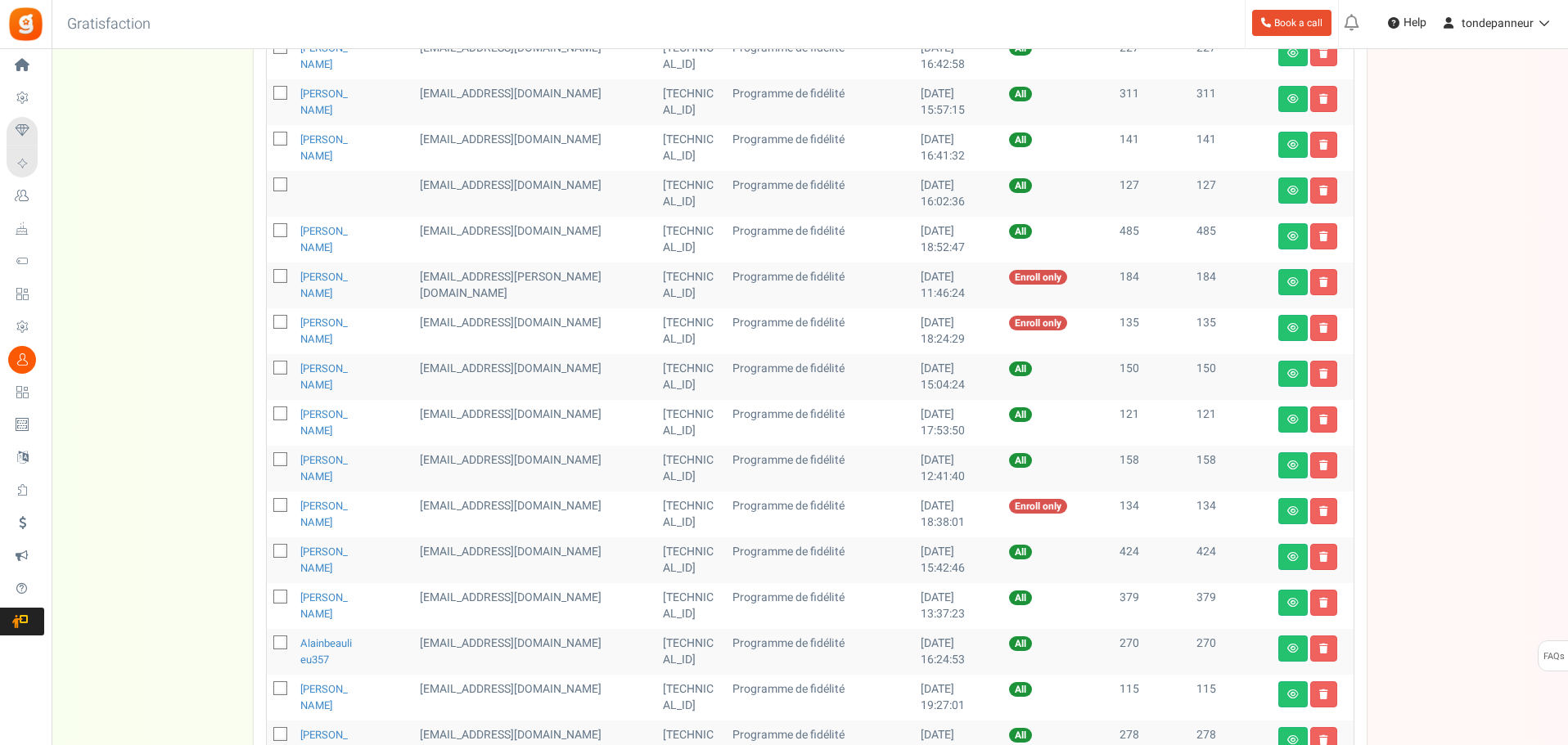
scroll to position [391, 0]
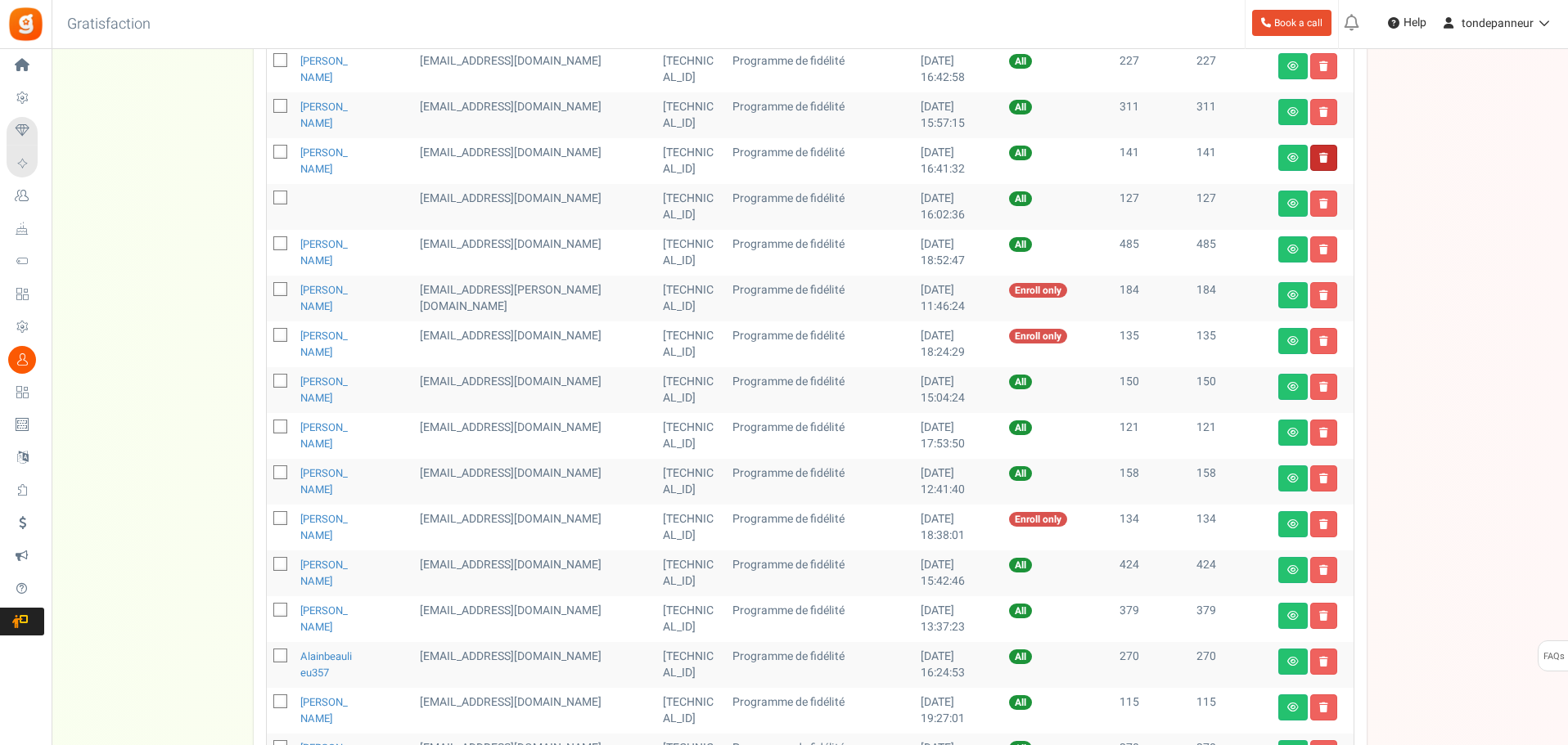
click at [1331, 158] on link at bounding box center [1323, 158] width 27 height 26
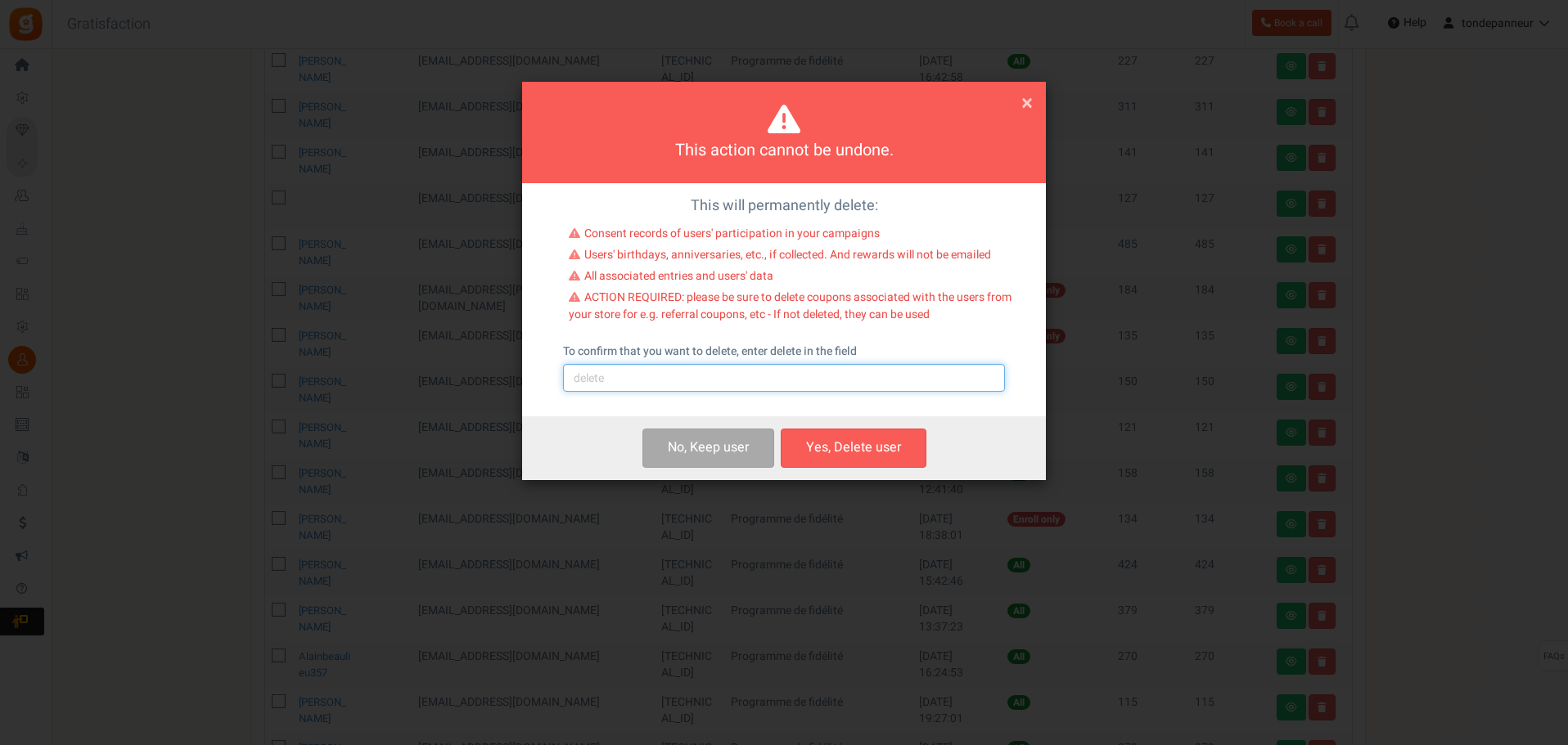
click at [704, 389] on input "text" at bounding box center [784, 378] width 442 height 28
type input "delete"
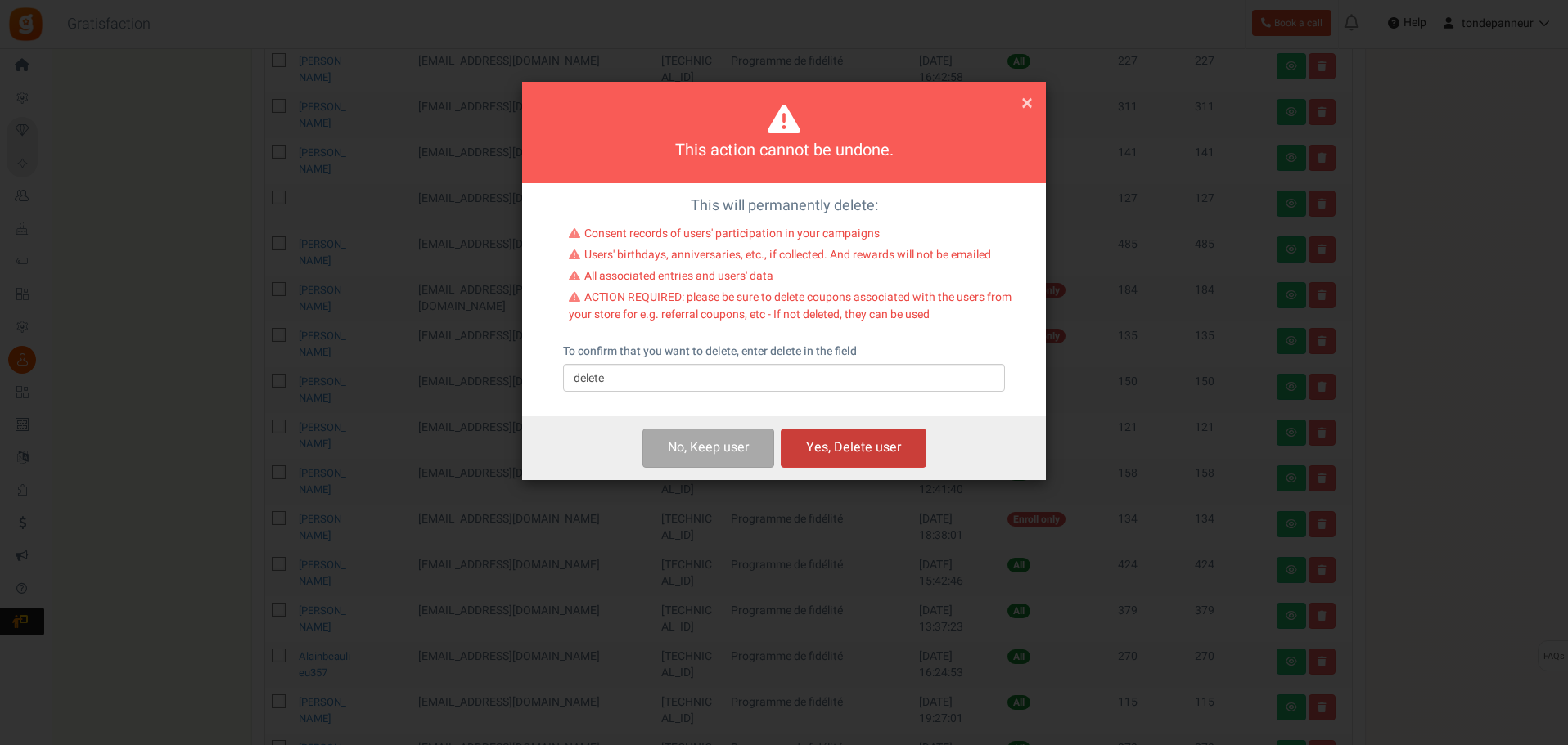
click at [834, 445] on button "Yes, Delete user" at bounding box center [853, 448] width 146 height 38
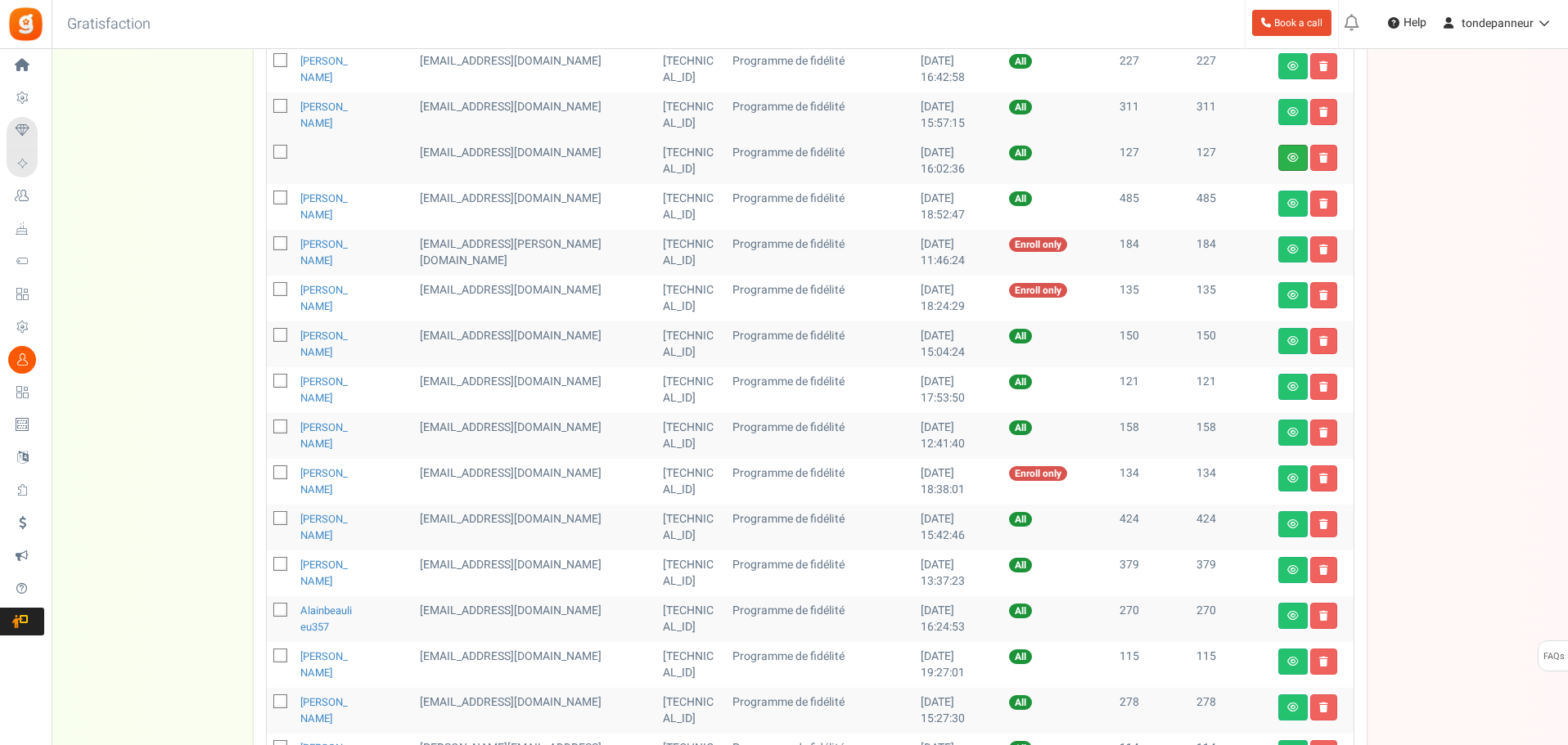
click at [1297, 153] on icon at bounding box center [1292, 157] width 11 height 10
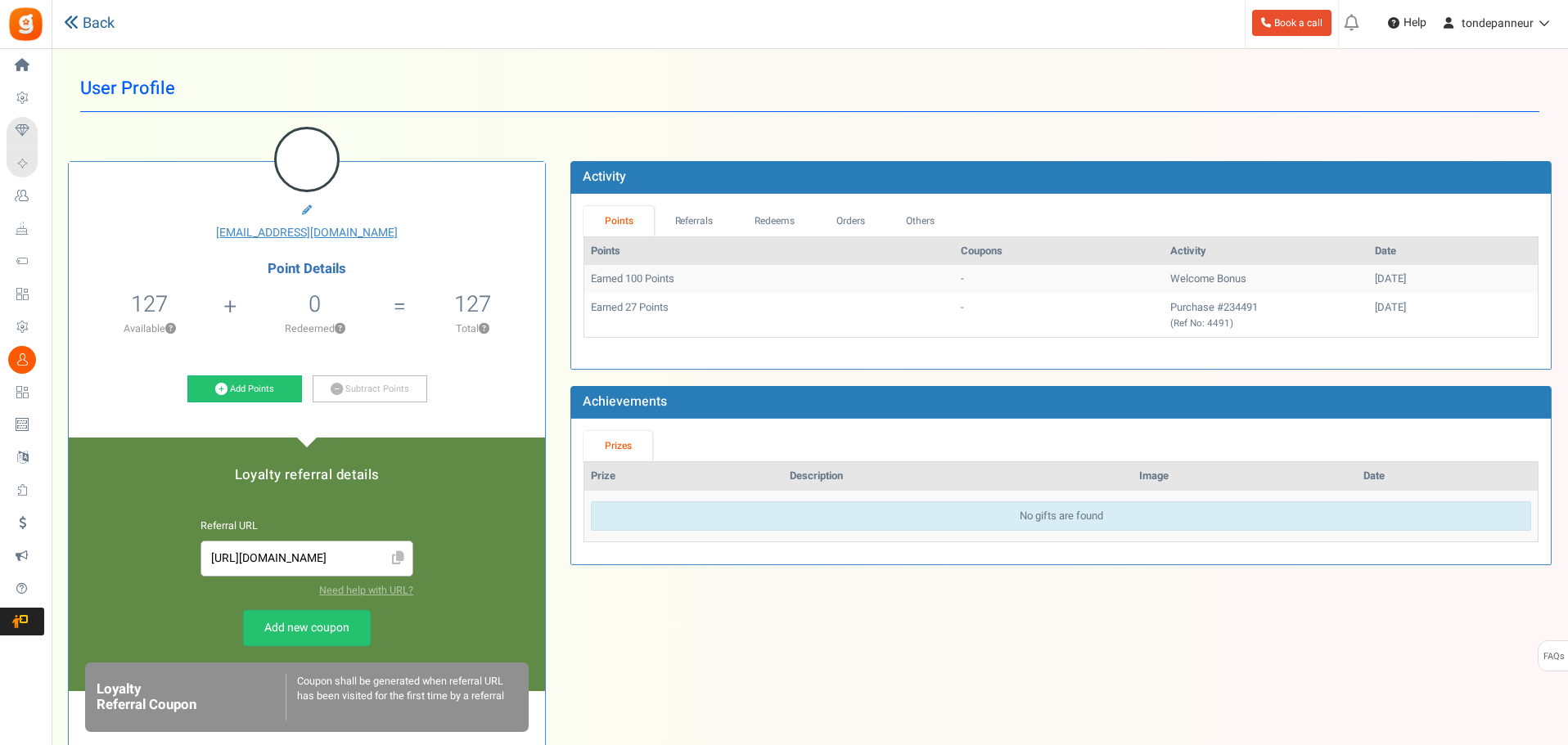
click at [98, 30] on link "Back" at bounding box center [89, 24] width 51 height 21
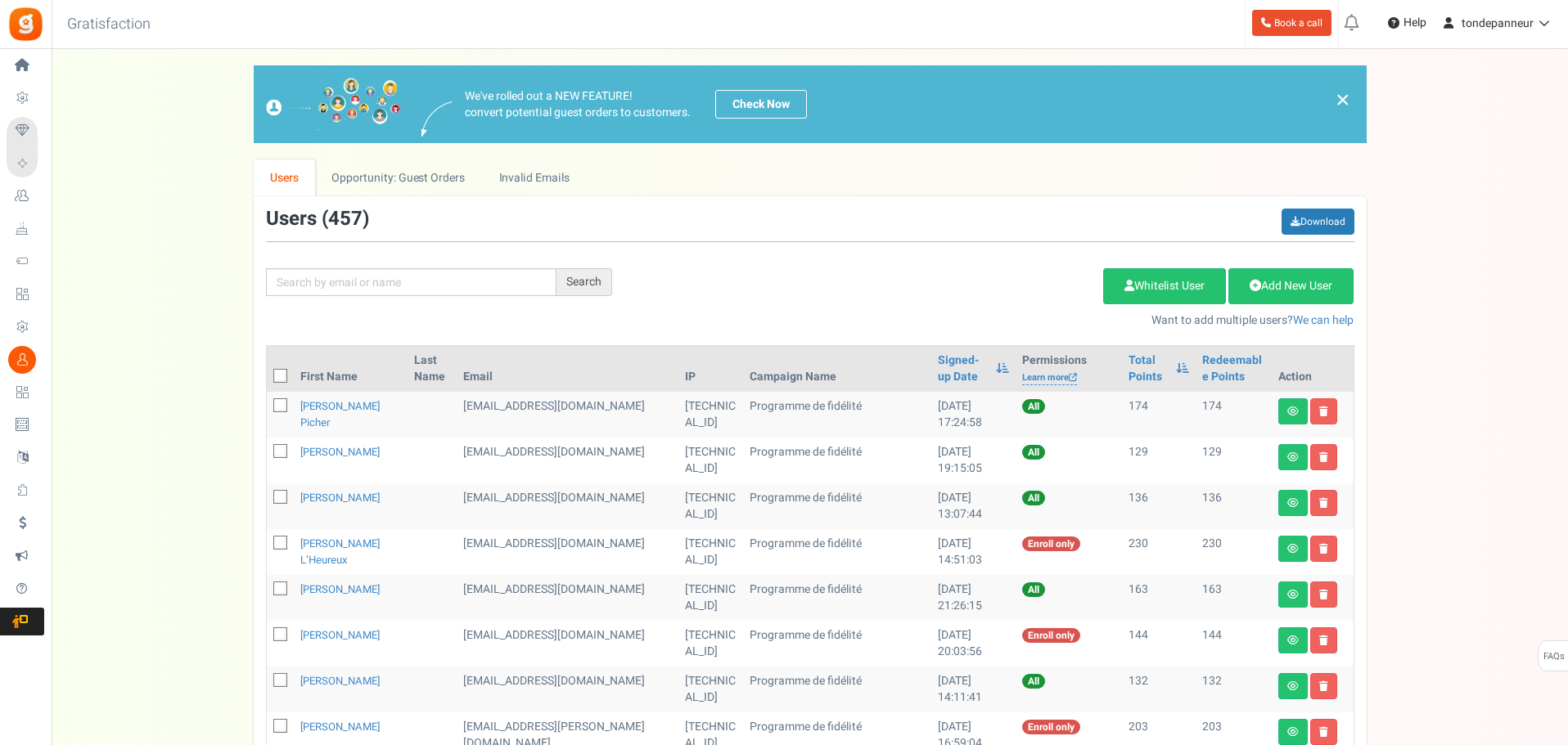
click at [931, 365] on th "Signed-up Date" at bounding box center [973, 369] width 84 height 45
click at [931, 361] on th "Signed-up Date" at bounding box center [973, 369] width 84 height 45
click at [937, 382] on link "Signed-up Date" at bounding box center [962, 369] width 50 height 32
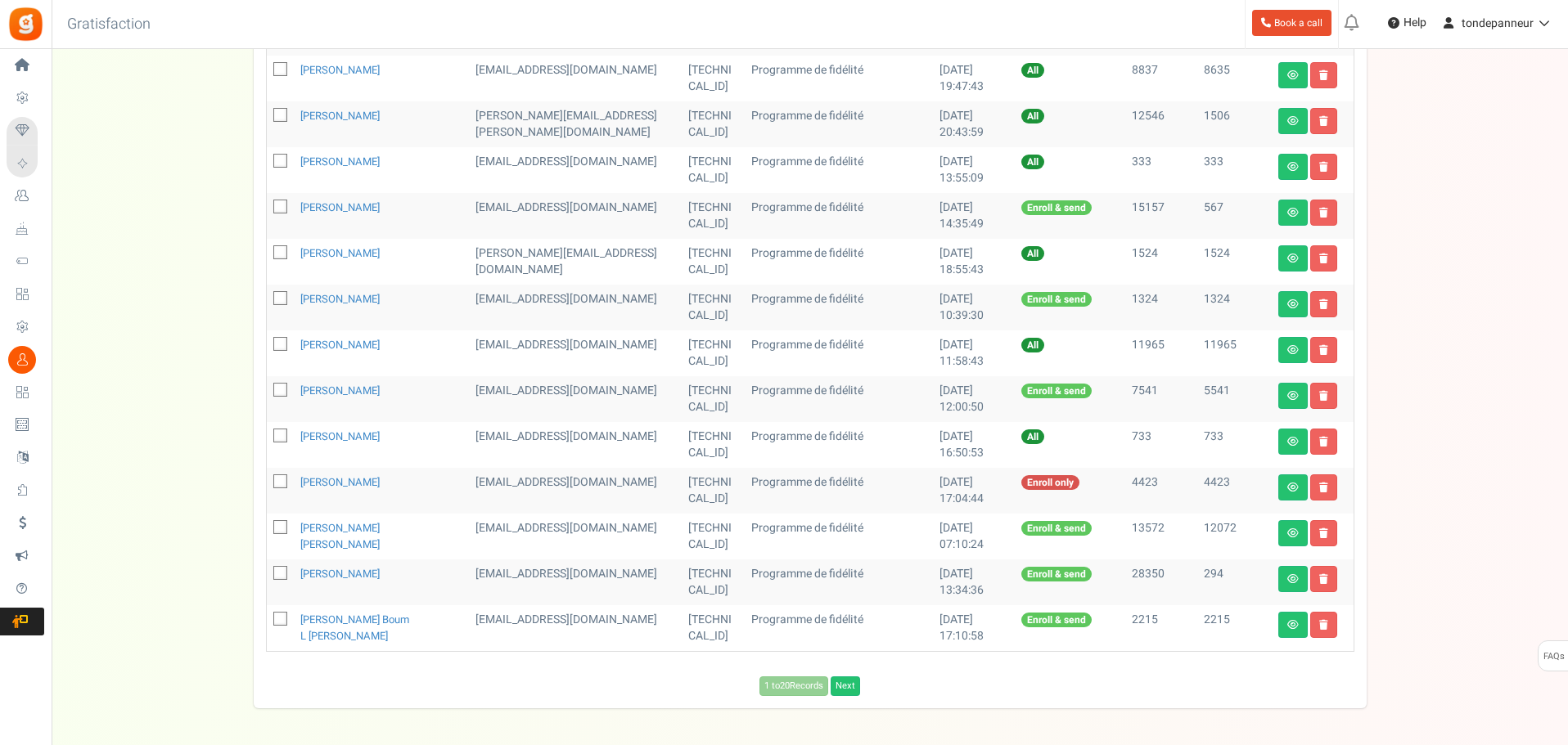
scroll to position [718, 0]
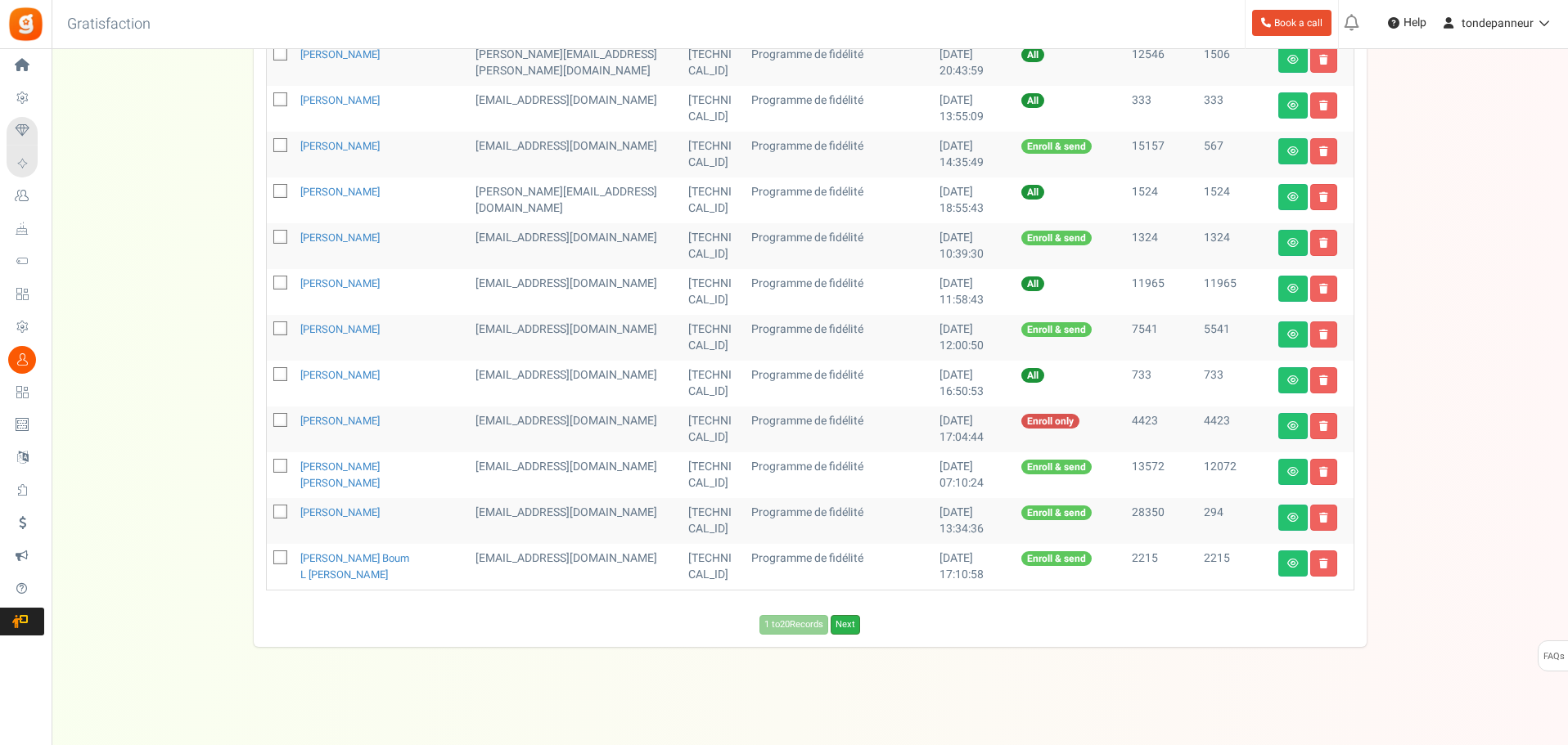
click at [846, 633] on link "Next" at bounding box center [846, 624] width 30 height 19
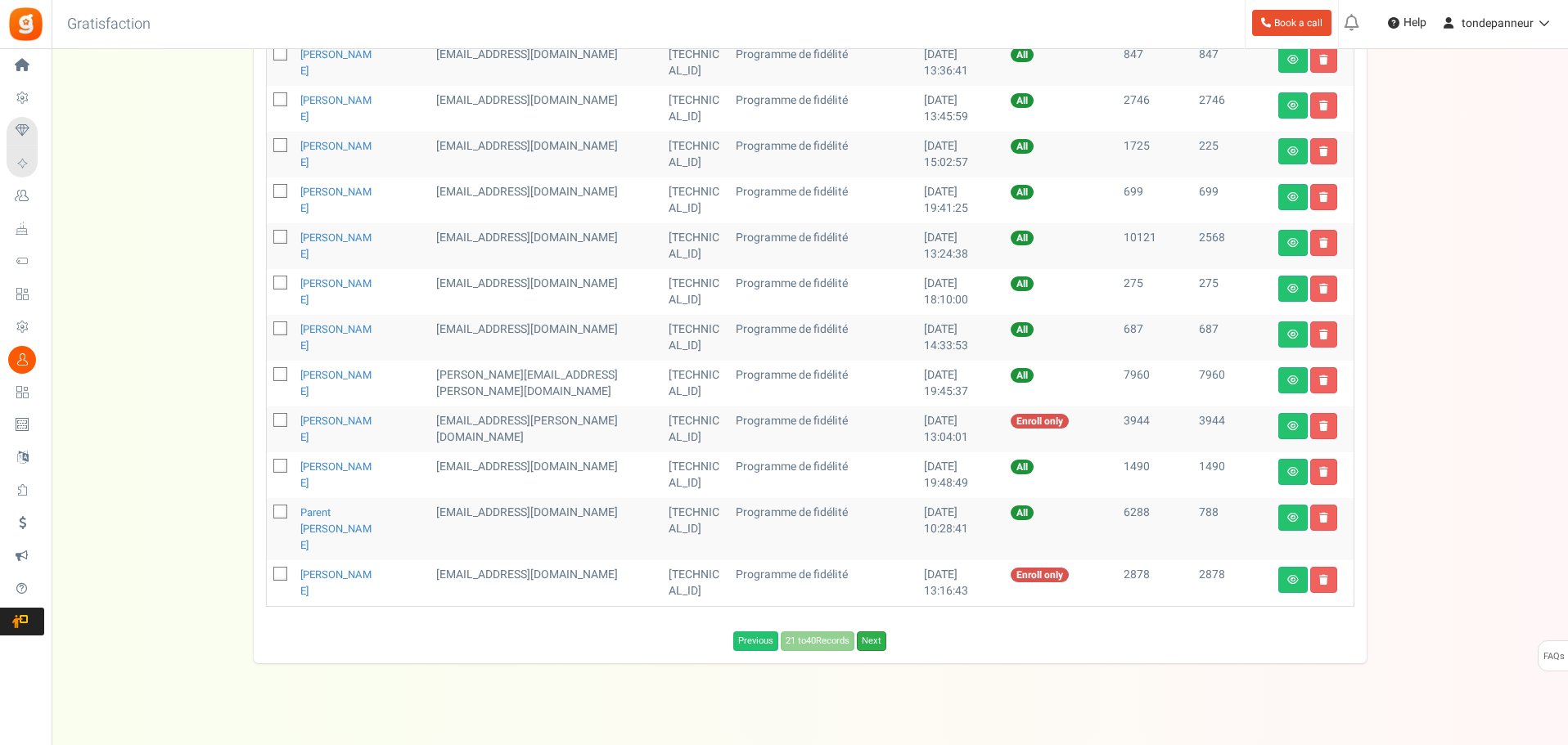
click at [867, 631] on link "Next" at bounding box center [872, 641] width 30 height 19
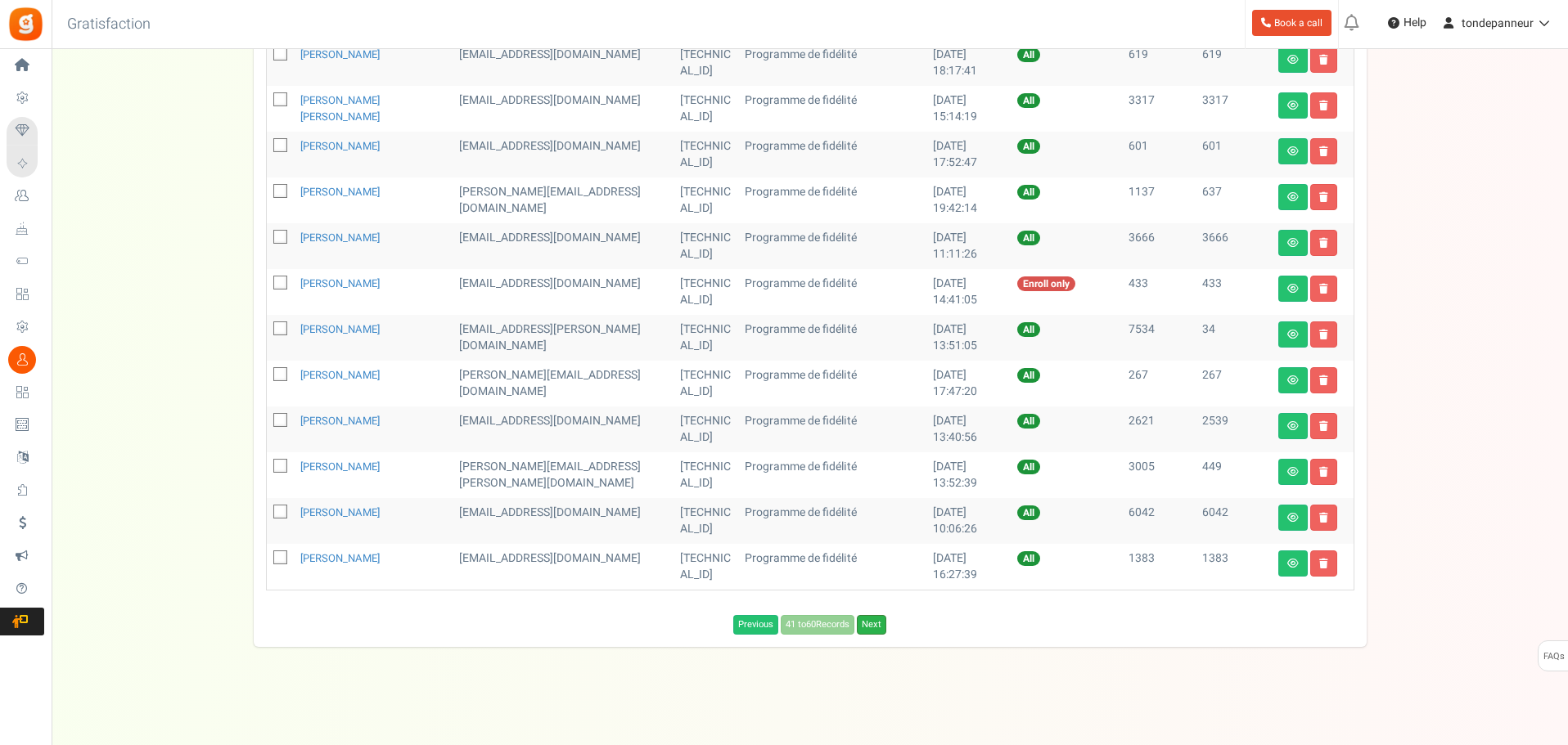
click at [876, 624] on link "Next" at bounding box center [872, 624] width 30 height 19
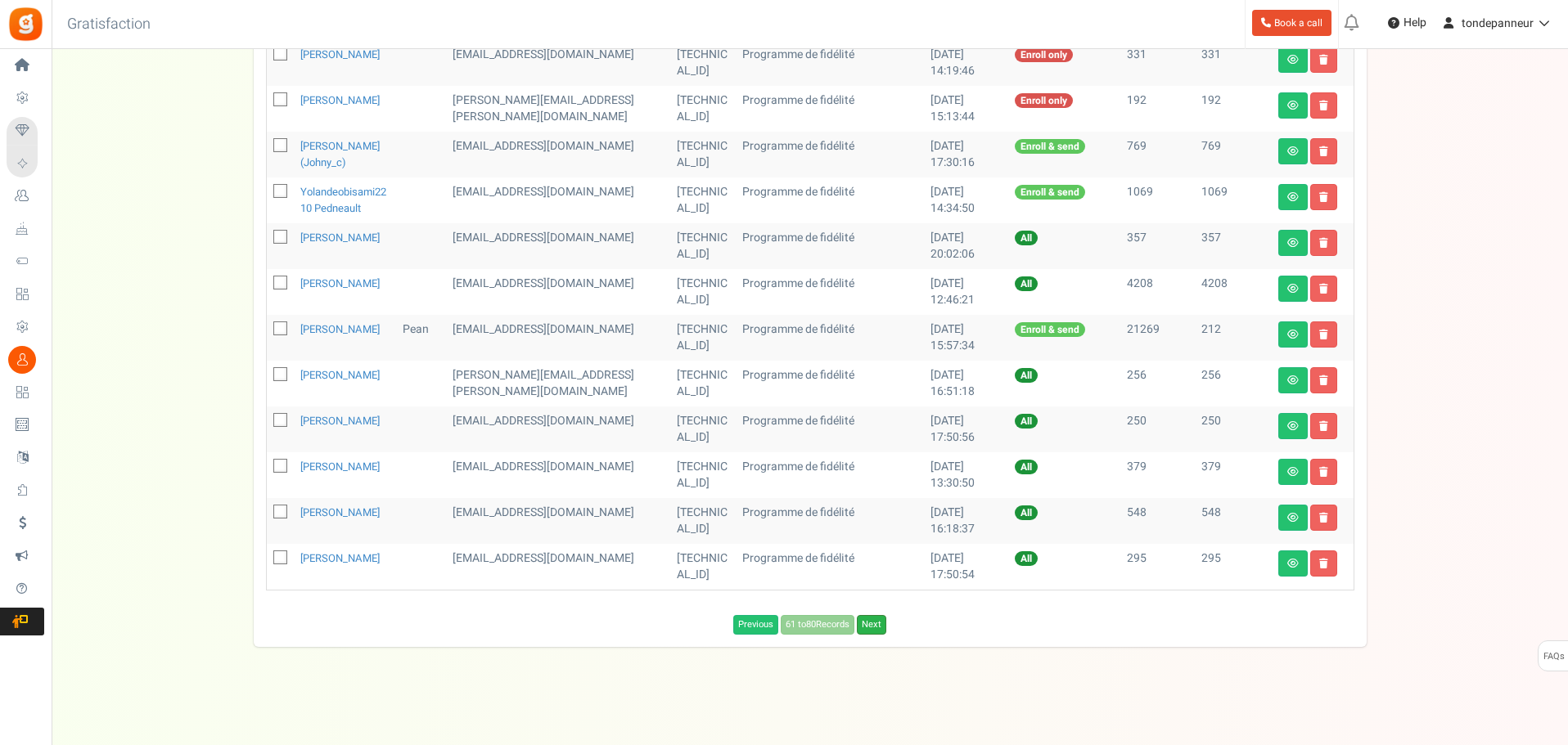
click at [876, 635] on link "Next" at bounding box center [872, 624] width 30 height 19
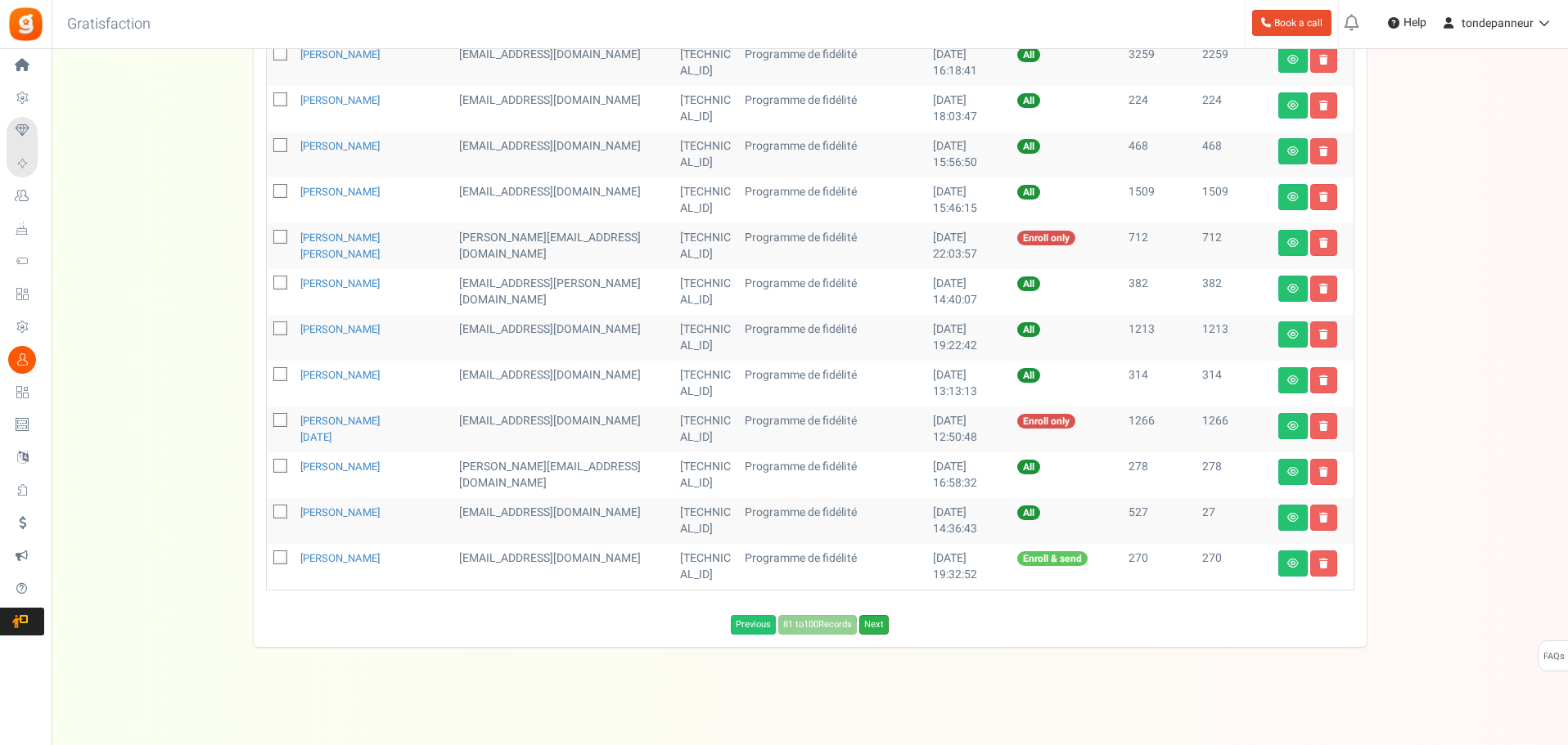
click at [873, 630] on link "Next" at bounding box center [874, 624] width 30 height 19
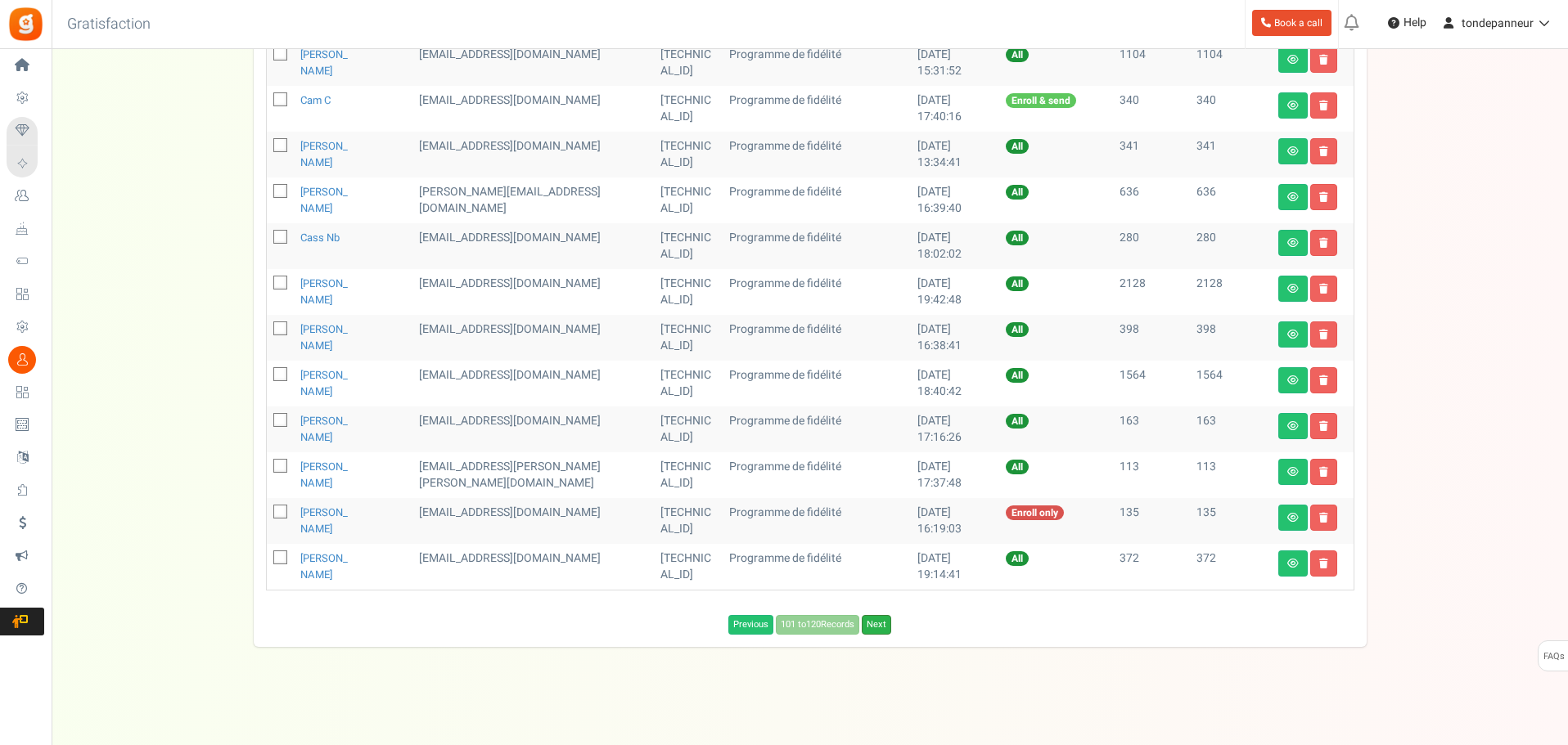
click at [877, 625] on link "Next" at bounding box center [876, 624] width 30 height 19
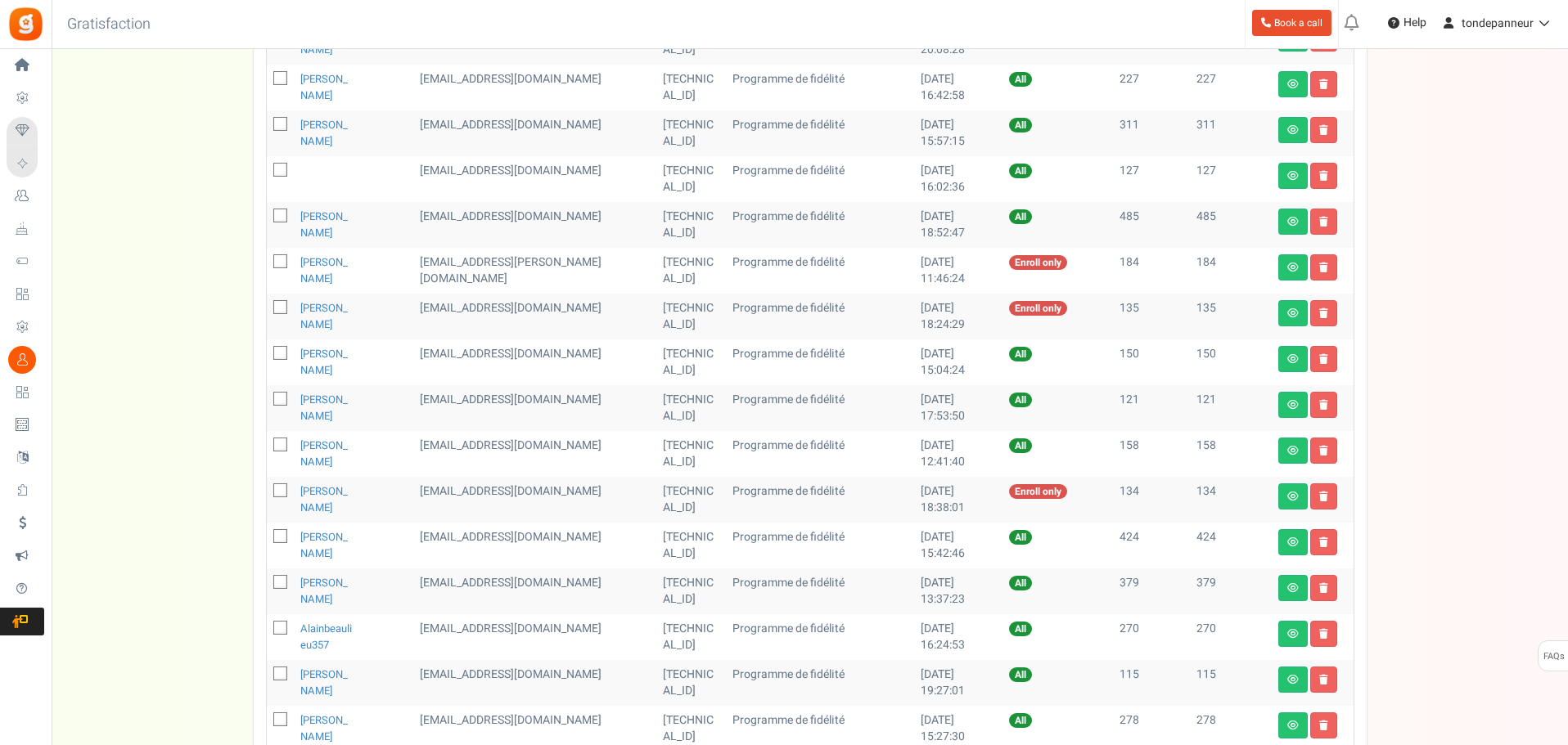
scroll to position [227, 0]
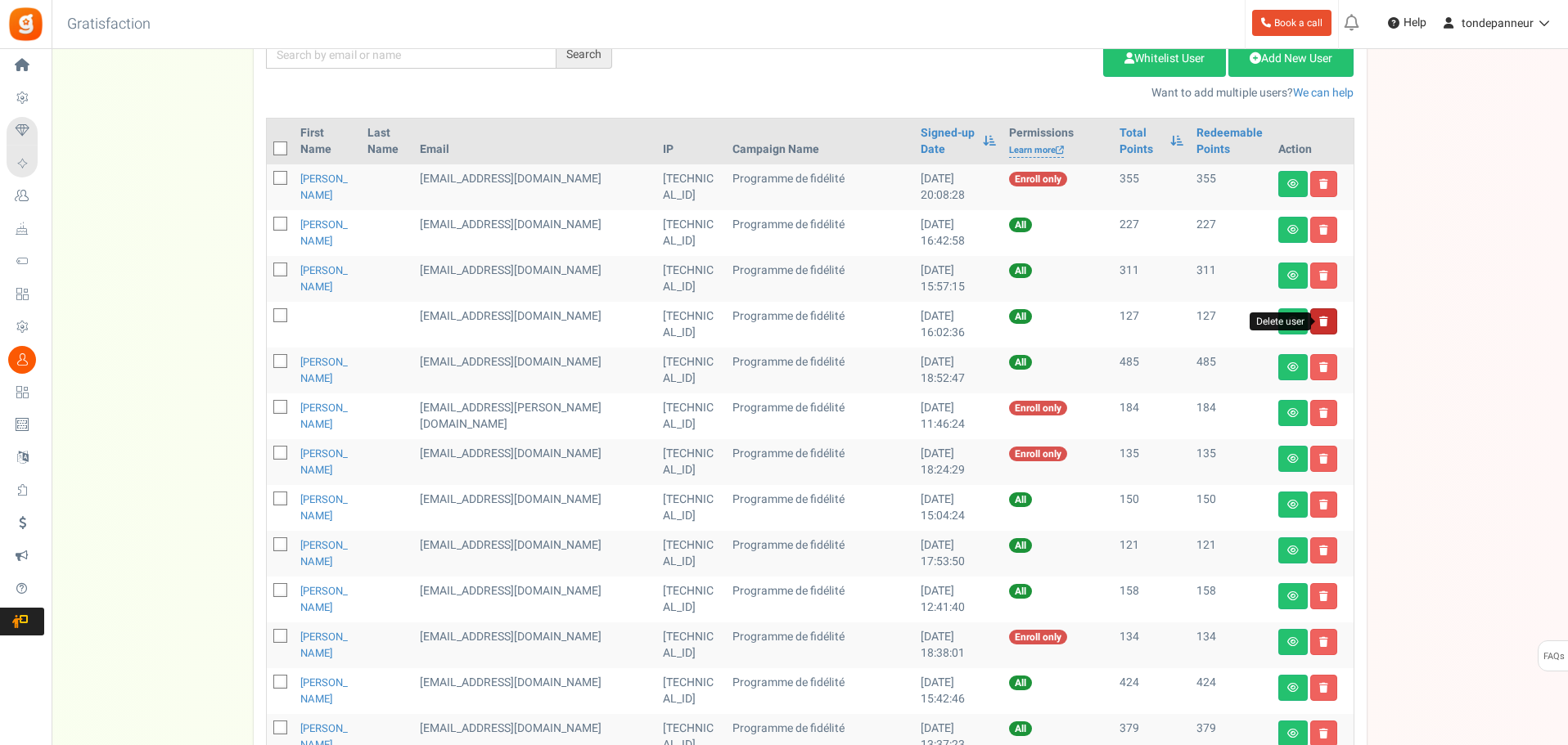
click at [1319, 323] on icon at bounding box center [1323, 321] width 9 height 10
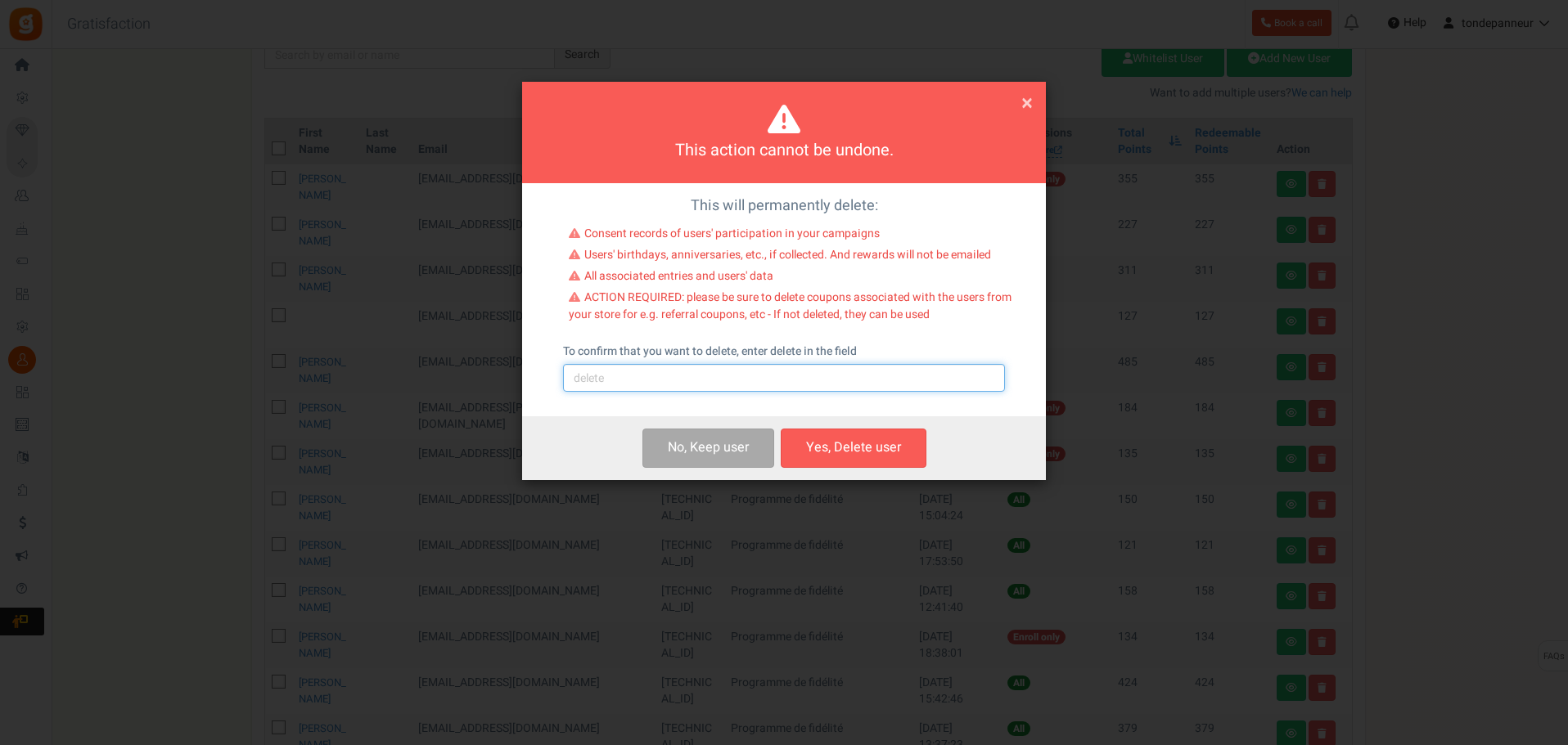
drag, startPoint x: 710, startPoint y: 384, endPoint x: 703, endPoint y: 393, distance: 11.4
click at [710, 384] on input "text" at bounding box center [784, 378] width 442 height 28
type input "delete"
click at [846, 431] on button "Yes, Delete user" at bounding box center [853, 448] width 146 height 38
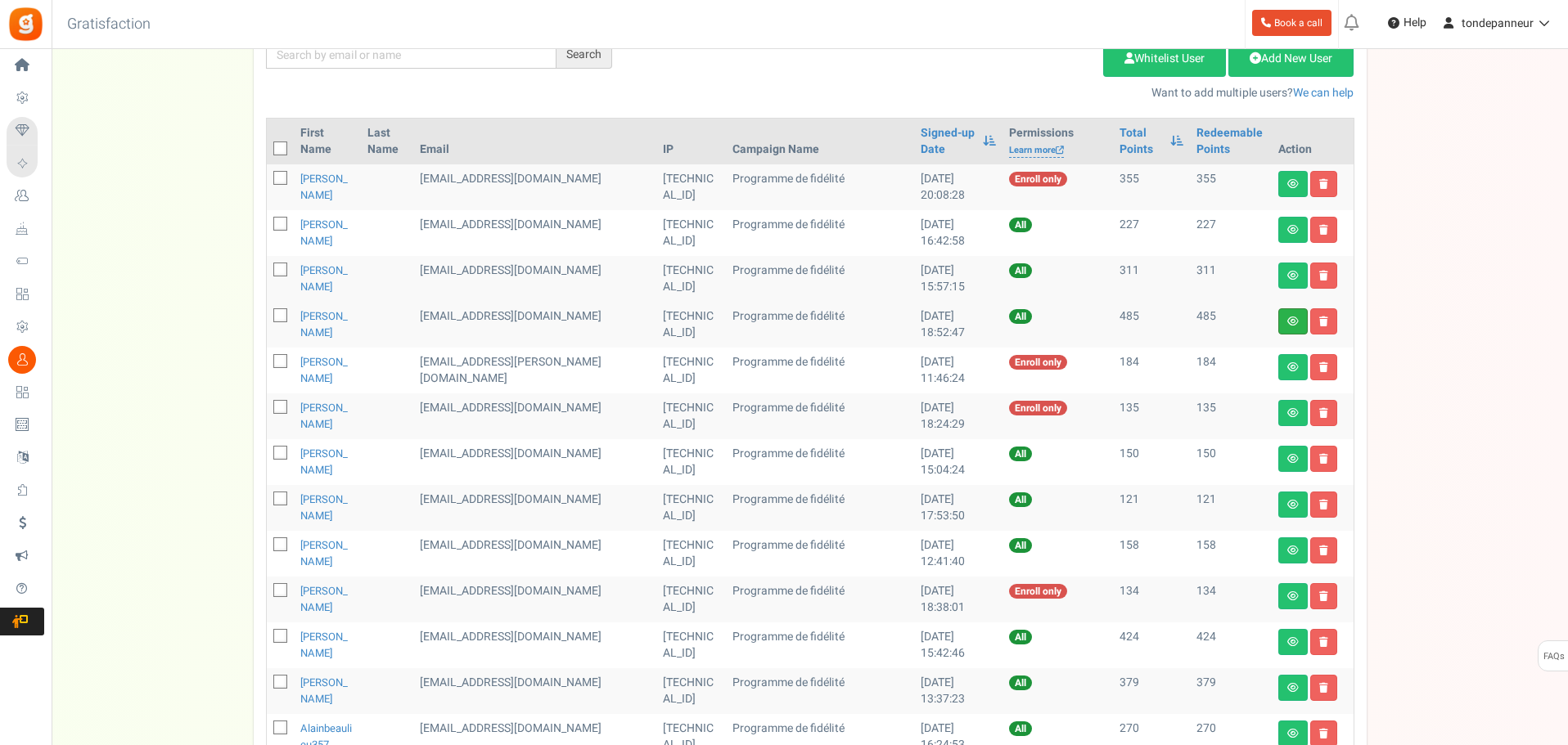
click at [1286, 320] on link at bounding box center [1293, 321] width 30 height 26
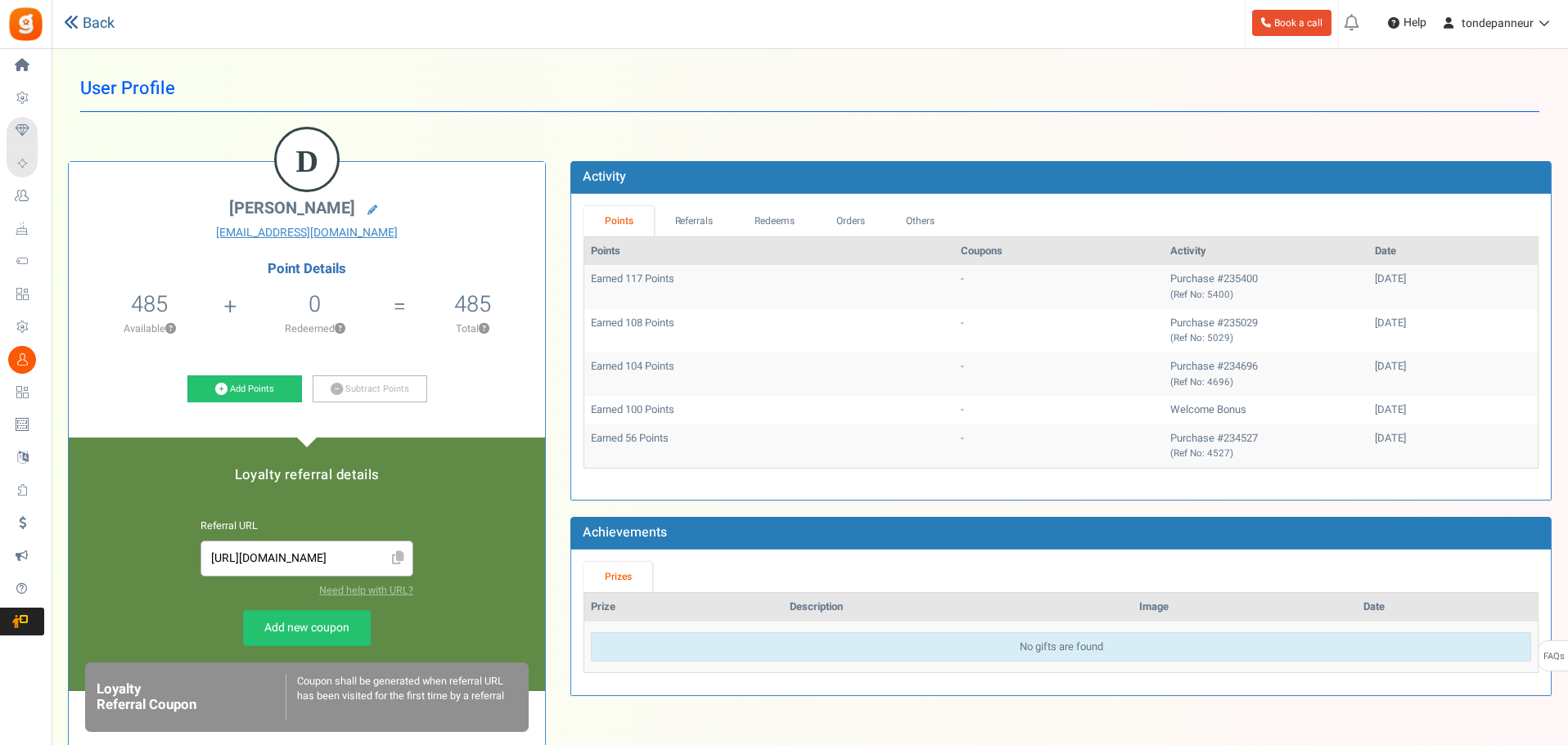
click at [90, 18] on link "Back" at bounding box center [89, 24] width 51 height 21
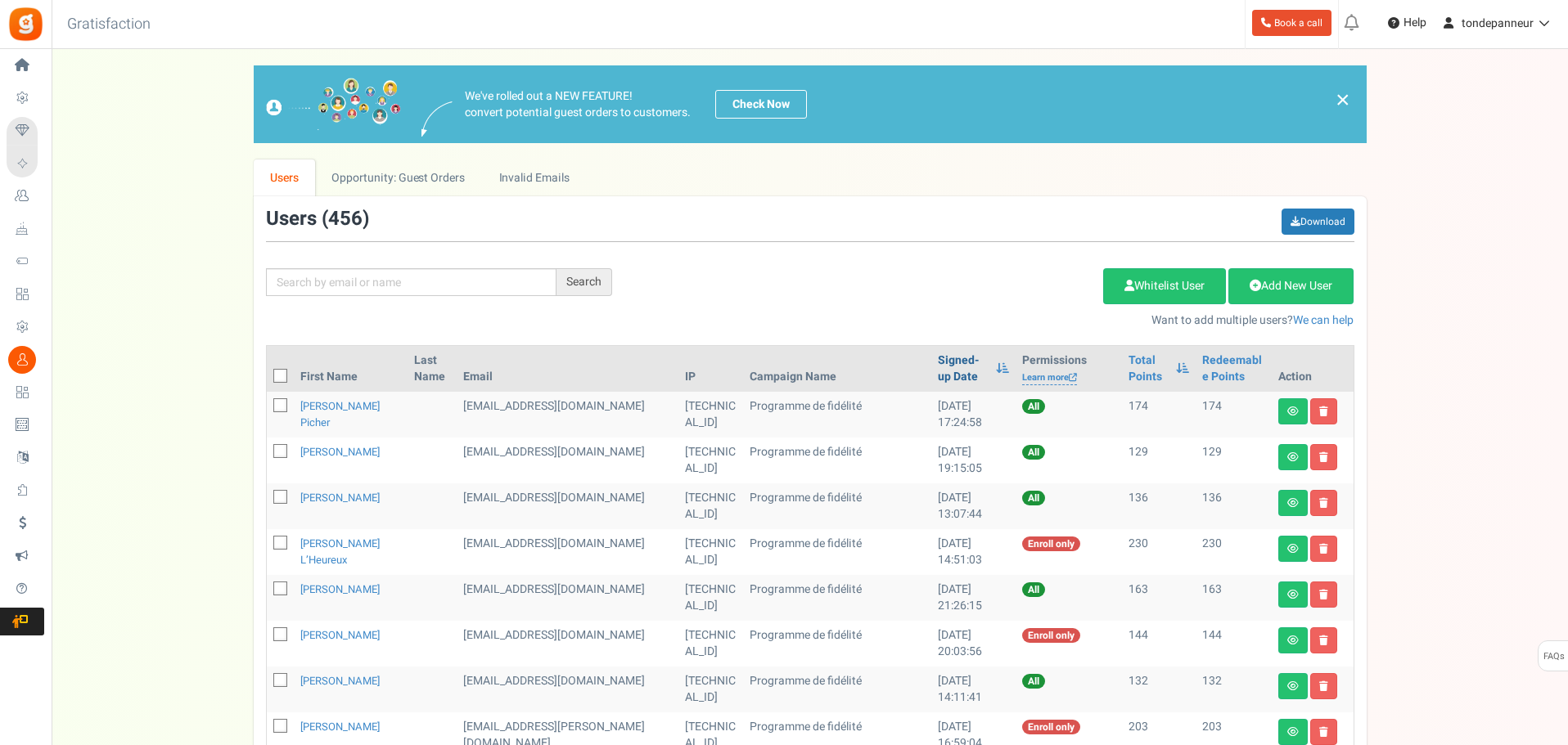
click at [937, 356] on link "Signed-up Date" at bounding box center [962, 369] width 50 height 32
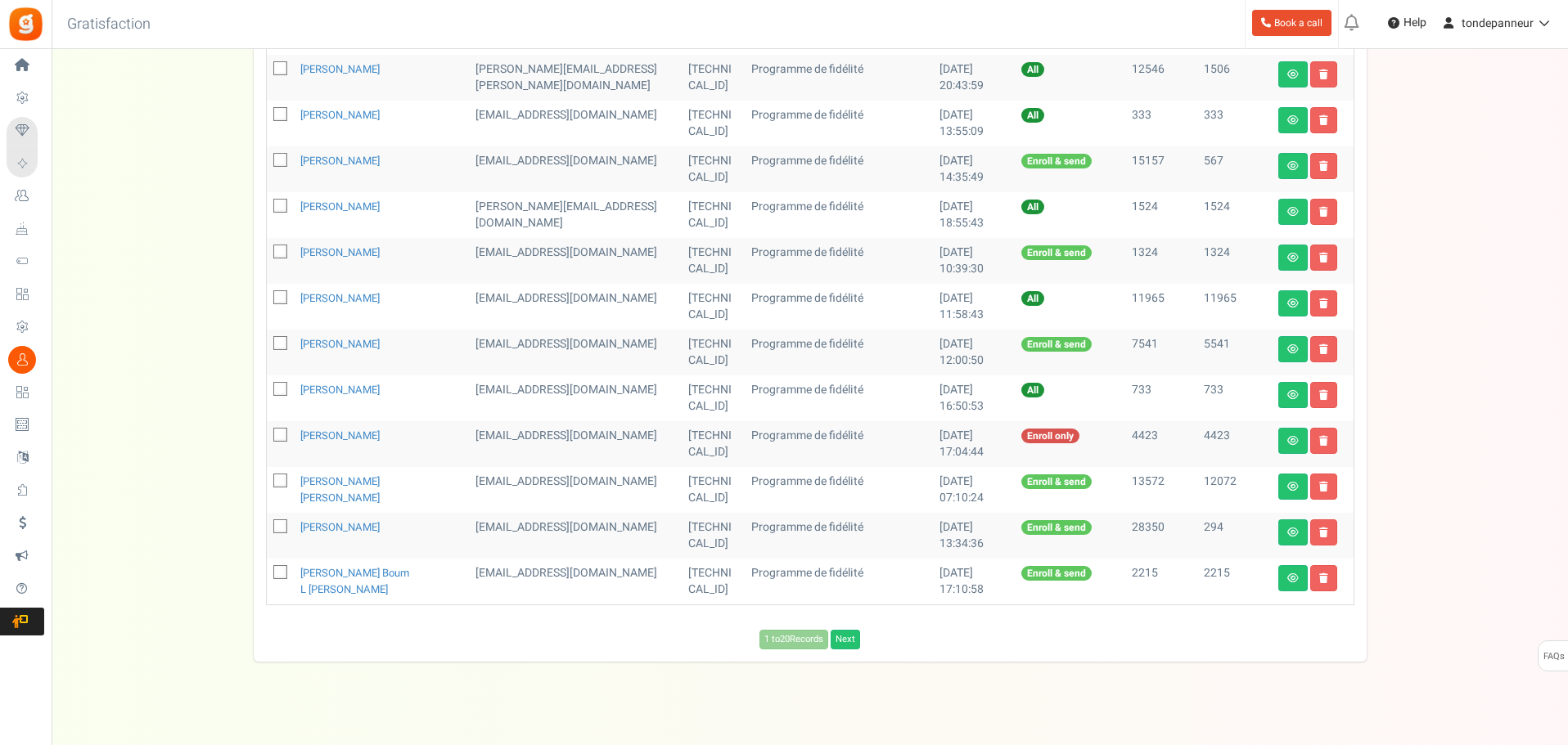
scroll to position [718, 0]
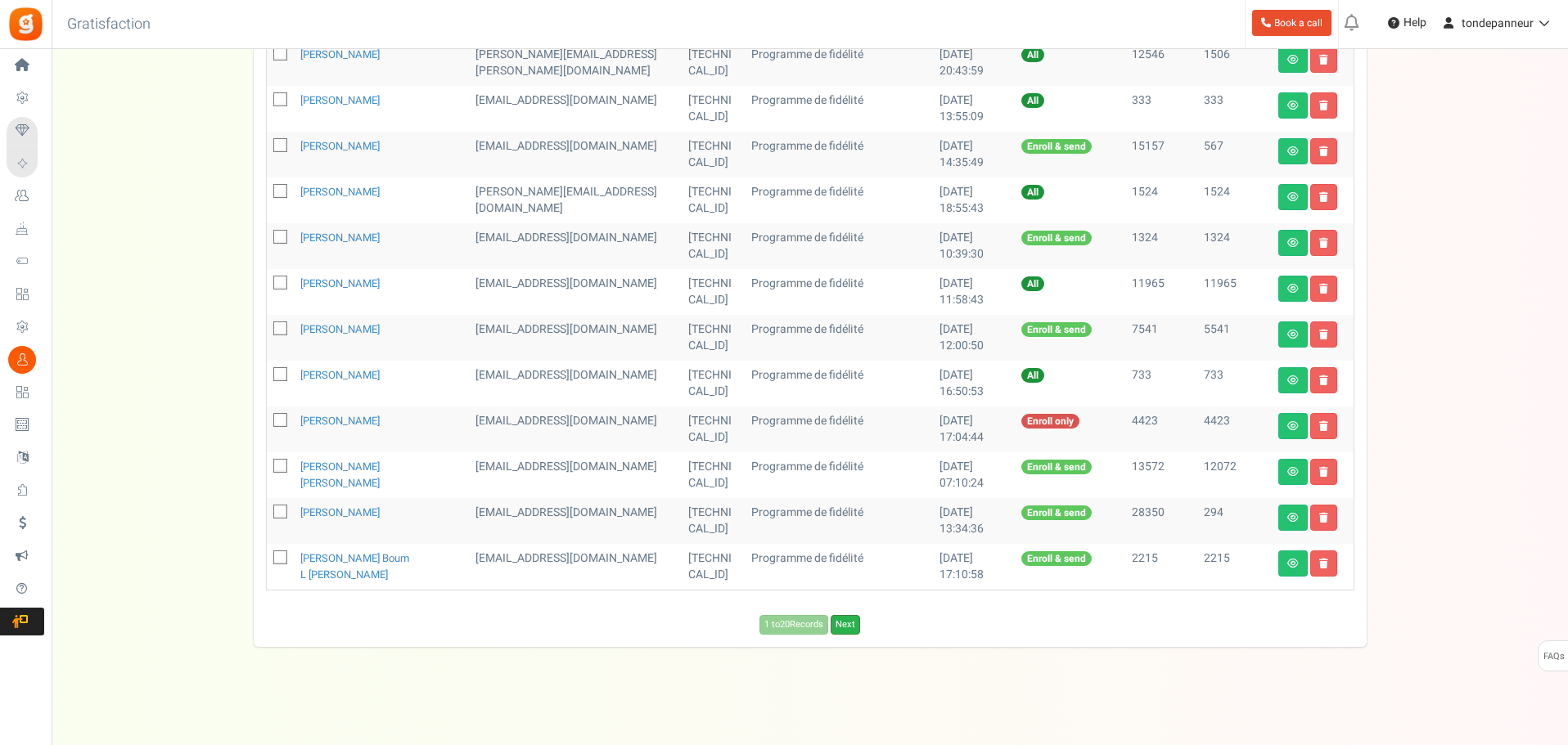
click at [844, 620] on link "Next" at bounding box center [846, 624] width 30 height 19
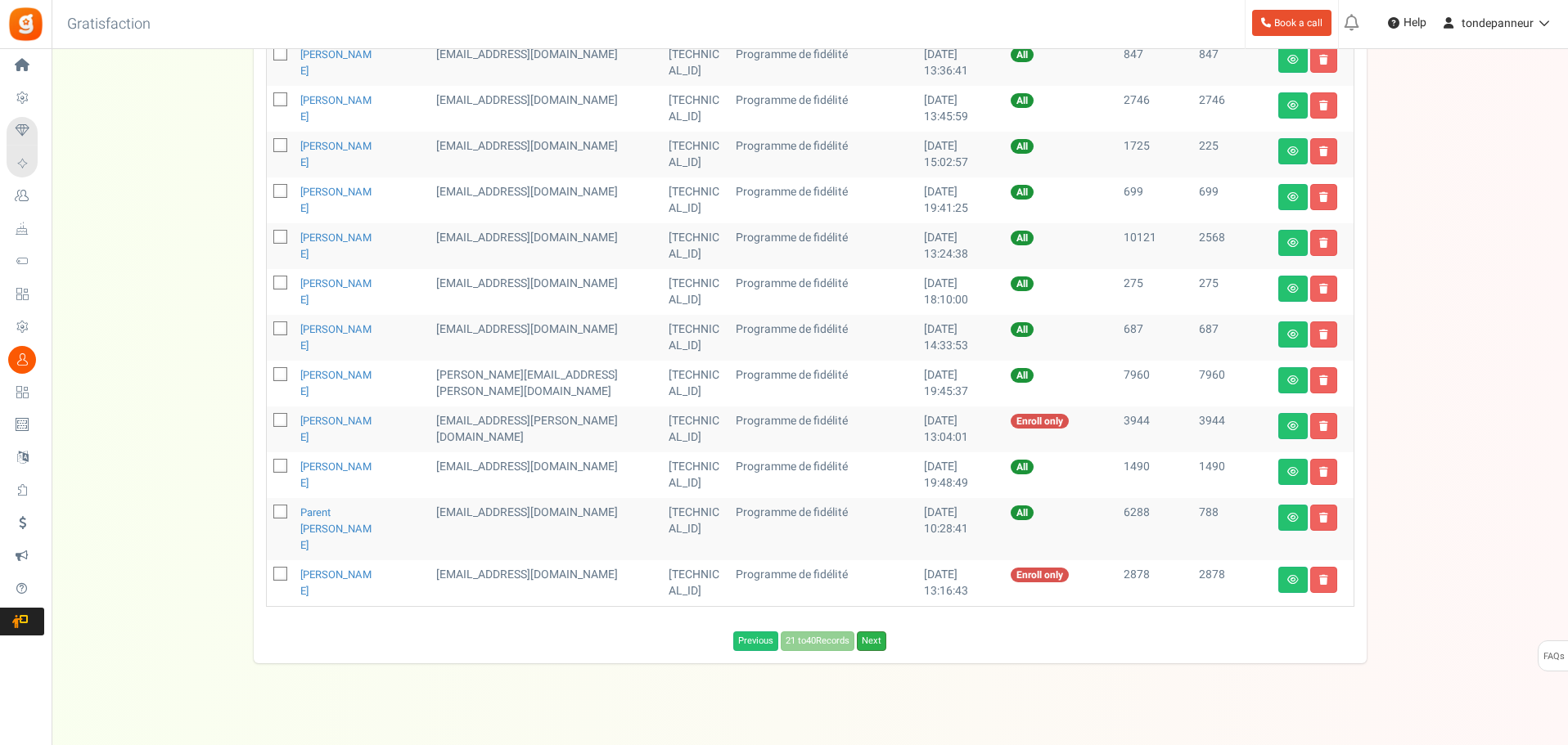
click at [875, 631] on link "Next" at bounding box center [872, 641] width 30 height 19
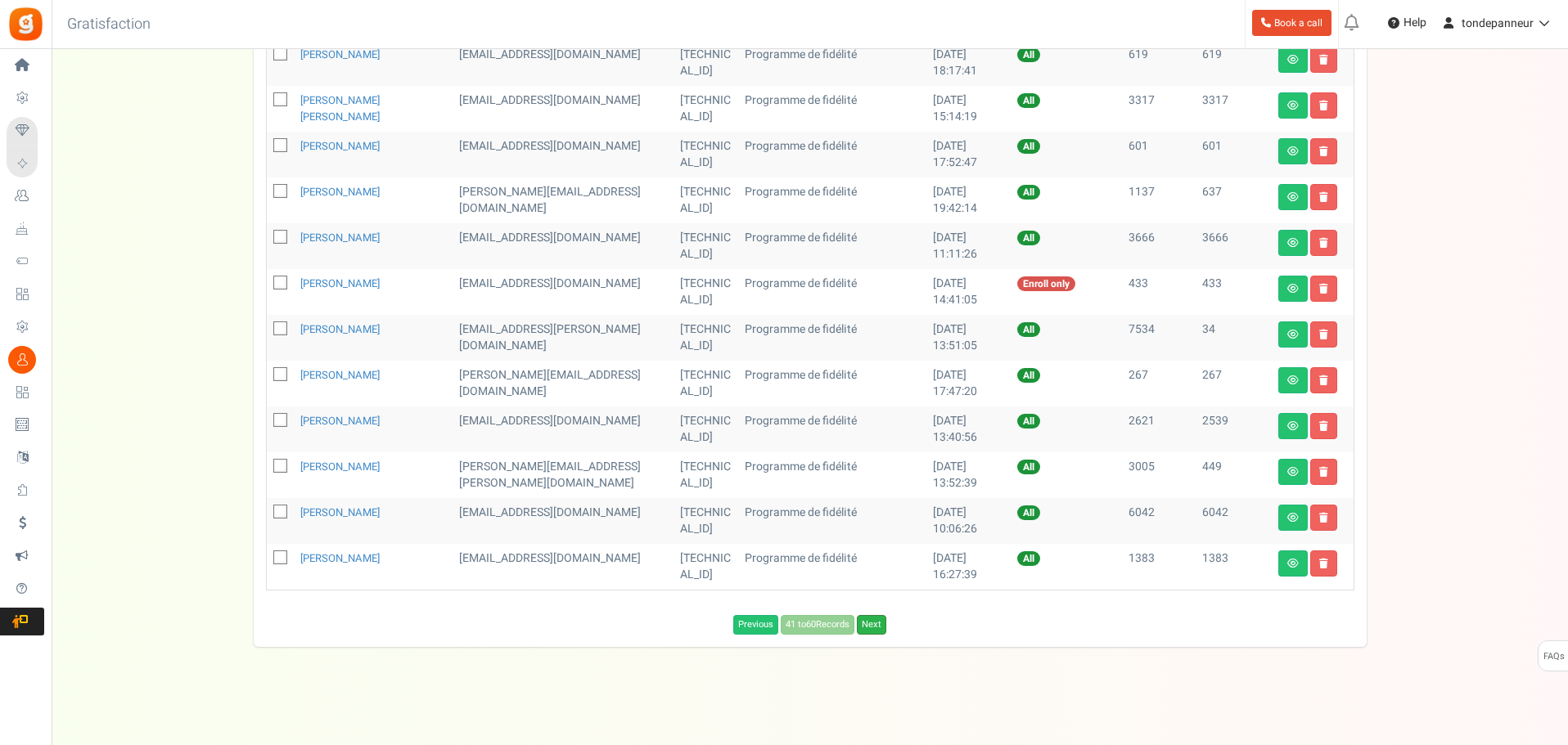
click at [881, 626] on link "Next" at bounding box center [872, 624] width 30 height 19
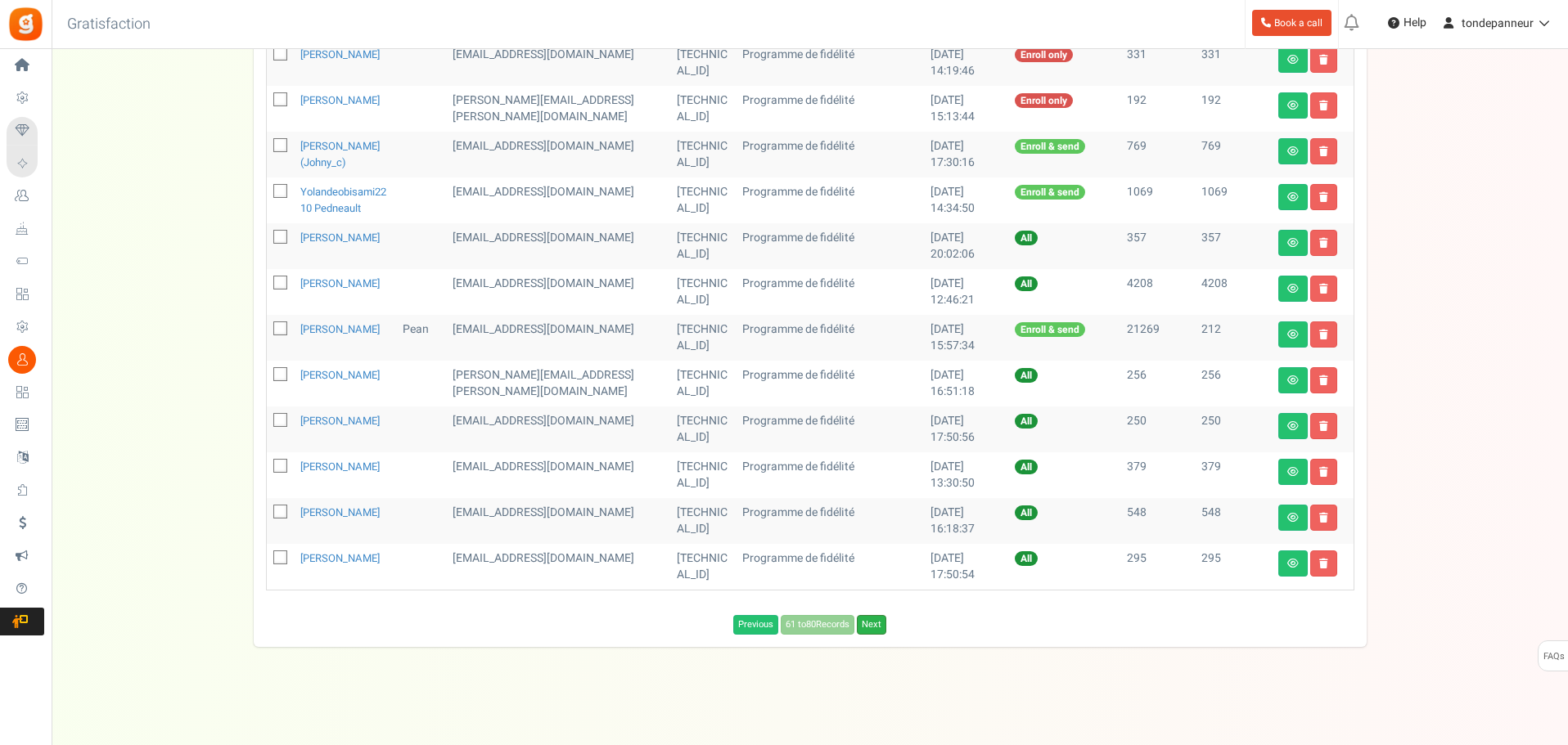
click at [876, 635] on link "Next" at bounding box center [872, 624] width 30 height 19
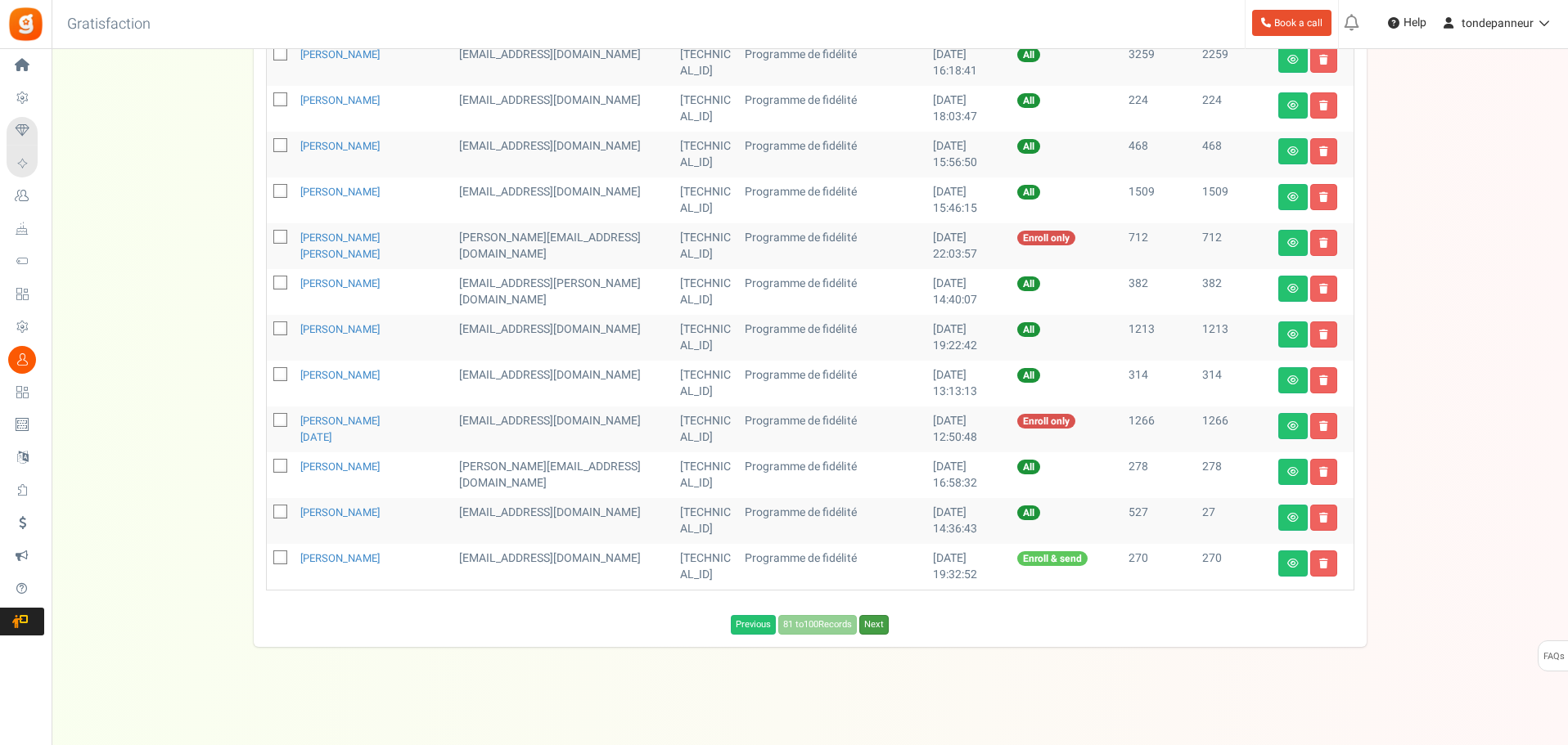
click at [875, 632] on link "Next" at bounding box center [874, 624] width 30 height 19
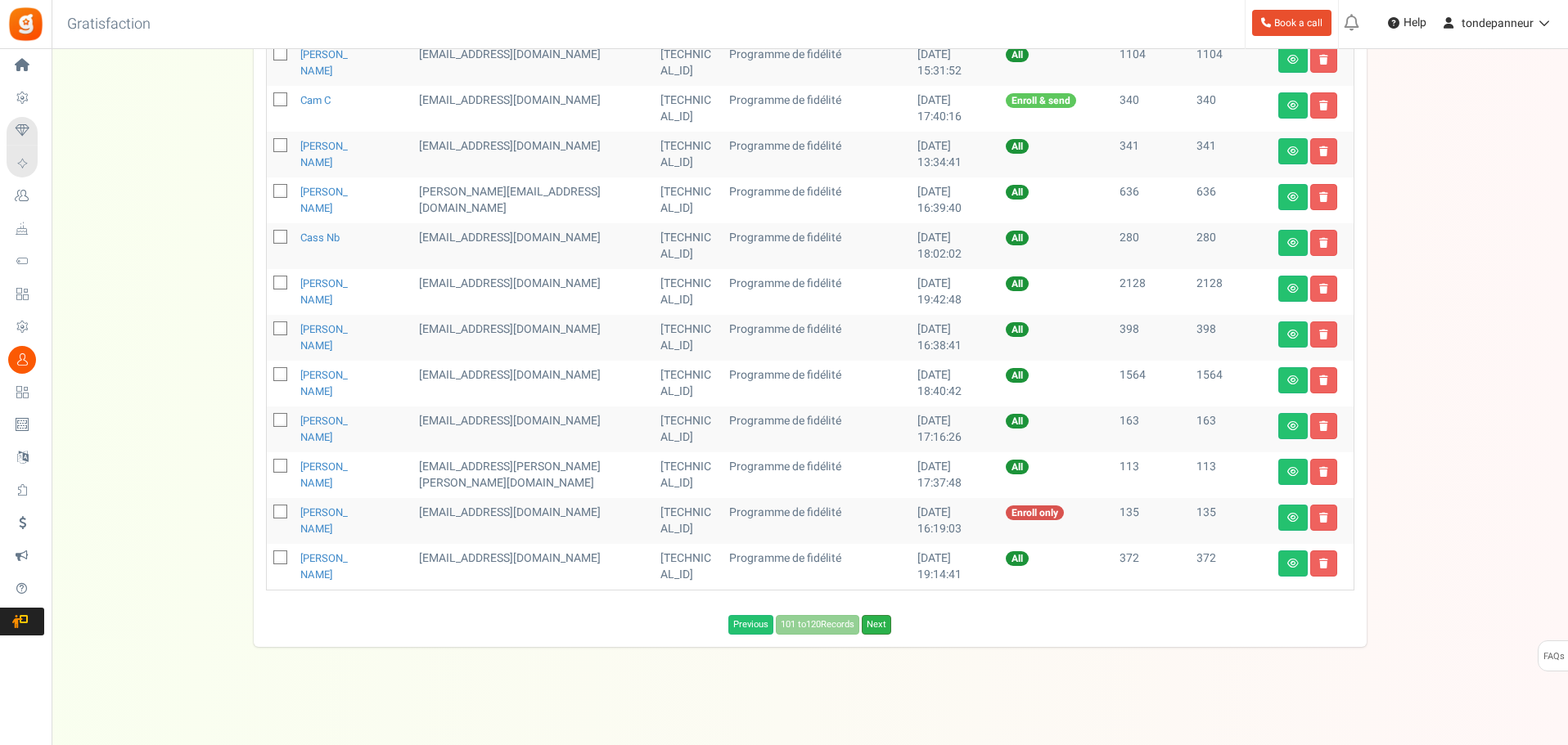
click at [875, 625] on link "Next" at bounding box center [876, 624] width 30 height 19
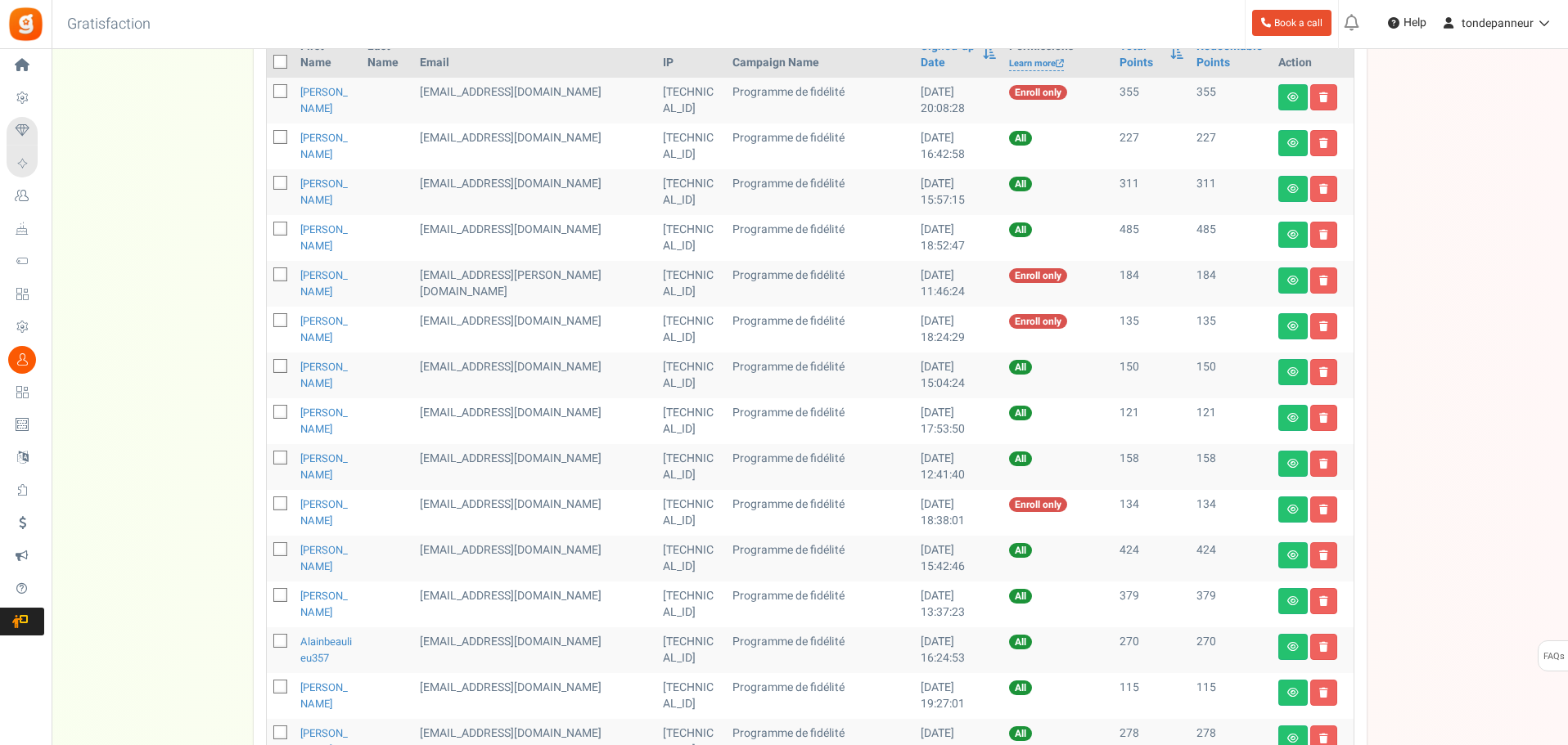
scroll to position [309, 0]
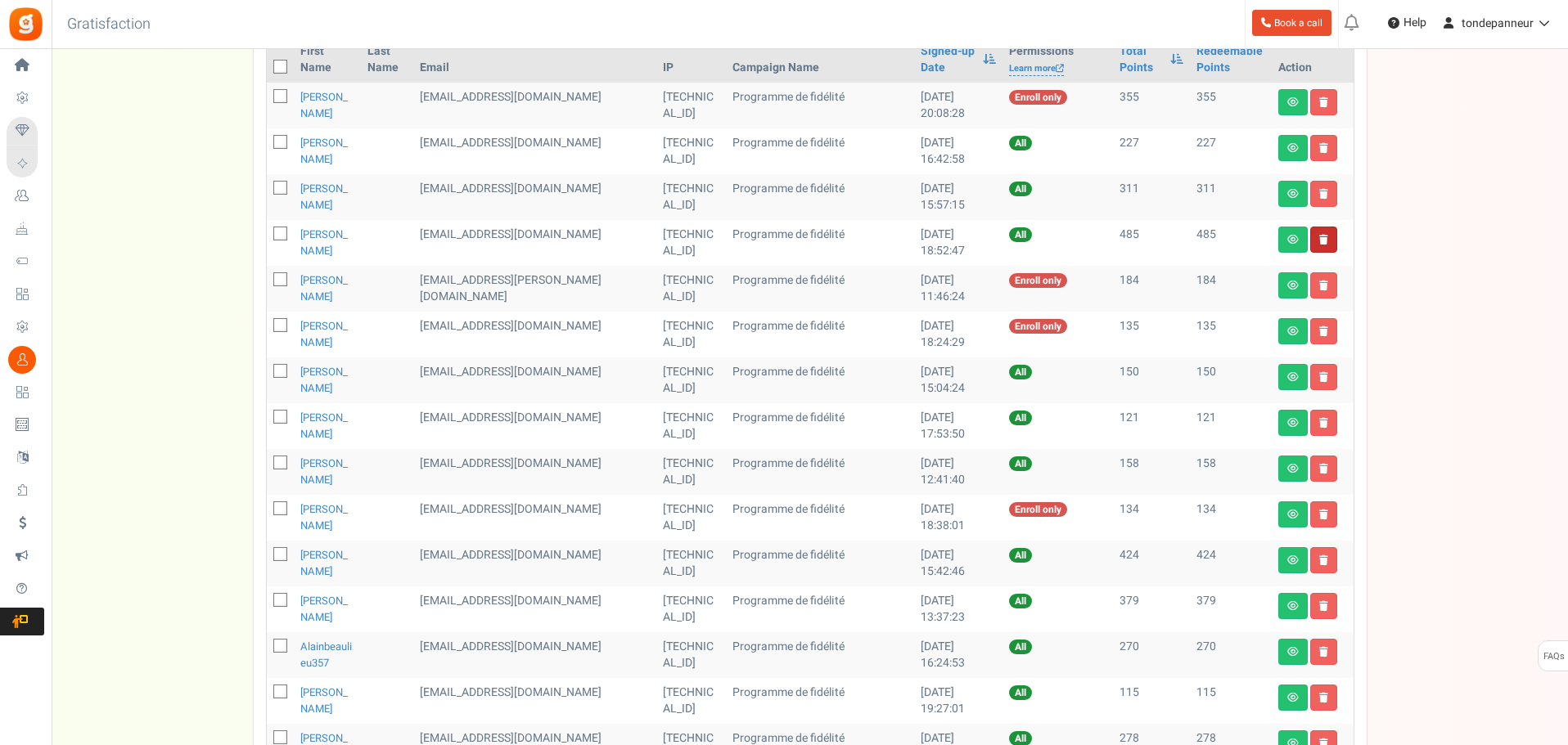
click at [1328, 236] on link at bounding box center [1323, 239] width 27 height 26
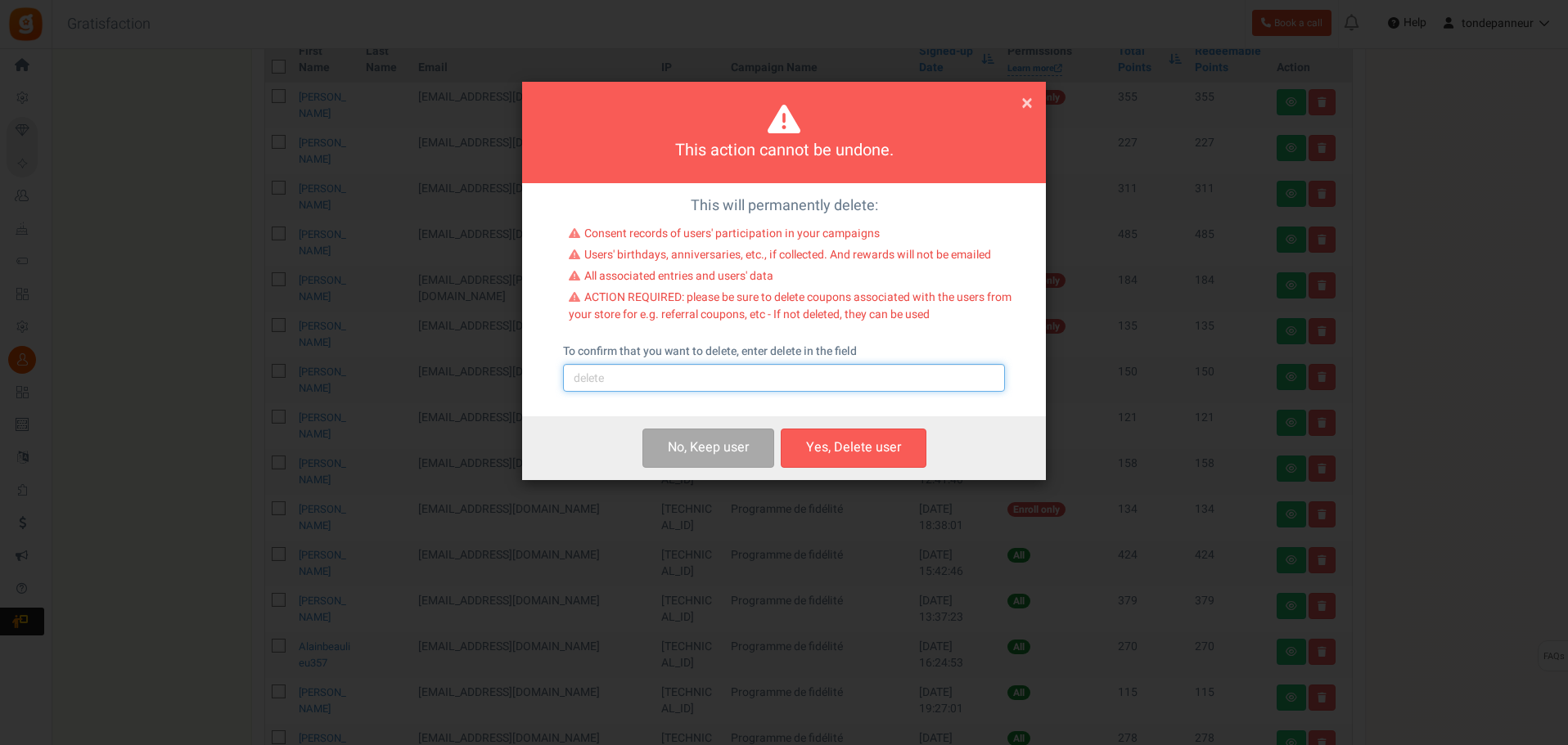
click at [708, 381] on input "text" at bounding box center [784, 378] width 442 height 28
type input "delete"
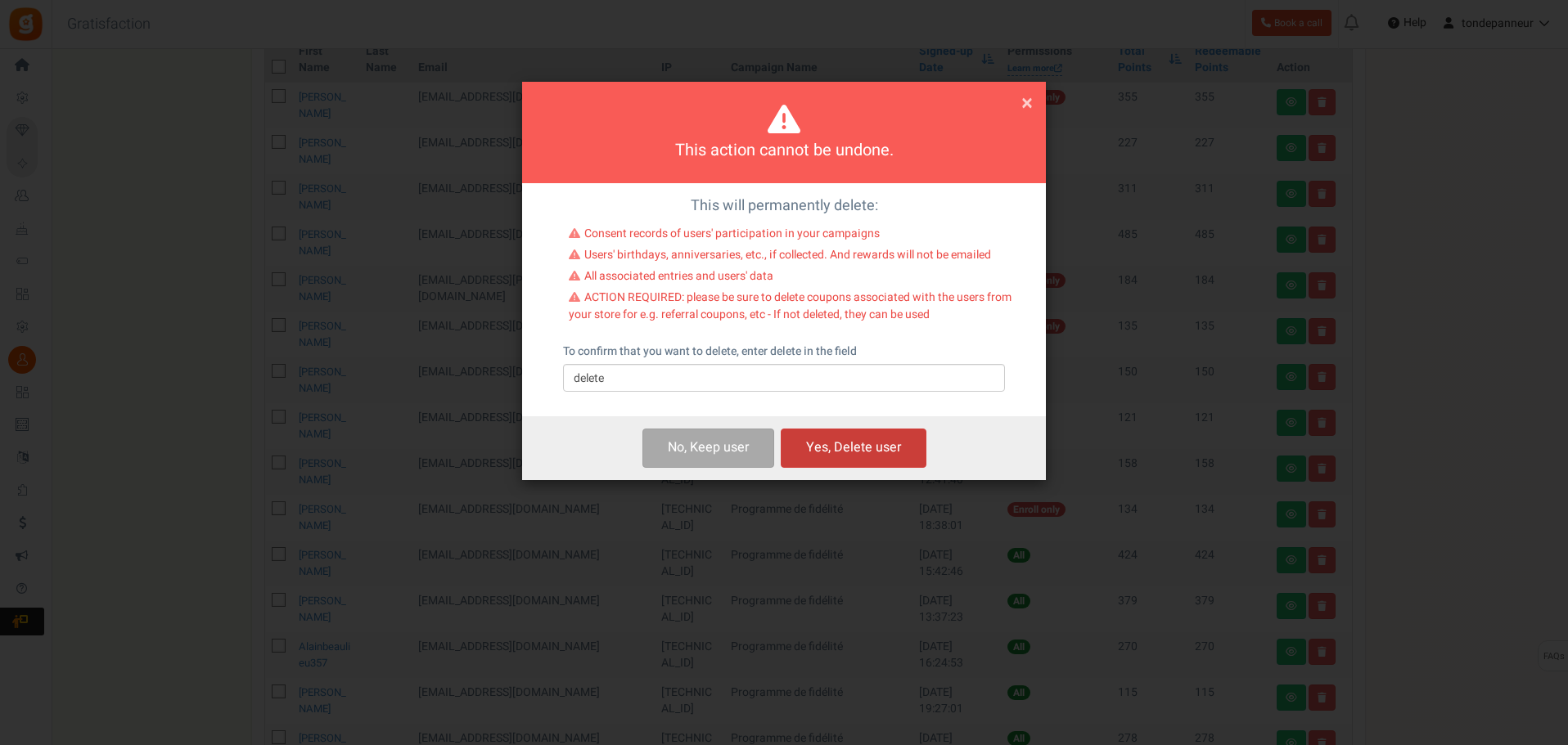
click at [831, 441] on button "Yes, Delete user" at bounding box center [853, 448] width 146 height 38
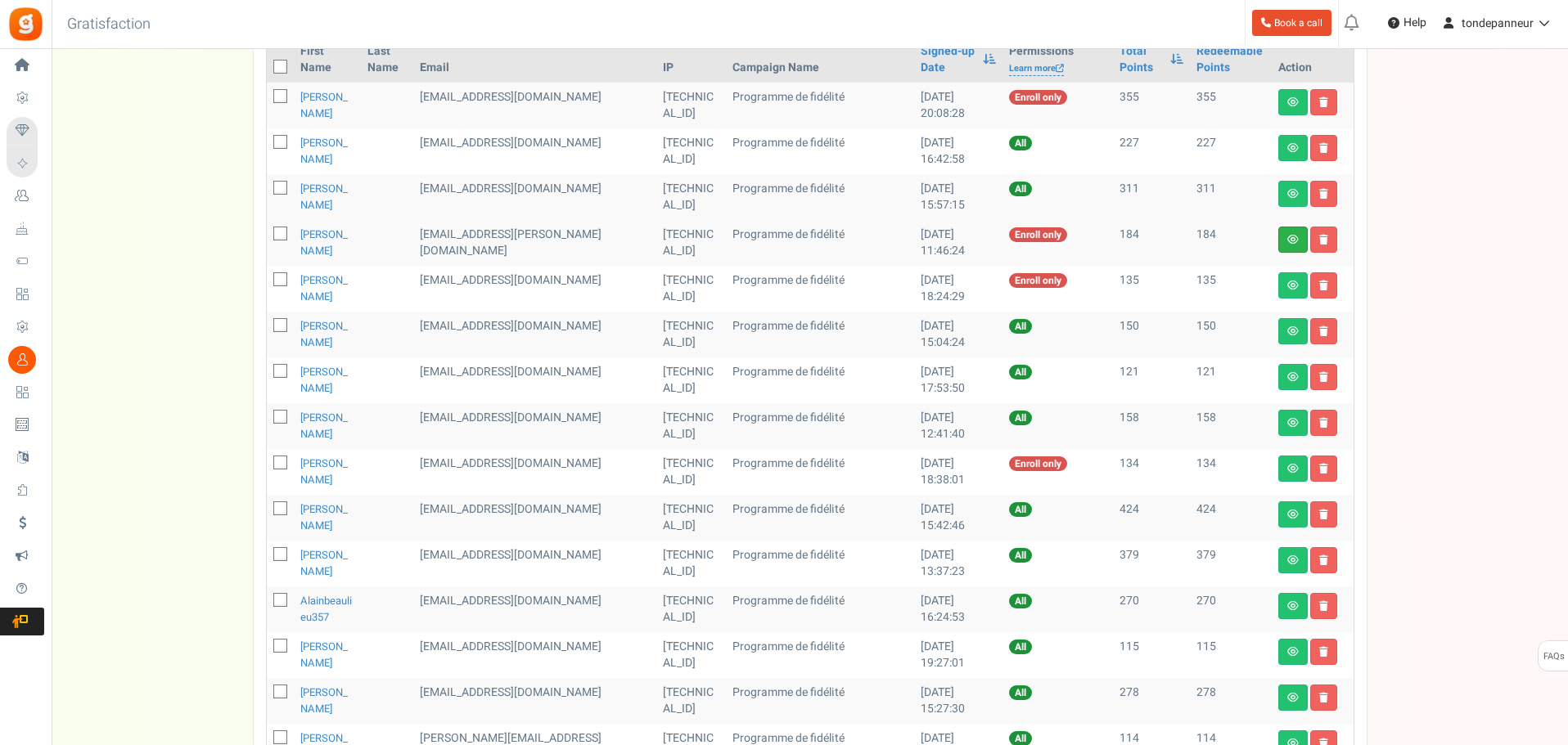
click at [1295, 231] on link at bounding box center [1293, 239] width 30 height 26
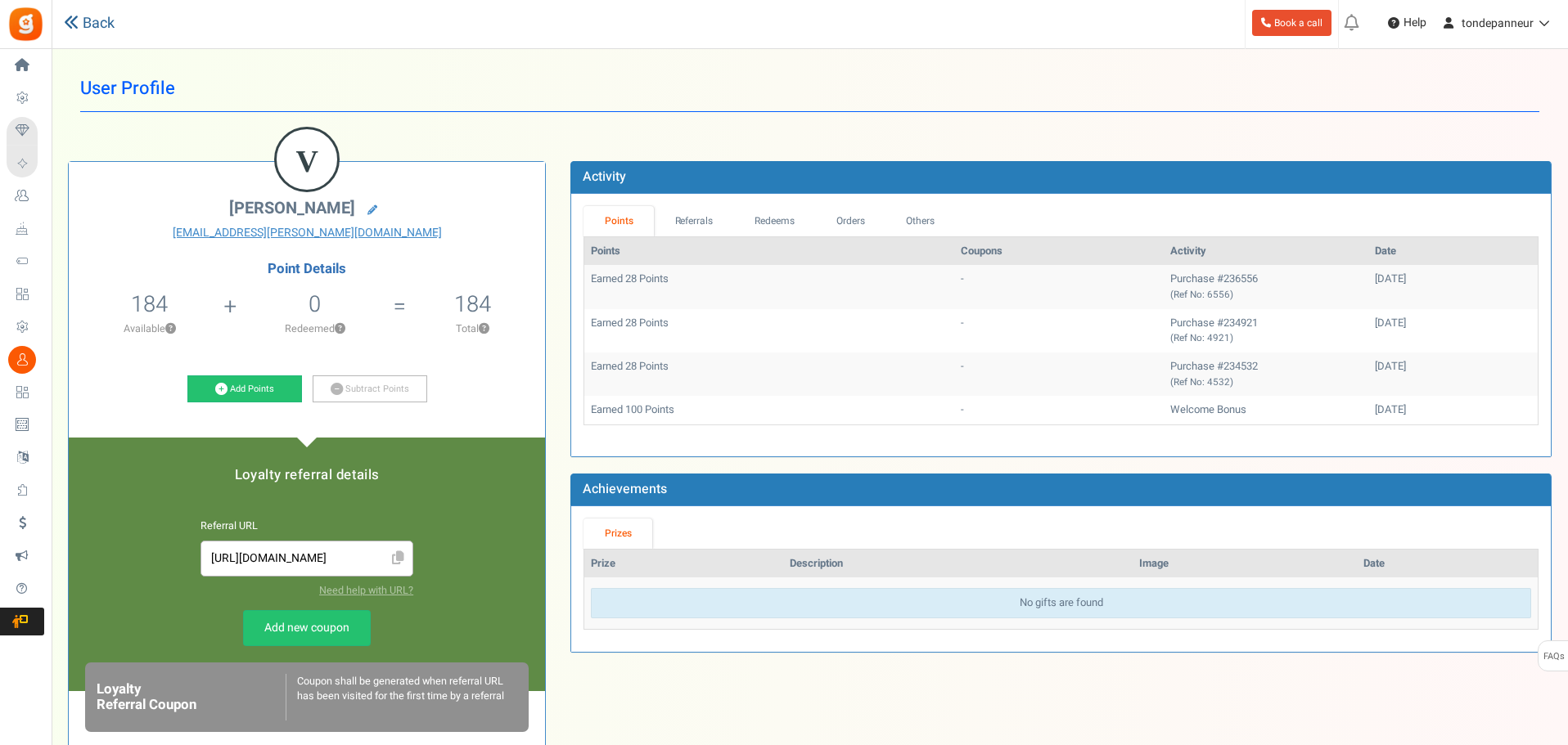
click at [88, 23] on link "Back" at bounding box center [89, 24] width 51 height 21
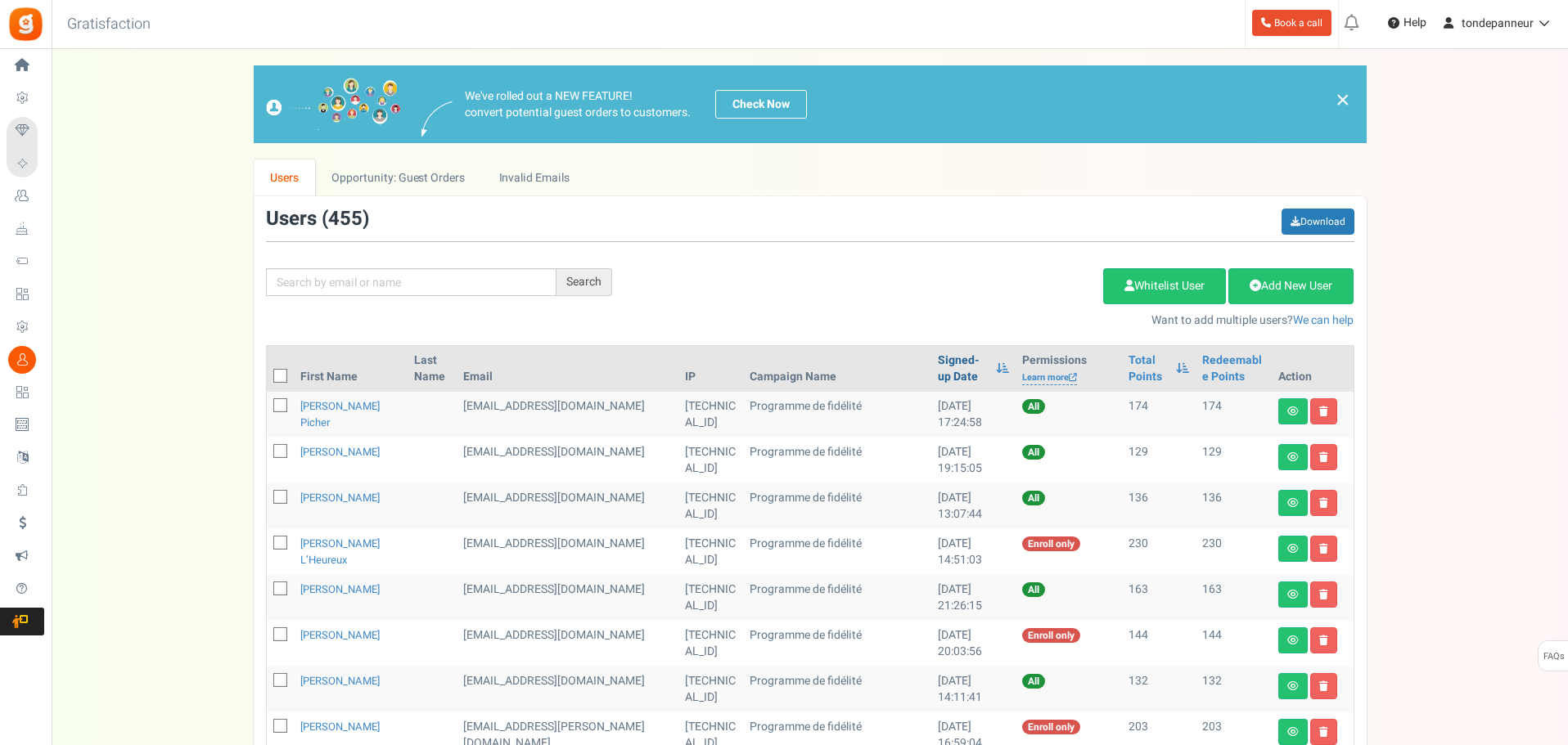
click at [937, 368] on link "Signed-up Date" at bounding box center [962, 369] width 50 height 32
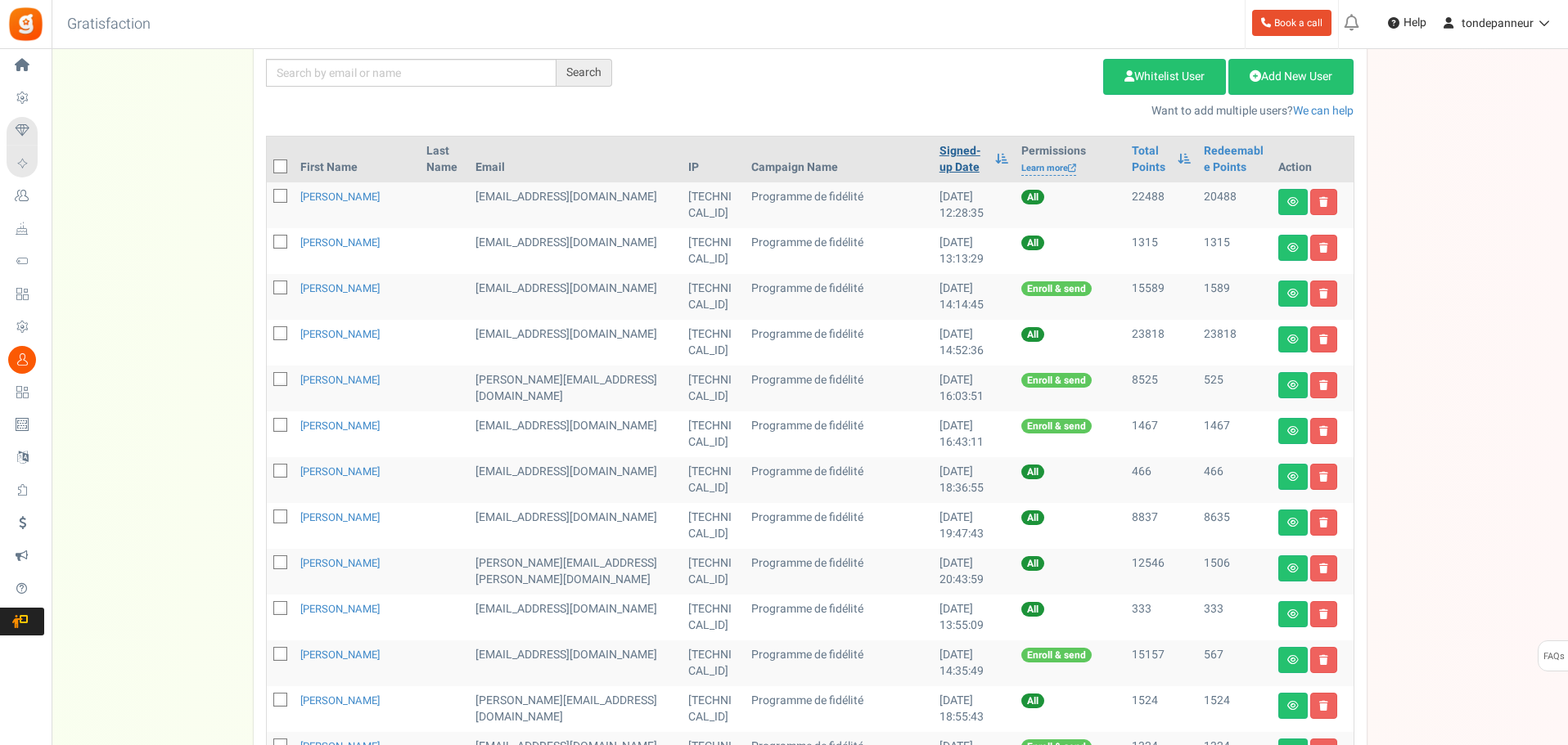
scroll to position [718, 0]
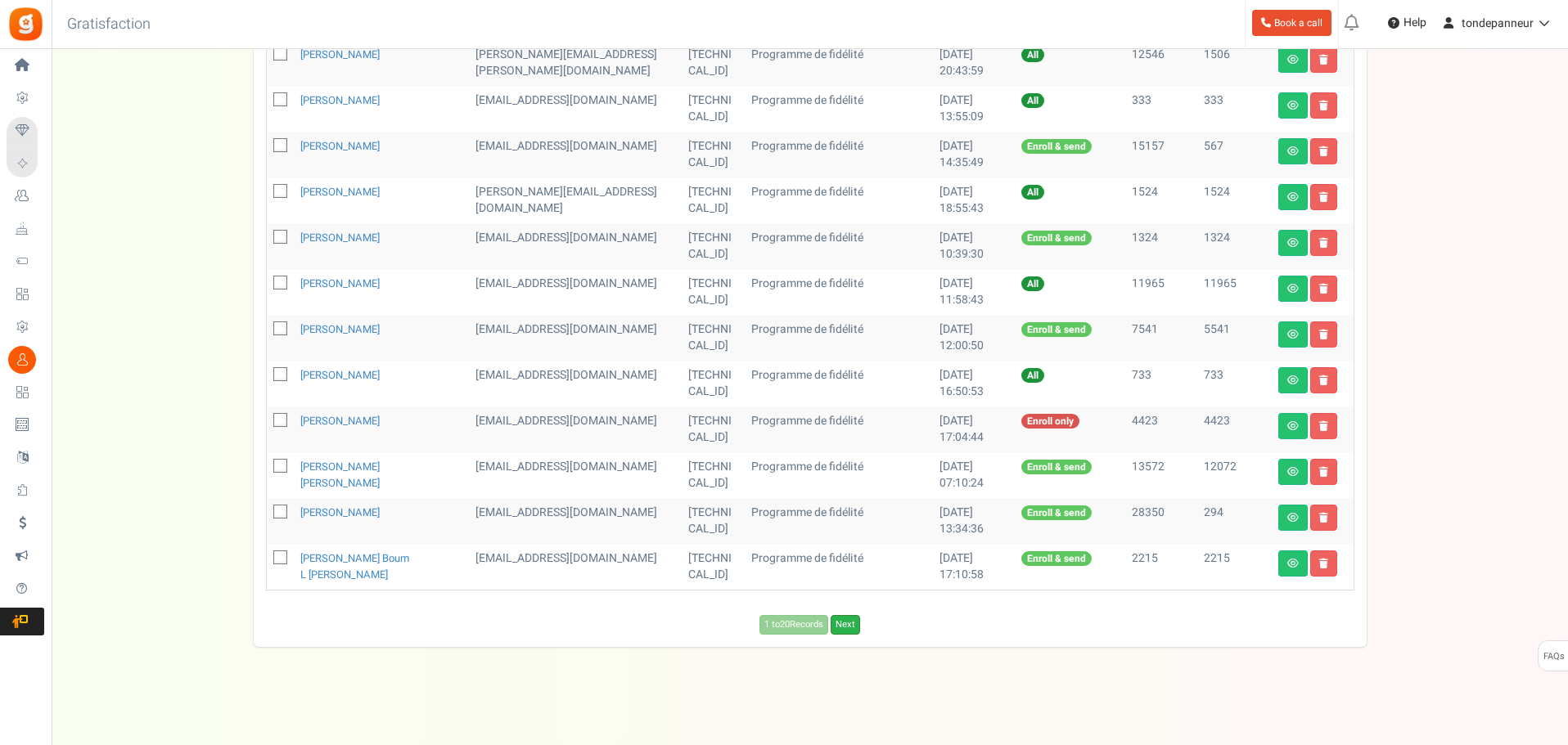
click at [855, 629] on link "Next" at bounding box center [846, 624] width 30 height 19
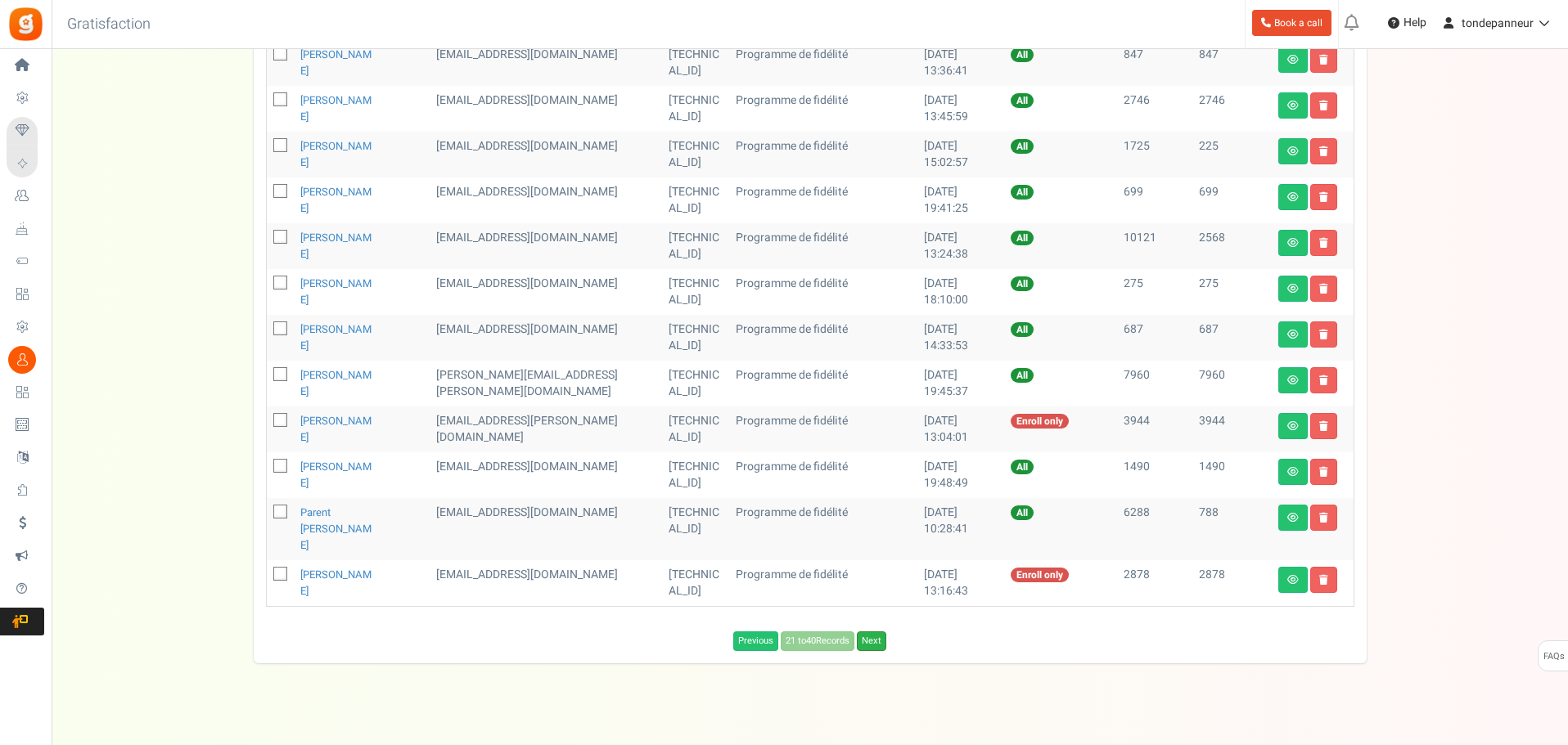
click at [860, 631] on link "Next" at bounding box center [872, 641] width 30 height 19
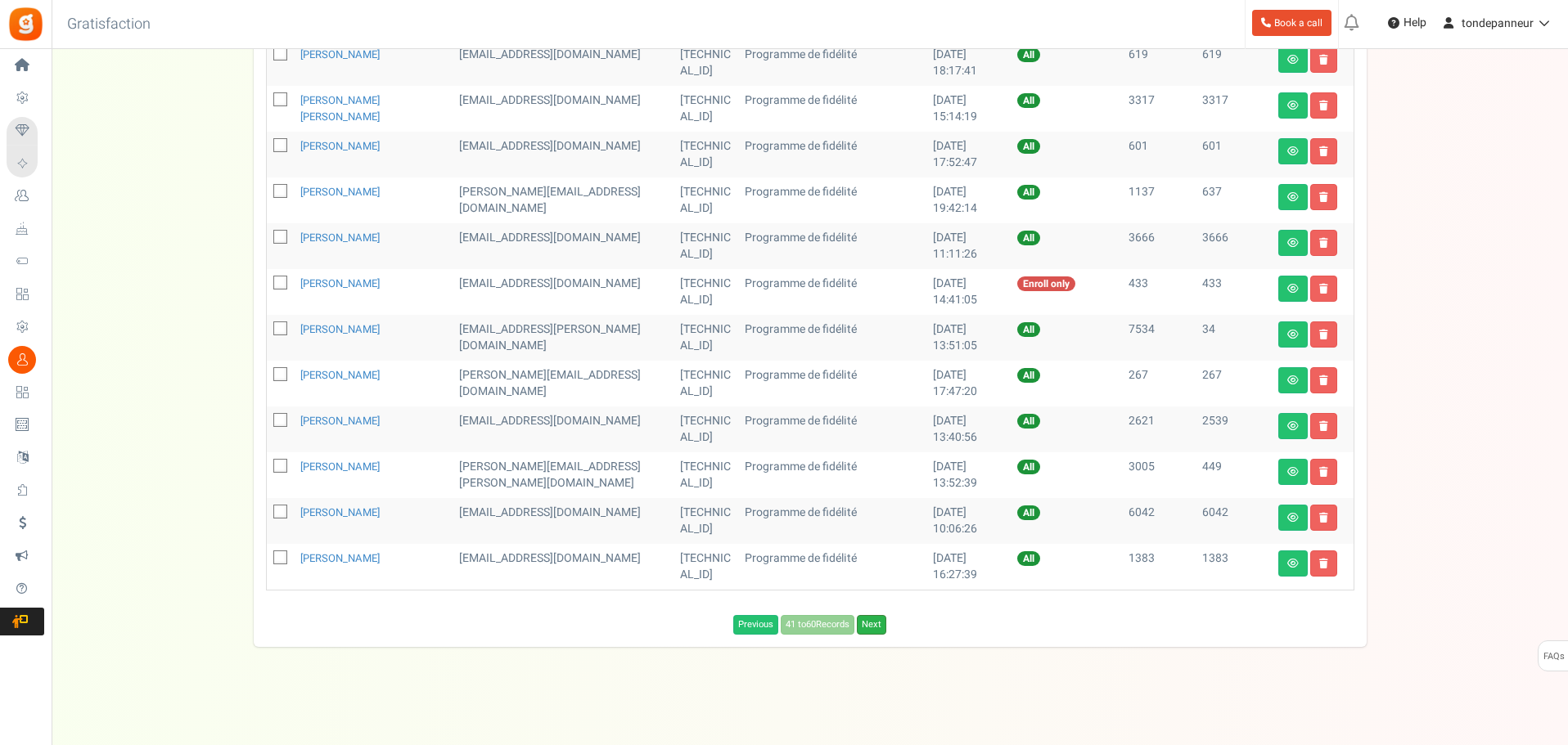
click at [874, 627] on link "Next" at bounding box center [872, 624] width 30 height 19
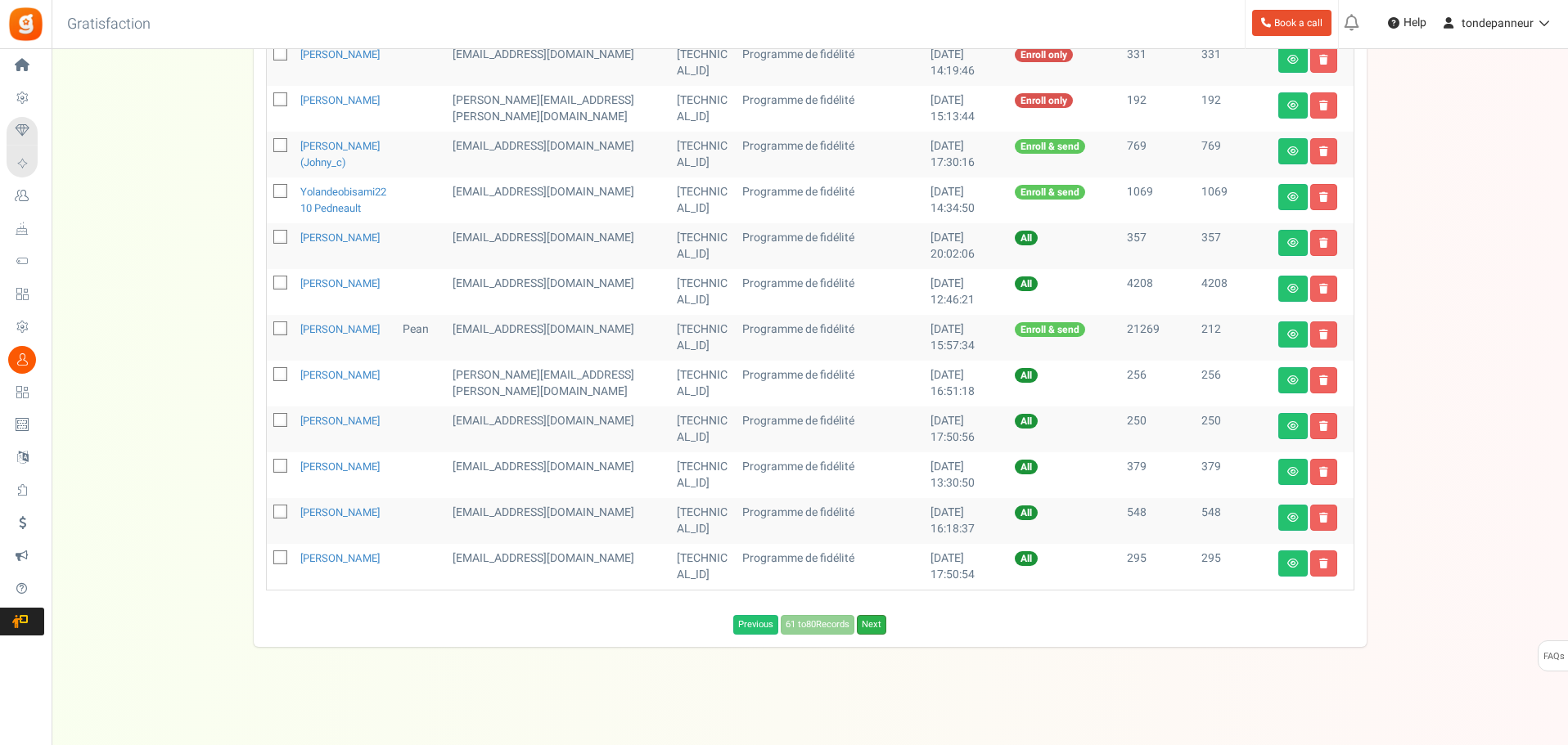
click at [878, 635] on link "Next" at bounding box center [872, 624] width 30 height 19
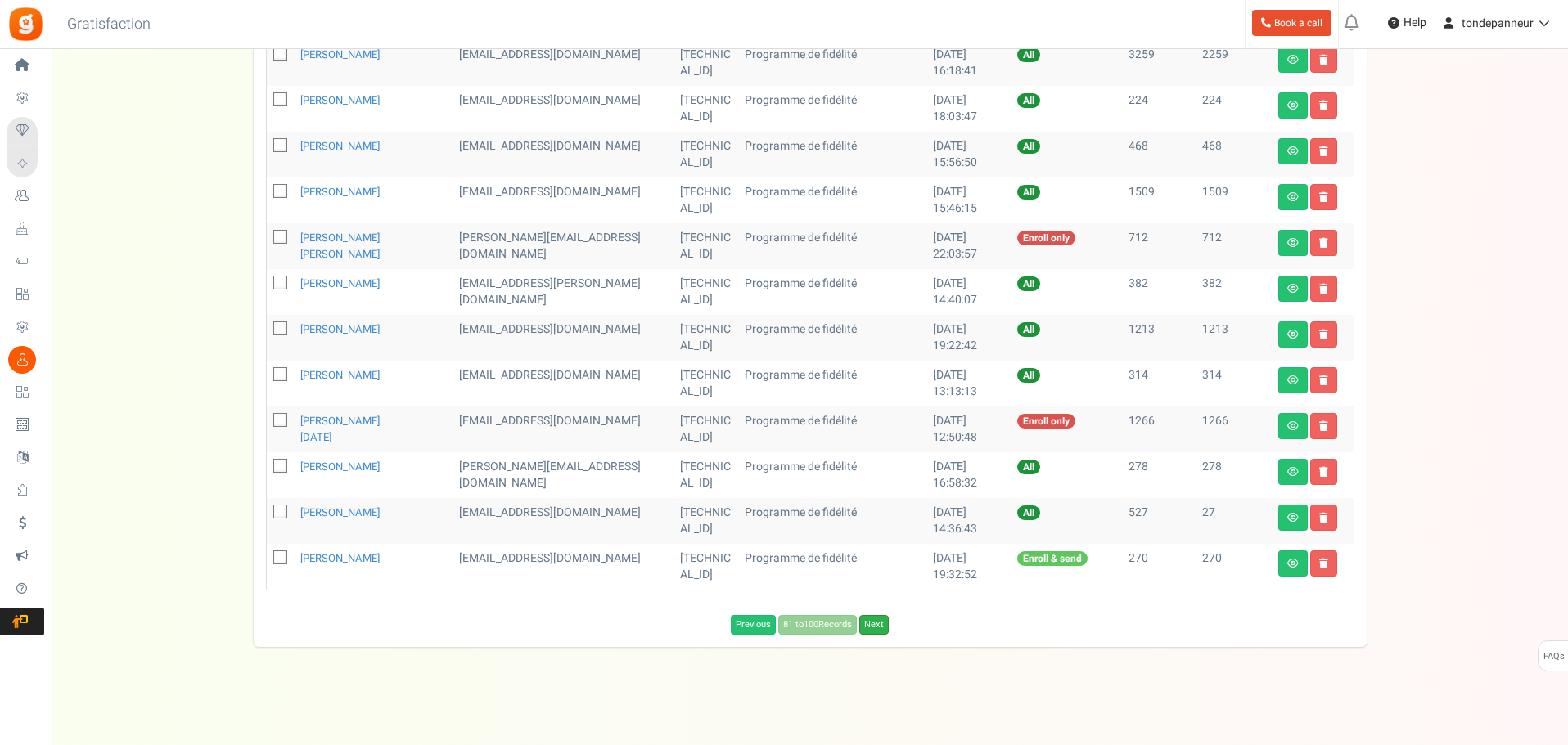
click at [882, 626] on link "Next" at bounding box center [874, 624] width 30 height 19
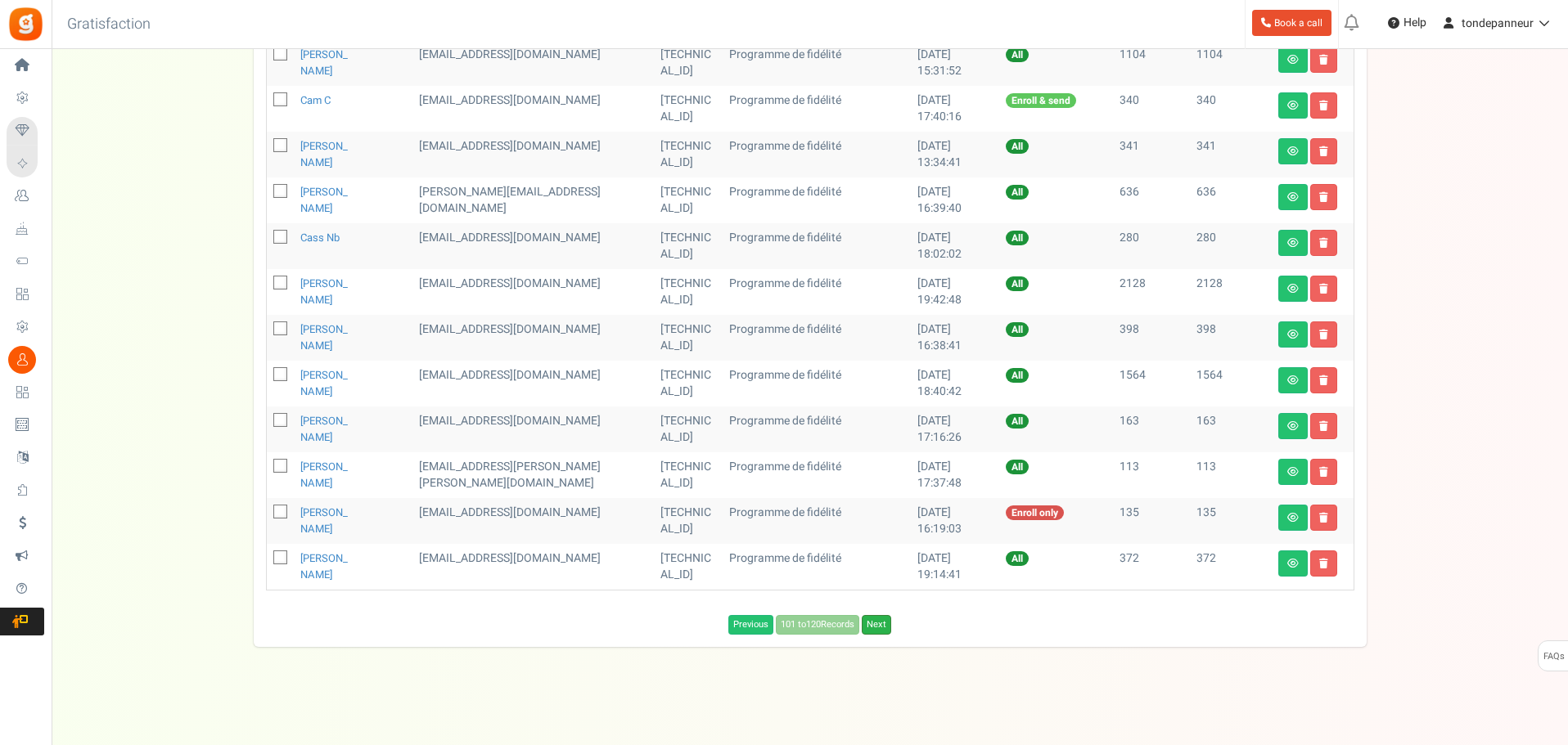
click at [877, 625] on link "Next" at bounding box center [876, 624] width 30 height 19
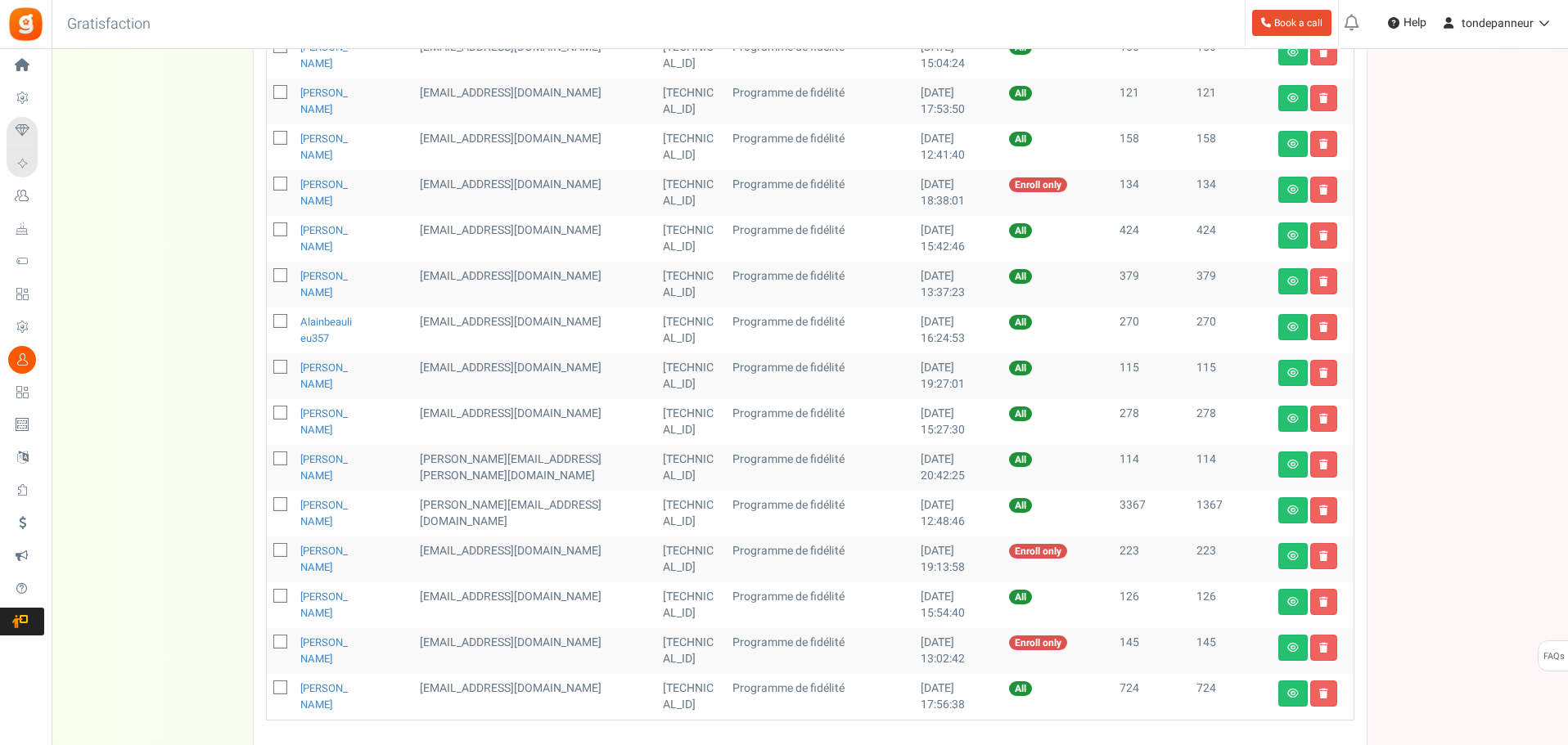
scroll to position [391, 0]
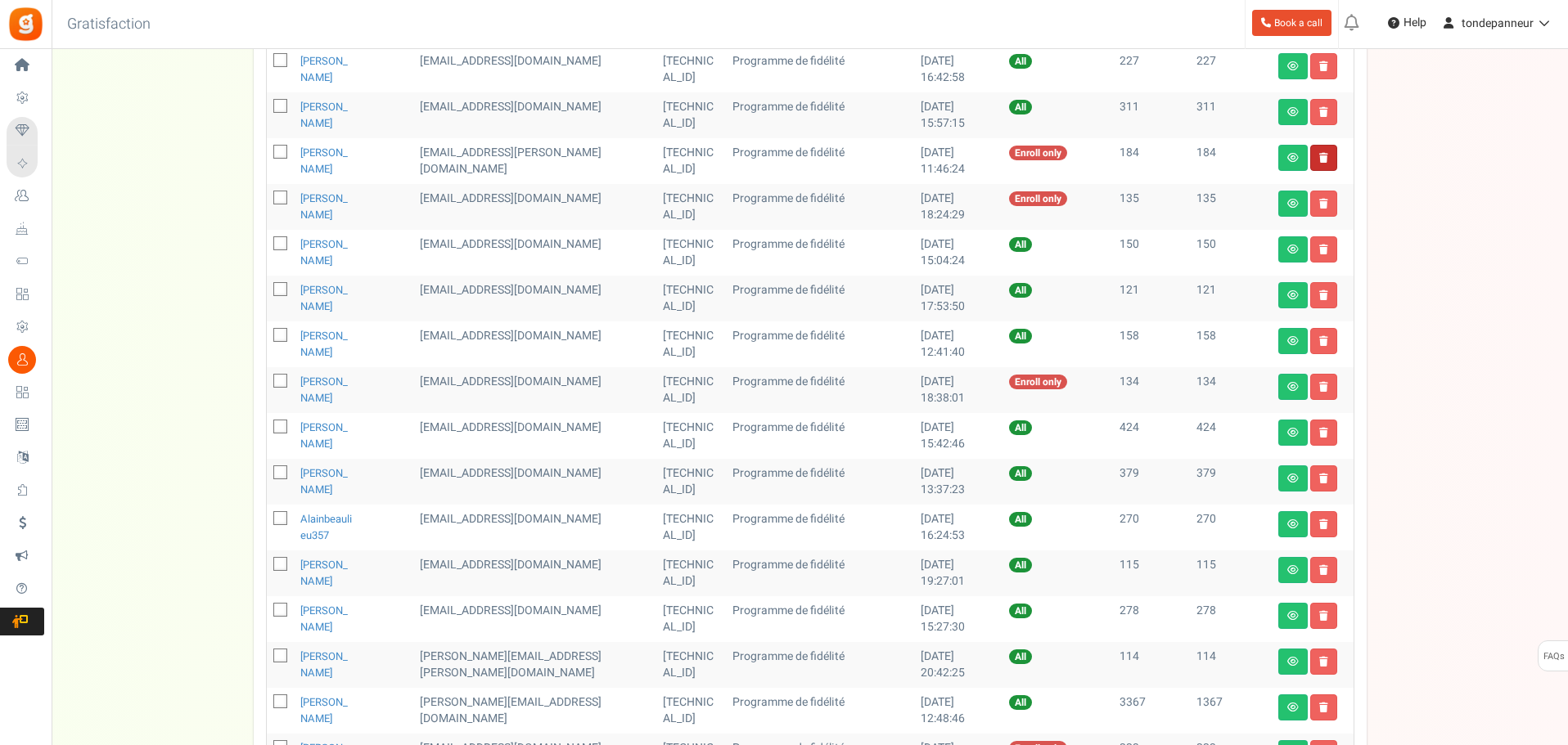
click at [1329, 152] on link at bounding box center [1323, 158] width 27 height 26
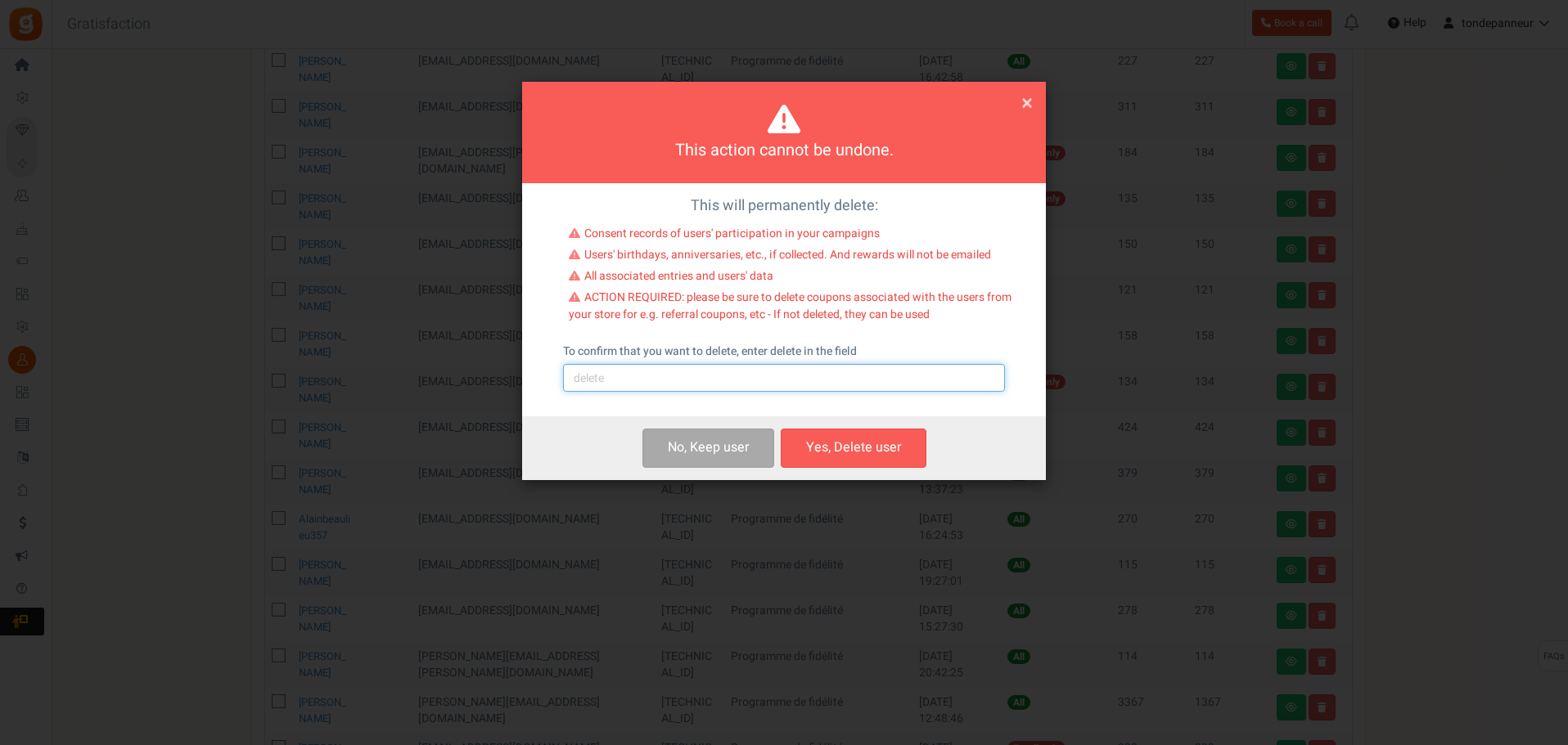
click at [708, 369] on input "text" at bounding box center [784, 378] width 442 height 28
type input "delete"
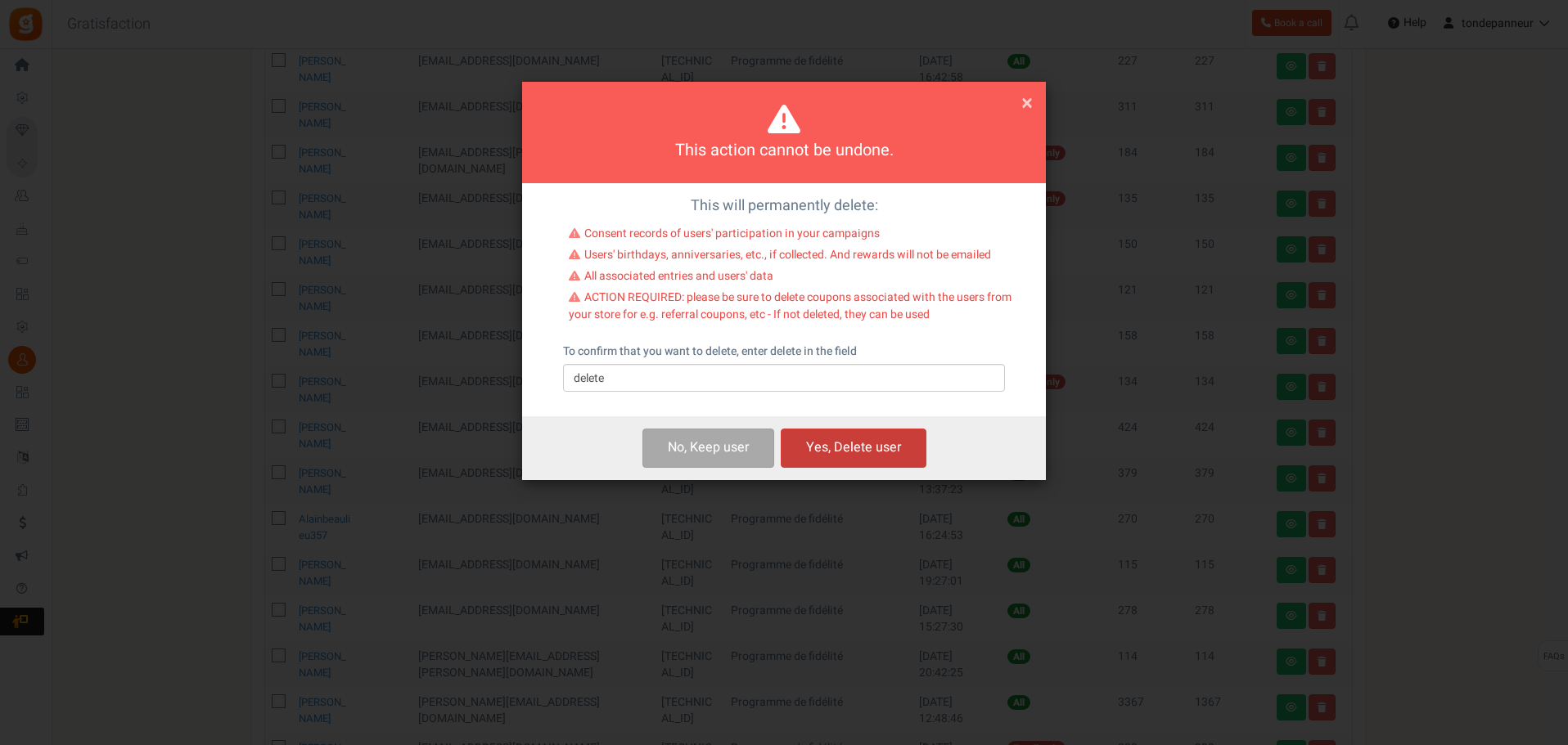
click at [825, 449] on button "Yes, Delete user" at bounding box center [853, 448] width 146 height 38
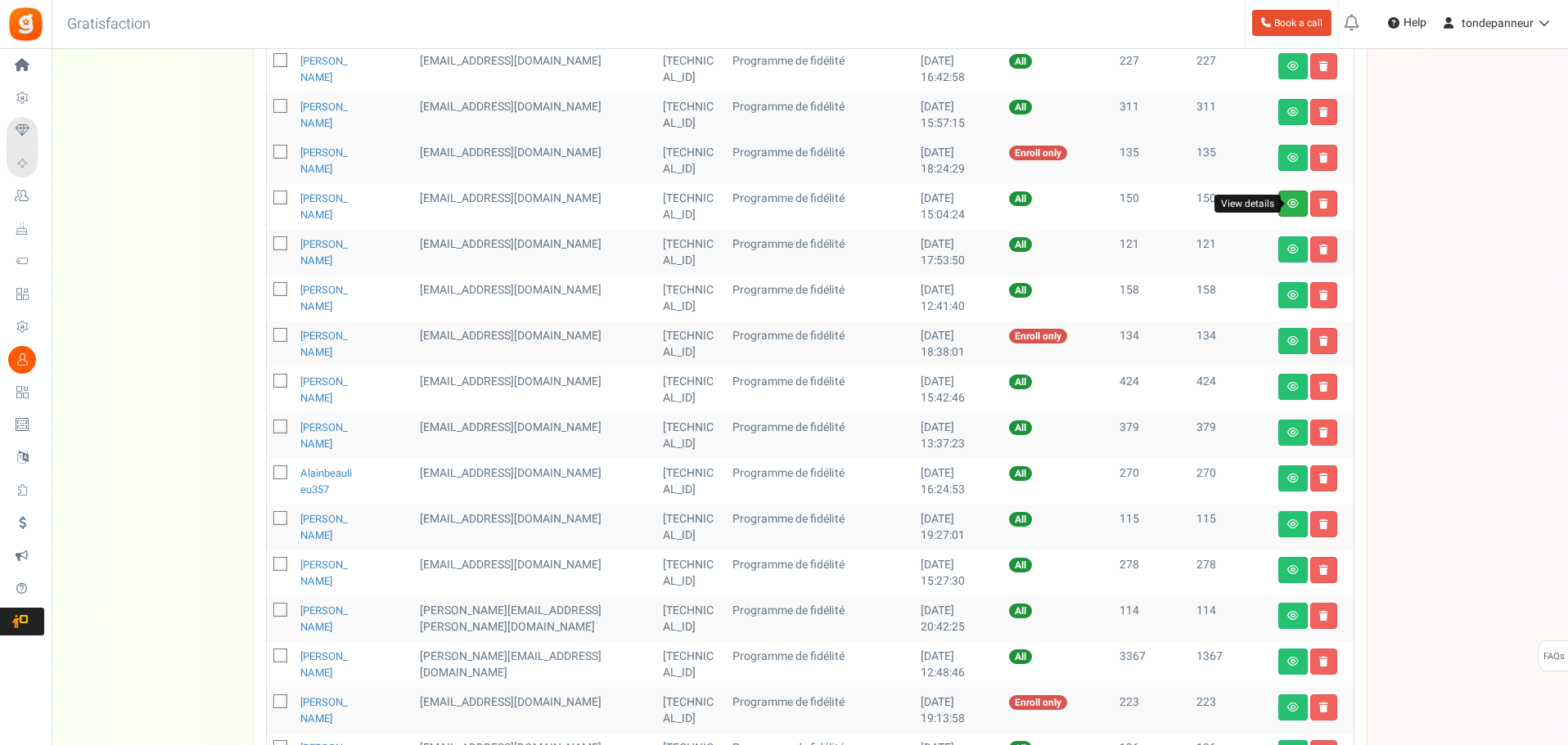
click at [1295, 207] on icon at bounding box center [1292, 203] width 11 height 10
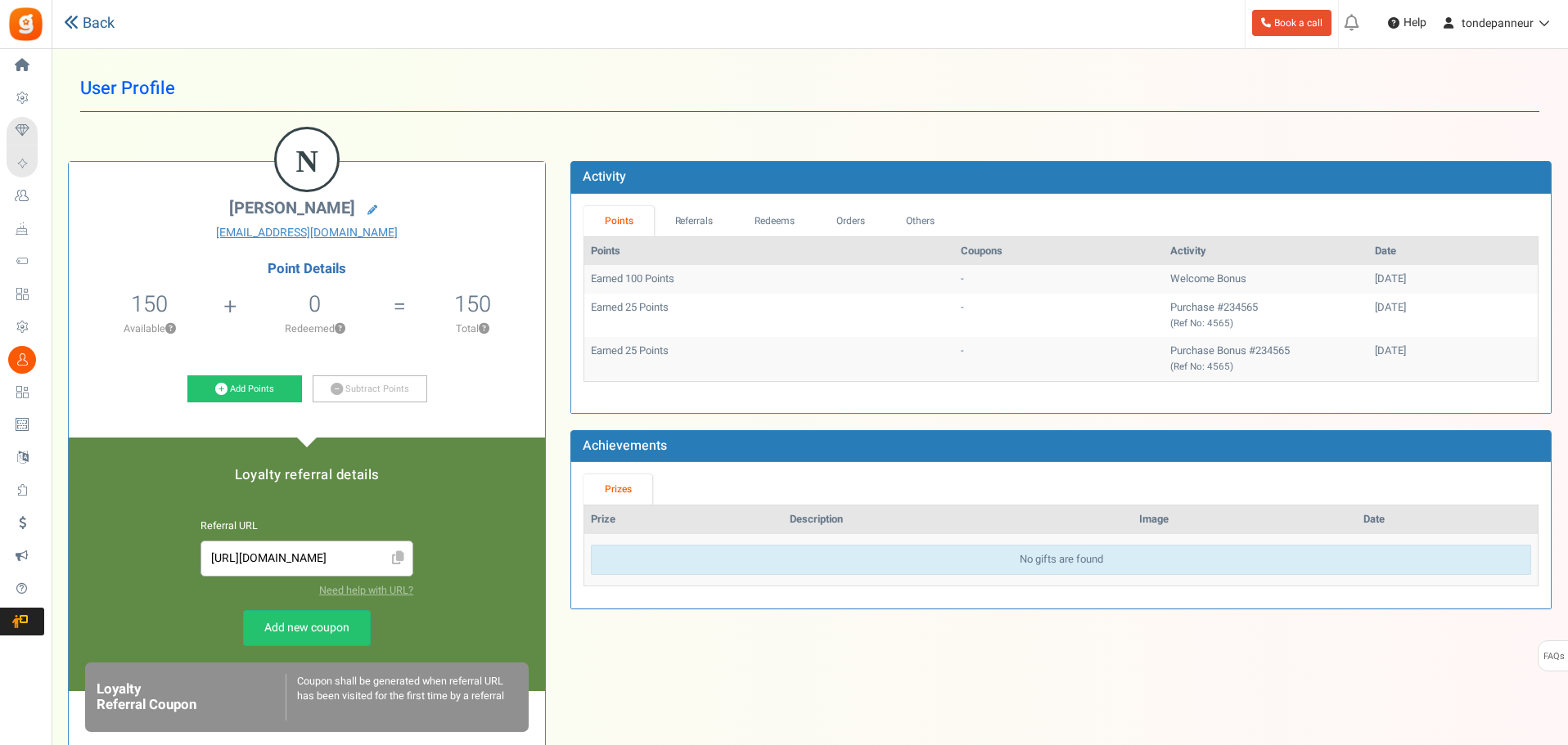
click at [91, 23] on link "Back" at bounding box center [89, 24] width 51 height 21
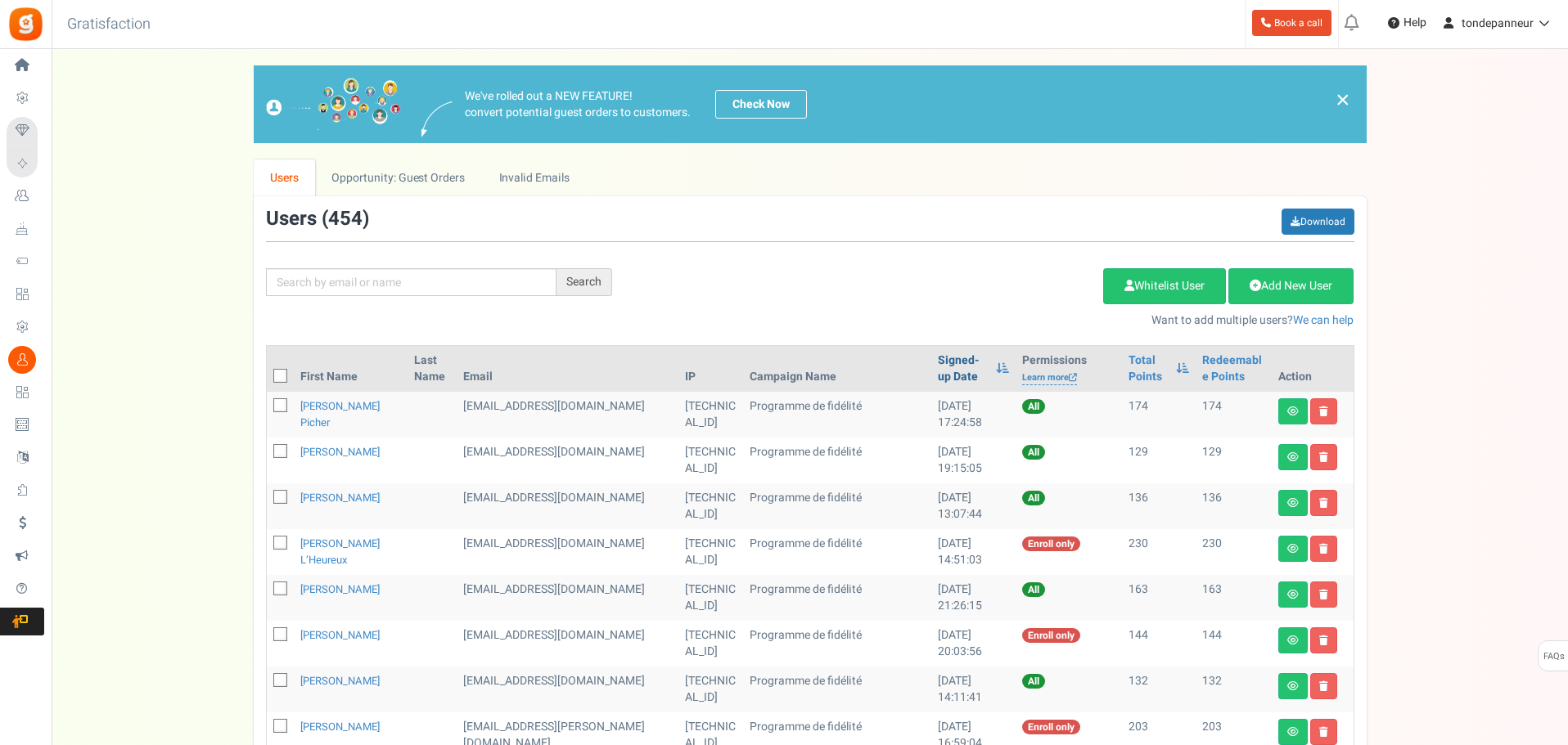
click at [937, 377] on link "Signed-up Date" at bounding box center [962, 369] width 50 height 32
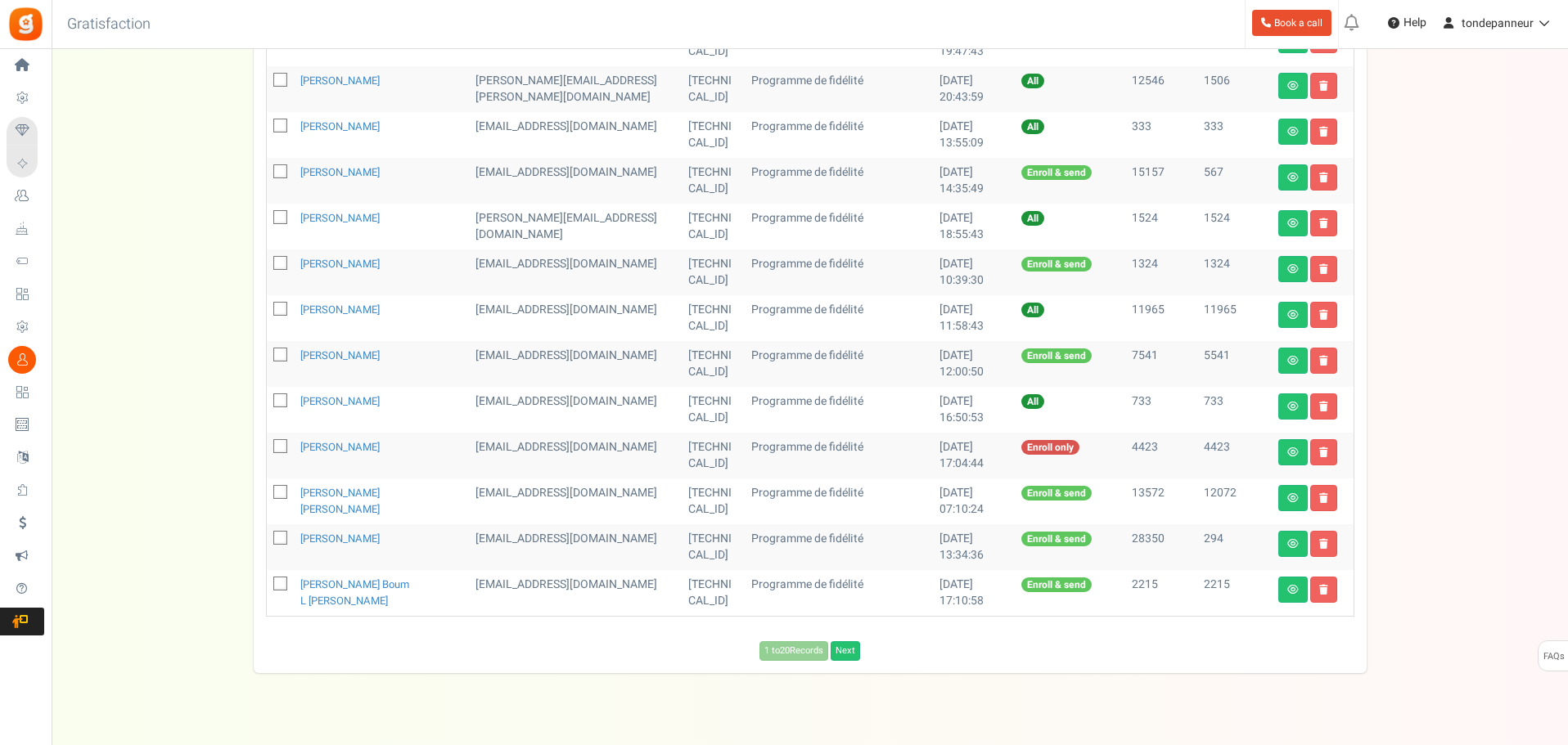
scroll to position [718, 0]
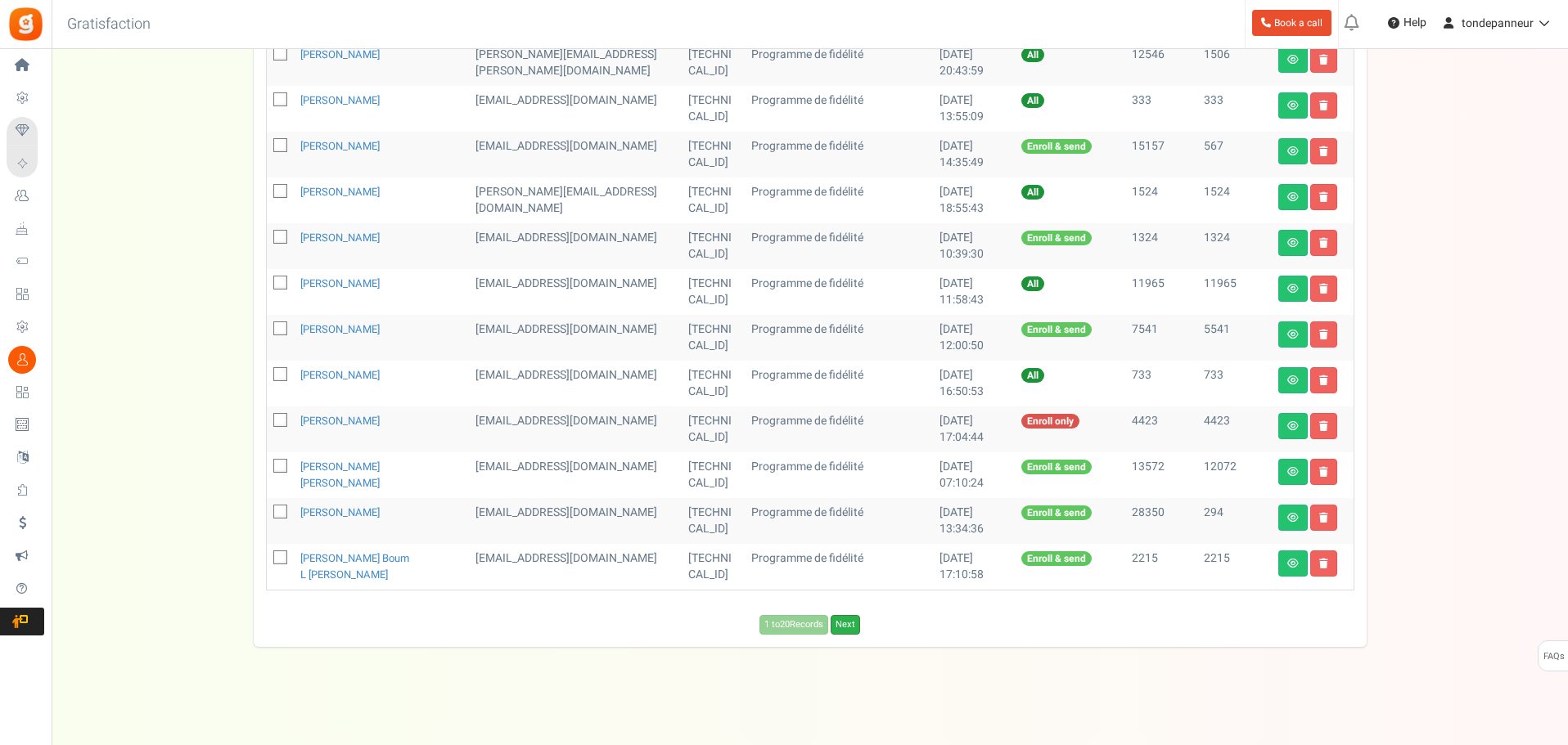
click at [845, 619] on link "Next" at bounding box center [846, 624] width 30 height 19
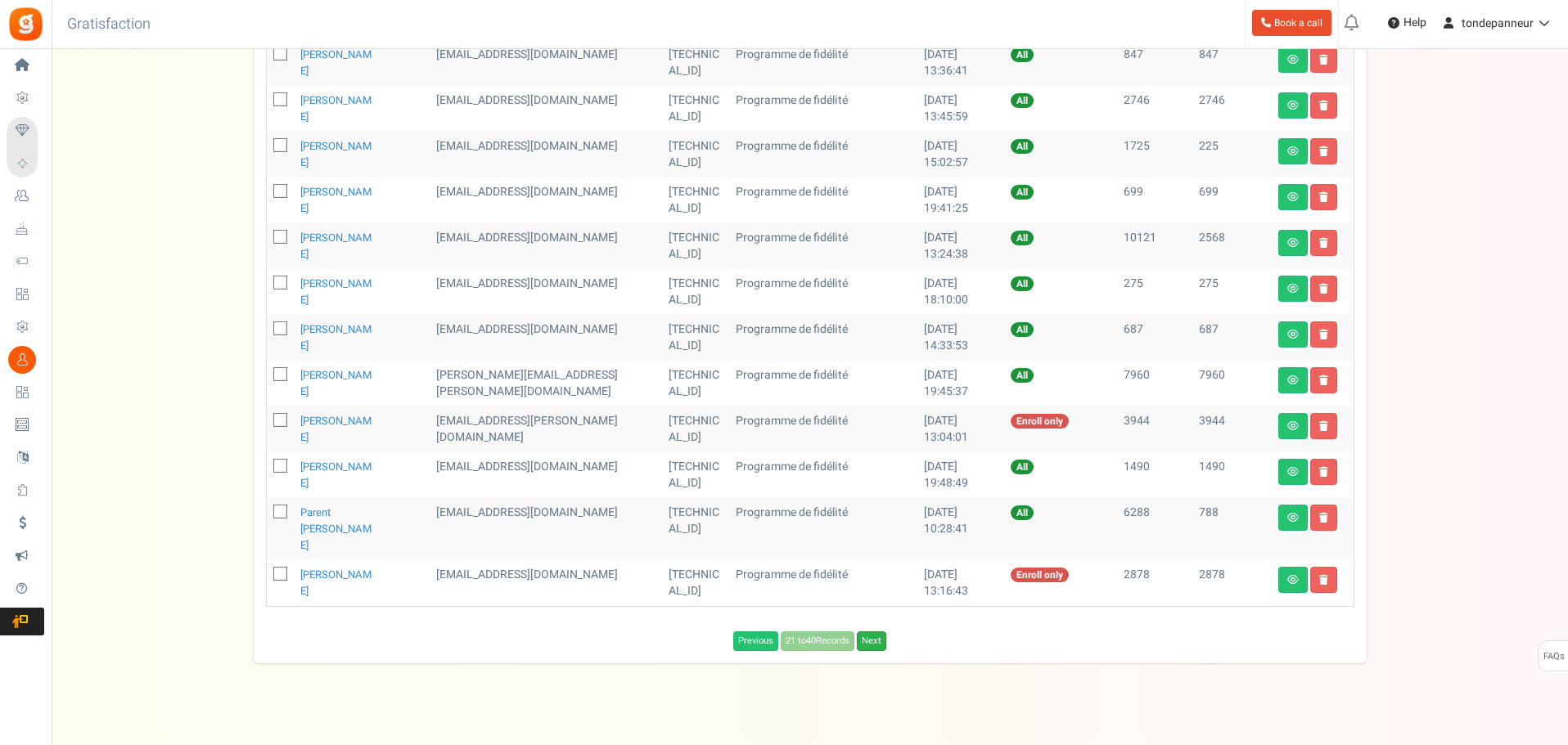
click at [862, 631] on link "Next" at bounding box center [872, 641] width 30 height 19
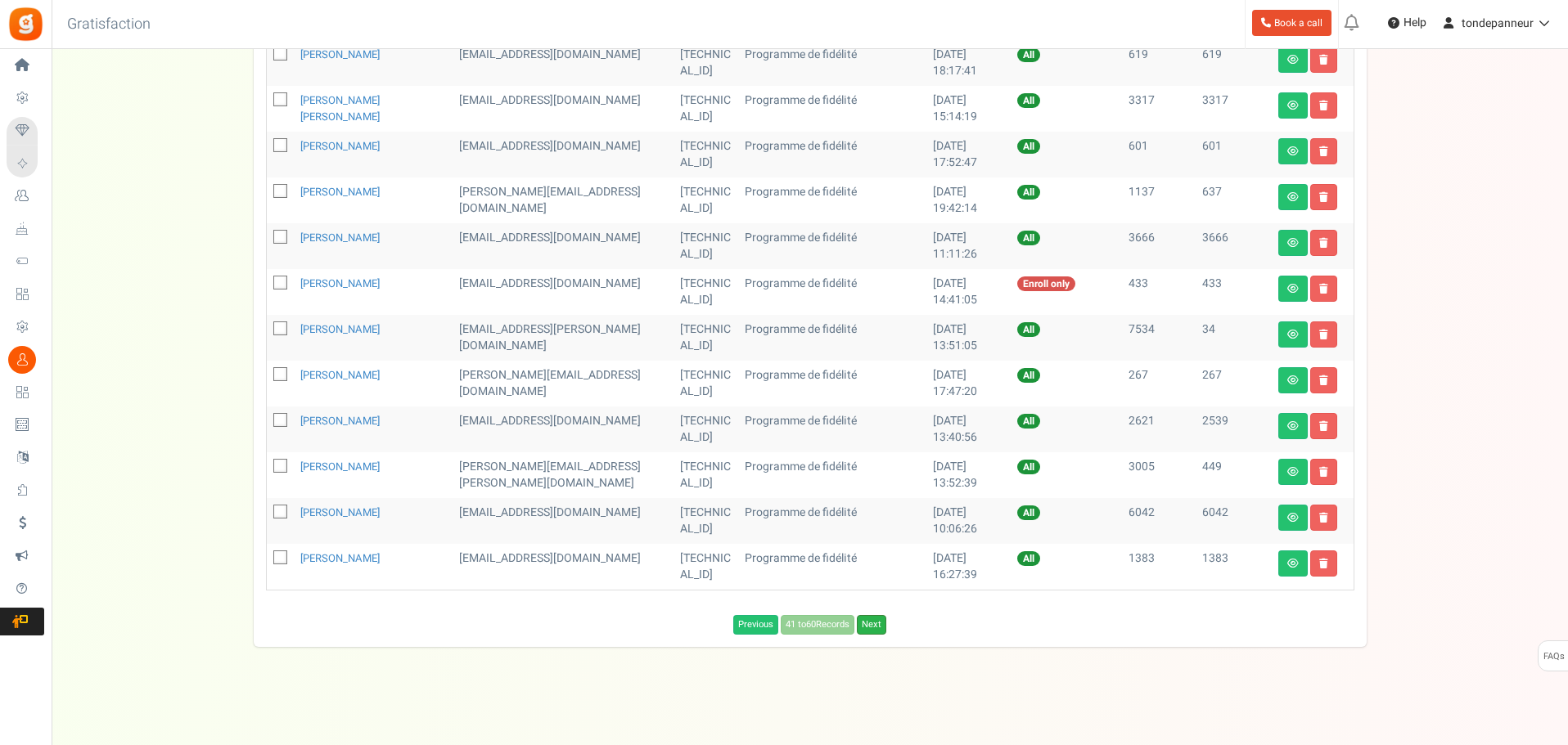
click at [871, 629] on link "Next" at bounding box center [872, 624] width 30 height 19
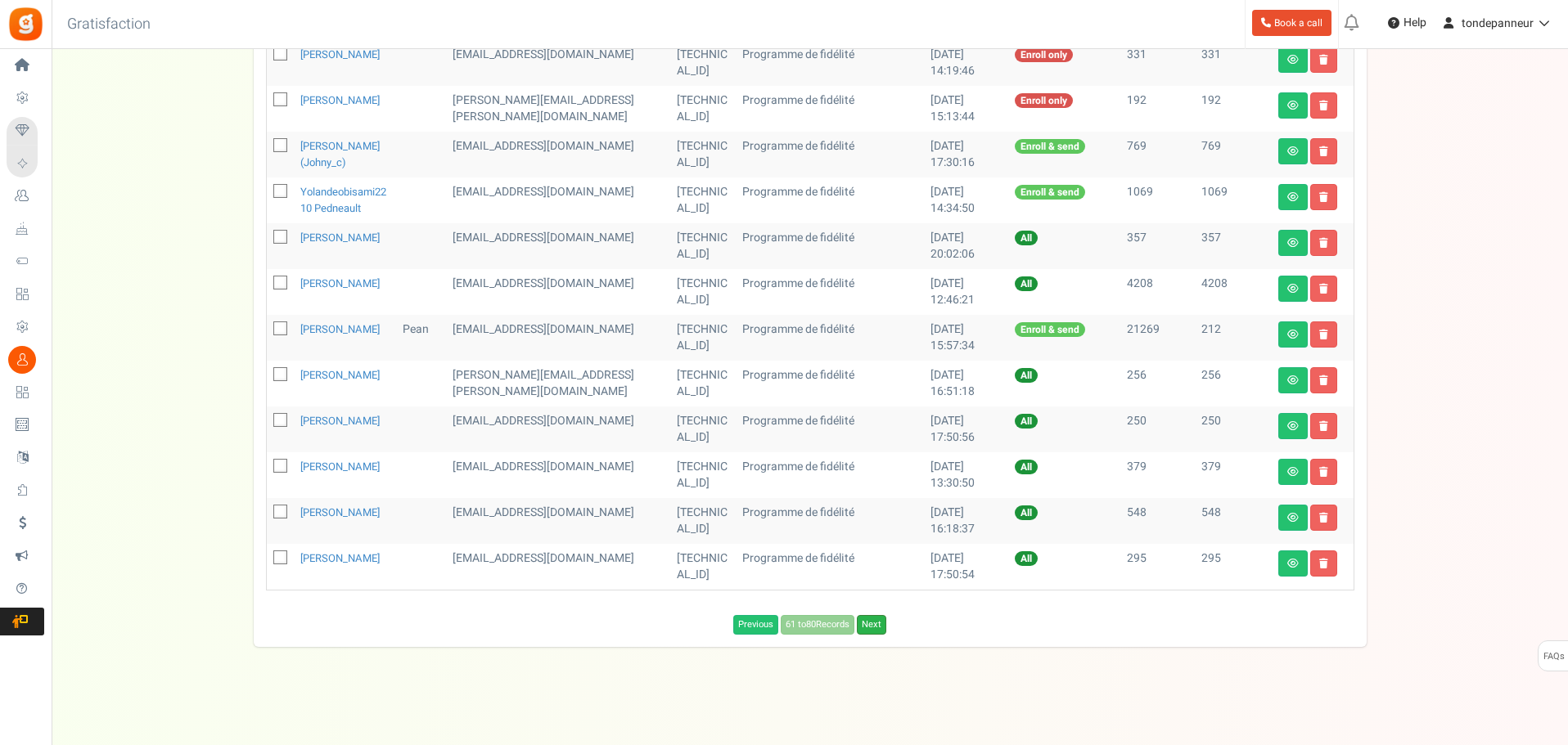
click at [874, 635] on link "Next" at bounding box center [872, 624] width 30 height 19
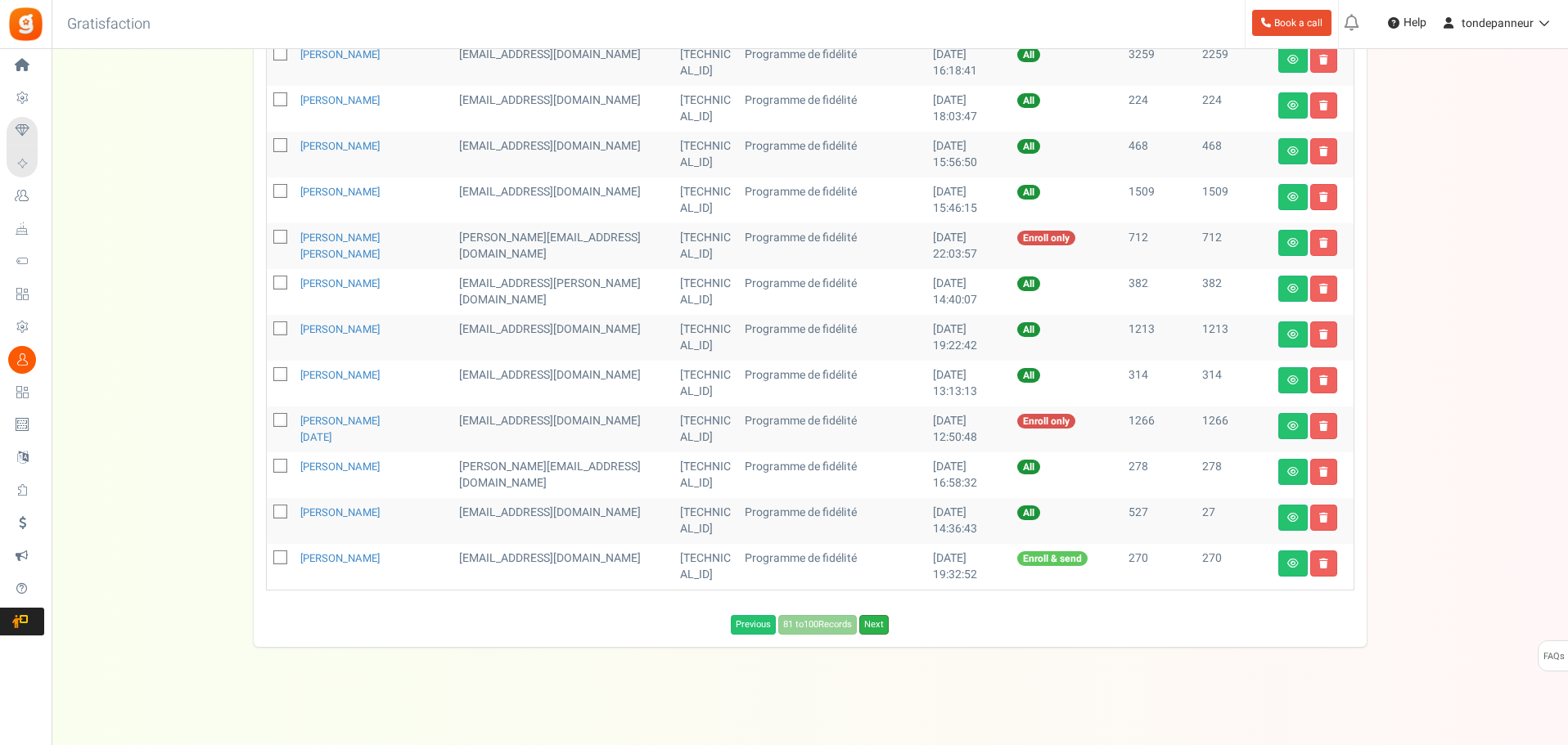
click at [874, 633] on link "Next" at bounding box center [874, 624] width 30 height 19
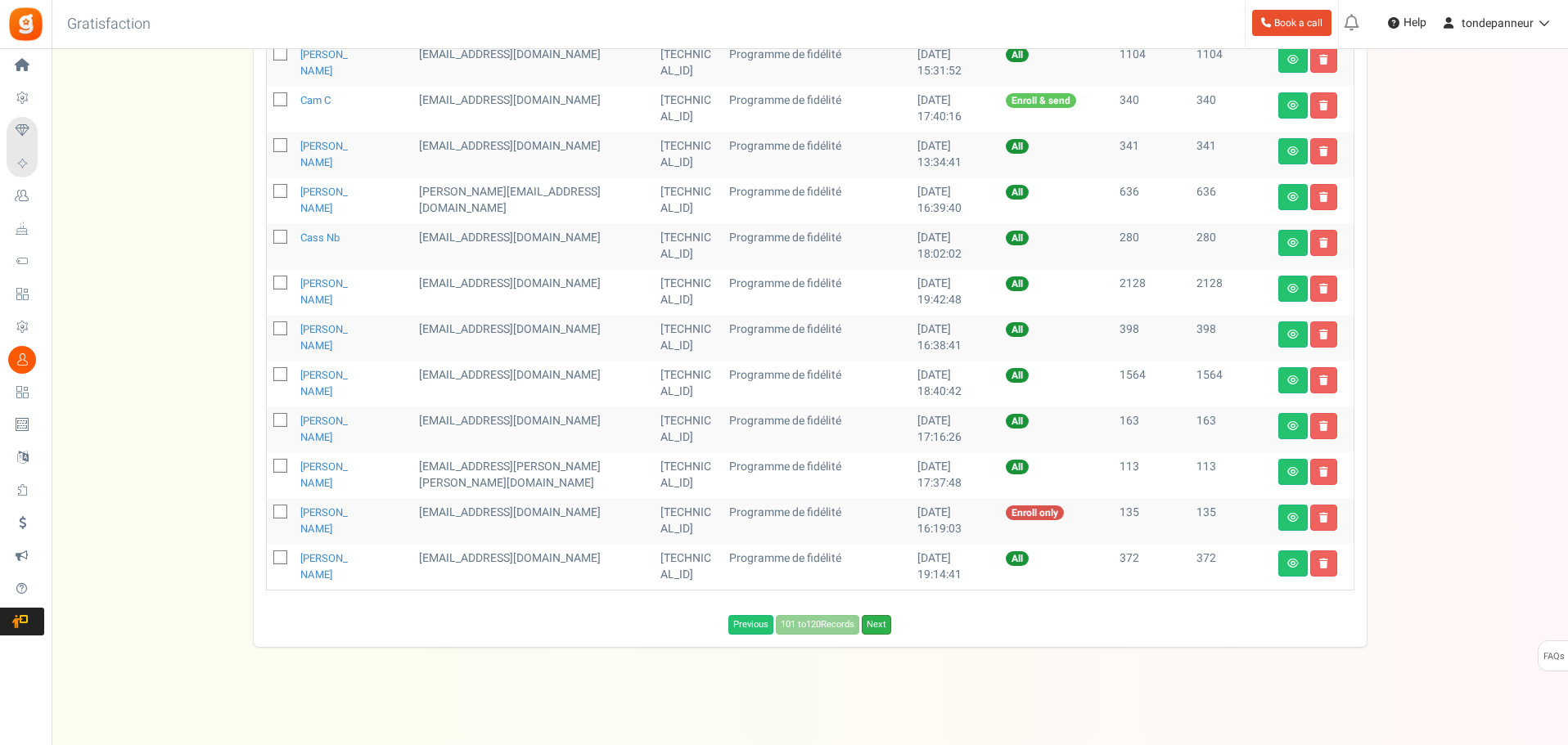
click at [880, 626] on link "Next" at bounding box center [876, 624] width 30 height 19
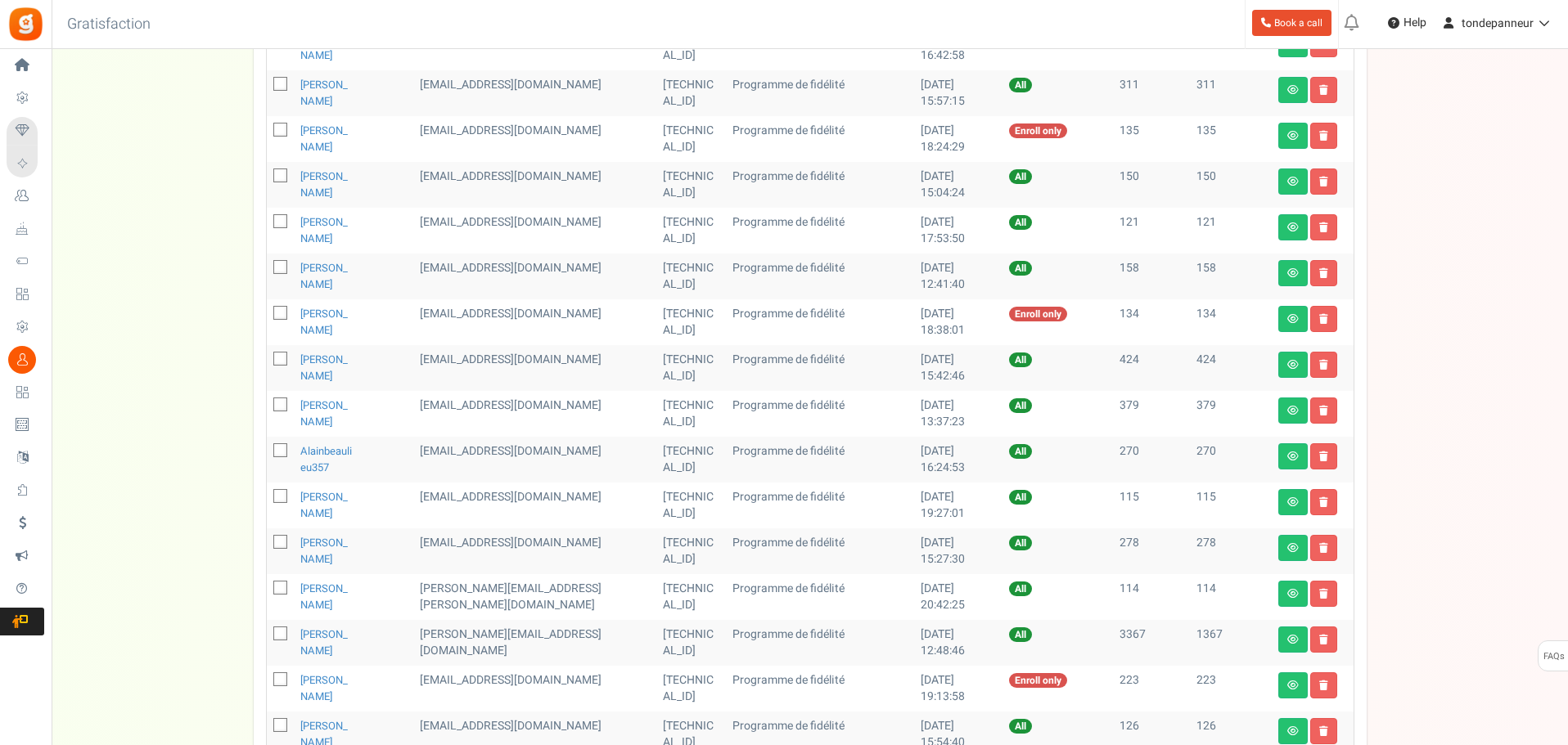
scroll to position [391, 0]
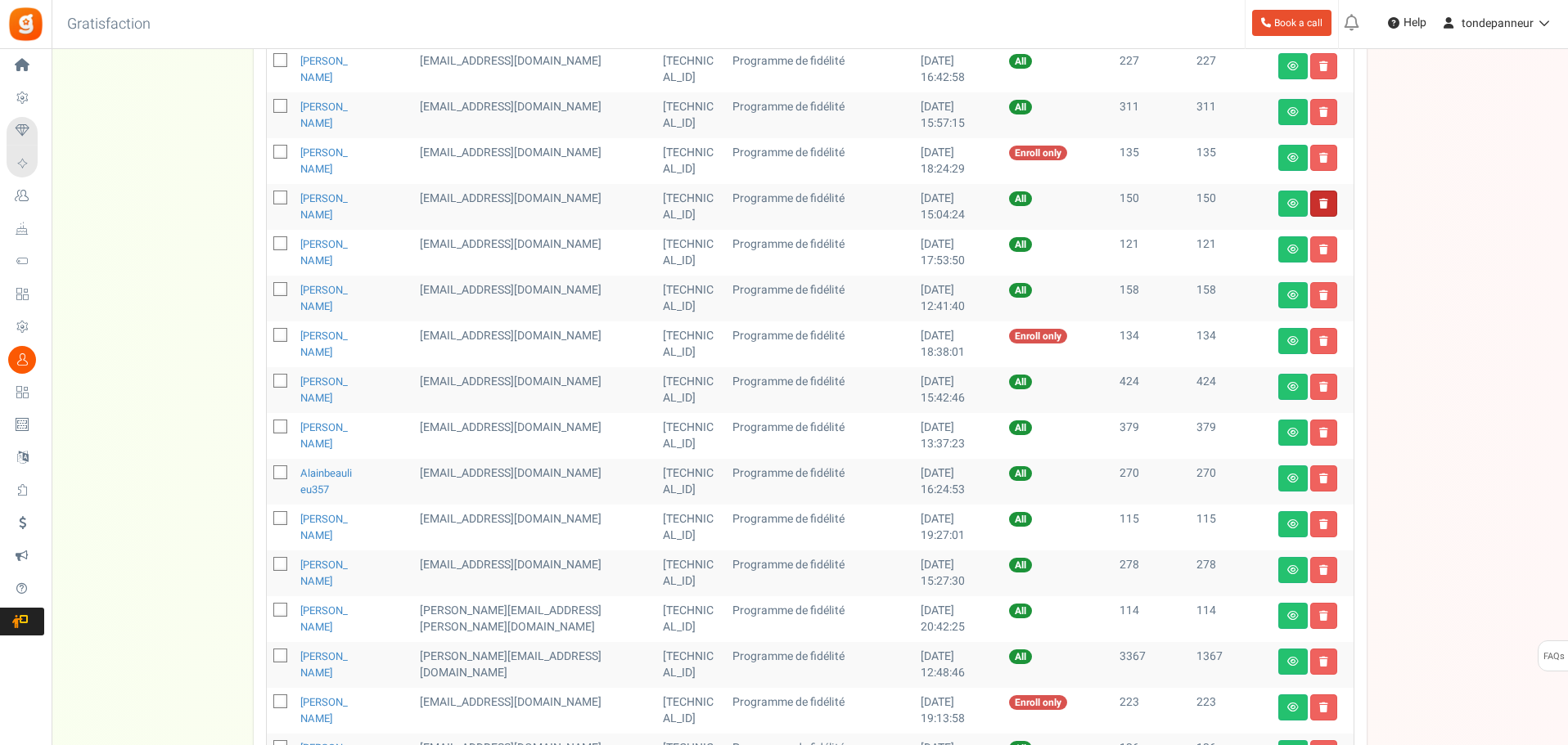
click at [1329, 205] on link at bounding box center [1323, 203] width 27 height 26
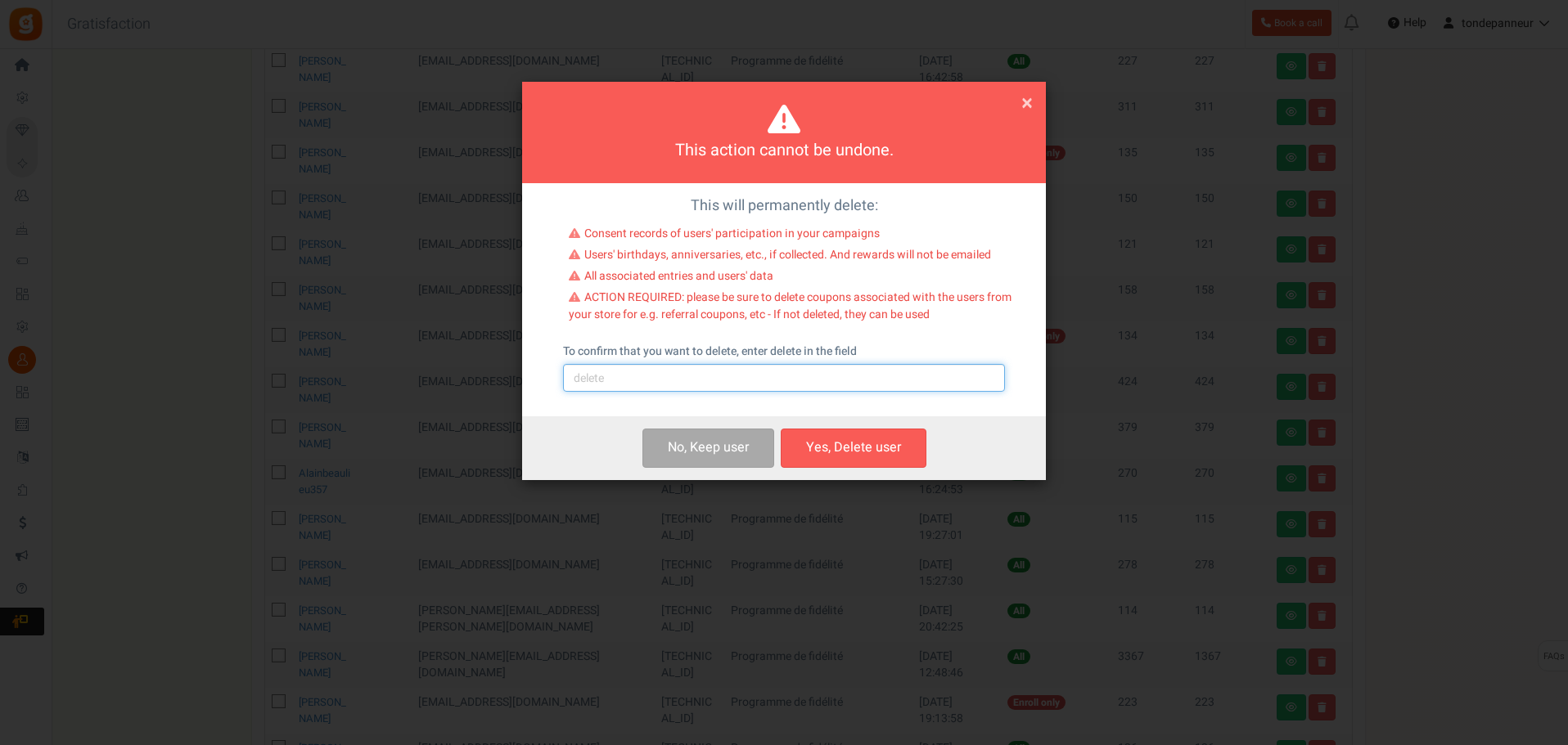
click at [676, 381] on input "text" at bounding box center [784, 378] width 442 height 28
type input "delete"
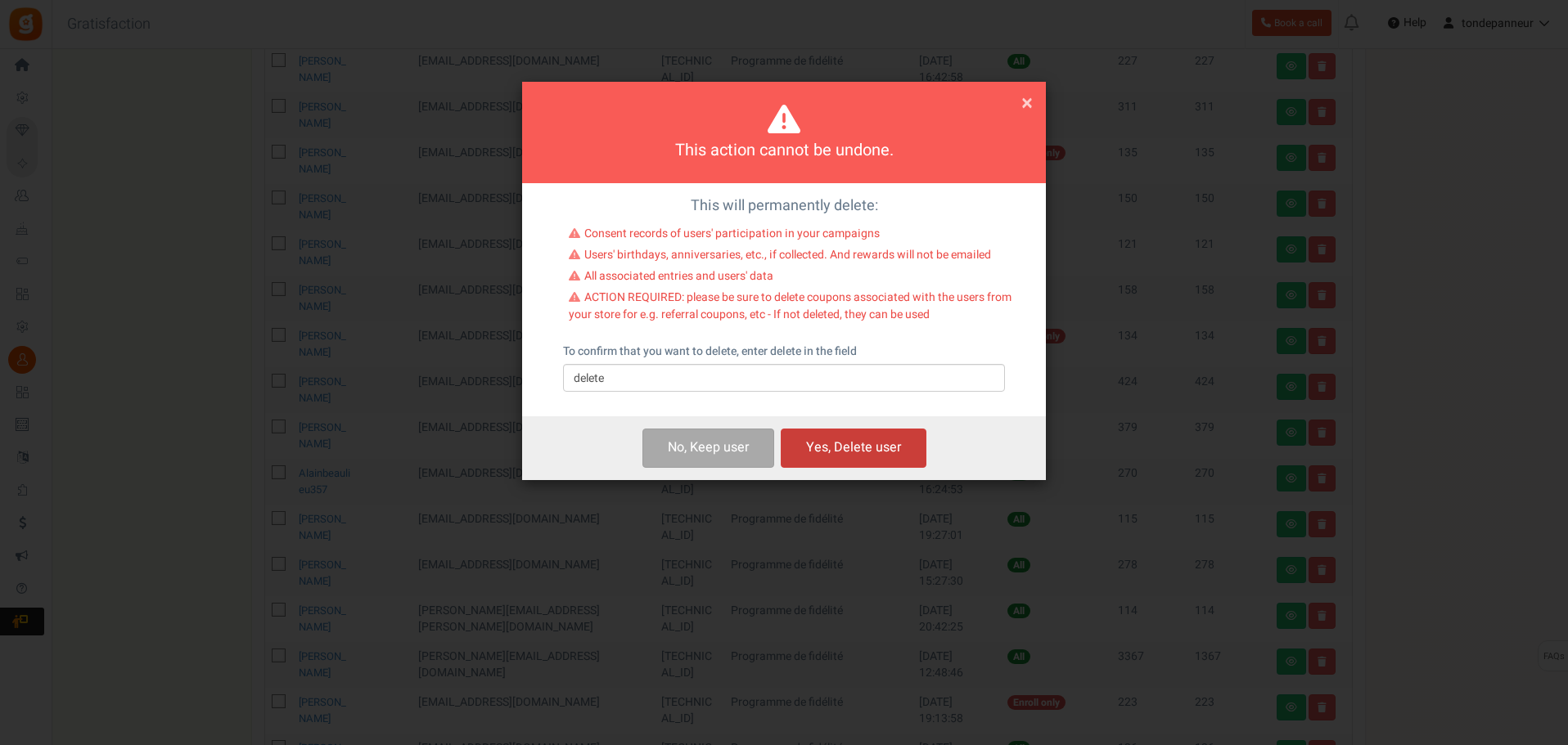
click at [844, 442] on button "Yes, Delete user" at bounding box center [853, 448] width 146 height 38
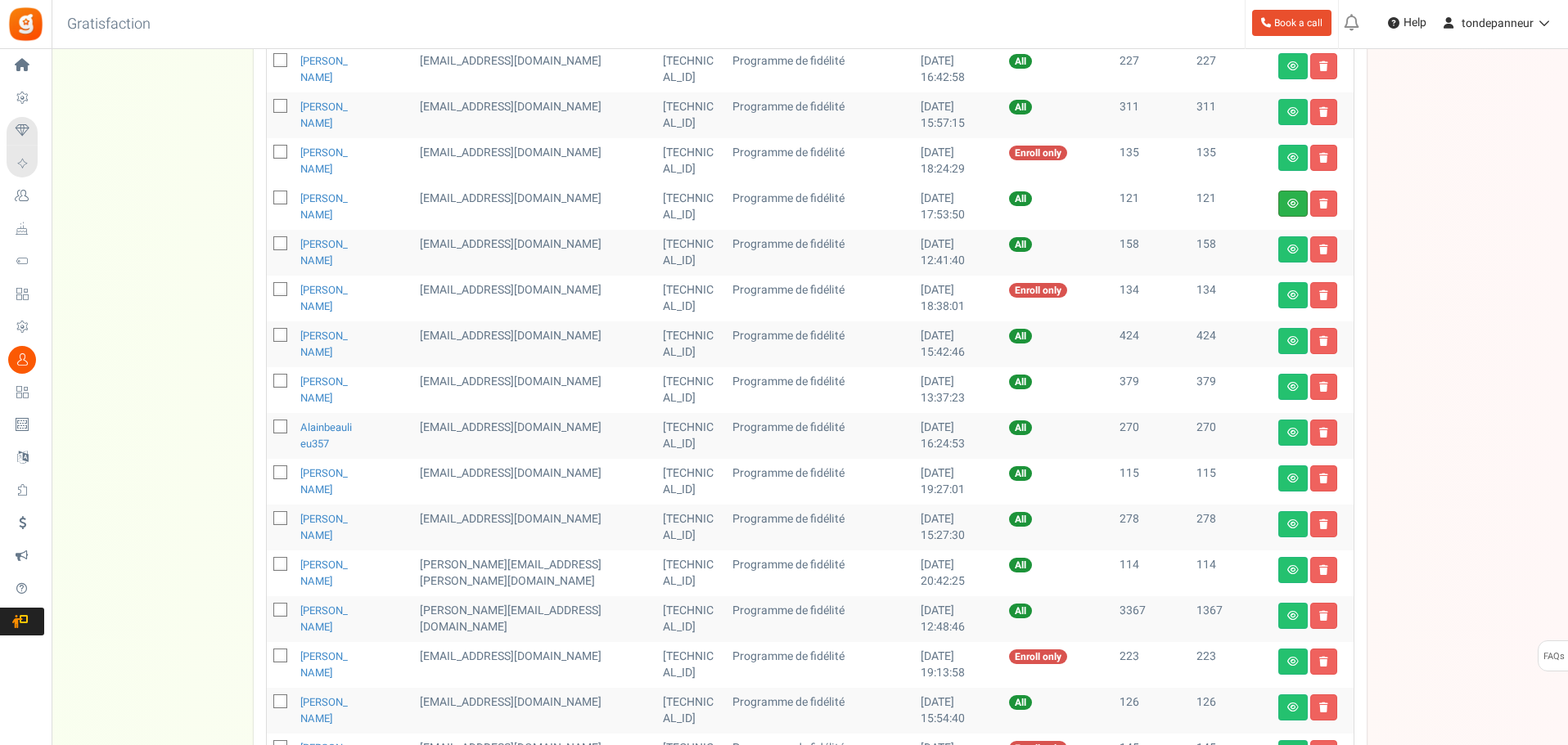
click at [1281, 210] on link at bounding box center [1293, 203] width 30 height 26
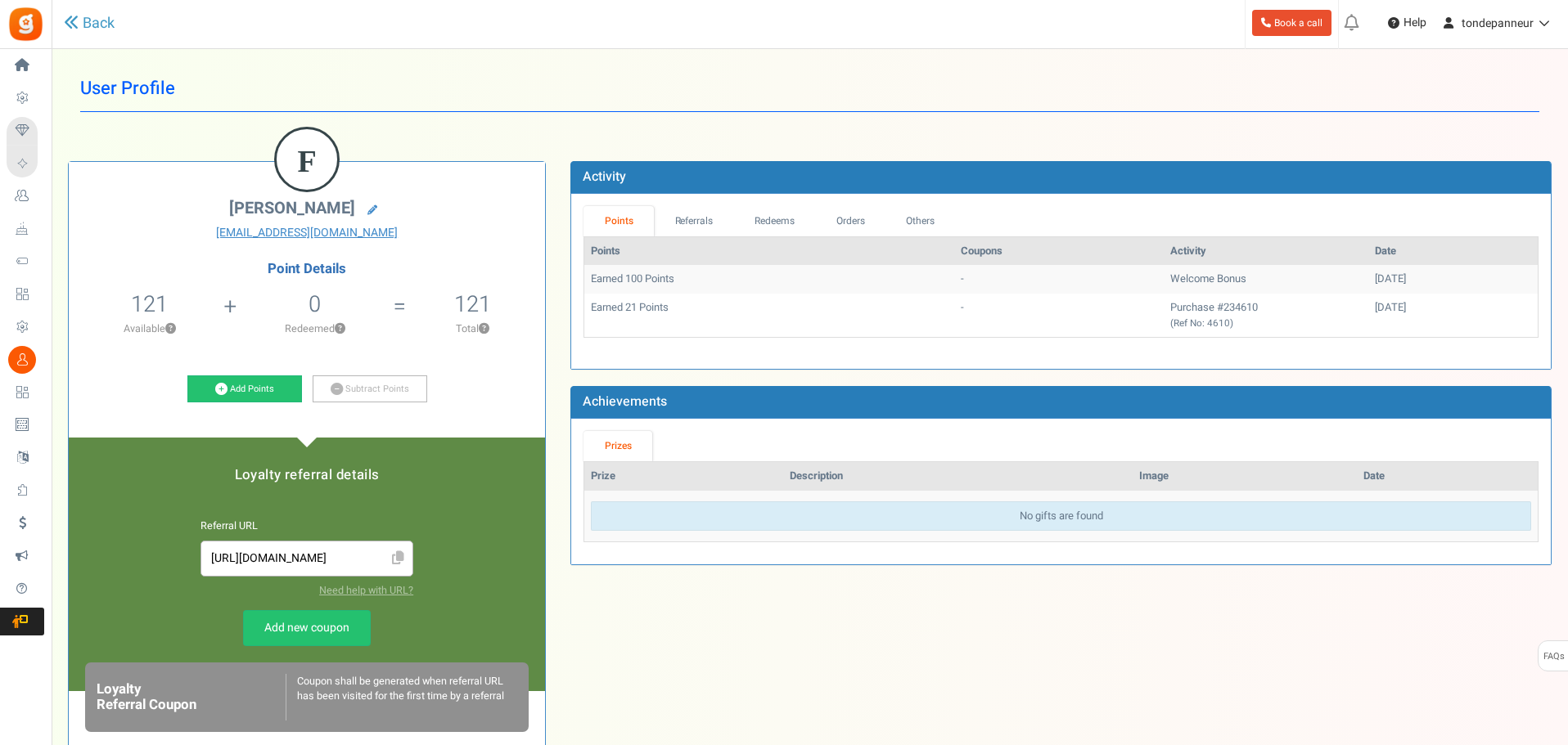
click at [110, 35] on div "Back" at bounding box center [338, 24] width 549 height 47
click at [93, 17] on link "Back" at bounding box center [89, 24] width 51 height 21
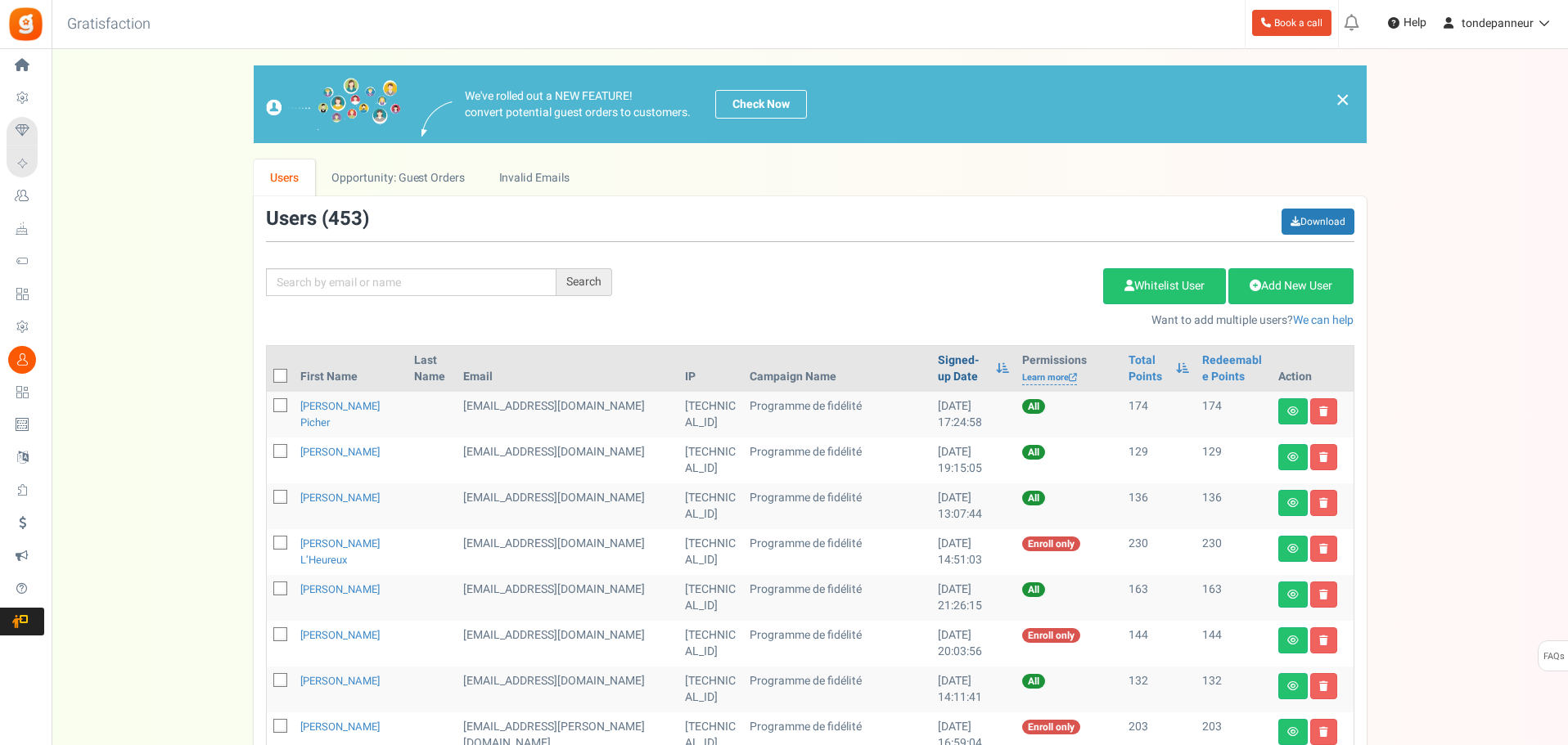
click at [937, 355] on link "Signed-up Date" at bounding box center [962, 369] width 50 height 32
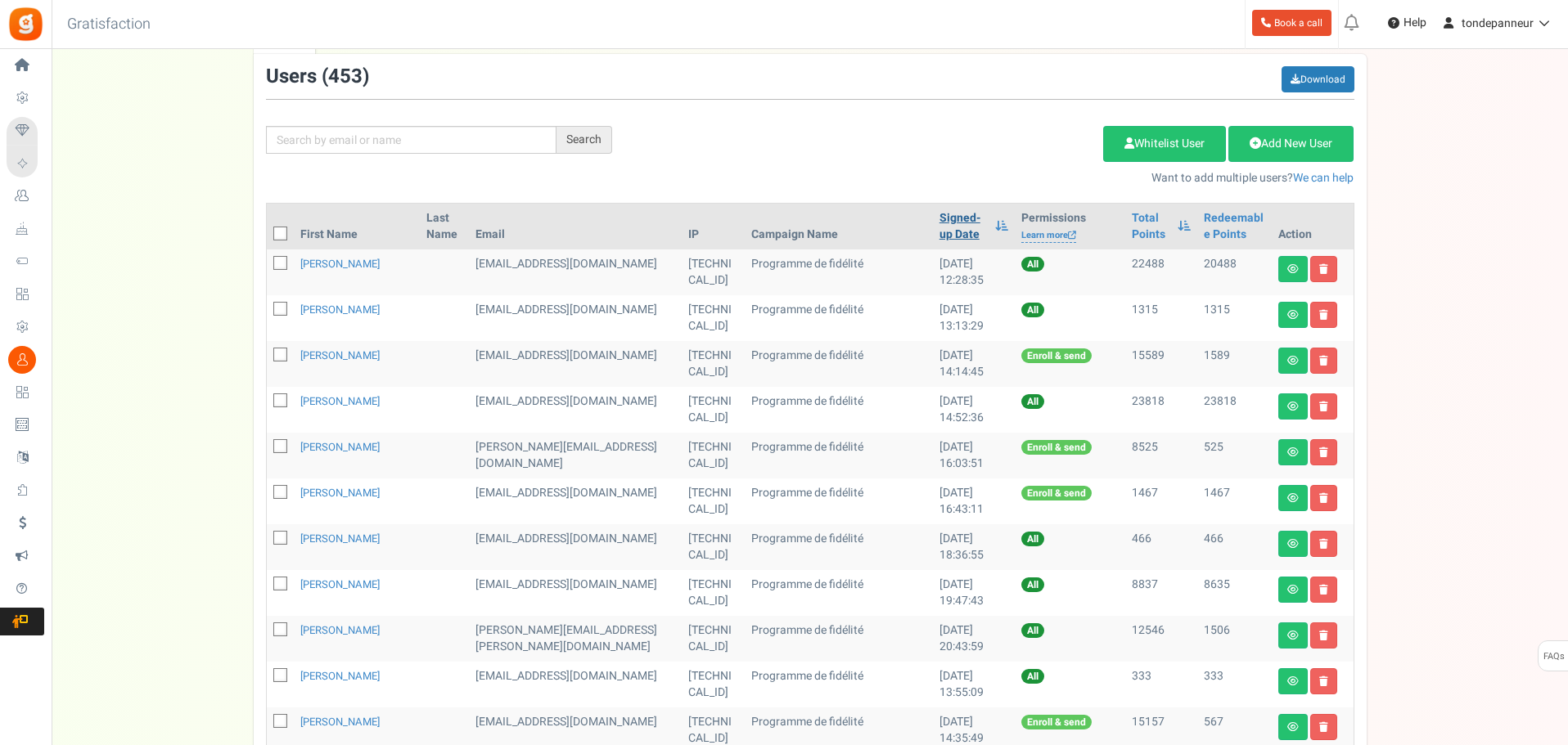
scroll to position [718, 0]
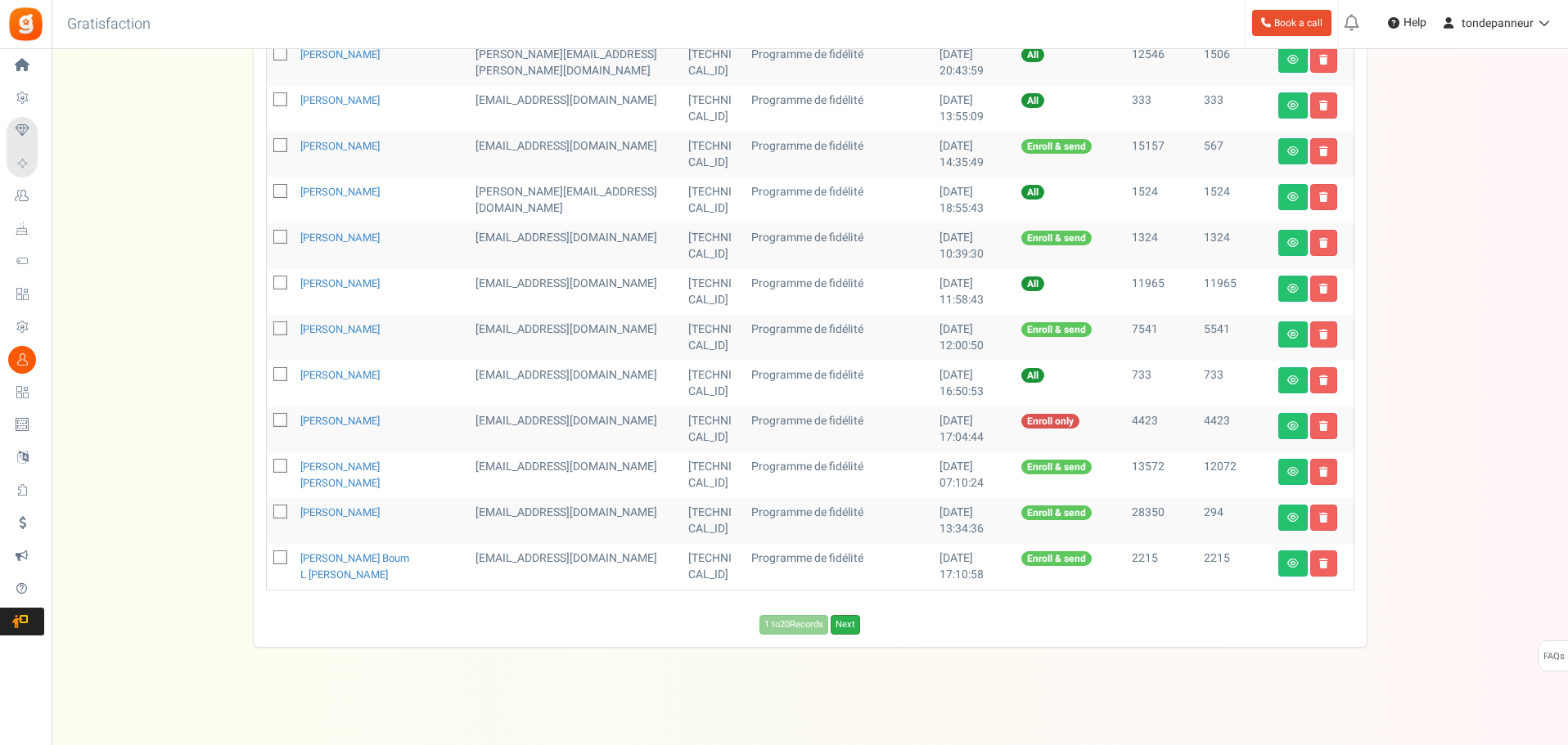
click at [844, 630] on link "Next" at bounding box center [846, 624] width 30 height 19
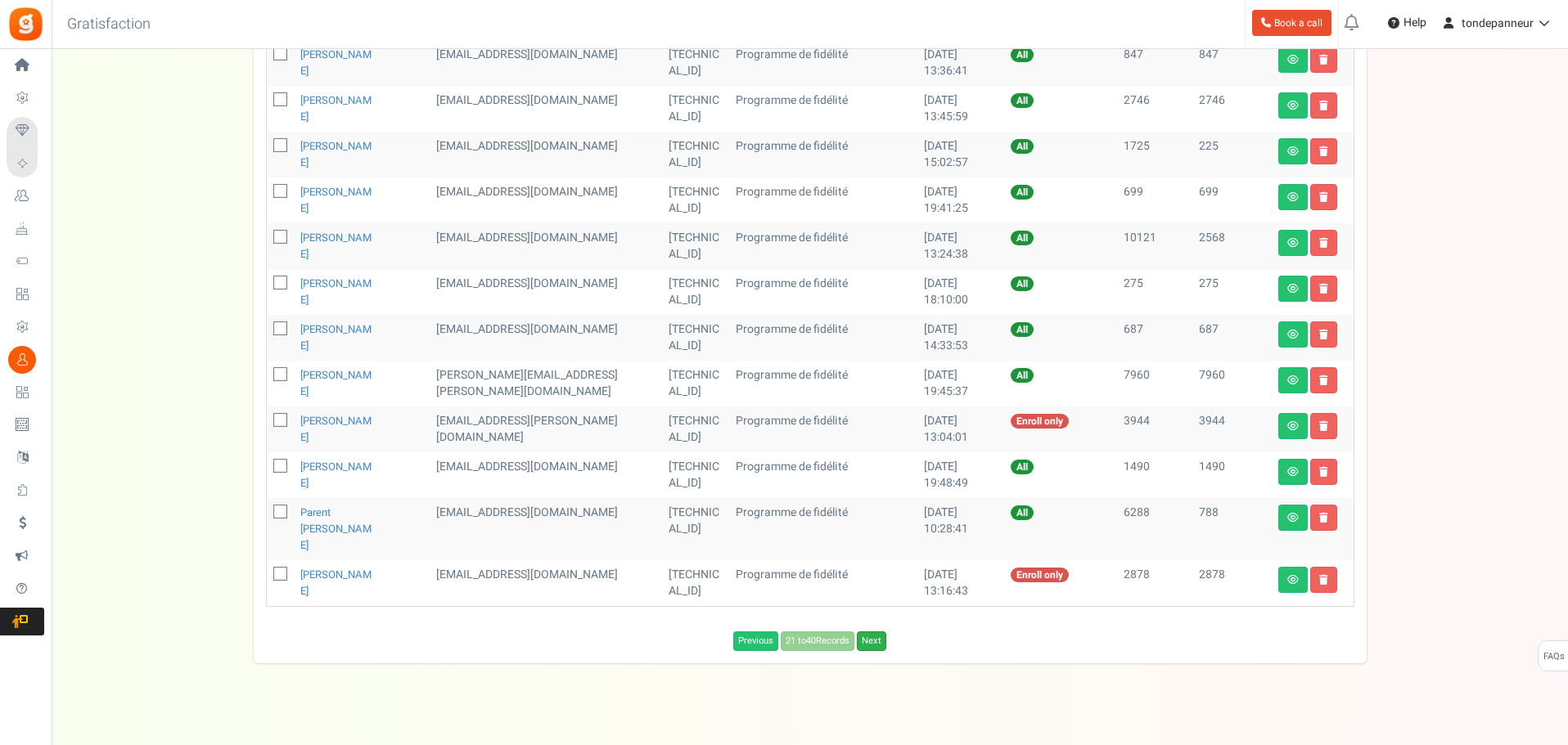
click at [868, 631] on link "Next" at bounding box center [872, 641] width 30 height 19
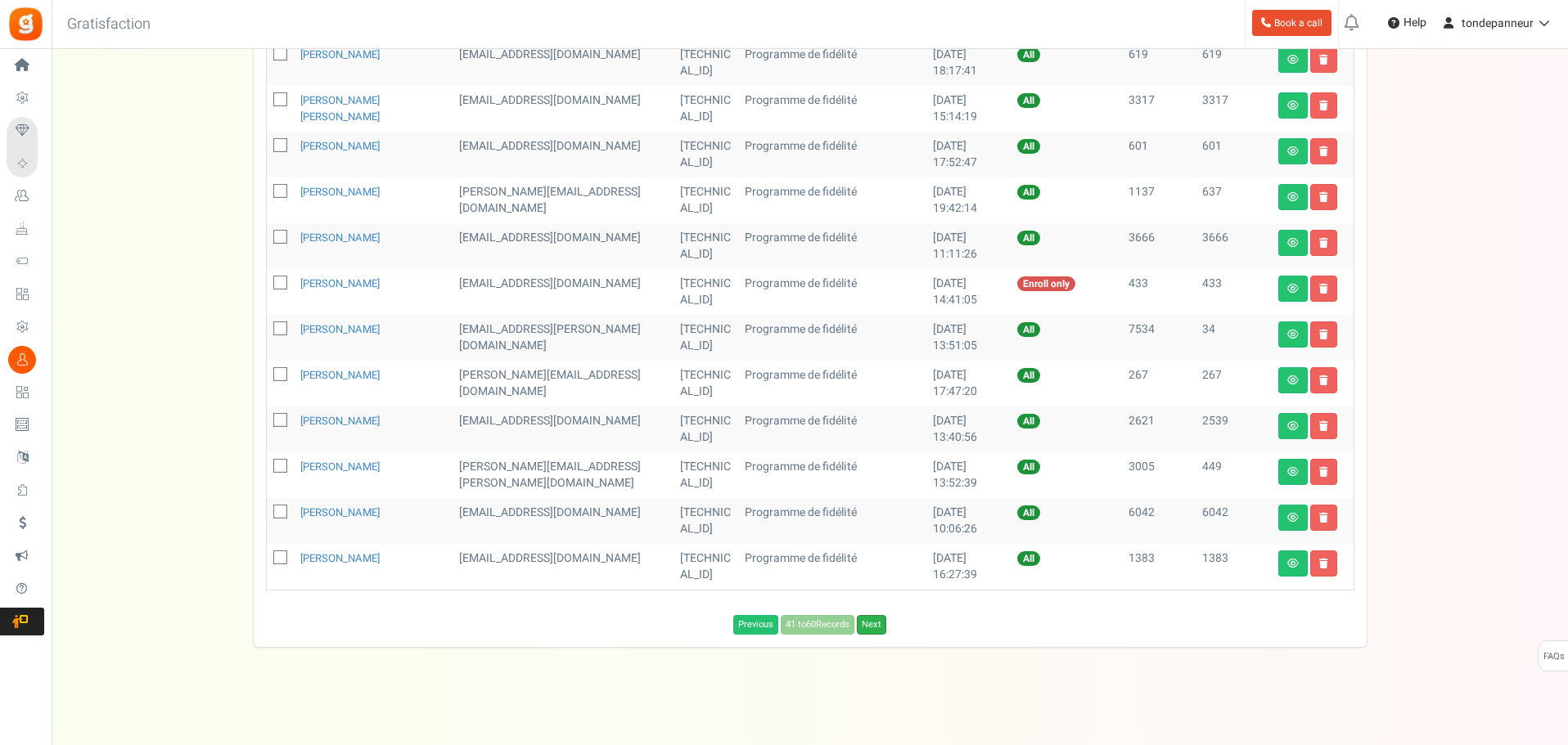
click at [881, 627] on link "Next" at bounding box center [872, 624] width 30 height 19
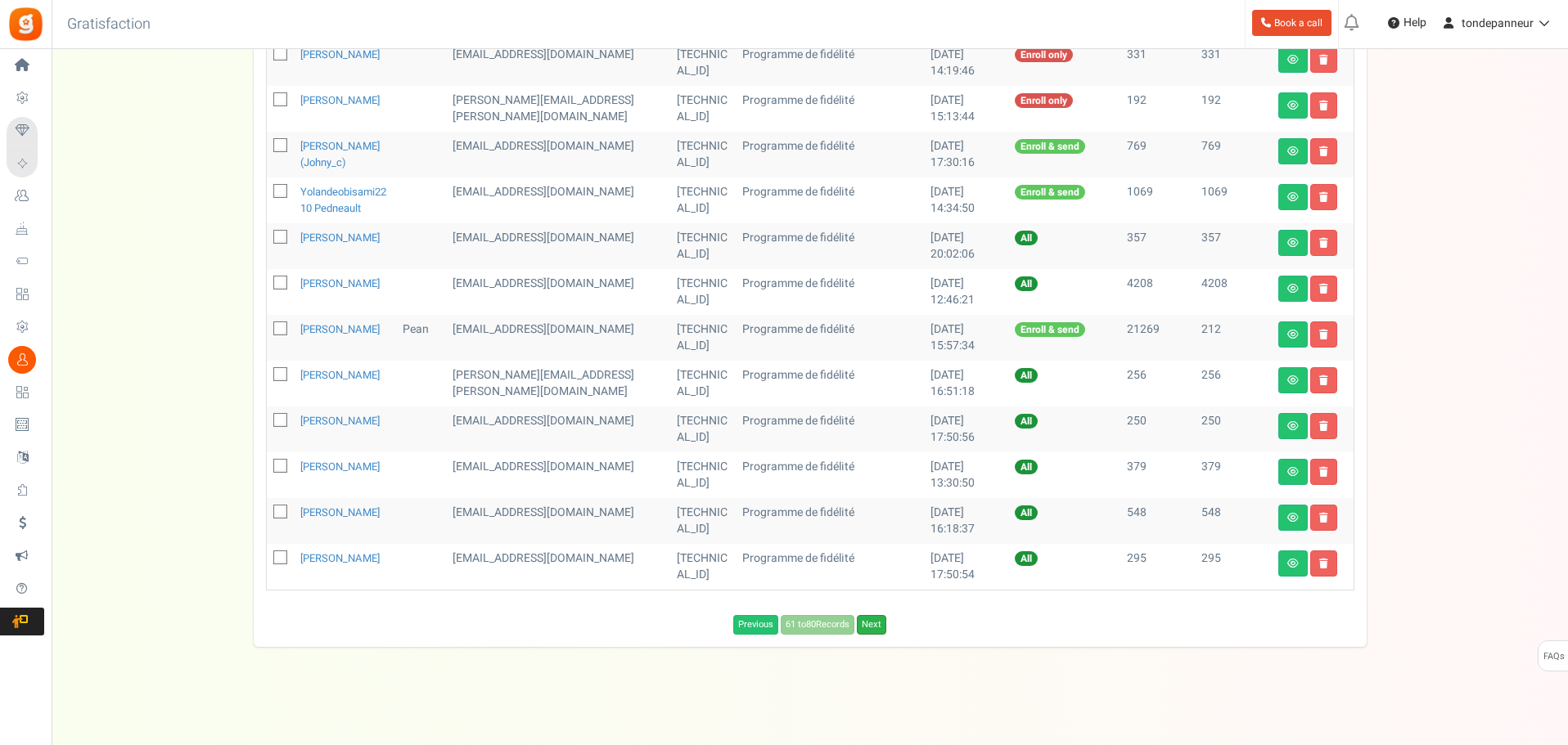
click at [878, 635] on link "Next" at bounding box center [872, 624] width 30 height 19
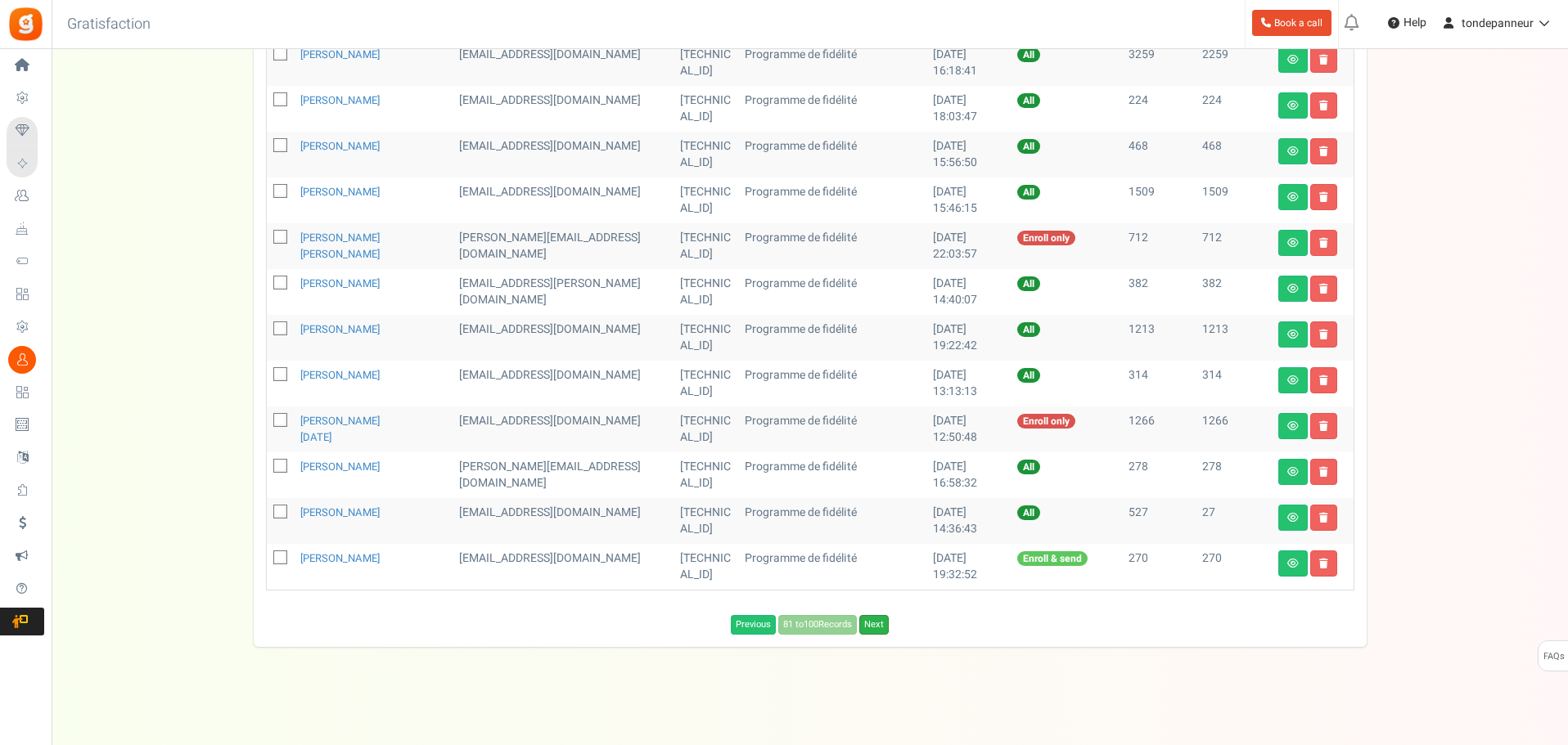
click at [875, 627] on link "Next" at bounding box center [874, 624] width 30 height 19
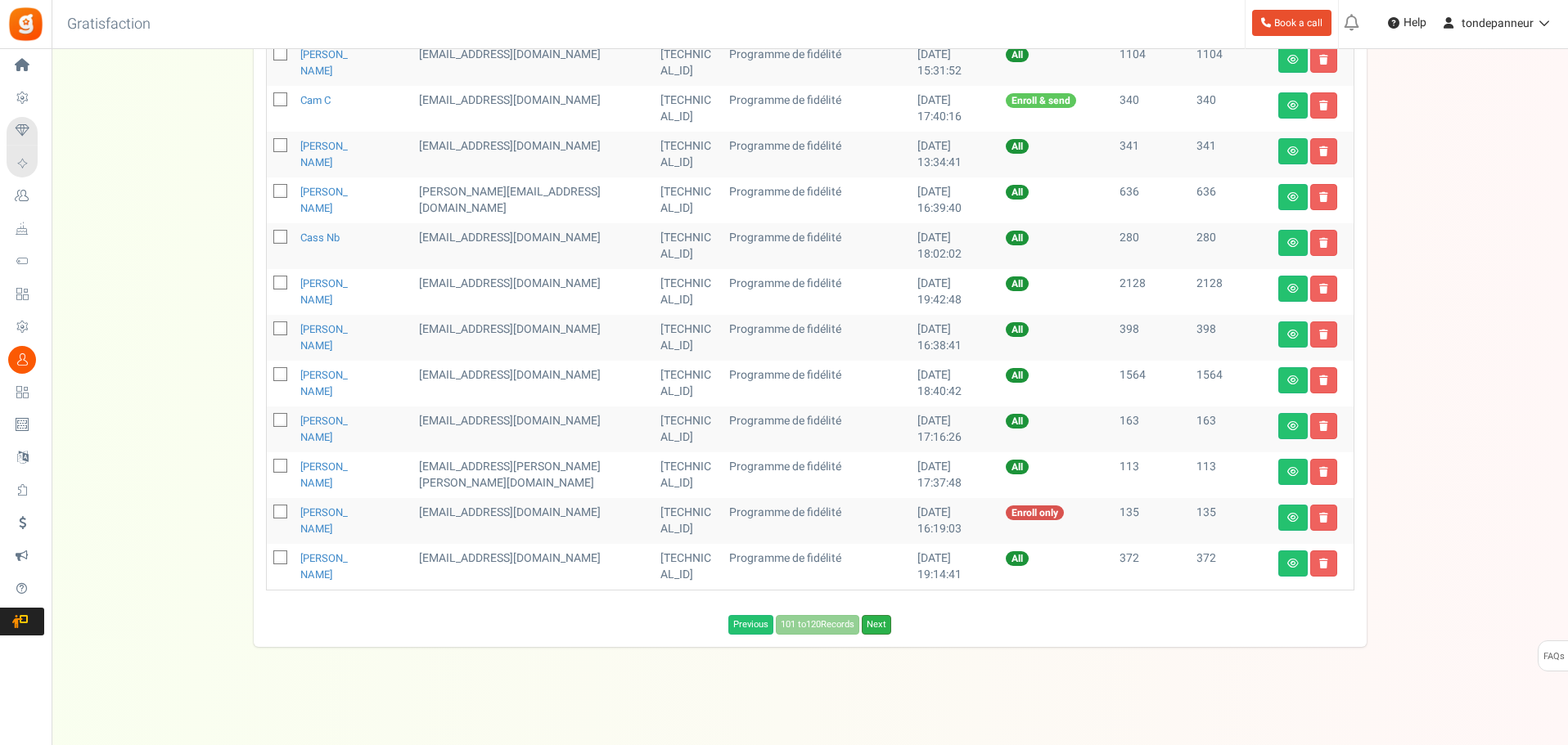
click at [875, 629] on link "Next" at bounding box center [876, 624] width 30 height 19
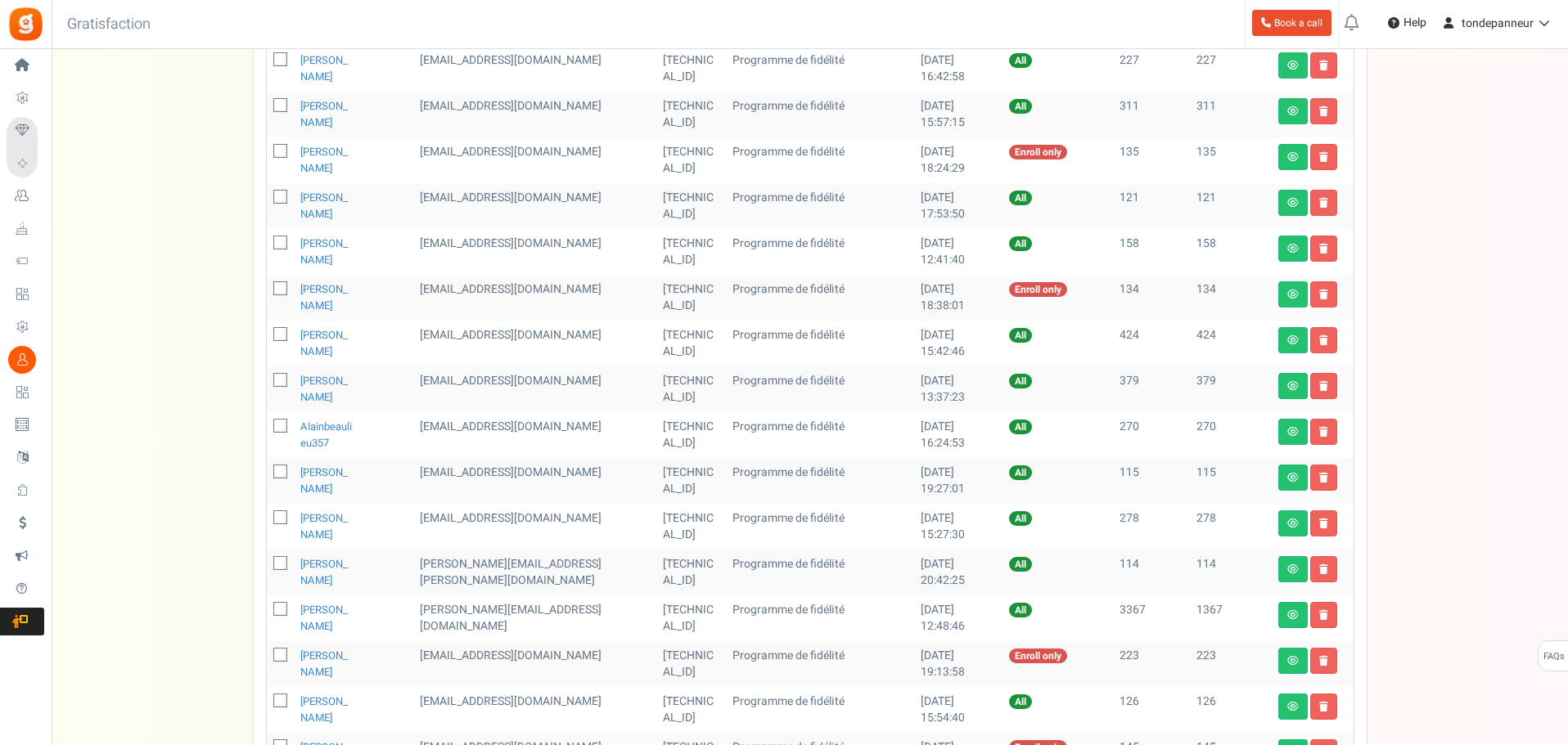
scroll to position [391, 0]
click at [1326, 204] on icon at bounding box center [1323, 203] width 9 height 10
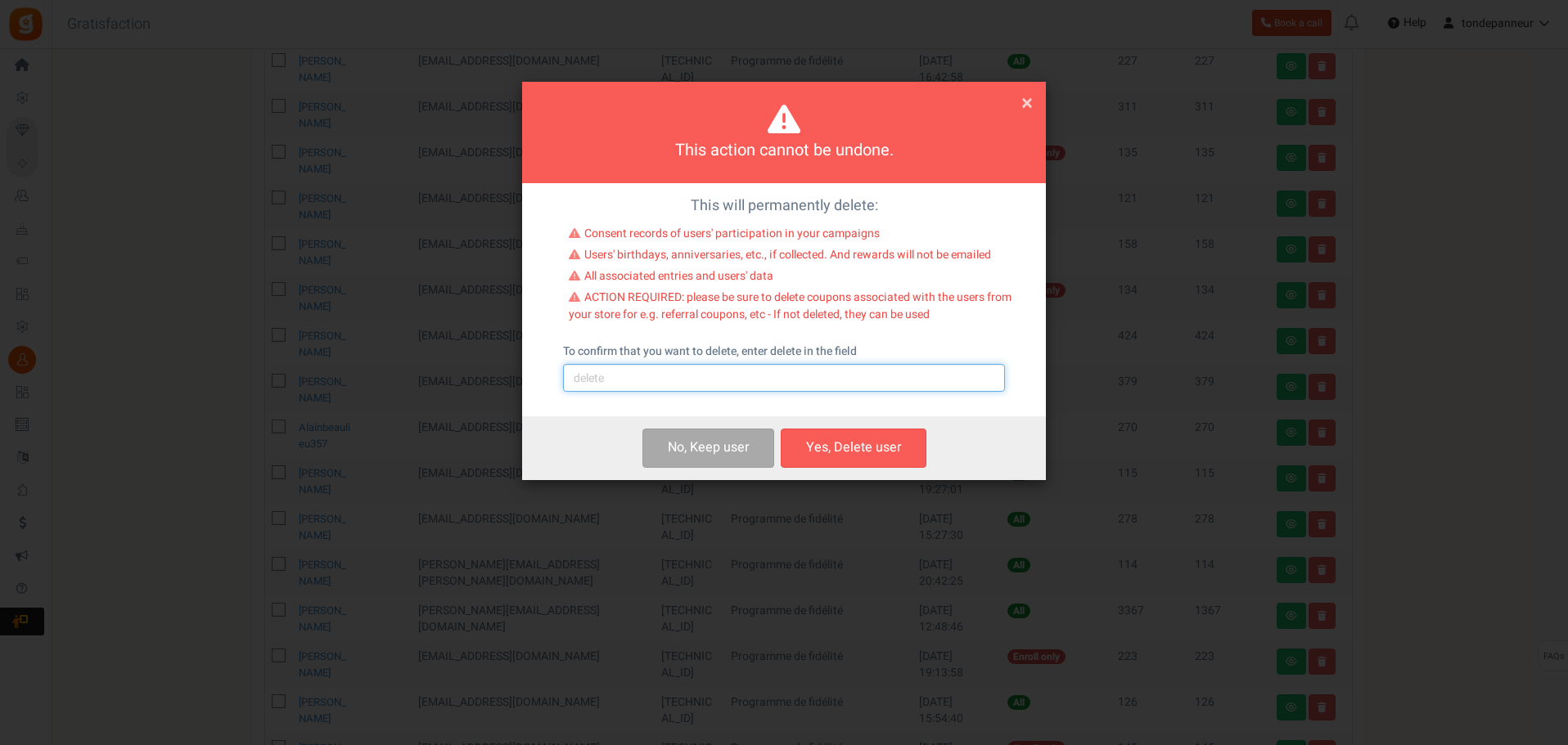
click at [712, 382] on input "text" at bounding box center [784, 378] width 442 height 28
type input "delete"
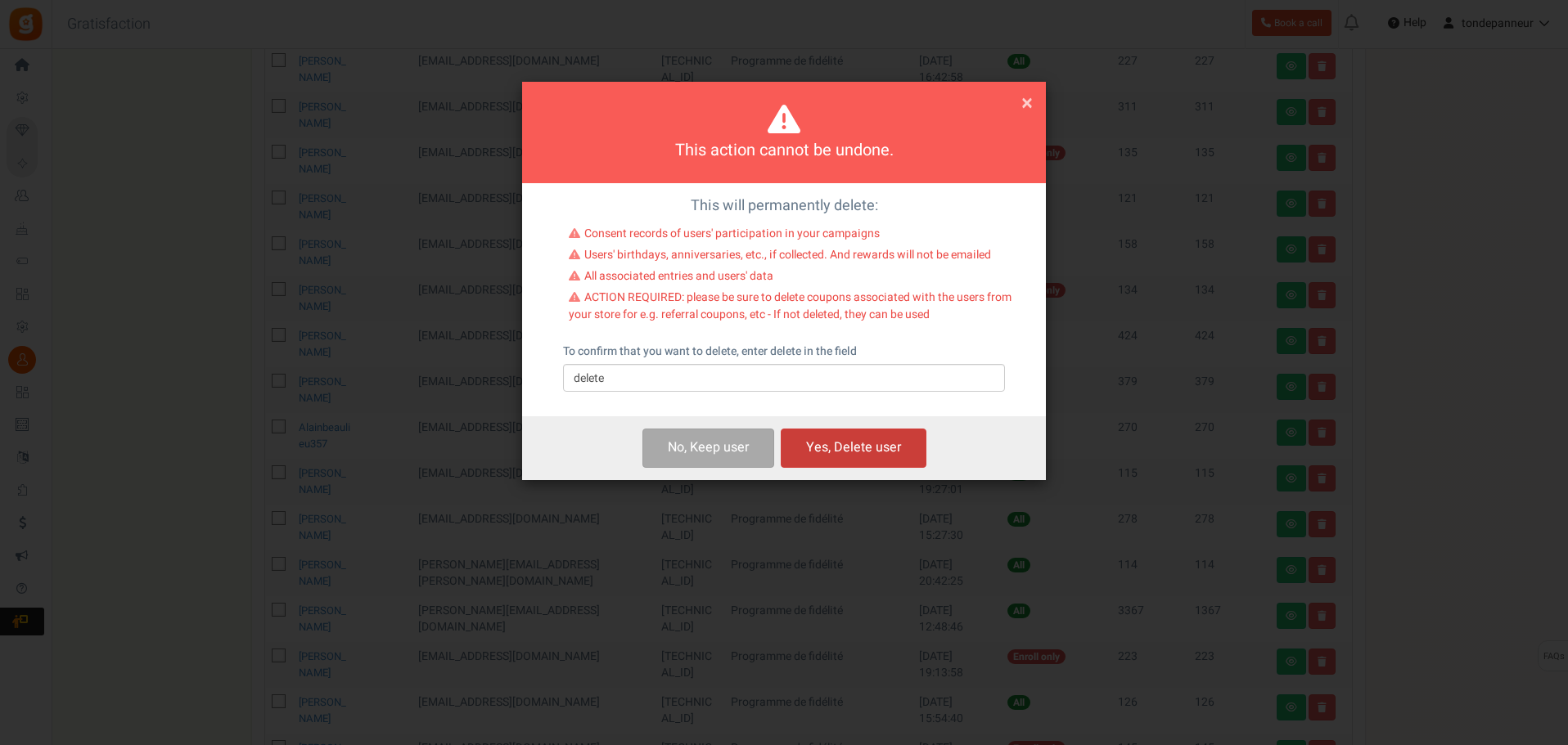
click at [860, 436] on button "Yes, Delete user" at bounding box center [853, 448] width 146 height 38
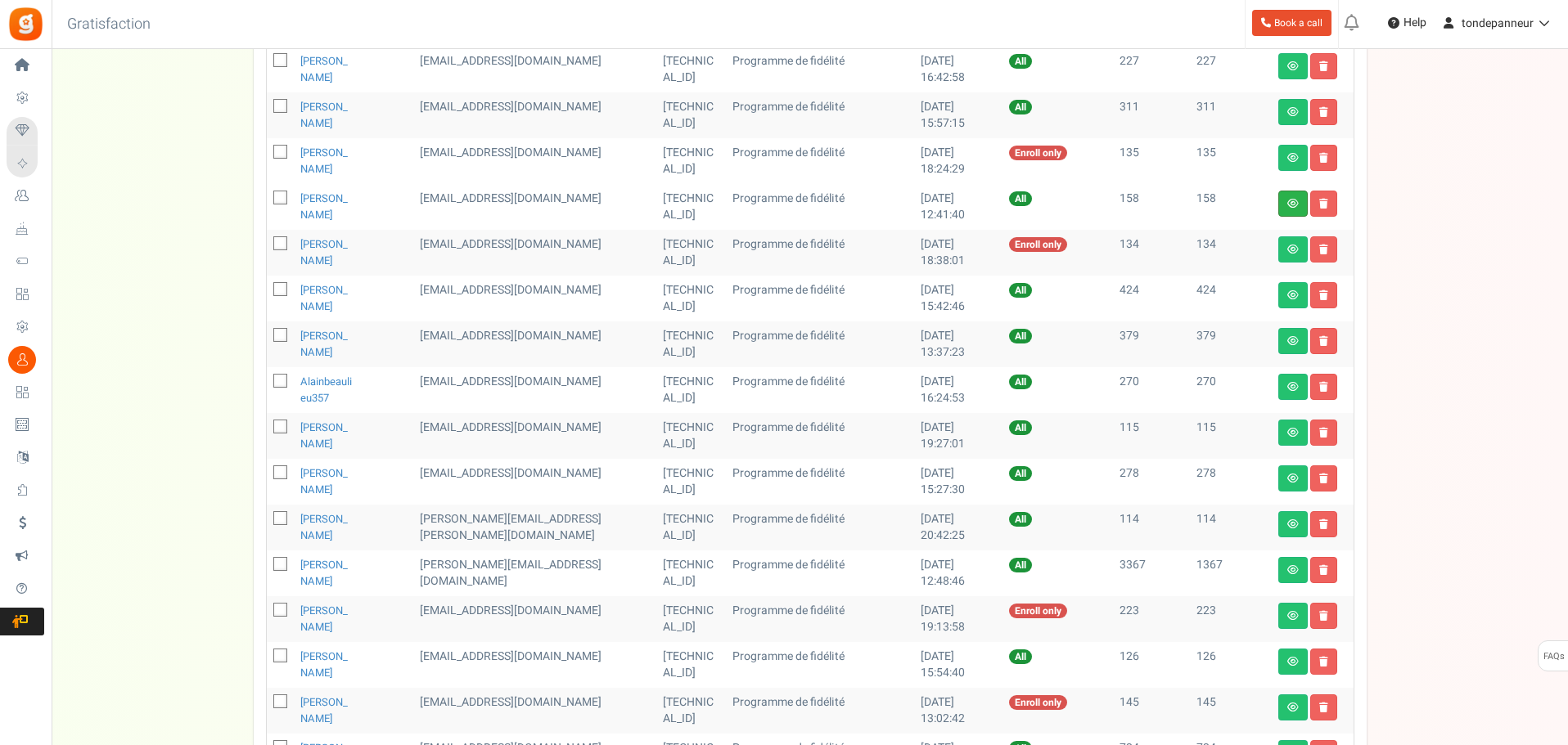
click at [1282, 204] on link at bounding box center [1293, 203] width 30 height 26
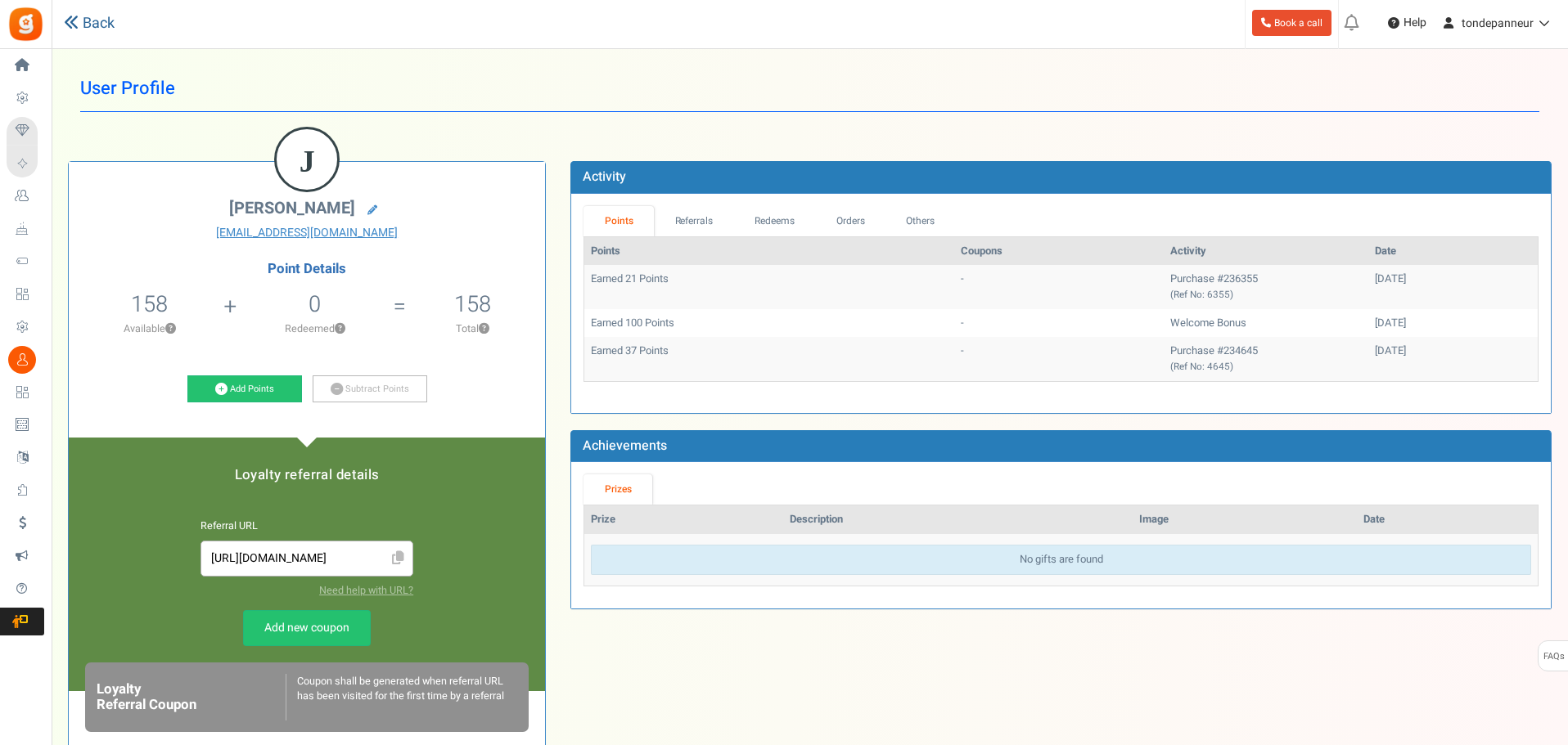
click at [81, 32] on link "Back" at bounding box center [89, 24] width 51 height 21
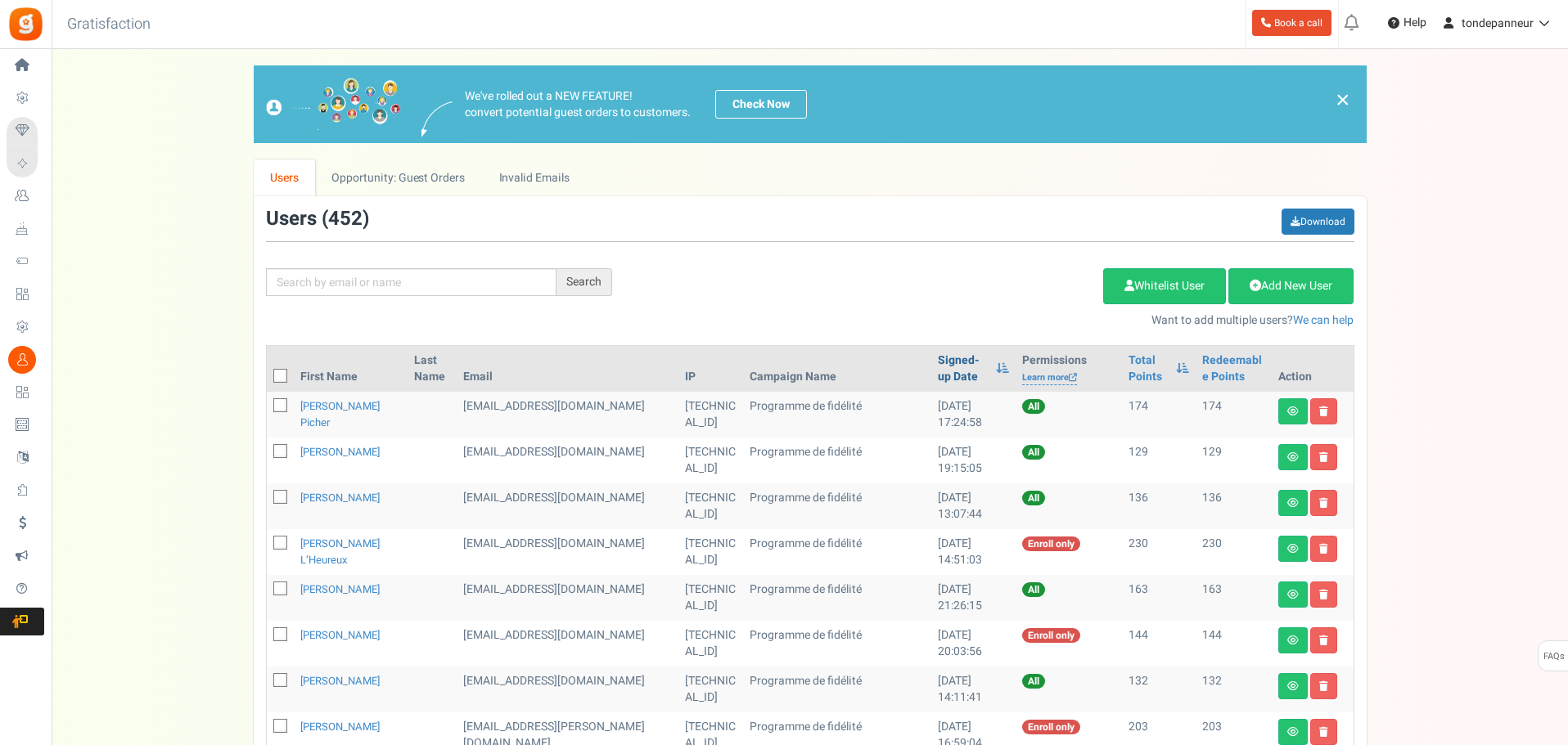
click at [937, 355] on link "Signed-up Date" at bounding box center [962, 369] width 50 height 32
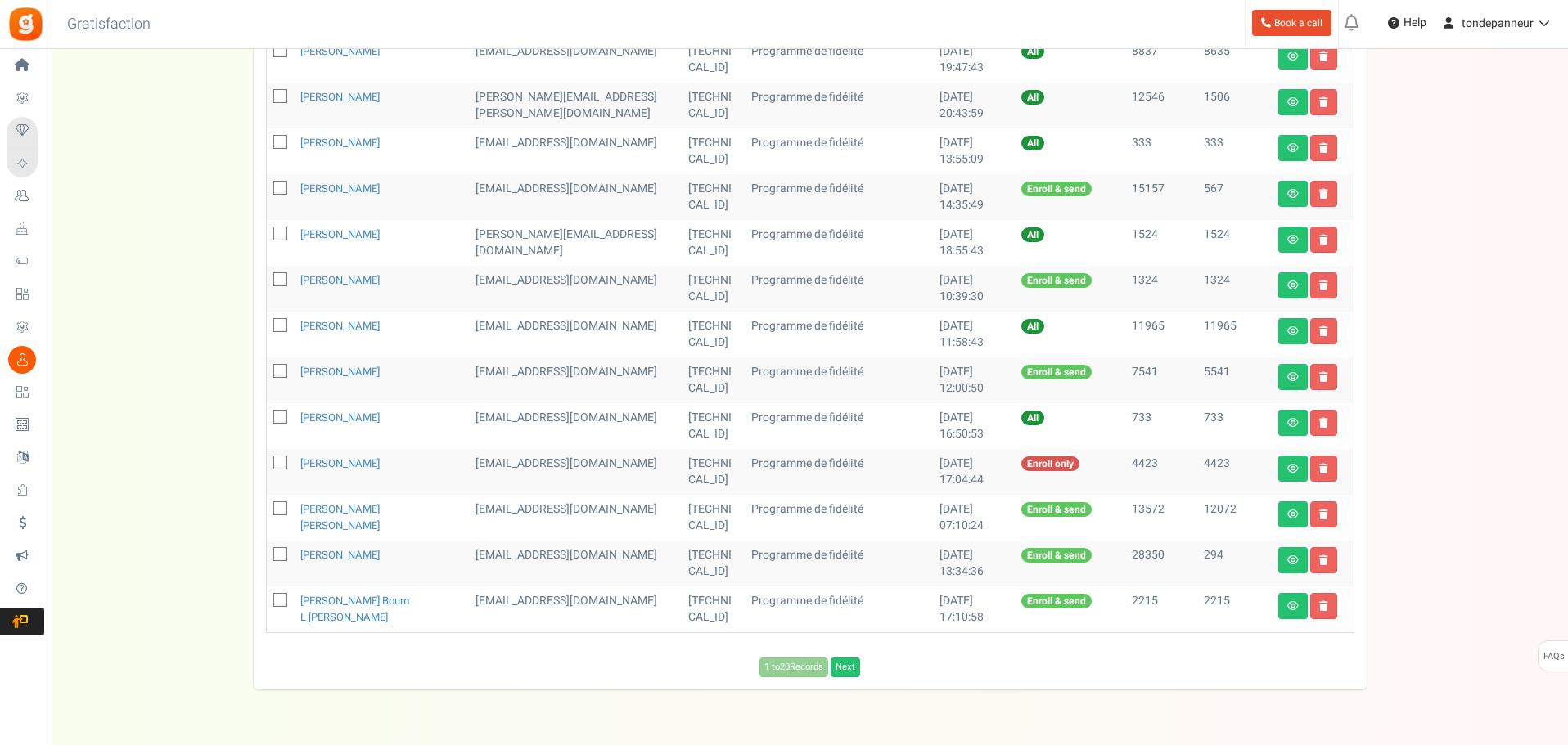
scroll to position [718, 0]
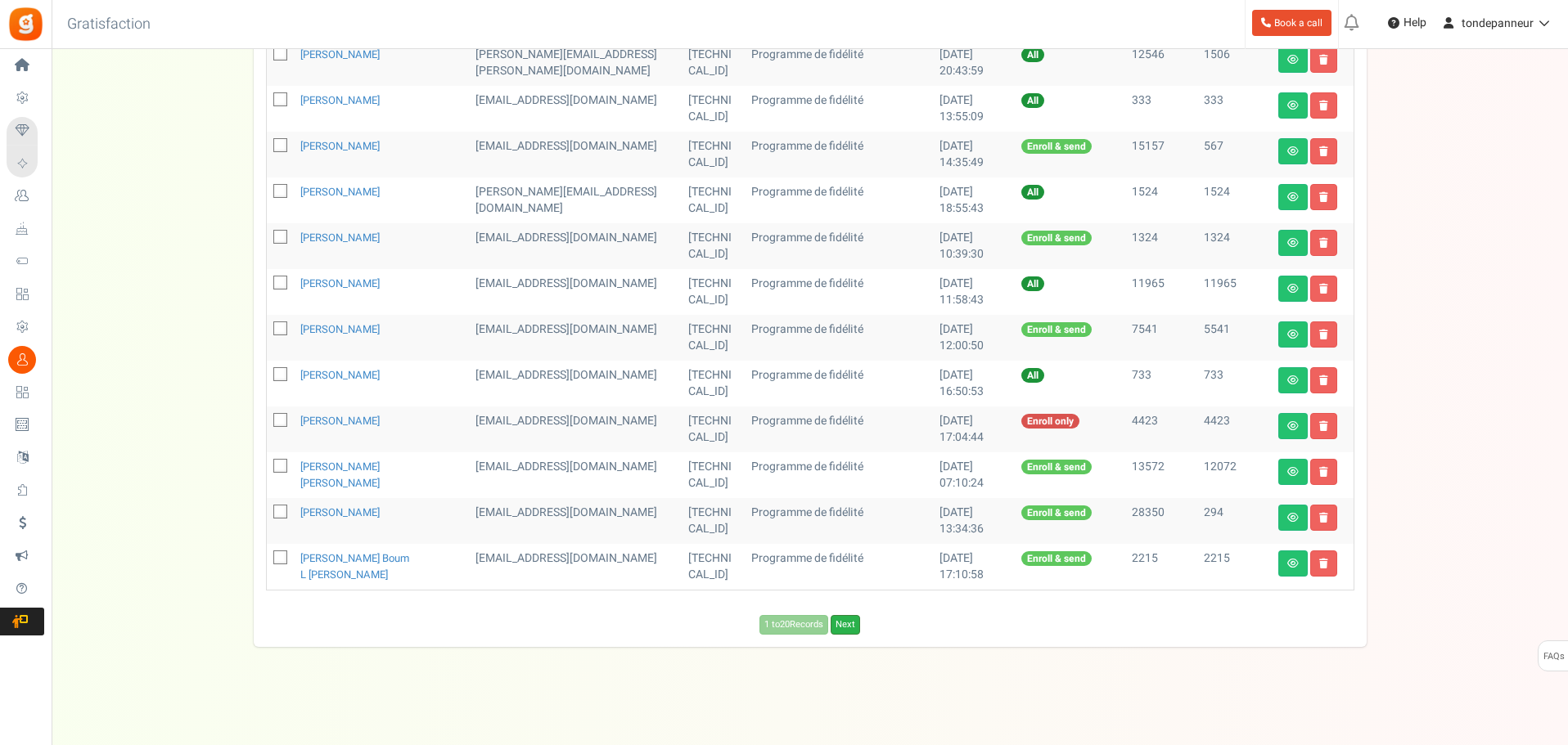
click at [849, 624] on link "Next" at bounding box center [846, 624] width 30 height 19
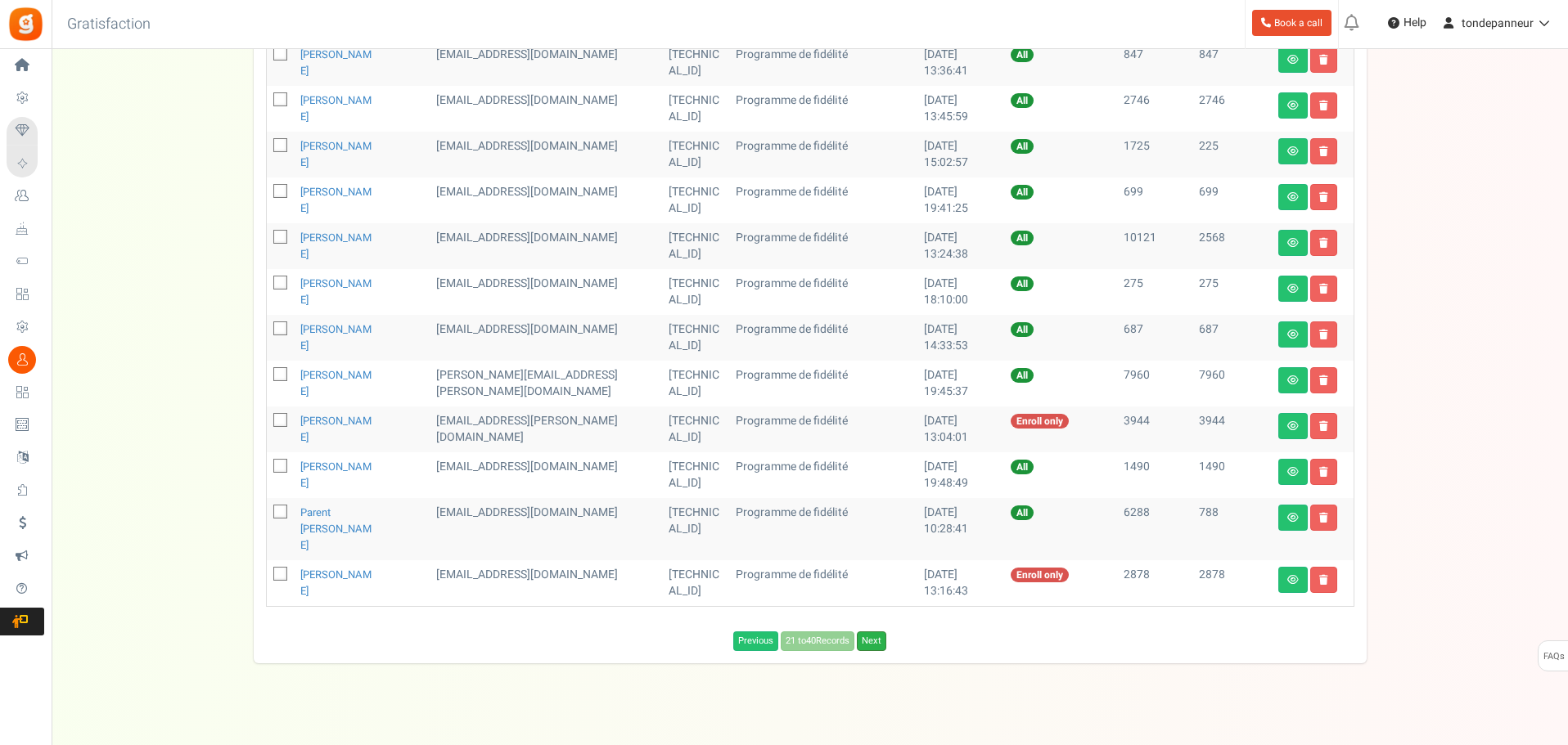
click at [872, 631] on link "Next" at bounding box center [872, 641] width 30 height 19
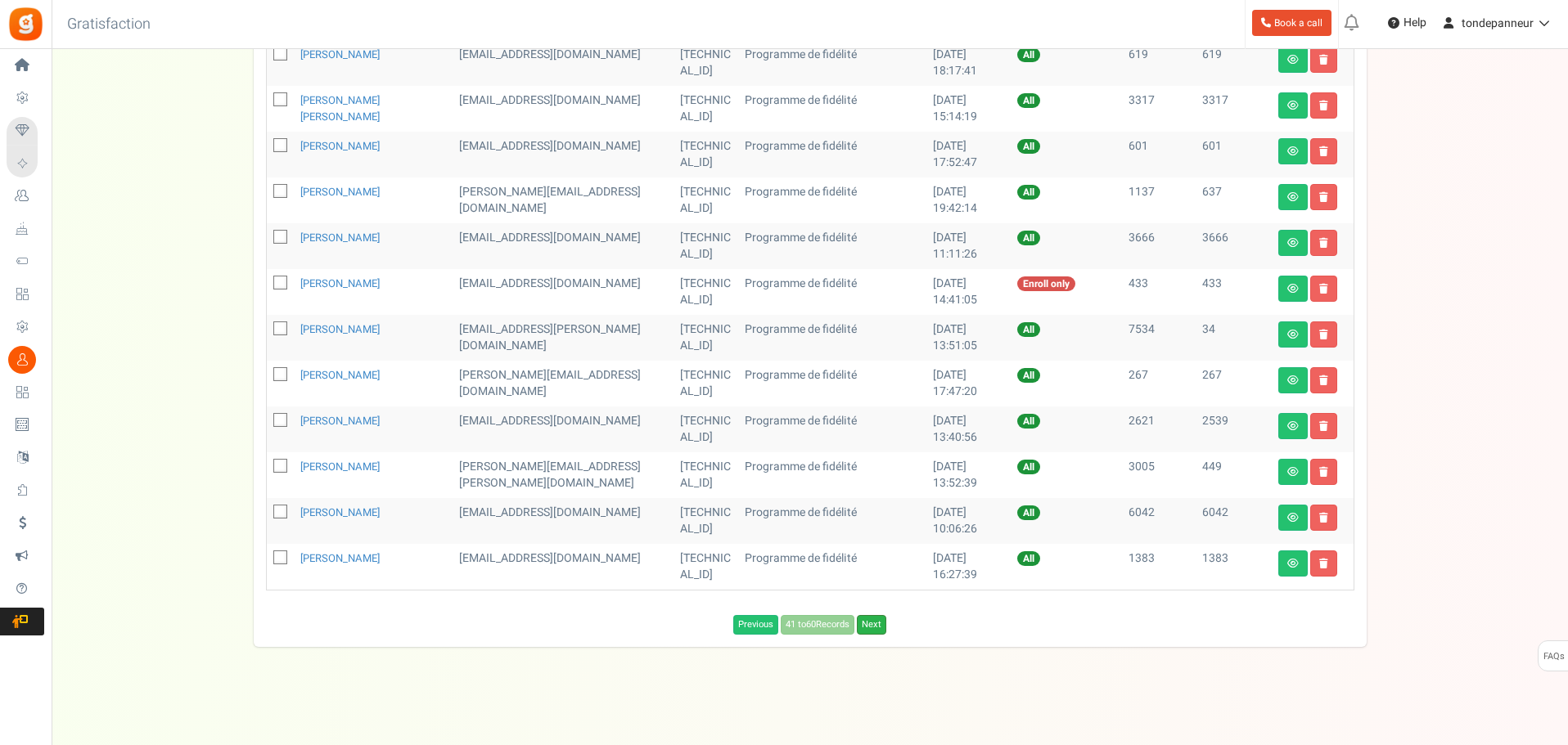
click at [873, 627] on link "Next" at bounding box center [872, 624] width 30 height 19
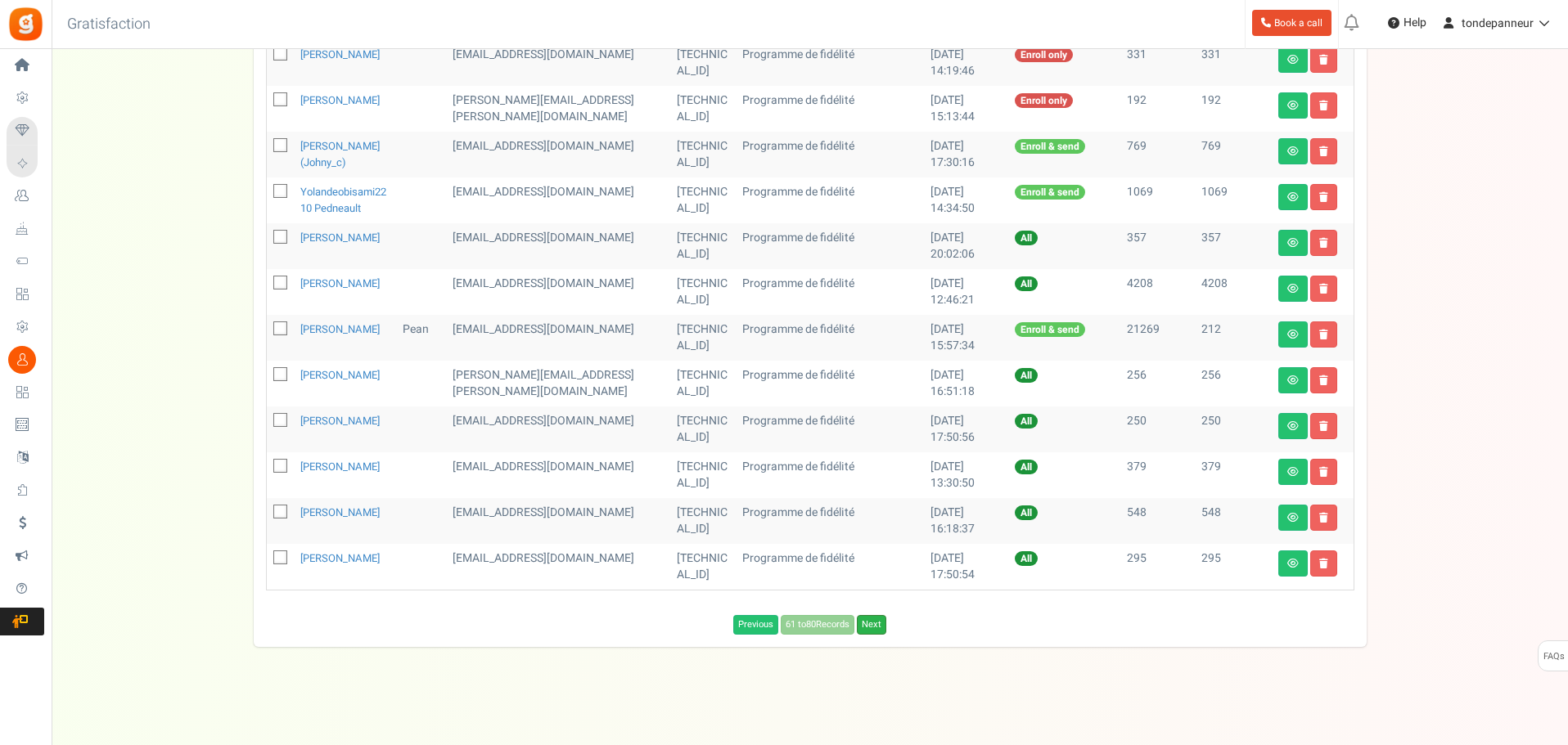
click at [867, 635] on link "Next" at bounding box center [872, 624] width 30 height 19
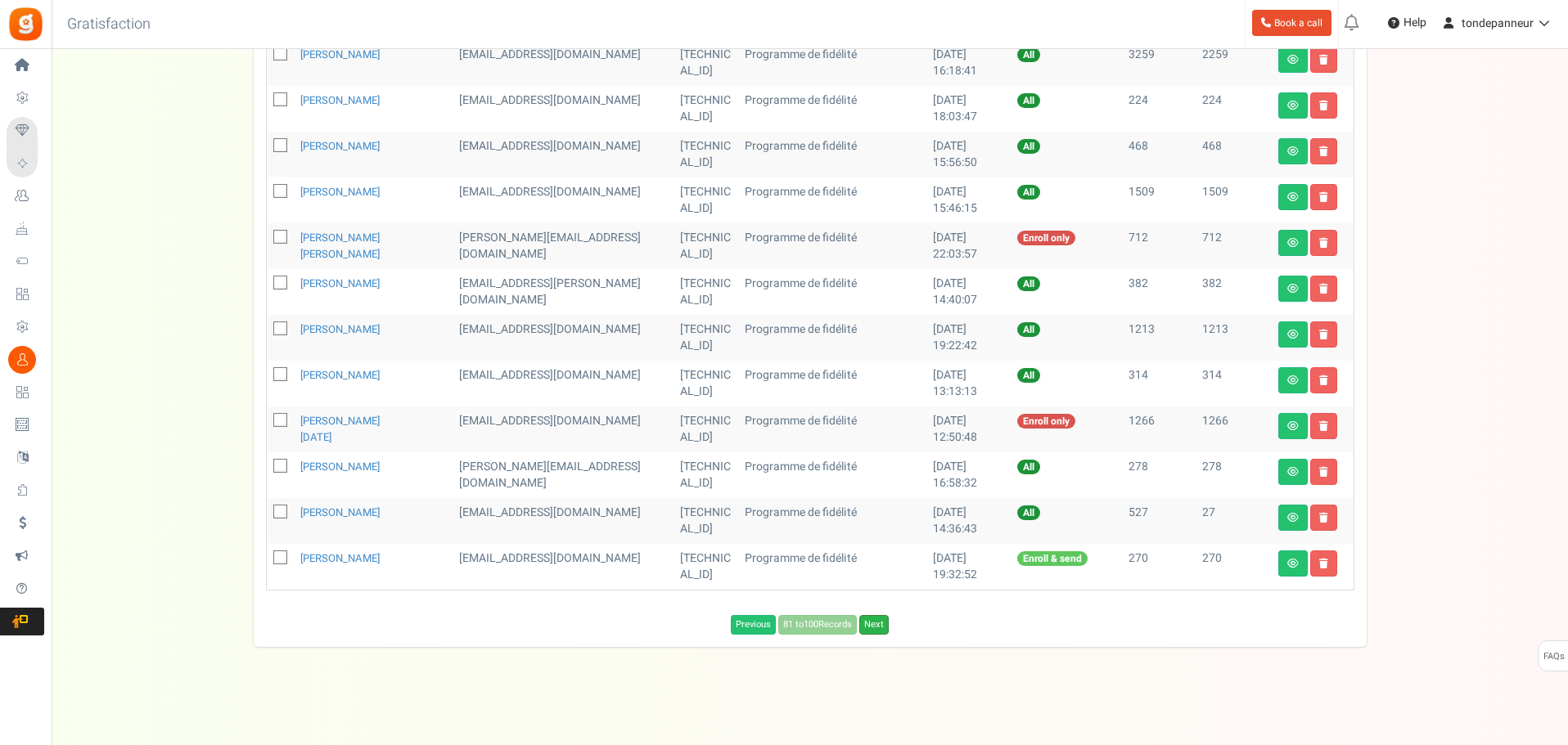
click at [873, 630] on link "Next" at bounding box center [874, 624] width 30 height 19
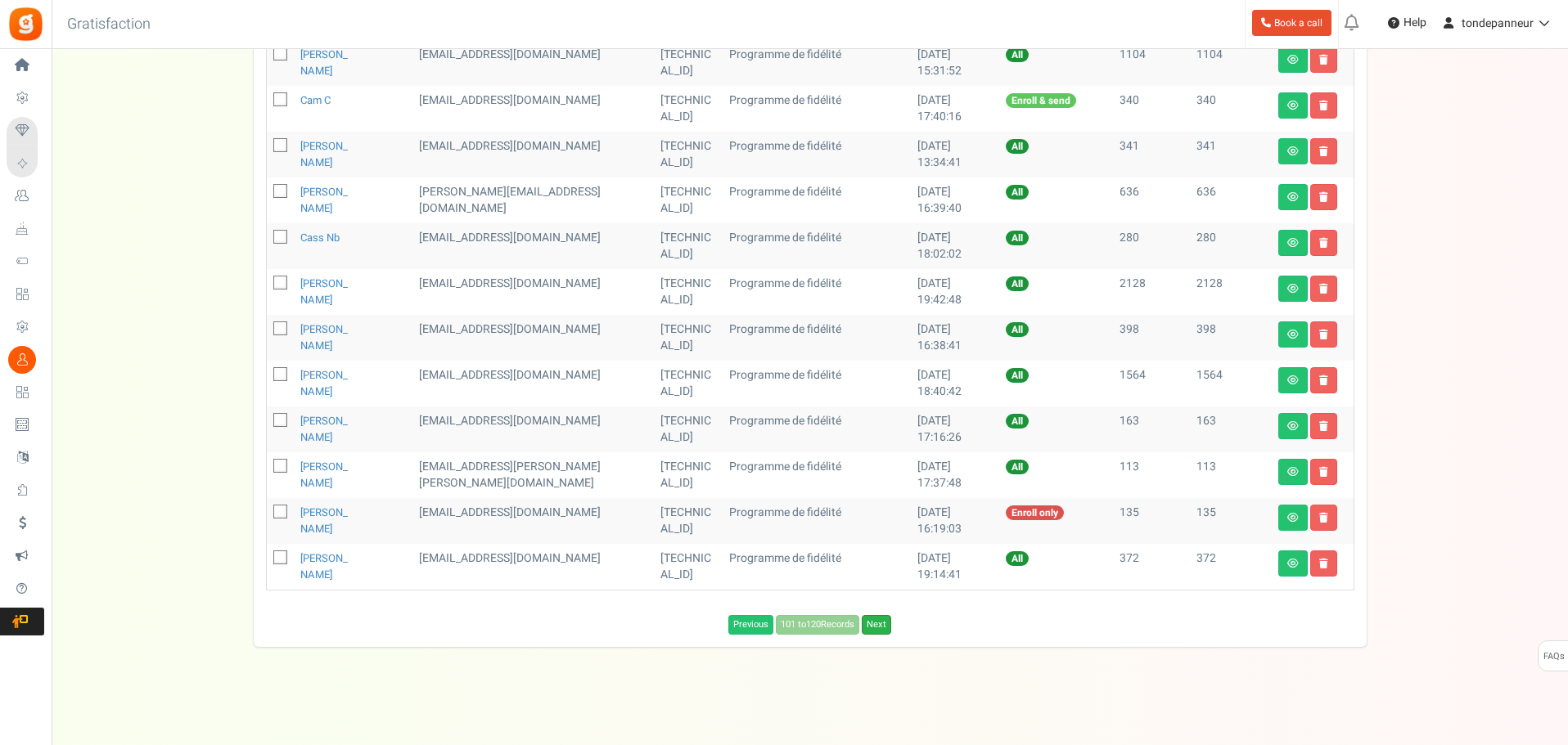
click at [877, 628] on link "Next" at bounding box center [876, 624] width 30 height 19
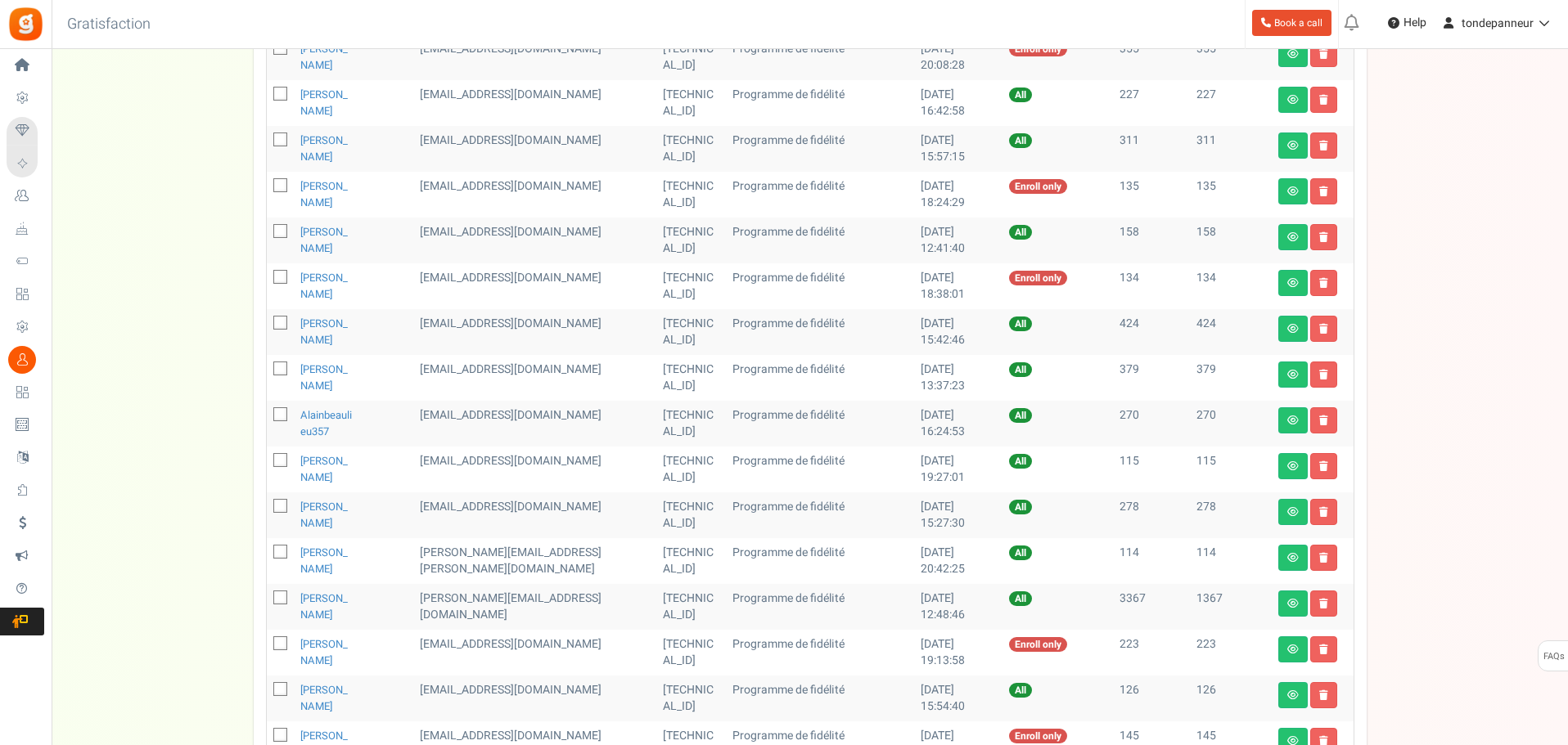
scroll to position [309, 0]
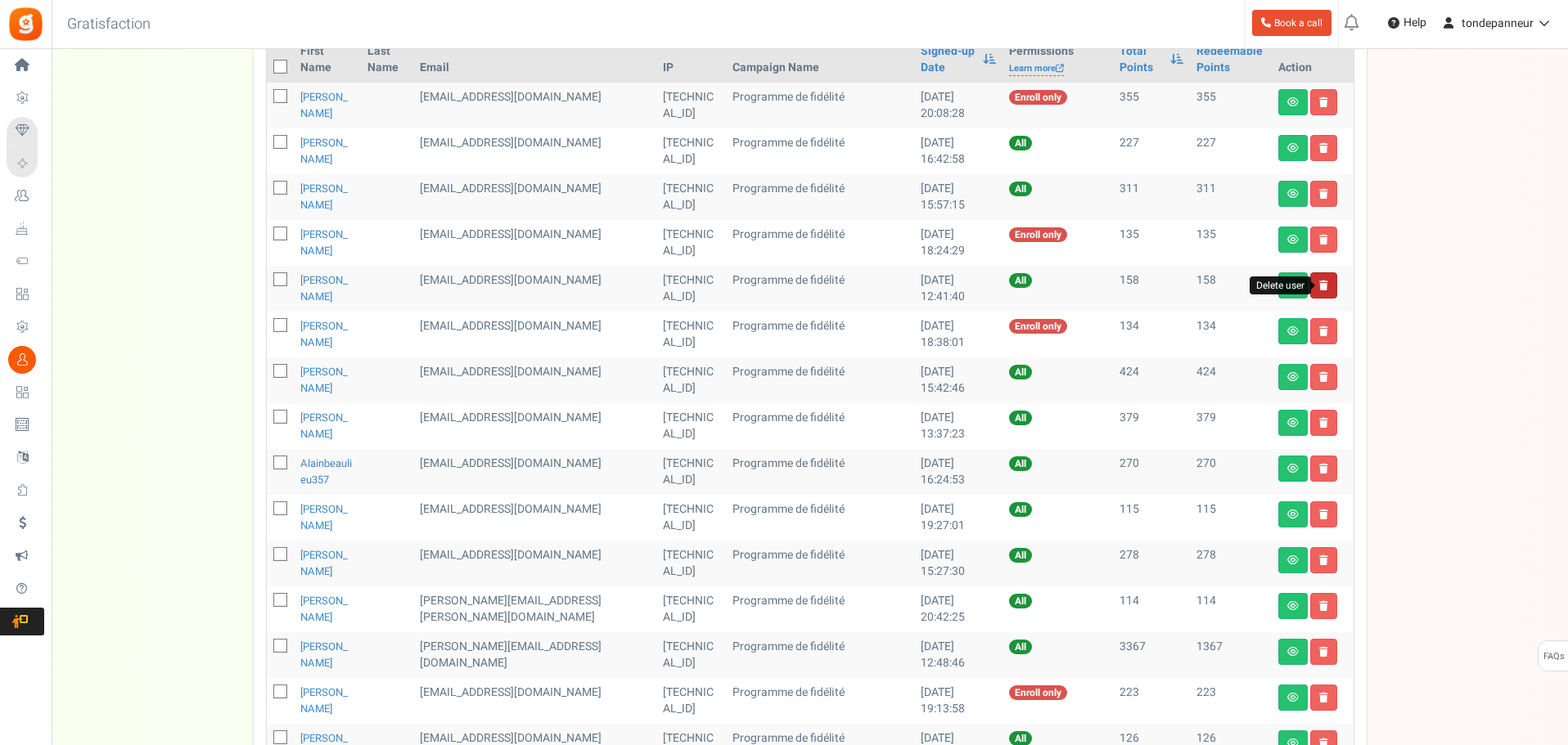
click at [1321, 281] on icon at bounding box center [1323, 285] width 9 height 10
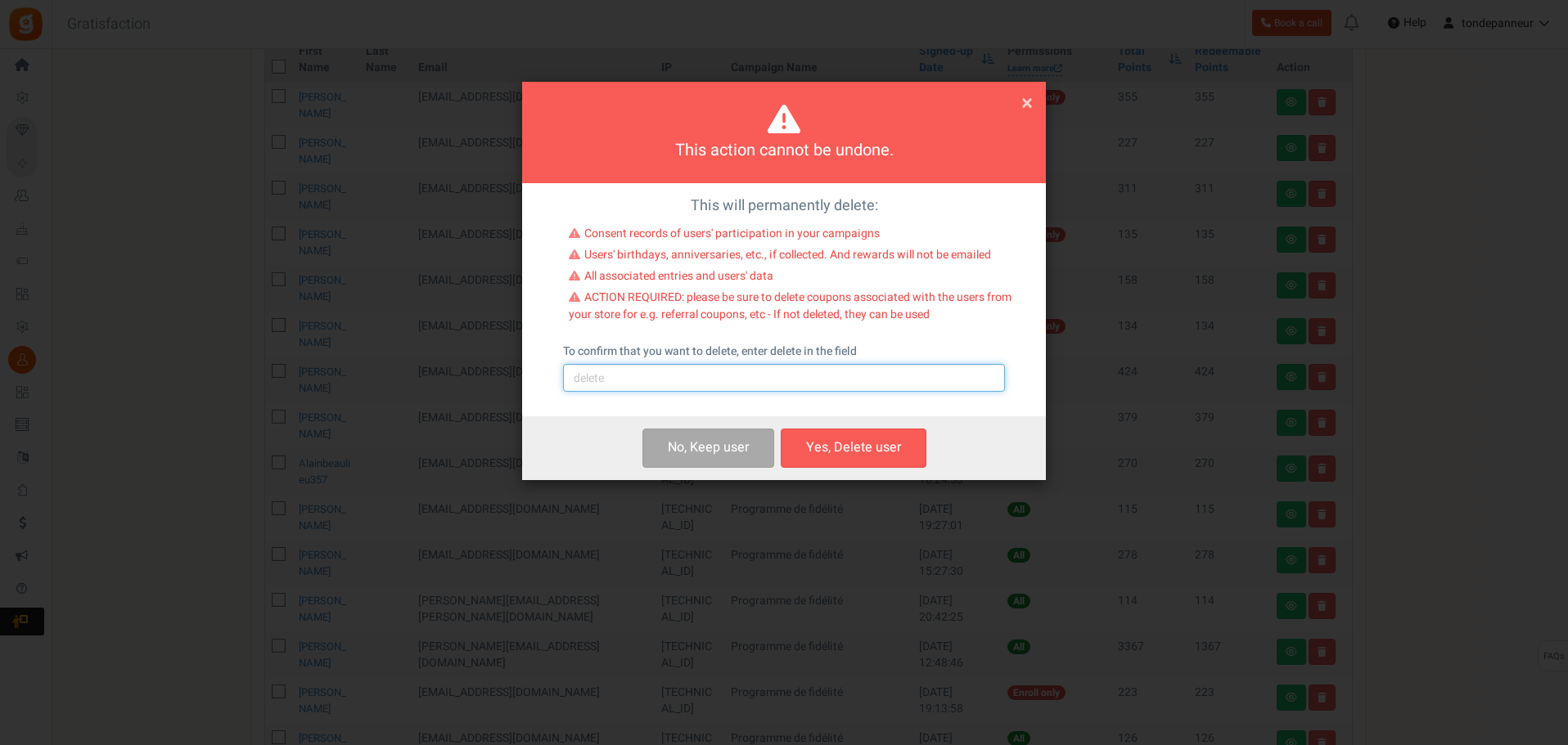
drag, startPoint x: 701, startPoint y: 377, endPoint x: 681, endPoint y: 387, distance: 22.4
click at [701, 377] on input "text" at bounding box center [784, 378] width 442 height 28
type input "delete"
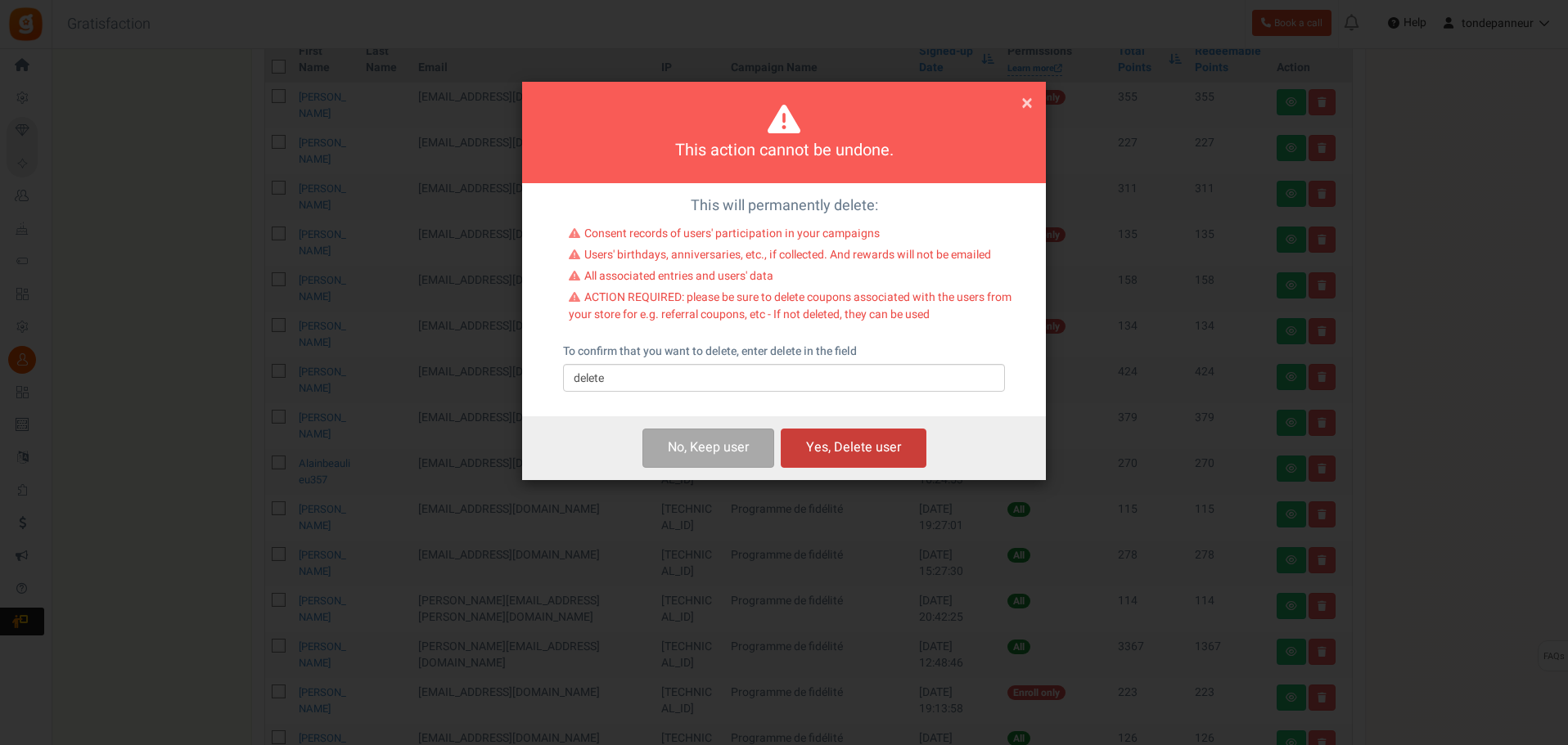
click at [854, 445] on button "Yes, Delete user" at bounding box center [853, 448] width 146 height 38
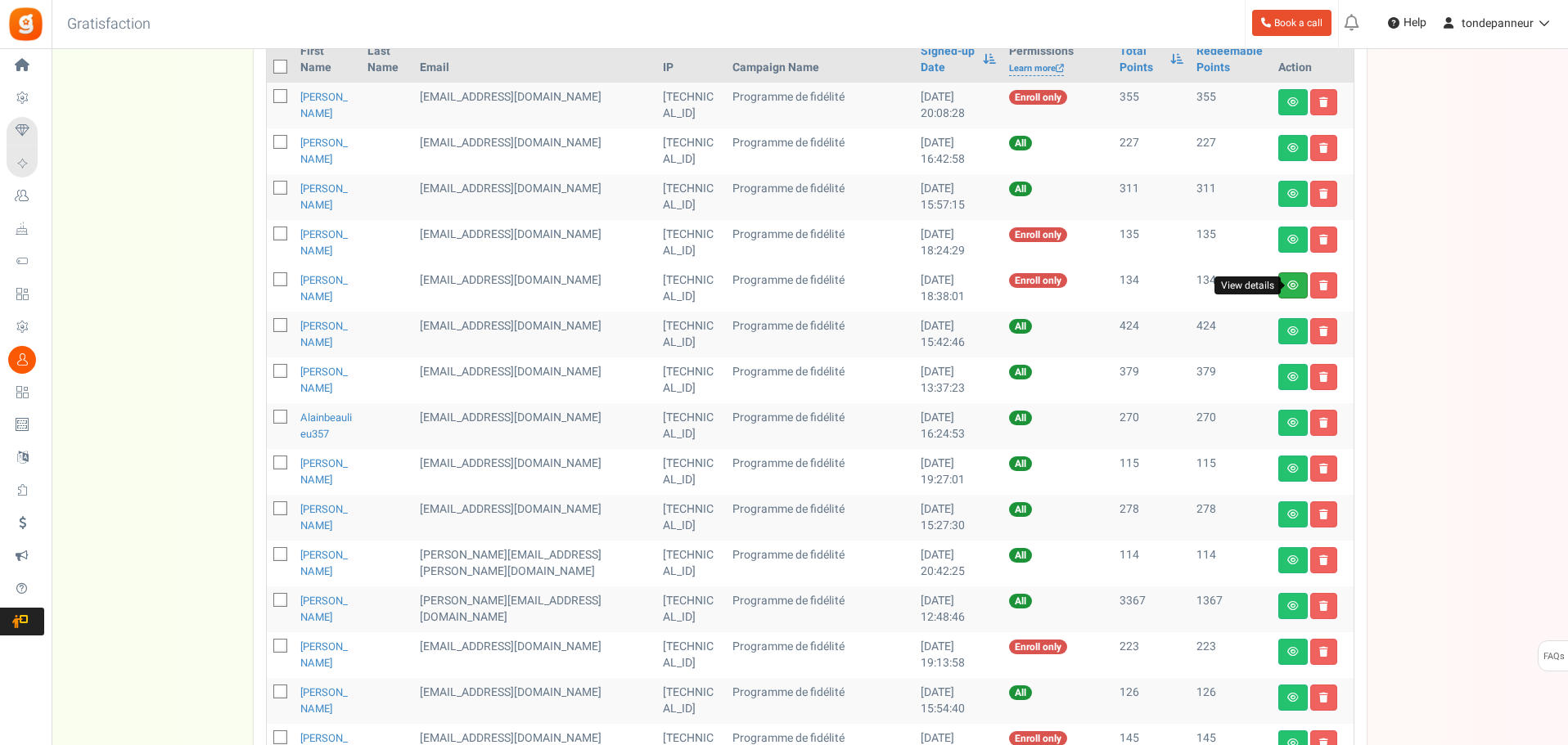
click at [1289, 286] on icon at bounding box center [1292, 285] width 11 height 10
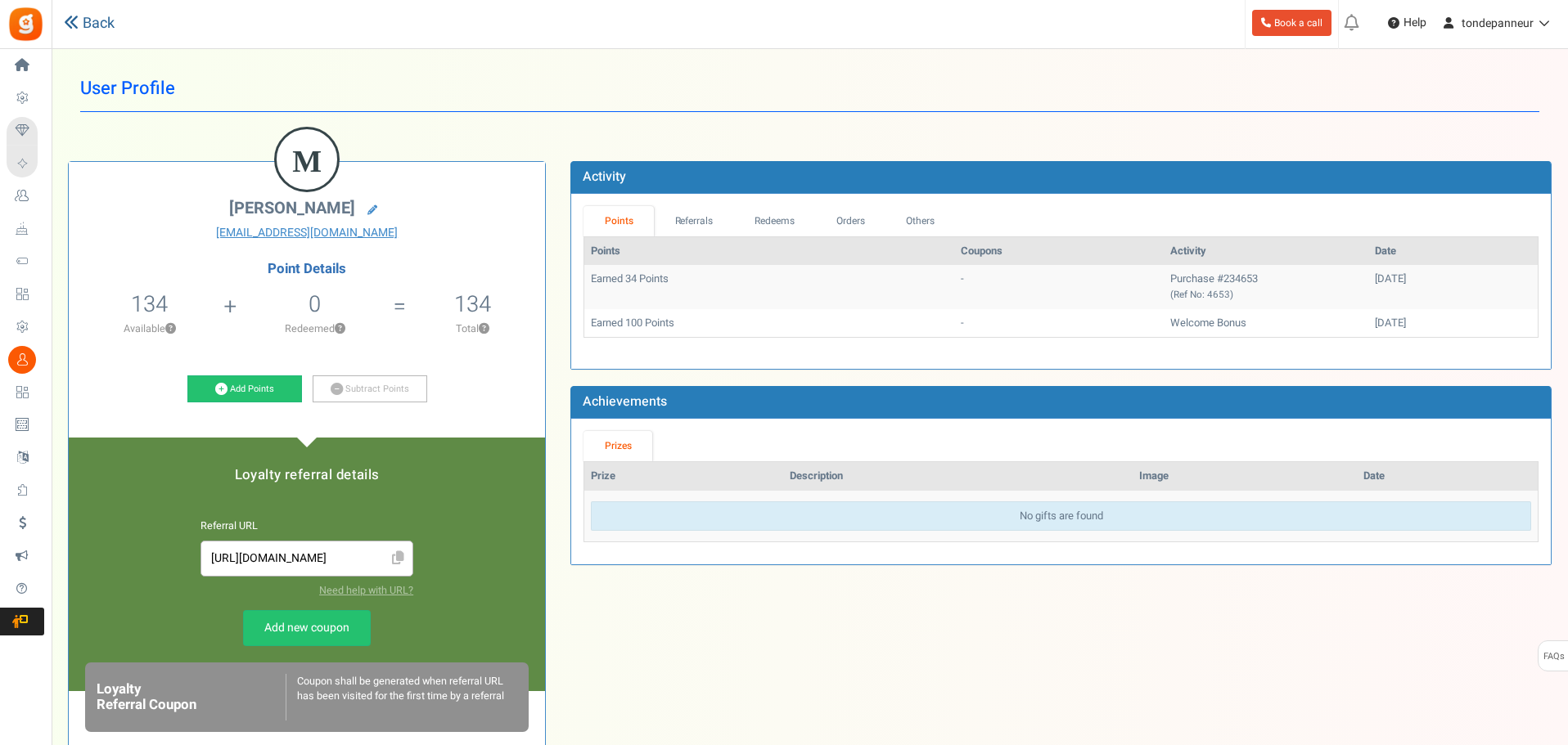
click at [114, 31] on link "Back" at bounding box center [89, 24] width 51 height 21
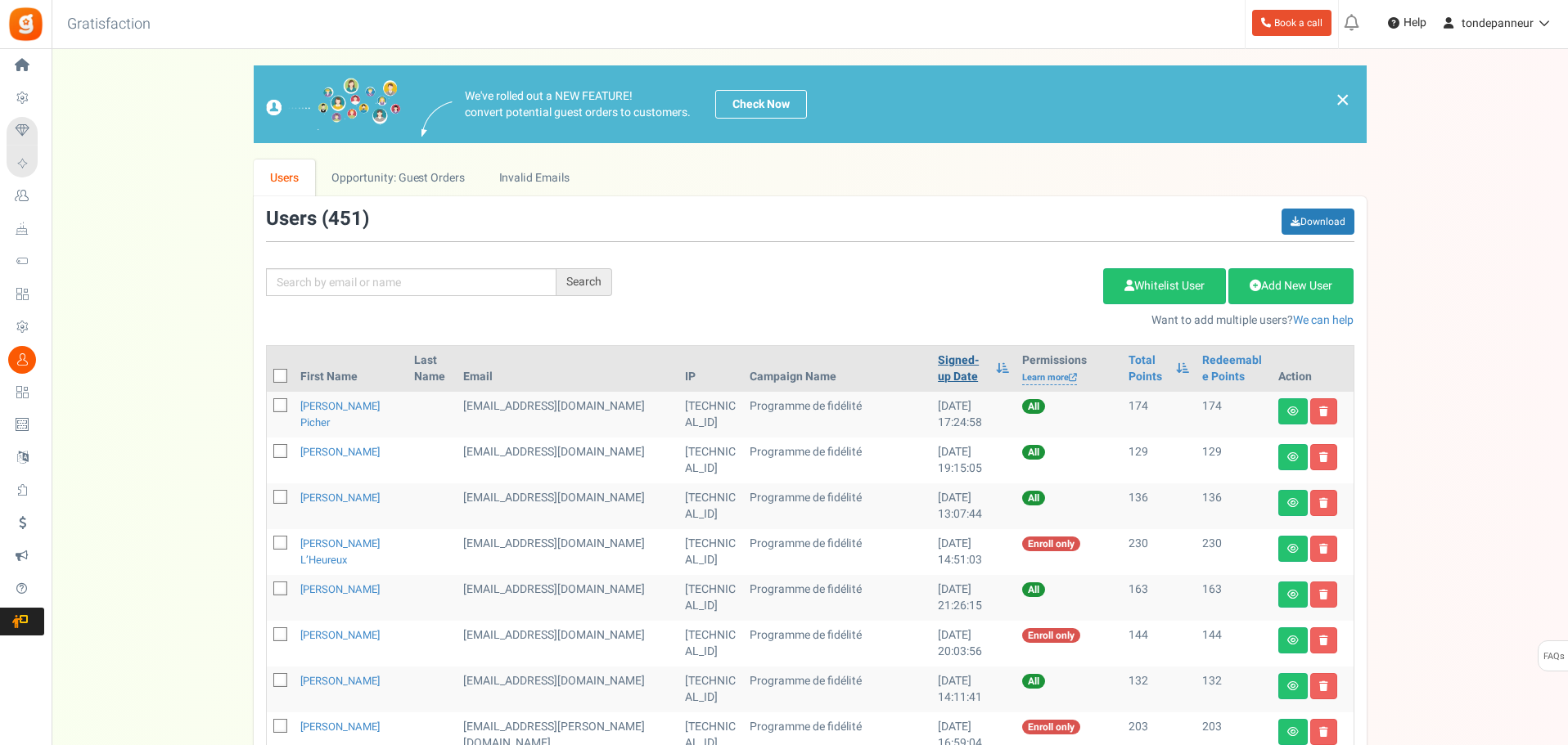
click at [937, 373] on link "Signed-up Date" at bounding box center [962, 369] width 50 height 32
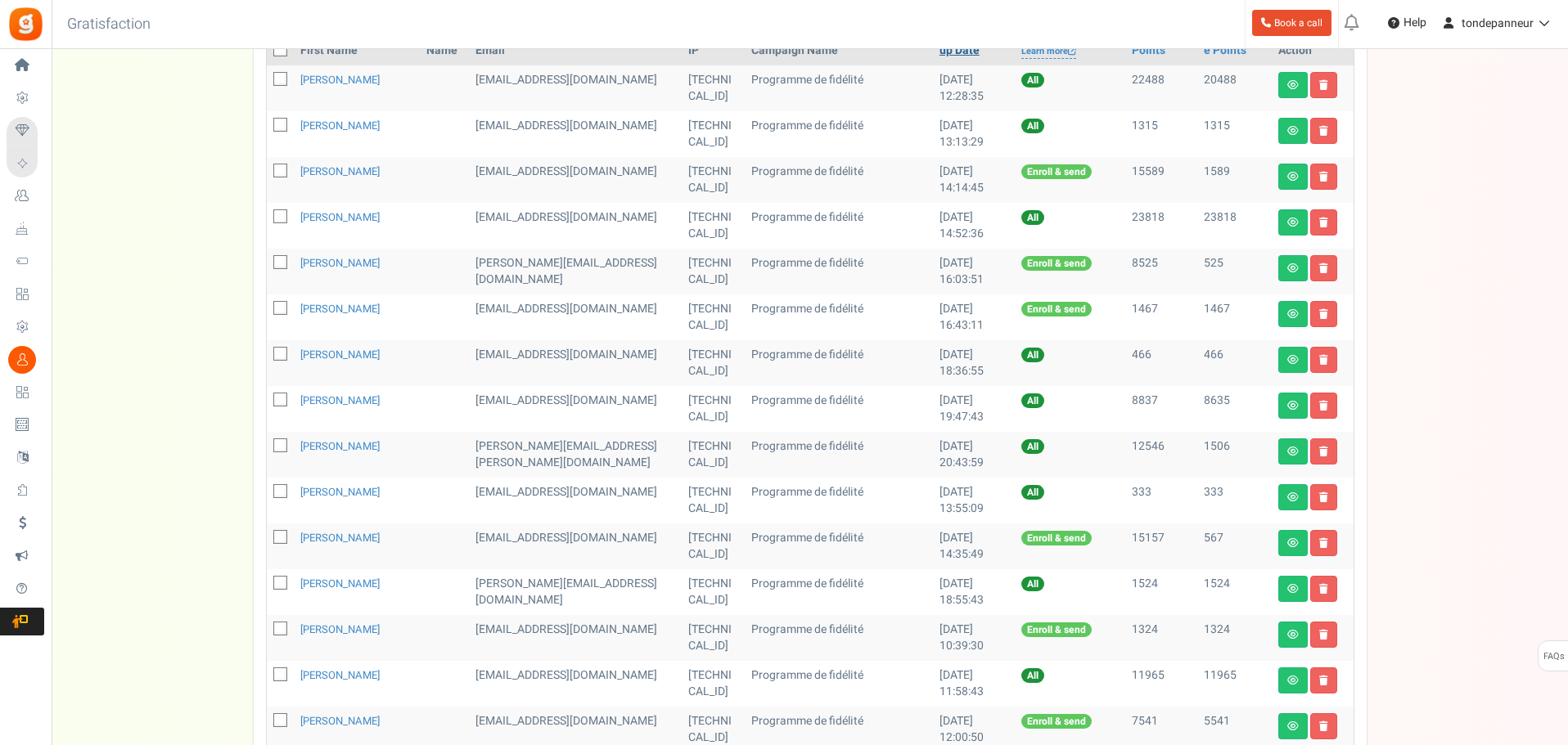
scroll to position [718, 0]
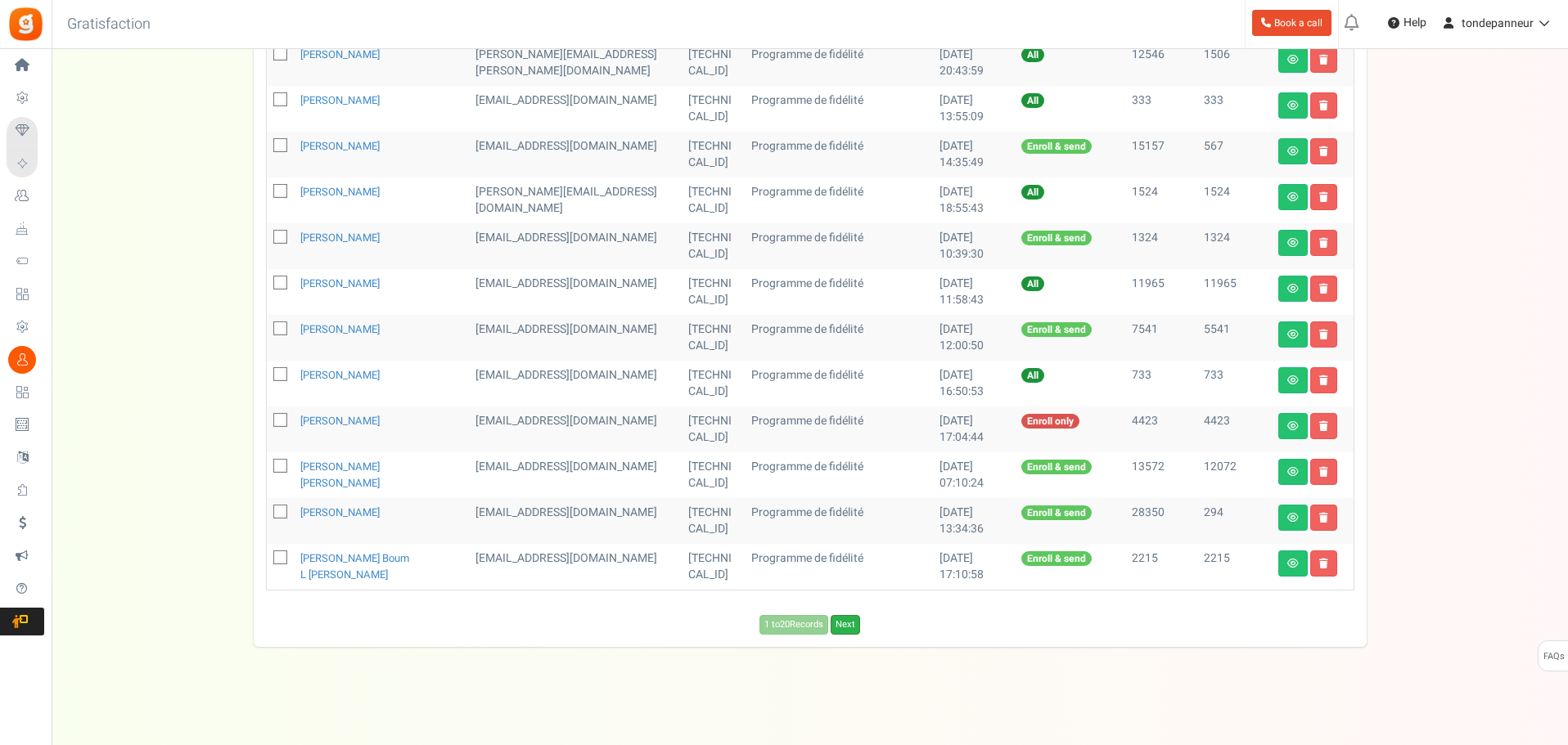
click at [842, 627] on link "Next" at bounding box center [846, 624] width 30 height 19
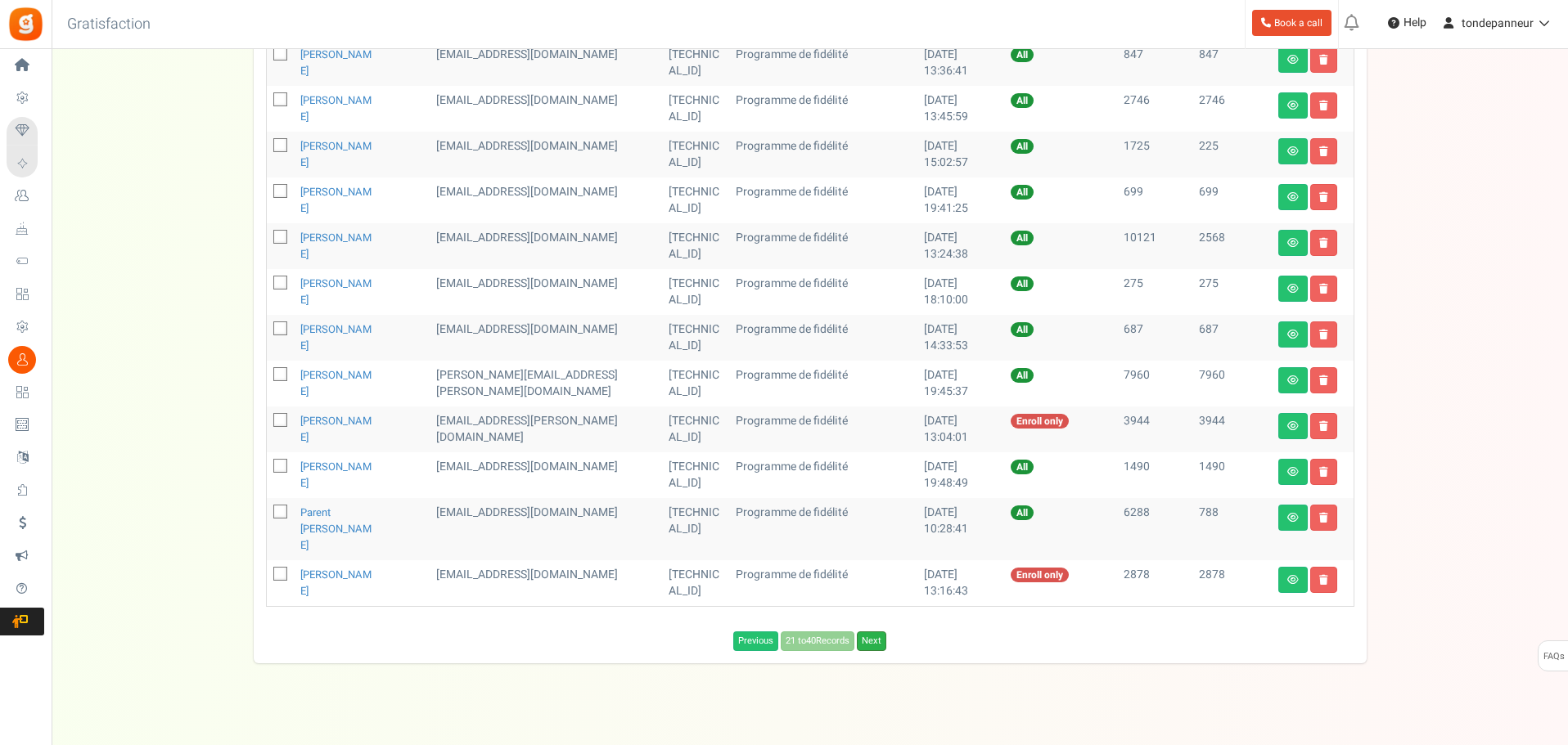
click at [869, 631] on link "Next" at bounding box center [872, 641] width 30 height 19
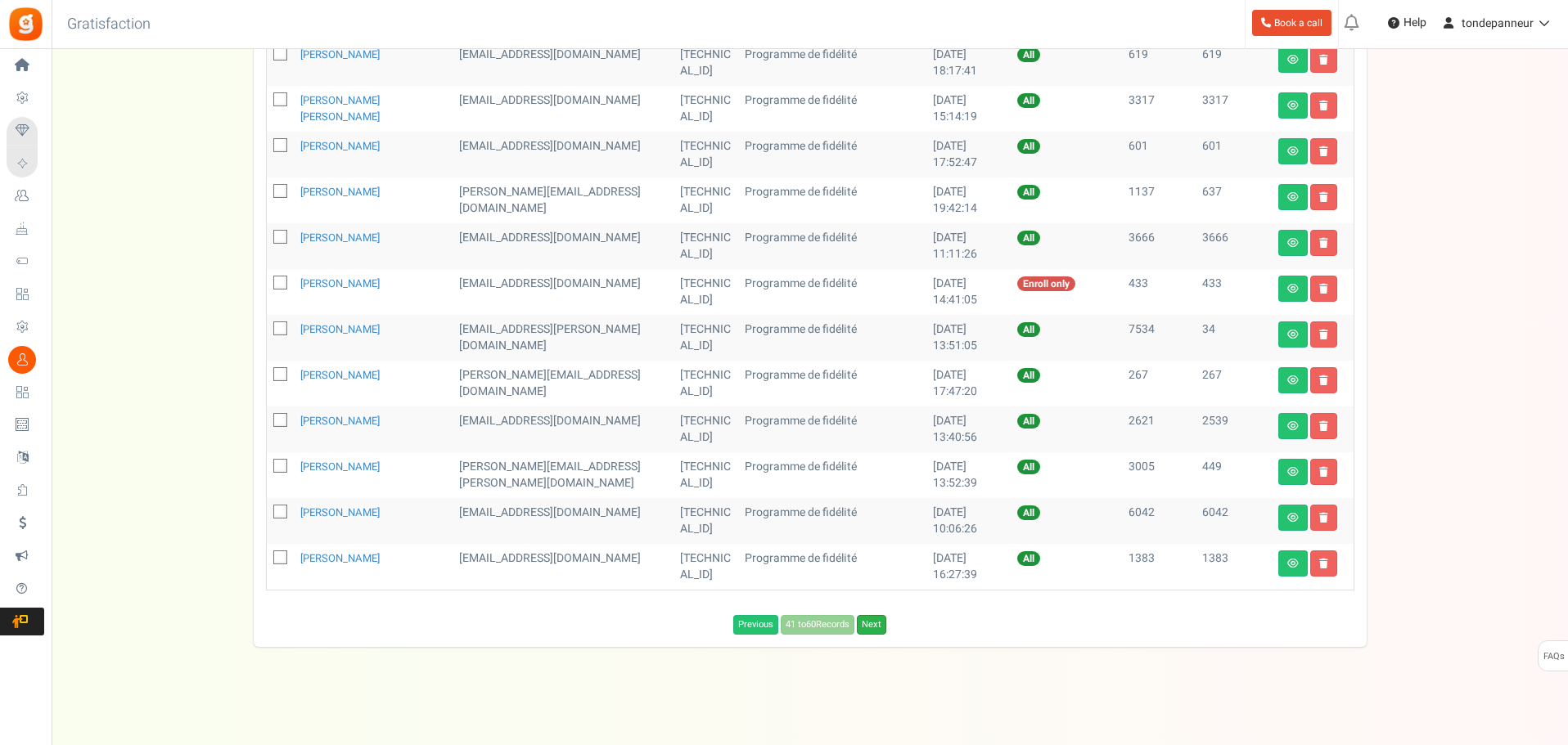
click at [872, 627] on link "Next" at bounding box center [872, 624] width 30 height 19
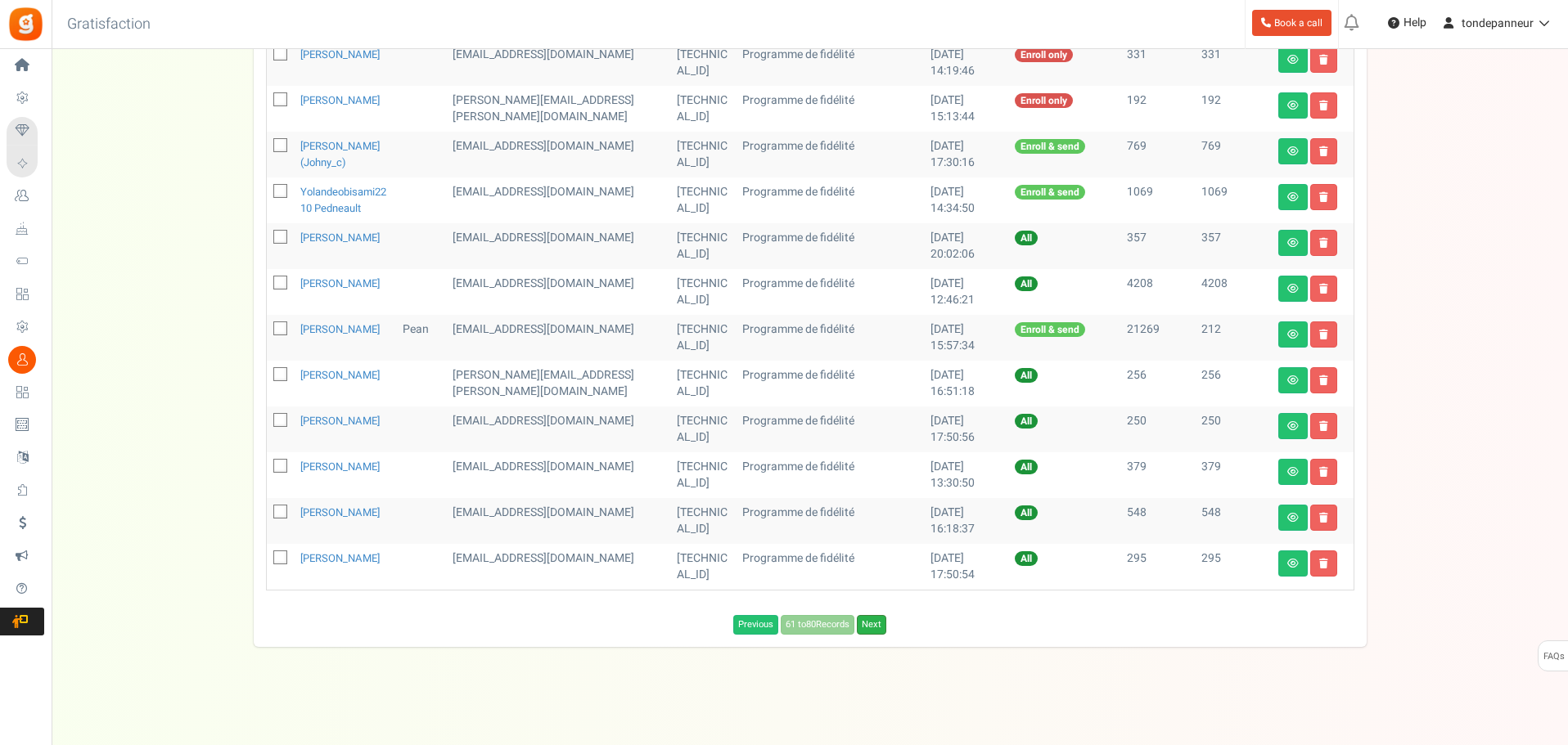
click at [872, 635] on link "Next" at bounding box center [872, 624] width 30 height 19
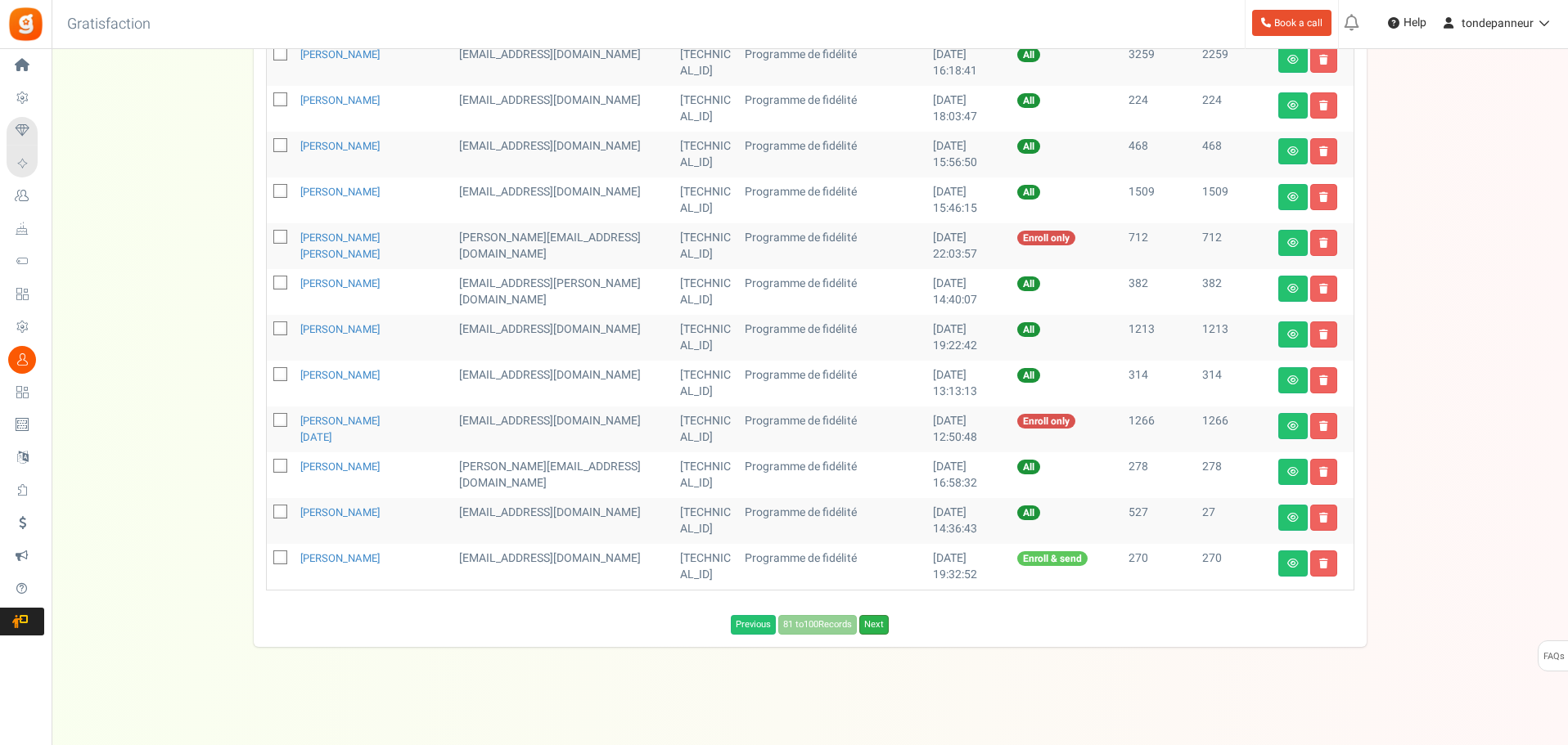
click at [872, 629] on link "Next" at bounding box center [874, 624] width 30 height 19
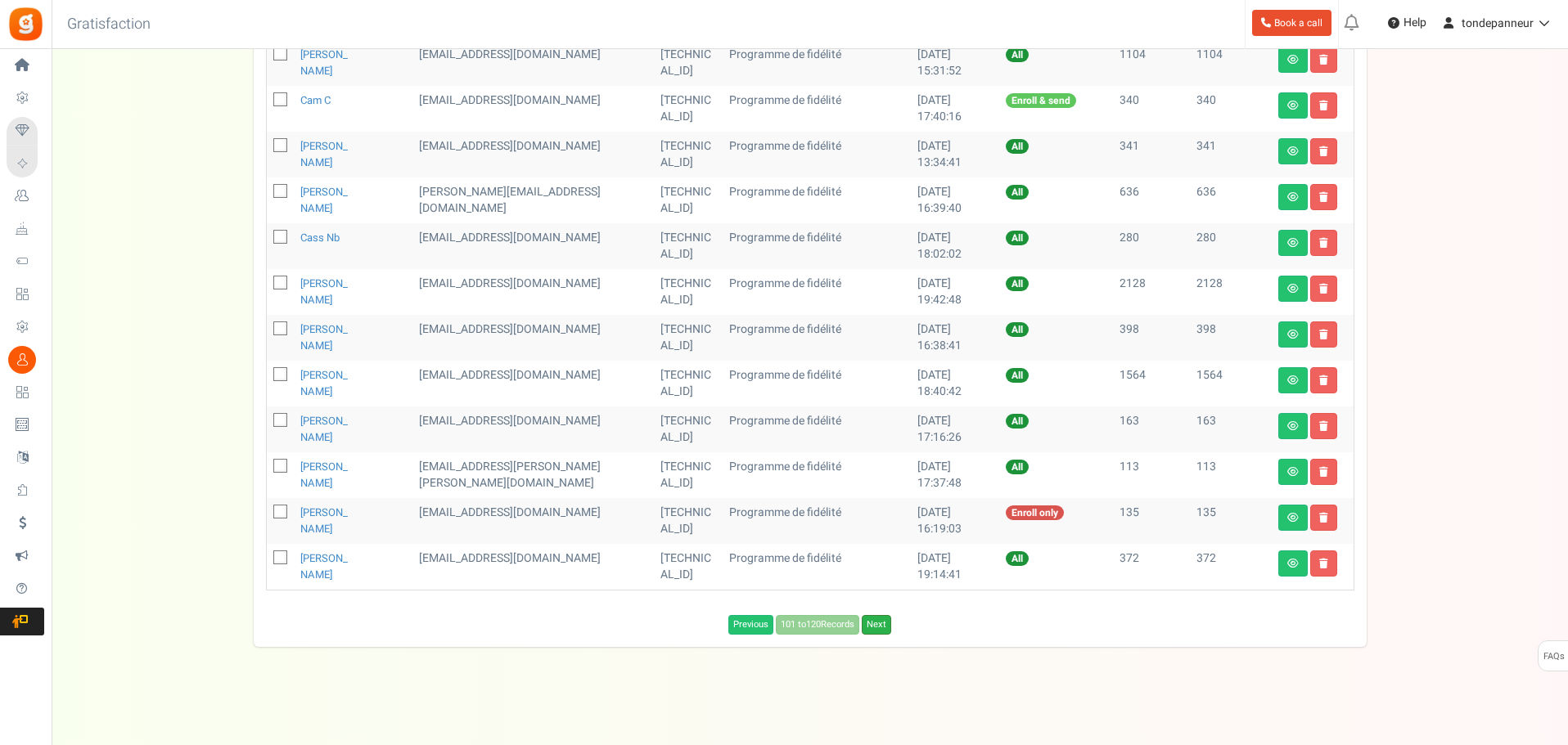
click at [873, 630] on link "Next" at bounding box center [876, 624] width 30 height 19
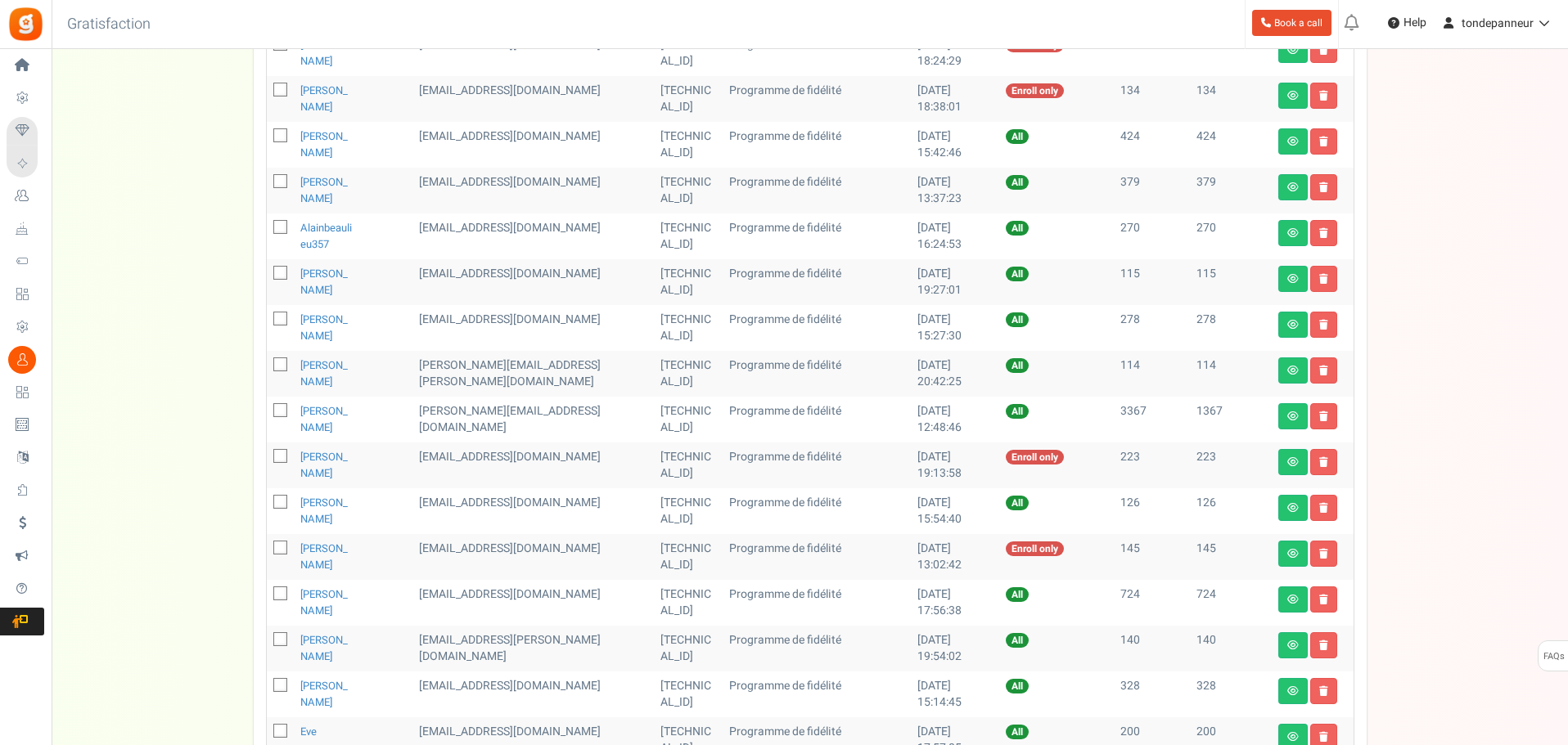
scroll to position [309, 0]
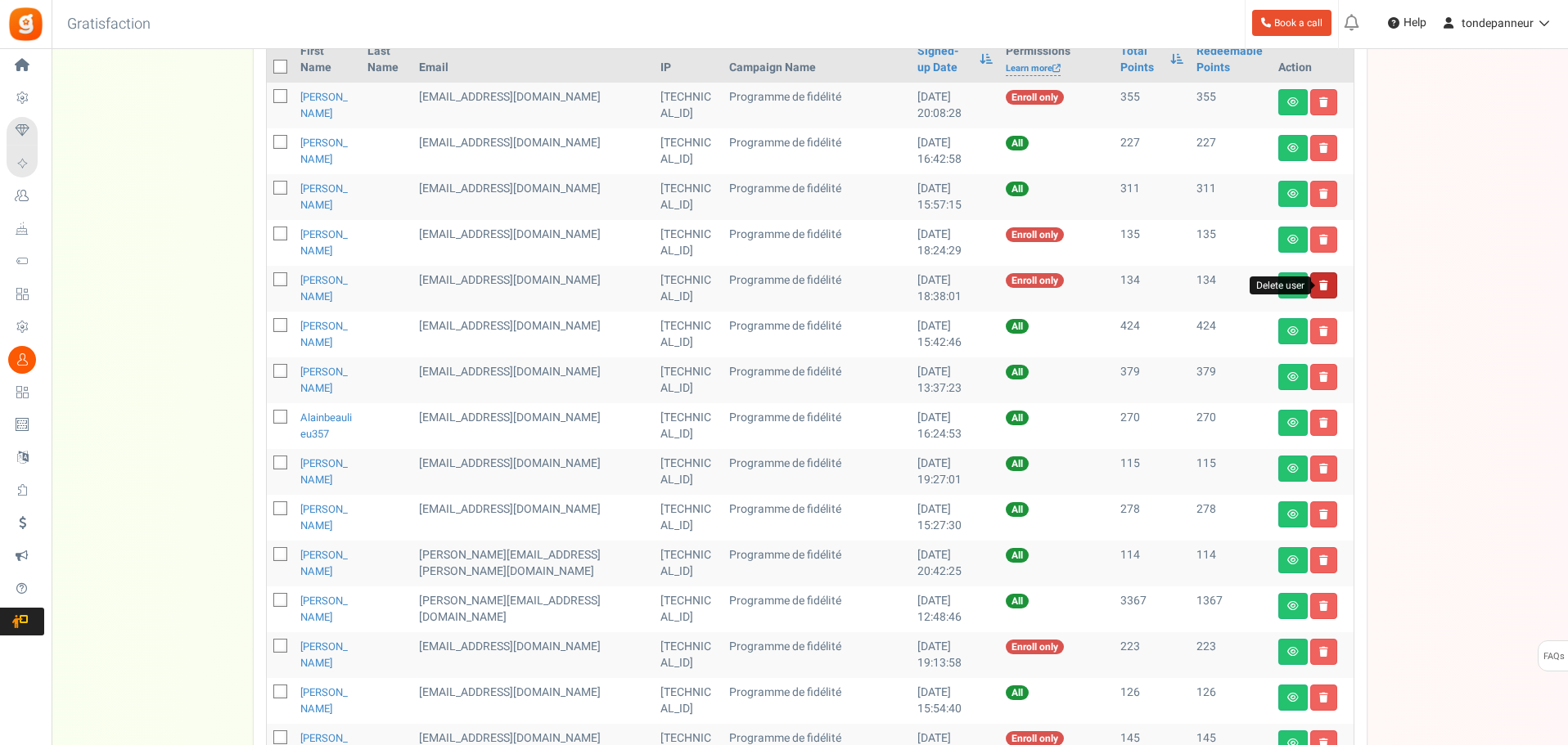
click at [1320, 289] on icon at bounding box center [1323, 285] width 9 height 10
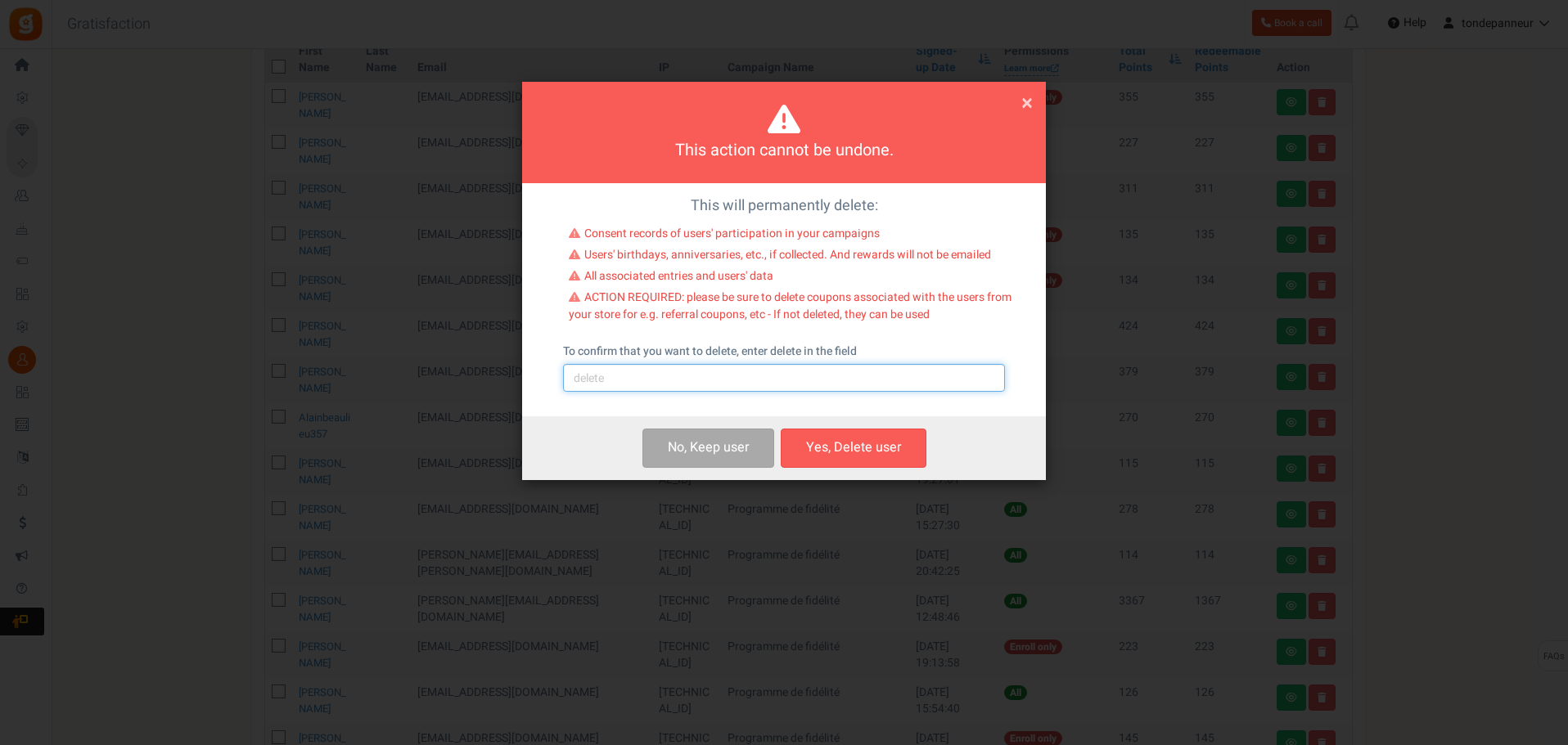
click at [678, 379] on input "text" at bounding box center [784, 378] width 442 height 28
type input "delete"
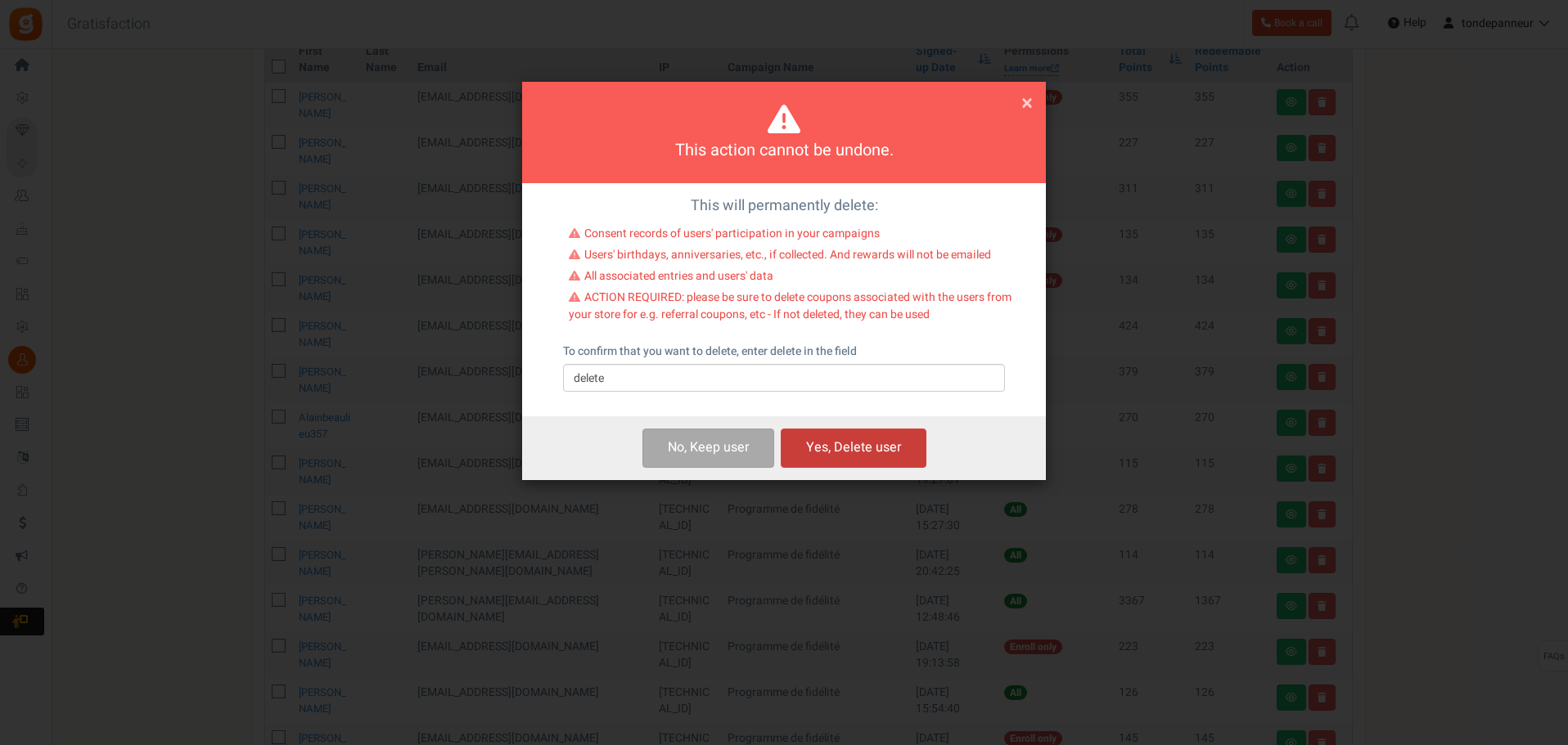
click at [837, 436] on button "Yes, Delete user" at bounding box center [853, 448] width 146 height 38
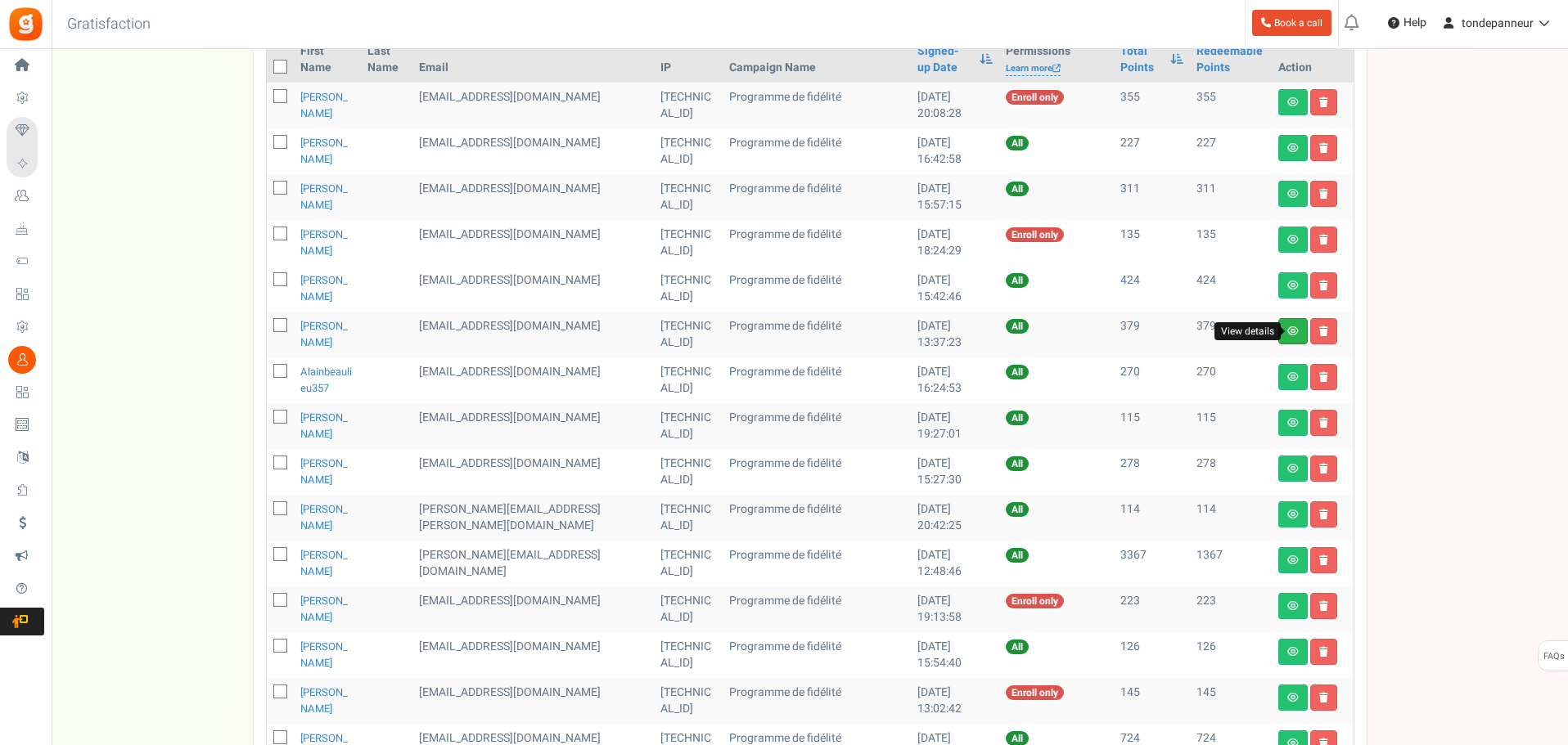
click at [1293, 330] on icon at bounding box center [1292, 331] width 11 height 10
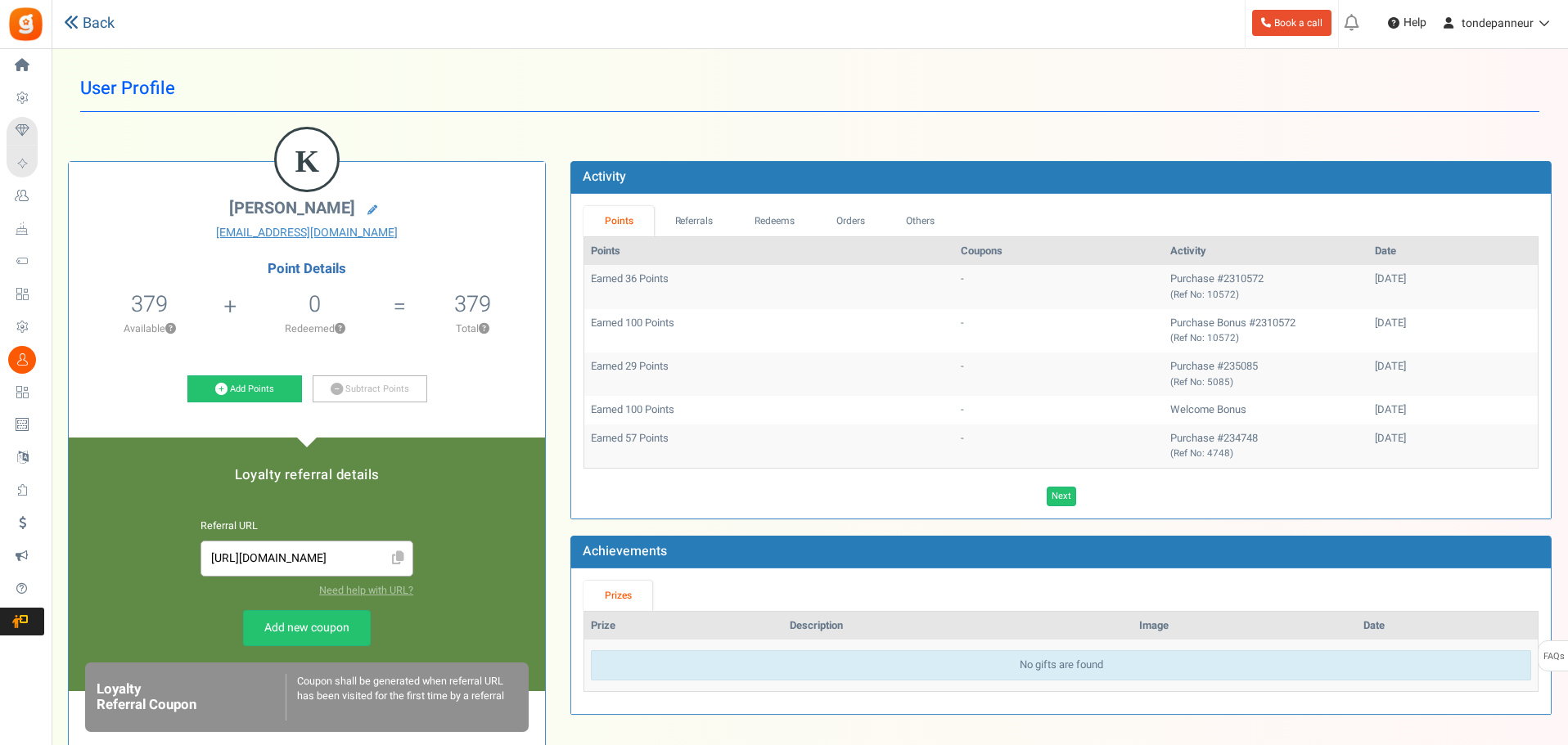
click at [91, 19] on link "Back" at bounding box center [89, 24] width 51 height 21
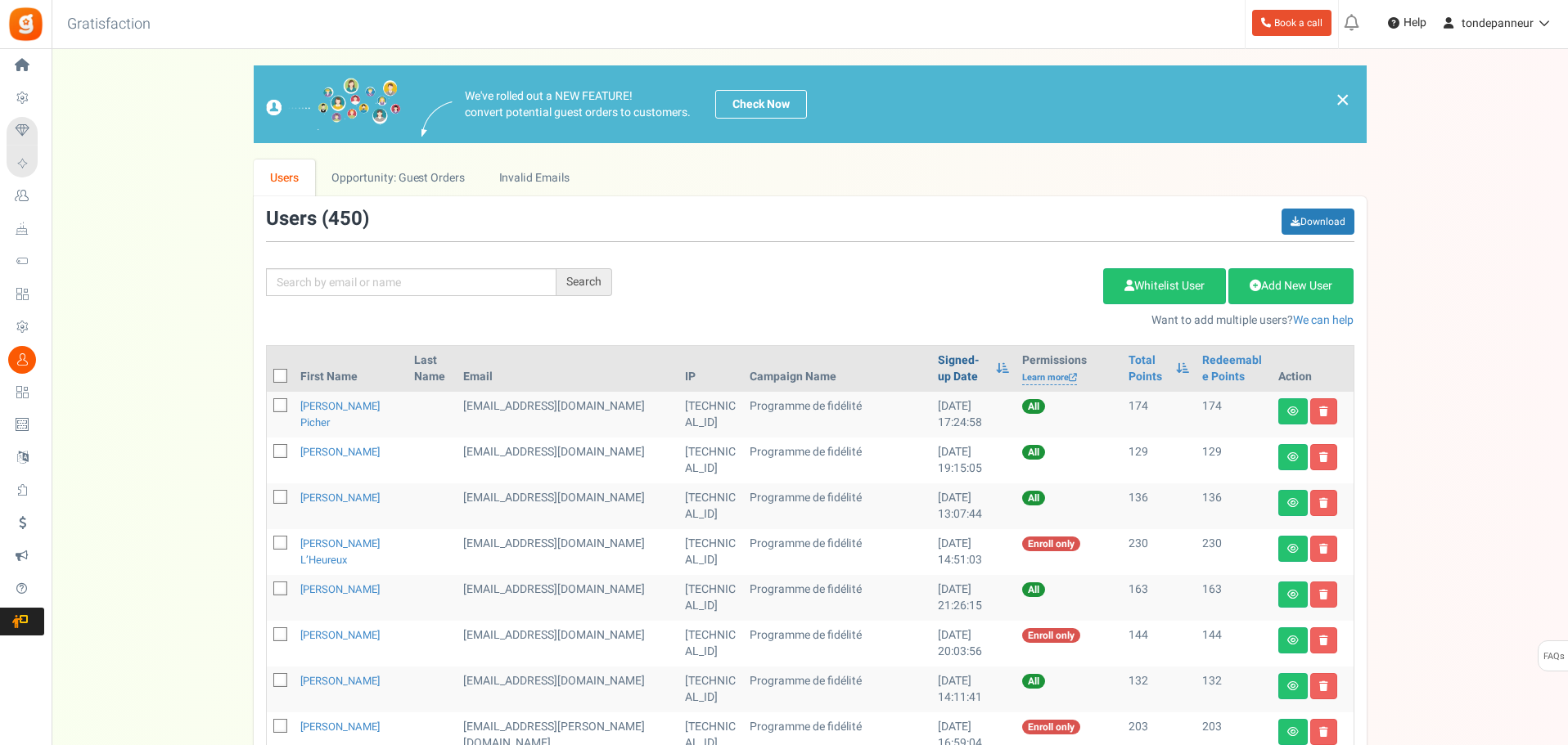
click at [937, 369] on link "Signed-up Date" at bounding box center [962, 369] width 50 height 32
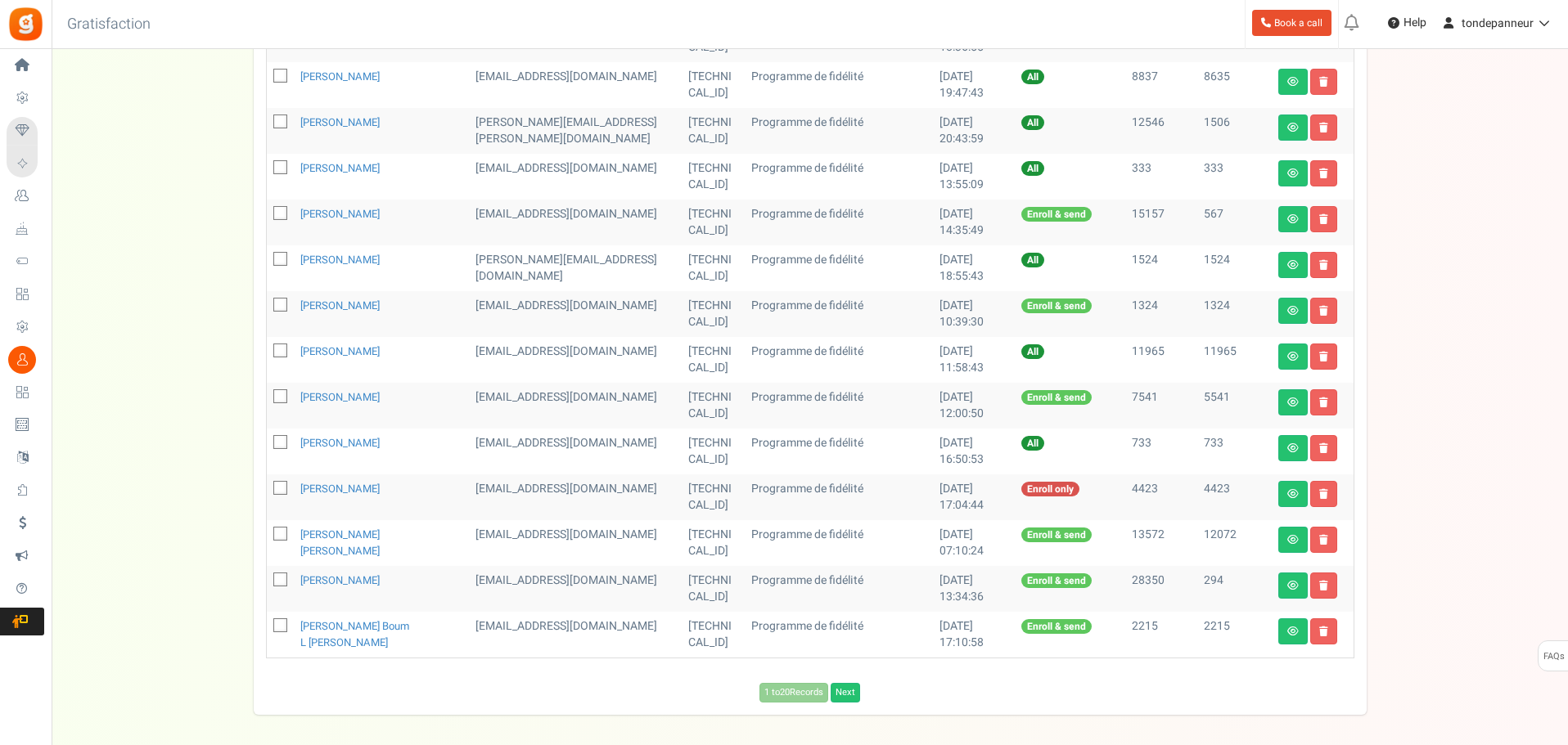
scroll to position [718, 0]
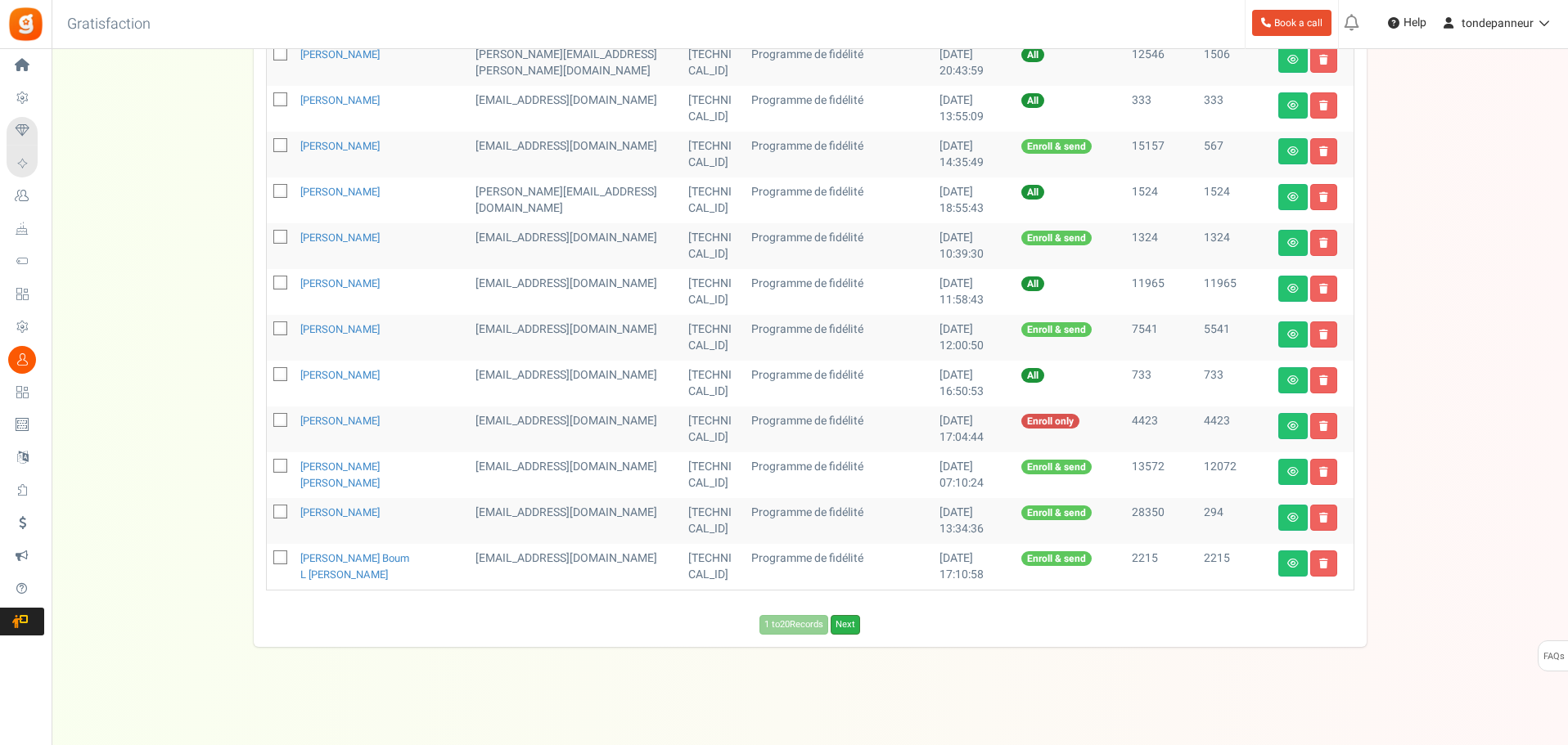
click at [852, 617] on link "Next" at bounding box center [846, 624] width 30 height 19
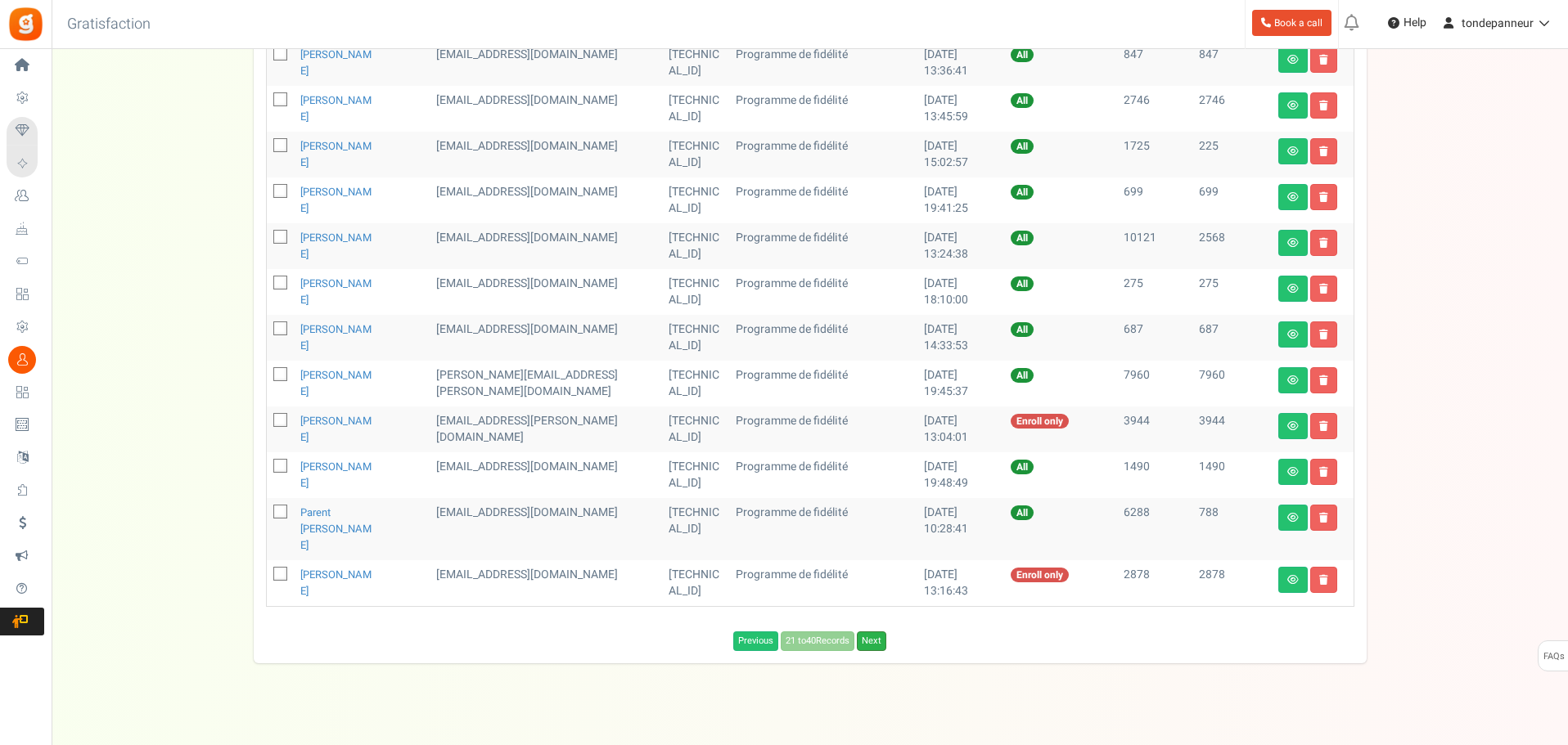
click at [867, 631] on link "Next" at bounding box center [872, 641] width 30 height 19
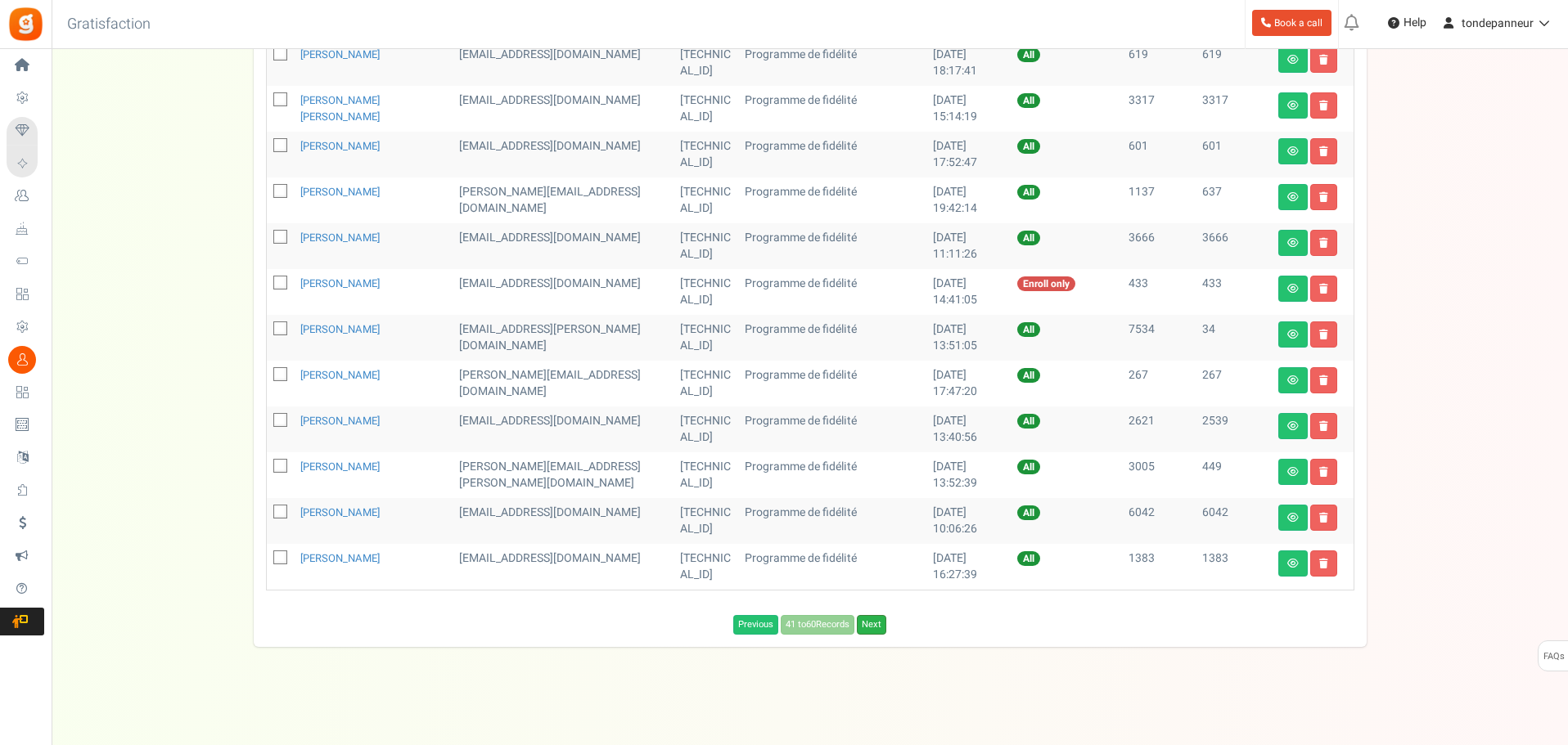
click at [878, 622] on link "Next" at bounding box center [872, 624] width 30 height 19
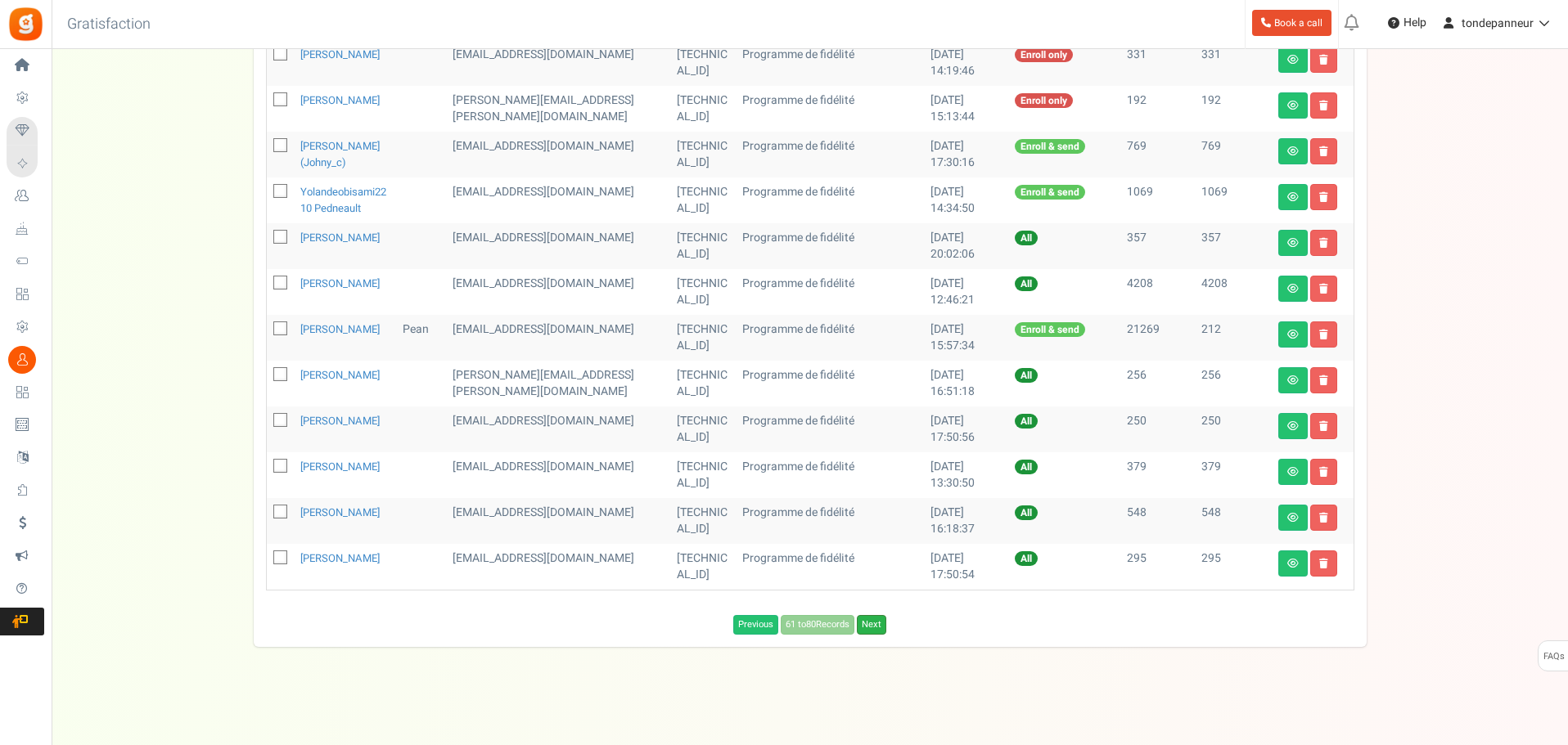
click at [877, 635] on link "Next" at bounding box center [872, 624] width 30 height 19
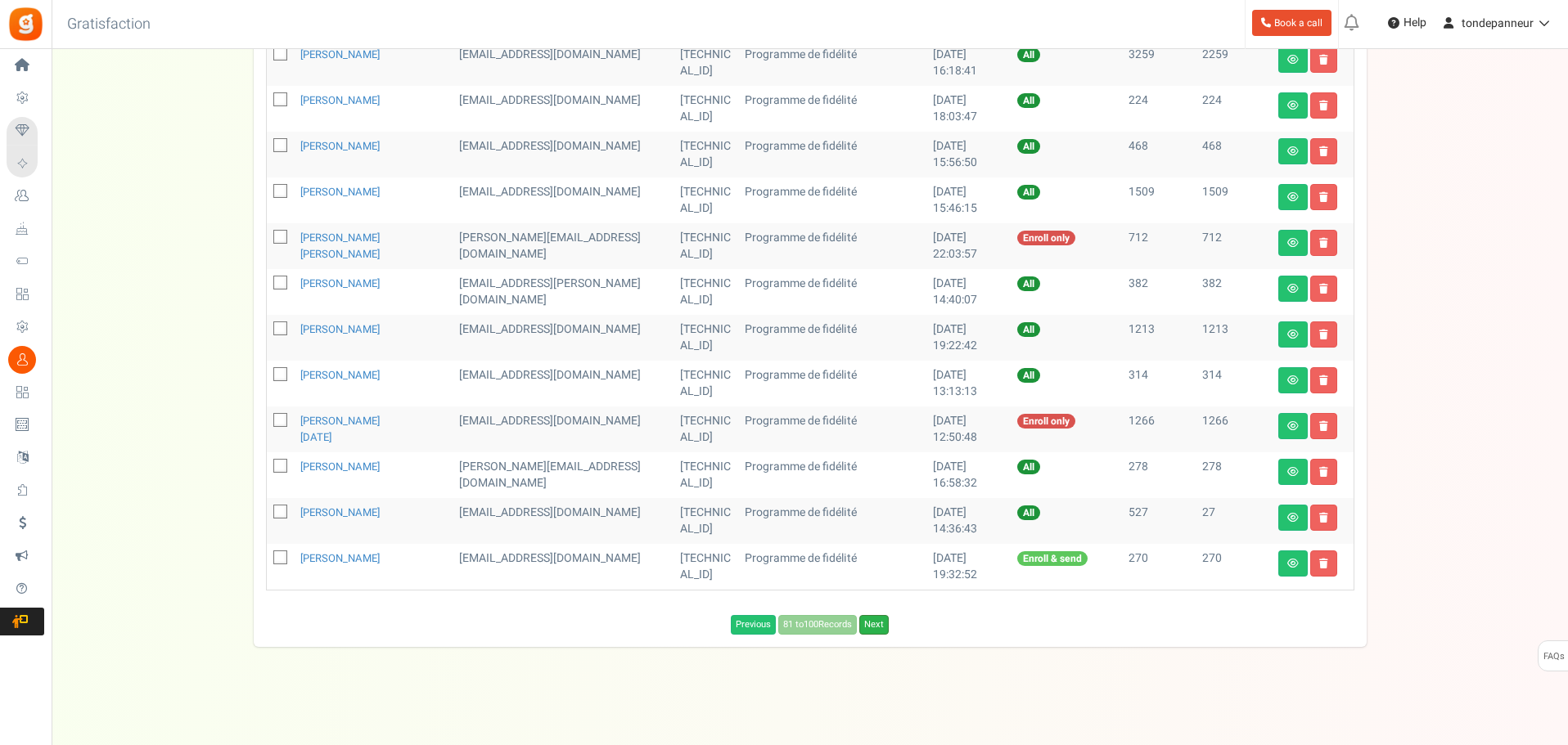
click at [872, 627] on link "Next" at bounding box center [874, 624] width 30 height 19
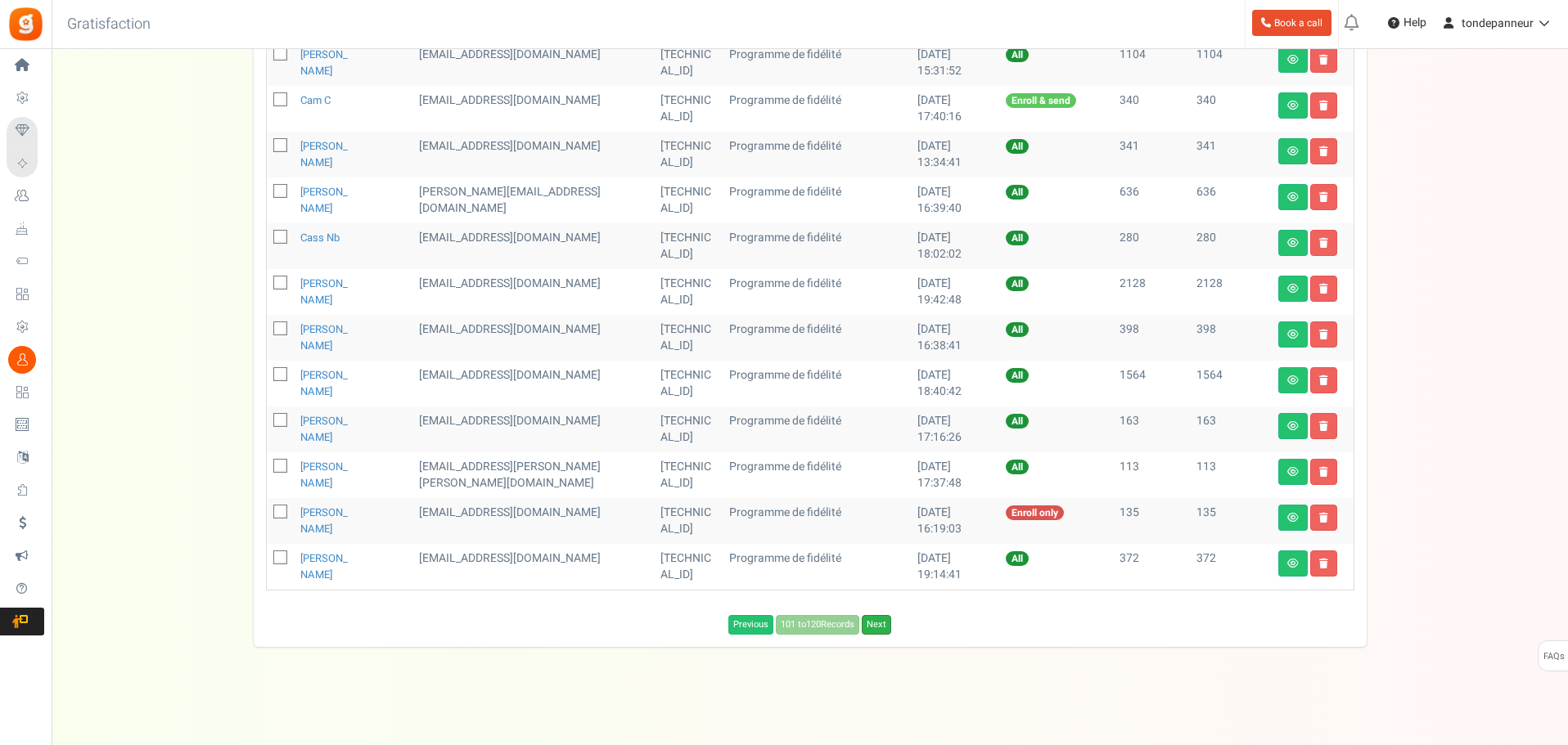
click at [878, 620] on link "Next" at bounding box center [876, 624] width 30 height 19
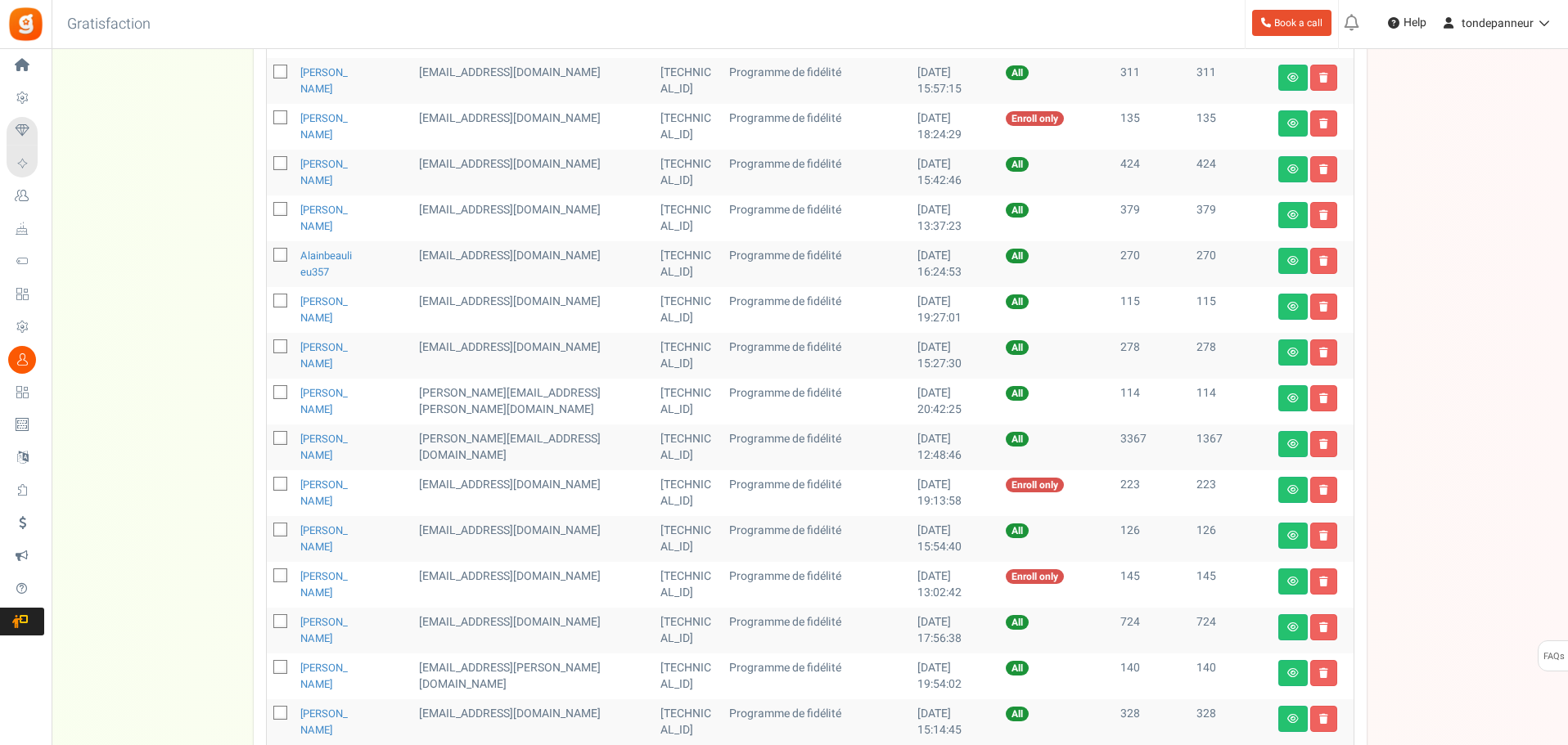
scroll to position [473, 0]
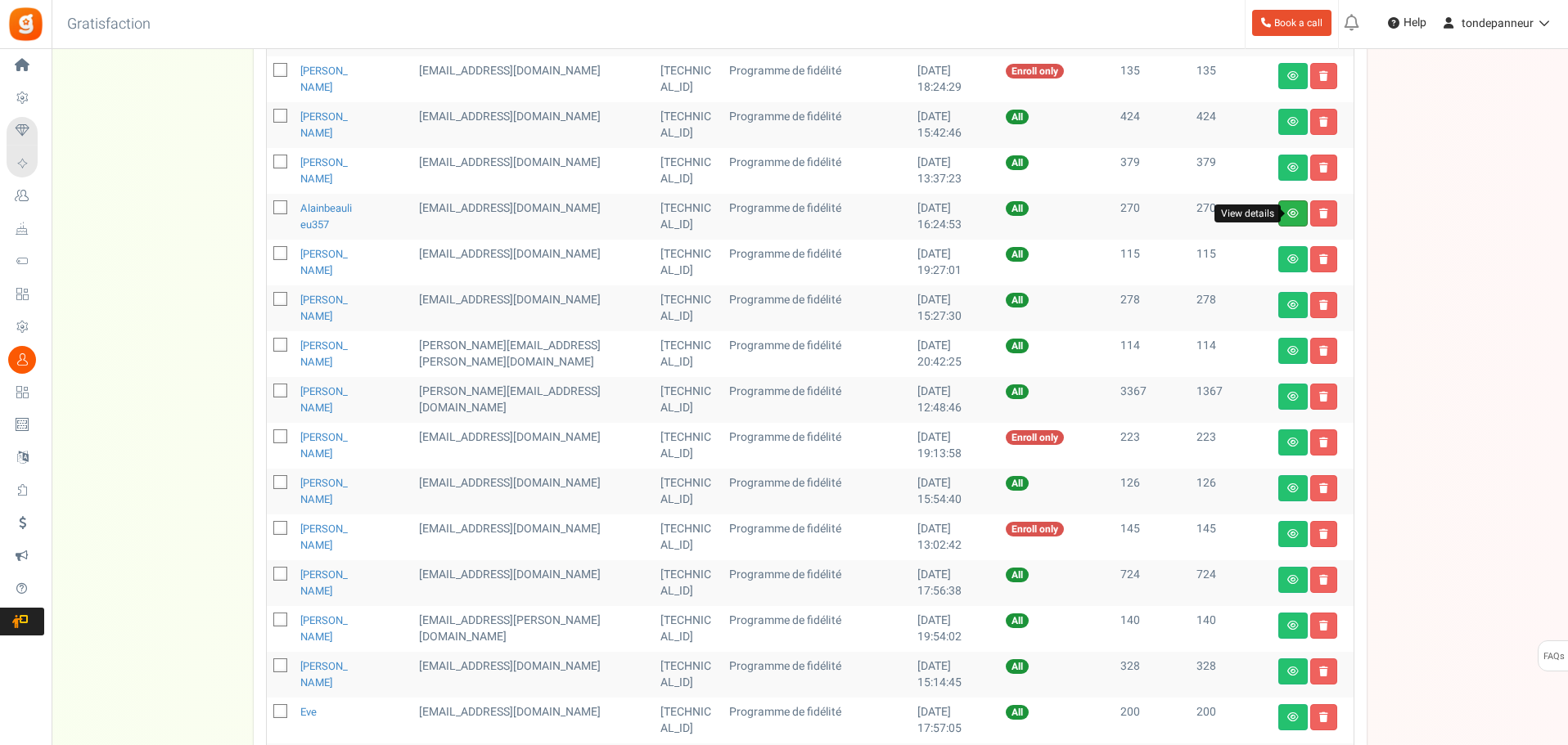
click at [1289, 210] on icon at bounding box center [1292, 213] width 11 height 10
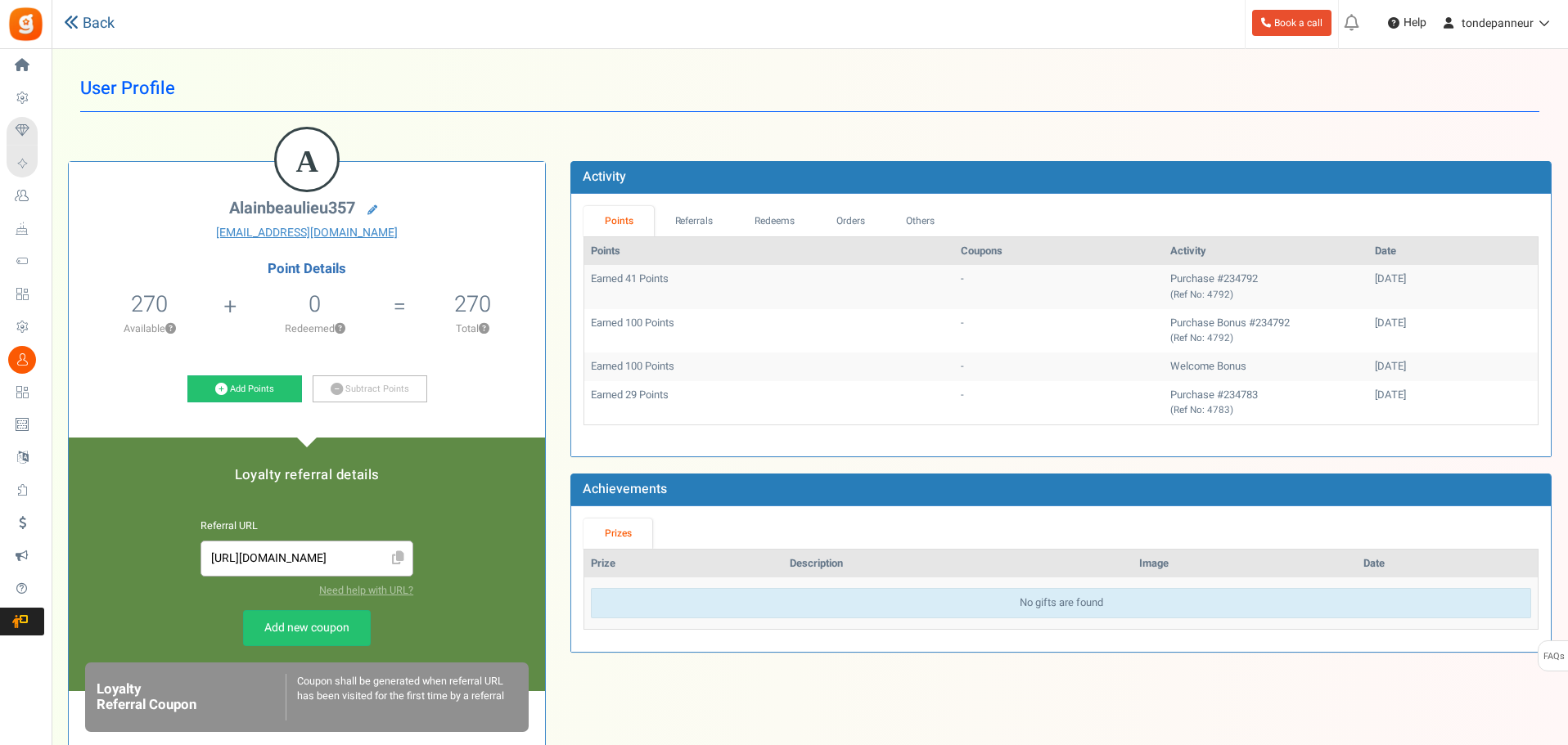
click at [106, 24] on link "Back" at bounding box center [89, 24] width 51 height 21
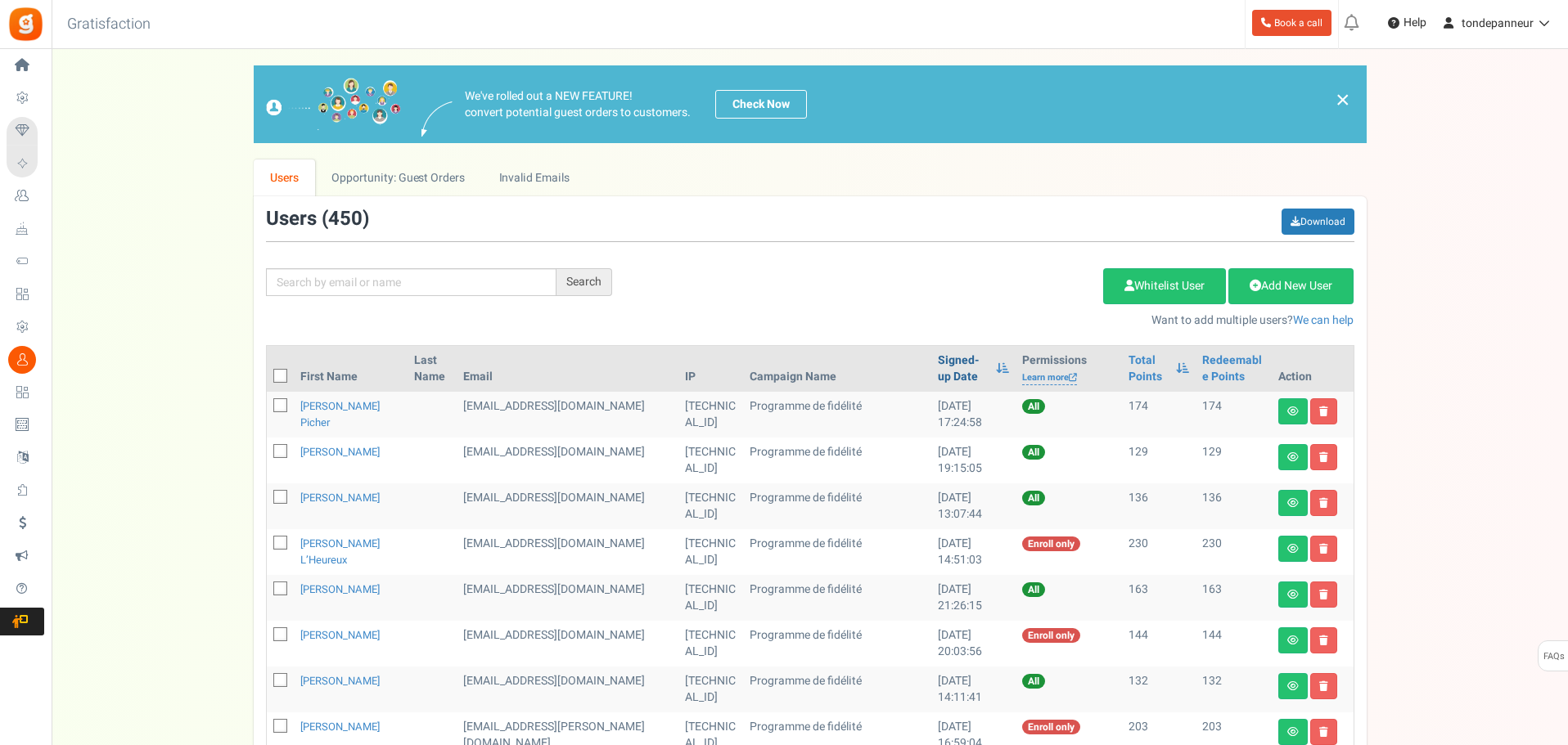
click at [937, 356] on link "Signed-up Date" at bounding box center [962, 369] width 50 height 32
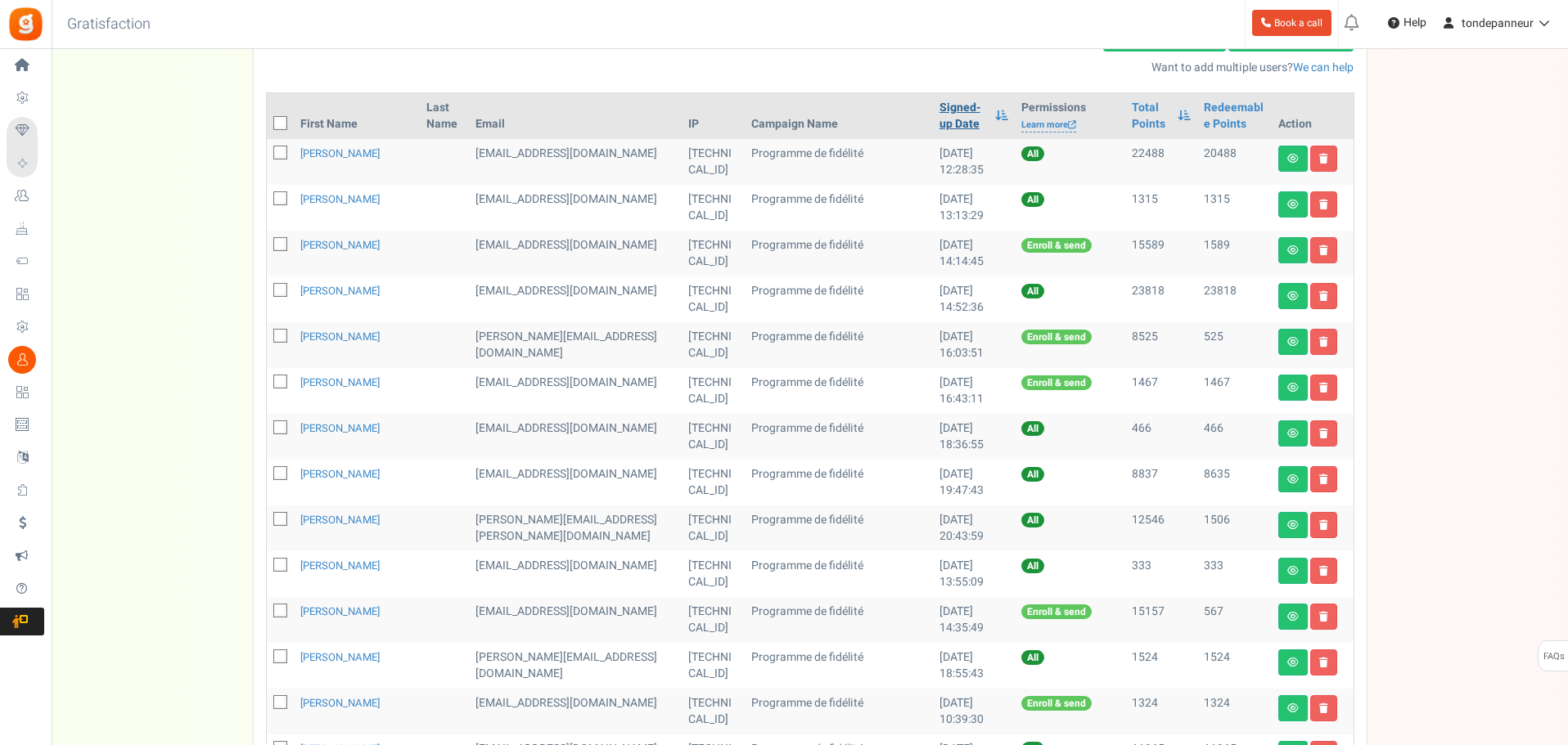
scroll to position [654, 0]
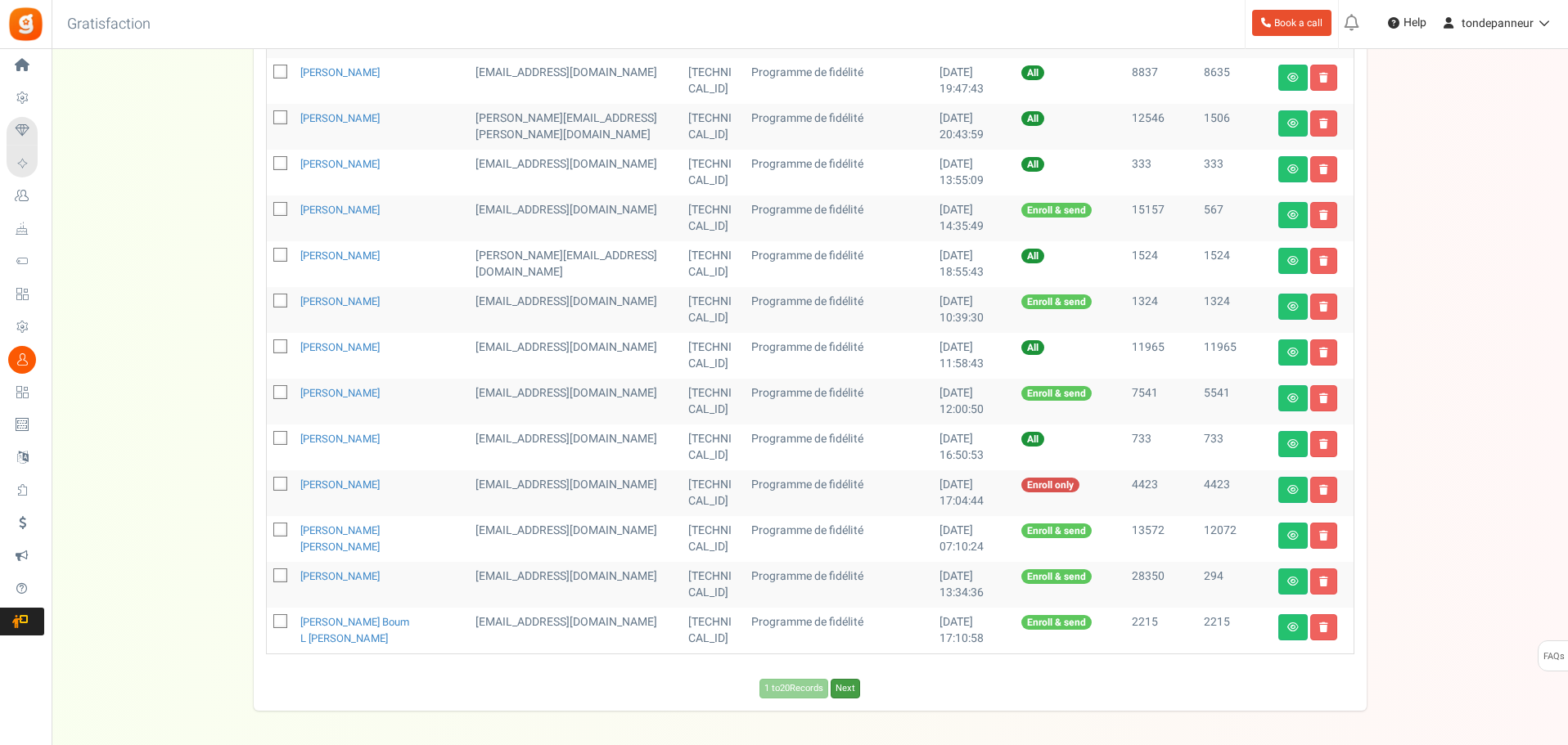
click at [849, 688] on link "Next" at bounding box center [846, 688] width 30 height 19
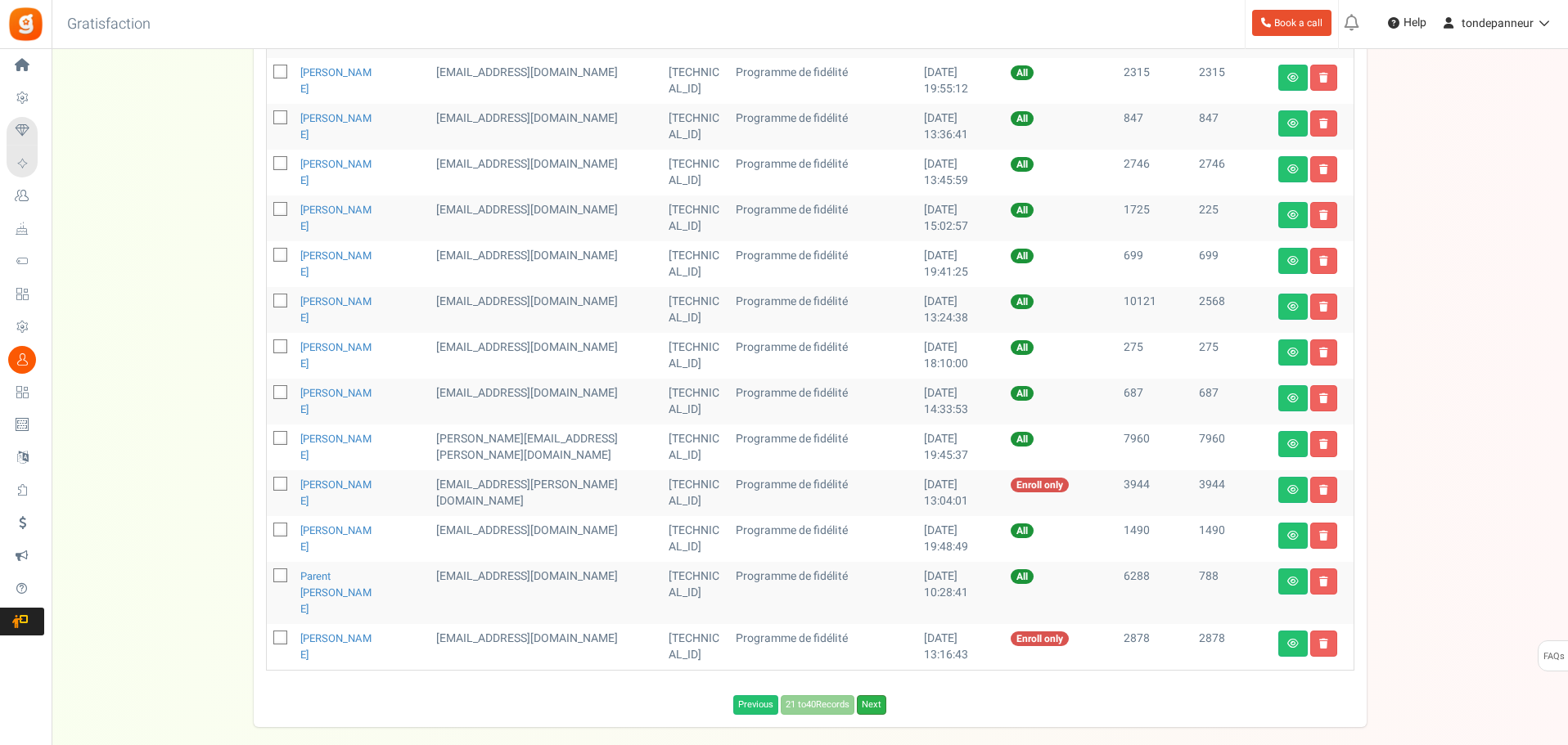
click at [869, 695] on link "Next" at bounding box center [872, 705] width 30 height 19
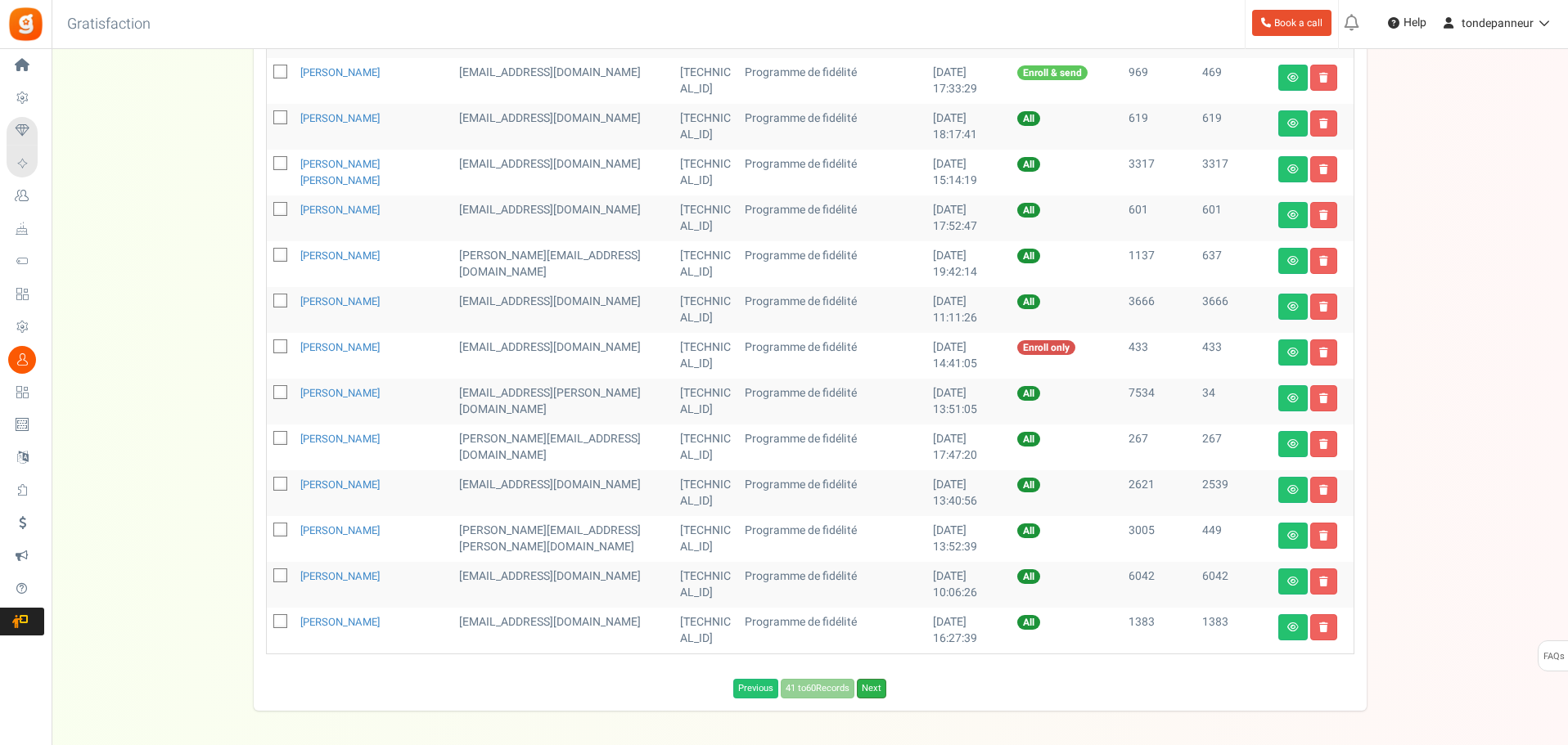
click at [874, 693] on link "Next" at bounding box center [872, 688] width 30 height 19
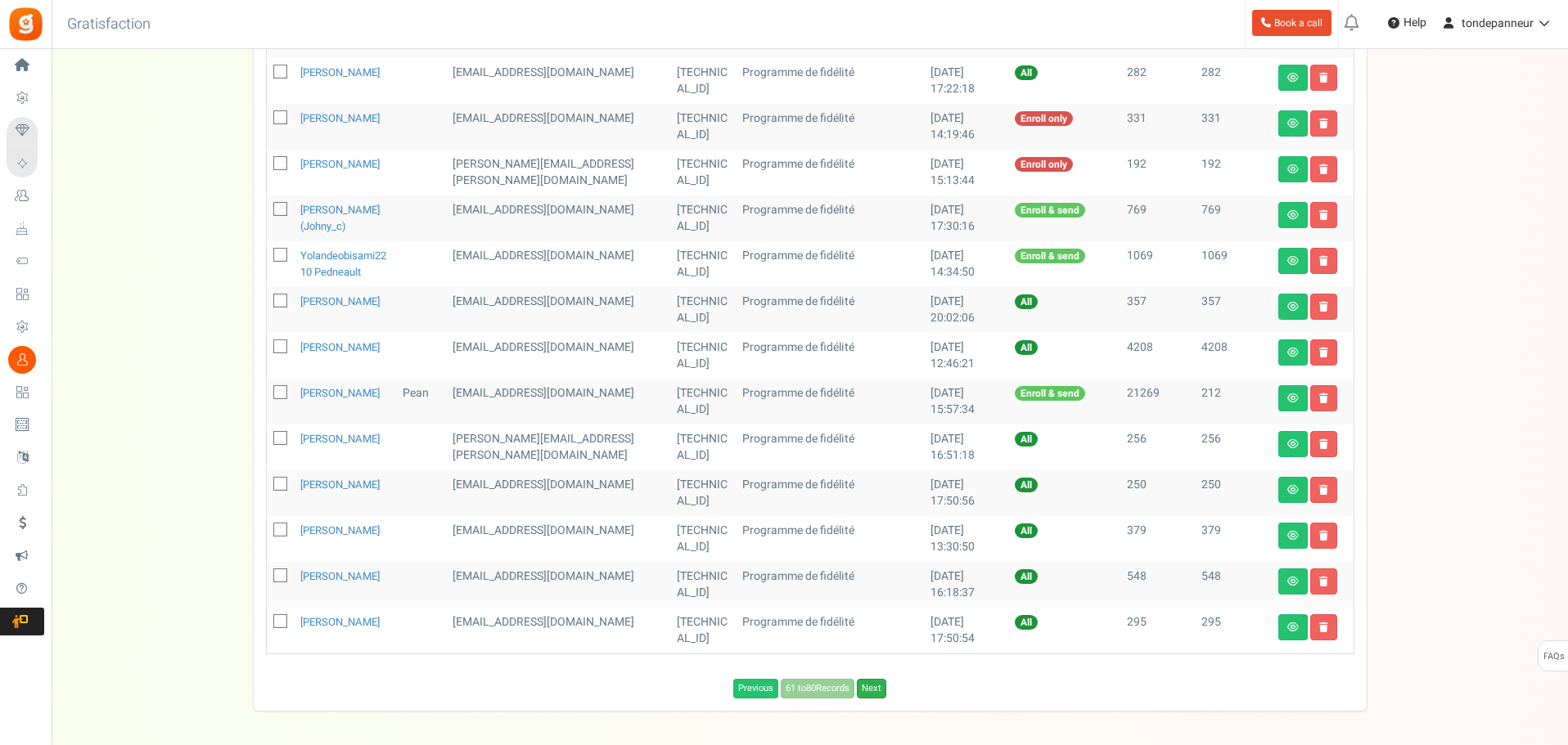
click at [879, 699] on link "Next" at bounding box center [872, 688] width 30 height 19
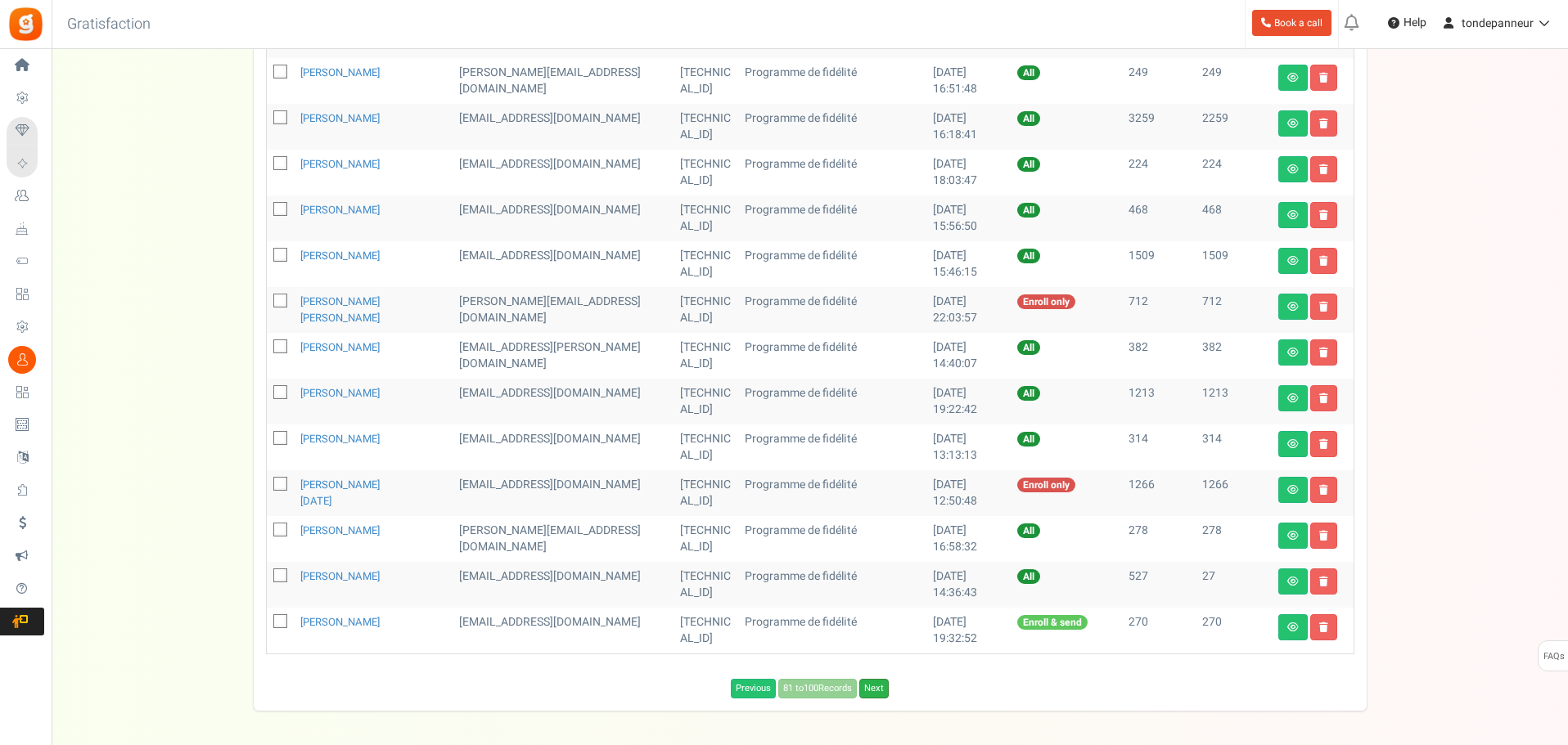
click at [880, 696] on link "Next" at bounding box center [874, 688] width 30 height 19
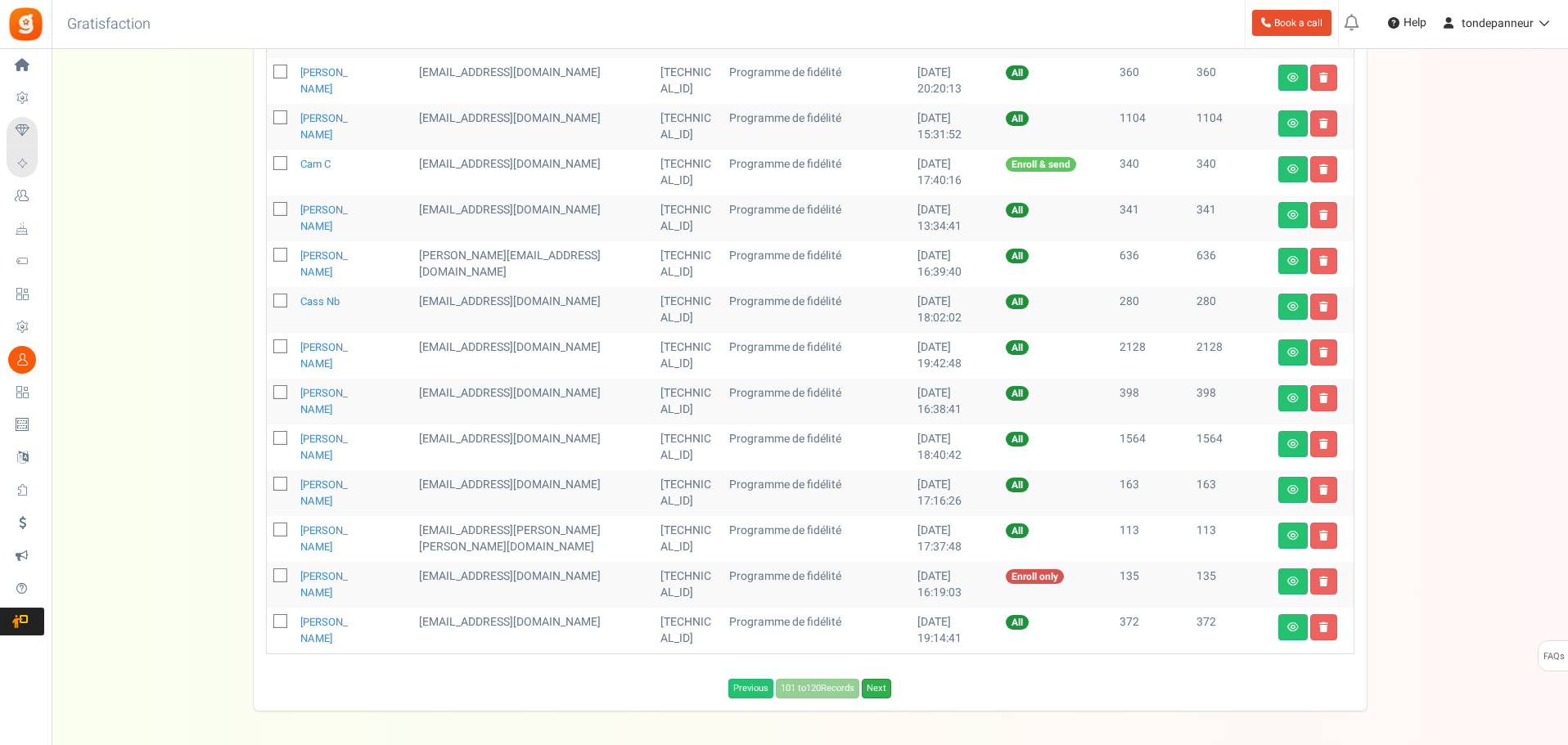
click at [883, 690] on link "Next" at bounding box center [876, 688] width 30 height 19
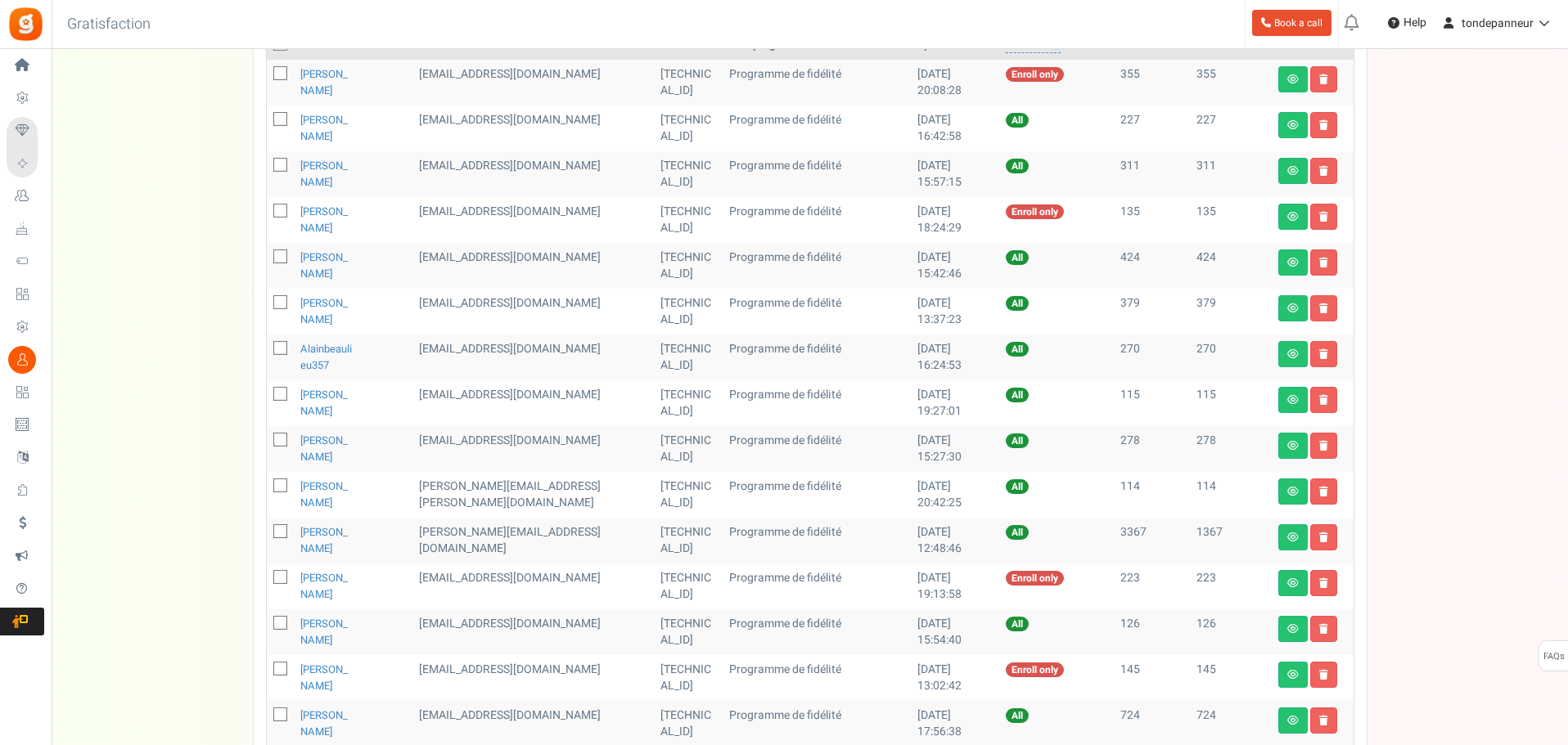
scroll to position [328, 0]
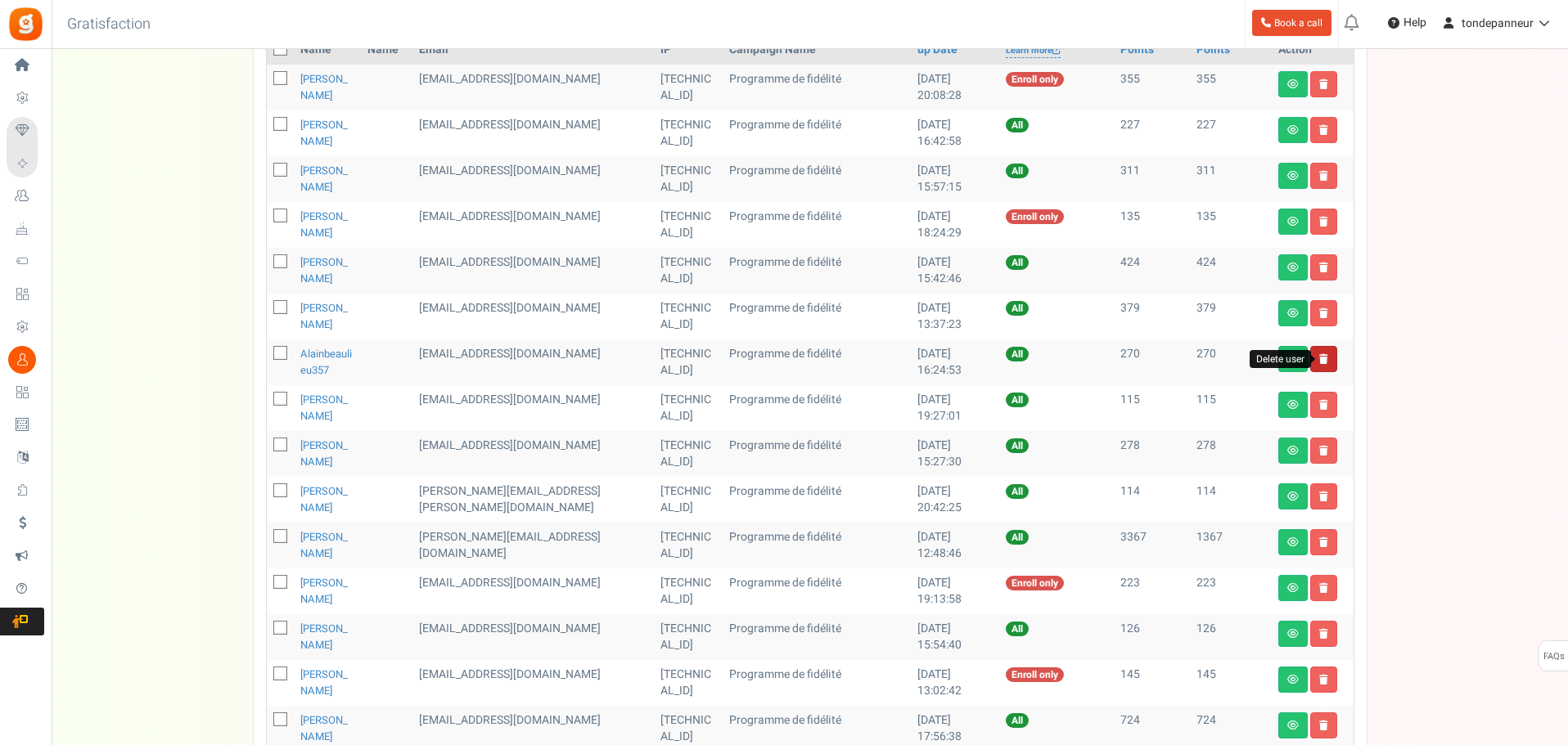
click at [1326, 356] on icon at bounding box center [1323, 359] width 9 height 10
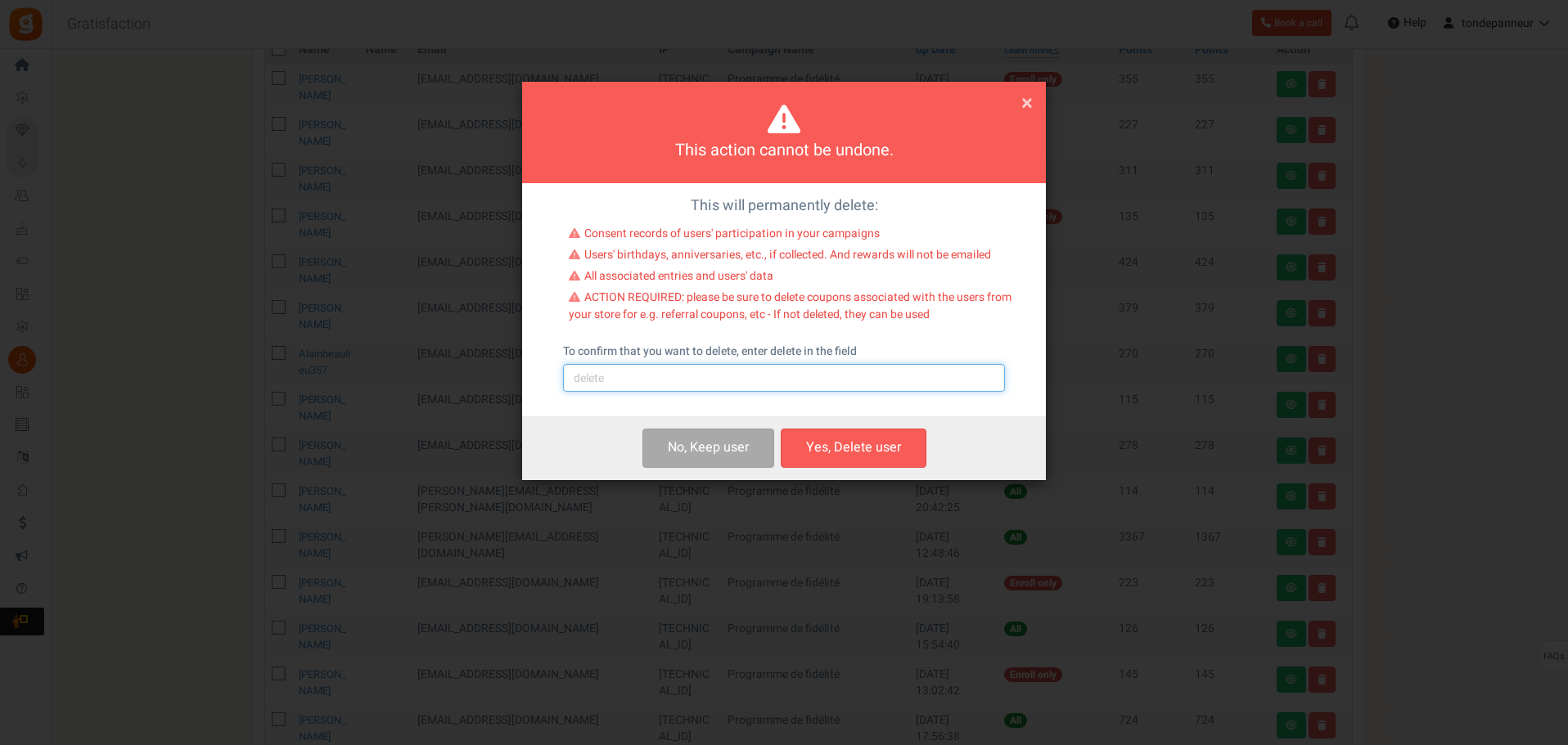
click at [738, 381] on input "text" at bounding box center [784, 378] width 442 height 28
type input "delete"
click at [854, 445] on button "Yes, Delete user" at bounding box center [853, 448] width 146 height 38
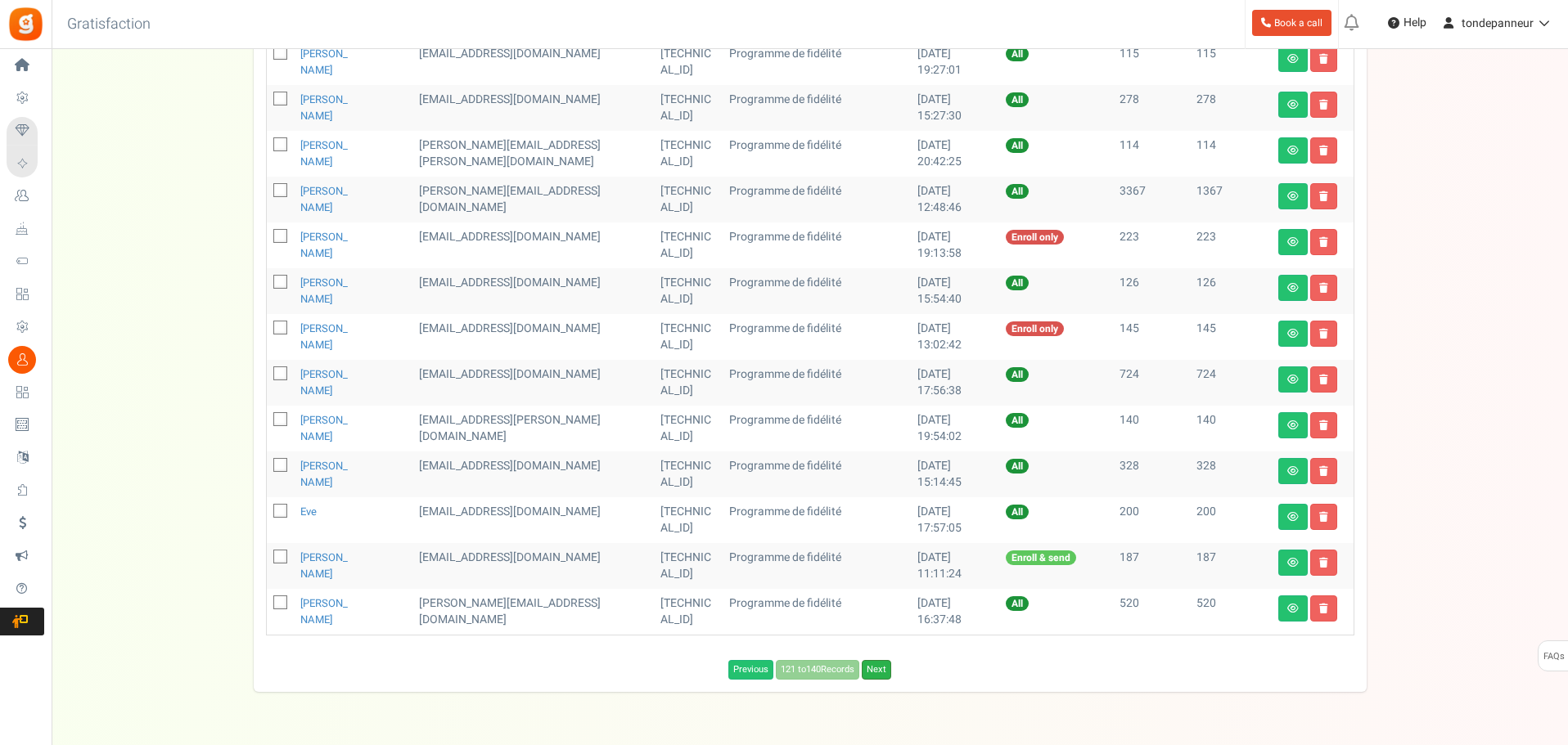
scroll to position [673, 0]
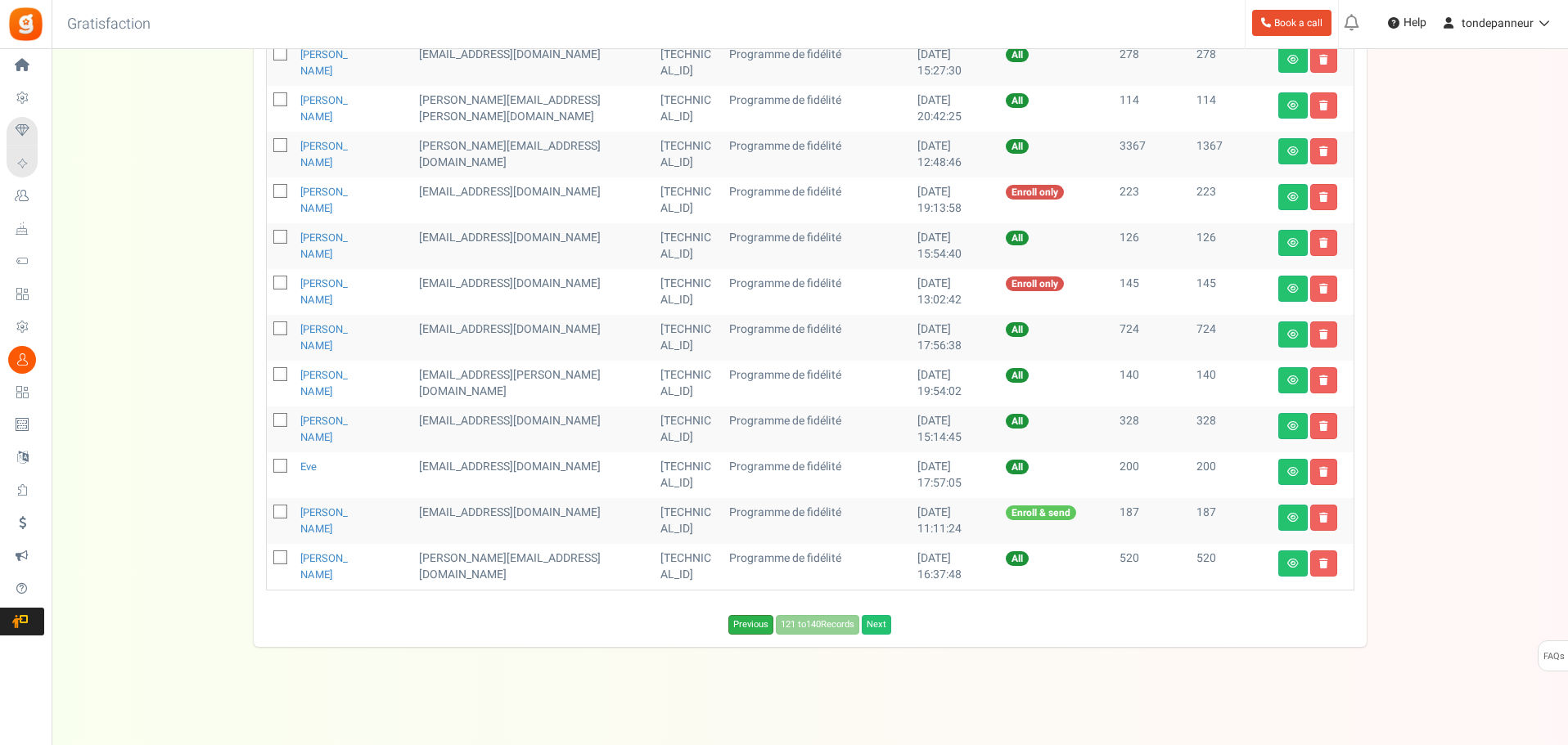
click at [729, 624] on link "Previous" at bounding box center [751, 624] width 45 height 19
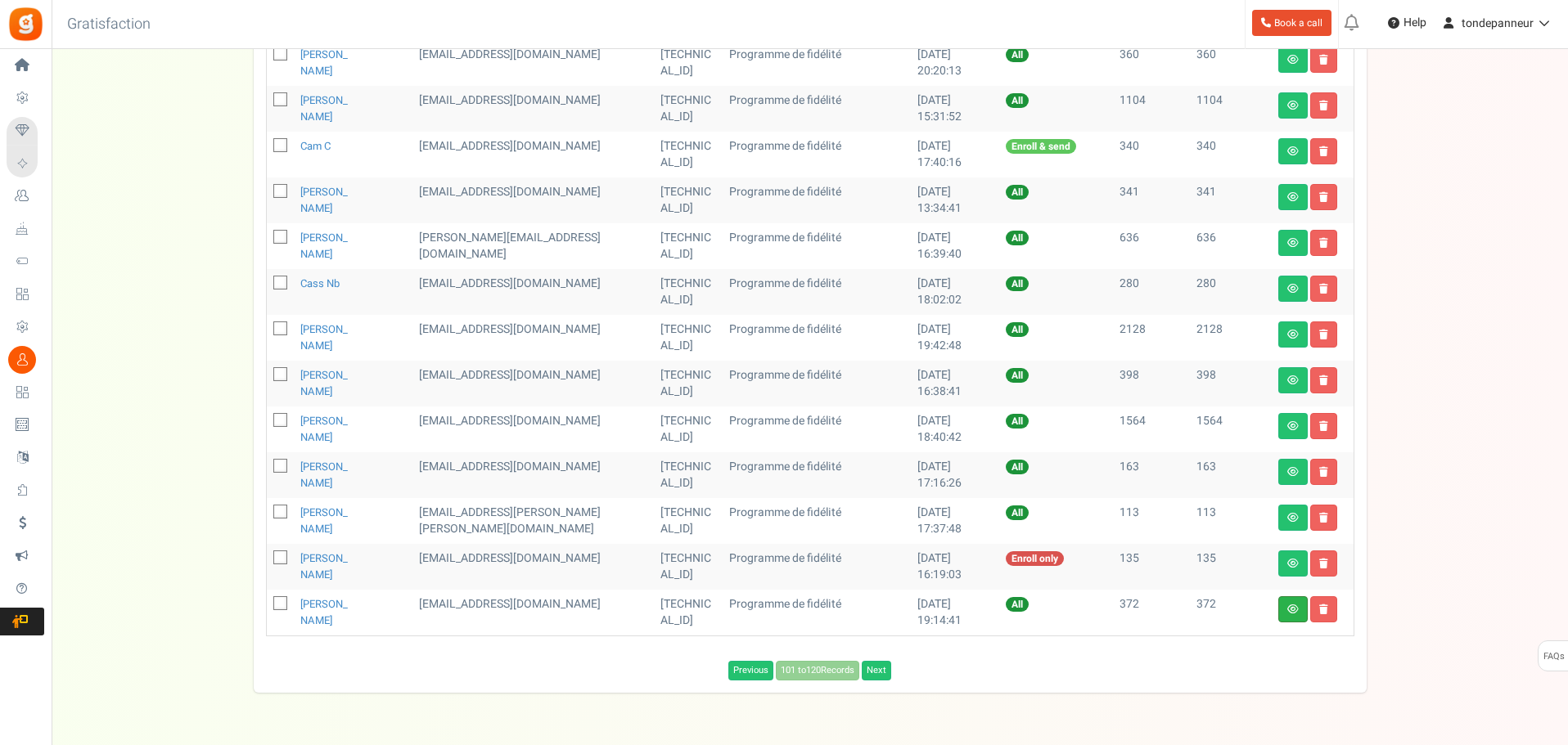
click at [1297, 614] on link at bounding box center [1293, 610] width 30 height 26
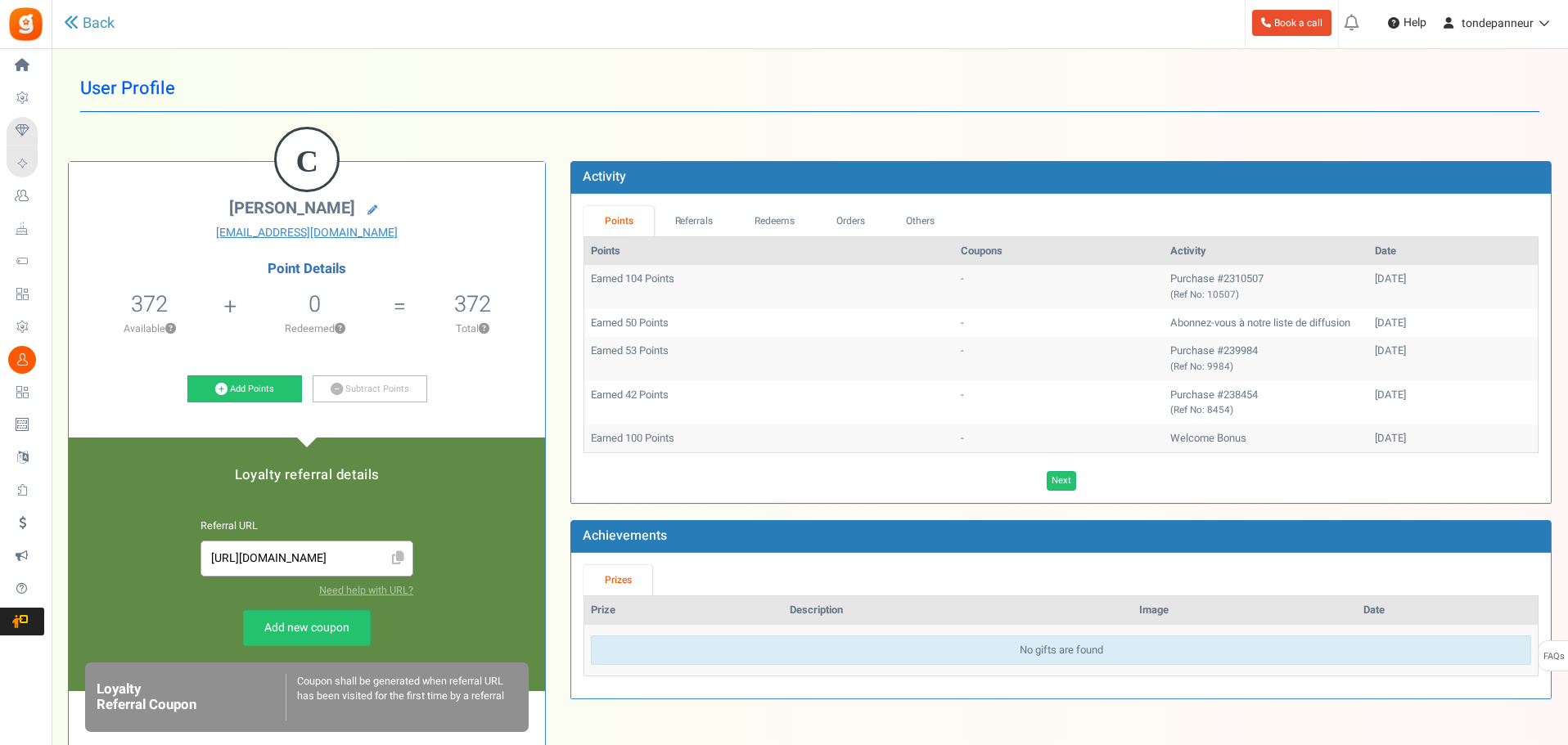
click at [97, 10] on div "Back" at bounding box center [338, 24] width 549 height 47
click at [104, 21] on link "Back" at bounding box center [89, 24] width 51 height 21
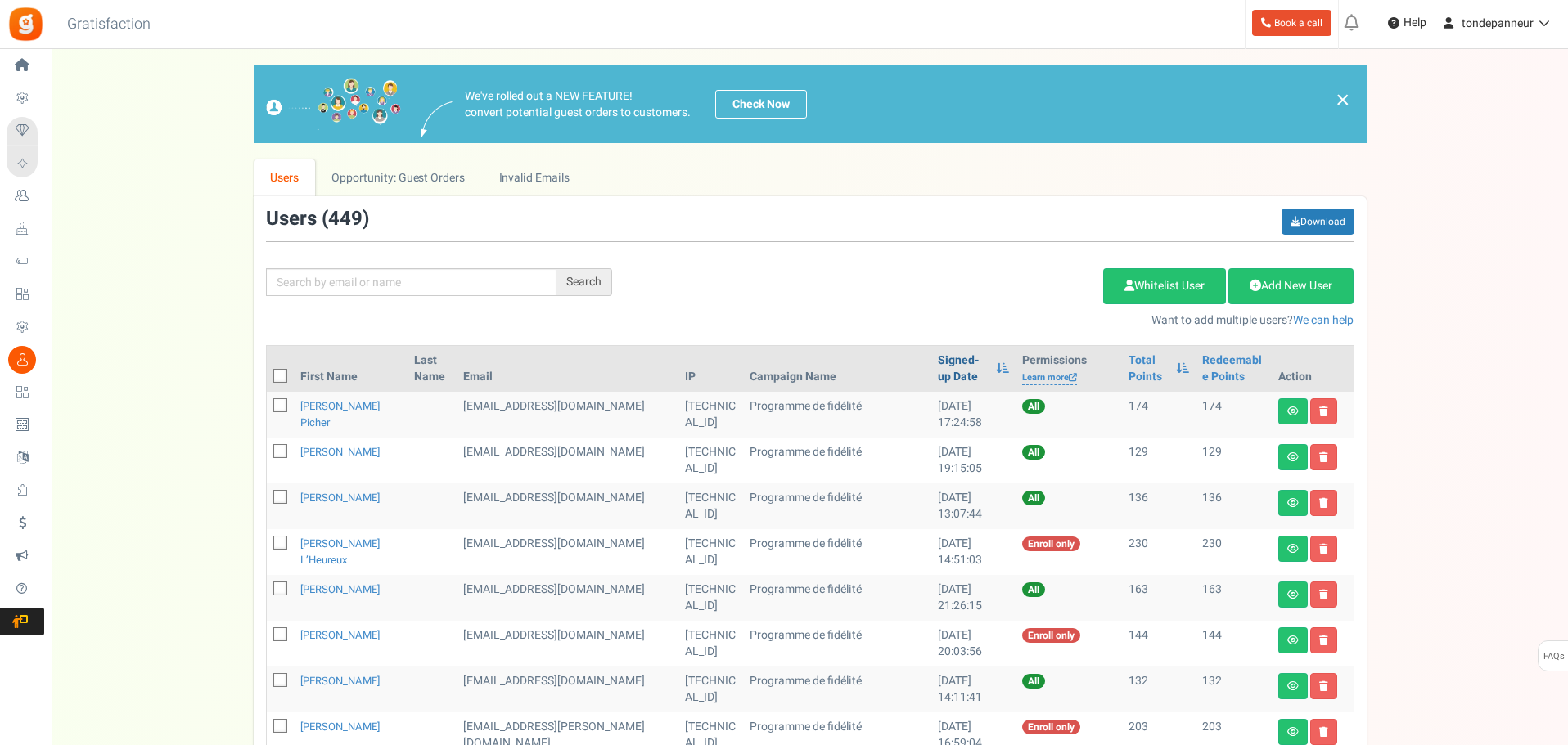
click at [937, 369] on link "Signed-up Date" at bounding box center [962, 369] width 50 height 32
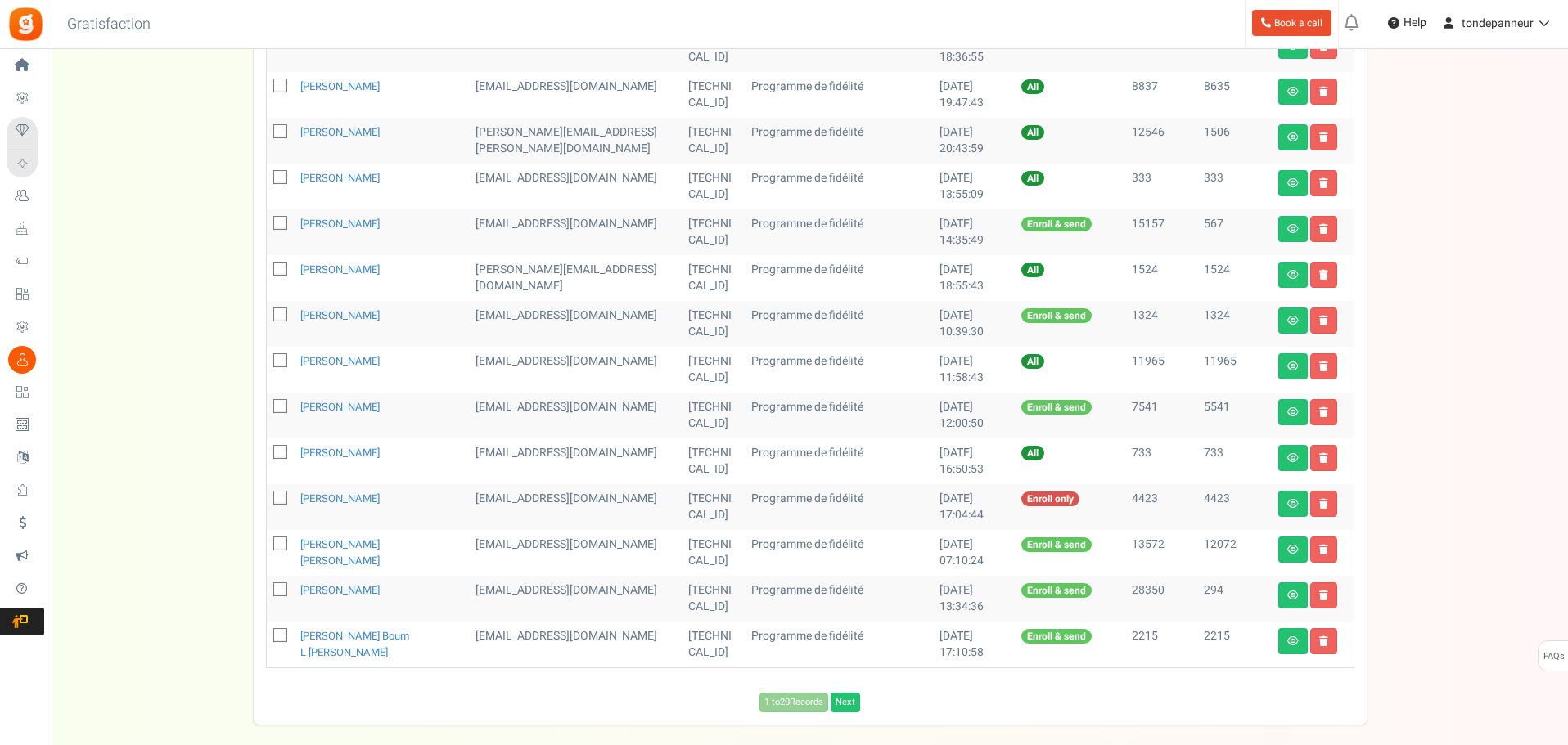
scroll to position [654, 0]
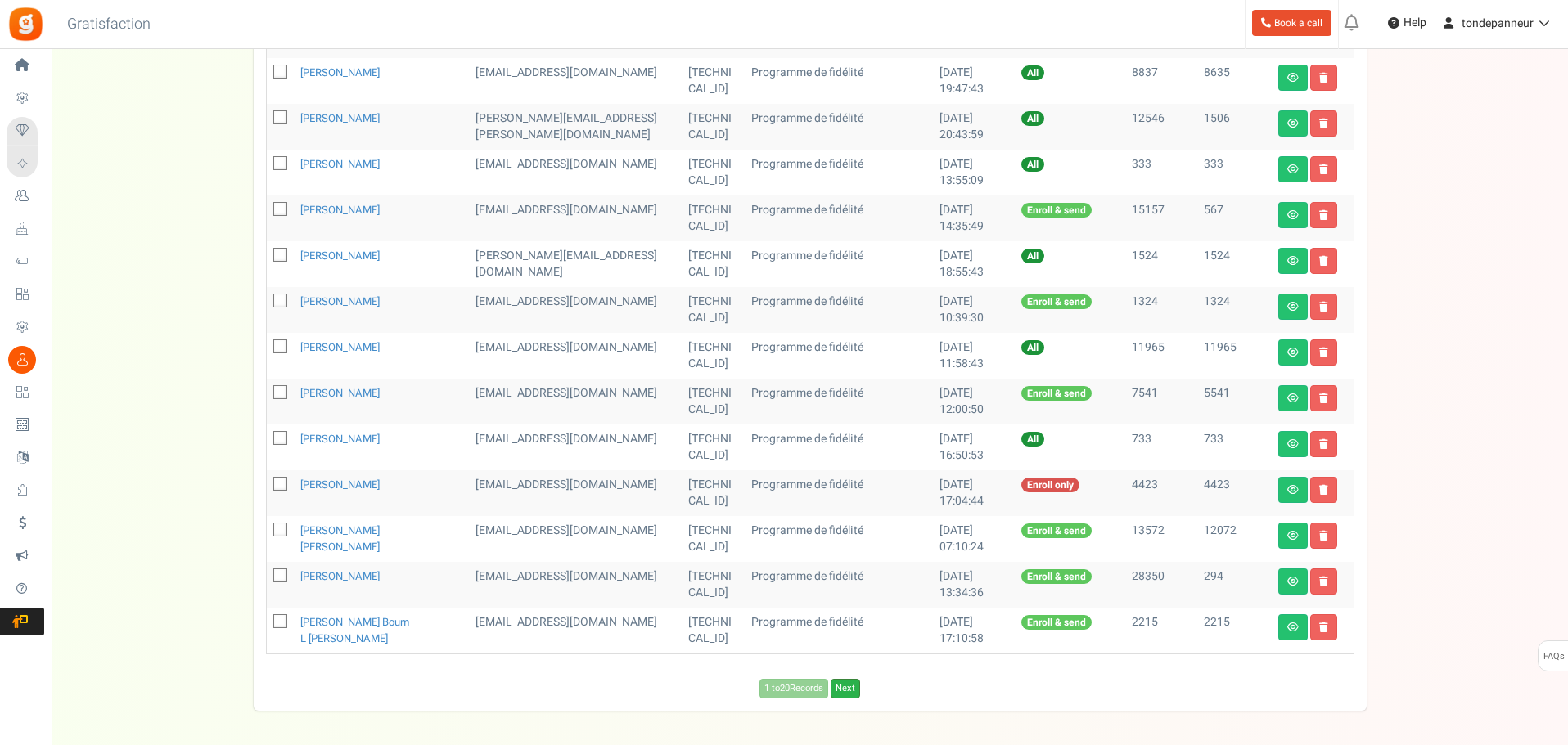
click at [853, 689] on link "Next" at bounding box center [846, 688] width 30 height 19
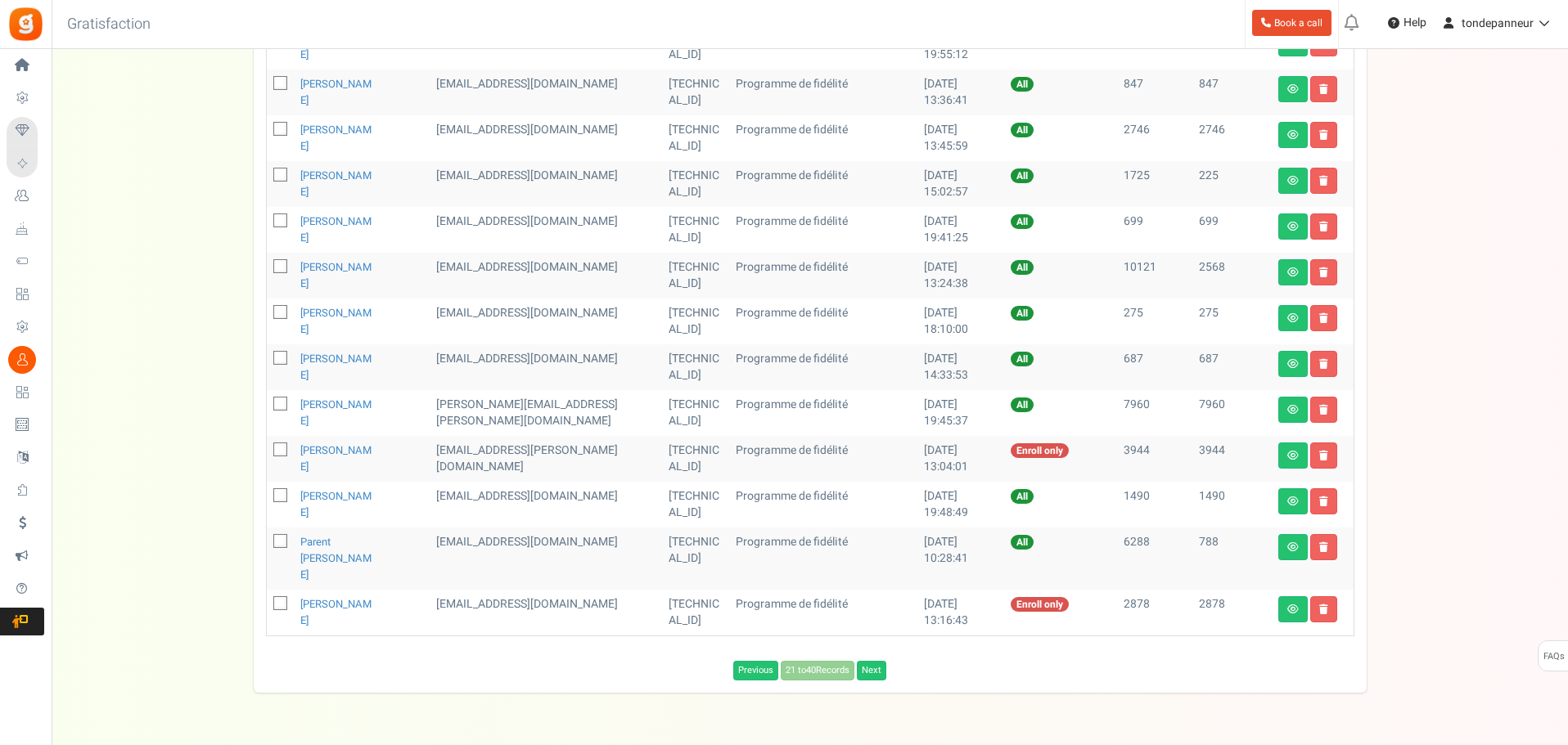
scroll to position [718, 0]
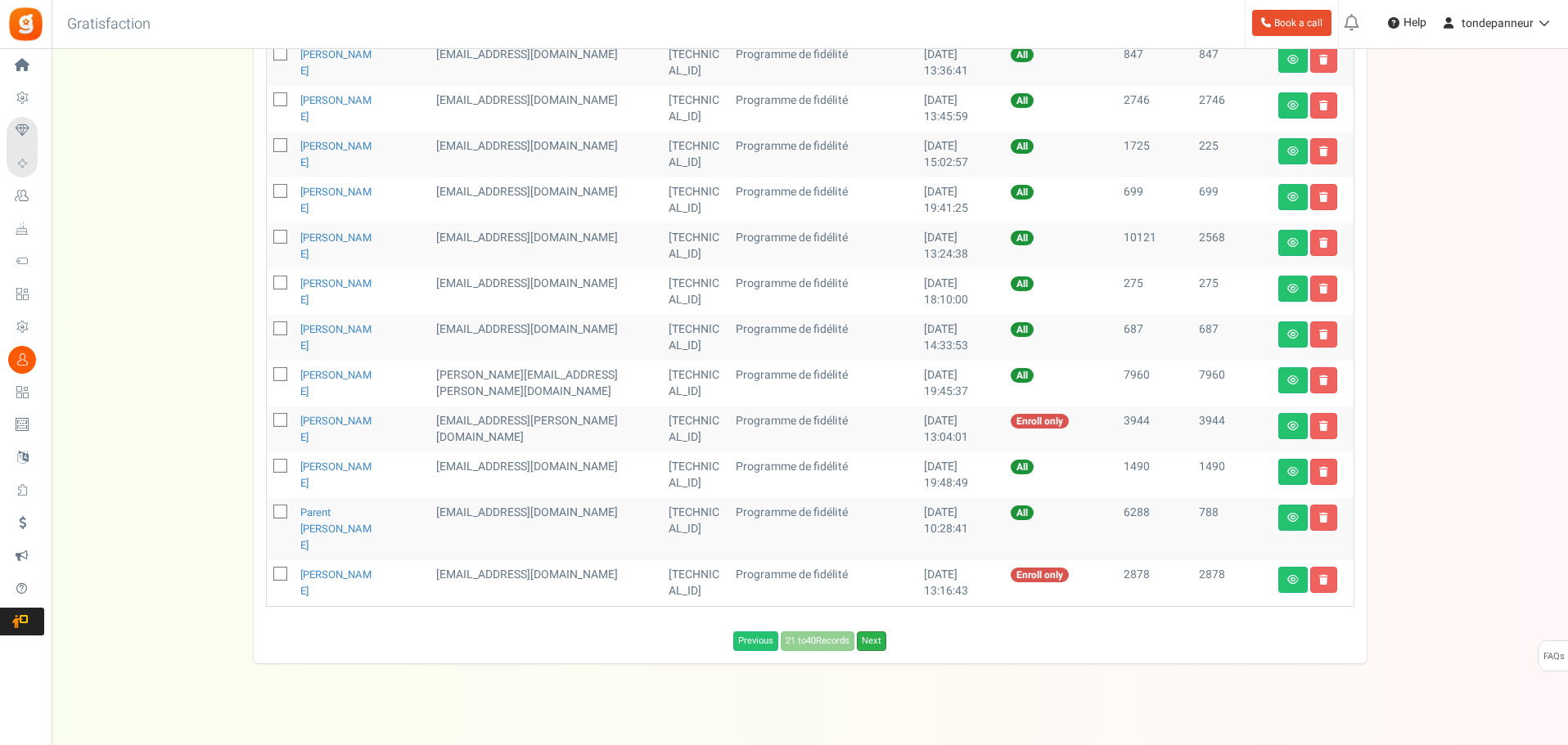
click at [880, 631] on link "Next" at bounding box center [872, 641] width 30 height 19
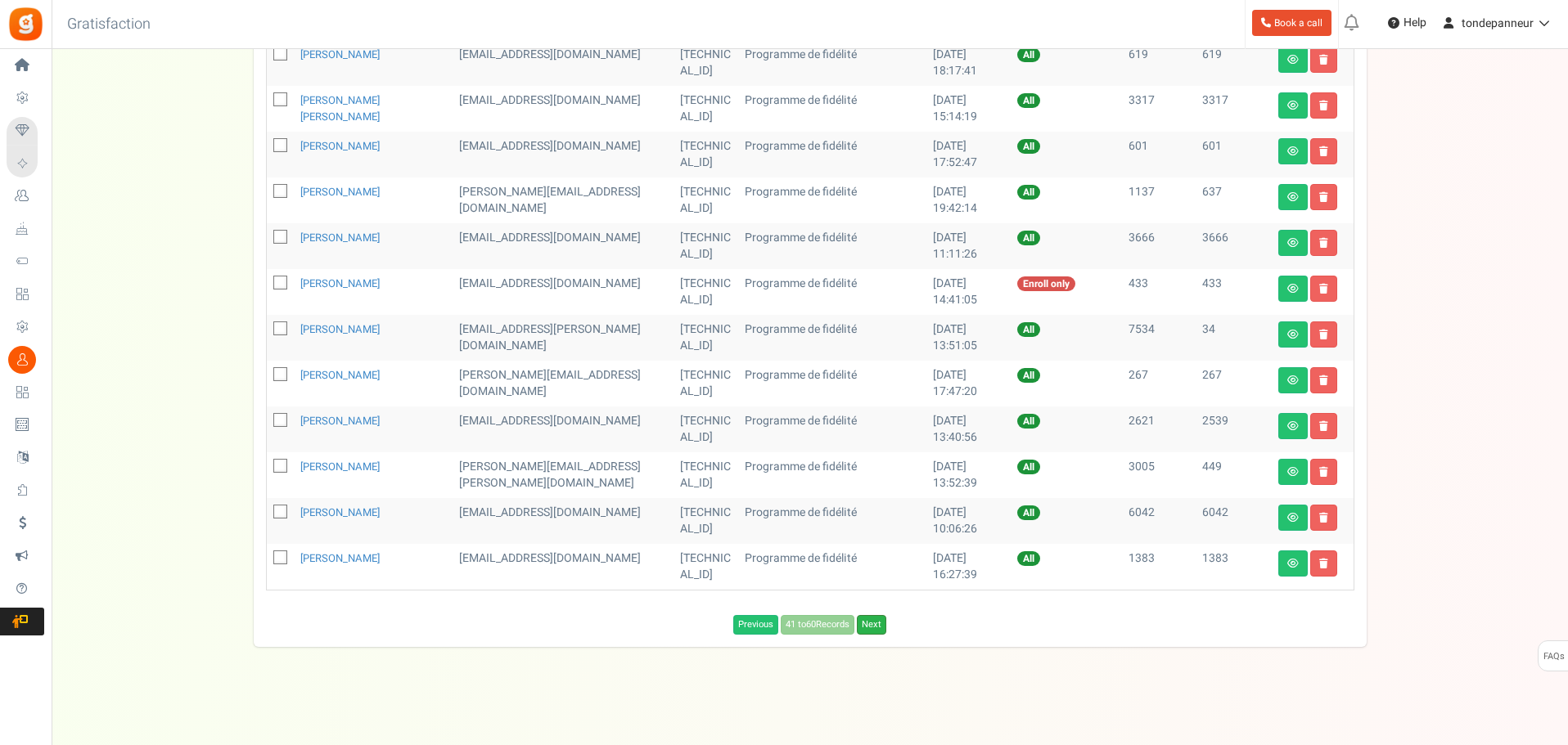
click at [881, 622] on link "Next" at bounding box center [872, 624] width 30 height 19
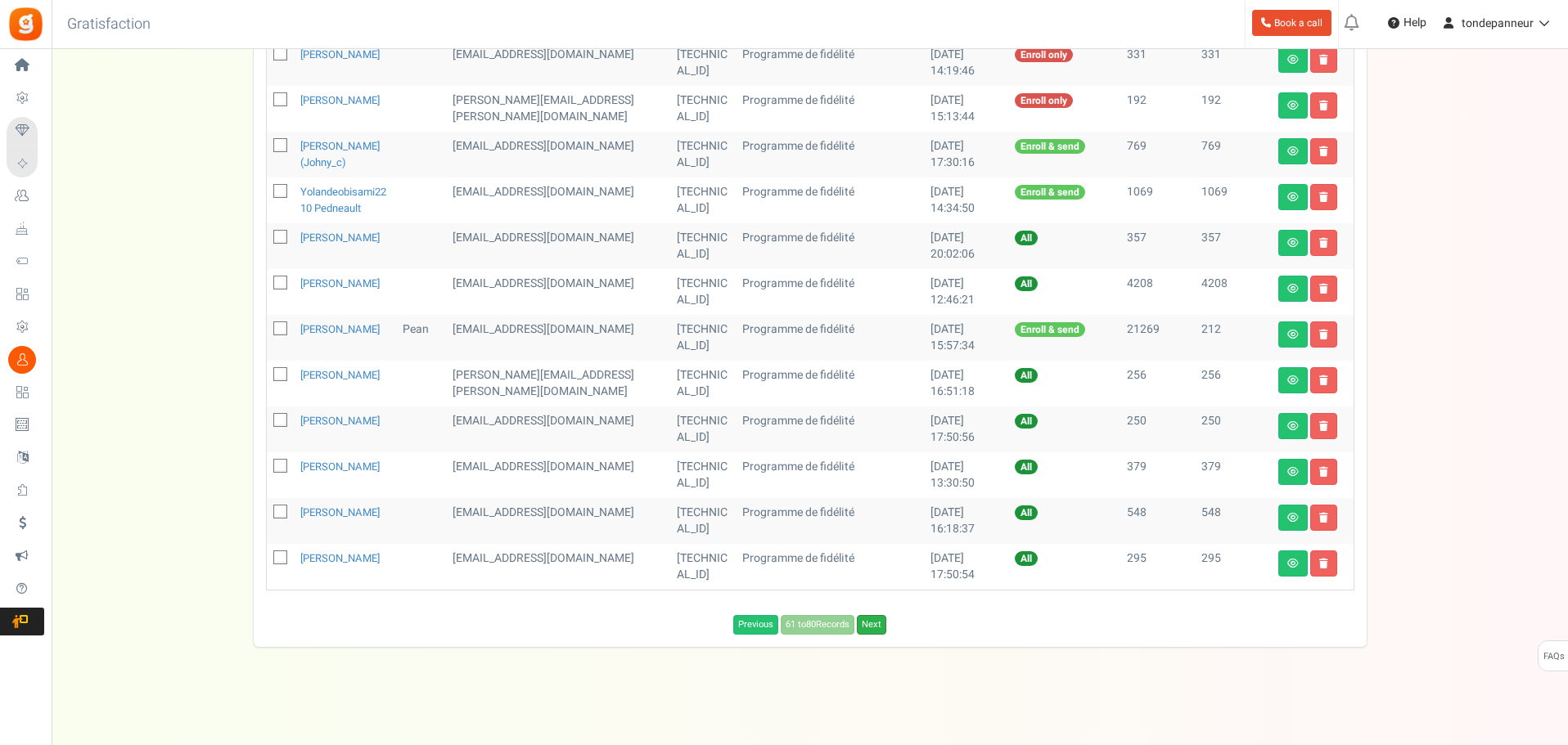
click at [880, 635] on link "Next" at bounding box center [872, 624] width 30 height 19
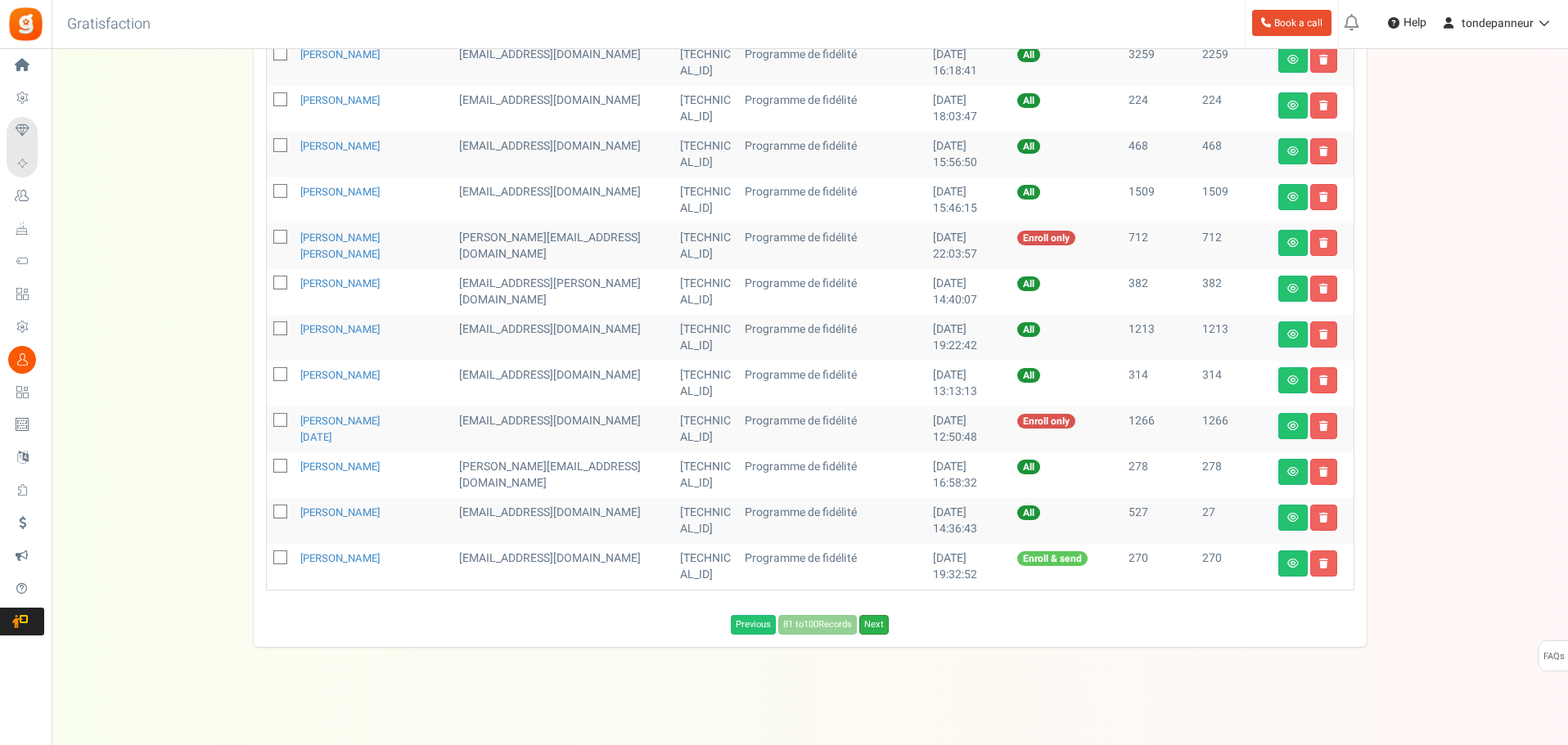
click at [882, 624] on link "Next" at bounding box center [874, 624] width 30 height 19
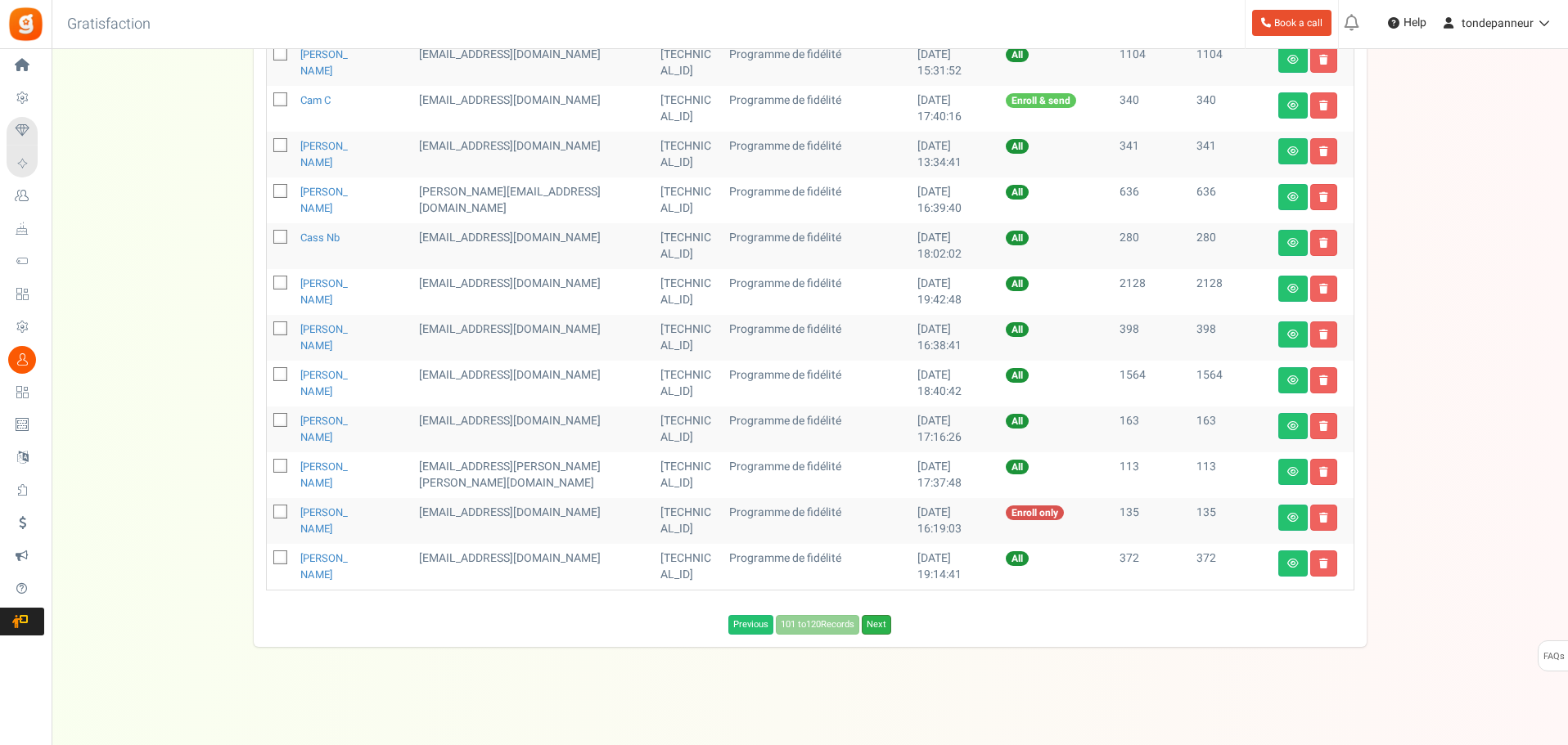
click at [883, 623] on link "Next" at bounding box center [876, 624] width 30 height 19
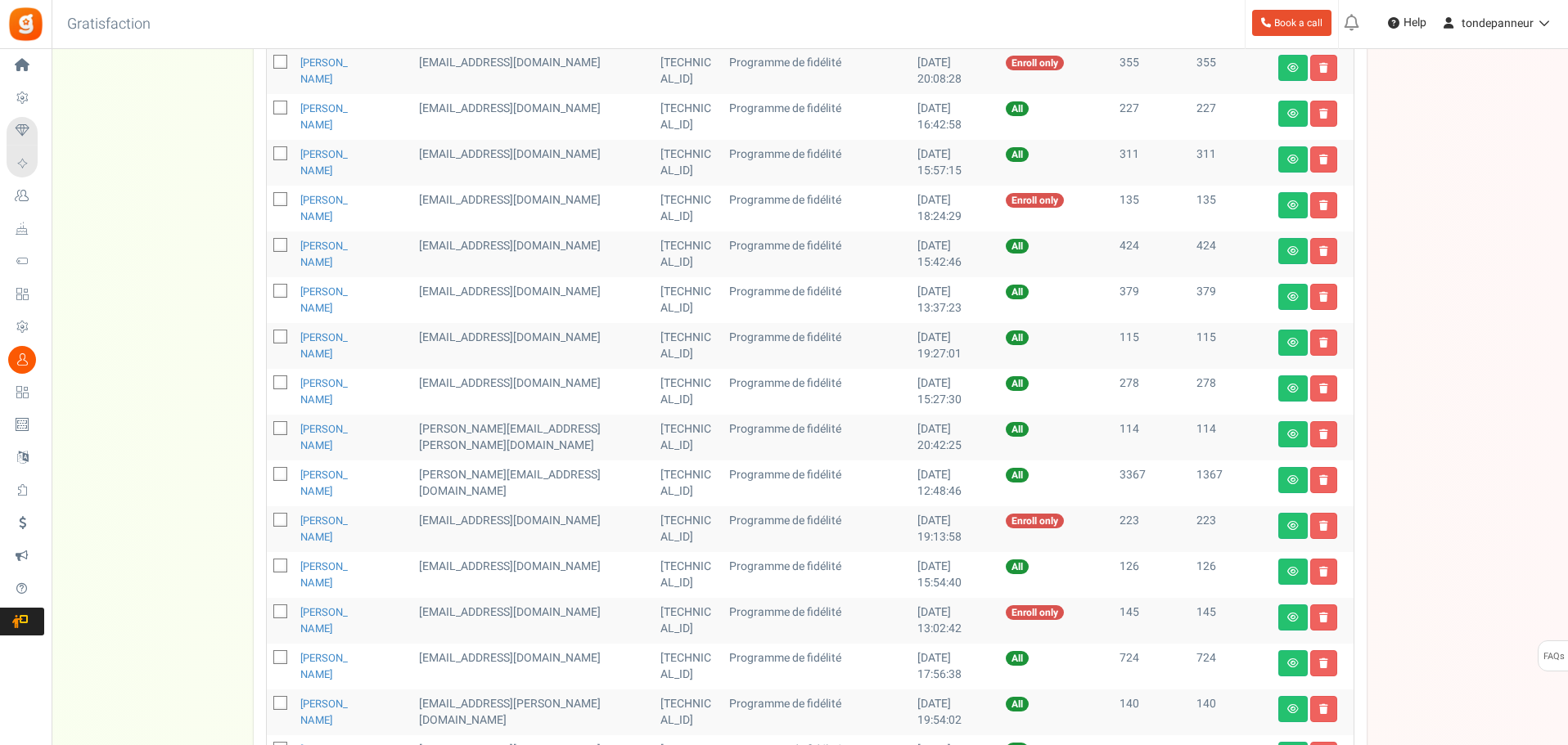
scroll to position [309, 0]
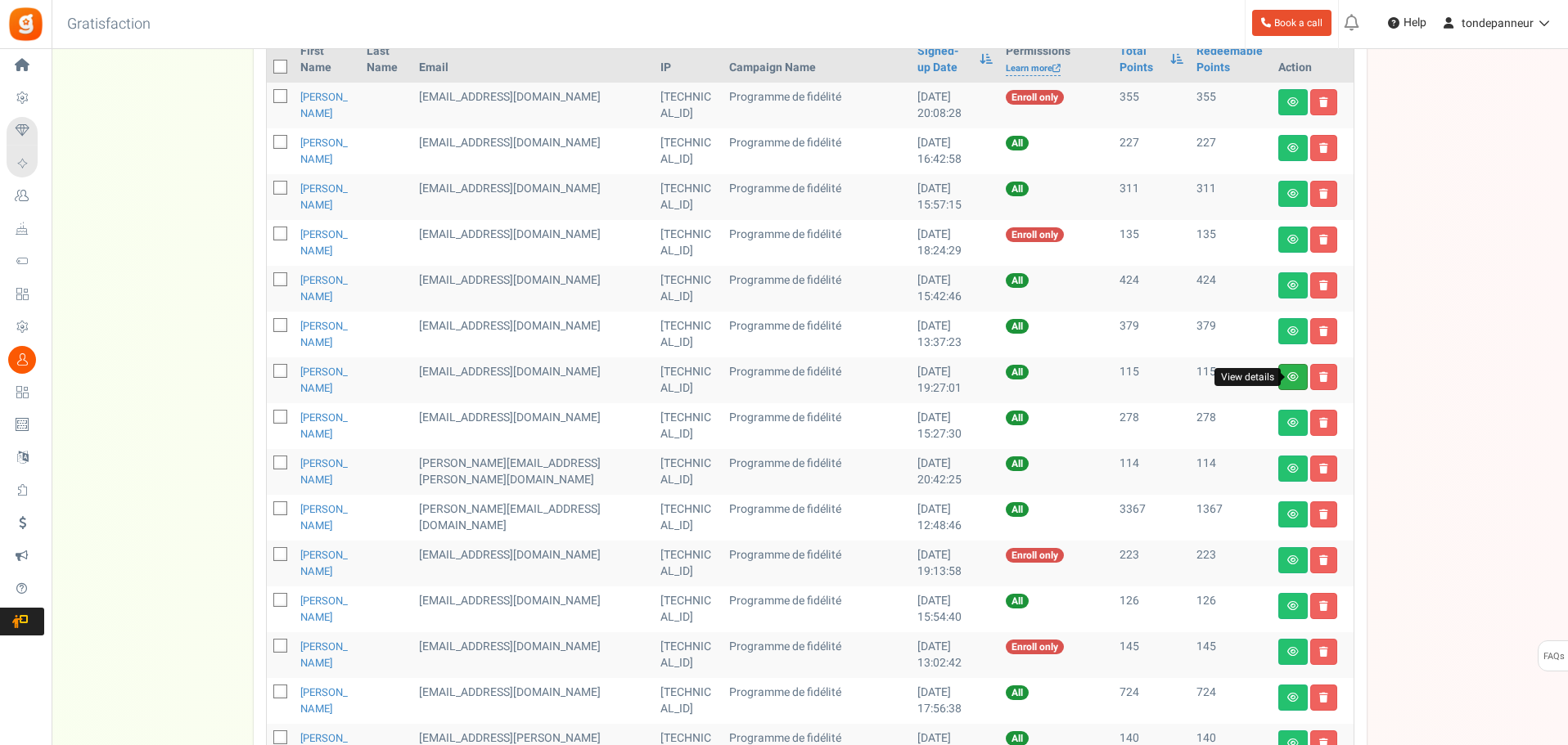
click at [1292, 380] on icon at bounding box center [1292, 376] width 11 height 10
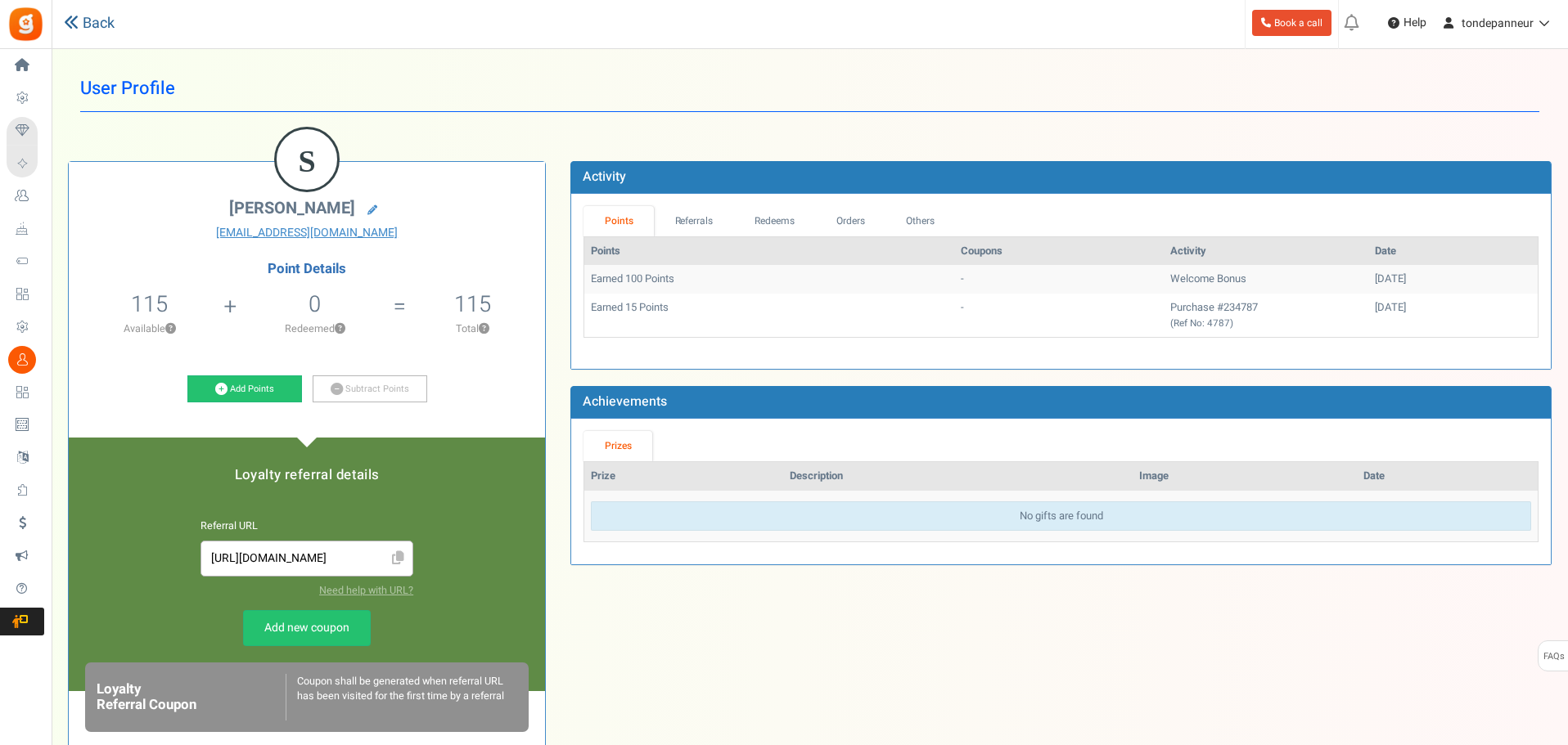
click at [90, 32] on link "Back" at bounding box center [89, 24] width 51 height 21
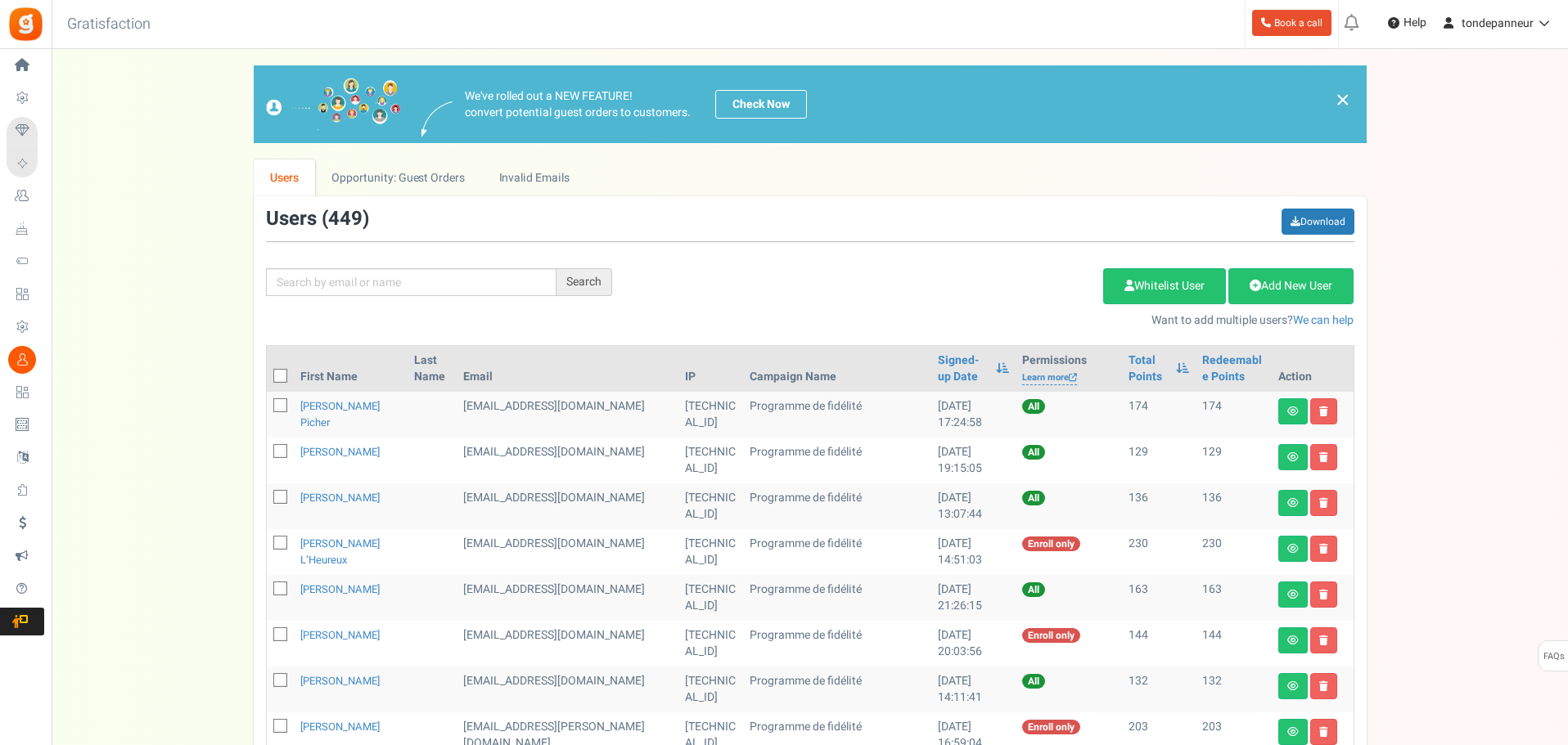
click at [868, 370] on th "Campaign Name" at bounding box center [837, 369] width 188 height 45
click at [937, 374] on link "Signed-up Date" at bounding box center [962, 369] width 50 height 32
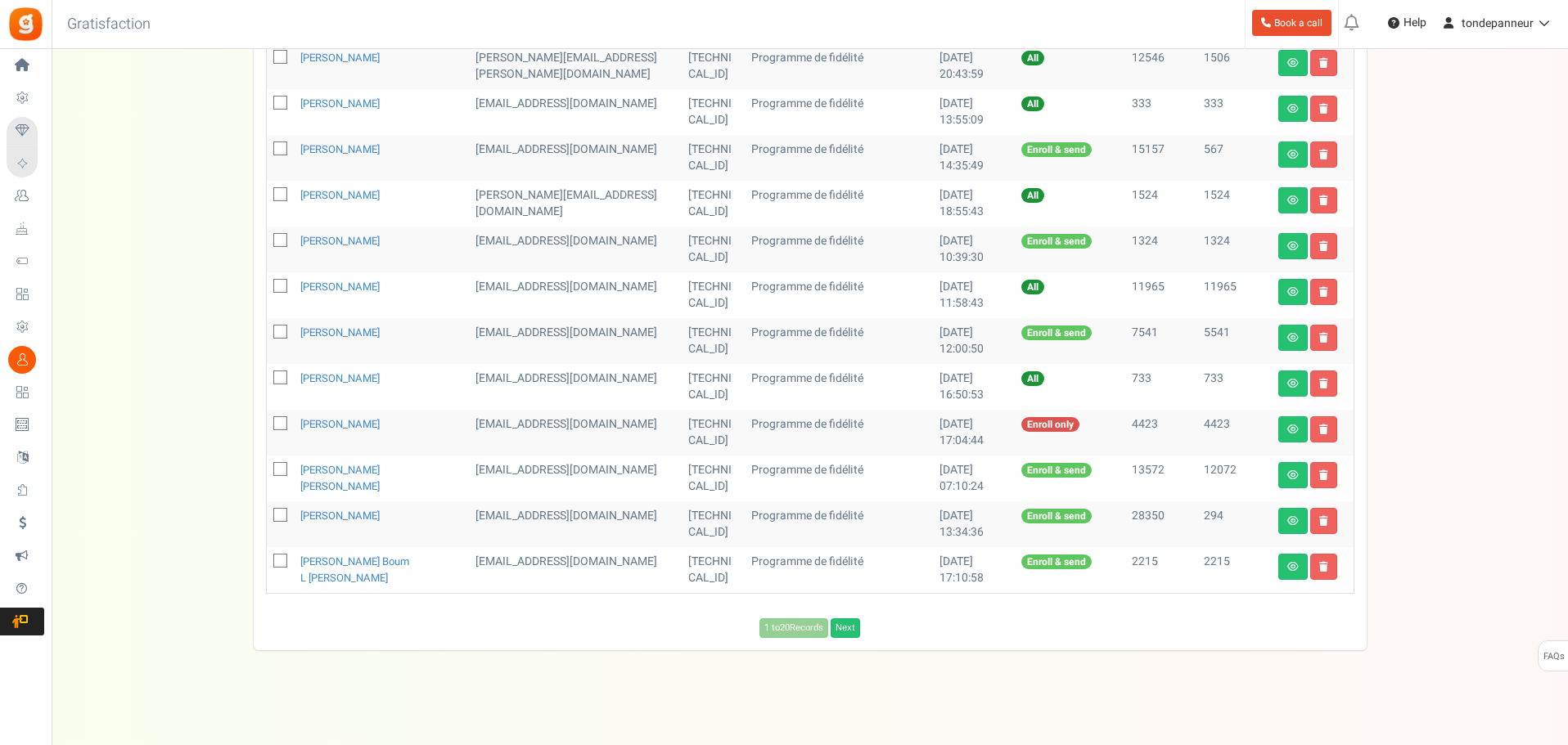
scroll to position [718, 0]
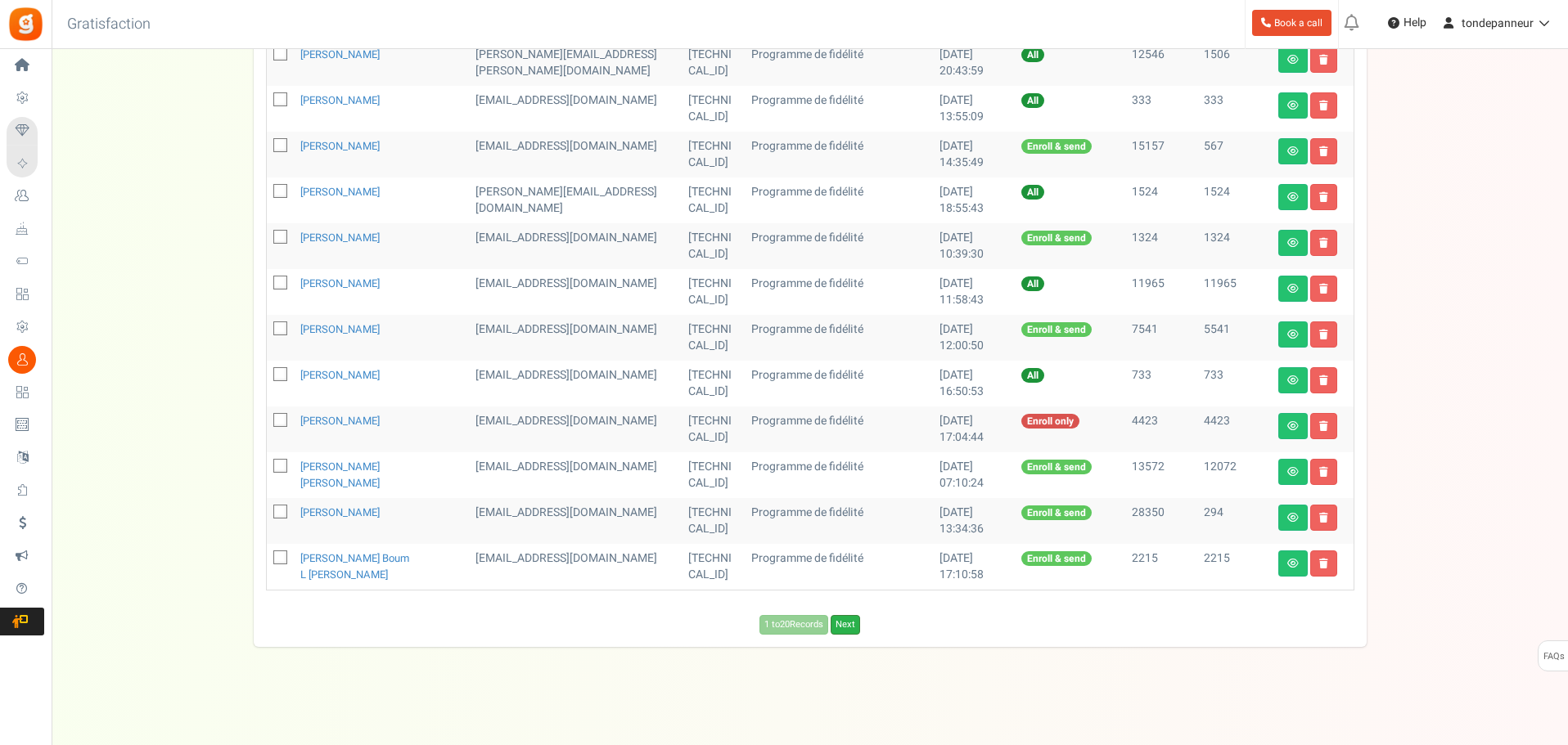
click at [843, 620] on link "Next" at bounding box center [846, 624] width 30 height 19
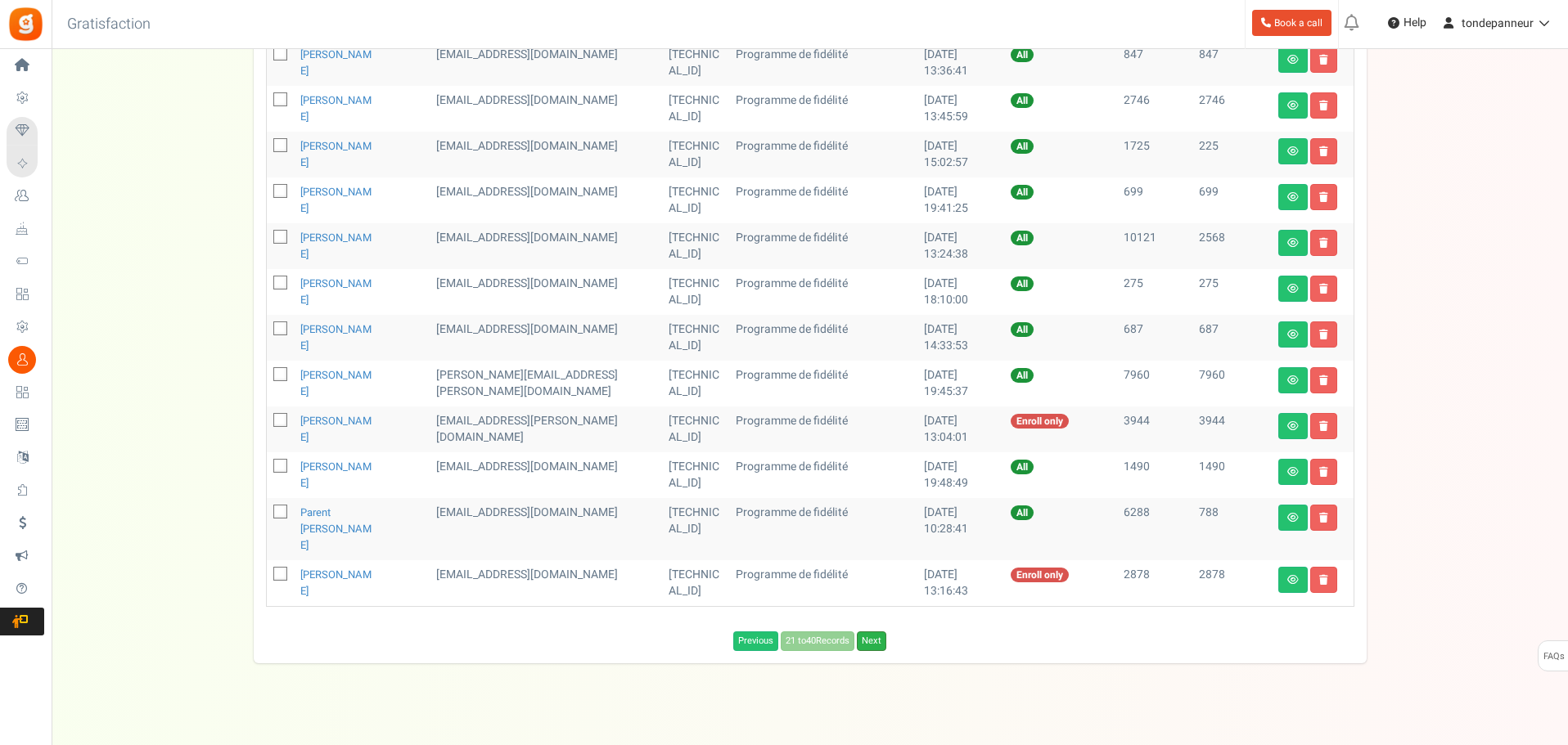
click at [874, 631] on link "Next" at bounding box center [872, 641] width 30 height 19
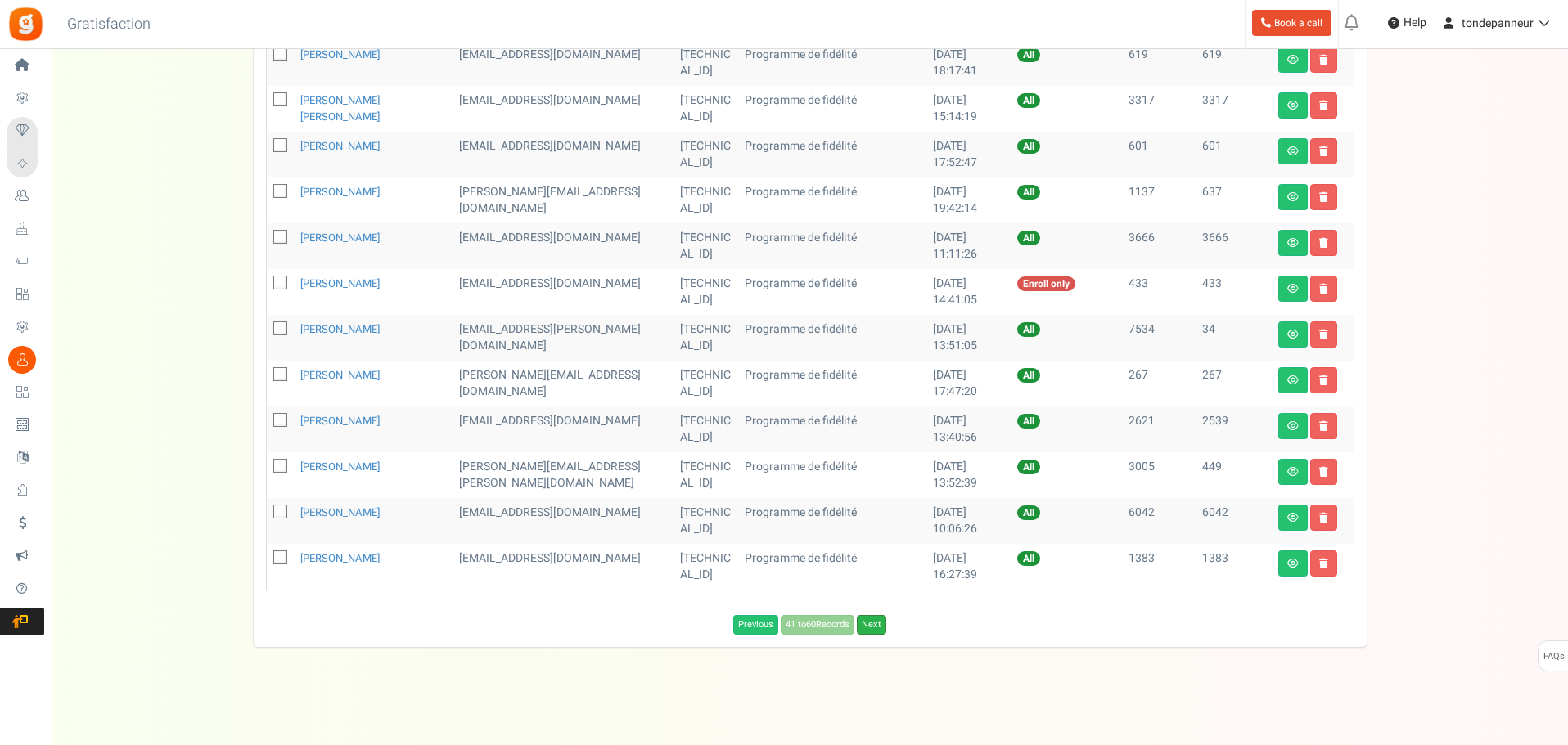
click at [876, 625] on link "Next" at bounding box center [872, 624] width 30 height 19
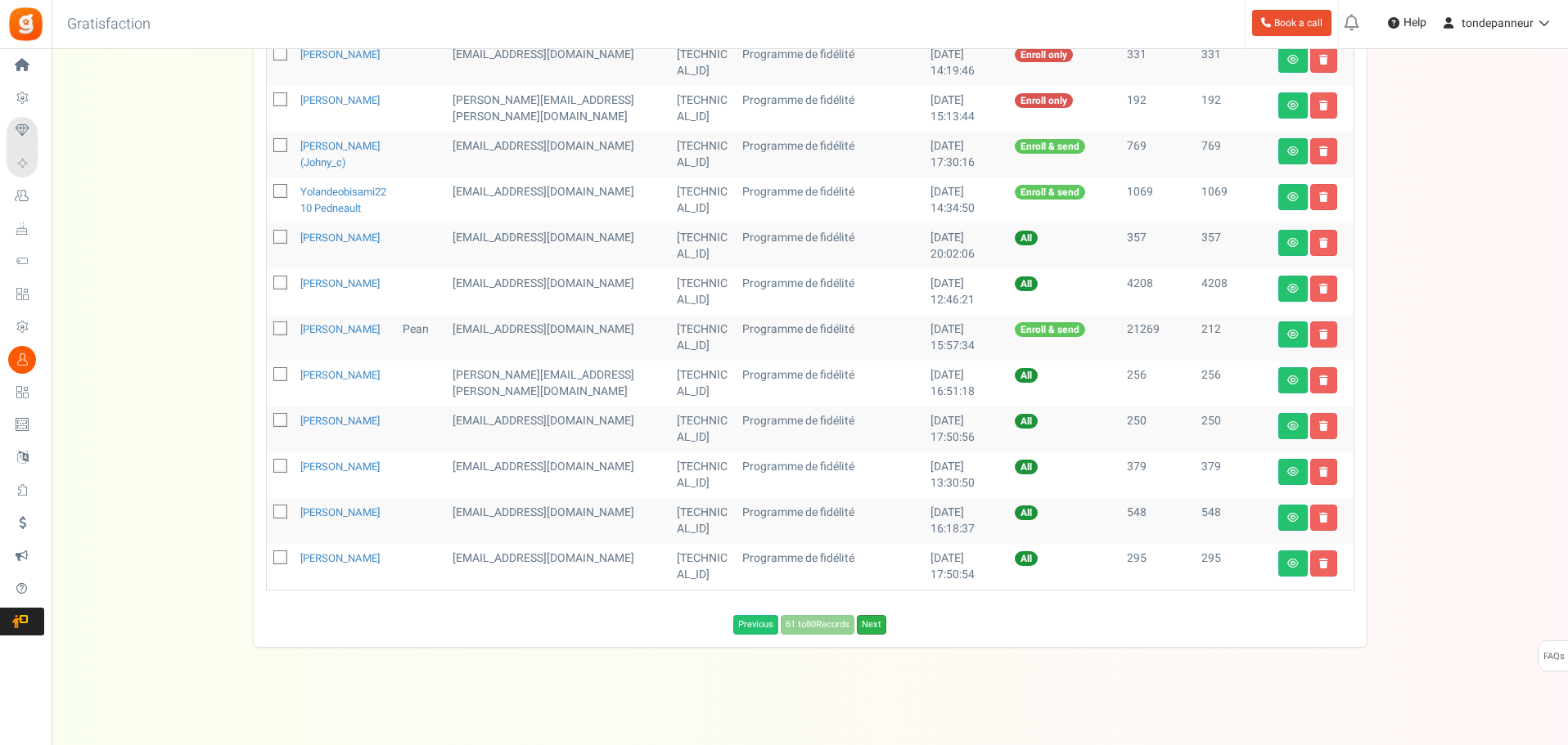
click at [874, 635] on link "Next" at bounding box center [872, 624] width 30 height 19
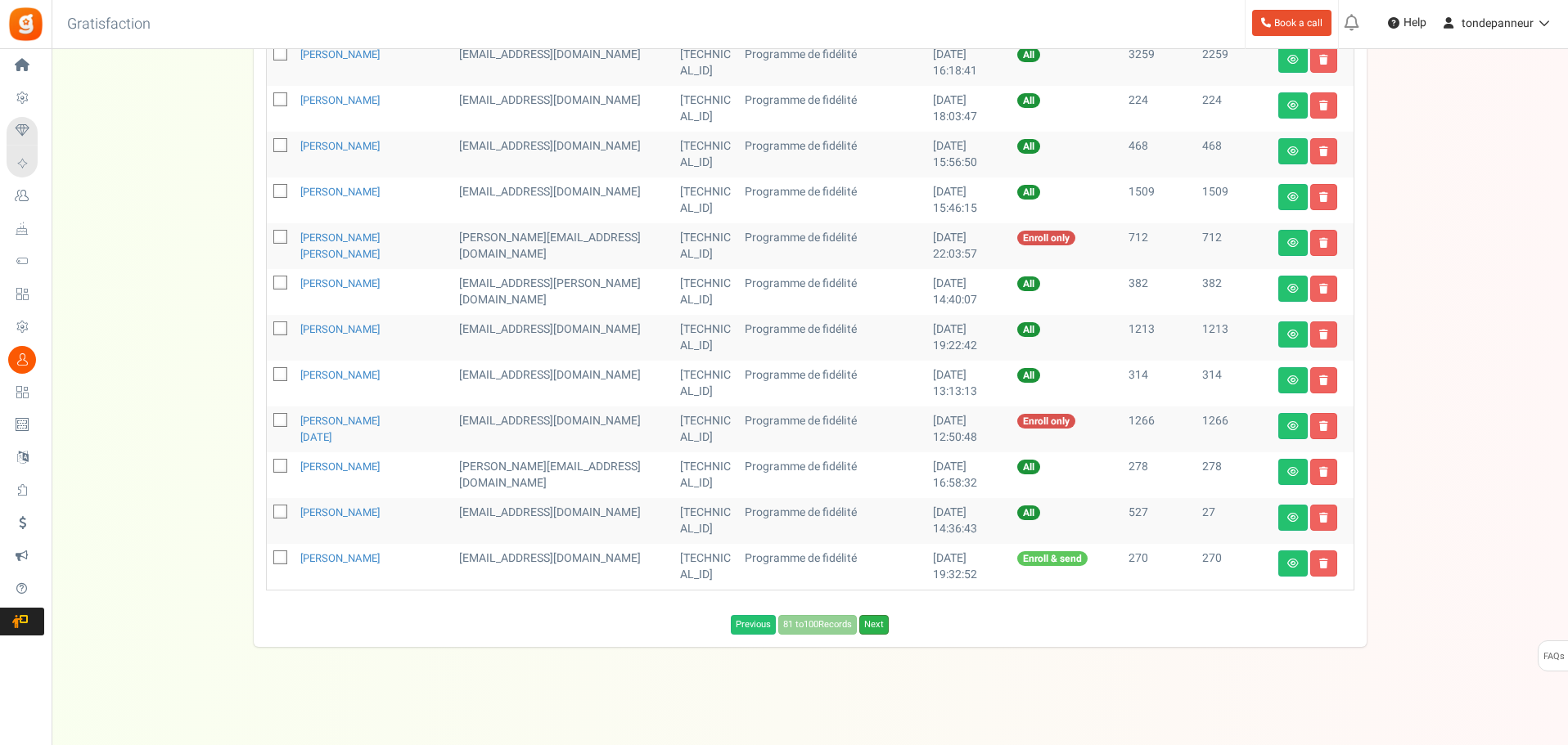
click at [874, 627] on link "Next" at bounding box center [874, 624] width 30 height 19
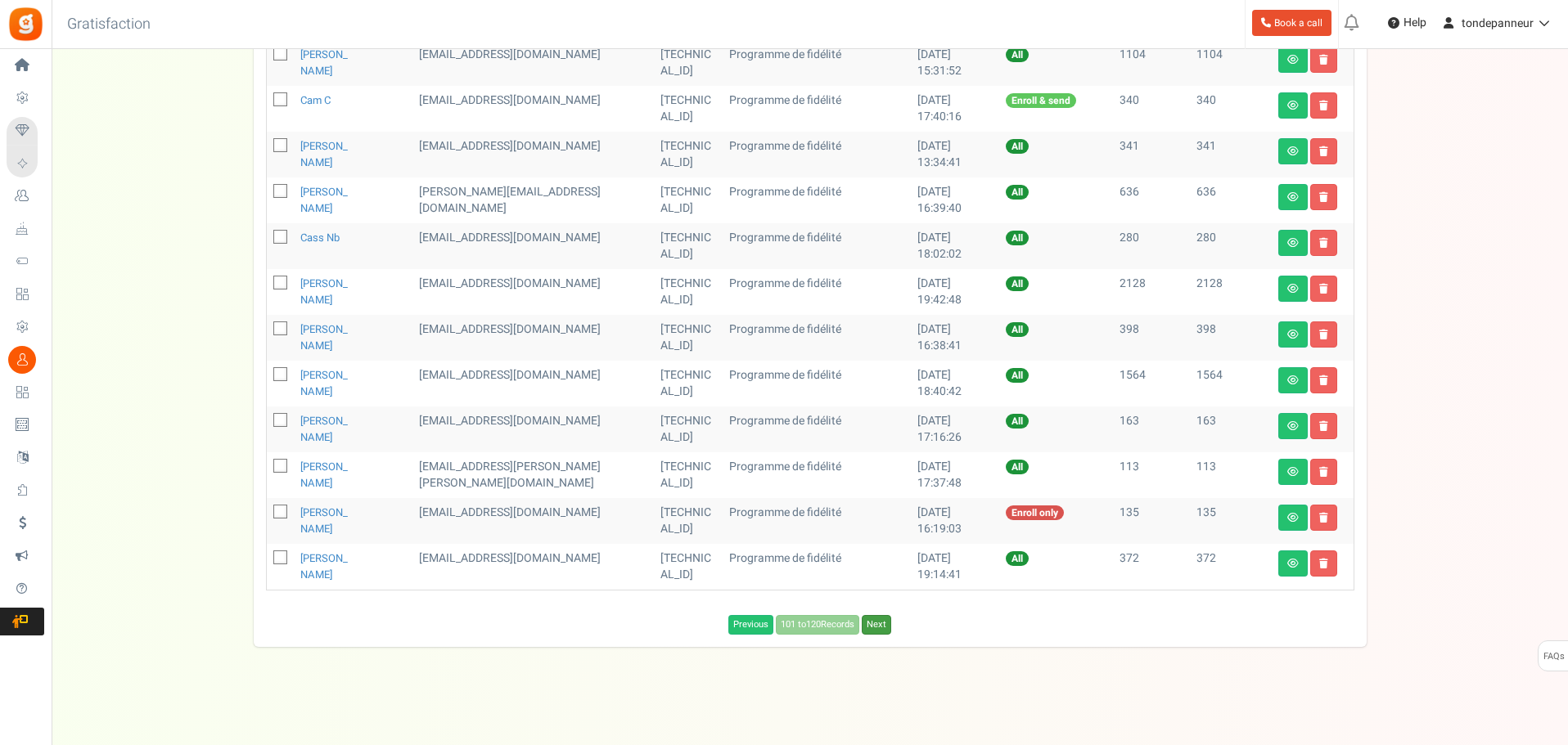
click at [874, 627] on link "Next" at bounding box center [876, 624] width 30 height 19
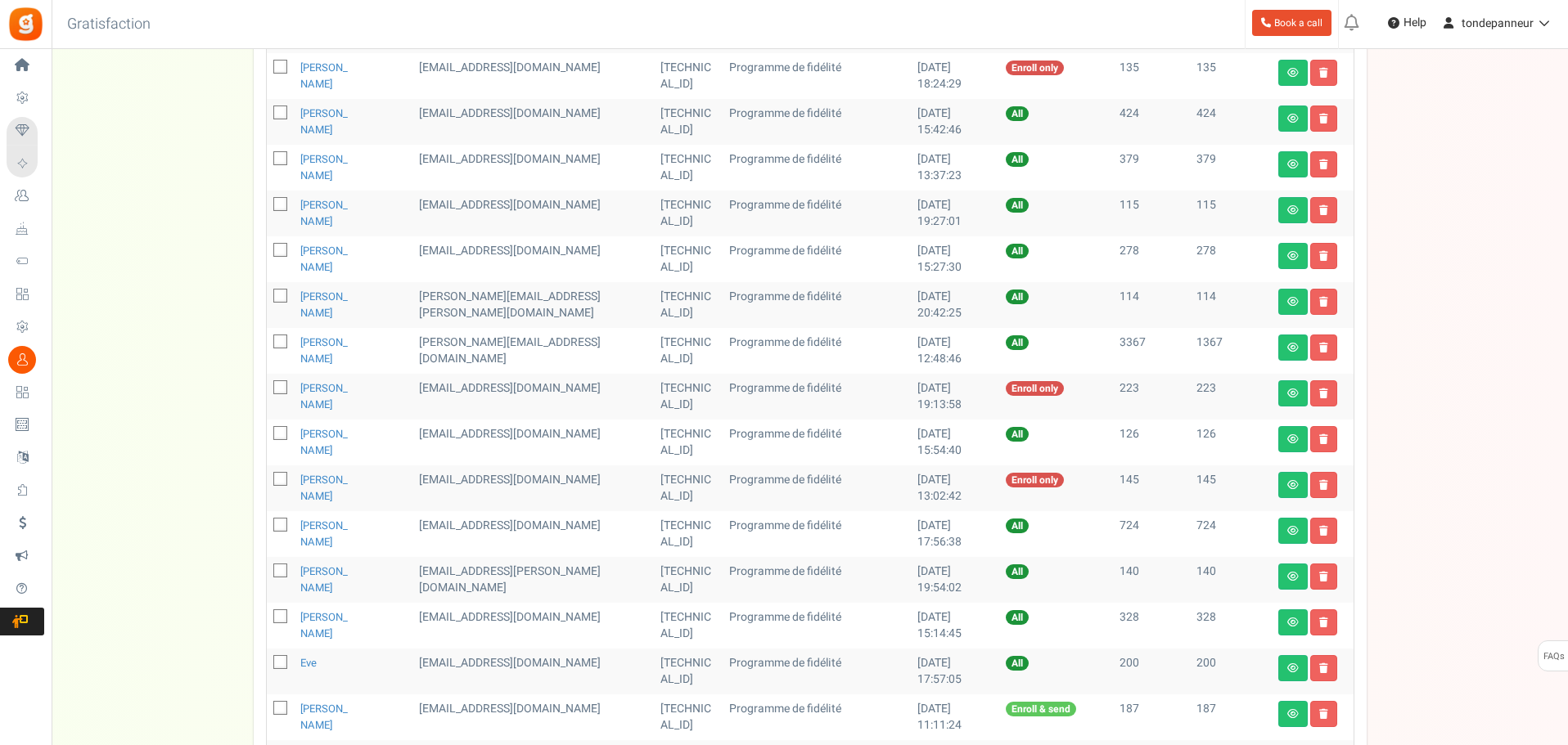
scroll to position [473, 0]
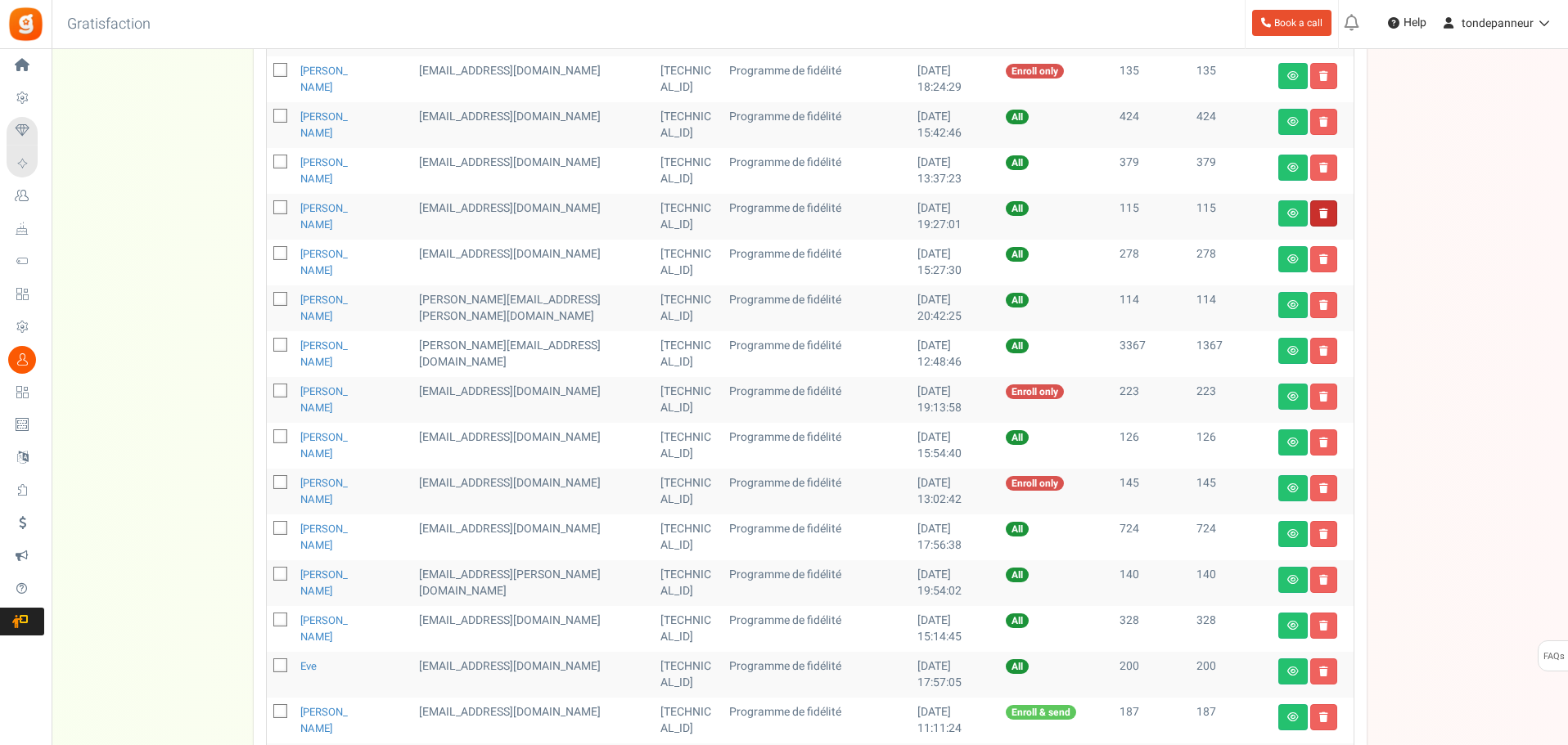
click at [1318, 221] on link at bounding box center [1323, 213] width 27 height 26
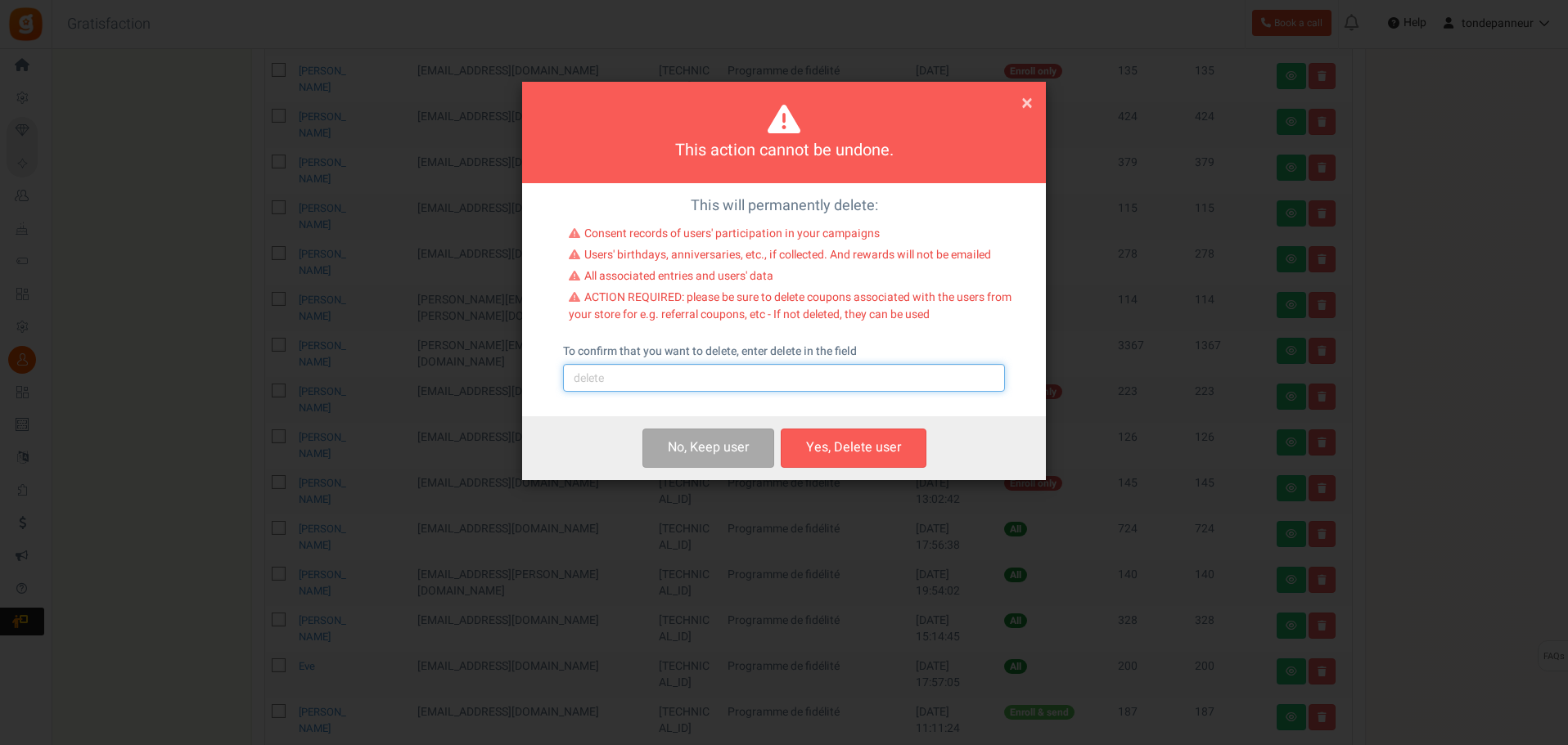
click at [791, 375] on input "text" at bounding box center [784, 378] width 442 height 28
type input "delete"
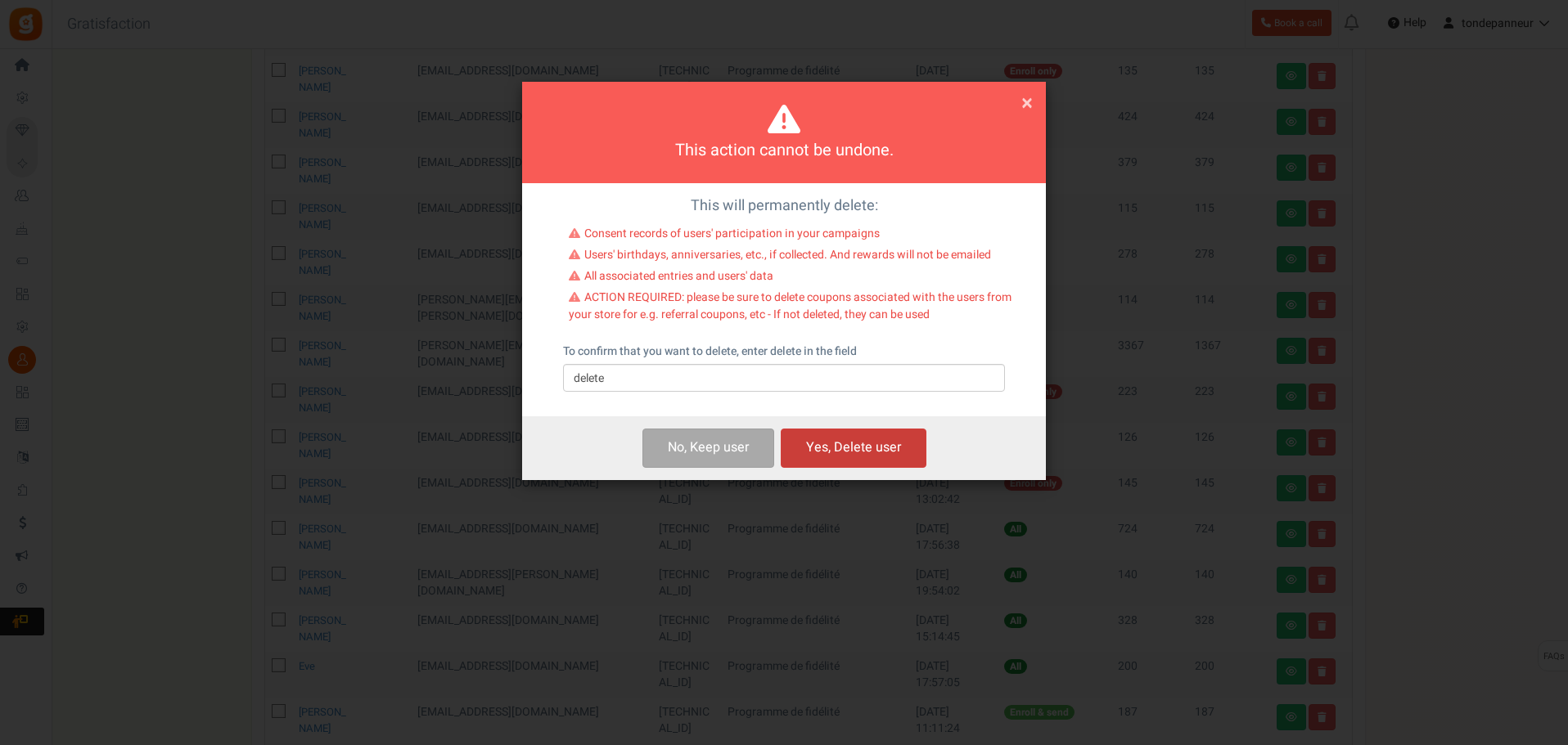
click at [882, 454] on button "Yes, Delete user" at bounding box center [853, 448] width 146 height 38
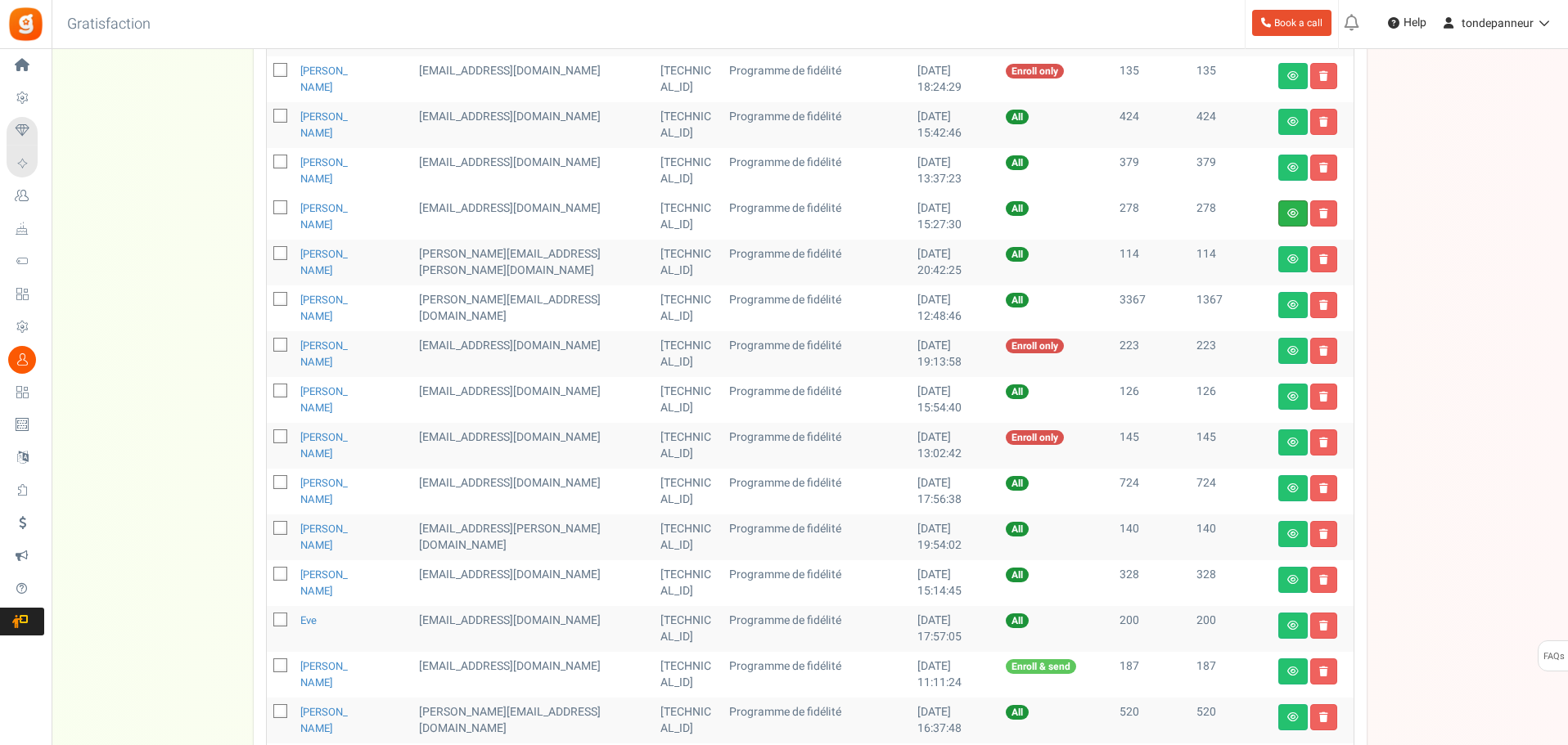
click at [1288, 204] on link at bounding box center [1293, 213] width 30 height 26
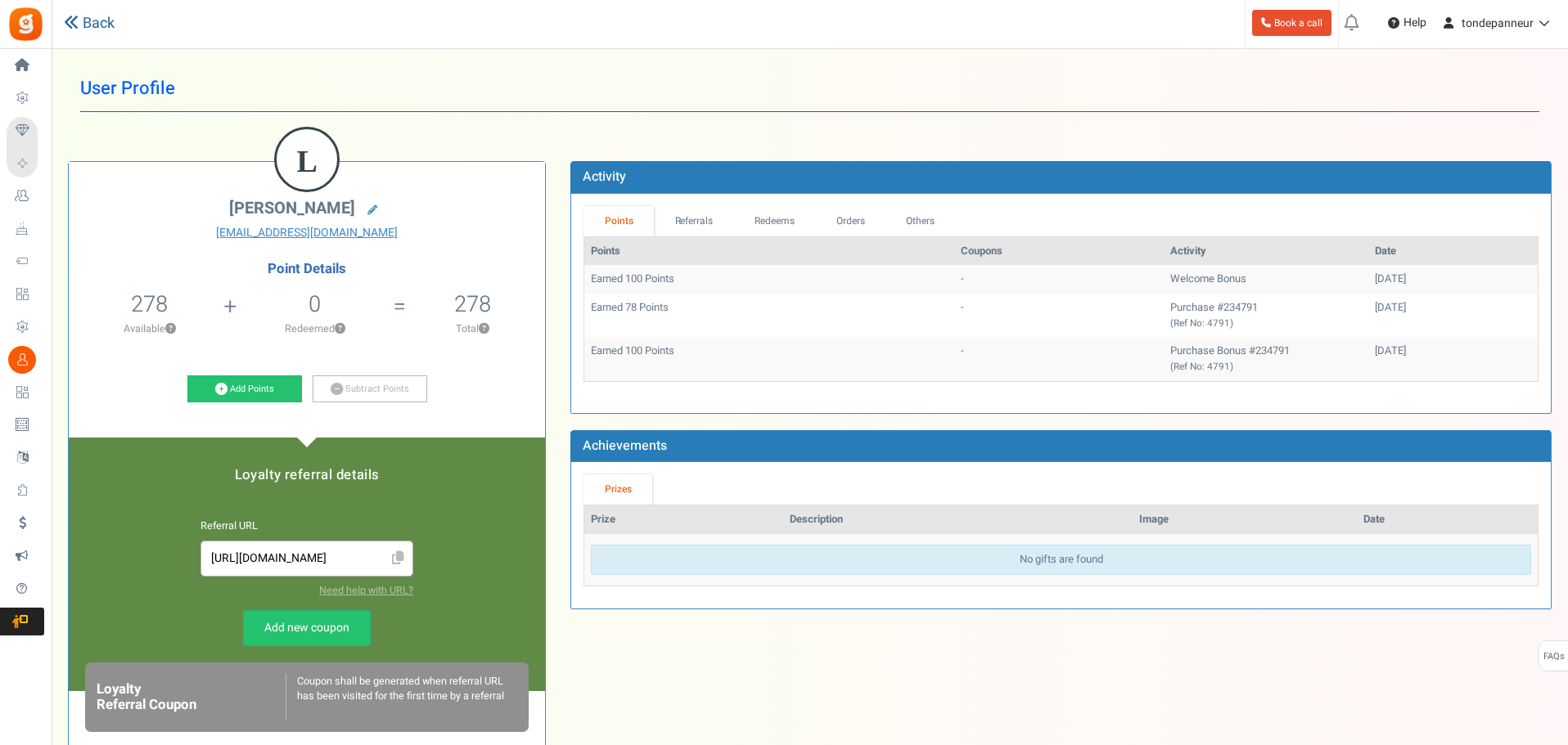
click at [79, 28] on link "Back" at bounding box center [89, 24] width 51 height 21
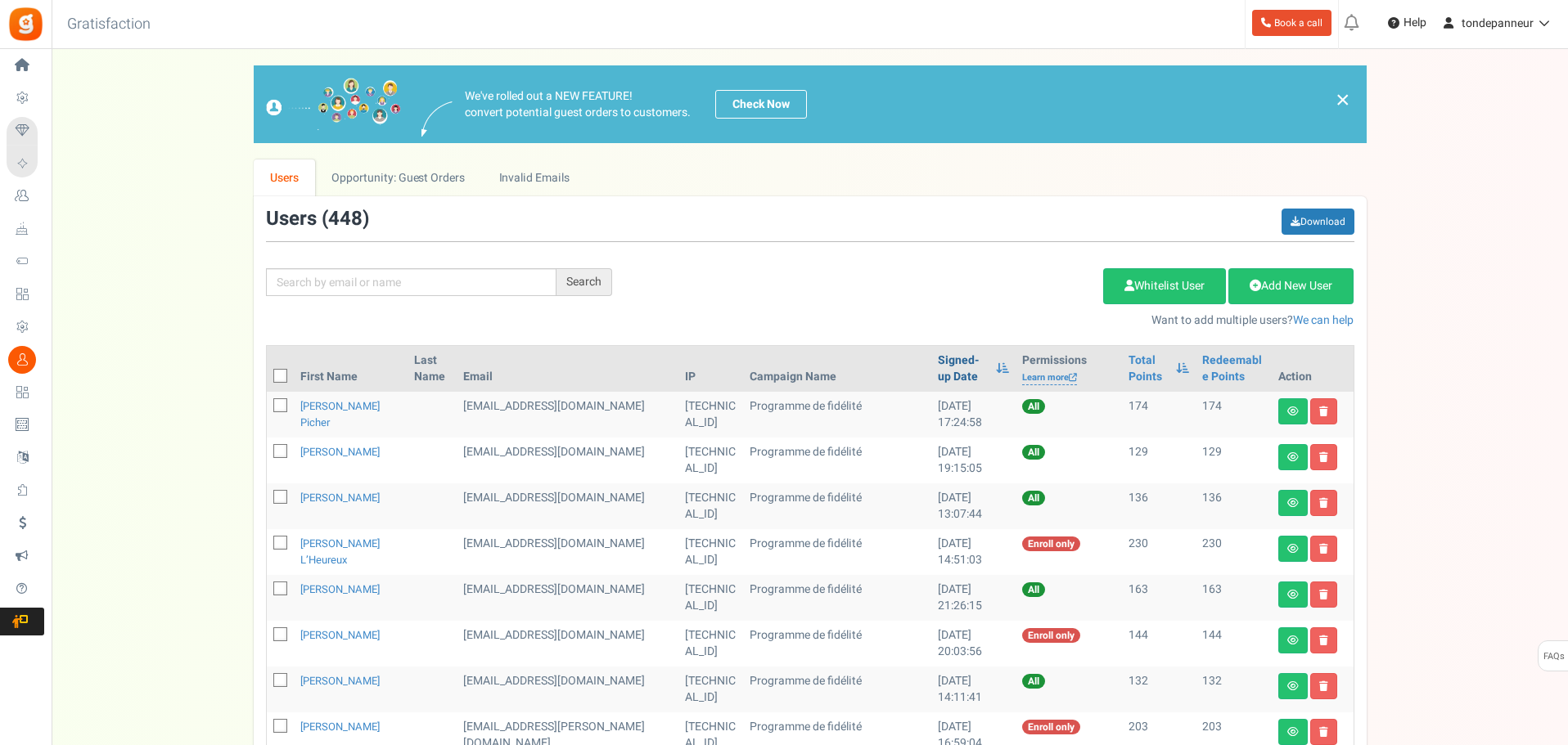
click at [937, 359] on link "Signed-up Date" at bounding box center [962, 369] width 50 height 32
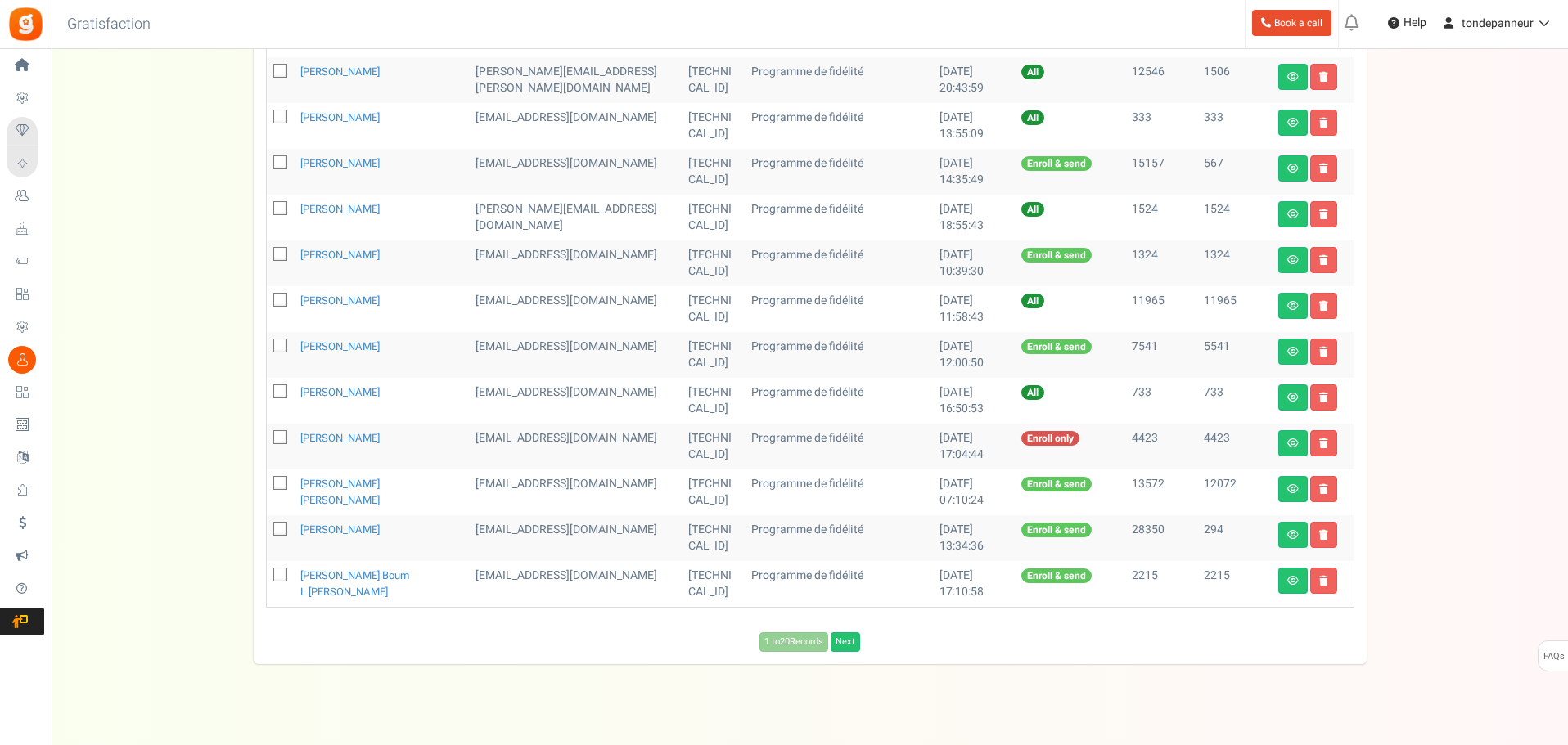
scroll to position [718, 0]
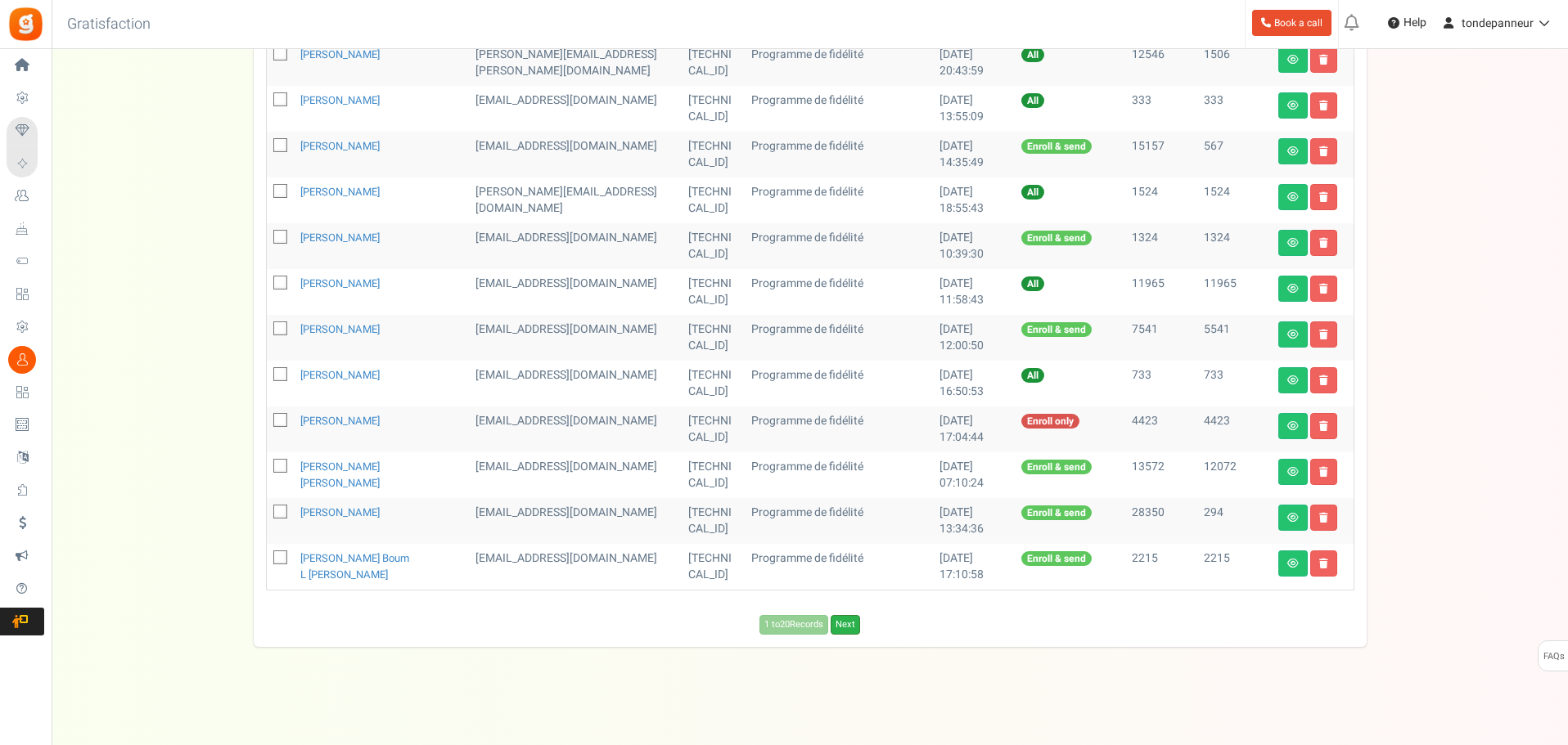
click at [860, 620] on link "Next" at bounding box center [846, 624] width 30 height 19
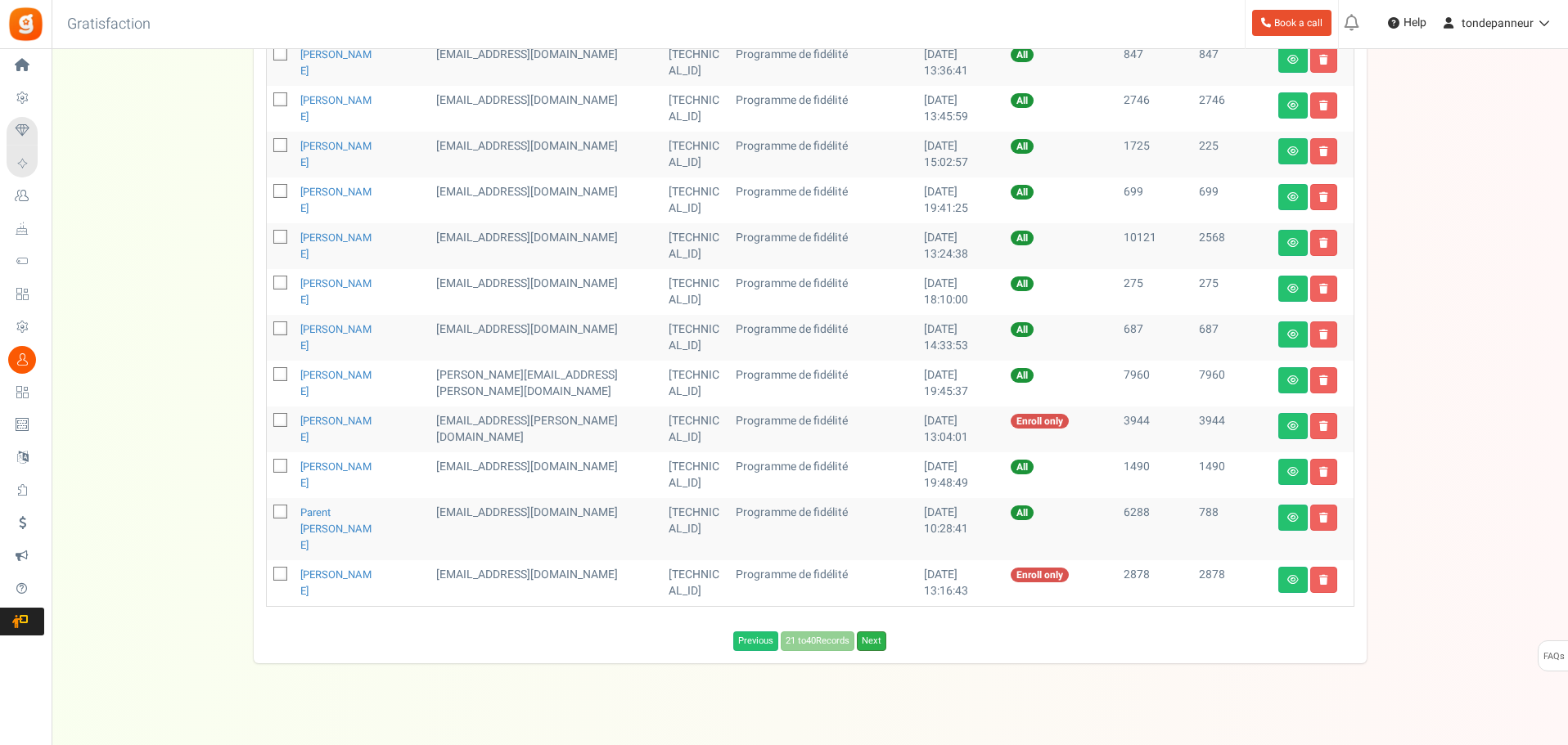
click at [879, 631] on link "Next" at bounding box center [872, 641] width 30 height 19
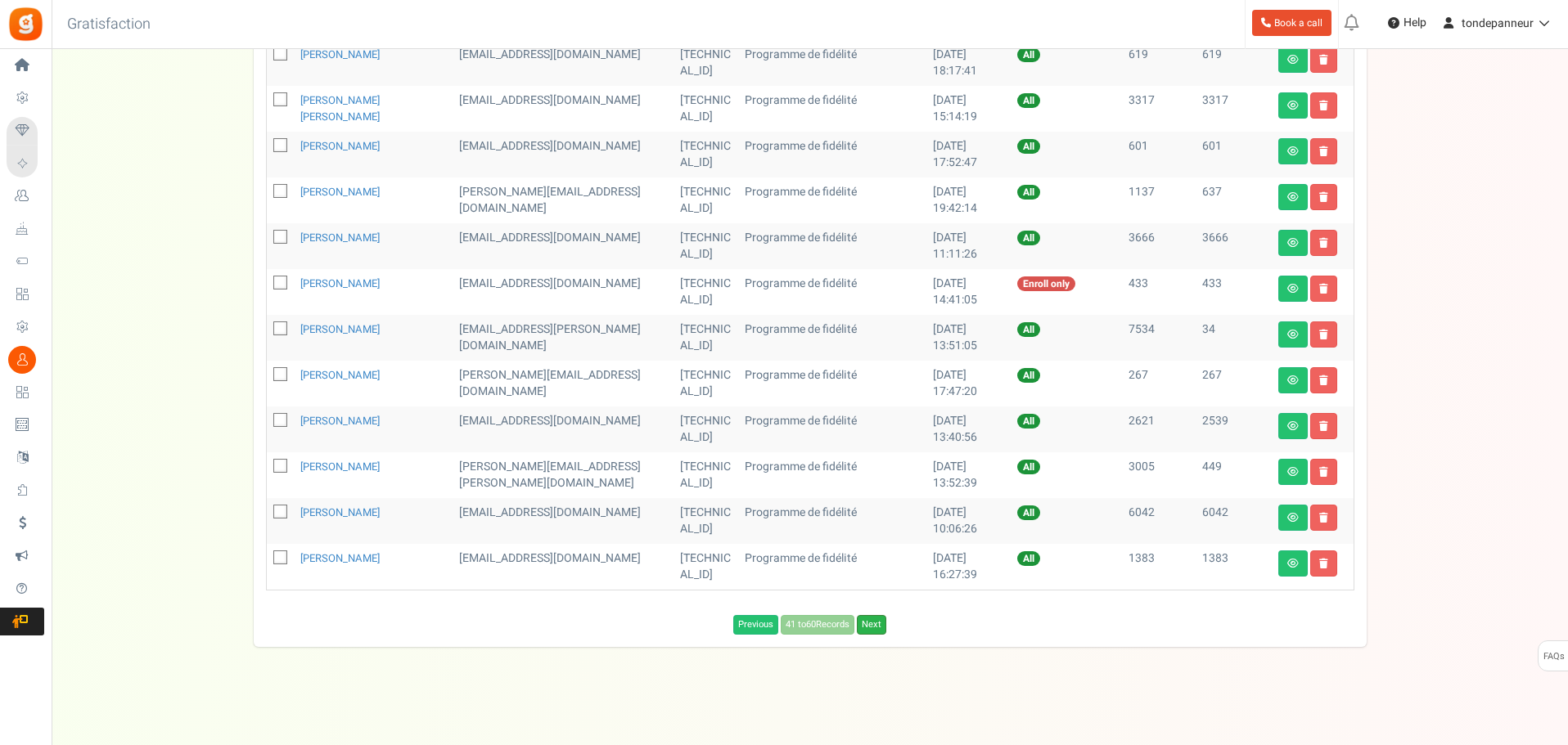
click at [879, 627] on link "Next" at bounding box center [872, 624] width 30 height 19
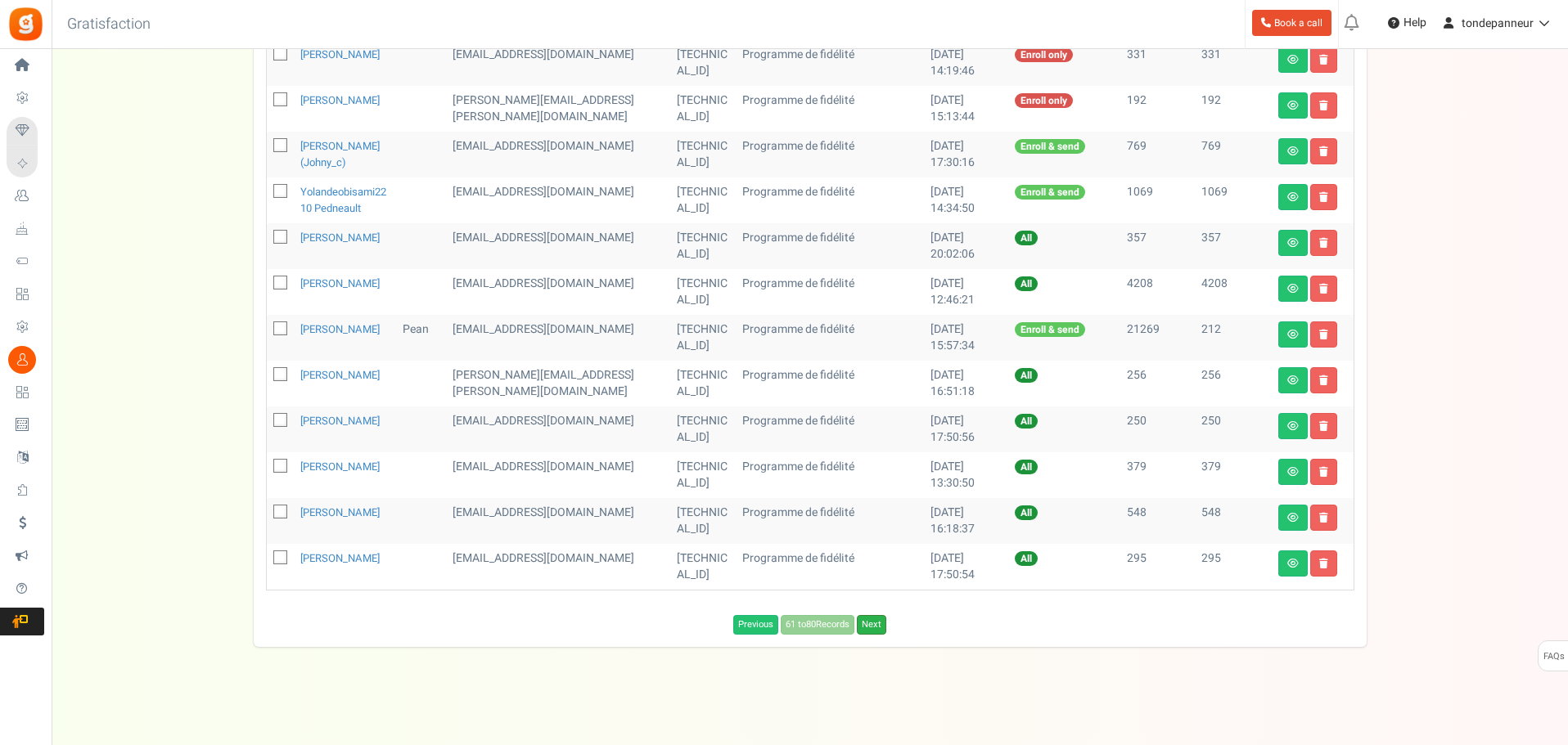
click at [879, 635] on link "Next" at bounding box center [872, 624] width 30 height 19
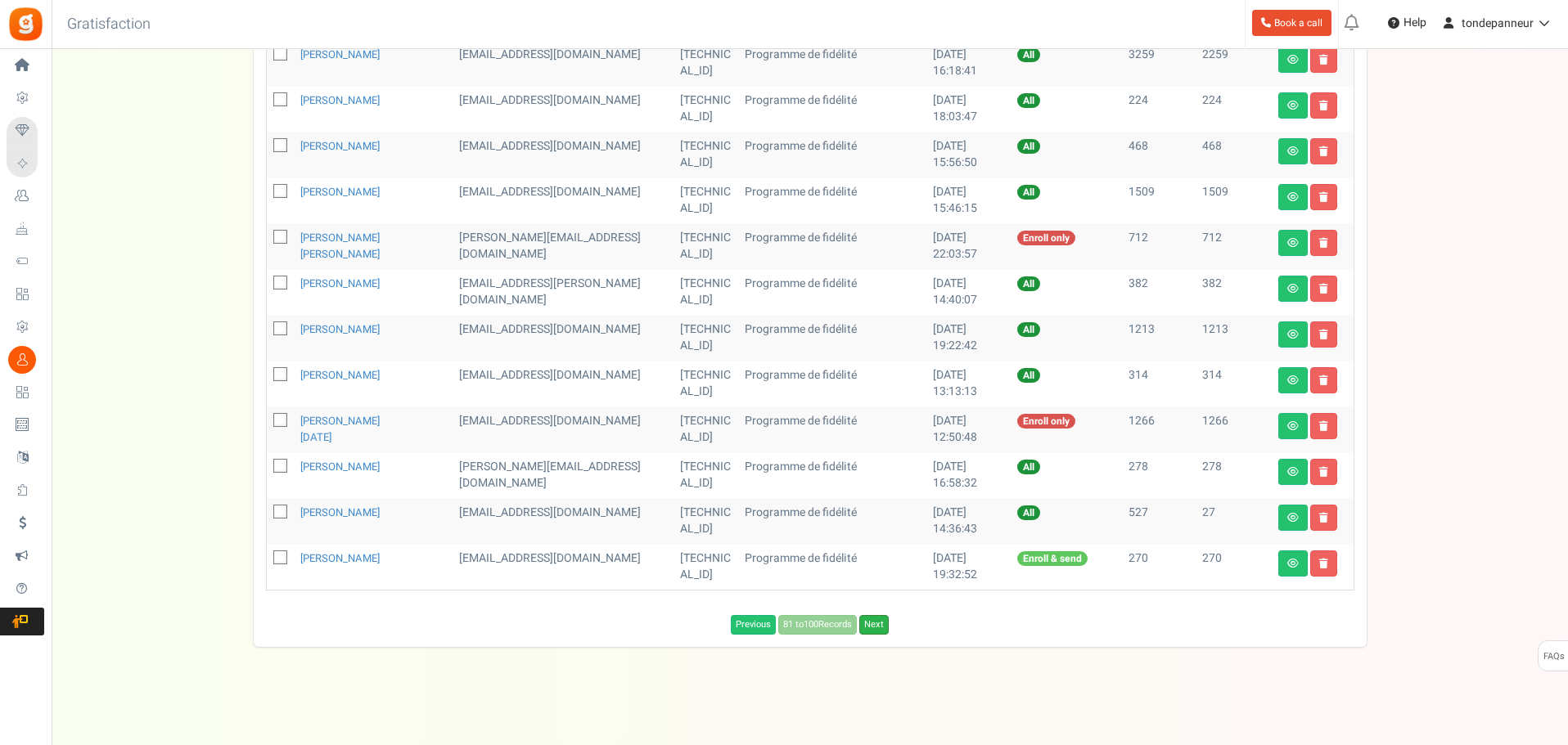
click at [880, 617] on link "Next" at bounding box center [874, 624] width 30 height 19
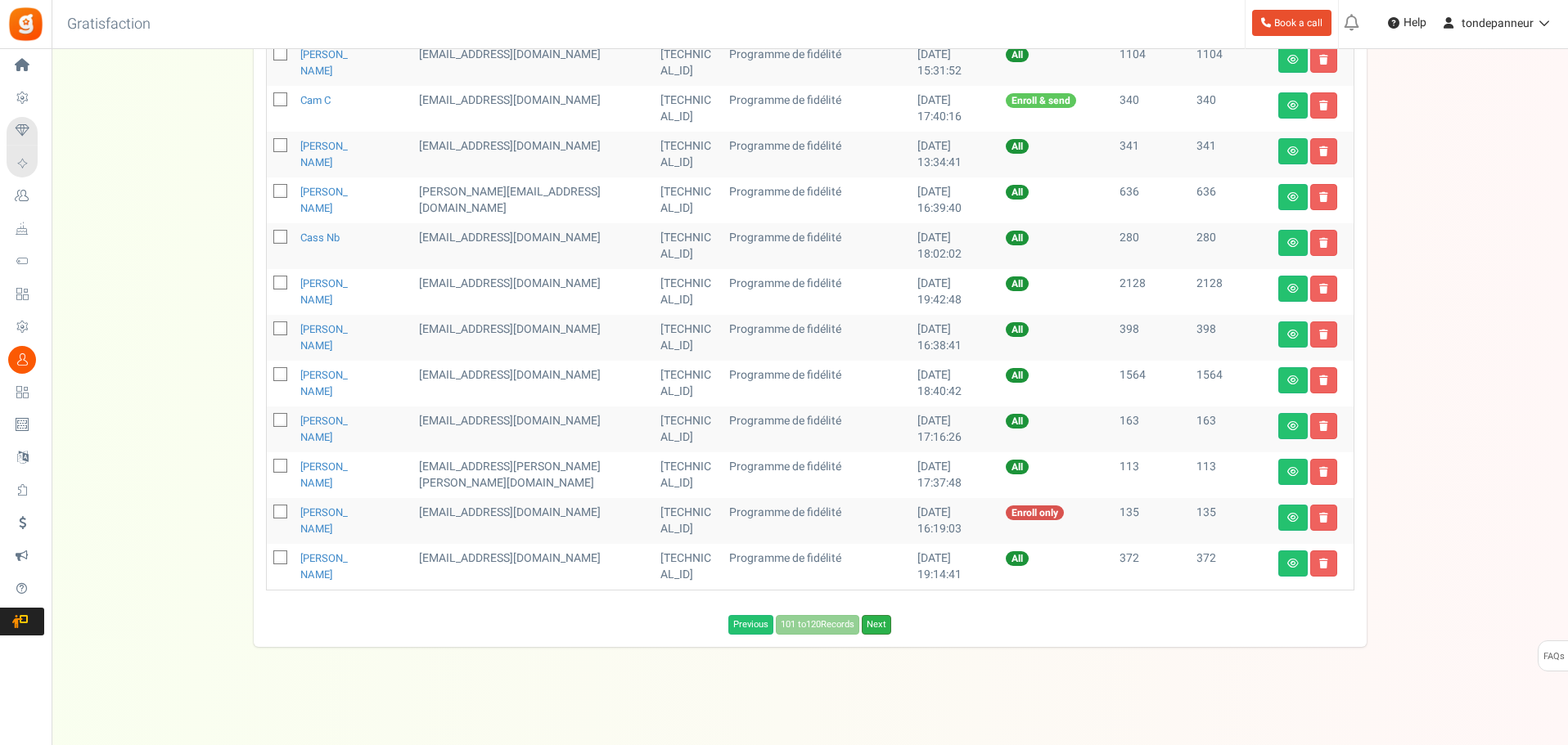
click at [881, 624] on link "Next" at bounding box center [876, 624] width 30 height 19
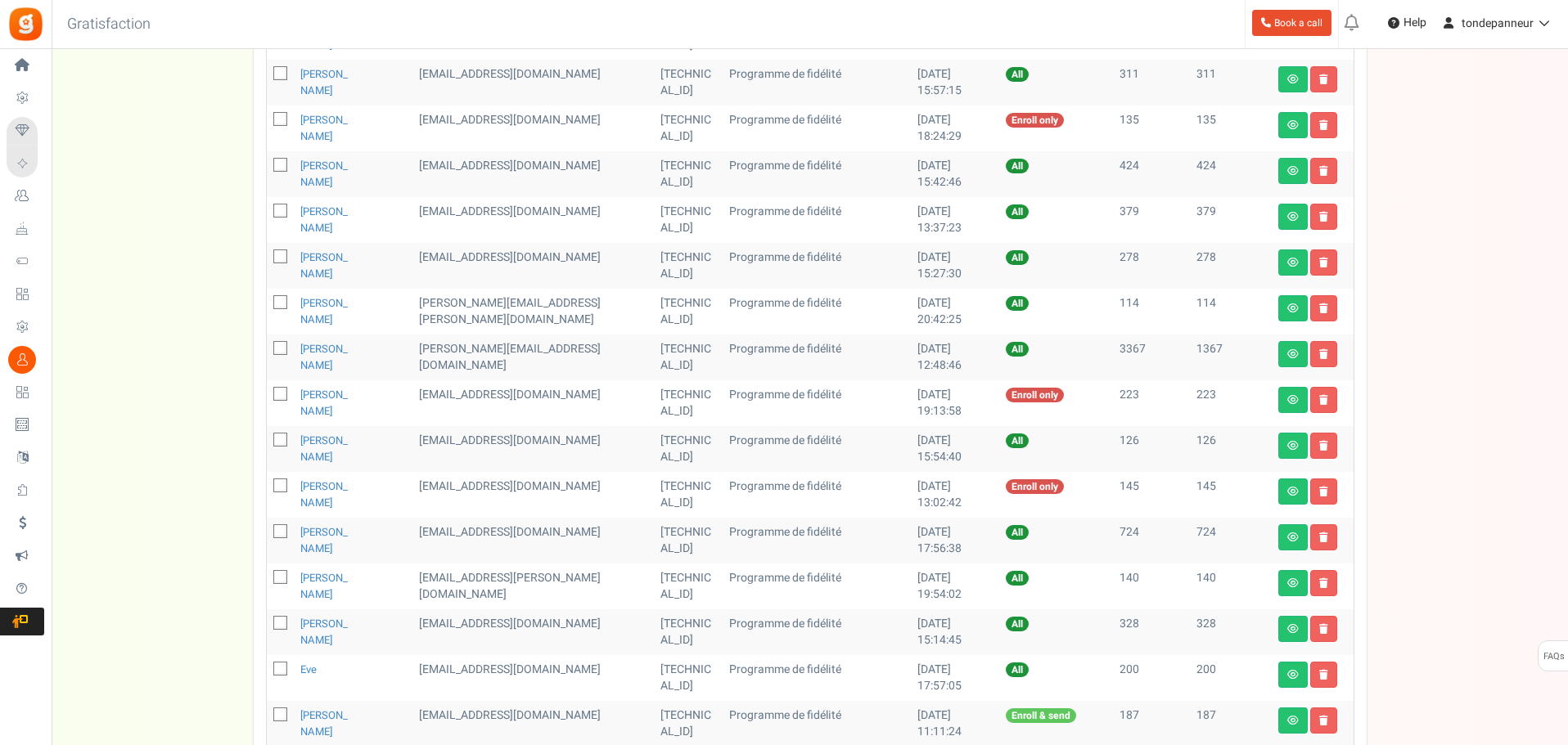
scroll to position [391, 0]
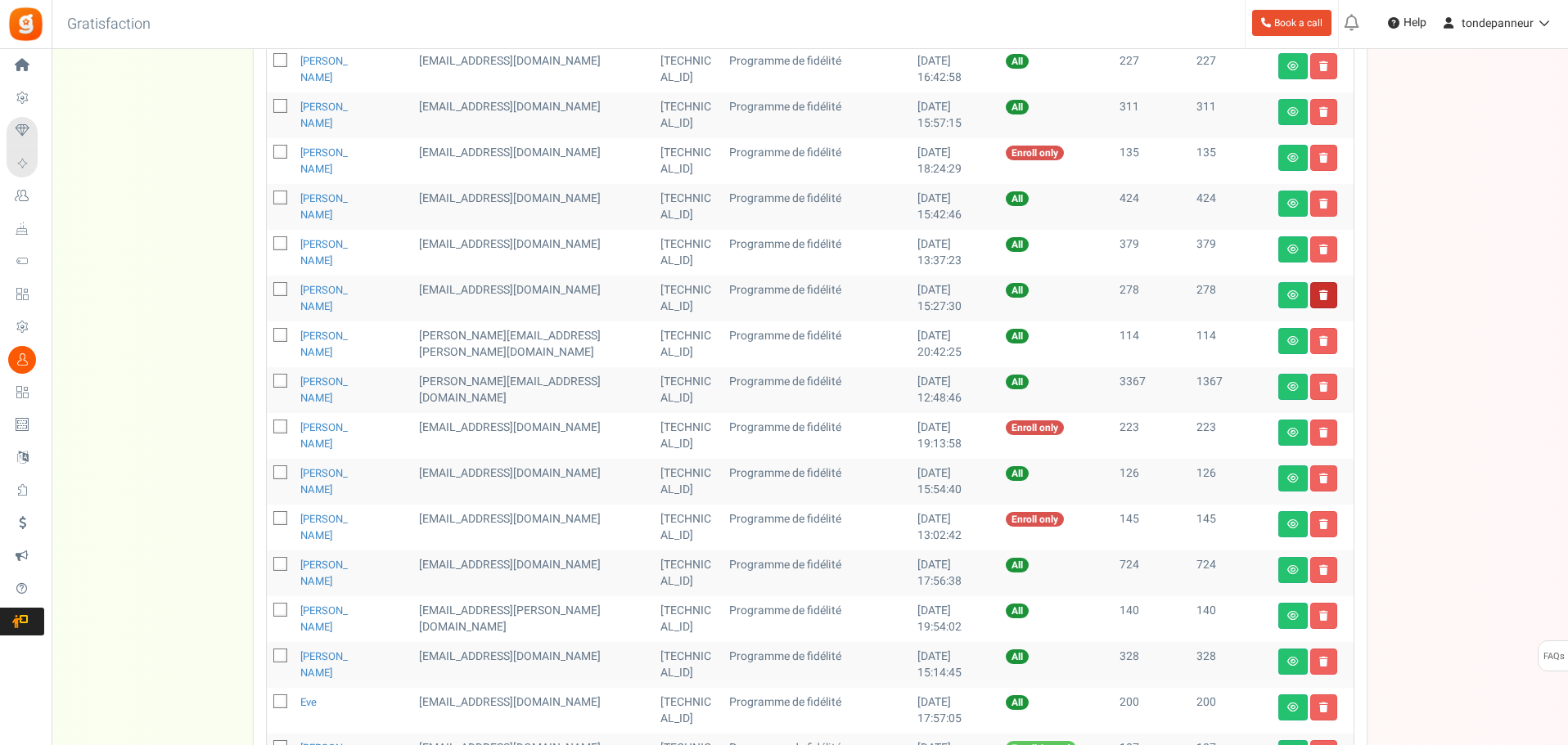
click at [1332, 289] on link at bounding box center [1323, 295] width 27 height 26
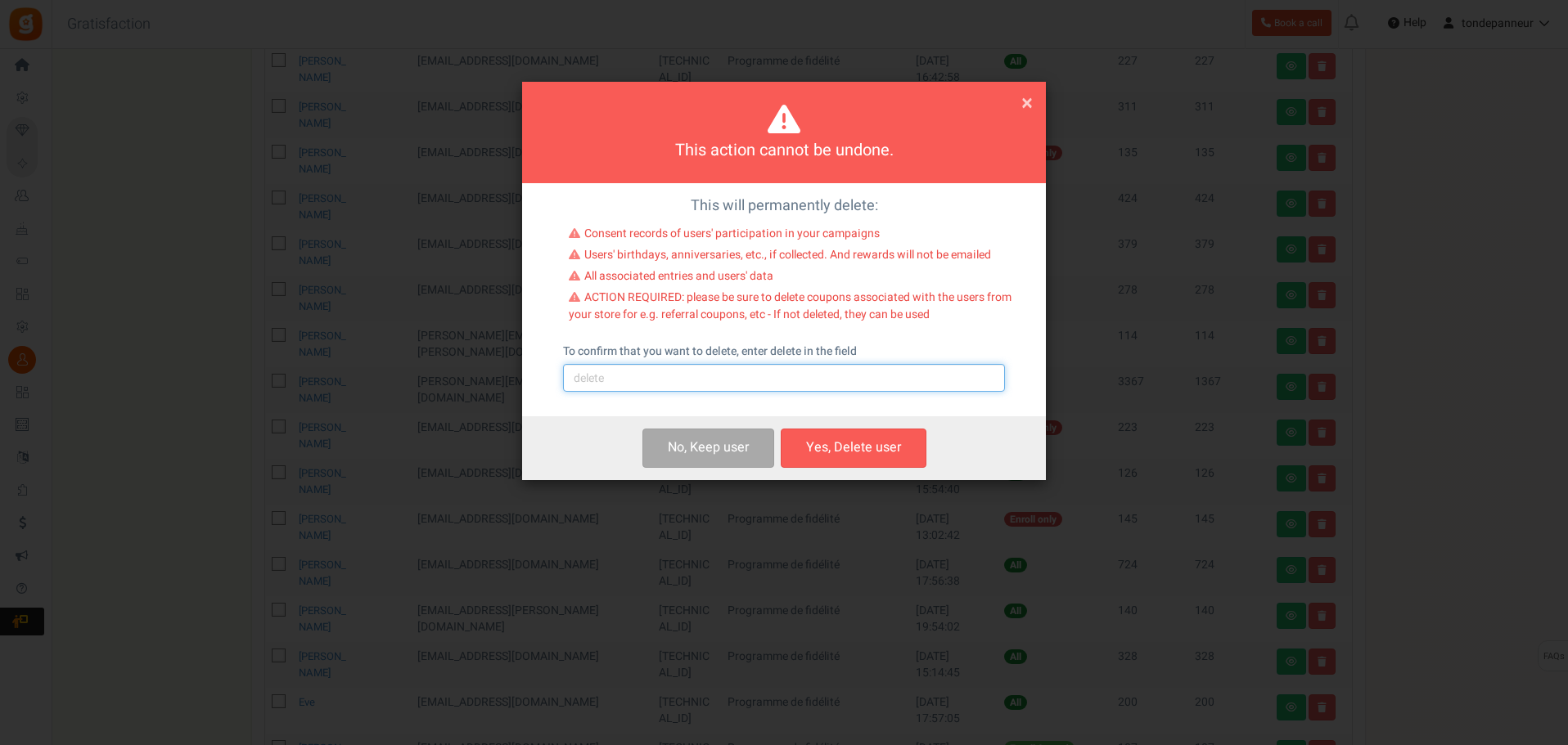
click at [764, 388] on input "text" at bounding box center [784, 378] width 442 height 28
type input "delete"
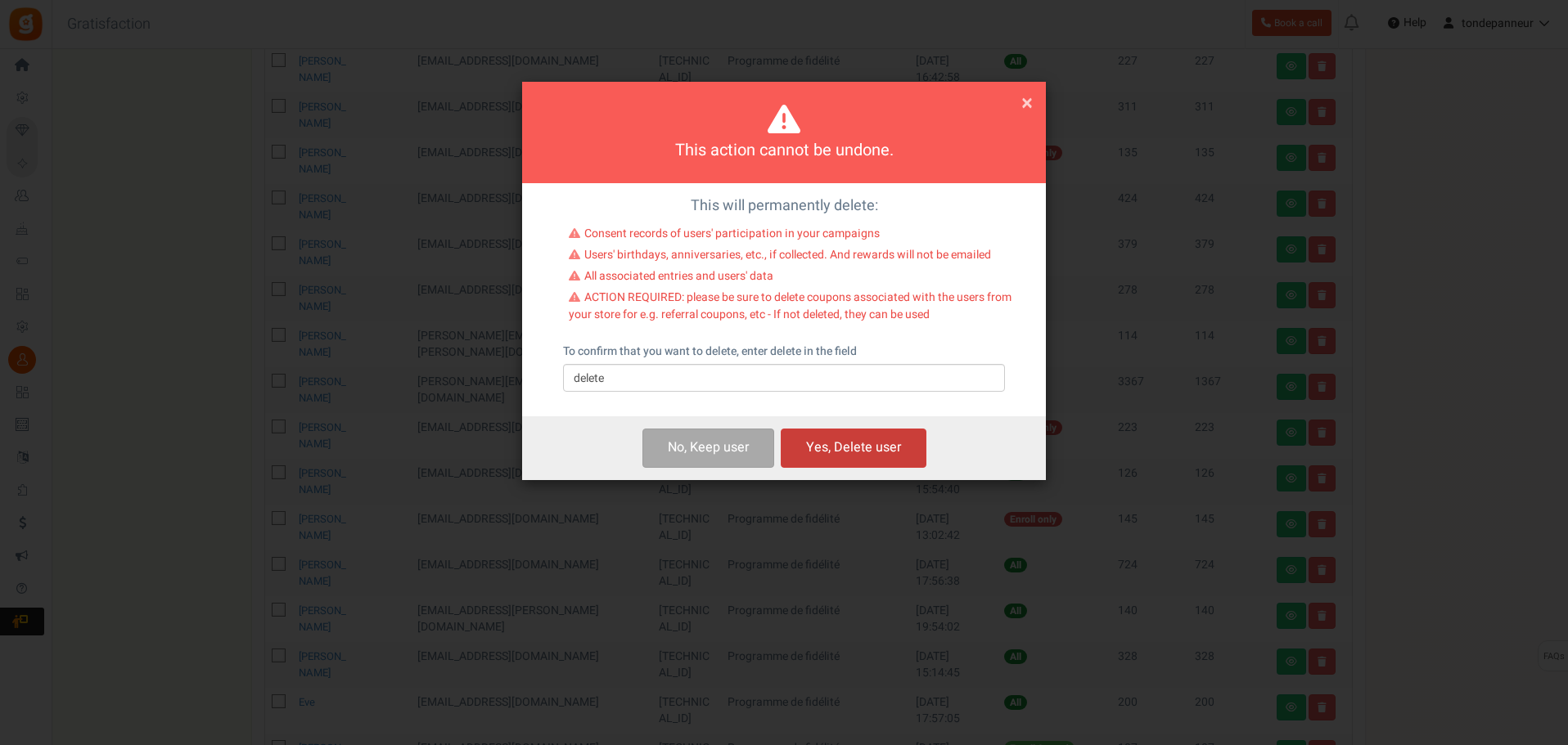
click at [870, 445] on button "Yes, Delete user" at bounding box center [853, 448] width 146 height 38
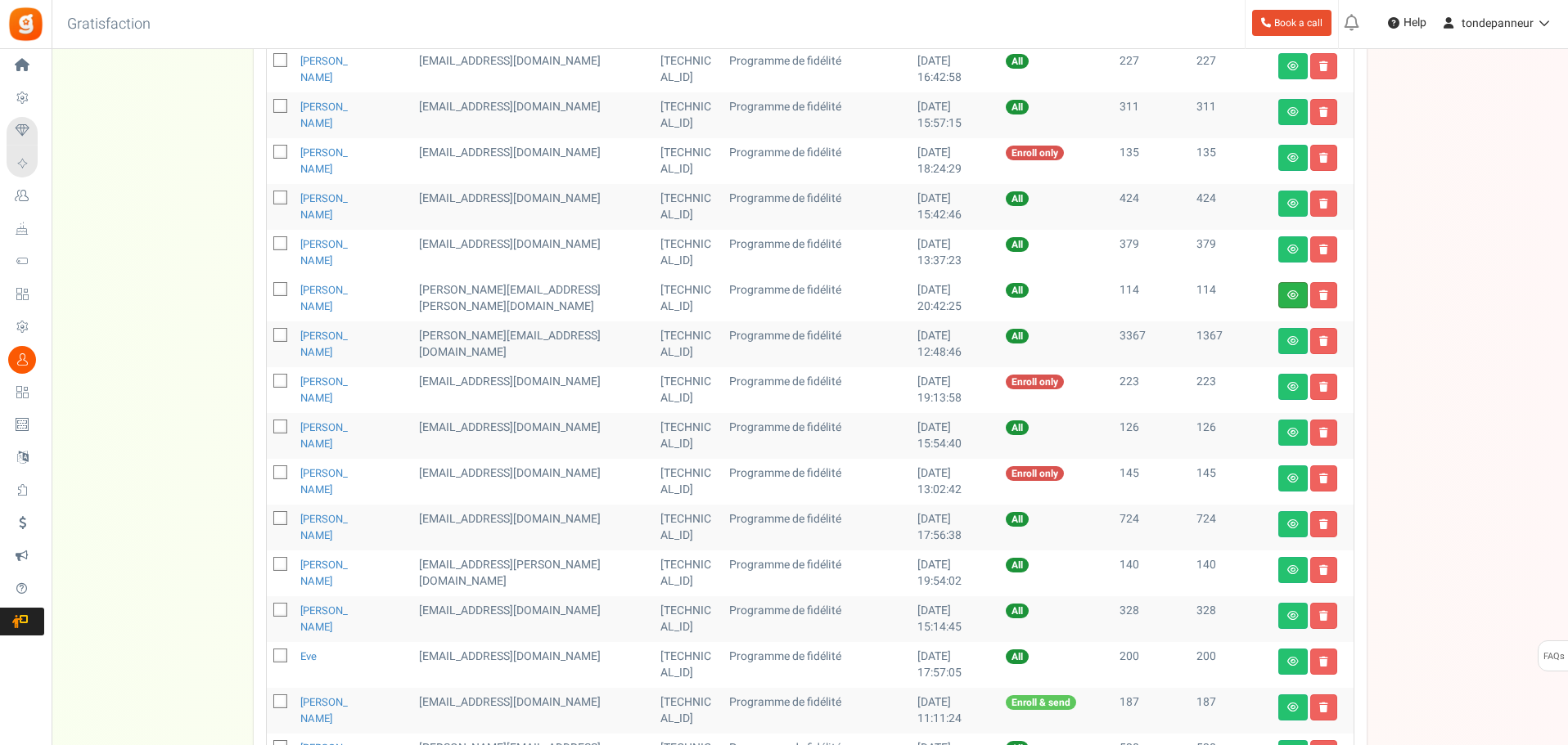
click at [1285, 292] on link at bounding box center [1293, 295] width 30 height 26
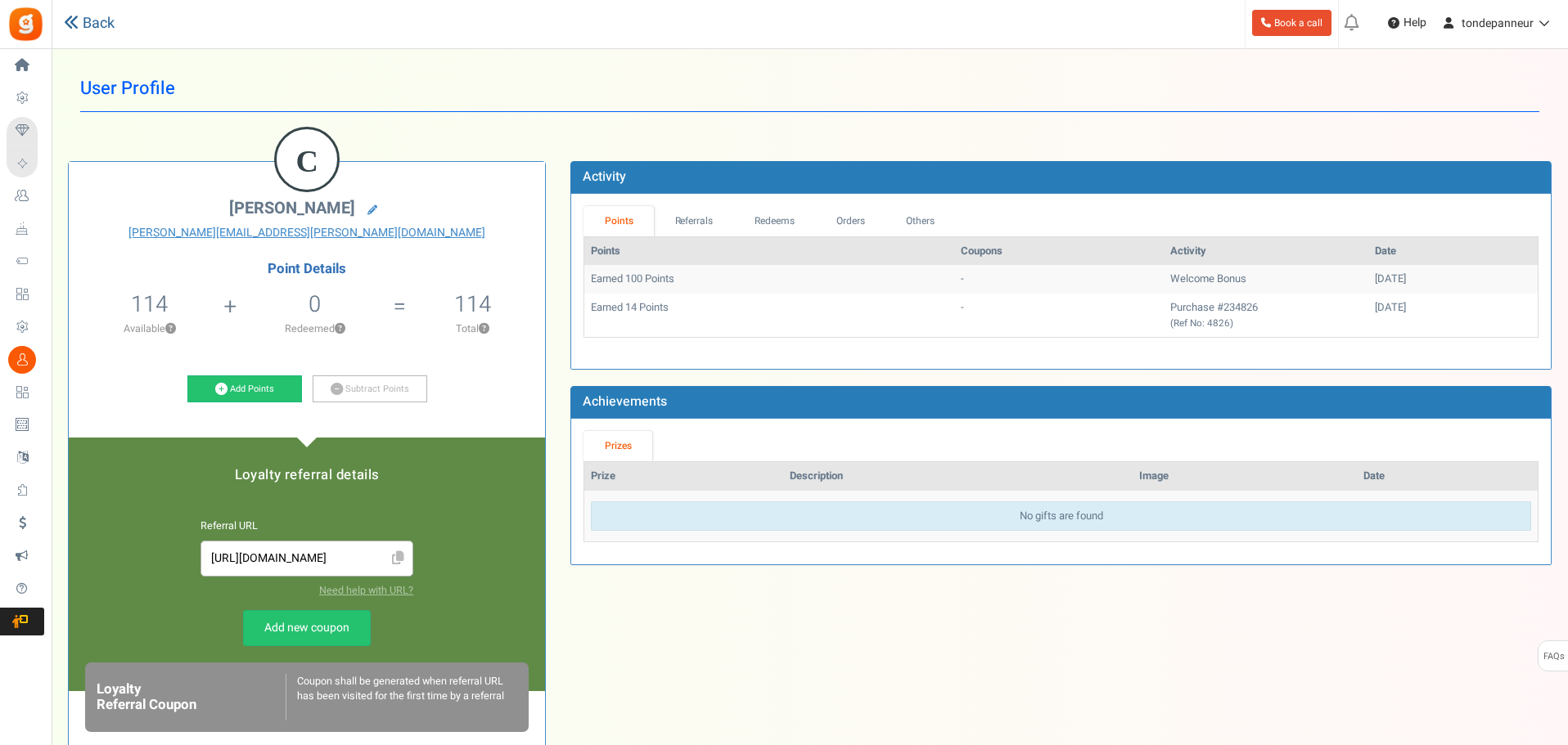
click at [88, 28] on link "Back" at bounding box center [89, 24] width 51 height 21
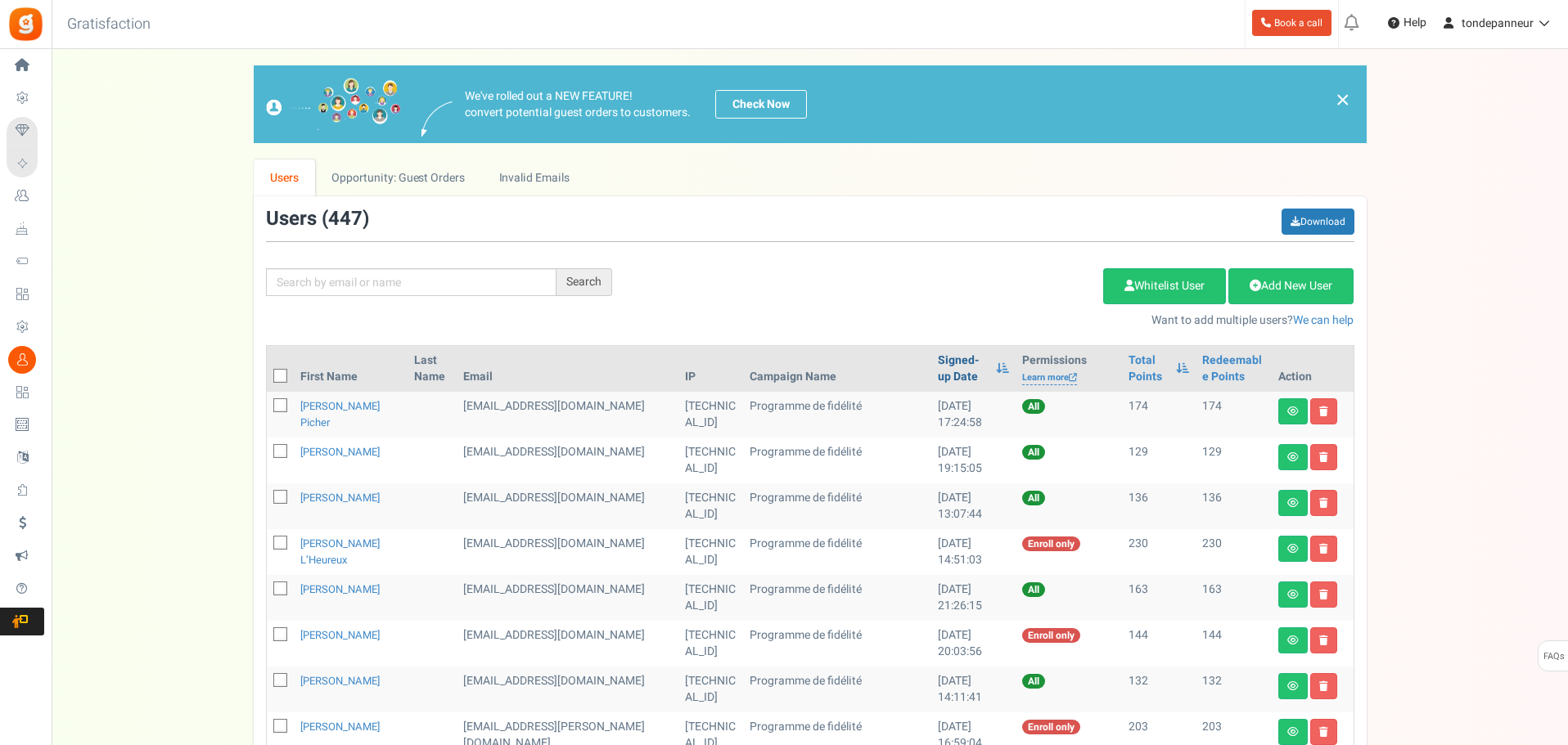
click at [937, 366] on link "Signed-up Date" at bounding box center [962, 369] width 50 height 32
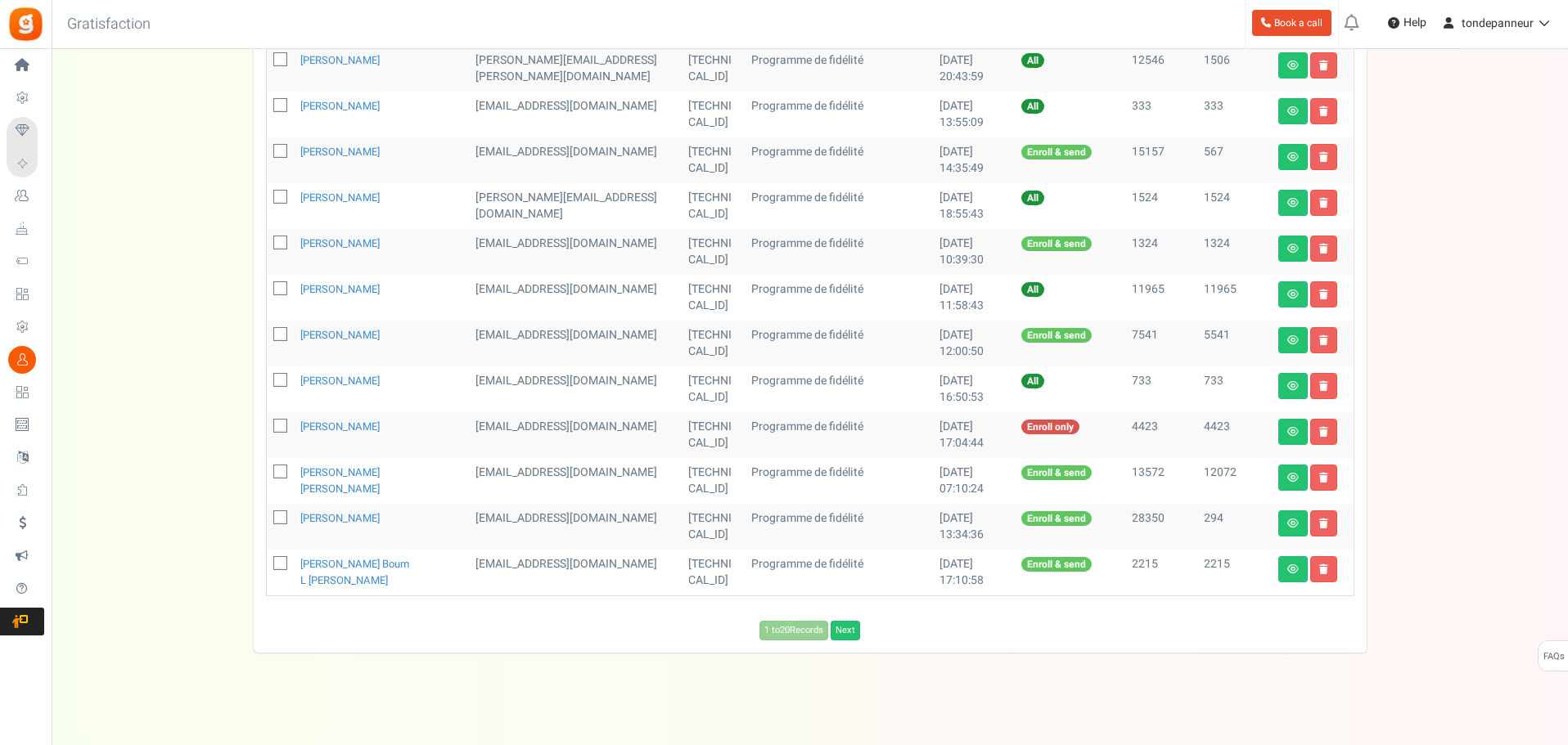
scroll to position [718, 0]
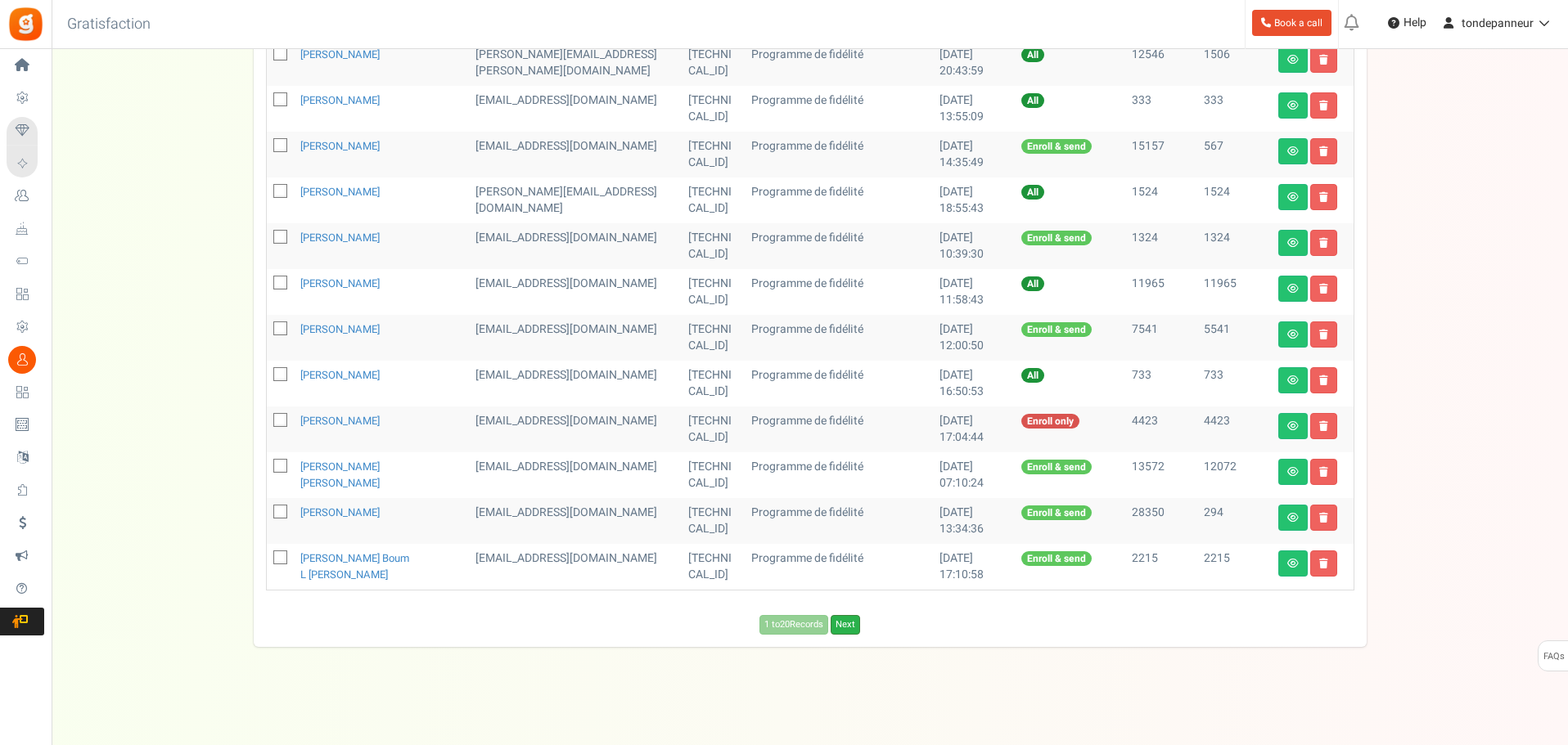
click at [844, 633] on link "Next" at bounding box center [846, 624] width 30 height 19
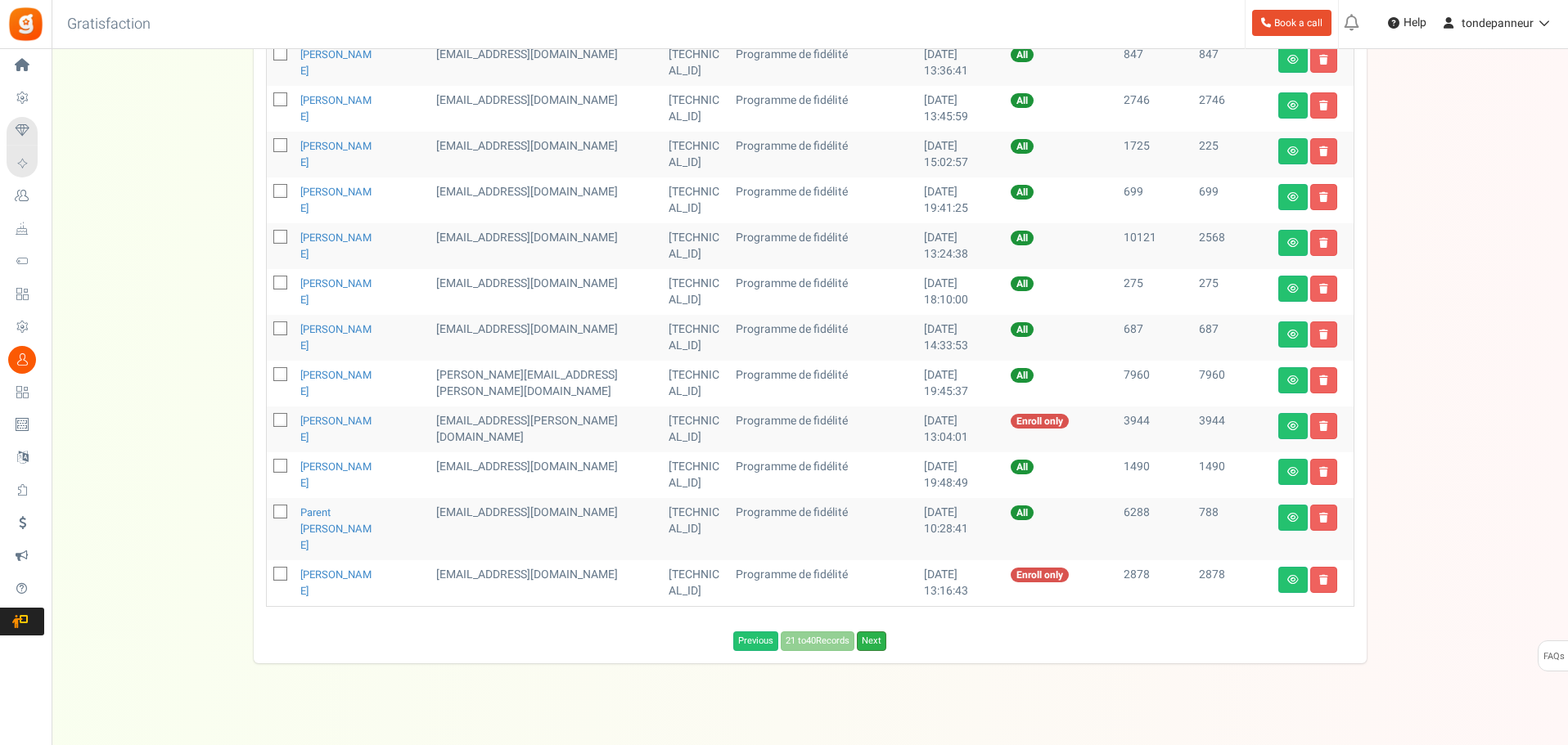
click at [865, 632] on link "Next" at bounding box center [872, 641] width 30 height 19
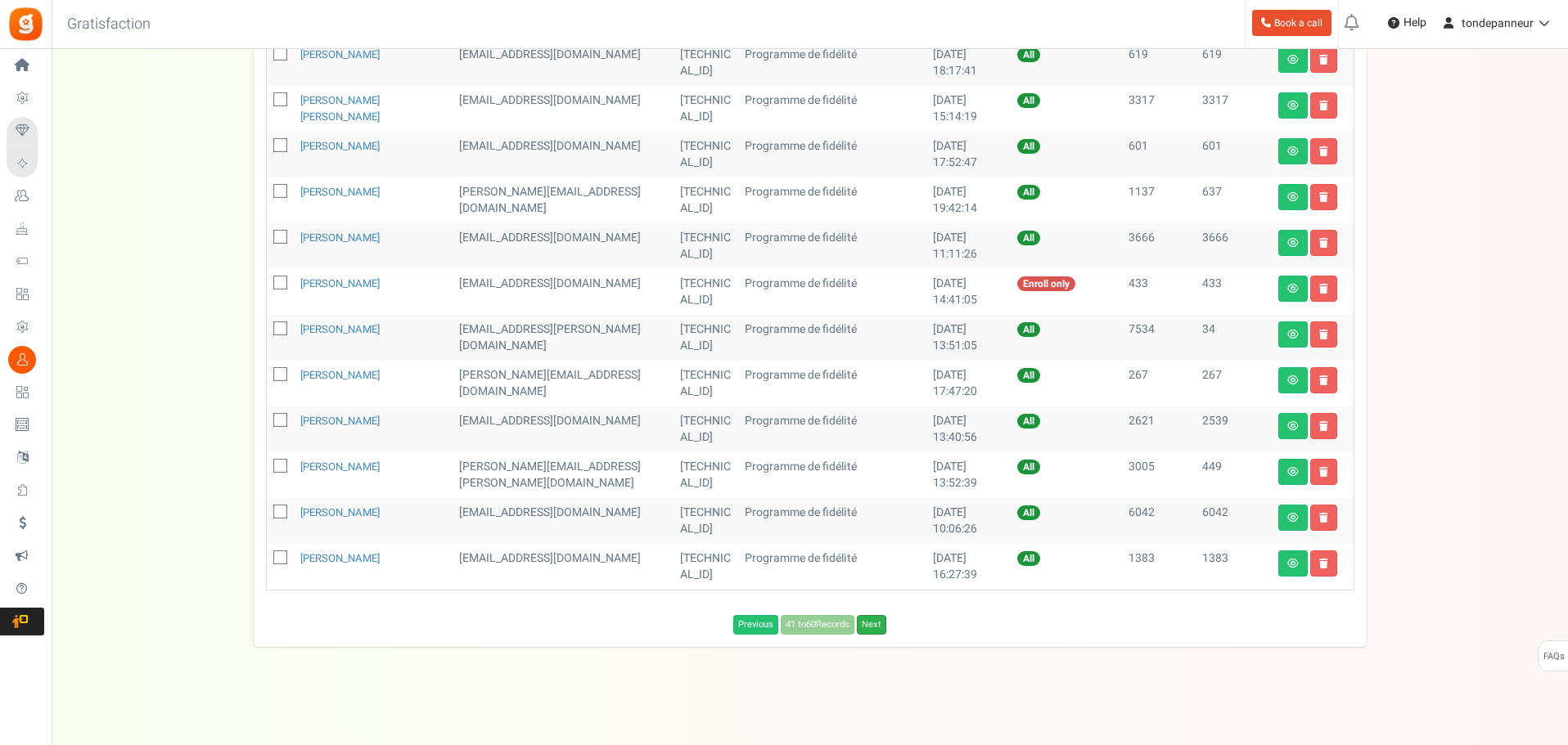
click at [866, 630] on link "Next" at bounding box center [872, 624] width 30 height 19
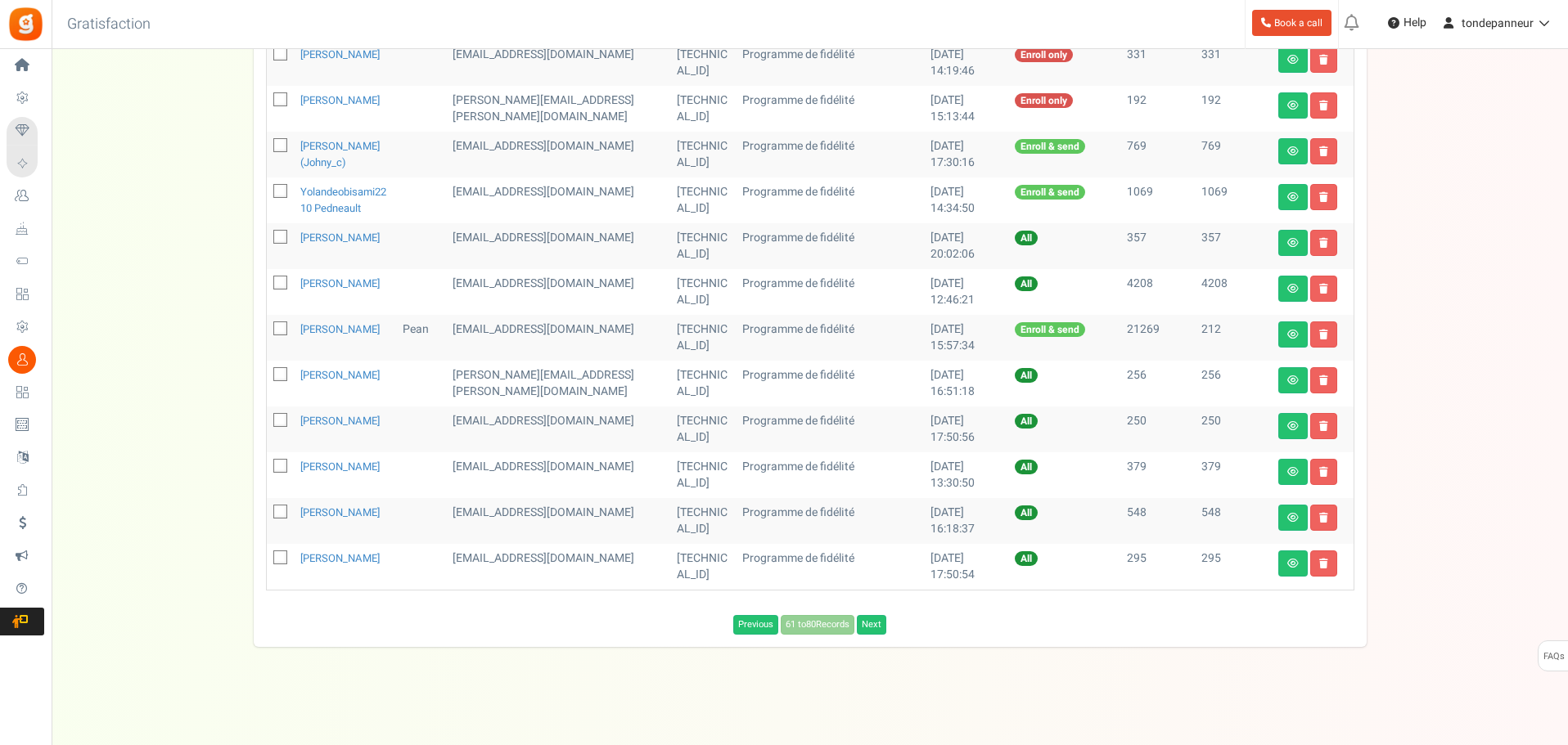
click at [866, 630] on div "Previous 61 to 80 Records Next Loading..." at bounding box center [810, 621] width 1113 height 28
click at [870, 635] on link "Next" at bounding box center [872, 624] width 30 height 19
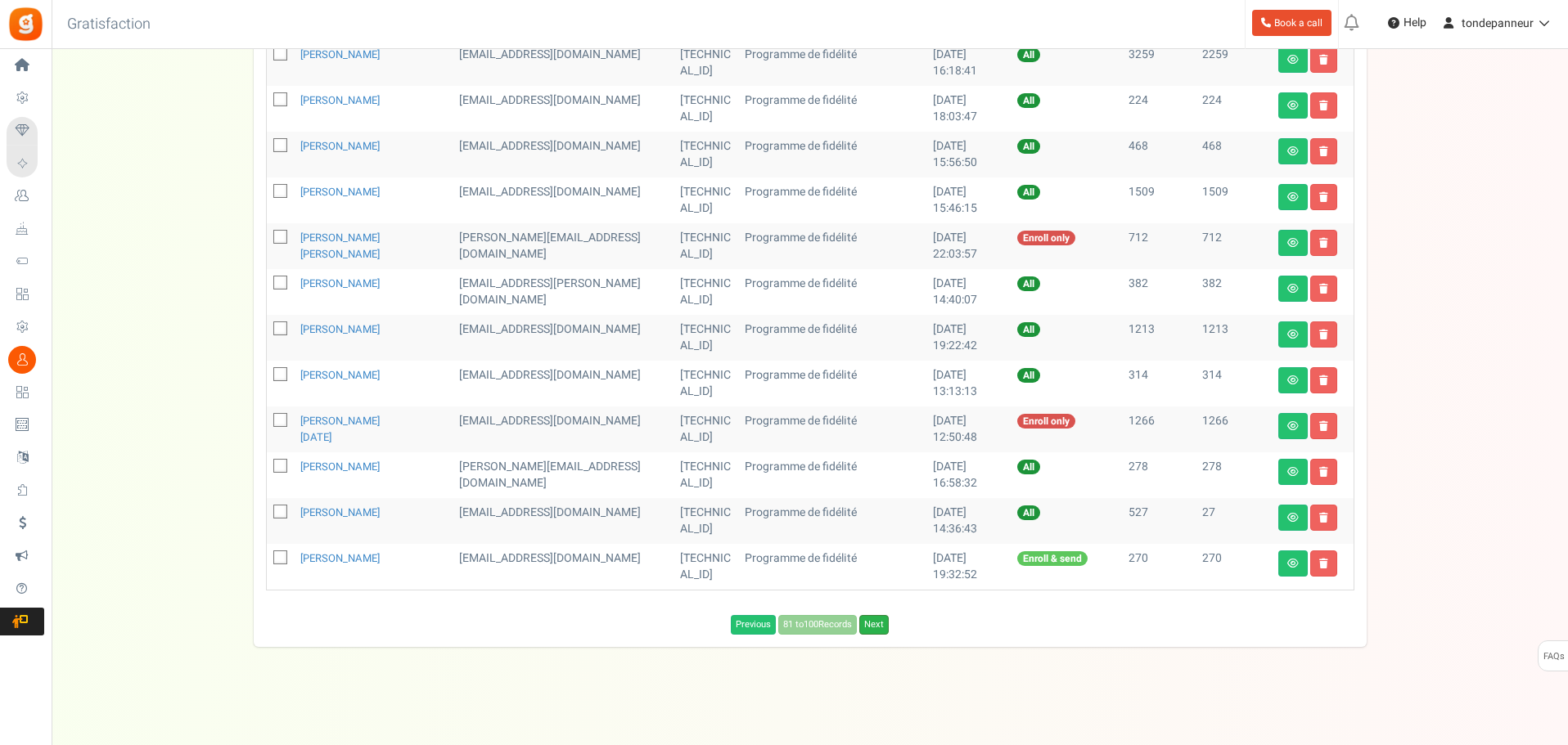
click at [871, 631] on link "Next" at bounding box center [874, 624] width 30 height 19
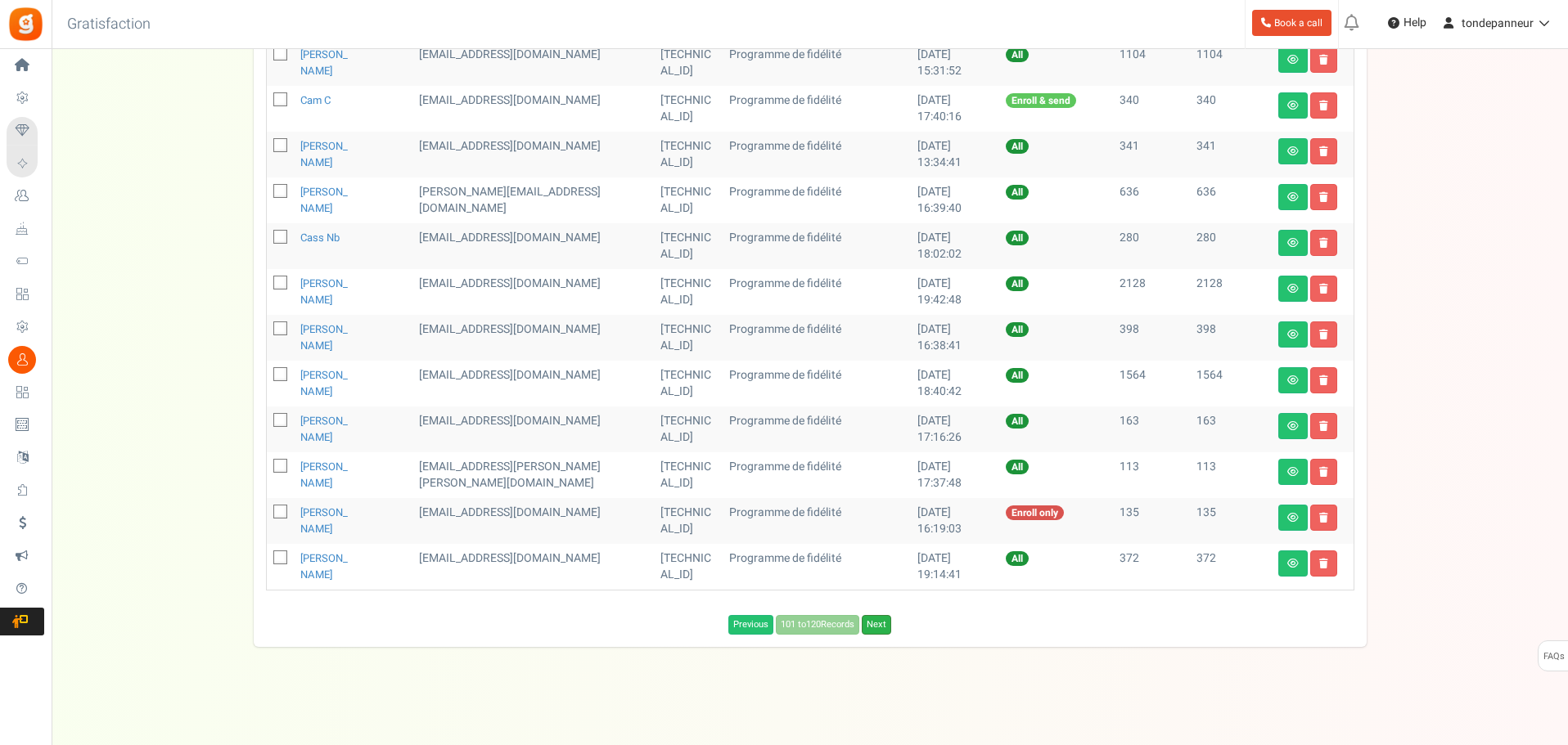
click at [873, 630] on link "Next" at bounding box center [876, 624] width 30 height 19
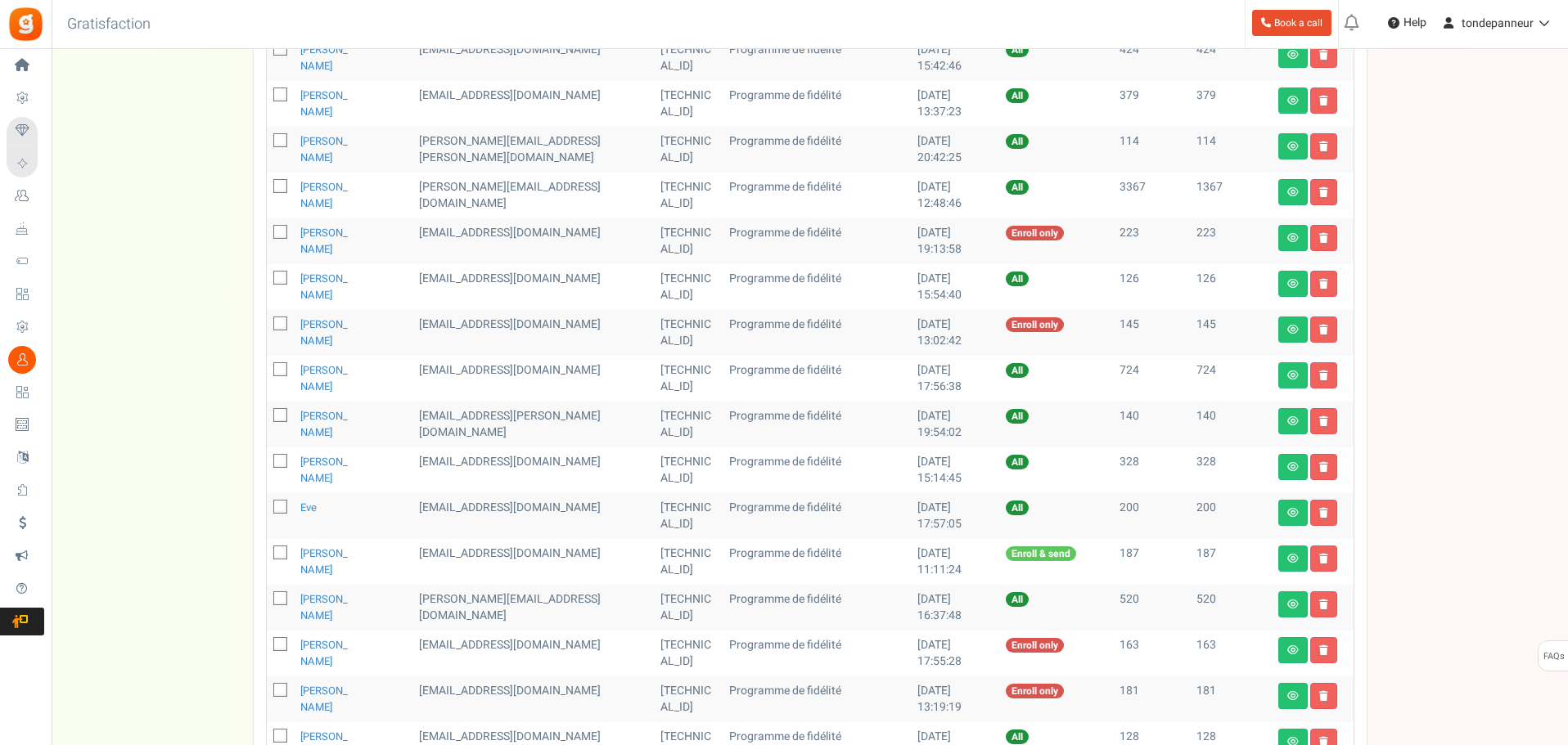
scroll to position [473, 0]
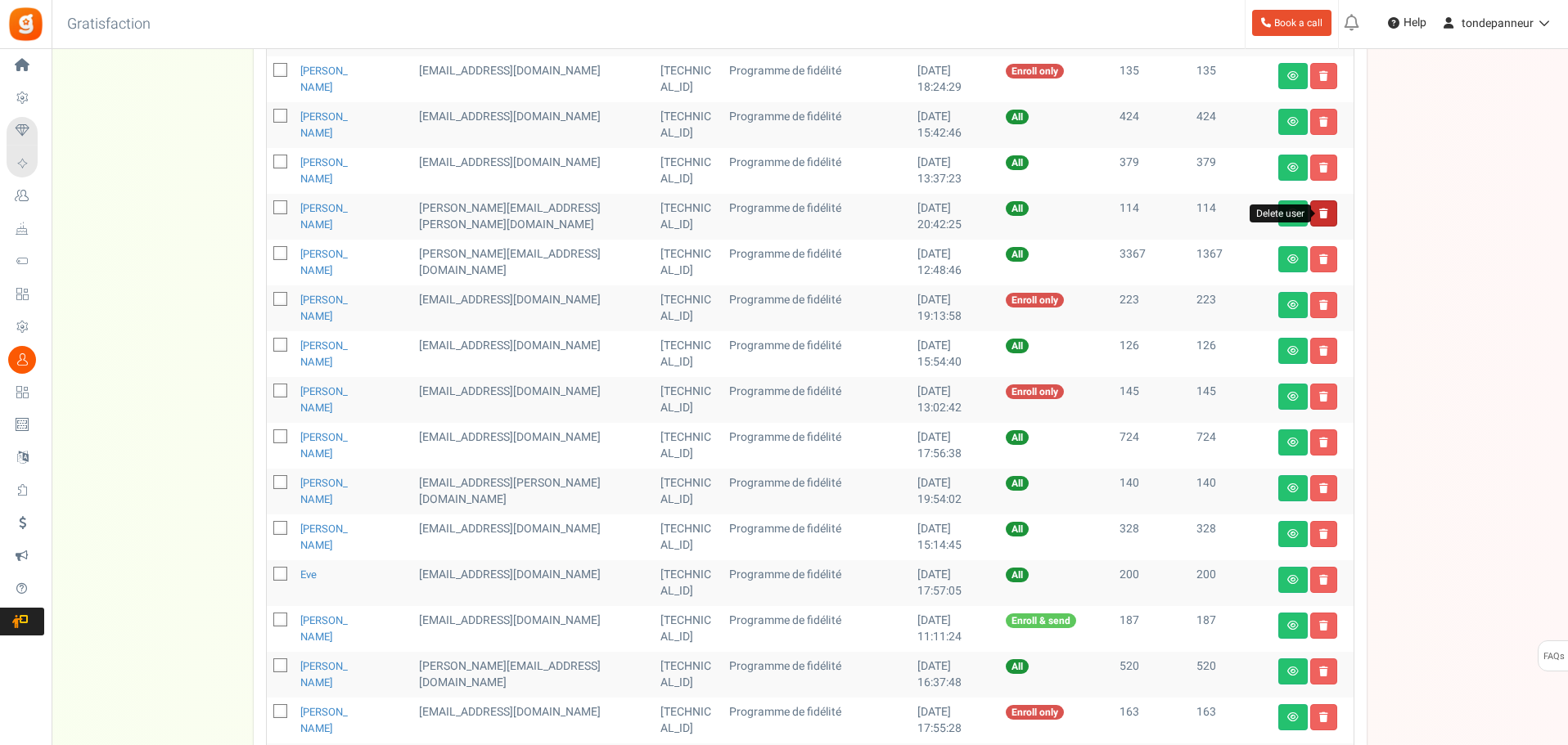
click at [1322, 216] on icon at bounding box center [1323, 213] width 9 height 10
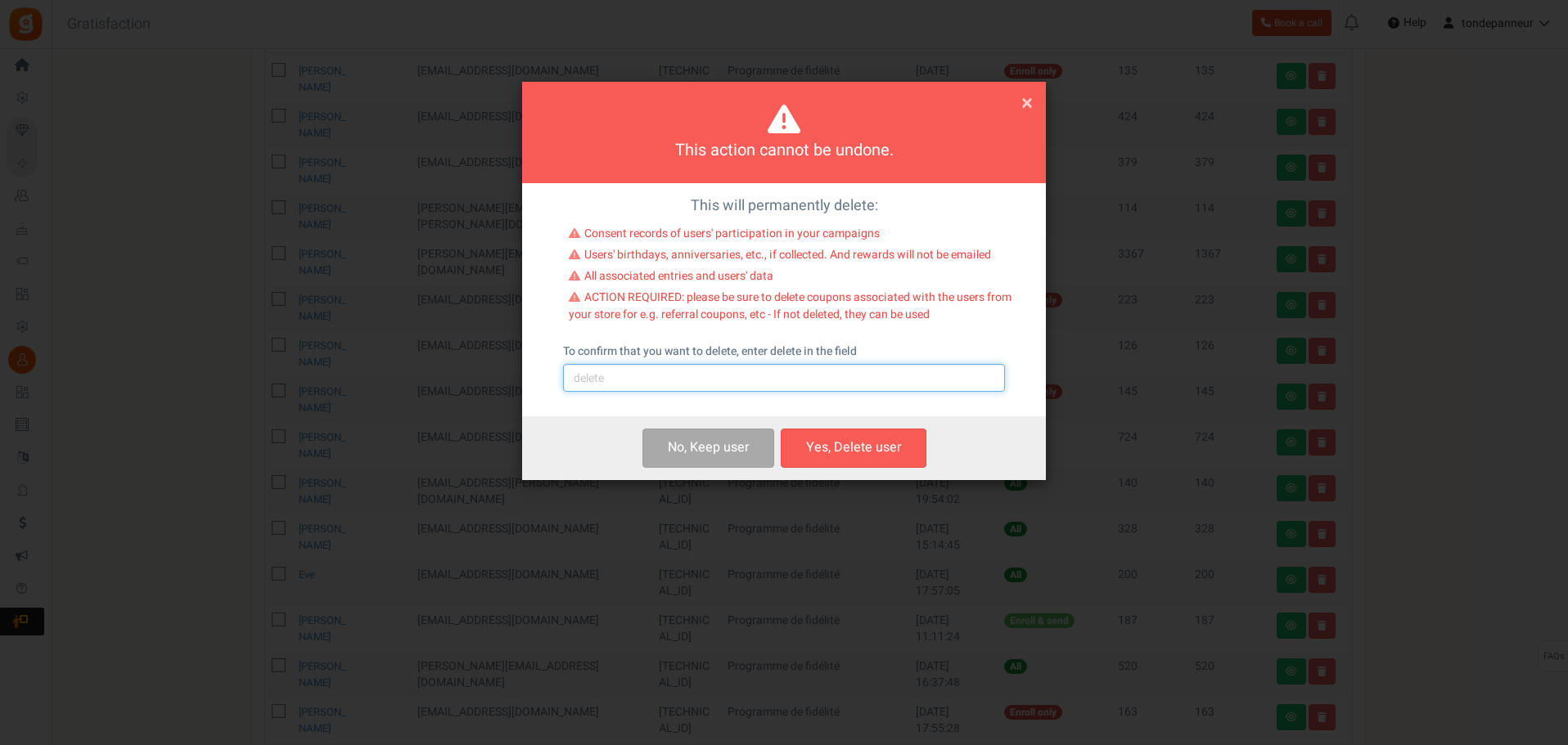
drag, startPoint x: 688, startPoint y: 378, endPoint x: 688, endPoint y: 393, distance: 15.0
click at [688, 378] on input "text" at bounding box center [784, 378] width 442 height 28
type input "delete"
click at [855, 448] on button "Yes, Delete user" at bounding box center [853, 448] width 146 height 38
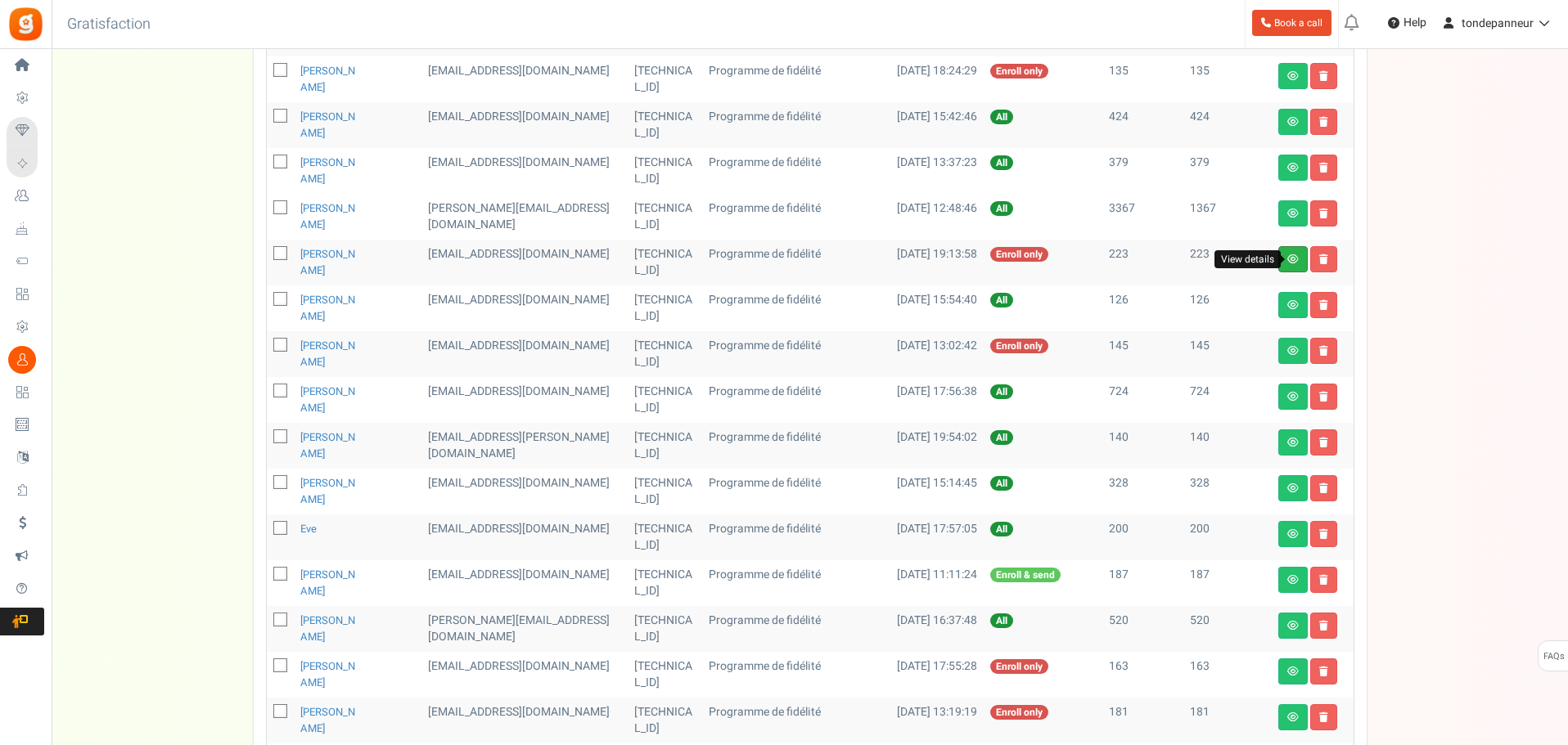
click at [1297, 257] on icon at bounding box center [1292, 259] width 11 height 10
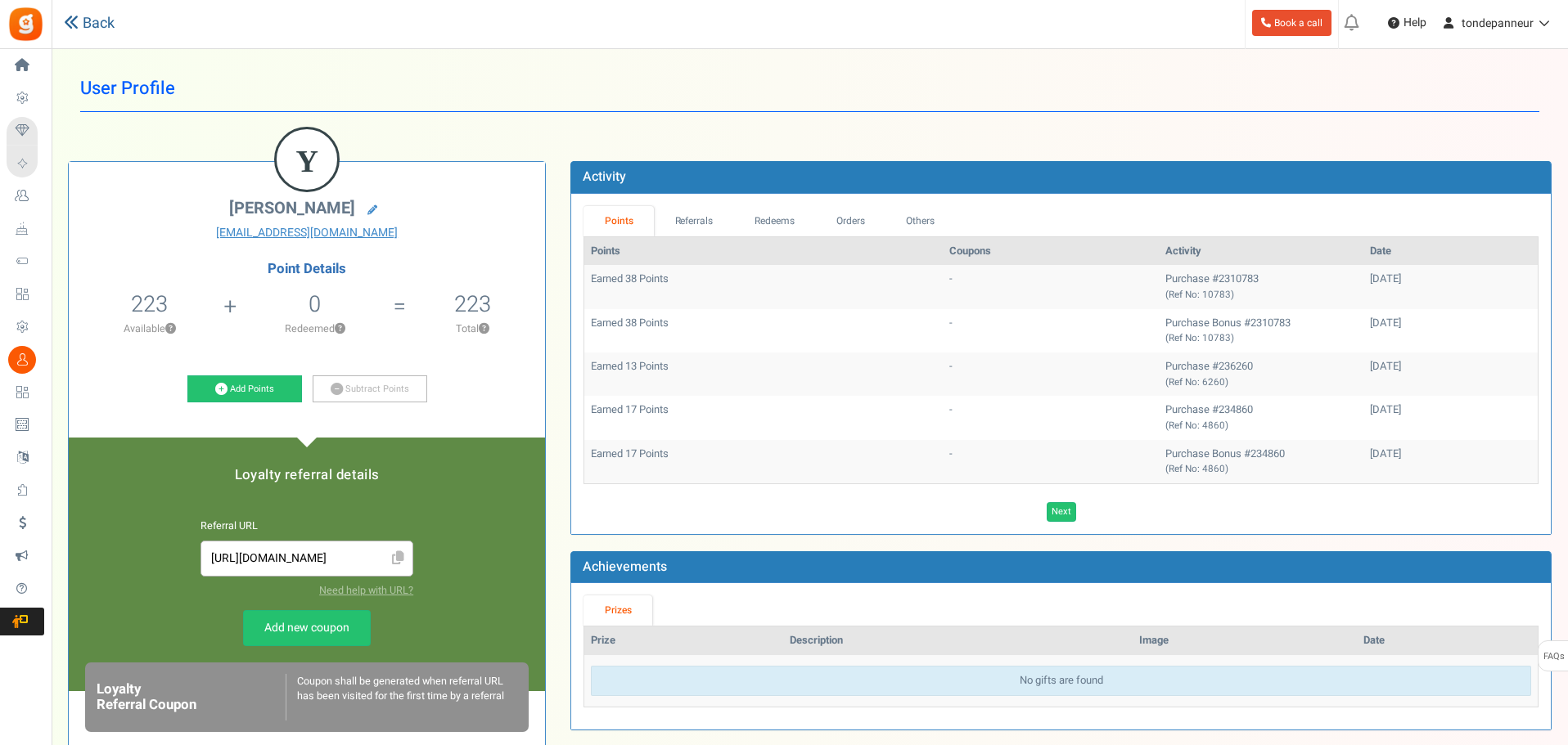
click at [106, 20] on link "Back" at bounding box center [89, 24] width 51 height 21
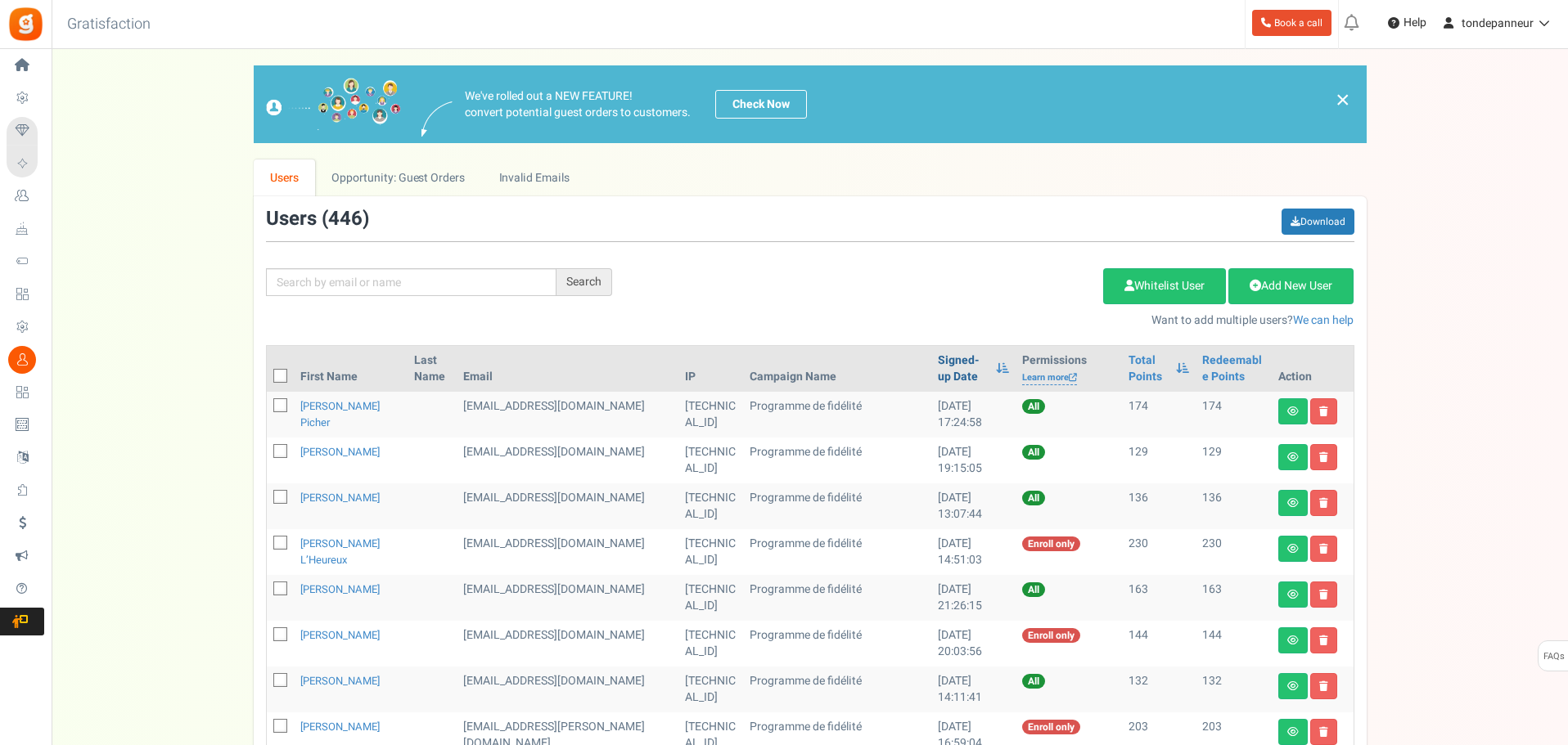
click at [937, 362] on link "Signed-up Date" at bounding box center [962, 369] width 50 height 32
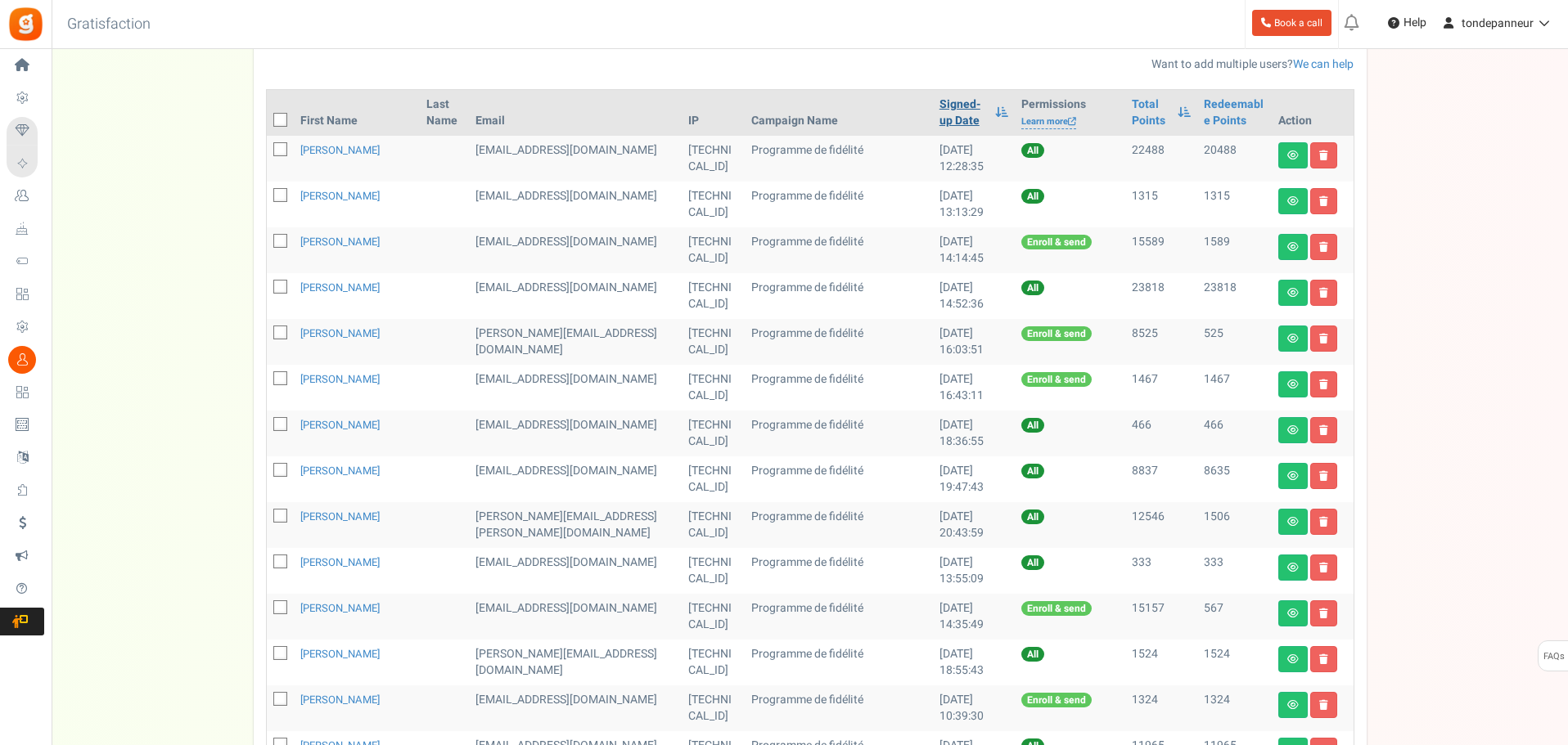
scroll to position [718, 0]
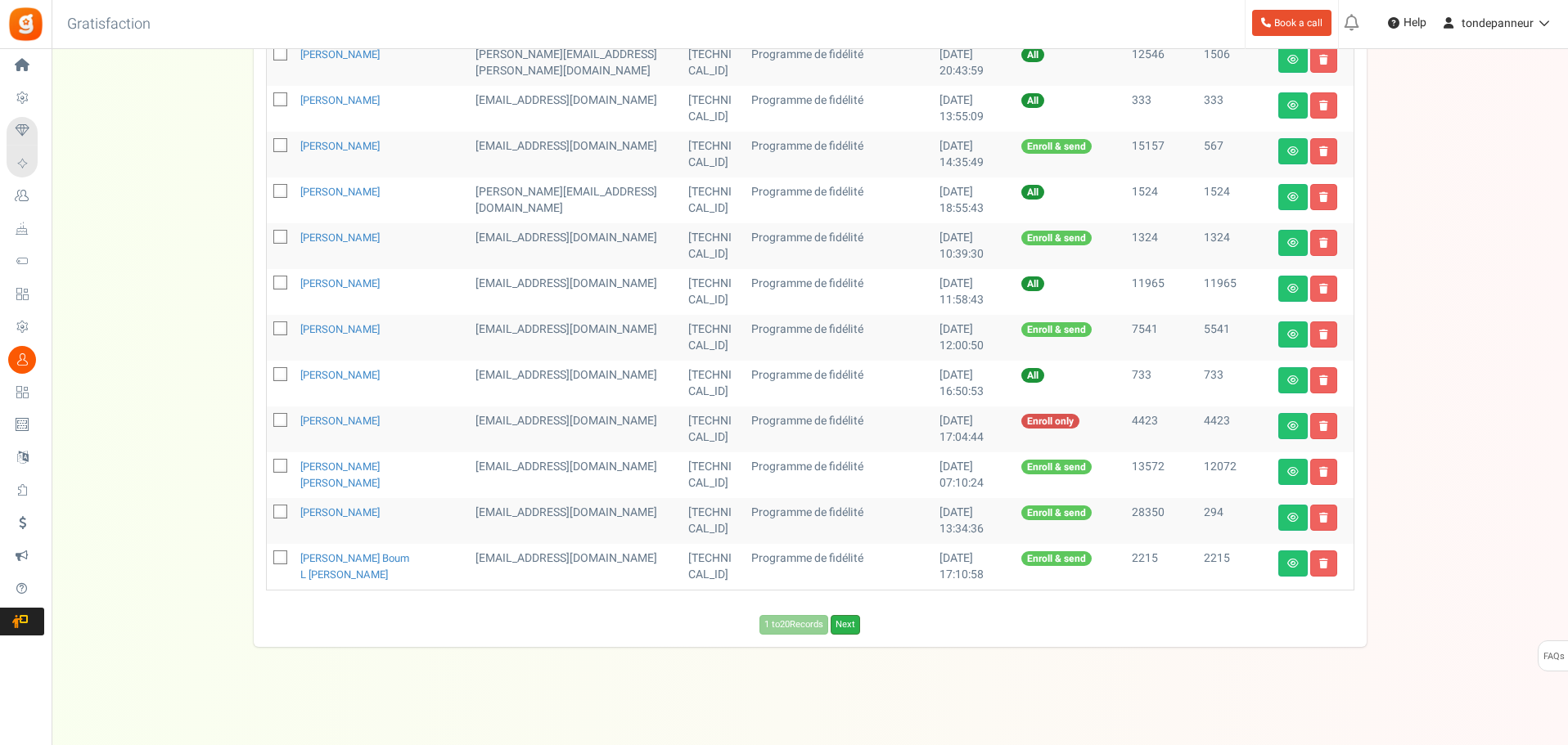
click at [853, 627] on link "Next" at bounding box center [846, 624] width 30 height 19
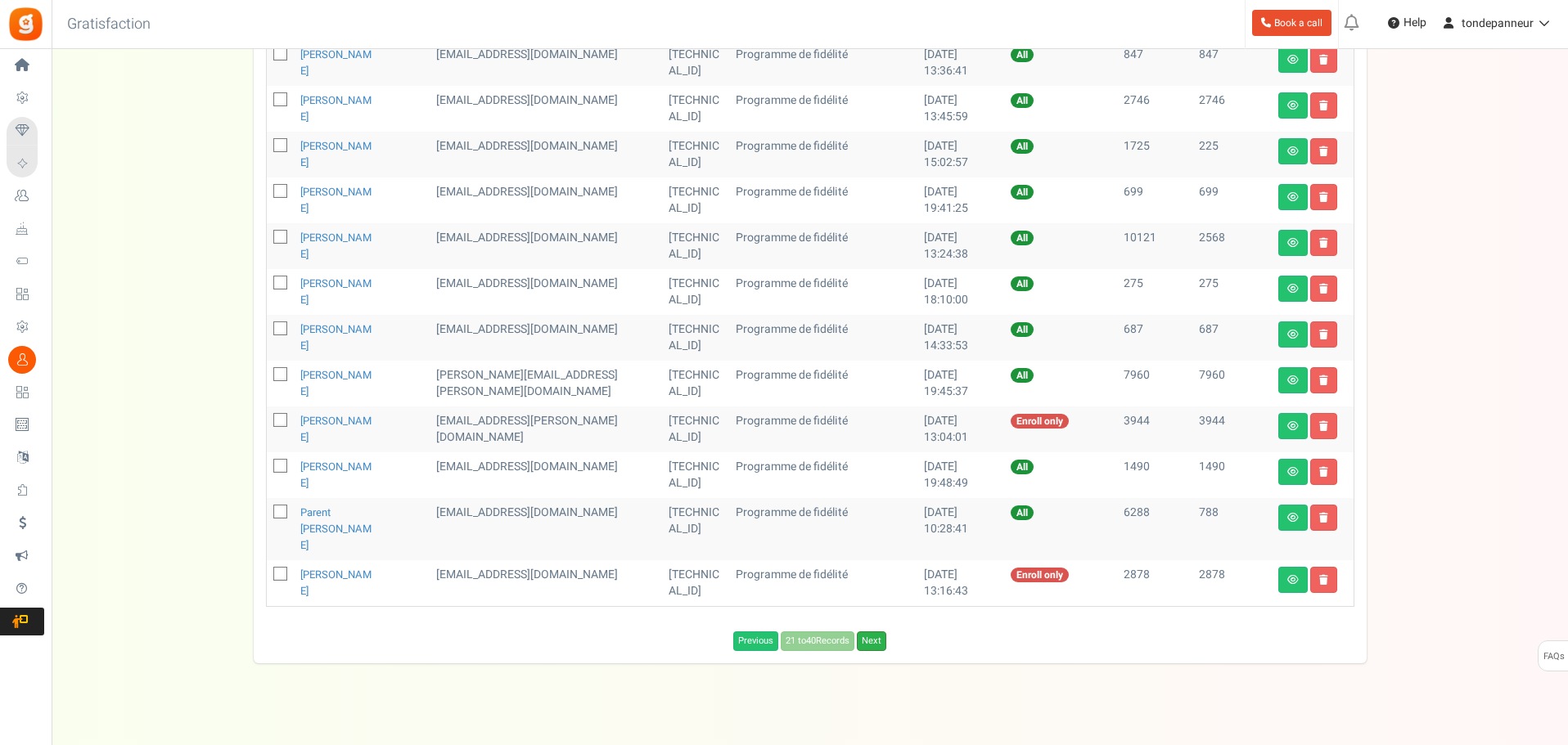
click at [867, 631] on link "Next" at bounding box center [872, 641] width 30 height 19
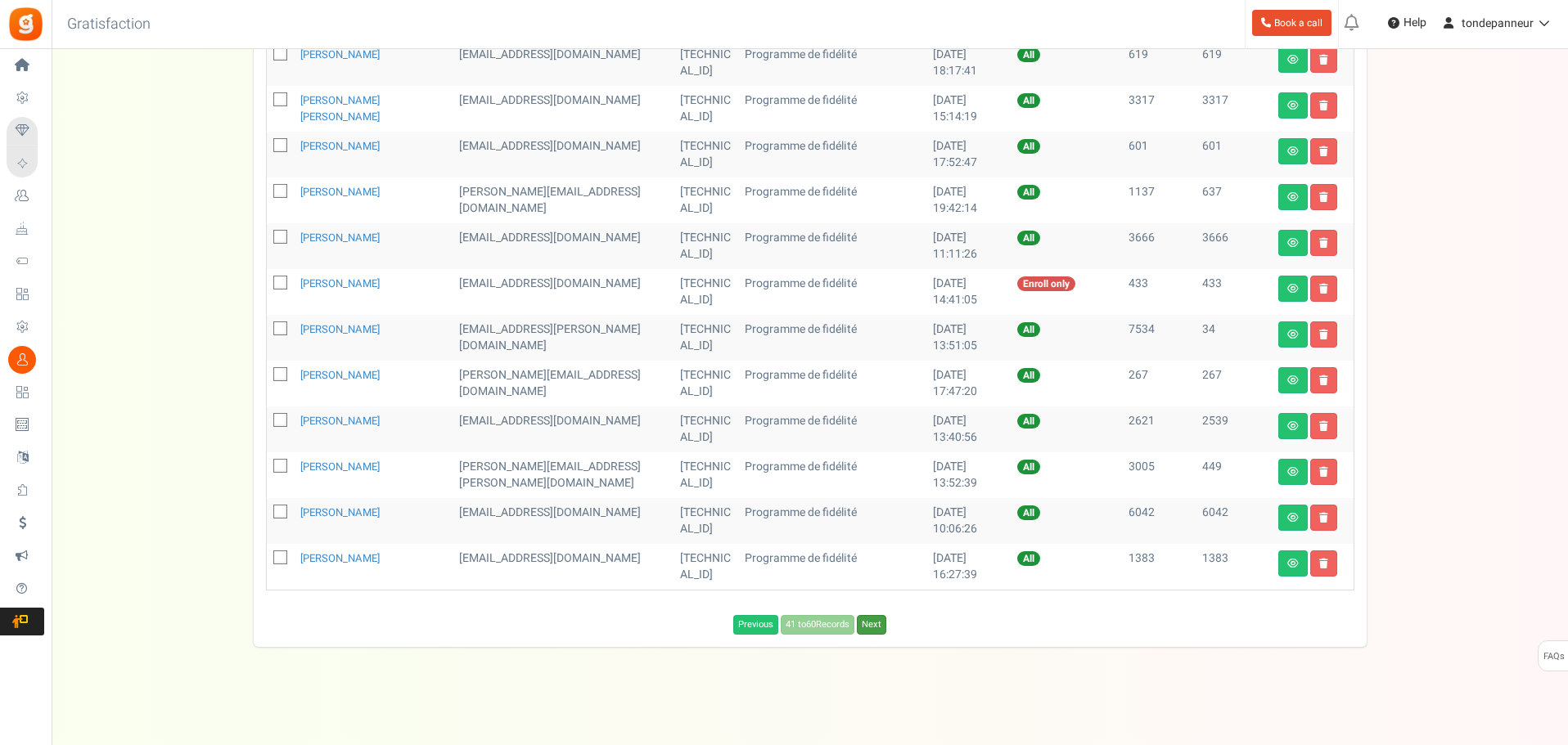
click at [867, 627] on link "Next" at bounding box center [872, 624] width 30 height 19
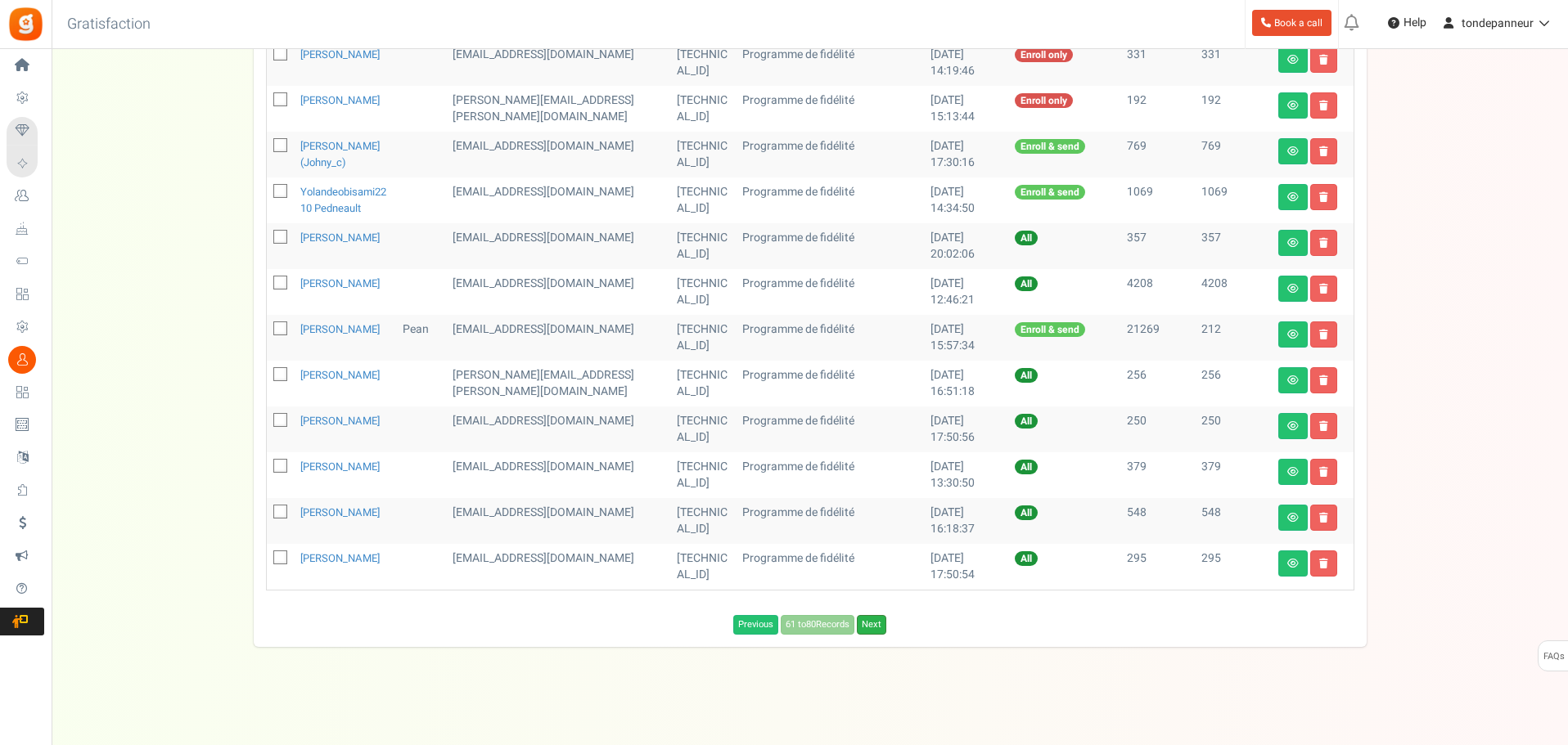
click at [874, 635] on link "Next" at bounding box center [872, 624] width 30 height 19
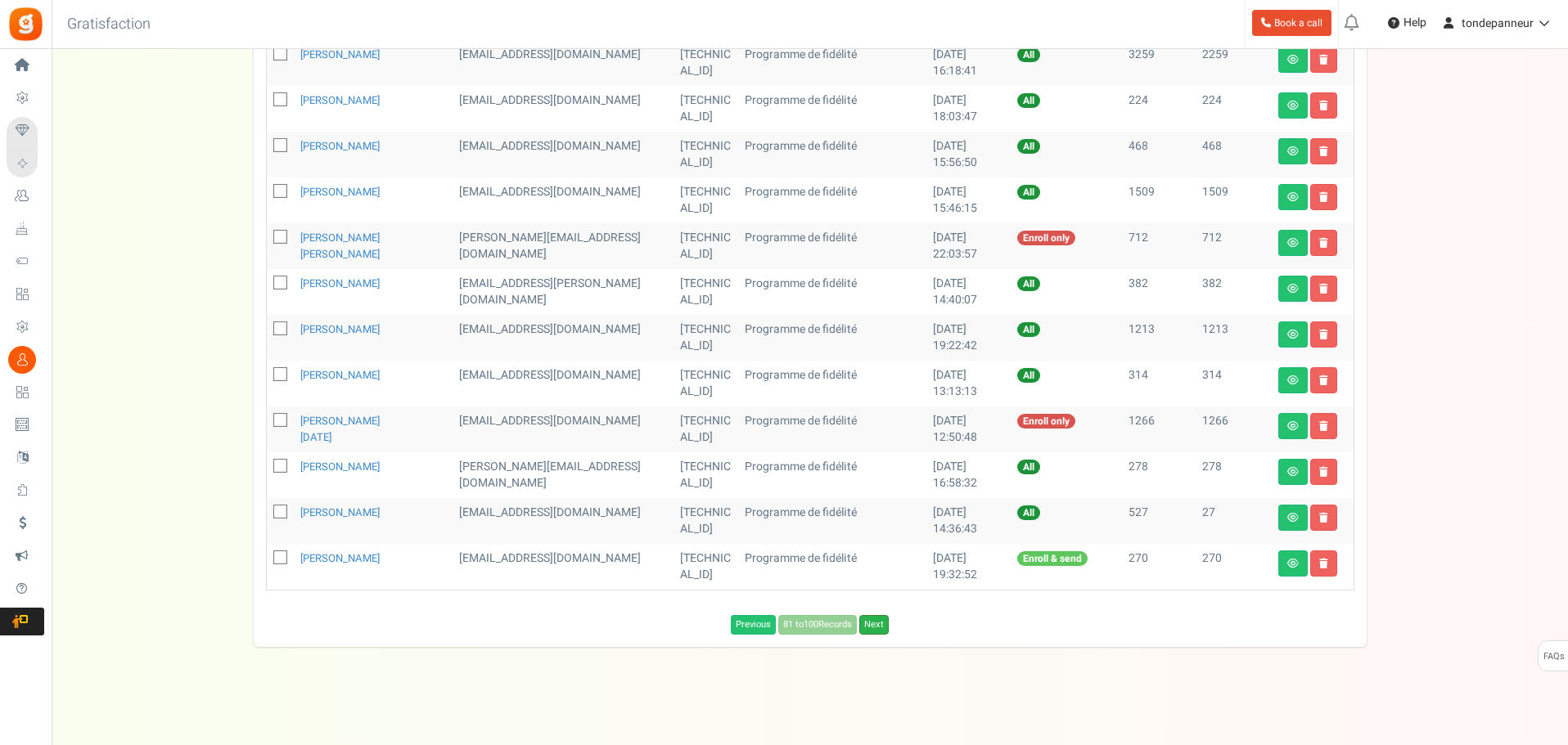
click at [881, 628] on link "Next" at bounding box center [874, 624] width 30 height 19
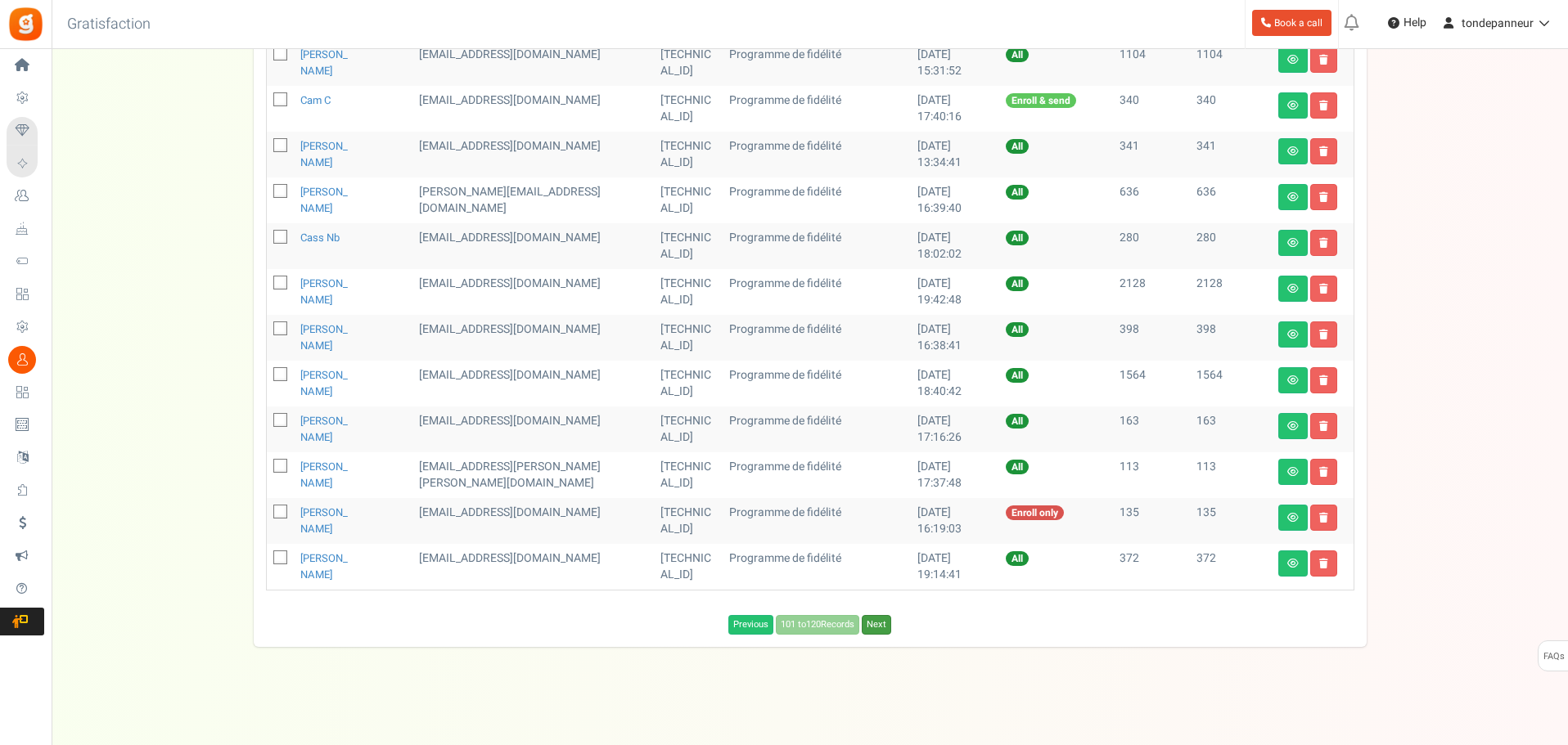
click at [881, 628] on link "Next" at bounding box center [876, 624] width 30 height 19
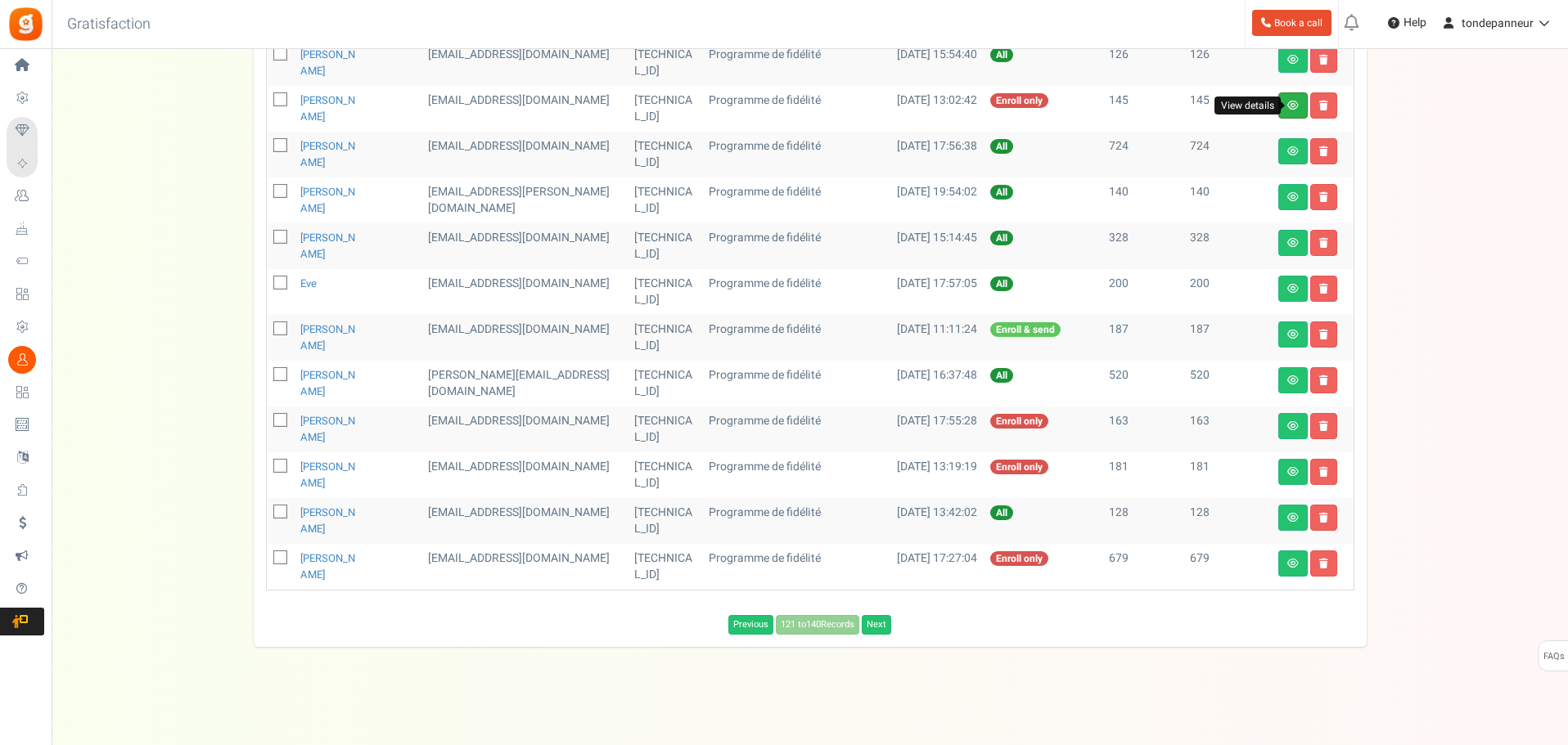
click at [1288, 109] on icon at bounding box center [1292, 105] width 11 height 10
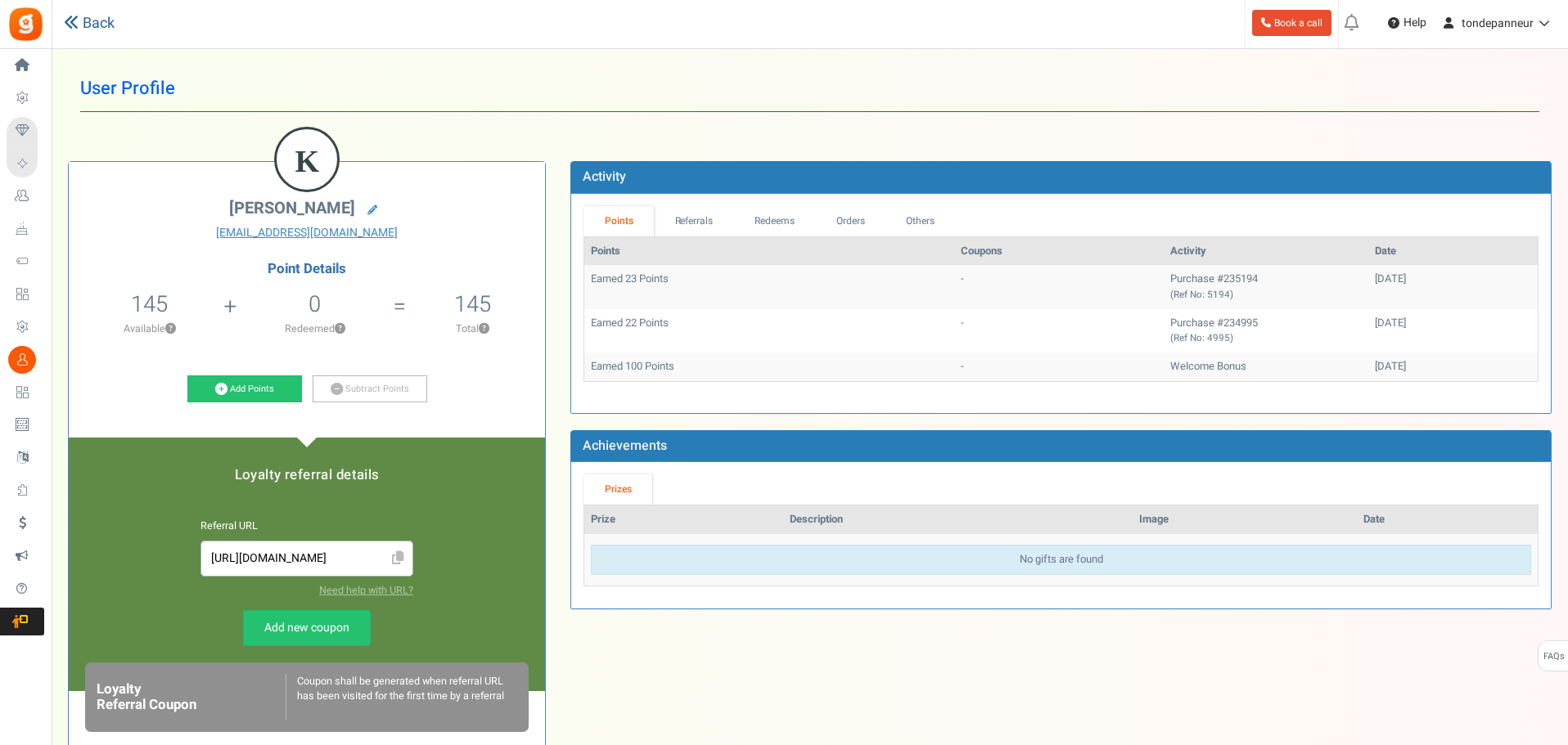
click at [100, 32] on link "Back" at bounding box center [89, 24] width 51 height 21
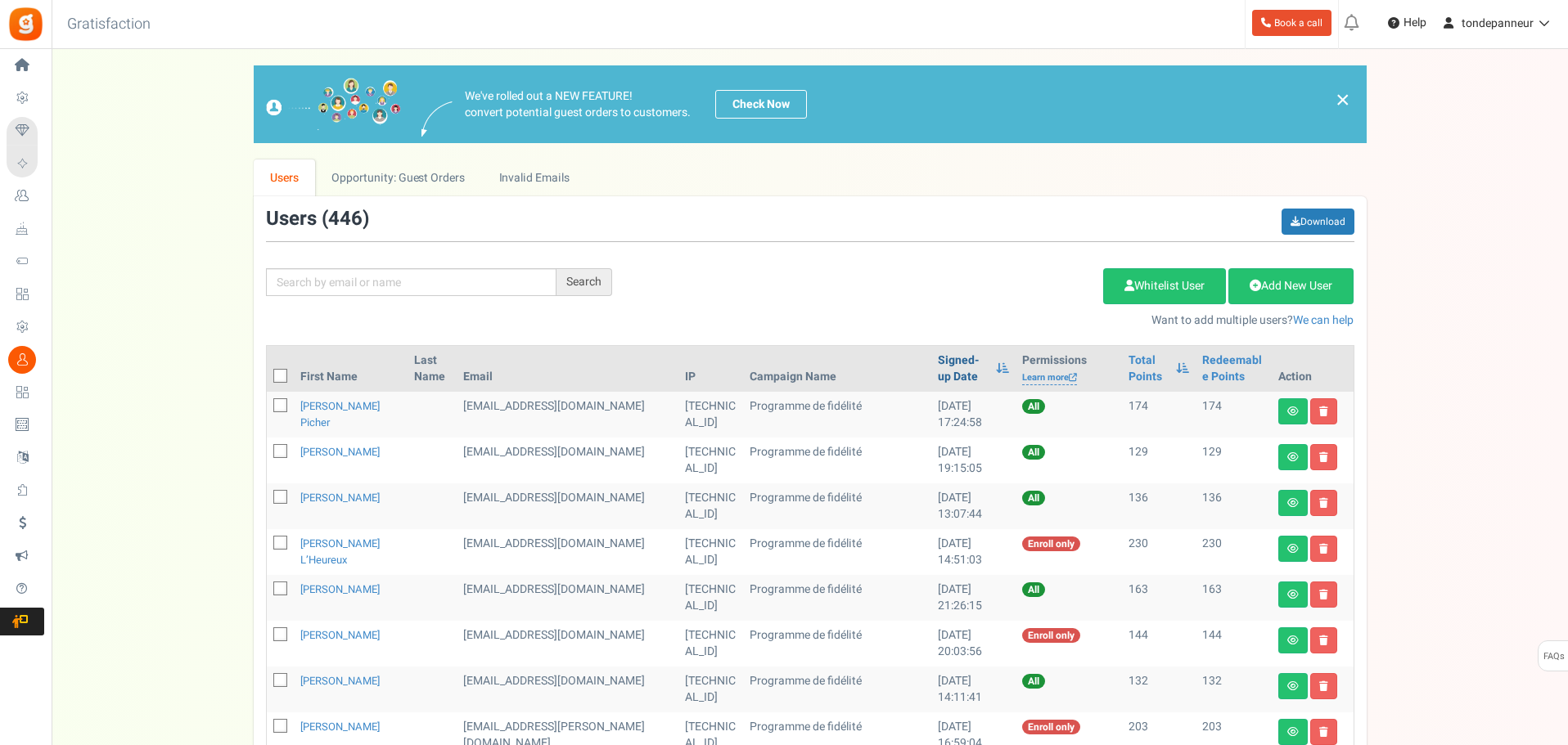
click at [937, 379] on link "Signed-up Date" at bounding box center [962, 369] width 50 height 32
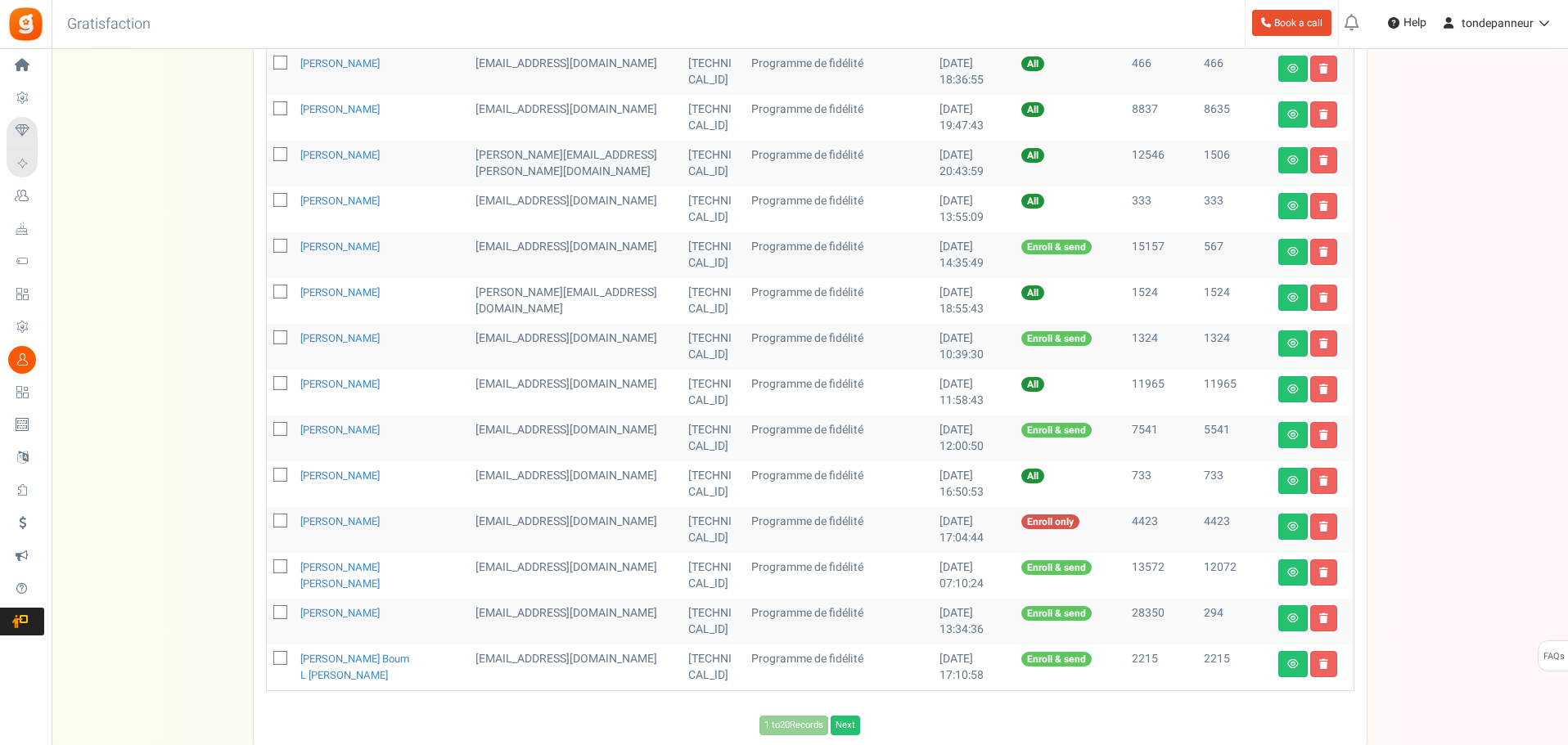
scroll to position [654, 0]
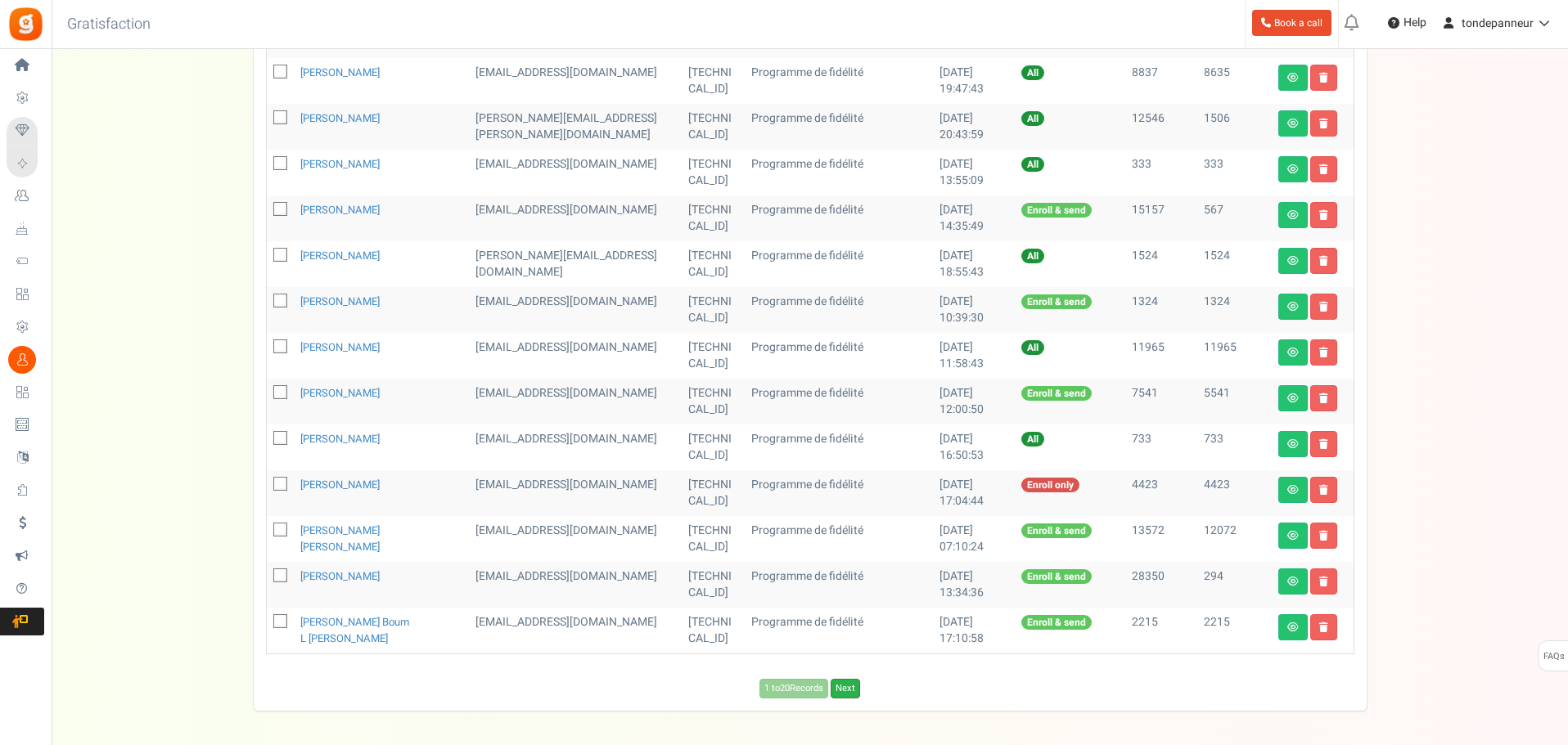
click at [844, 692] on link "Next" at bounding box center [846, 688] width 30 height 19
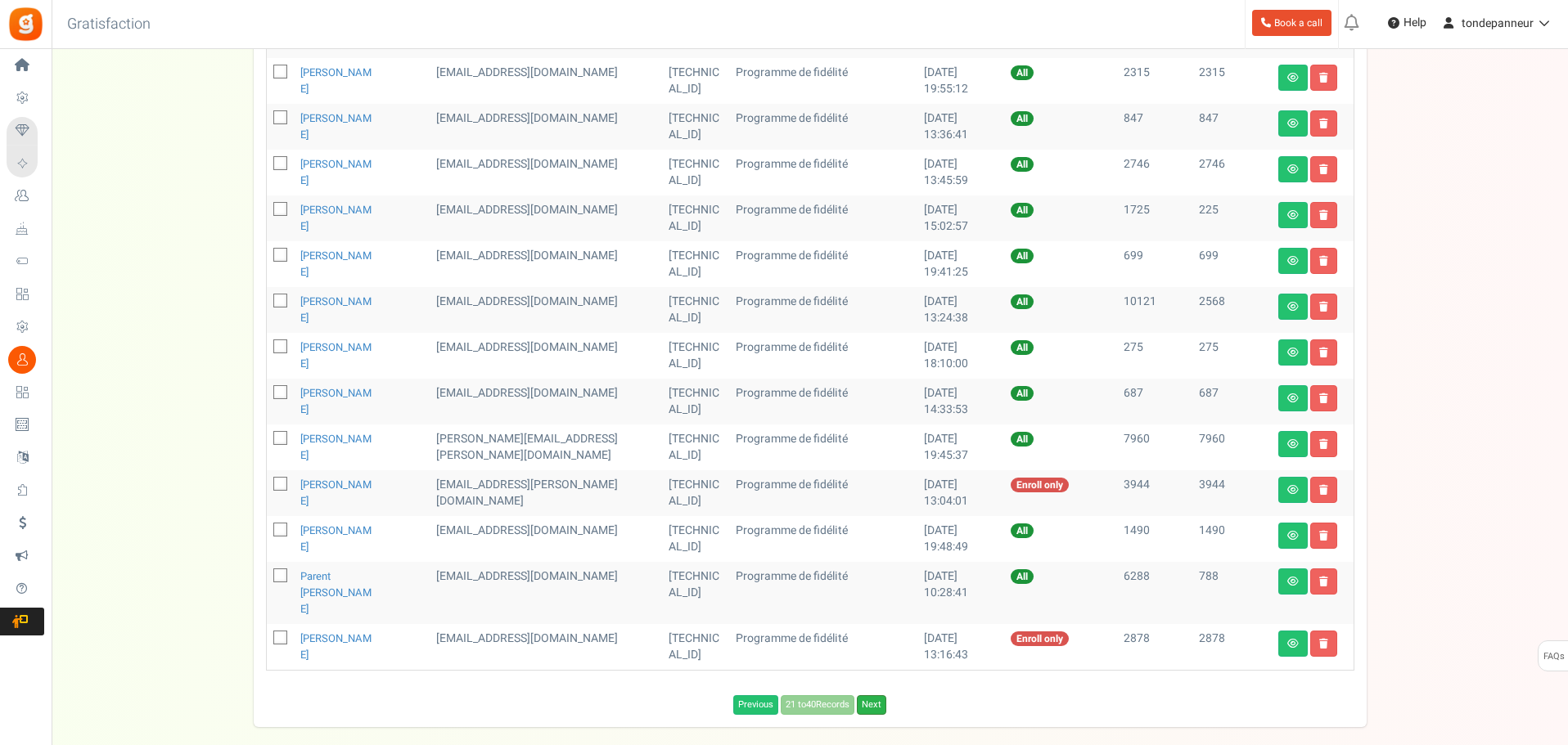
click at [868, 695] on link "Next" at bounding box center [872, 705] width 30 height 19
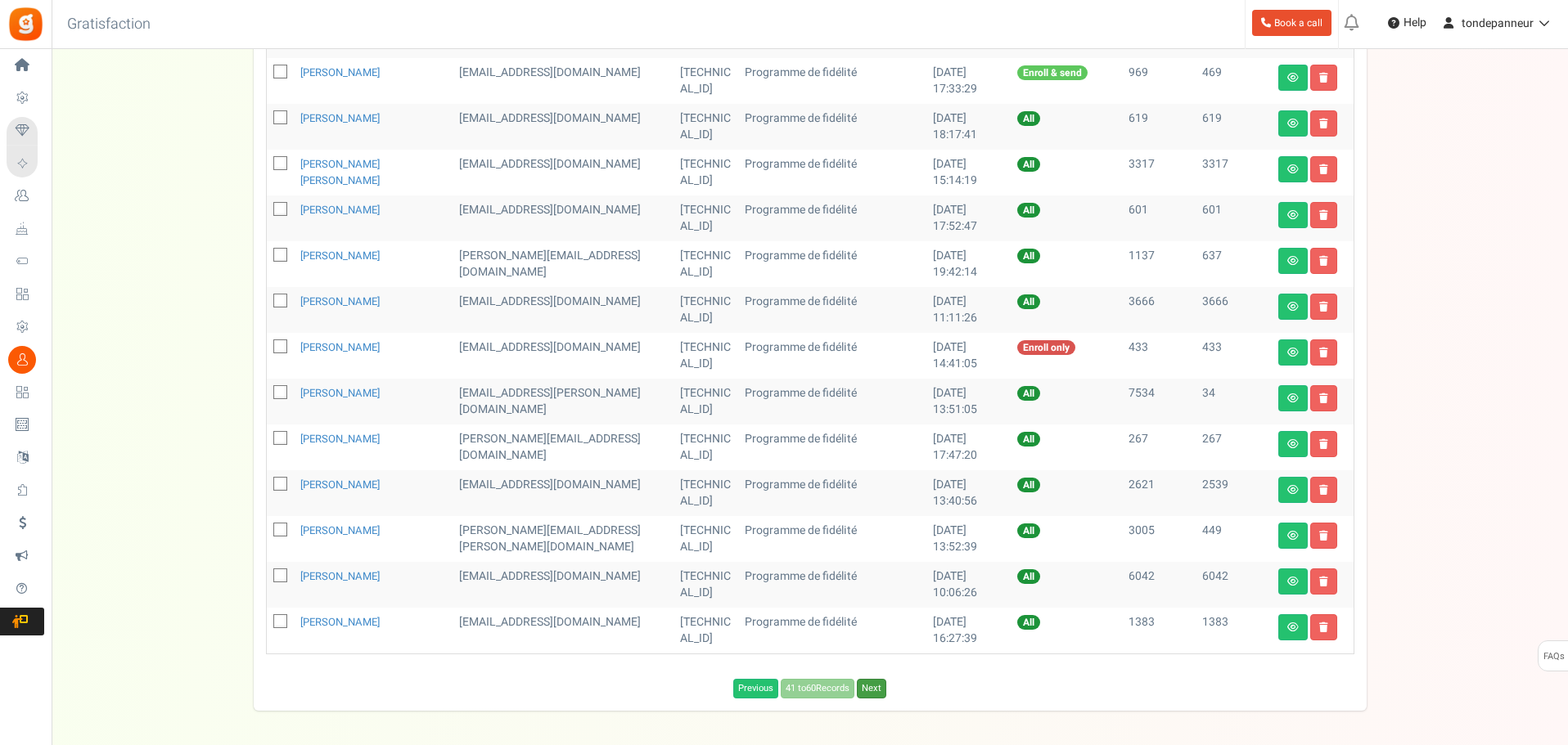
click at [873, 689] on link "Next" at bounding box center [872, 688] width 30 height 19
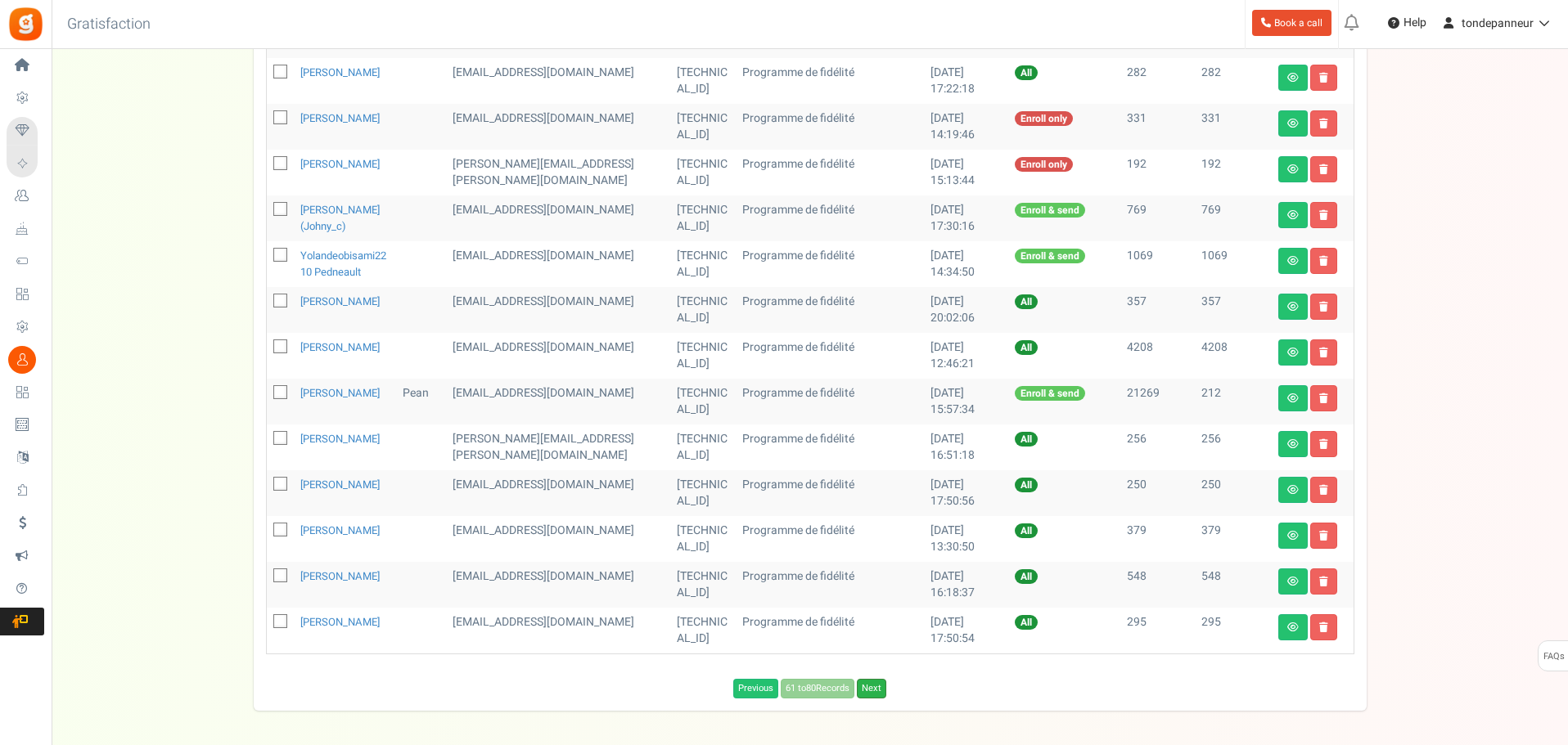
click at [875, 699] on link "Next" at bounding box center [872, 688] width 30 height 19
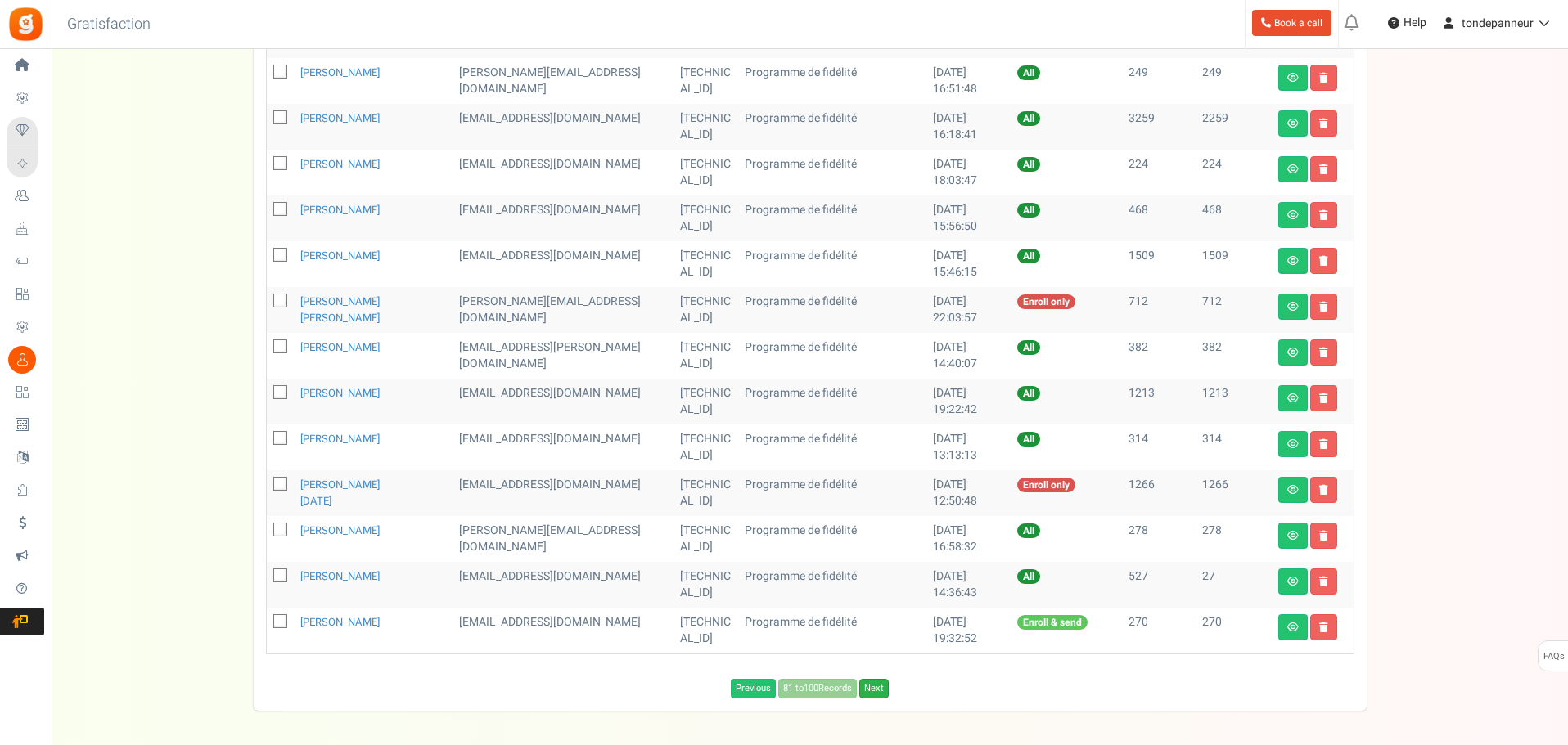
click at [876, 690] on link "Next" at bounding box center [874, 688] width 30 height 19
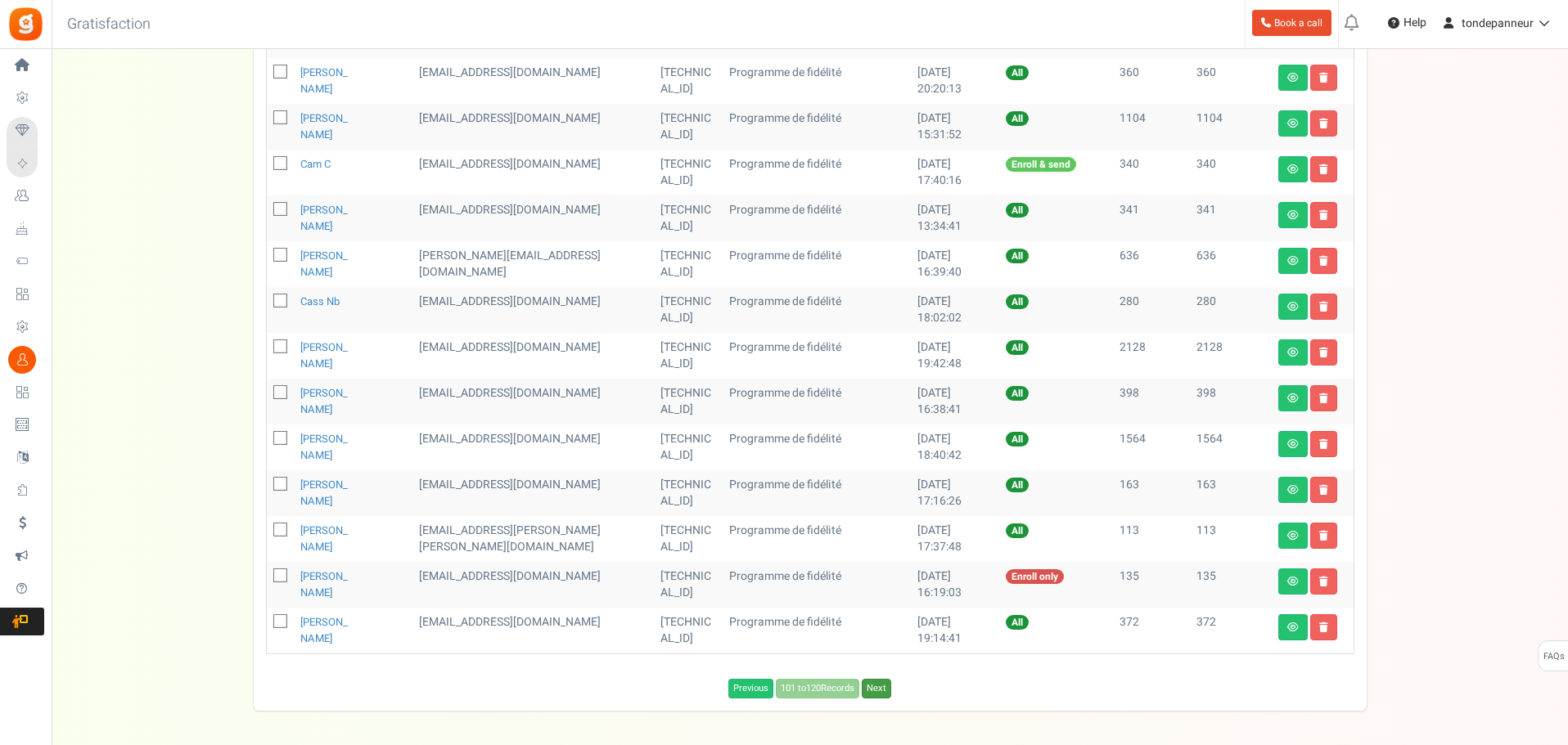
click at [878, 692] on link "Next" at bounding box center [876, 688] width 30 height 19
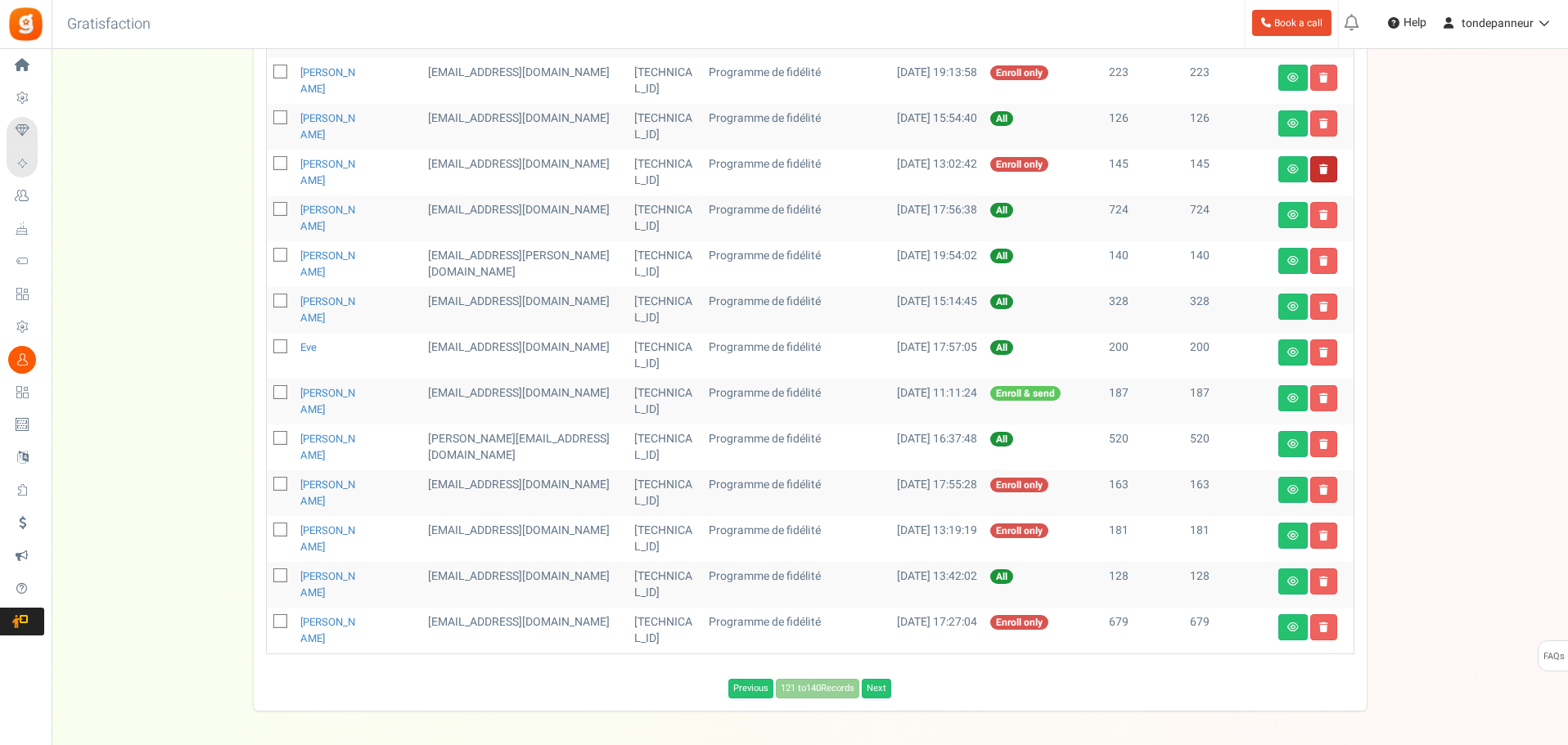
click at [1329, 171] on link at bounding box center [1323, 169] width 27 height 26
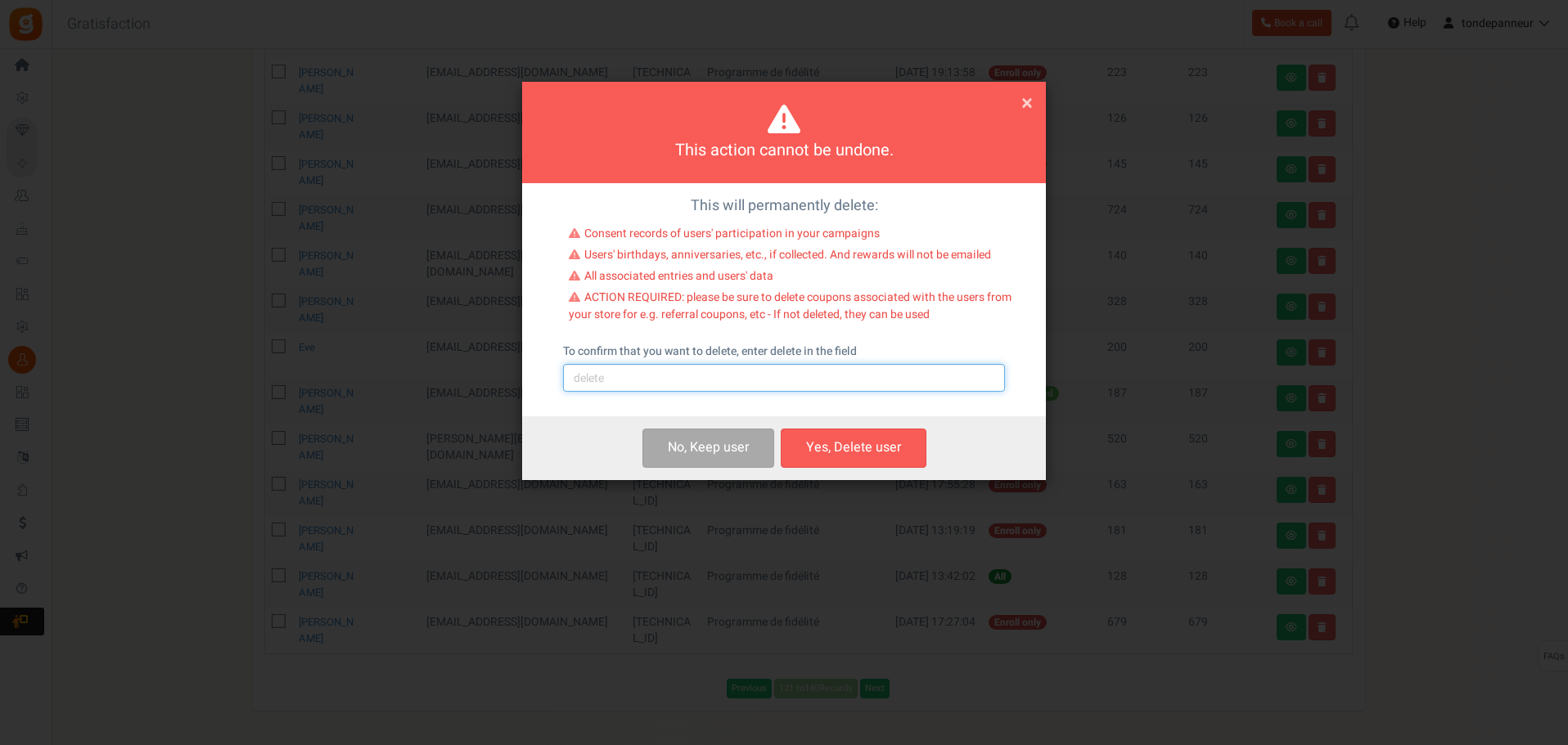
click at [679, 378] on input "text" at bounding box center [784, 378] width 442 height 28
type input "delete"
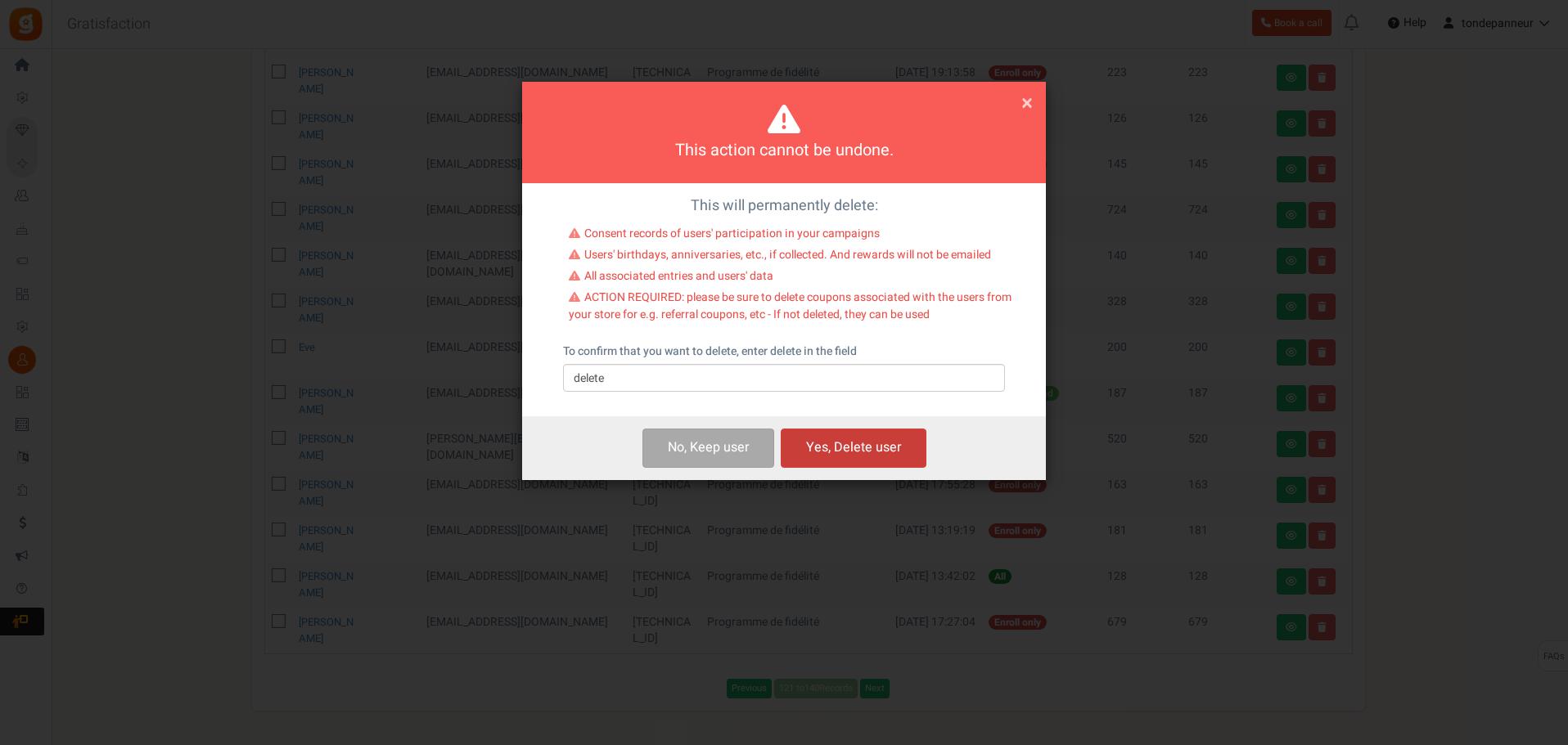
click at [846, 444] on button "Yes, Delete user" at bounding box center [853, 448] width 146 height 38
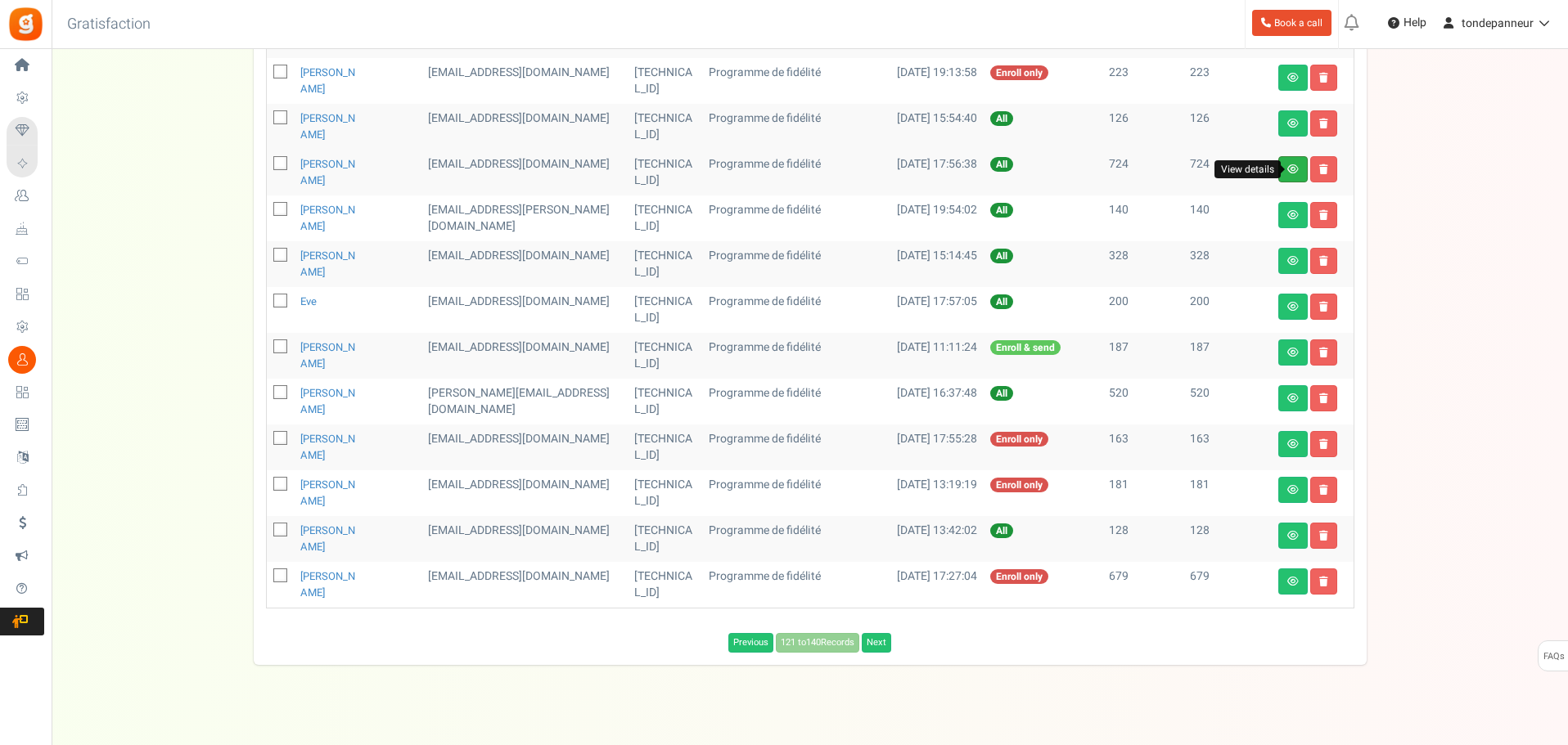
click at [1291, 167] on icon at bounding box center [1292, 169] width 11 height 10
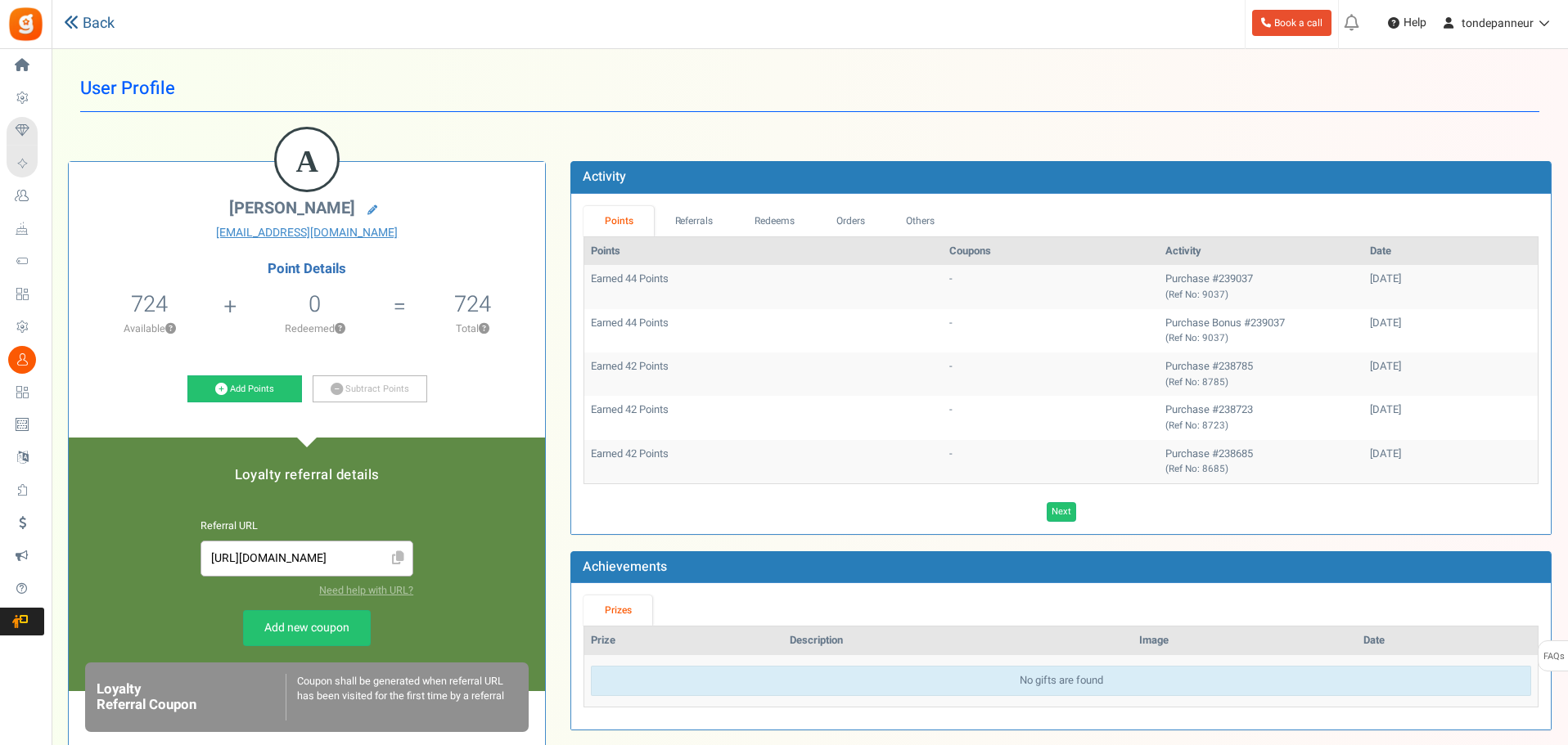
click at [100, 19] on link "Back" at bounding box center [89, 24] width 51 height 21
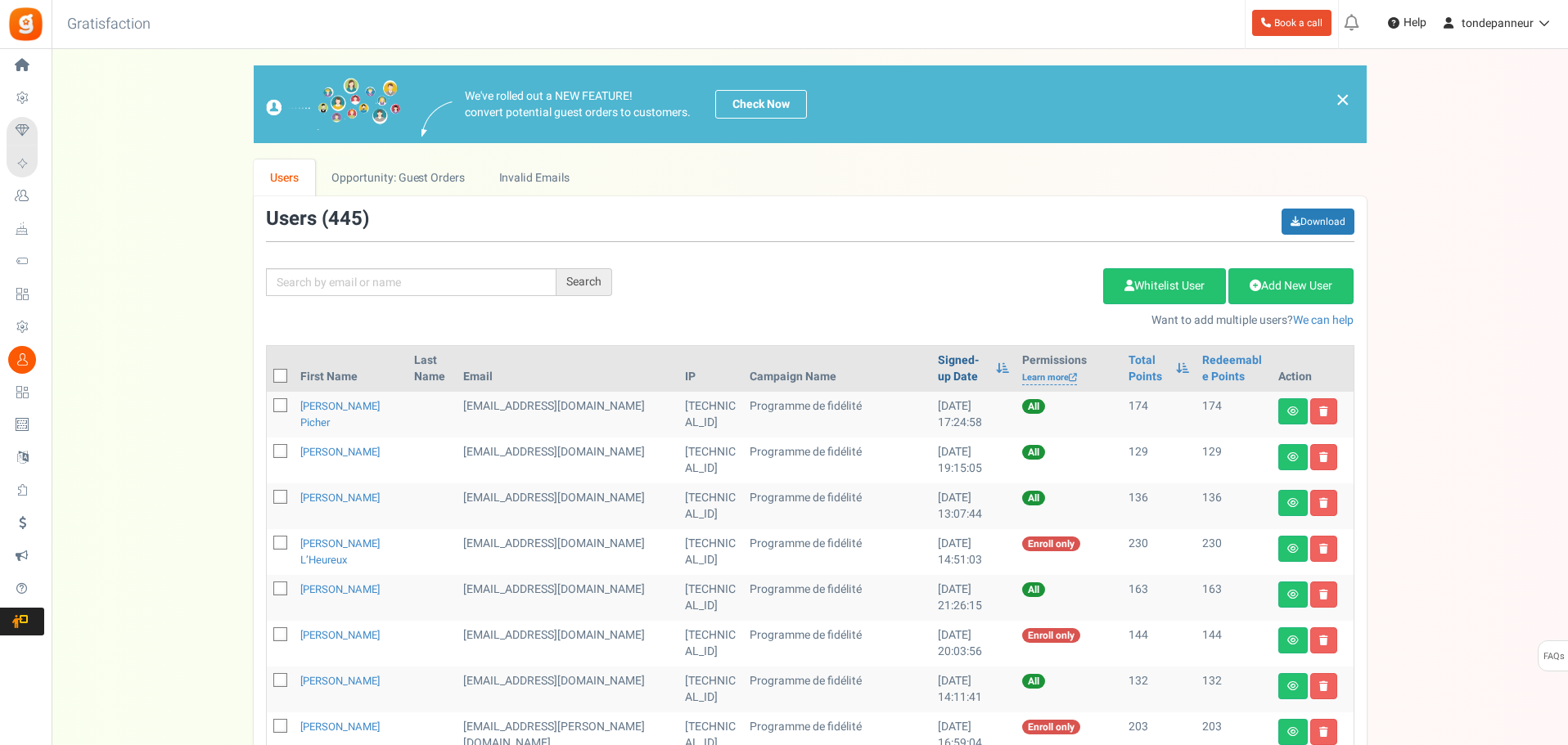
click at [937, 381] on link "Signed-up Date" at bounding box center [962, 369] width 50 height 32
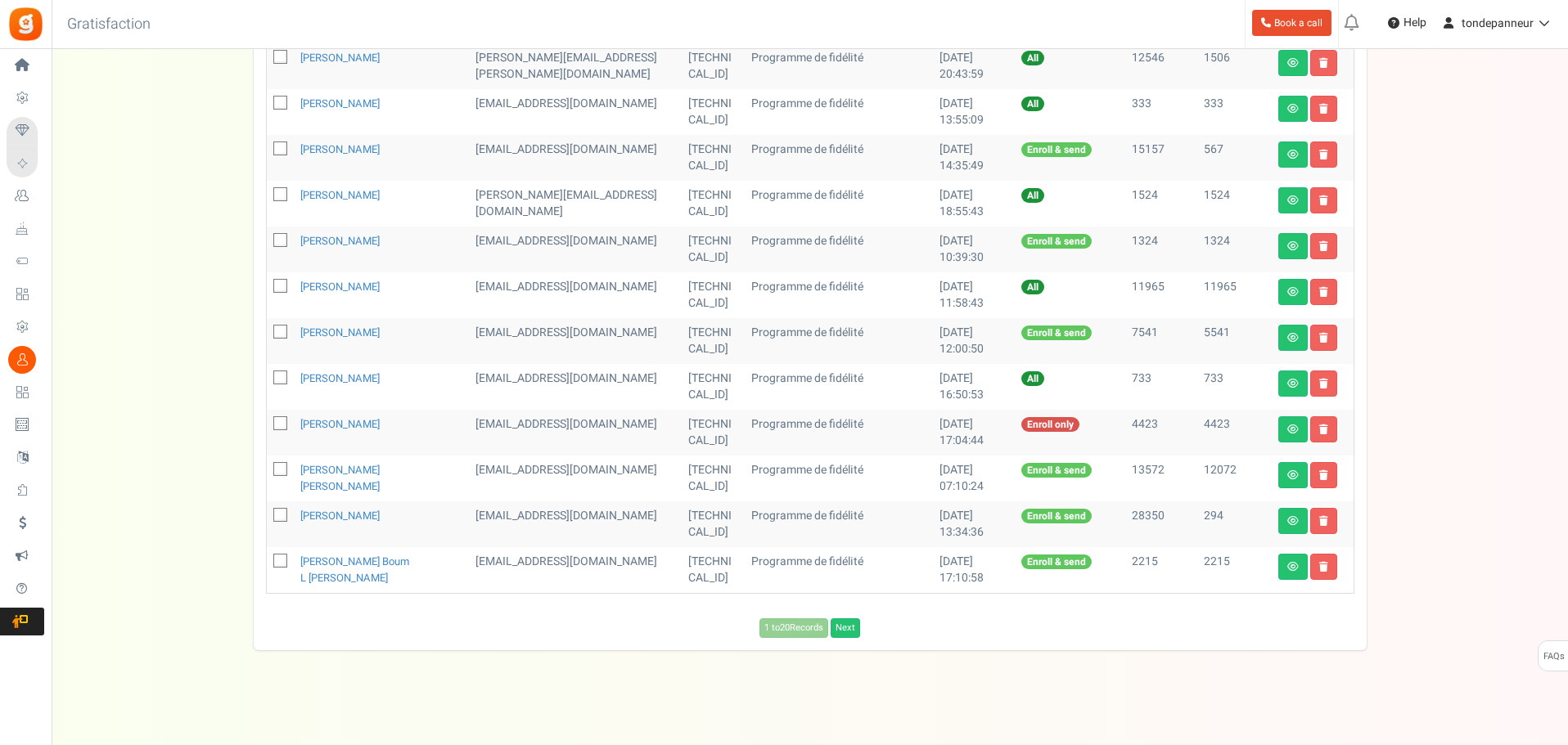
scroll to position [718, 0]
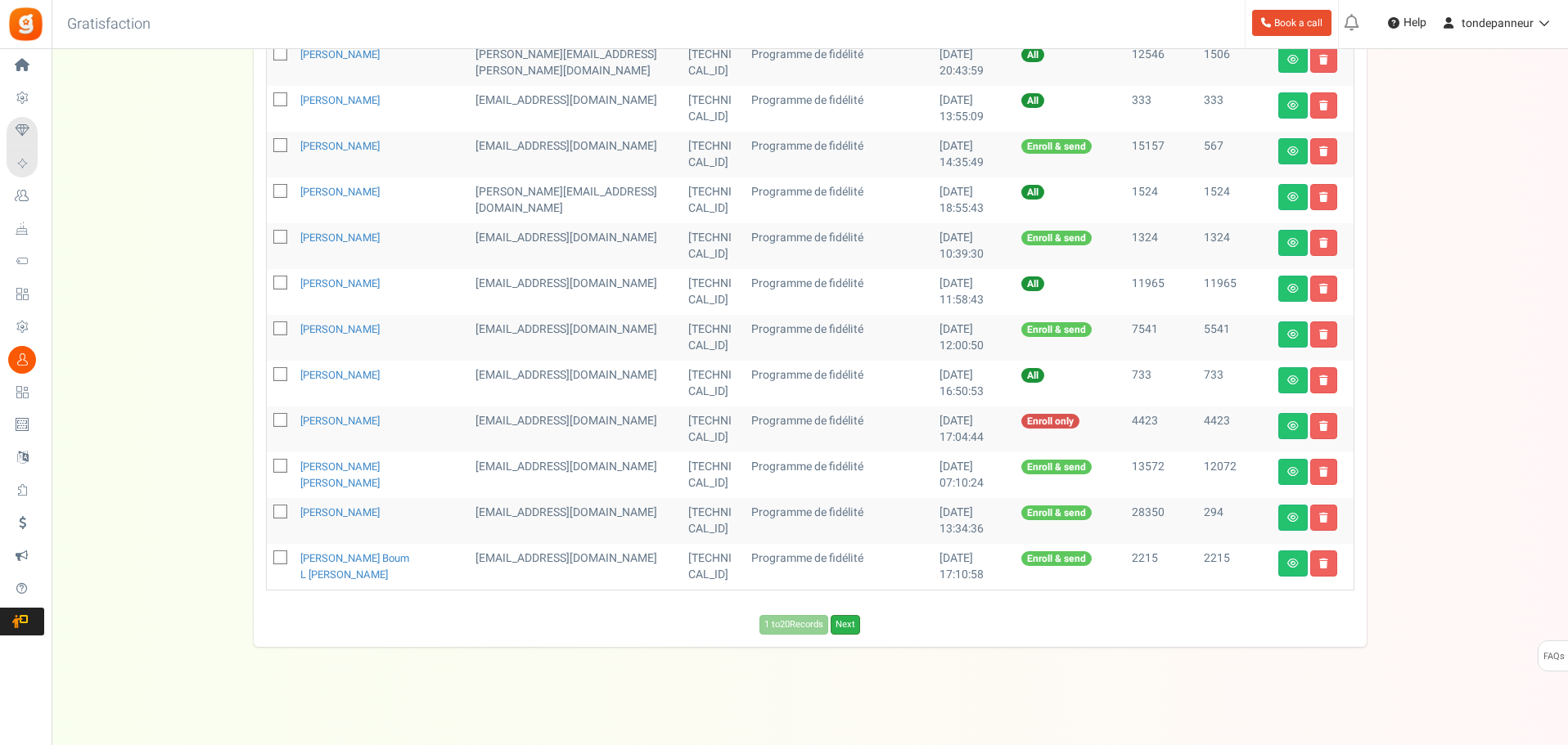
click at [839, 626] on link "Next" at bounding box center [846, 624] width 30 height 19
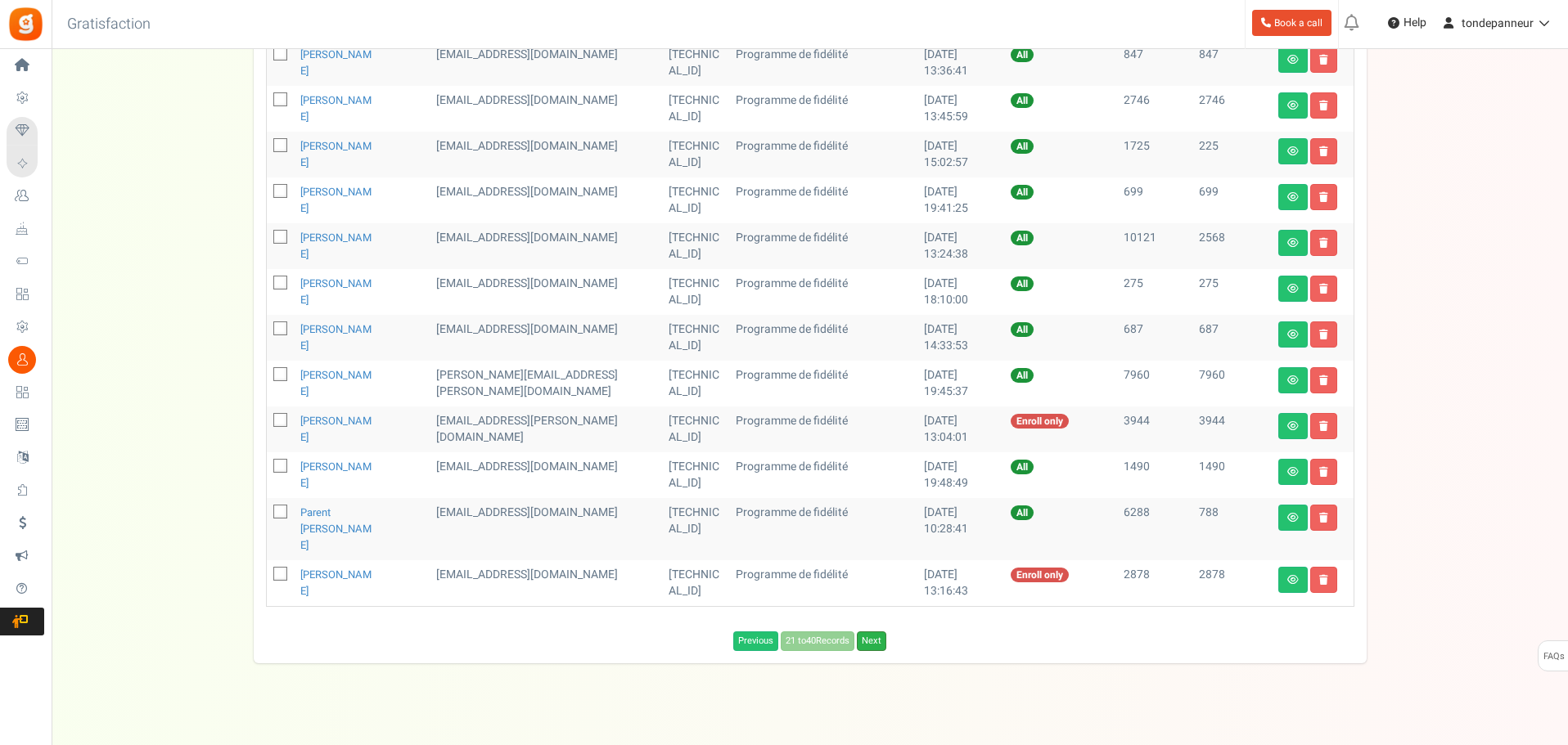
click at [868, 631] on link "Next" at bounding box center [872, 641] width 30 height 19
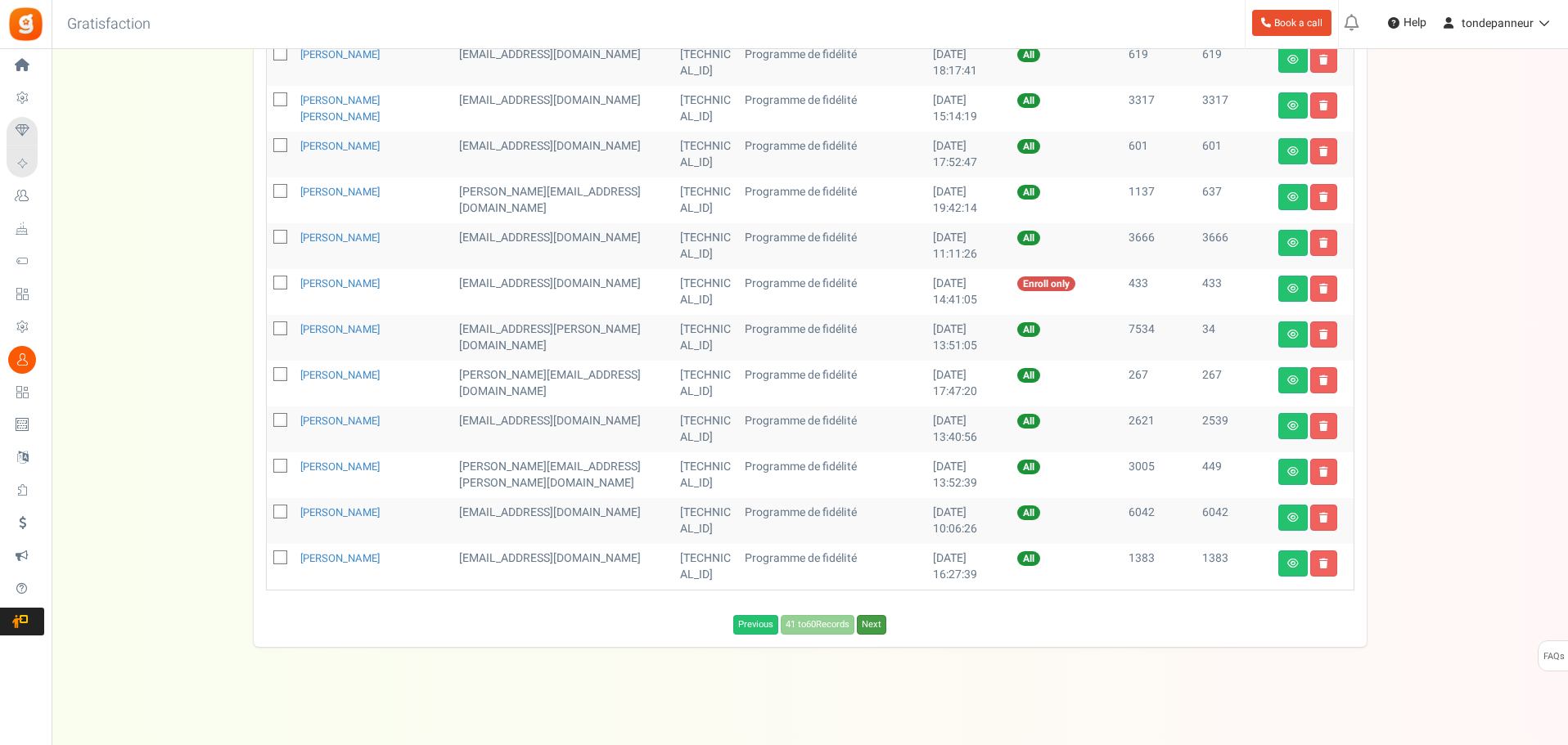
click at [868, 627] on link "Next" at bounding box center [872, 624] width 30 height 19
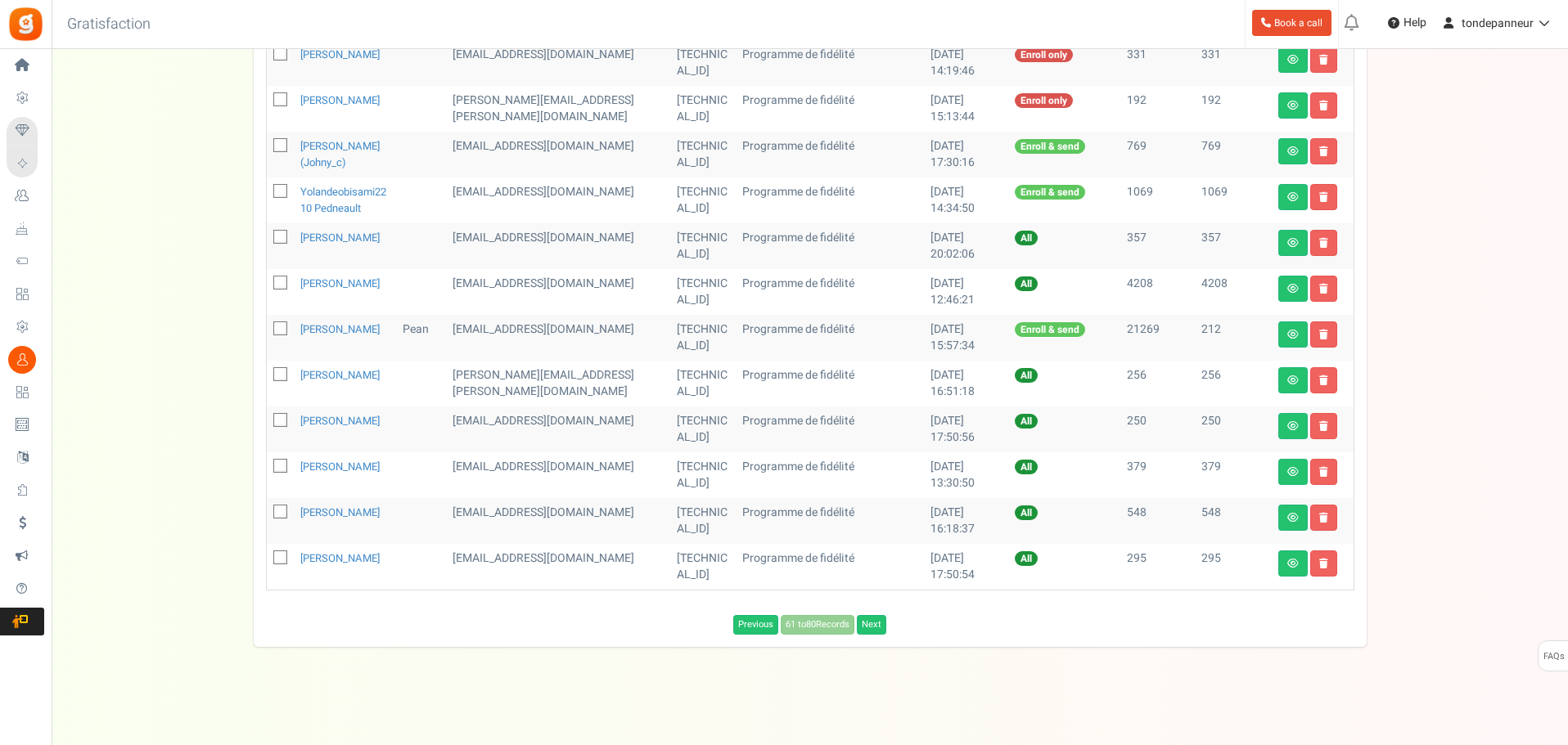
click at [868, 627] on div "Previous 61 to 80 Records Next Loading..." at bounding box center [810, 621] width 1113 height 28
click at [869, 630] on div "Previous 61 to 80 Records Next Loading..." at bounding box center [810, 621] width 1113 height 28
click at [871, 635] on link "Next" at bounding box center [872, 624] width 30 height 19
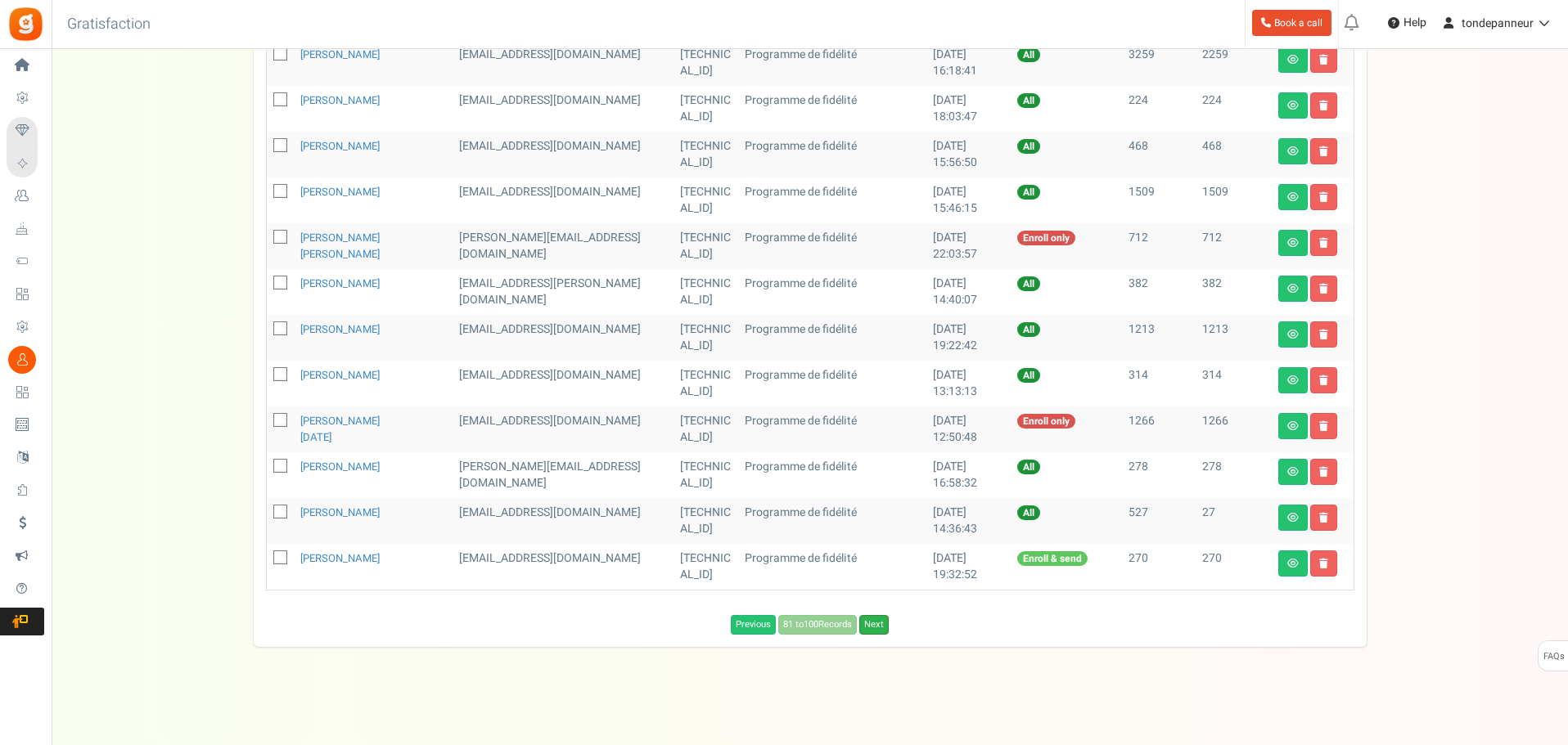
click at [874, 630] on link "Next" at bounding box center [874, 624] width 30 height 19
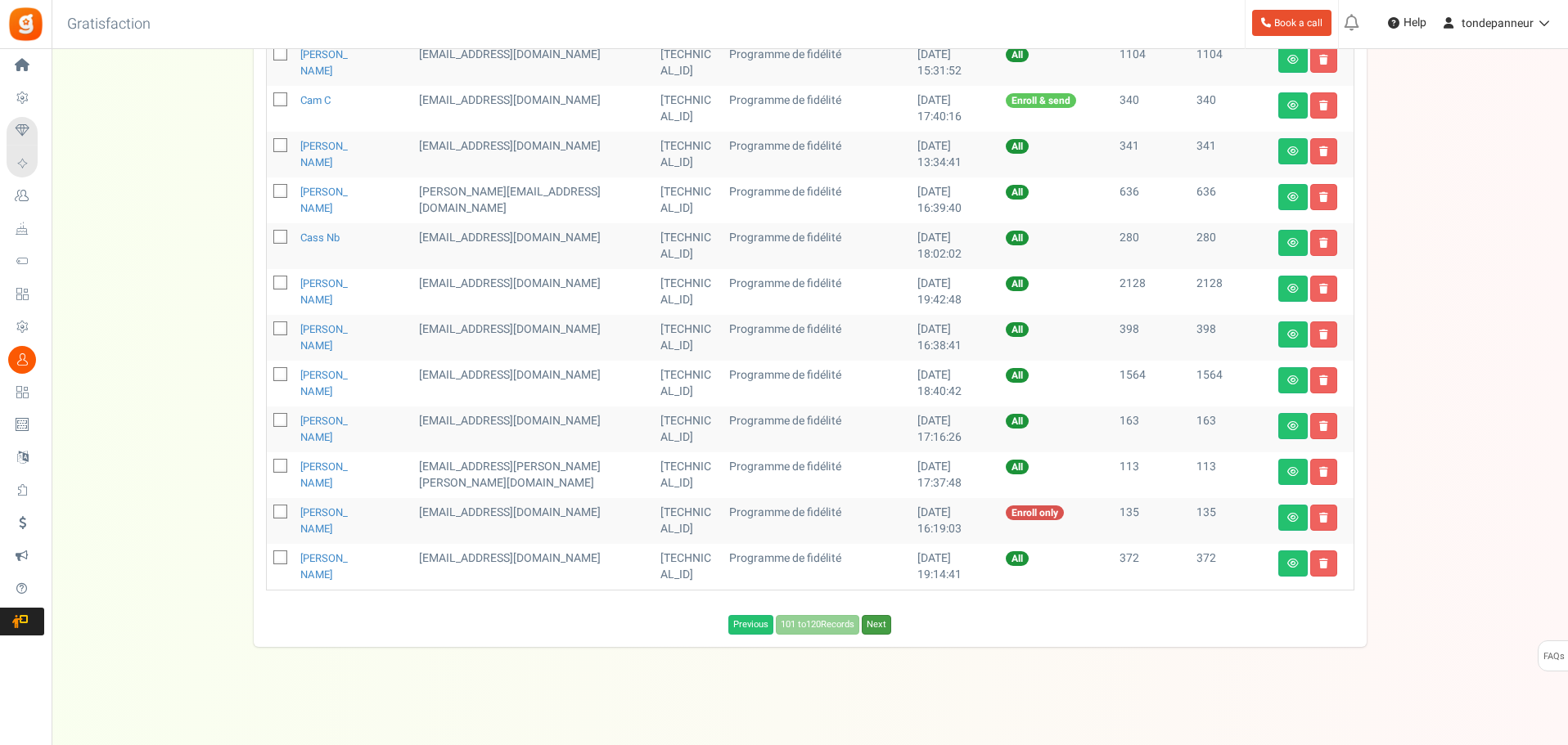
click at [874, 630] on link "Next" at bounding box center [876, 624] width 30 height 19
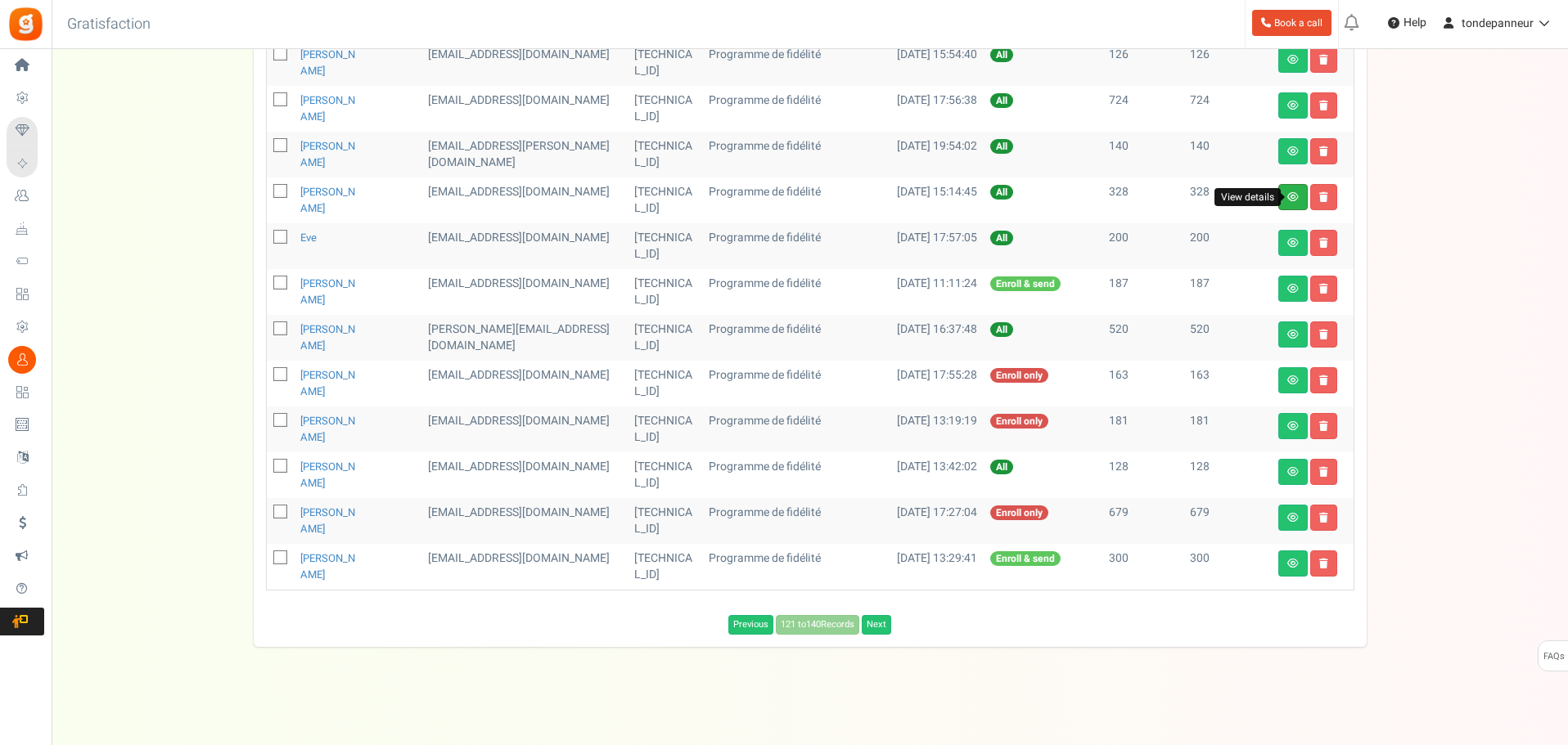
click at [1287, 199] on icon at bounding box center [1292, 197] width 11 height 10
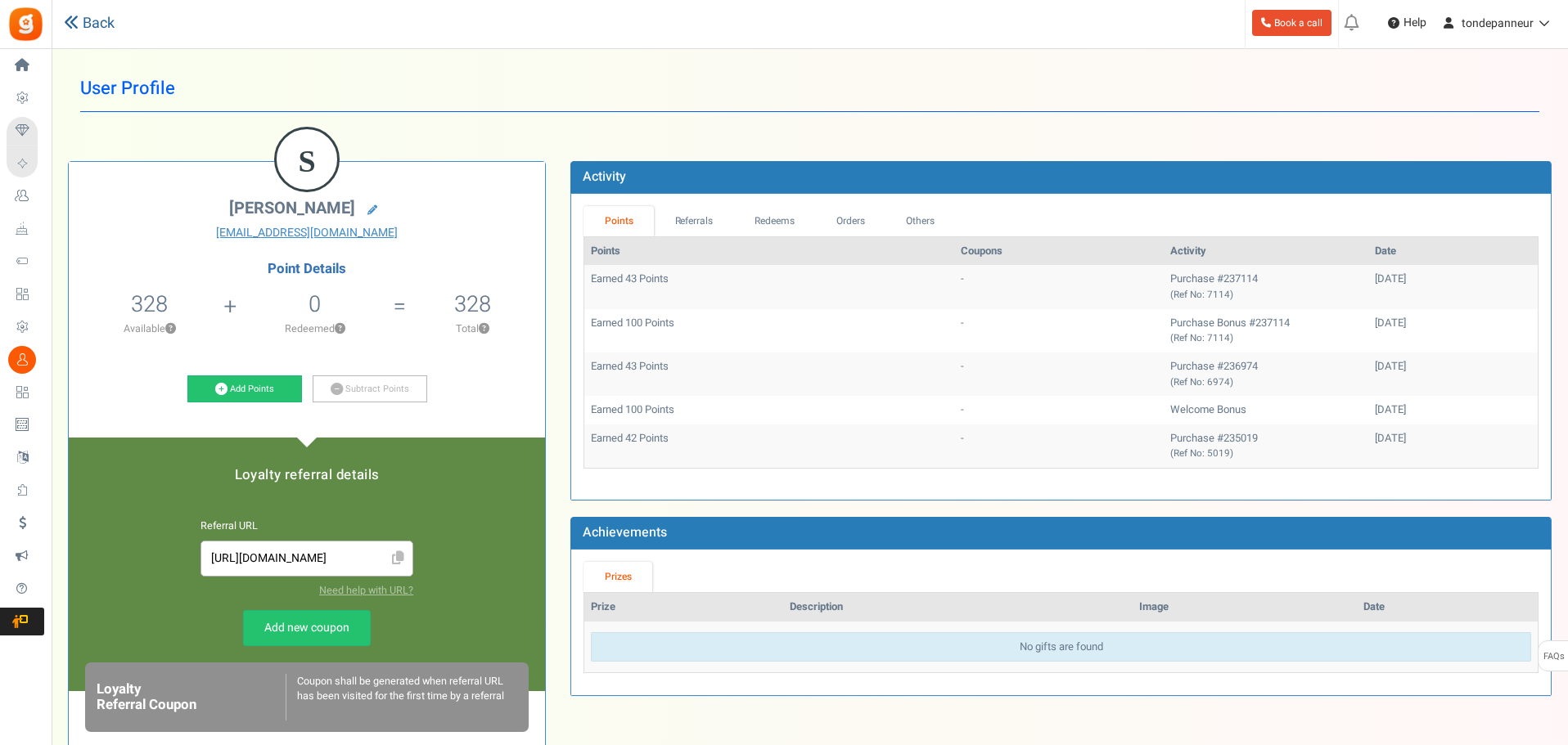
click at [103, 16] on link "Back" at bounding box center [89, 24] width 51 height 21
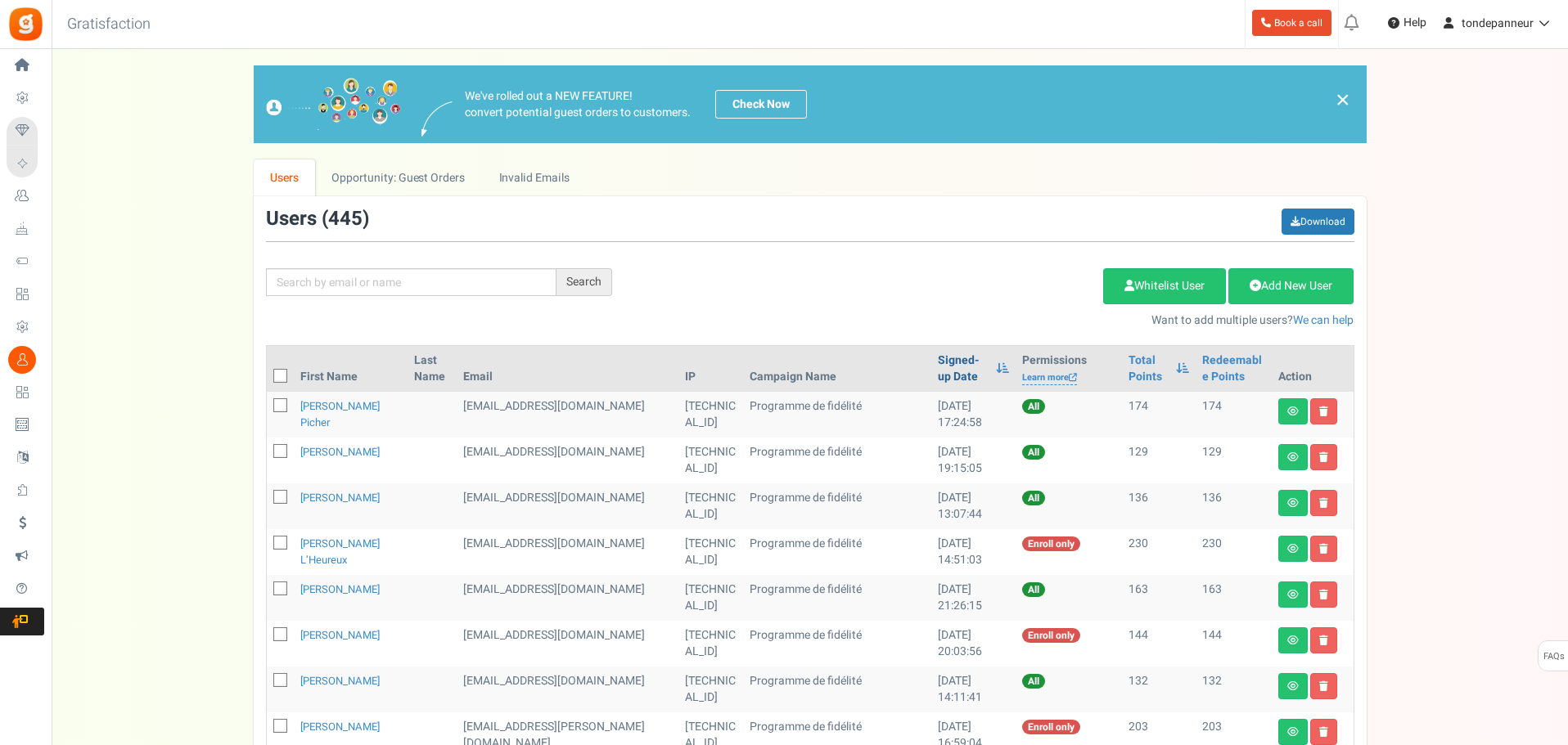
click at [937, 361] on link "Signed-up Date" at bounding box center [962, 369] width 50 height 32
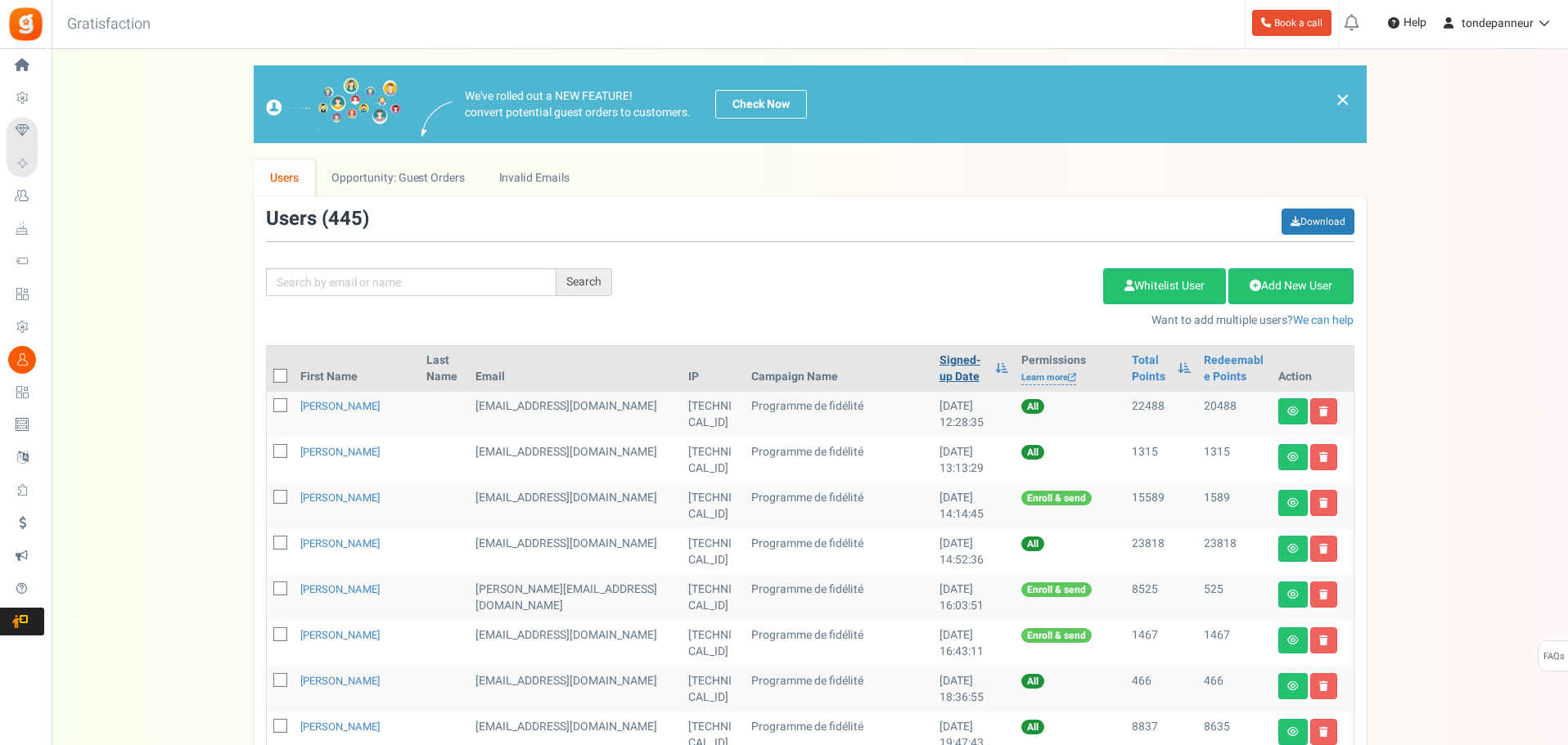
scroll to position [654, 0]
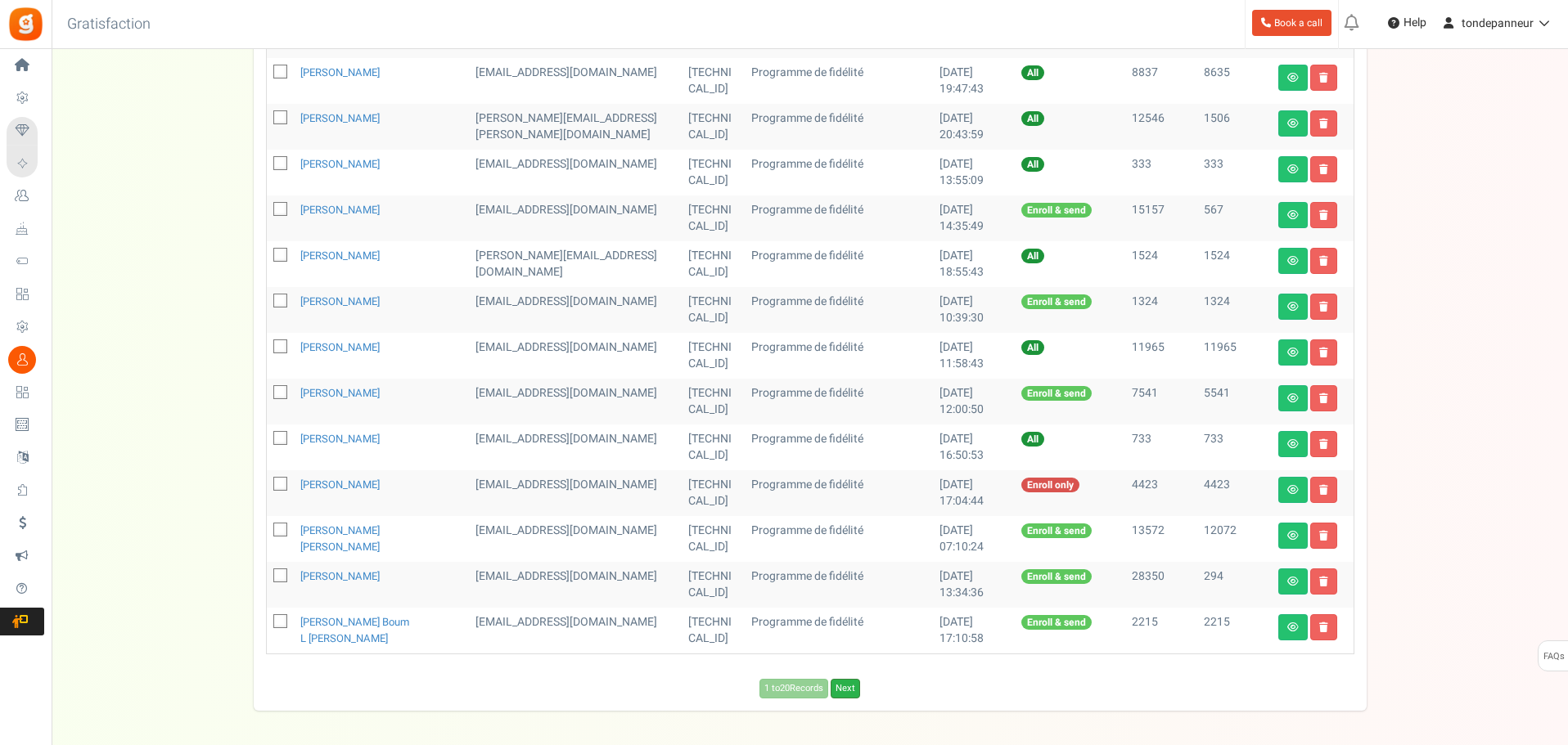
click at [844, 691] on link "Next" at bounding box center [846, 688] width 30 height 19
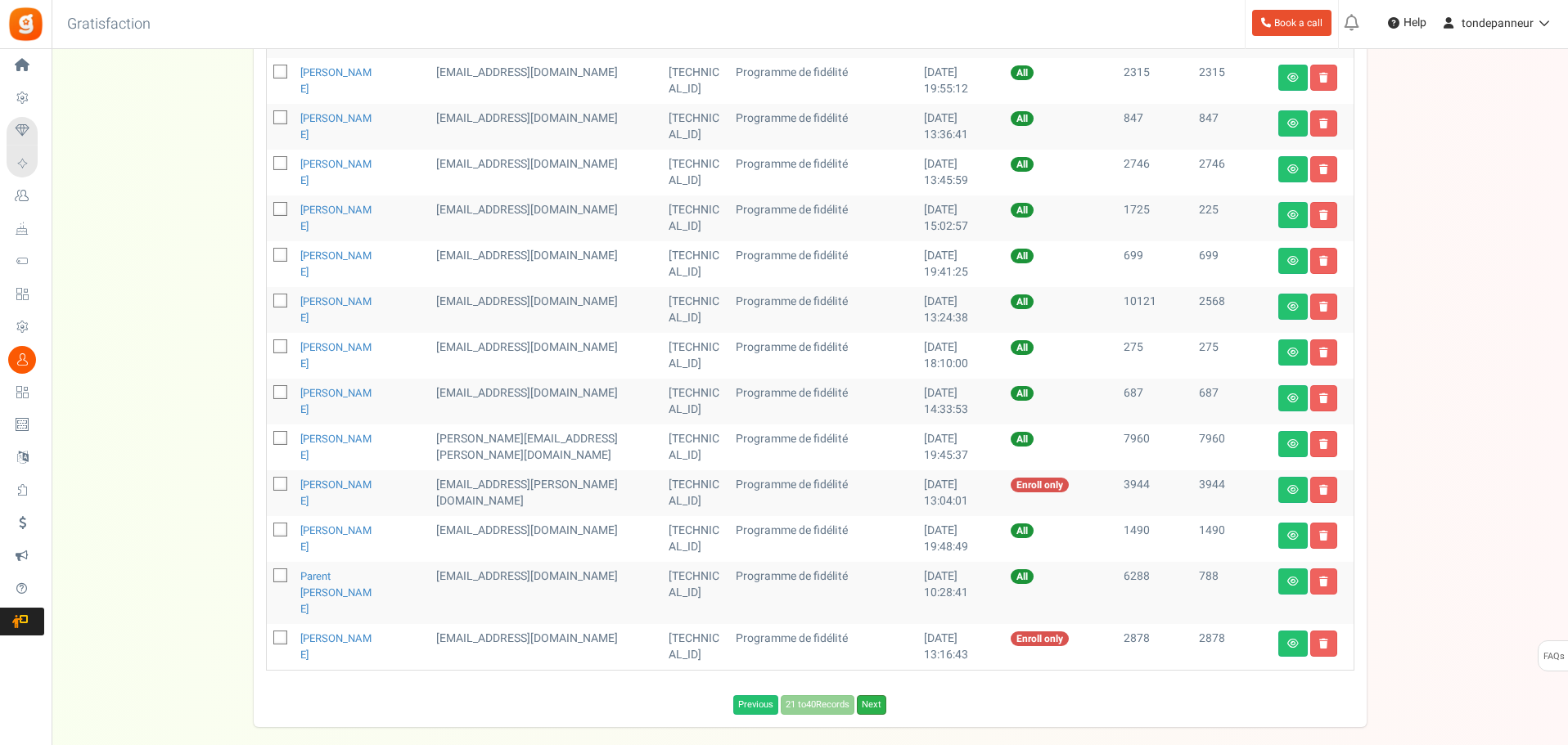
click at [867, 695] on link "Next" at bounding box center [872, 705] width 30 height 19
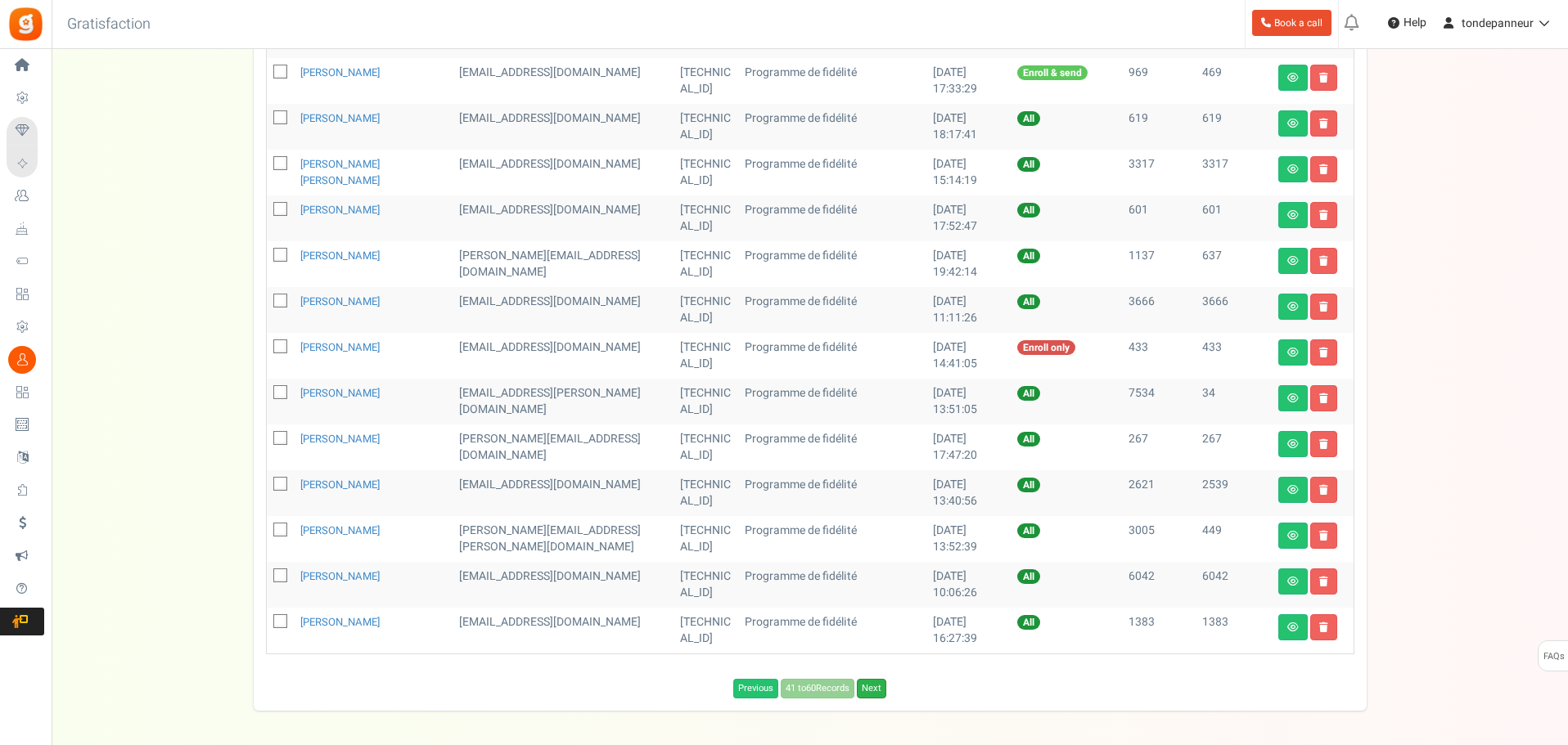
click at [875, 690] on link "Next" at bounding box center [872, 688] width 30 height 19
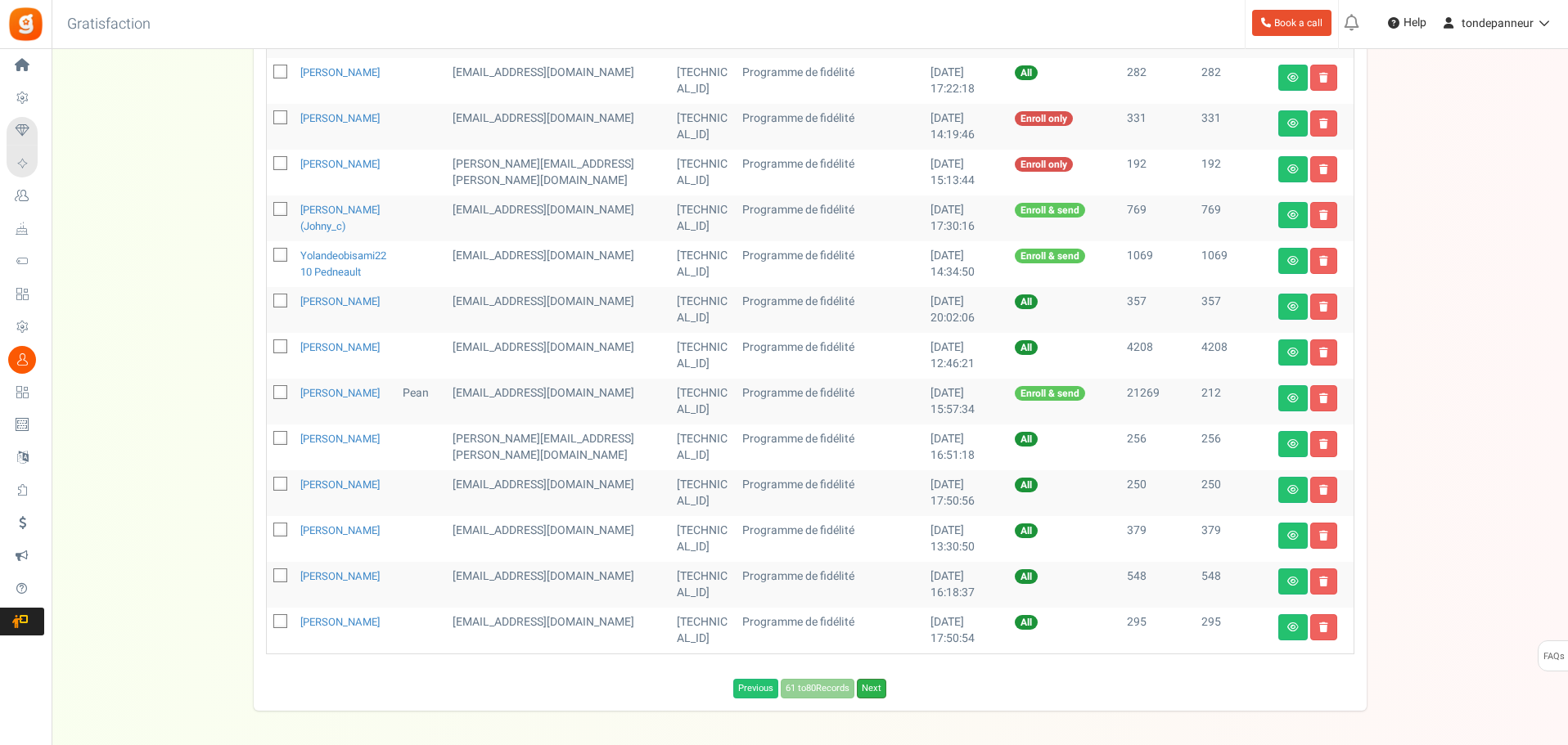
click at [877, 699] on link "Next" at bounding box center [872, 688] width 30 height 19
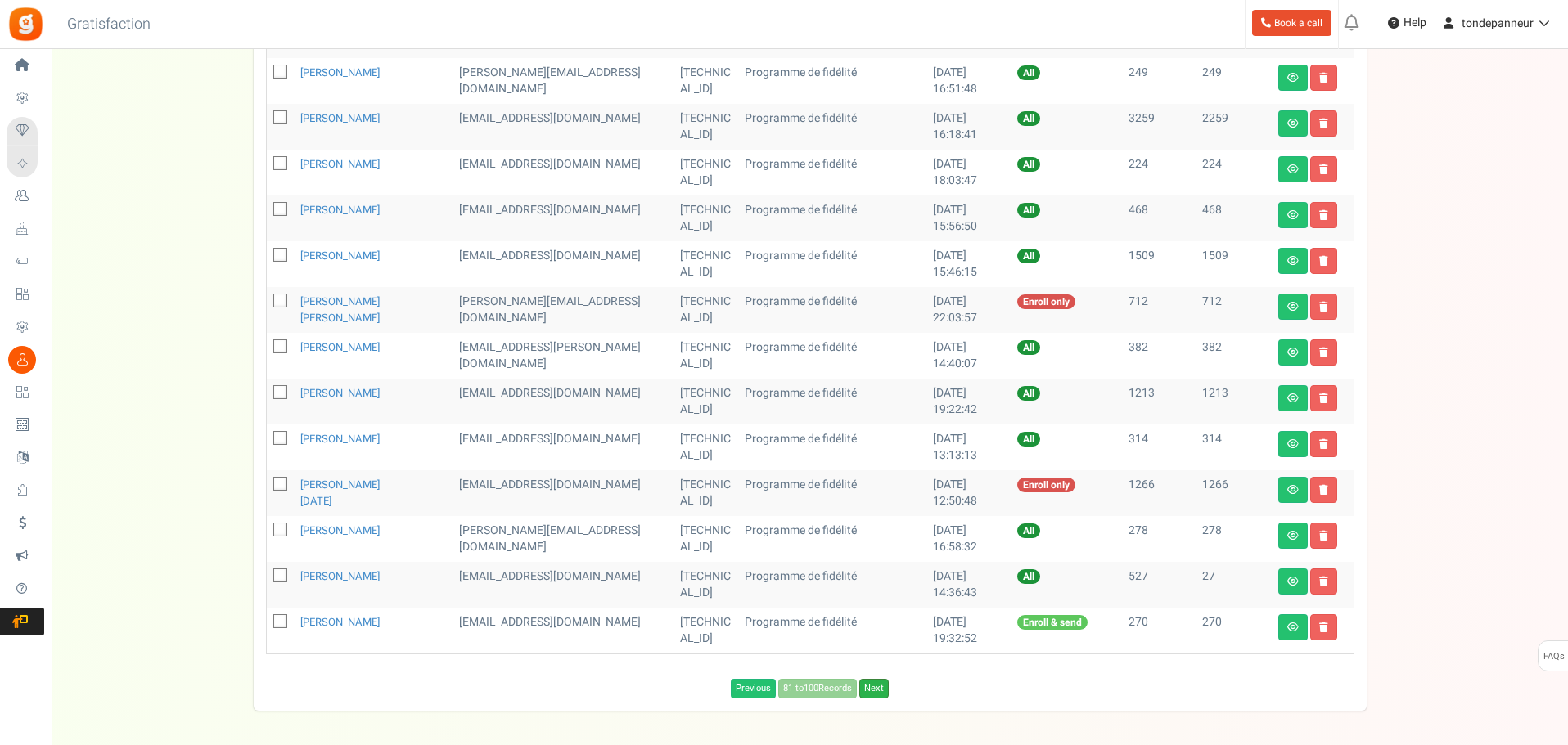
click at [874, 693] on link "Next" at bounding box center [874, 688] width 30 height 19
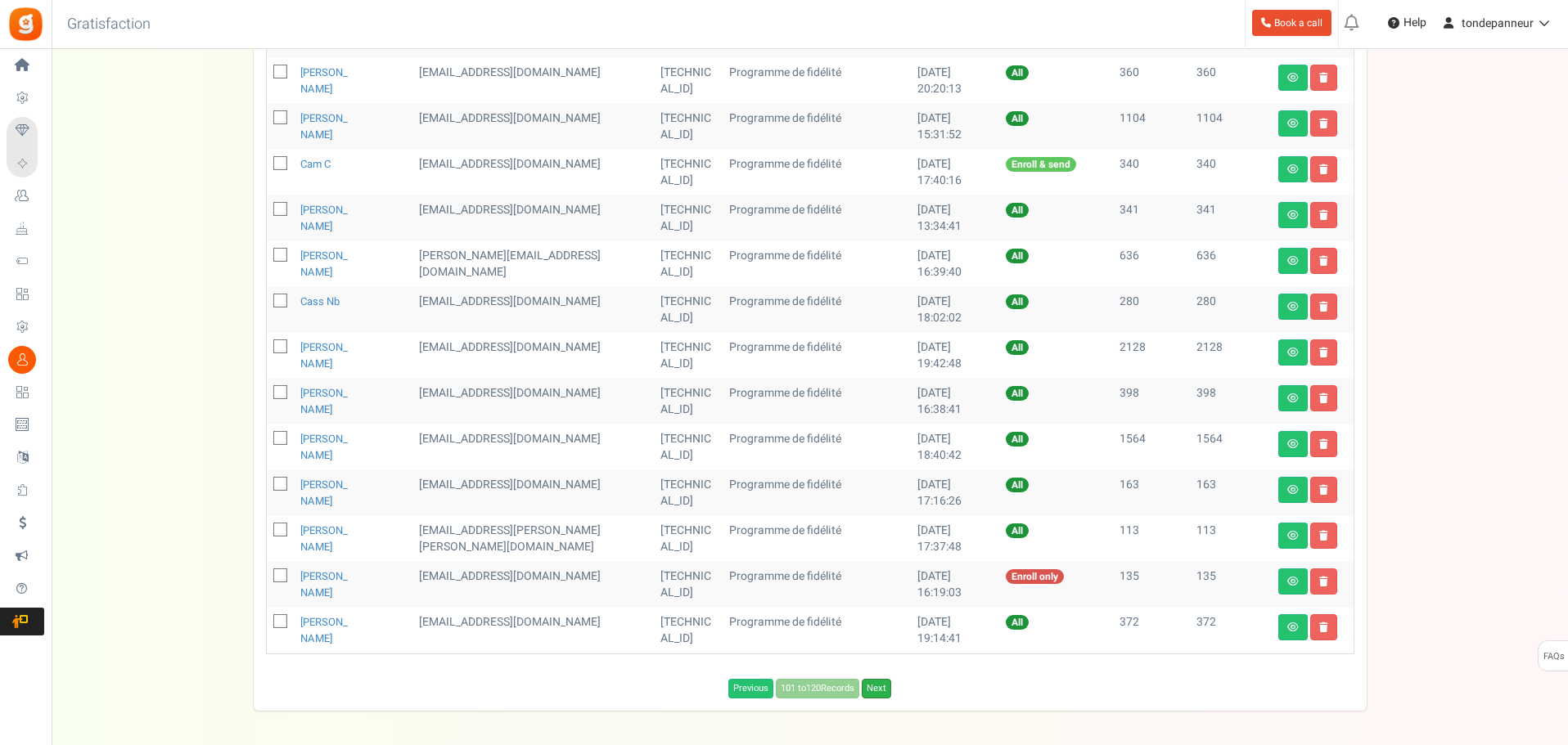
click at [874, 690] on link "Next" at bounding box center [876, 688] width 30 height 19
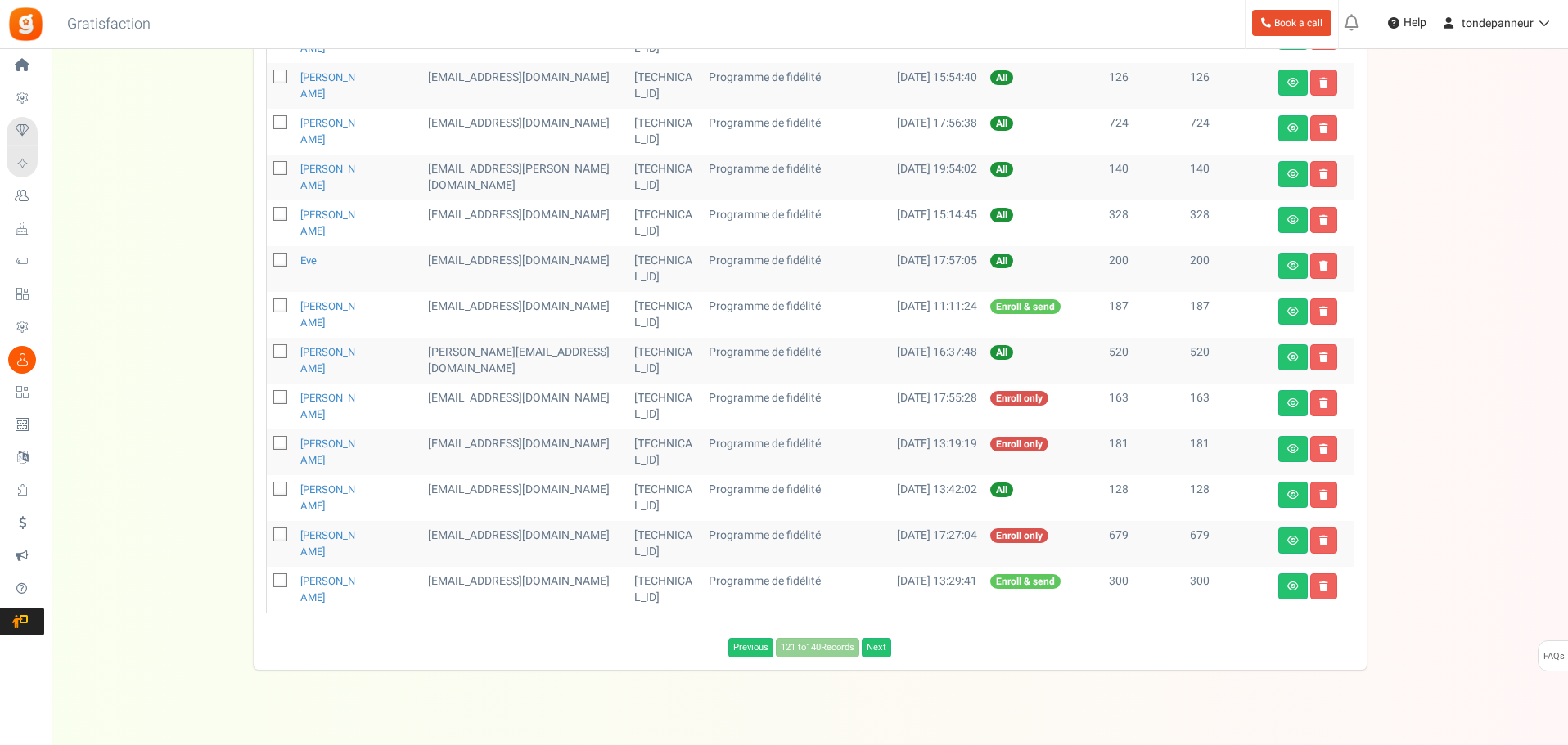
scroll to position [718, 0]
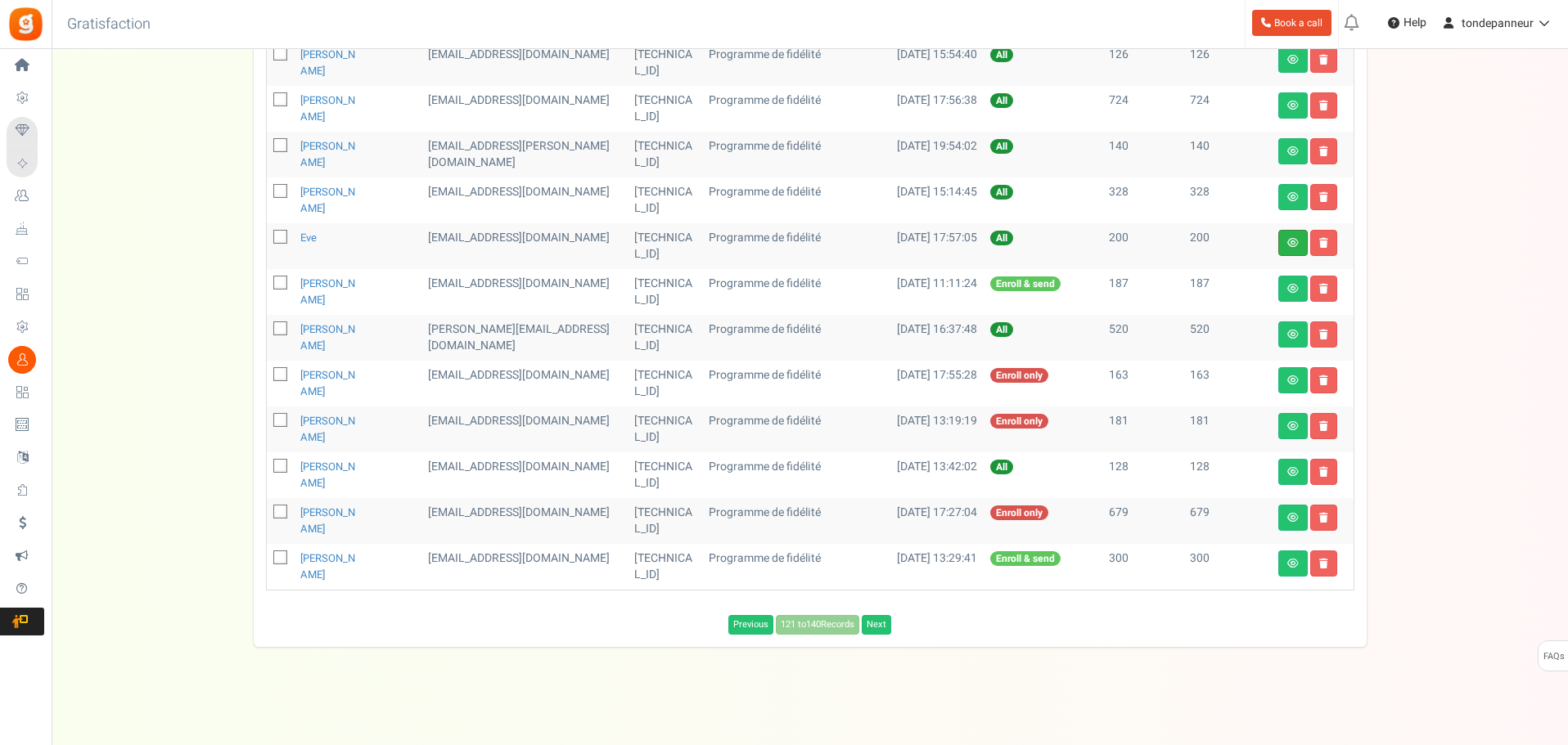
click at [1293, 248] on link at bounding box center [1293, 243] width 30 height 26
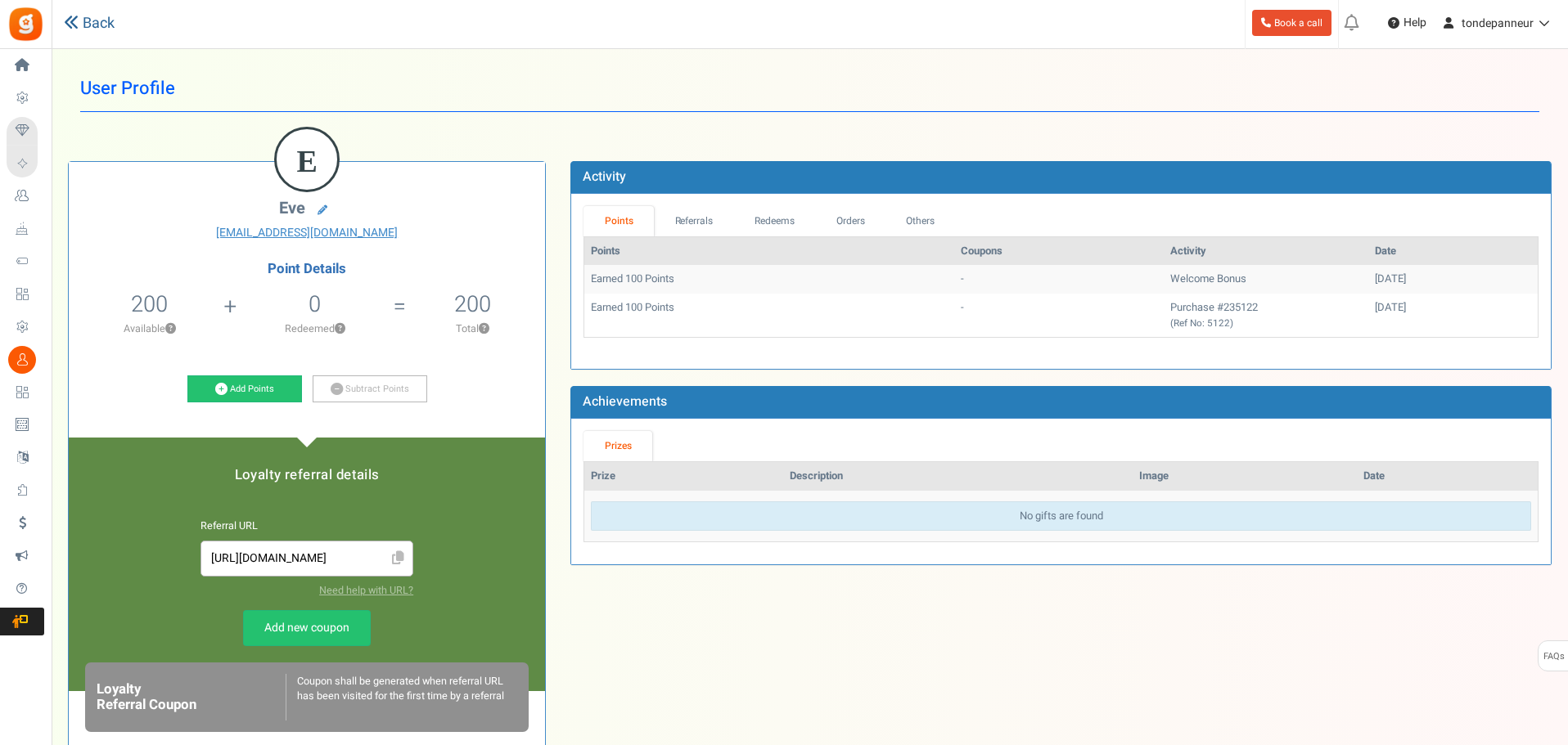
click at [85, 28] on link "Back" at bounding box center [89, 24] width 51 height 21
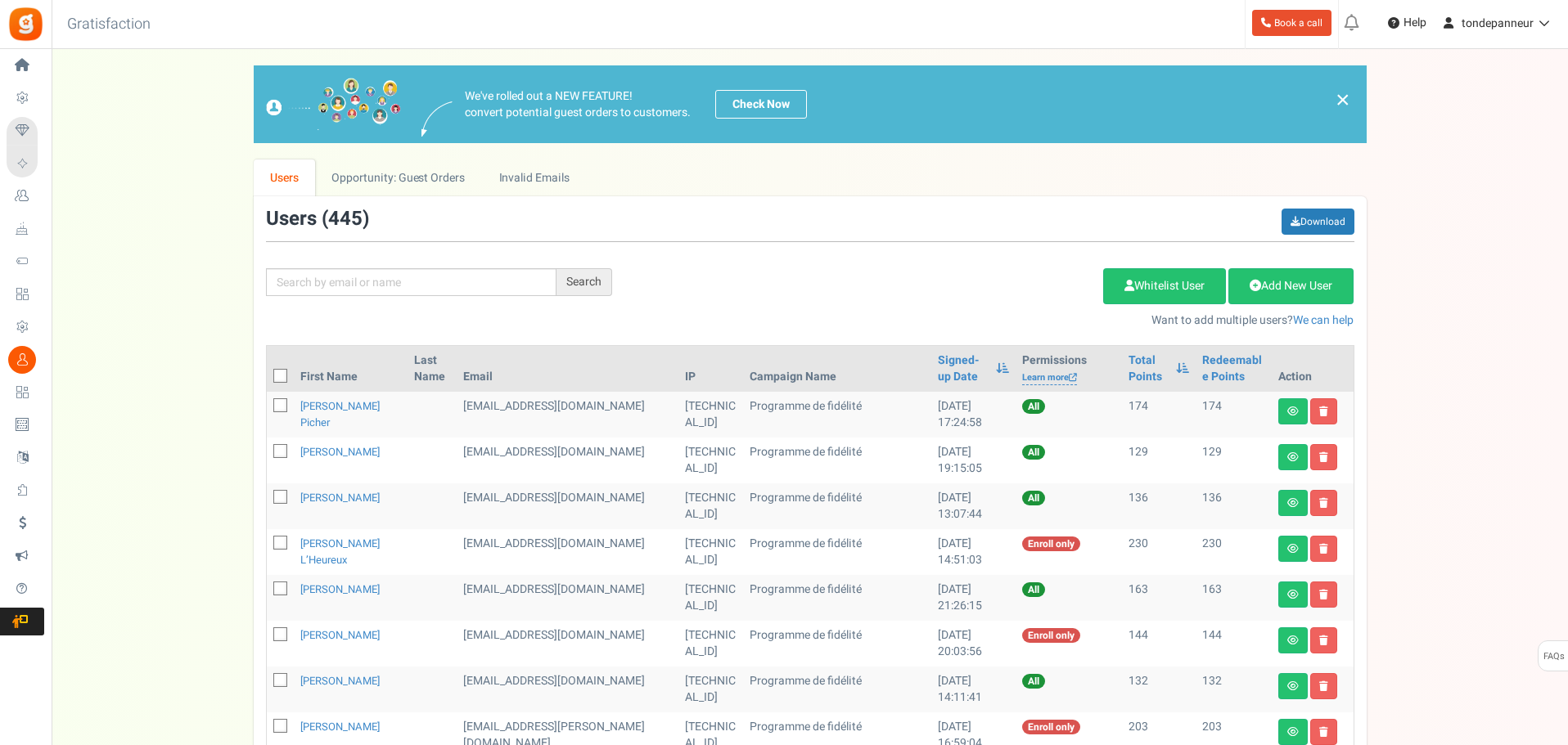
click at [931, 372] on th "Signed-up Date" at bounding box center [973, 369] width 84 height 45
click at [937, 369] on link "Signed-up Date" at bounding box center [962, 369] width 50 height 32
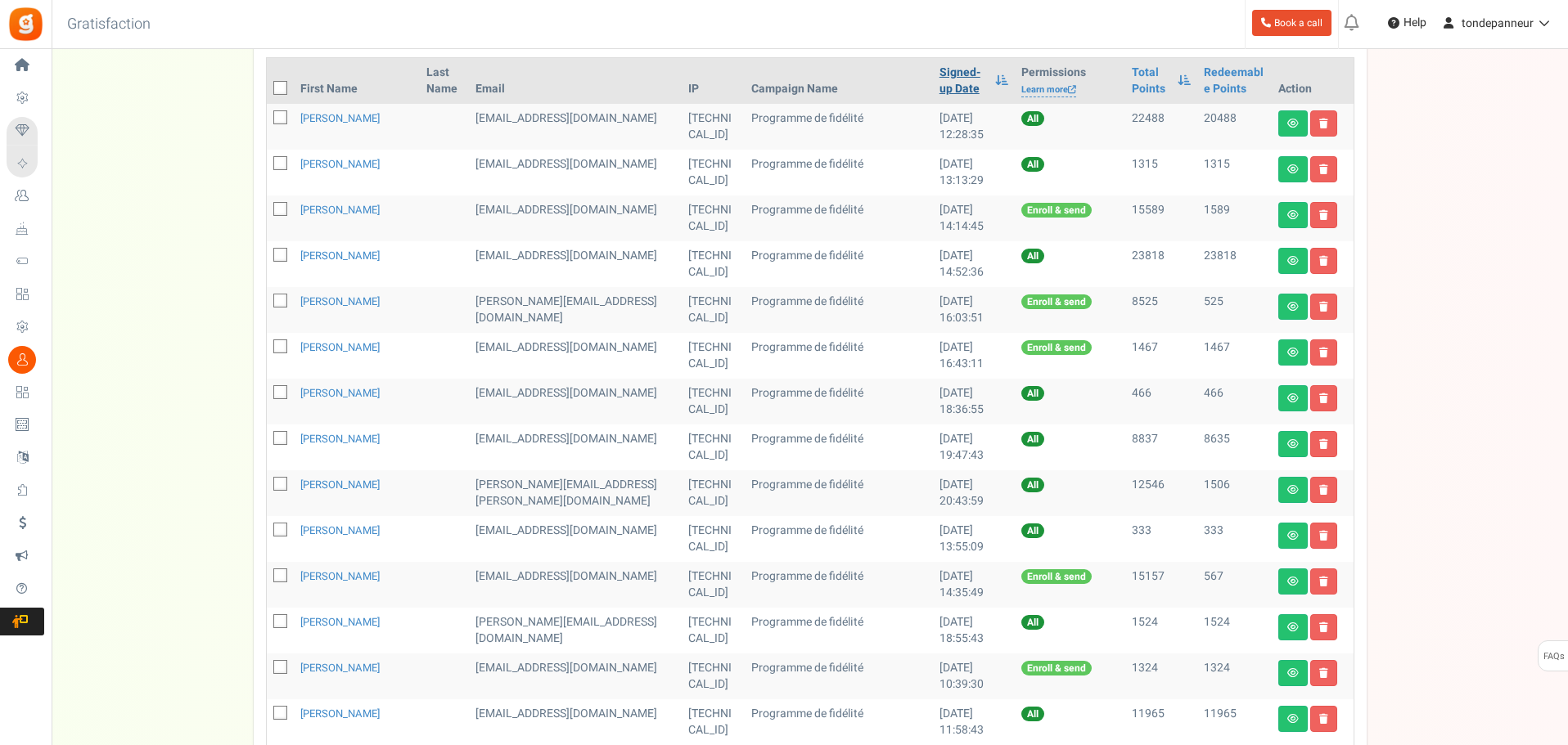
scroll to position [718, 0]
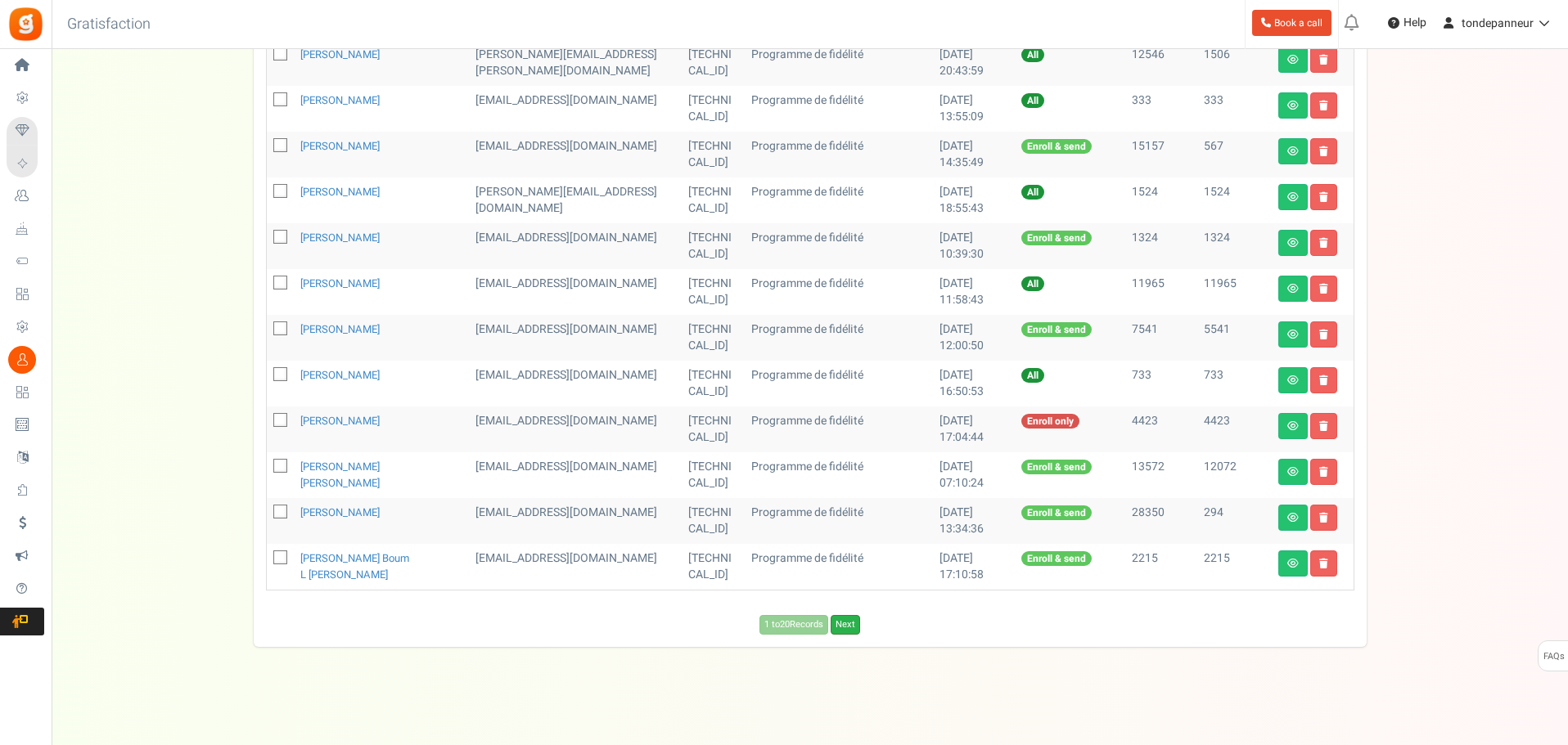
click at [851, 624] on link "Next" at bounding box center [846, 624] width 30 height 19
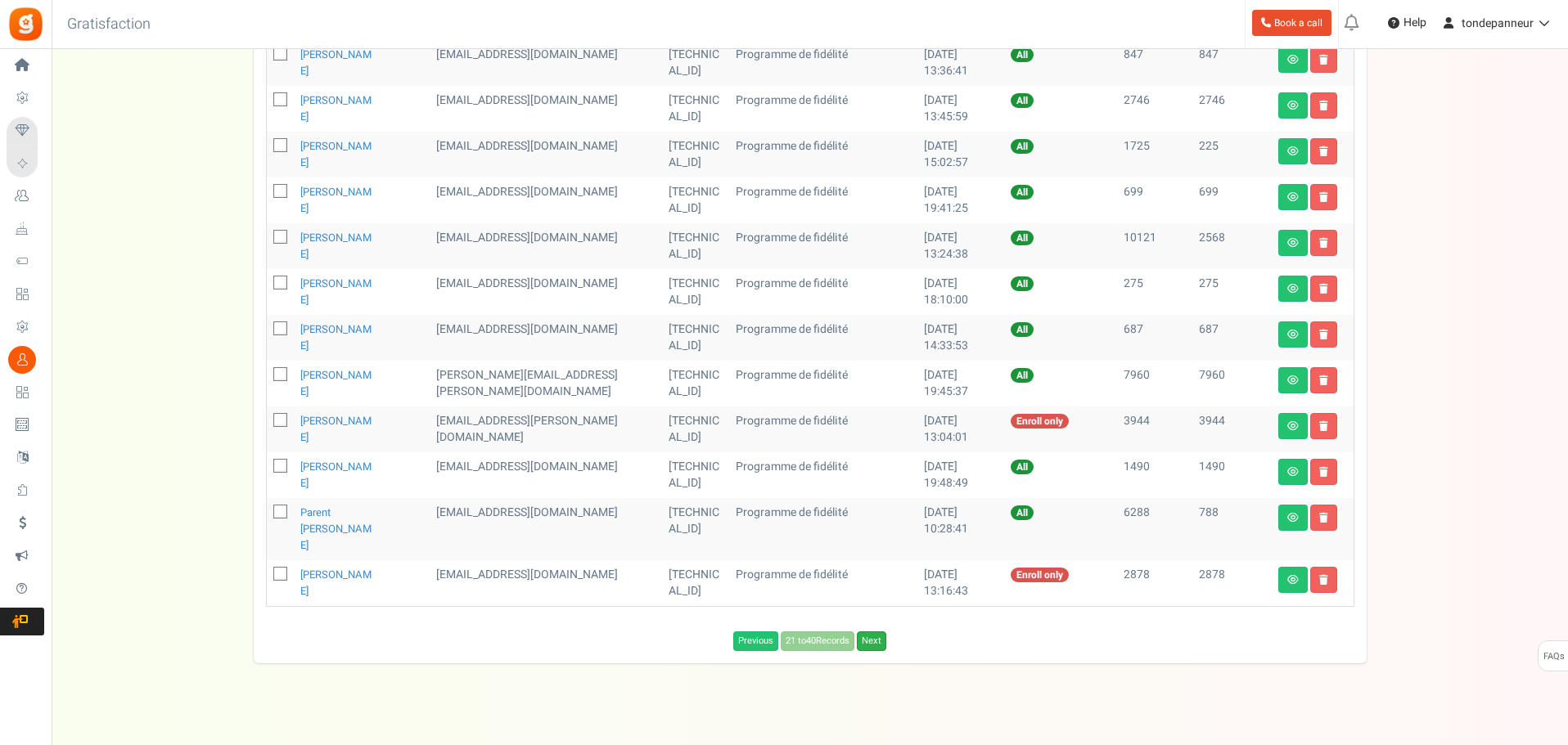
click at [873, 631] on link "Next" at bounding box center [872, 641] width 30 height 19
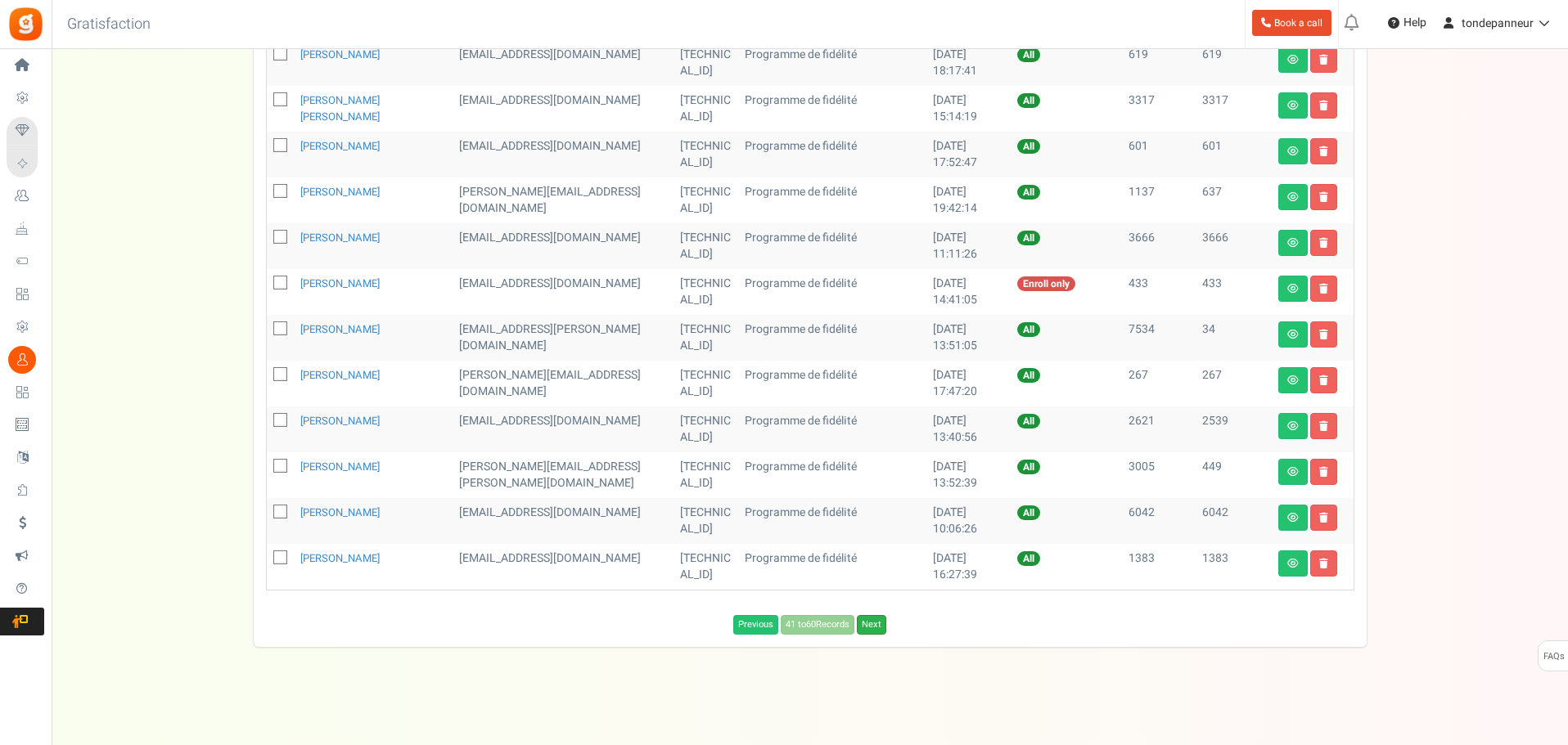
click at [873, 626] on link "Next" at bounding box center [872, 624] width 30 height 19
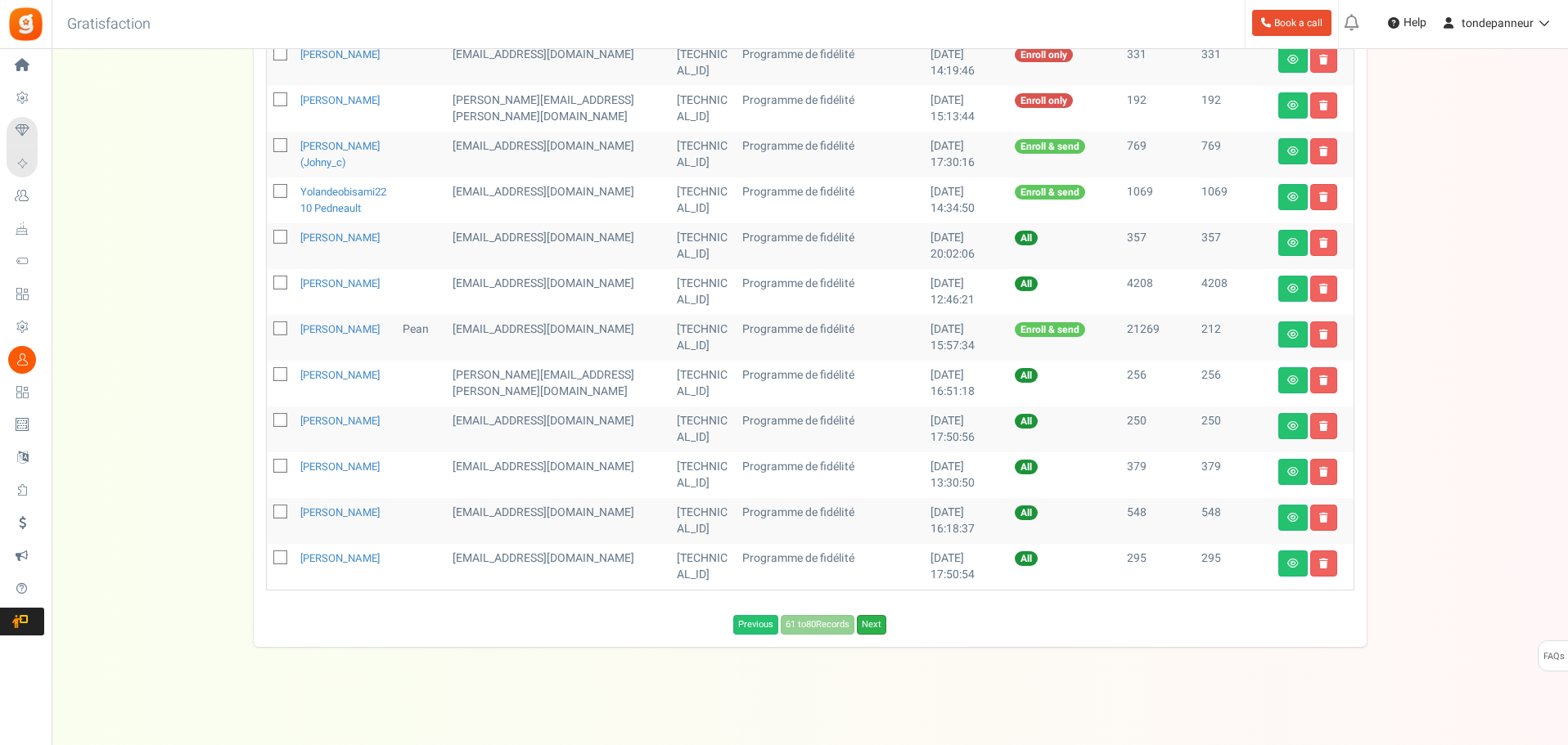
click at [875, 635] on link "Next" at bounding box center [872, 624] width 30 height 19
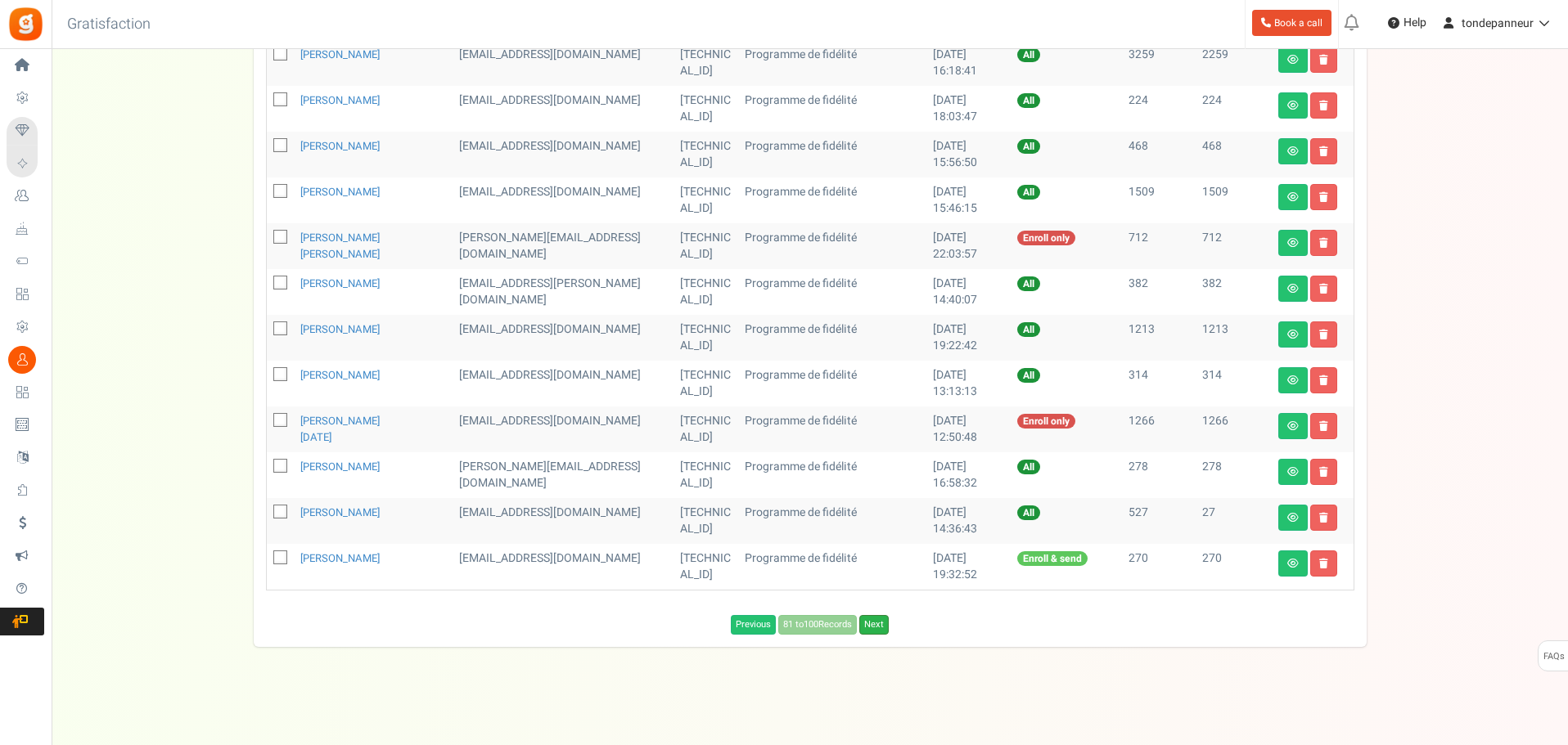
click at [877, 621] on link "Next" at bounding box center [874, 624] width 30 height 19
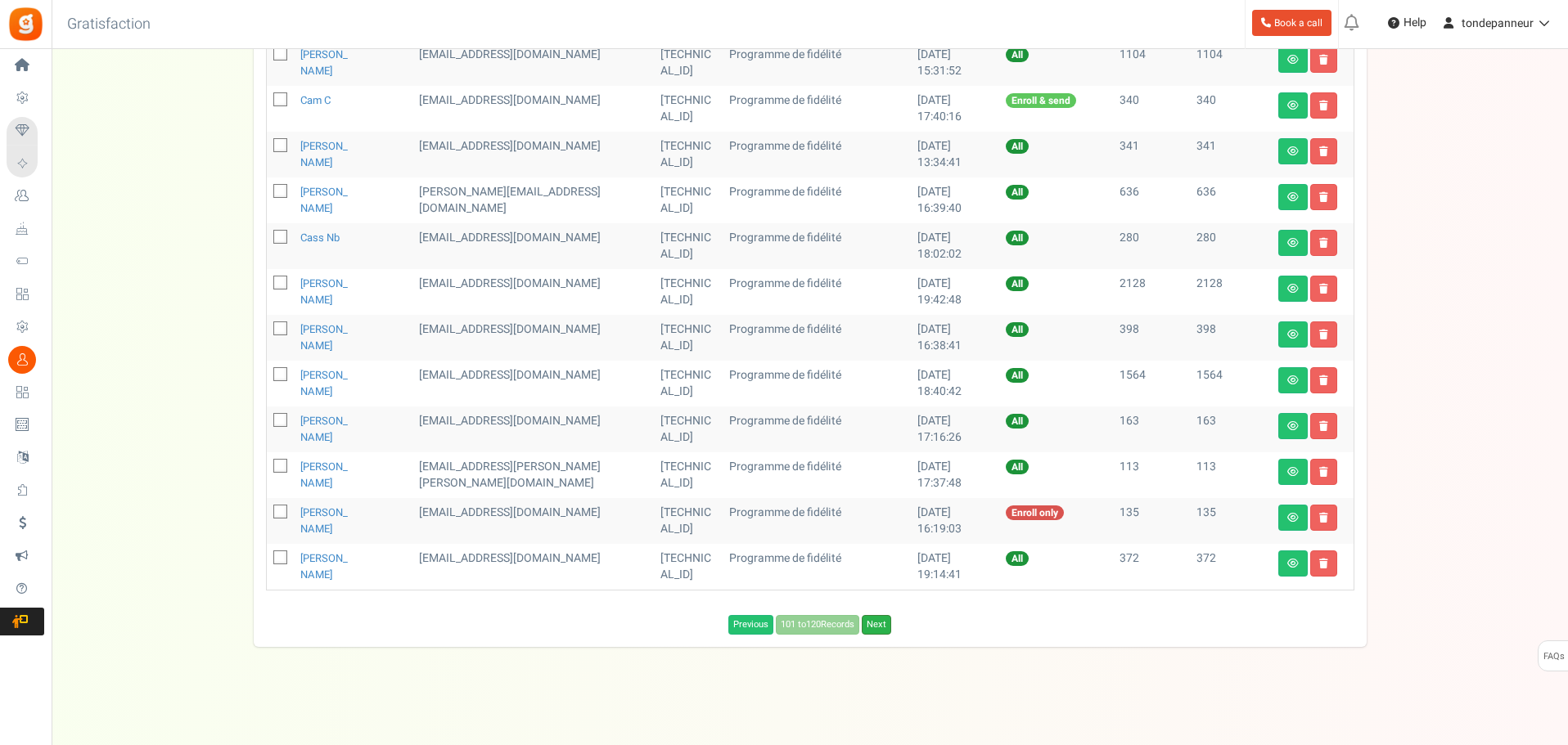
click at [881, 625] on link "Next" at bounding box center [876, 624] width 30 height 19
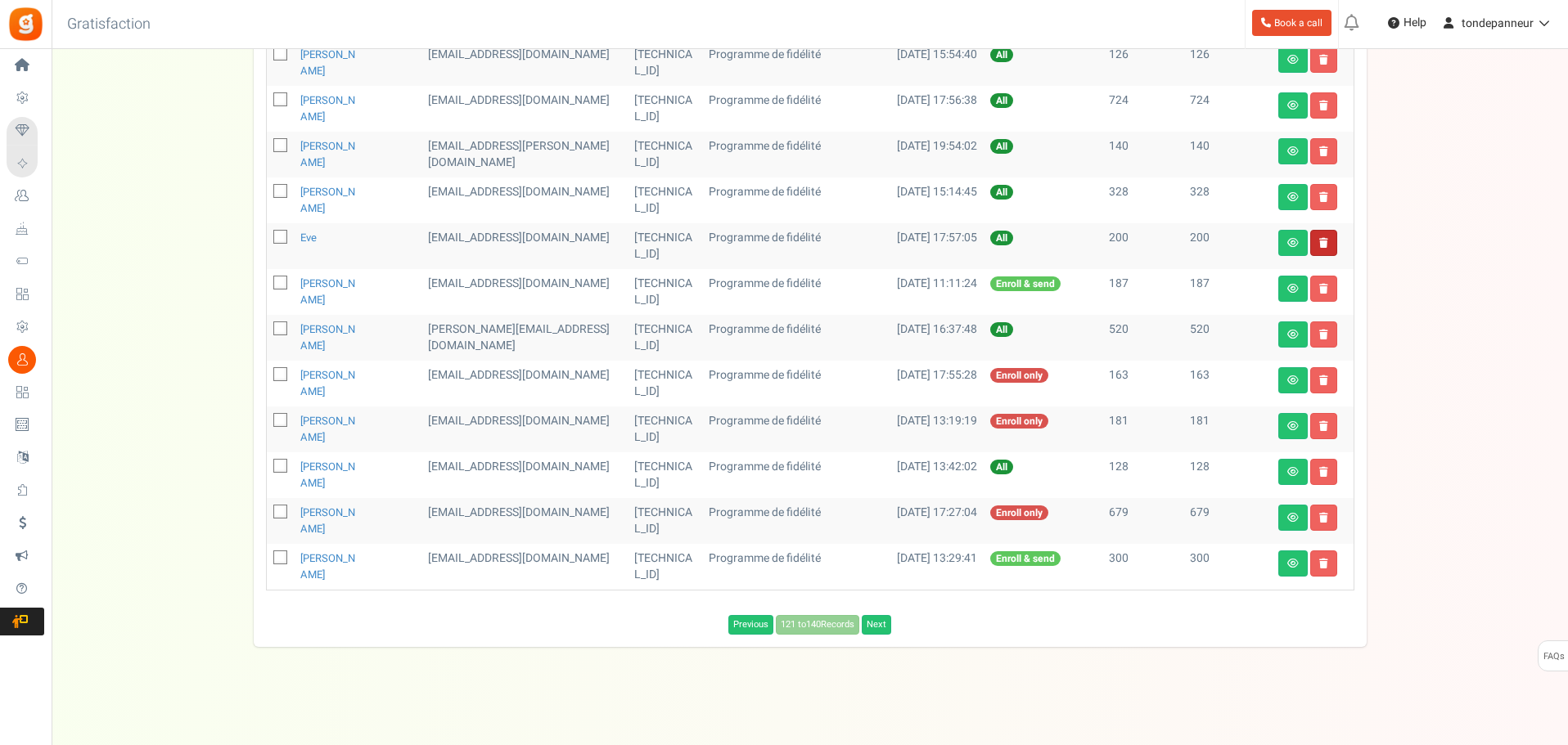
click at [1328, 234] on link at bounding box center [1323, 243] width 27 height 26
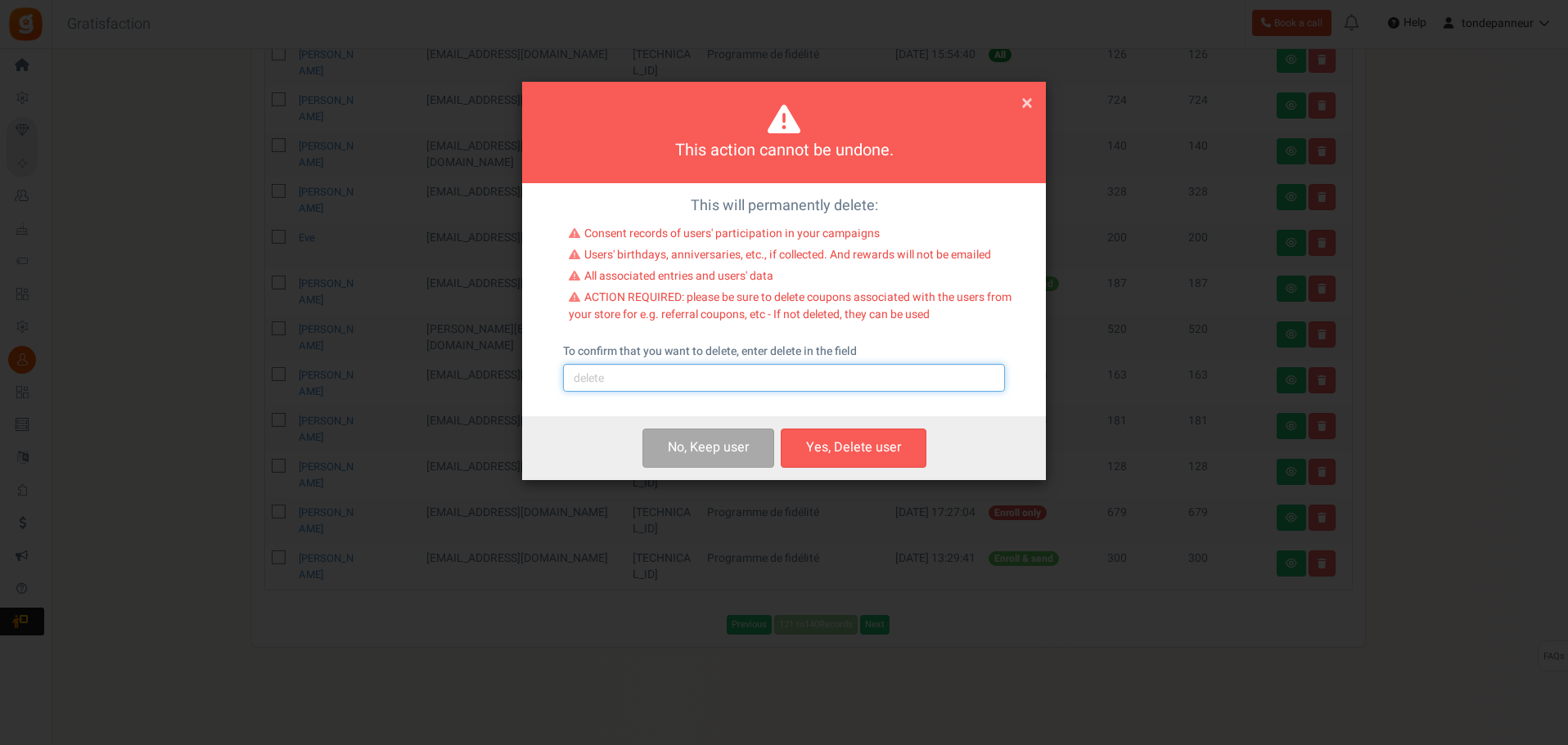
click at [674, 383] on input "text" at bounding box center [784, 378] width 442 height 28
type input "delete"
click at [833, 423] on div "No, Keep user s Yes, Delete user Yes, Delete users" at bounding box center [784, 448] width 523 height 63
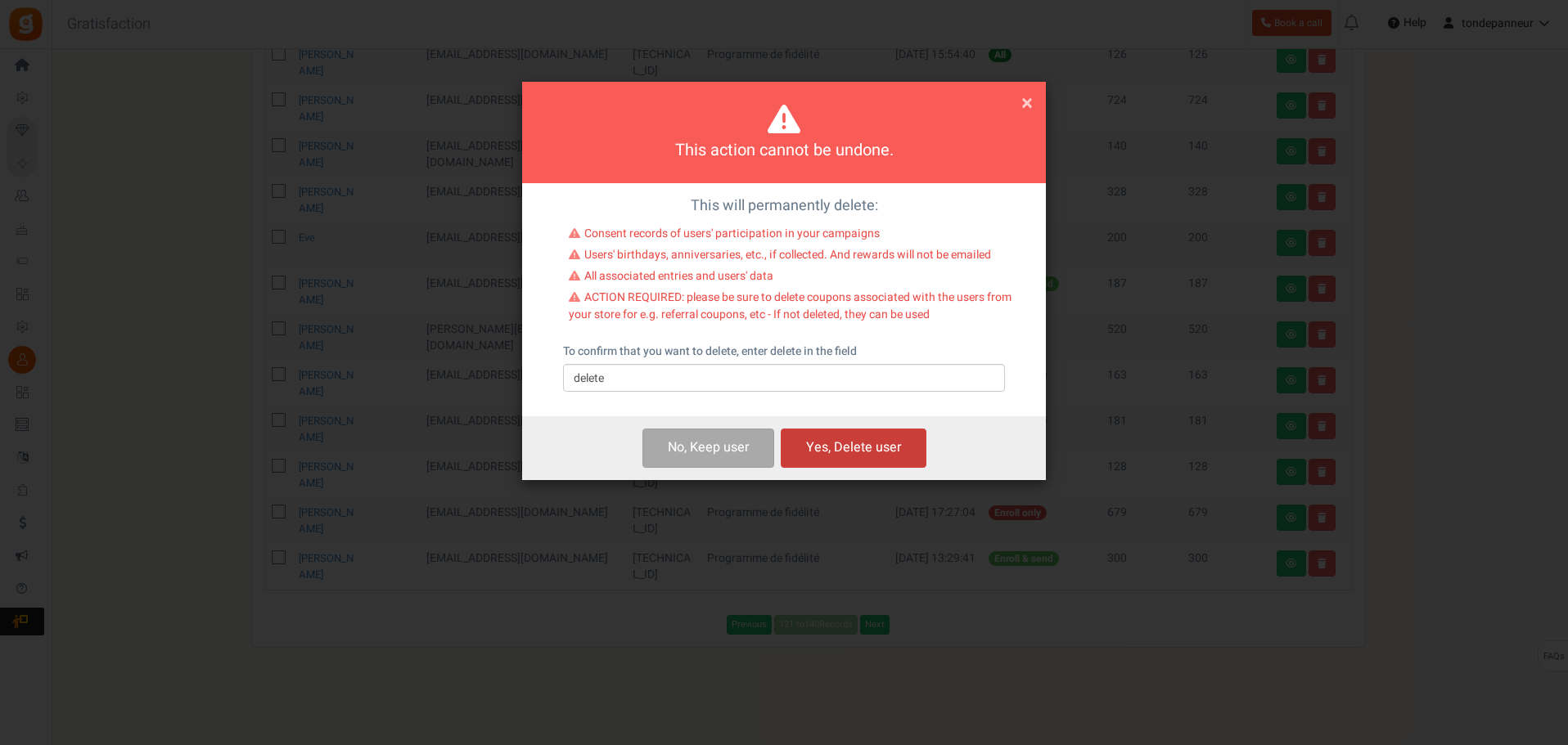
click at [831, 435] on button "Yes, Delete user" at bounding box center [853, 448] width 146 height 38
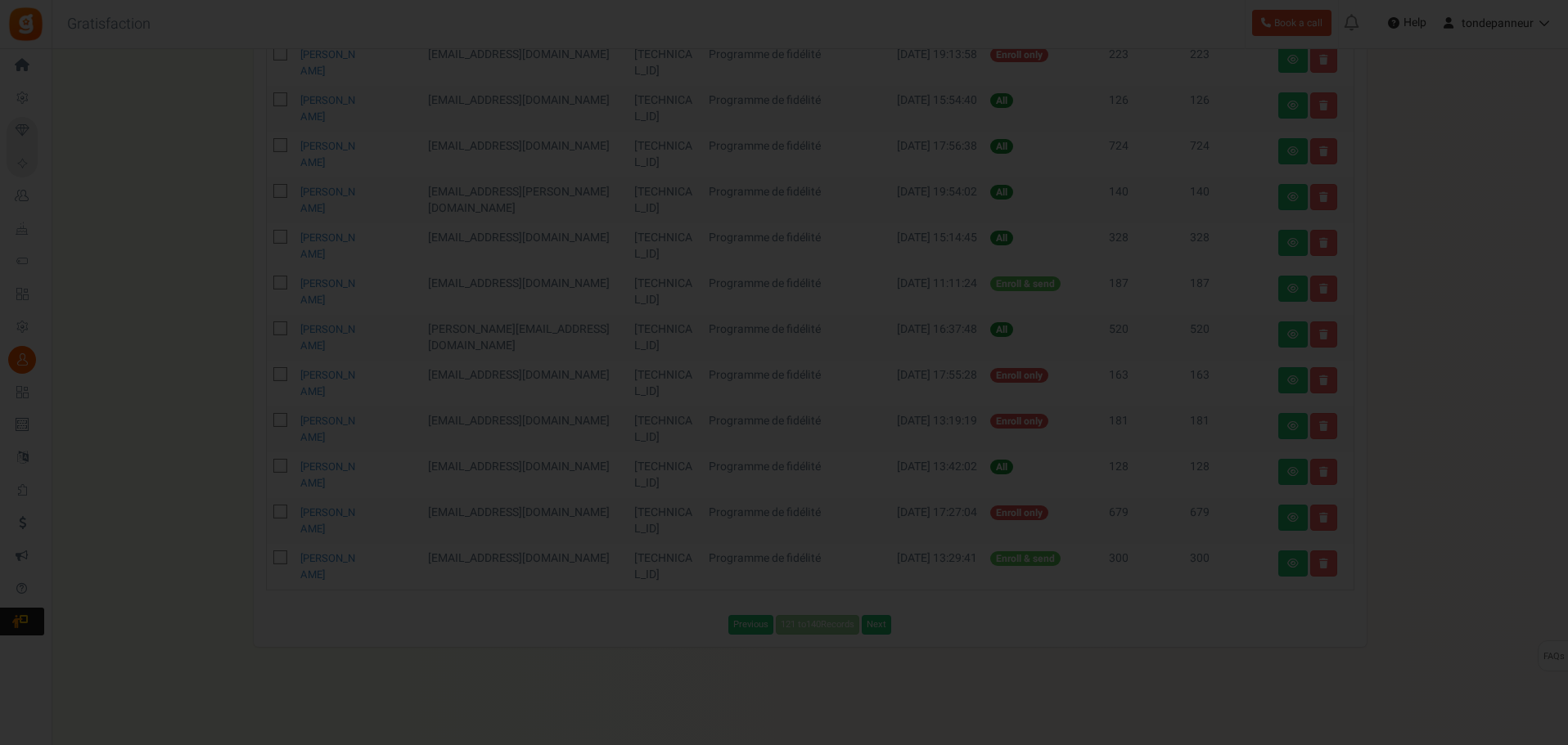
scroll to position [673, 0]
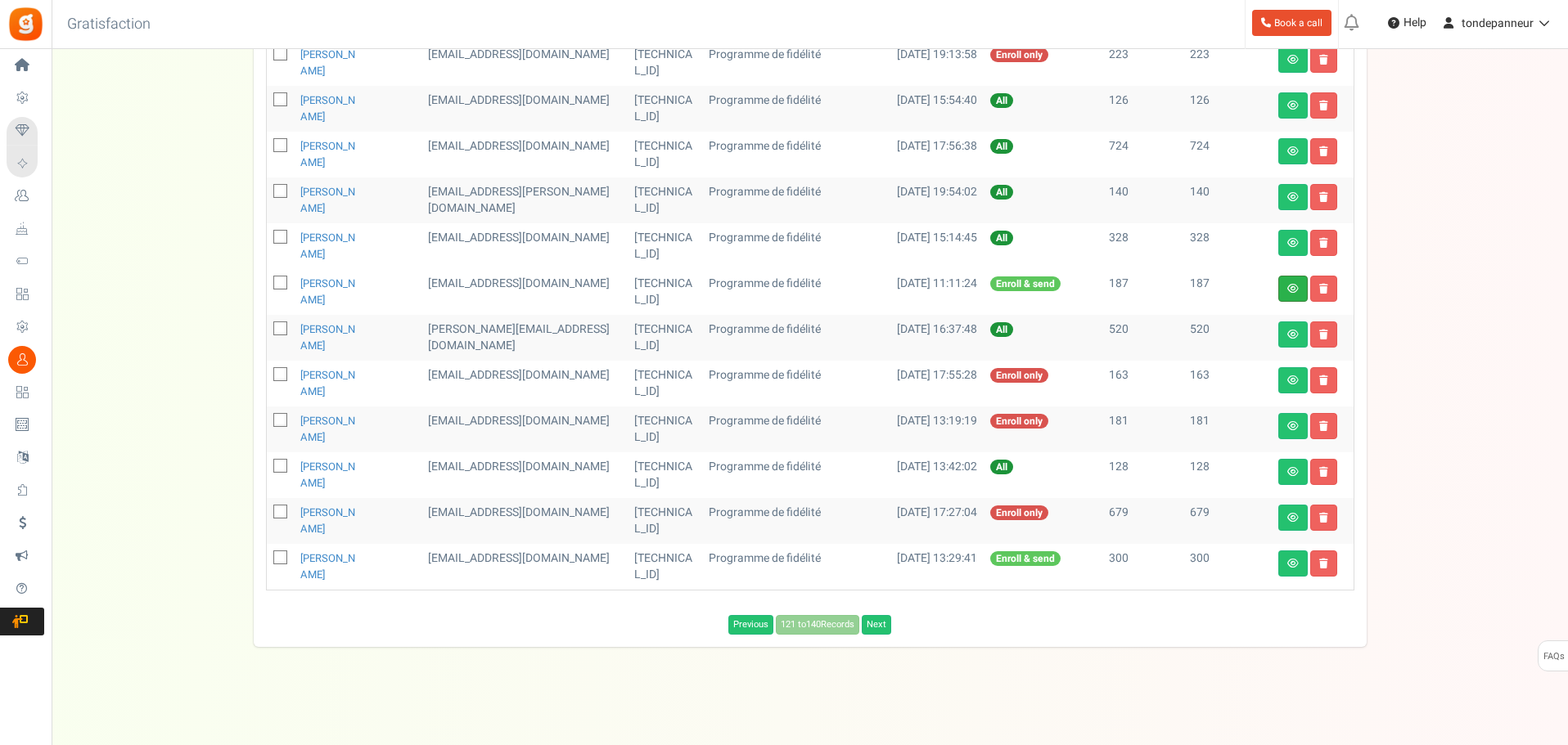
click at [1283, 289] on link at bounding box center [1293, 289] width 30 height 26
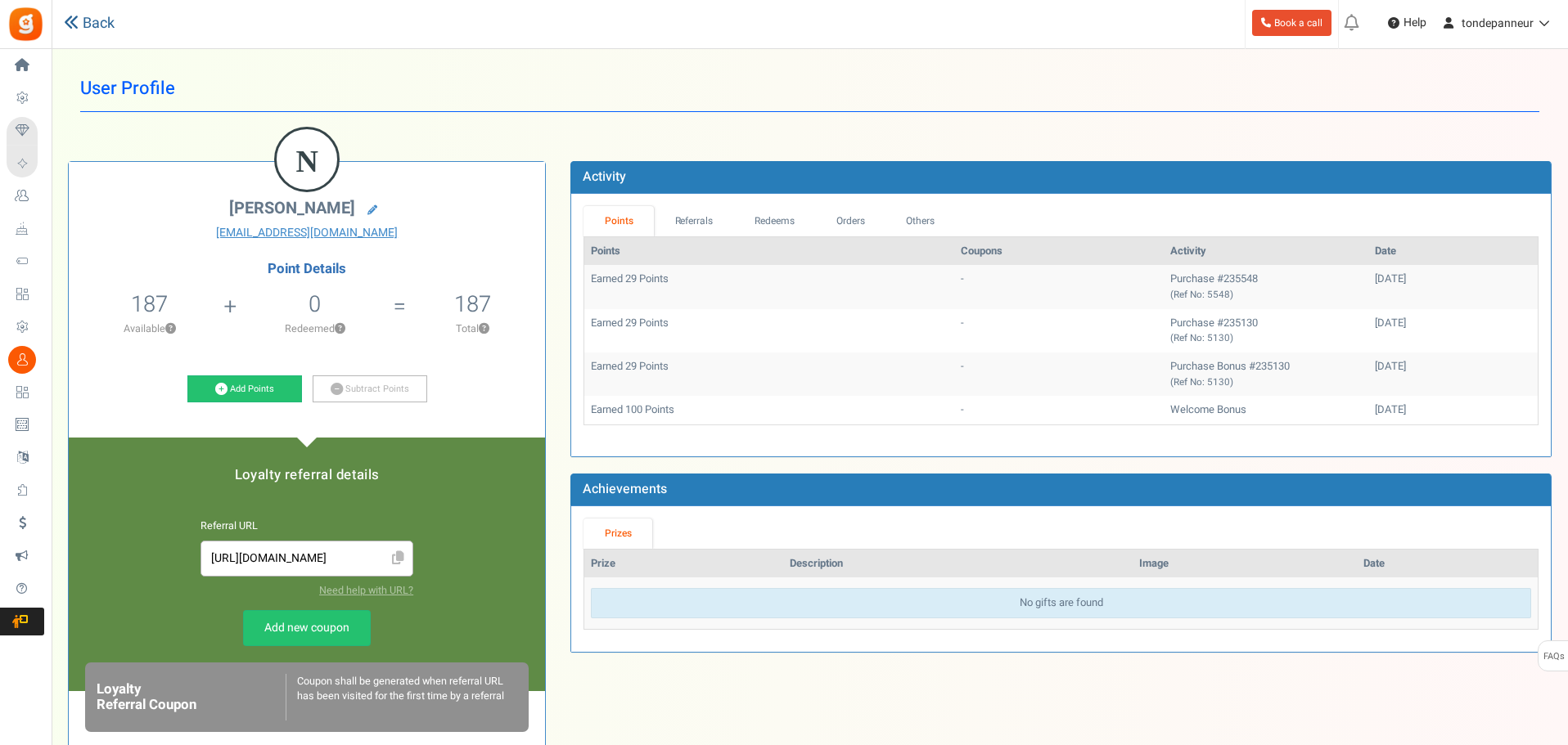
click at [95, 31] on link "Back" at bounding box center [89, 24] width 51 height 21
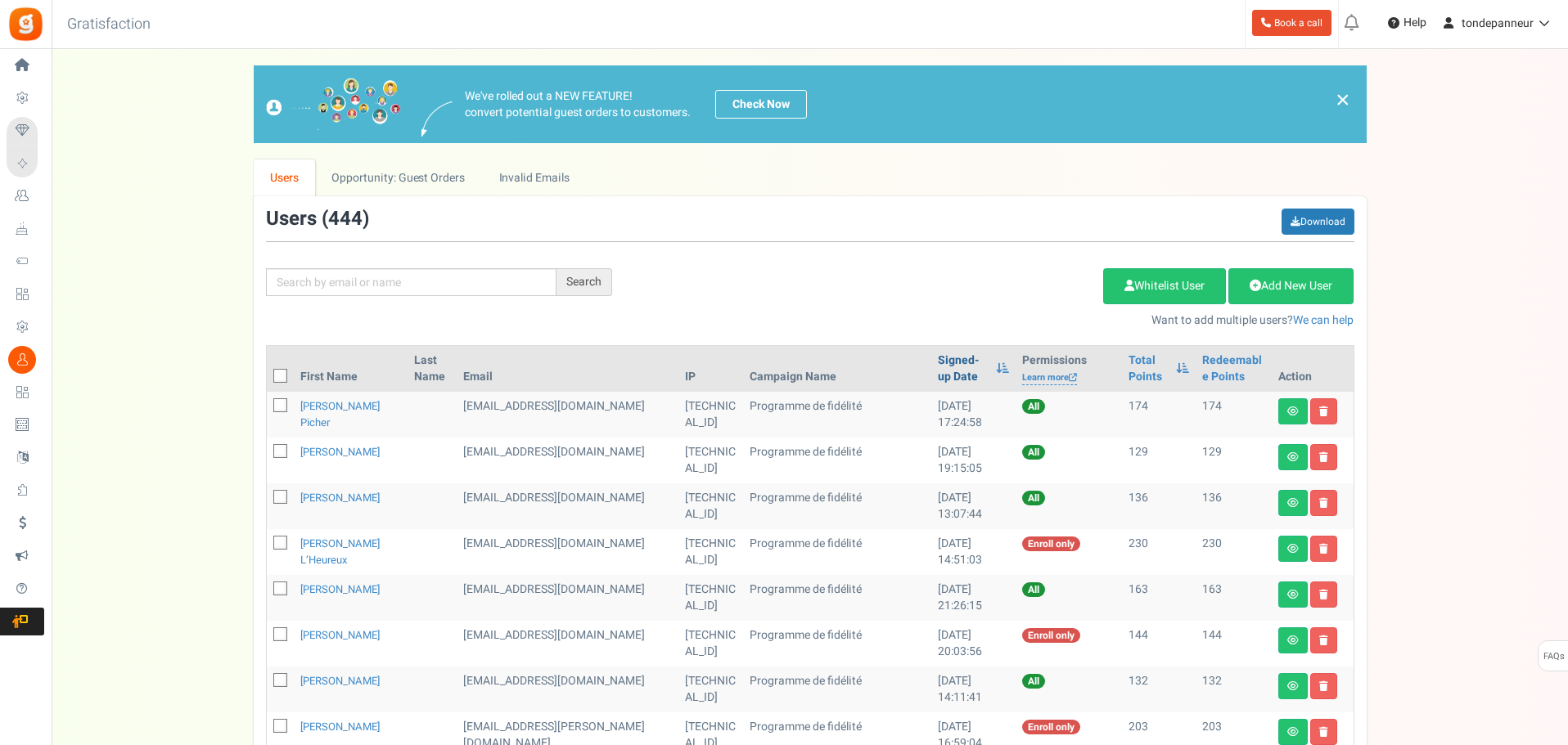
click at [937, 372] on link "Signed-up Date" at bounding box center [962, 369] width 50 height 32
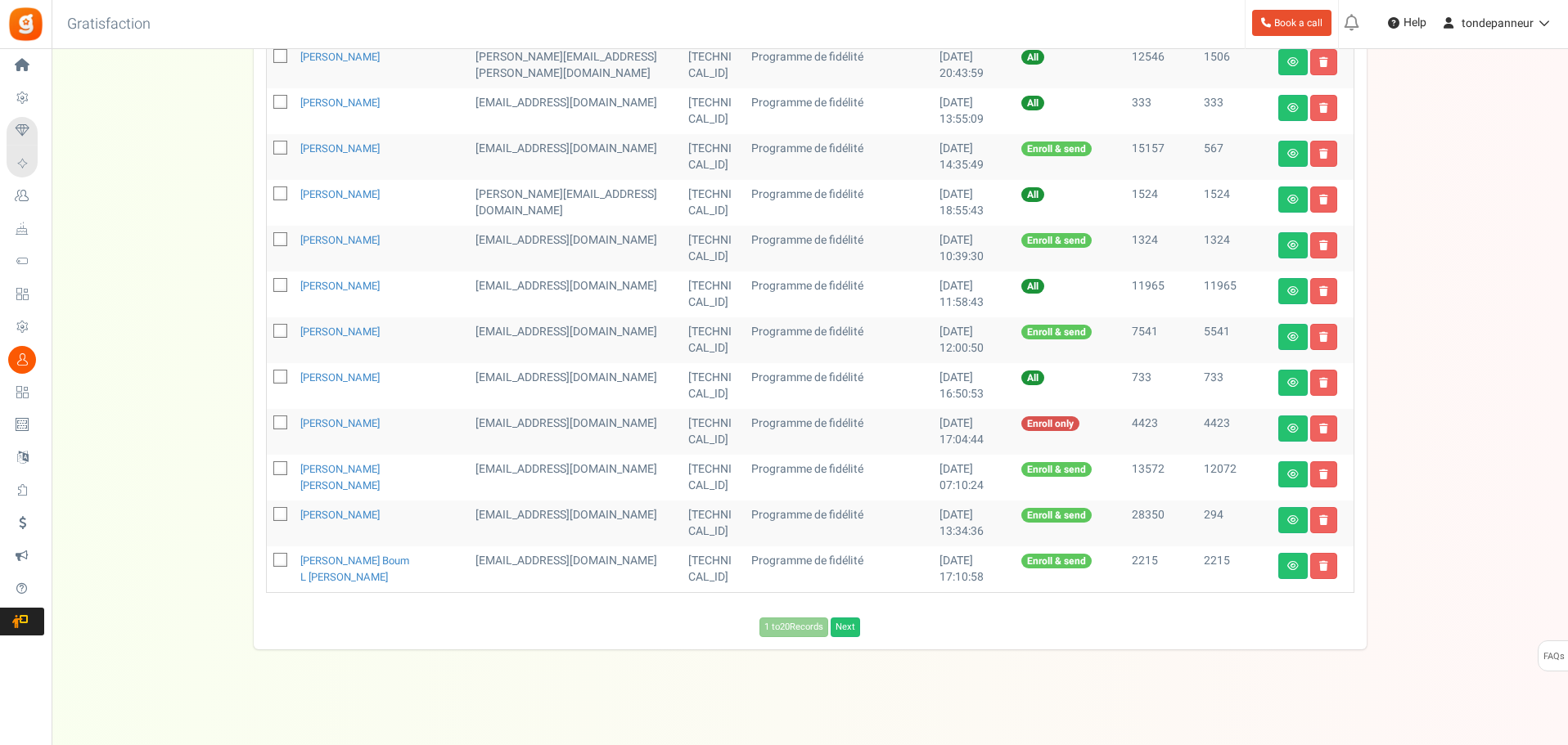
scroll to position [718, 0]
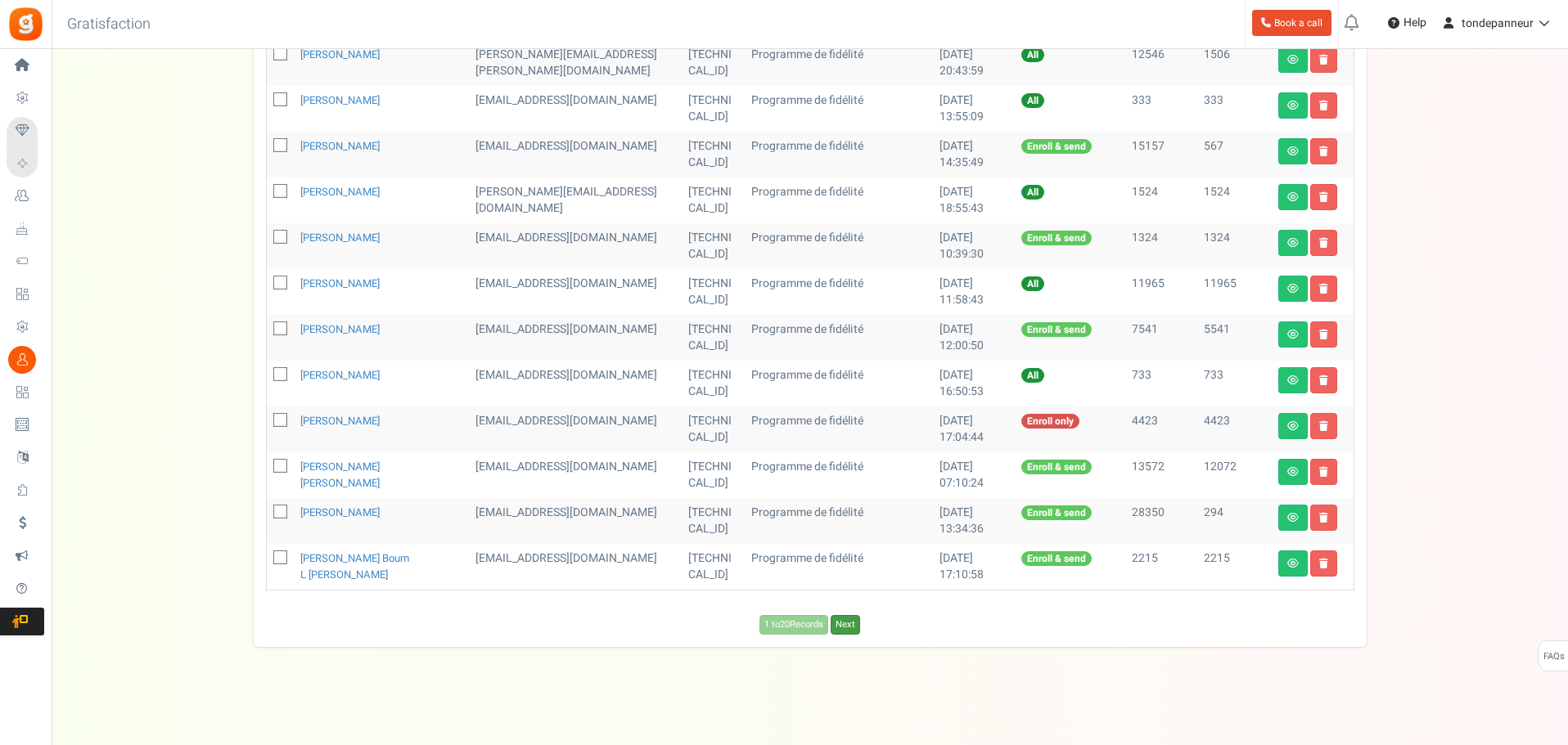
click at [860, 617] on link "Next" at bounding box center [846, 624] width 30 height 19
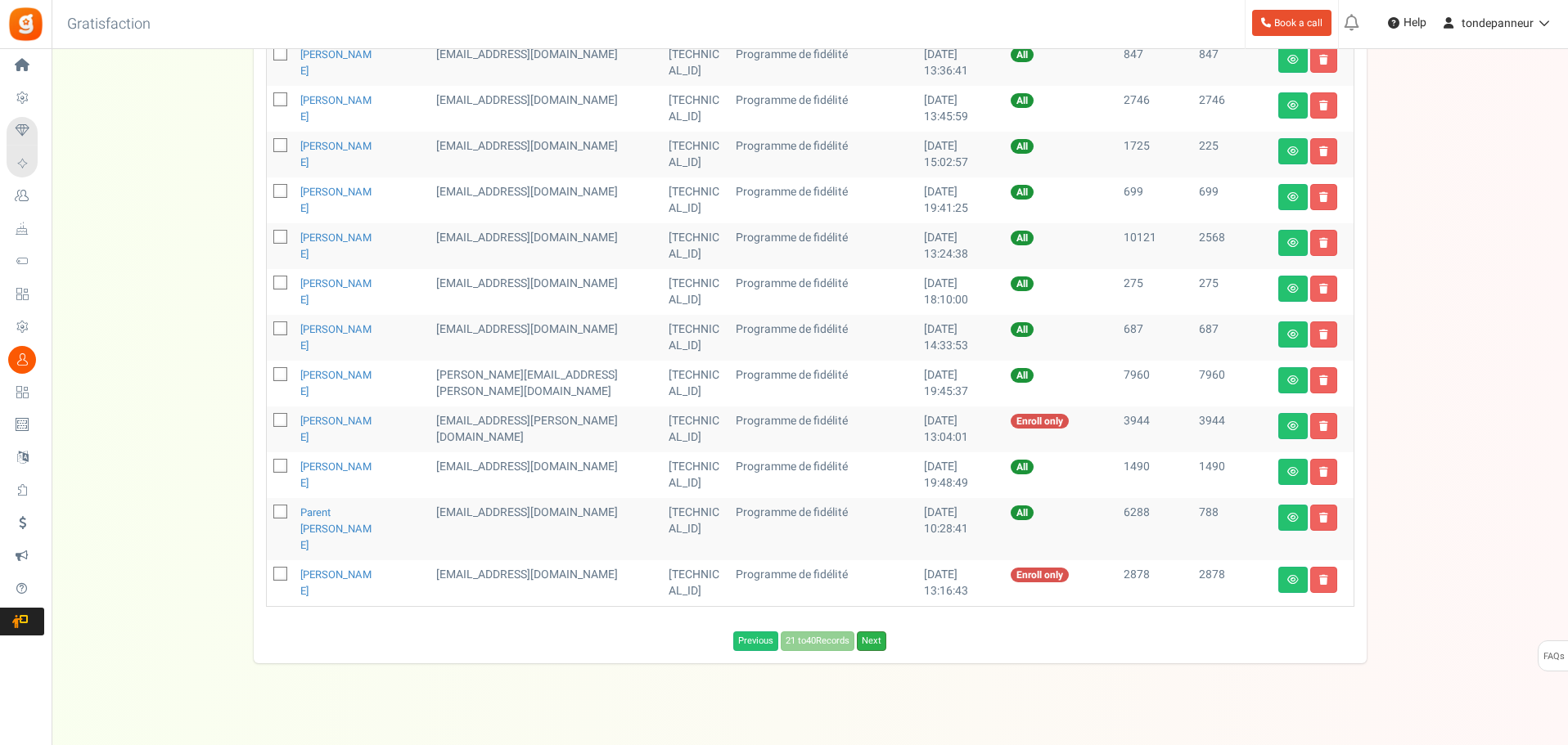
click at [874, 631] on link "Next" at bounding box center [872, 641] width 30 height 19
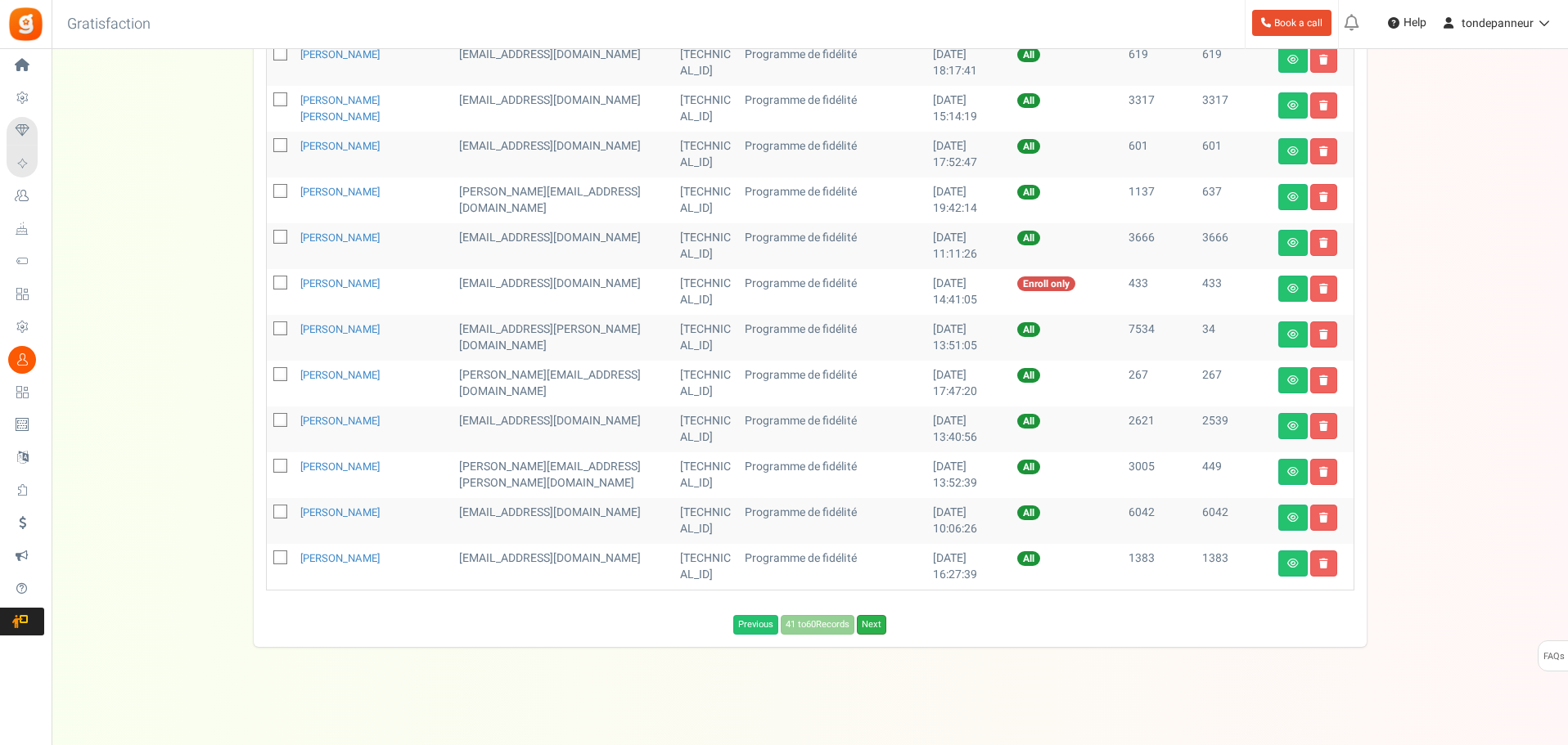
click at [874, 625] on link "Next" at bounding box center [872, 624] width 30 height 19
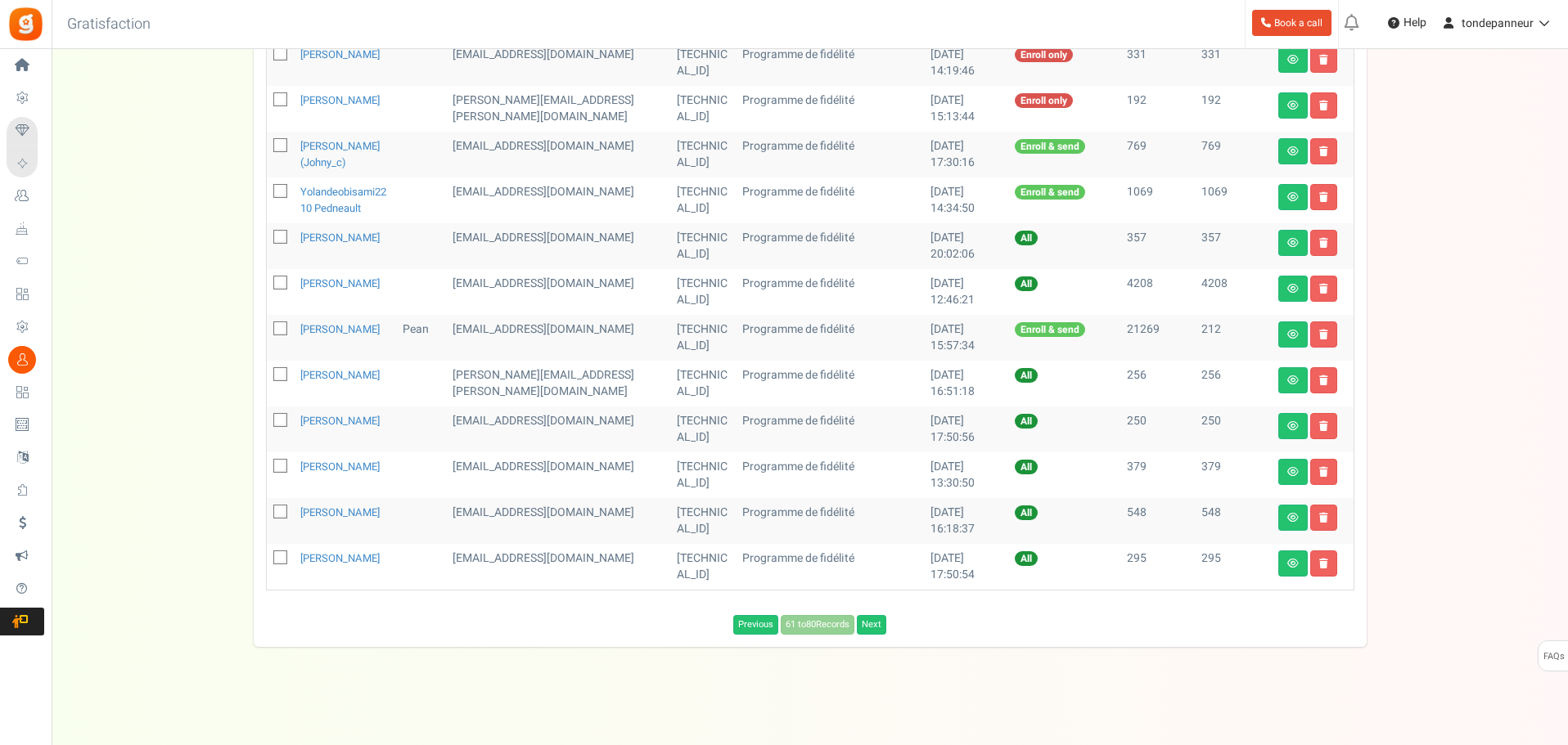
click at [874, 627] on div "Previous 61 to 80 Records Next Loading..." at bounding box center [810, 621] width 1113 height 28
click at [873, 631] on link "Next" at bounding box center [872, 624] width 30 height 19
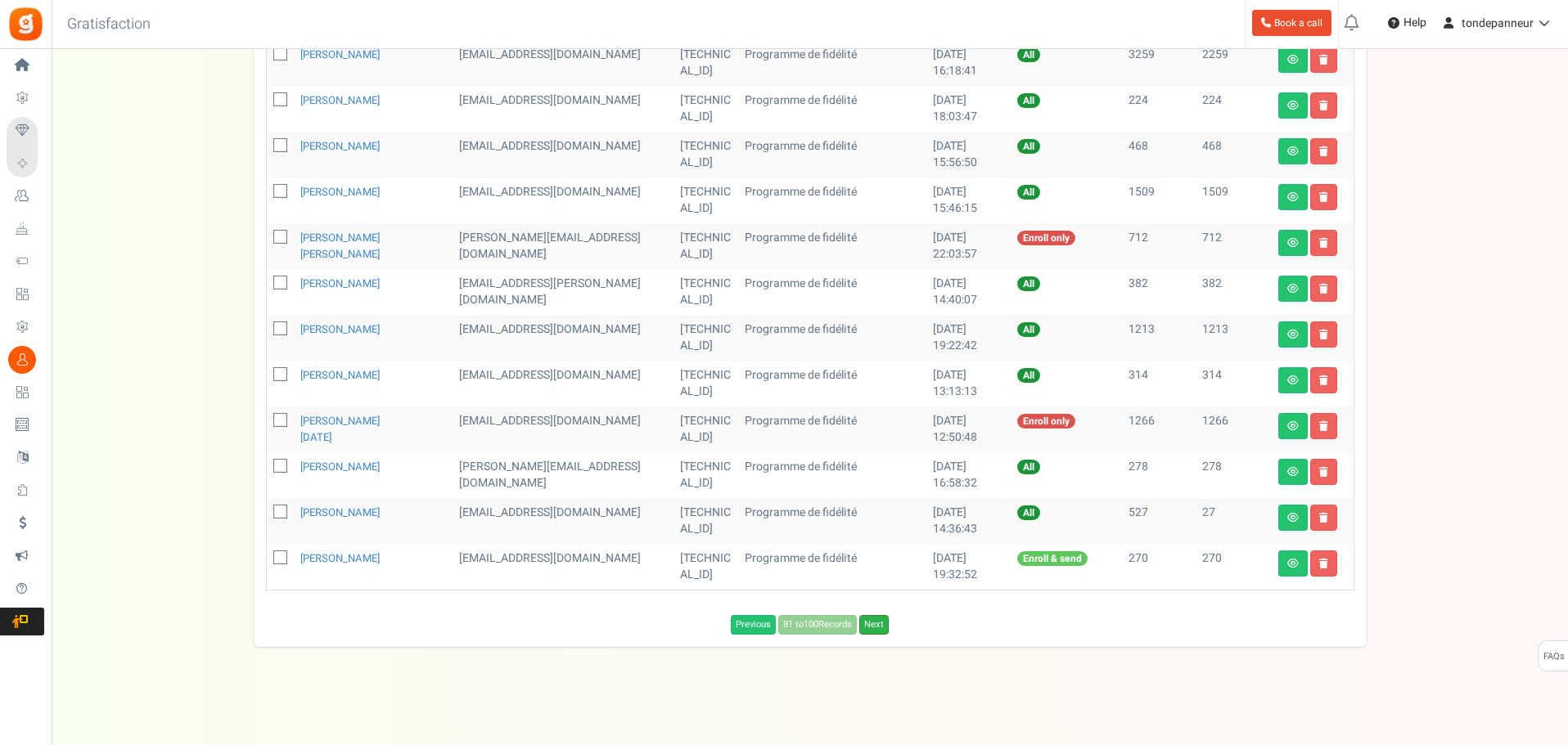
click at [877, 629] on link "Next" at bounding box center [874, 624] width 30 height 19
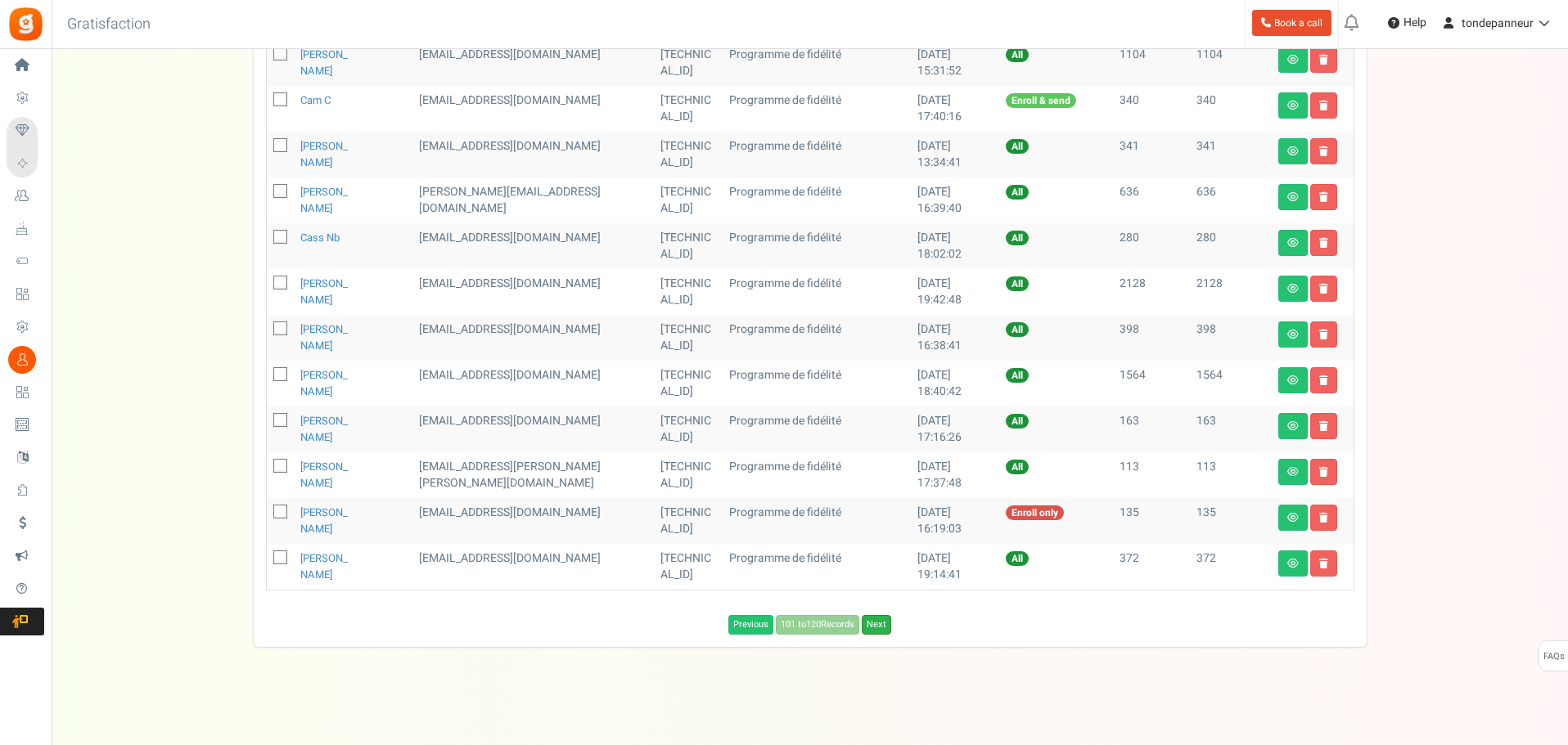
click at [881, 627] on link "Next" at bounding box center [876, 624] width 30 height 19
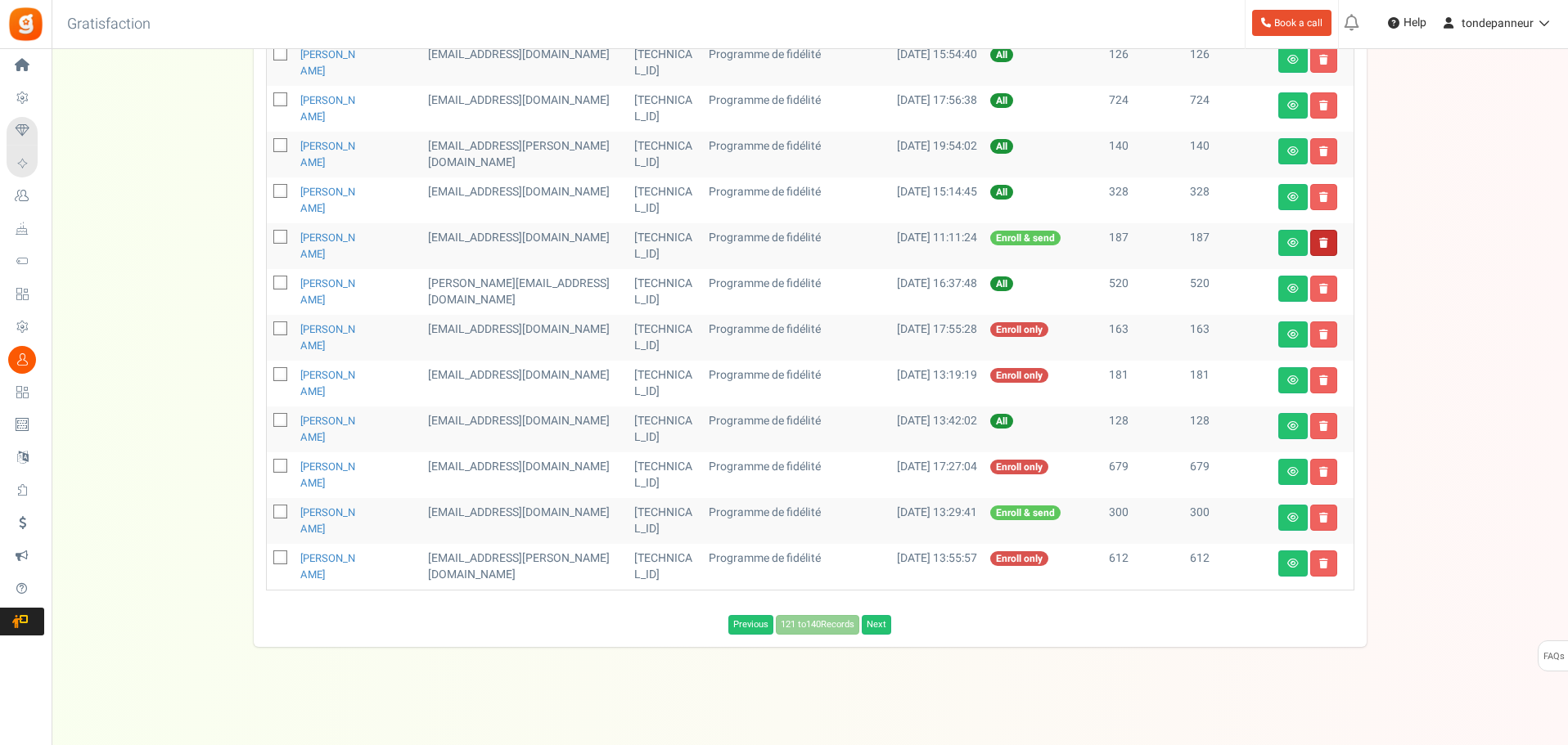
click at [1330, 244] on link at bounding box center [1323, 243] width 27 height 26
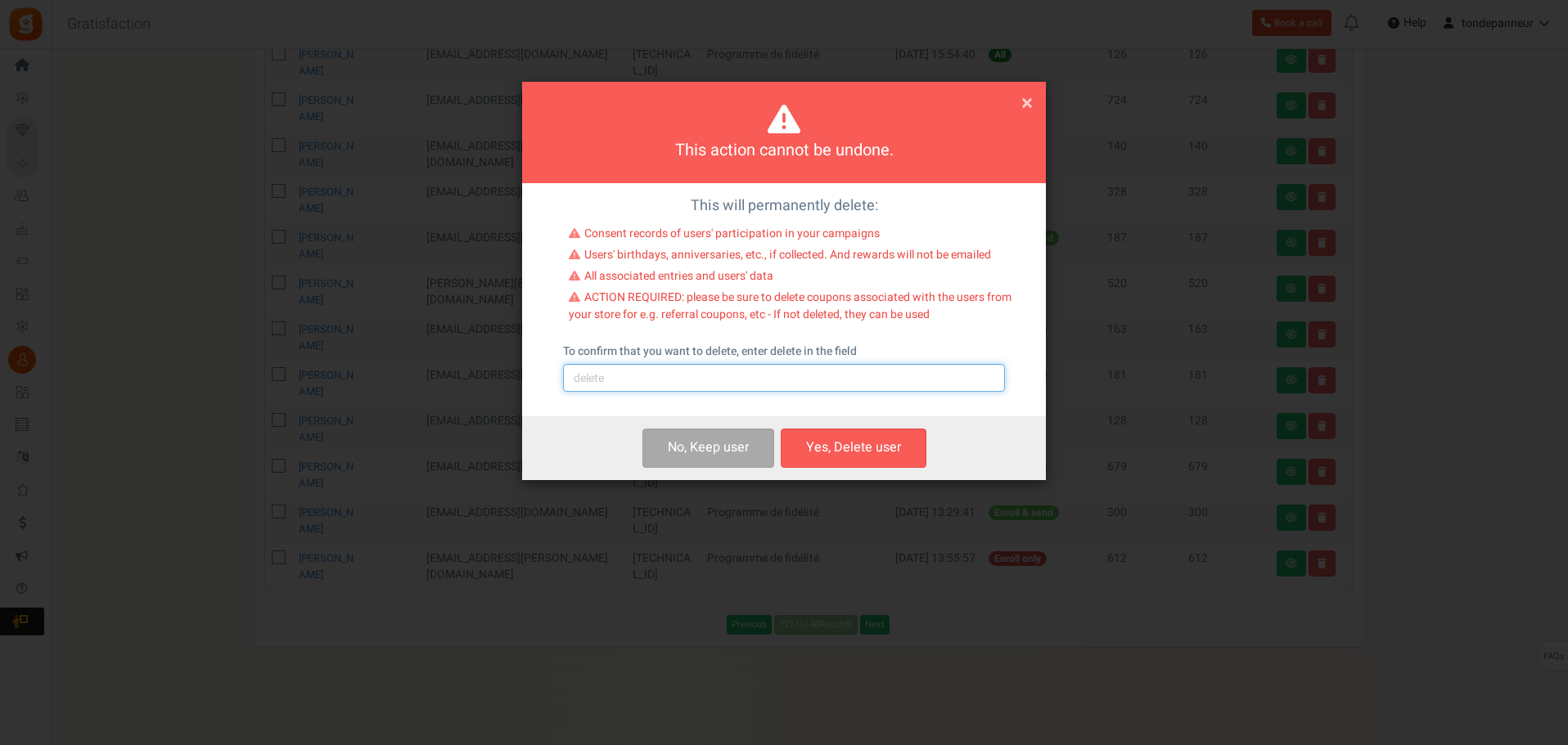
click at [708, 380] on input "text" at bounding box center [784, 378] width 442 height 28
type input "delete"
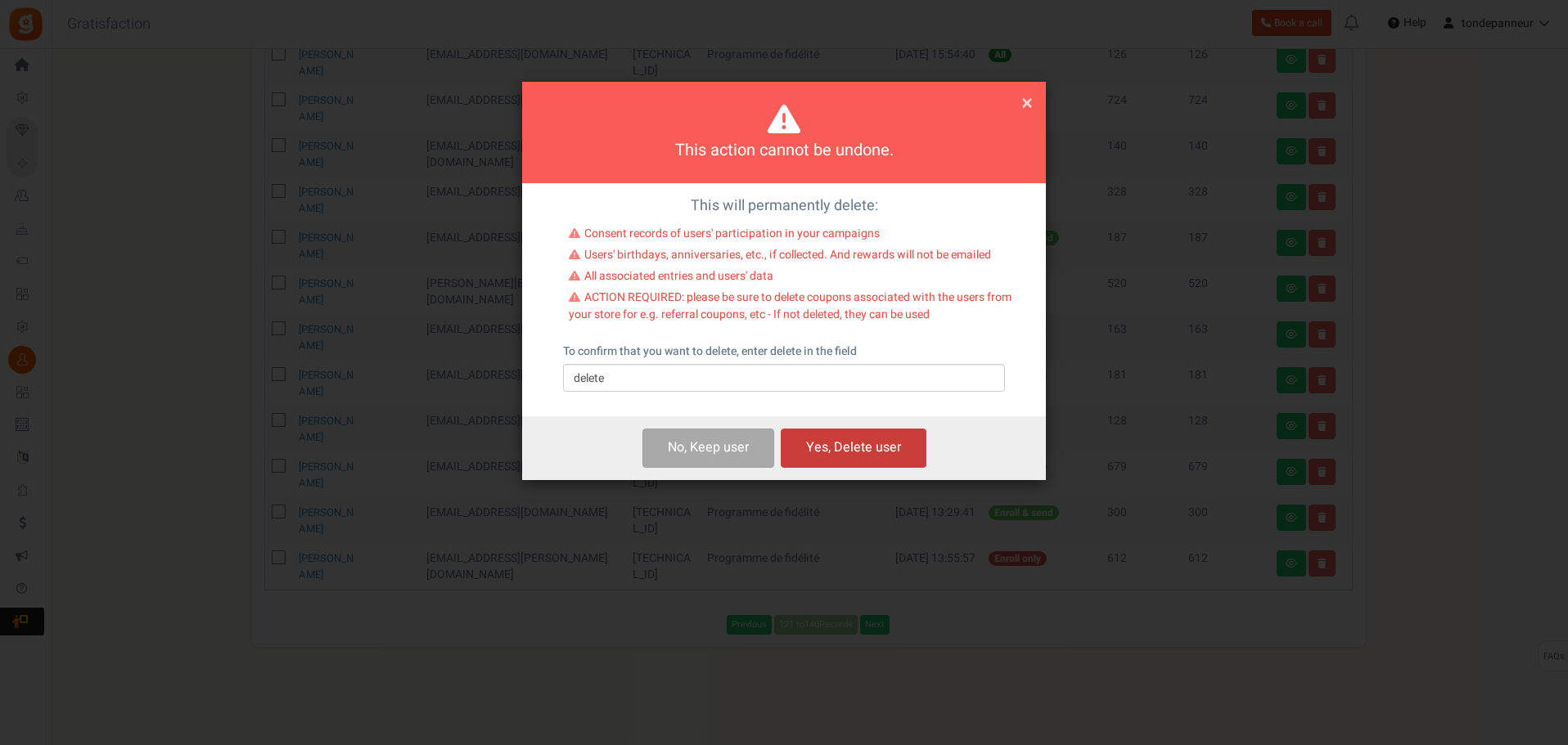
click at [869, 442] on button "Yes, Delete user" at bounding box center [853, 448] width 146 height 38
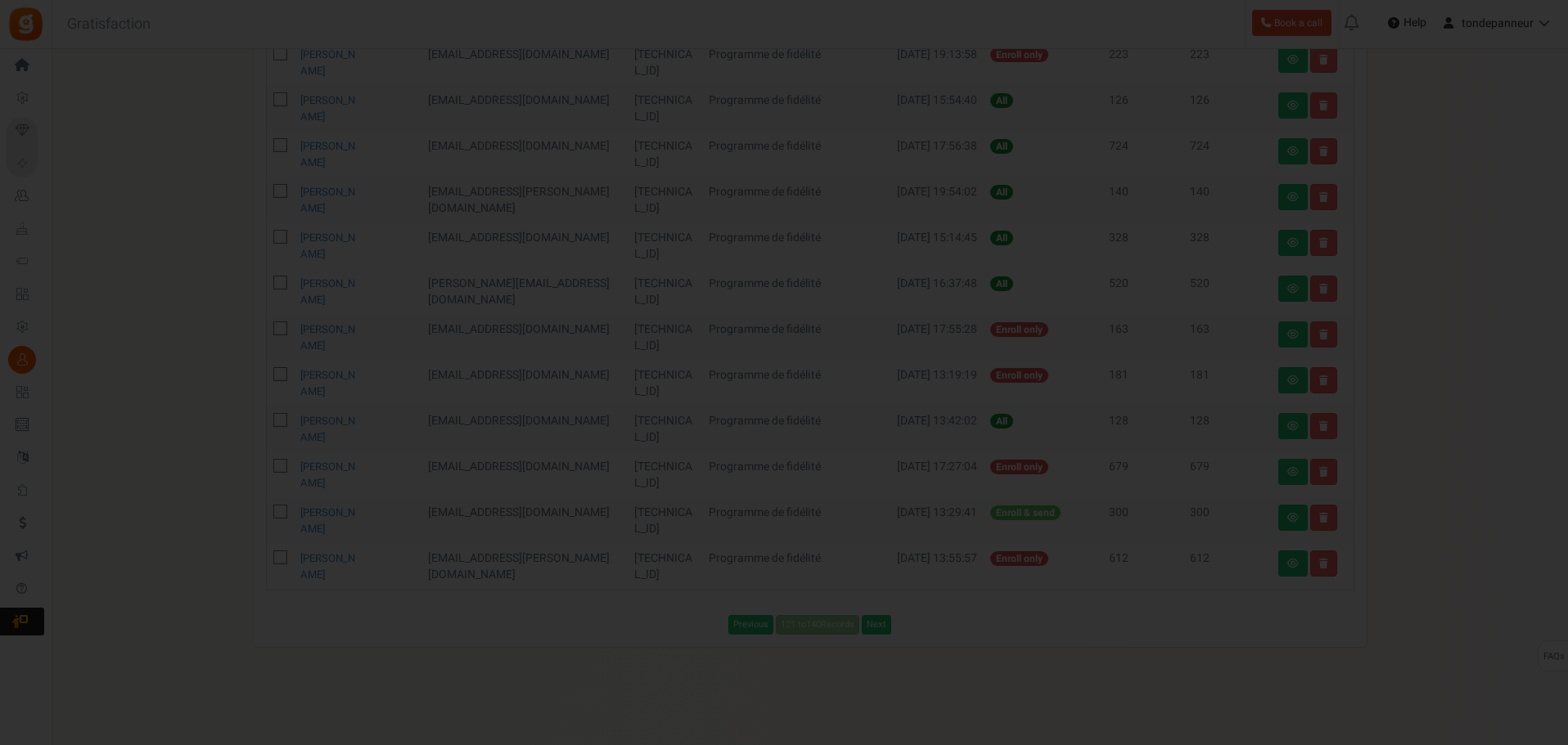
scroll to position [673, 0]
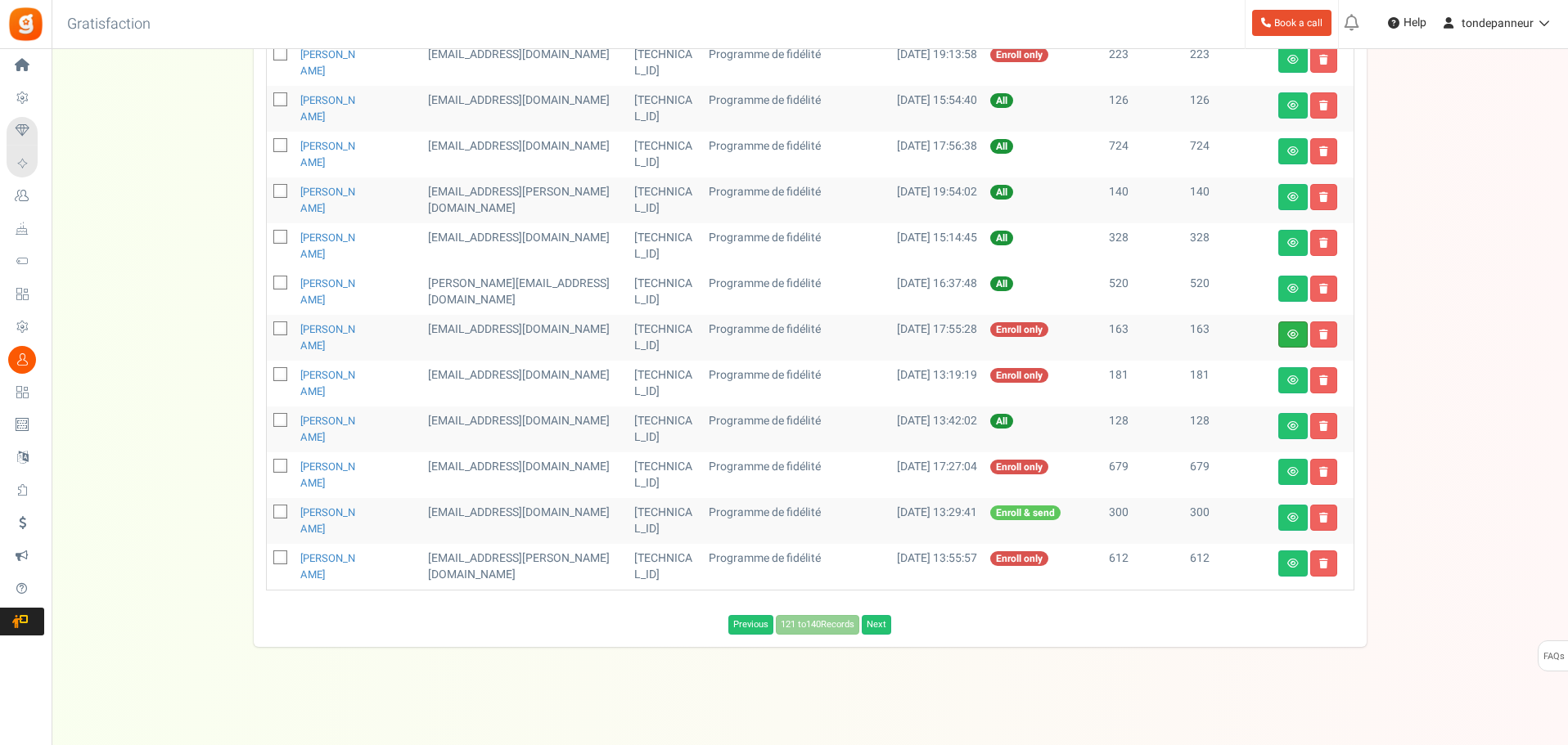
click at [1288, 340] on link at bounding box center [1293, 335] width 30 height 26
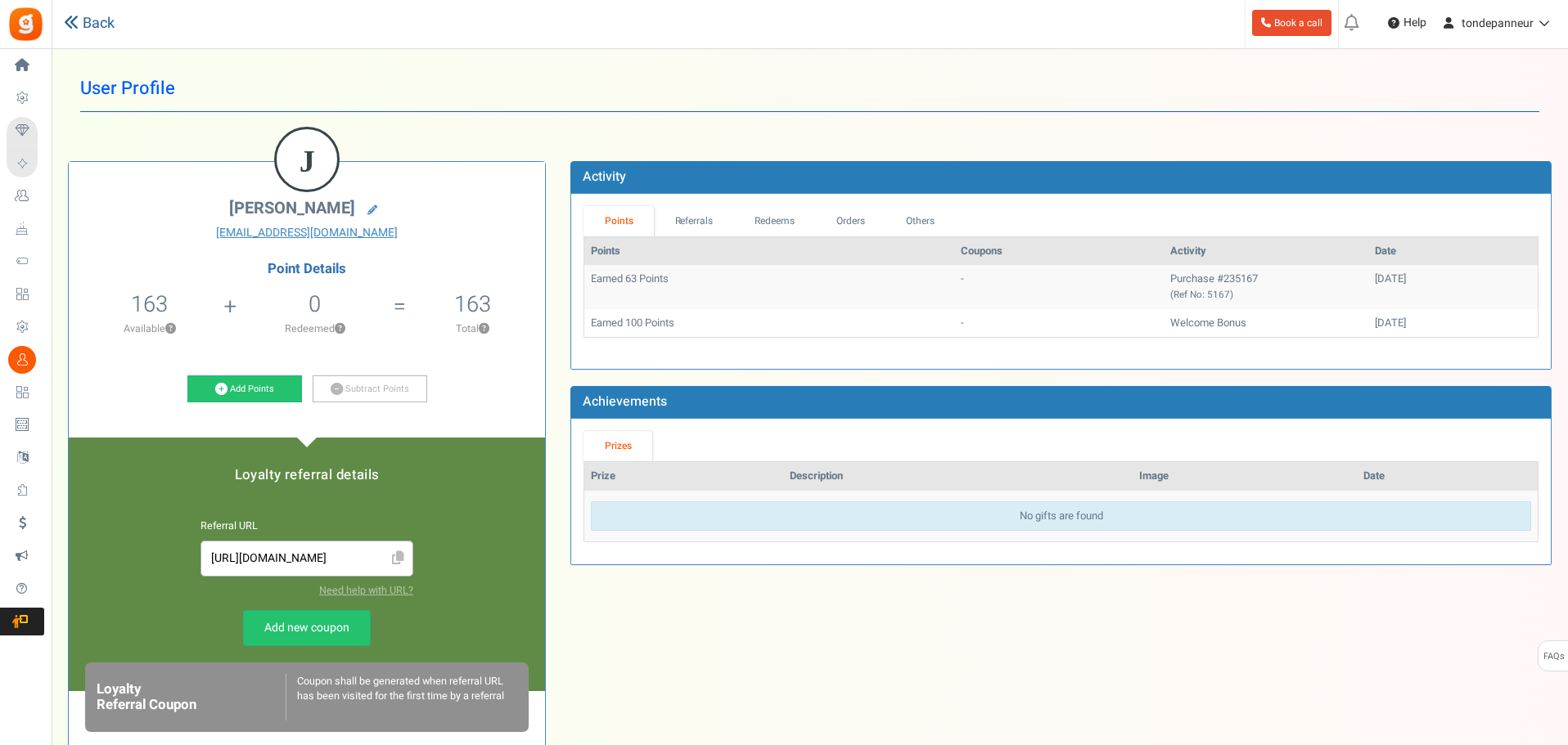
click at [103, 22] on link "Back" at bounding box center [89, 24] width 51 height 21
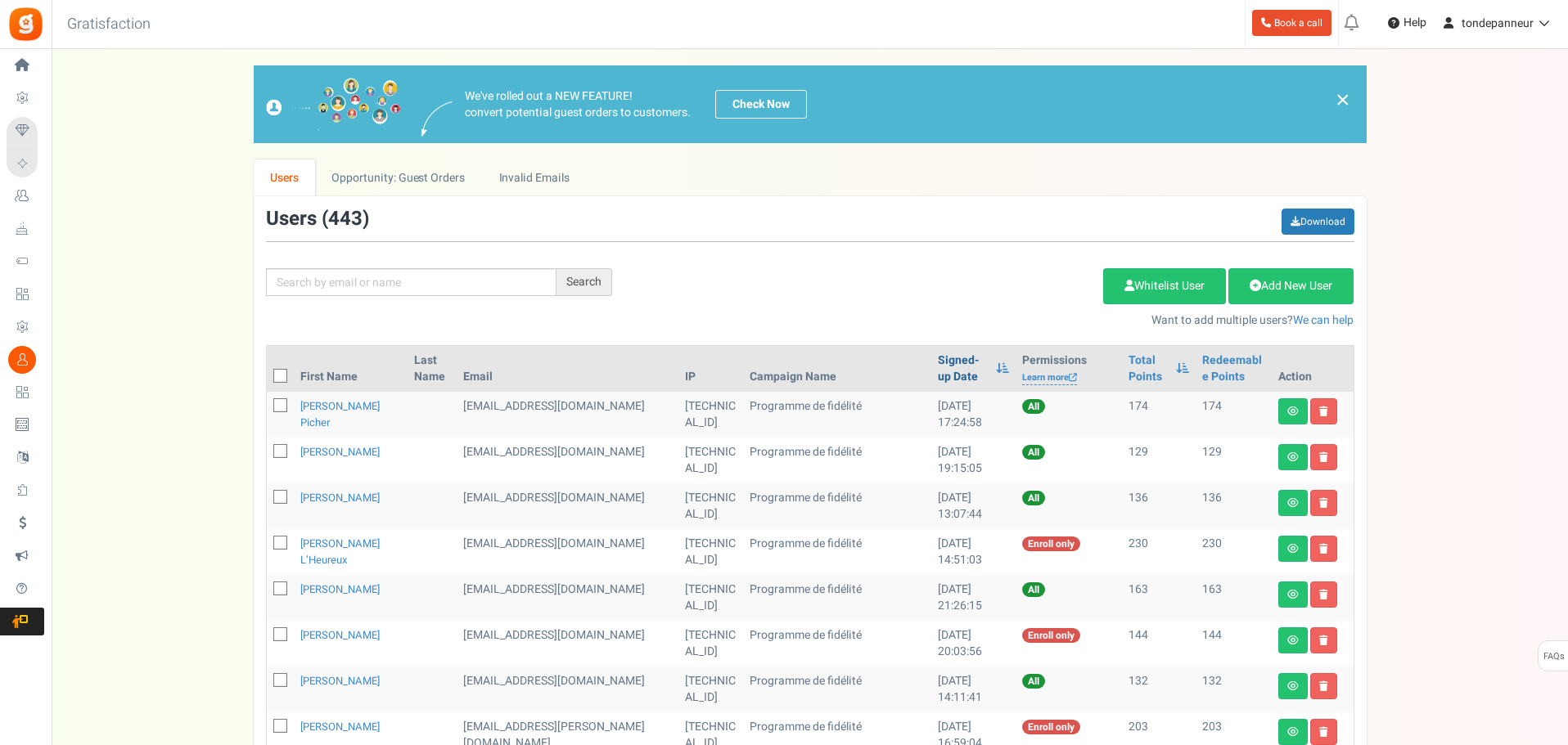
click at [937, 364] on link "Signed-up Date" at bounding box center [962, 369] width 50 height 32
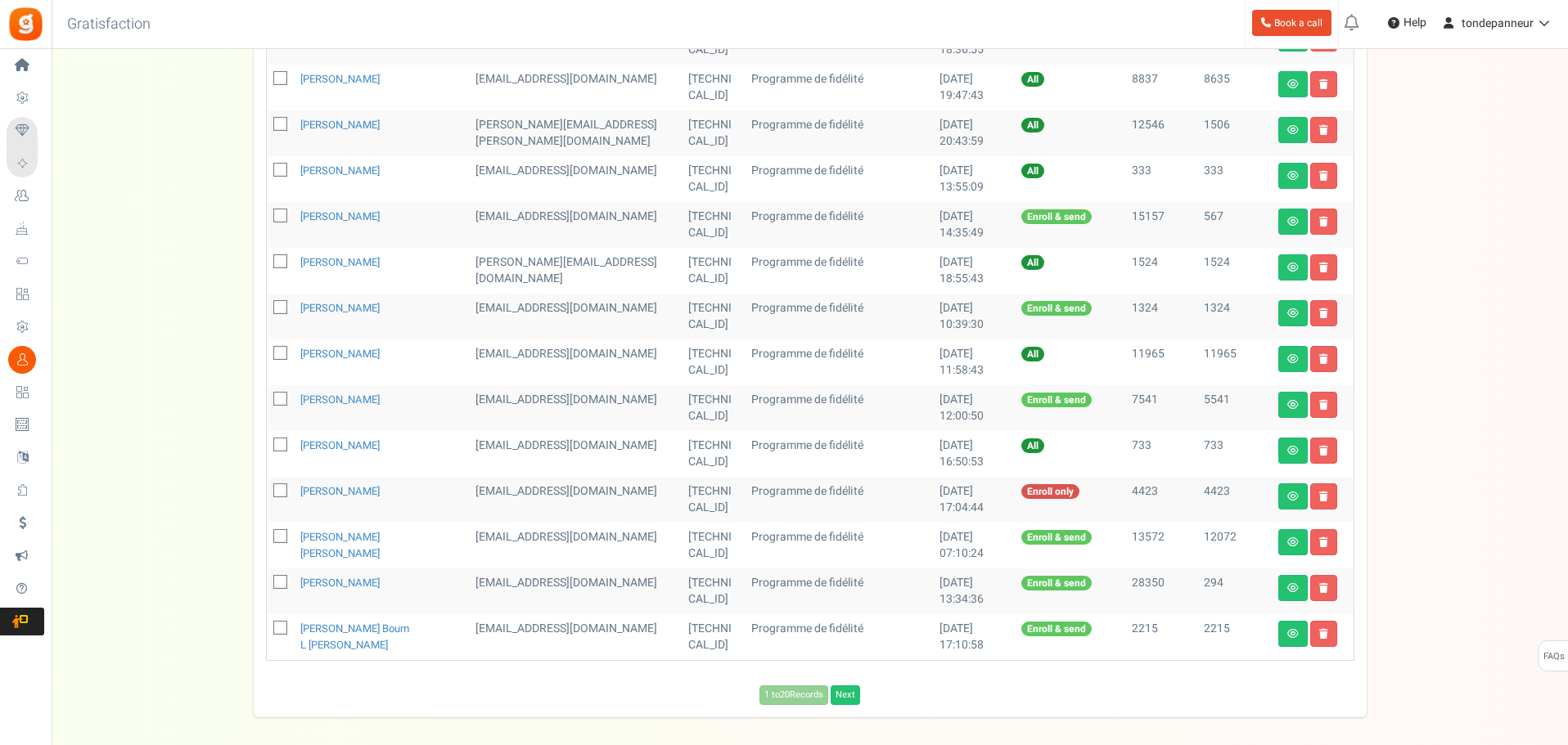
scroll to position [654, 0]
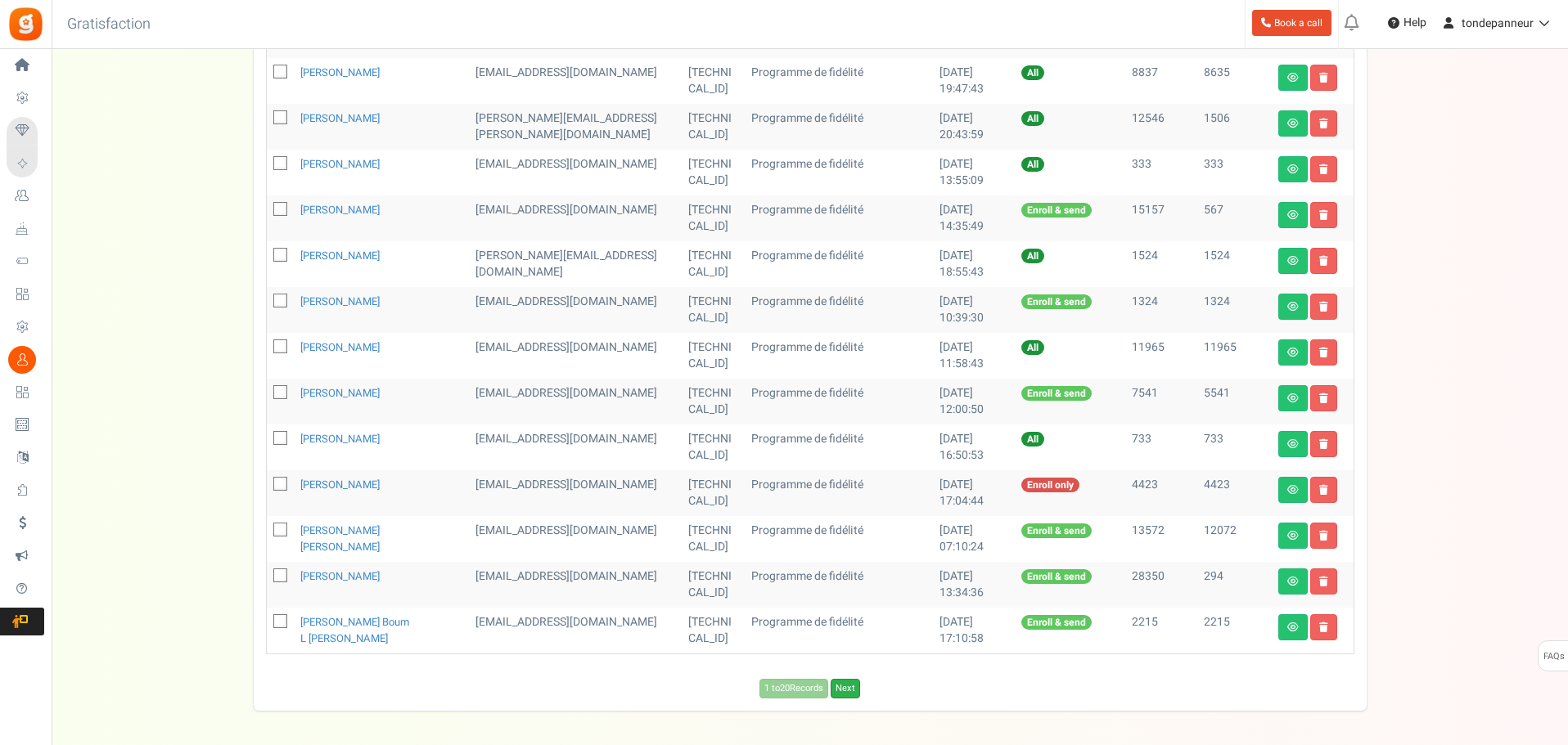
click at [837, 693] on link "Next" at bounding box center [846, 688] width 30 height 19
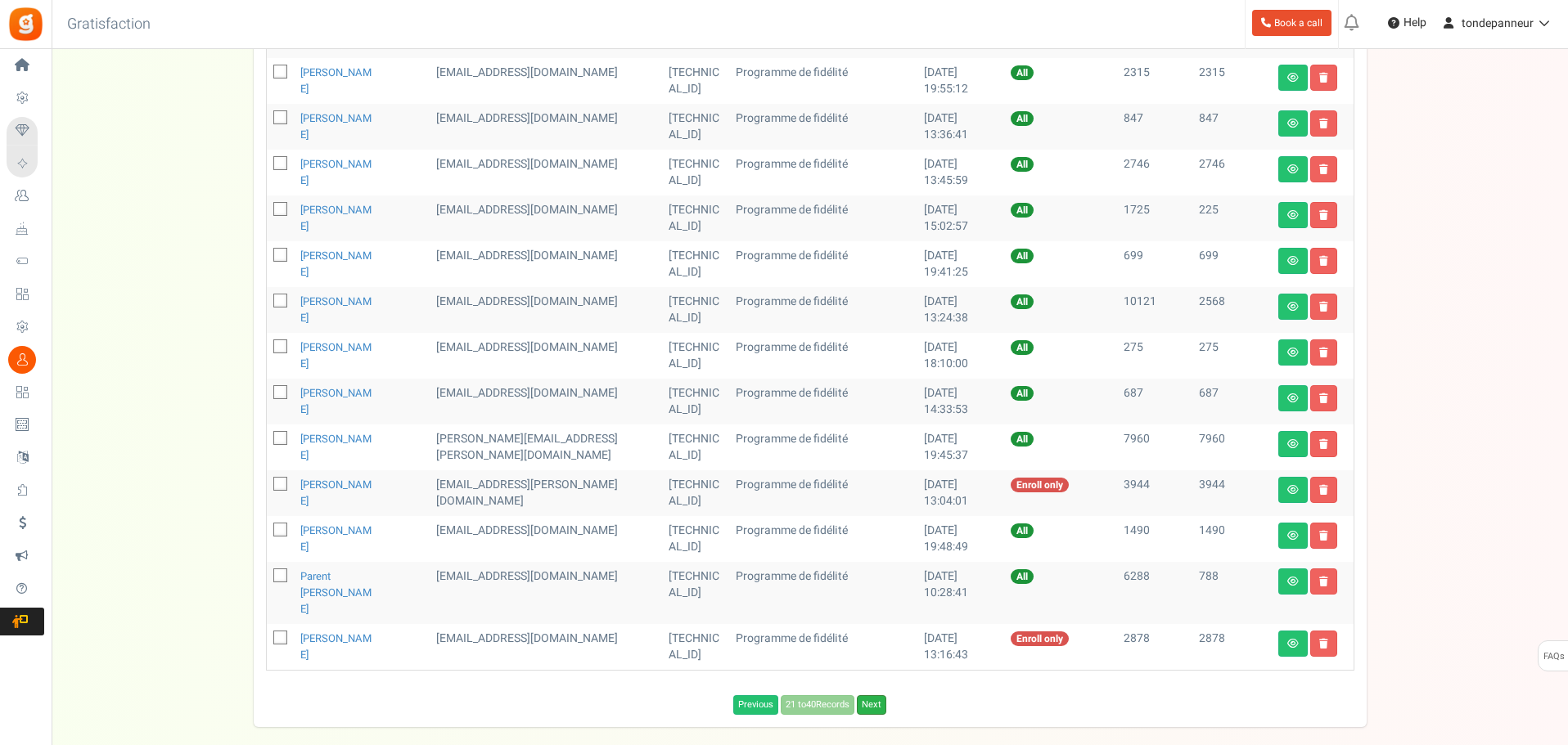
click at [862, 695] on link "Next" at bounding box center [872, 705] width 30 height 19
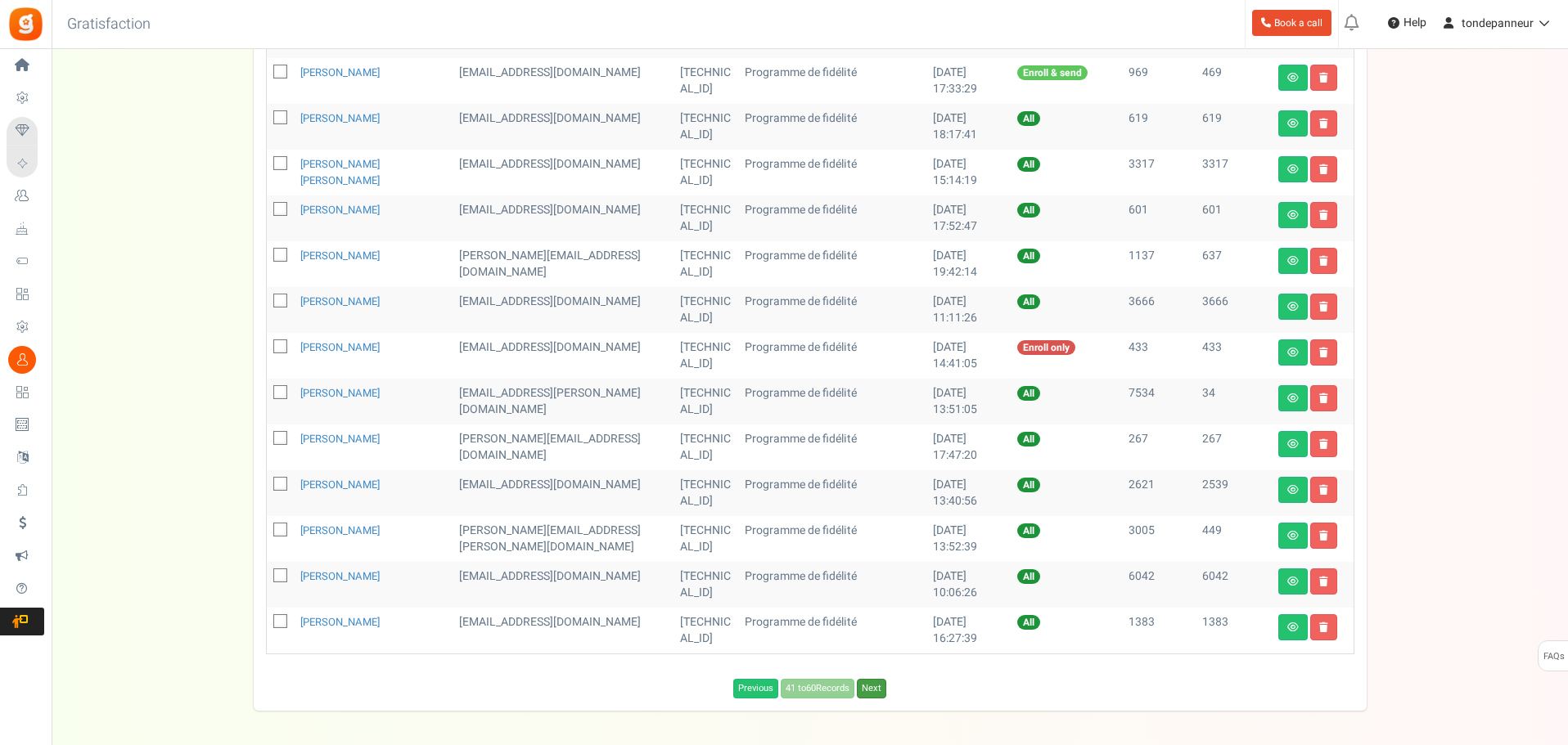
click at [867, 693] on link "Next" at bounding box center [872, 688] width 30 height 19
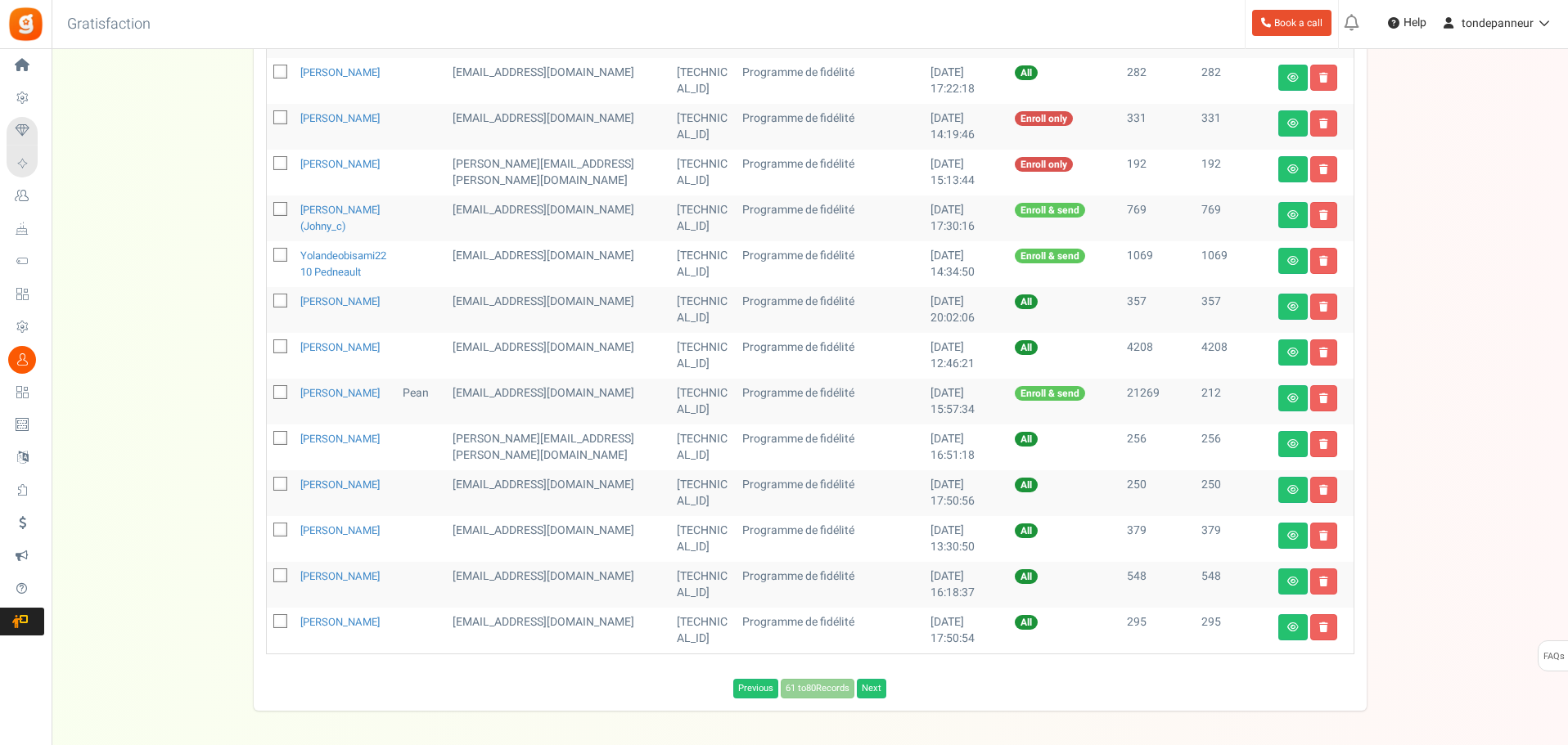
click at [867, 693] on div "Previous 61 to 80 Records Next Loading..." at bounding box center [810, 685] width 1113 height 28
click at [869, 699] on link "Next" at bounding box center [872, 688] width 30 height 19
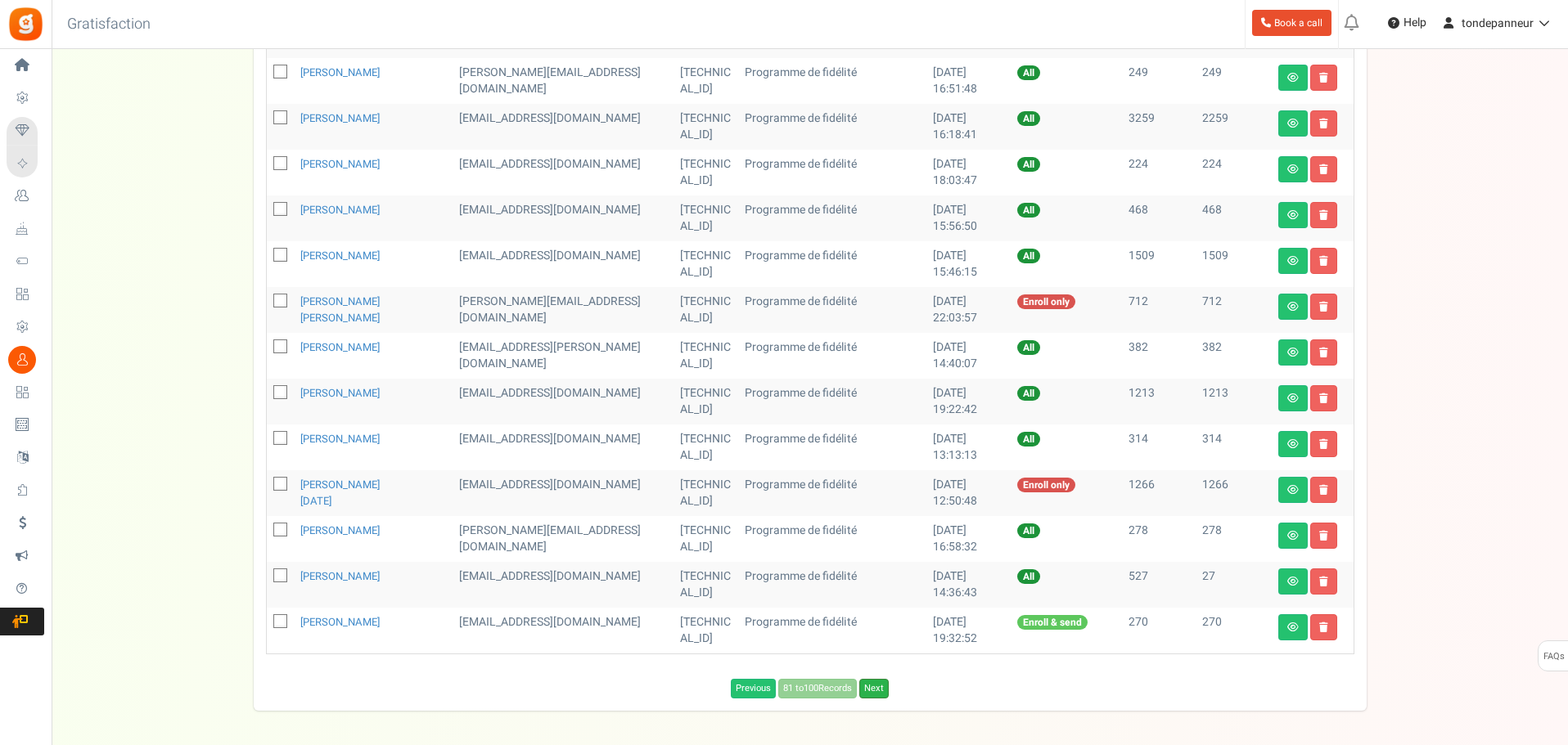
click at [871, 698] on link "Next" at bounding box center [874, 688] width 30 height 19
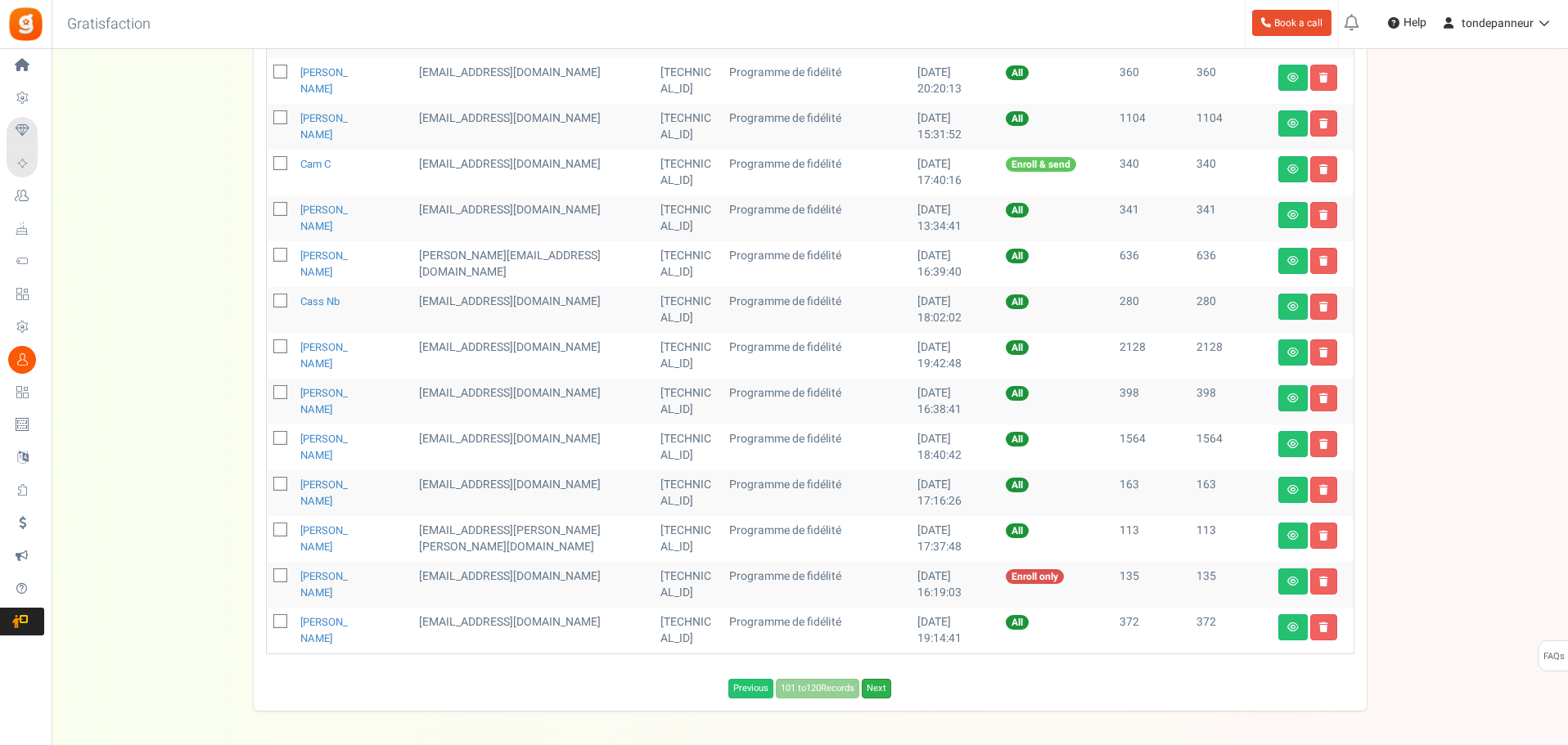
click at [871, 693] on link "Next" at bounding box center [876, 688] width 30 height 19
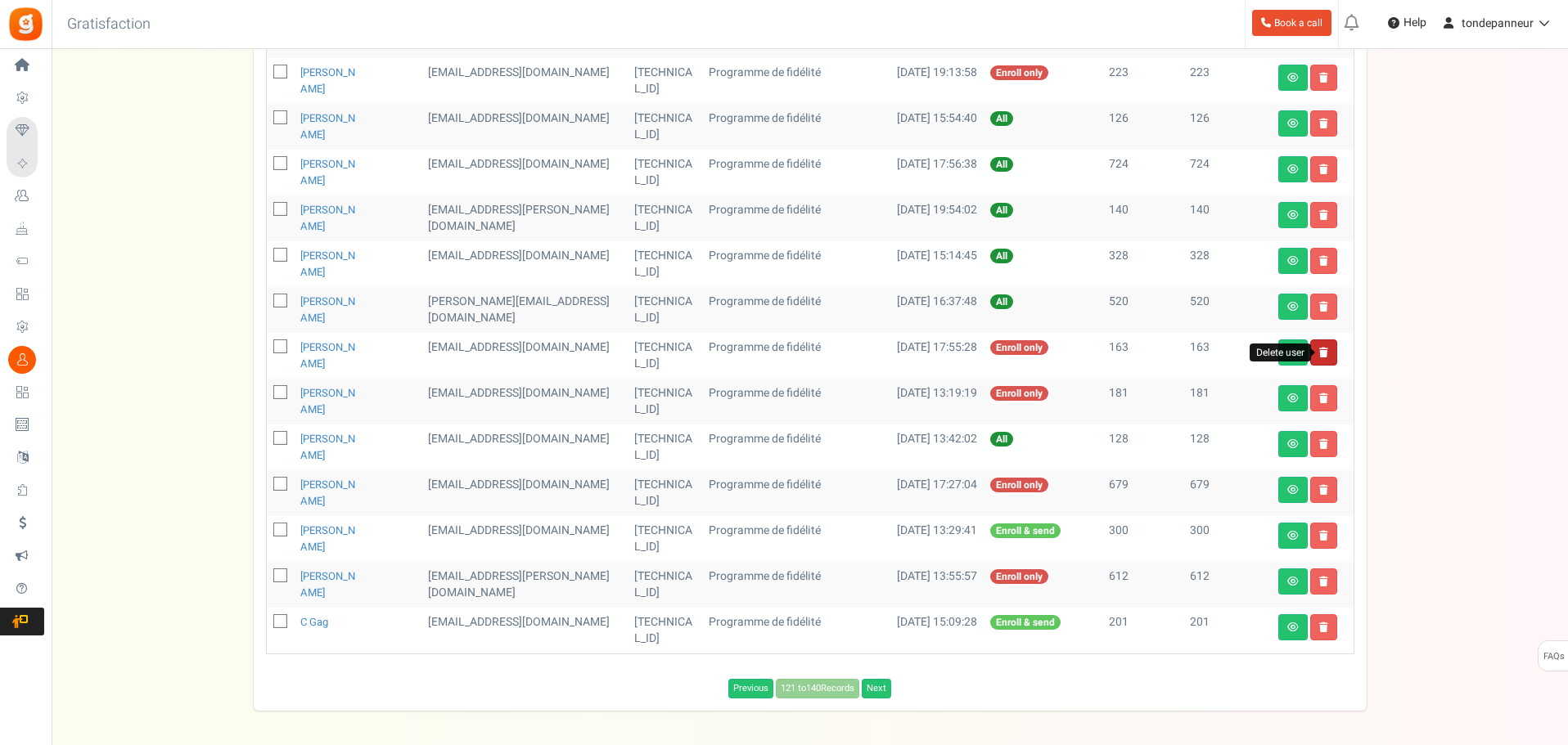
click at [1319, 354] on icon at bounding box center [1323, 352] width 9 height 10
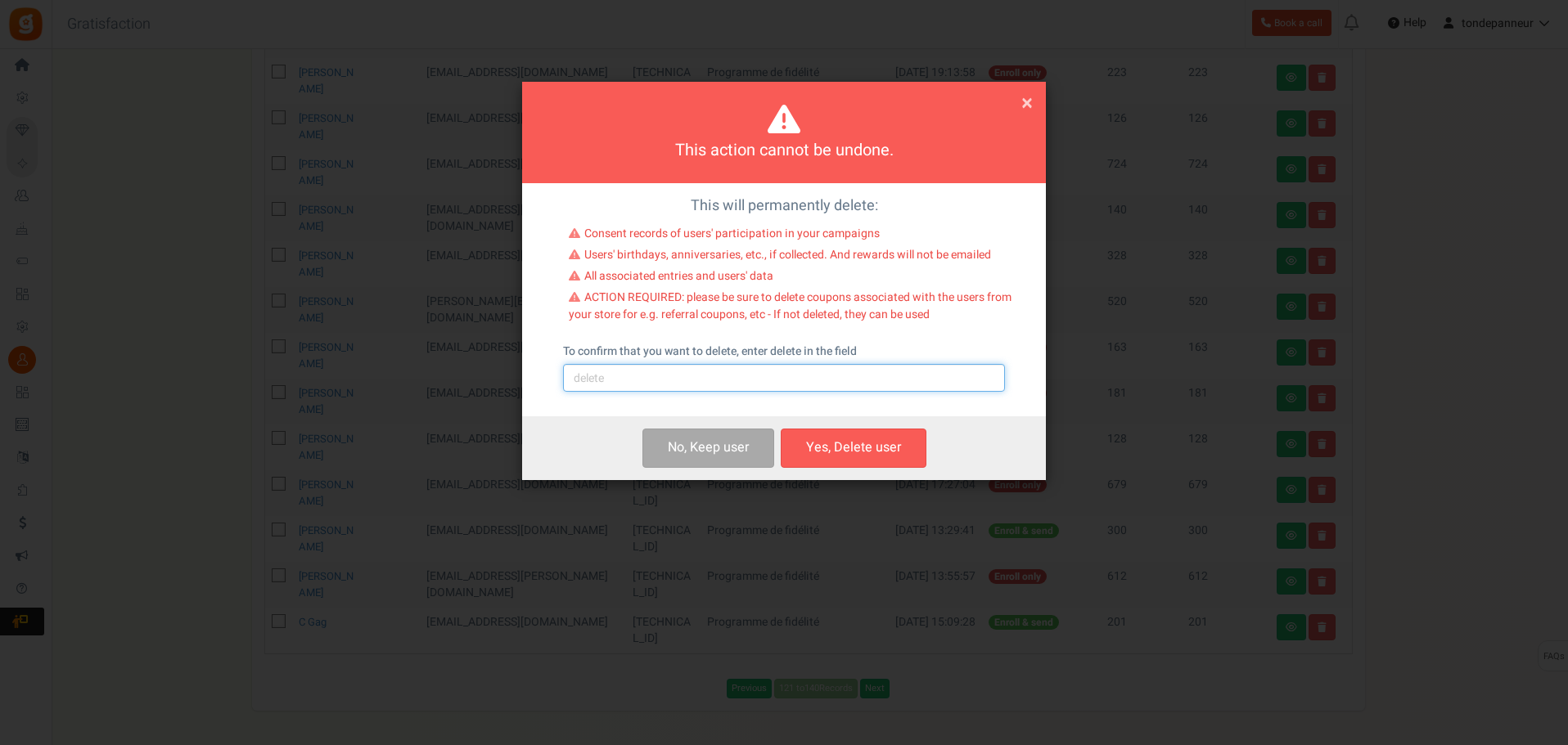
click at [658, 383] on input "text" at bounding box center [784, 378] width 442 height 28
type input "delete"
click at [873, 445] on button "Yes, Delete user" at bounding box center [853, 448] width 146 height 38
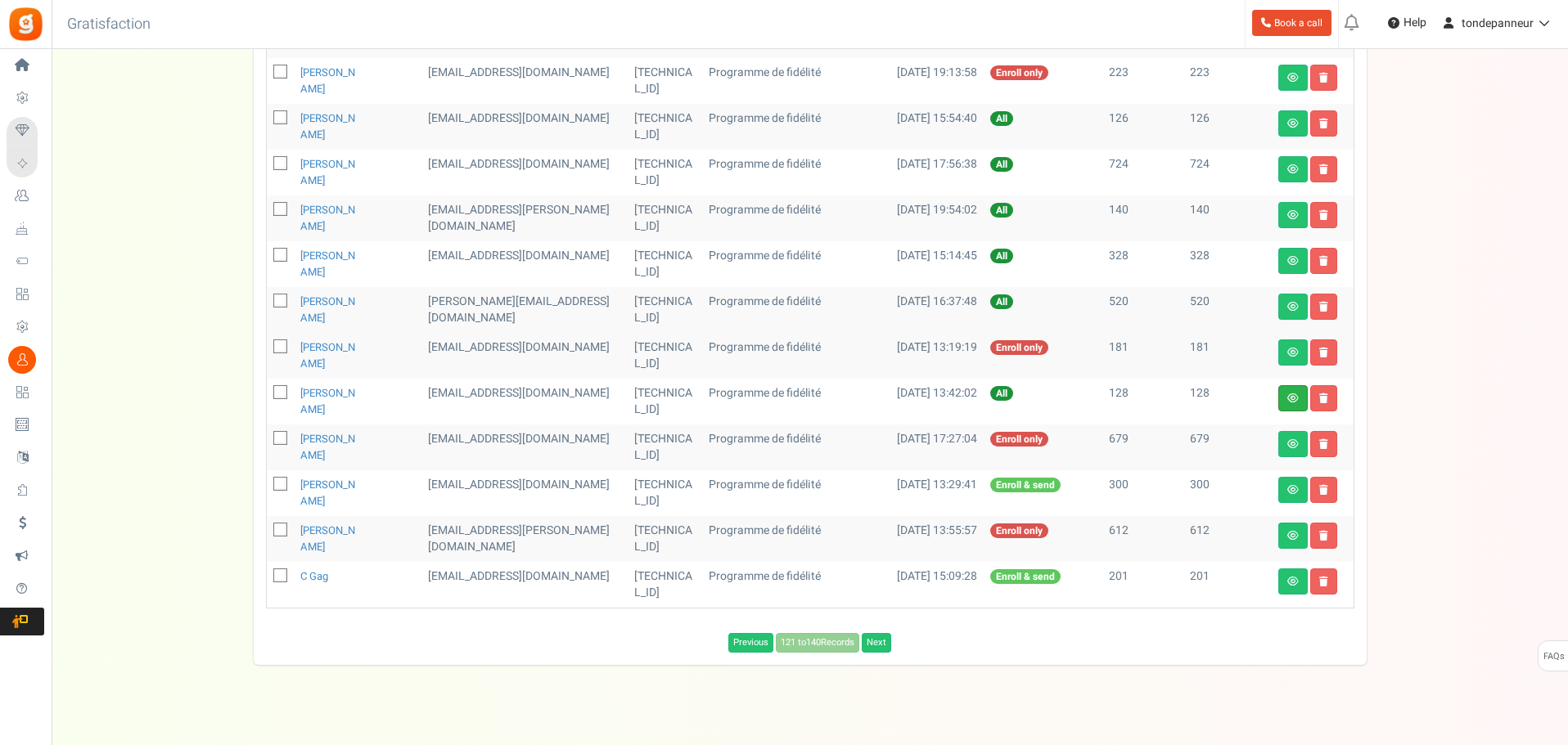
click at [1299, 396] on link at bounding box center [1293, 398] width 30 height 26
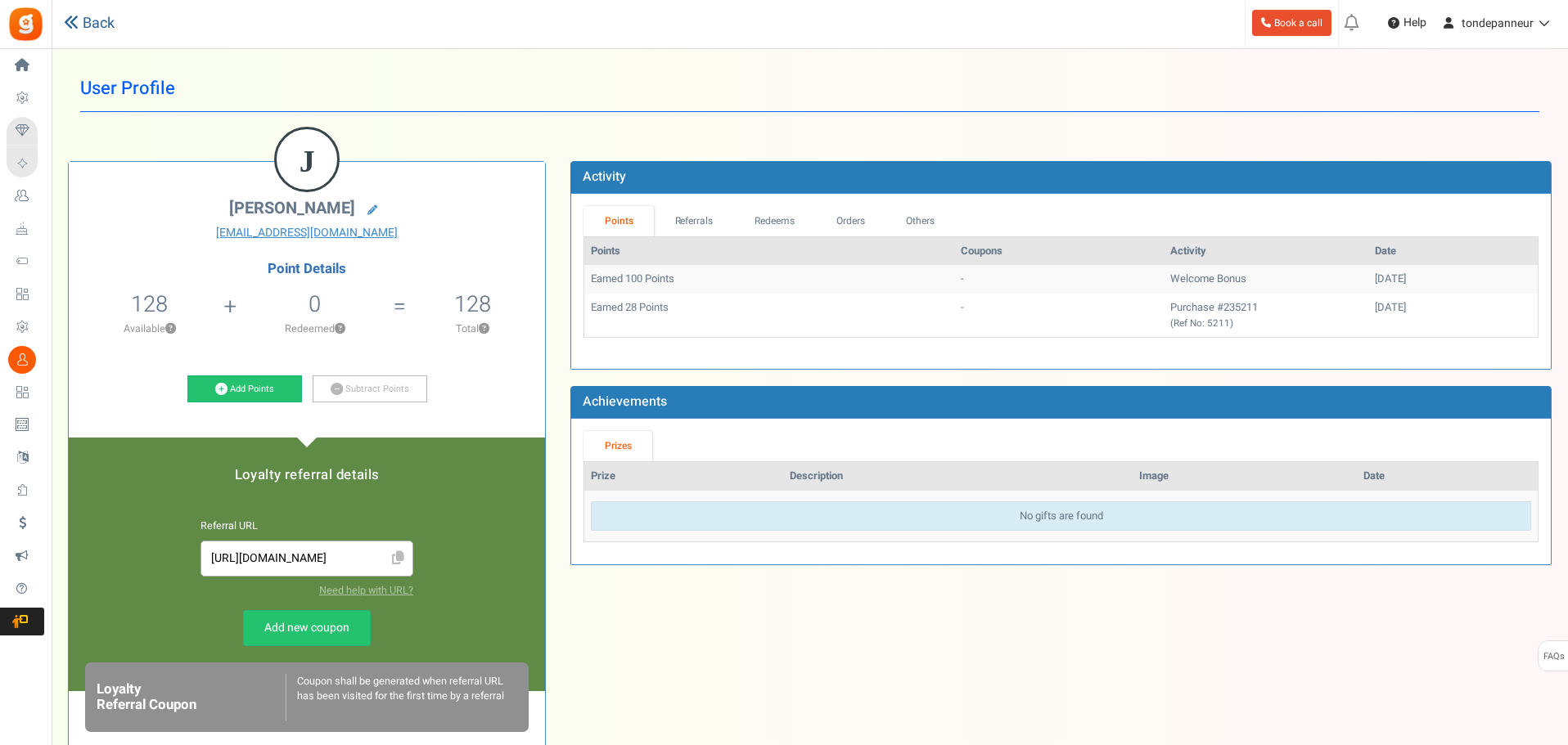
click at [96, 23] on link "Back" at bounding box center [89, 24] width 51 height 21
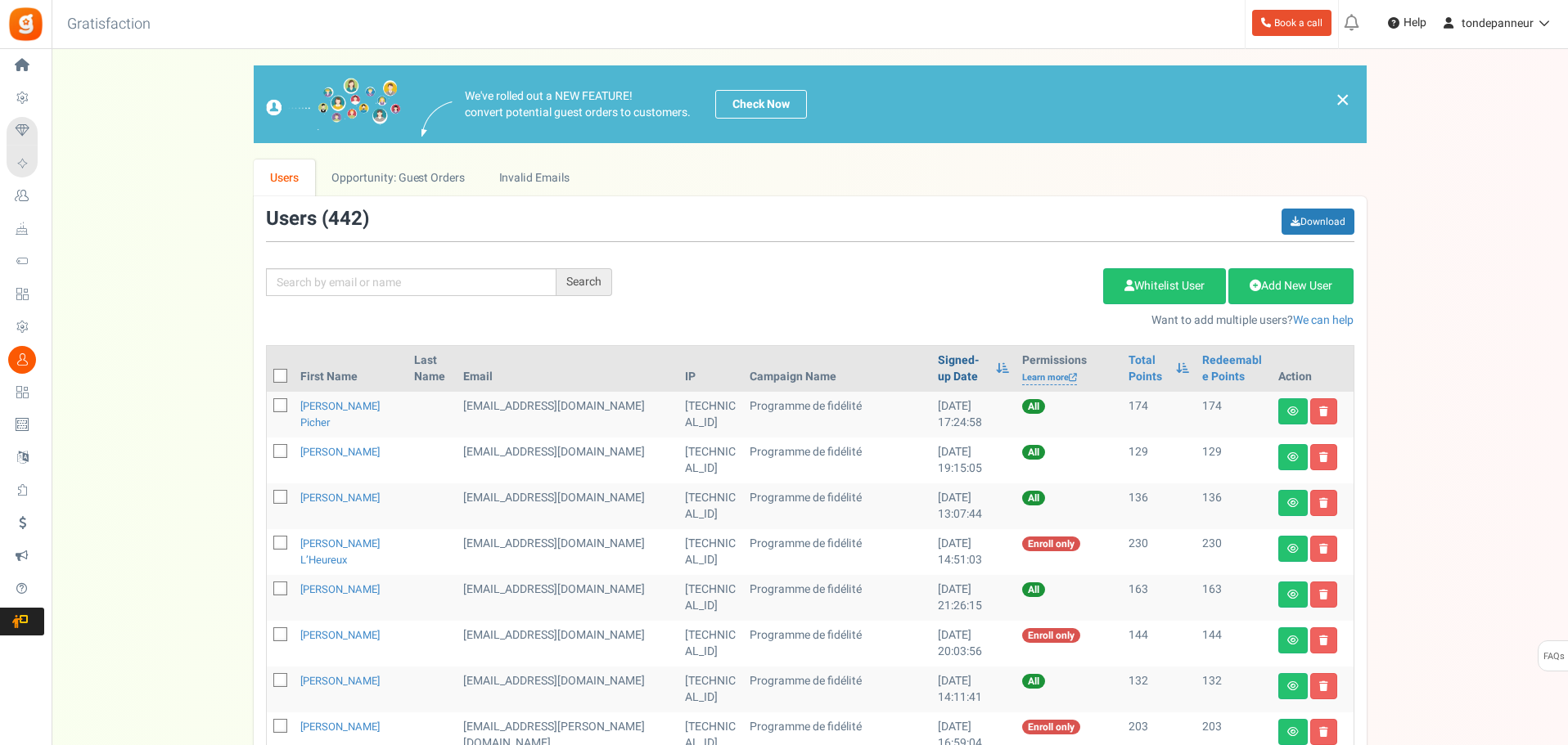
click at [937, 369] on link "Signed-up Date" at bounding box center [962, 369] width 50 height 32
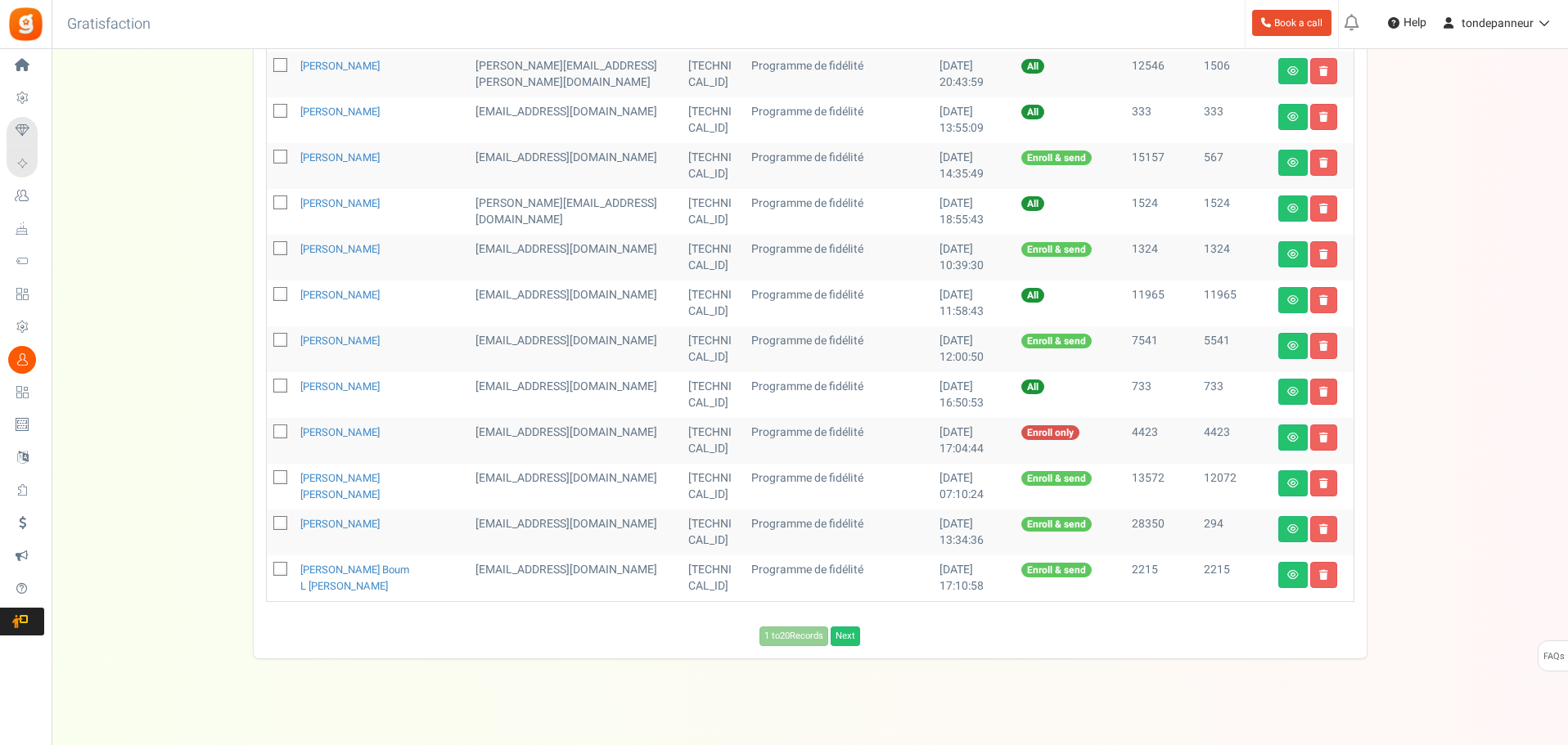
scroll to position [718, 0]
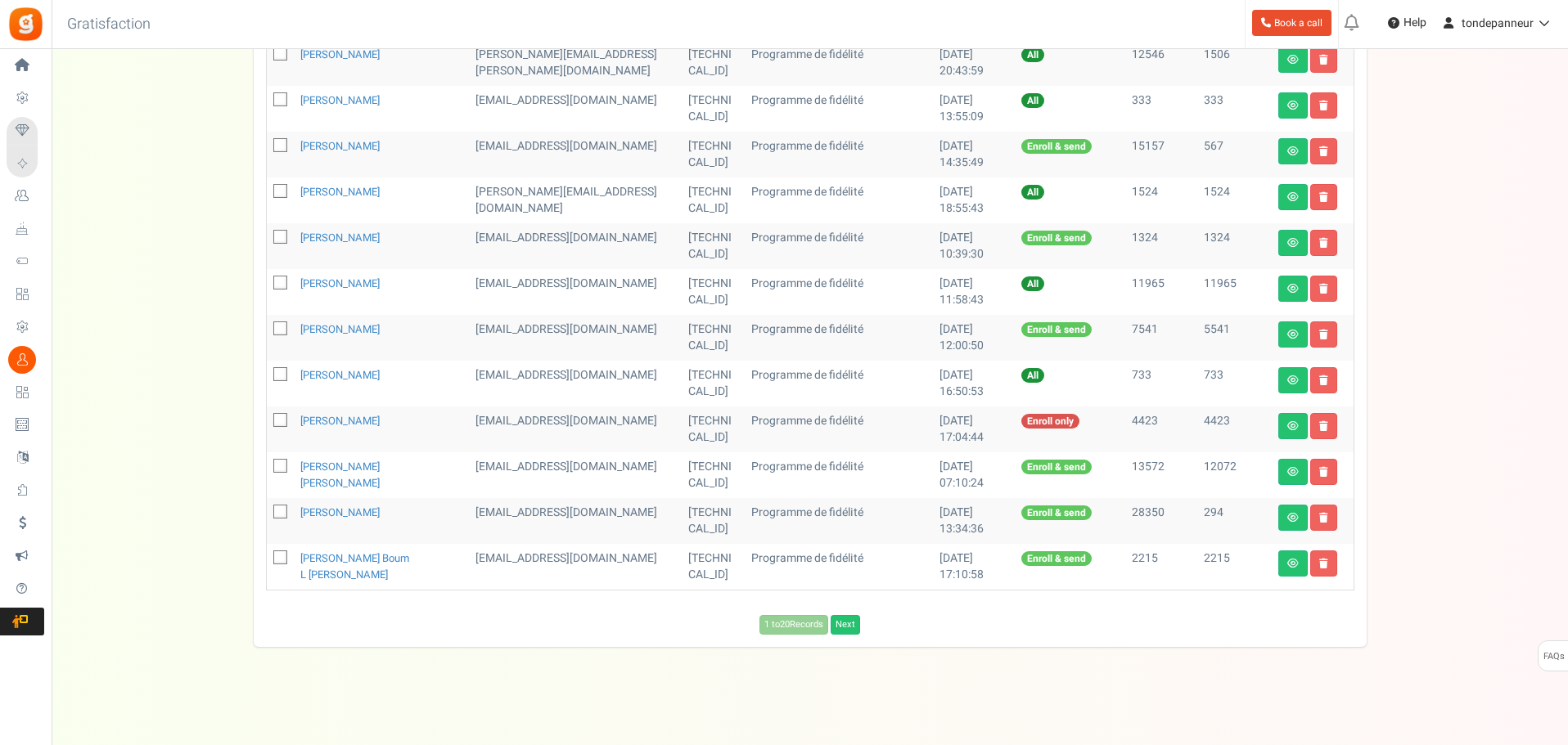
click at [845, 635] on div "Users ( 442 ) Download Search Add Etsy Order Delete Selected Users Import Users…" at bounding box center [810, 62] width 1113 height 1169
click at [846, 630] on link "Next" at bounding box center [846, 624] width 30 height 19
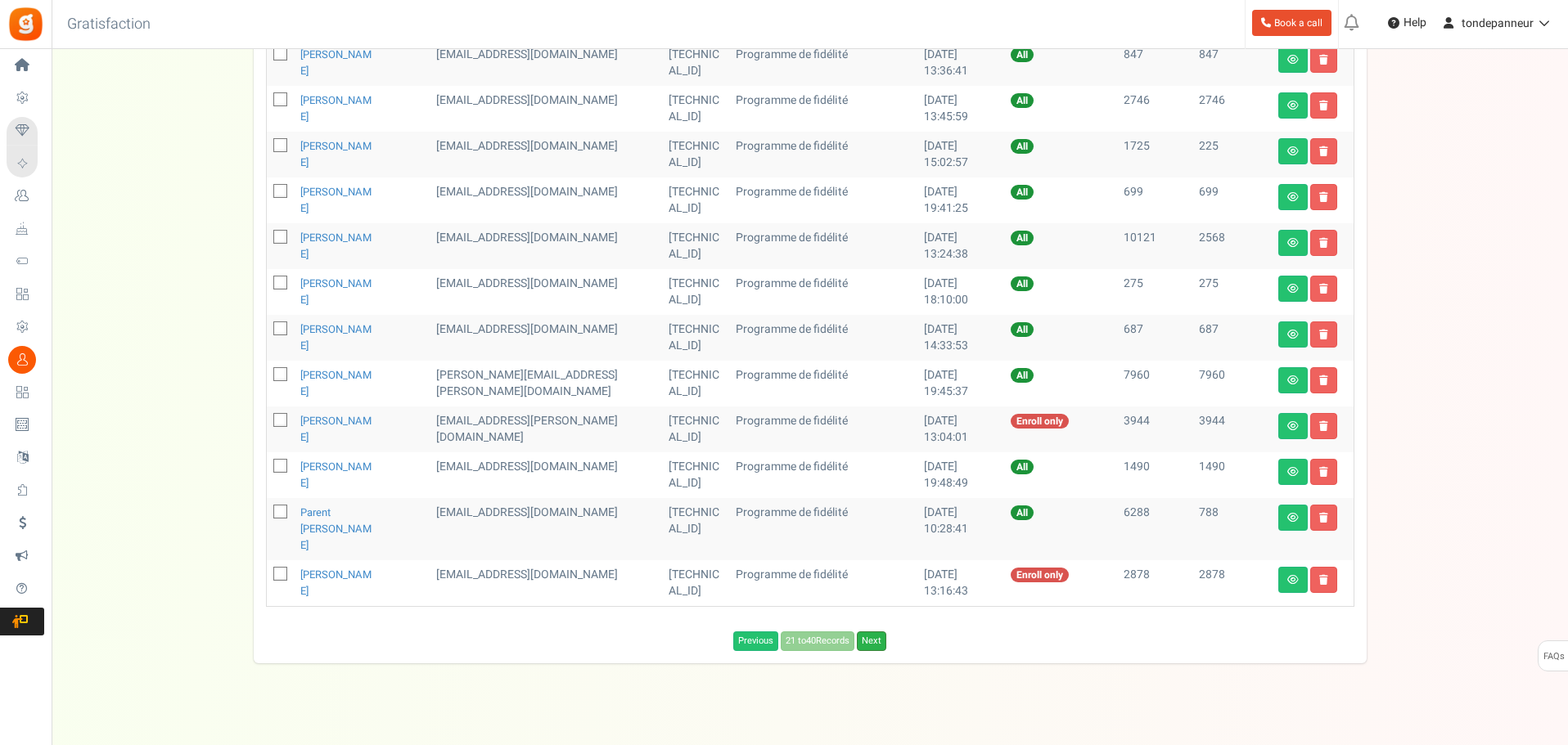
click at [874, 631] on link "Next" at bounding box center [872, 641] width 30 height 19
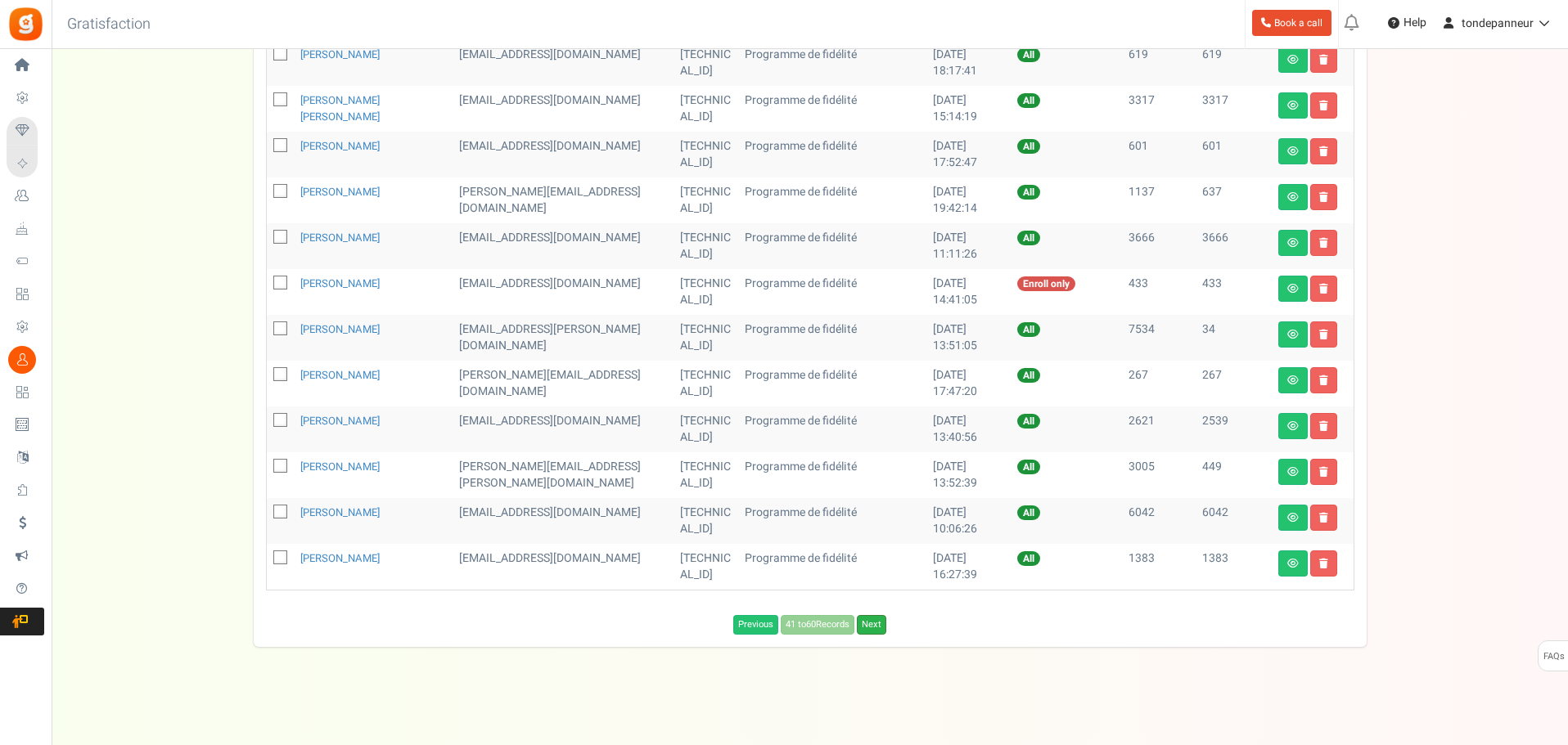
click at [879, 627] on link "Next" at bounding box center [872, 624] width 30 height 19
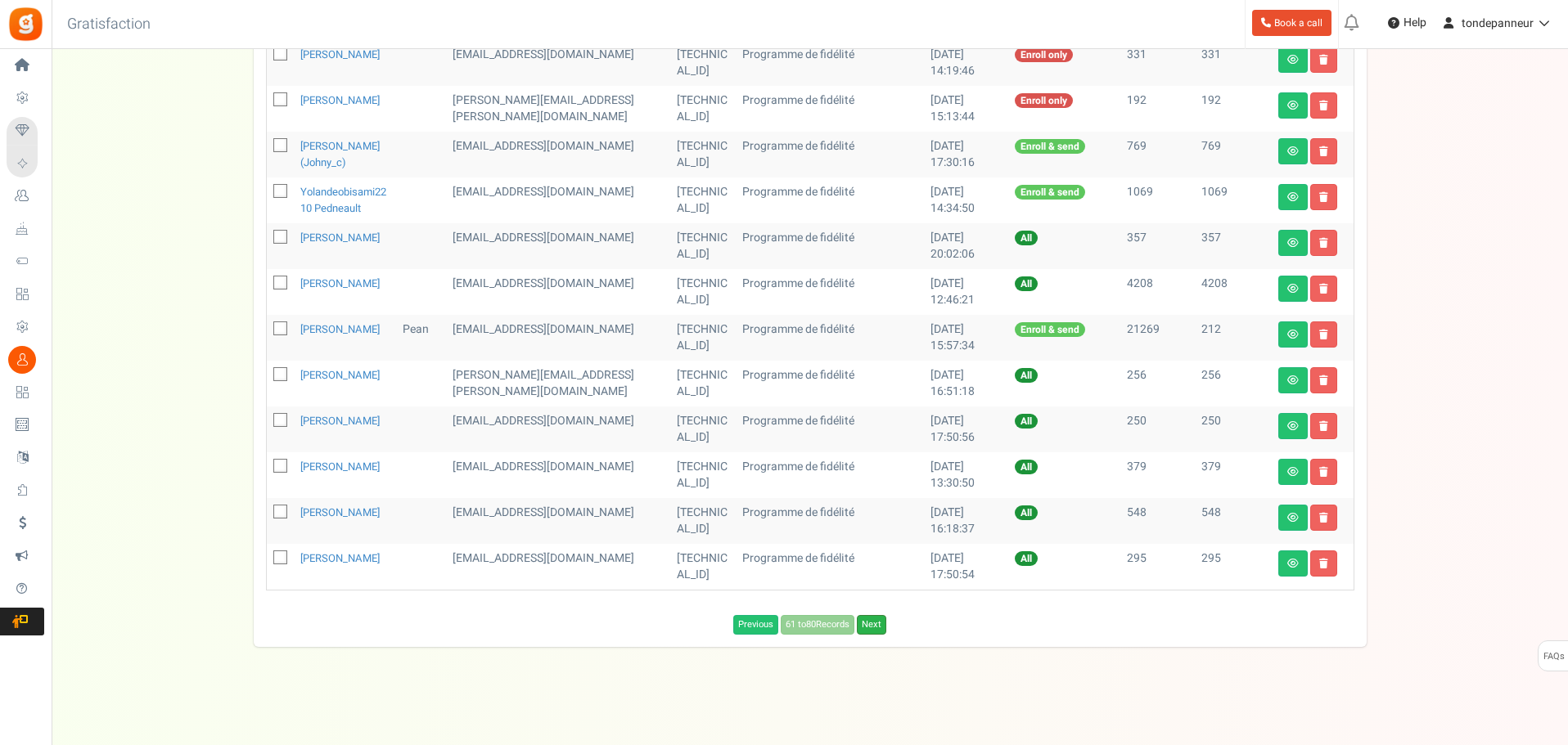
click at [877, 635] on link "Next" at bounding box center [872, 624] width 30 height 19
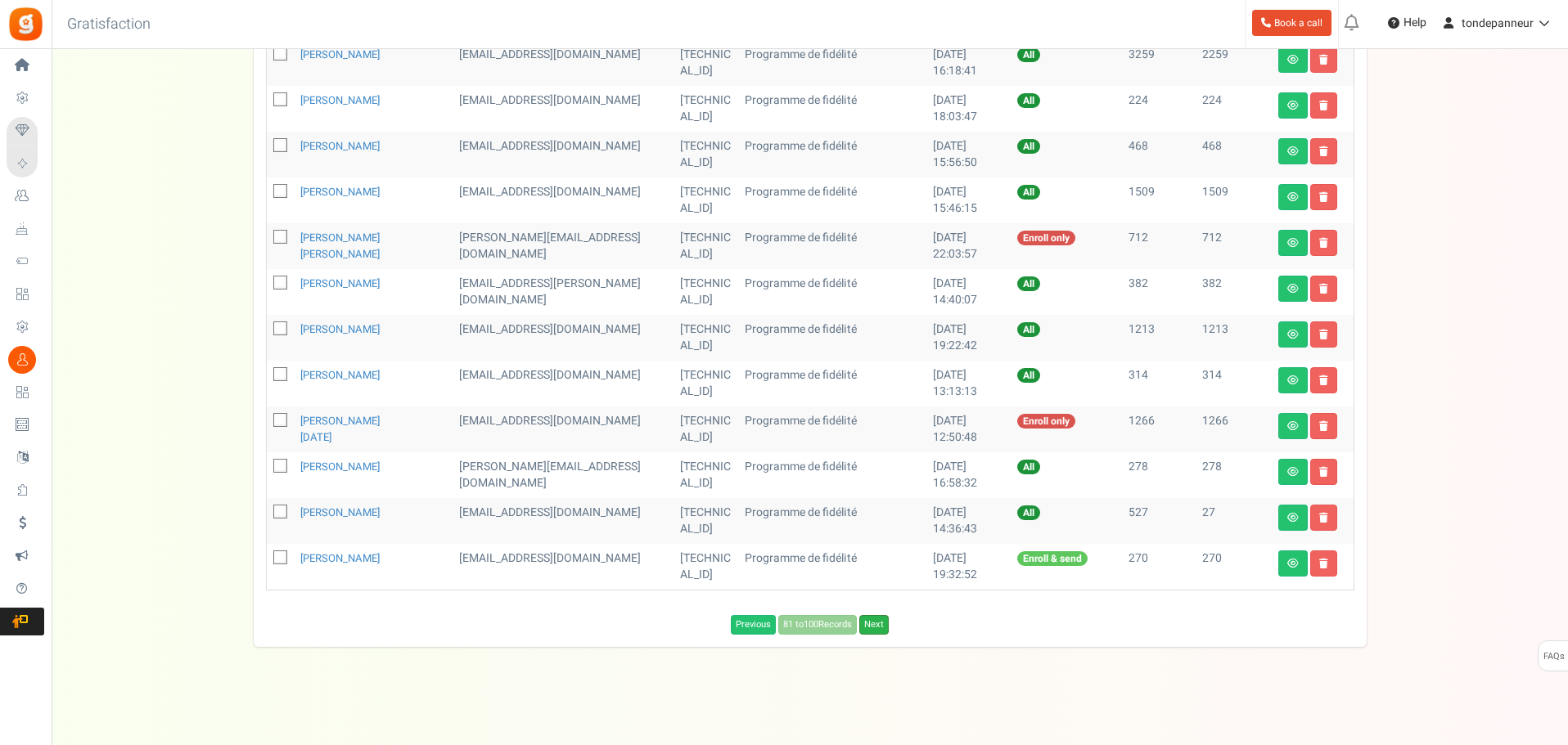
click at [871, 631] on link "Next" at bounding box center [874, 624] width 30 height 19
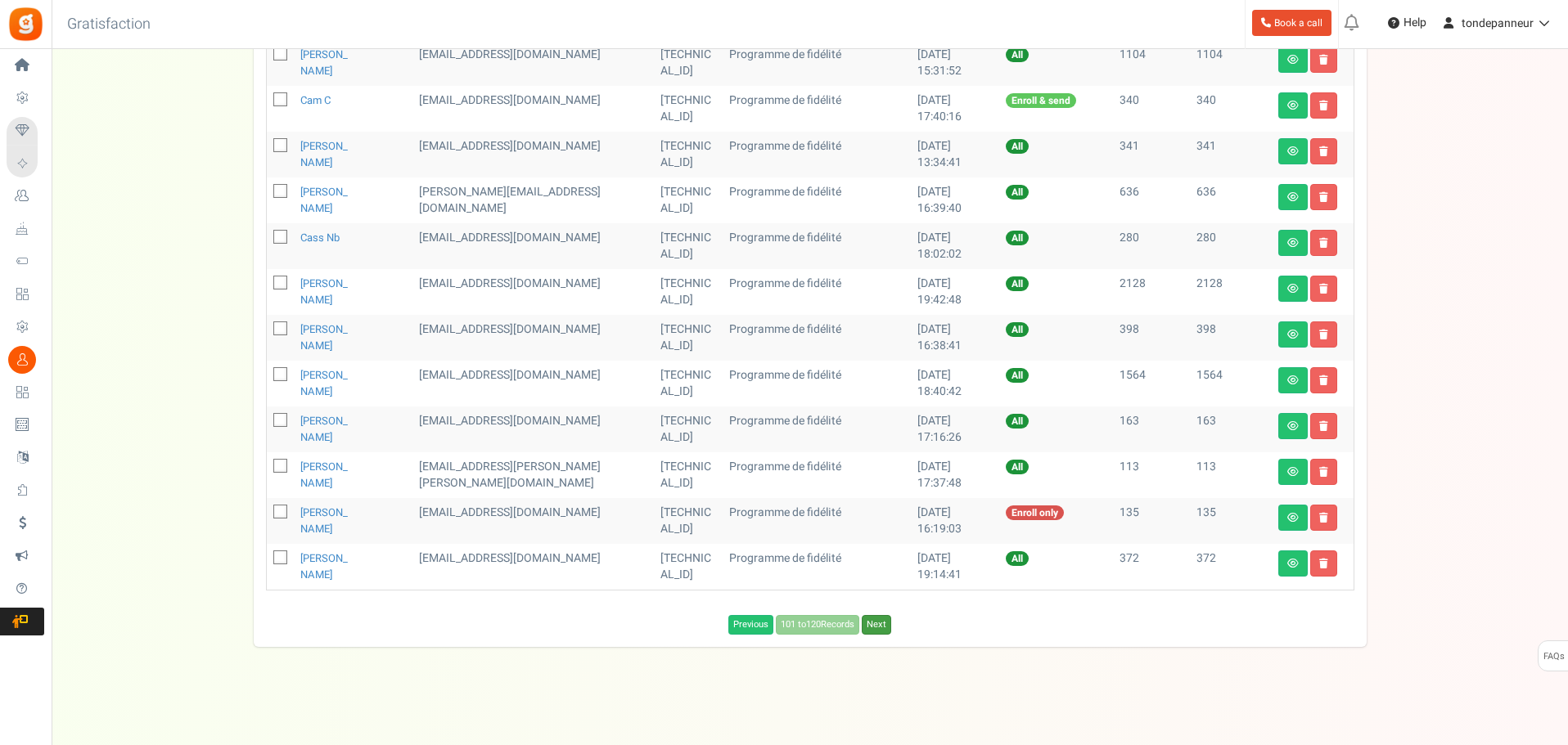
click at [871, 631] on link "Next" at bounding box center [876, 624] width 30 height 19
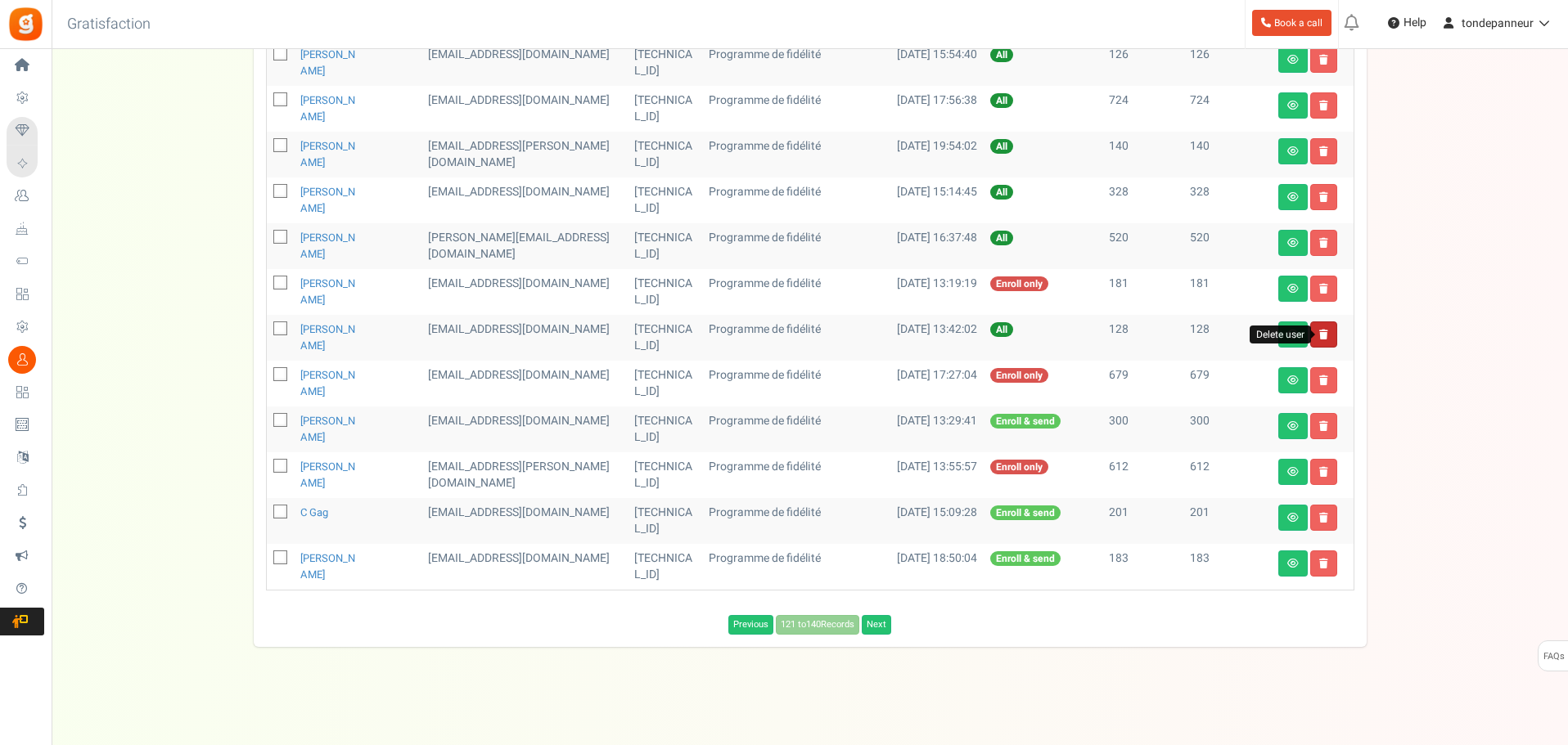
click at [1322, 338] on icon at bounding box center [1323, 334] width 9 height 10
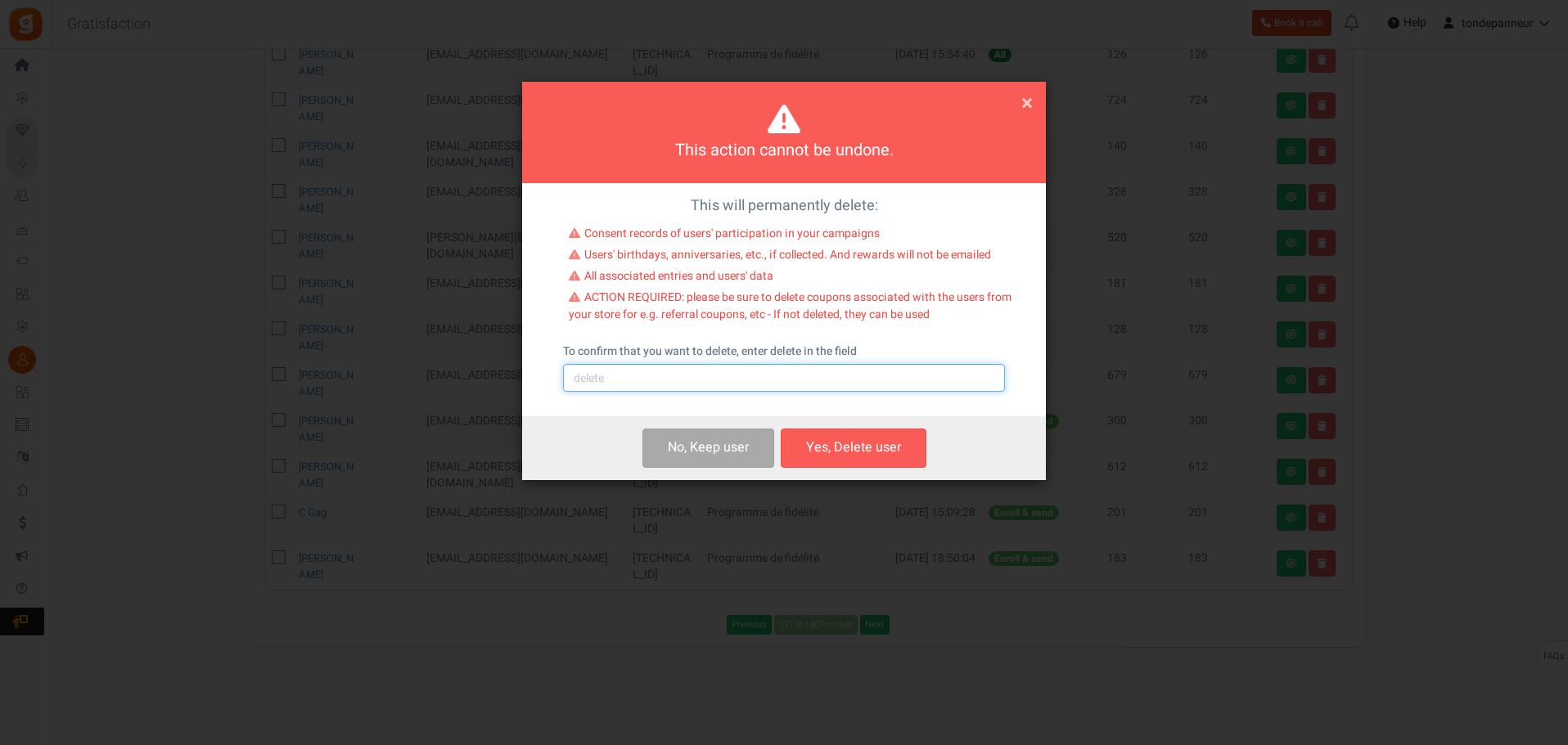
drag, startPoint x: 786, startPoint y: 379, endPoint x: 763, endPoint y: 390, distance: 25.5
click at [786, 379] on input "text" at bounding box center [784, 378] width 442 height 28
type input "delete"
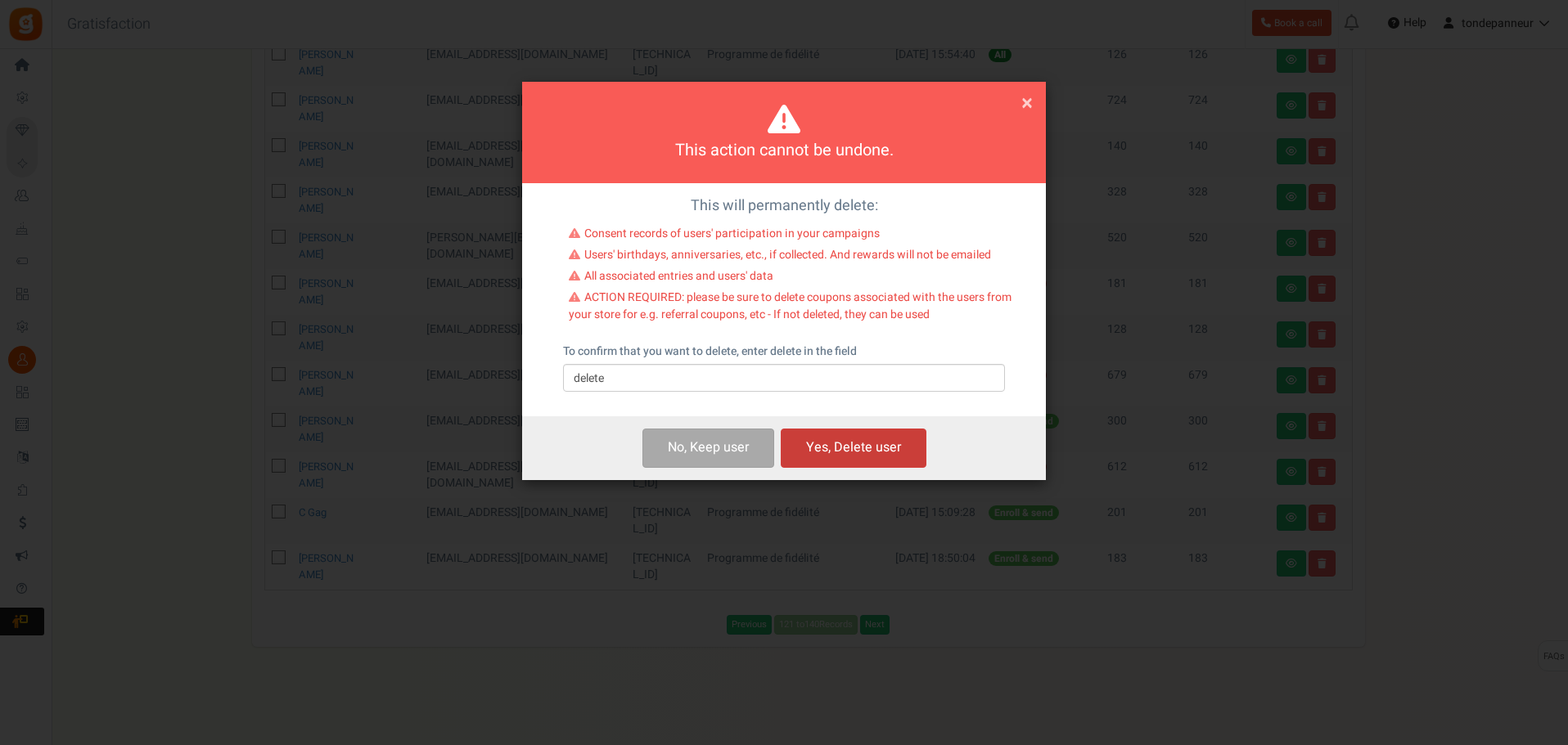
click at [846, 445] on button "Yes, Delete user" at bounding box center [853, 448] width 146 height 38
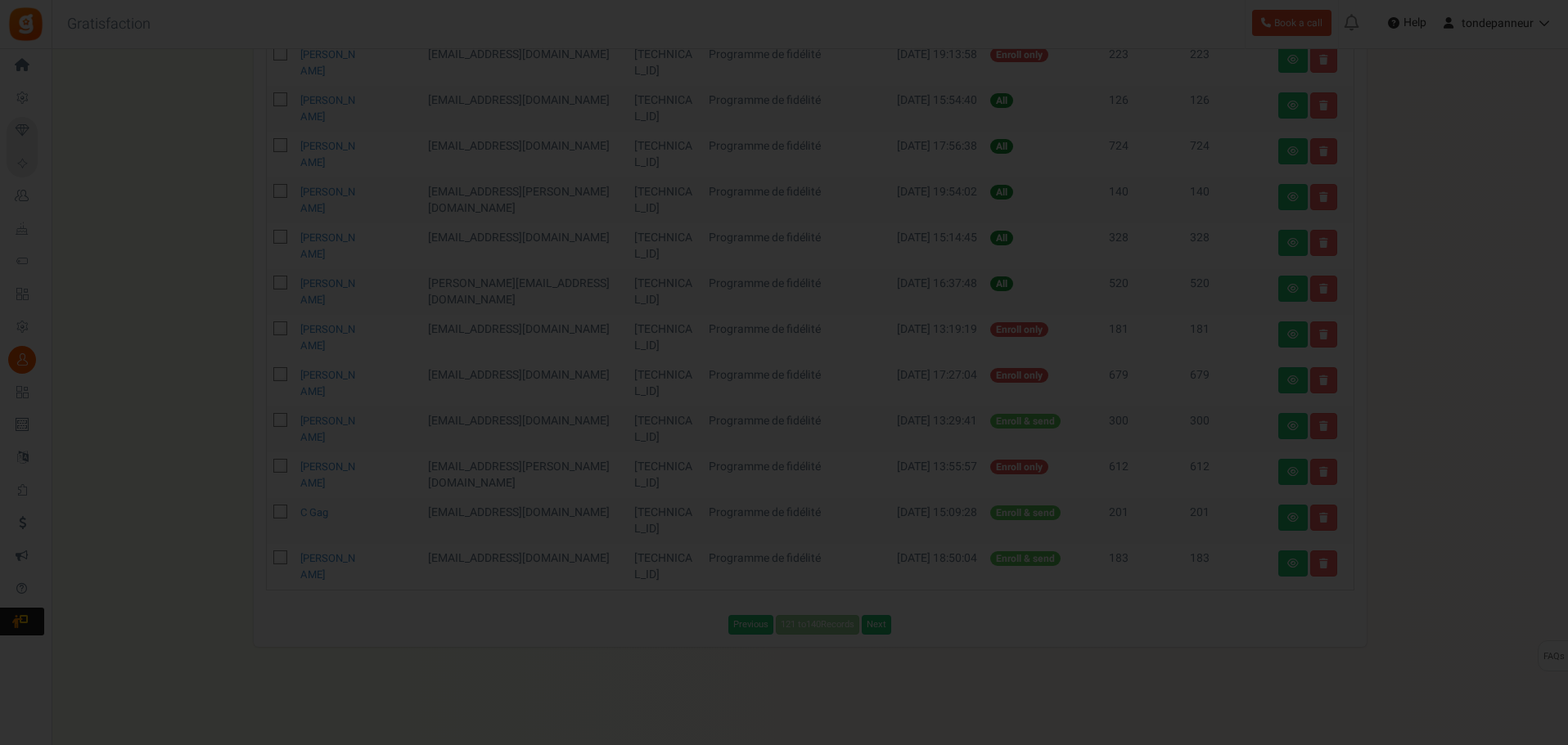
scroll to position [673, 0]
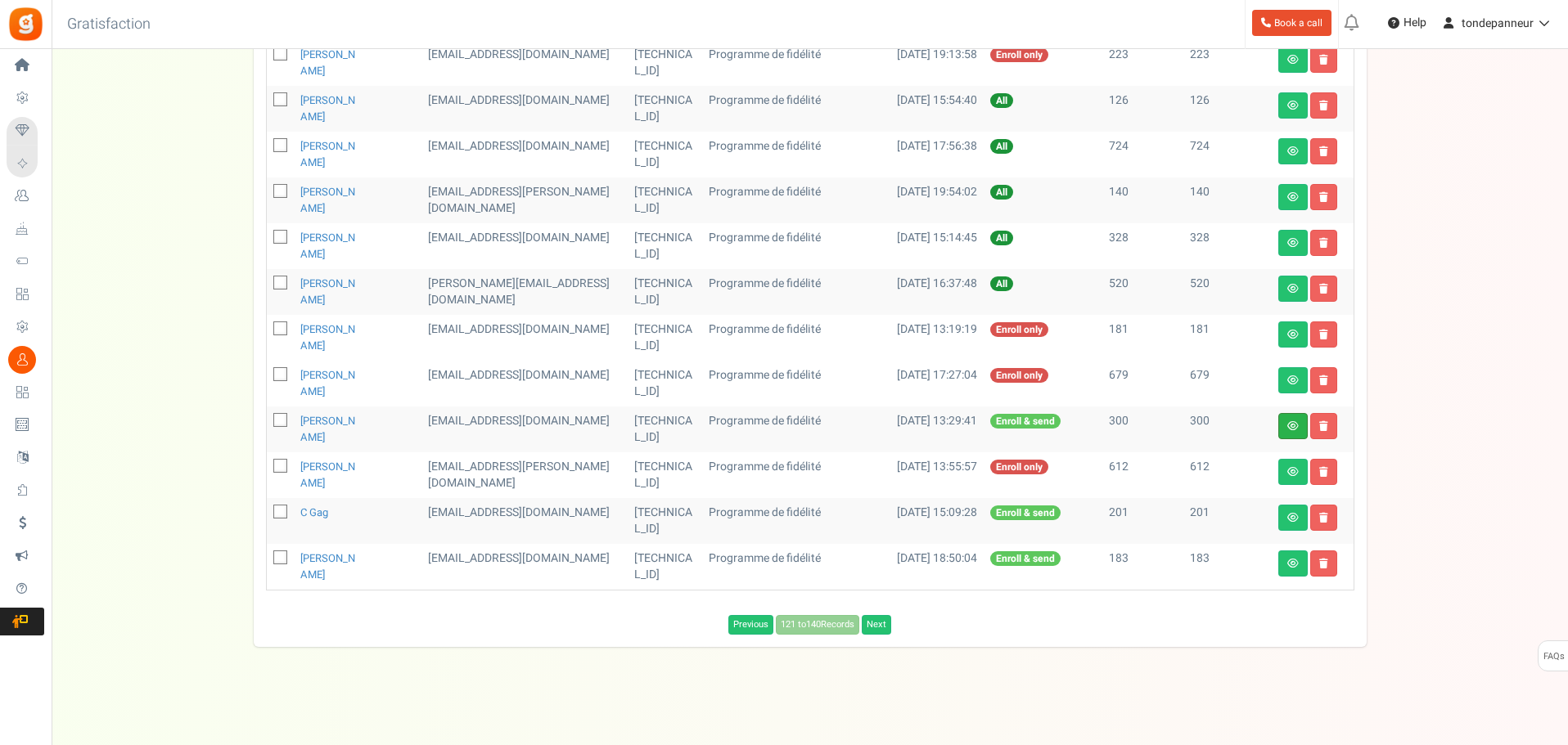
click at [1286, 433] on link at bounding box center [1293, 426] width 30 height 26
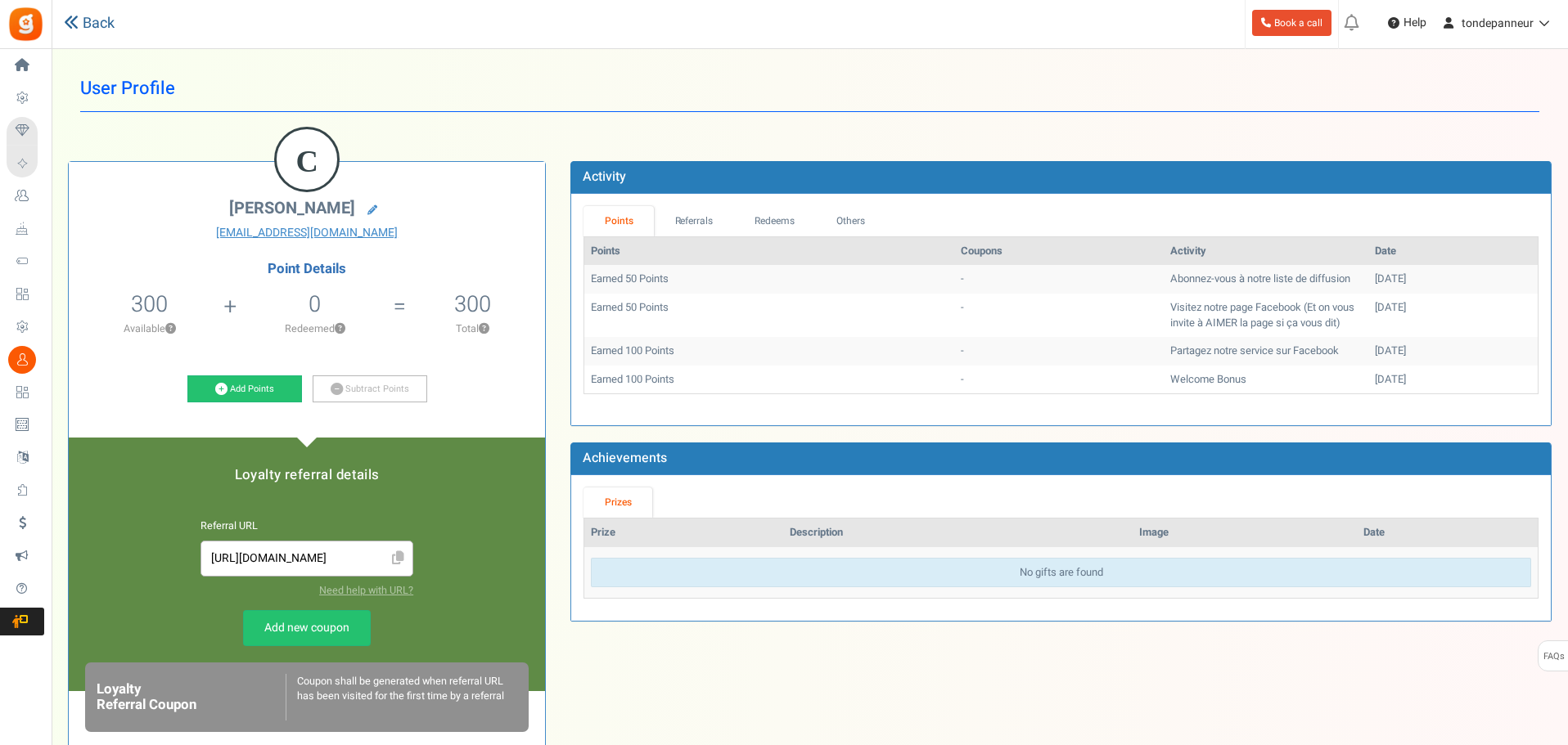
click at [89, 17] on link "Back" at bounding box center [89, 24] width 51 height 21
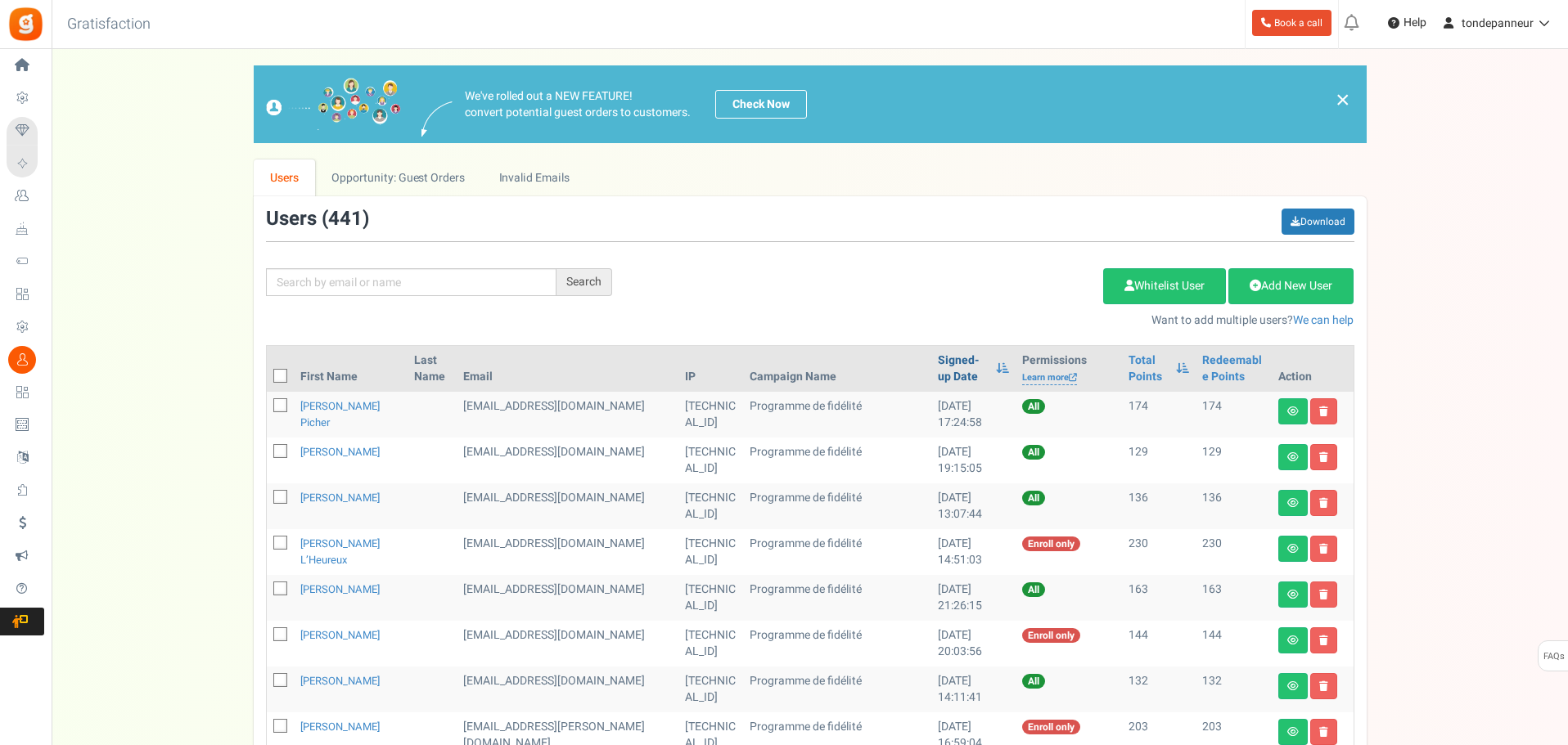
click at [937, 362] on link "Signed-up Date" at bounding box center [962, 369] width 50 height 32
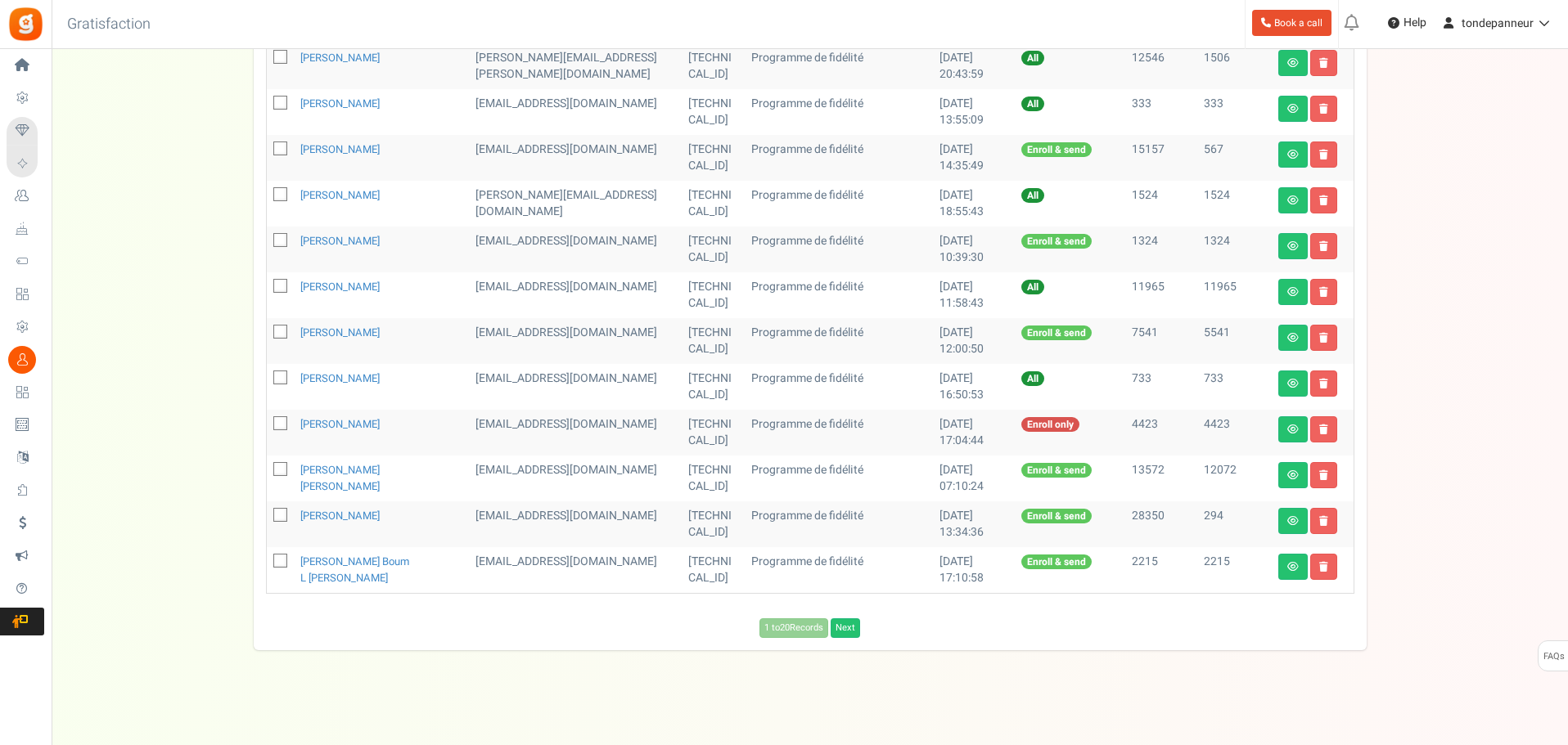
scroll to position [718, 0]
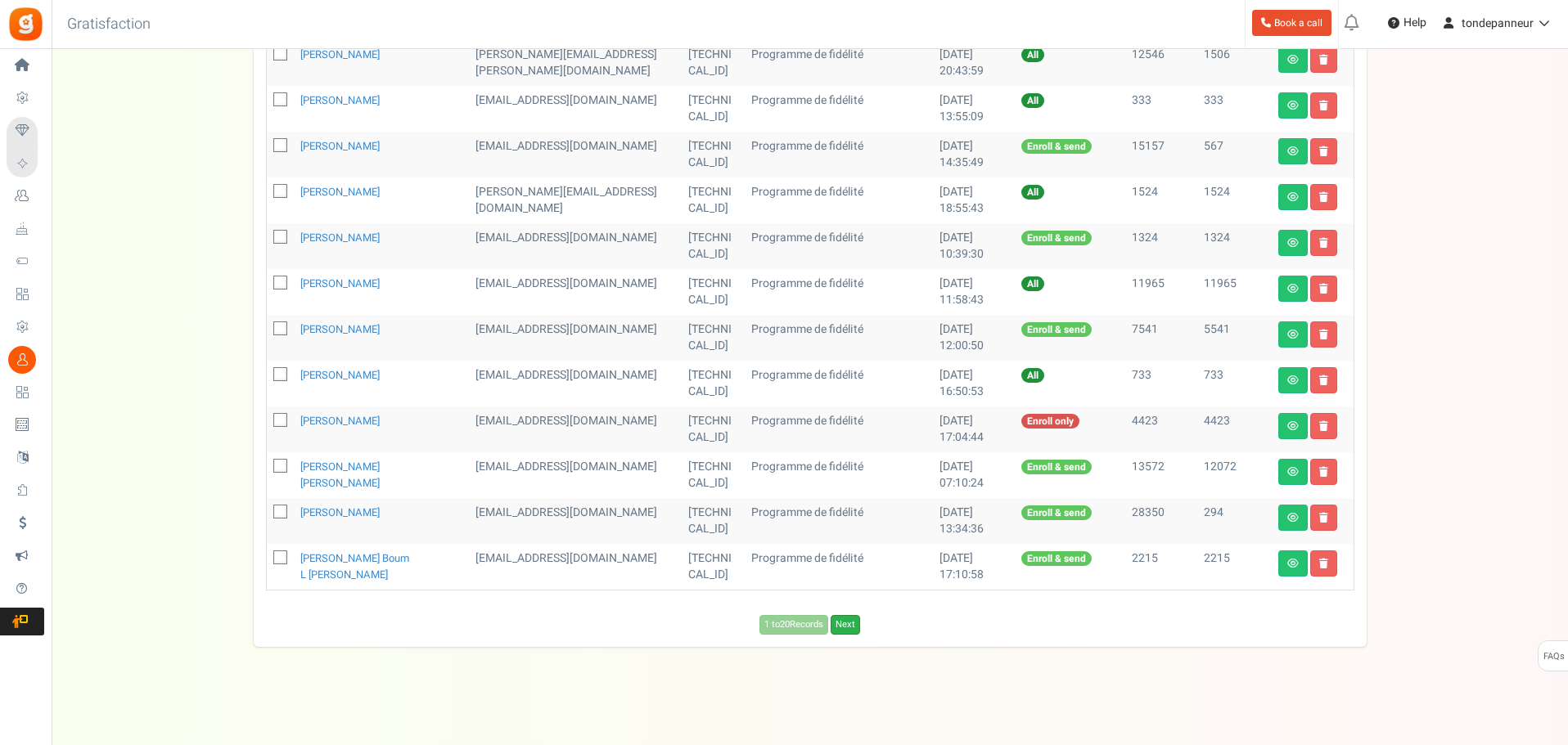
click at [853, 631] on link "Next" at bounding box center [846, 624] width 30 height 19
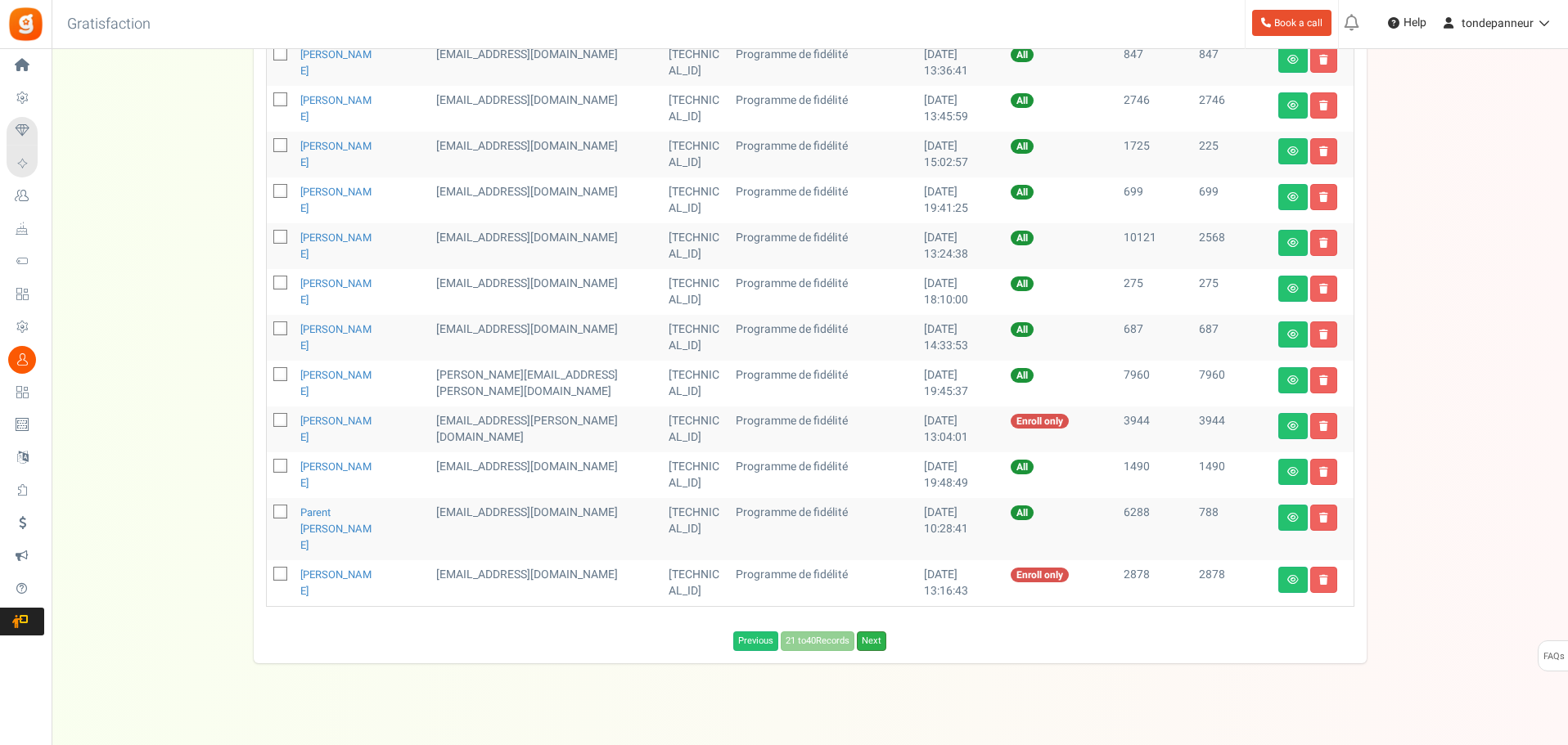
click at [873, 631] on link "Next" at bounding box center [872, 641] width 30 height 19
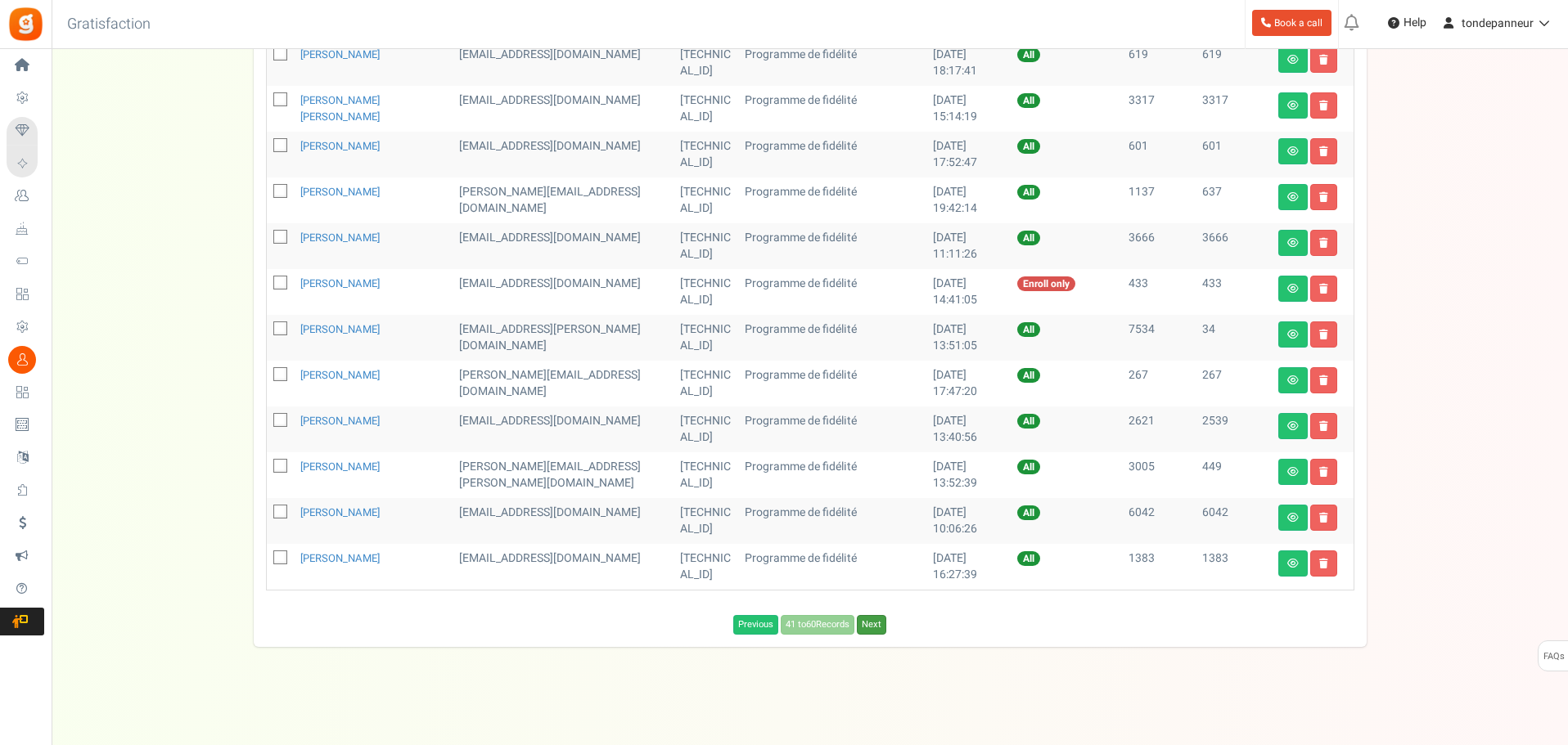
click at [873, 627] on link "Next" at bounding box center [872, 624] width 30 height 19
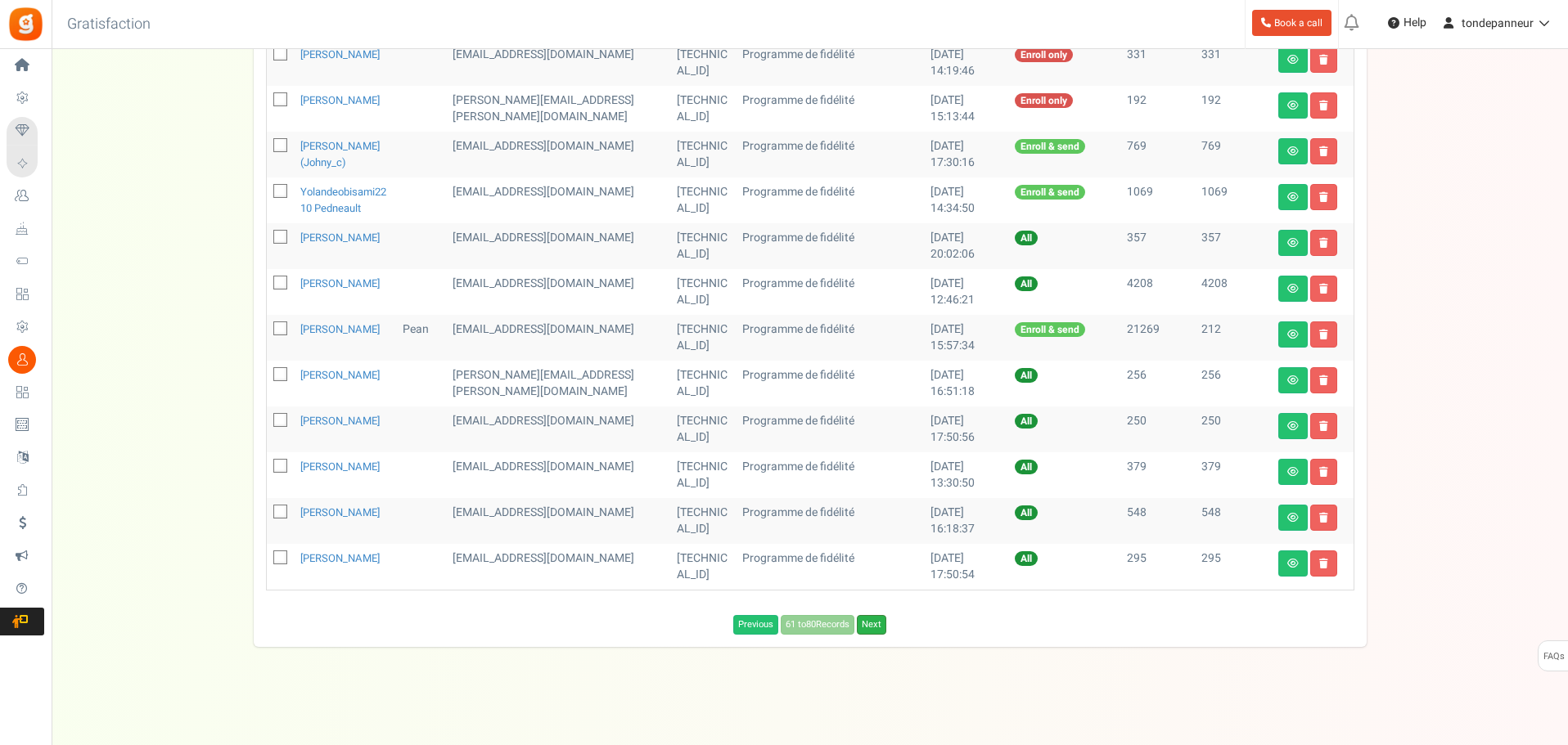
click at [881, 635] on link "Next" at bounding box center [872, 624] width 30 height 19
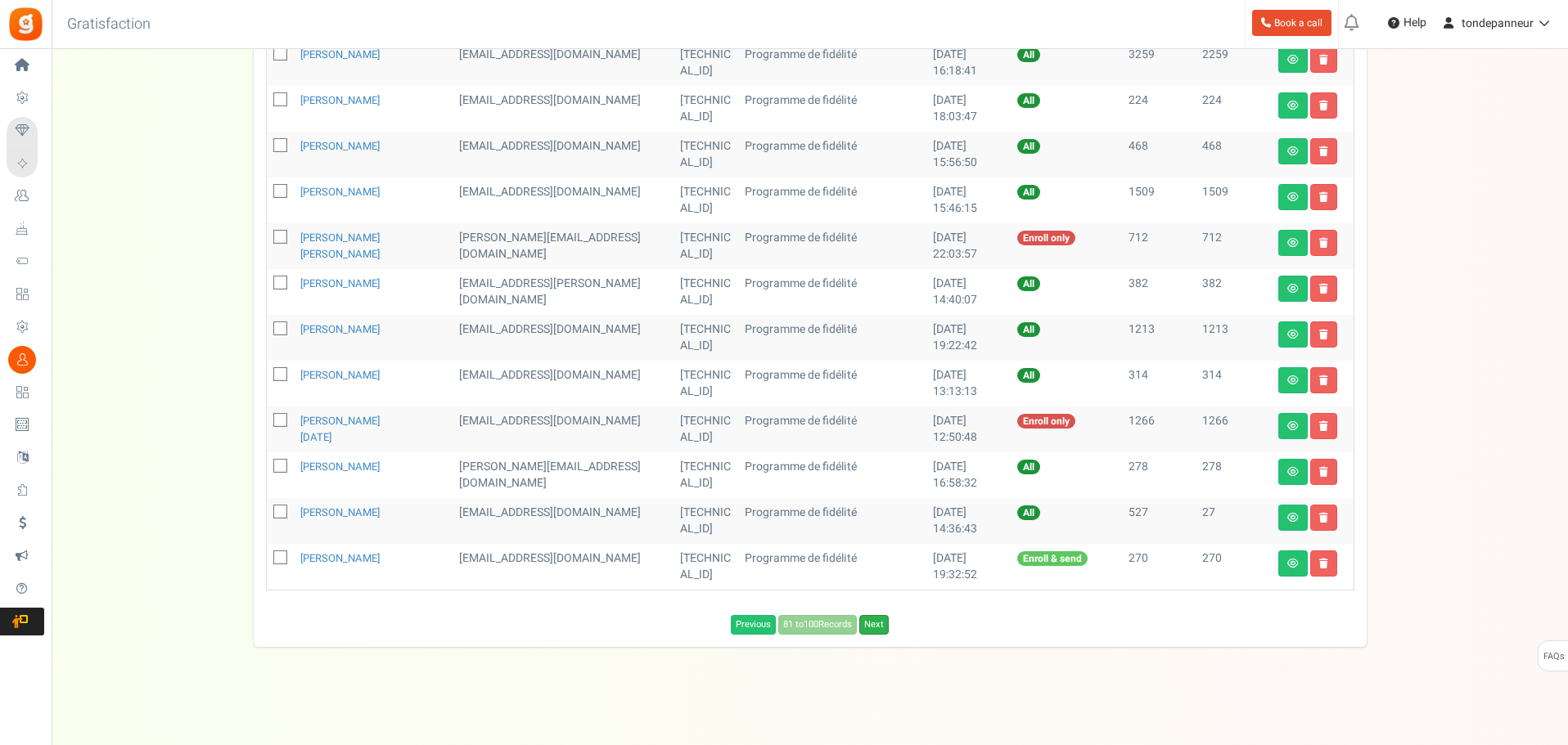
click at [881, 623] on link "Next" at bounding box center [874, 624] width 30 height 19
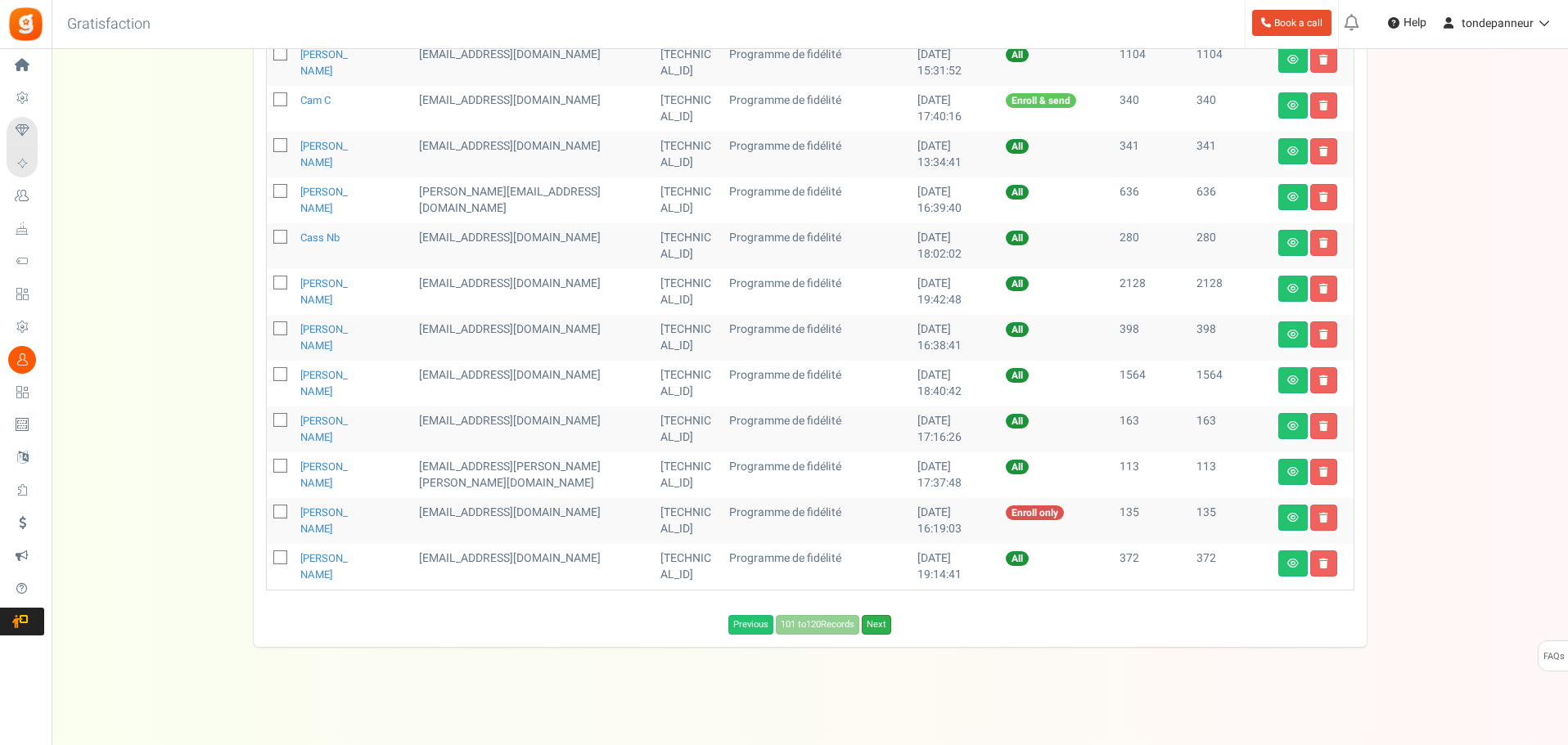
click at [881, 627] on link "Next" at bounding box center [876, 624] width 30 height 19
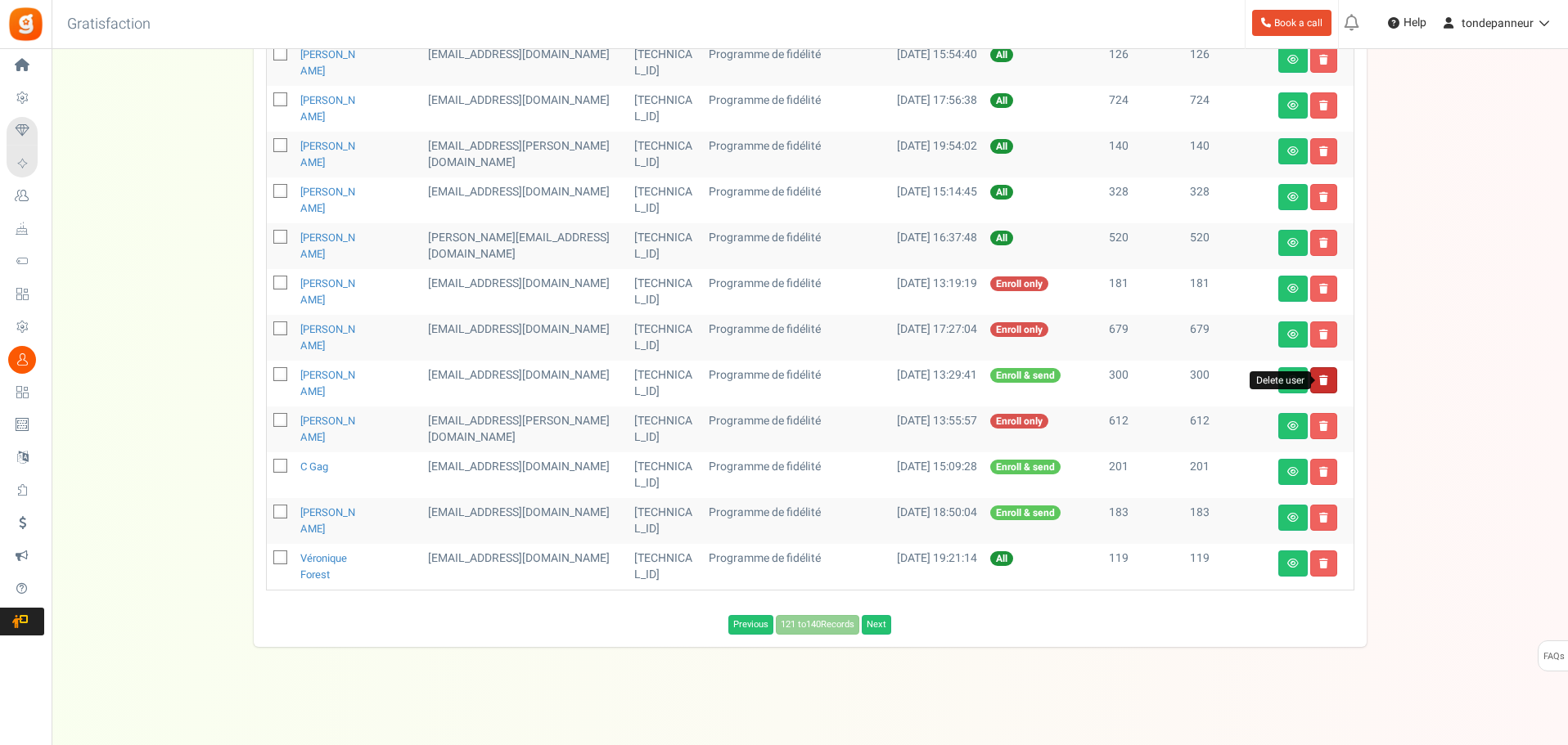
click at [1323, 382] on icon at bounding box center [1323, 380] width 9 height 10
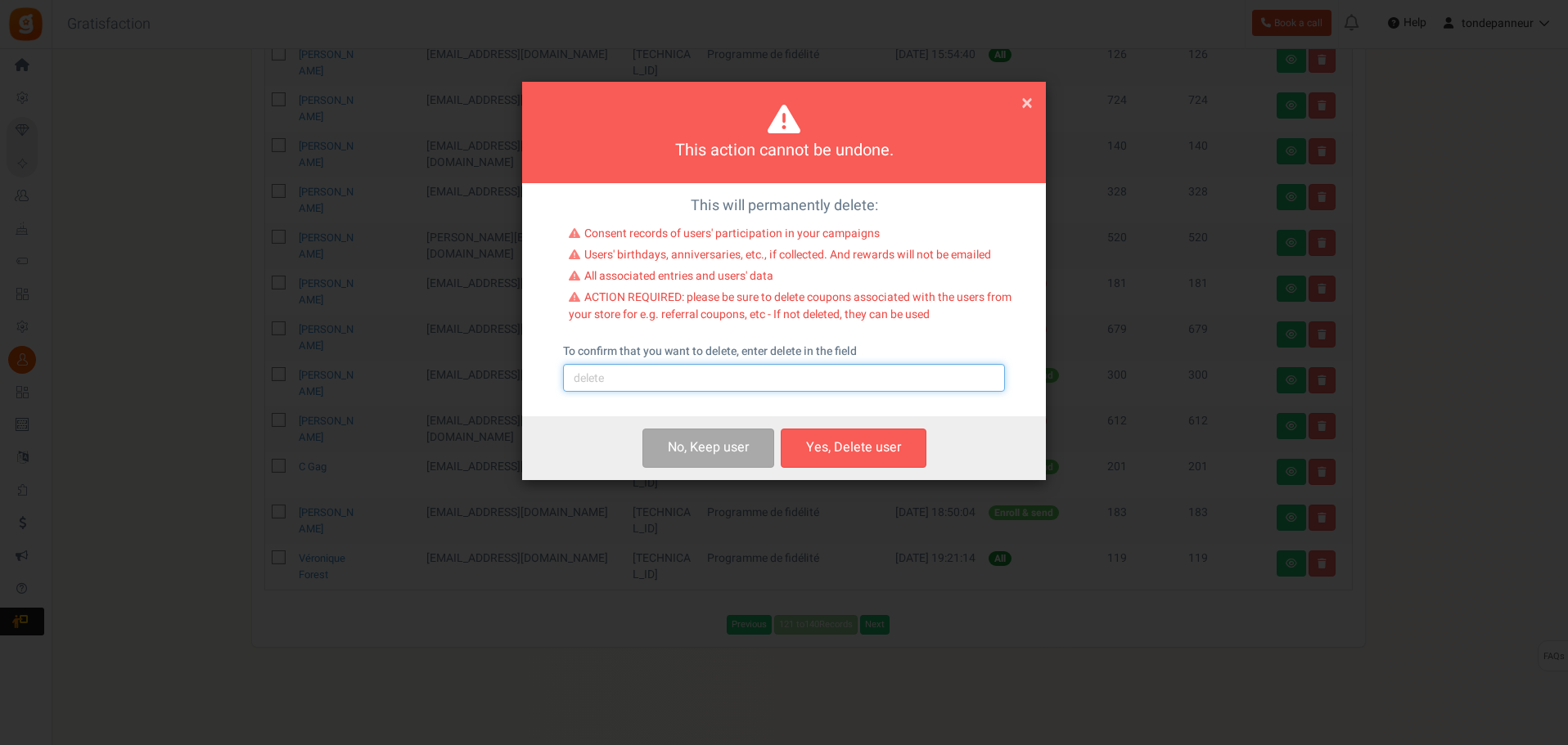
click at [738, 376] on input "text" at bounding box center [784, 378] width 442 height 28
type input "delete"
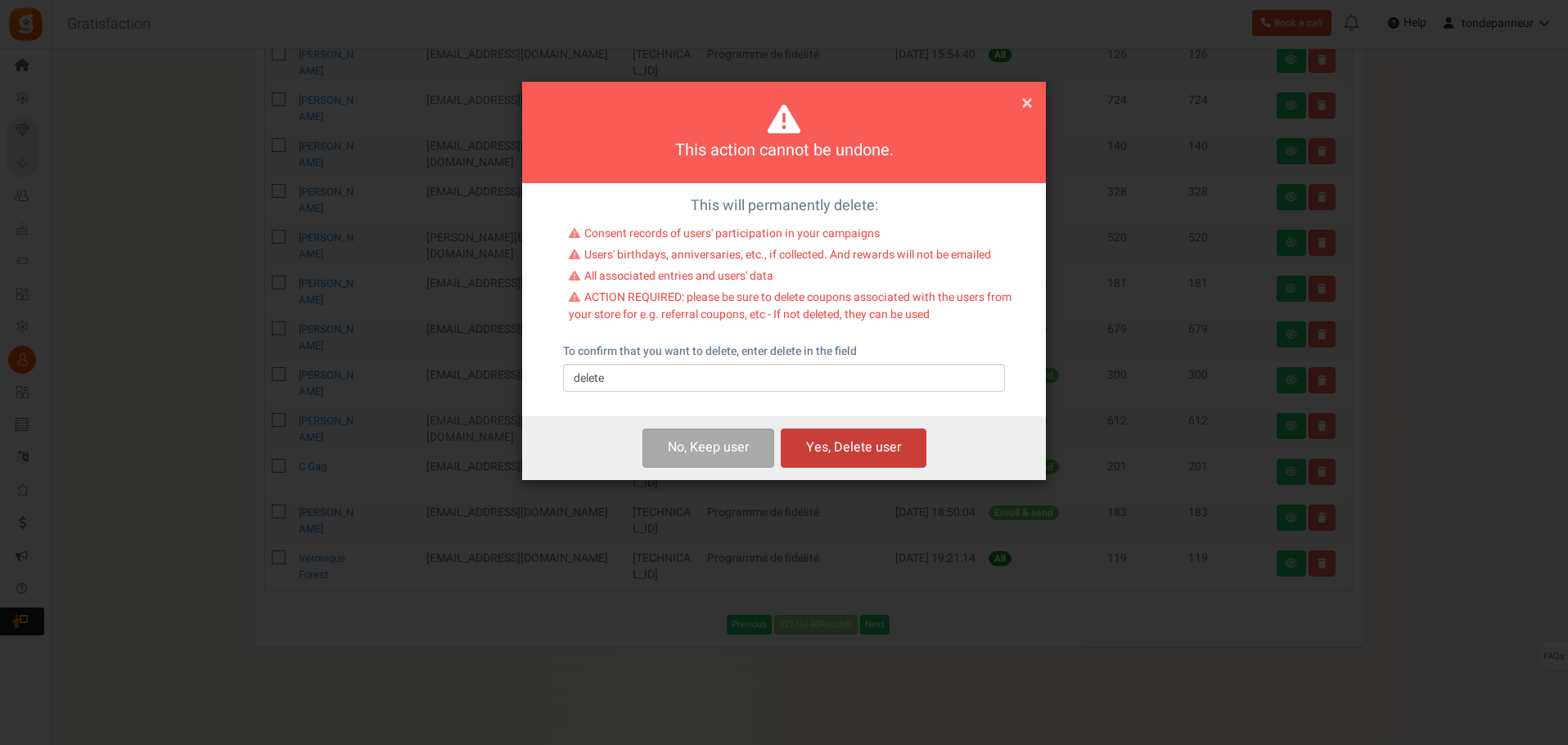
click at [825, 456] on button "Yes, Delete user" at bounding box center [853, 448] width 146 height 38
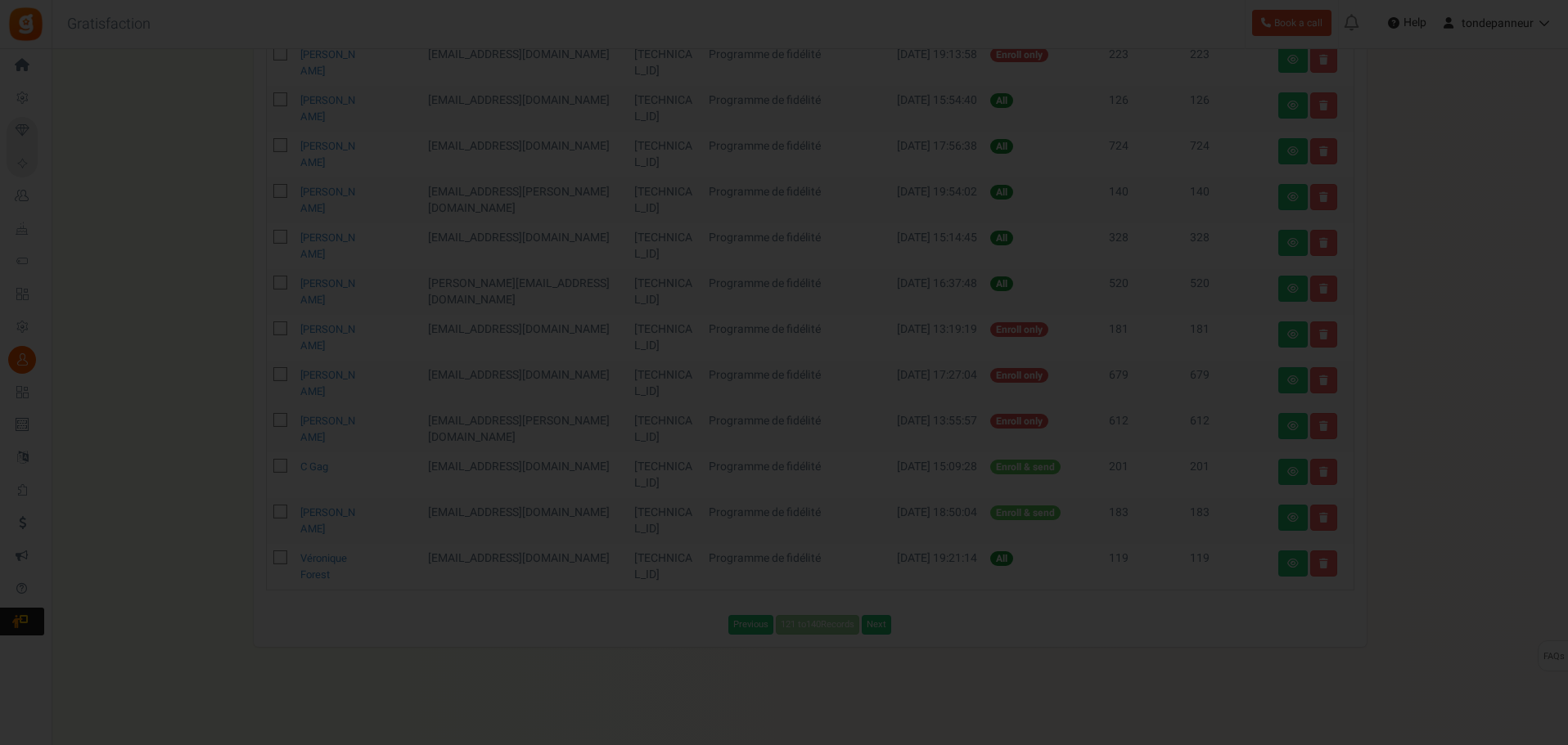
scroll to position [673, 0]
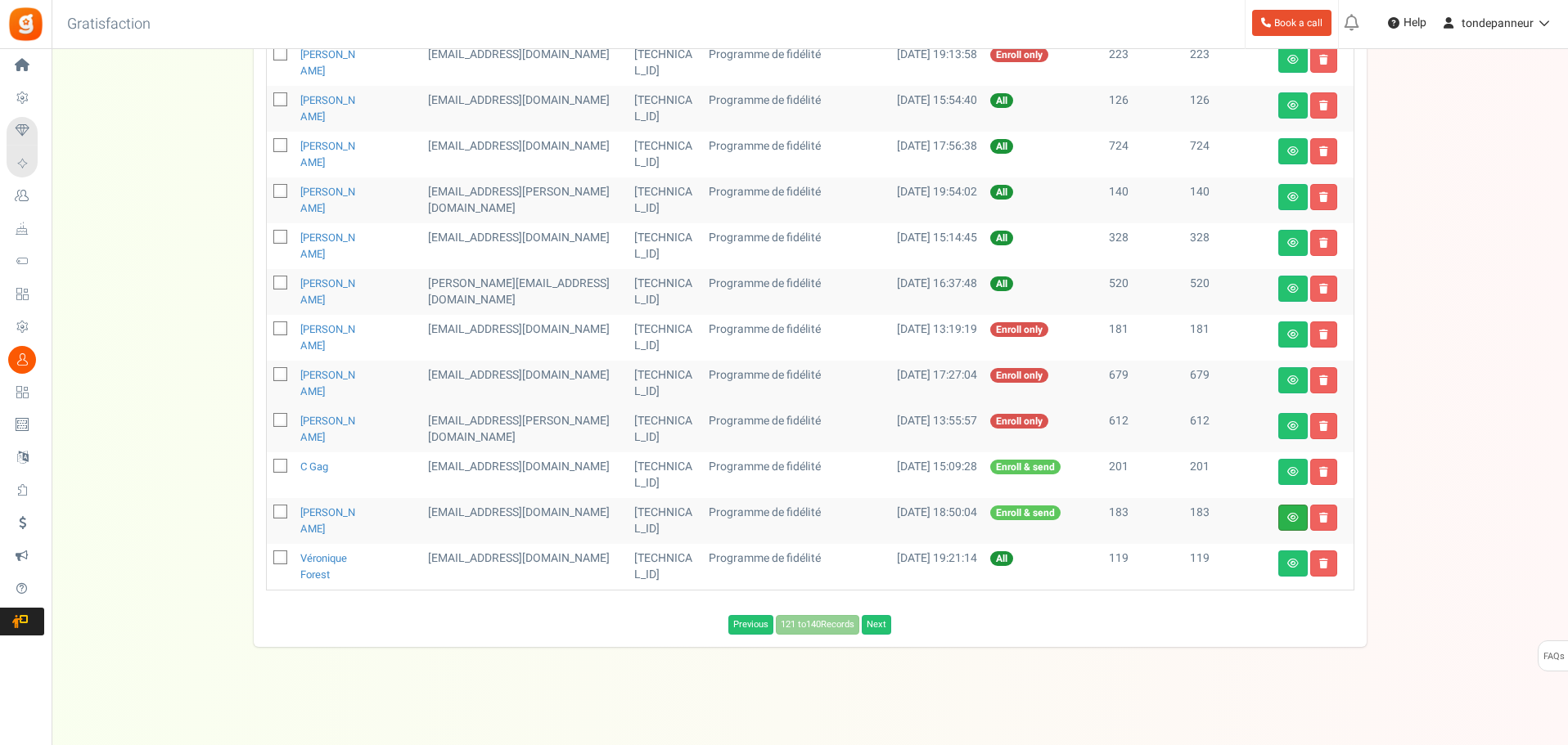
click at [1298, 521] on link at bounding box center [1293, 518] width 30 height 26
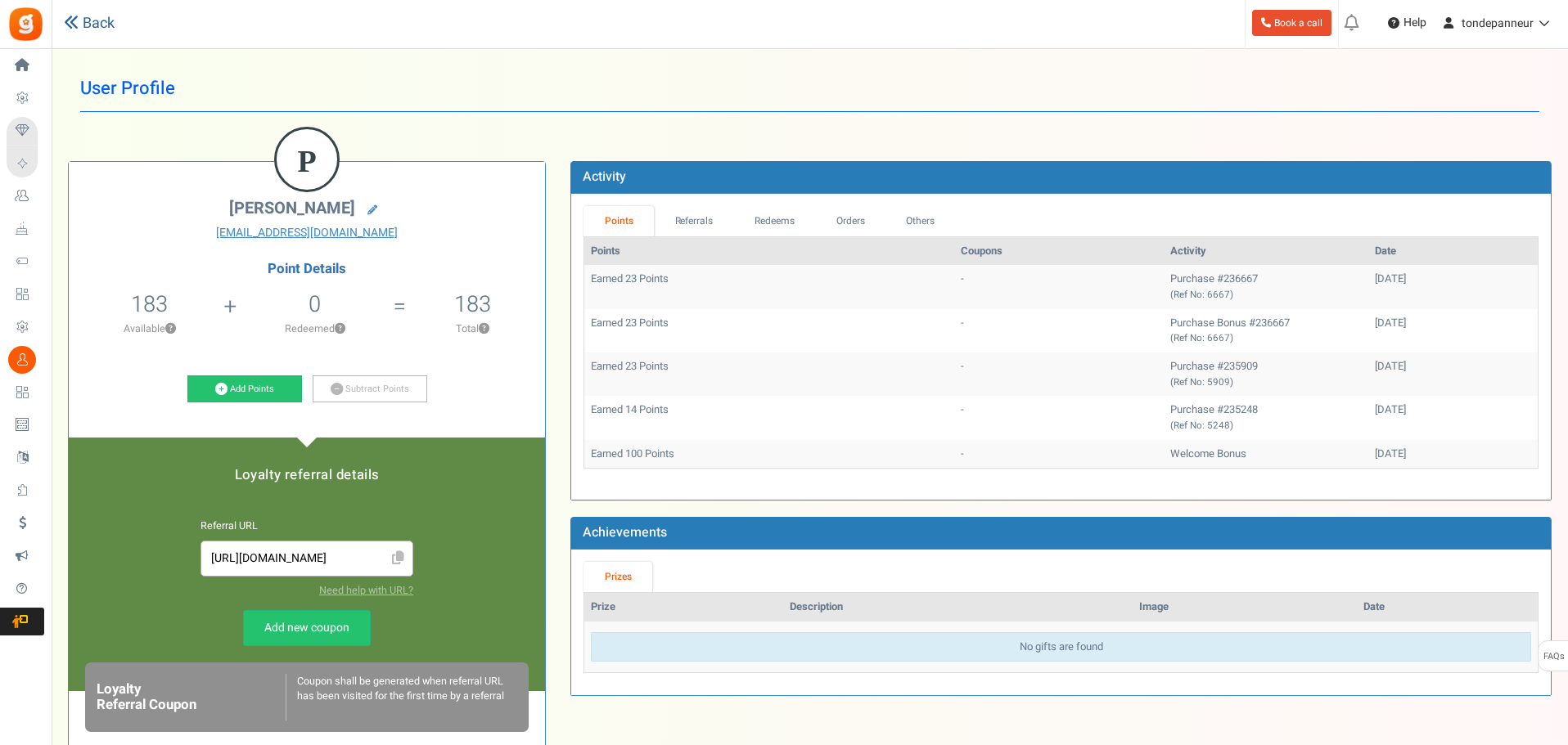
click at [79, 20] on link "Back" at bounding box center [89, 24] width 51 height 21
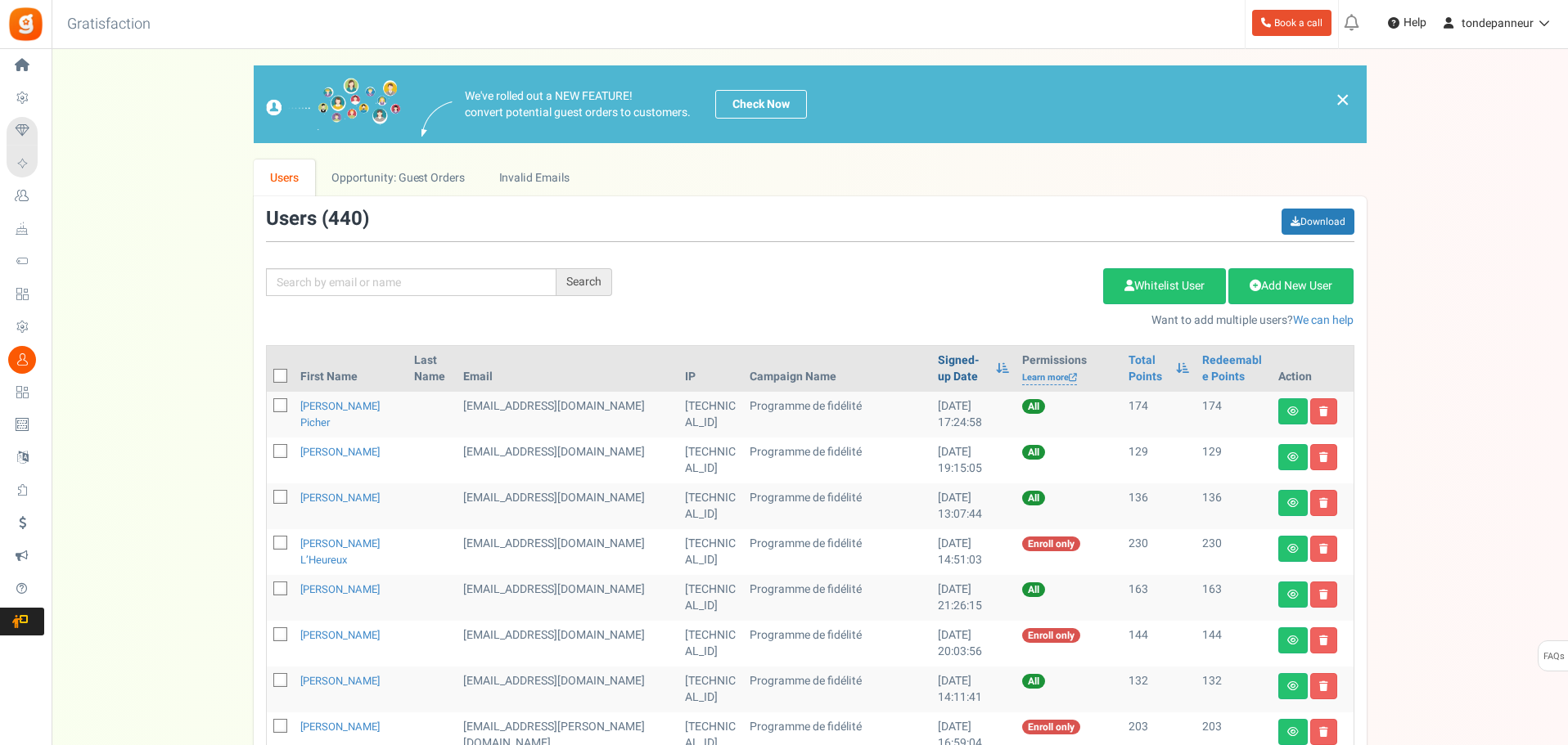
click at [937, 362] on link "Signed-up Date" at bounding box center [962, 369] width 50 height 32
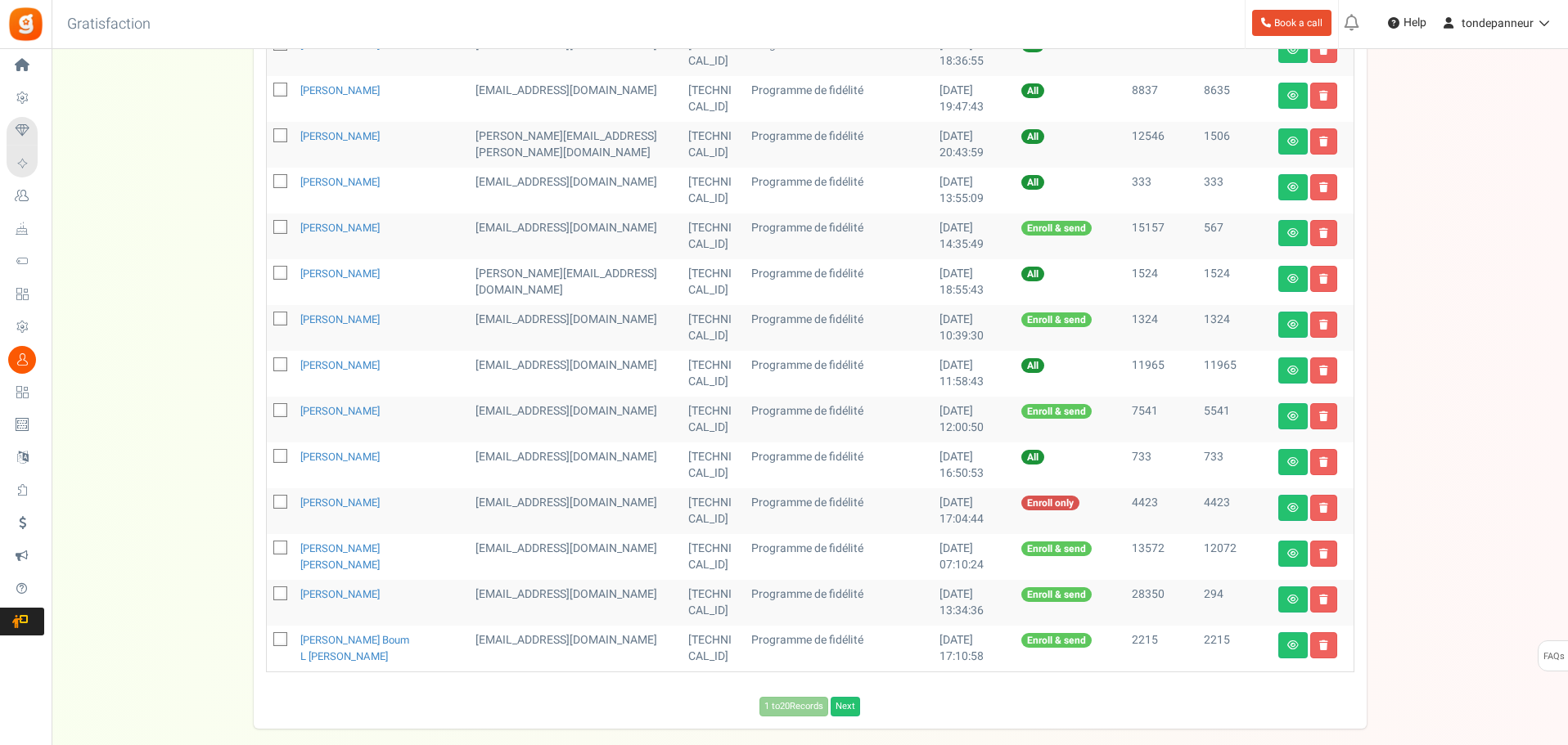
scroll to position [654, 0]
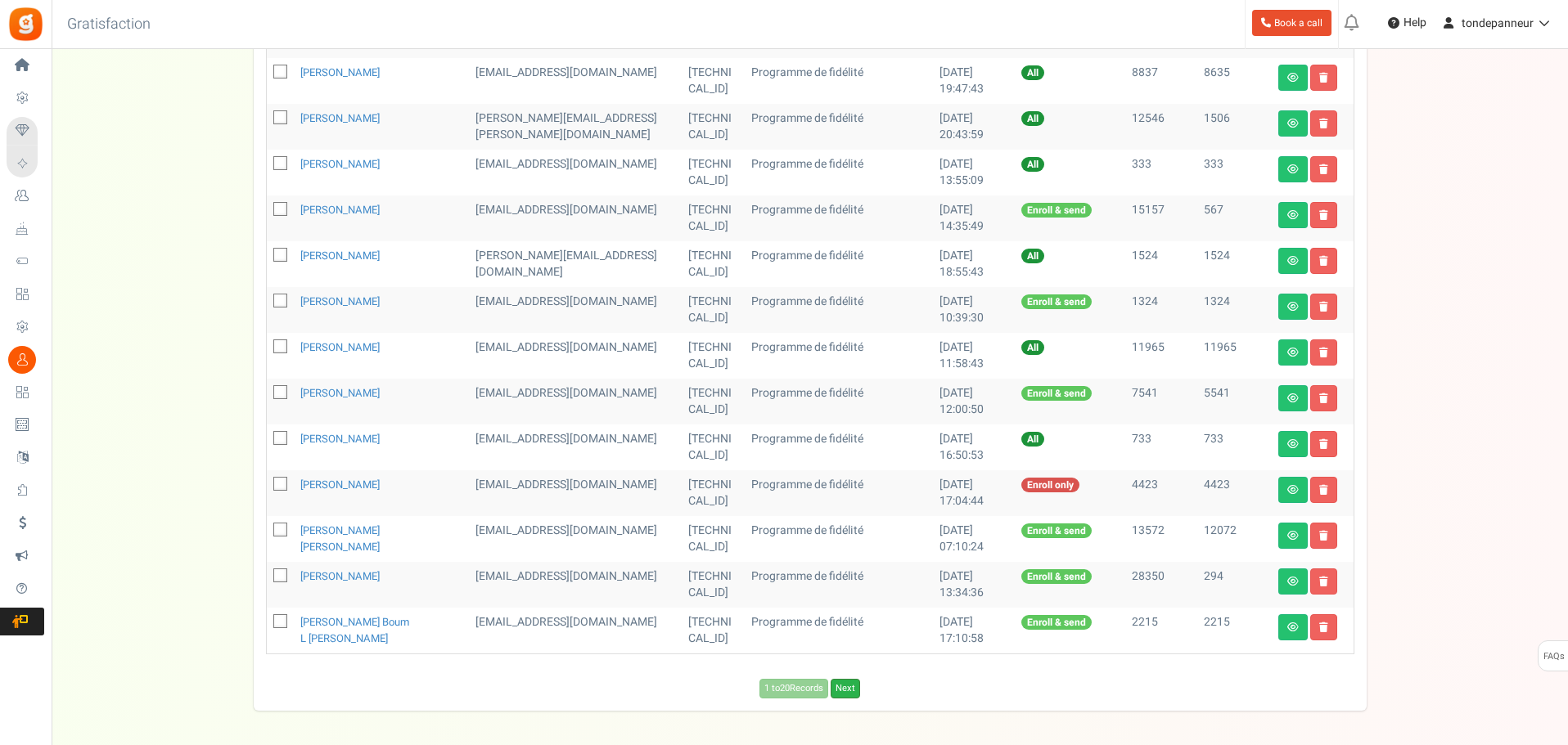
click at [846, 687] on link "Next" at bounding box center [846, 688] width 30 height 19
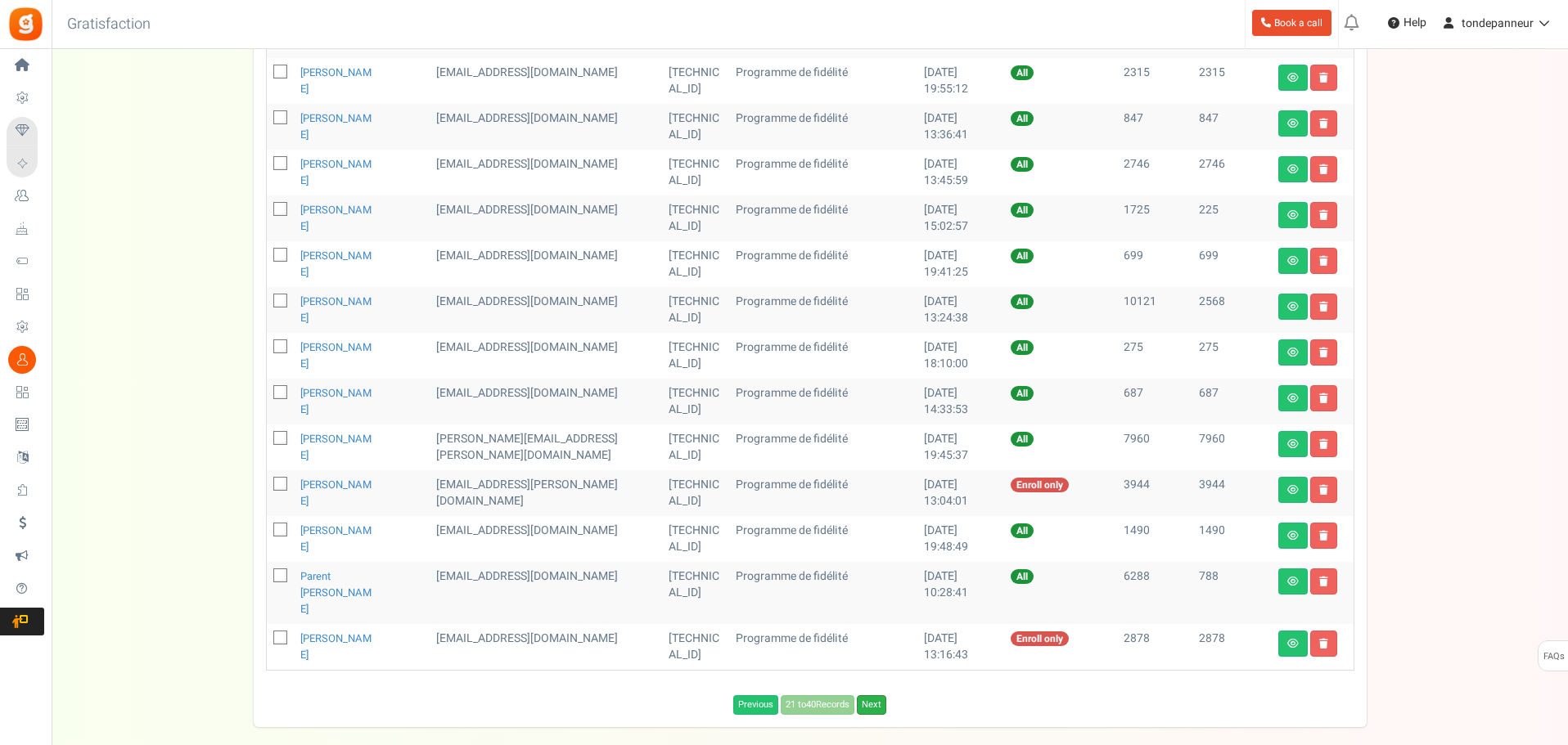
click at [872, 695] on link "Next" at bounding box center [872, 705] width 30 height 19
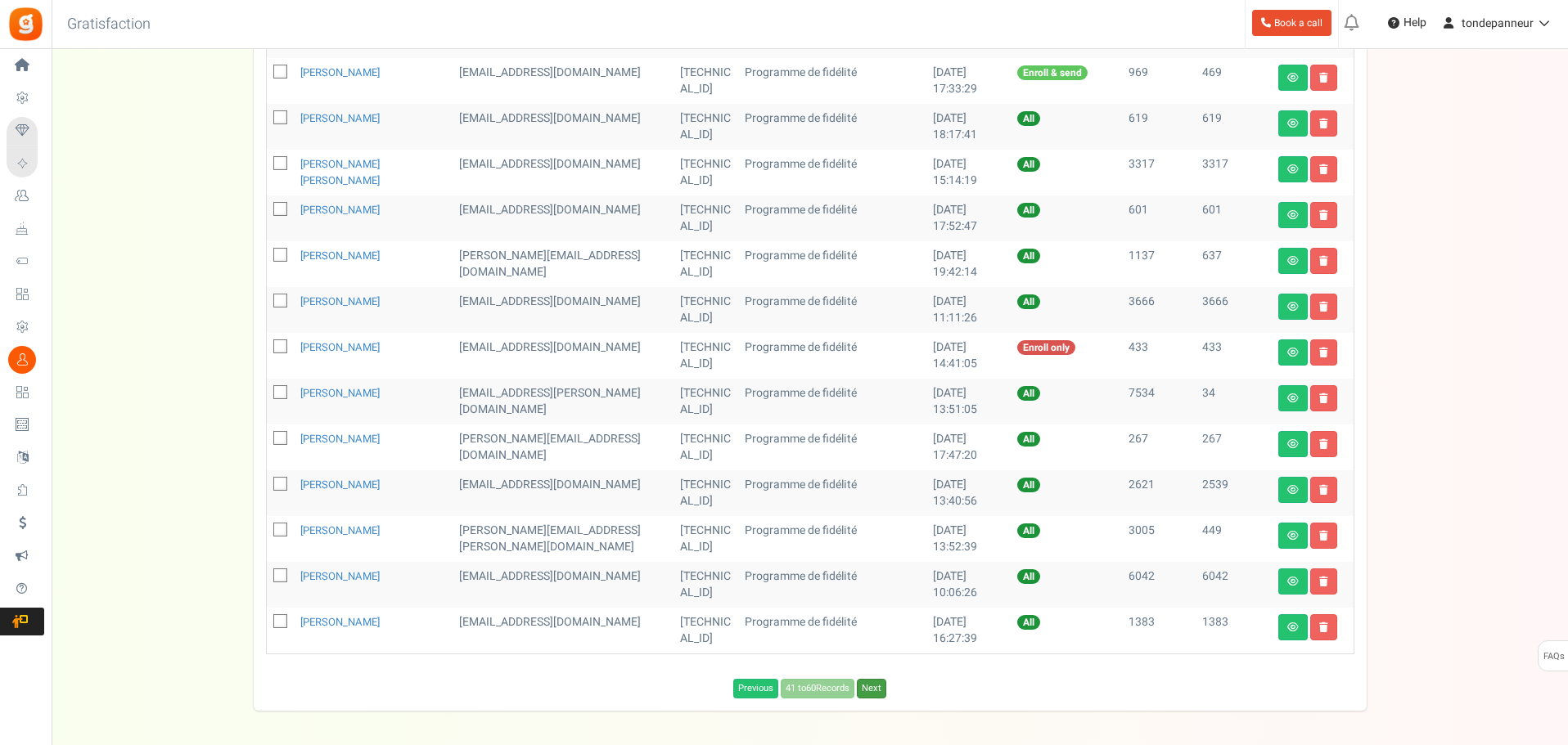
click at [873, 688] on link "Next" at bounding box center [872, 688] width 30 height 19
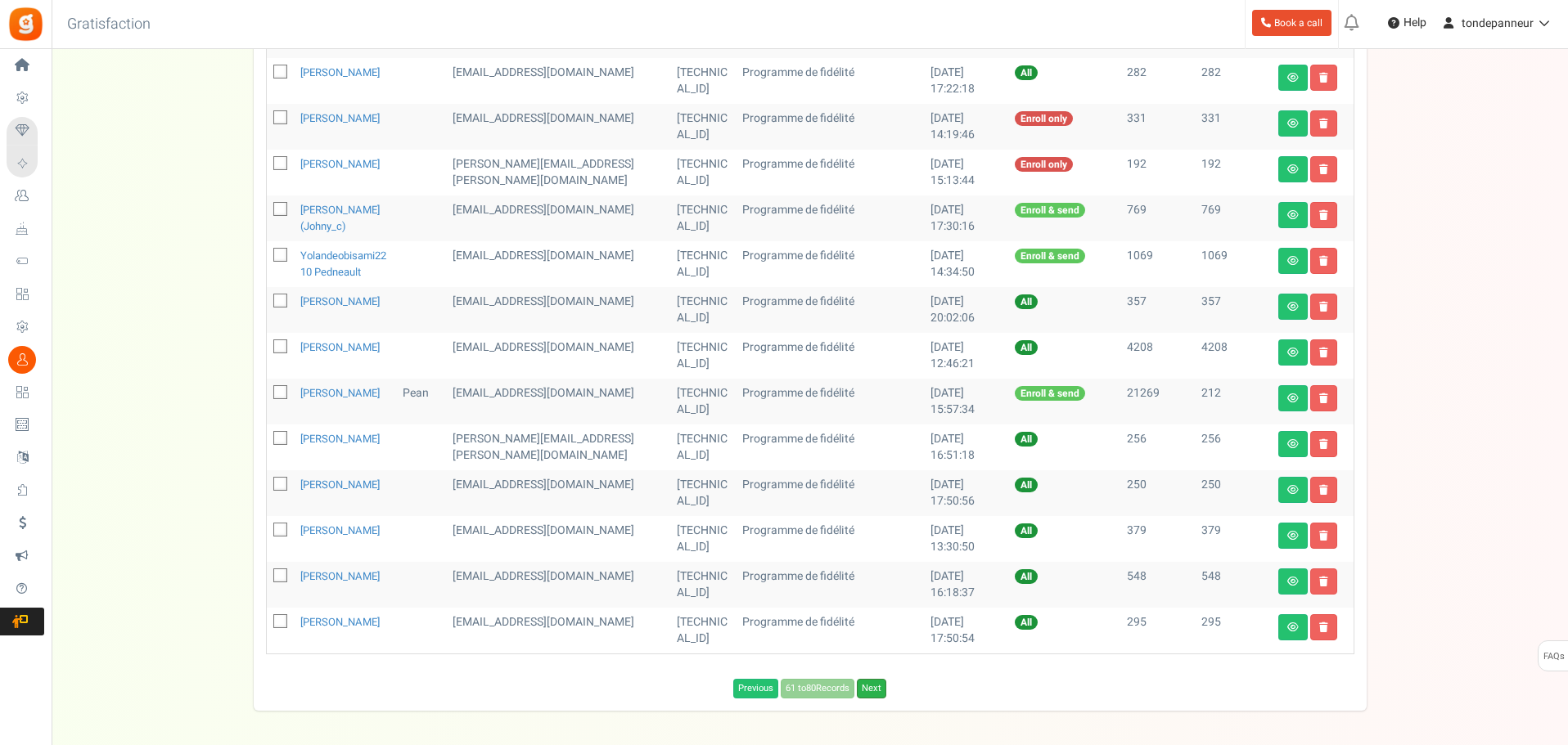
click at [874, 699] on link "Next" at bounding box center [872, 688] width 30 height 19
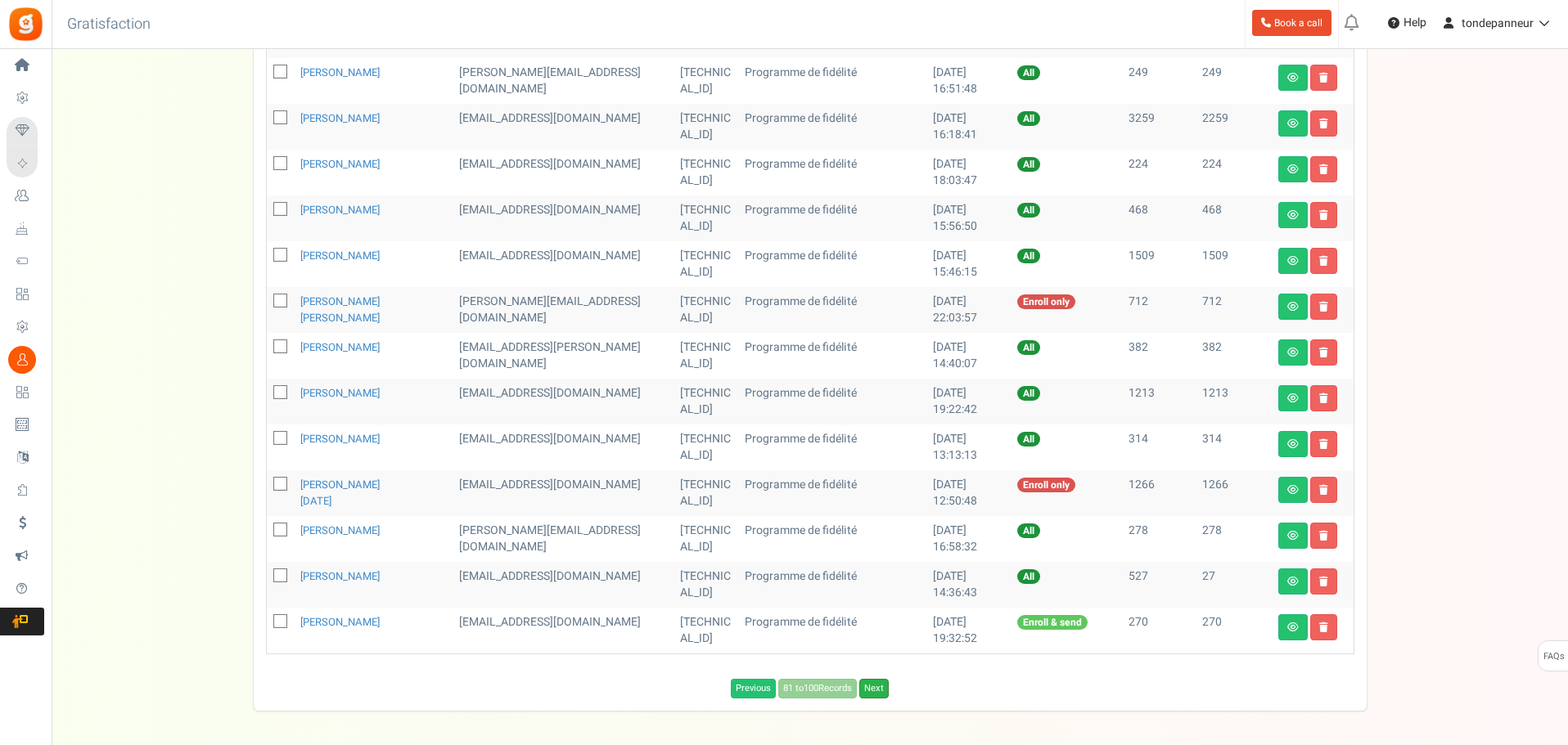
click at [883, 692] on link "Next" at bounding box center [874, 688] width 30 height 19
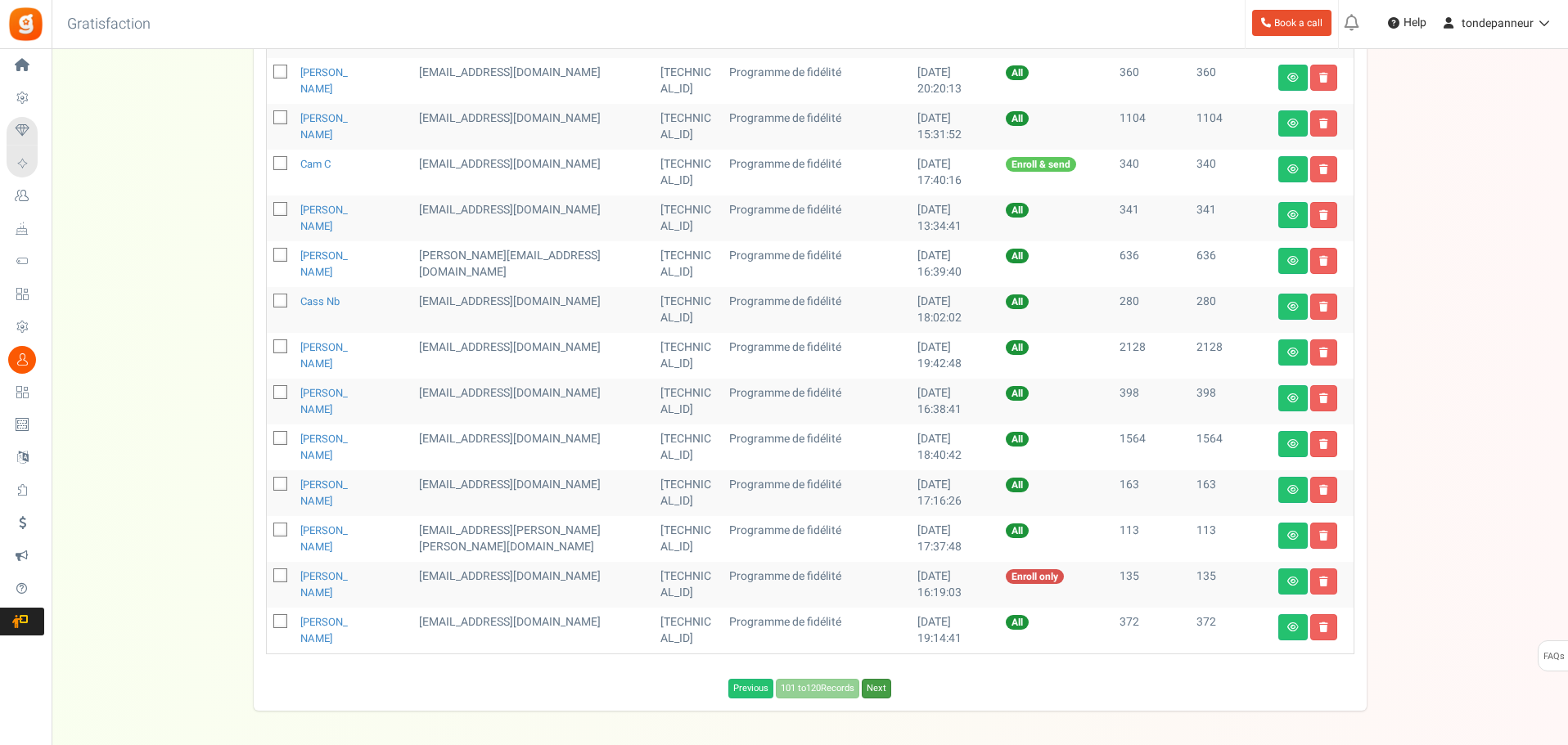
click at [883, 692] on link "Next" at bounding box center [876, 688] width 30 height 19
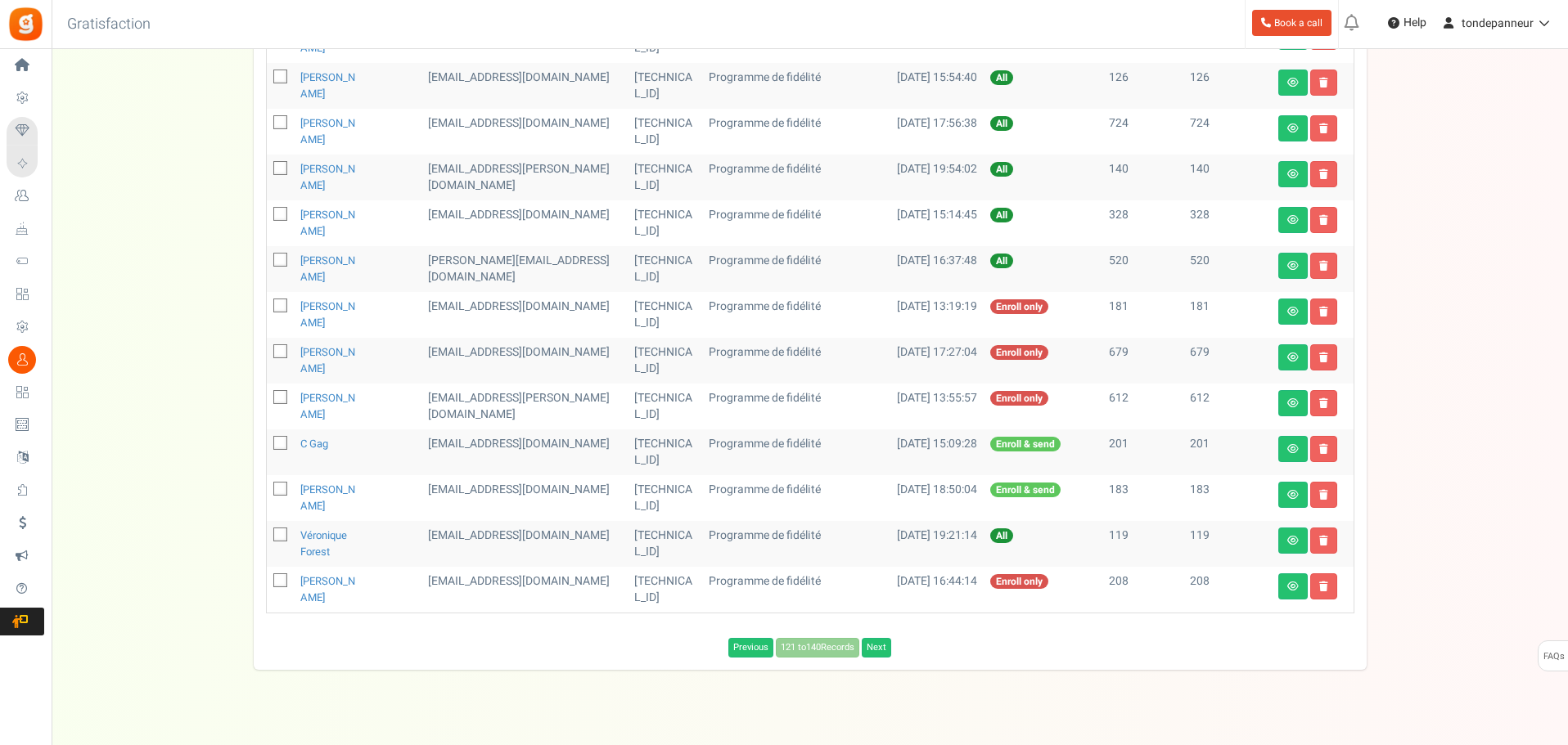
scroll to position [718, 0]
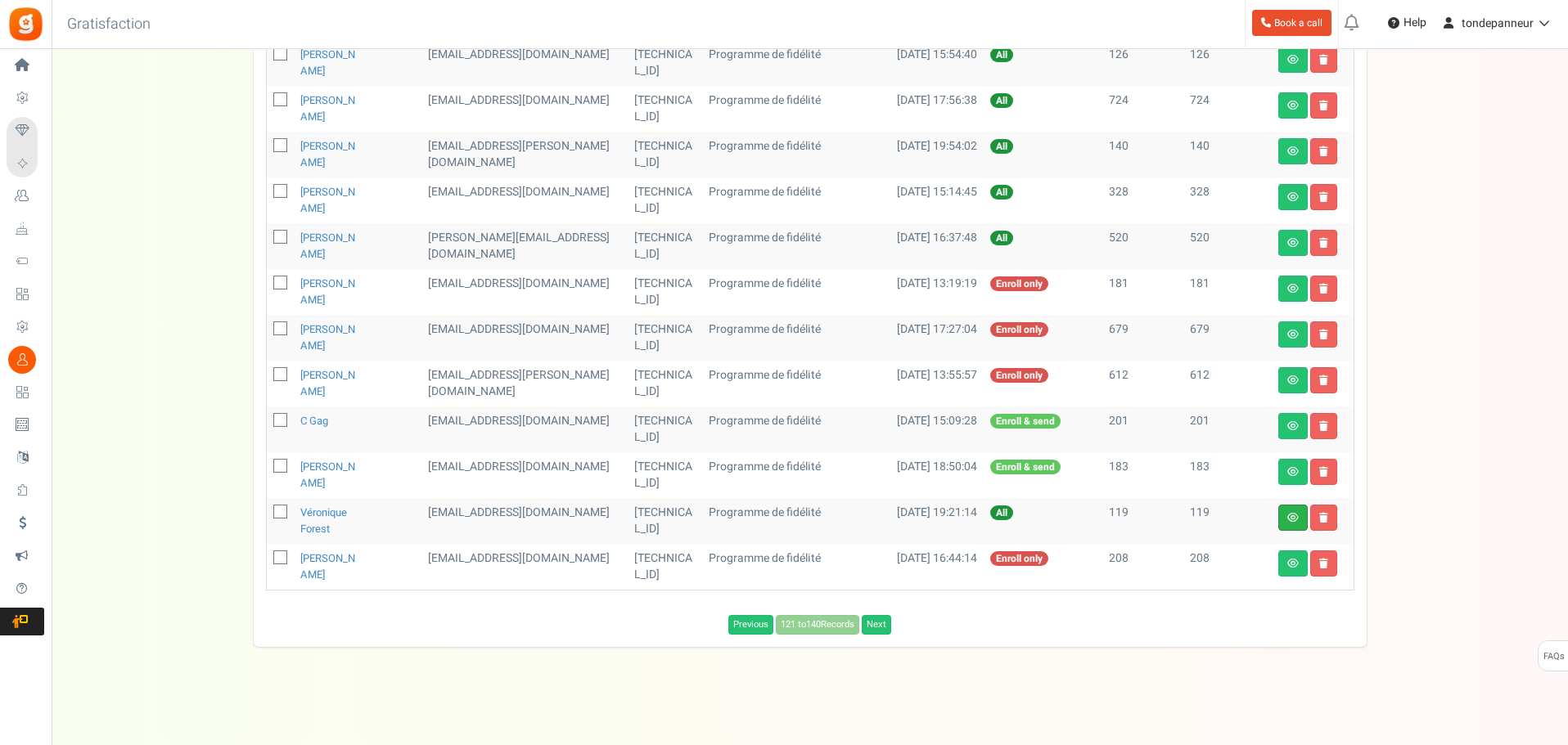
click at [1288, 515] on icon at bounding box center [1292, 517] width 11 height 10
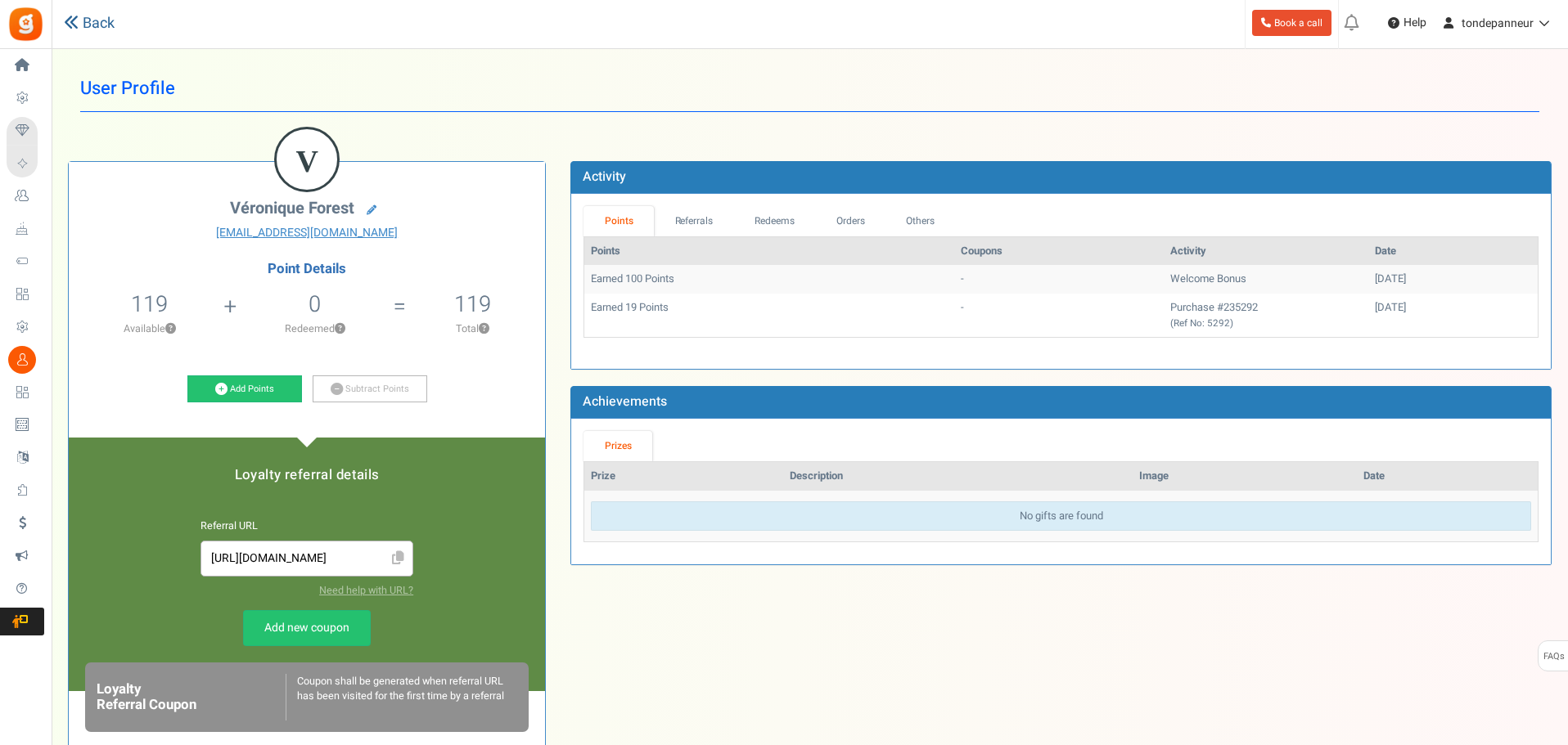
click at [112, 28] on link "Back" at bounding box center [89, 24] width 51 height 21
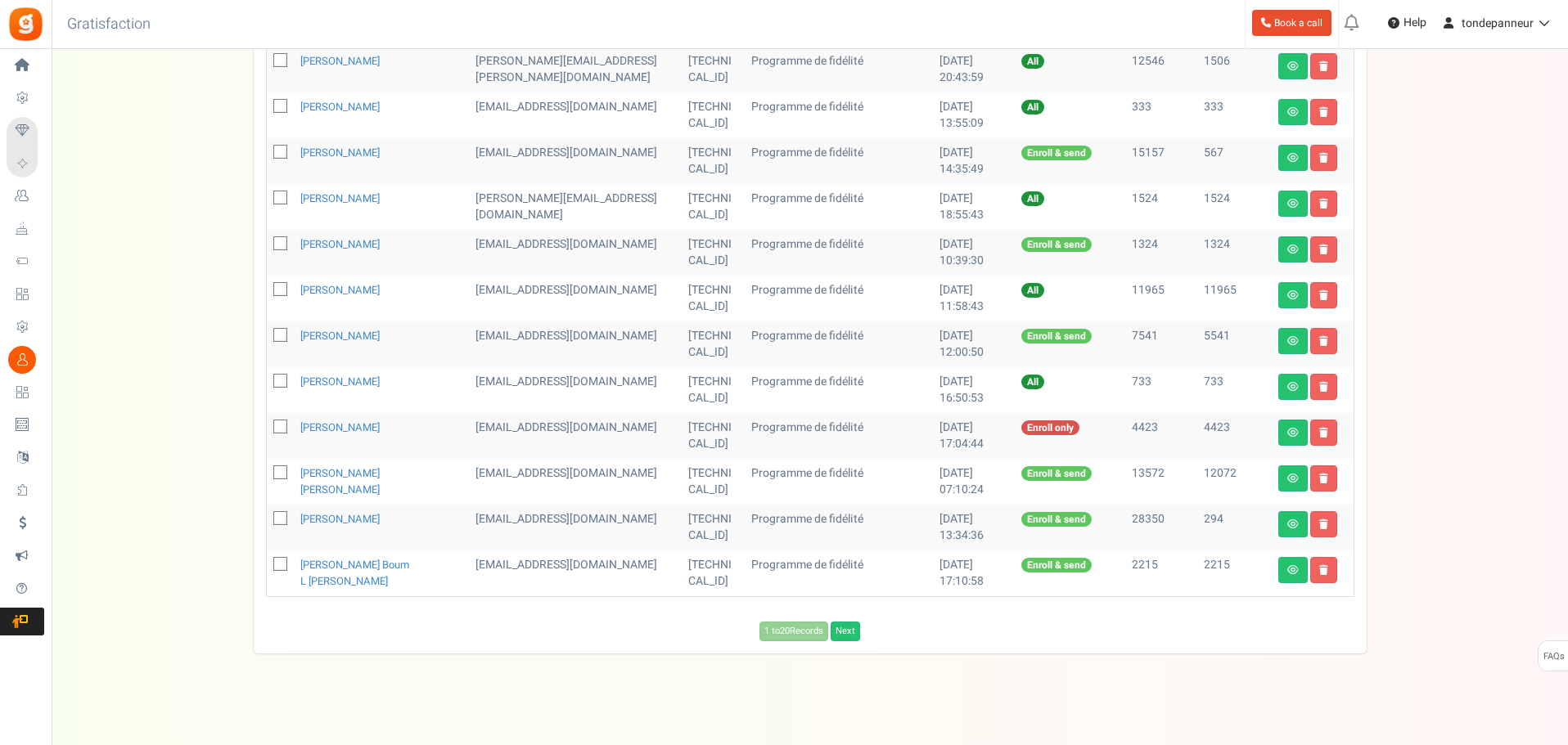
scroll to position [718, 0]
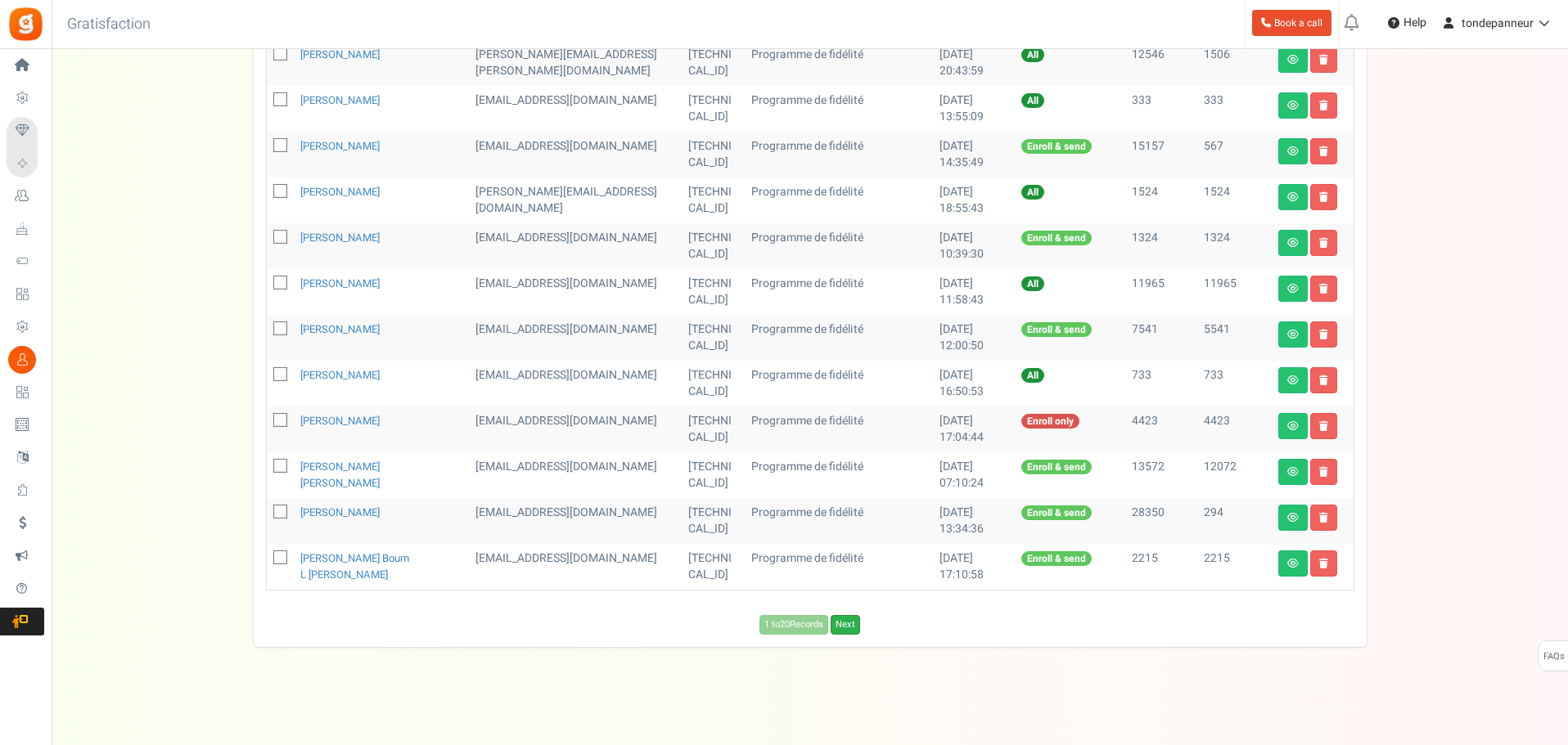
click at [849, 629] on link "Next" at bounding box center [846, 624] width 30 height 19
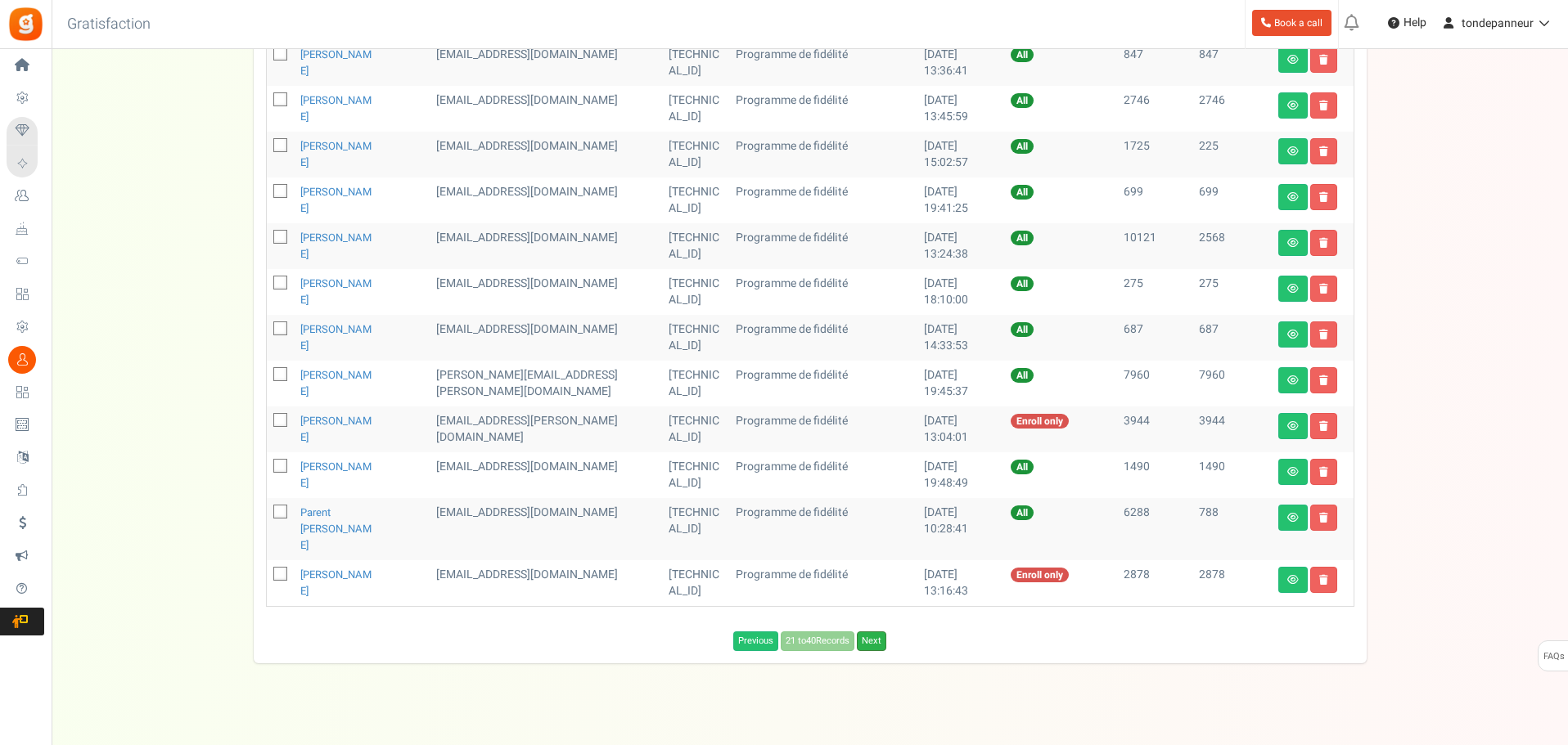
click at [871, 631] on link "Next" at bounding box center [872, 641] width 30 height 19
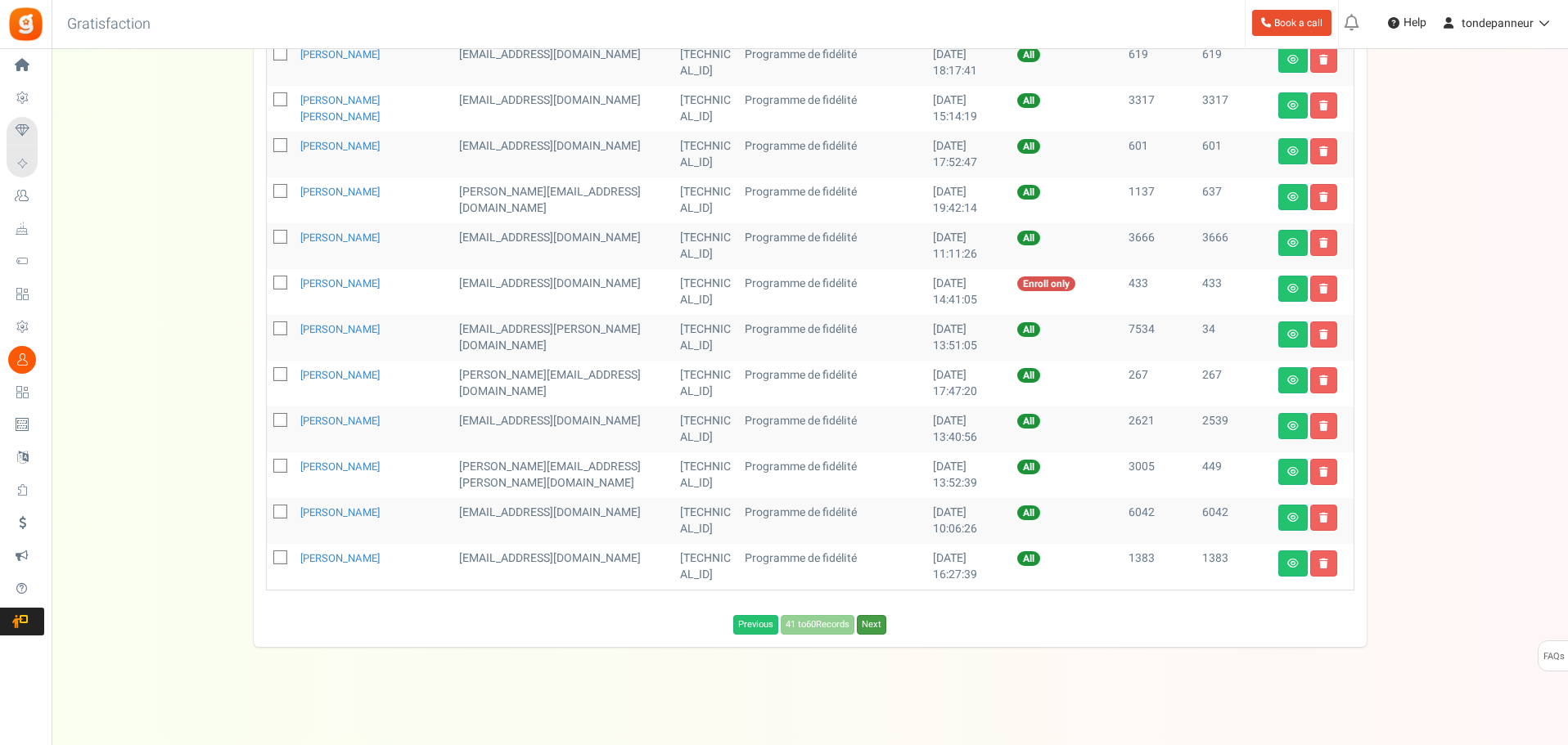
click at [872, 625] on link "Next" at bounding box center [872, 624] width 30 height 19
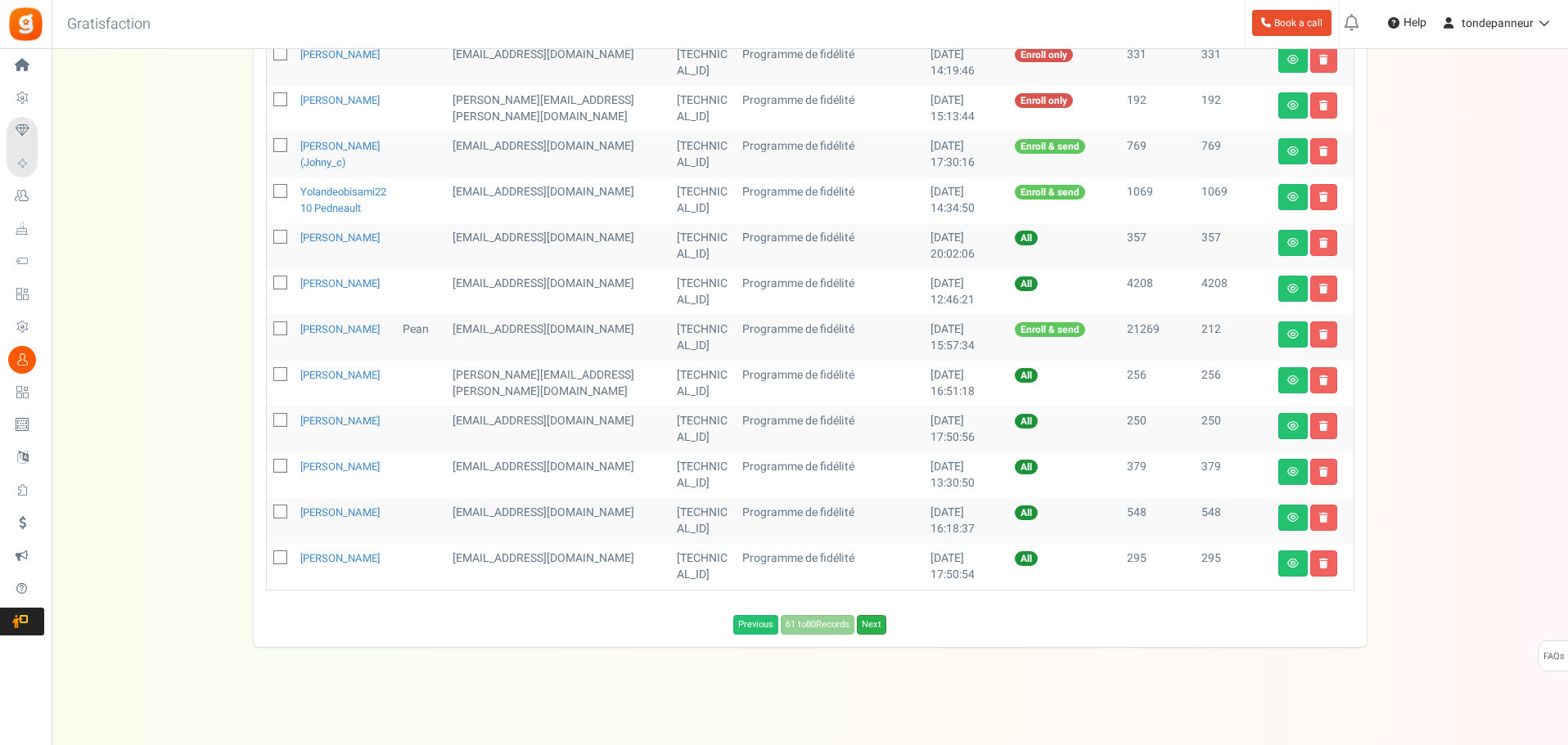
click at [874, 635] on link "Next" at bounding box center [872, 624] width 30 height 19
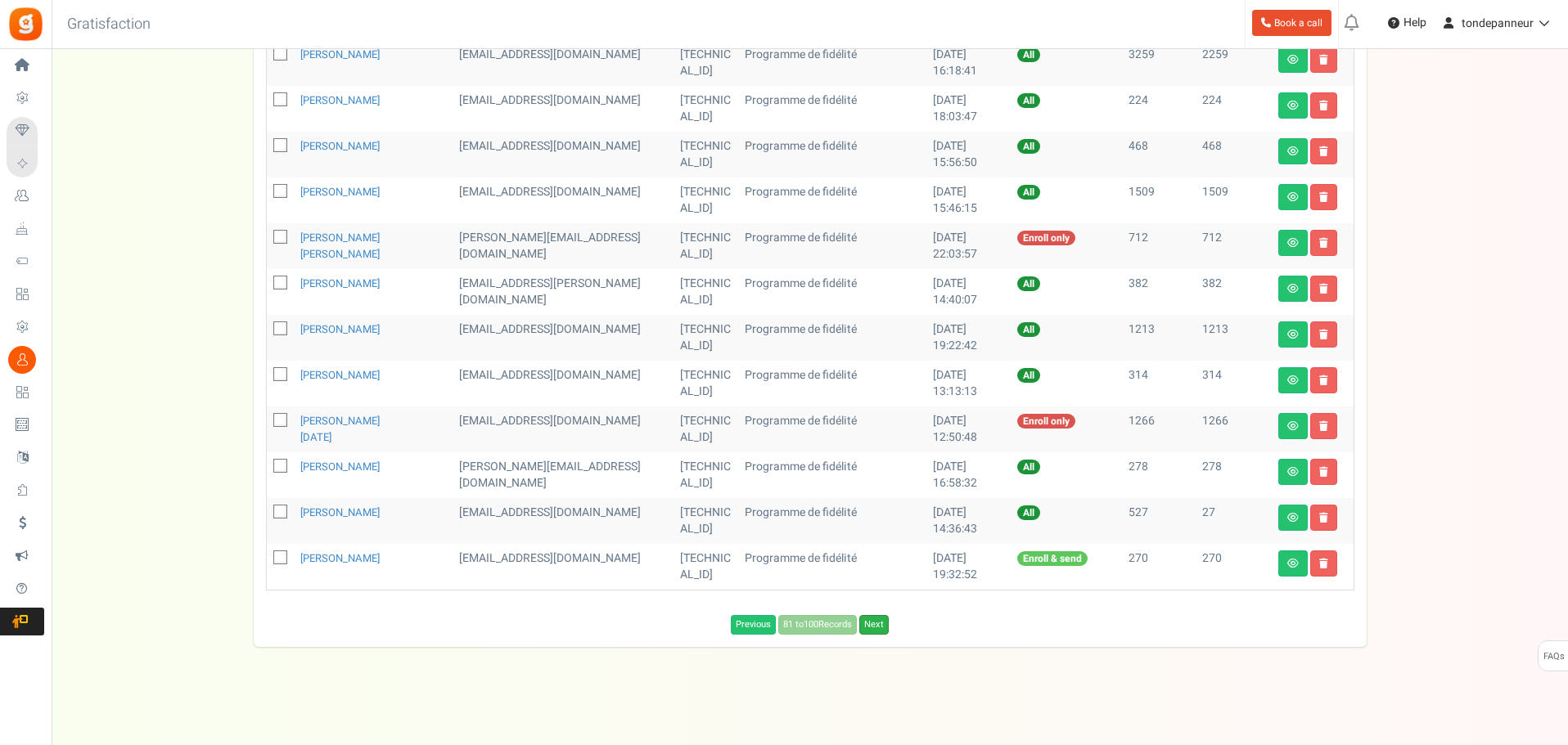
click at [878, 623] on link "Next" at bounding box center [874, 624] width 30 height 19
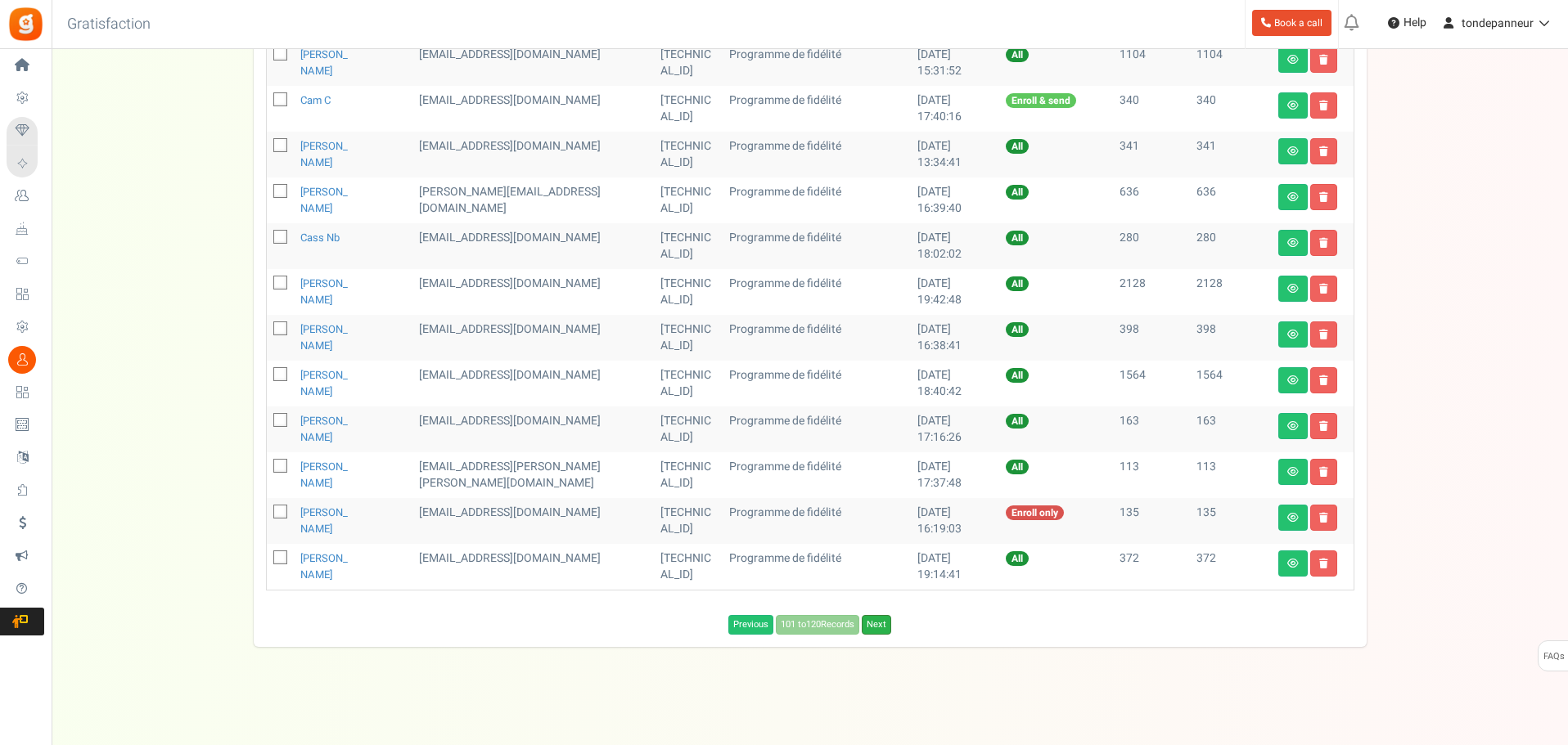
click at [878, 627] on link "Next" at bounding box center [876, 624] width 30 height 19
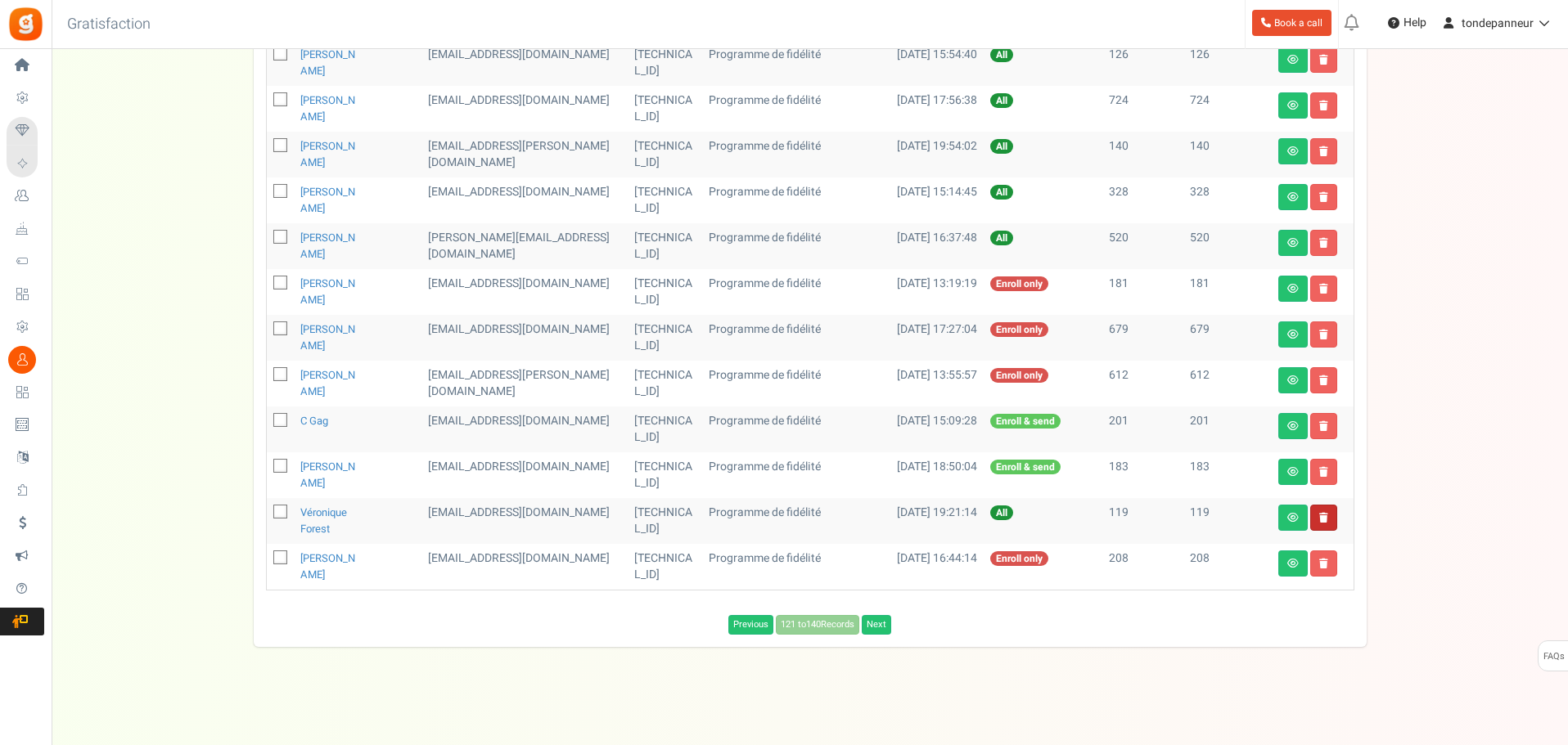
click at [1322, 521] on icon at bounding box center [1323, 517] width 9 height 10
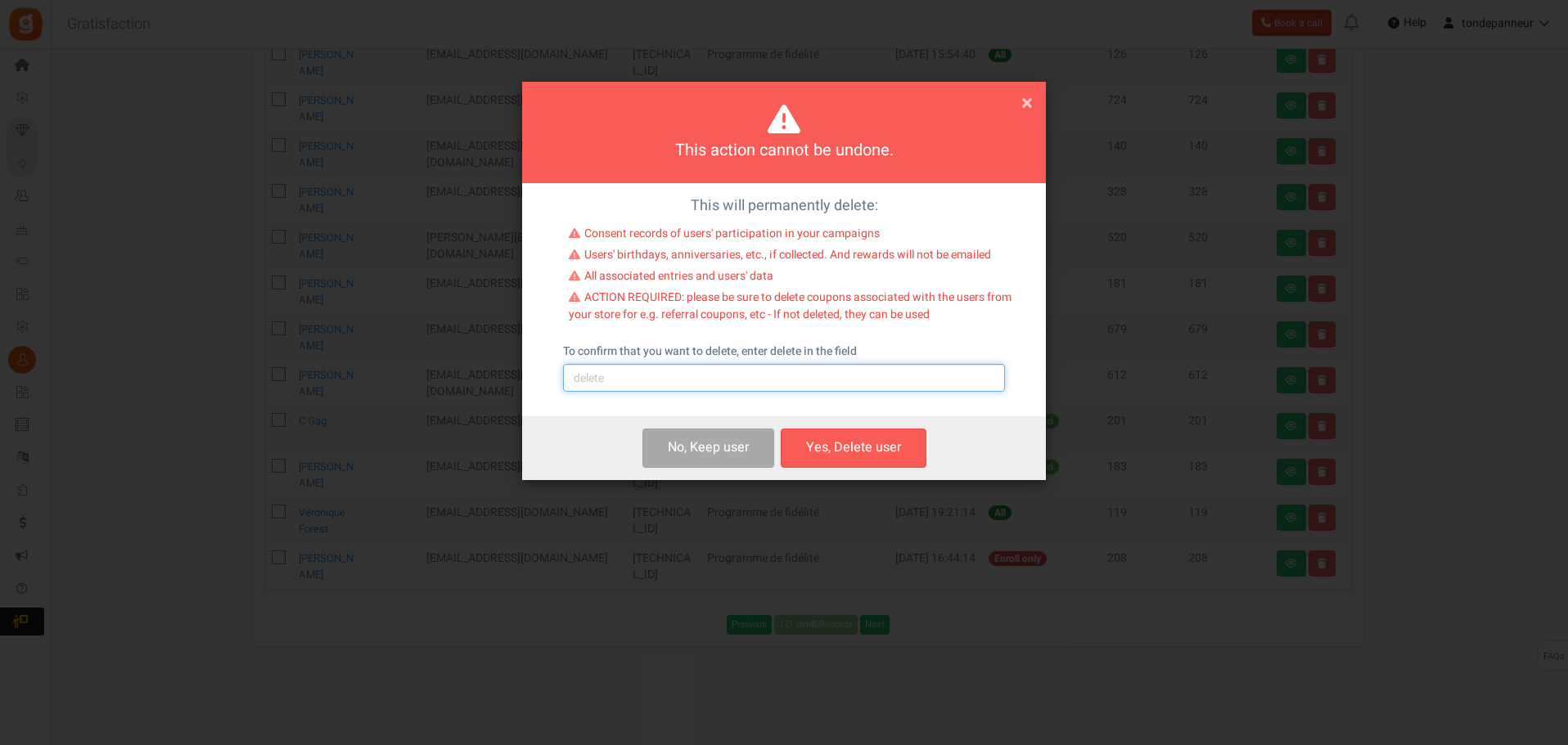
drag, startPoint x: 659, startPoint y: 381, endPoint x: 658, endPoint y: 391, distance: 10.0
click at [659, 381] on input "text" at bounding box center [784, 378] width 442 height 28
type input "delete"
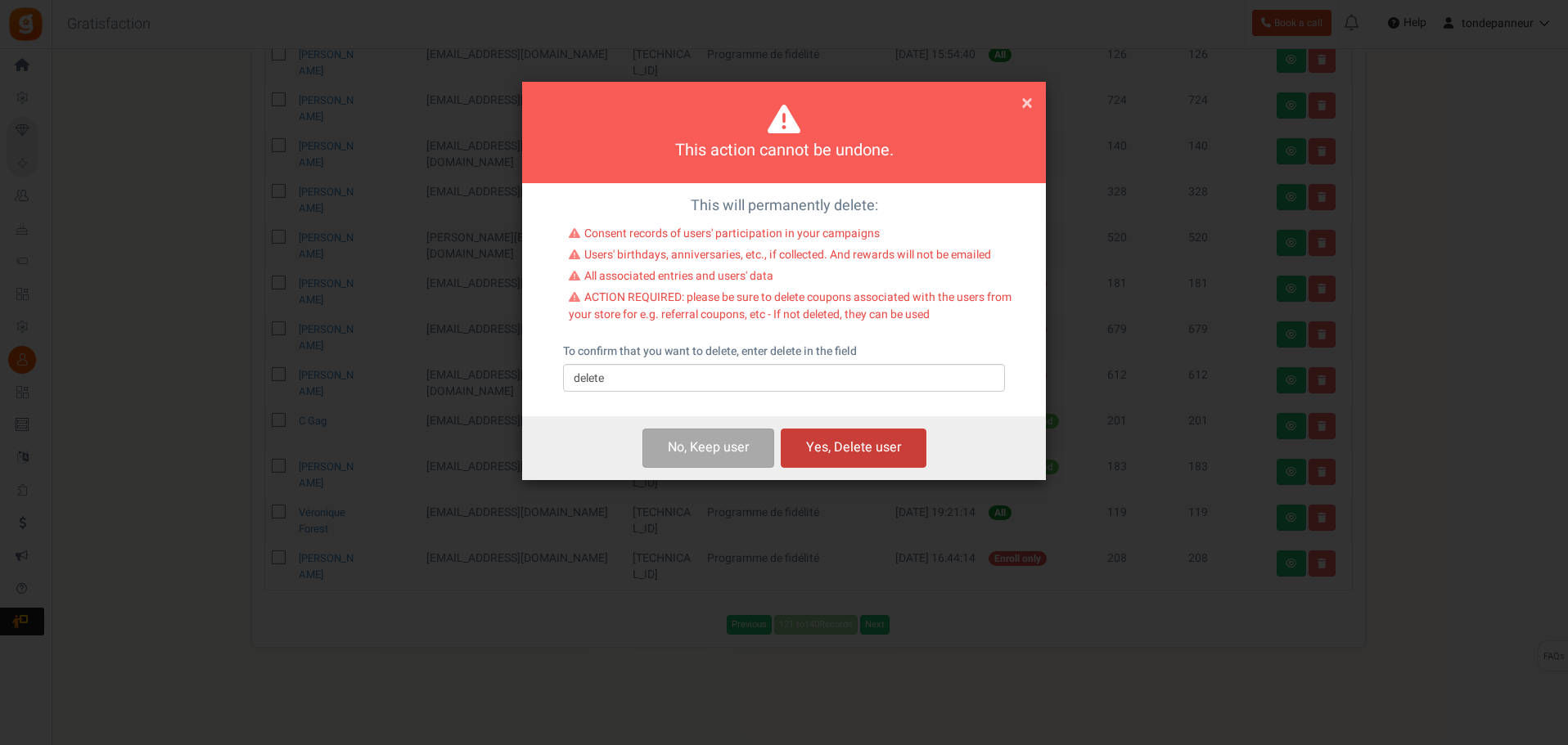
click at [808, 450] on button "Yes, Delete user" at bounding box center [853, 448] width 146 height 38
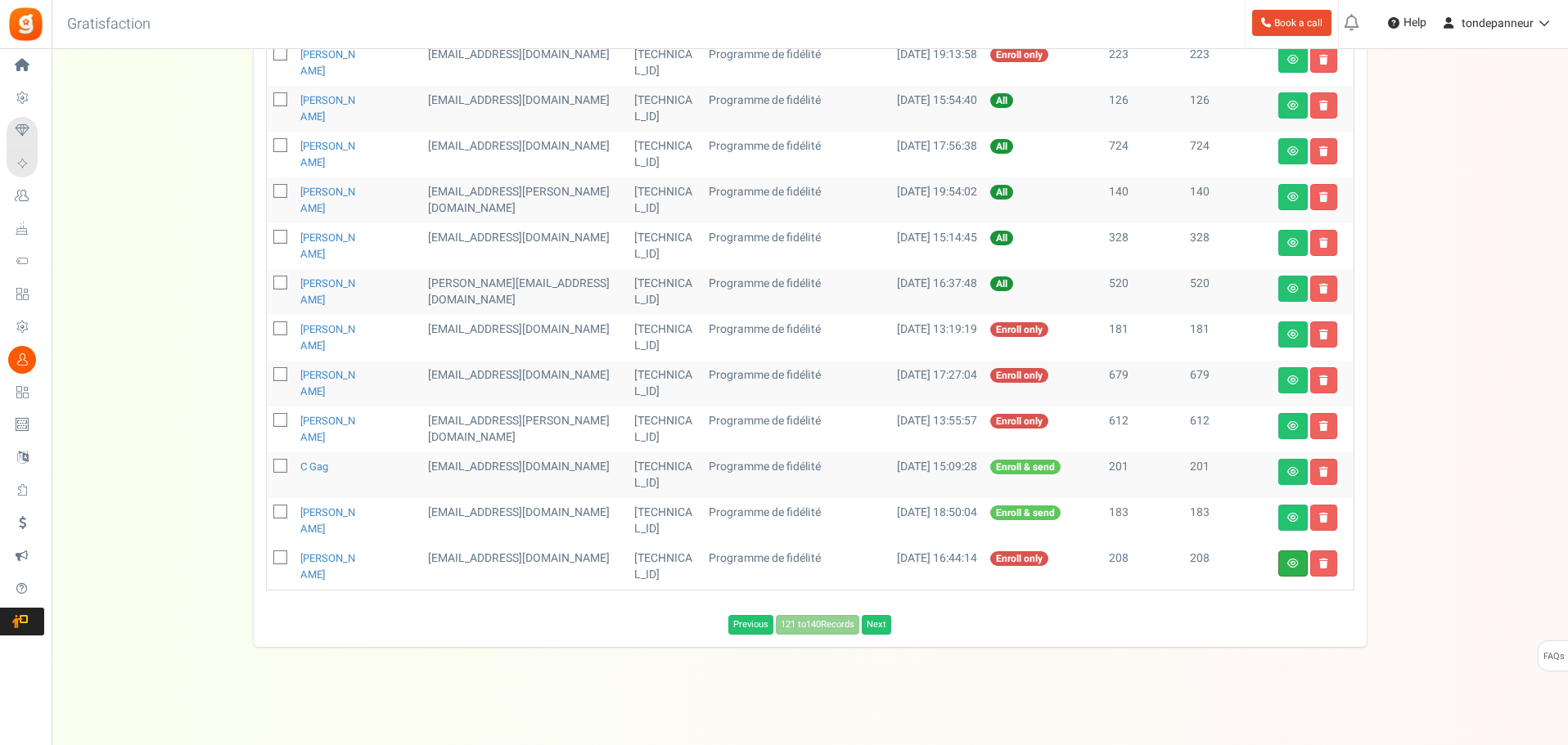
click at [1284, 562] on link at bounding box center [1293, 563] width 30 height 26
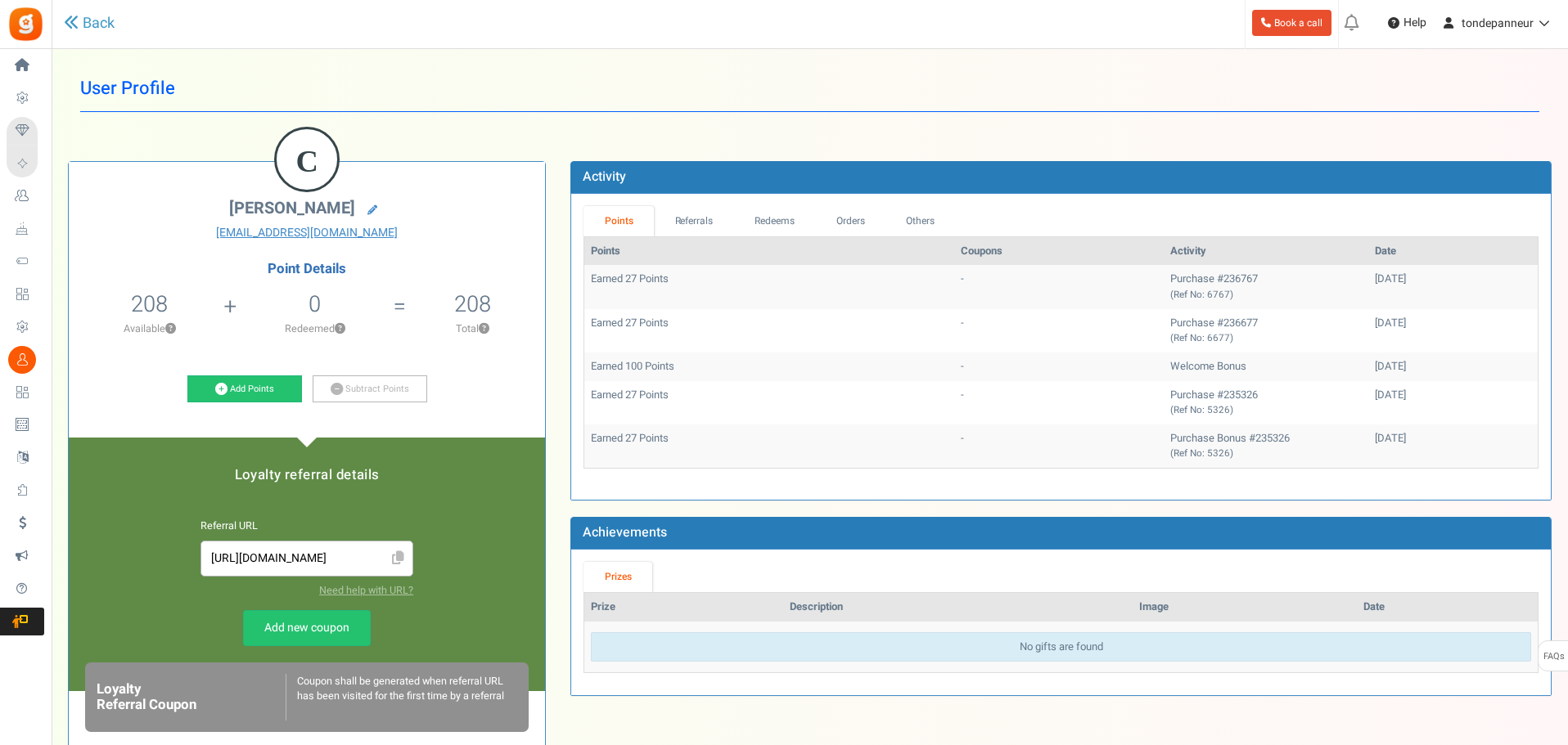
click at [89, 7] on div "Back" at bounding box center [338, 24] width 549 height 47
click at [89, 15] on link "Back" at bounding box center [89, 24] width 51 height 21
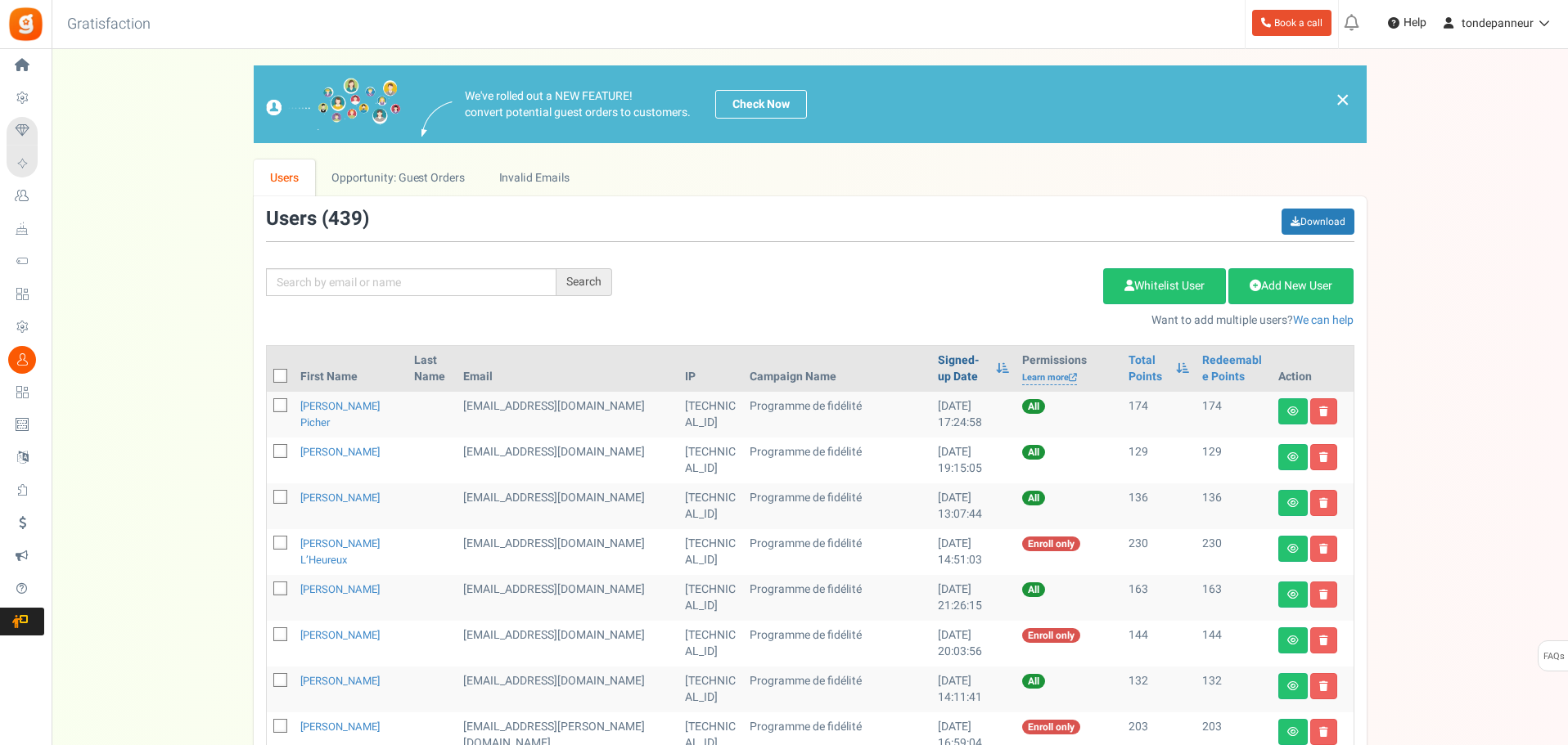
click at [937, 361] on link "Signed-up Date" at bounding box center [962, 369] width 50 height 32
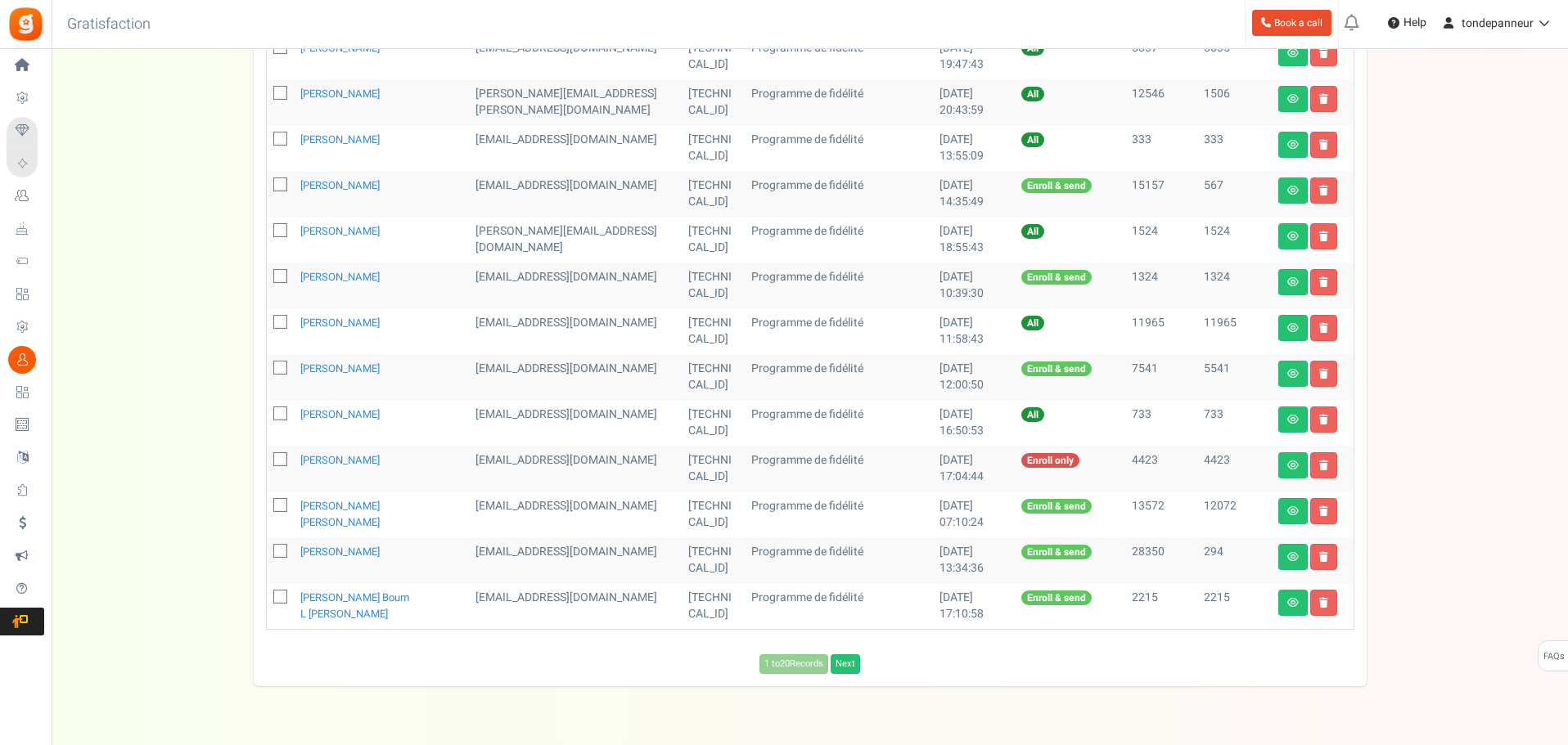
scroll to position [718, 0]
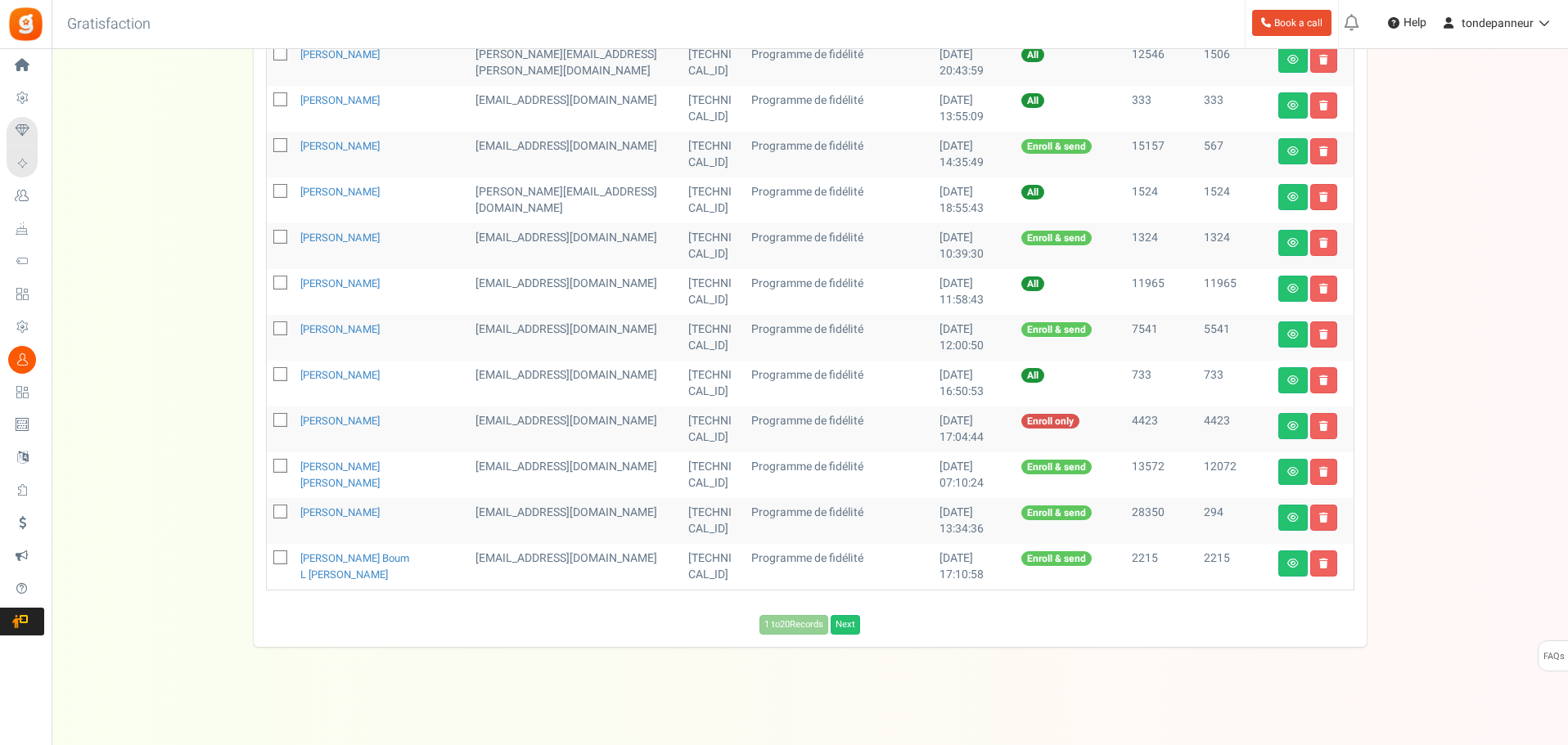
click at [843, 614] on div "1 to 20 Records Next Loading..." at bounding box center [810, 621] width 1113 height 28
click at [854, 622] on link "Next" at bounding box center [846, 624] width 30 height 19
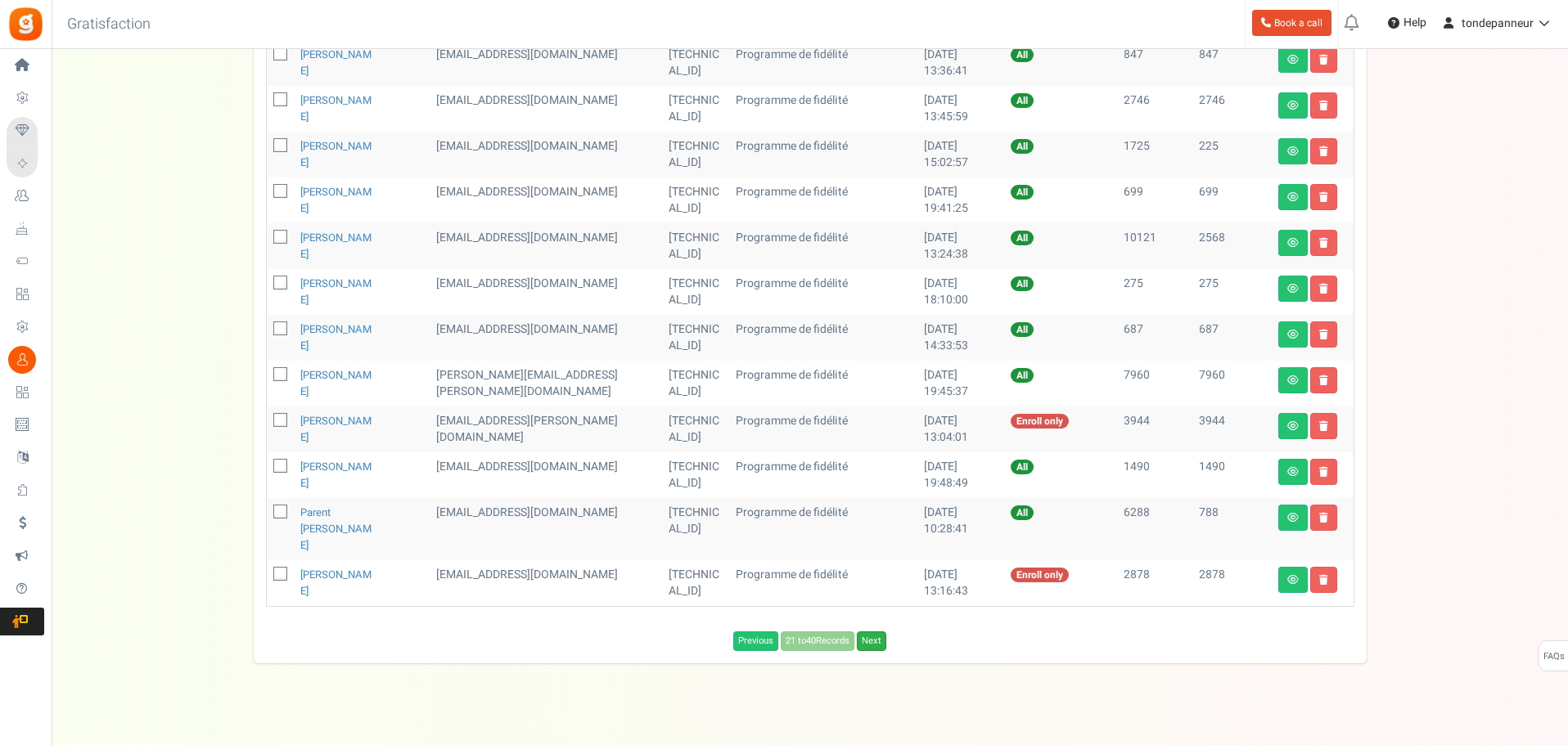
click at [876, 631] on link "Next" at bounding box center [872, 641] width 30 height 19
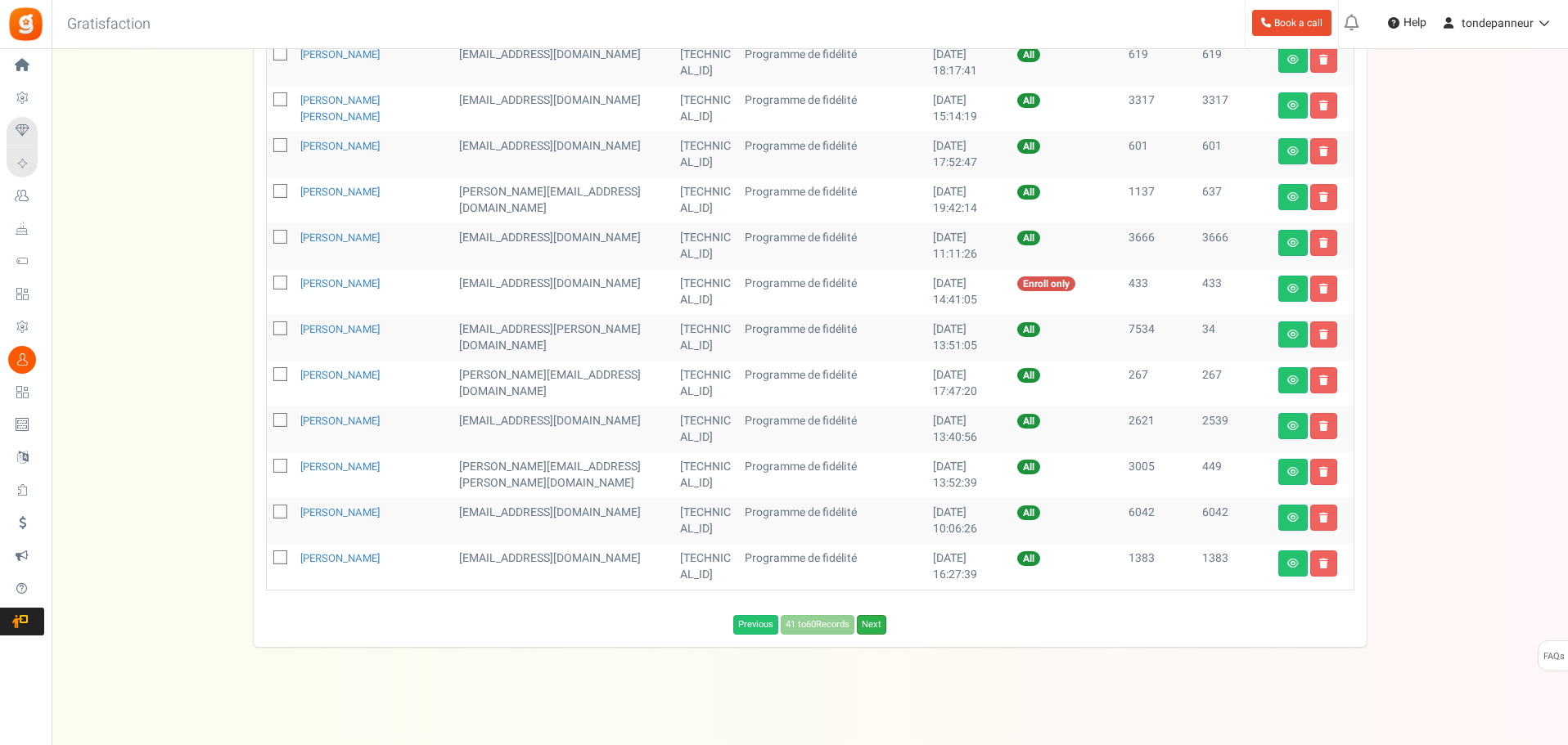
click at [884, 626] on link "Next" at bounding box center [872, 624] width 30 height 19
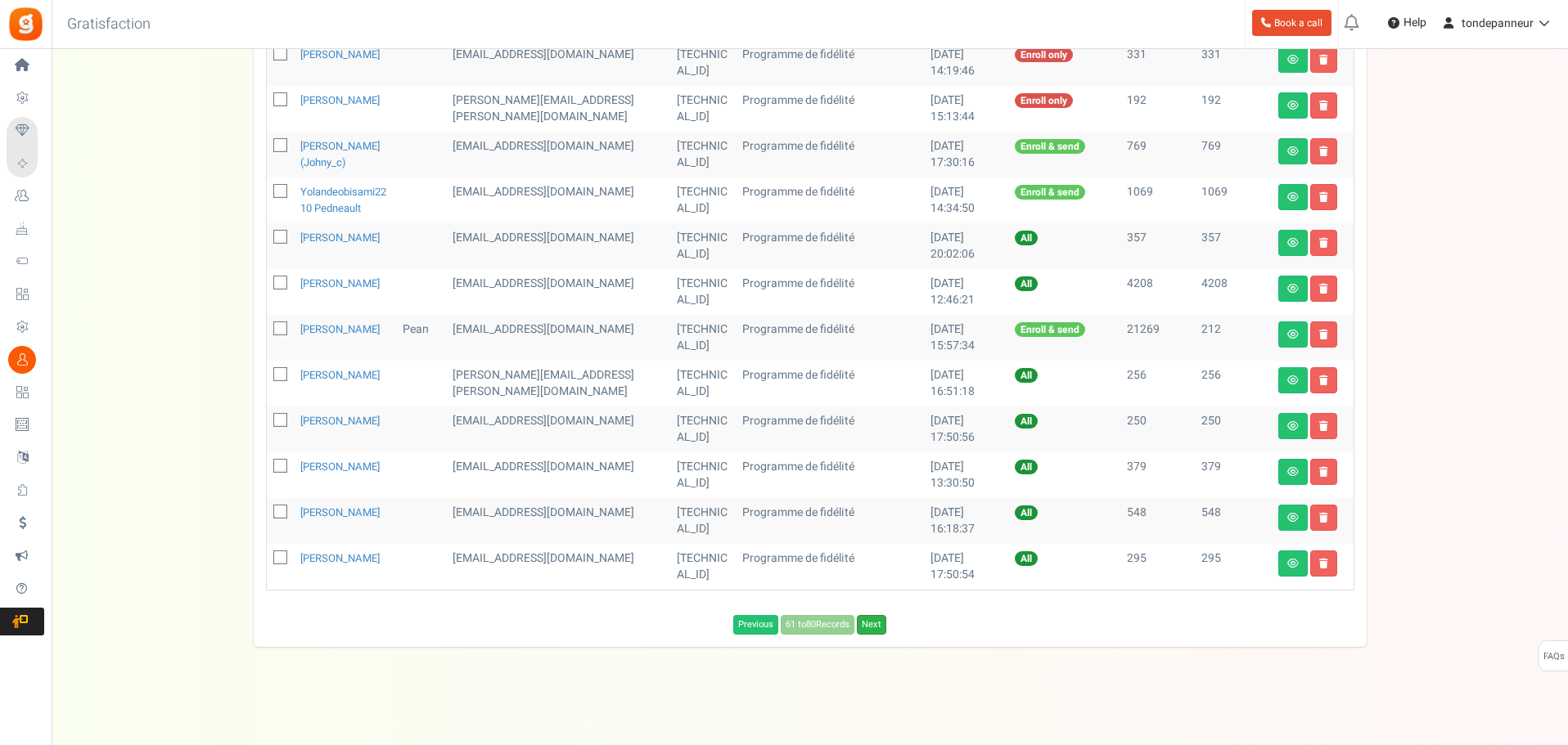
click at [882, 635] on link "Next" at bounding box center [872, 624] width 30 height 19
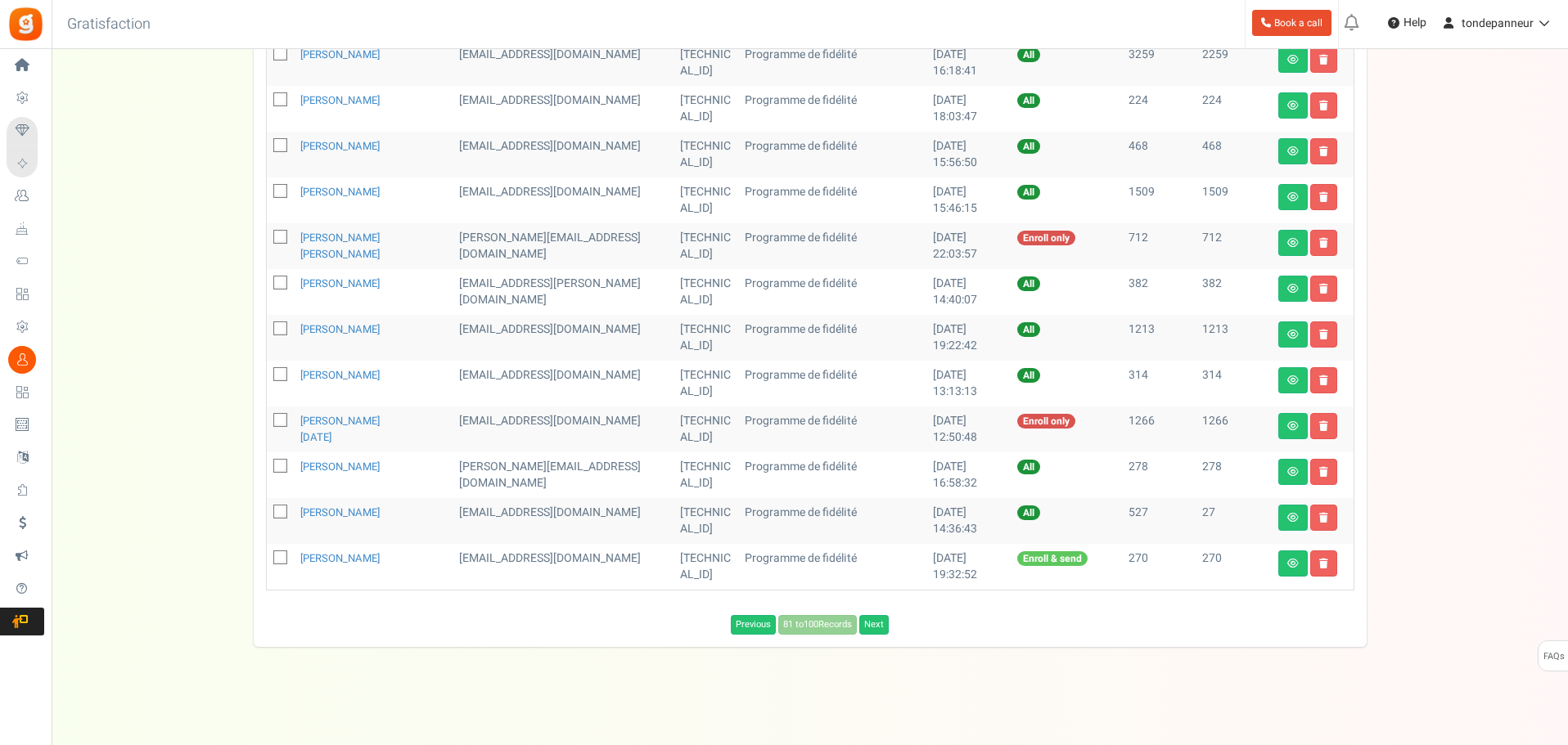
click at [882, 639] on div "Users ( 439 ) Download Search Add Etsy Order Delete Selected Users Import Users…" at bounding box center [810, 62] width 1113 height 1169
click at [882, 631] on link "Next" at bounding box center [874, 624] width 30 height 19
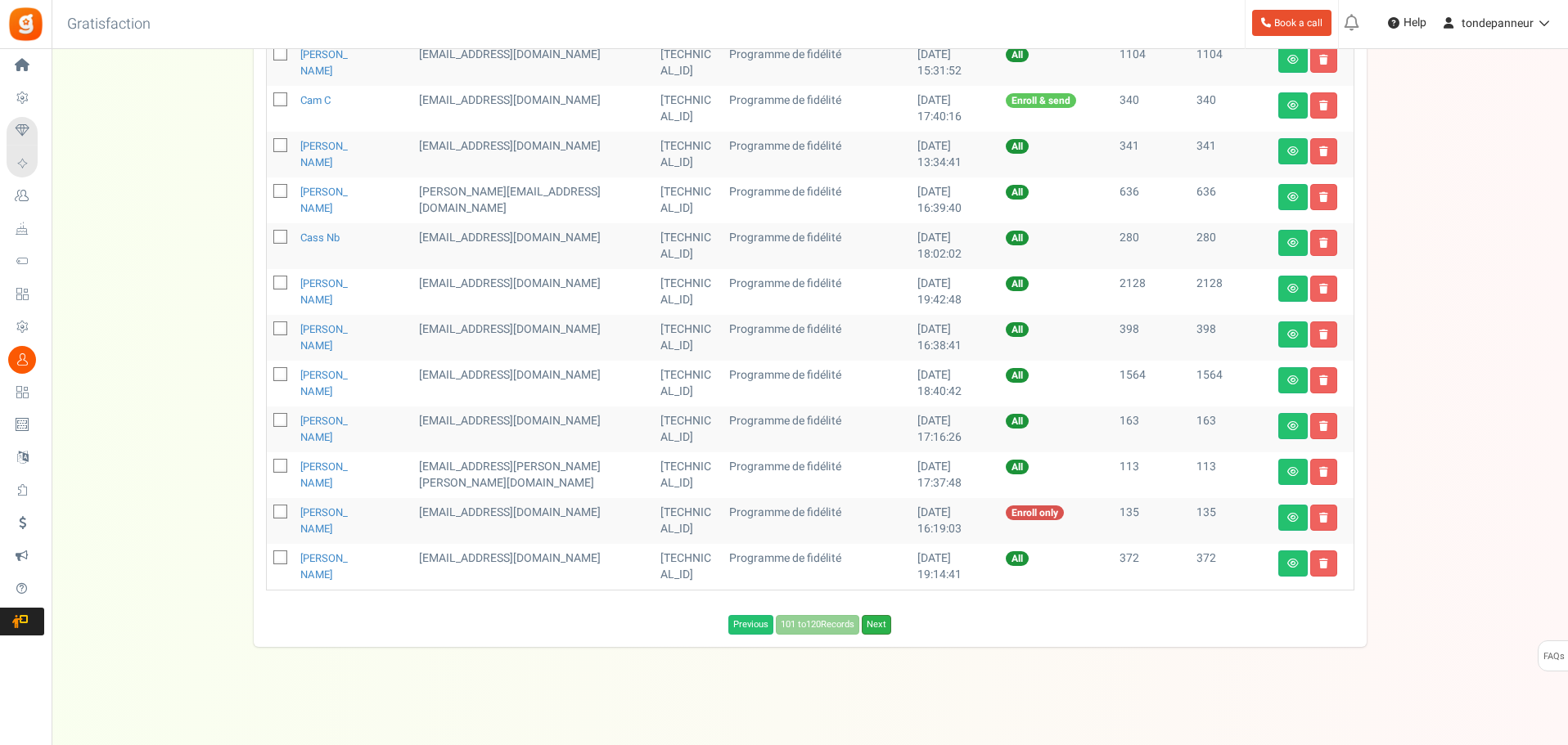
click at [878, 627] on link "Next" at bounding box center [876, 624] width 30 height 19
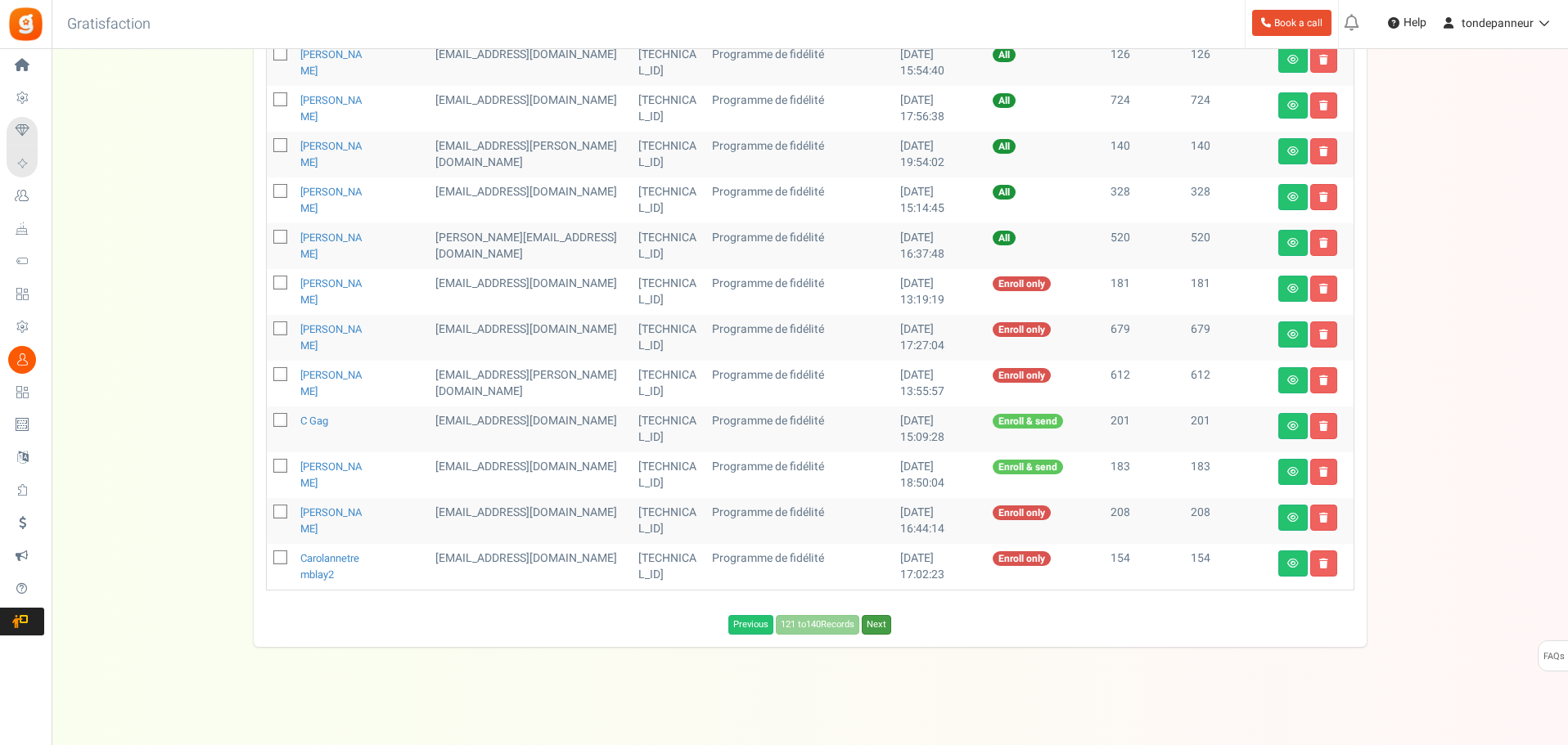
click at [878, 627] on link "Next" at bounding box center [876, 624] width 30 height 19
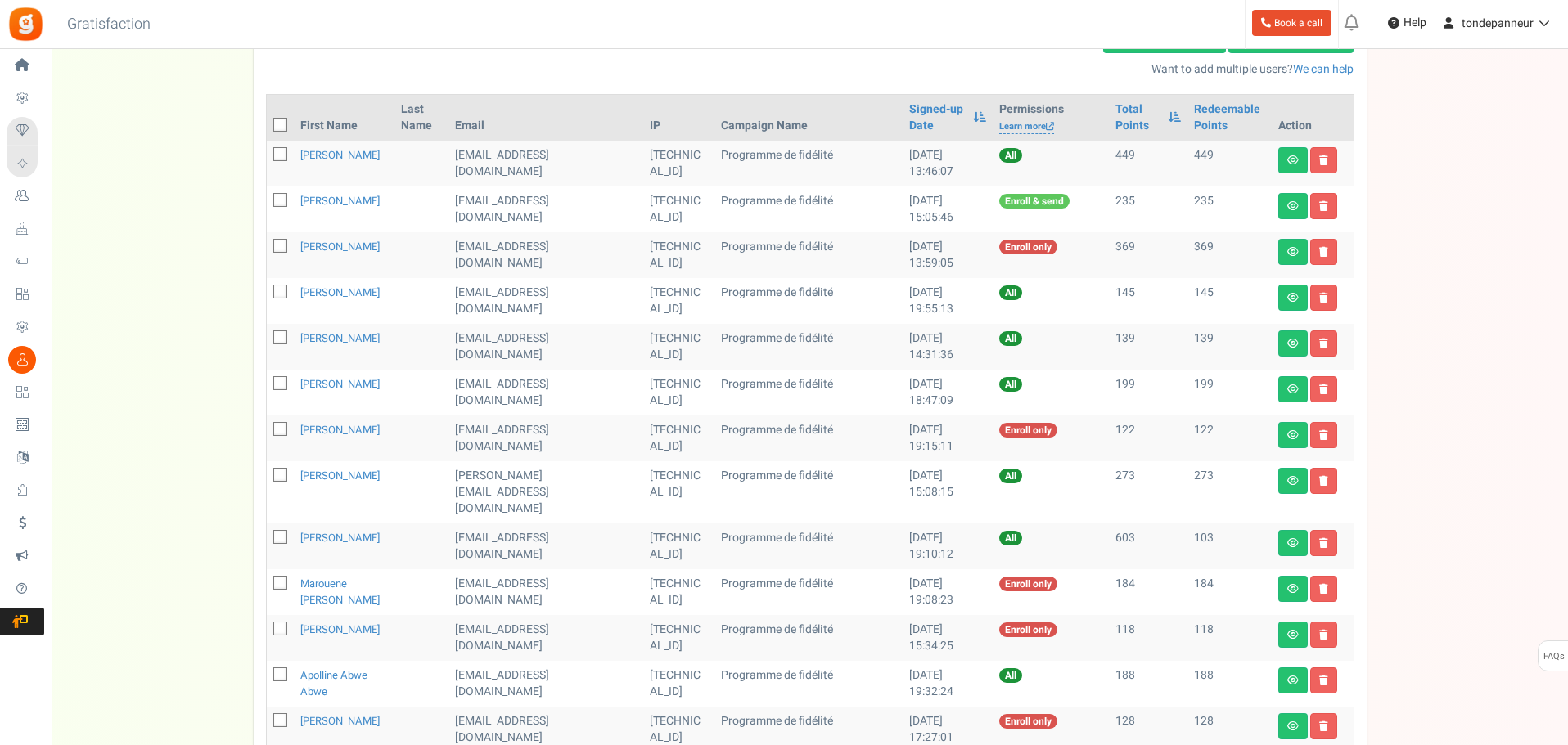
scroll to position [227, 0]
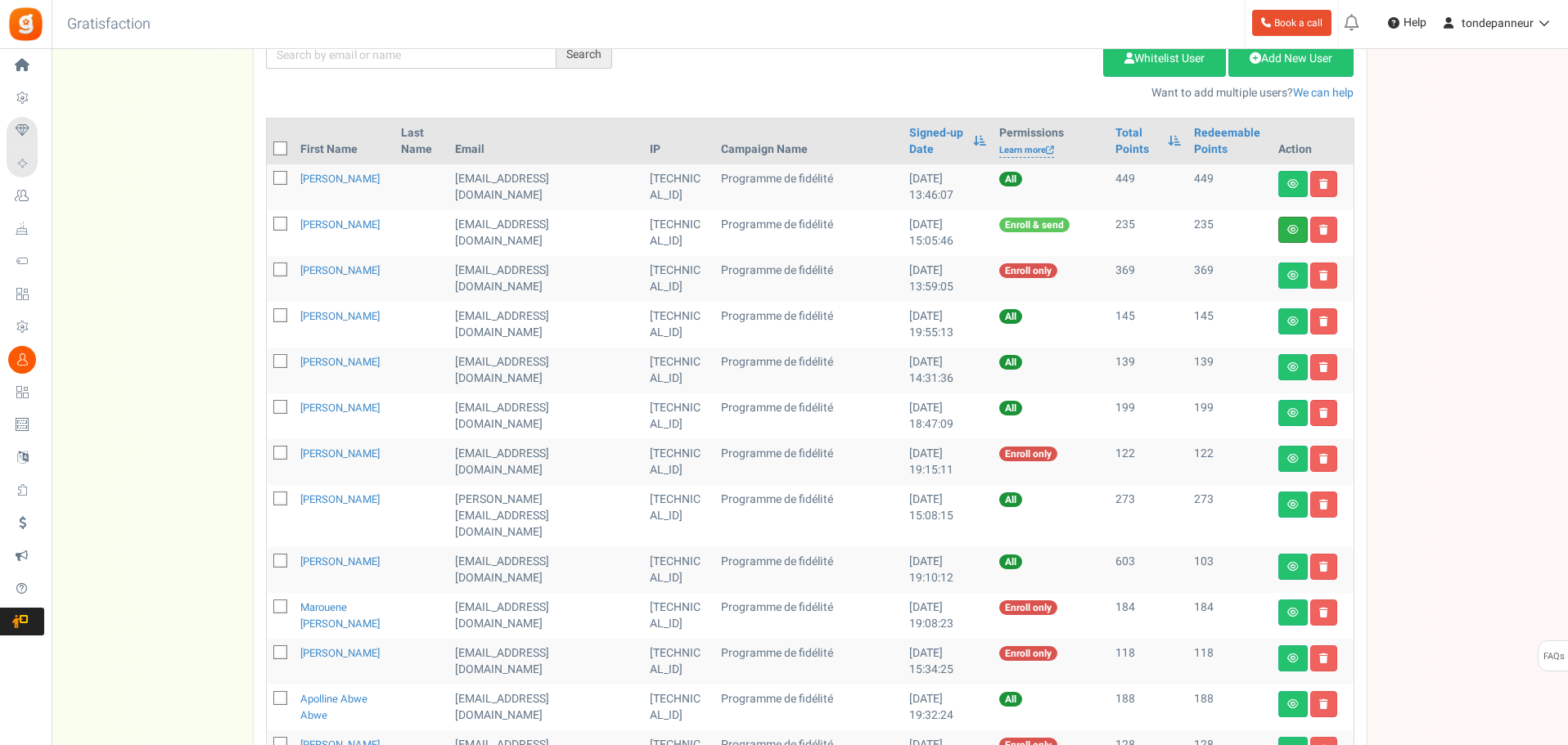
click at [1291, 237] on link at bounding box center [1293, 230] width 30 height 26
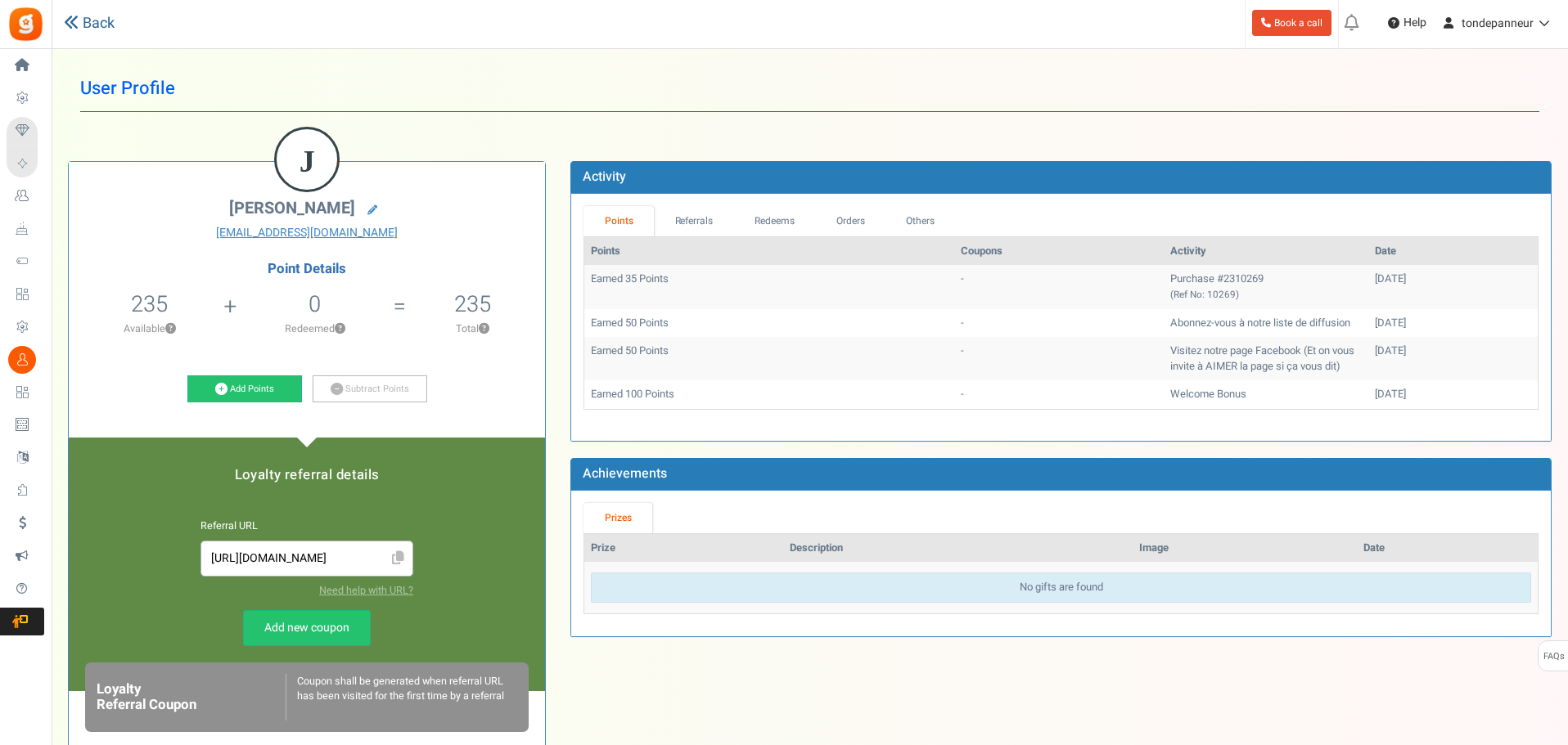
click at [107, 22] on link "Back" at bounding box center [89, 24] width 51 height 21
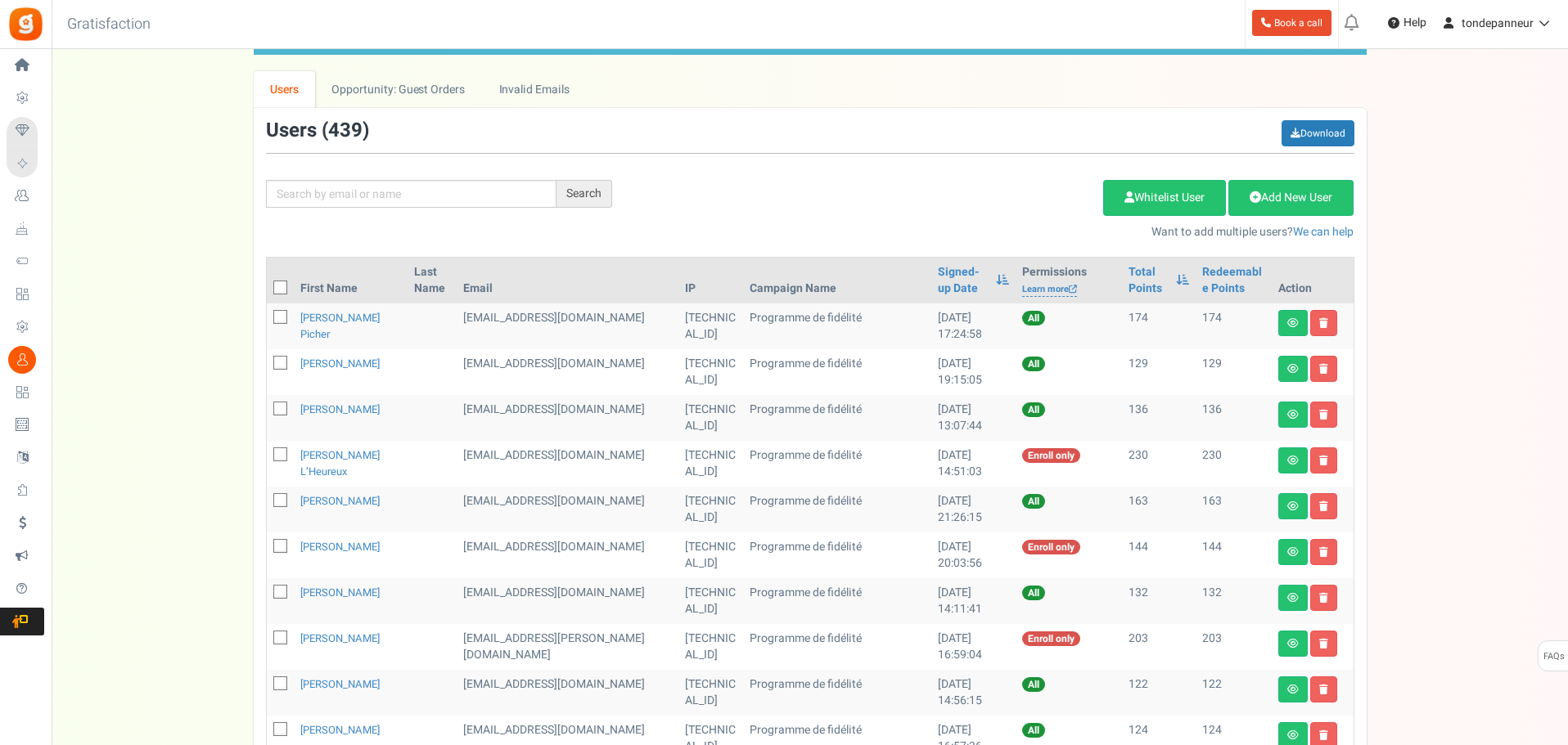
scroll to position [163, 0]
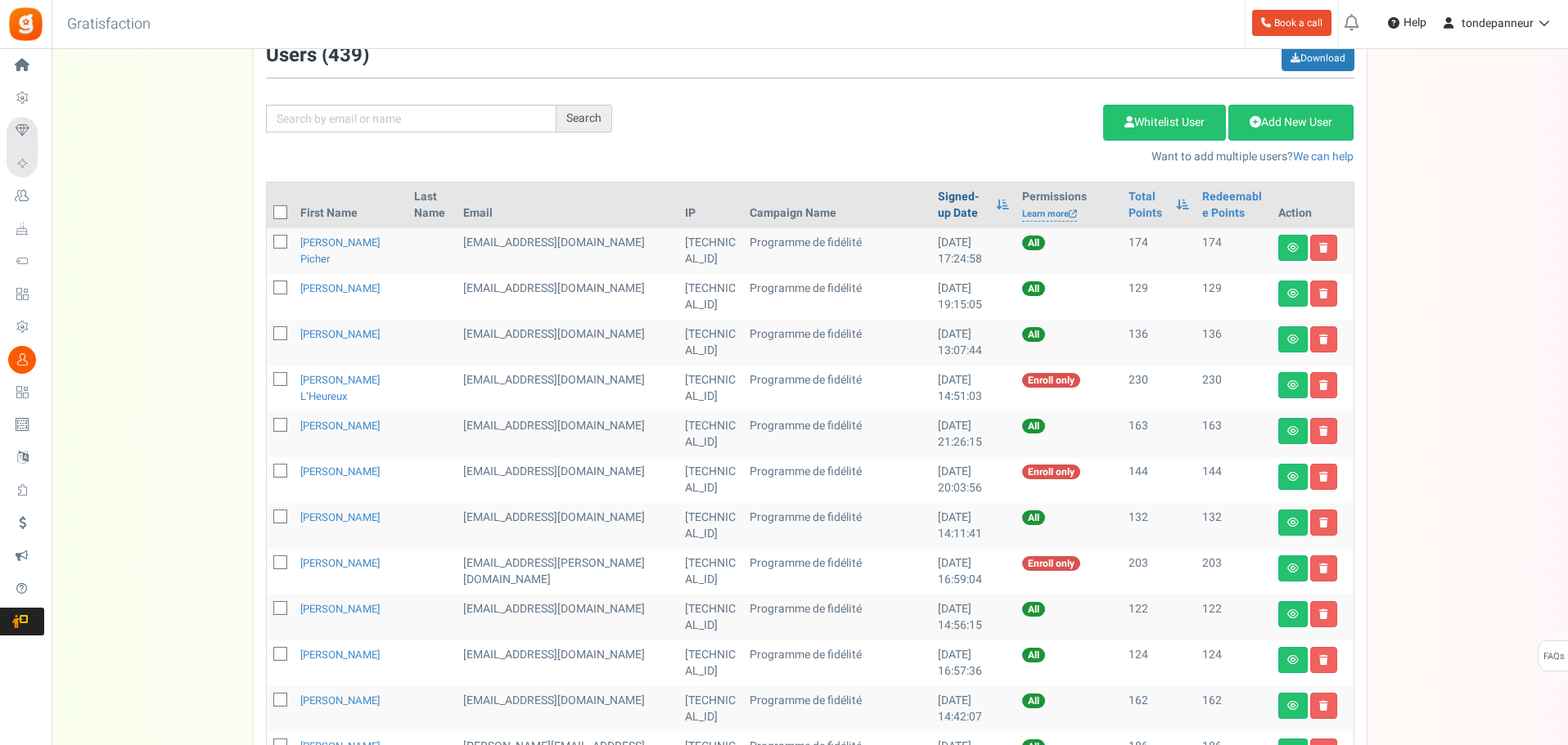
click at [937, 194] on link "Signed-up Date" at bounding box center [962, 204] width 50 height 32
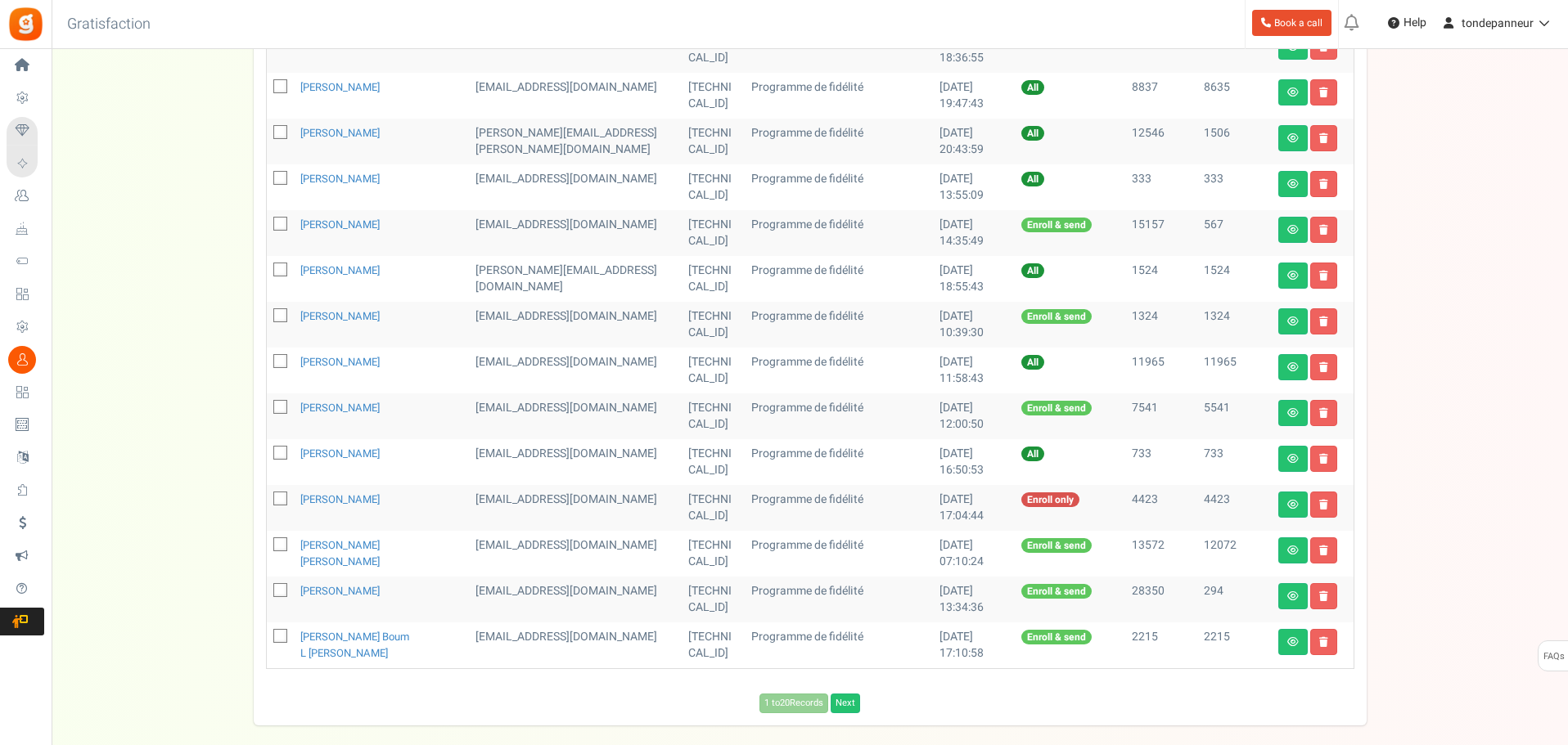
scroll to position [718, 0]
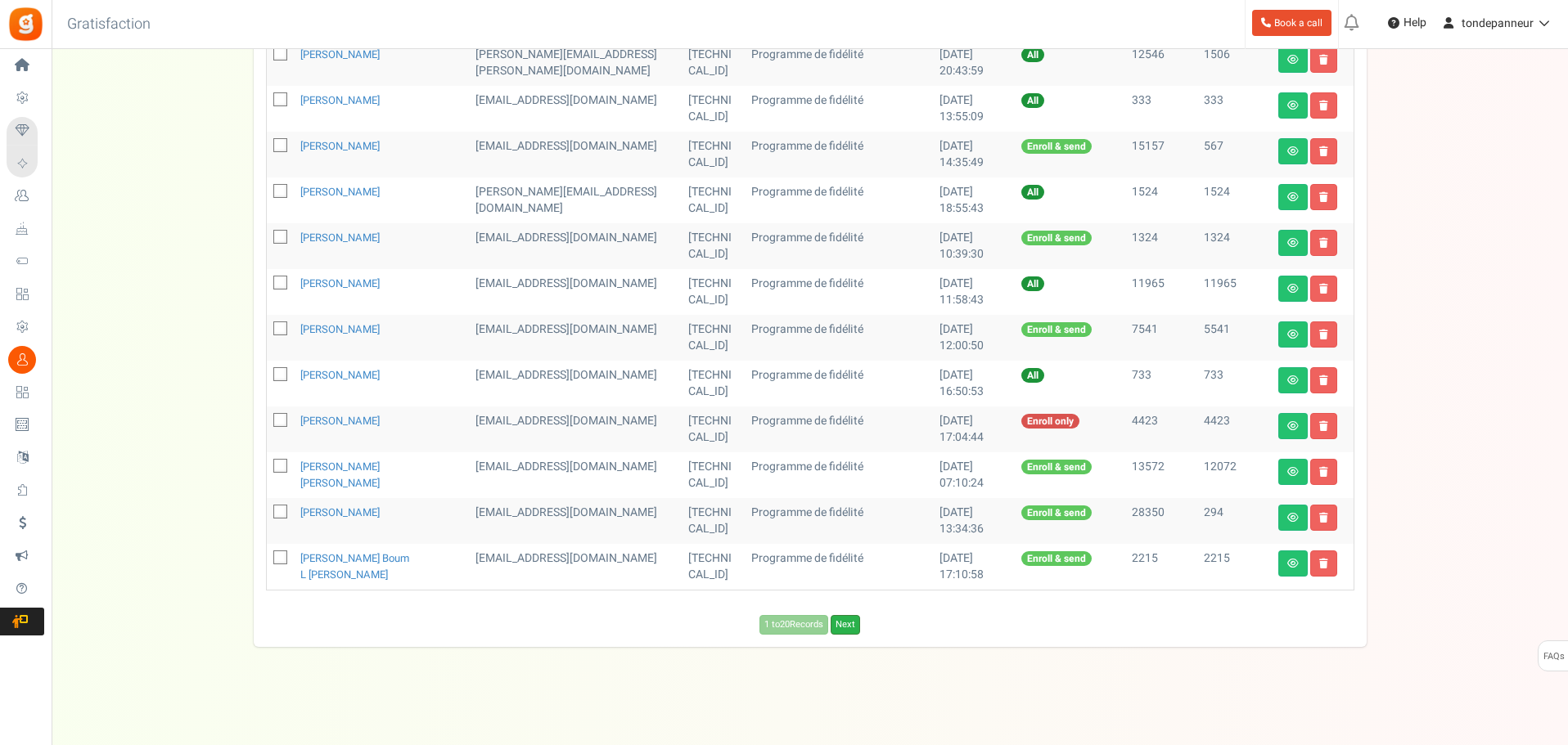
click at [857, 624] on link "Next" at bounding box center [846, 624] width 30 height 19
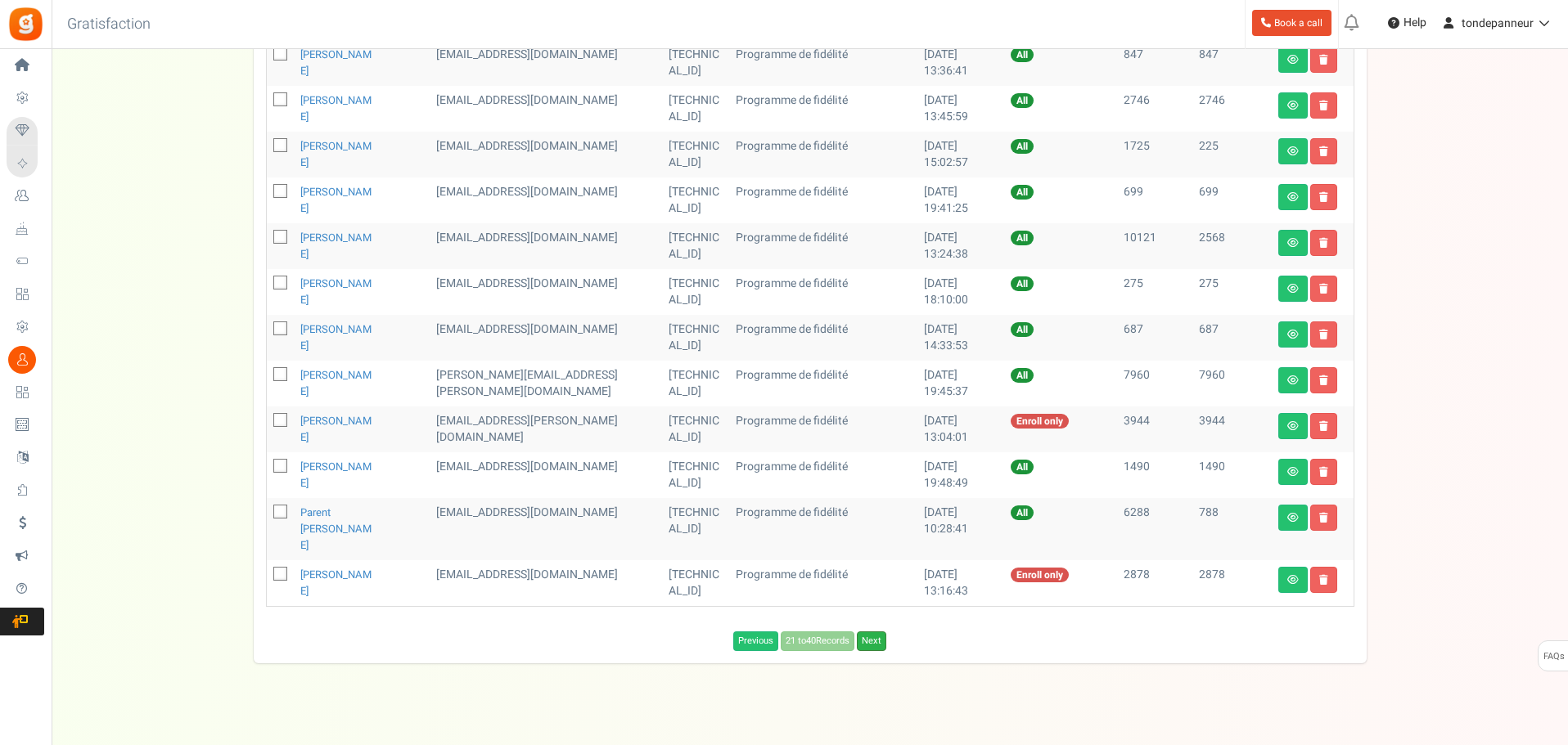
click at [868, 631] on link "Next" at bounding box center [872, 641] width 30 height 19
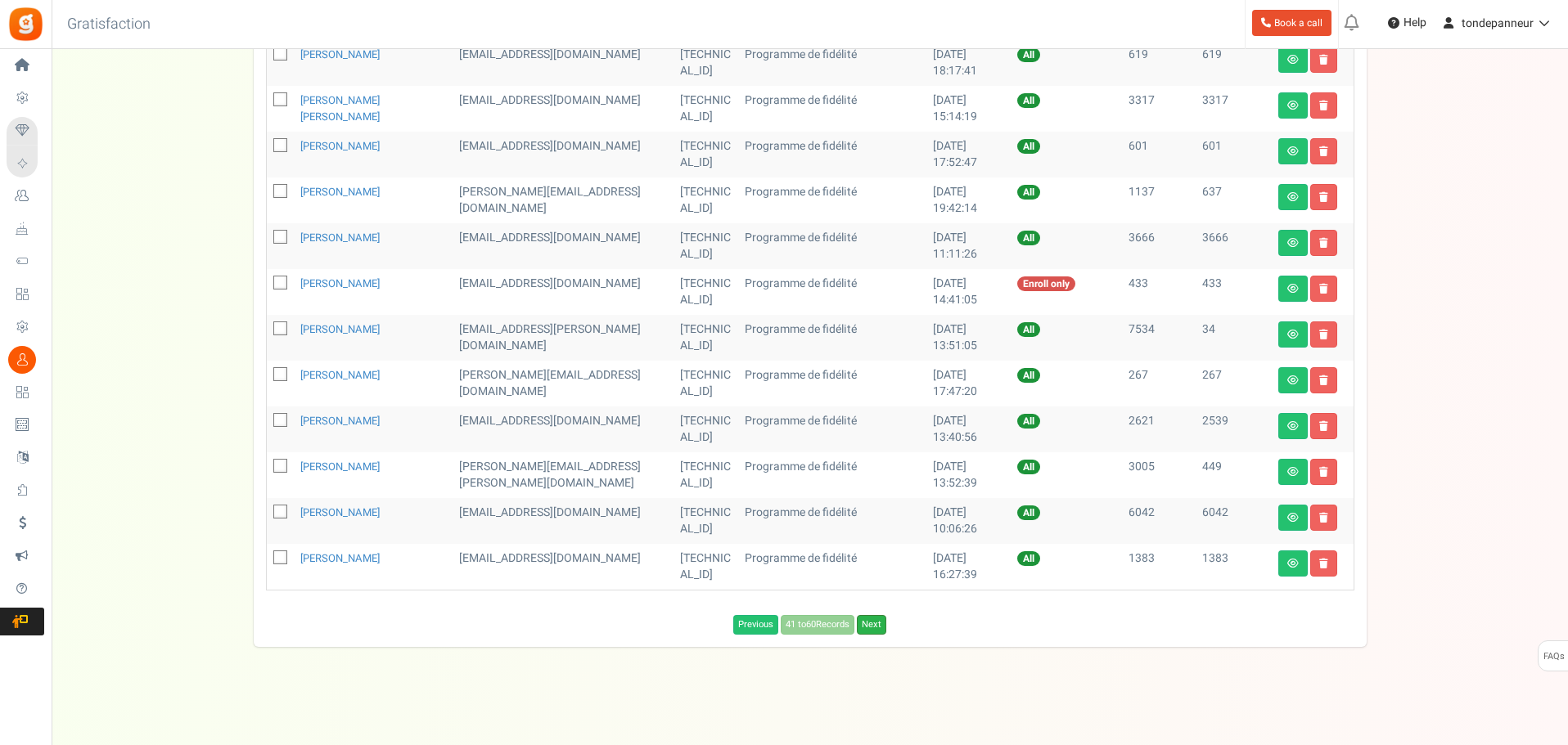
click at [873, 627] on link "Next" at bounding box center [872, 624] width 30 height 19
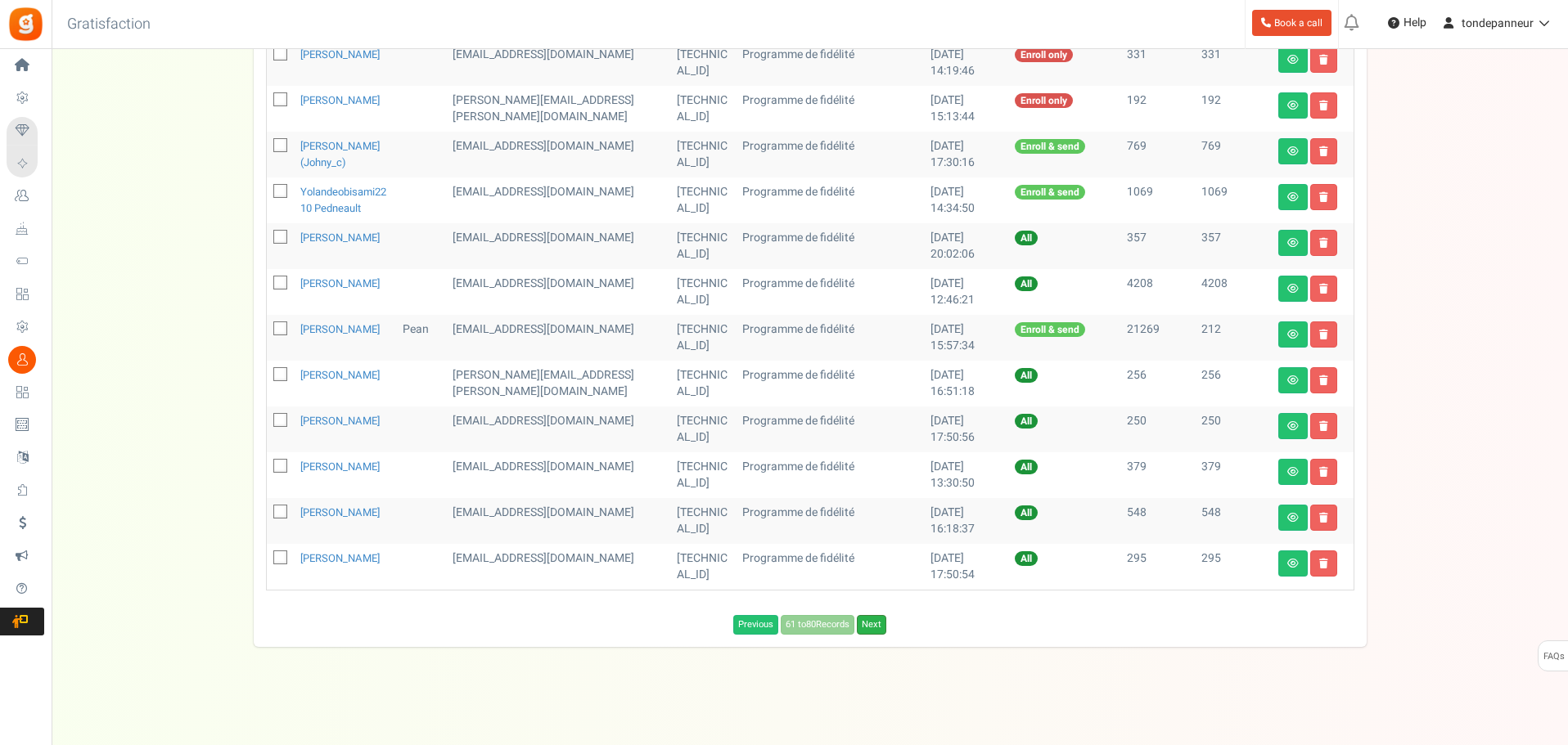
click at [880, 635] on link "Next" at bounding box center [872, 624] width 30 height 19
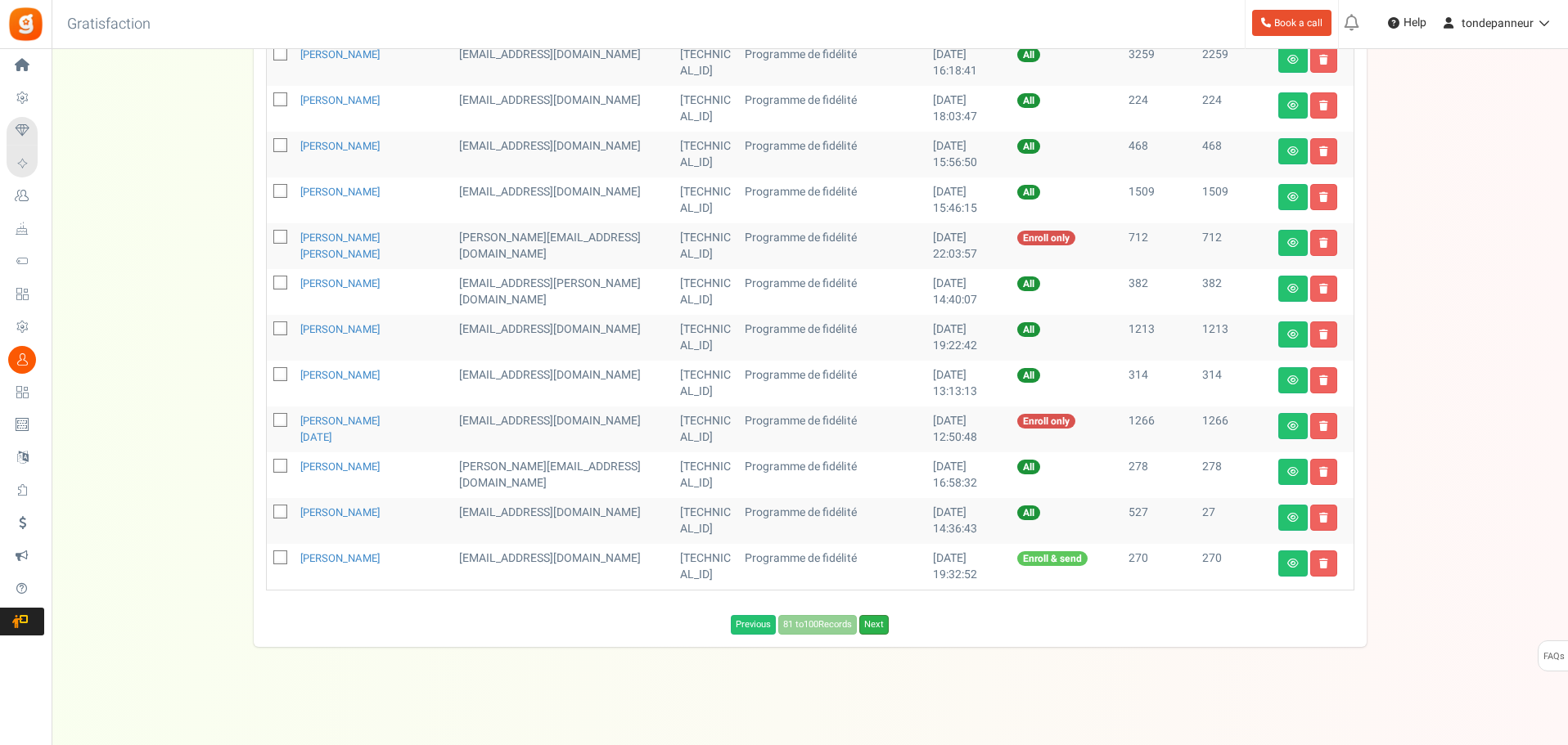
click at [877, 621] on link "Next" at bounding box center [874, 624] width 30 height 19
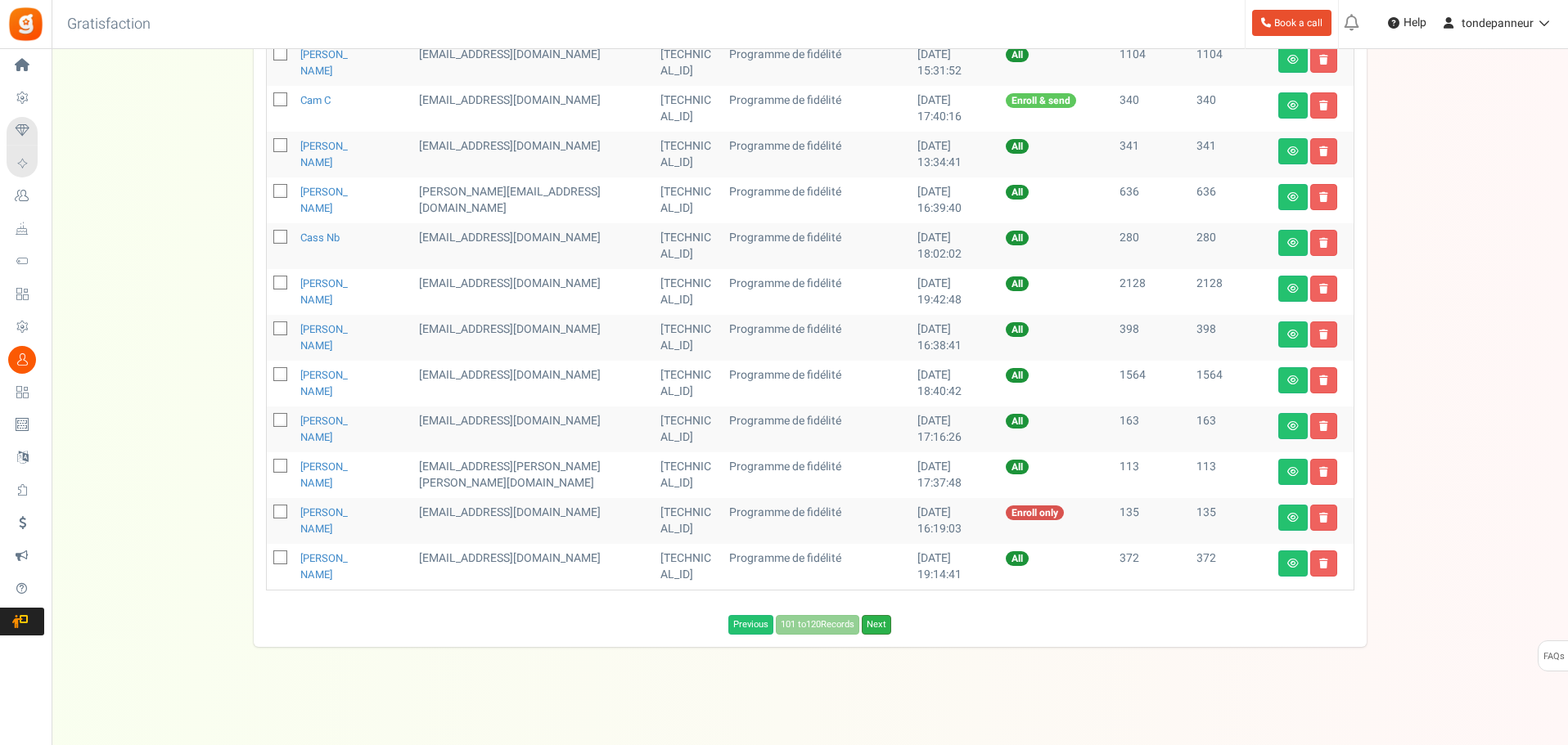
click at [877, 625] on link "Next" at bounding box center [876, 624] width 30 height 19
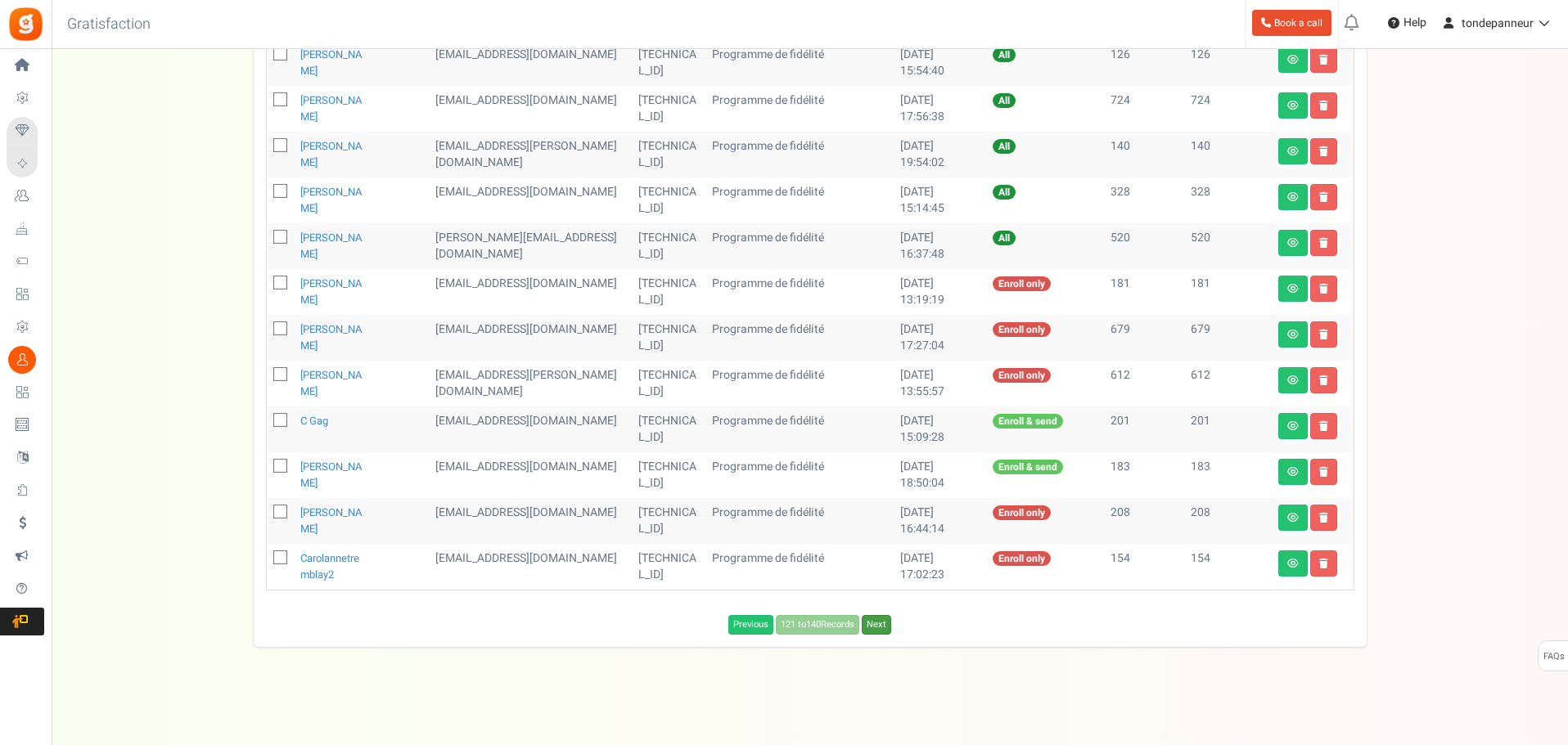
click at [877, 625] on link "Next" at bounding box center [876, 624] width 30 height 19
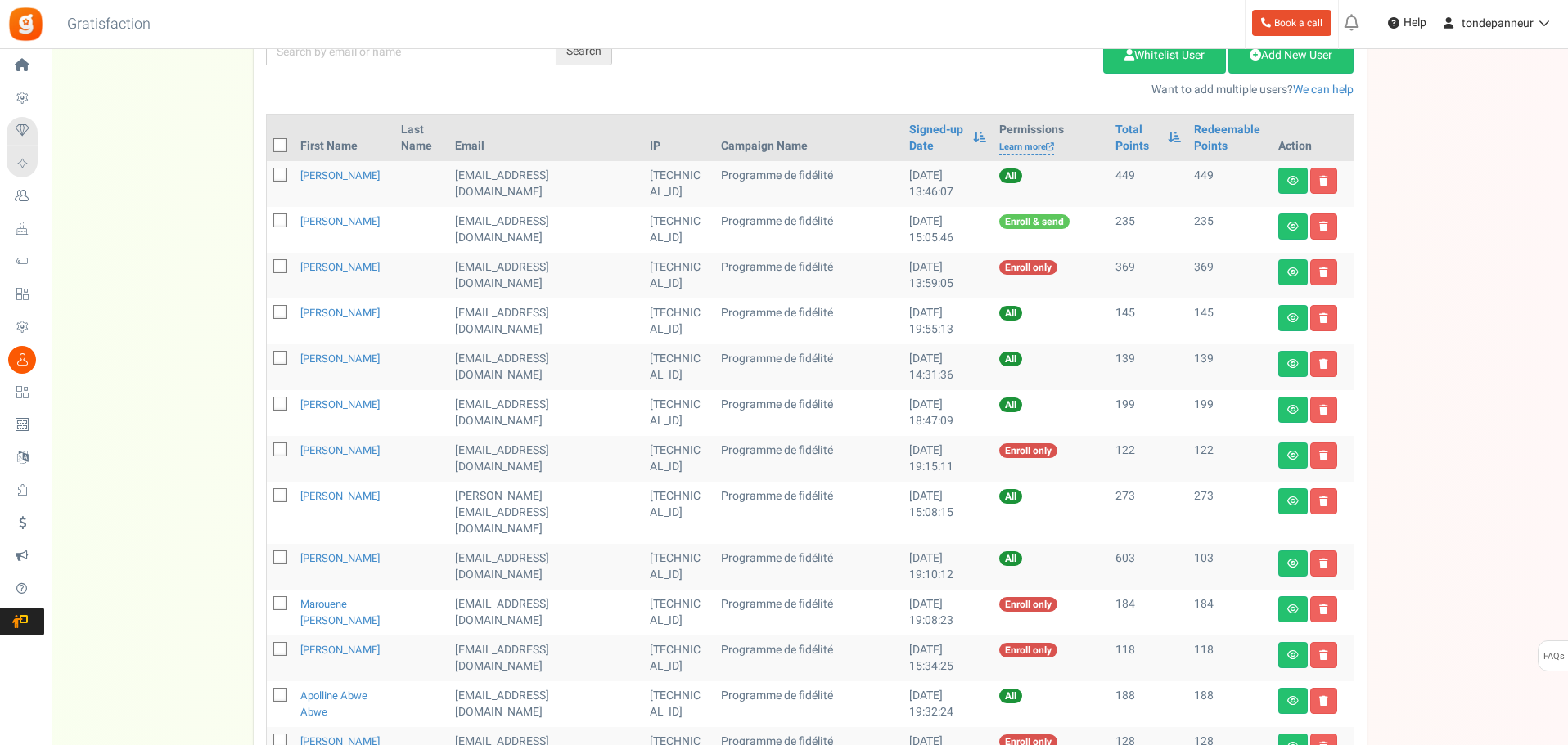
scroll to position [227, 0]
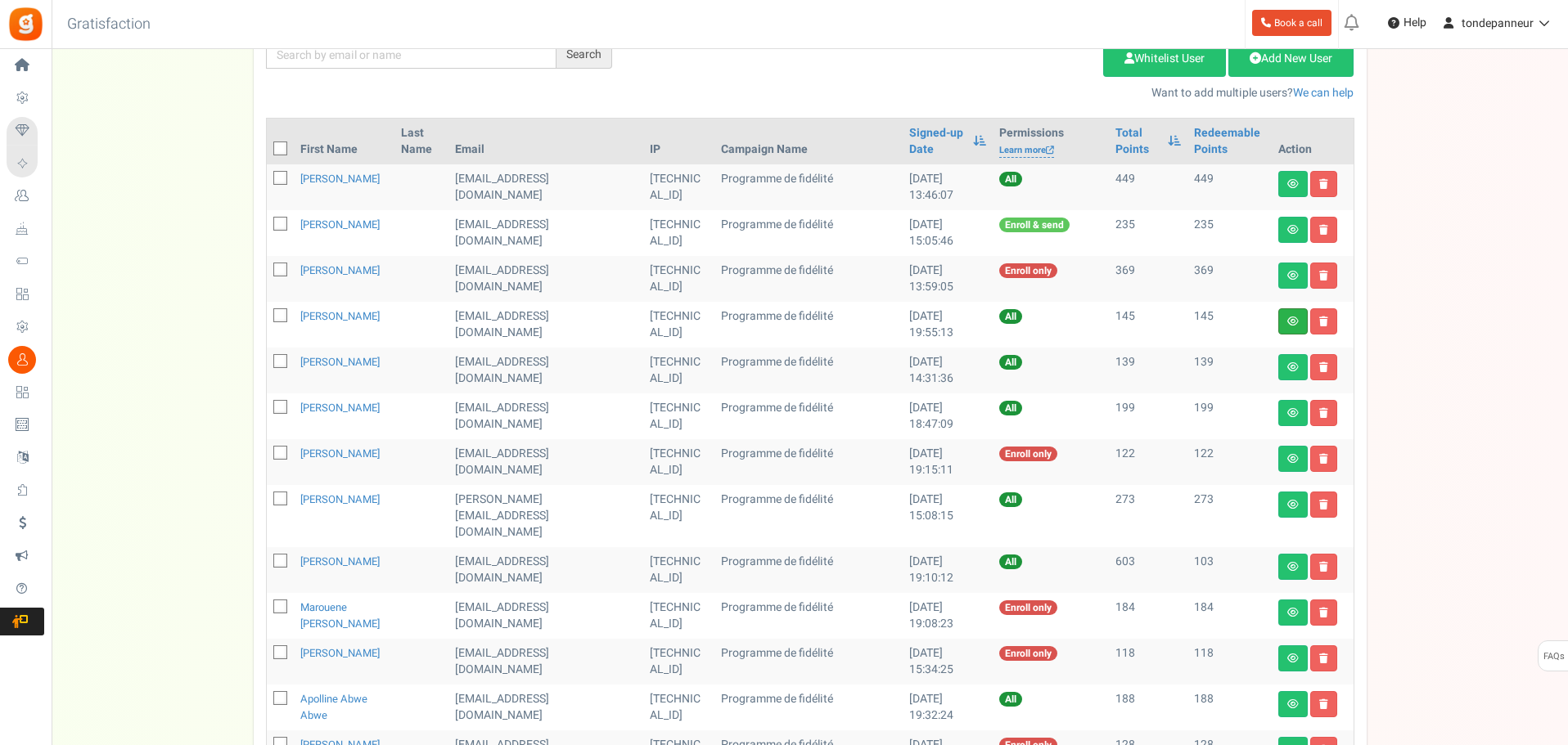
click at [1279, 330] on link at bounding box center [1293, 321] width 30 height 26
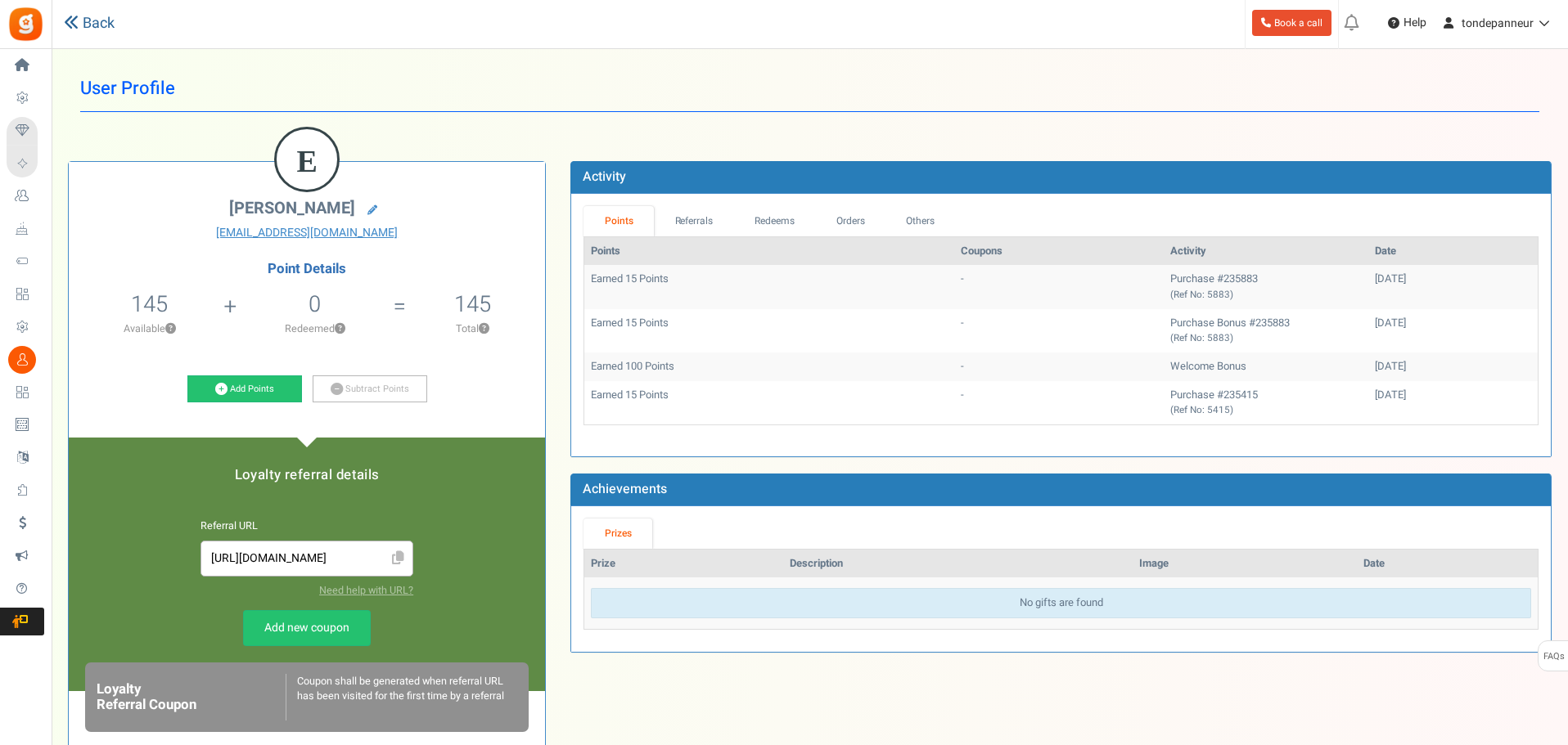
click at [86, 29] on link "Back" at bounding box center [89, 24] width 51 height 21
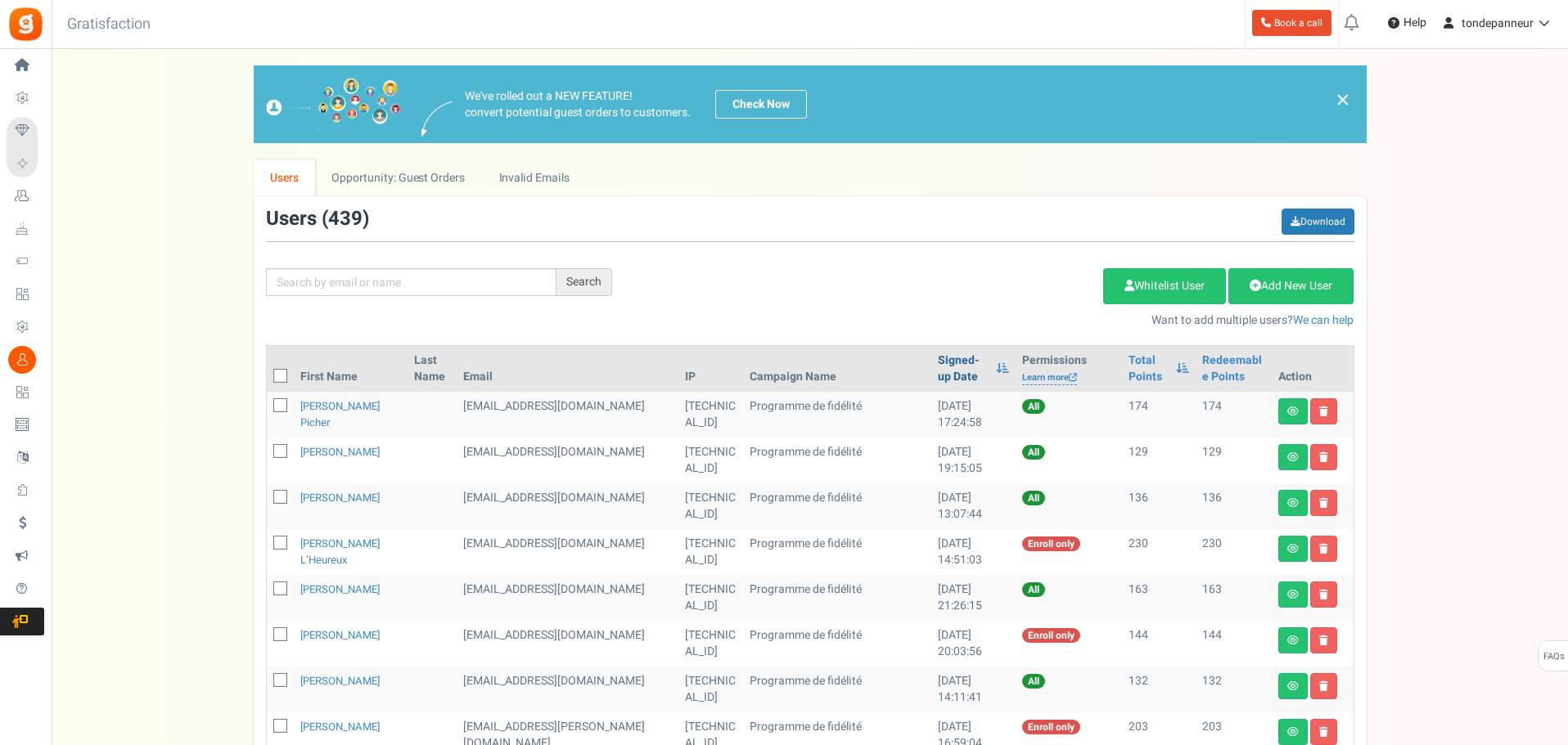
click at [937, 362] on link "Signed-up Date" at bounding box center [962, 369] width 50 height 32
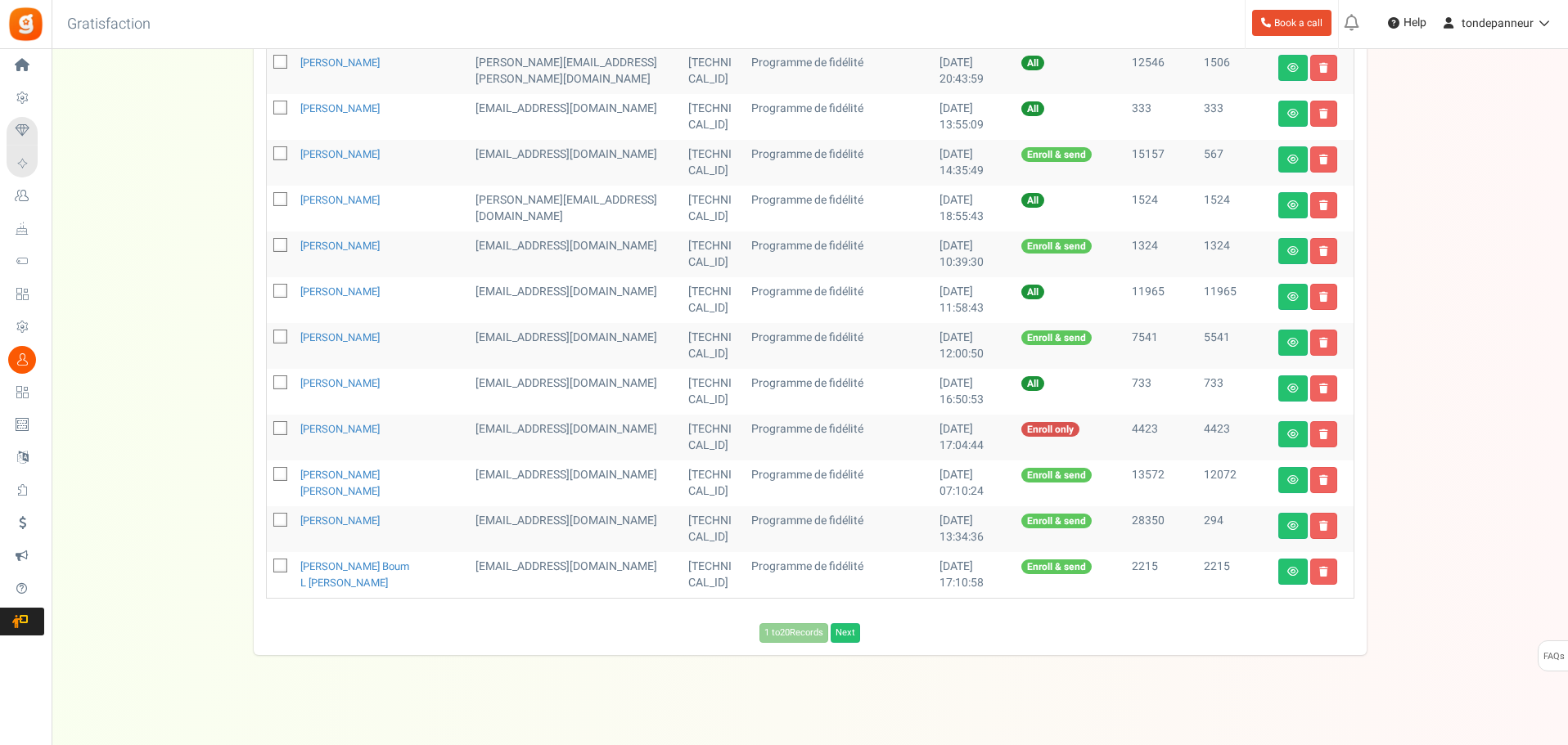
scroll to position [718, 0]
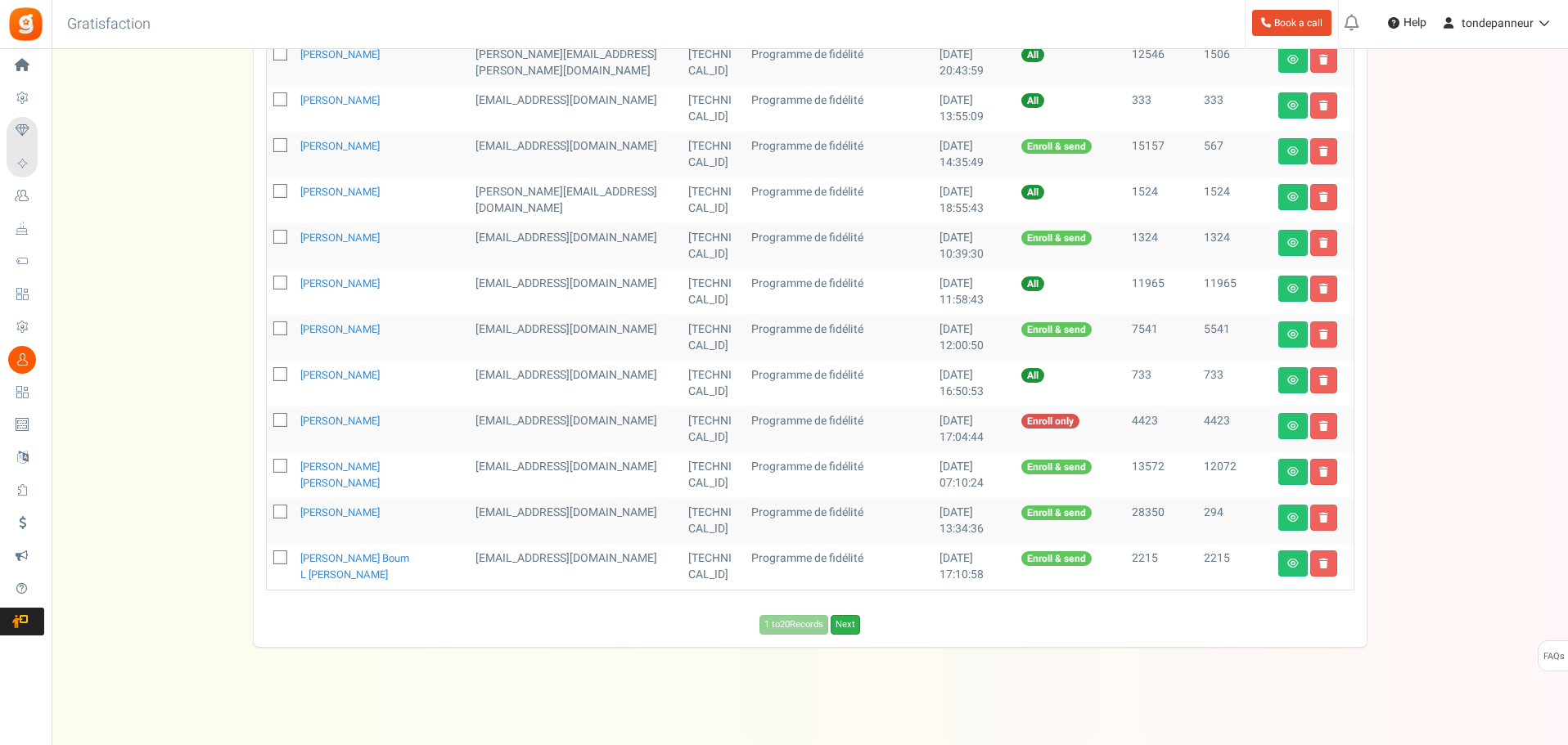
click at [843, 627] on link "Next" at bounding box center [846, 624] width 30 height 19
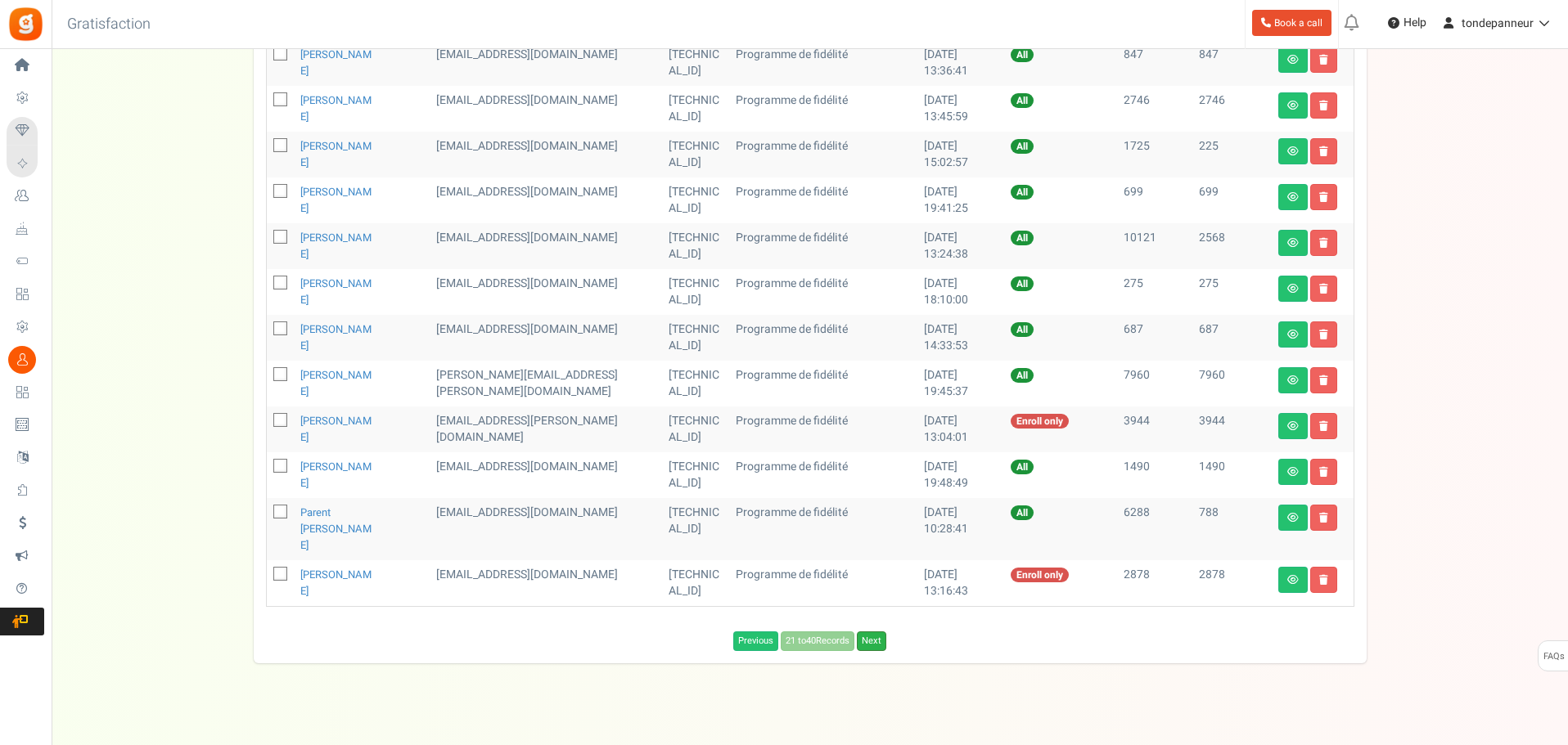
click at [862, 631] on link "Next" at bounding box center [872, 641] width 30 height 19
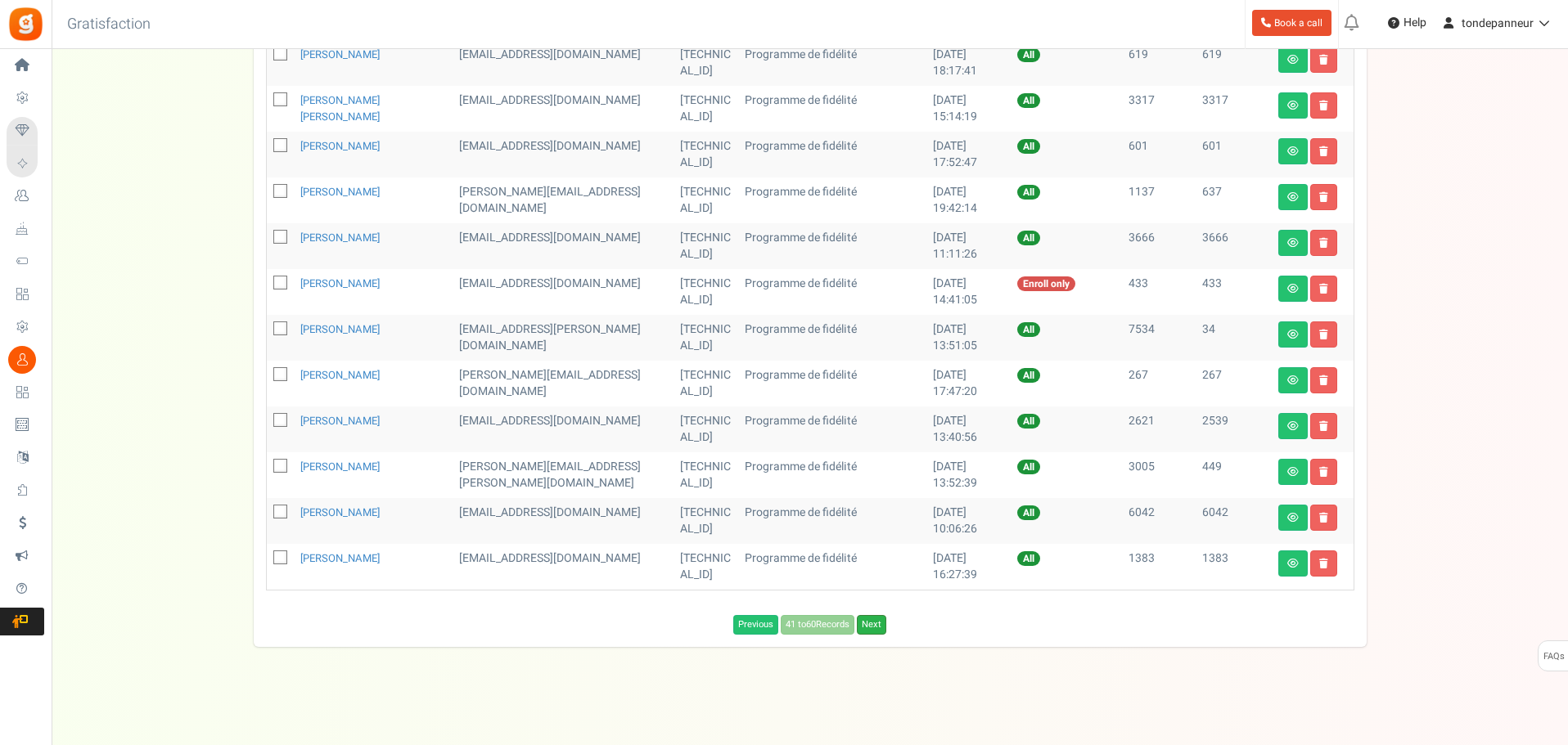
click at [868, 627] on link "Next" at bounding box center [872, 624] width 30 height 19
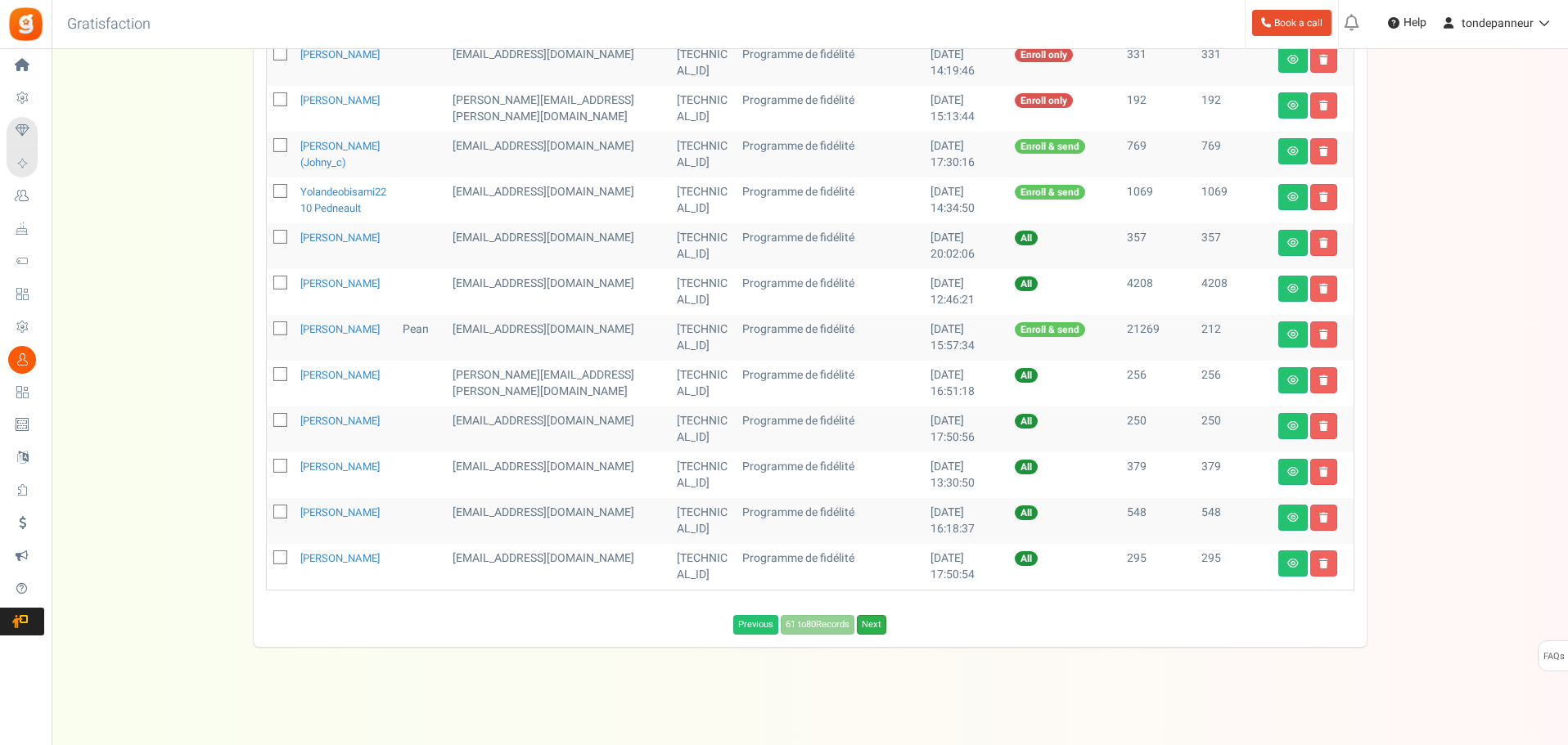
click at [873, 635] on link "Next" at bounding box center [872, 624] width 30 height 19
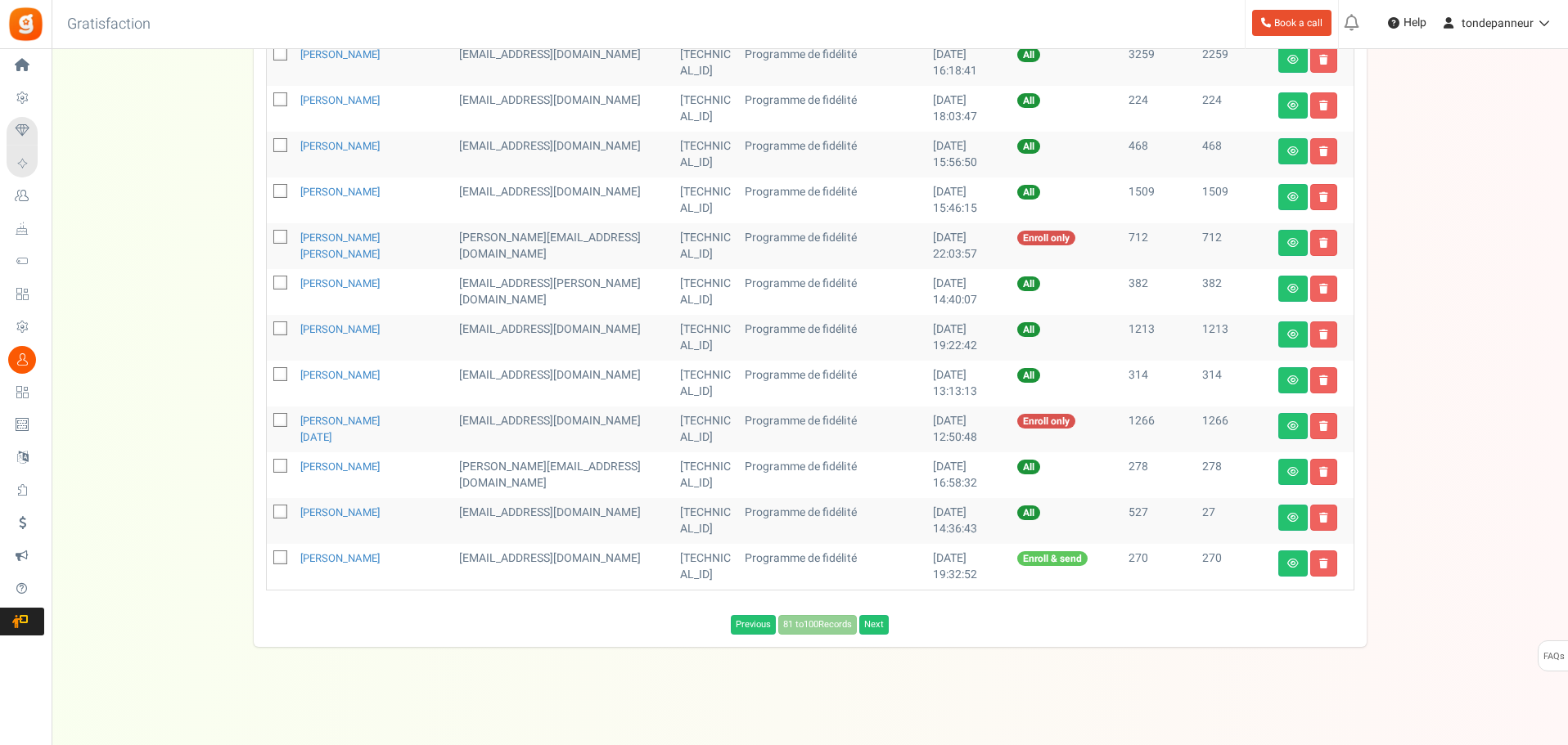
click at [875, 637] on div "Users ( 439 ) Download Search Add Etsy Order Delete Selected Users Import Users…" at bounding box center [810, 62] width 1113 height 1169
click at [873, 627] on link "Next" at bounding box center [874, 624] width 30 height 19
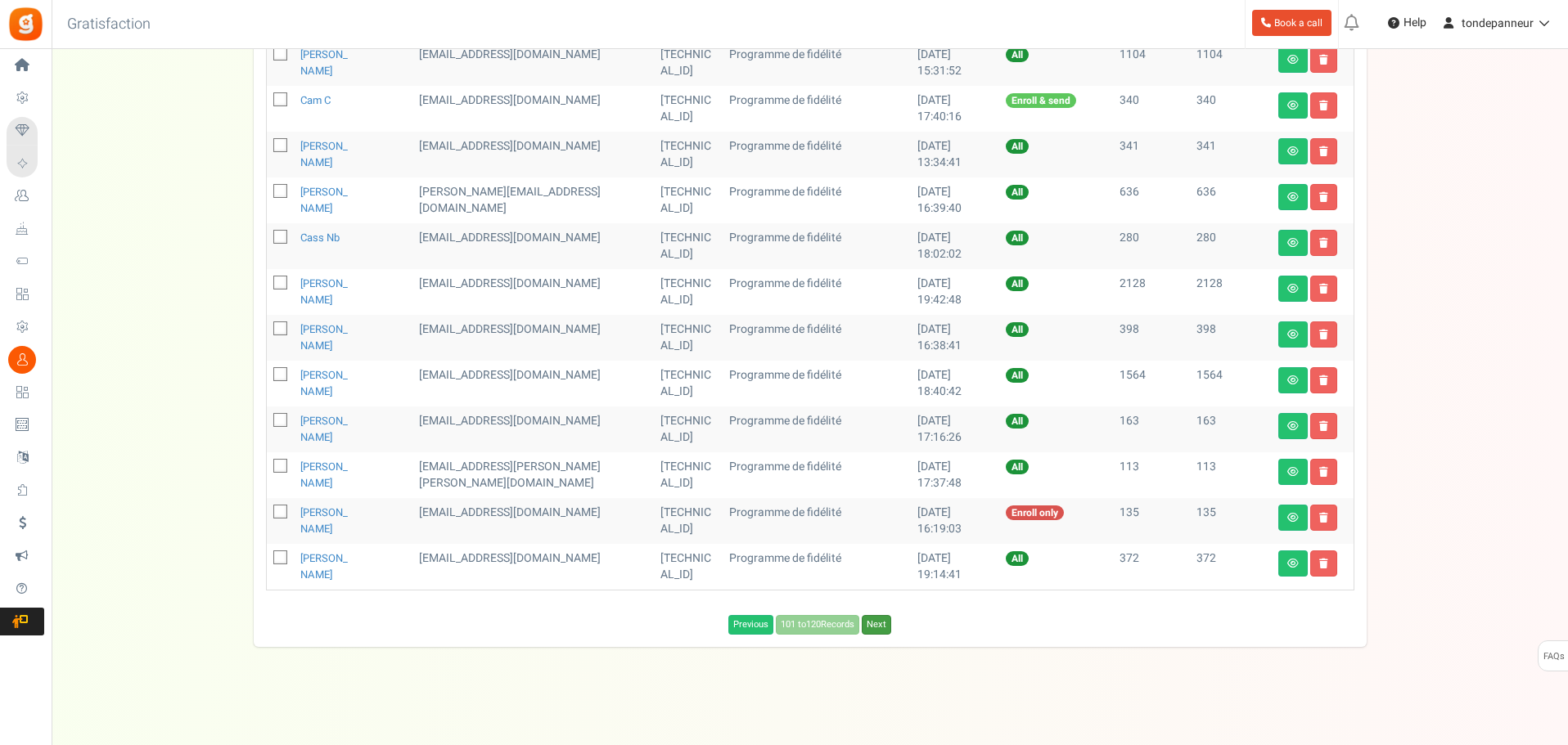
click at [881, 624] on link "Next" at bounding box center [876, 624] width 30 height 19
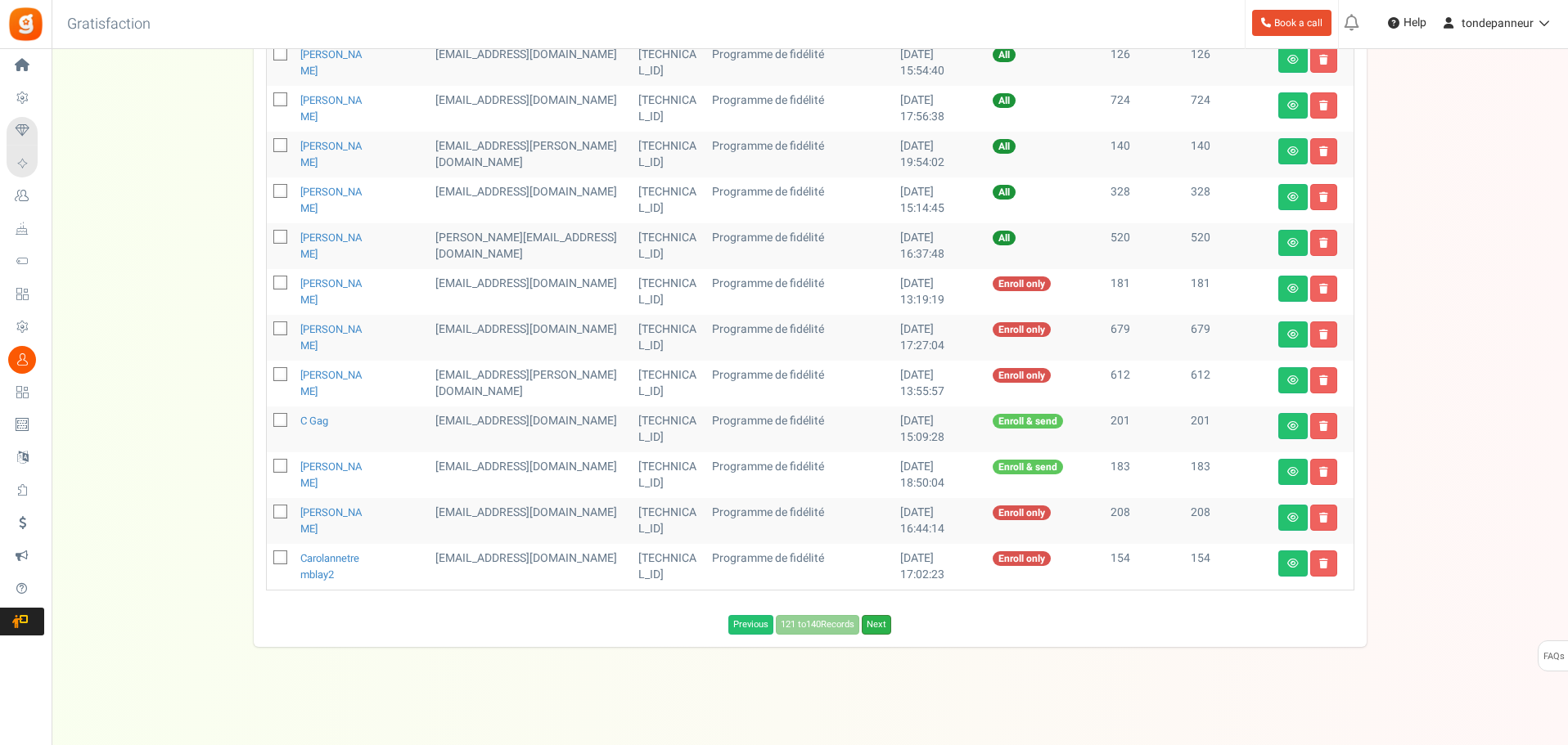
click at [881, 623] on link "Next" at bounding box center [876, 624] width 30 height 19
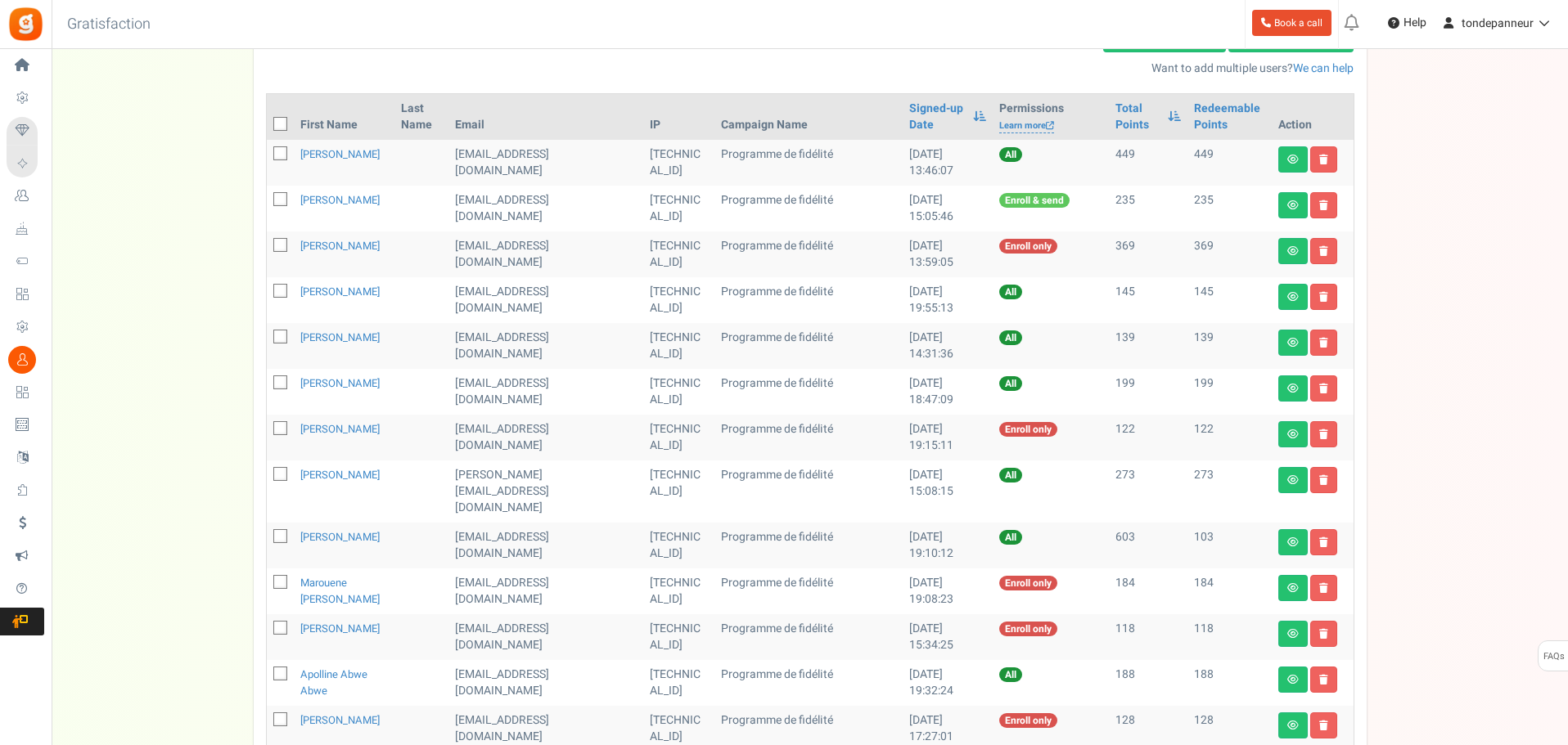
scroll to position [227, 0]
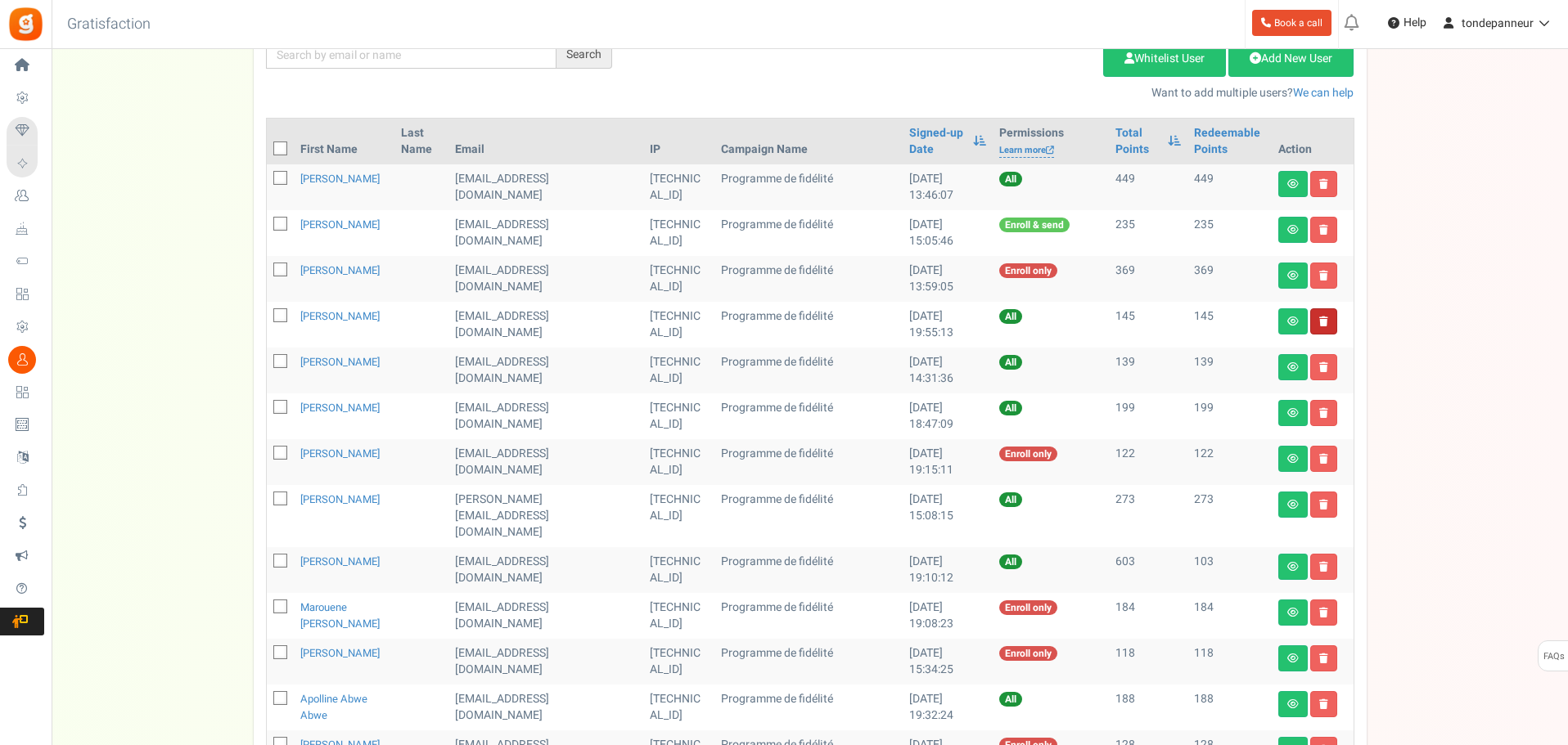
click at [1325, 314] on link at bounding box center [1323, 321] width 27 height 26
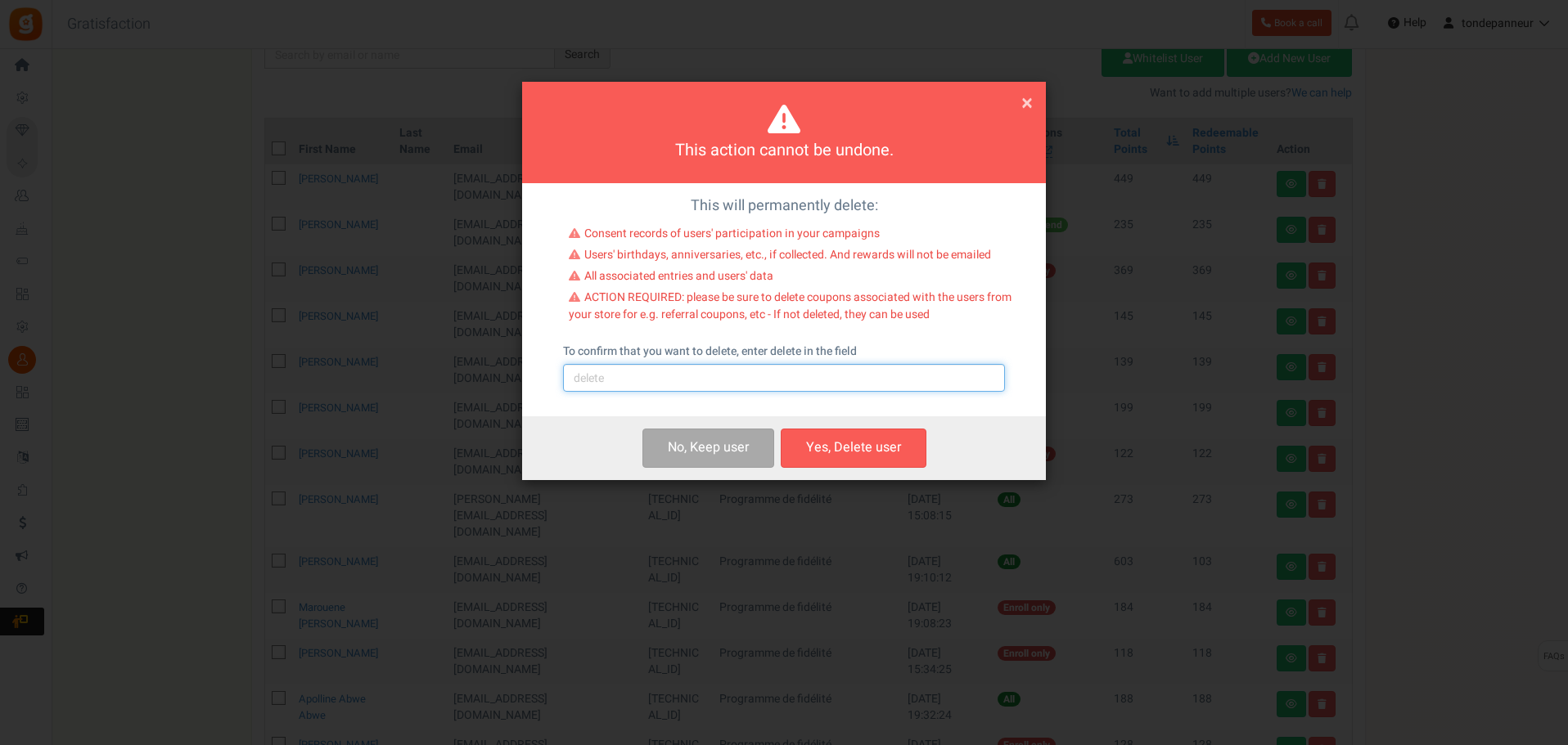
drag, startPoint x: 715, startPoint y: 380, endPoint x: 707, endPoint y: 386, distance: 10.0
click at [715, 380] on input "text" at bounding box center [784, 378] width 442 height 28
type input "delete"
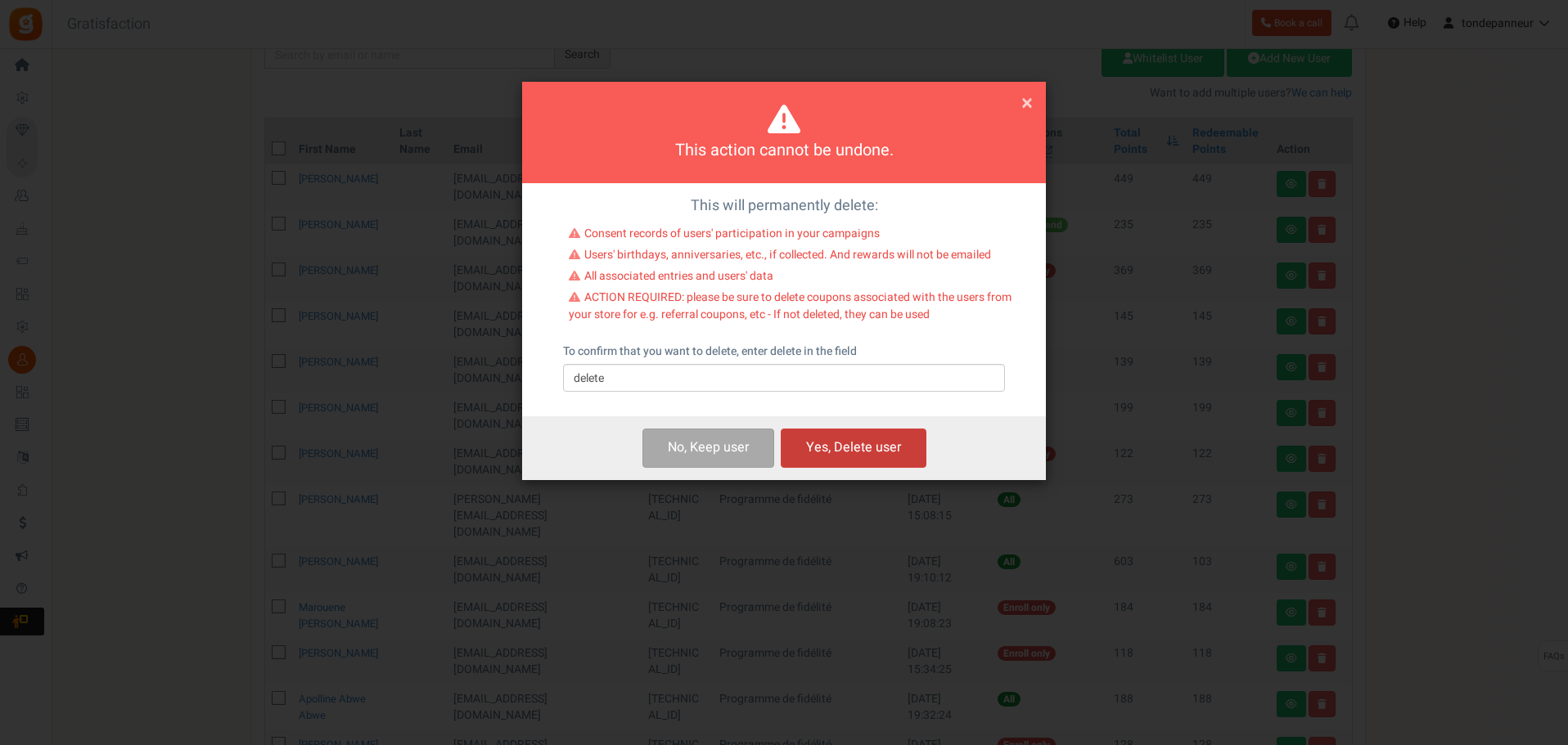
click at [852, 438] on button "Yes, Delete user" at bounding box center [853, 448] width 146 height 38
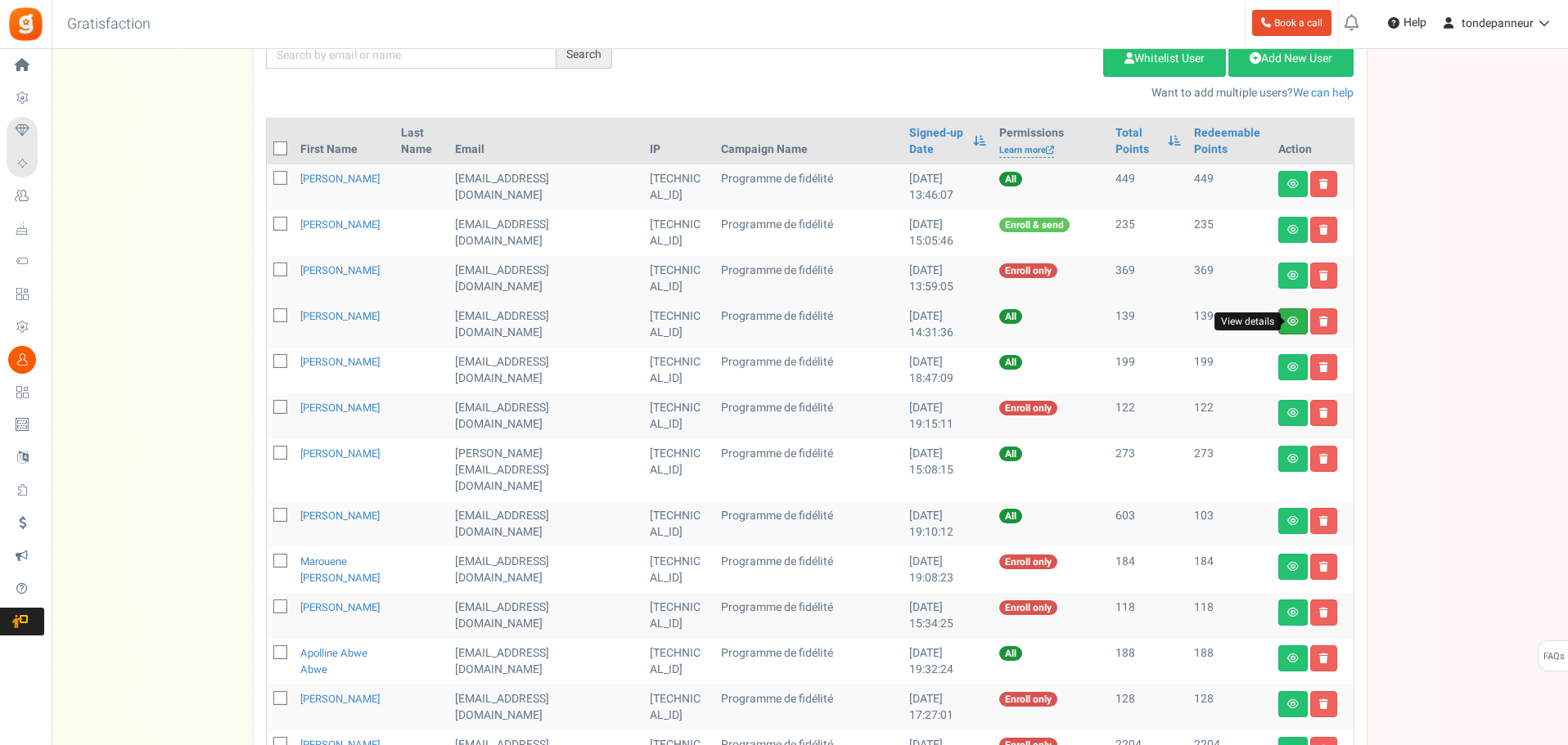
click at [1288, 321] on icon at bounding box center [1292, 321] width 11 height 10
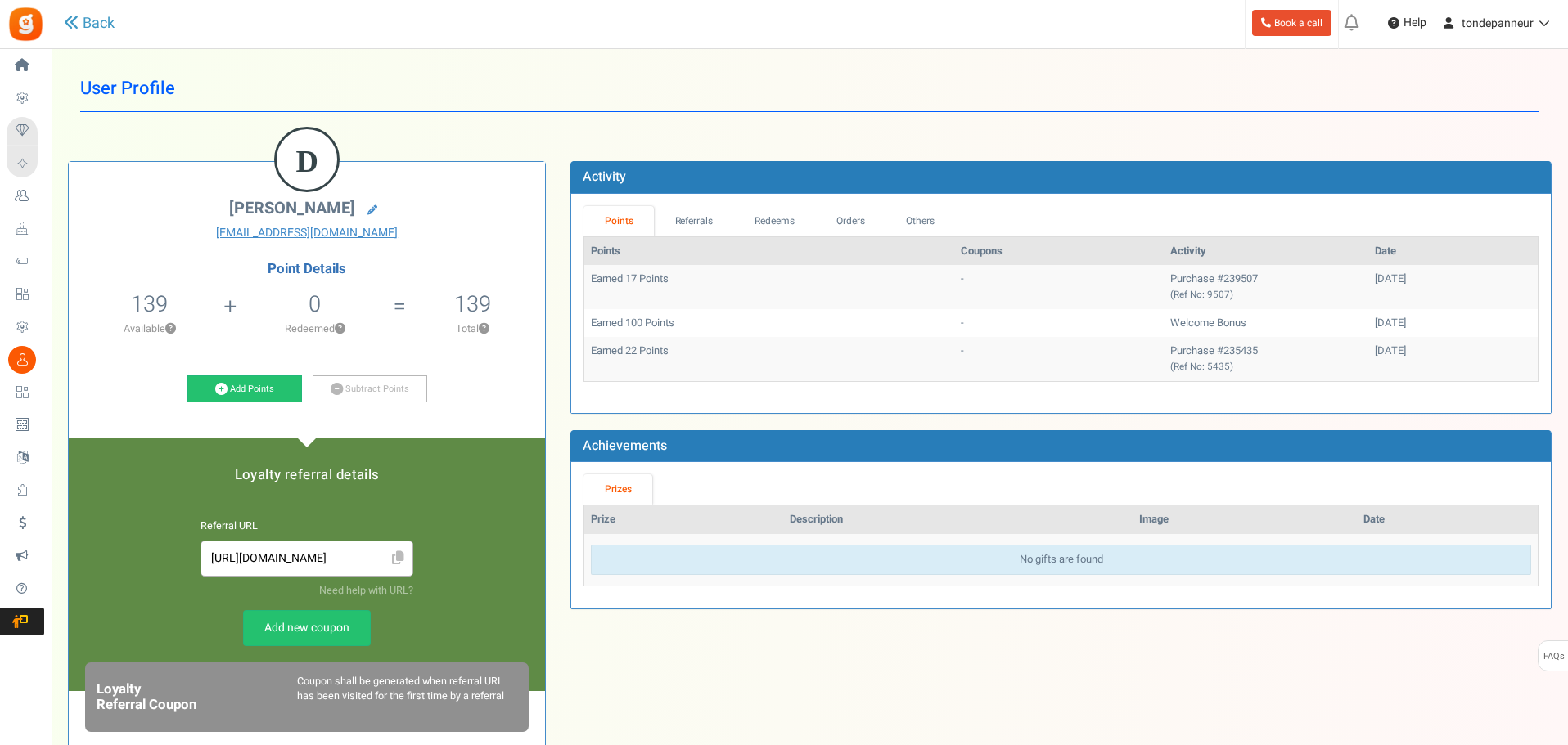
click at [130, 89] on h1 "User Profile" at bounding box center [810, 88] width 1459 height 46
click at [90, 19] on link "Back" at bounding box center [89, 24] width 51 height 21
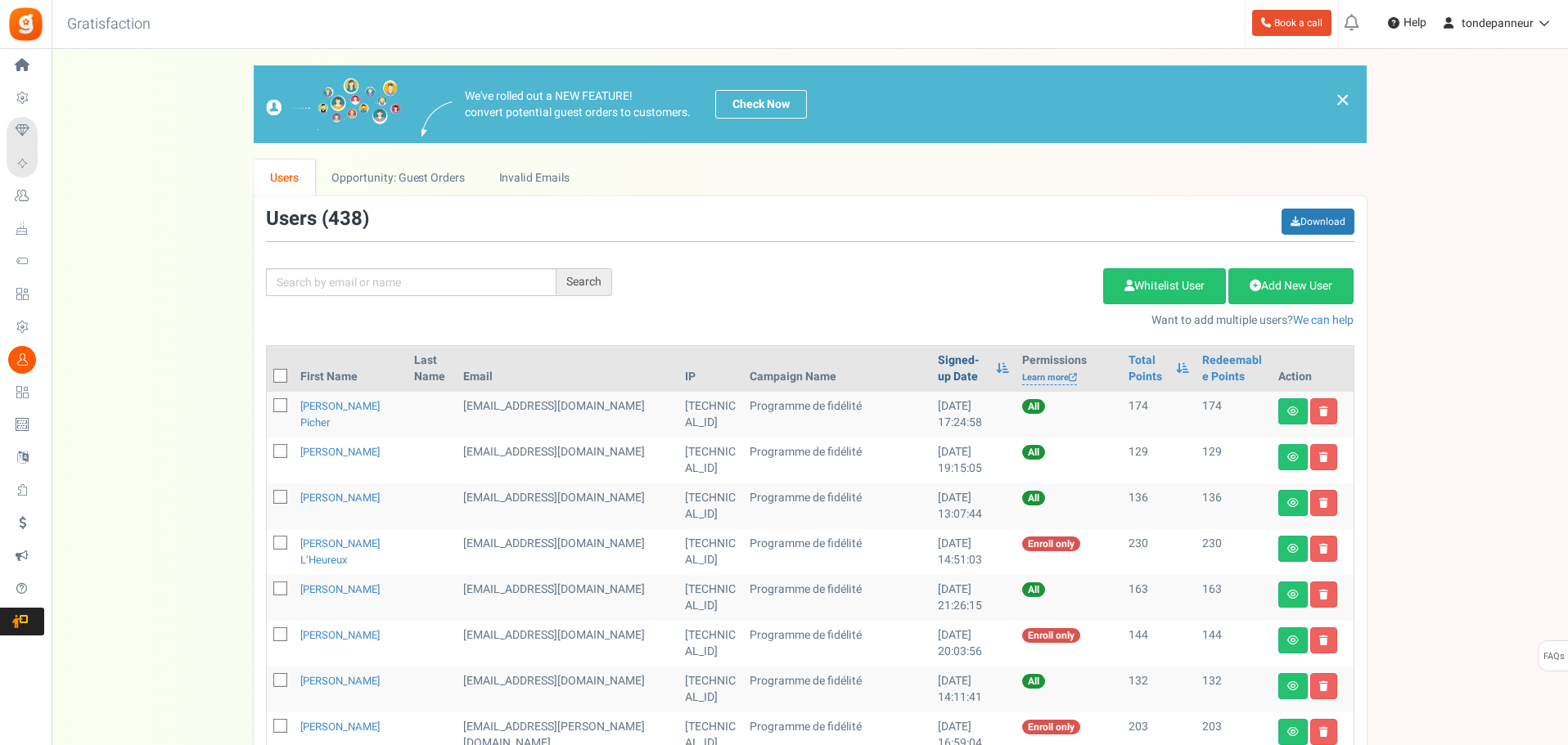
click at [937, 374] on link "Signed-up Date" at bounding box center [962, 369] width 50 height 32
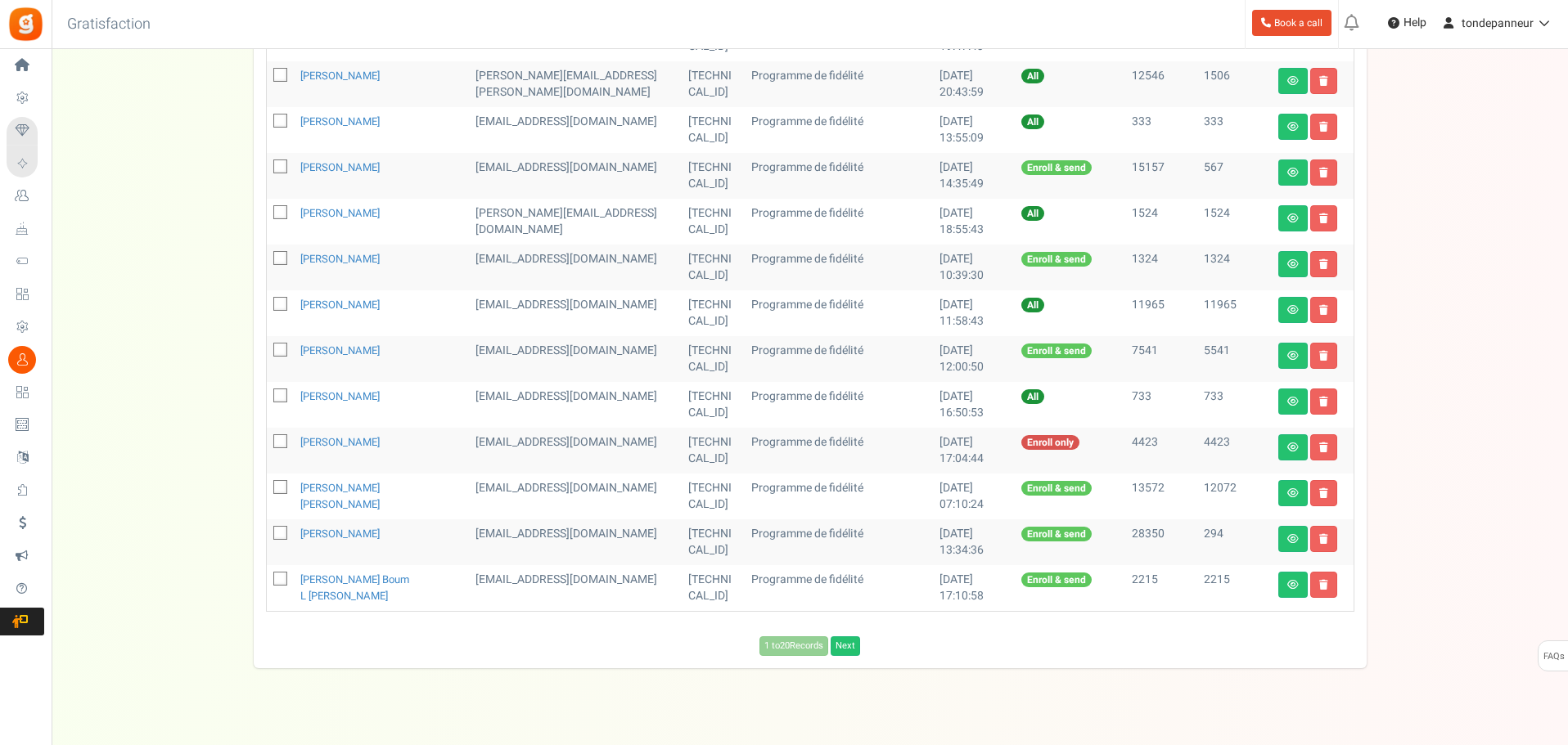
scroll to position [718, 0]
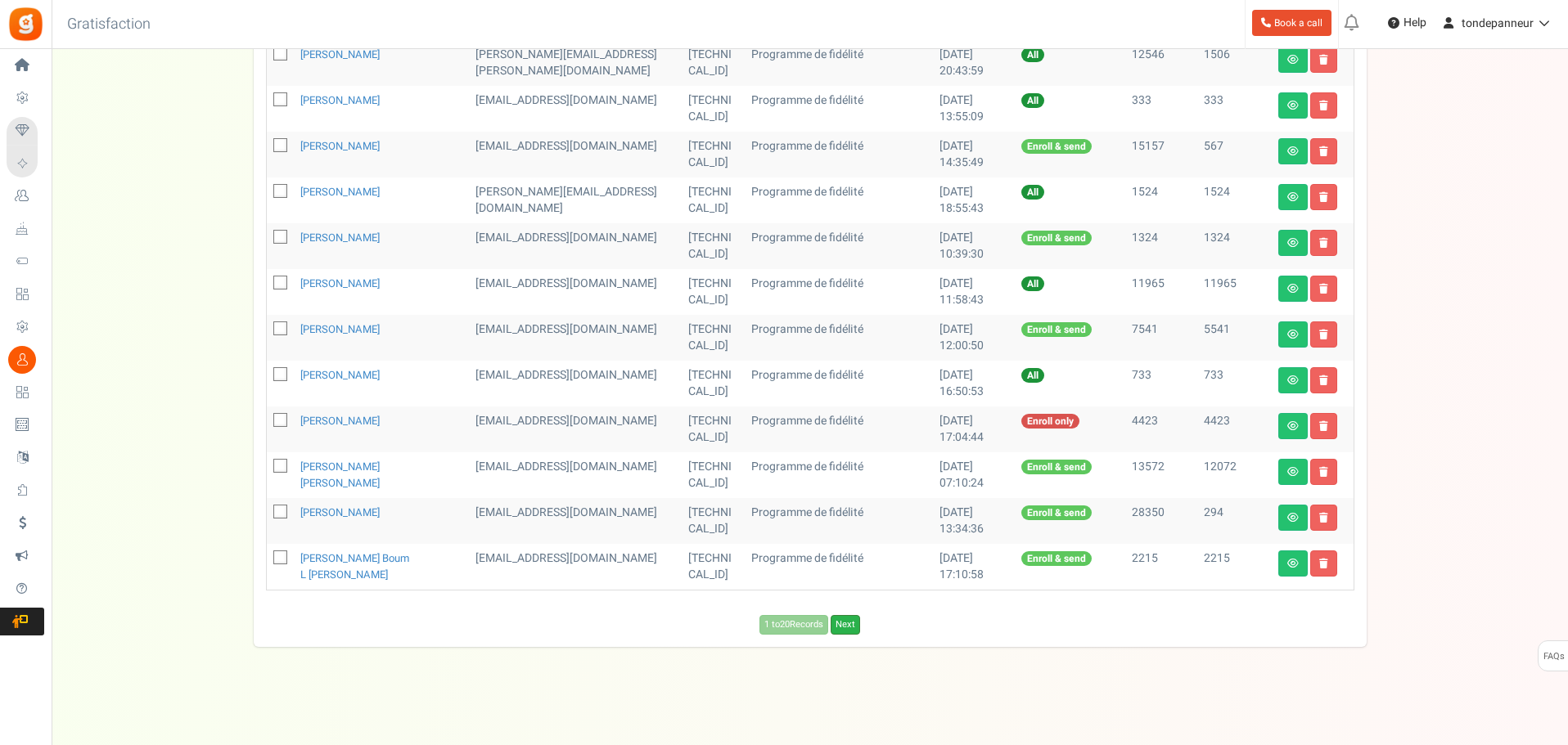
click at [858, 632] on link "Next" at bounding box center [846, 624] width 30 height 19
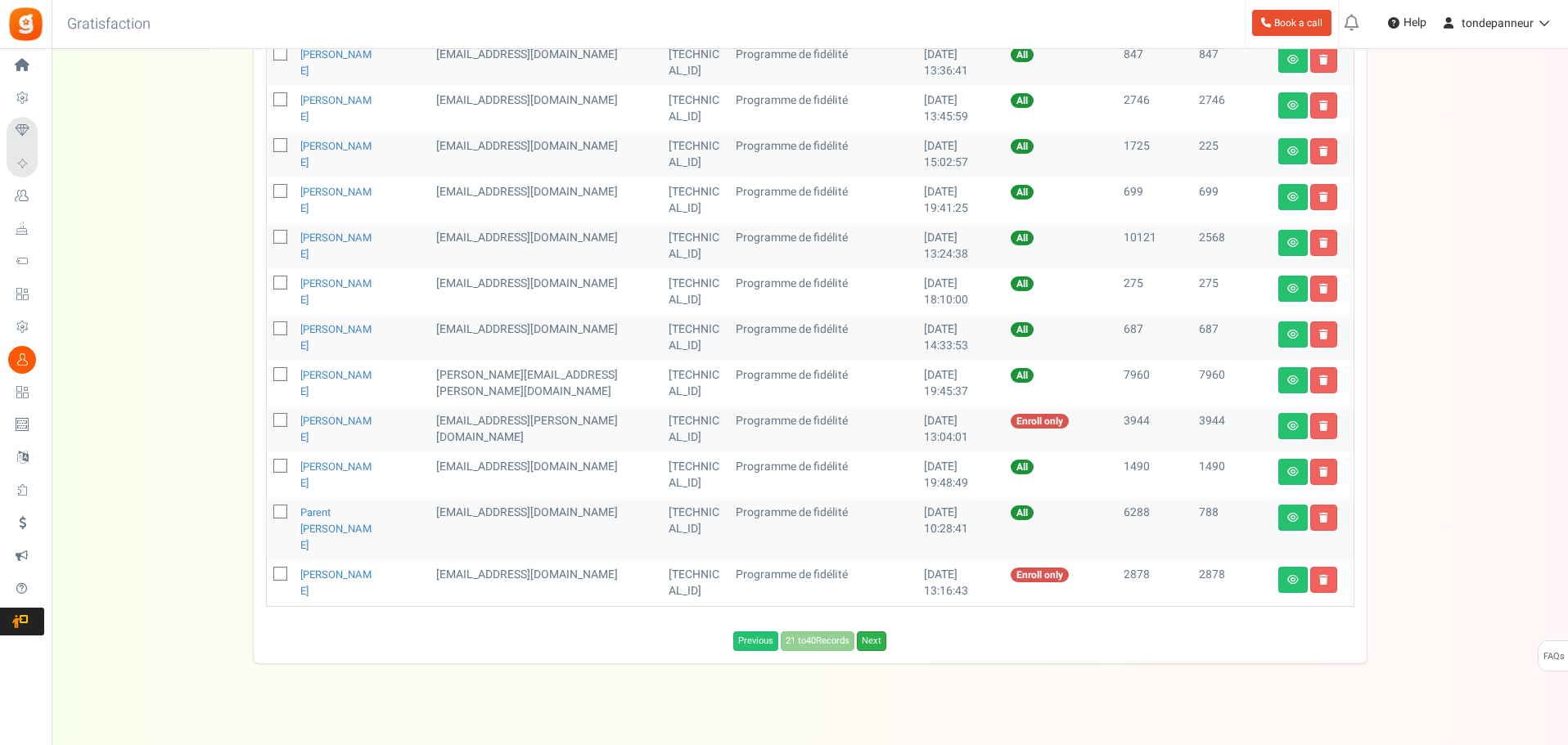
click at [875, 631] on link "Next" at bounding box center [872, 641] width 30 height 19
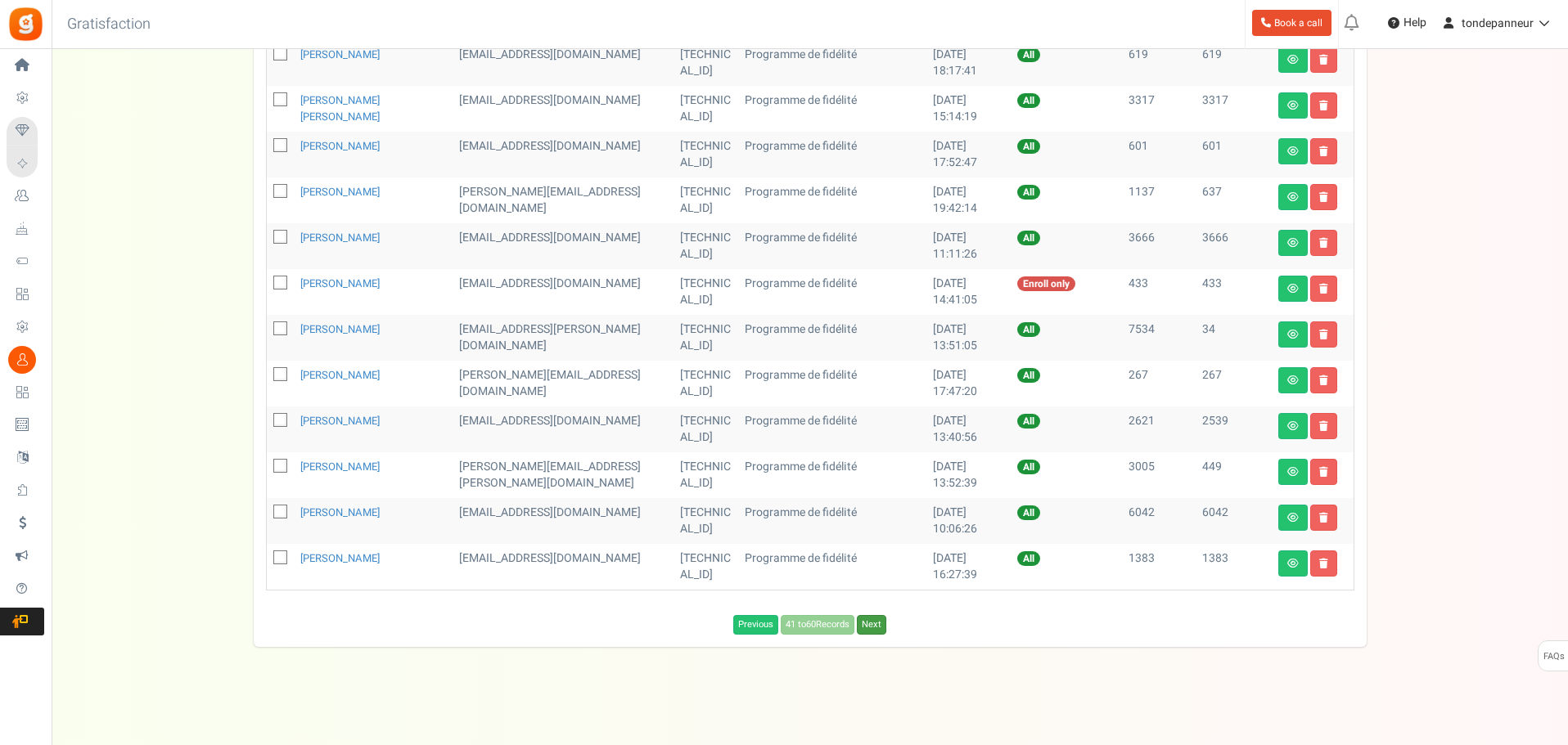
click at [875, 626] on link "Next" at bounding box center [872, 624] width 30 height 19
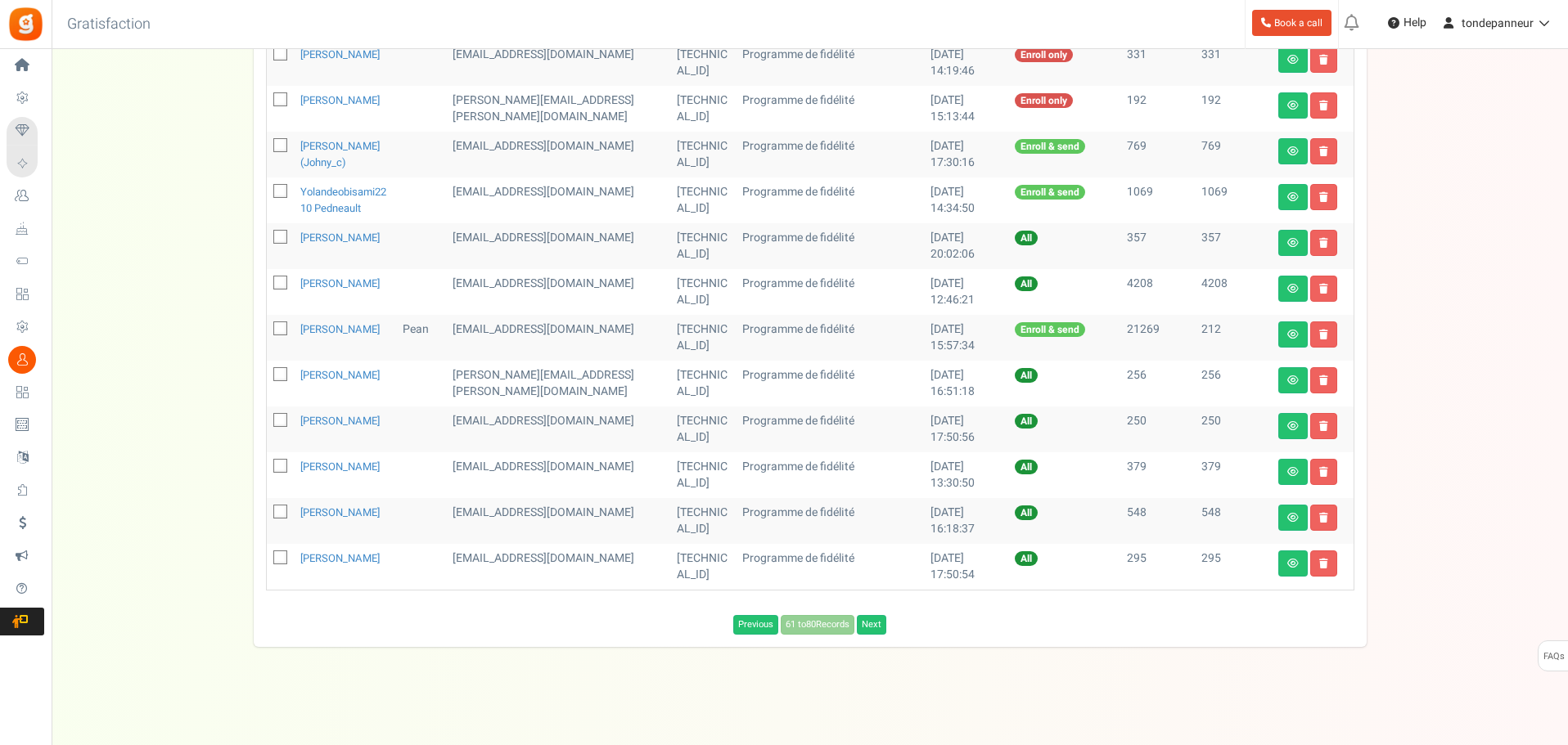
click at [875, 626] on div "Previous 61 to 80 Records Next Loading..." at bounding box center [810, 621] width 1113 height 28
click at [878, 632] on link "Next" at bounding box center [872, 624] width 30 height 19
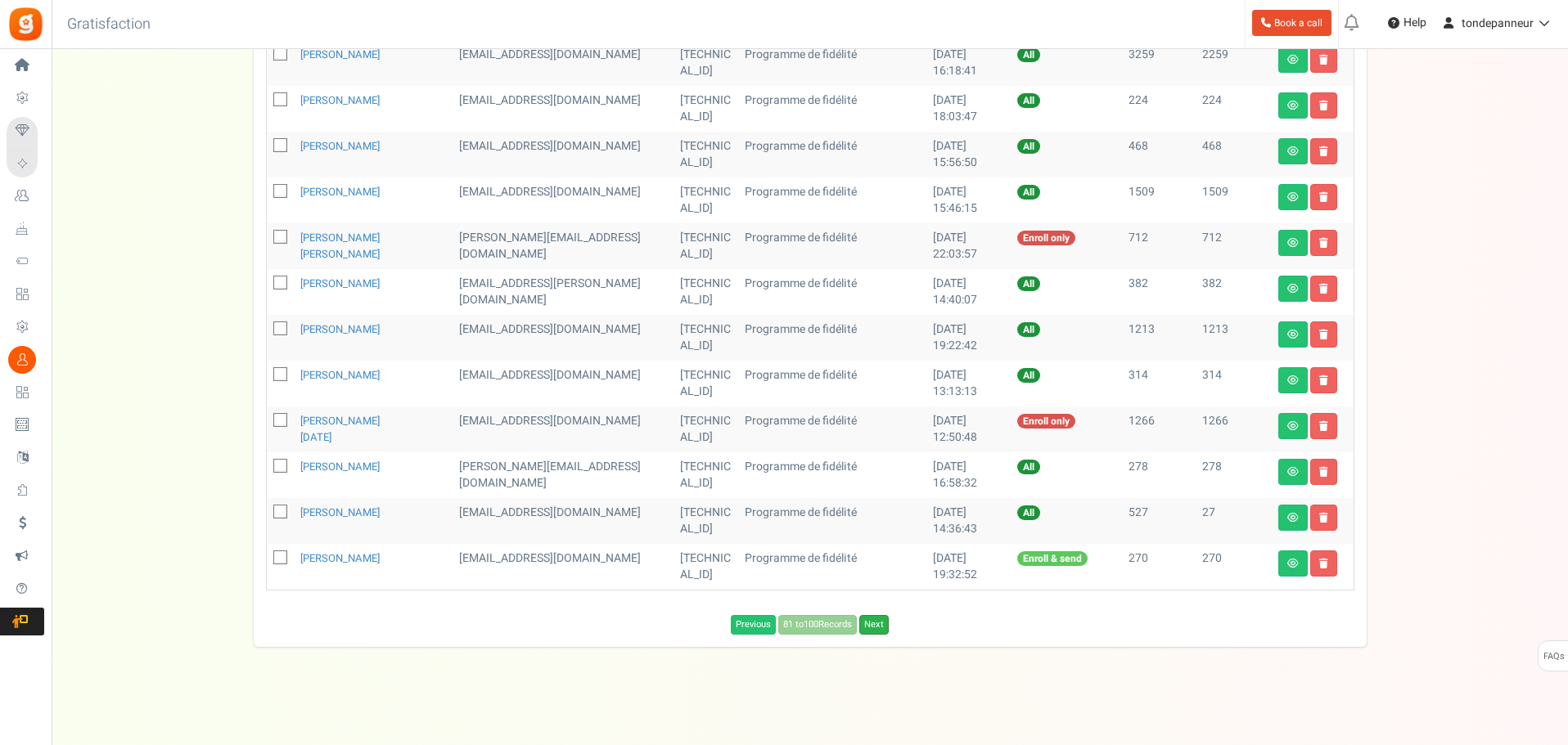
click at [876, 628] on link "Next" at bounding box center [874, 624] width 30 height 19
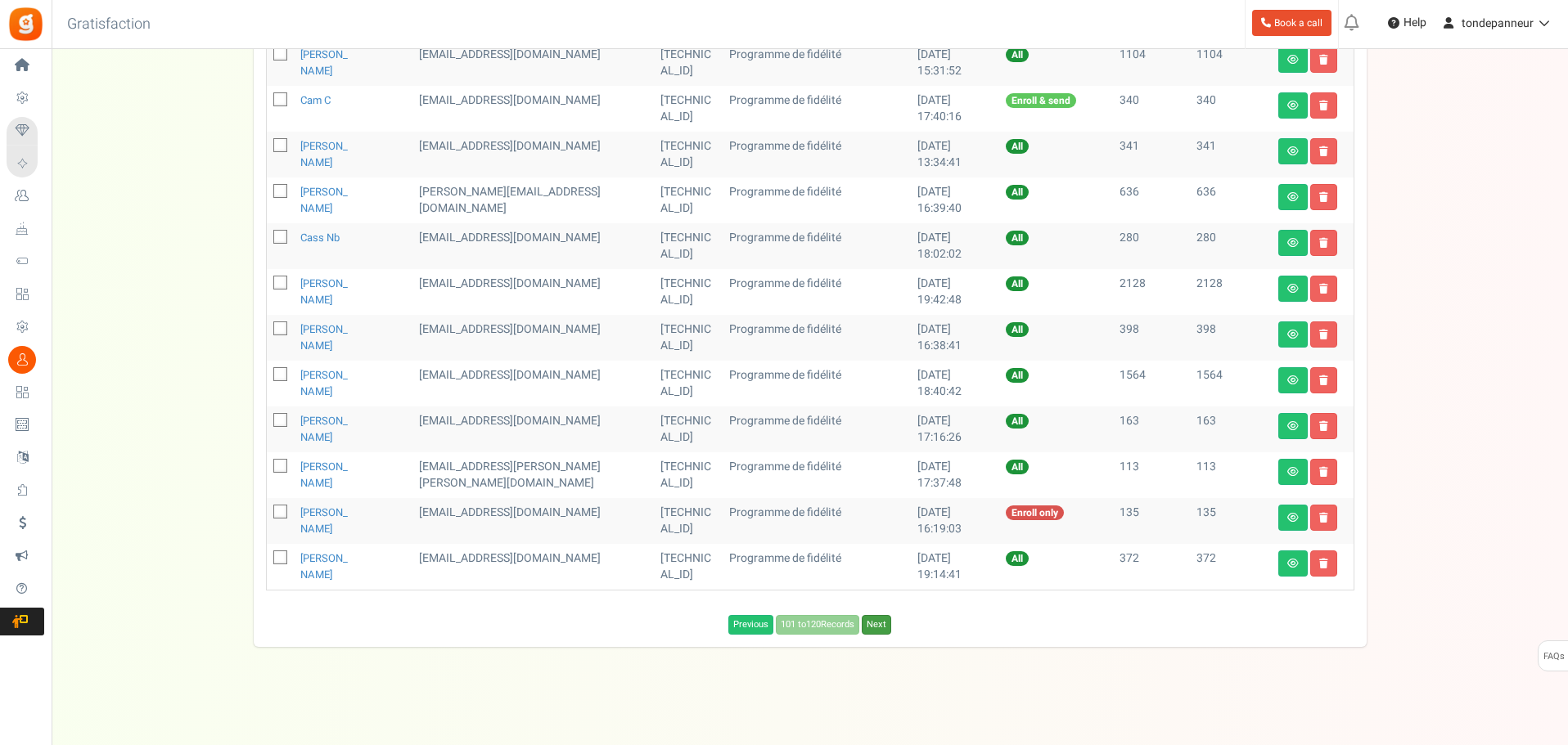
click at [876, 628] on link "Next" at bounding box center [876, 624] width 30 height 19
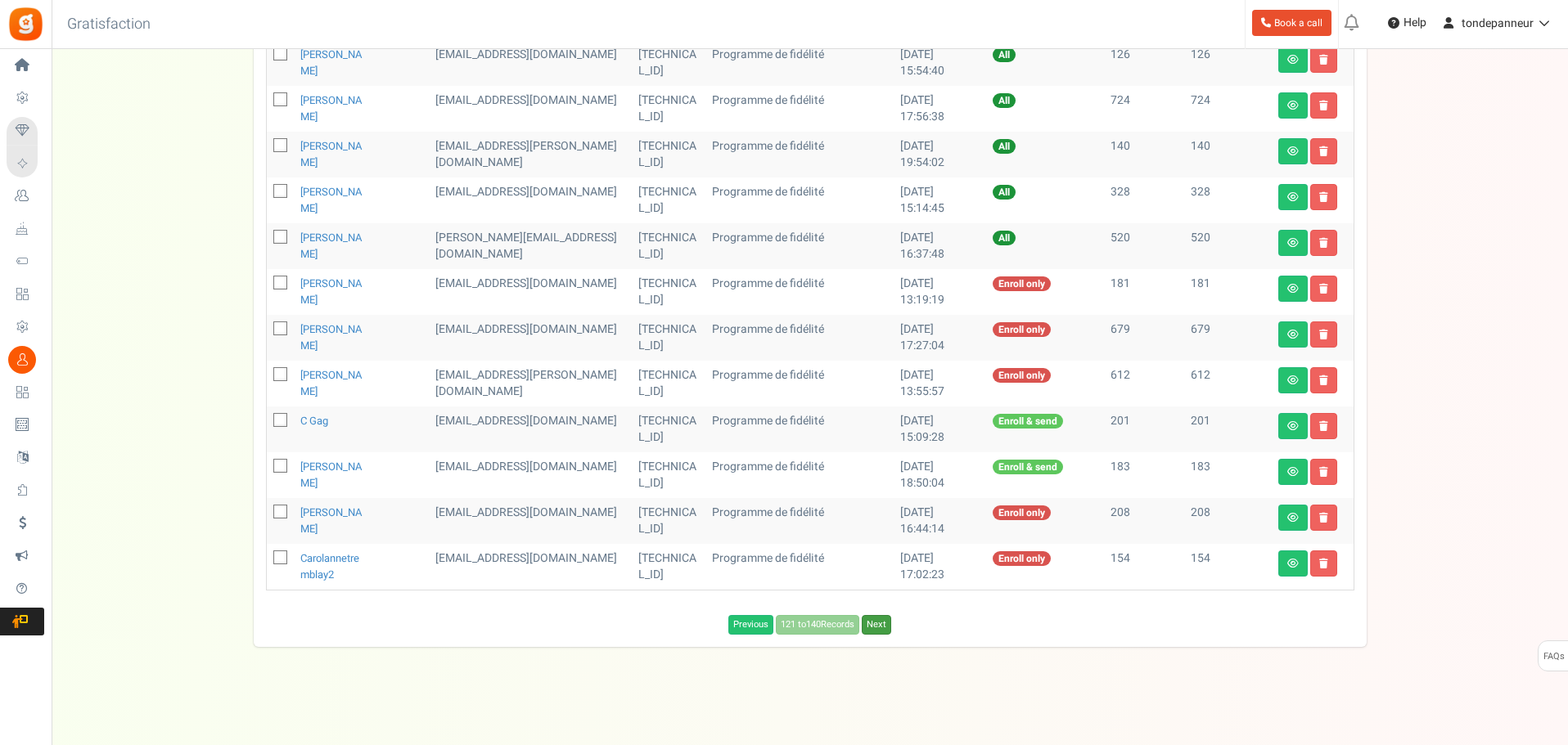
click at [876, 628] on link "Next" at bounding box center [876, 624] width 30 height 19
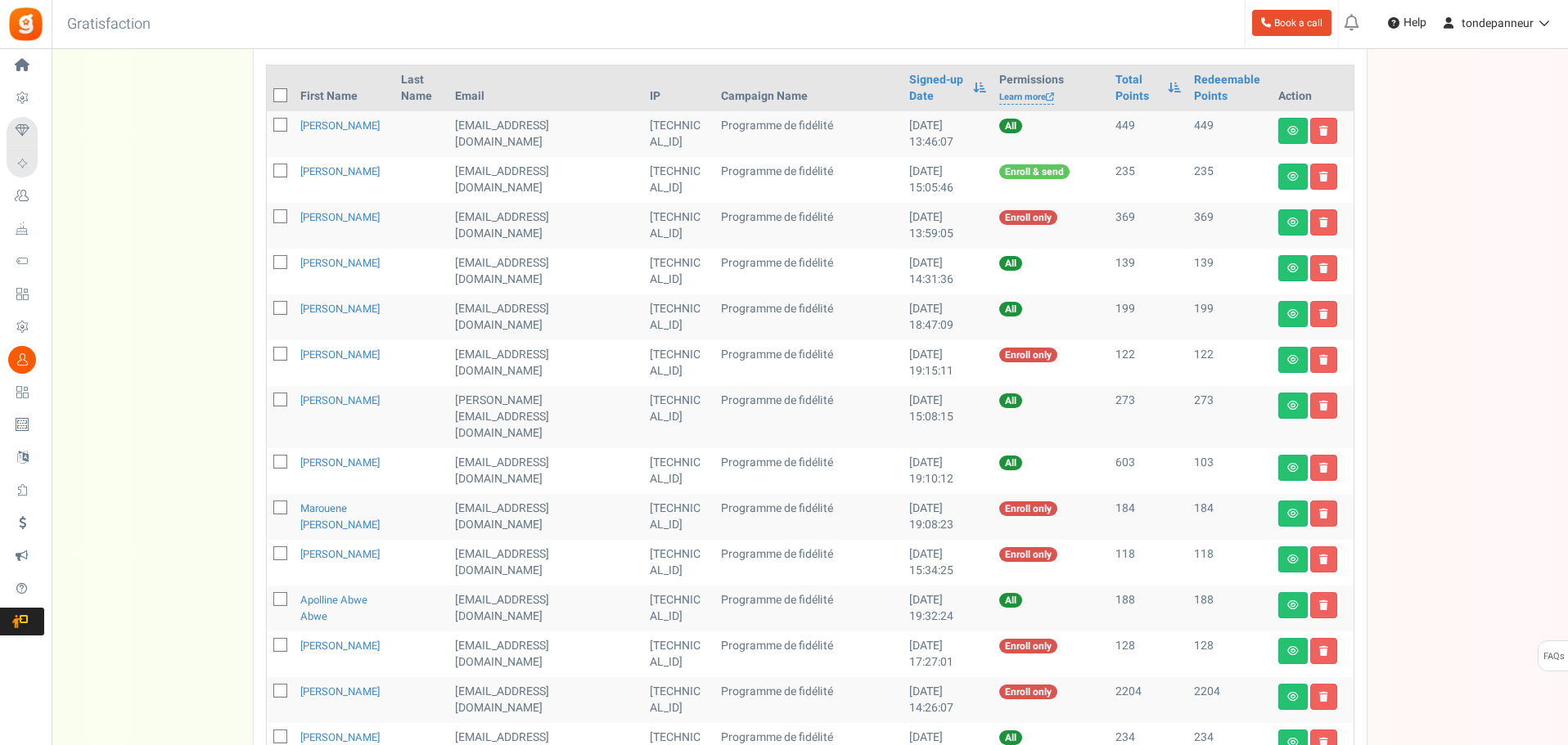
scroll to position [309, 0]
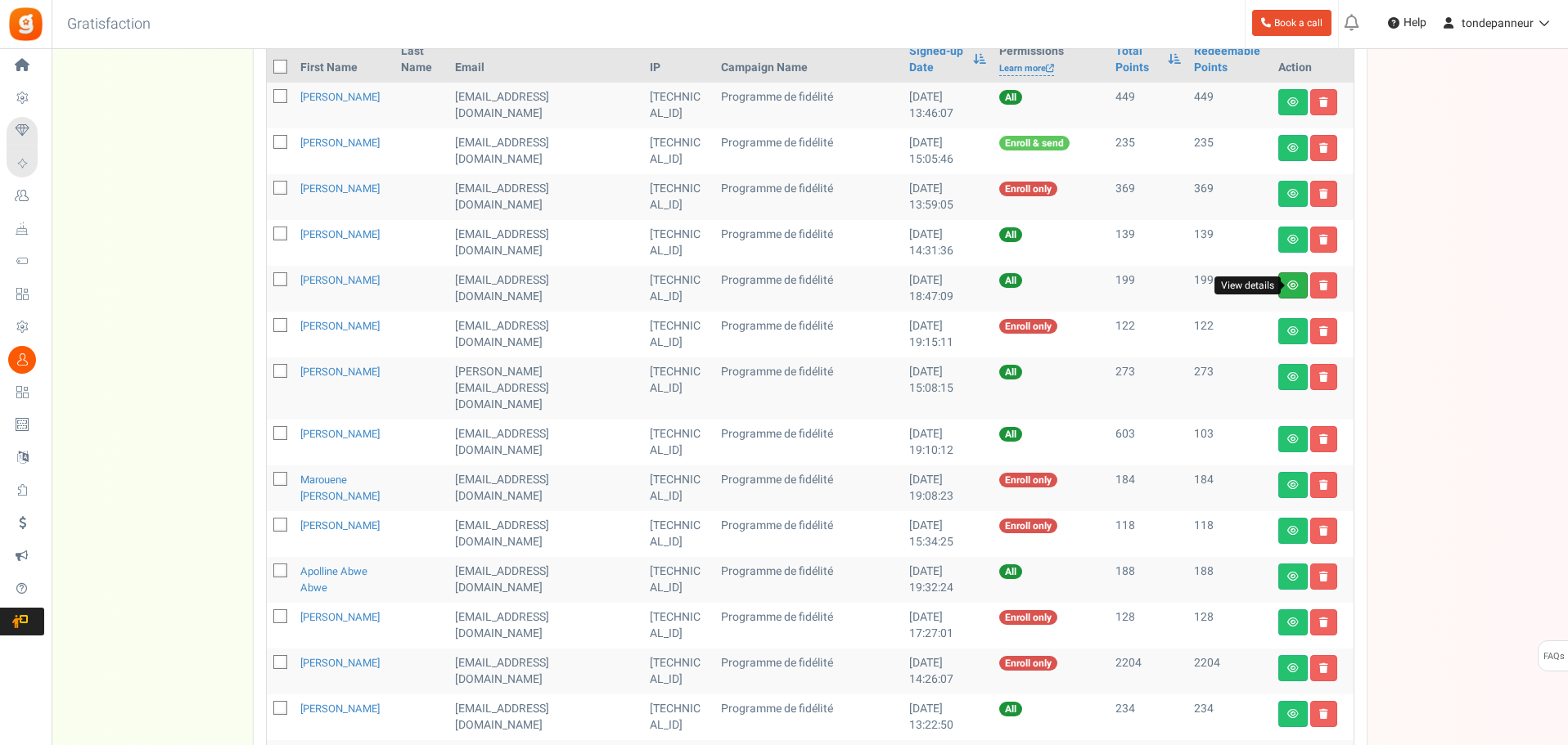
click at [1296, 284] on icon at bounding box center [1292, 285] width 11 height 10
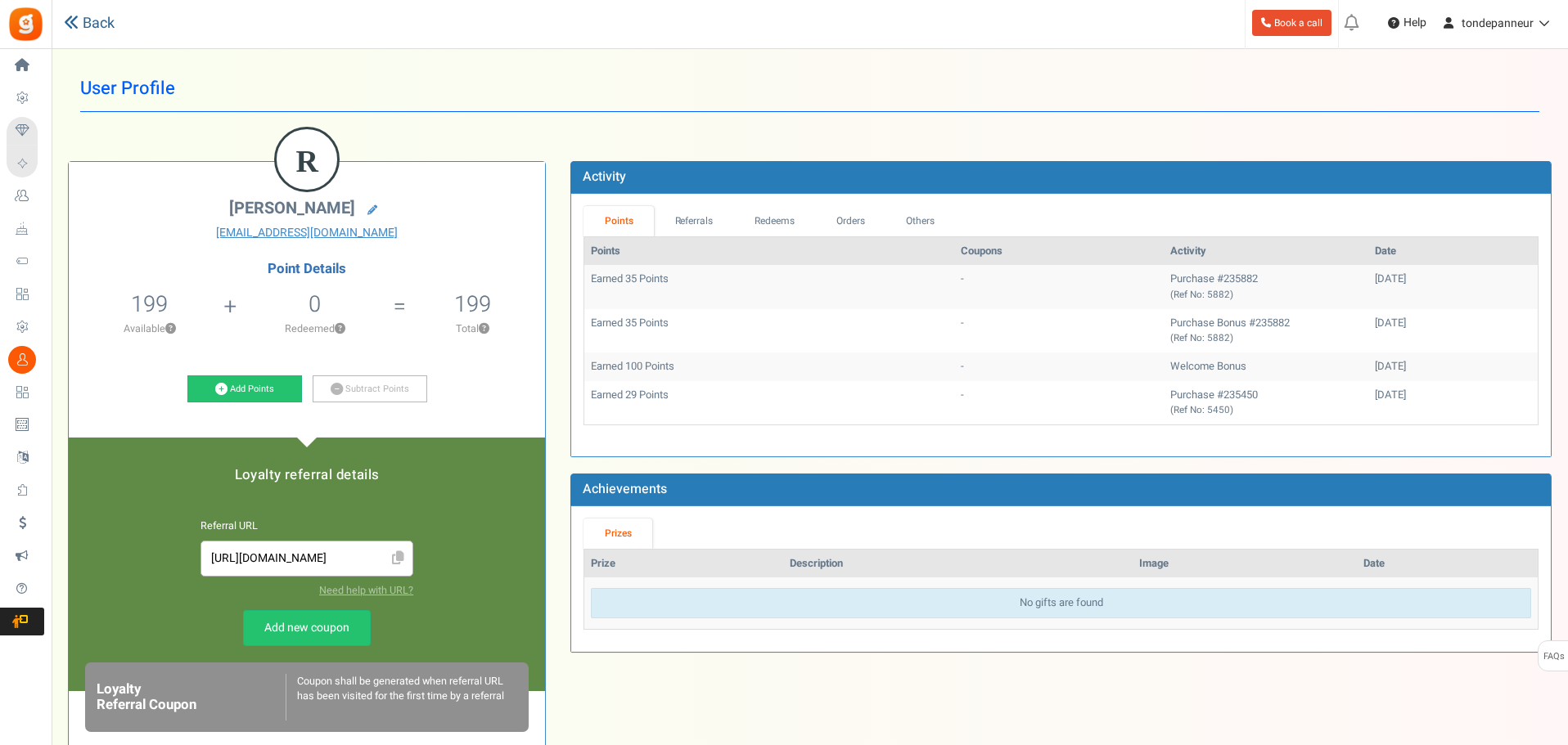
click at [86, 31] on link "Back" at bounding box center [89, 24] width 51 height 21
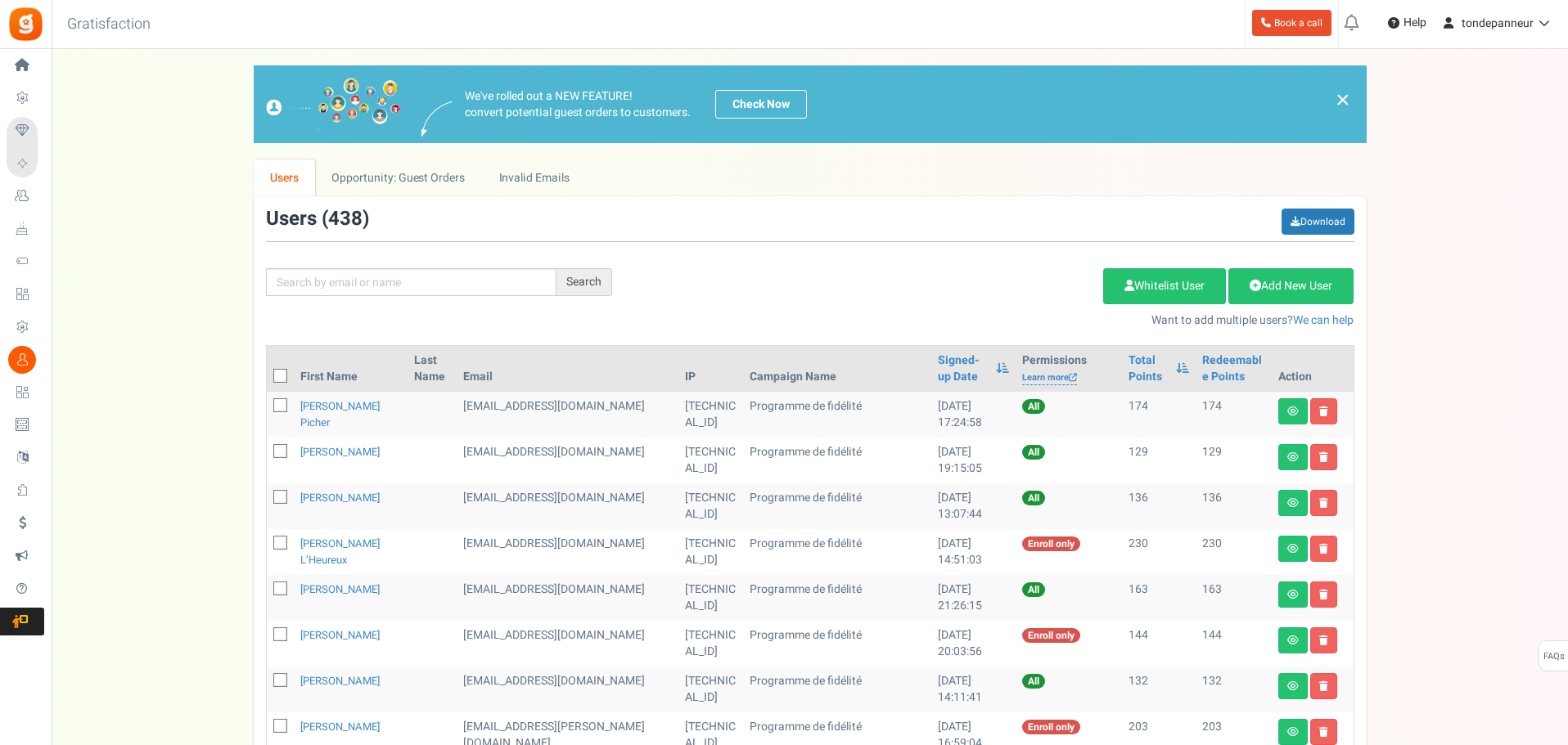
click at [931, 349] on th "Signed-up Date" at bounding box center [973, 369] width 84 height 45
click at [937, 367] on link "Signed-up Date" at bounding box center [962, 369] width 50 height 32
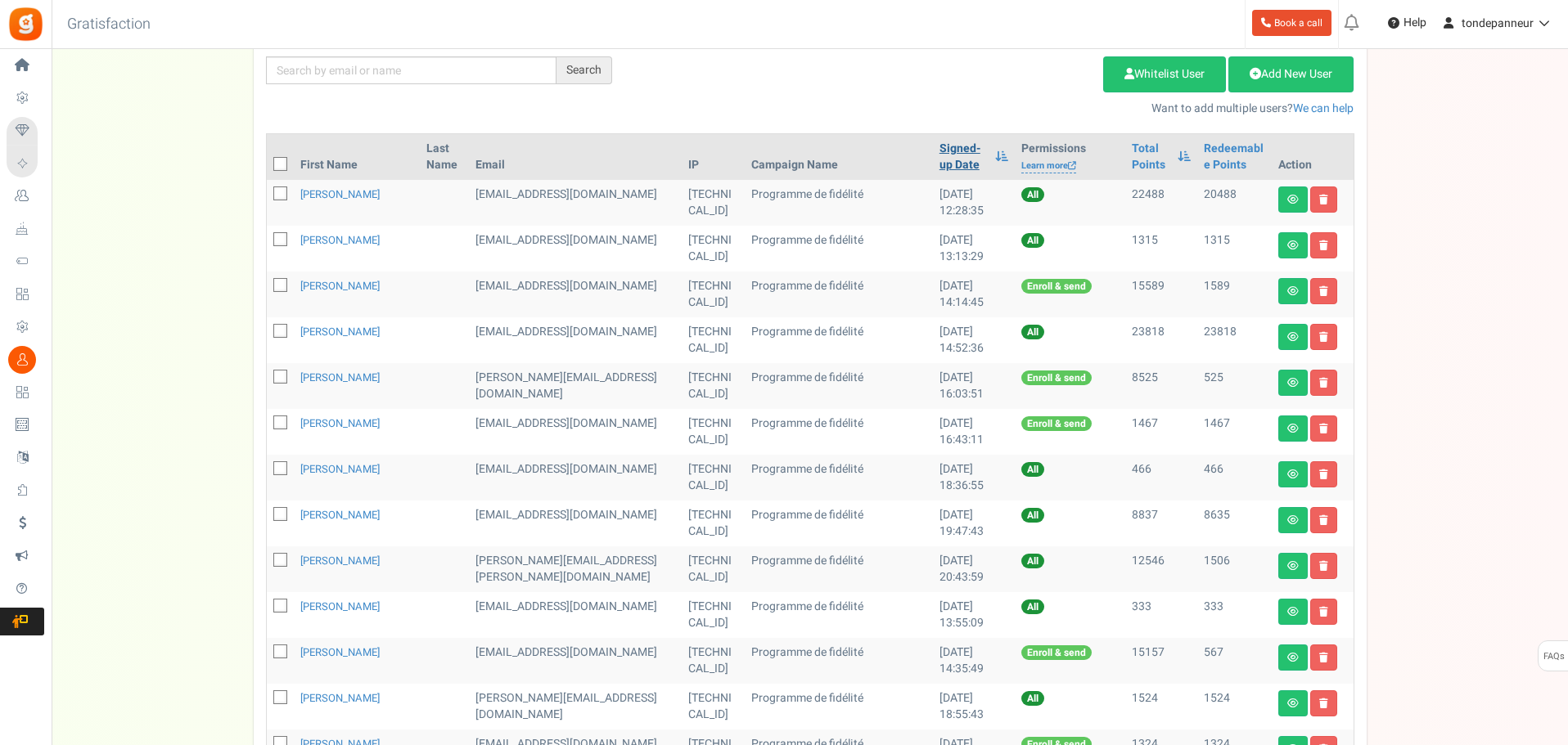
scroll to position [718, 0]
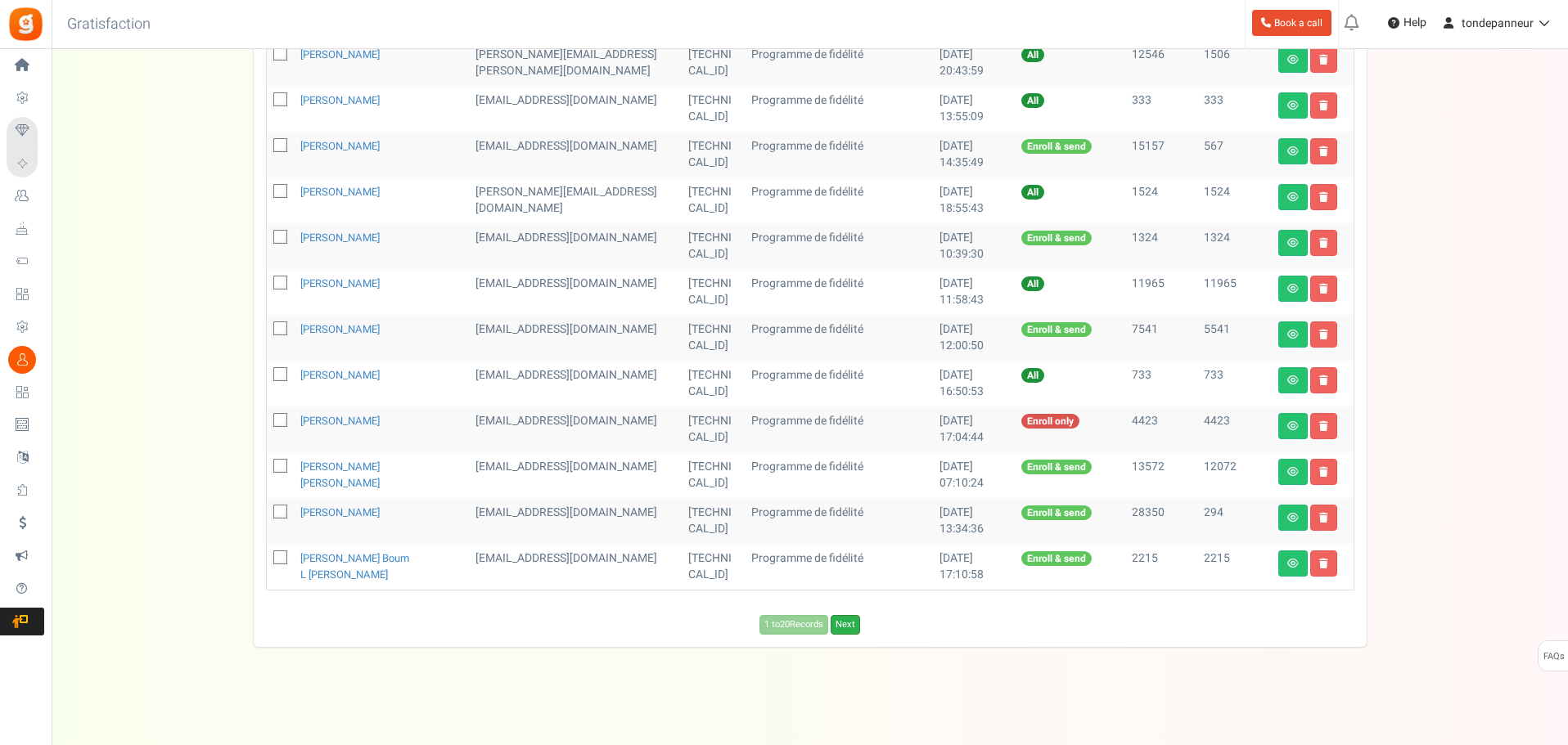
click at [840, 625] on link "Next" at bounding box center [846, 624] width 30 height 19
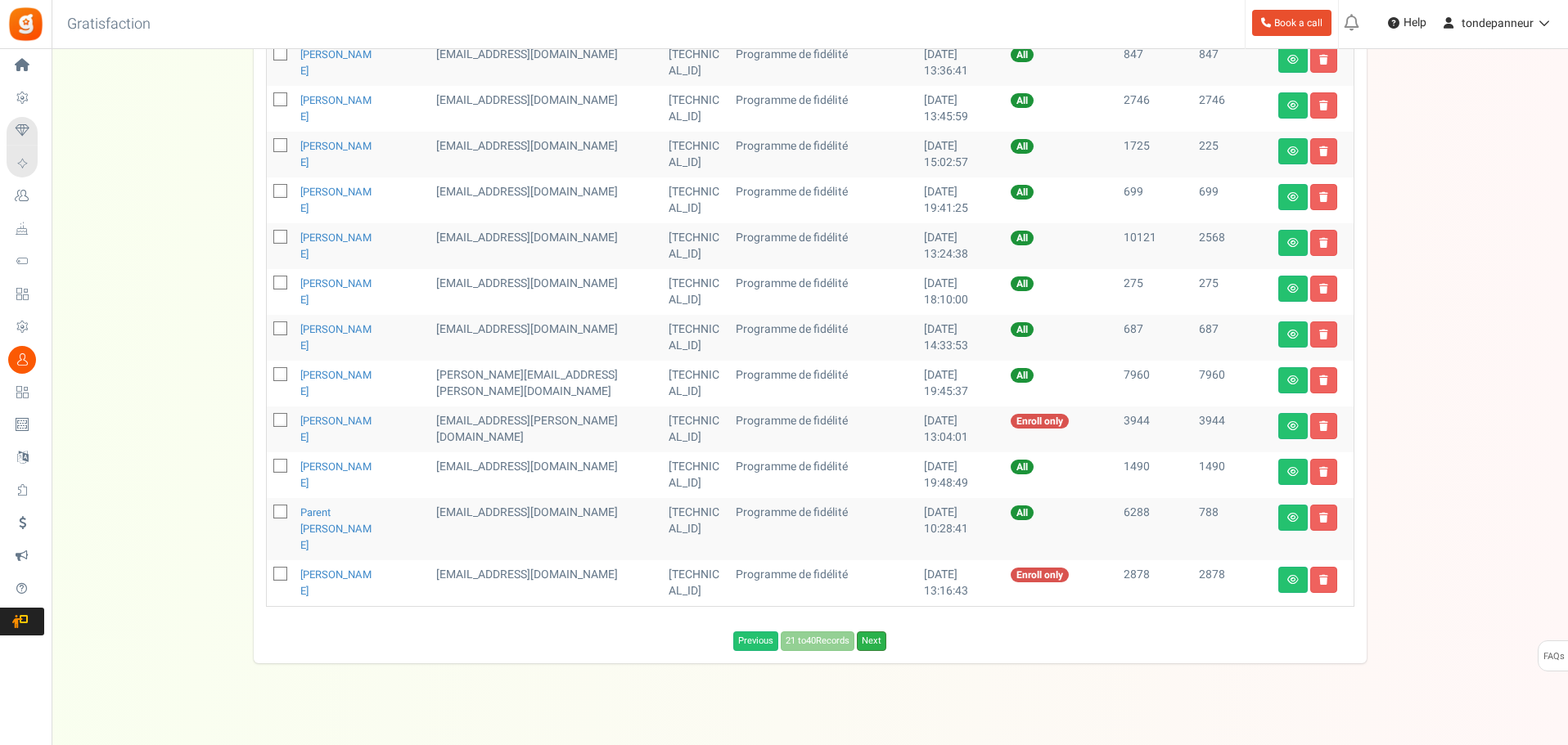
click at [886, 631] on link "Next" at bounding box center [872, 641] width 30 height 19
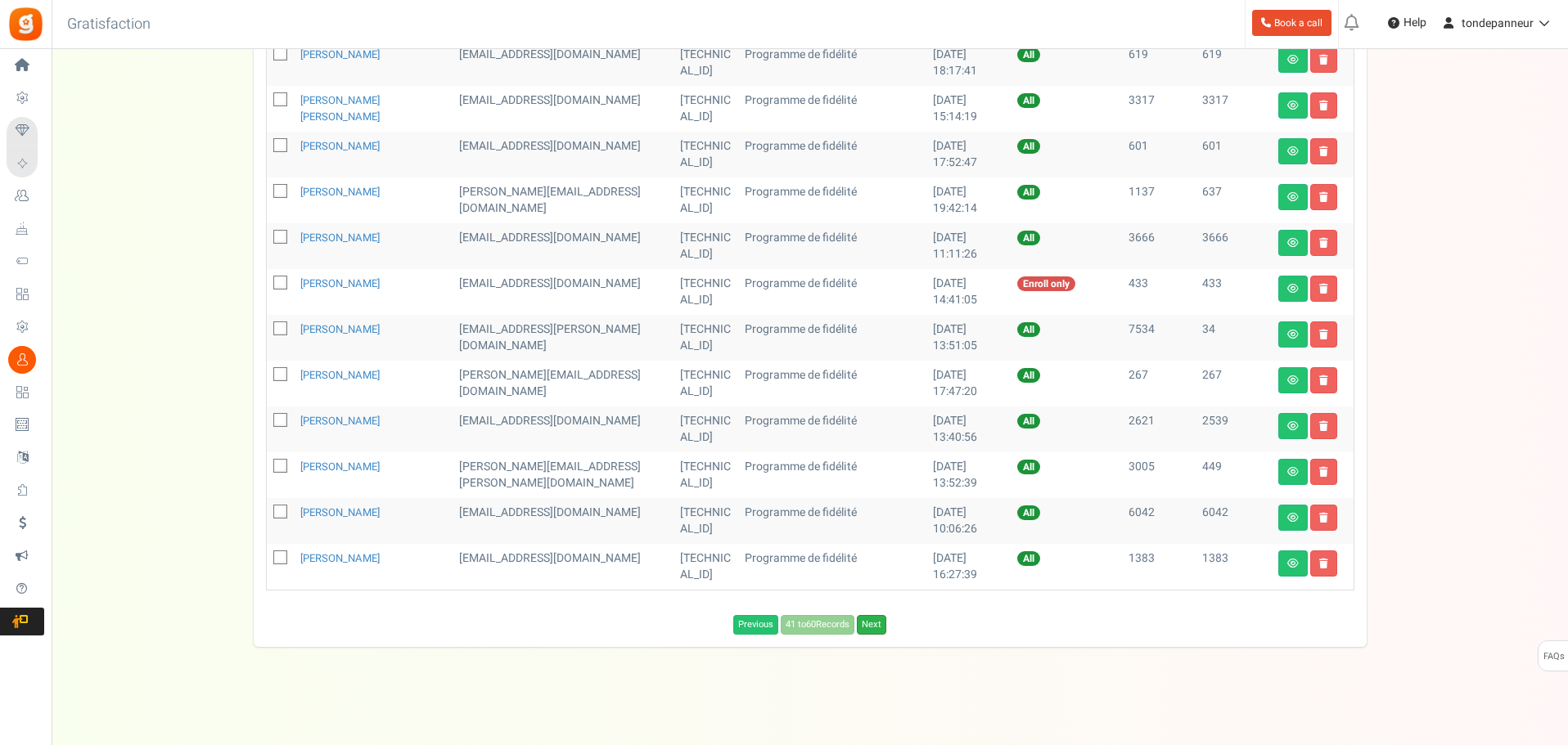
click at [882, 623] on link "Next" at bounding box center [872, 624] width 30 height 19
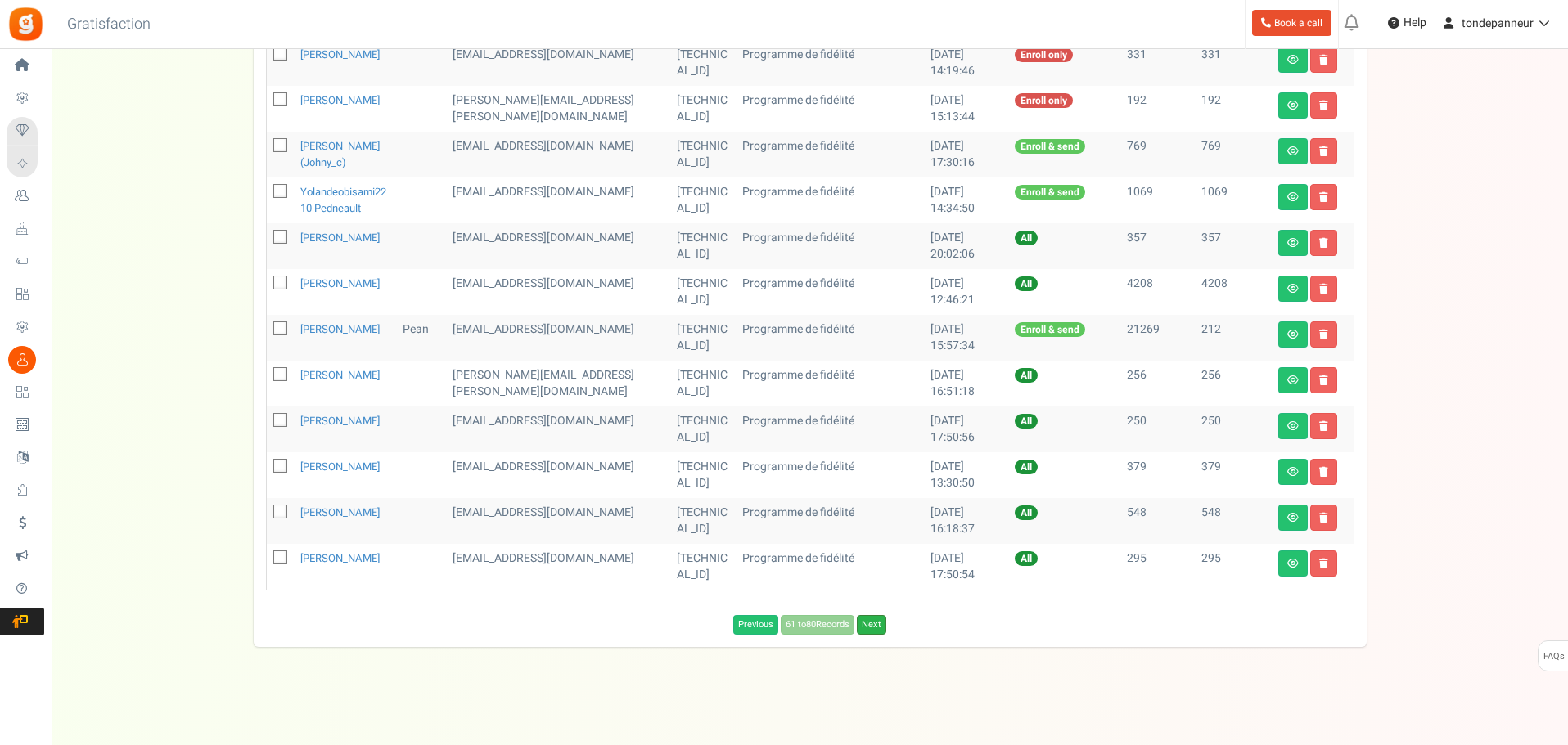
click at [877, 635] on link "Next" at bounding box center [872, 624] width 30 height 19
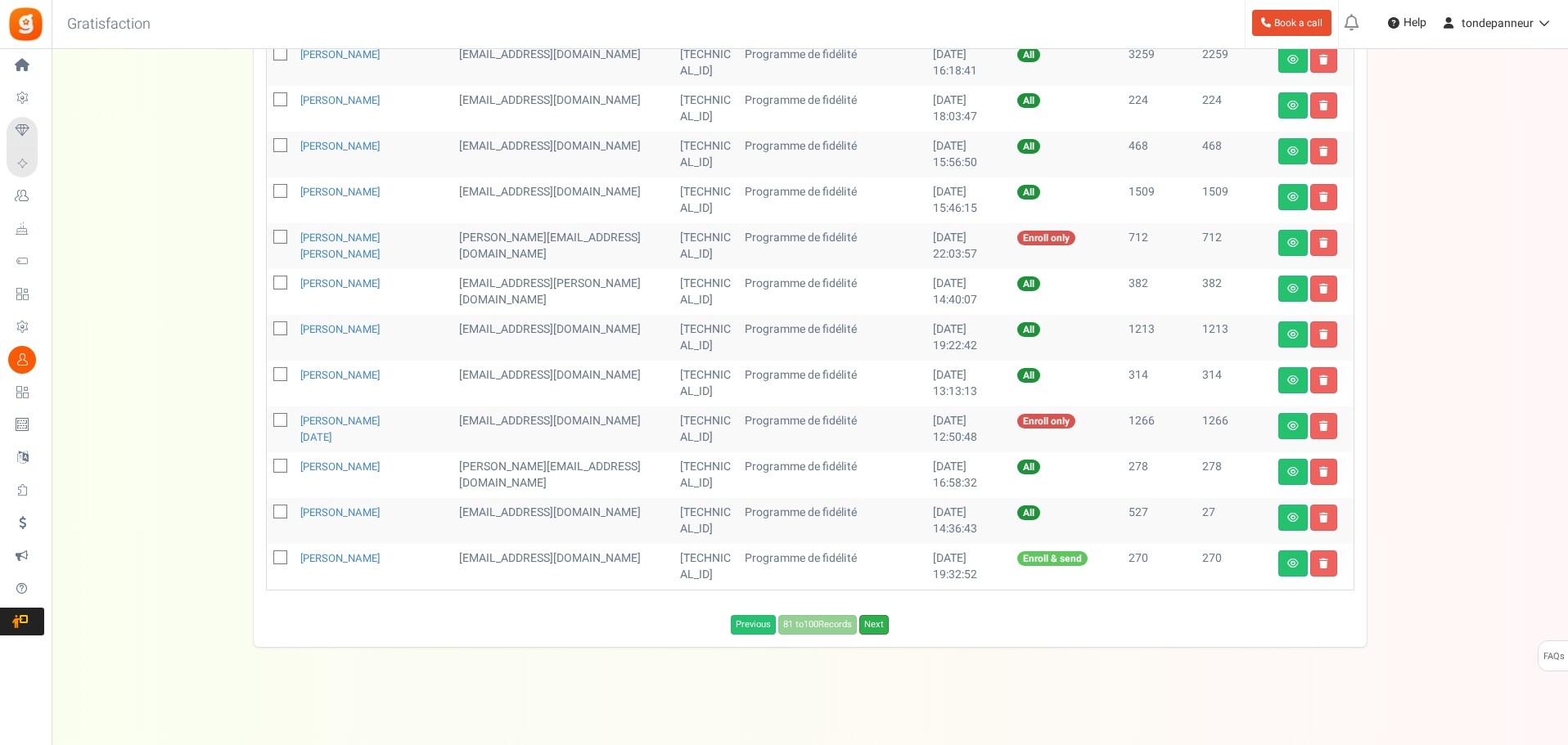
click at [874, 629] on link "Next" at bounding box center [874, 624] width 30 height 19
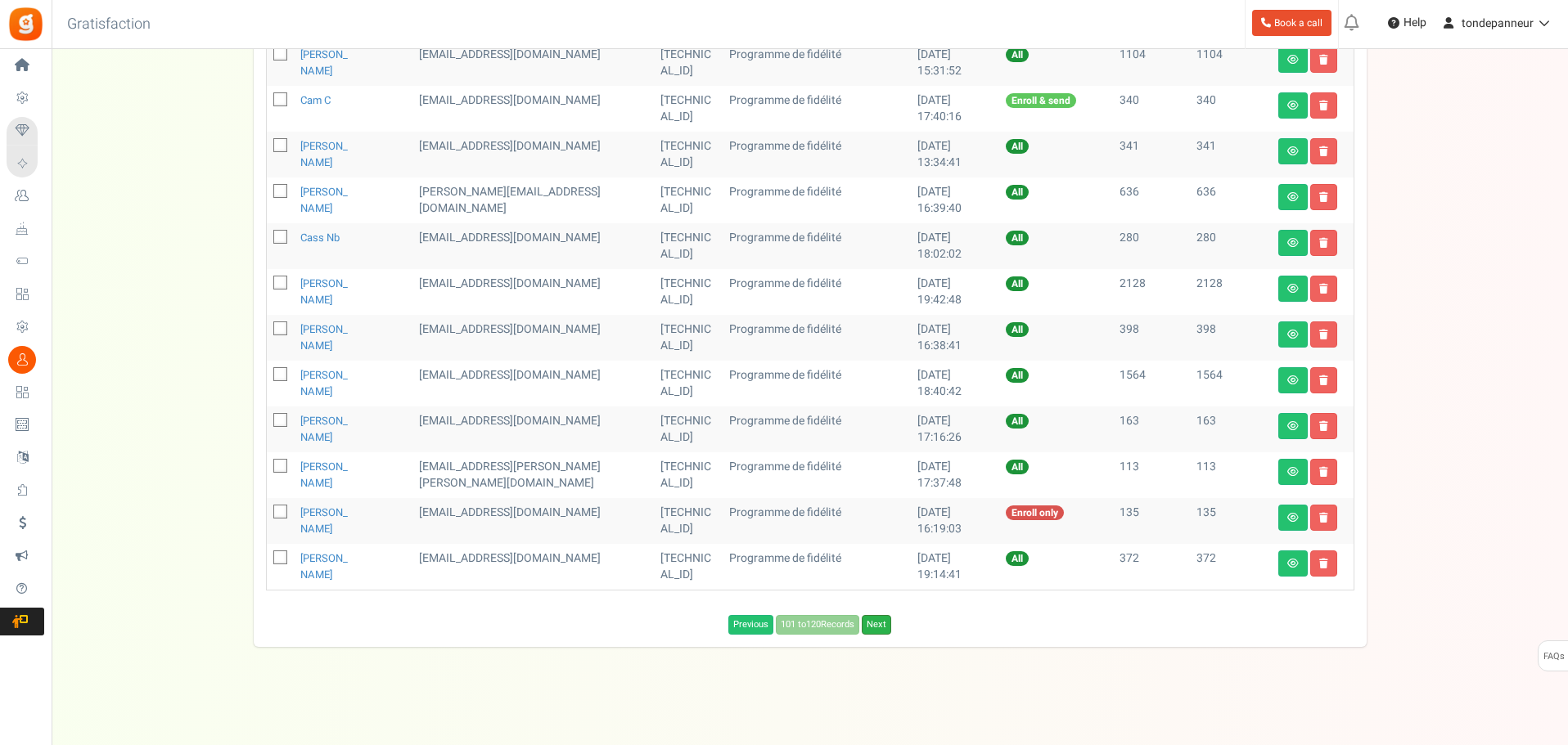
click at [879, 628] on link "Next" at bounding box center [876, 624] width 30 height 19
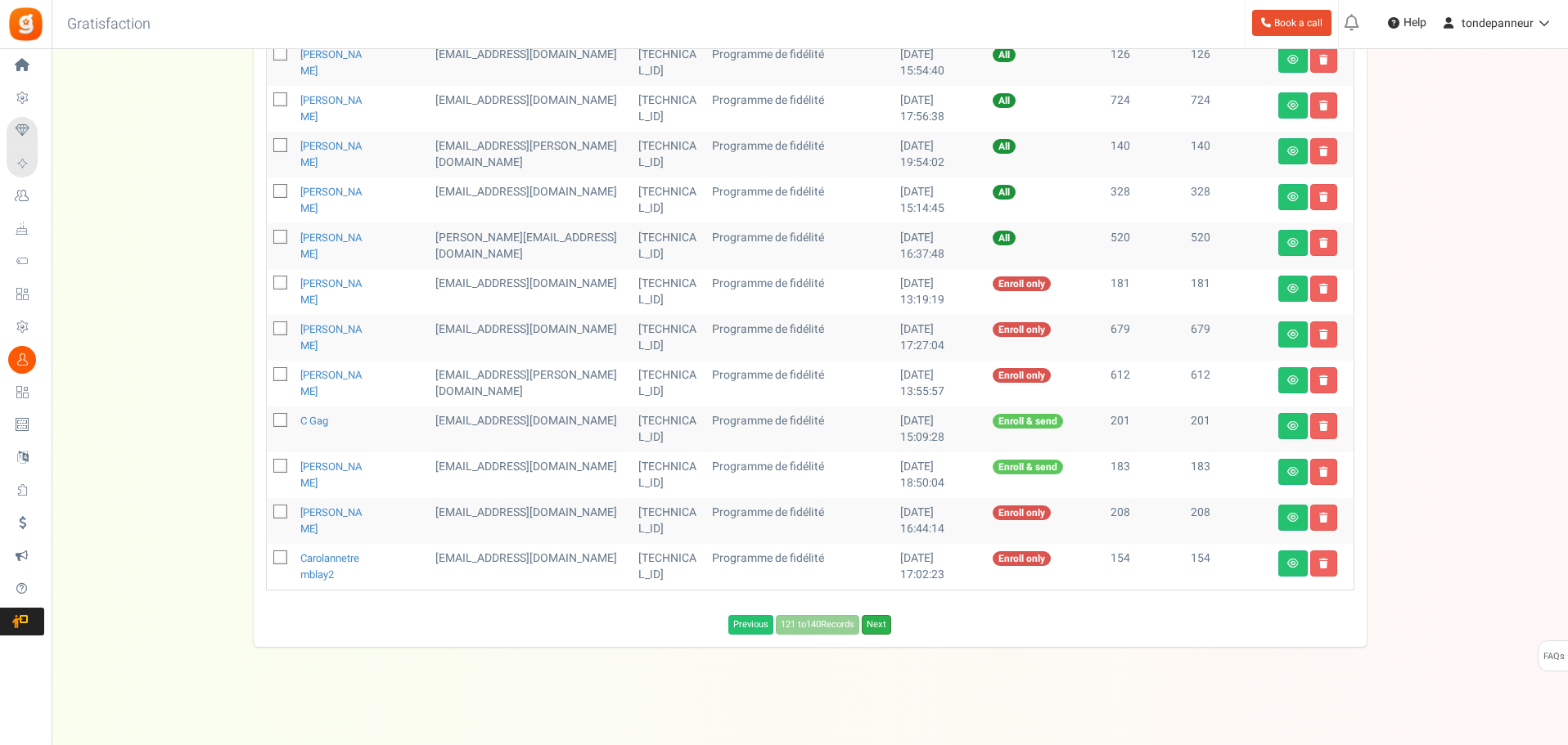
click at [880, 628] on link "Next" at bounding box center [876, 624] width 30 height 19
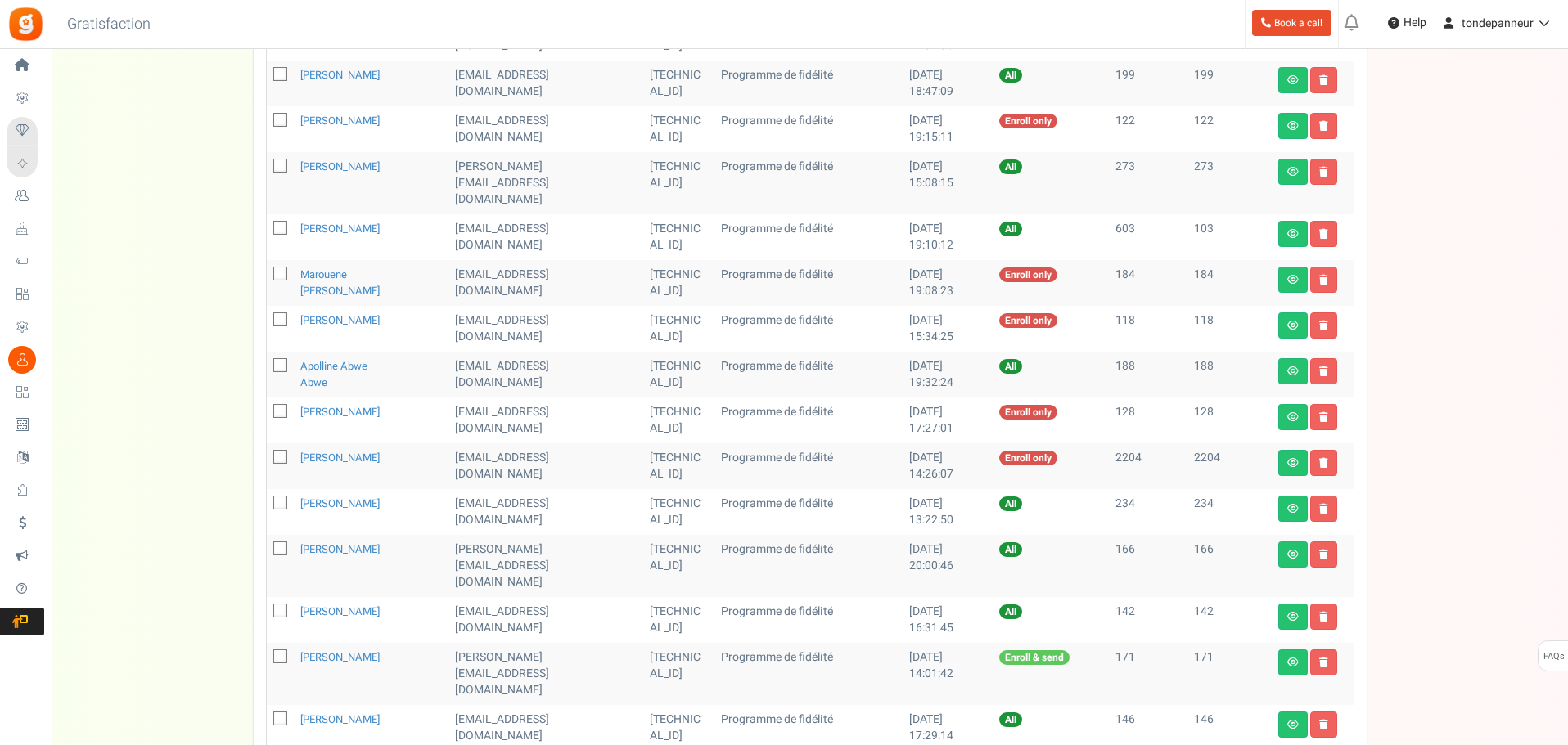
scroll to position [391, 0]
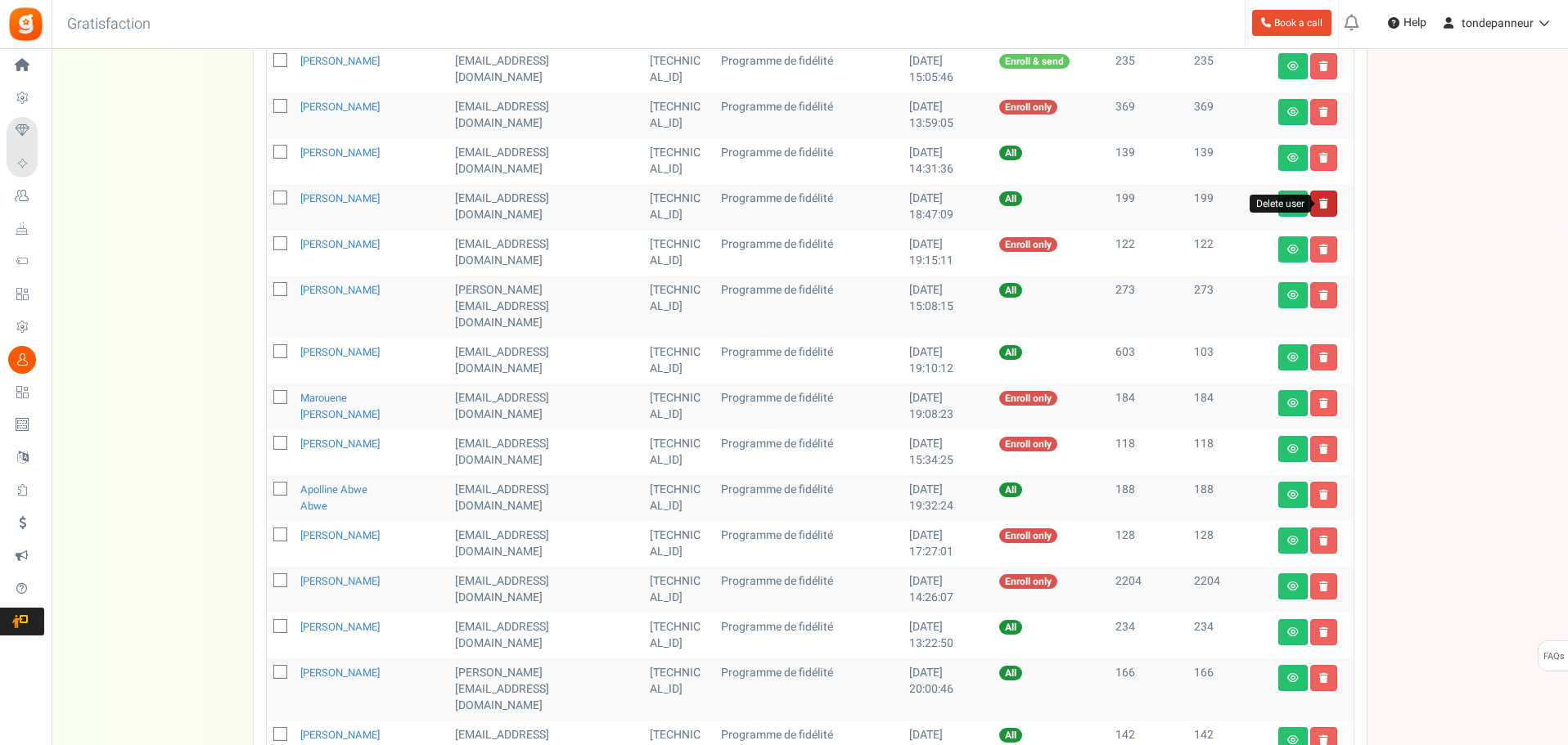
click at [1320, 202] on icon at bounding box center [1323, 203] width 9 height 10
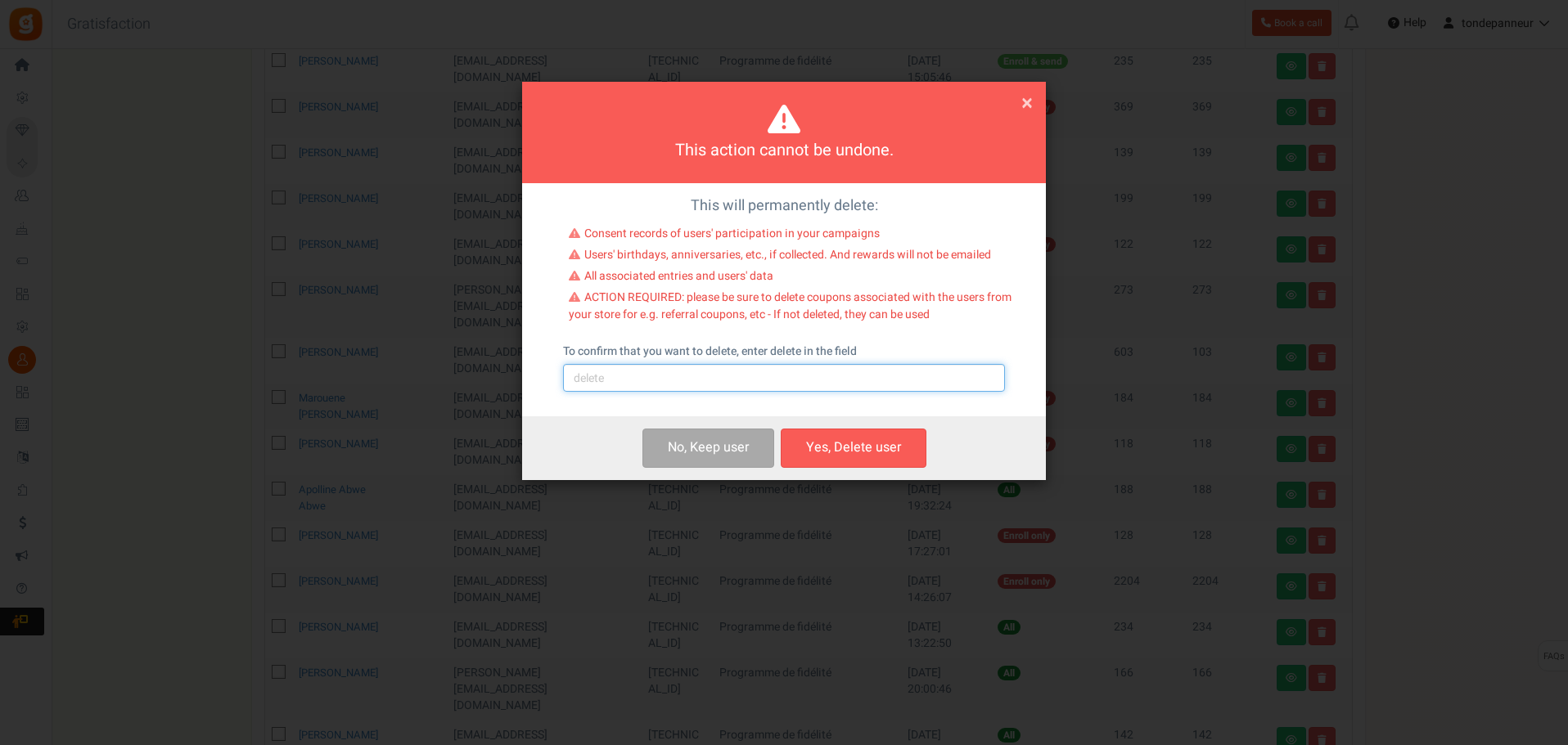
click at [615, 384] on input "text" at bounding box center [784, 378] width 442 height 28
type input "delete"
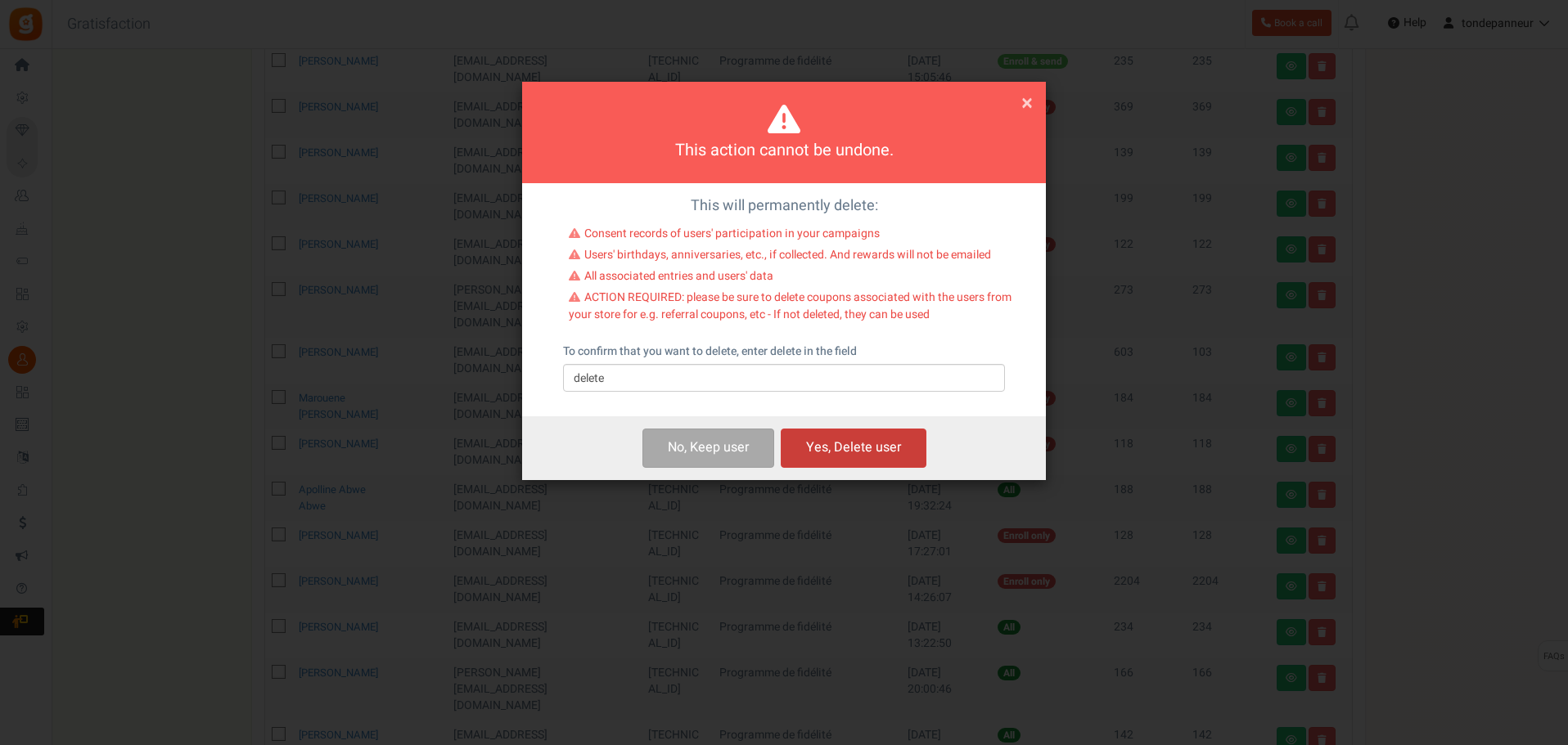
click at [827, 442] on button "Yes, Delete user" at bounding box center [853, 448] width 146 height 38
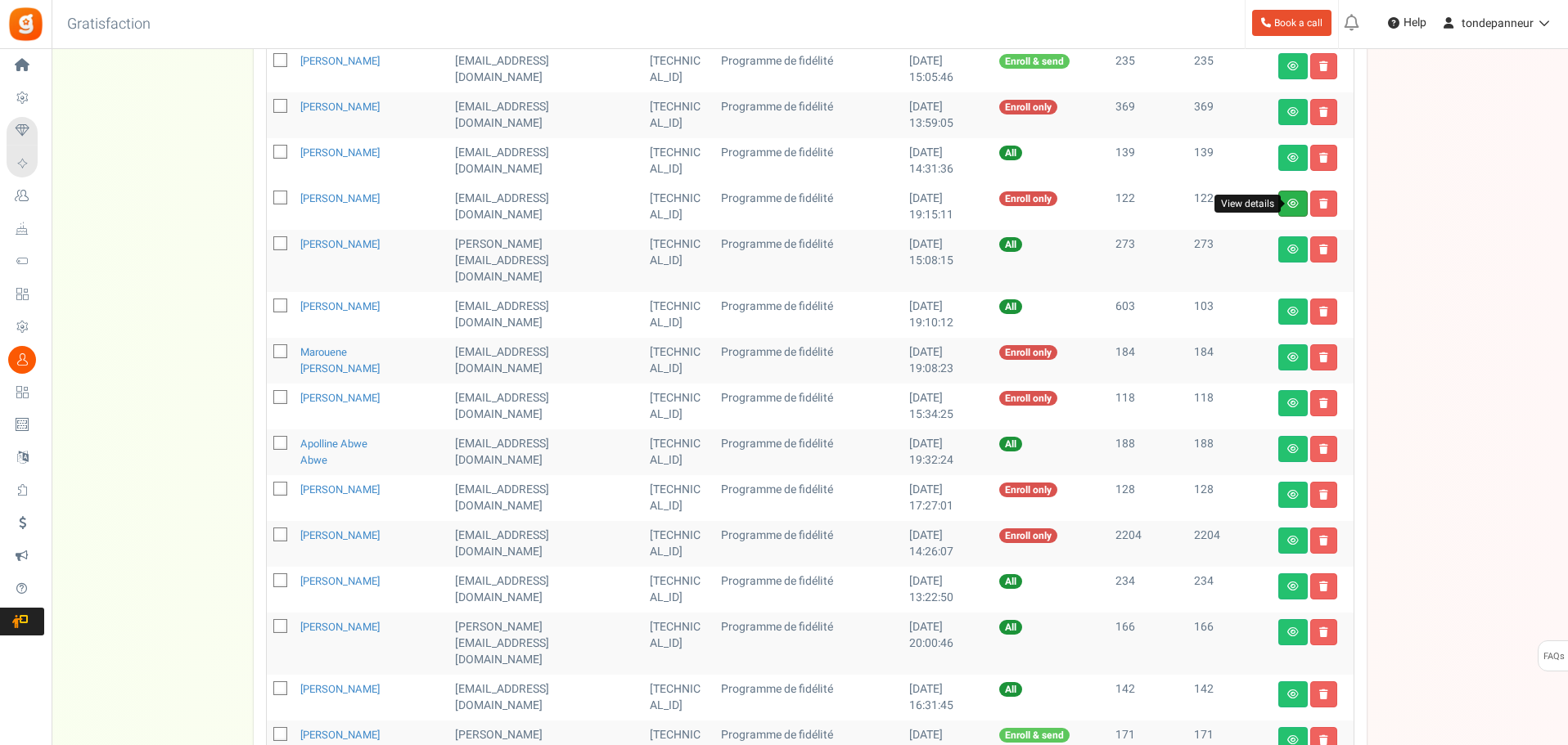
click at [1289, 199] on icon at bounding box center [1292, 203] width 11 height 10
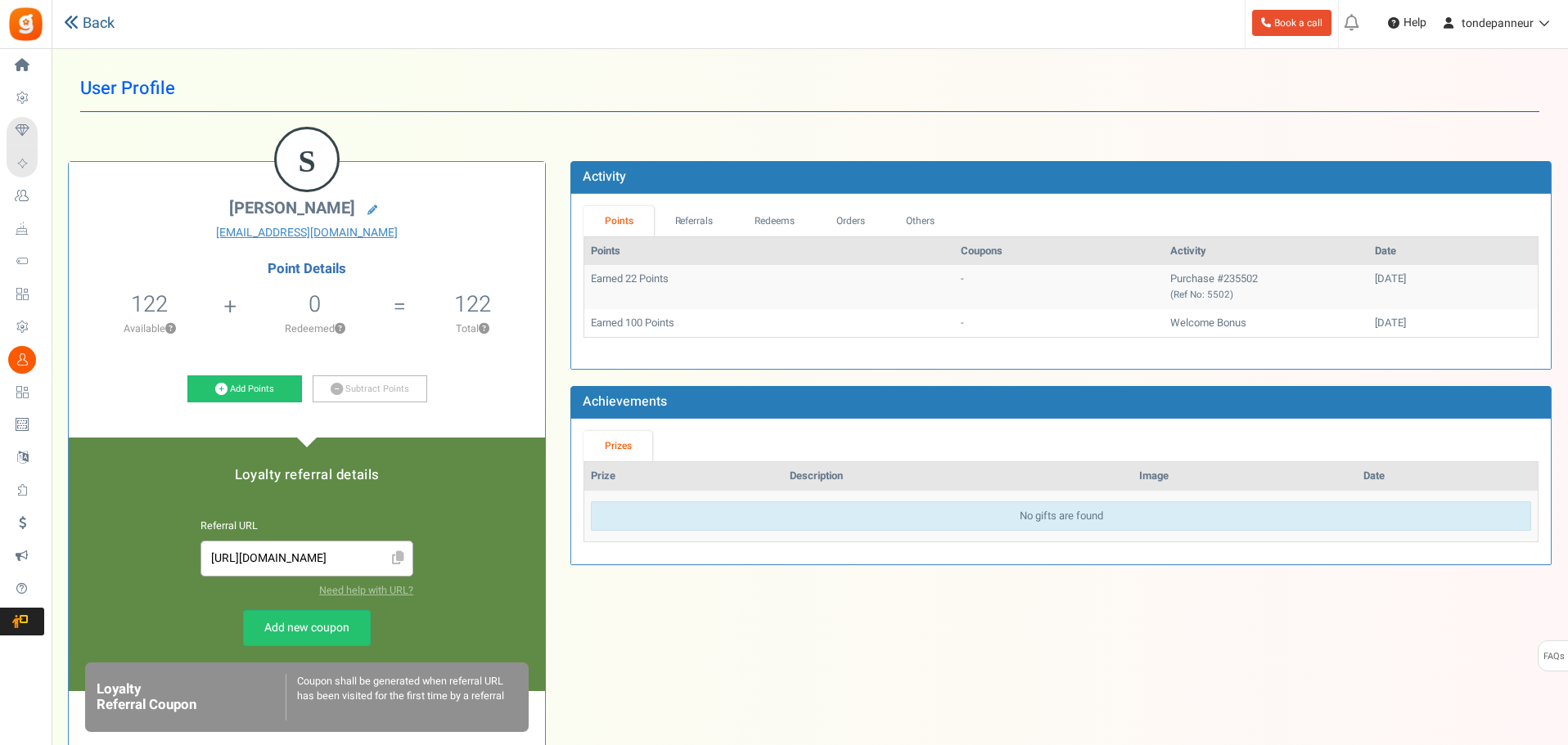
click at [79, 18] on link "Back" at bounding box center [89, 24] width 51 height 21
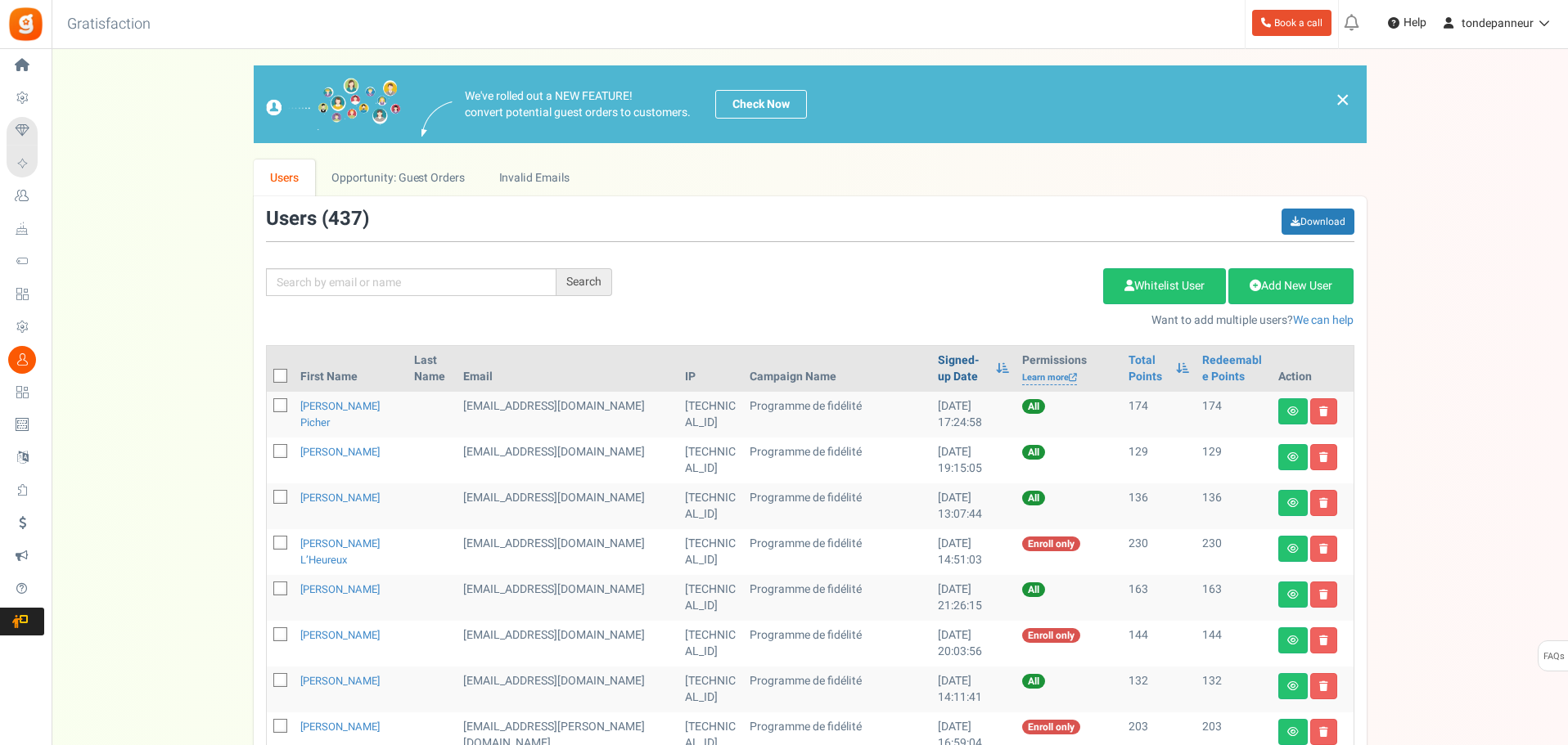
click at [937, 362] on link "Signed-up Date" at bounding box center [962, 369] width 50 height 32
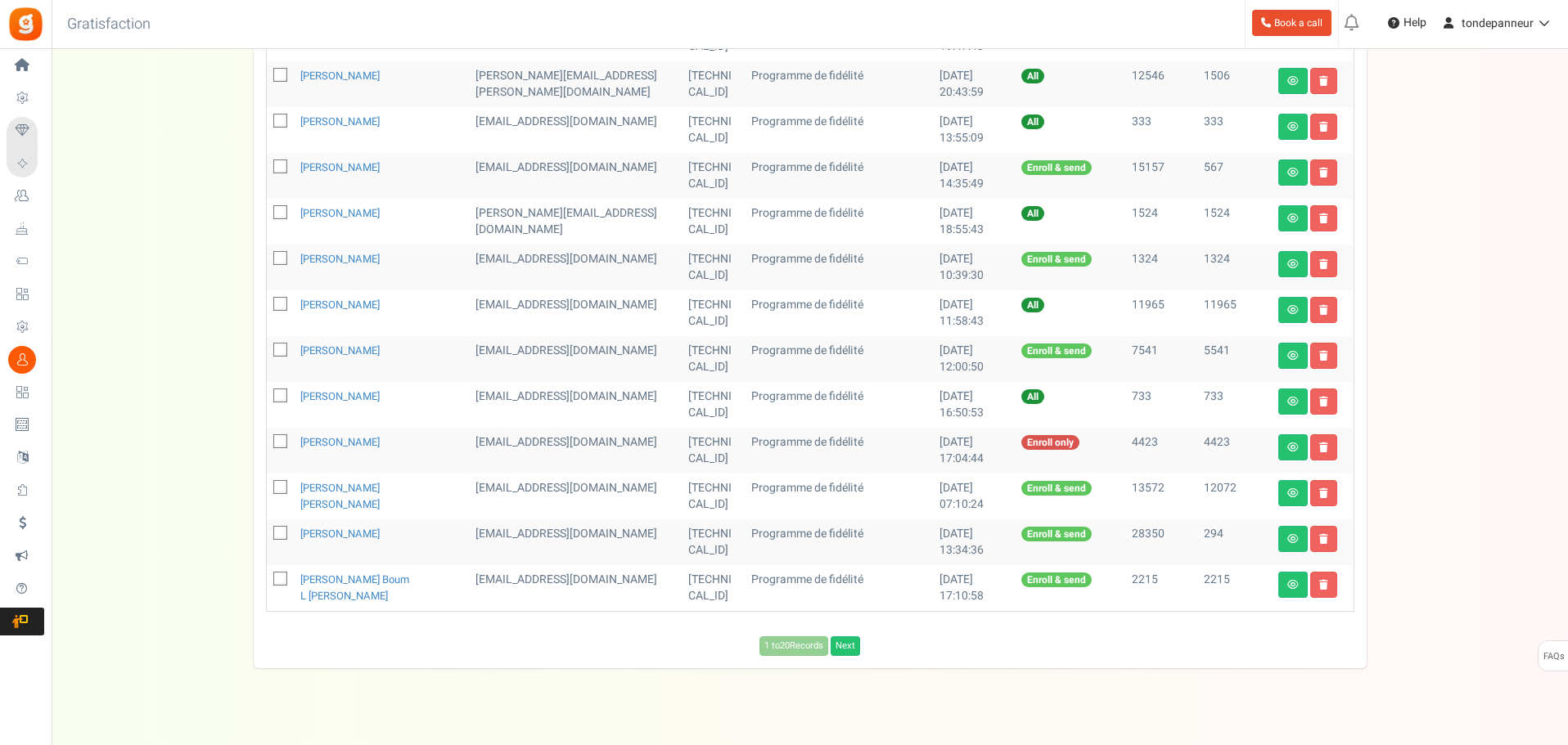
scroll to position [718, 0]
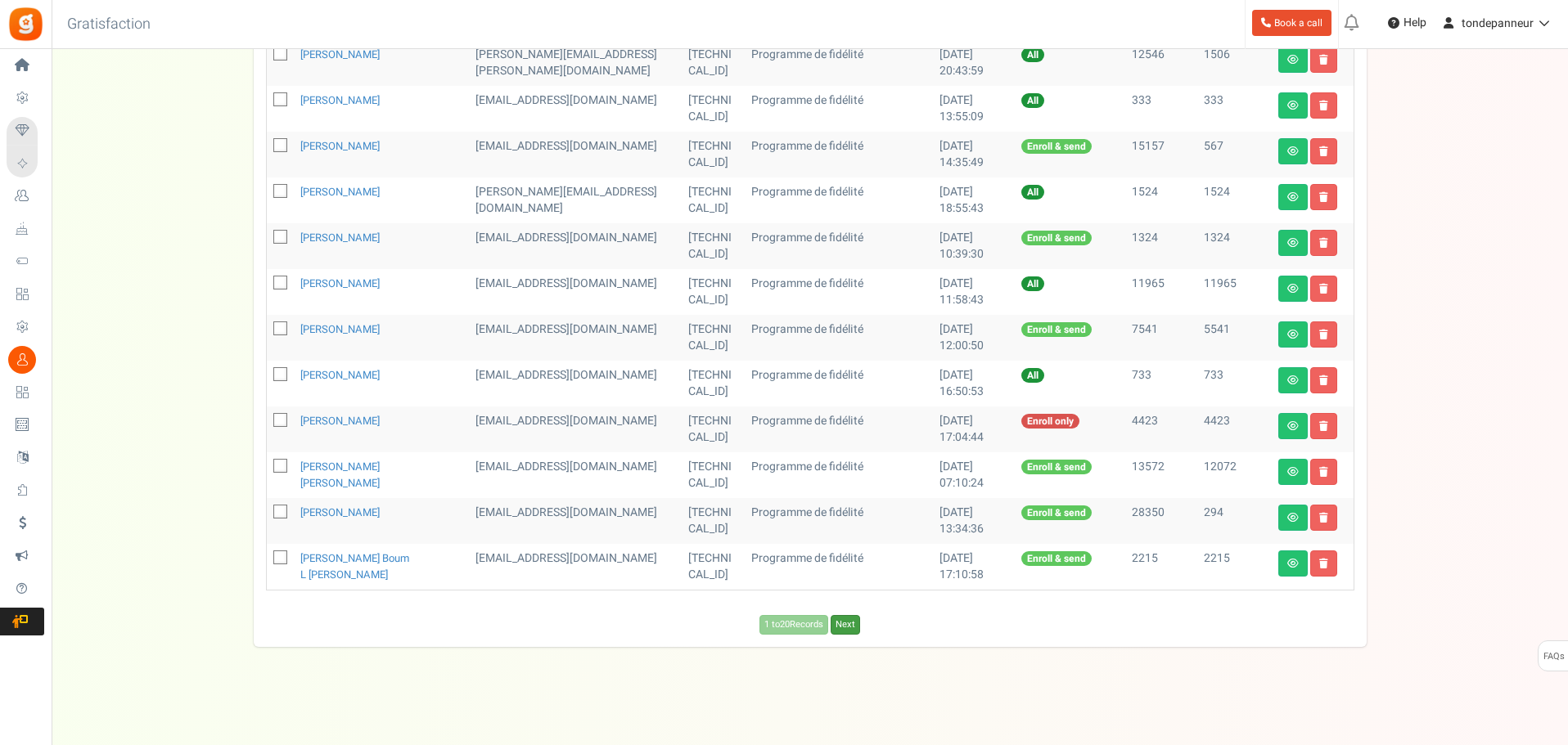
click at [853, 621] on link "Next" at bounding box center [846, 624] width 30 height 19
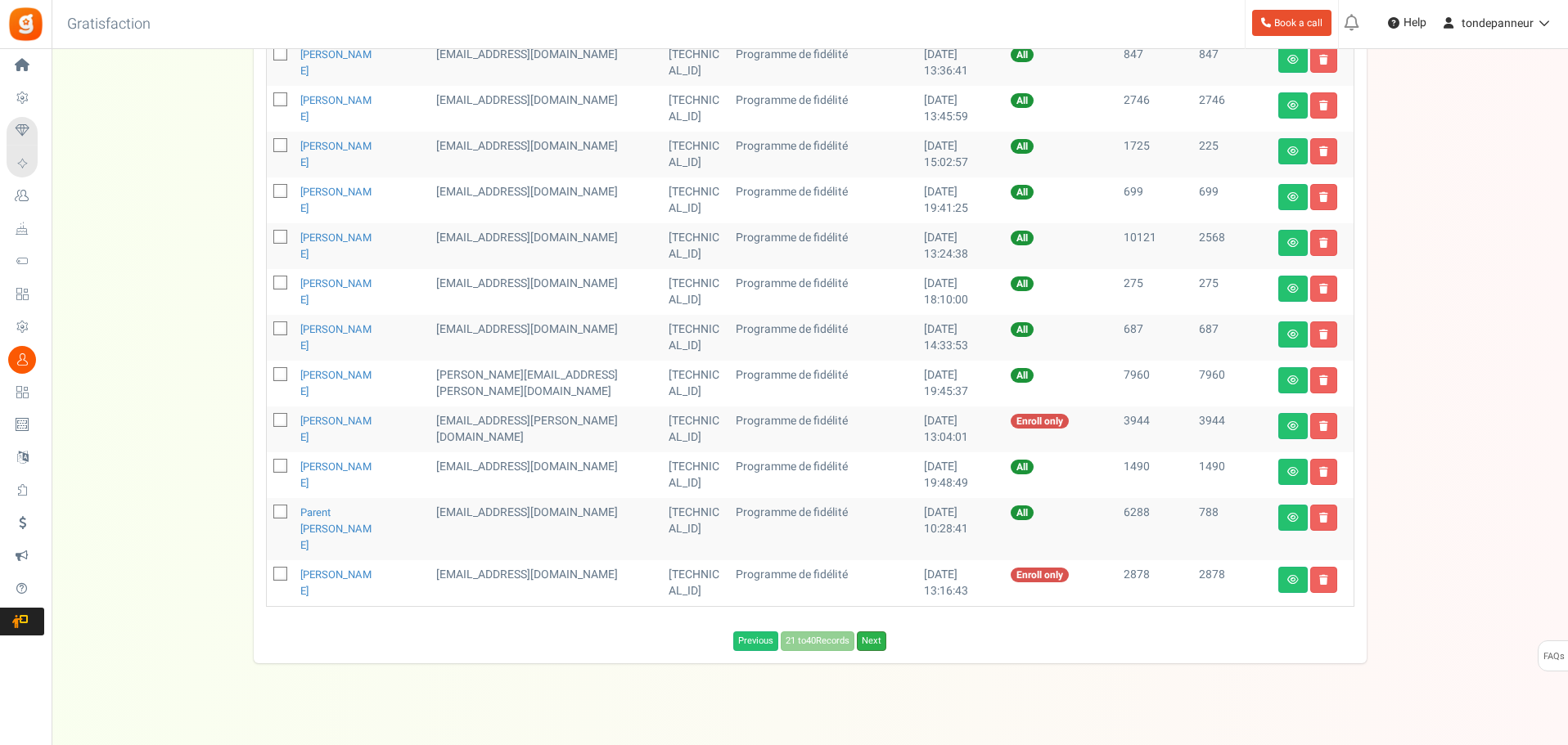
click at [874, 631] on link "Next" at bounding box center [872, 641] width 30 height 19
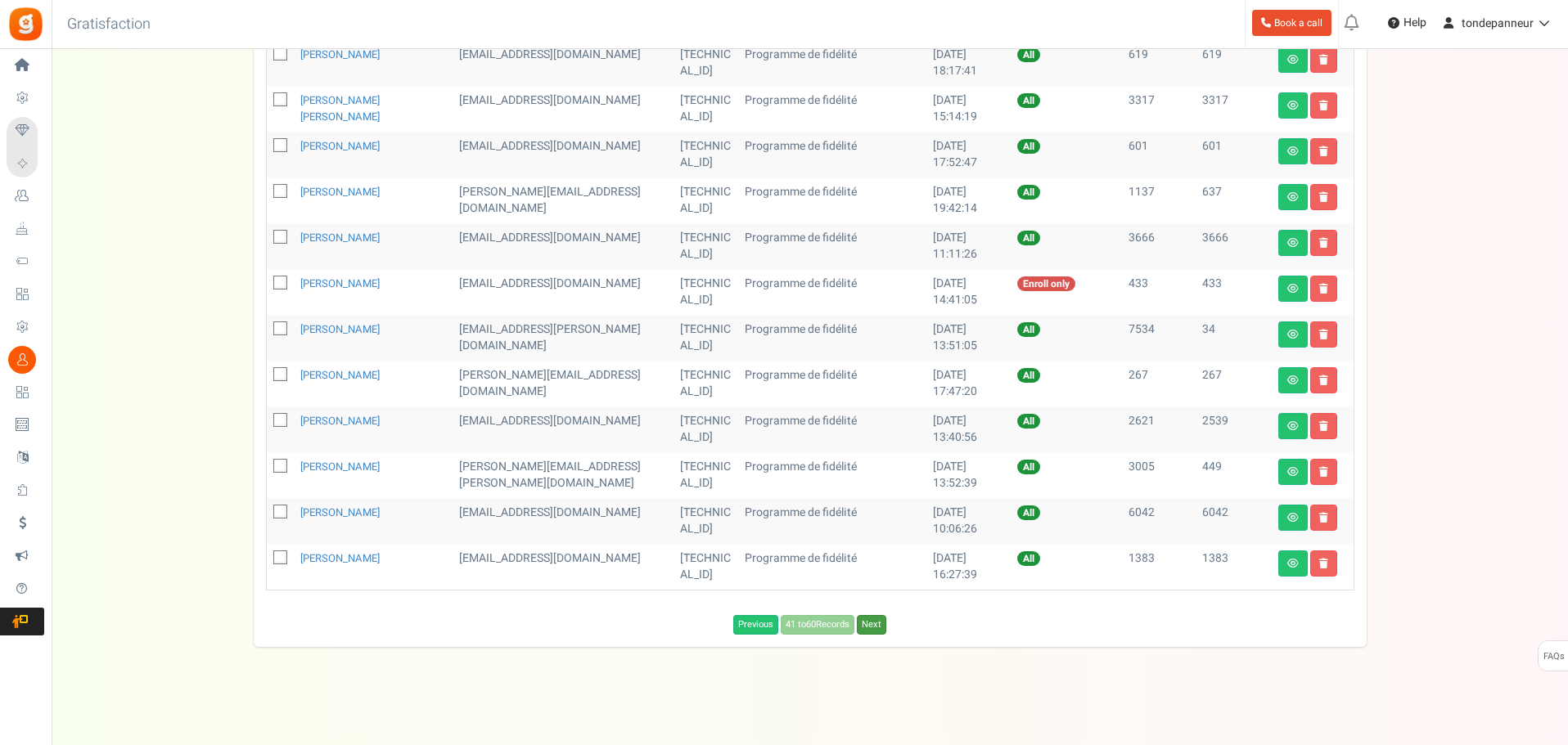
click at [874, 628] on link "Next" at bounding box center [872, 624] width 30 height 19
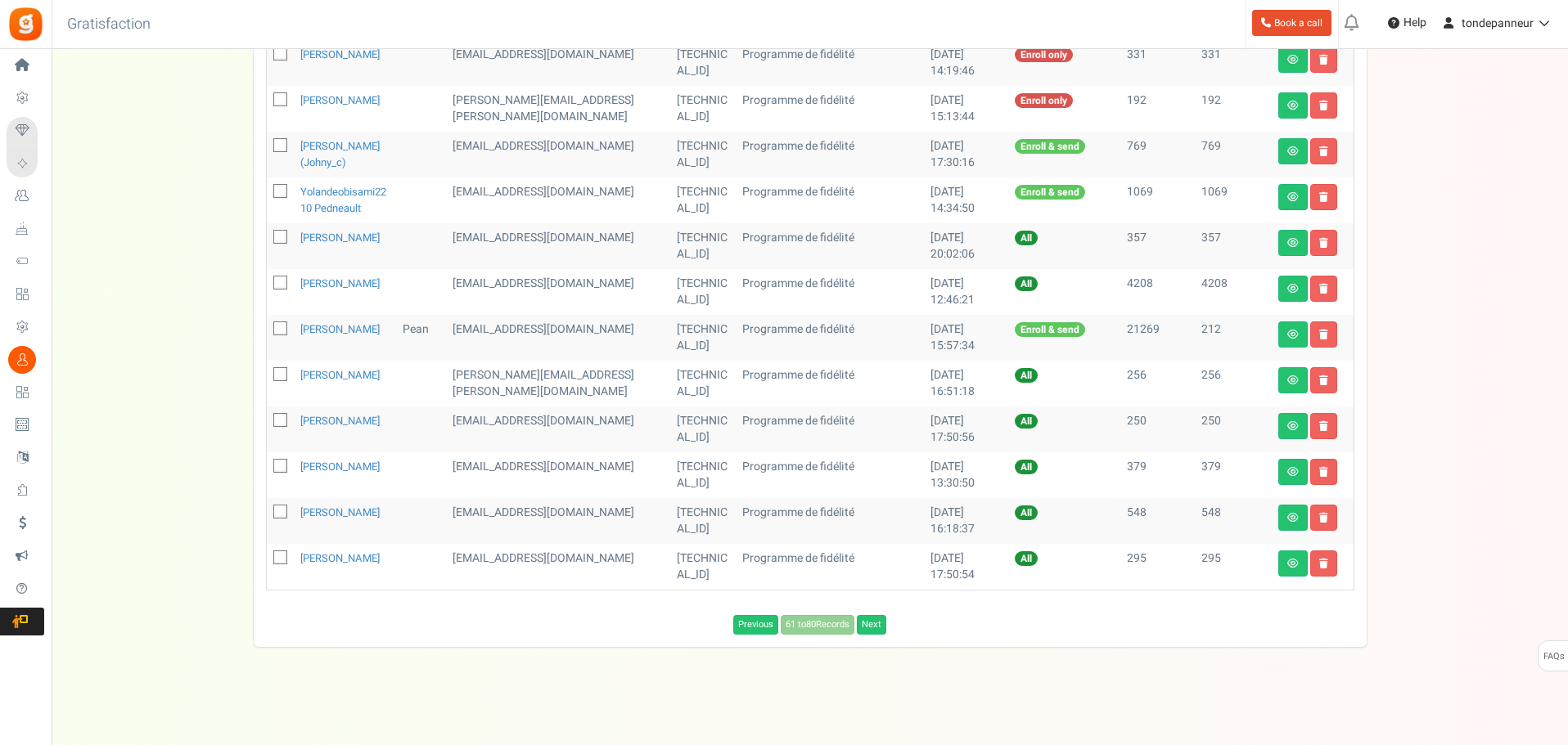
click at [874, 628] on div "Previous 61 to 80 Records Next Loading..." at bounding box center [810, 621] width 1113 height 28
click at [874, 633] on link "Next" at bounding box center [872, 624] width 30 height 19
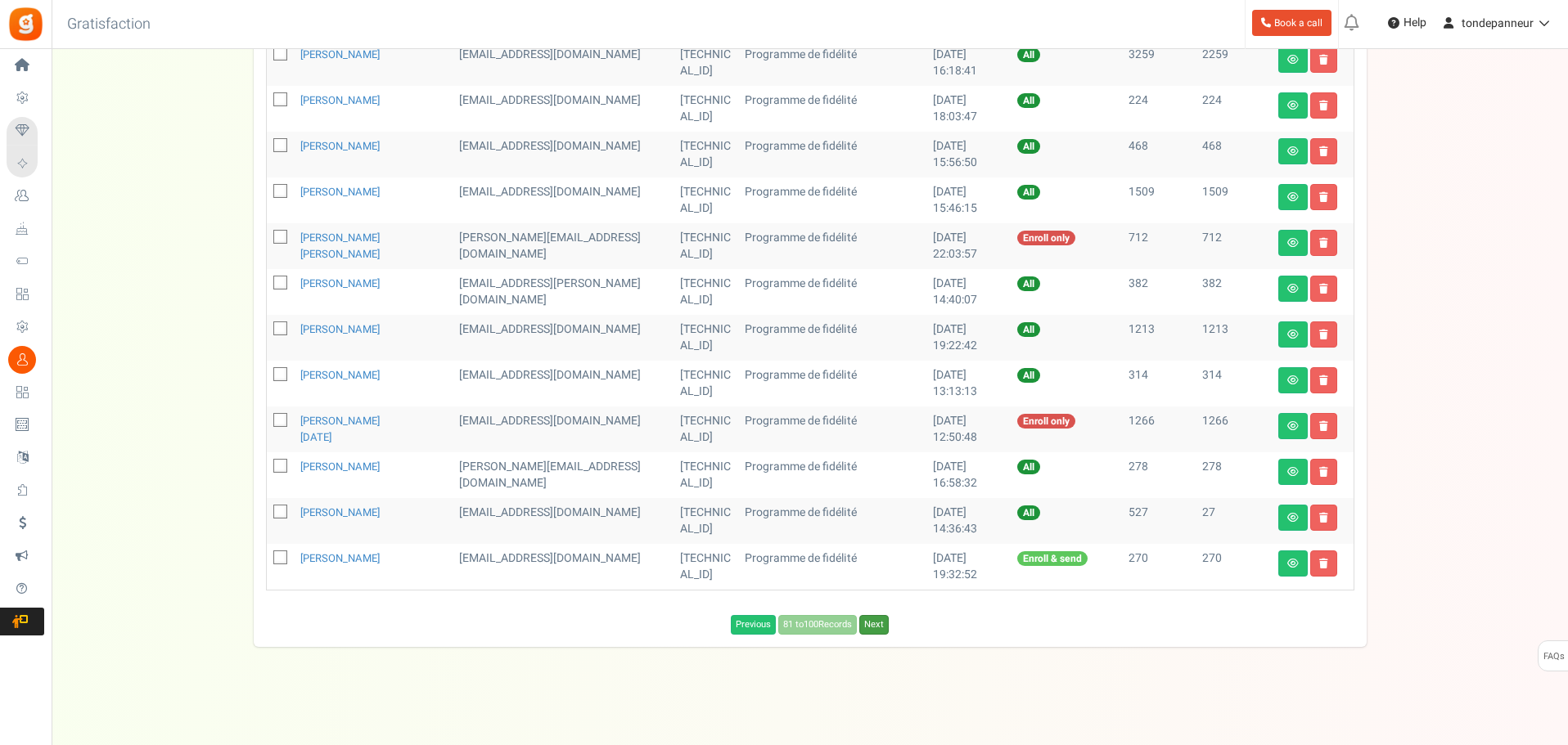
click at [879, 624] on link "Next" at bounding box center [874, 624] width 30 height 19
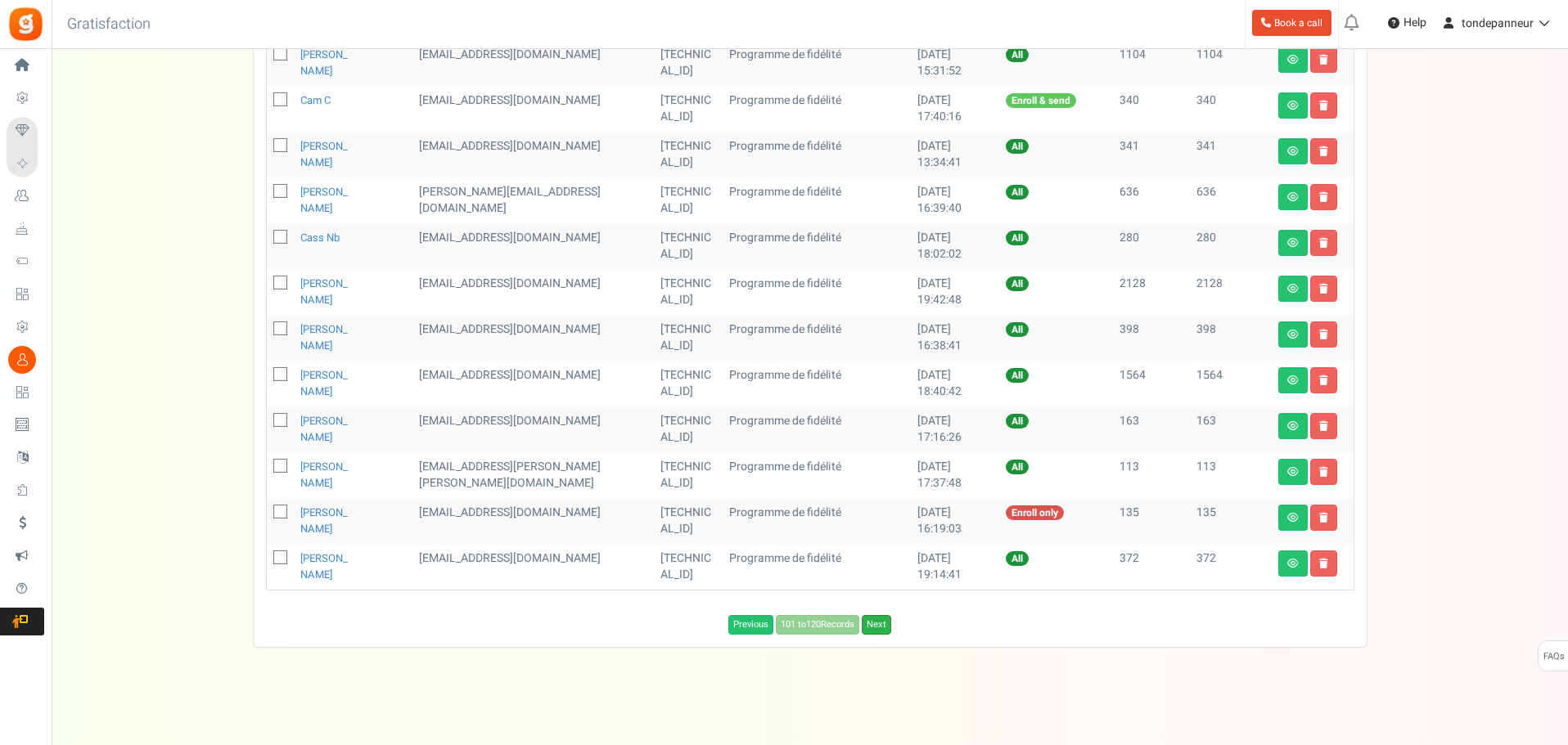
click at [878, 628] on link "Next" at bounding box center [876, 624] width 30 height 19
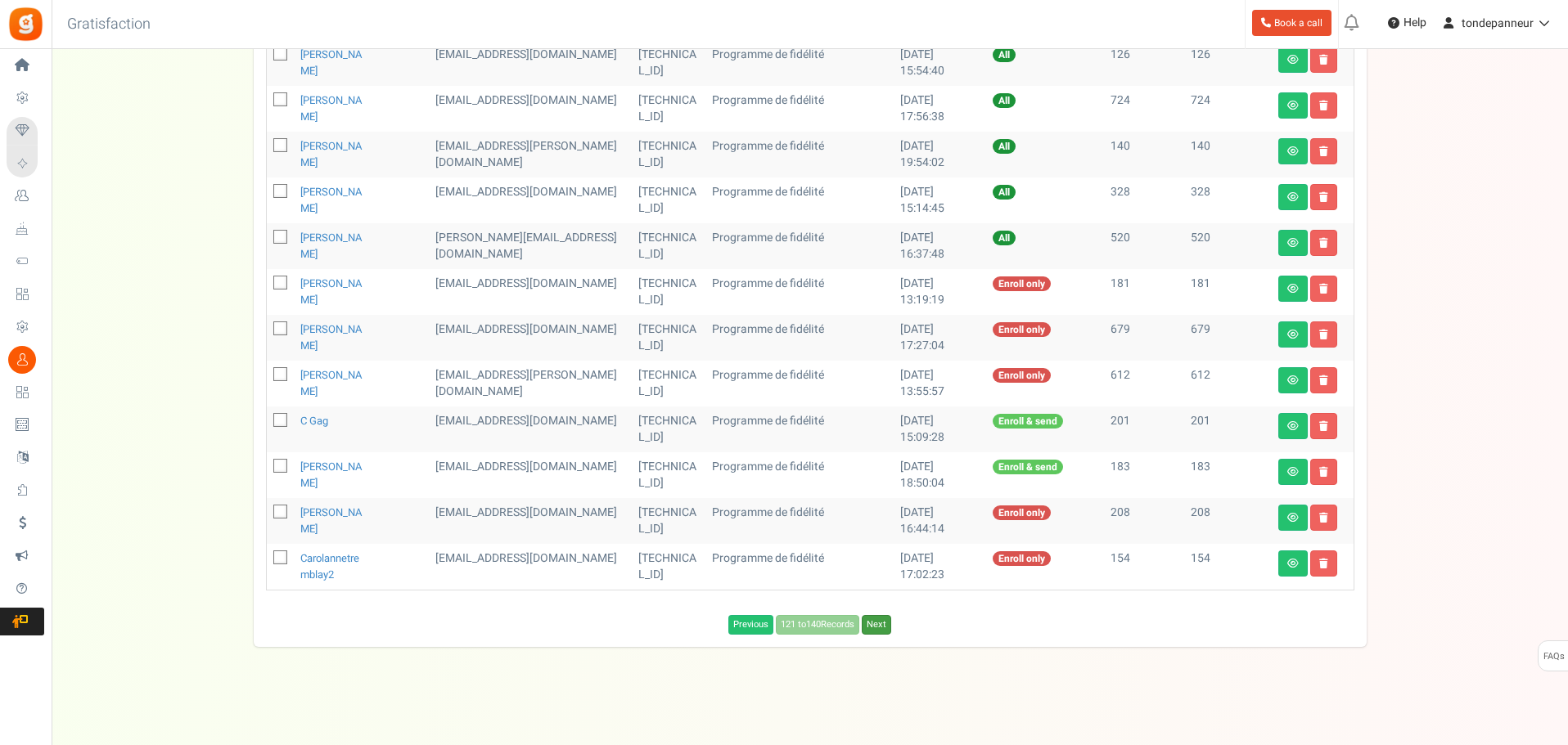
click at [878, 628] on link "Next" at bounding box center [876, 624] width 30 height 19
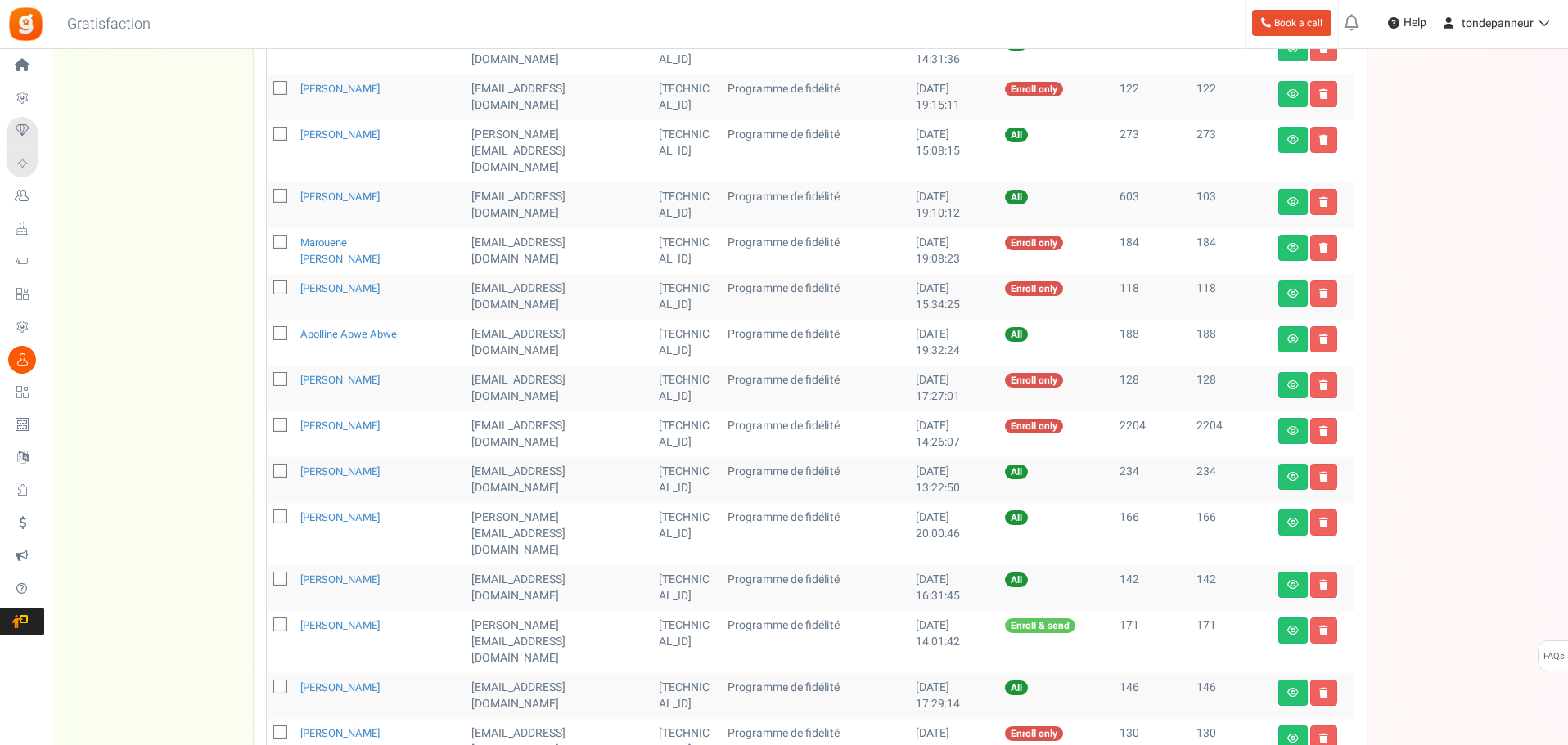
scroll to position [391, 0]
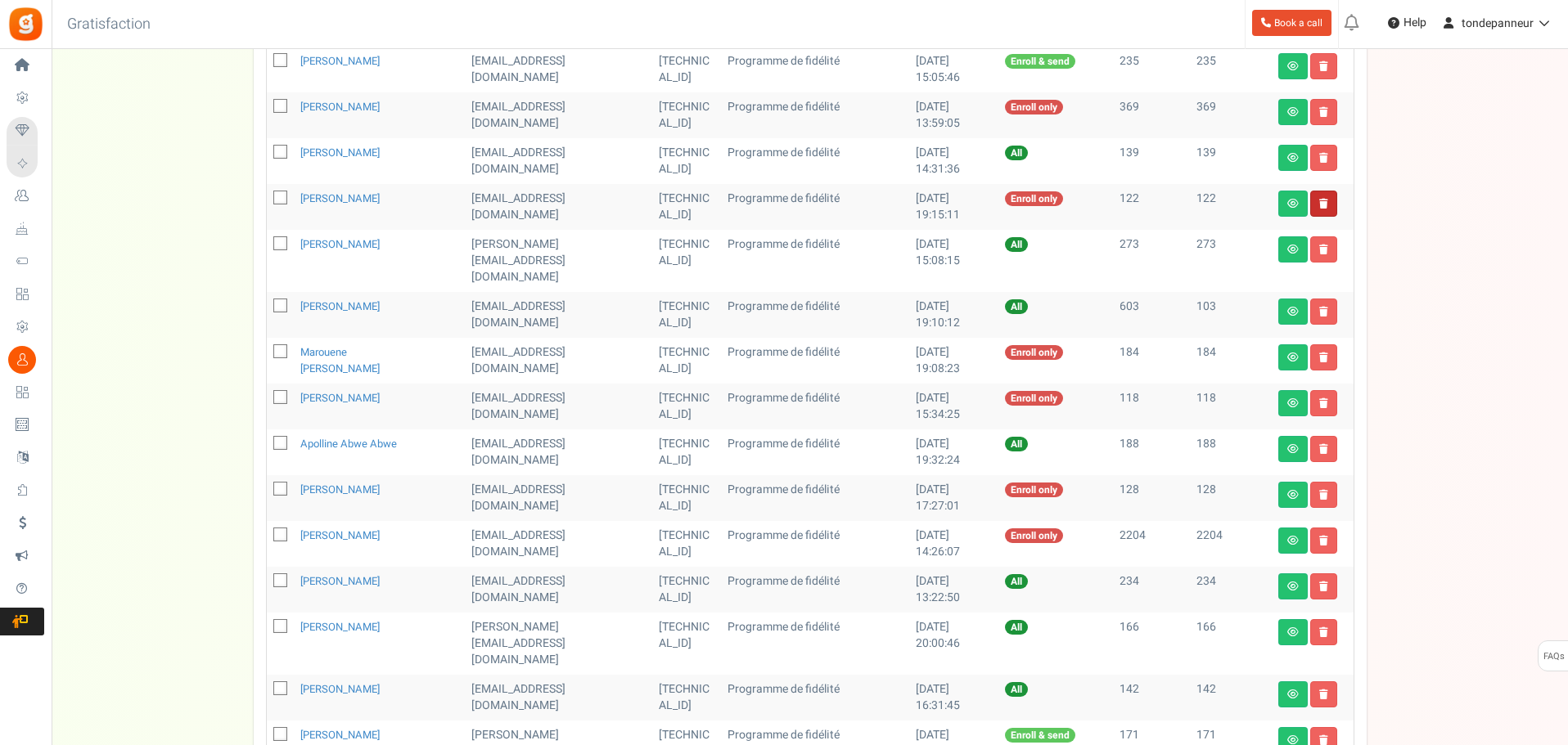
click at [1321, 210] on link at bounding box center [1323, 203] width 27 height 26
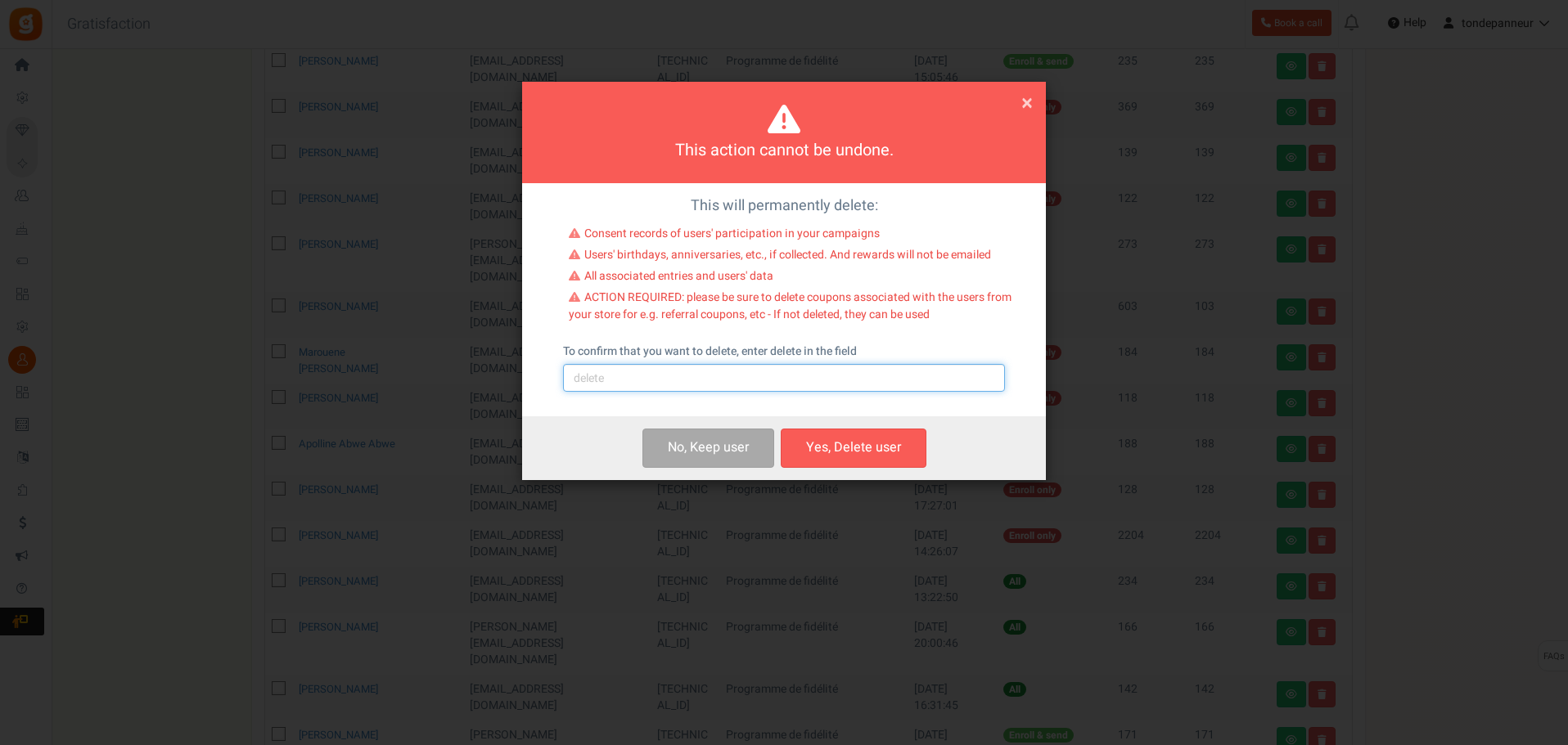
click at [724, 376] on input "text" at bounding box center [784, 378] width 442 height 28
type input "delete"
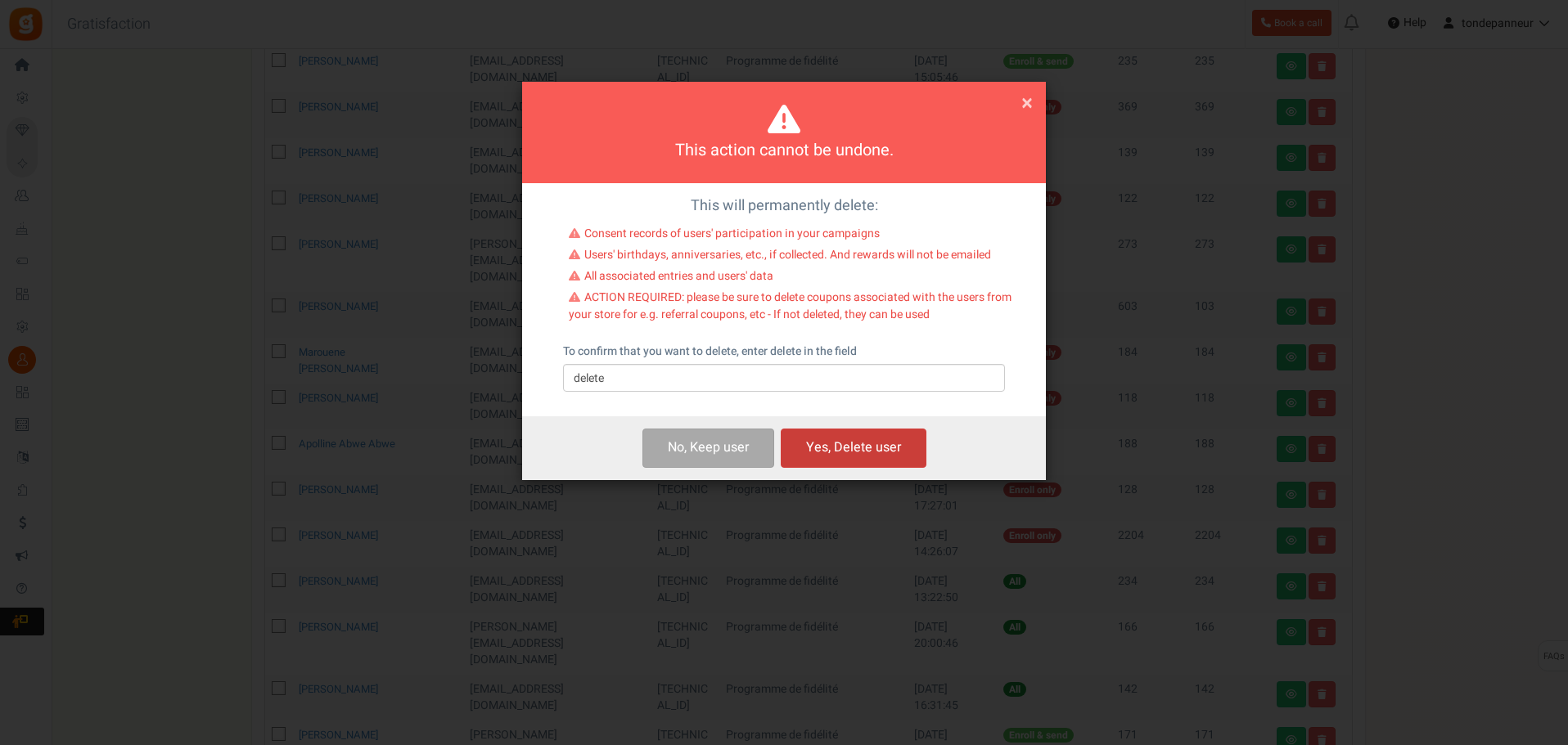
click at [834, 444] on button "Yes, Delete user" at bounding box center [853, 448] width 146 height 38
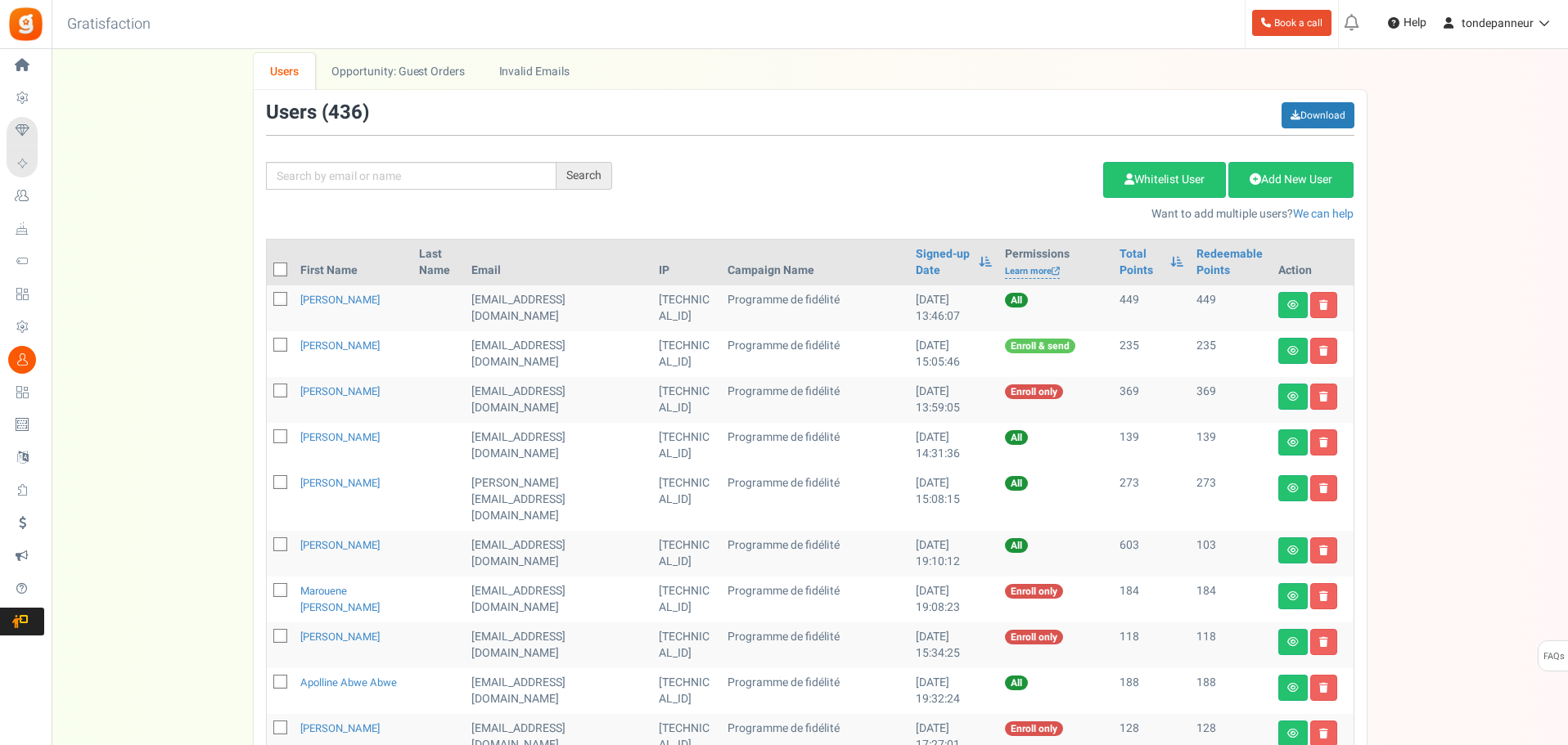
scroll to position [163, 0]
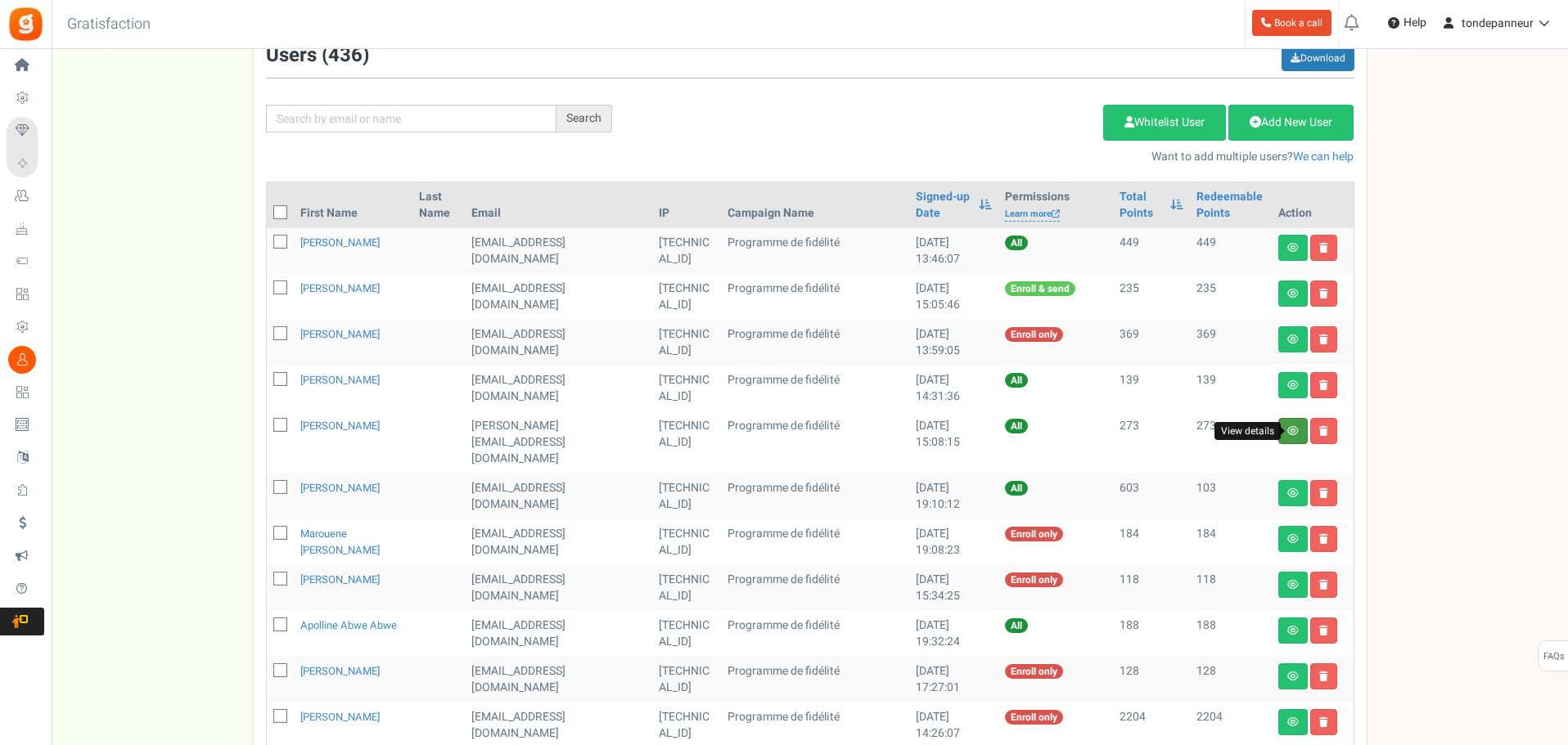
click at [1291, 426] on icon at bounding box center [1292, 431] width 11 height 10
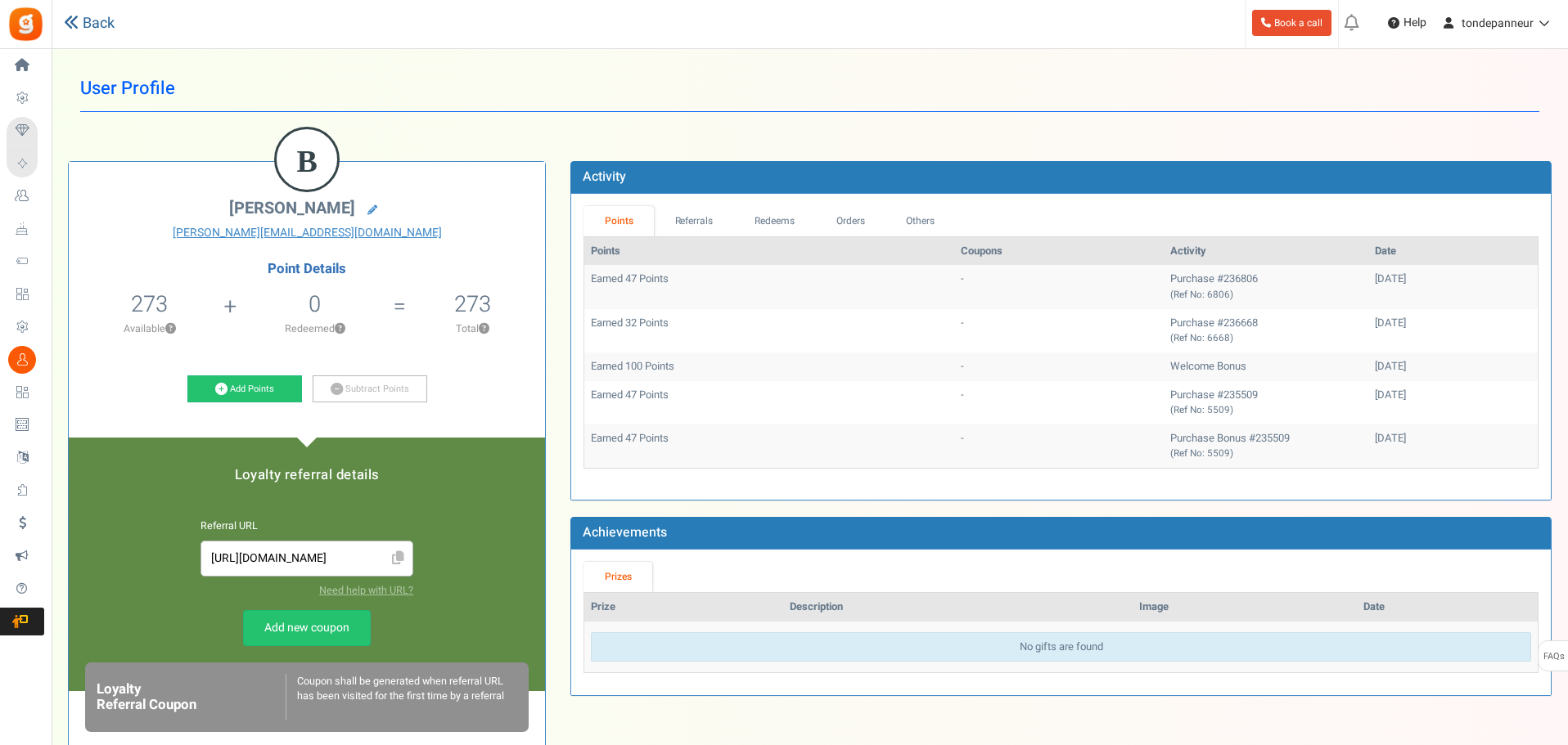
click at [76, 13] on link "Back" at bounding box center [89, 24] width 51 height 21
